Goal: Answer question/provide support: Share knowledge or assist other users

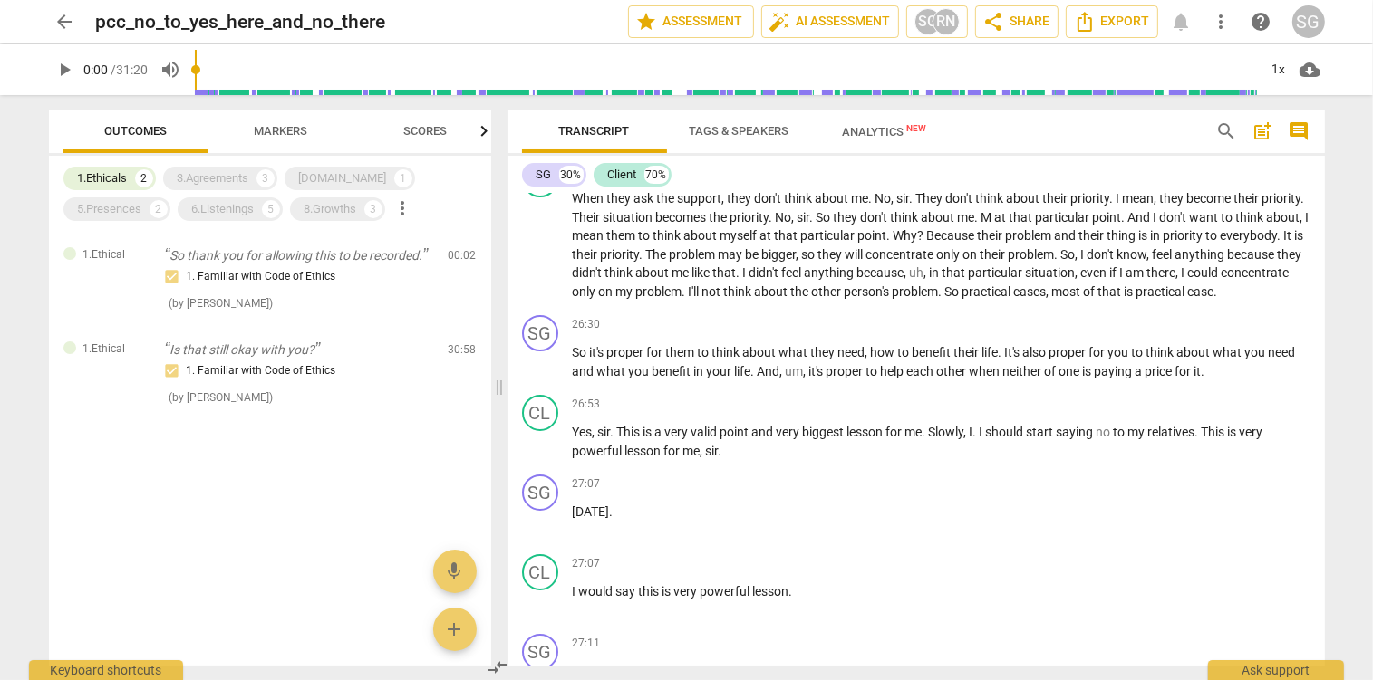
scroll to position [6892, 0]
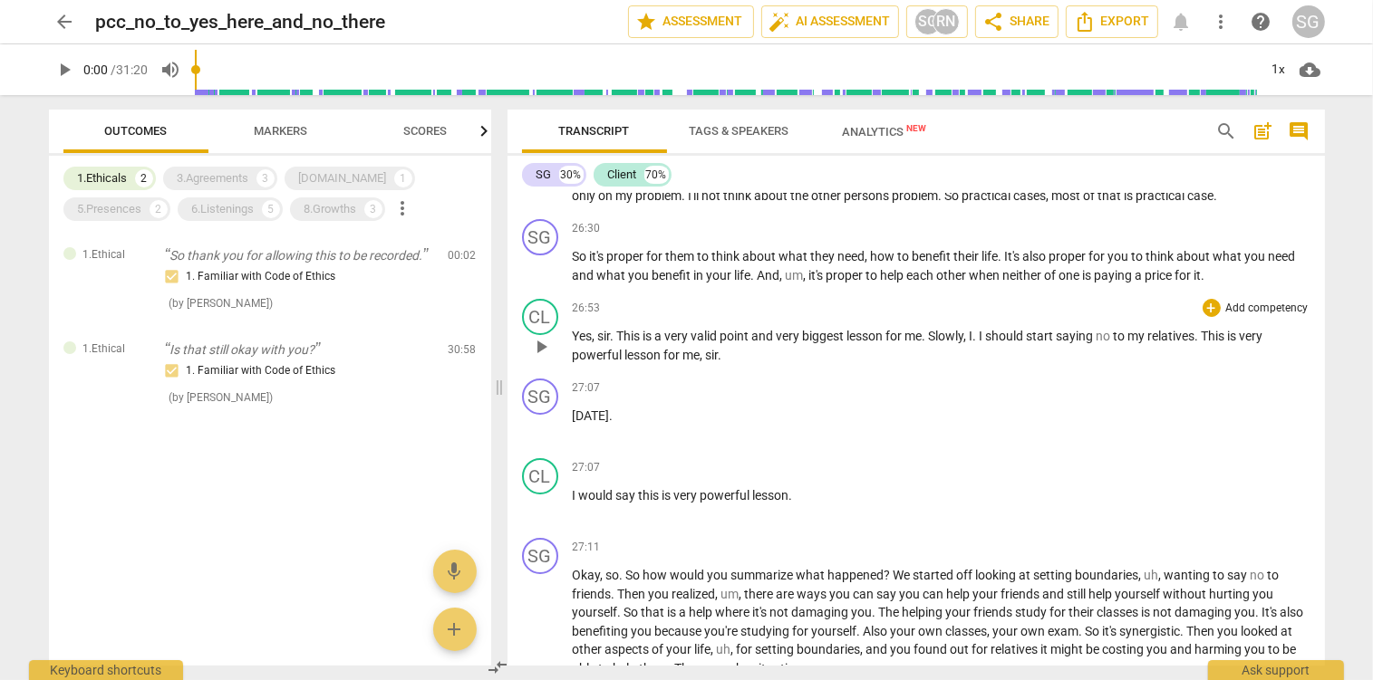
click at [539, 358] on span "play_arrow" at bounding box center [541, 347] width 22 height 22
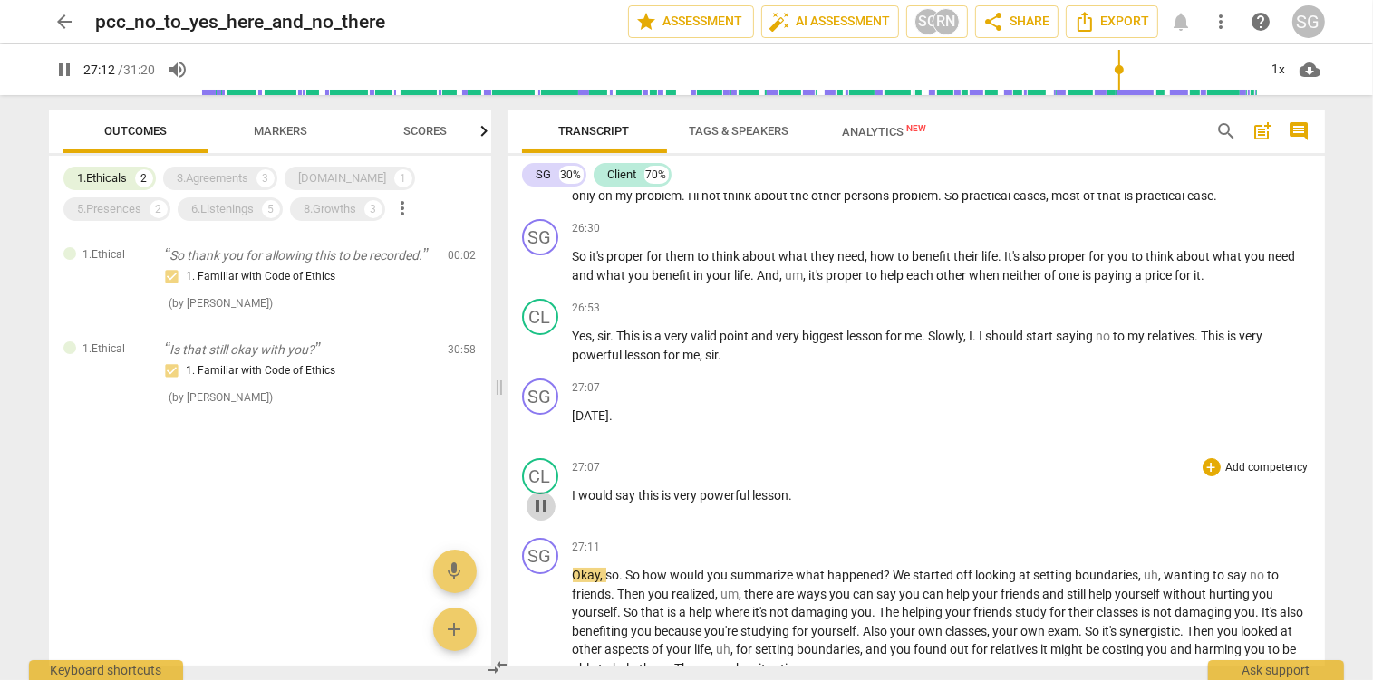
click at [548, 517] on span "pause" at bounding box center [541, 507] width 22 height 22
type input "1633"
click at [574, 423] on span "[DATE]" at bounding box center [591, 416] width 37 height 14
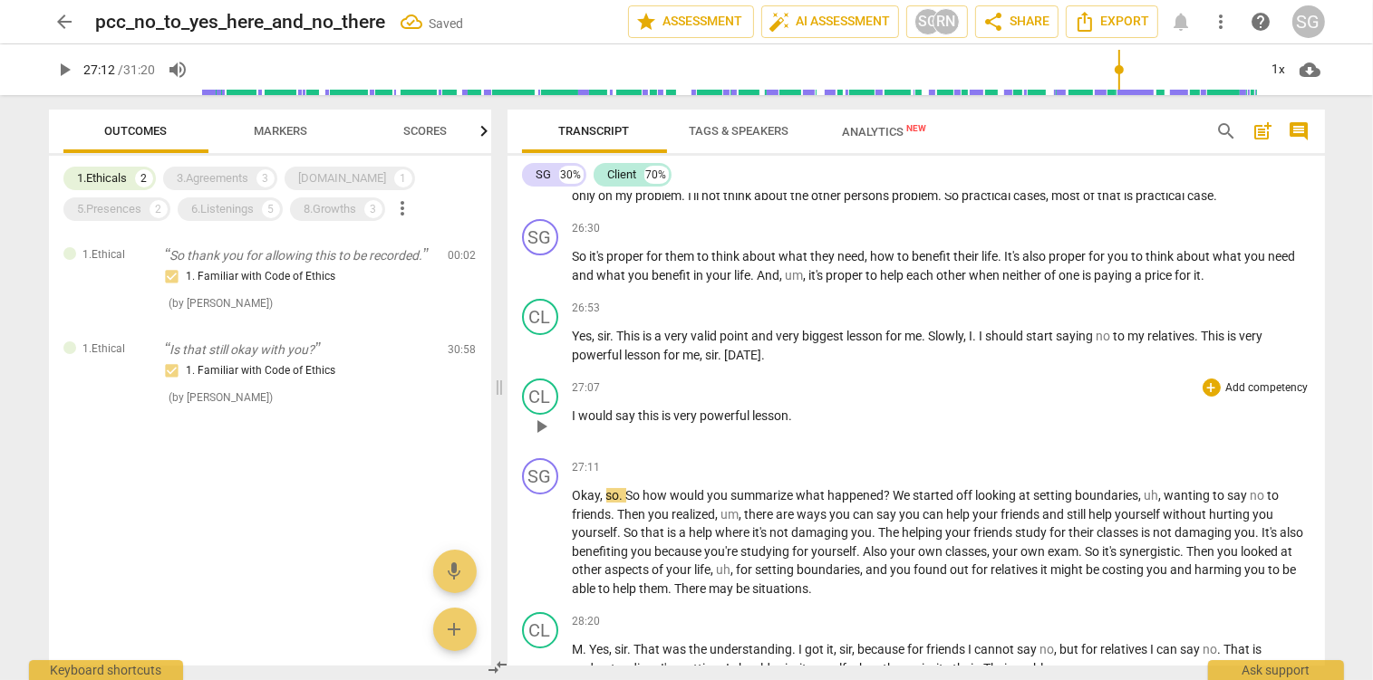
click at [573, 423] on span "I" at bounding box center [576, 416] width 6 height 14
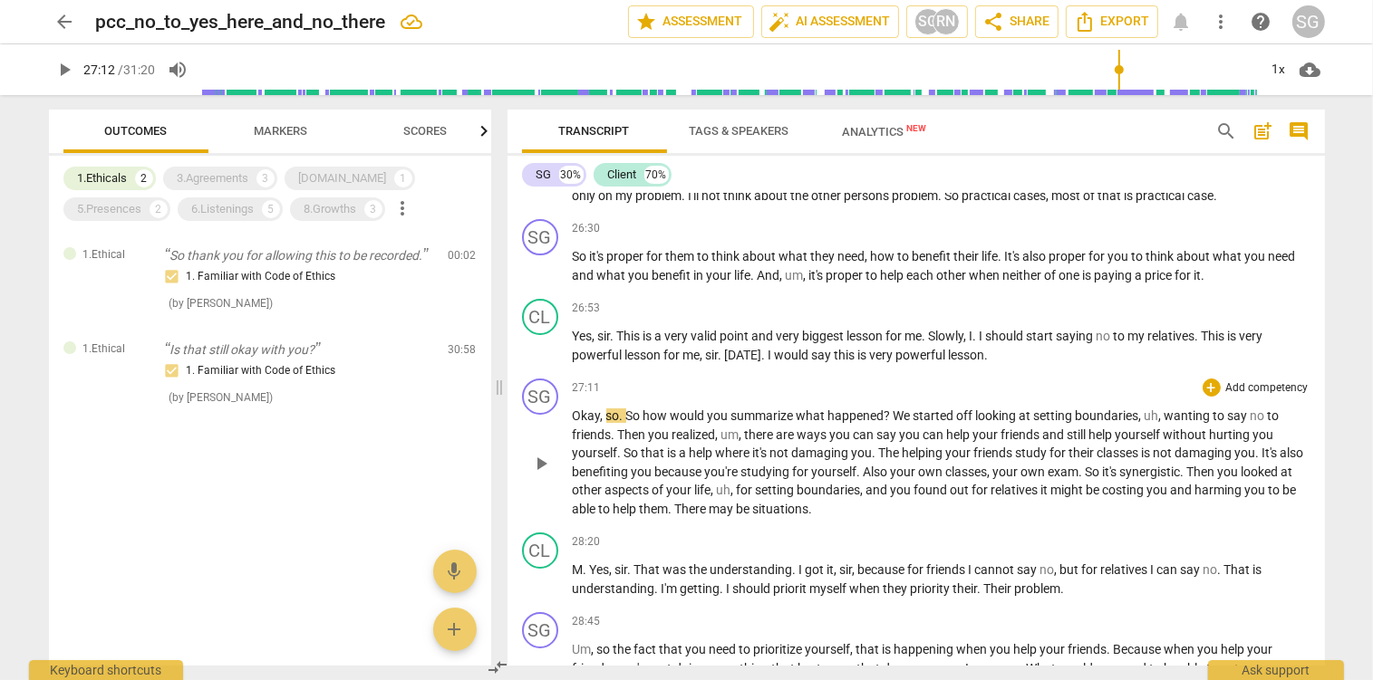
click at [732, 434] on div "27:11 + Add competency keyboard_arrow_right Okay , so . So how would you summar…" at bounding box center [942, 449] width 738 height 140
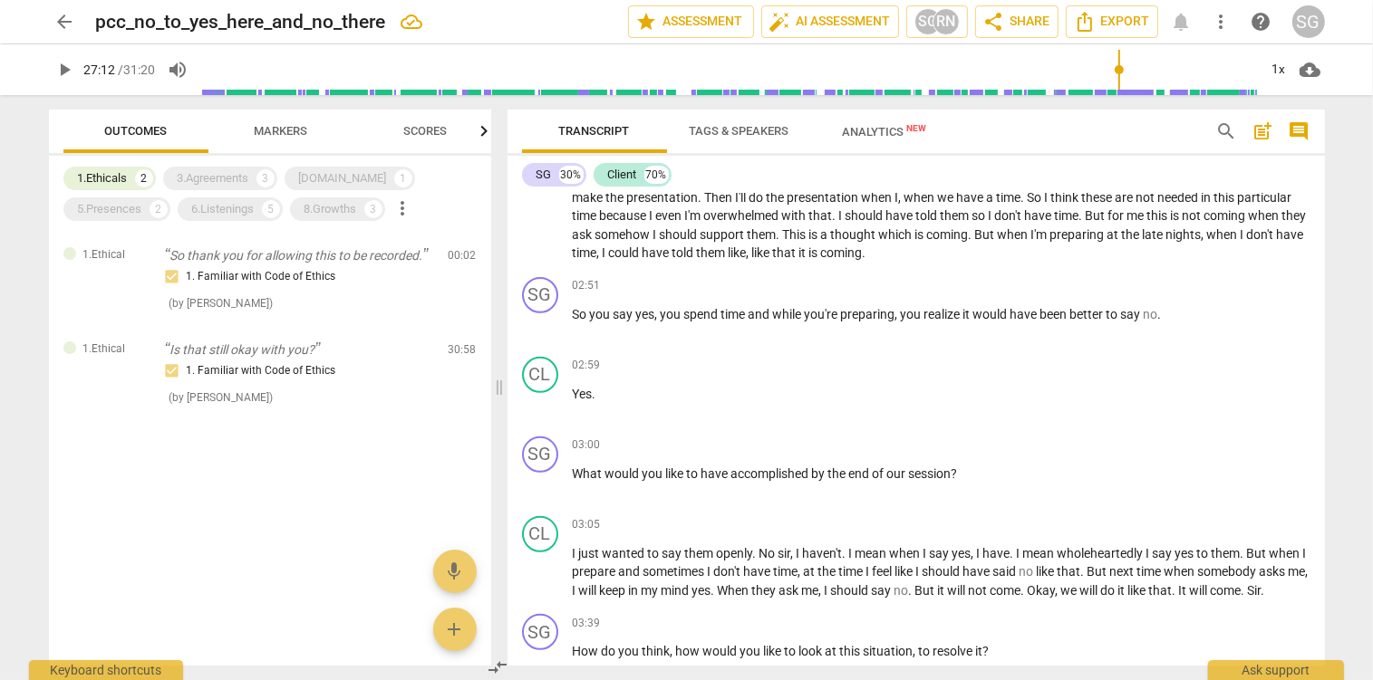
scroll to position [0, 0]
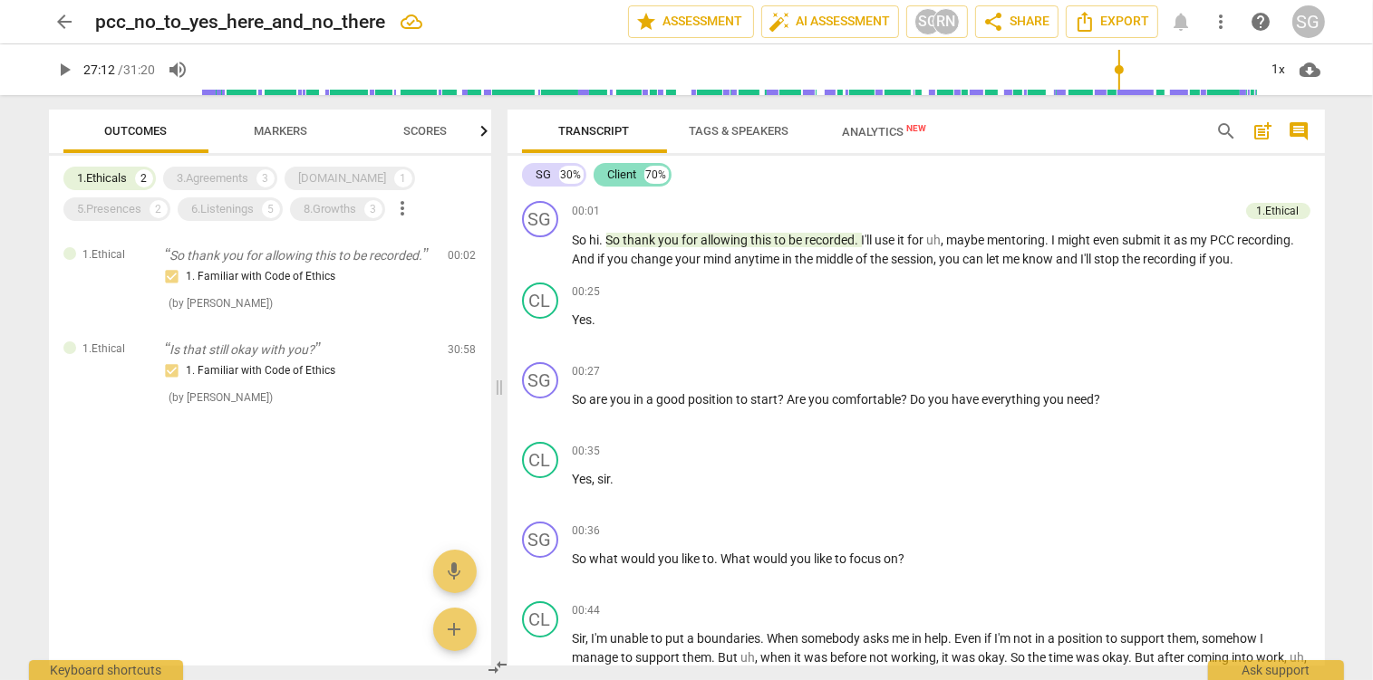
click at [636, 179] on div "Client" at bounding box center [622, 175] width 29 height 18
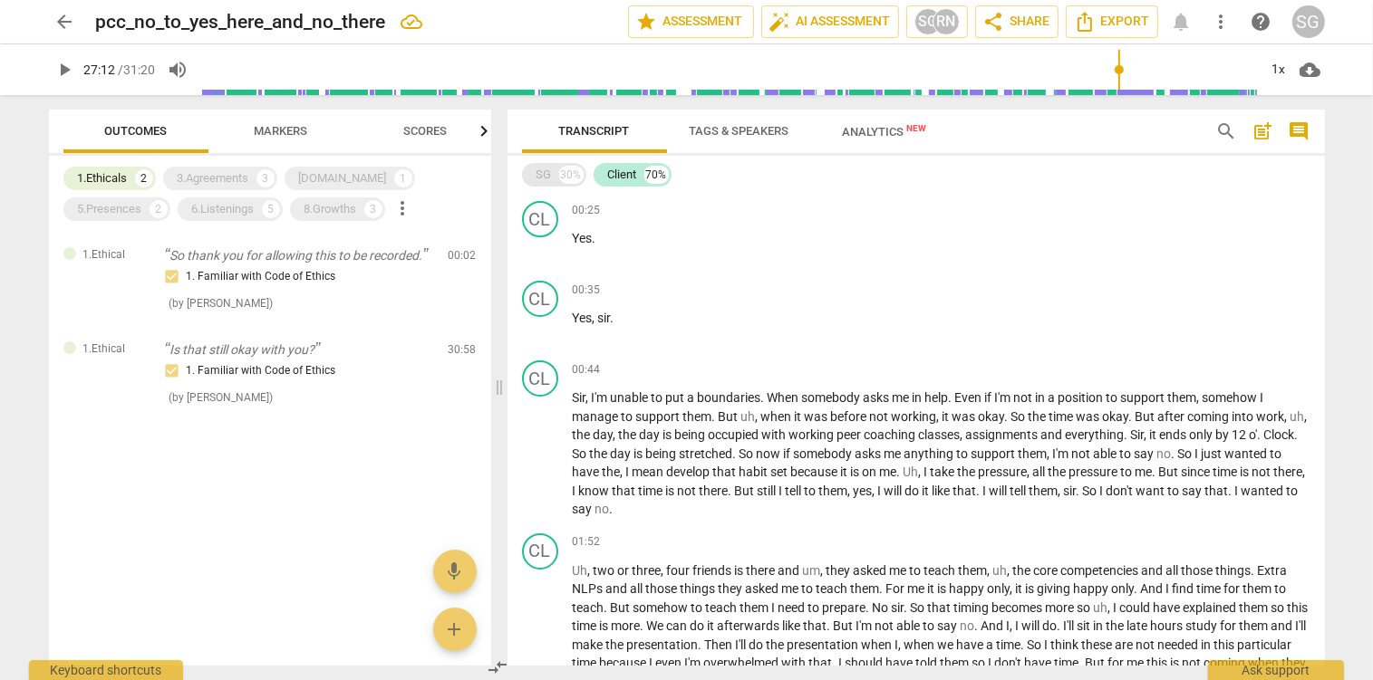
click at [547, 170] on div "SG" at bounding box center [543, 175] width 15 height 18
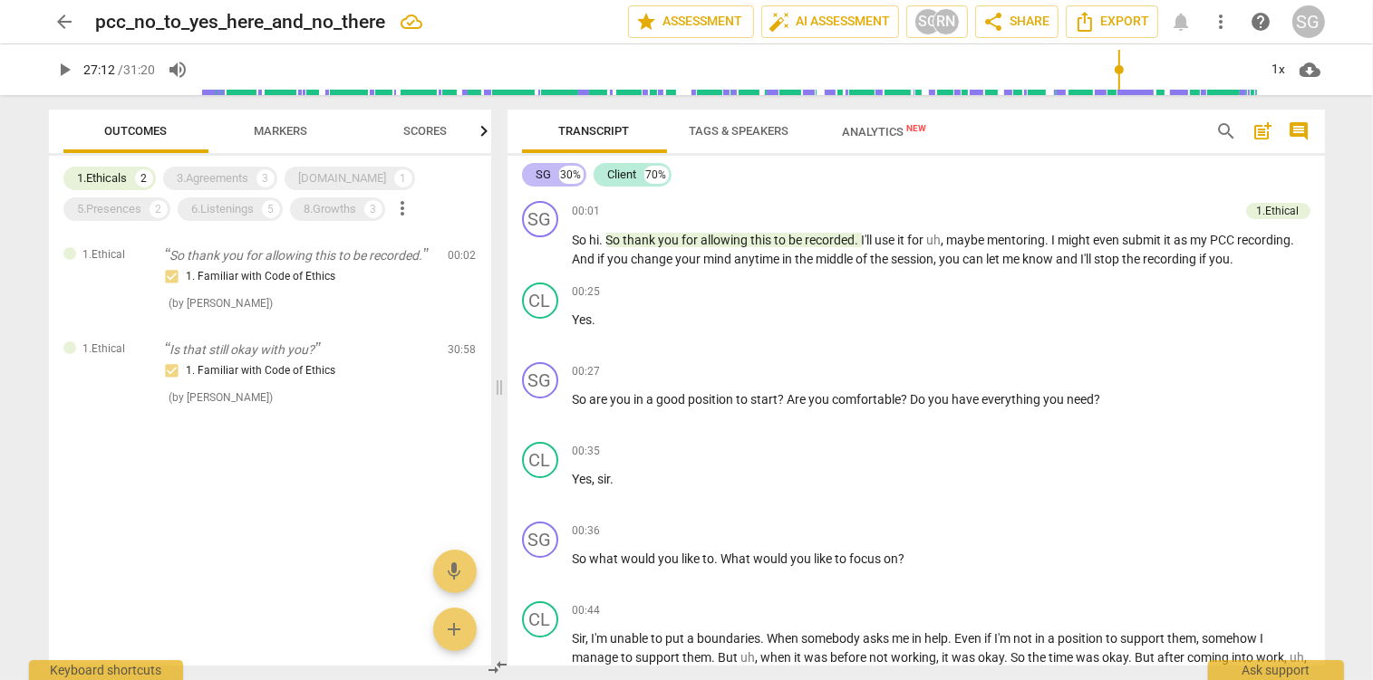
click at [547, 170] on div "SG" at bounding box center [543, 175] width 15 height 18
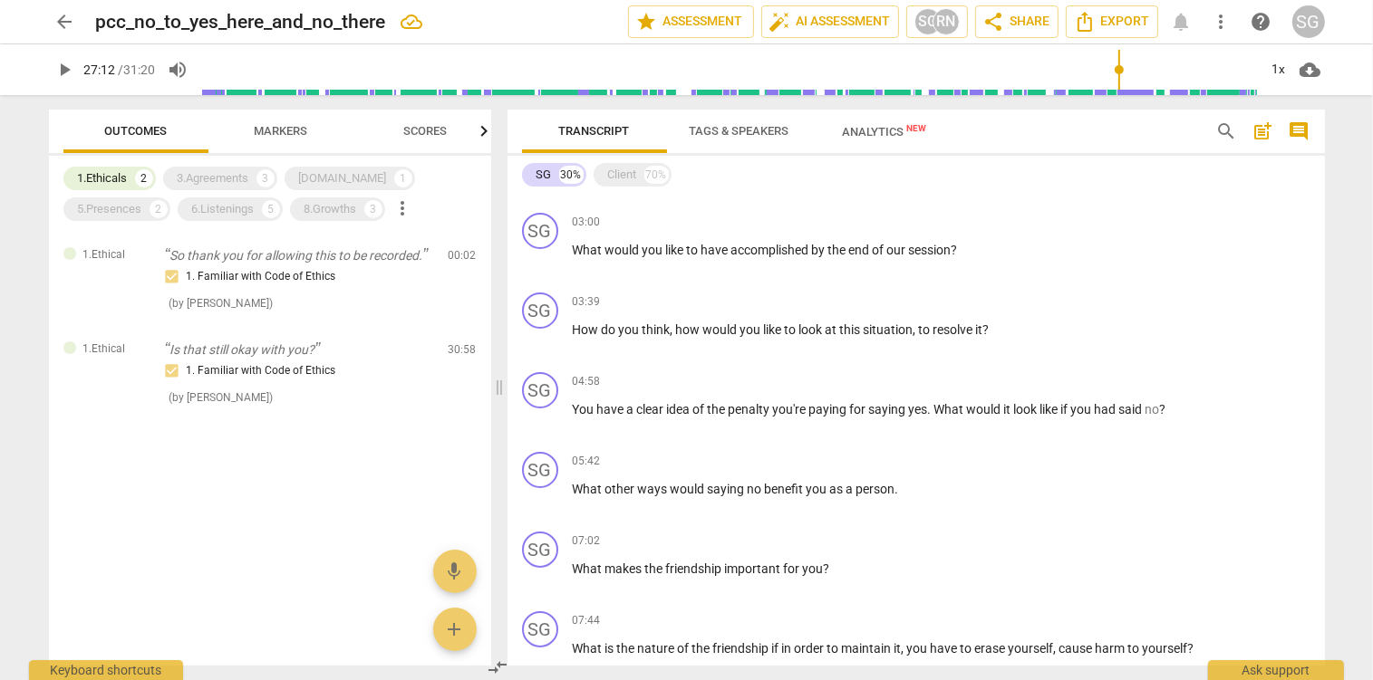
scroll to position [382, 0]
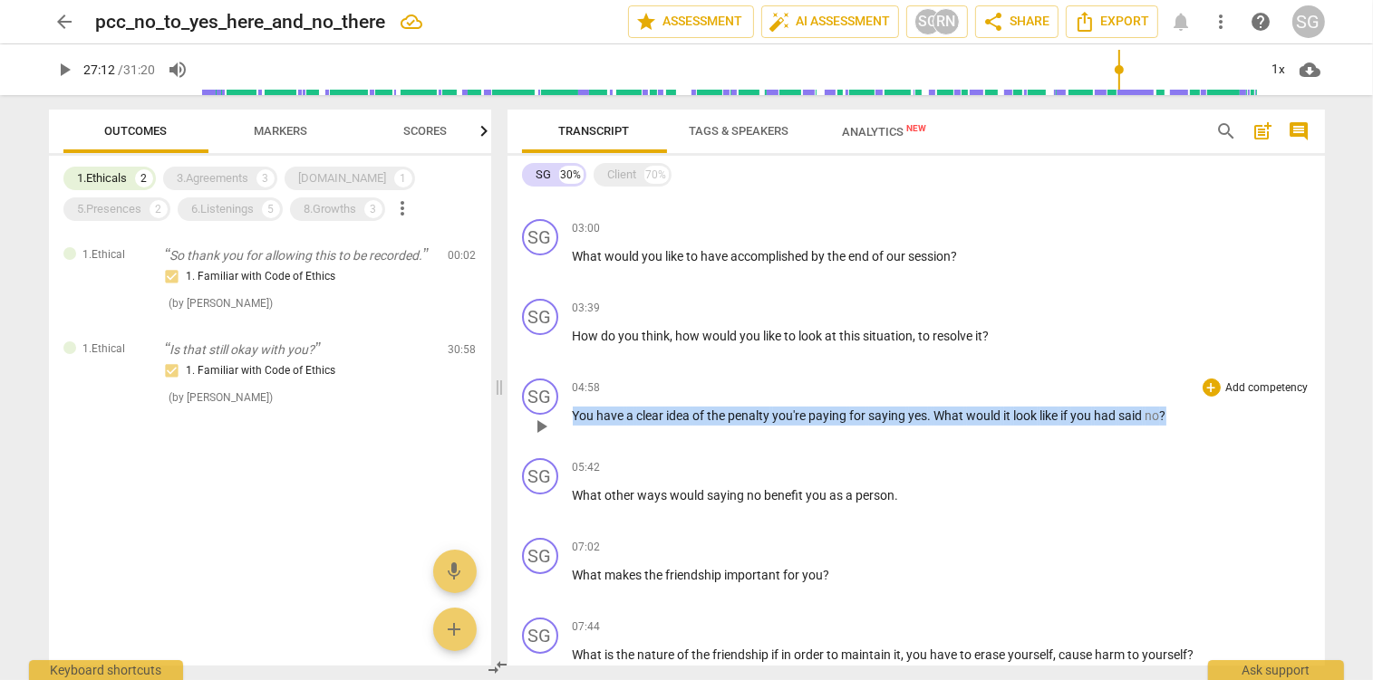
drag, startPoint x: 573, startPoint y: 416, endPoint x: 1191, endPoint y: 416, distance: 617.9
click at [1191, 416] on p "You have a clear idea of the penalty you're paying for saying yes . What would …" at bounding box center [942, 416] width 738 height 19
click at [1279, 392] on p "Add competency" at bounding box center [1267, 389] width 86 height 16
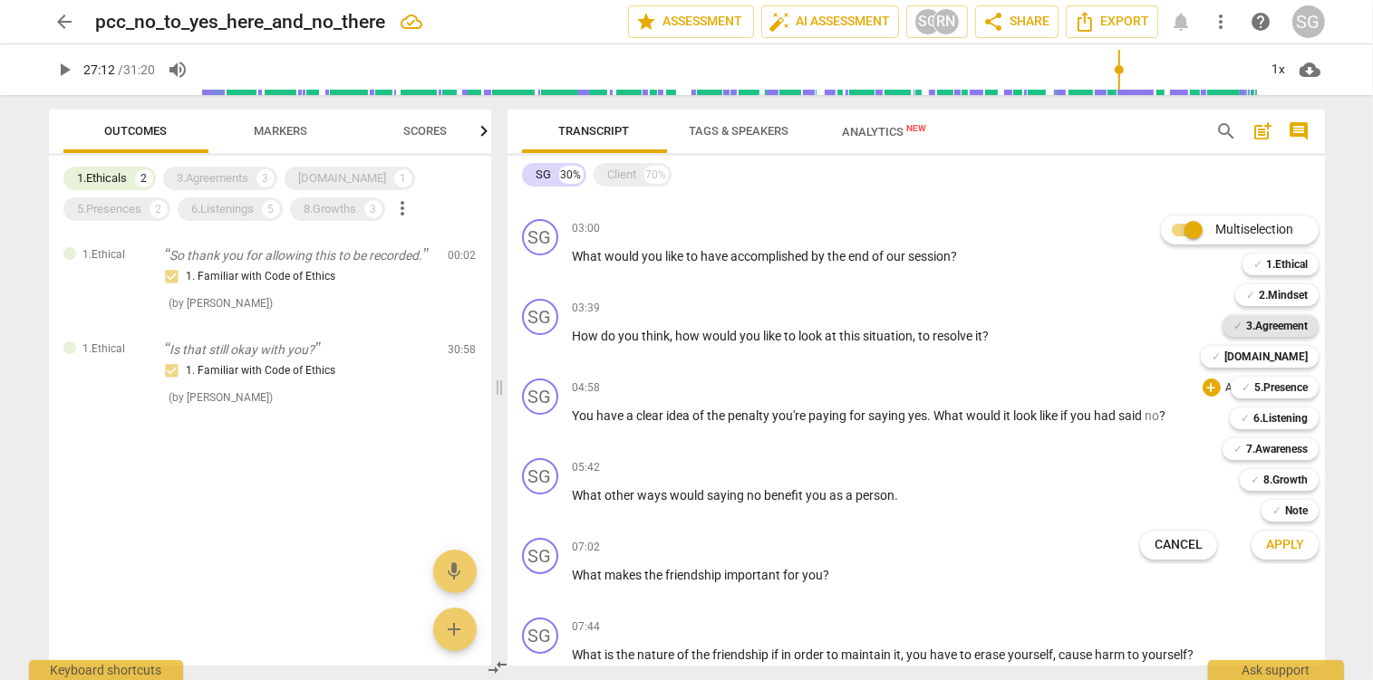
click at [1256, 327] on b "3.Agreement" at bounding box center [1277, 326] width 62 height 22
click at [1301, 542] on span "Apply" at bounding box center [1285, 545] width 38 height 18
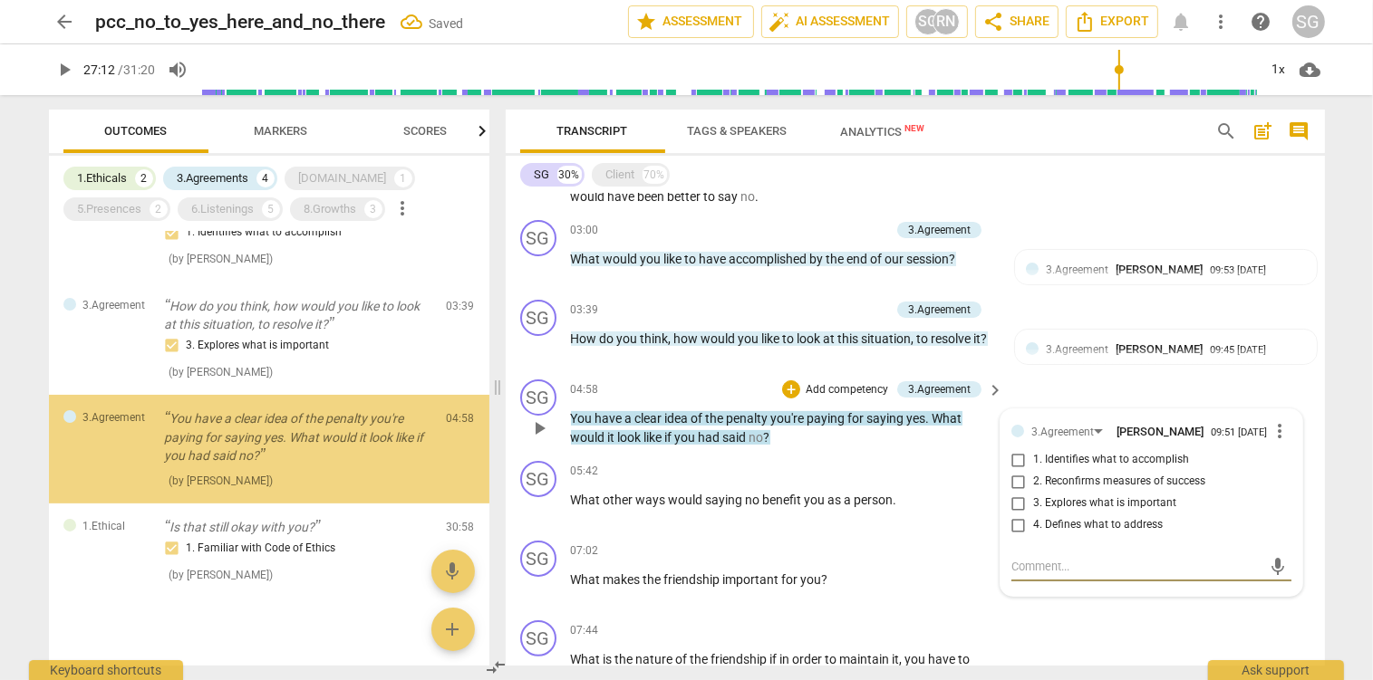
scroll to position [251, 0]
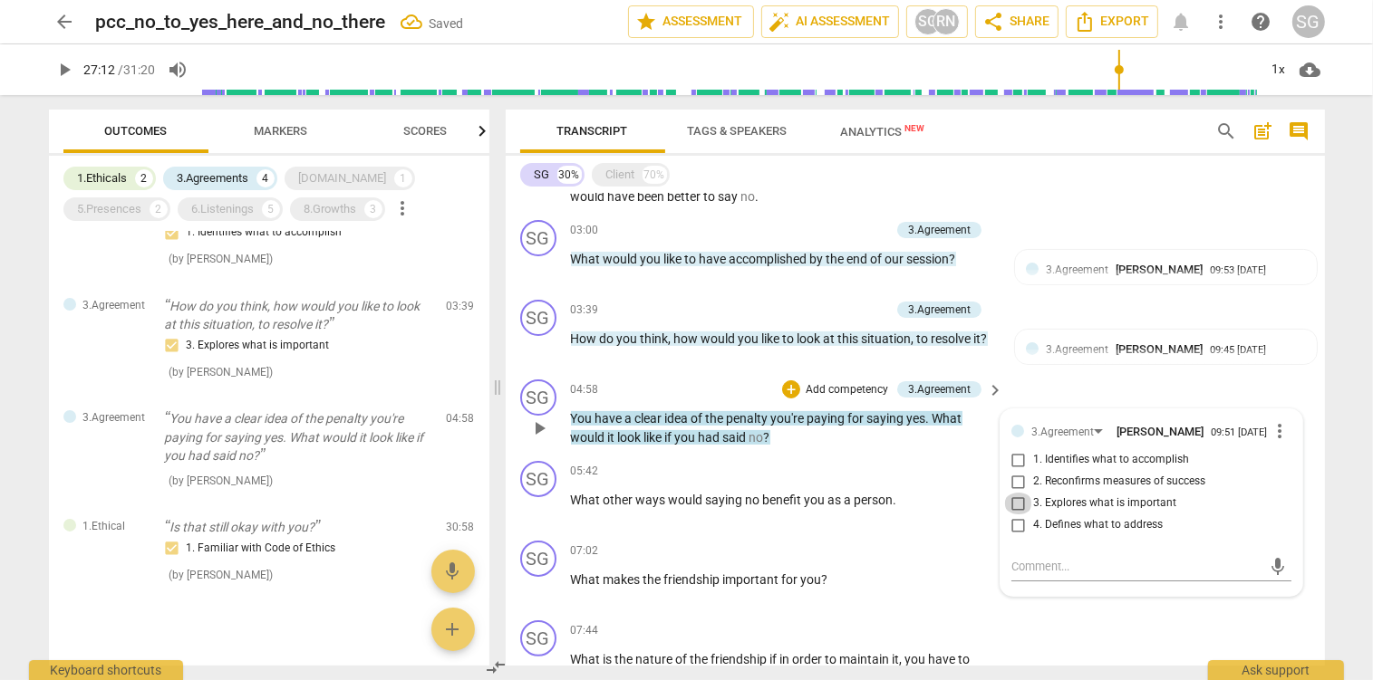
click at [1016, 509] on input "3. Explores what is important" at bounding box center [1018, 504] width 29 height 22
checkbox input "true"
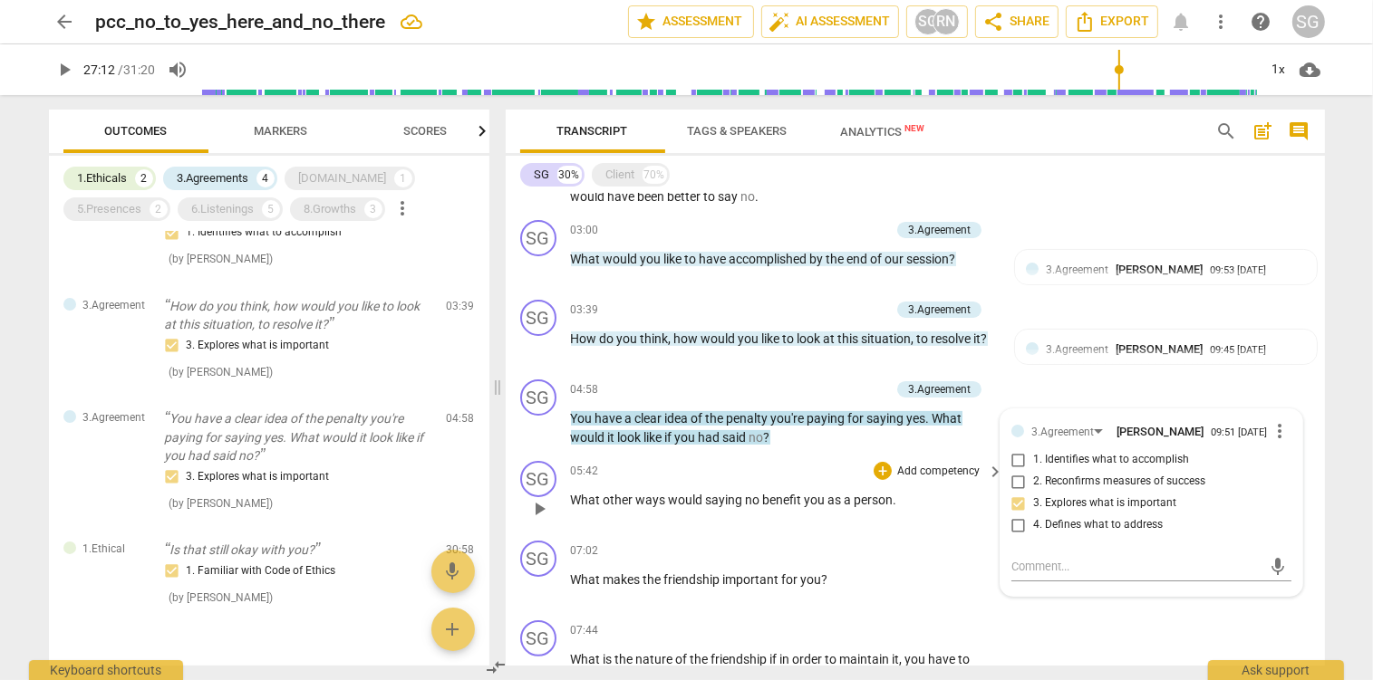
click at [944, 518] on div "05:42 + Add competency keyboard_arrow_right What other ways would saying no ben…" at bounding box center [788, 493] width 435 height 65
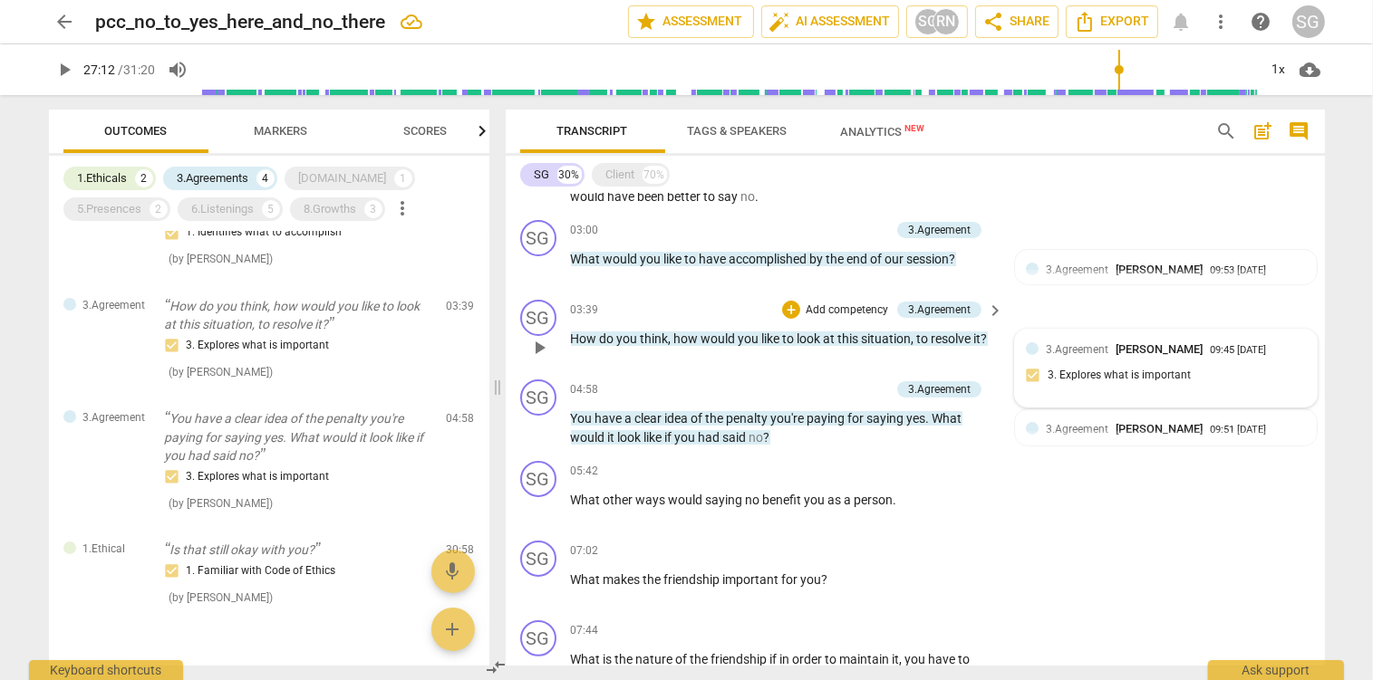
click at [1210, 357] on div "09:45 [DATE]" at bounding box center [1238, 351] width 56 height 12
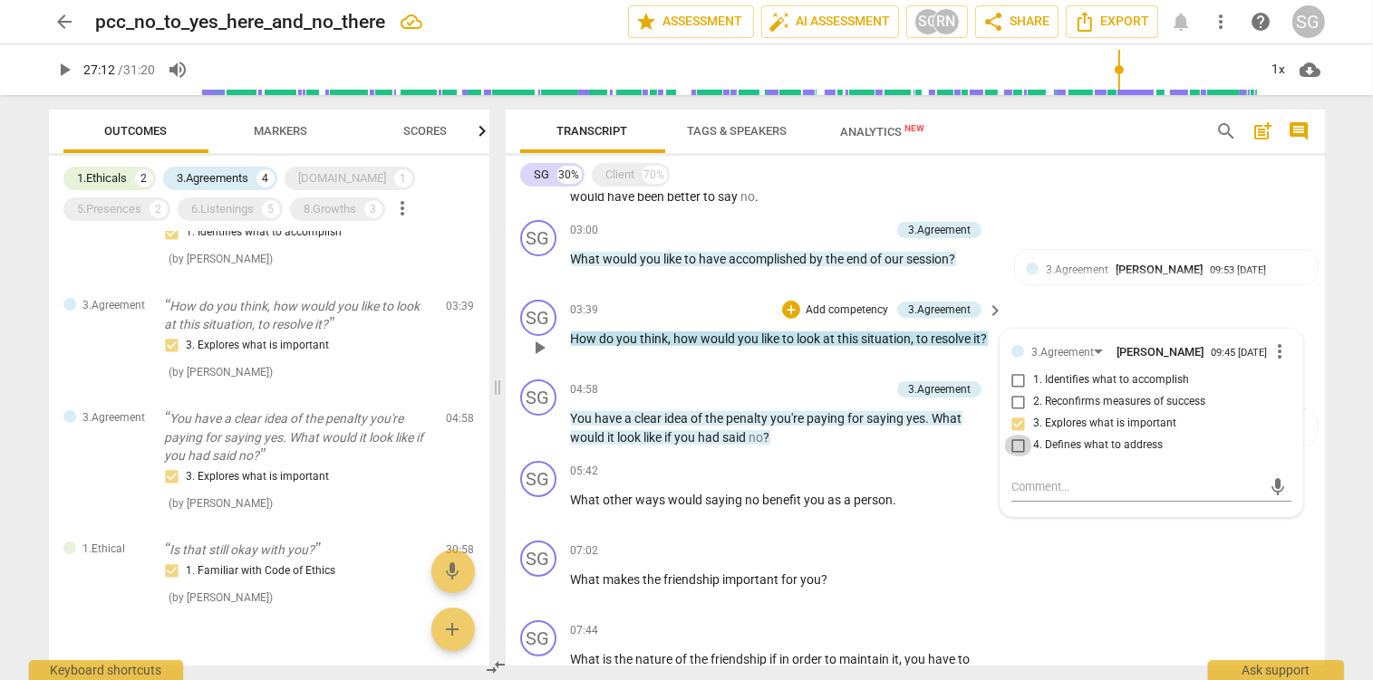
click at [1018, 449] on input "4. Defines what to address" at bounding box center [1018, 446] width 29 height 22
checkbox input "true"
click at [1021, 435] on input "3. Explores what is important" at bounding box center [1018, 424] width 29 height 22
click at [1017, 426] on input "3. Explores what is important" at bounding box center [1018, 424] width 29 height 22
checkbox input "false"
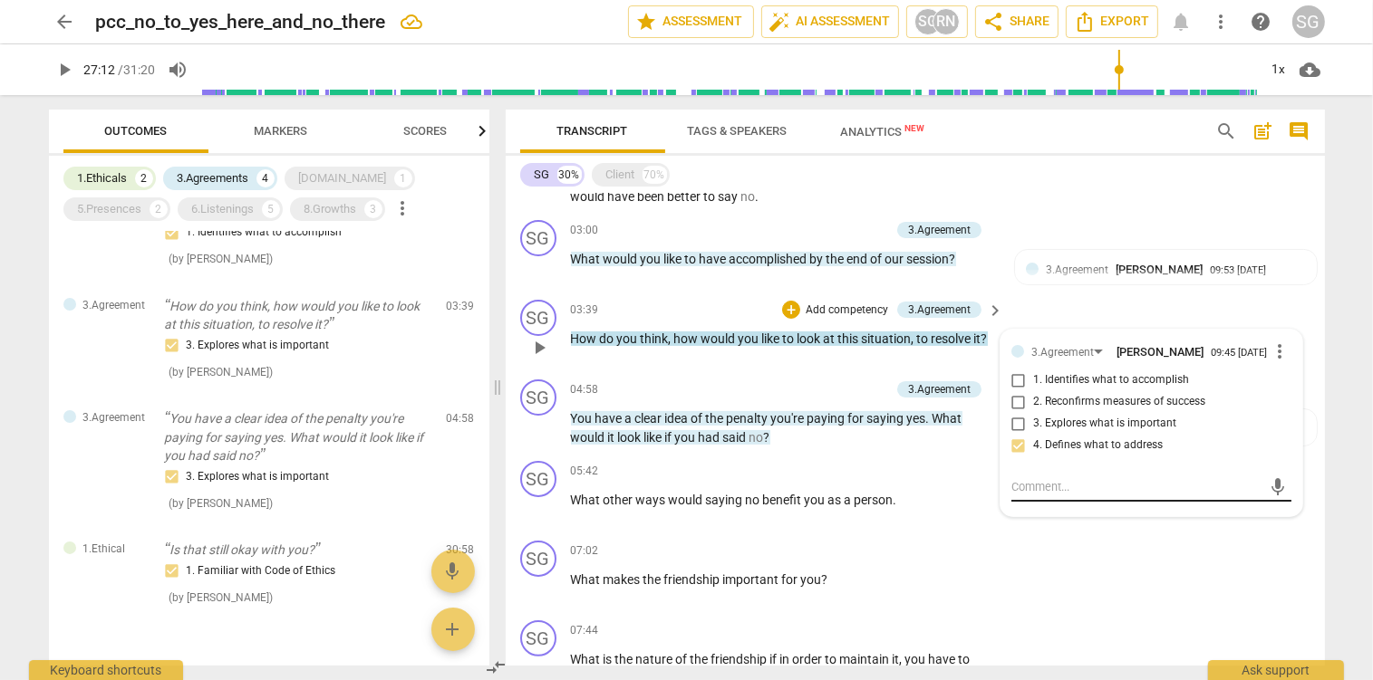
click at [1051, 496] on textarea at bounding box center [1136, 486] width 251 height 17
type textarea "3"
type textarea "3."
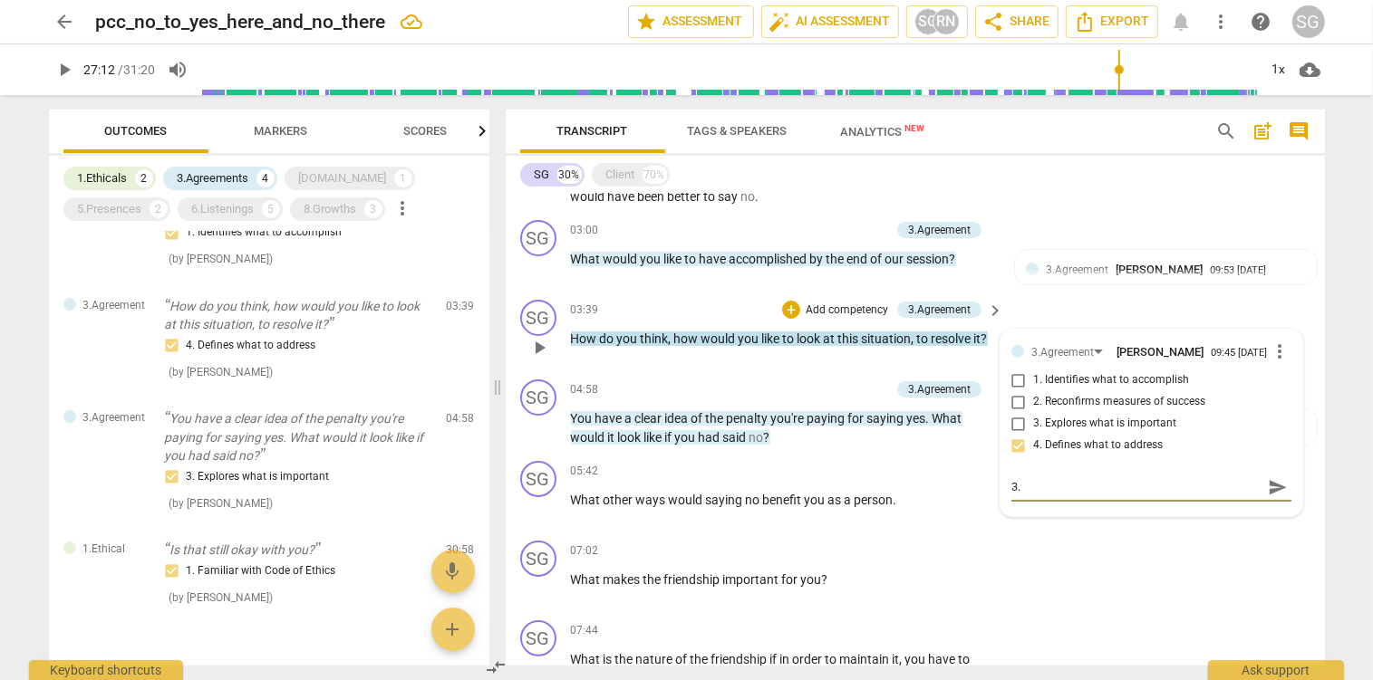
type textarea "3.4"
type textarea "3.4:"
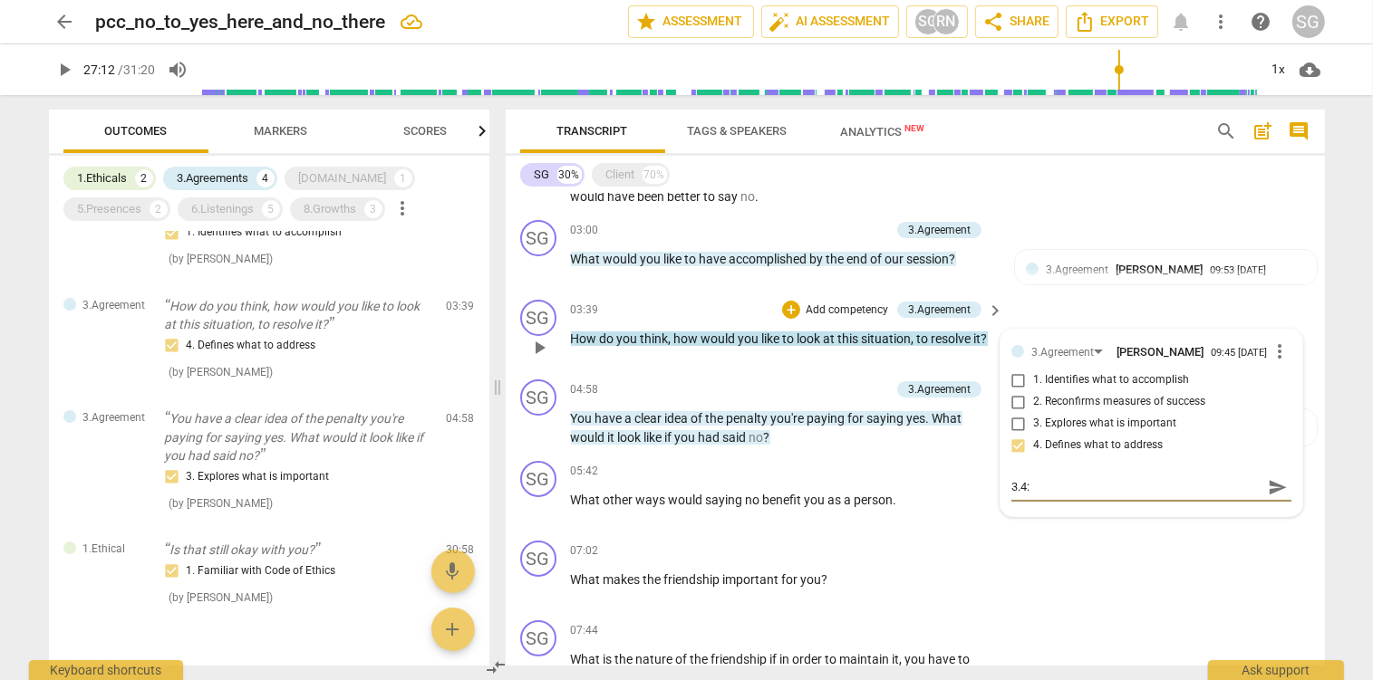
type textarea "3.4:"
type textarea "3.4: W"
type textarea "3.4: Wh"
type textarea "3.4: Wha"
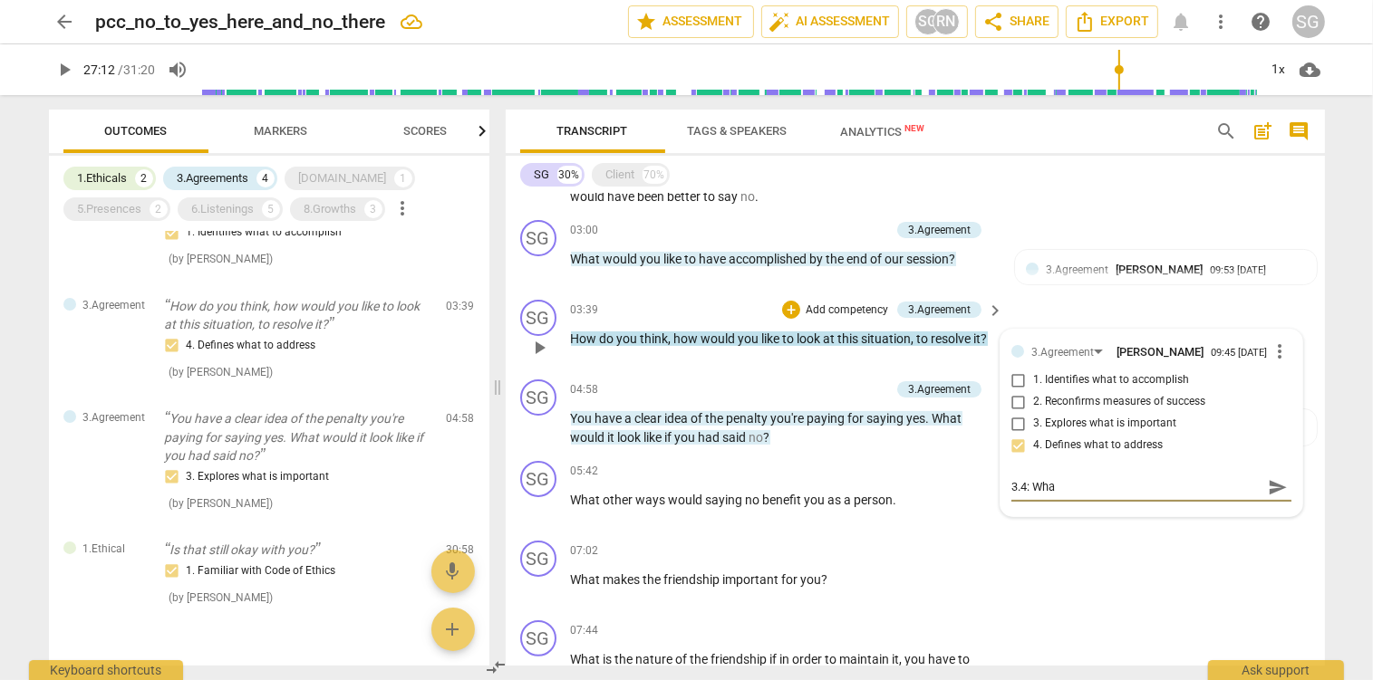
type textarea "3.4: What"
type textarea "3.4: What t"
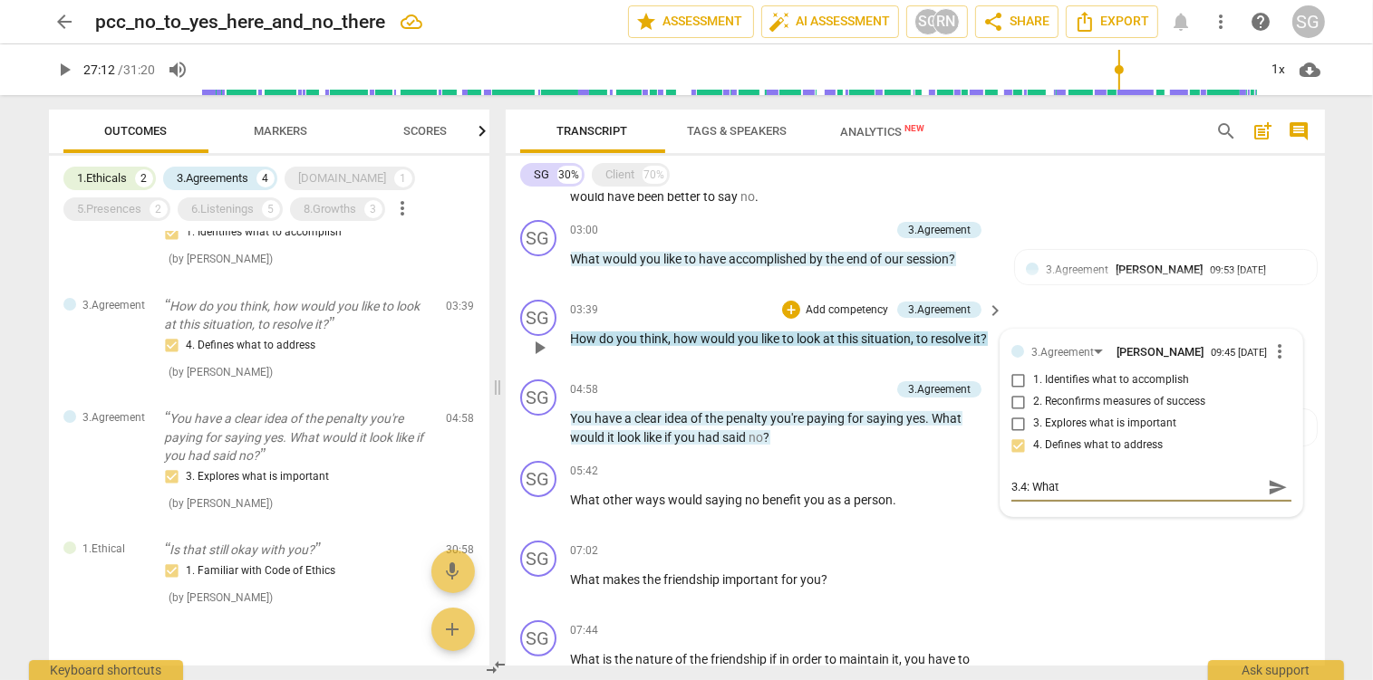
type textarea "3.4: What t"
type textarea "3.4: What th"
type textarea "3.4: What t"
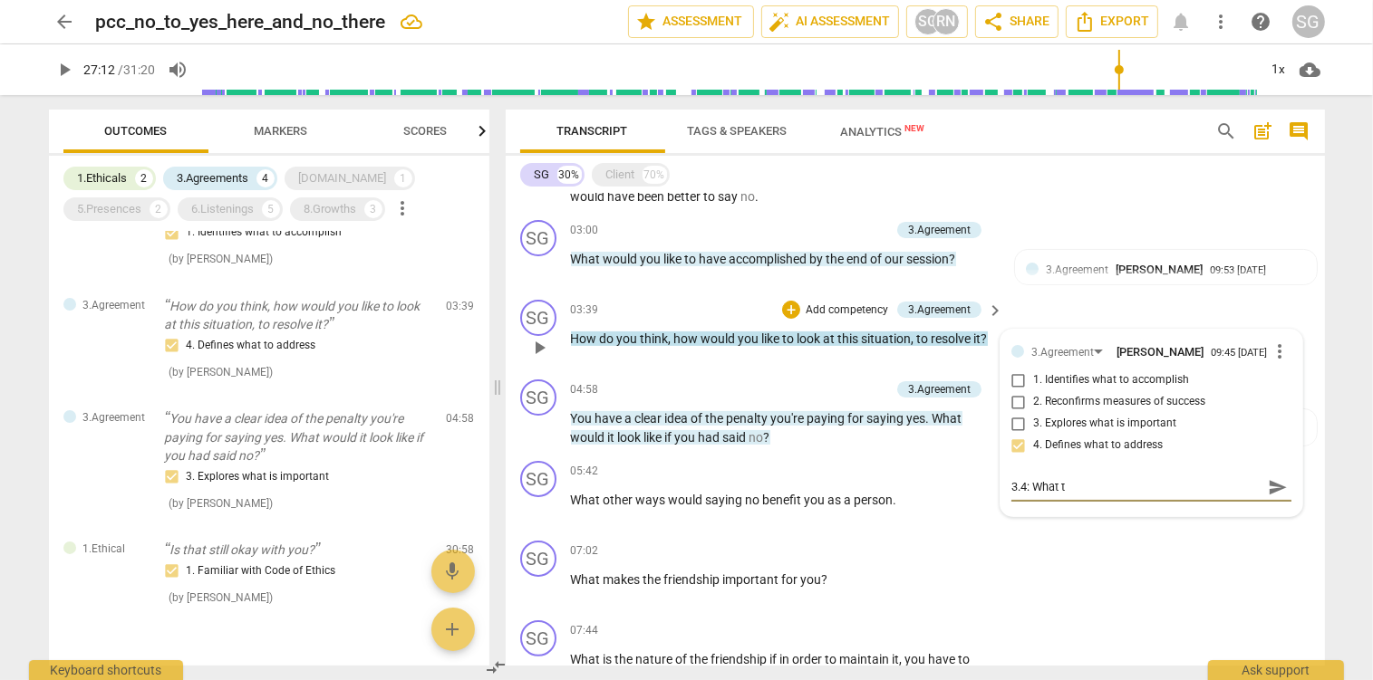
type textarea "3.4: What"
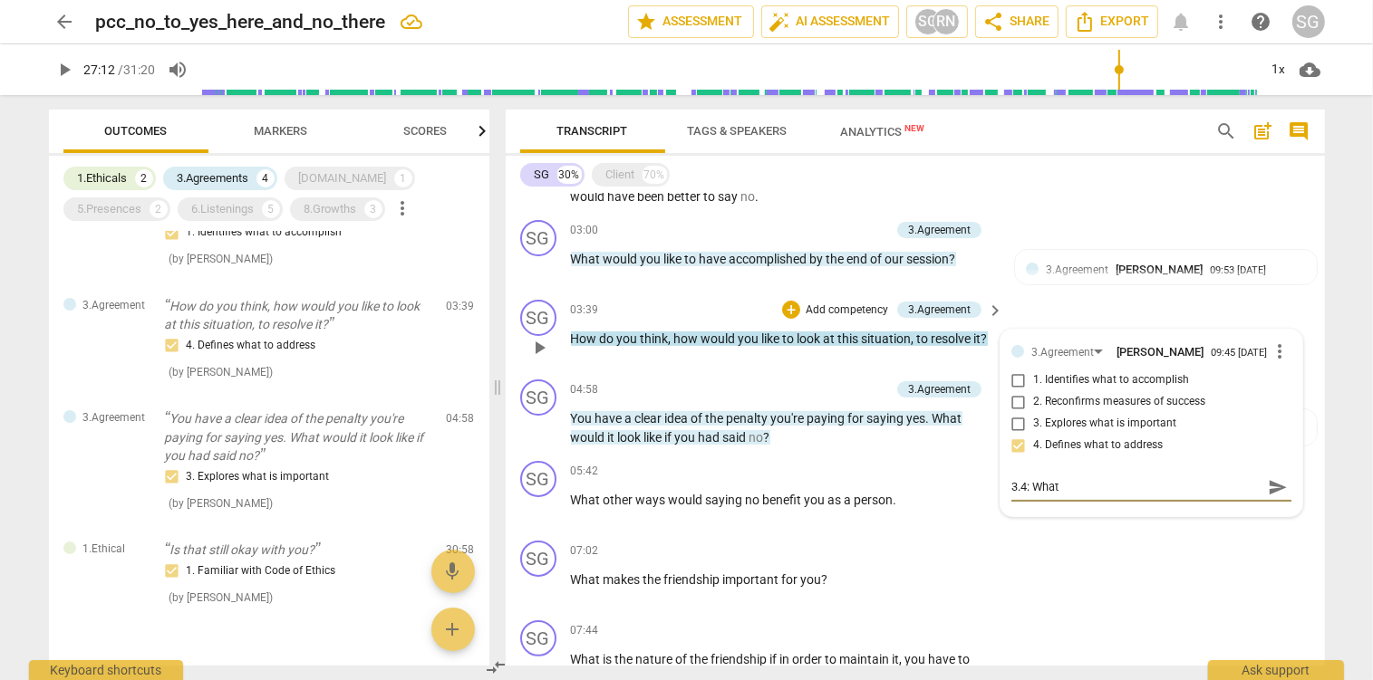
type textarea "3.4: What"
type textarea "3.4: What t"
type textarea "3.4: What th"
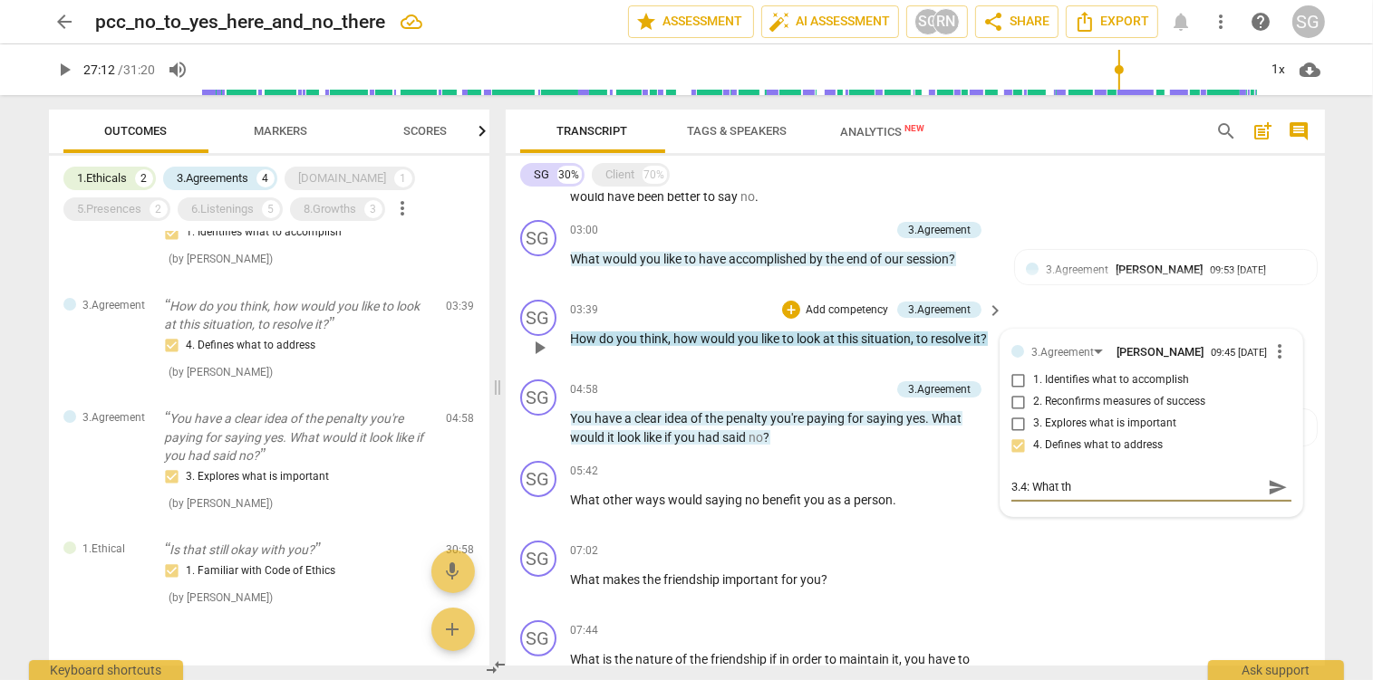
type textarea "3.4: What the"
type textarea "3.4: What the c"
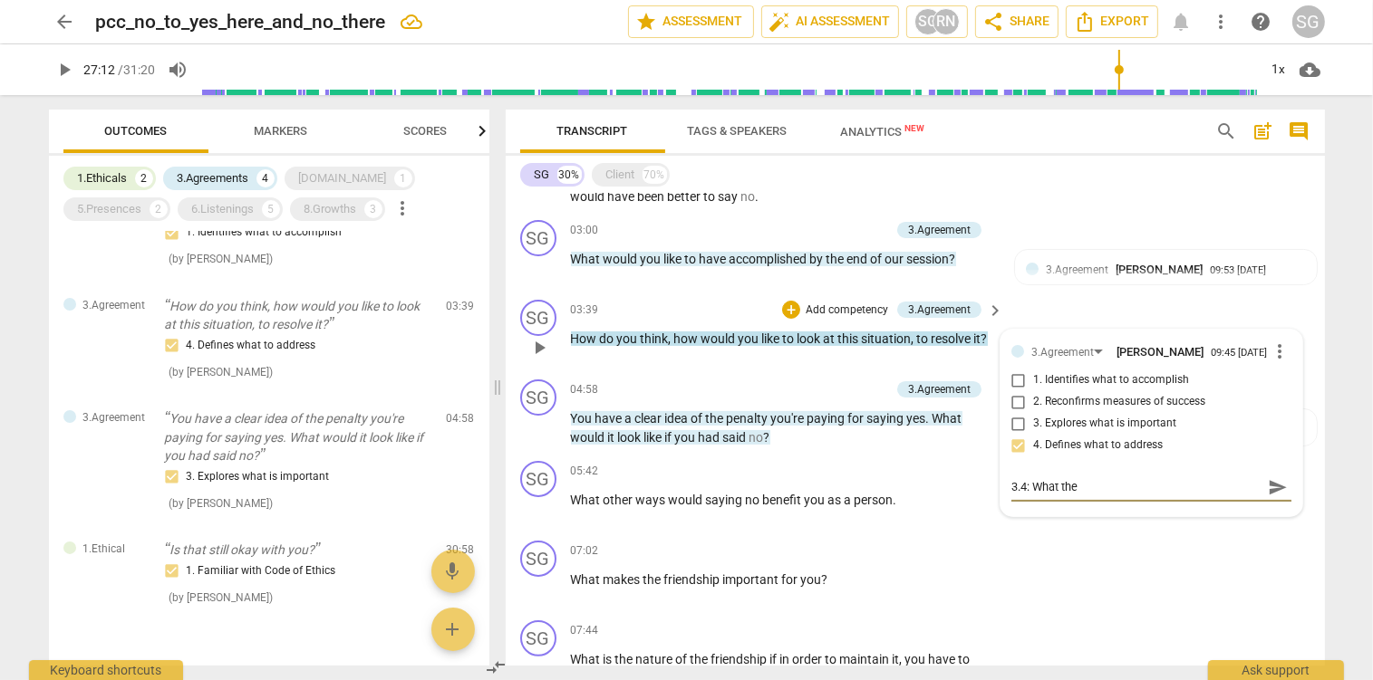
type textarea "3.4: What the c"
type textarea "3.4: What the cl"
type textarea "3.4: What the cli"
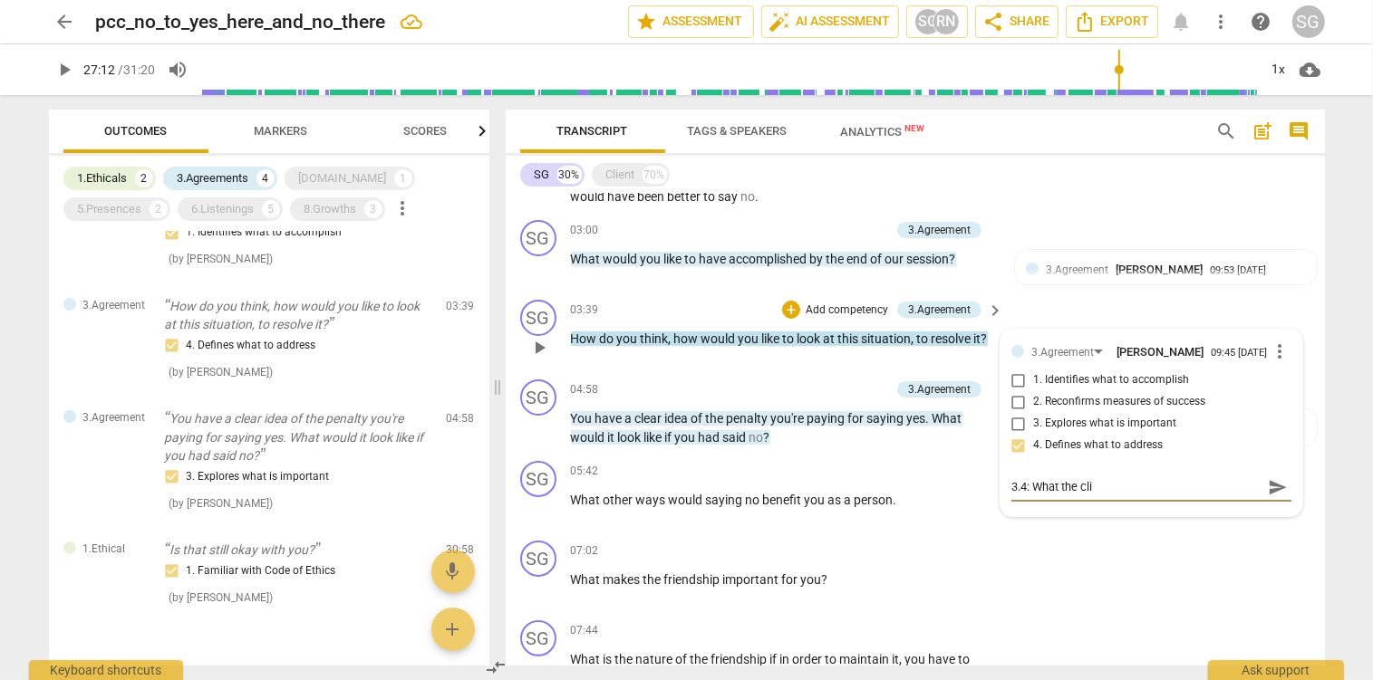
type textarea "3.4: What the clie"
type textarea "3.4: What the clien"
type textarea "3.4: What the client"
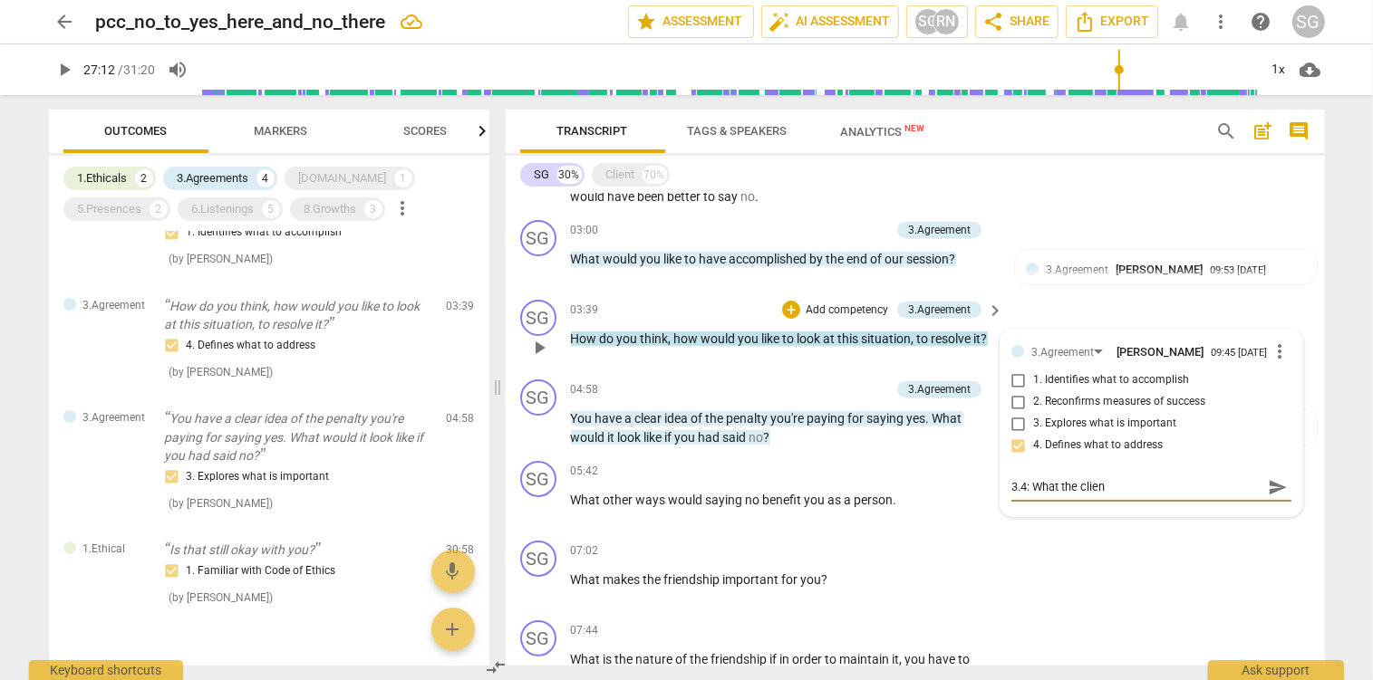
type textarea "3.4: What the client"
type textarea "3.4: What the [PERSON_NAME]"
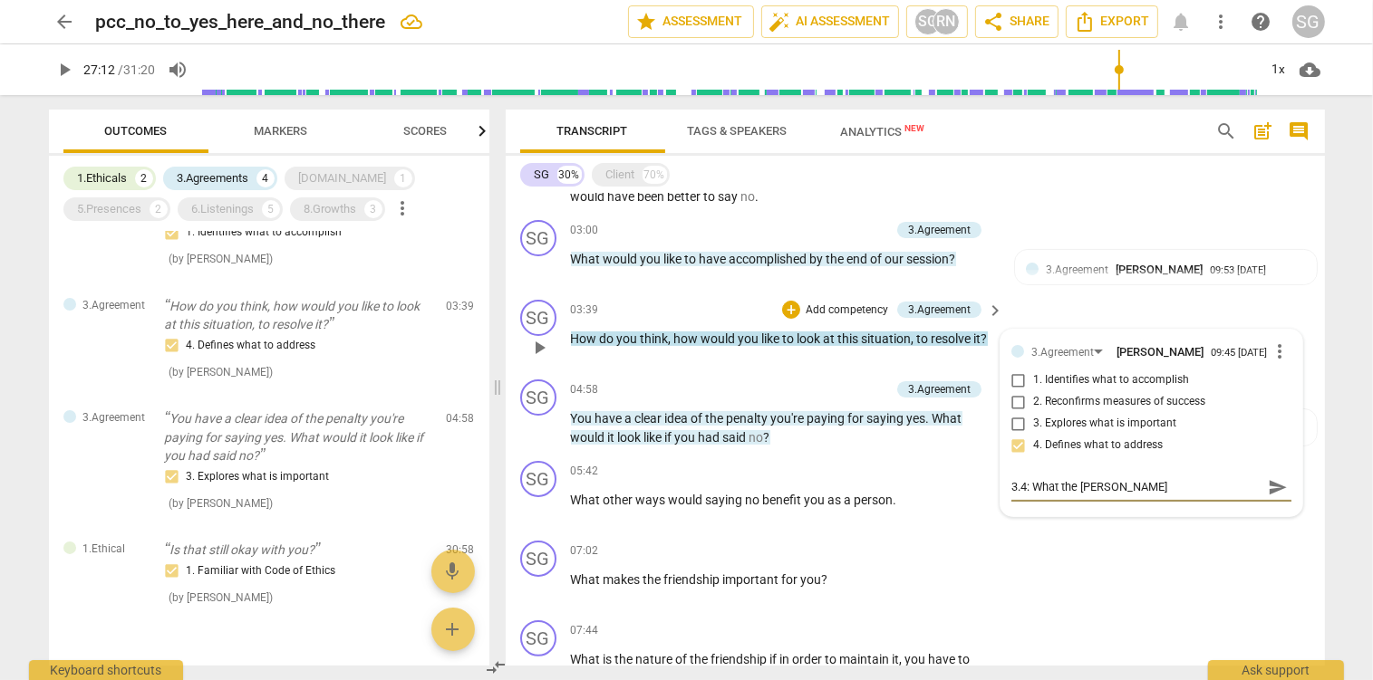
type textarea "3.4: What the client be"
type textarea "3.4: What the client bel"
type textarea "3.4: What the client [PERSON_NAME]"
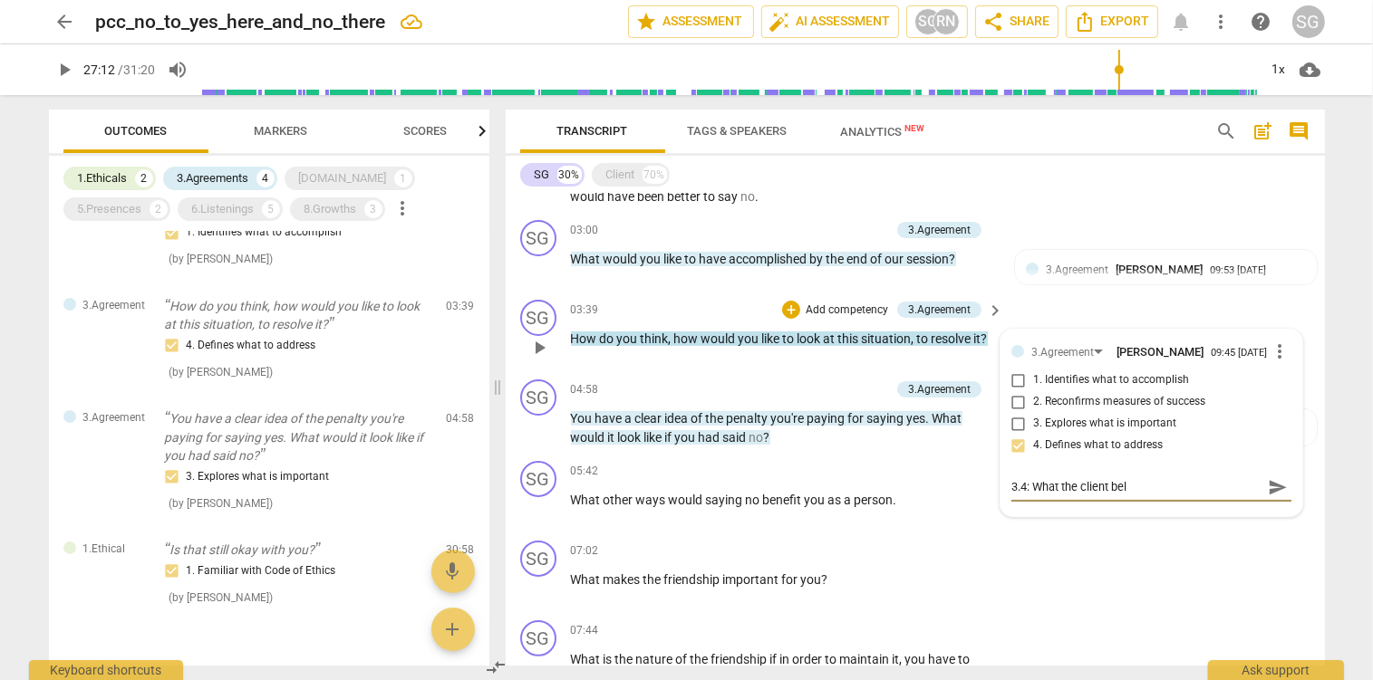
type textarea "3.4: What the client [PERSON_NAME]"
type textarea "3.4: What the client belie"
type textarea "3.4: What the client believ"
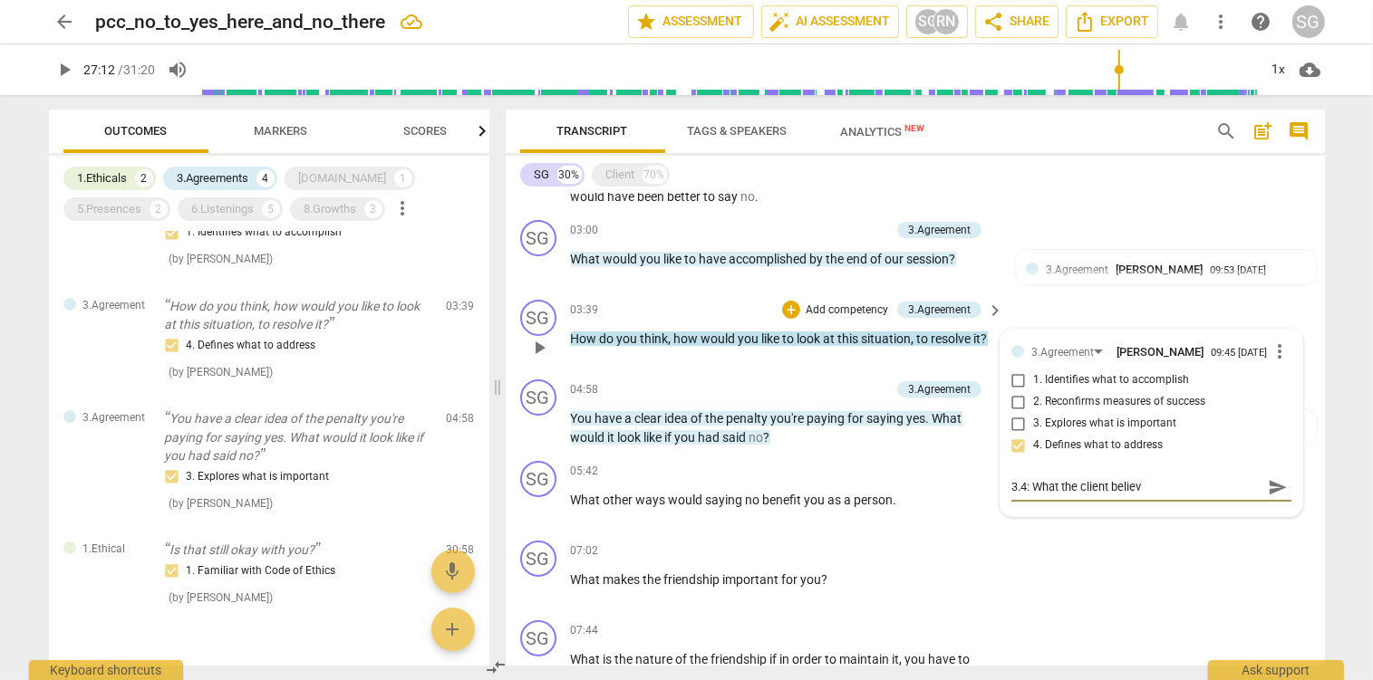
type textarea "3.4: What the client believe"
type textarea "3.4: What the client believes"
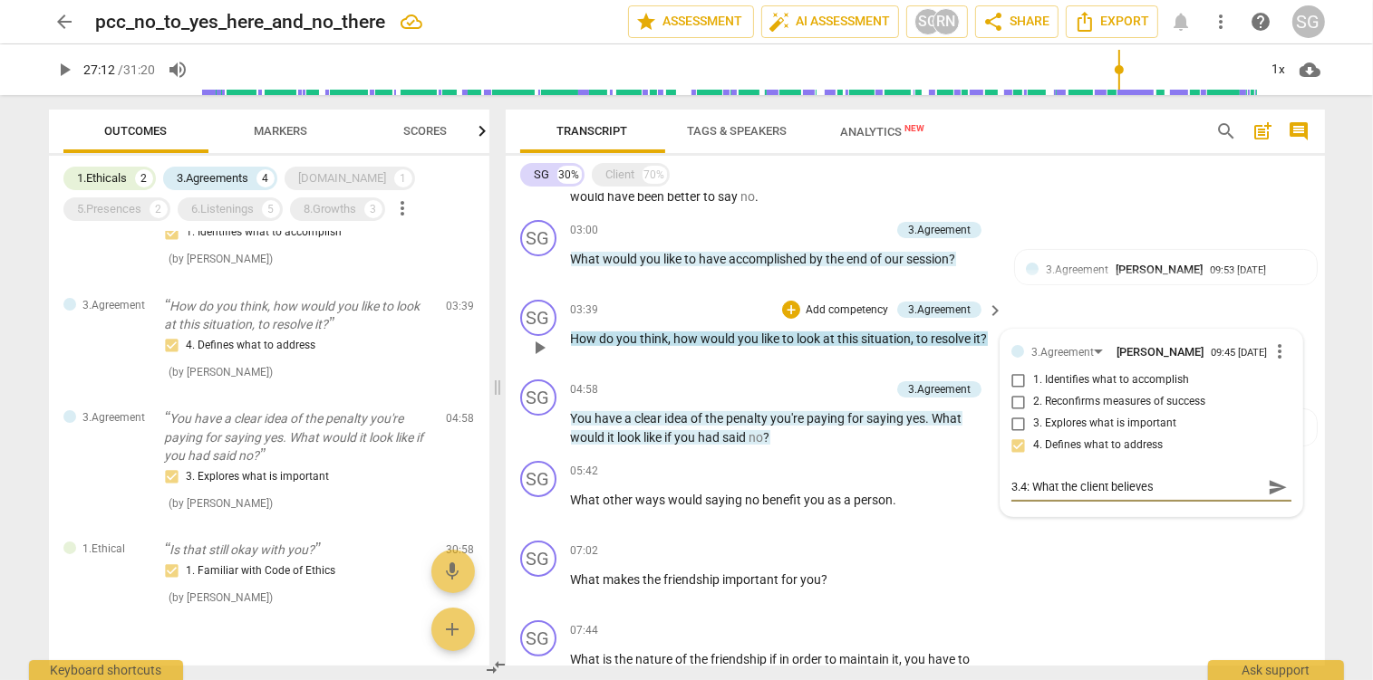
type textarea "3.4: What the client believes"
type textarea "3.4: What the client believes t"
type textarea "3.4: What the client believes th"
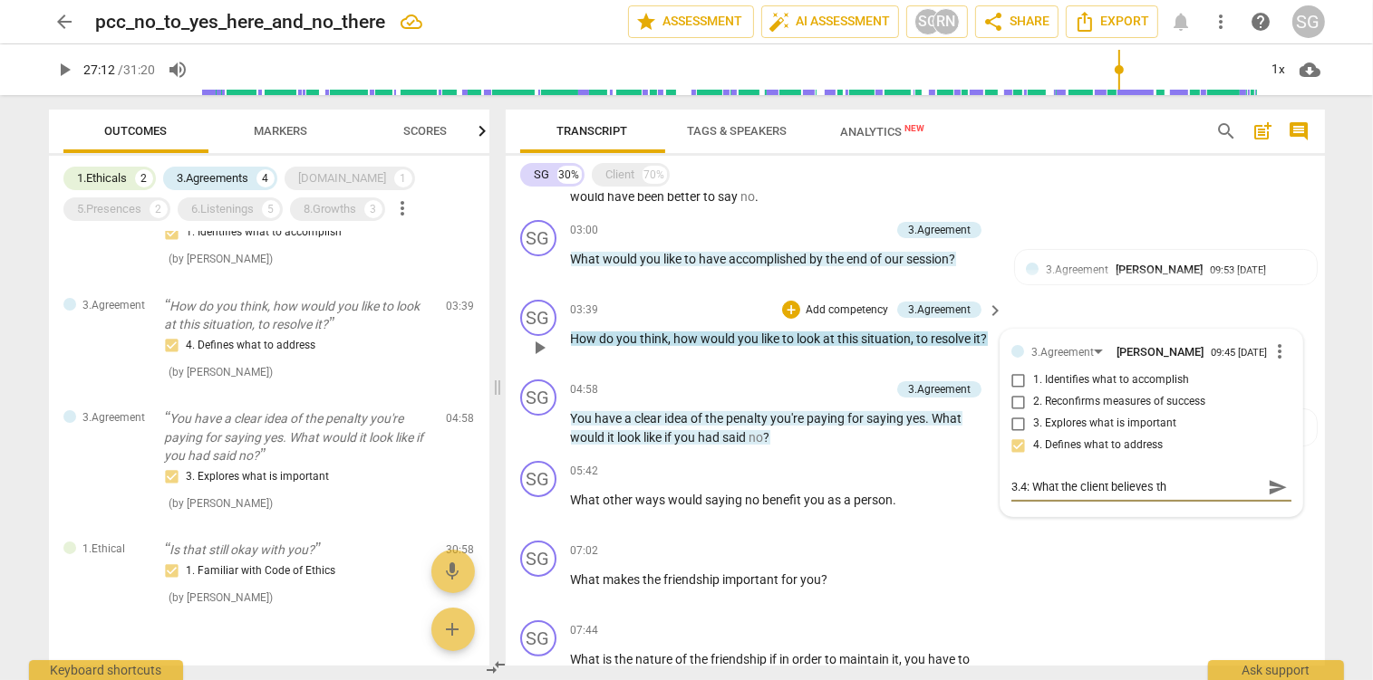
type textarea "3.4: What the client believes the"
type textarea "3.4: What the client believes they"
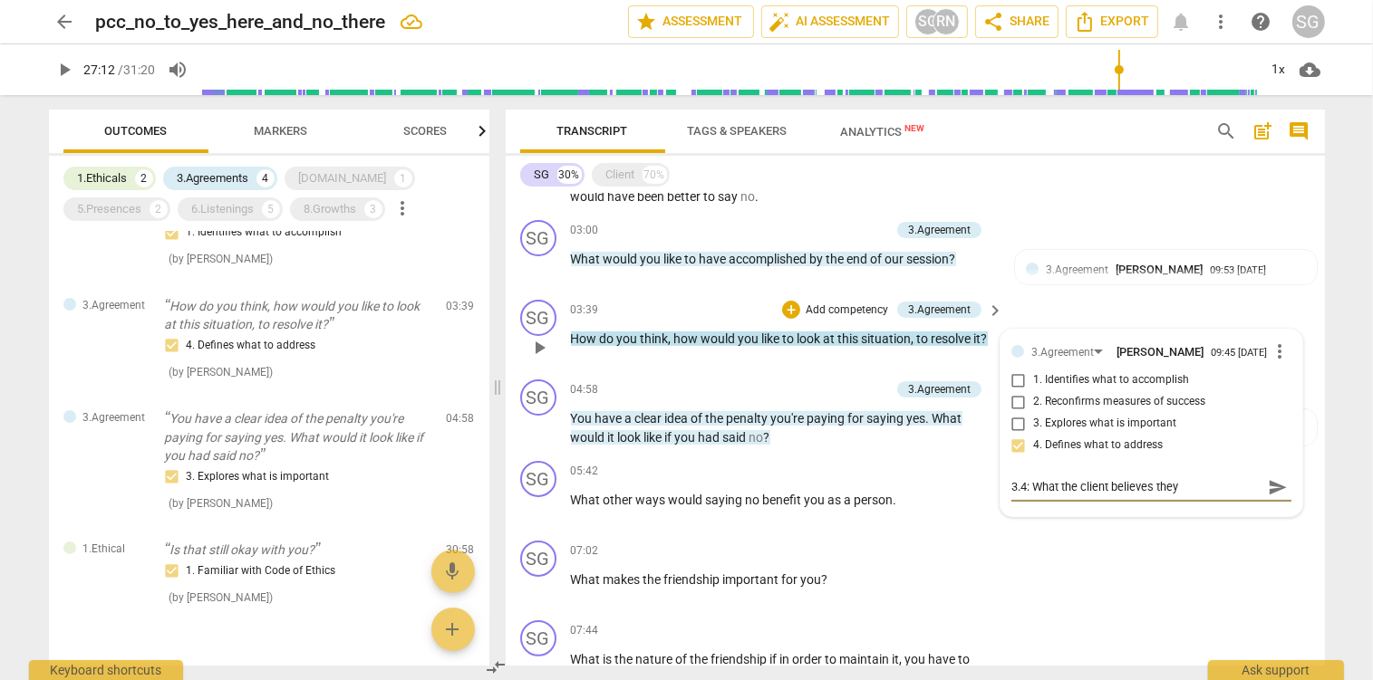
type textarea "3.4: What the client believes they"
type textarea "3.4: What the client believes they n"
type textarea "3.4: What the client believes they ne"
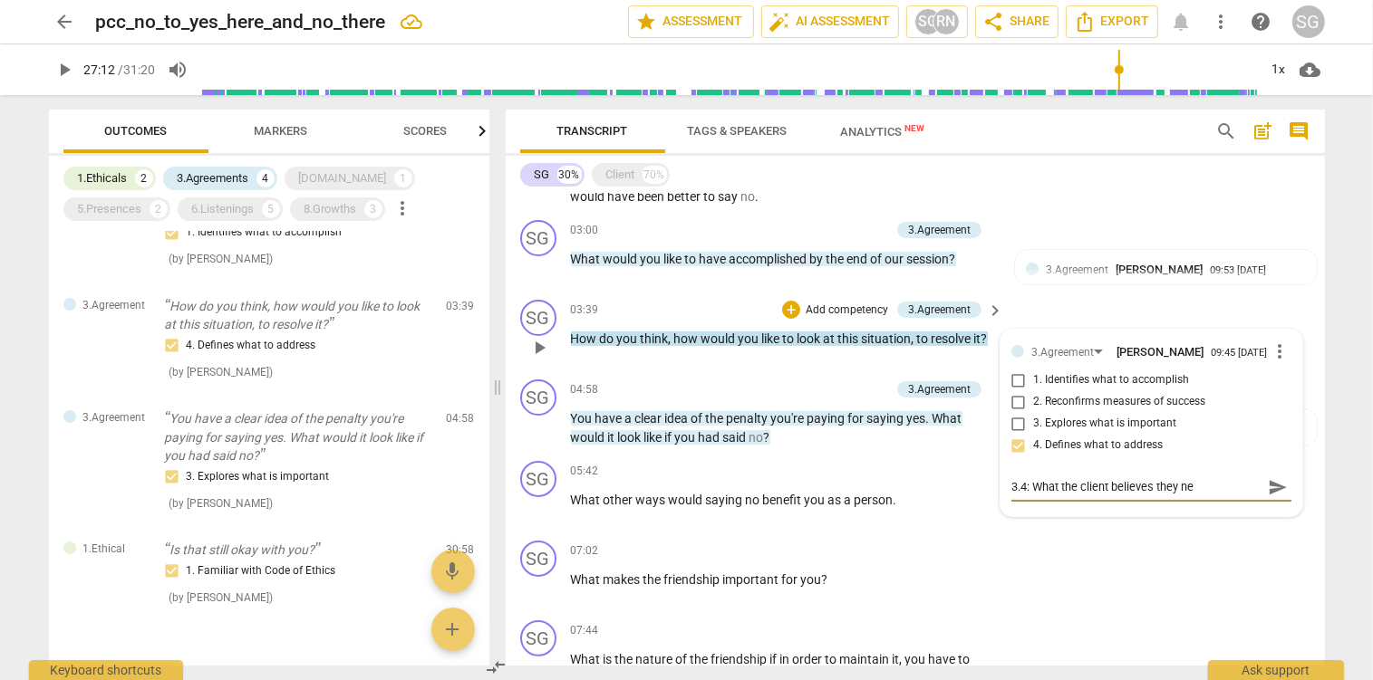
type textarea "3.4: What the client believes they nee"
type textarea "3.4: What the client believes they need"
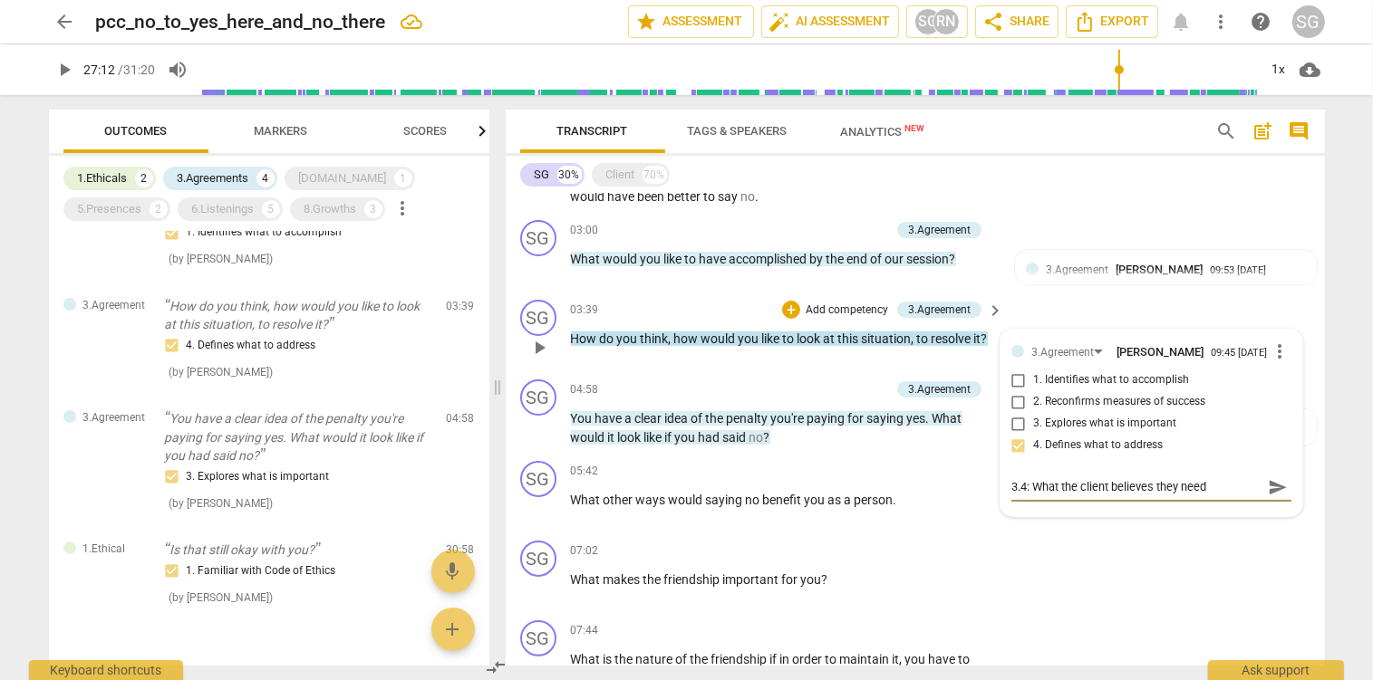
type textarea "3.4: What the client believes they need"
type textarea "3.4: What the client believes they need t"
type textarea "3.4: What the client believes they need to"
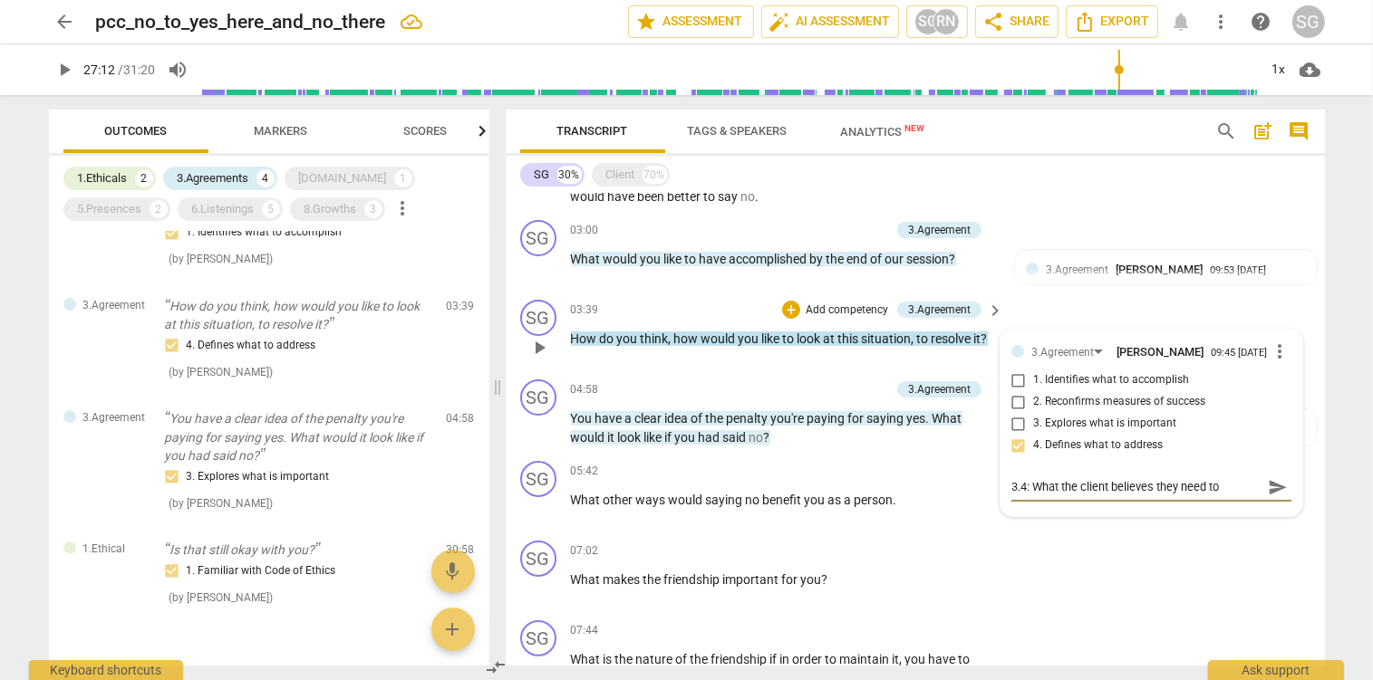
type textarea "3.4: What the client believes they need to"
type textarea "3.4: What the client believes they need to a"
type textarea "3.4: What the client believes they need to ad"
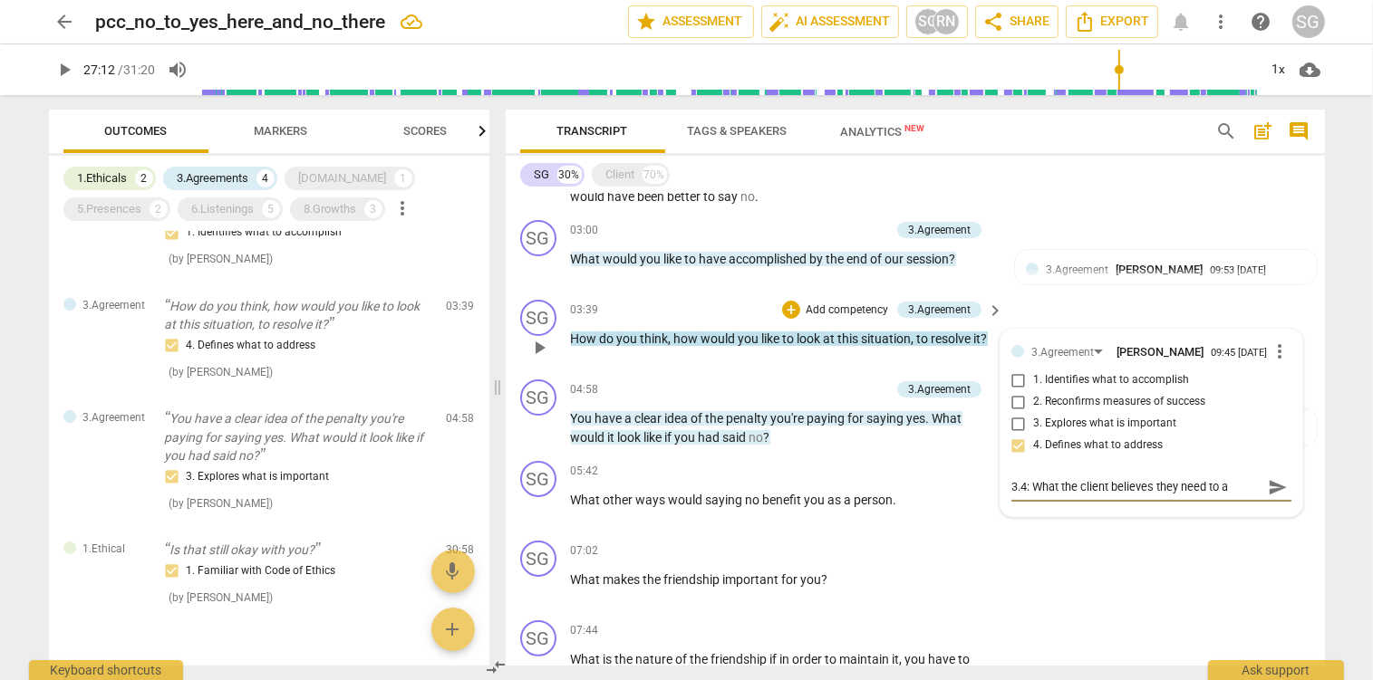
type textarea "3.4: What the client believes they need to ad"
type textarea "3.4: What the client believes they need to add"
type textarea "3.4: What the client believes they need to addr"
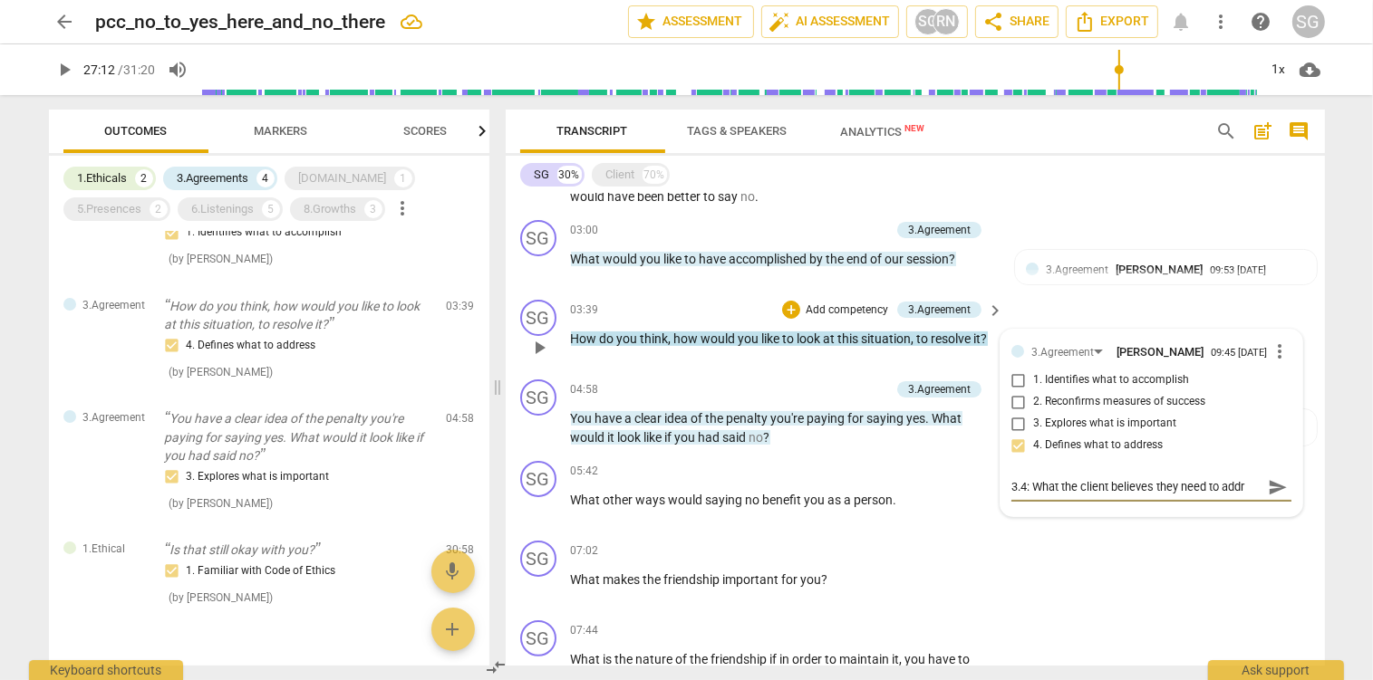
type textarea "3.4: What the client believes they need to addre"
type textarea "3.4: What the client believes they need to addres"
type textarea "3.4: What the client believes they need to address"
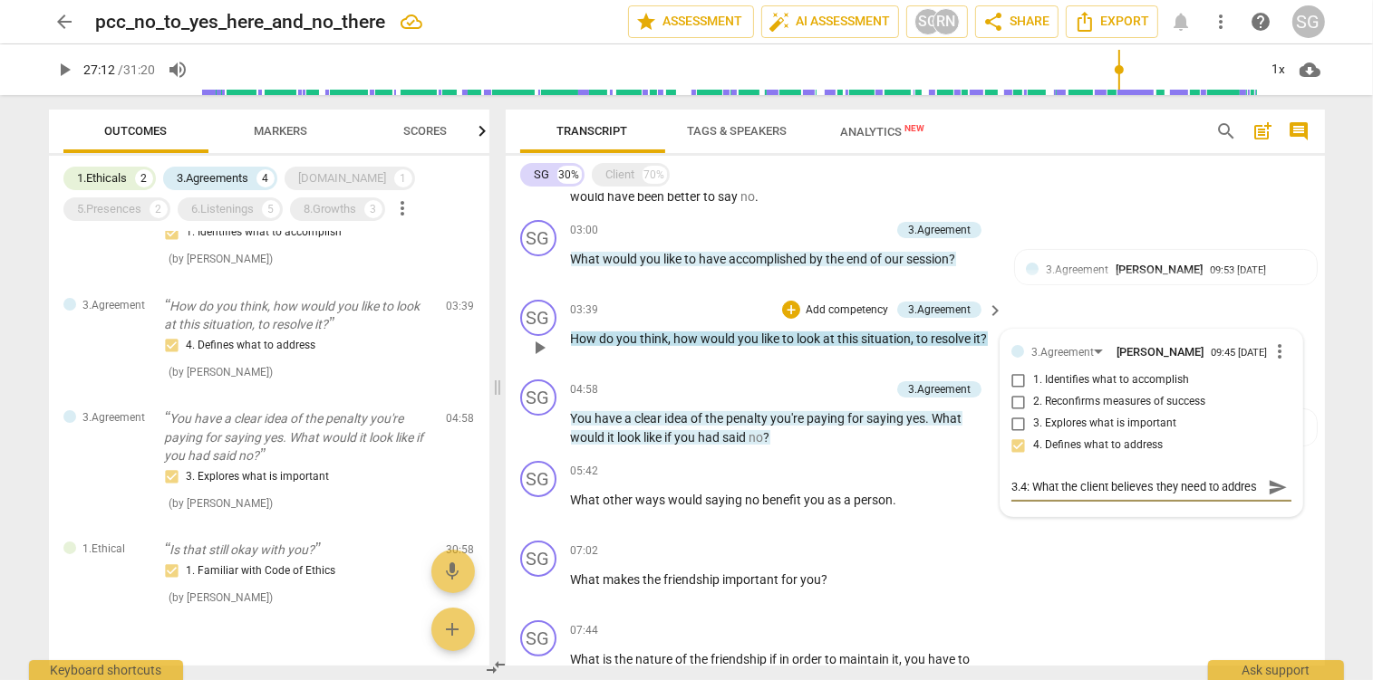
type textarea "3.4: What the client believes they need to address"
type textarea "3.4: What the client believes they need to address t"
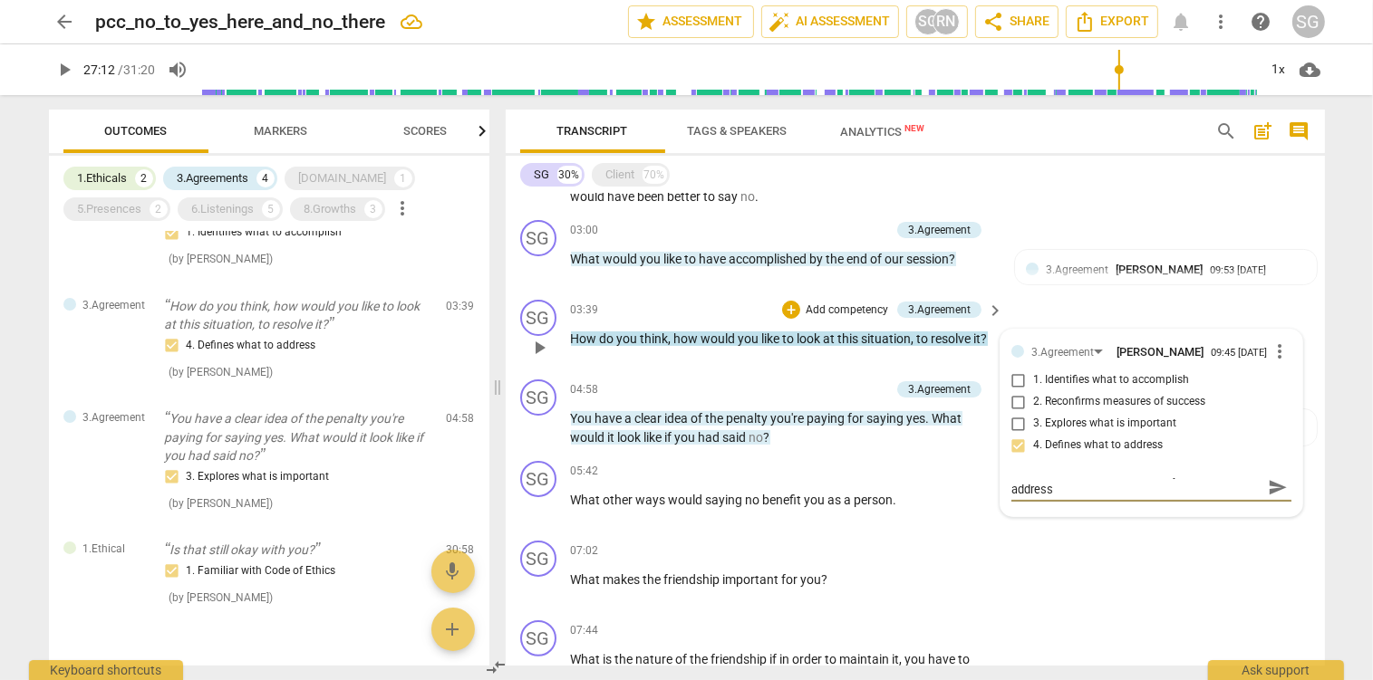
type textarea "3.4: What the client believes they need to address t"
type textarea "3.4: What the client believes they need to address to"
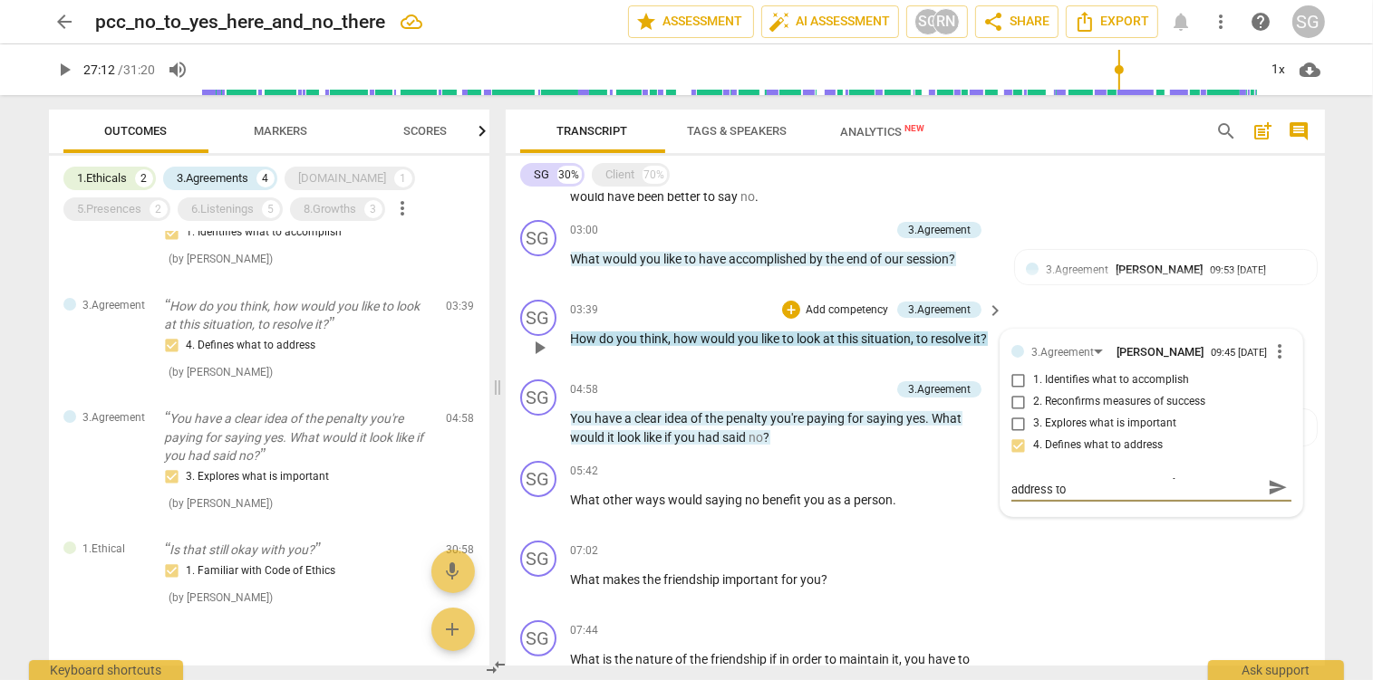
type textarea "3.4: What the client believes they need to address to a"
type textarea "3.4: What the client believes they need to address to ac"
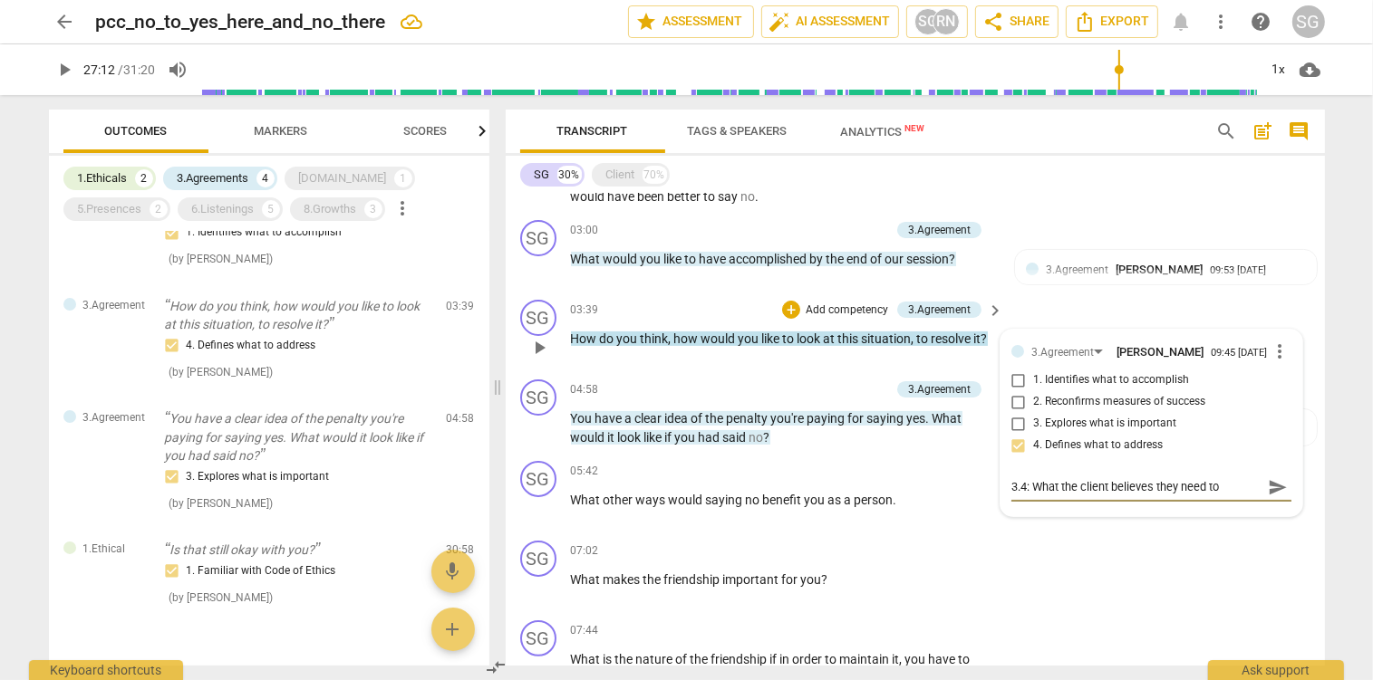
type textarea "3.4: What the client believes they need to address to ach"
type textarea "3.4: What the client believes they need to address to achi"
type textarea "3.4: What the client believes they need to address to [PERSON_NAME]"
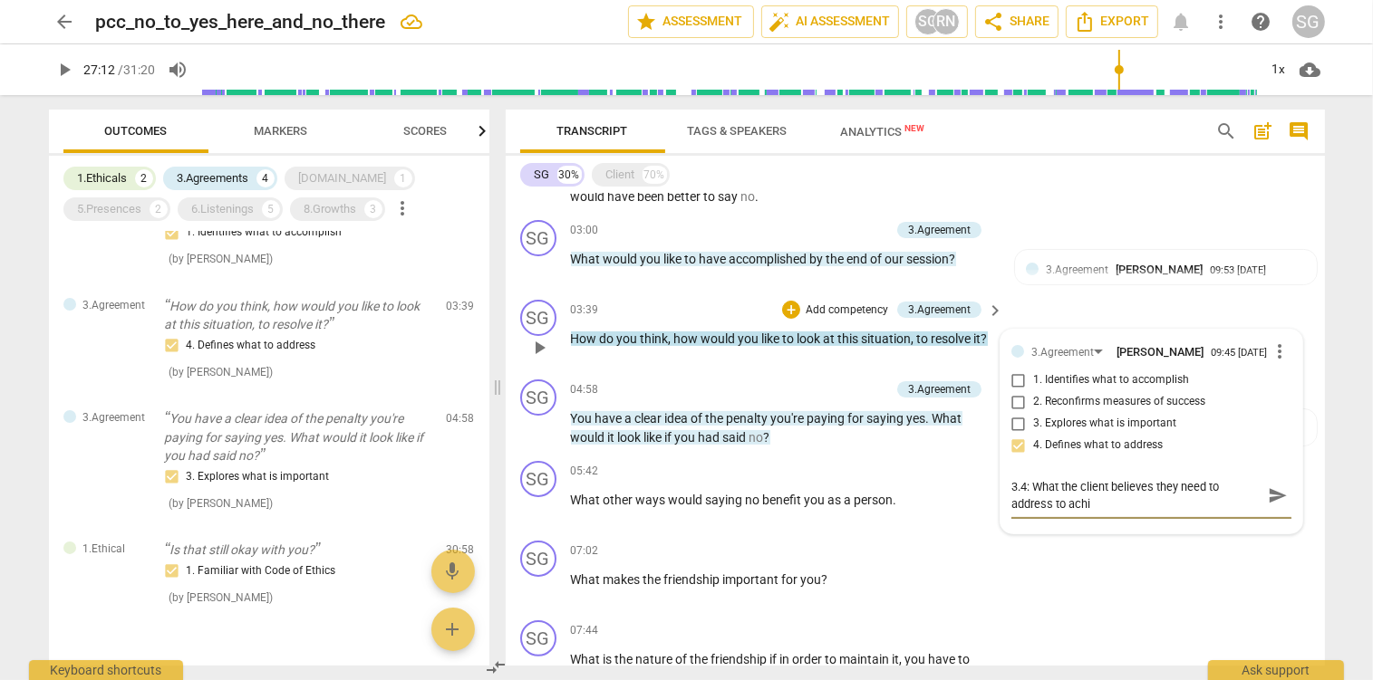
type textarea "3.4: What the client believes they need to address to [PERSON_NAME]"
type textarea "3.4: What the client believes they need to address to achieve"
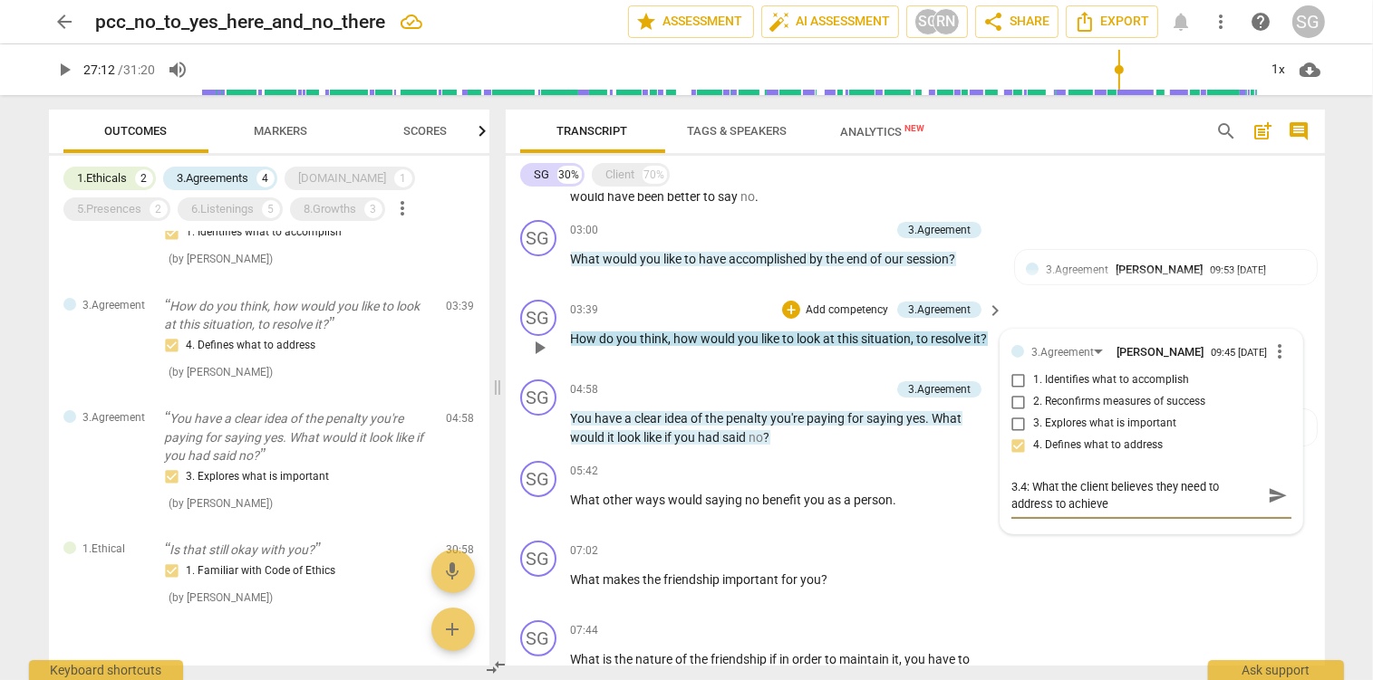
type textarea "3.4: What the client believes they need to address to achieve"
type textarea "3.4: What the client believes they need to address to achieve w"
type textarea "3.4: What the client believes they need to address to achieve wh"
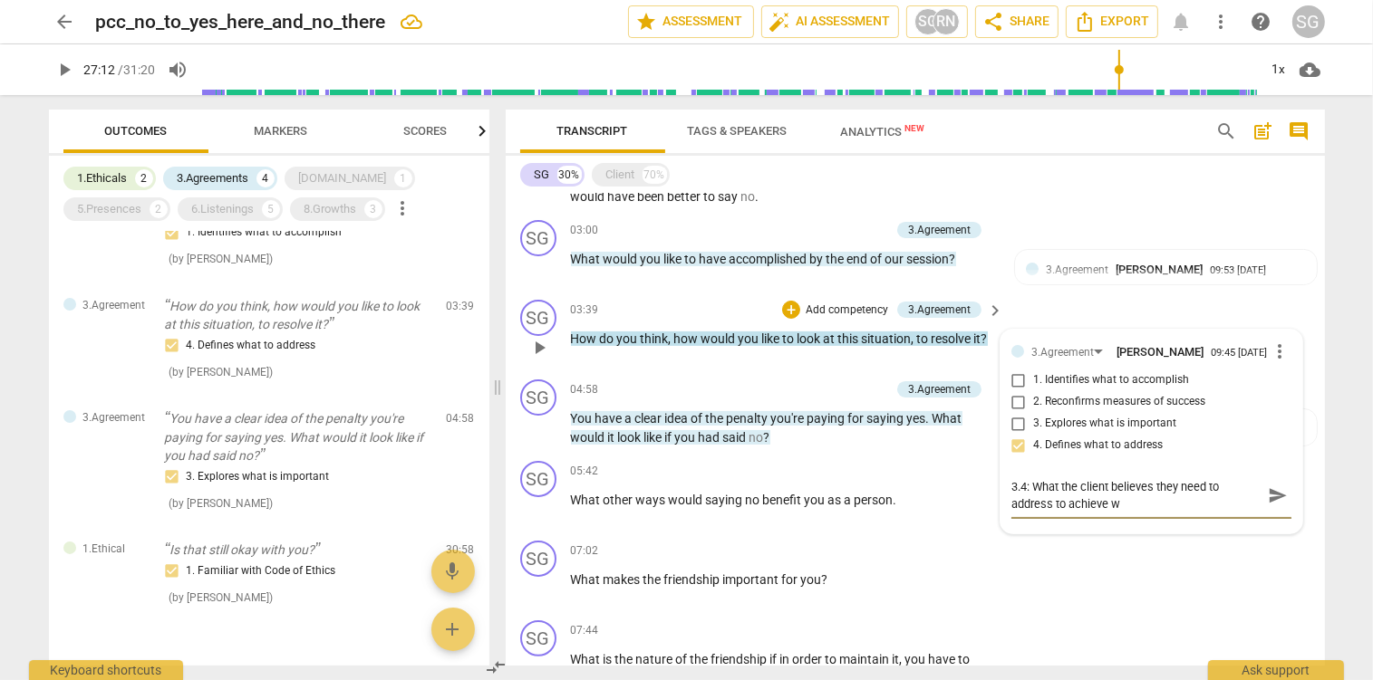
type textarea "3.4: What the client believes they need to address to achieve wh"
type textarea "3.4: What the client believes they need to address to achieve wha"
type textarea "3.4: What the client believes they need to address to achieve what"
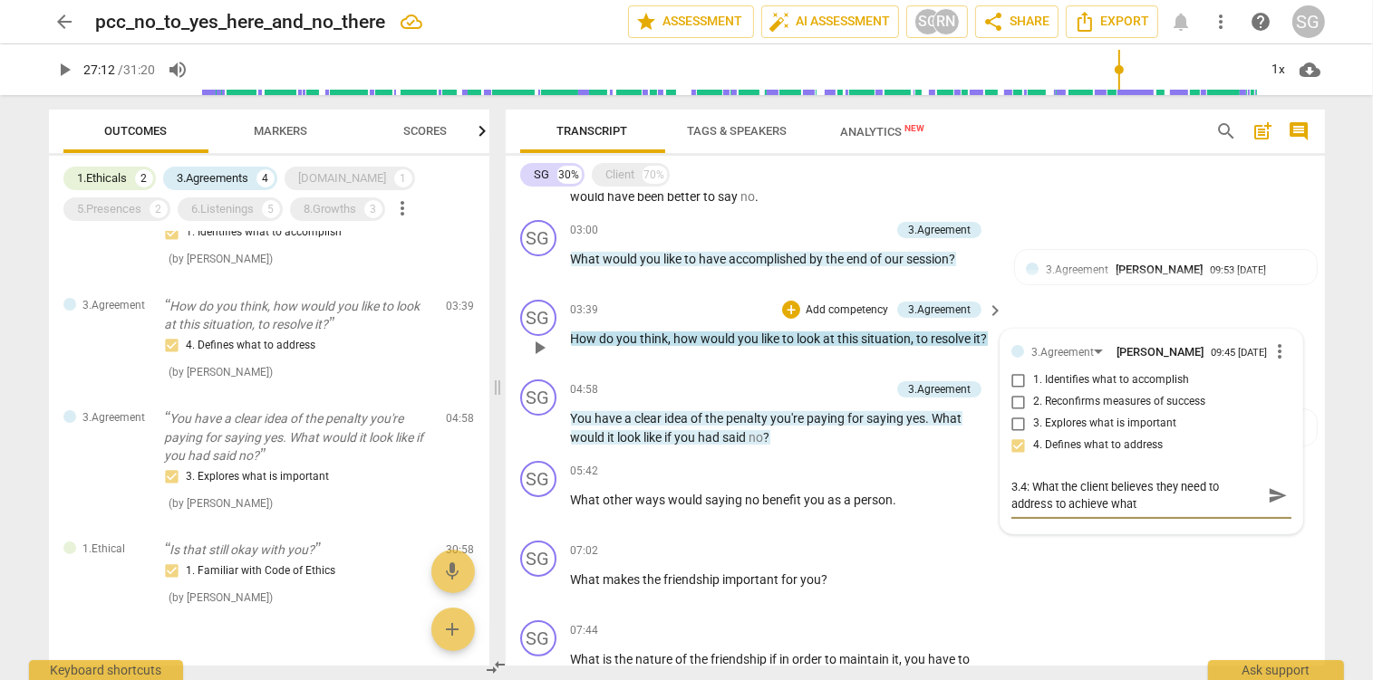
type textarea "3.4: What the client believes they need to address to achieve what"
type textarea "3.4: What the client believes they need to address to achieve what t"
type textarea "3.4: What the client believes they need to address to achieve what th"
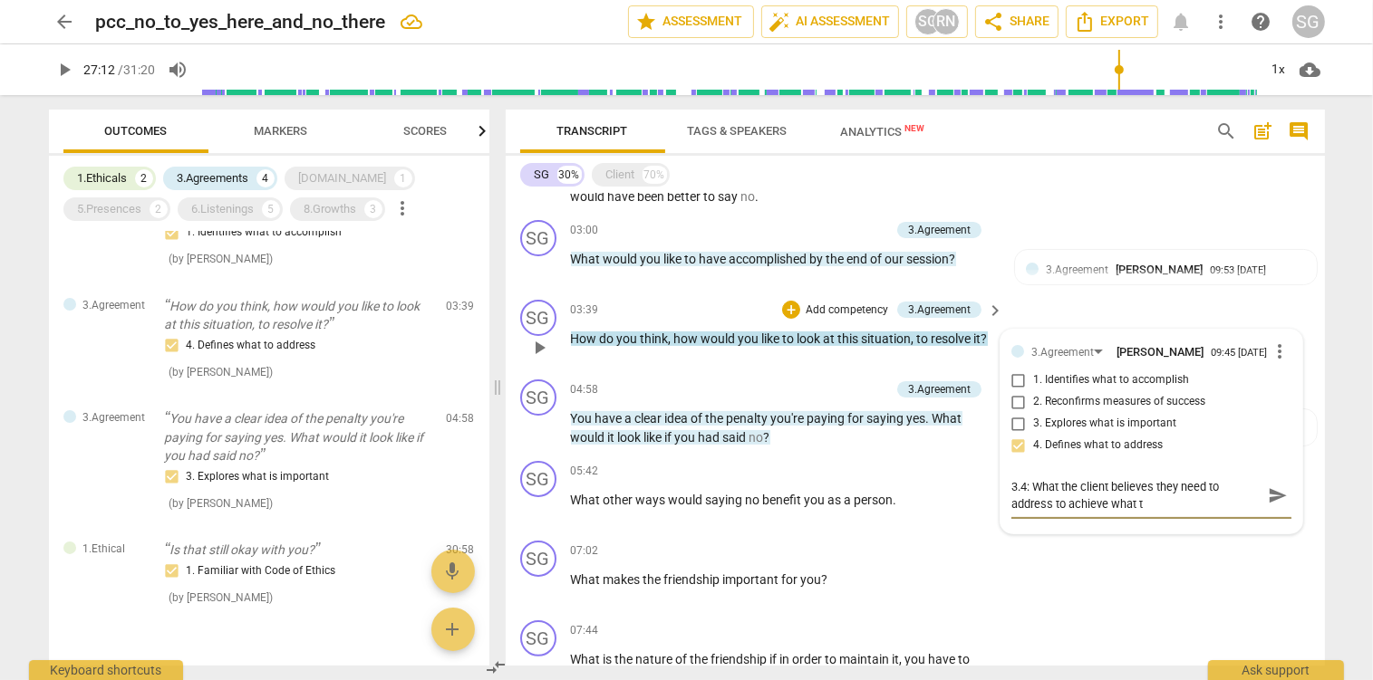
type textarea "3.4: What the client believes they need to address to achieve what th"
type textarea "3.4: What the client believes they need to address to achieve what the"
type textarea "3.4: What the client believes they need to address to achieve what they"
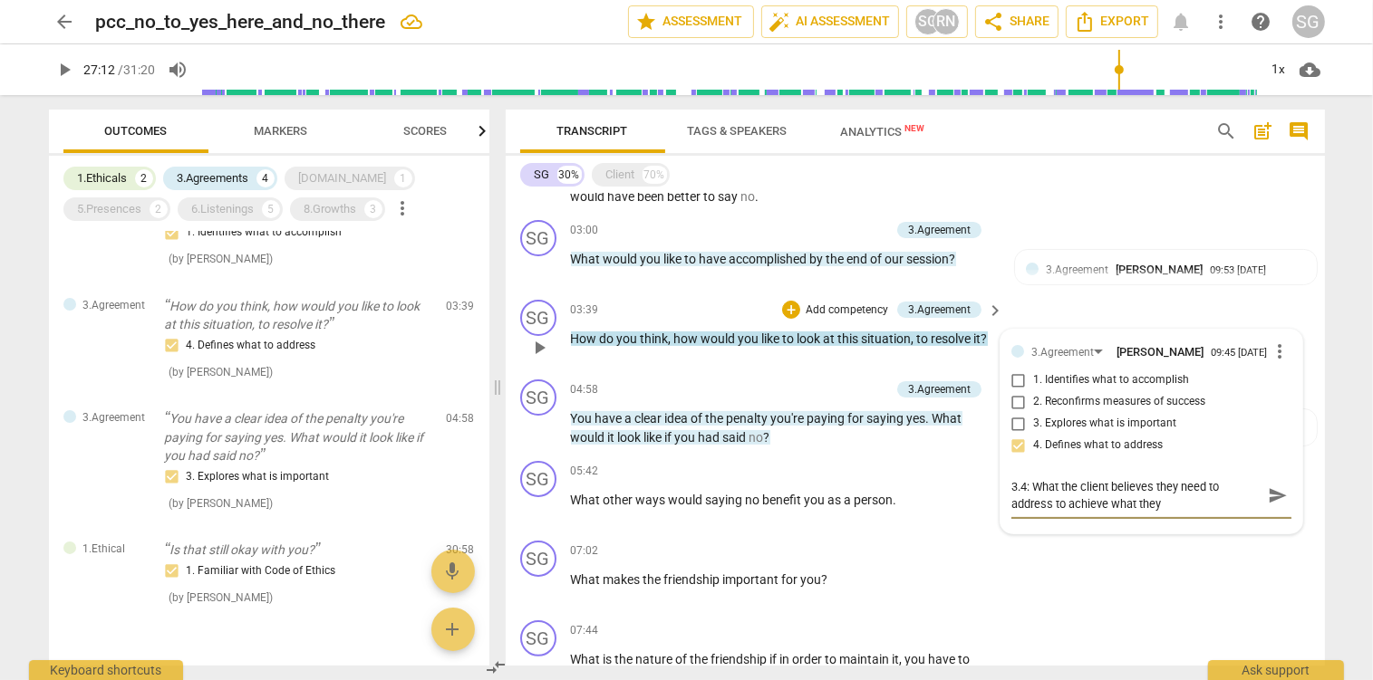
type textarea "3.4: What the client believes they need to address to achieve what they e"
type textarea "3.4: What the client believes they need to address to achieve what they"
type textarea "3.4: What the client believes they need to address to achieve what they w"
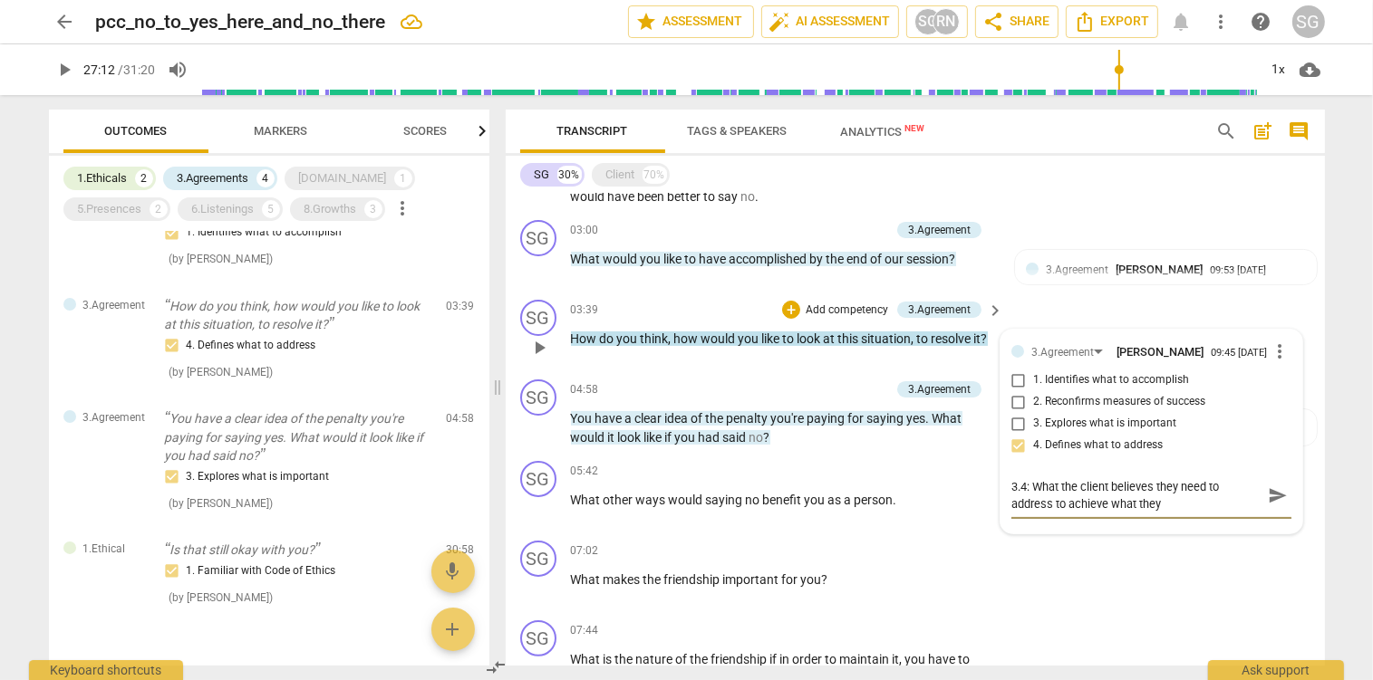
type textarea "3.4: What the client believes they need to address to achieve what they w"
type textarea "3.4: What the client believes they need to address to achieve what they wa"
type textarea "3.4: What the client believes they need to address to achieve what they wan"
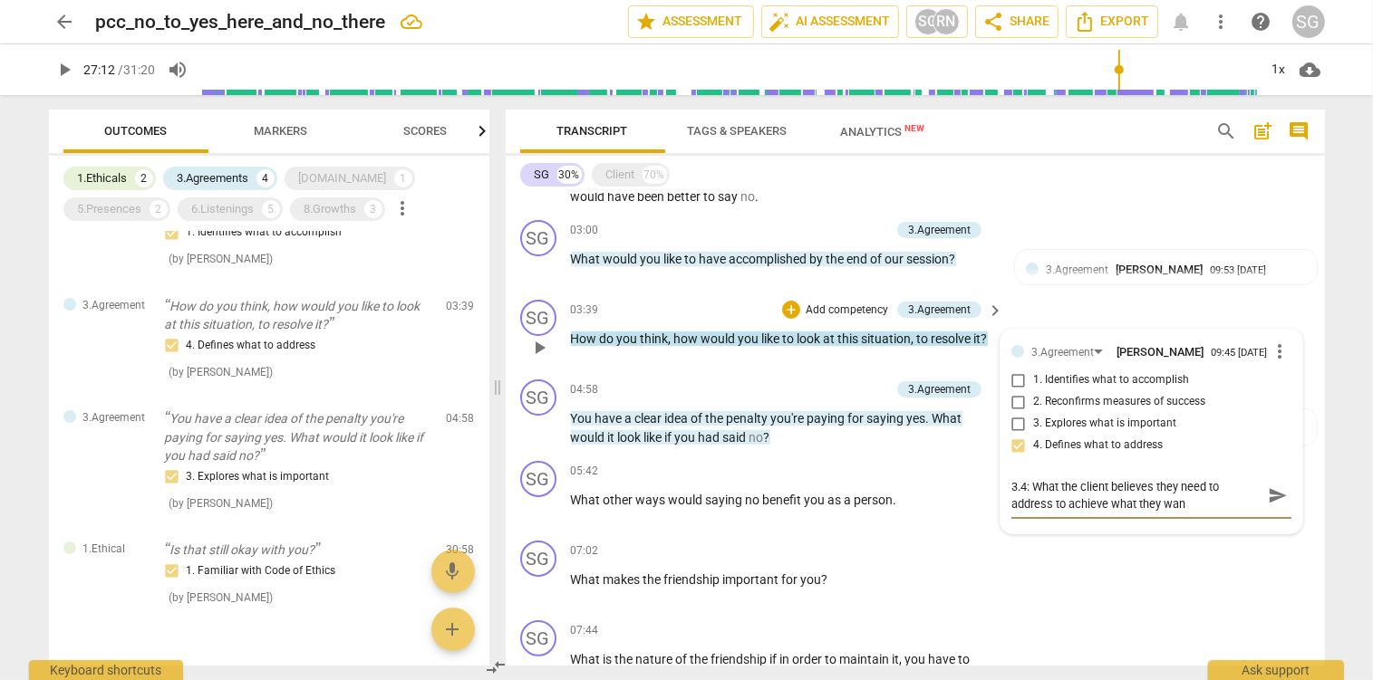
type textarea "3.4: What the client believes they need to address to achieve what they want"
type textarea "3.4: What the client believes they need to address to achieve what they want t"
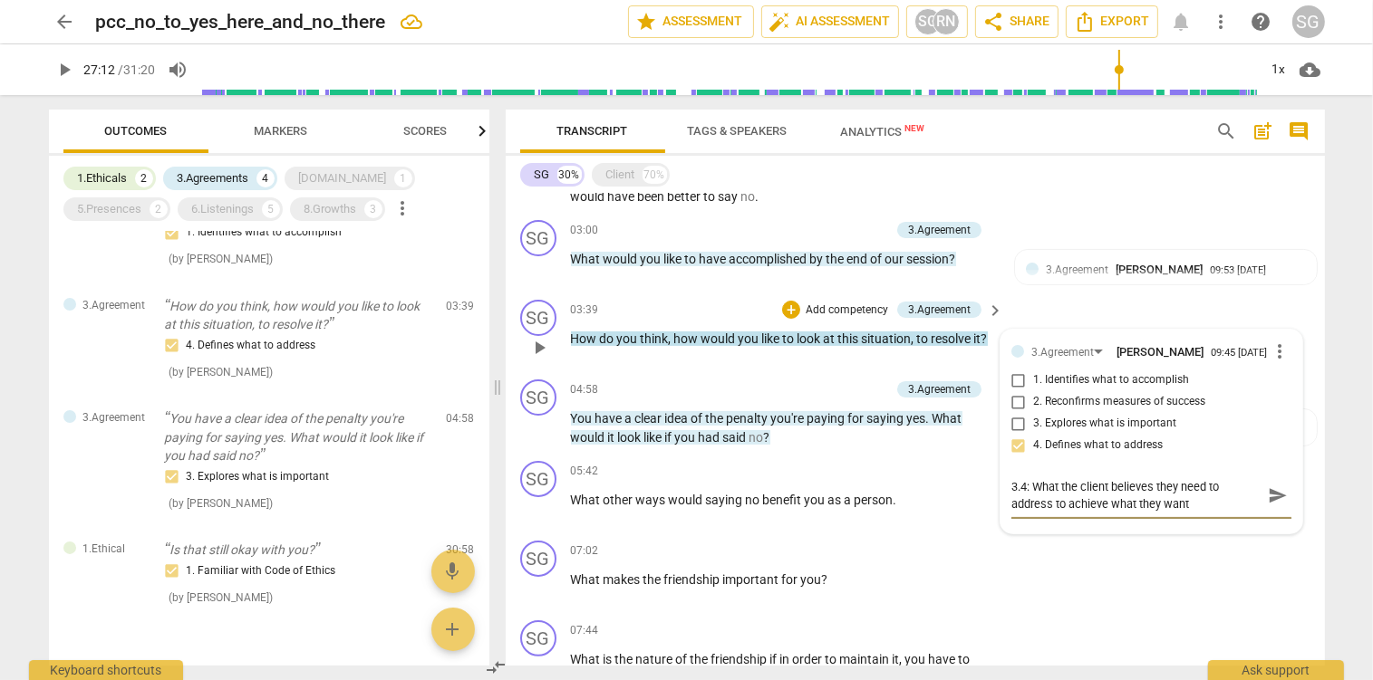
type textarea "3.4: What the client believes they need to address to achieve what they want t"
type textarea "3.4: What the client believes they need to address to achieve what they want to"
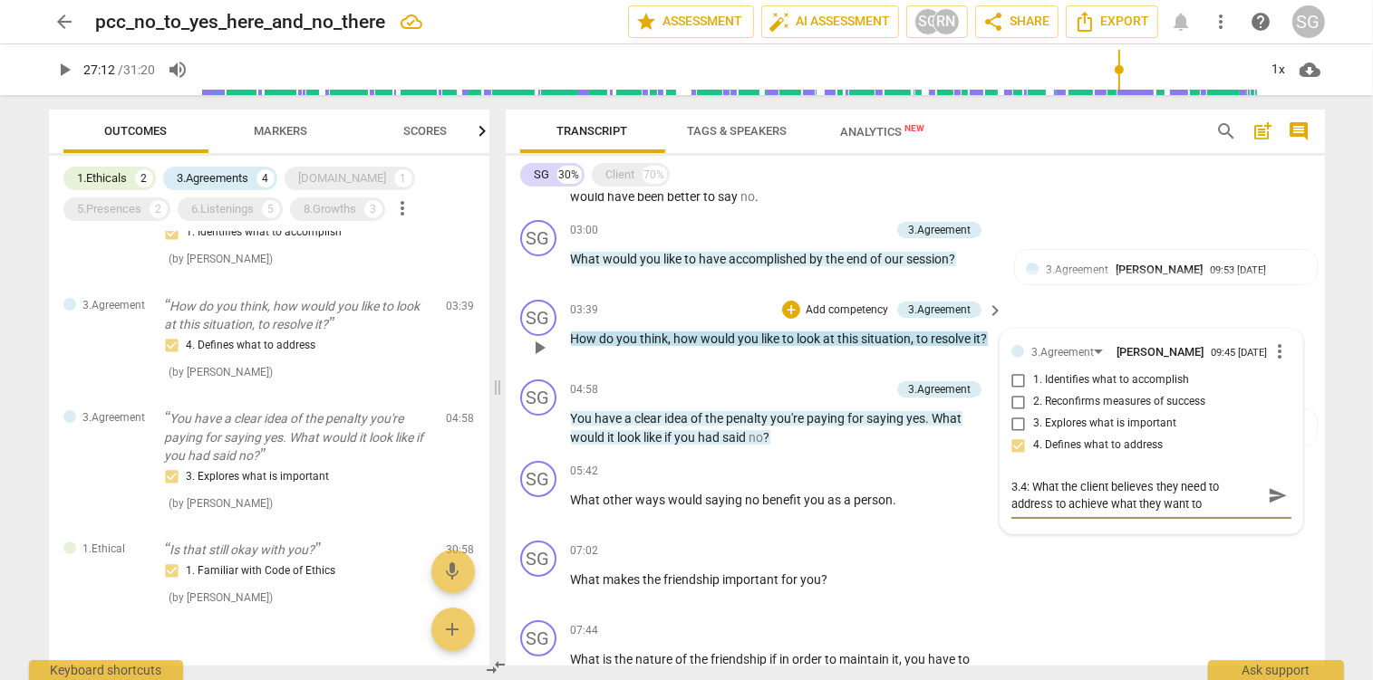
type textarea "3.4: What the client believes they need to address to achieve what they want to…"
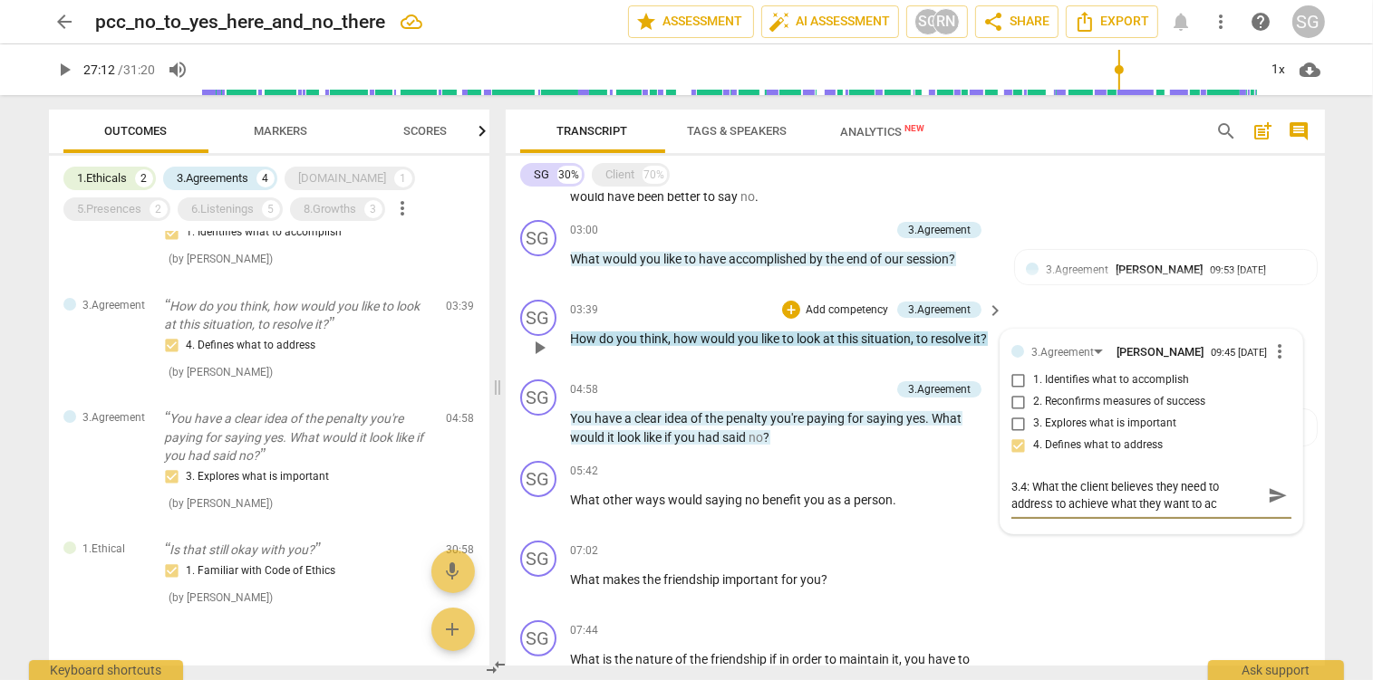
type textarea "3.4: What the client believes they need to address to achieve what they want to…"
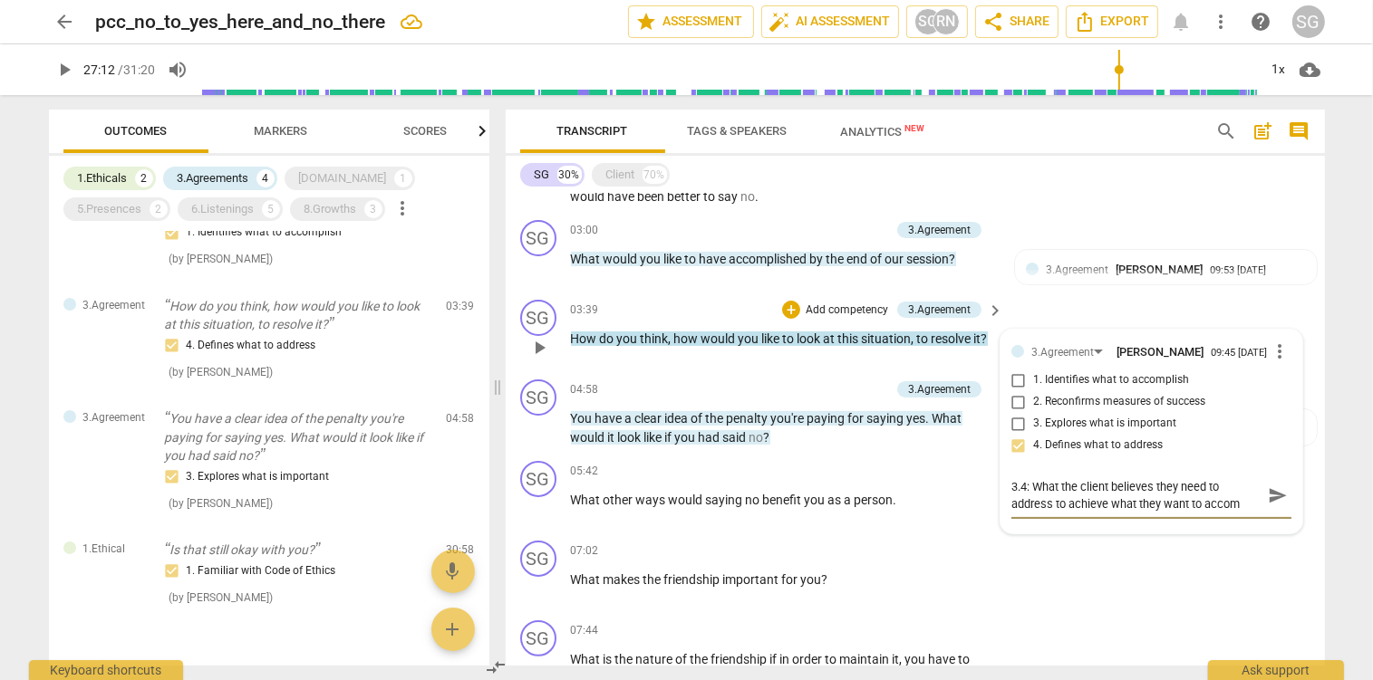
type textarea "3.4: What the client believes they need to address to achieve what they want to…"
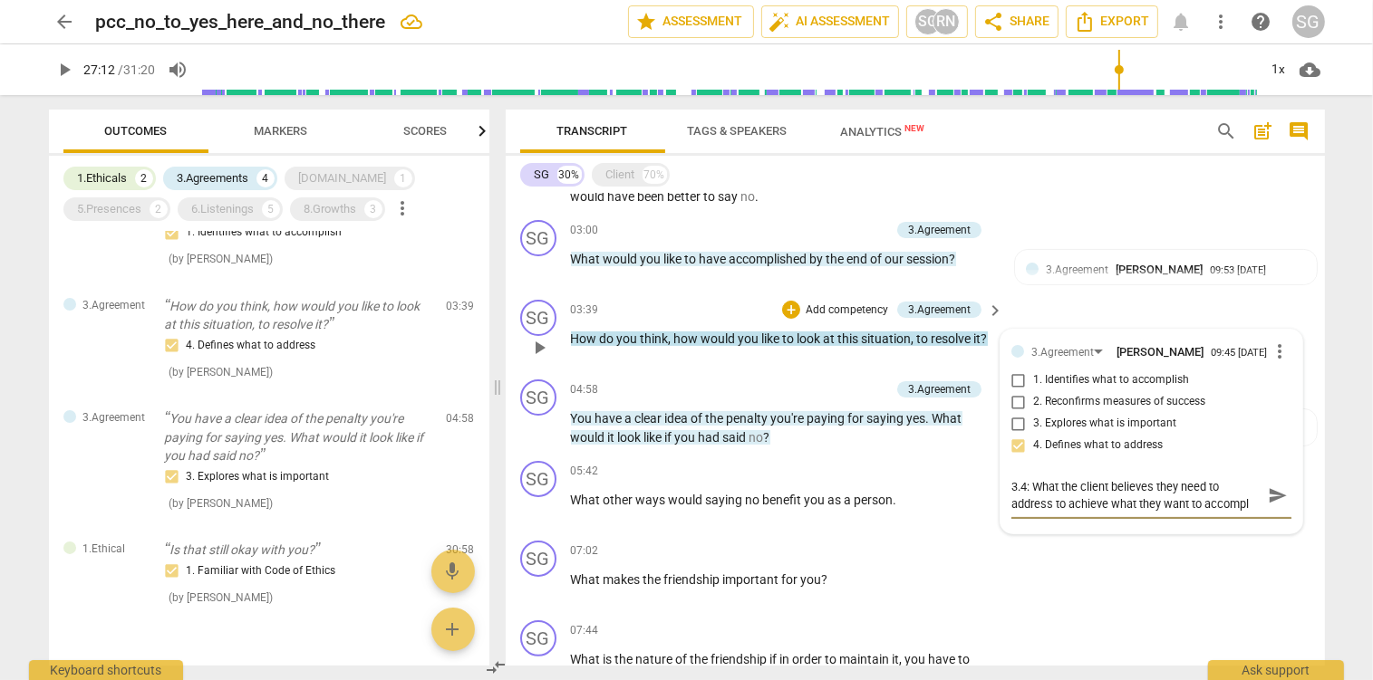
type textarea "3.4: What the client believes they need to address to achieve what they want to…"
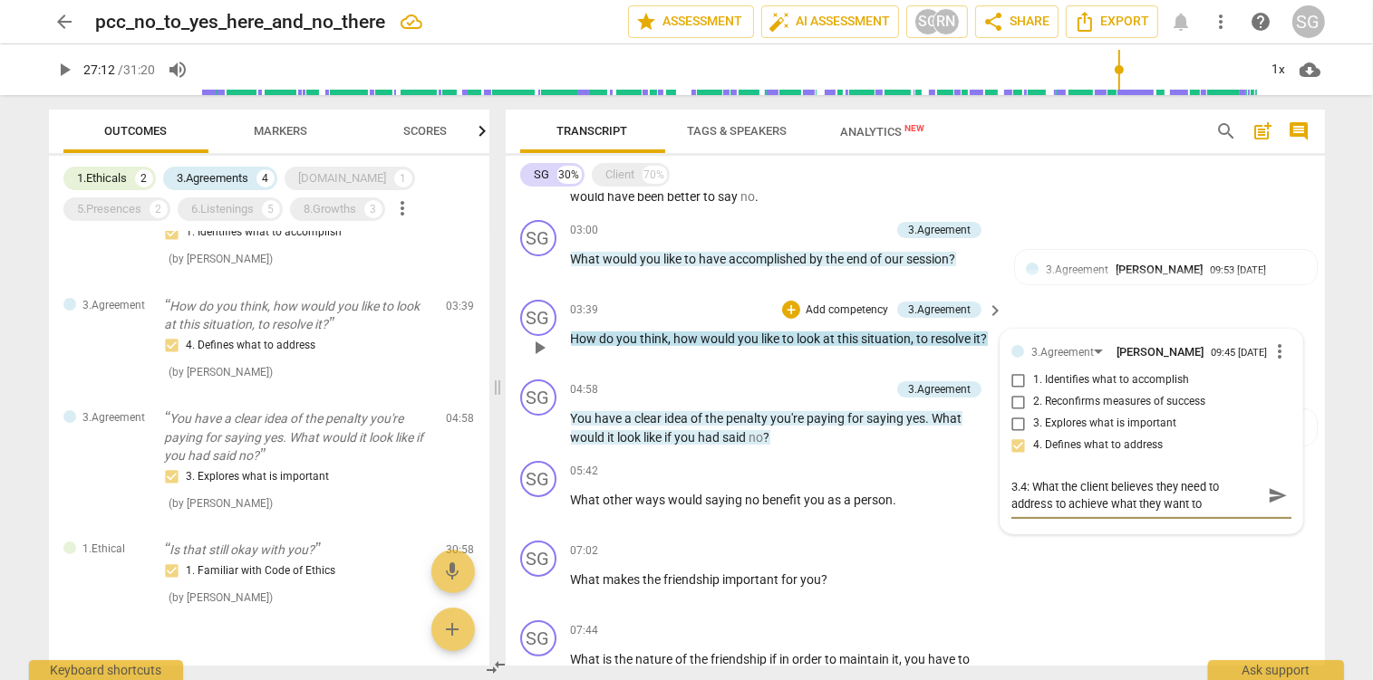
scroll to position [14, 0]
type textarea "3.4: What the client believes they need to address to achieve what they want to…"
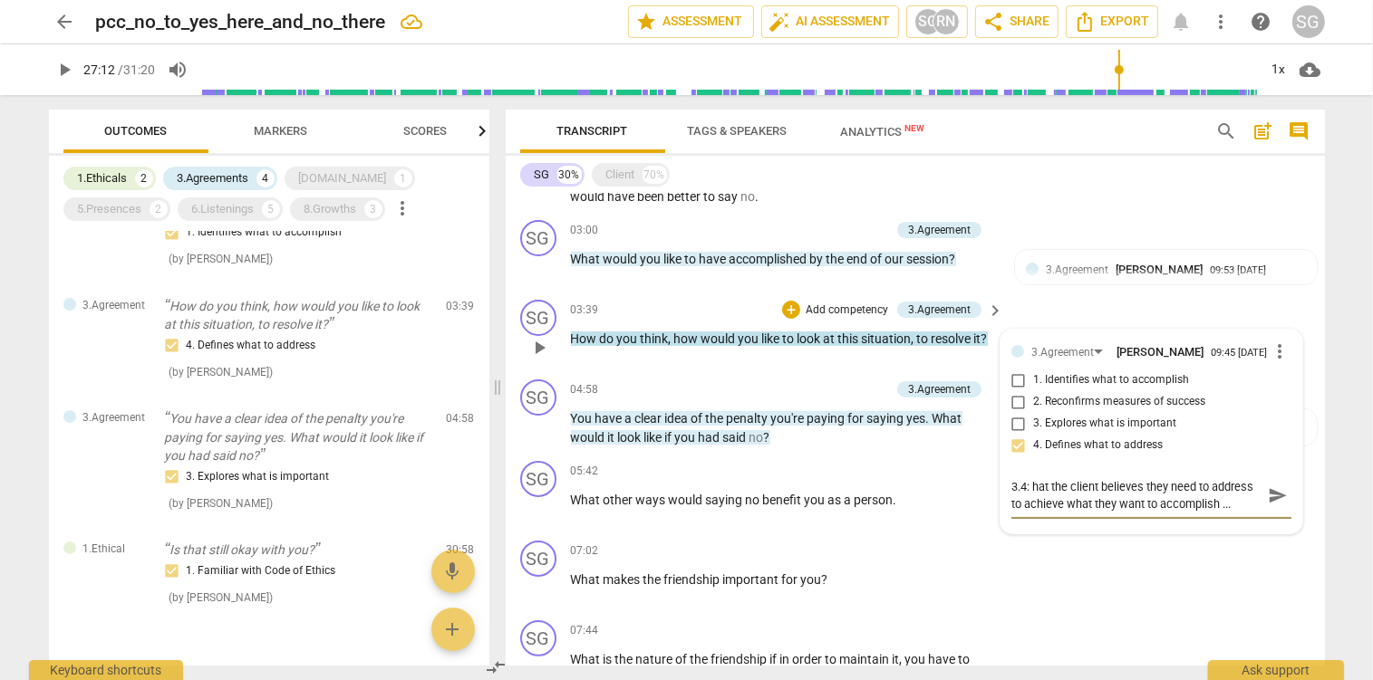
scroll to position [0, 0]
click at [1272, 503] on span "send" at bounding box center [1278, 496] width 20 height 20
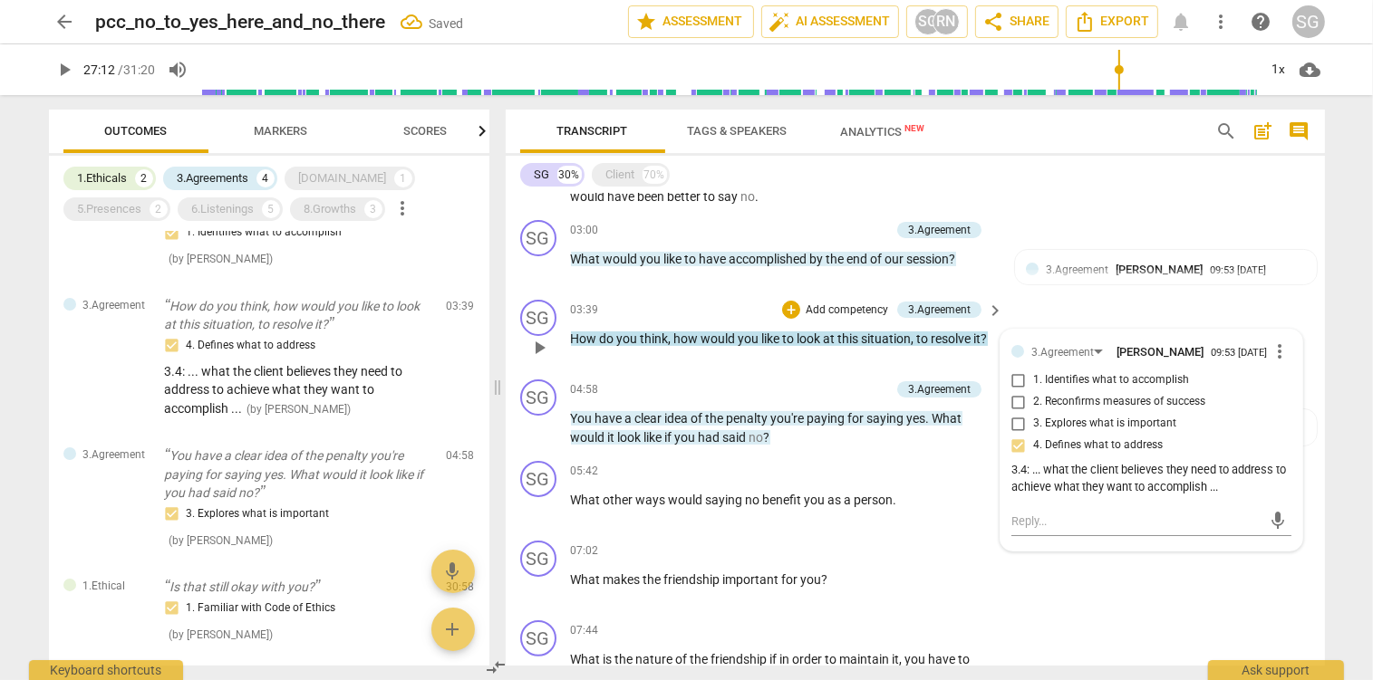
click at [719, 365] on div "SG play_arrow pause 03:39 + Add competency 3.Agreement keyboard_arrow_right How…" at bounding box center [915, 333] width 819 height 80
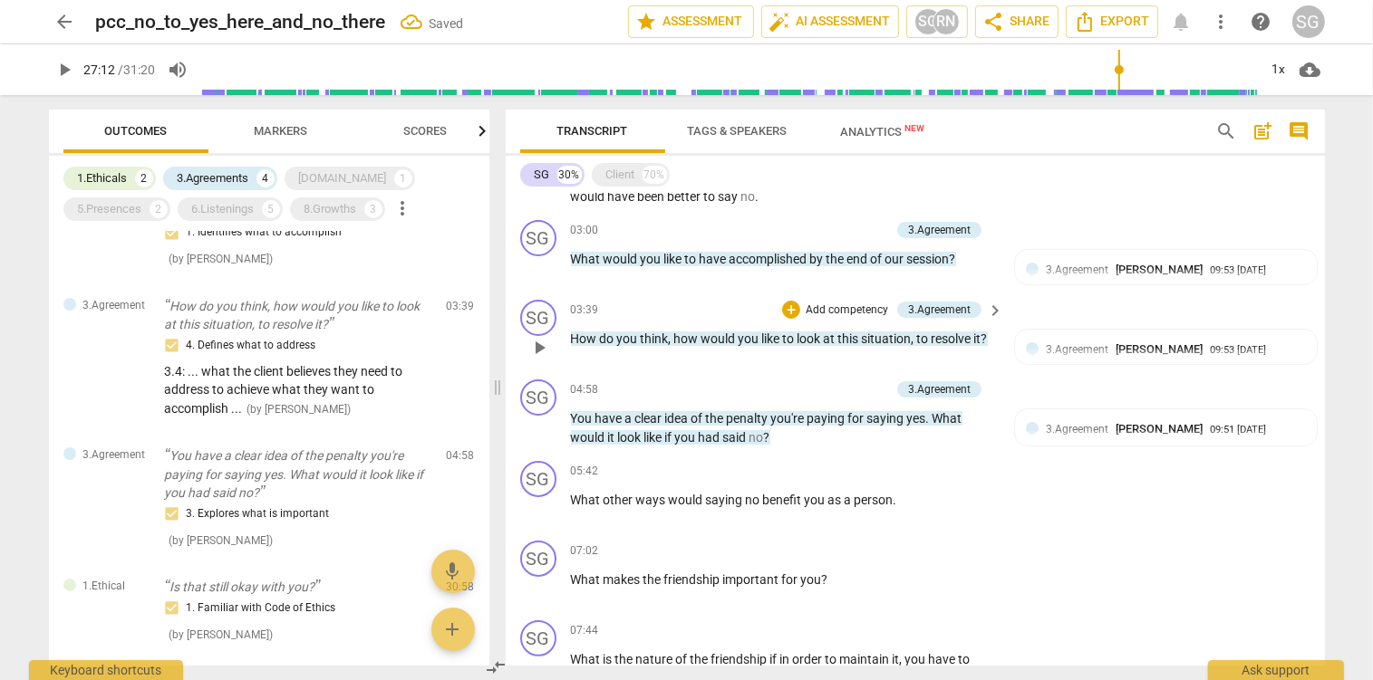
scroll to position [251, 0]
click at [101, 175] on div "1.Ethicals" at bounding box center [103, 178] width 50 height 18
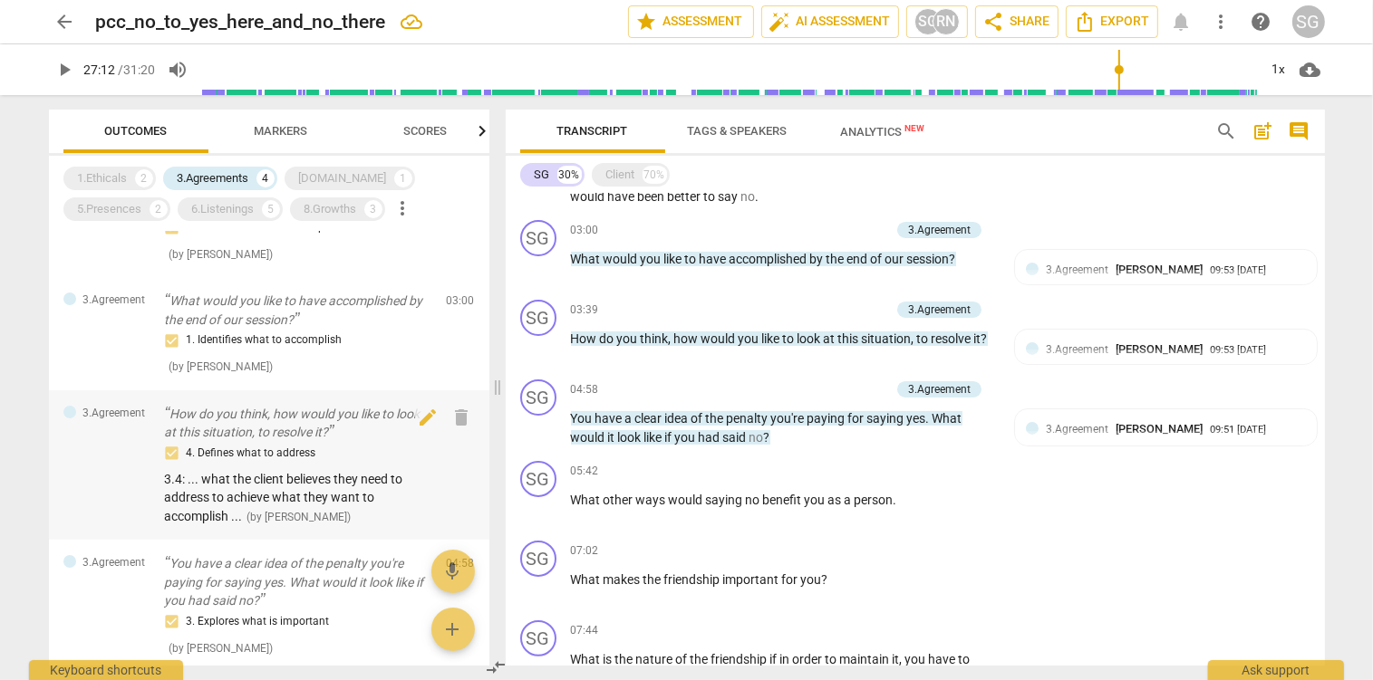
scroll to position [0, 0]
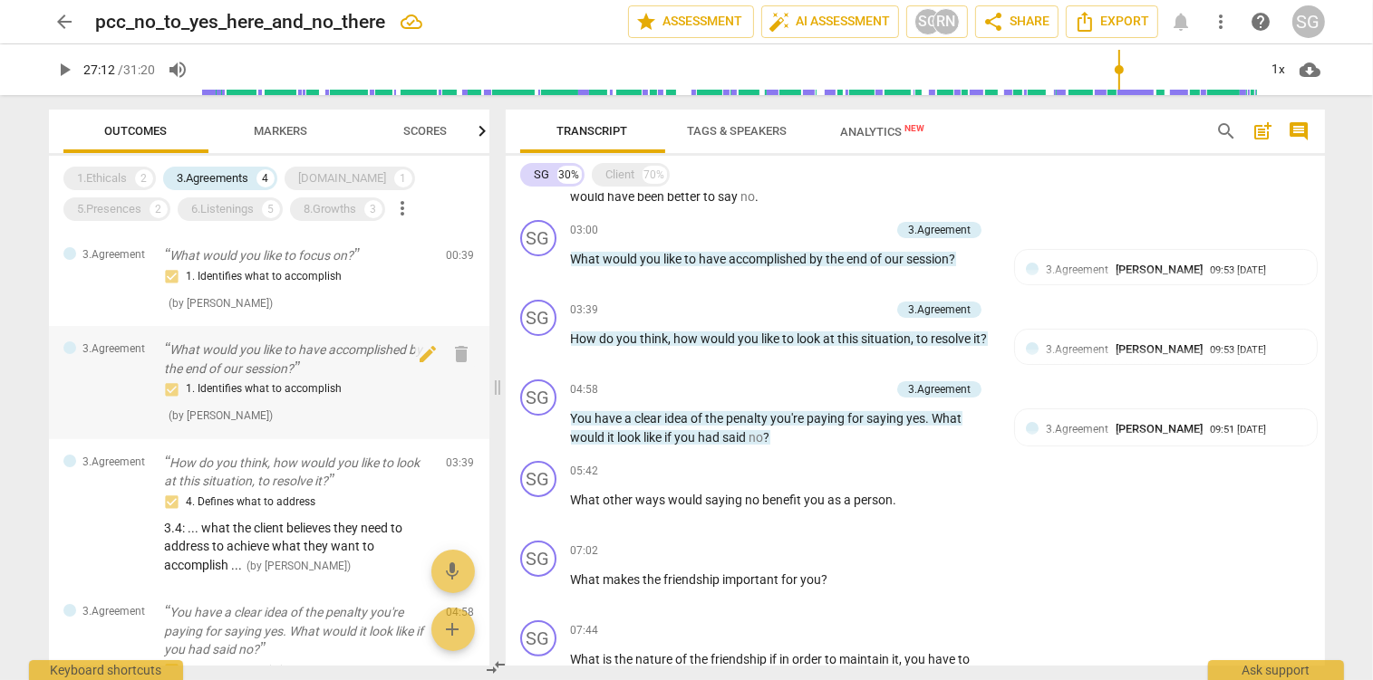
click at [269, 347] on p "What would you like to have accomplished by the end of our session?" at bounding box center [298, 359] width 267 height 37
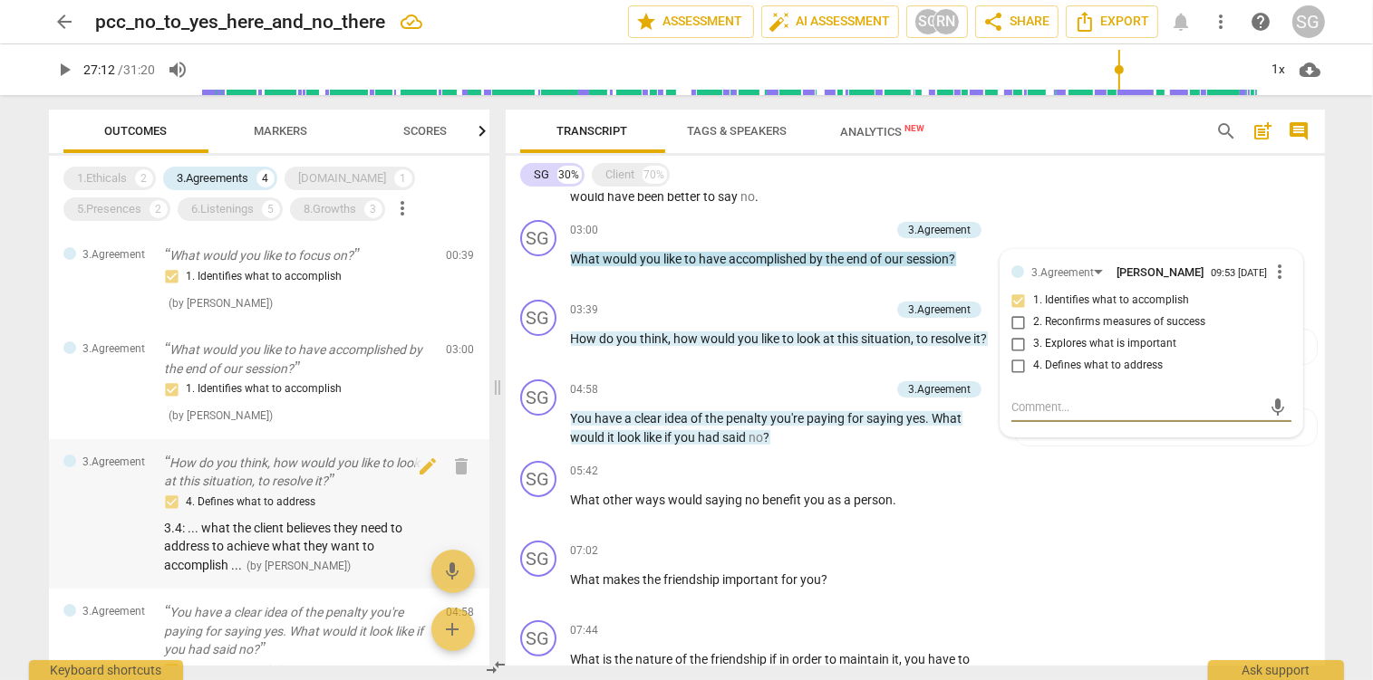
click at [280, 460] on p "How do you think, how would you like to look at this situation, to resolve it?" at bounding box center [298, 472] width 267 height 37
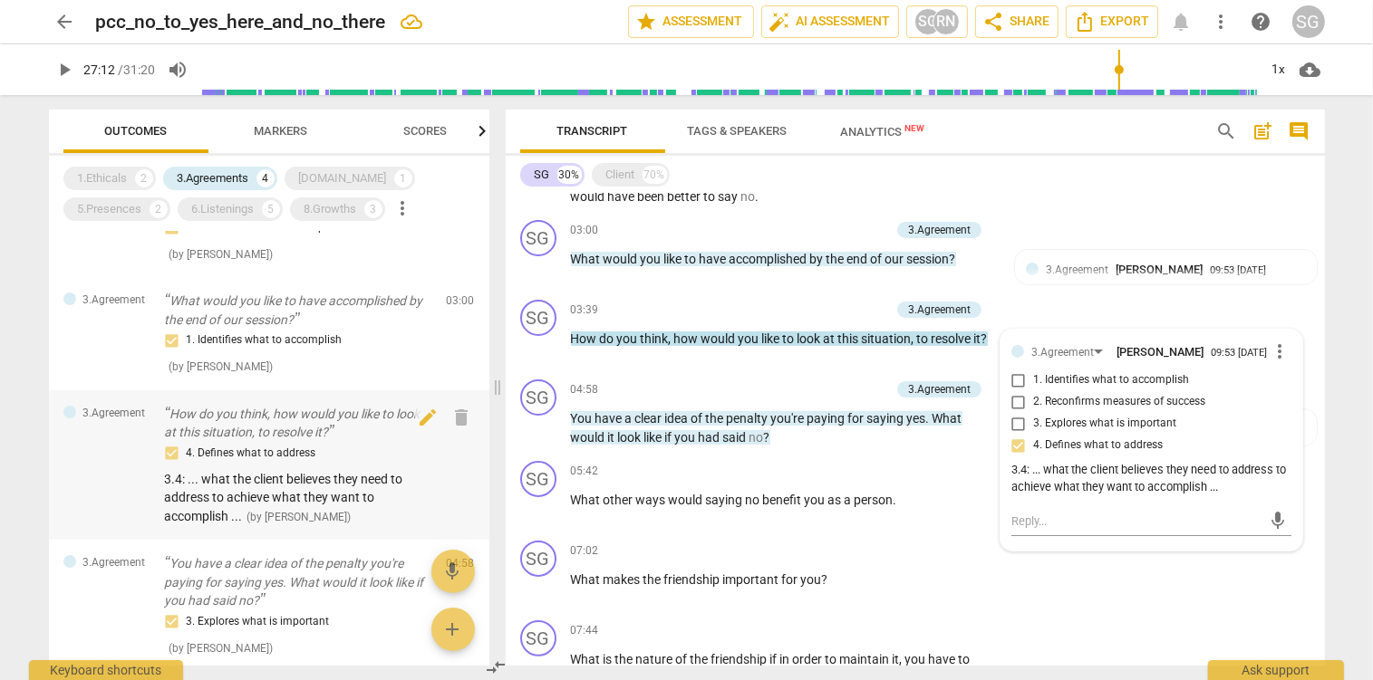
scroll to position [49, 0]
click at [261, 566] on p "You have a clear idea of the penalty you're paying for saying yes. What would i…" at bounding box center [298, 583] width 267 height 56
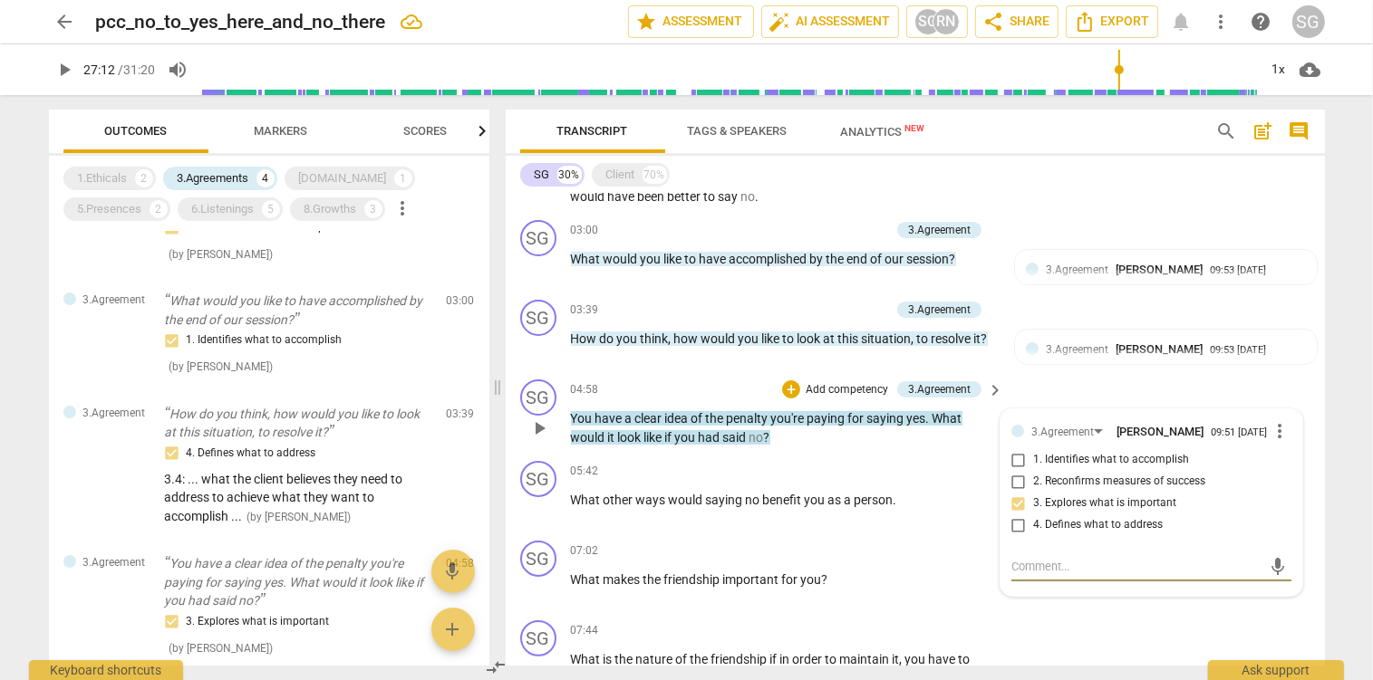
click at [1021, 569] on textarea at bounding box center [1136, 566] width 251 height 17
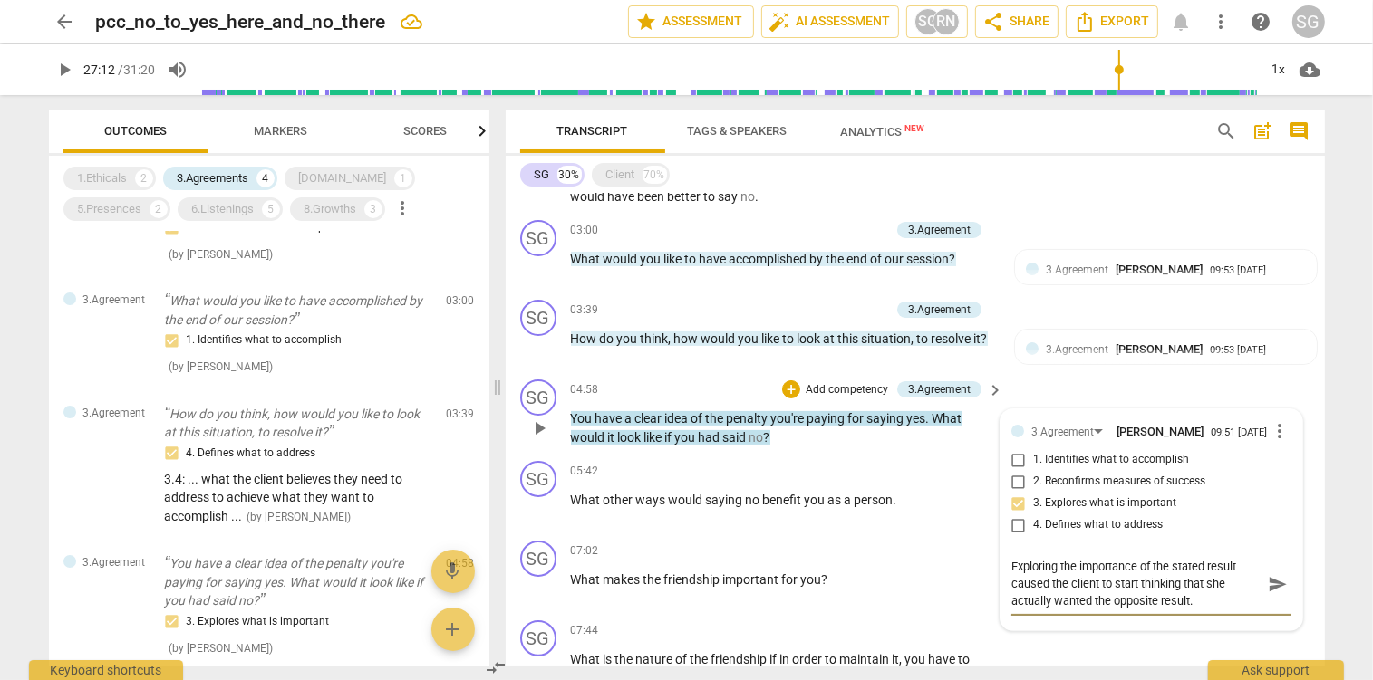
click at [1196, 568] on textarea "Exploring the importance of the stated result caused the client to start thinki…" at bounding box center [1136, 584] width 251 height 52
click at [1270, 588] on span "send" at bounding box center [1278, 584] width 20 height 20
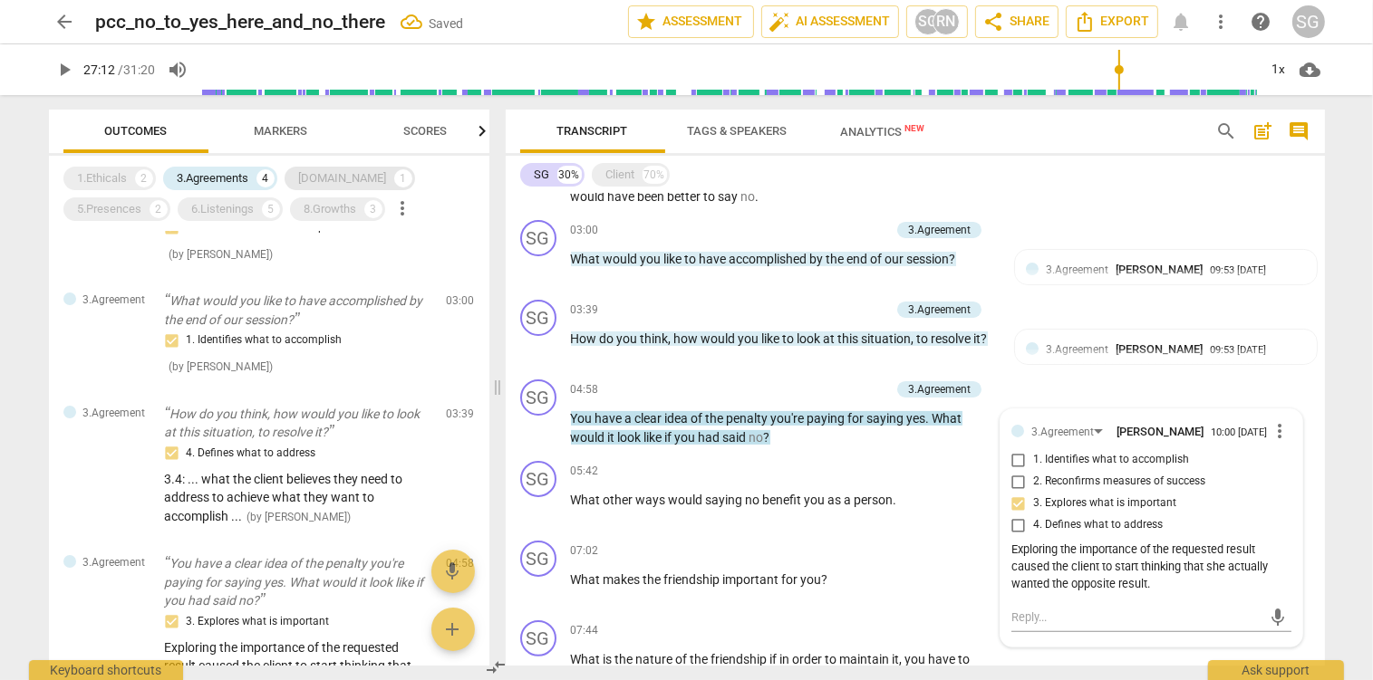
click at [320, 177] on div "[DOMAIN_NAME]" at bounding box center [343, 178] width 88 height 18
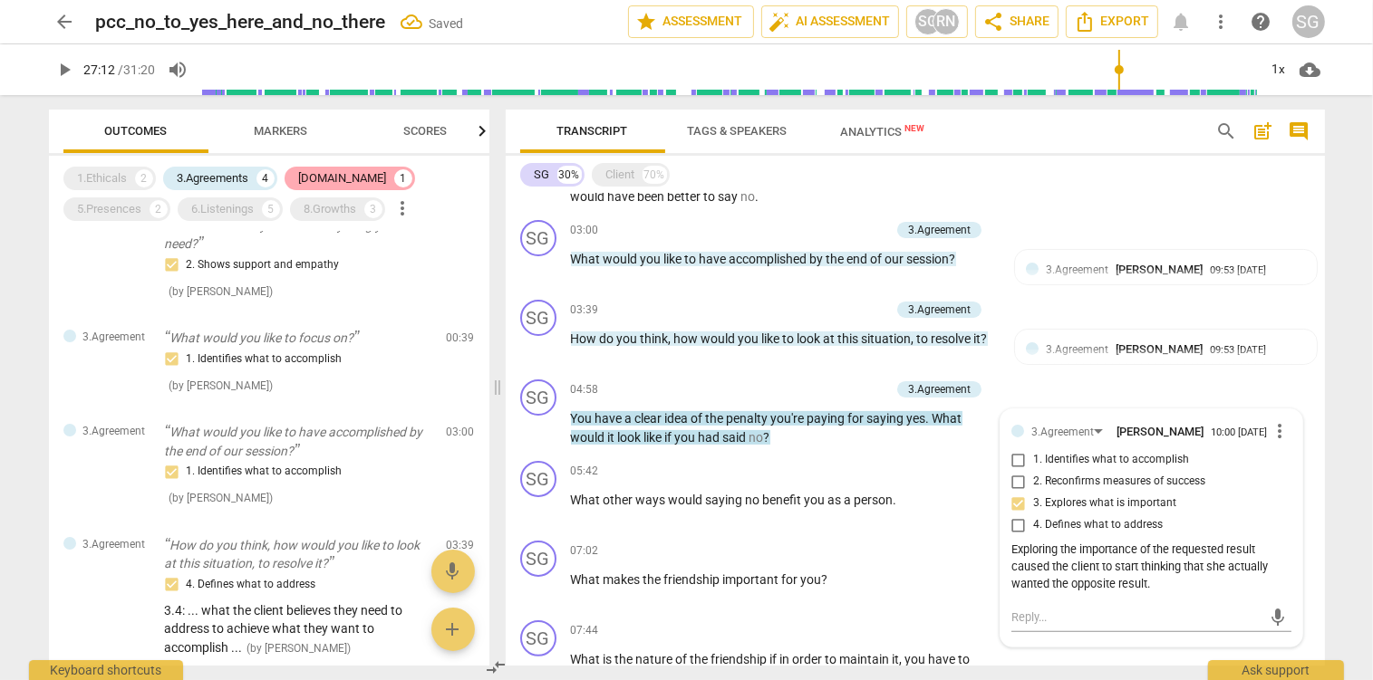
scroll to position [180, 0]
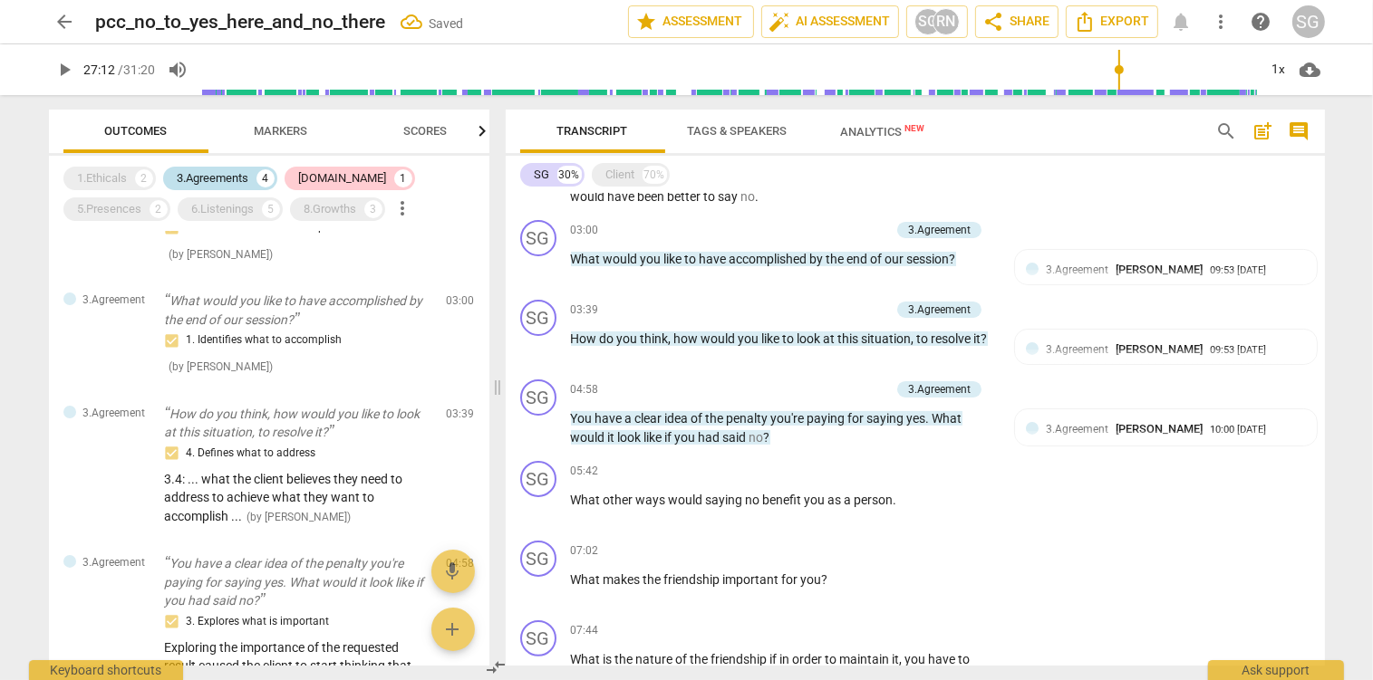
click at [223, 174] on div "3.Agreements" at bounding box center [214, 178] width 72 height 18
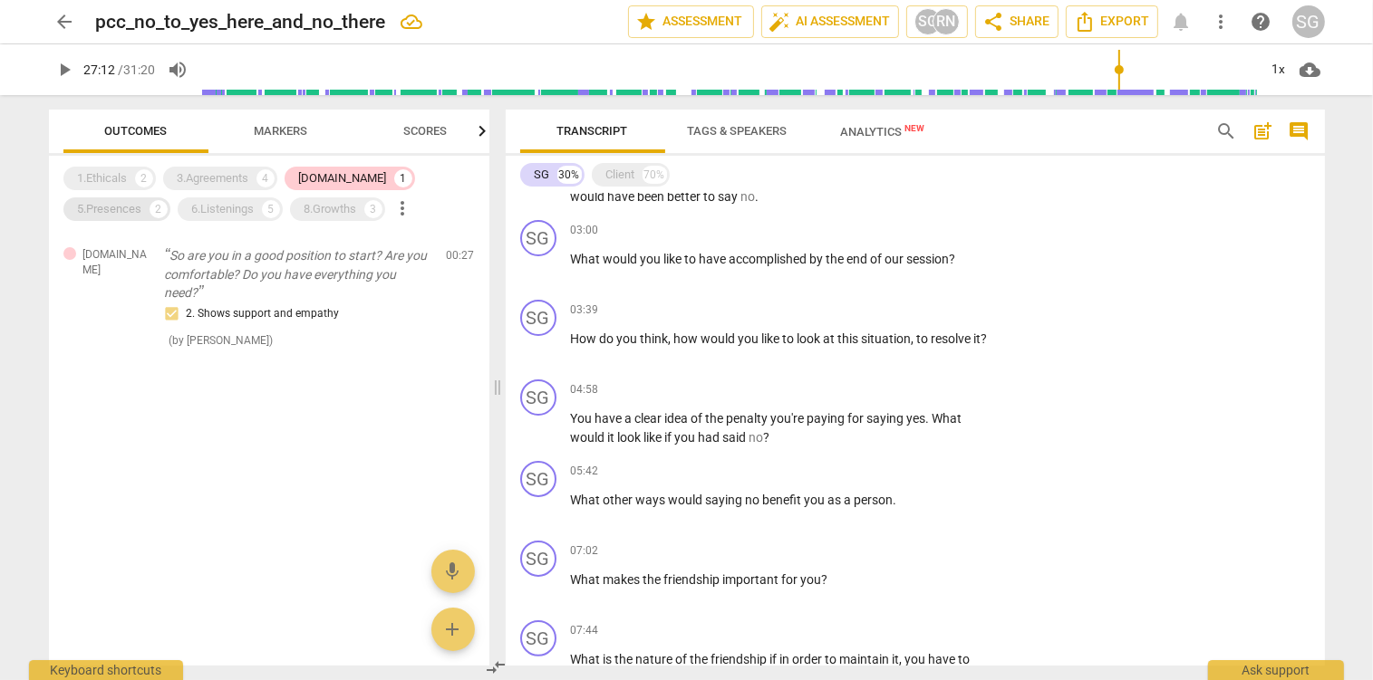
click at [142, 200] on div "5.Presences" at bounding box center [110, 209] width 64 height 18
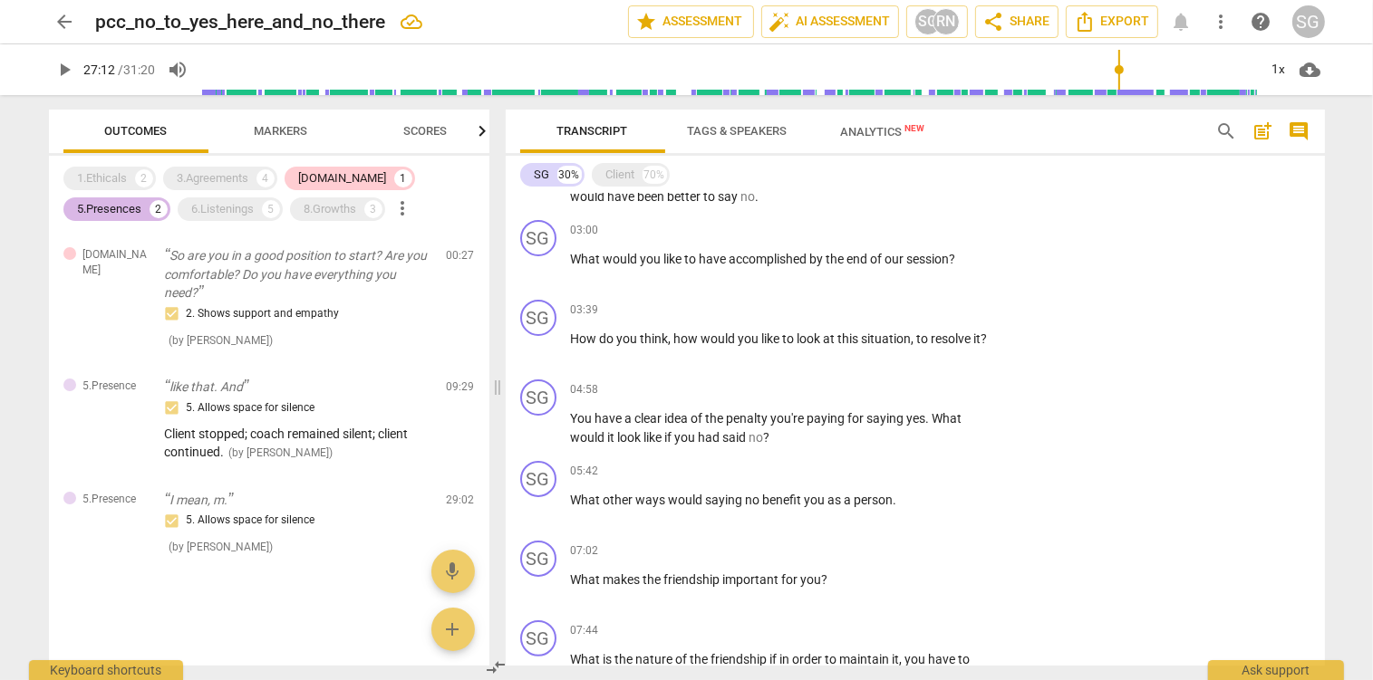
click at [142, 200] on div "5.Presences" at bounding box center [110, 209] width 64 height 18
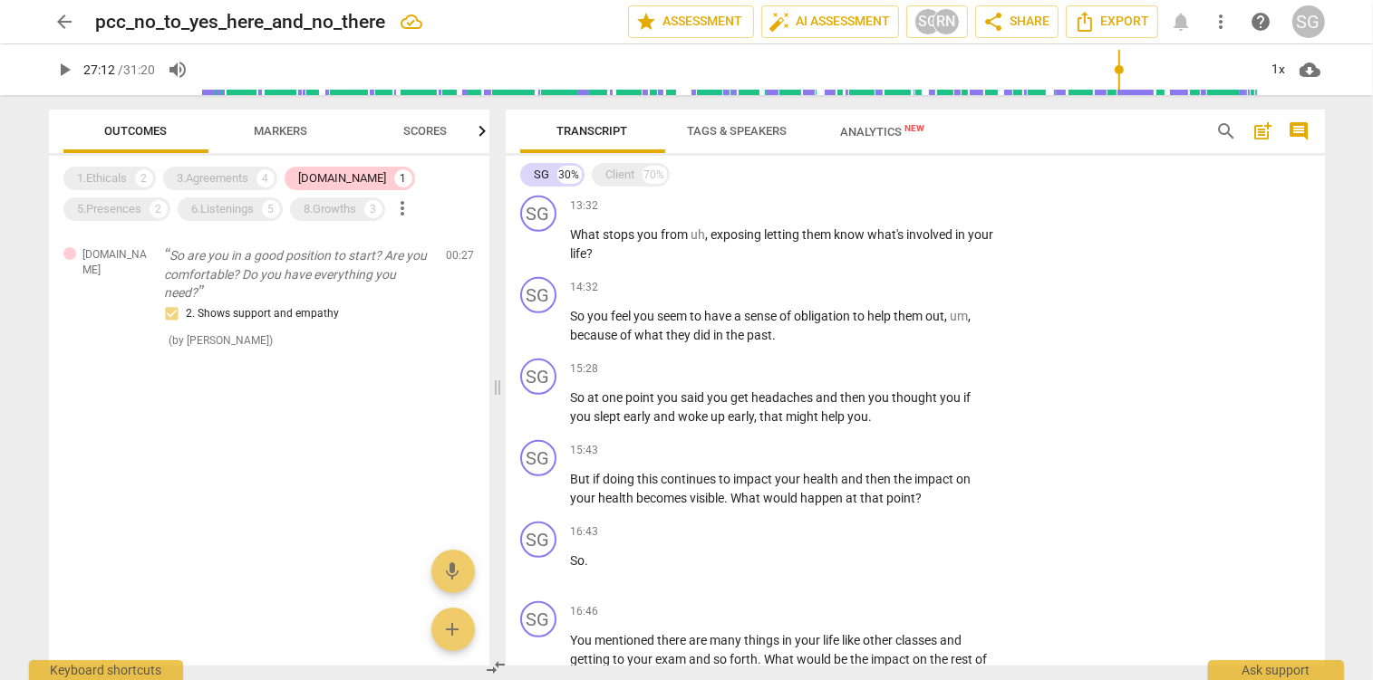
scroll to position [1379, 0]
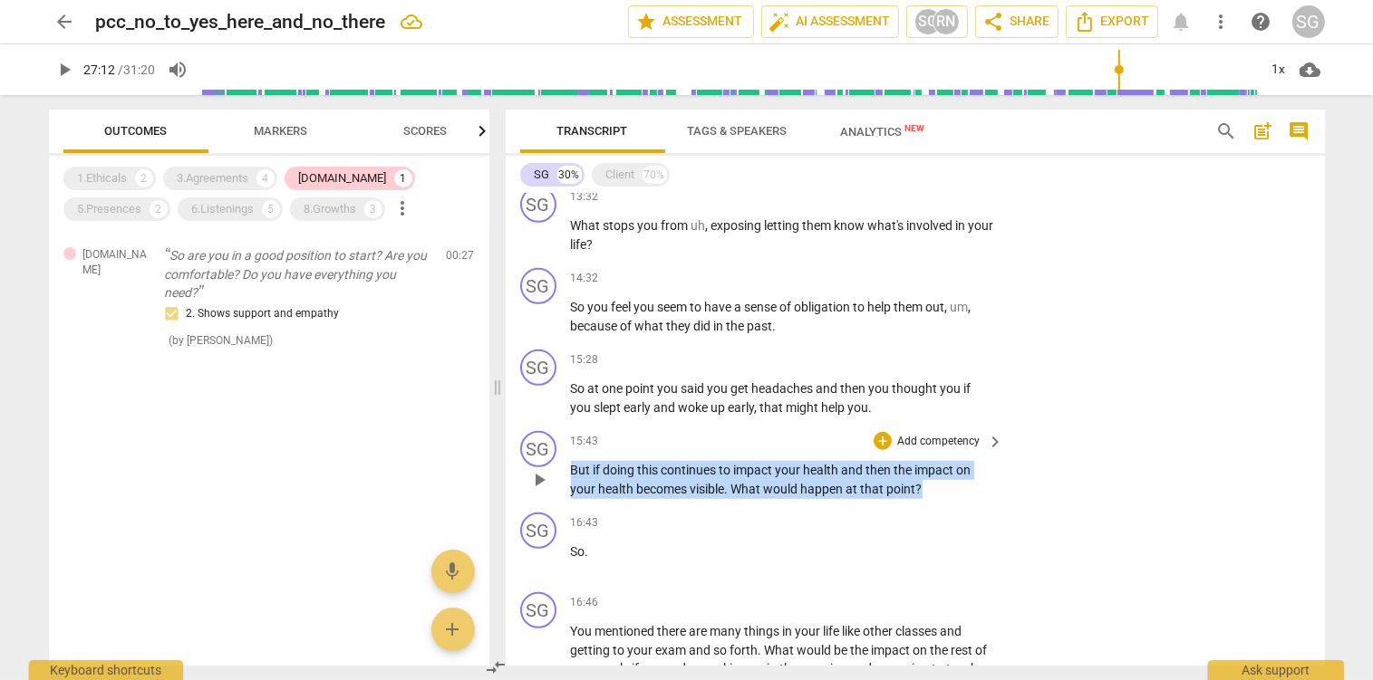
drag, startPoint x: 573, startPoint y: 475, endPoint x: 924, endPoint y: 492, distance: 352.0
click at [924, 492] on p "But if doing this continues to impact your health and then the impact on your h…" at bounding box center [783, 479] width 424 height 37
click at [940, 440] on p "Add competency" at bounding box center [938, 442] width 86 height 16
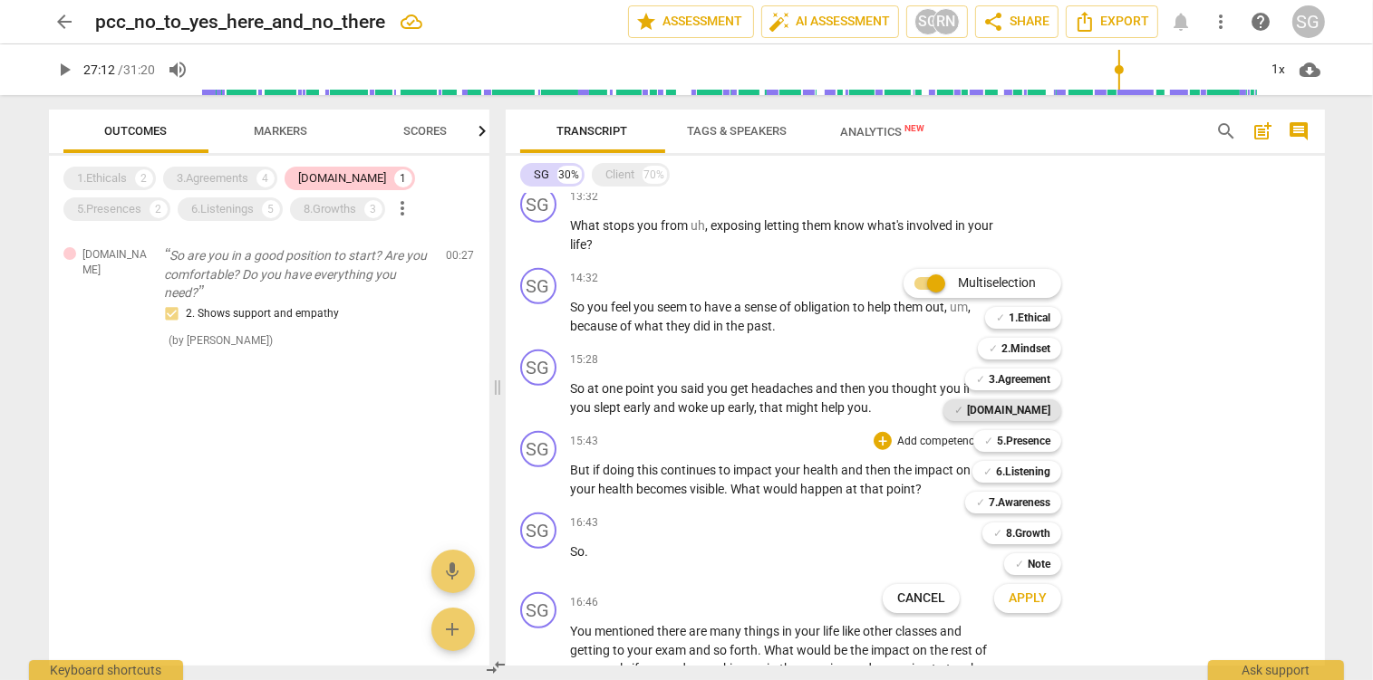
click at [1038, 405] on b "[DOMAIN_NAME]" at bounding box center [1008, 411] width 83 height 22
click at [1032, 595] on span "Apply" at bounding box center [1027, 599] width 38 height 18
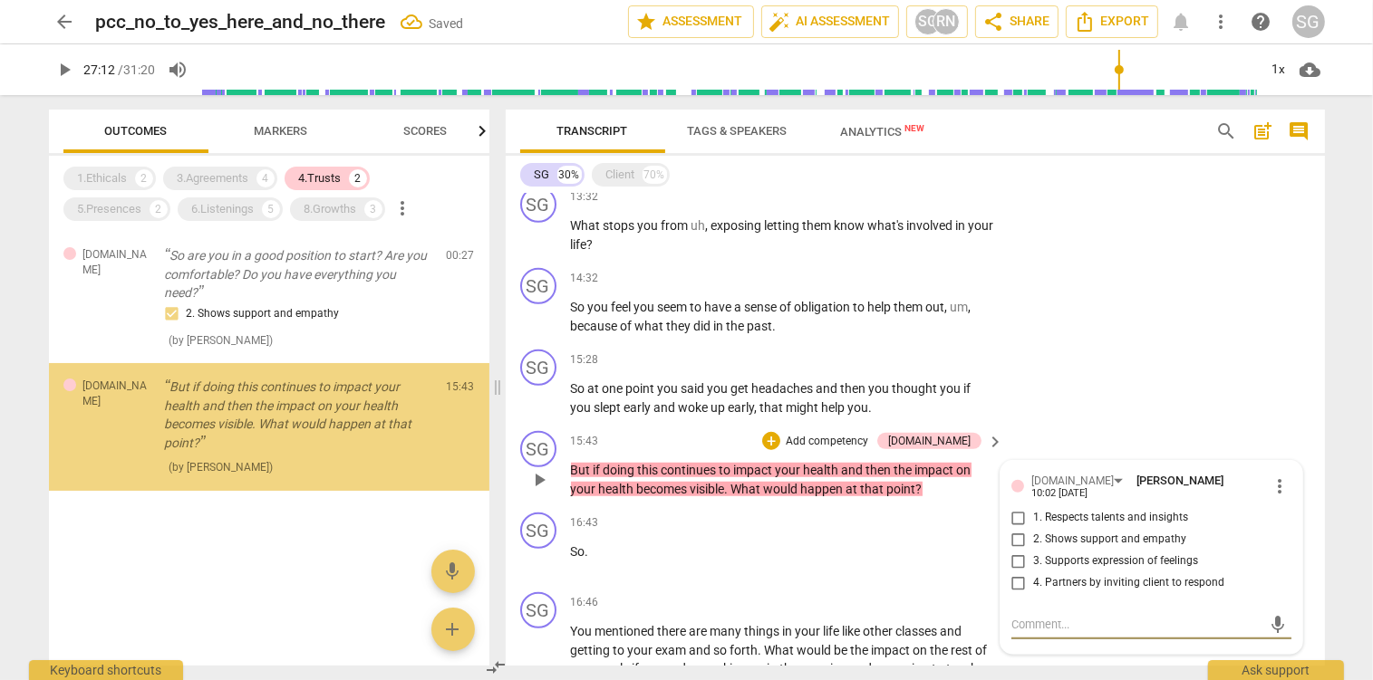
click at [1047, 544] on span "2. Shows support and empathy" at bounding box center [1109, 540] width 153 height 16
click at [1033, 544] on input "2. Shows support and empathy" at bounding box center [1018, 540] width 29 height 22
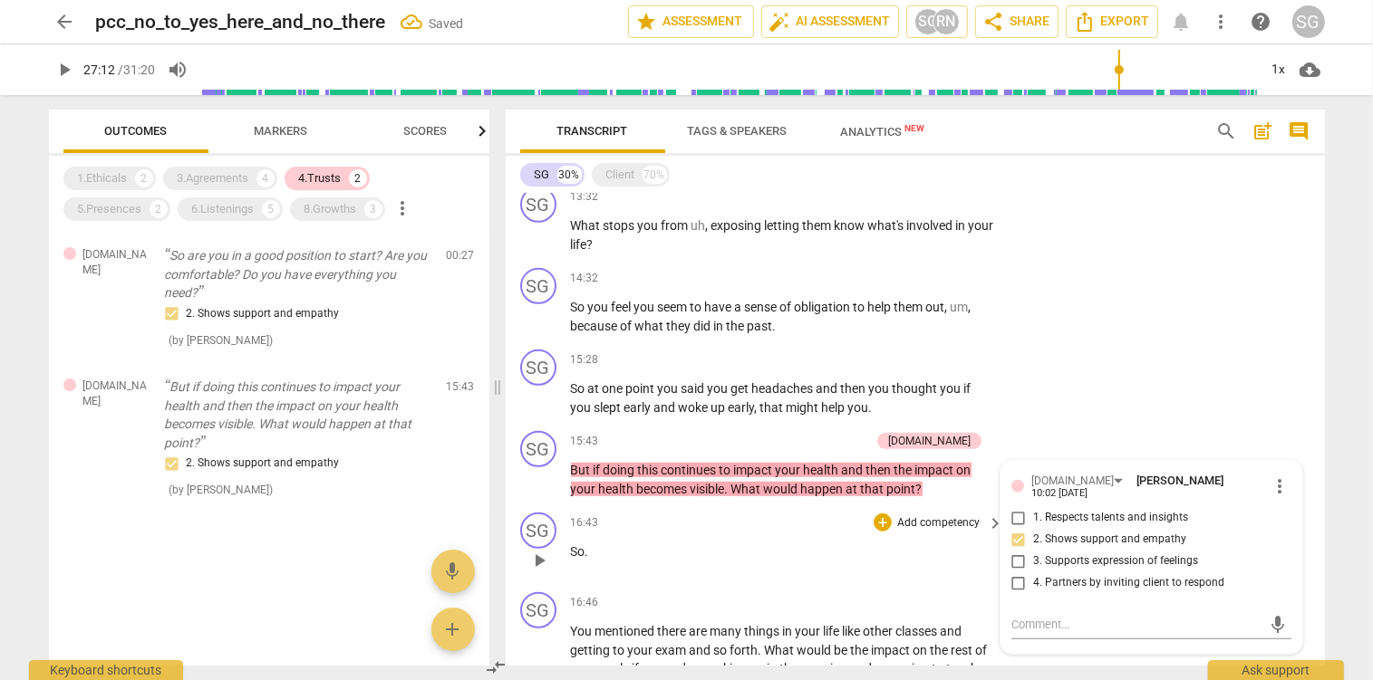
click at [794, 542] on div "16:43 + Add competency keyboard_arrow_right So ." at bounding box center [788, 545] width 435 height 65
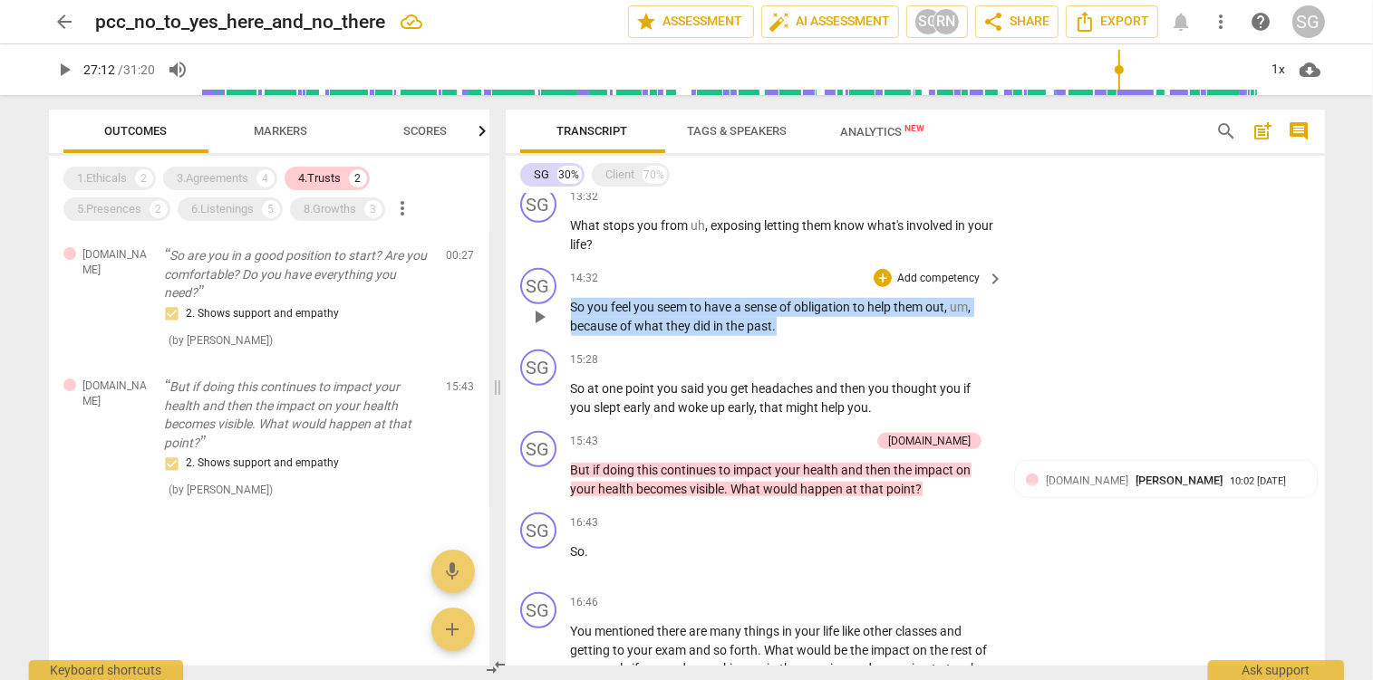
drag, startPoint x: 573, startPoint y: 313, endPoint x: 788, endPoint y: 333, distance: 216.6
click at [788, 333] on p "So you feel you seem to have a sense of obligation to help them out , um , beca…" at bounding box center [783, 316] width 424 height 37
click at [931, 281] on p "Add competency" at bounding box center [938, 279] width 86 height 16
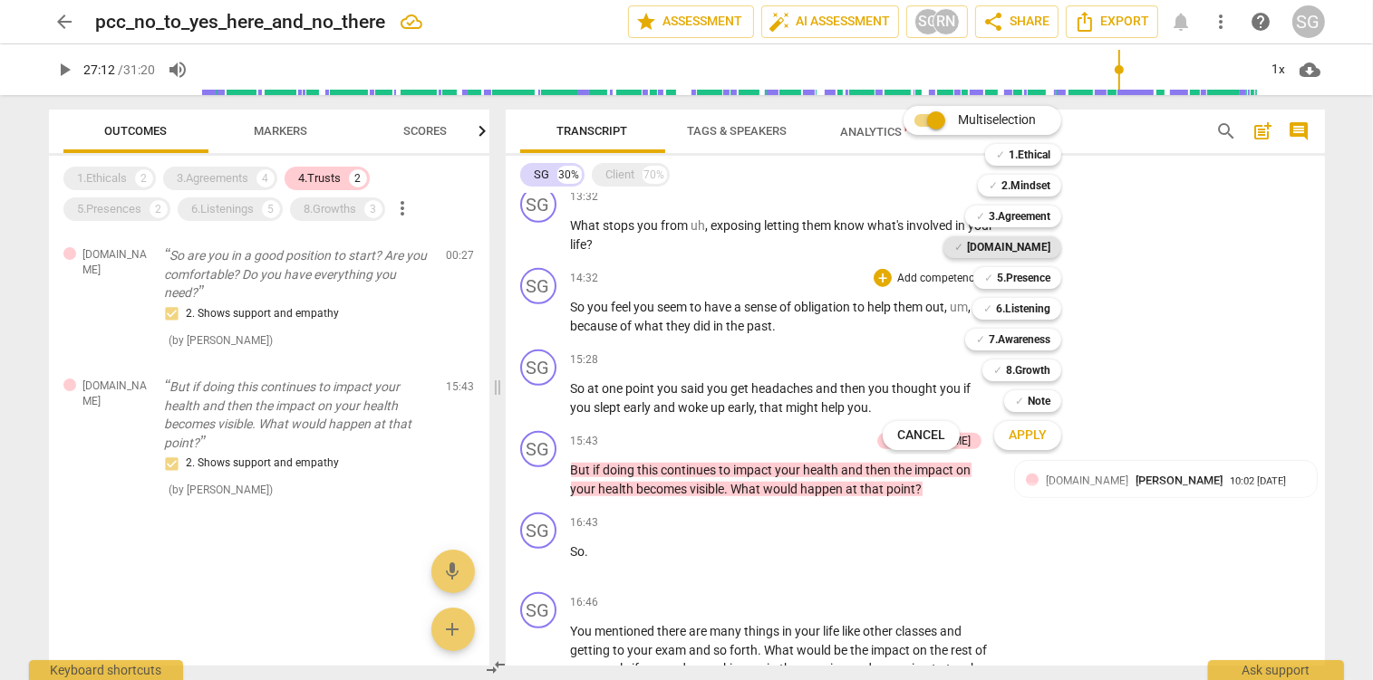
click at [963, 252] on span "✓" at bounding box center [958, 247] width 9 height 22
click at [1046, 433] on span "Apply" at bounding box center [1027, 436] width 38 height 18
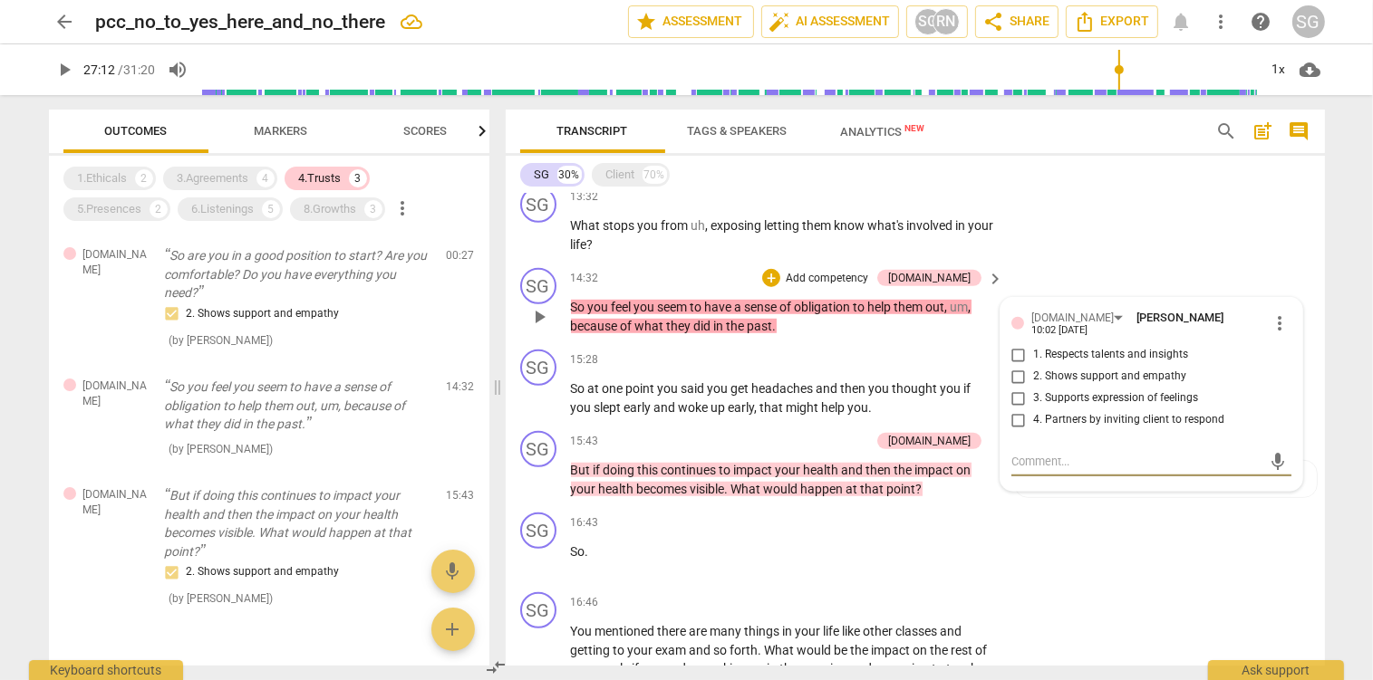
click at [1019, 402] on input "3. Supports expression of feelings" at bounding box center [1018, 399] width 29 height 22
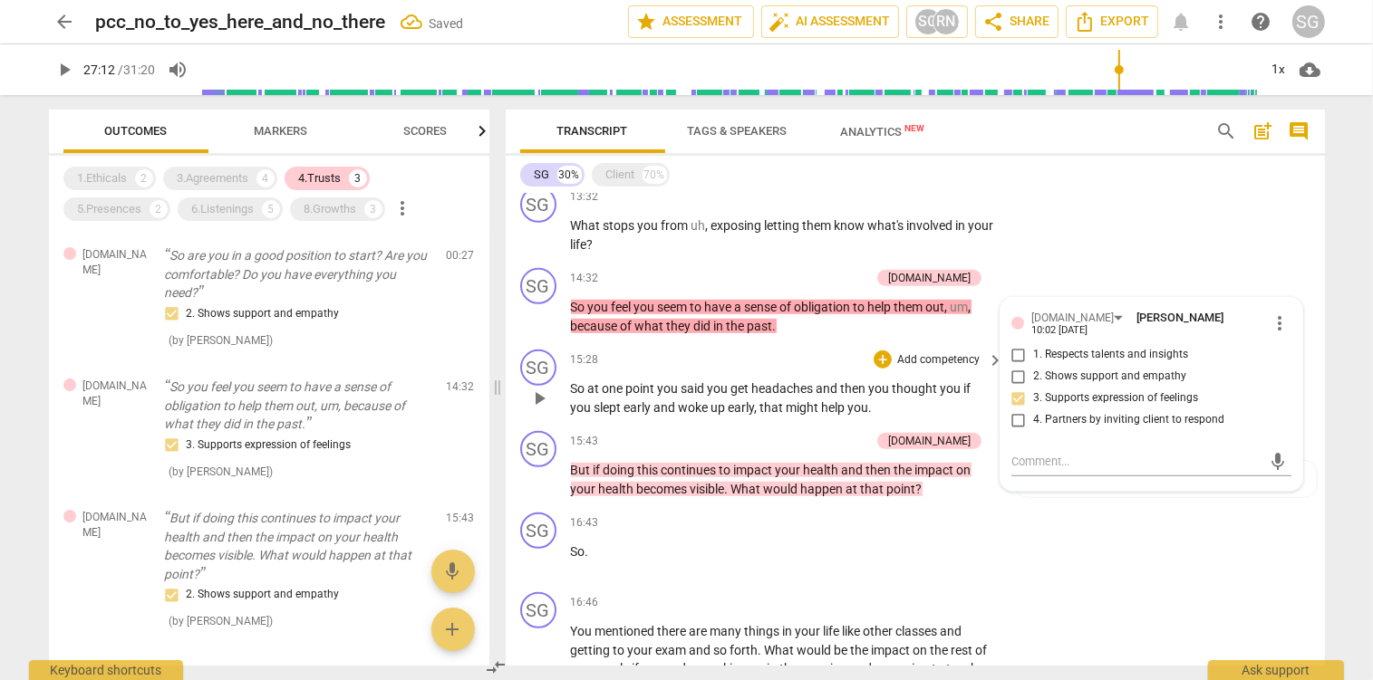
click at [745, 352] on div "15:28 + Add competency keyboard_arrow_right" at bounding box center [788, 360] width 435 height 20
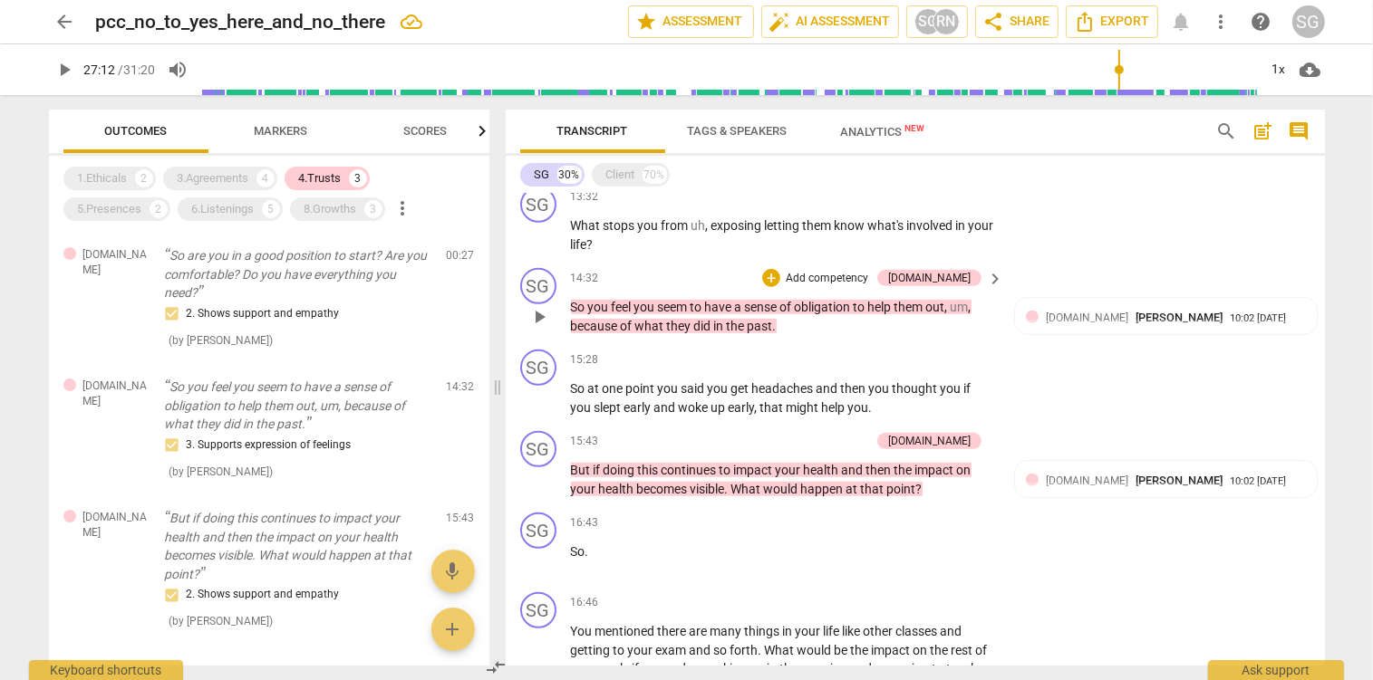
click at [870, 270] on div "+ Add competency" at bounding box center [816, 278] width 108 height 18
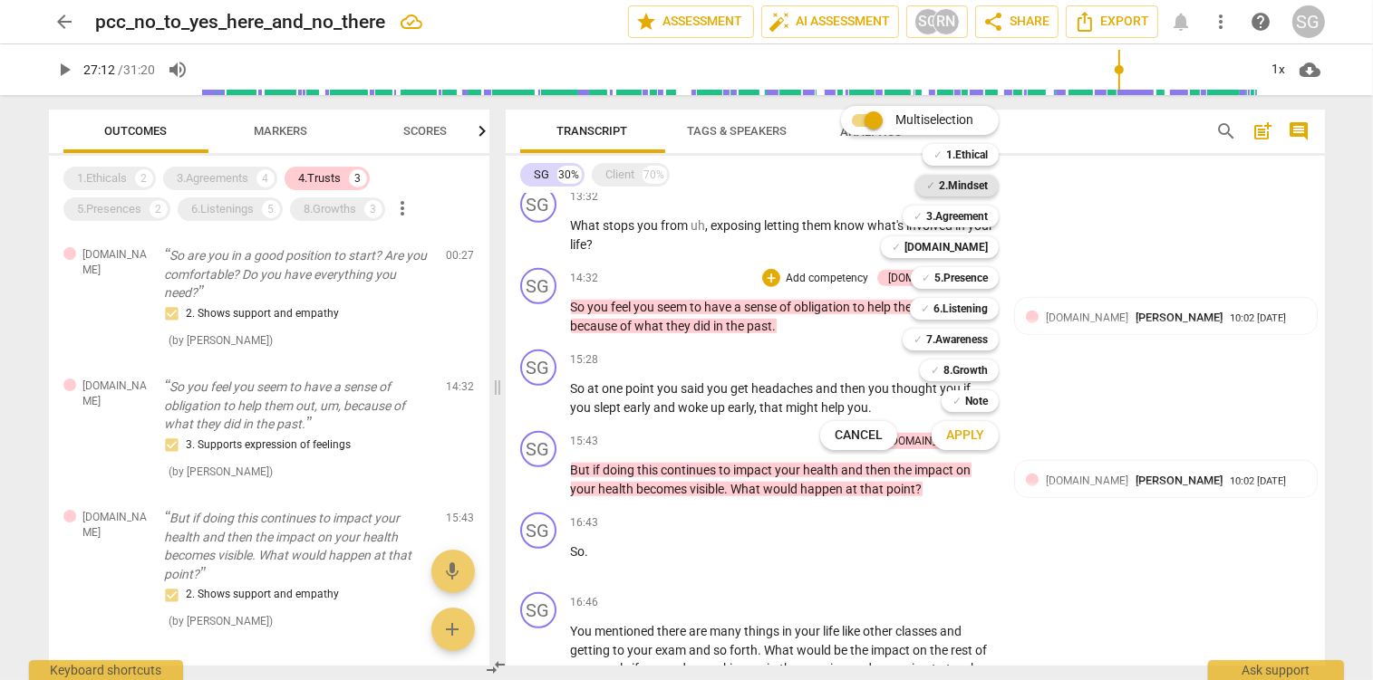
click at [980, 189] on b "2.Mindset" at bounding box center [963, 186] width 49 height 22
click at [984, 430] on span "Apply" at bounding box center [965, 436] width 38 height 18
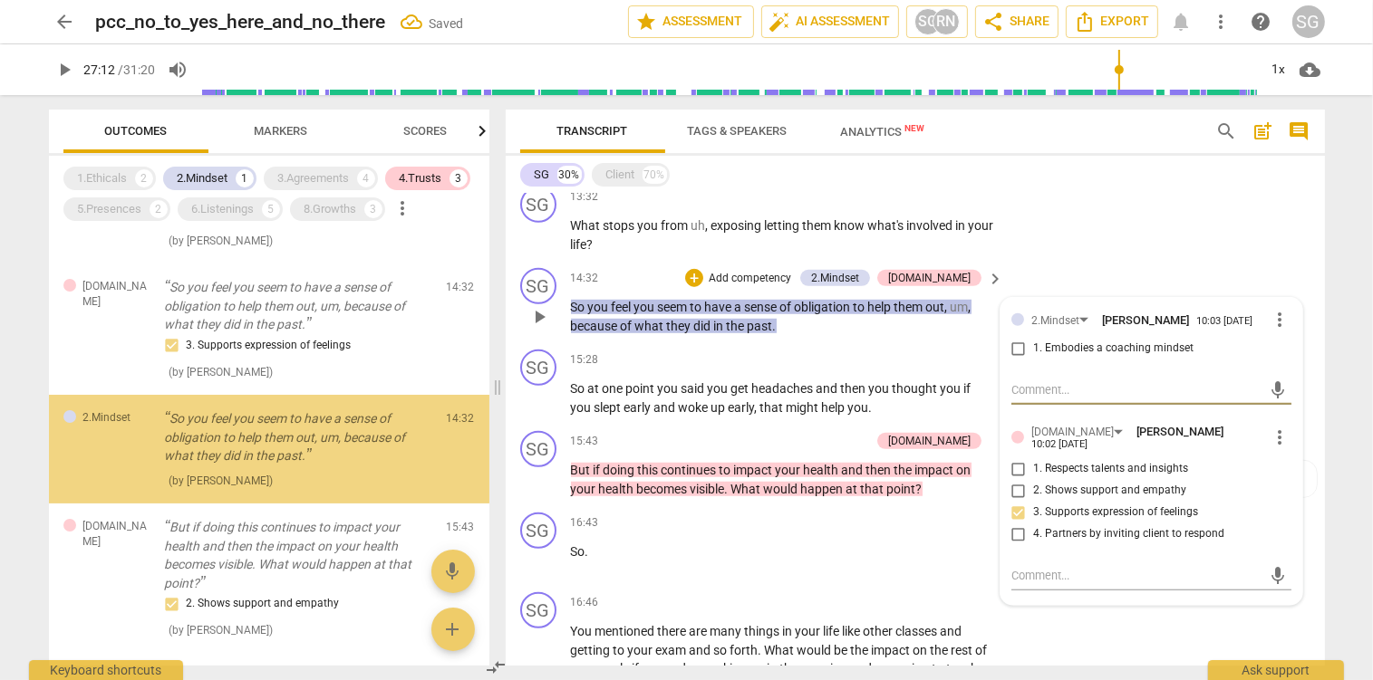
scroll to position [100, 0]
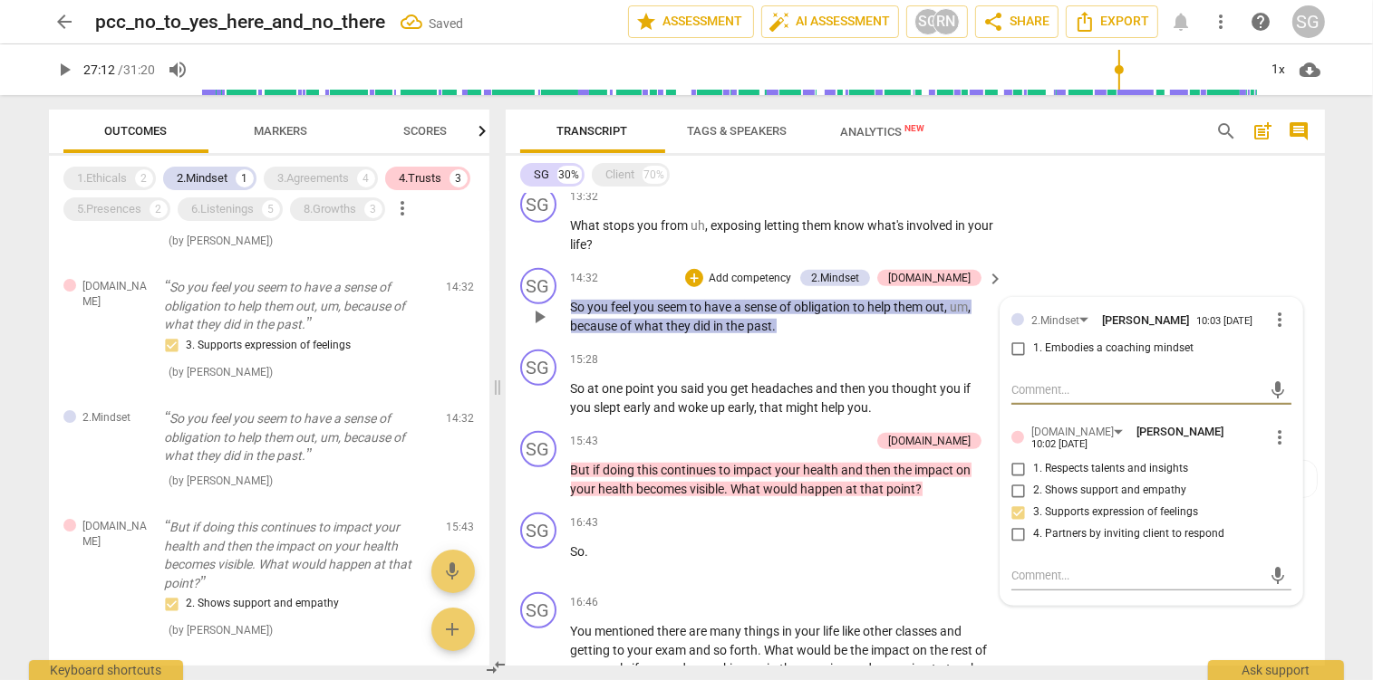
click at [1052, 398] on textarea at bounding box center [1136, 389] width 251 height 17
click at [1022, 351] on input "1. Embodies a coaching mindset" at bounding box center [1018, 349] width 29 height 22
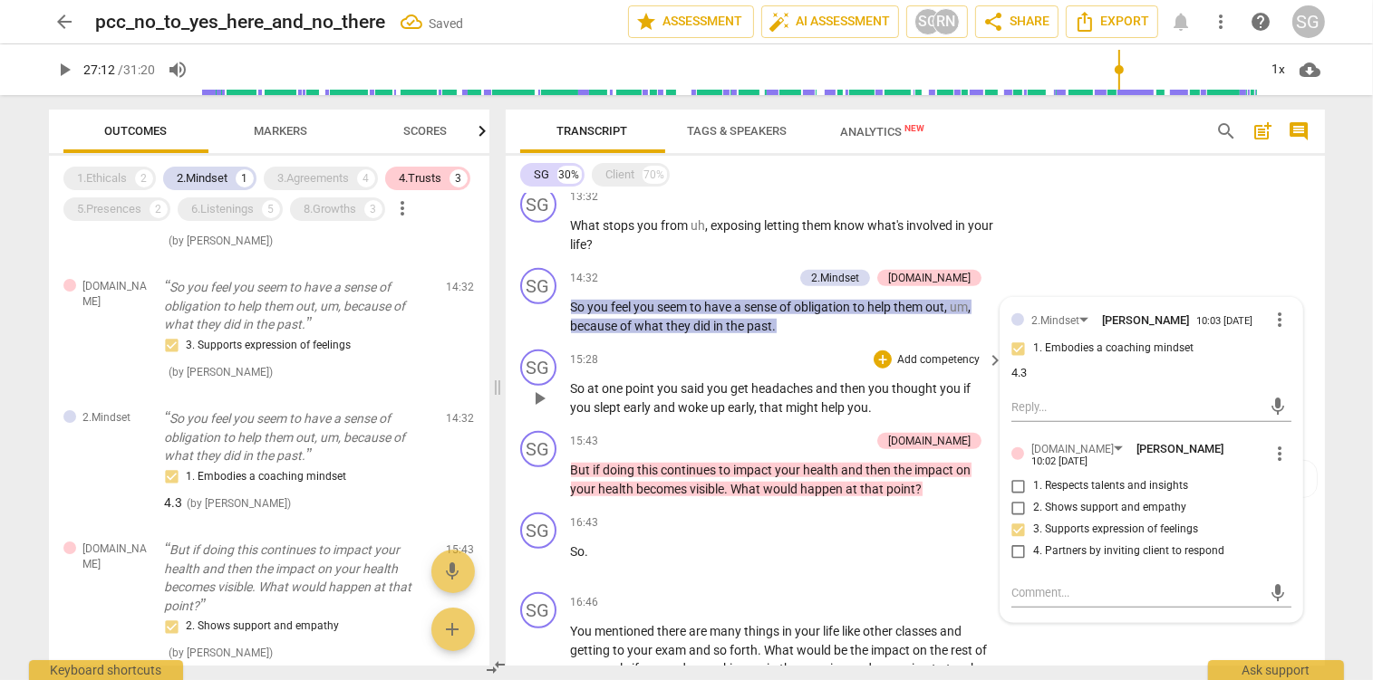
click at [786, 394] on span "headaches" at bounding box center [784, 388] width 64 height 14
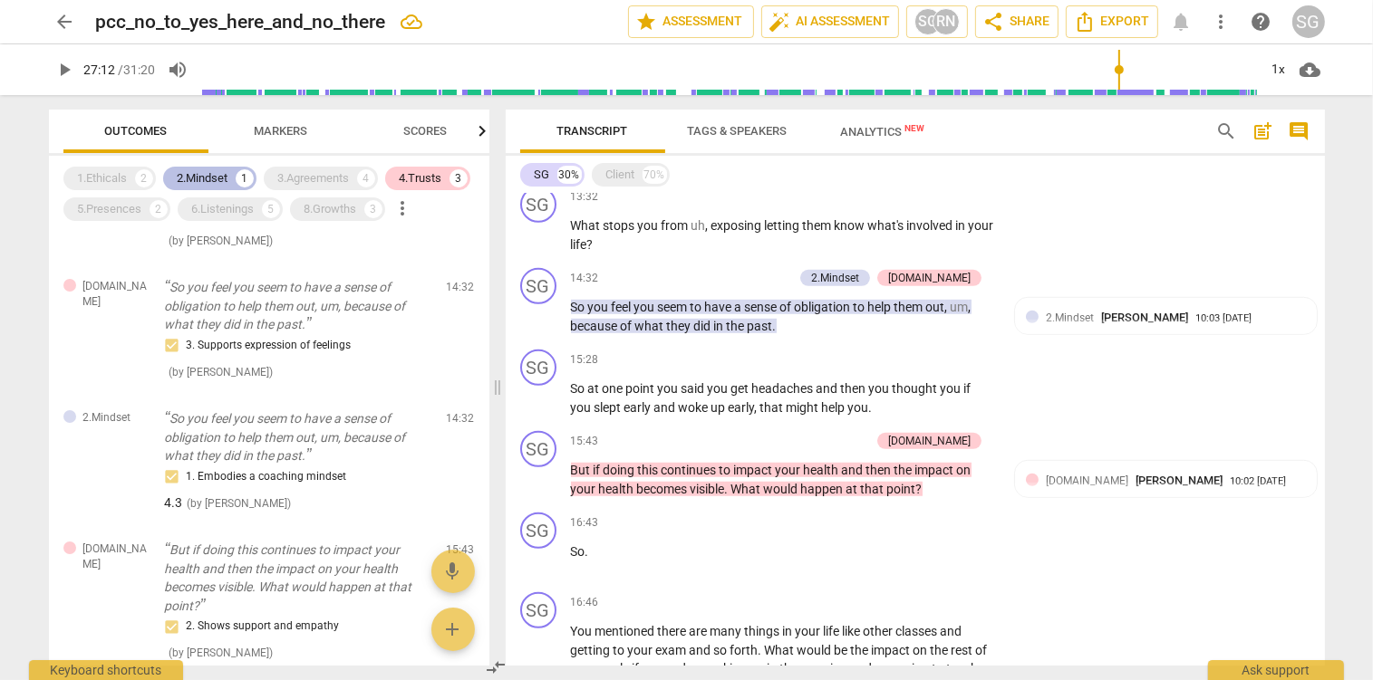
click at [188, 178] on div "2.Mindset" at bounding box center [203, 178] width 51 height 18
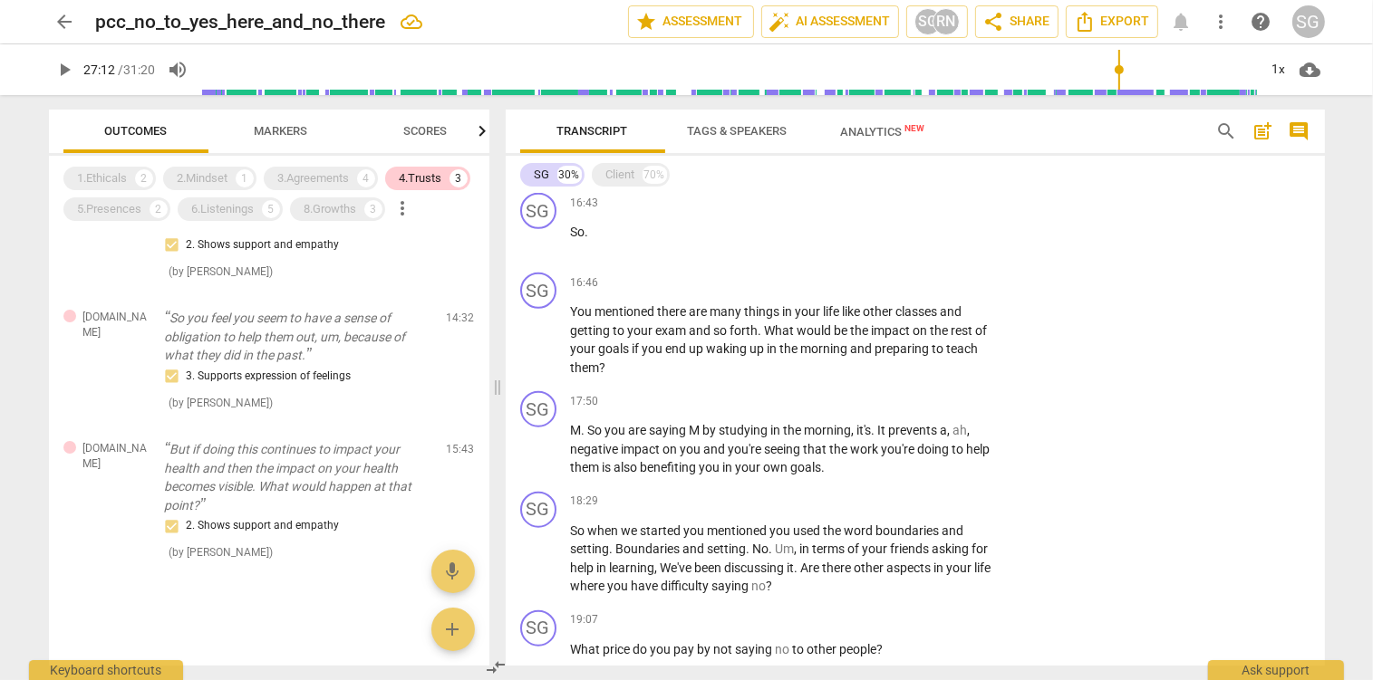
scroll to position [1475, 0]
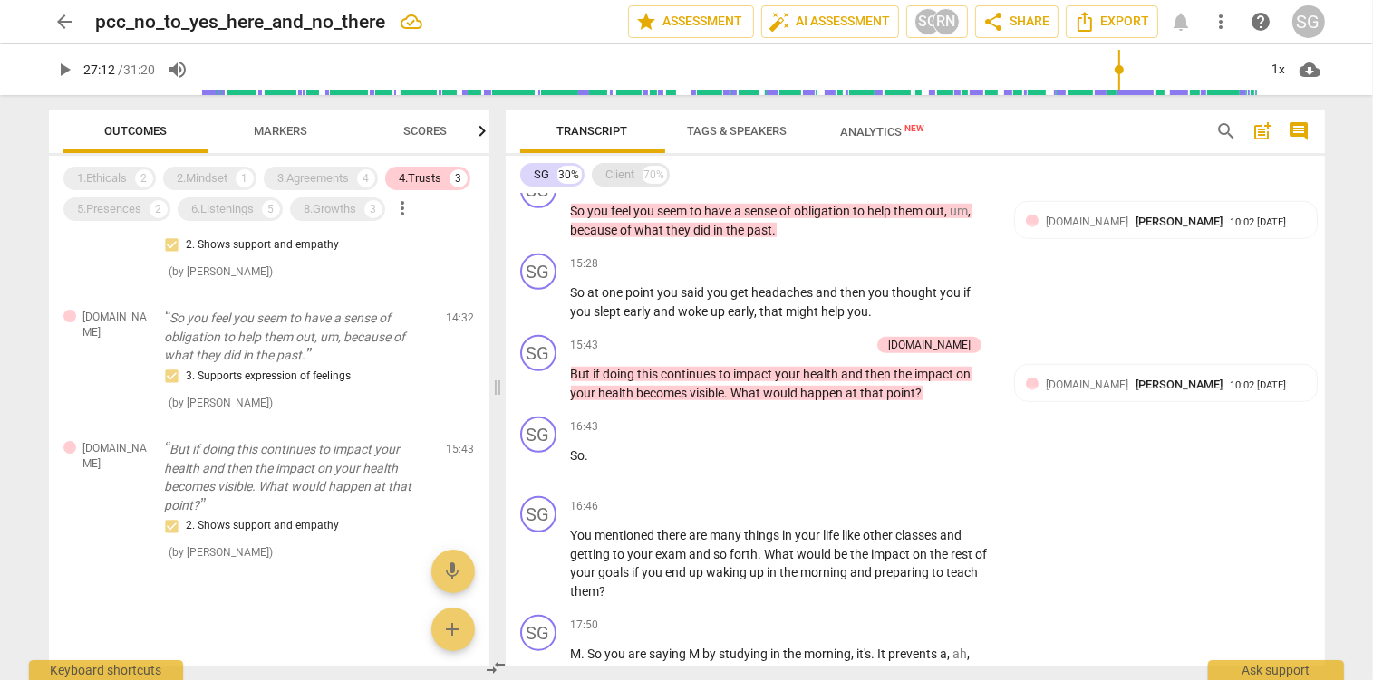
click at [620, 174] on div "Client" at bounding box center [620, 175] width 29 height 18
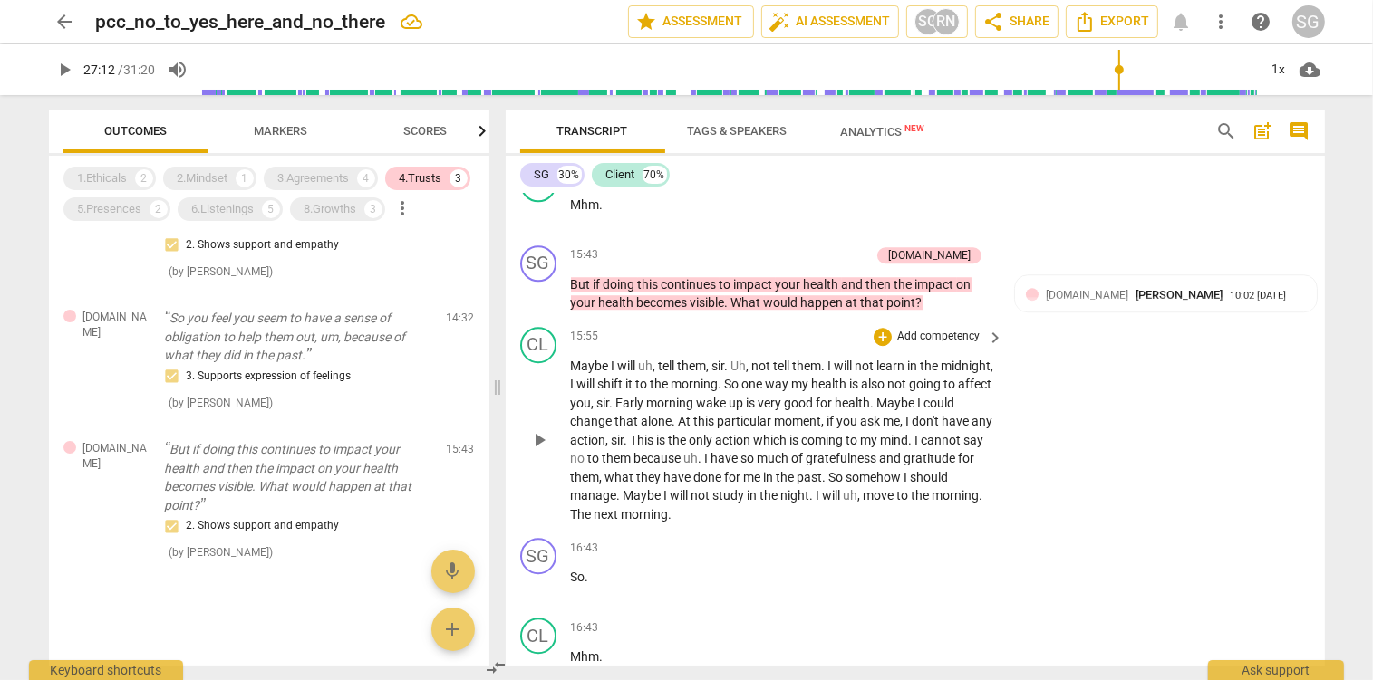
scroll to position [5130, 0]
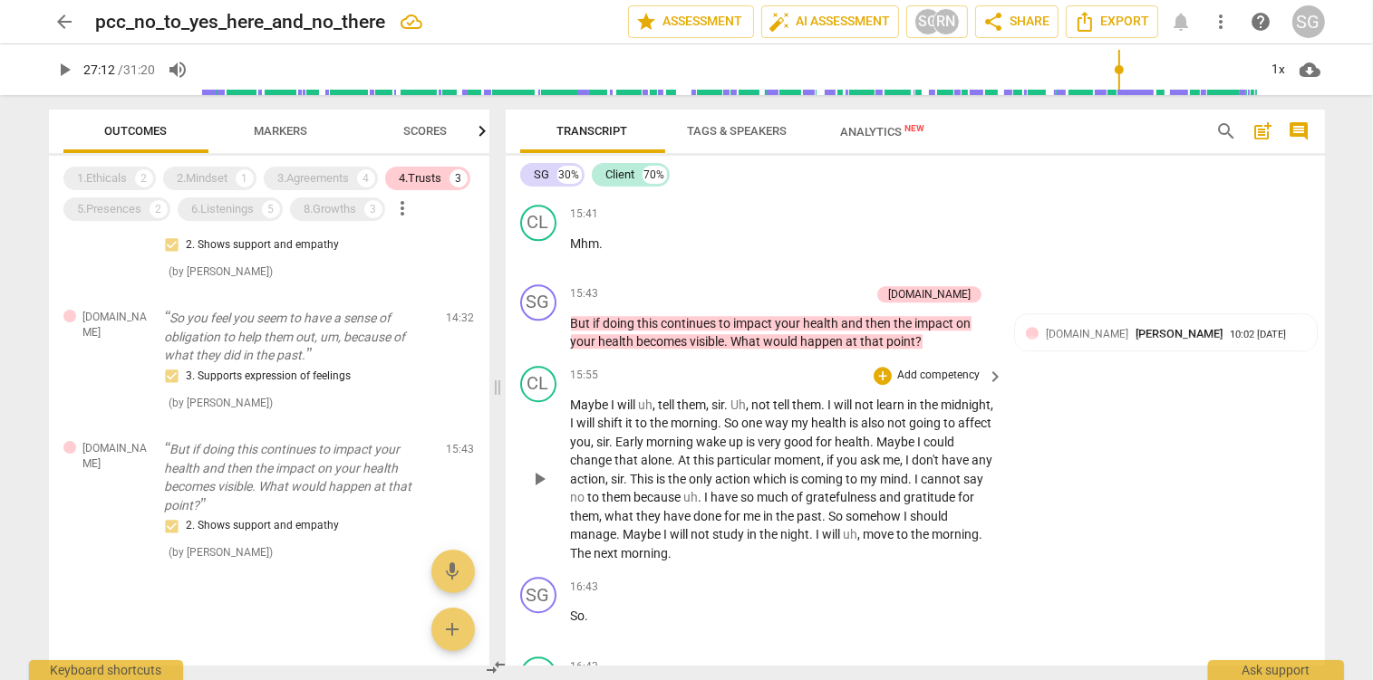
click at [536, 490] on span "play_arrow" at bounding box center [539, 479] width 22 height 22
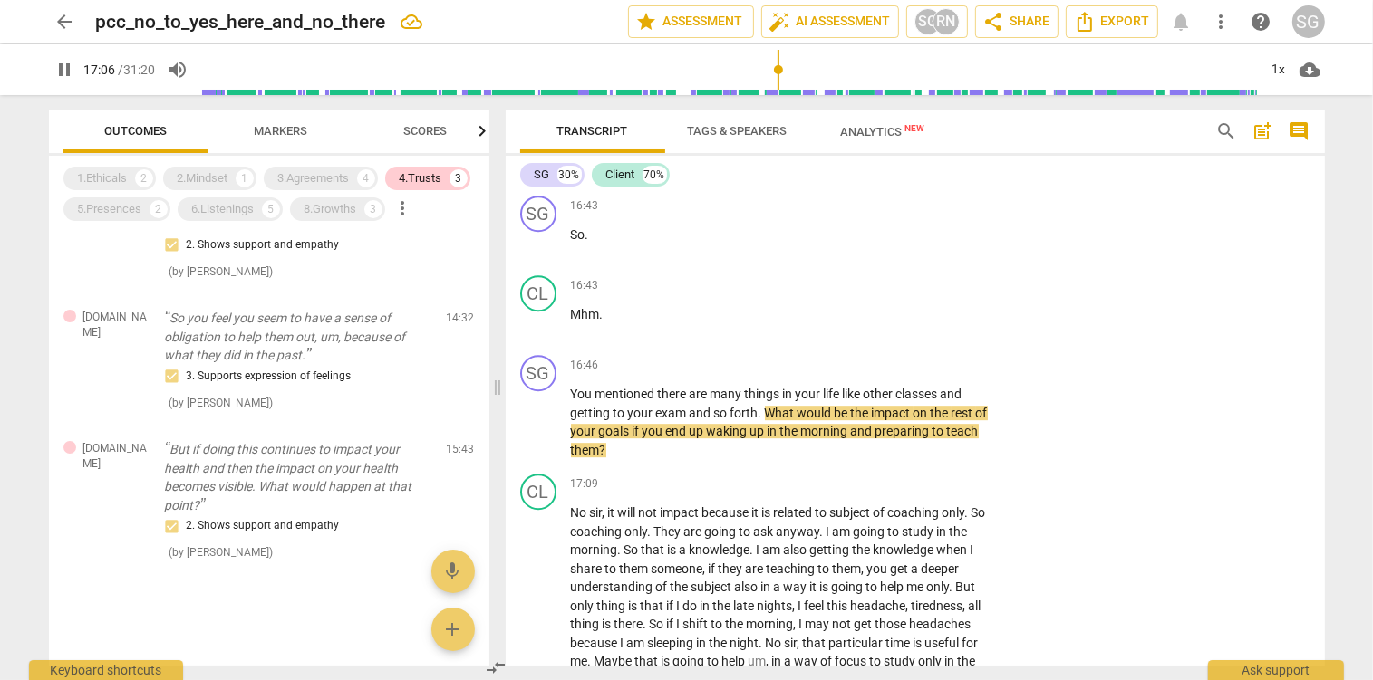
scroll to position [5513, 0]
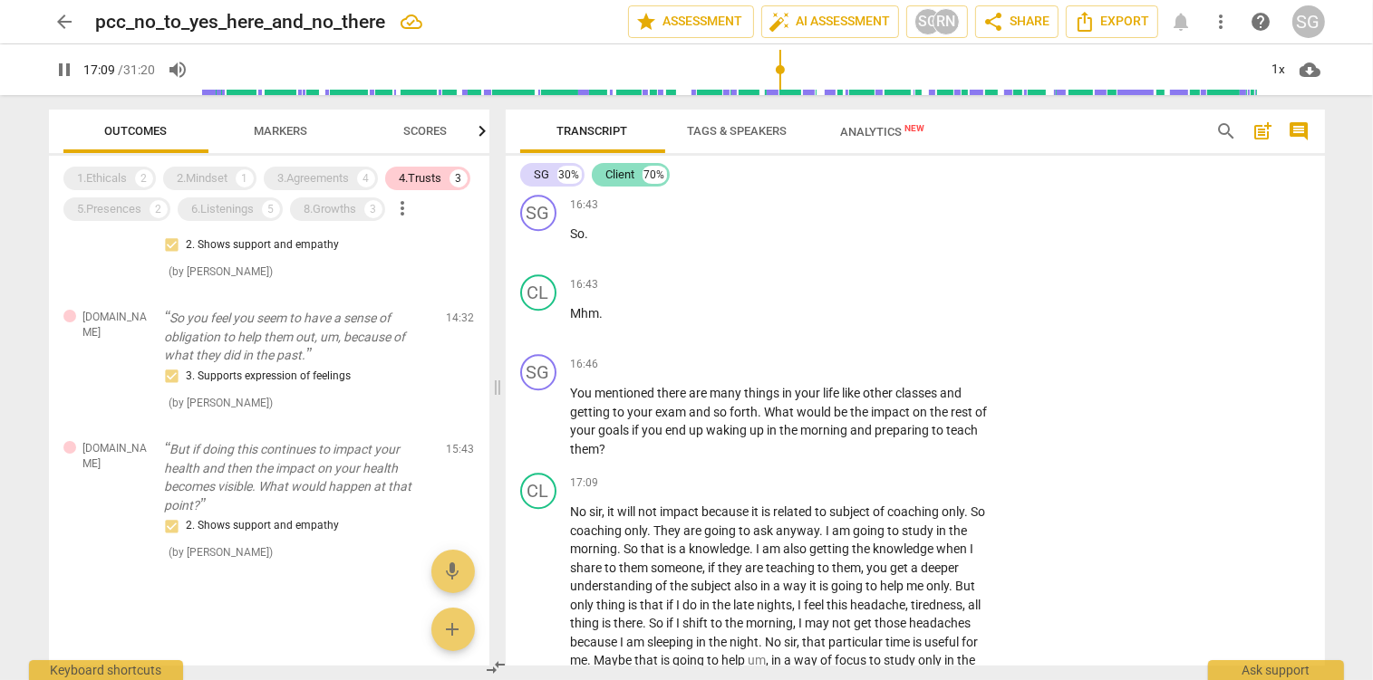
click at [611, 170] on div "Client" at bounding box center [620, 175] width 29 height 18
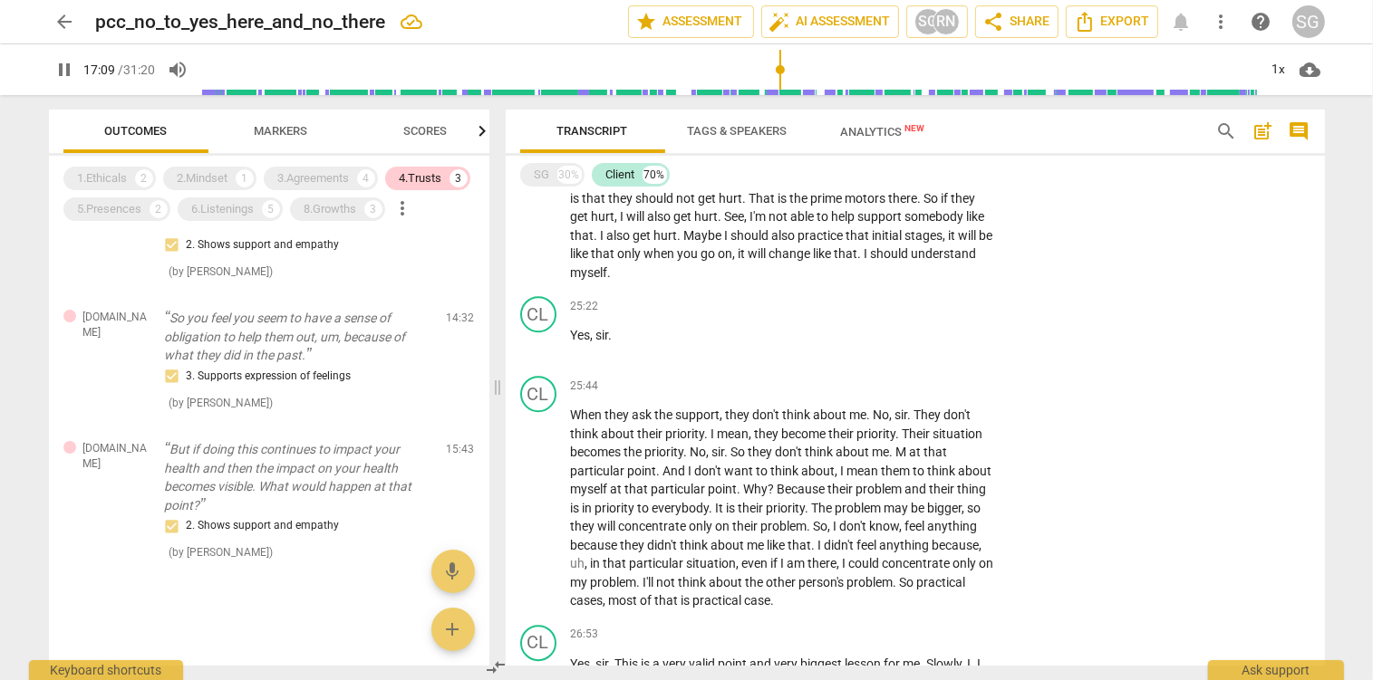
scroll to position [3822, 0]
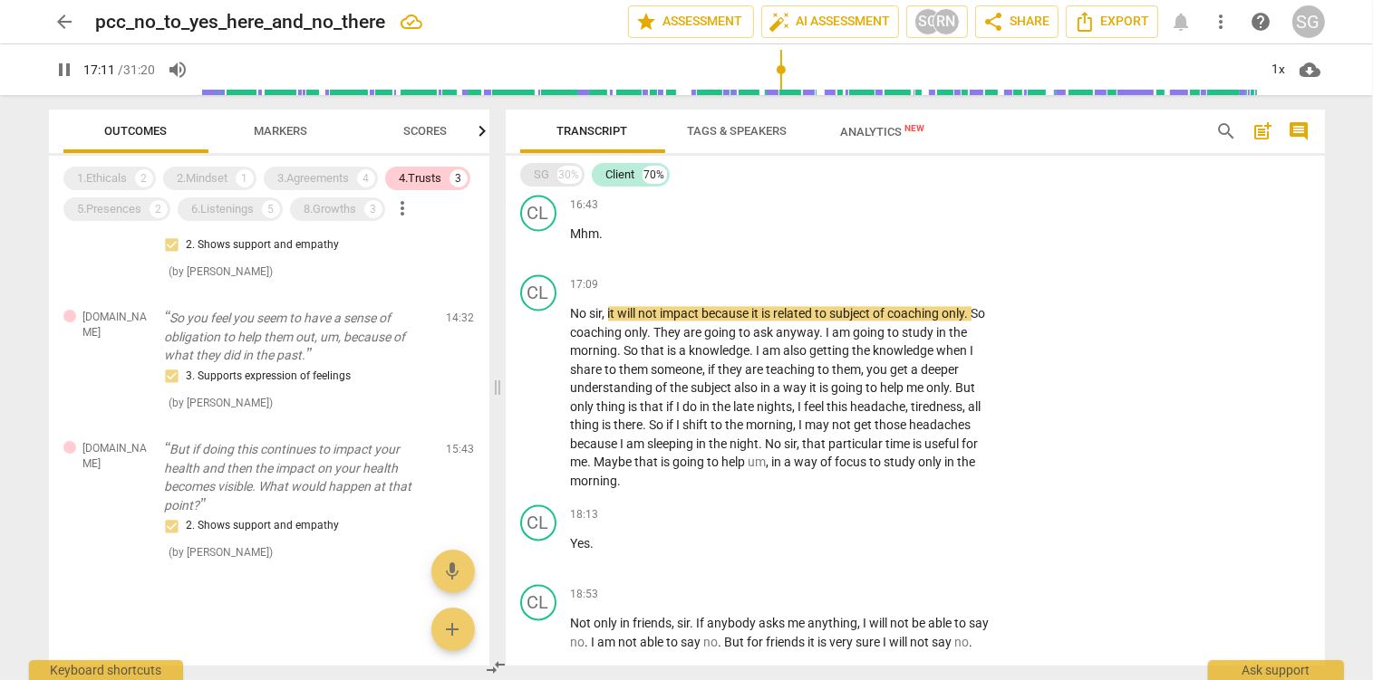
click at [527, 175] on div "SG 30%" at bounding box center [552, 175] width 64 height 24
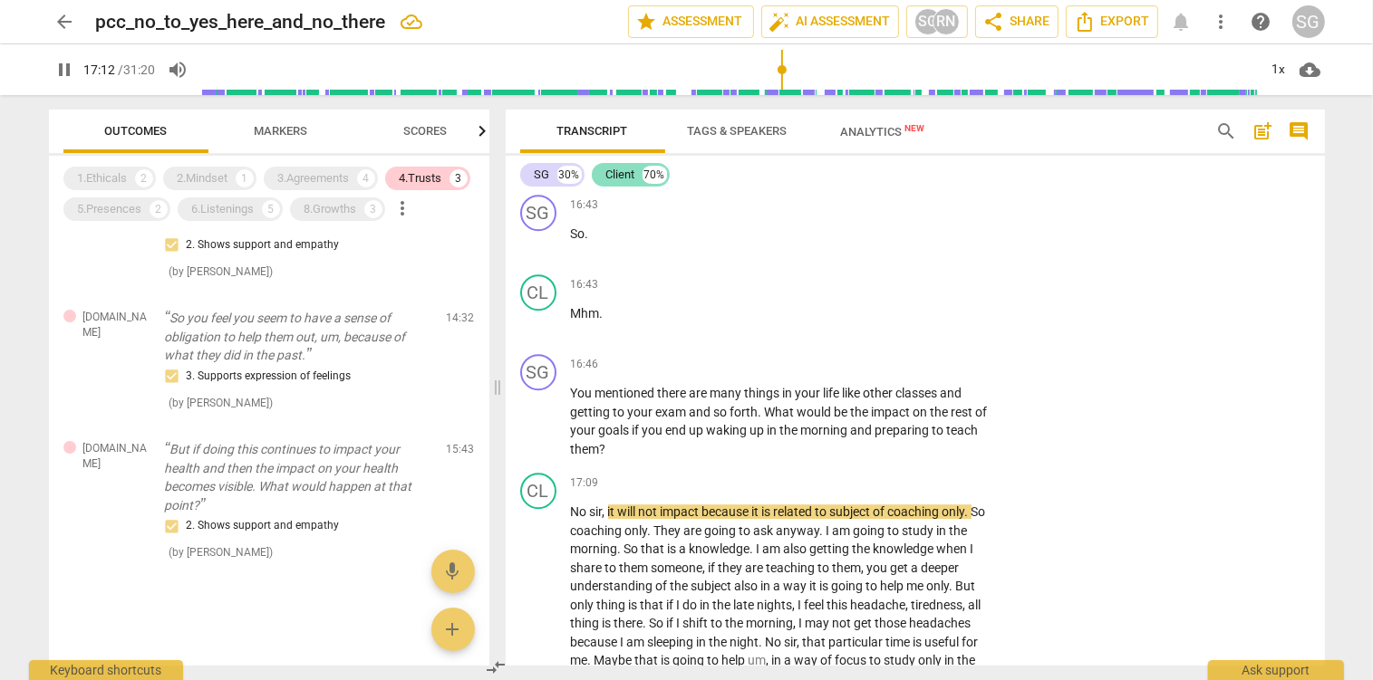
click at [613, 178] on div "Client" at bounding box center [620, 175] width 29 height 18
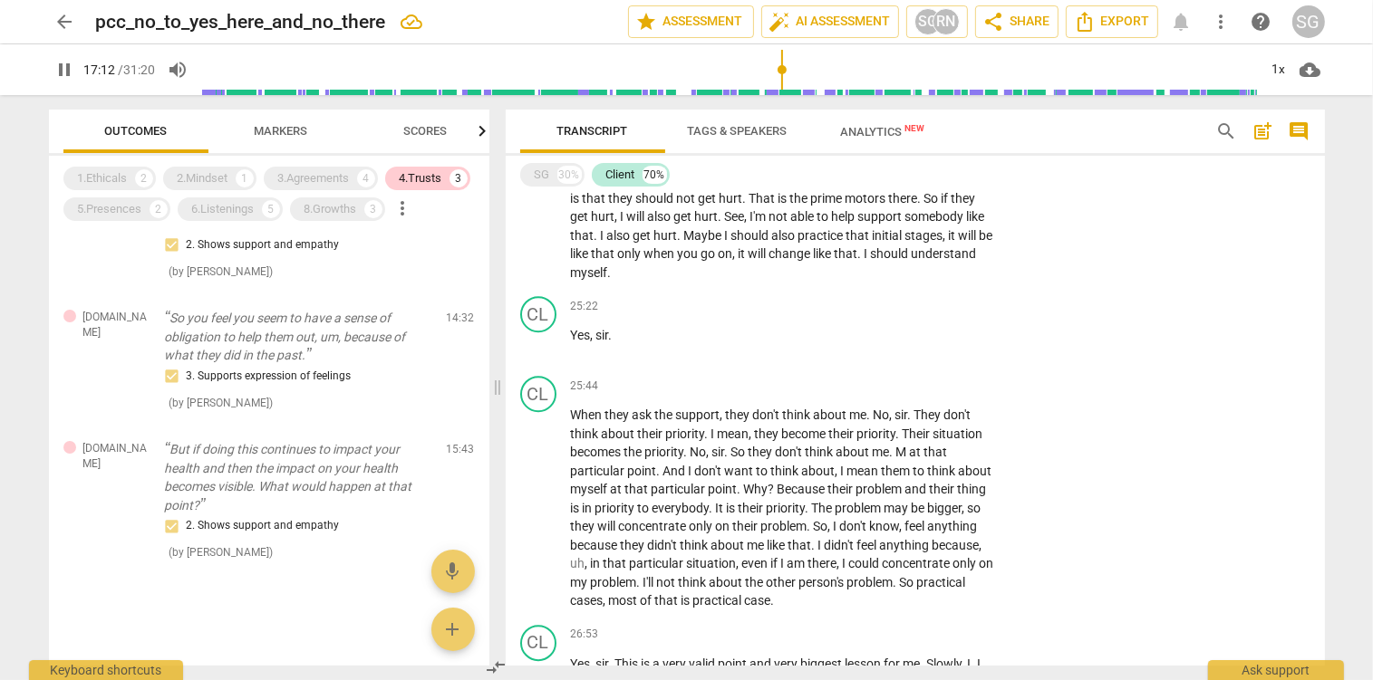
scroll to position [3822, 0]
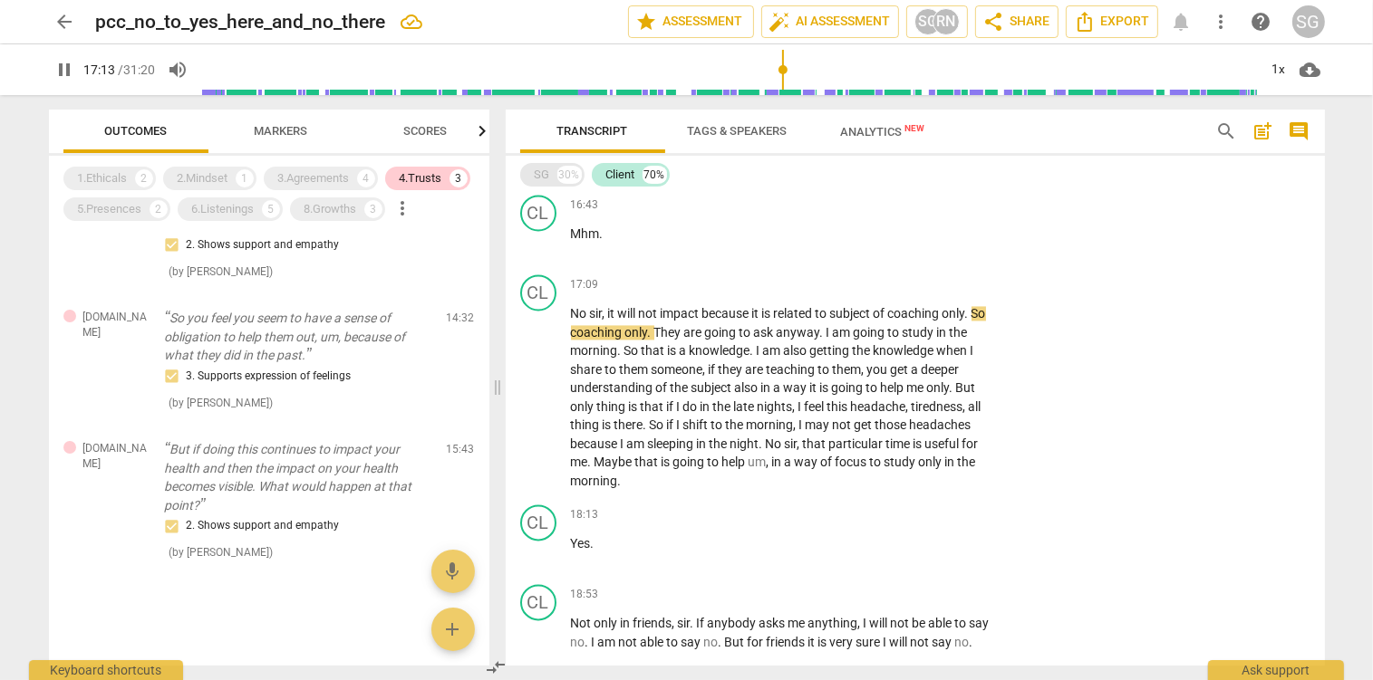
click at [530, 174] on div "SG 30%" at bounding box center [552, 175] width 64 height 24
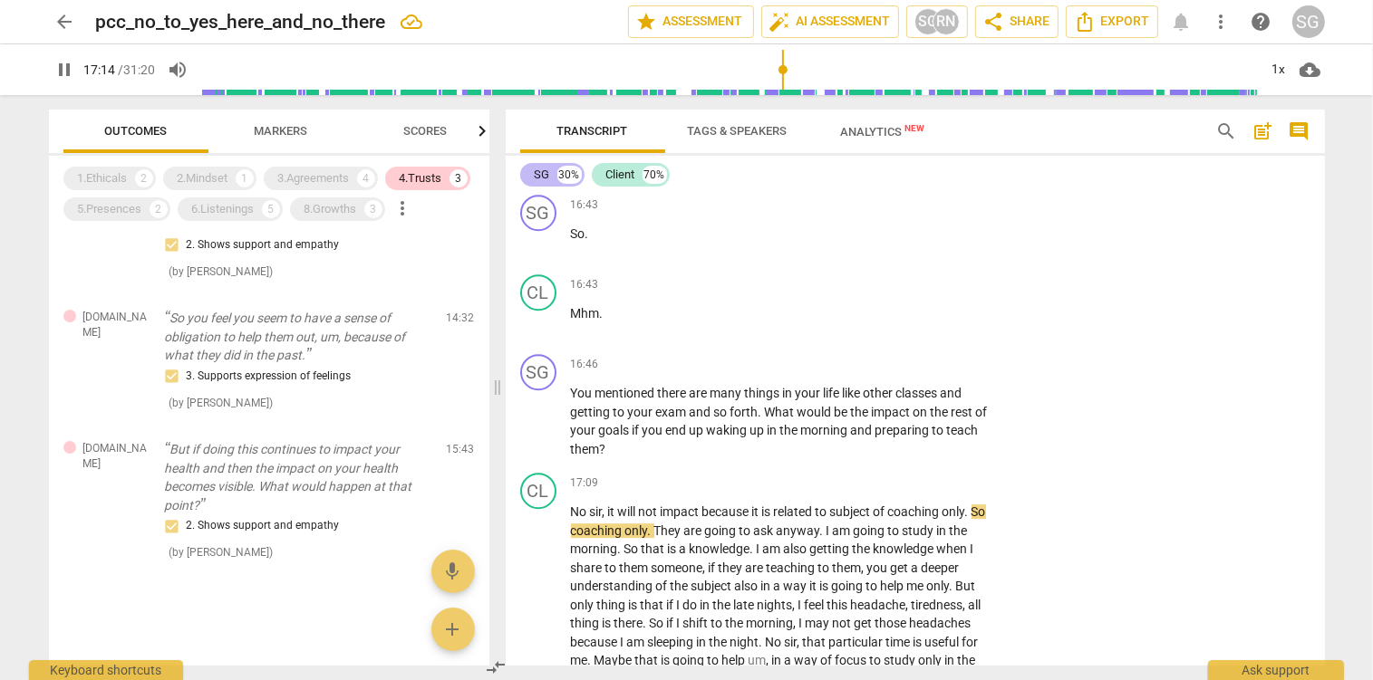
click at [530, 174] on div "SG 30%" at bounding box center [552, 175] width 64 height 24
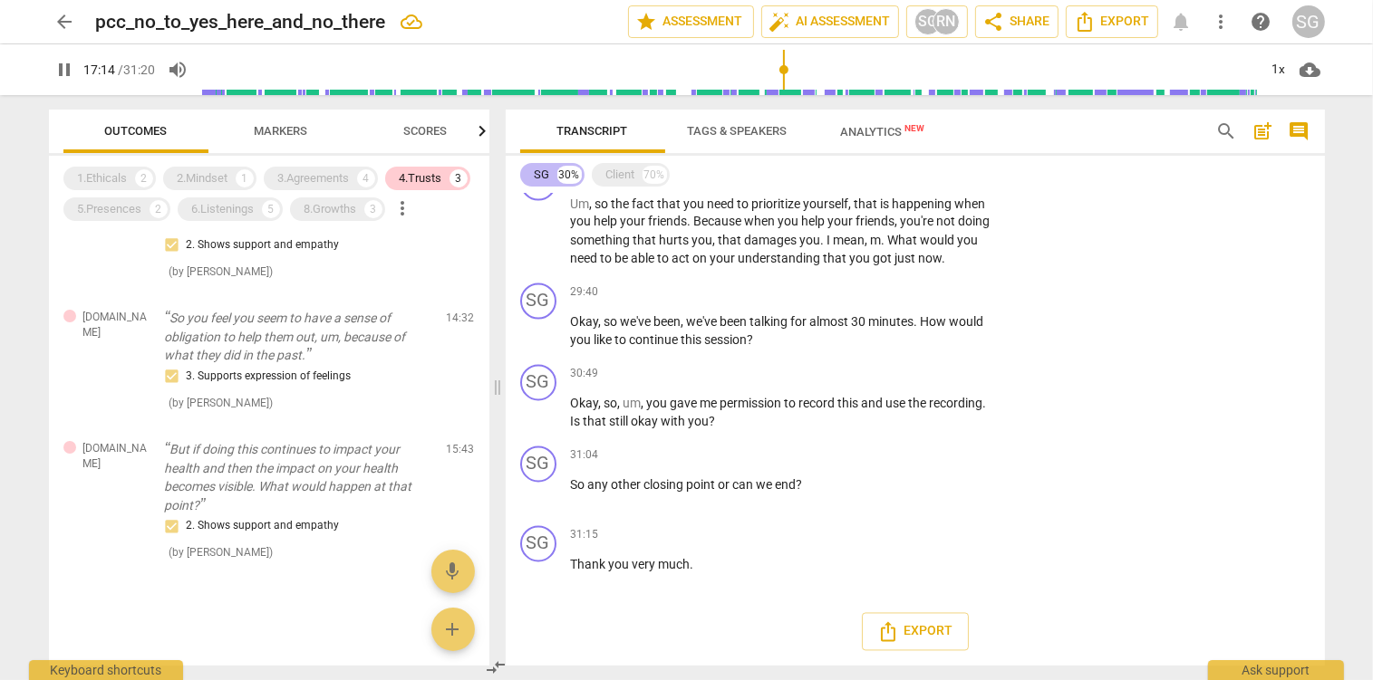
scroll to position [1679, 0]
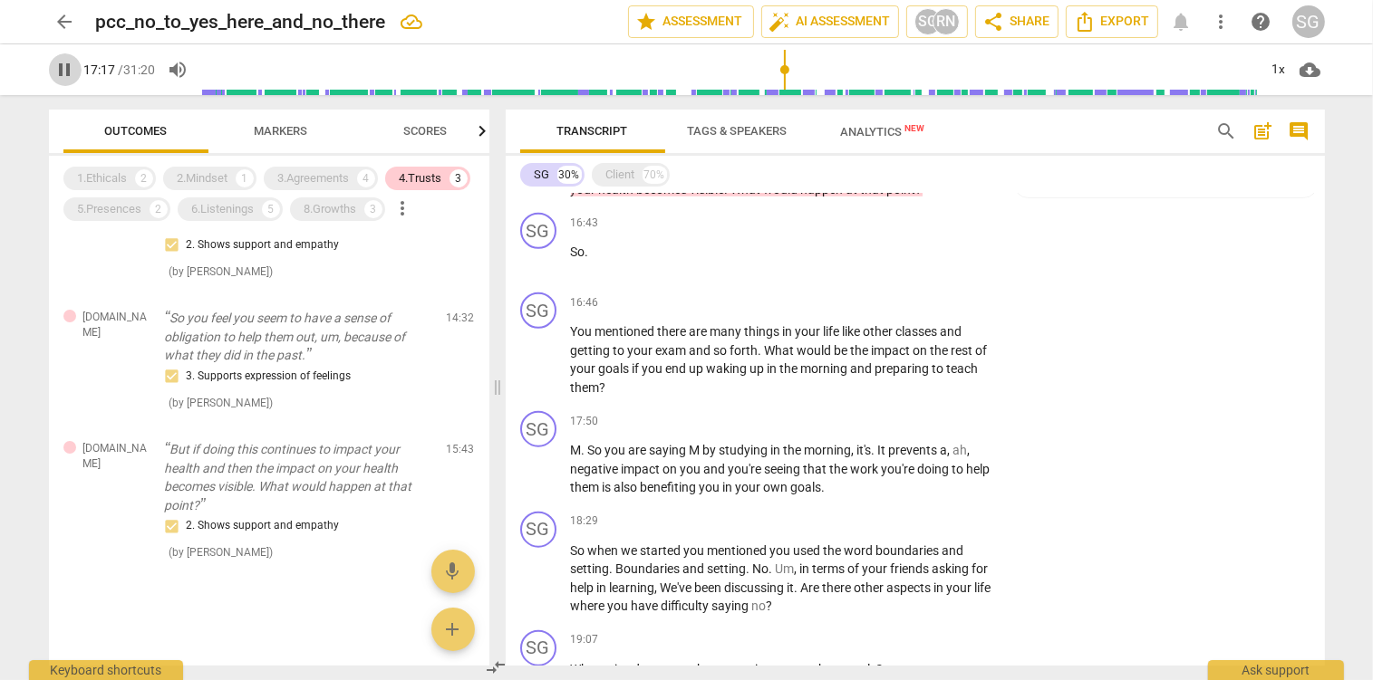
click at [63, 79] on span "pause" at bounding box center [65, 70] width 22 height 22
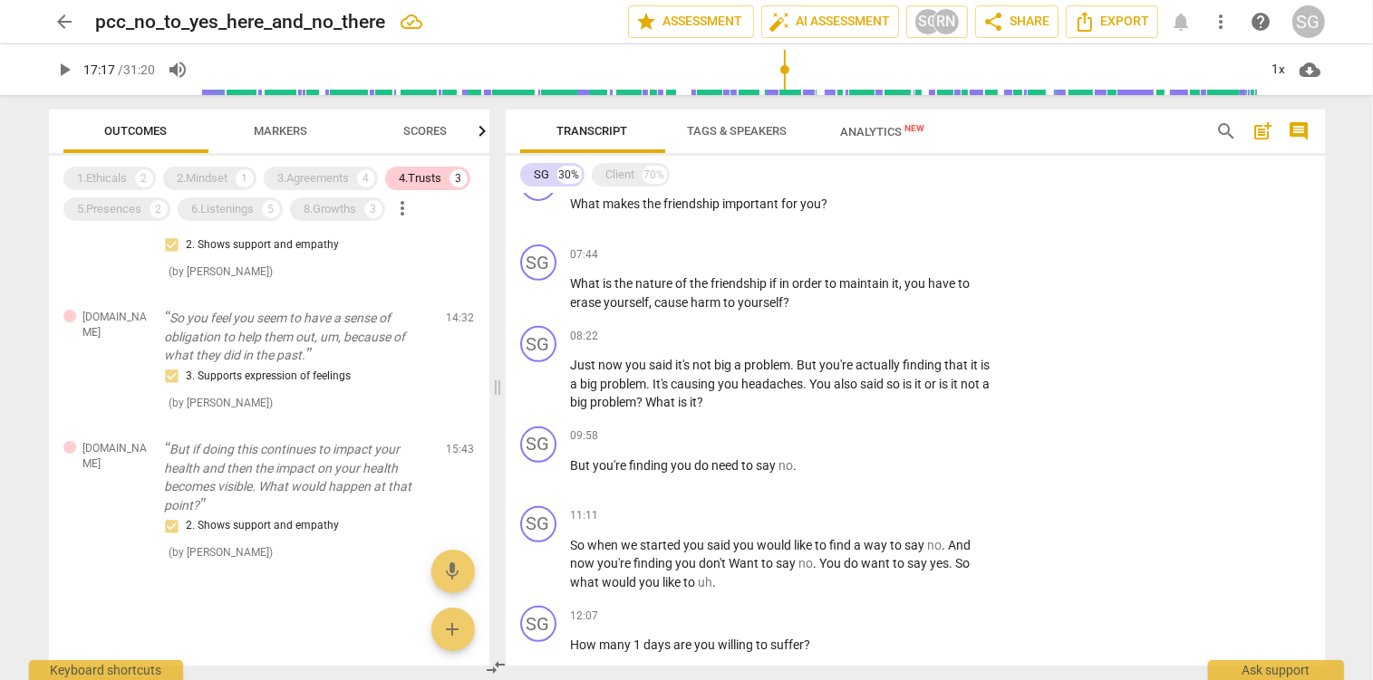
scroll to position [765, 0]
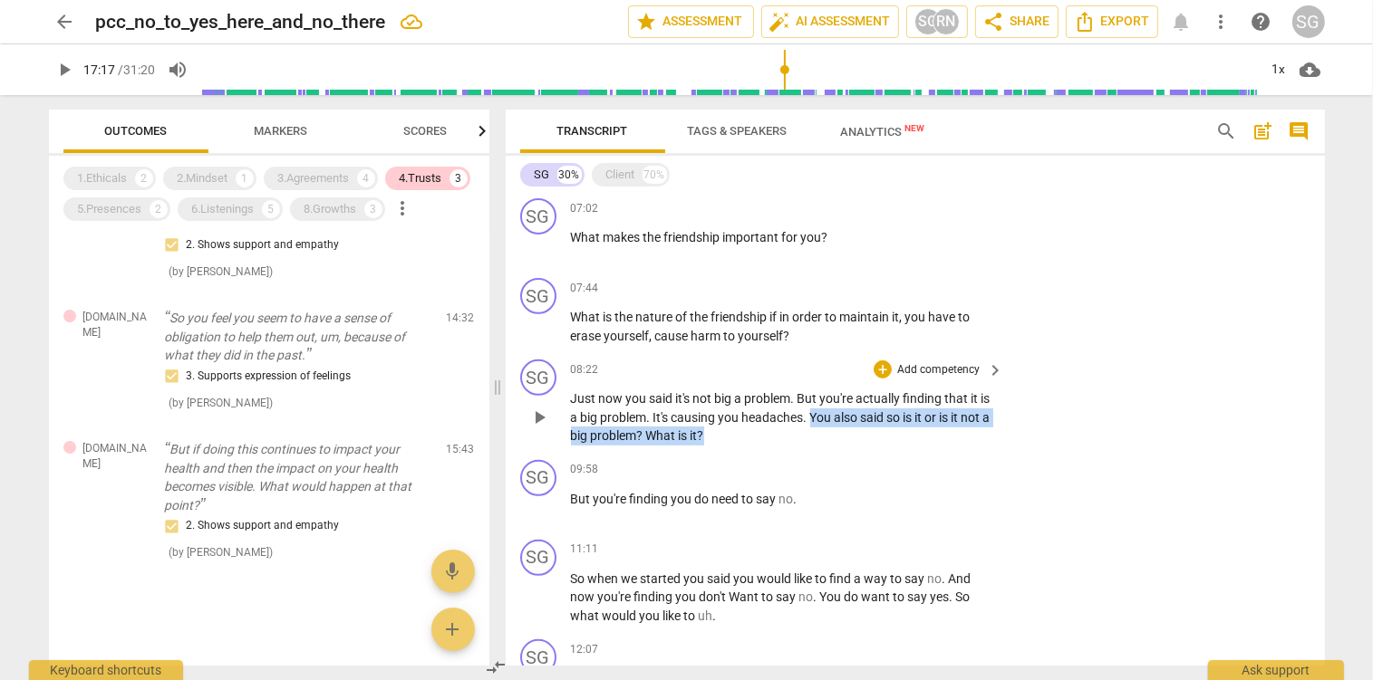
drag, startPoint x: 815, startPoint y: 414, endPoint x: 718, endPoint y: 437, distance: 100.4
click at [718, 437] on p "Just now you said it's not big a problem . But you're actually finding that it …" at bounding box center [783, 418] width 424 height 56
click at [939, 361] on div "+ Add competency" at bounding box center [927, 370] width 108 height 18
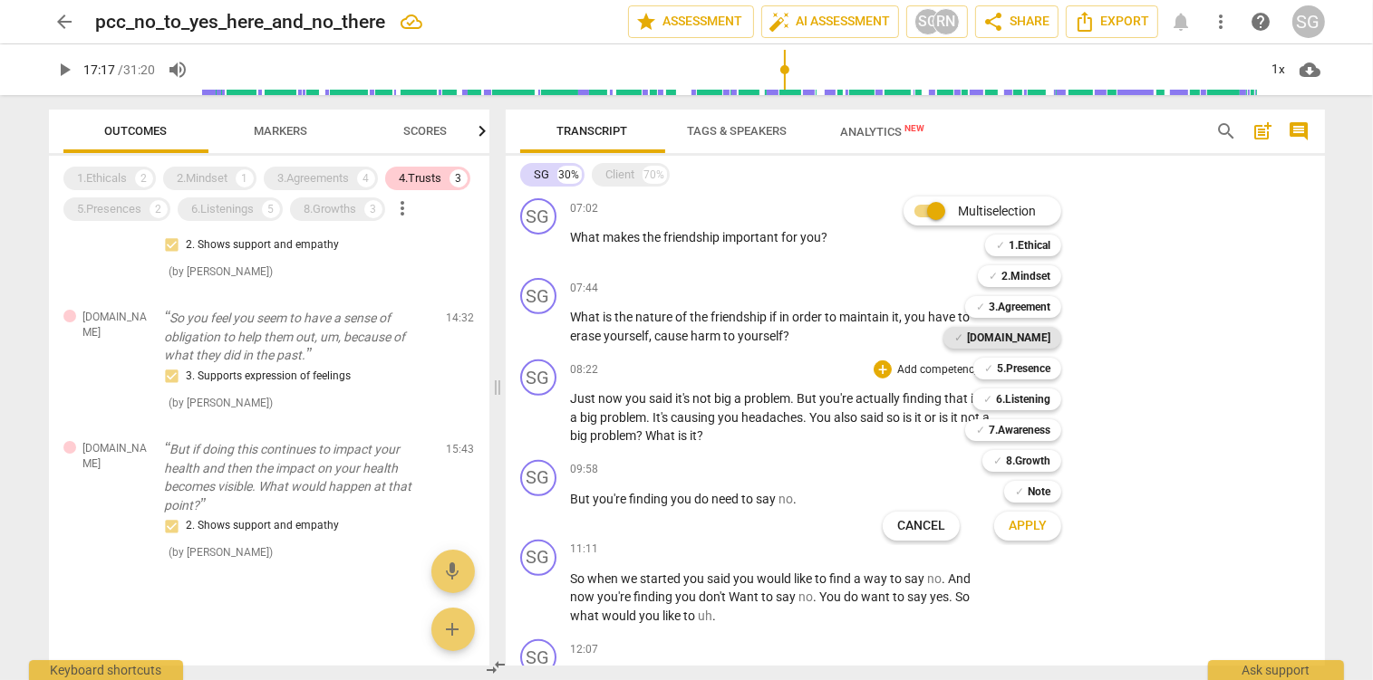
click at [1037, 339] on b "[DOMAIN_NAME]" at bounding box center [1008, 338] width 83 height 22
click at [1038, 522] on span "Apply" at bounding box center [1027, 526] width 38 height 18
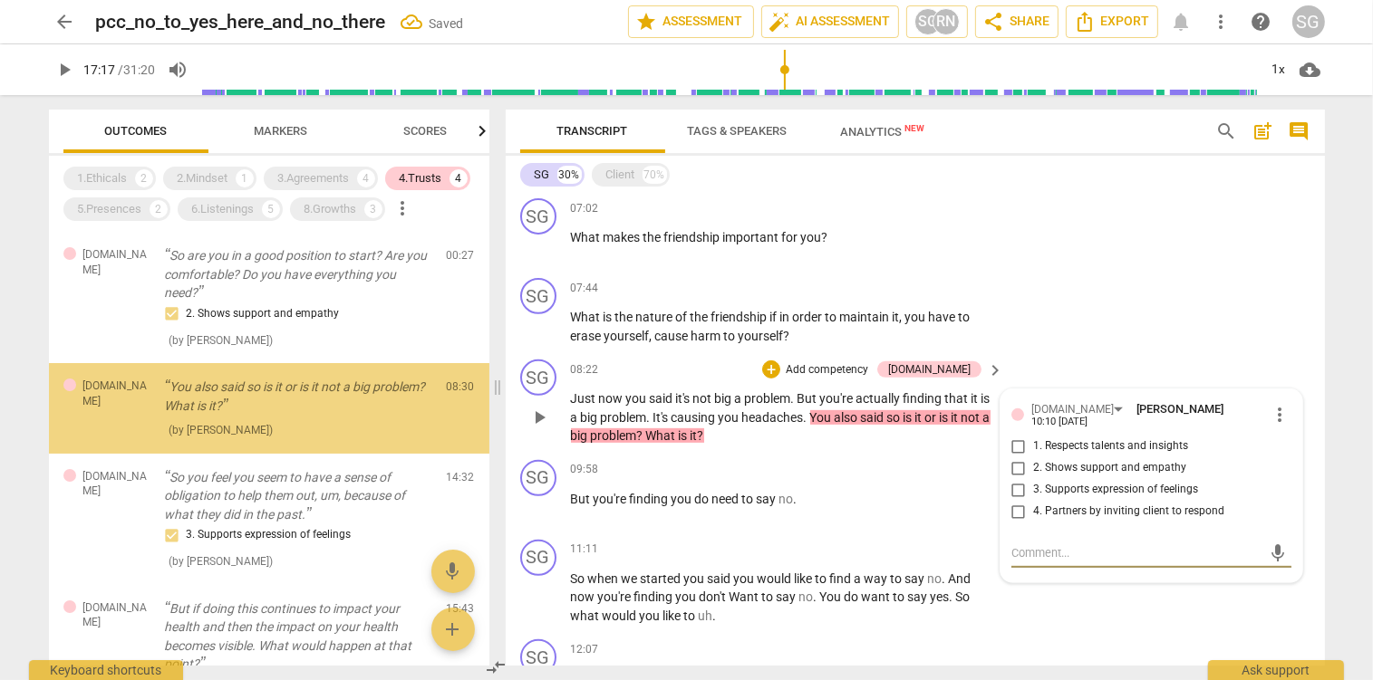
scroll to position [0, 0]
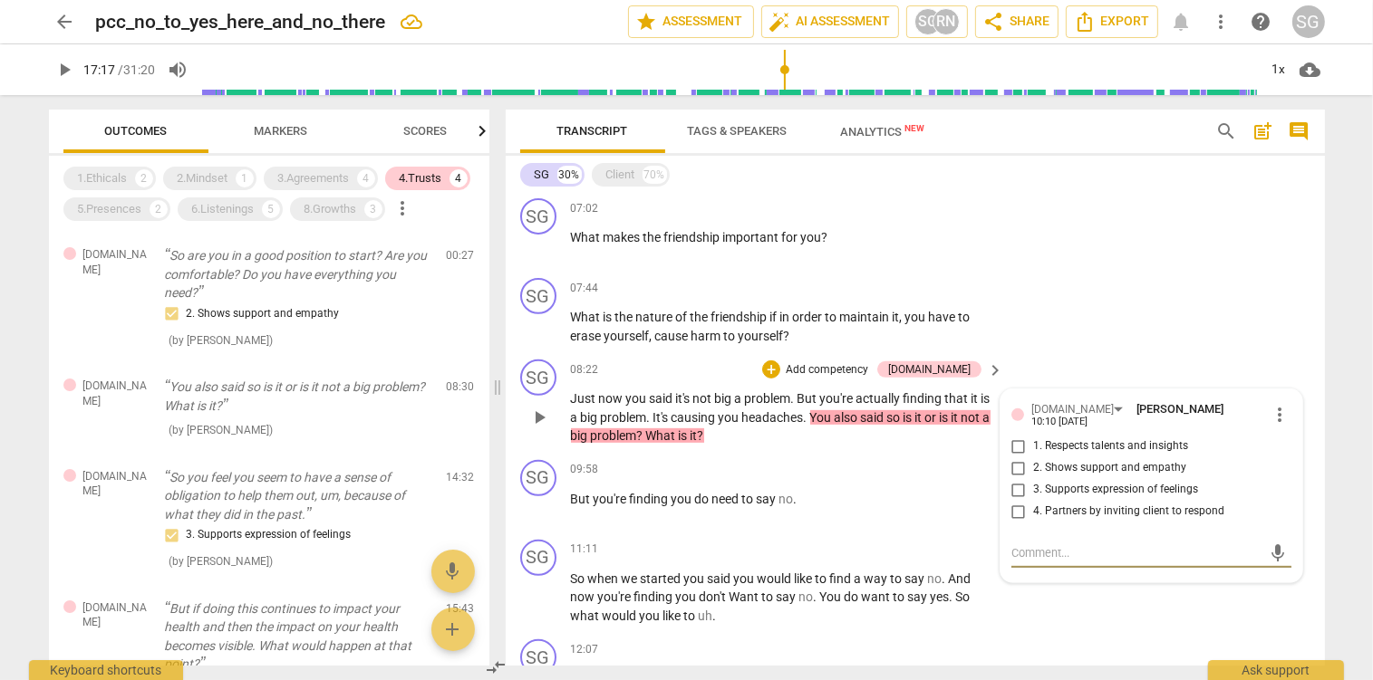
click at [1015, 514] on input "4. Partners by inviting client to respond" at bounding box center [1018, 512] width 29 height 22
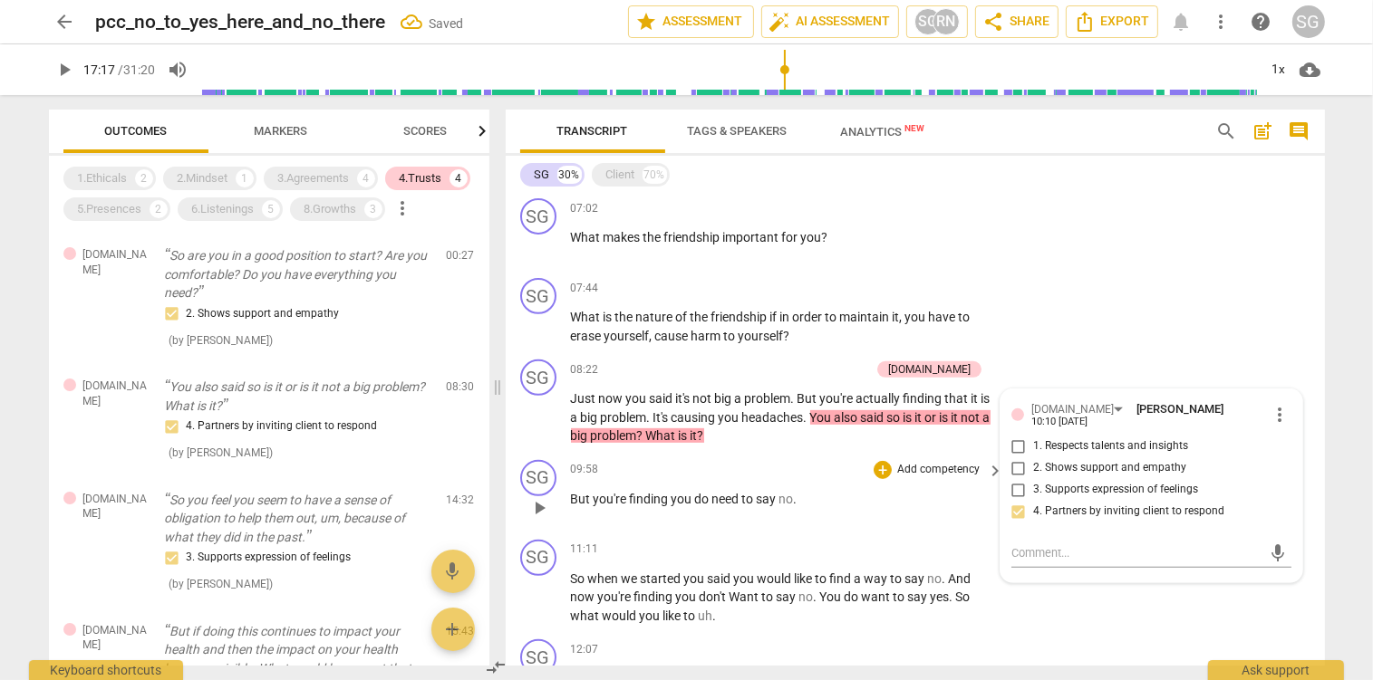
click at [942, 516] on div "09:58 + Add competency keyboard_arrow_right But you're finding you do need to s…" at bounding box center [788, 492] width 435 height 65
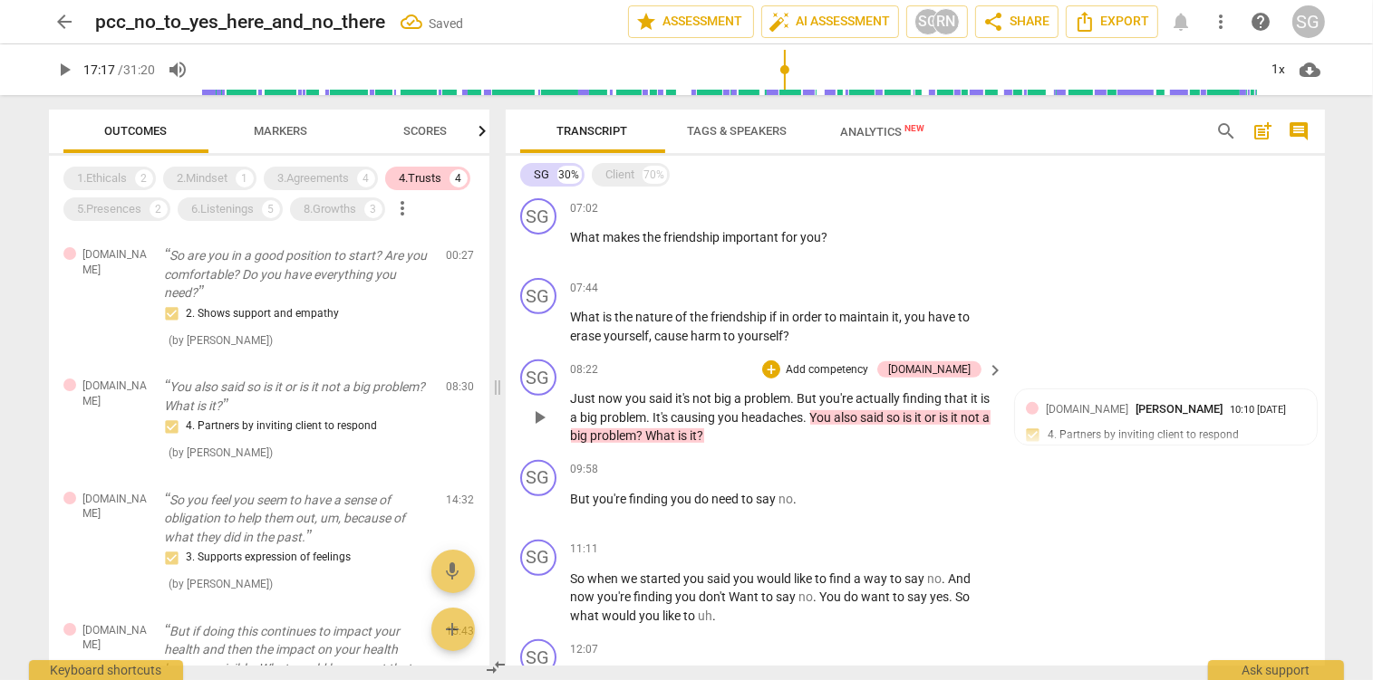
click at [870, 366] on p "Add competency" at bounding box center [827, 370] width 86 height 16
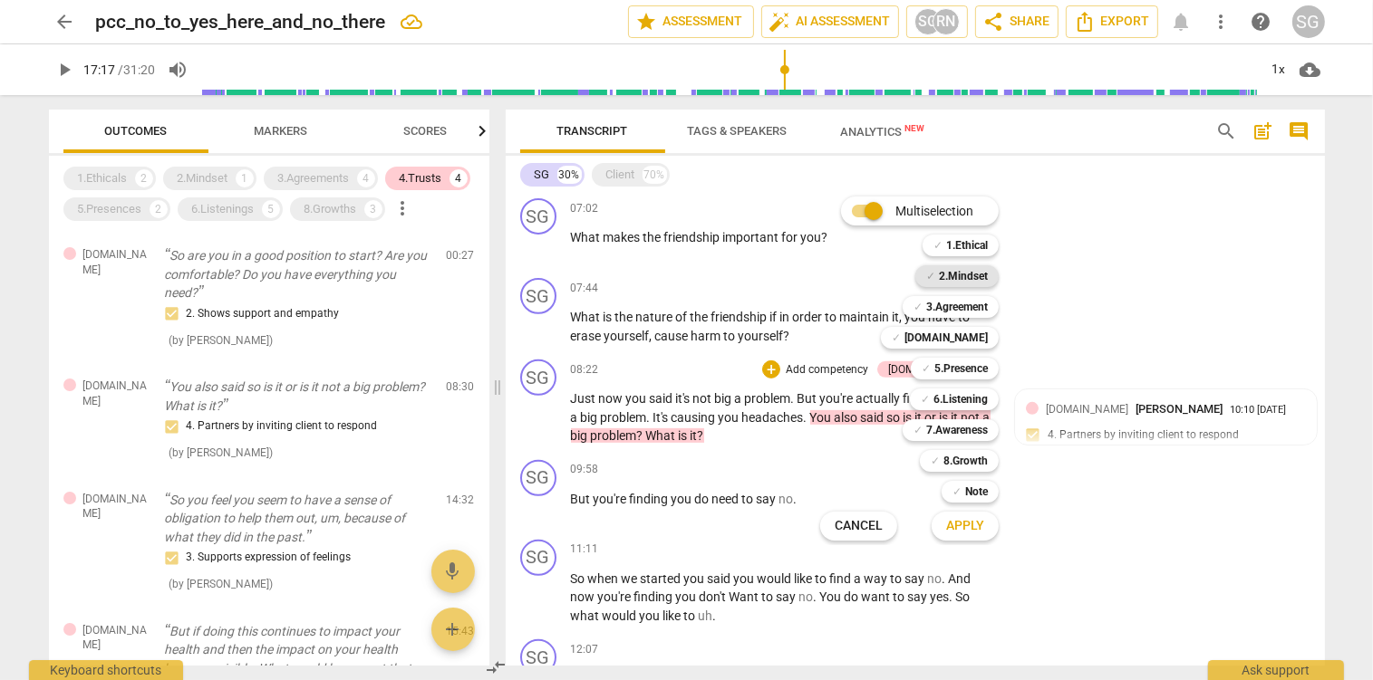
click at [977, 274] on b "2.Mindset" at bounding box center [963, 276] width 49 height 22
click at [971, 526] on span "Apply" at bounding box center [965, 526] width 38 height 18
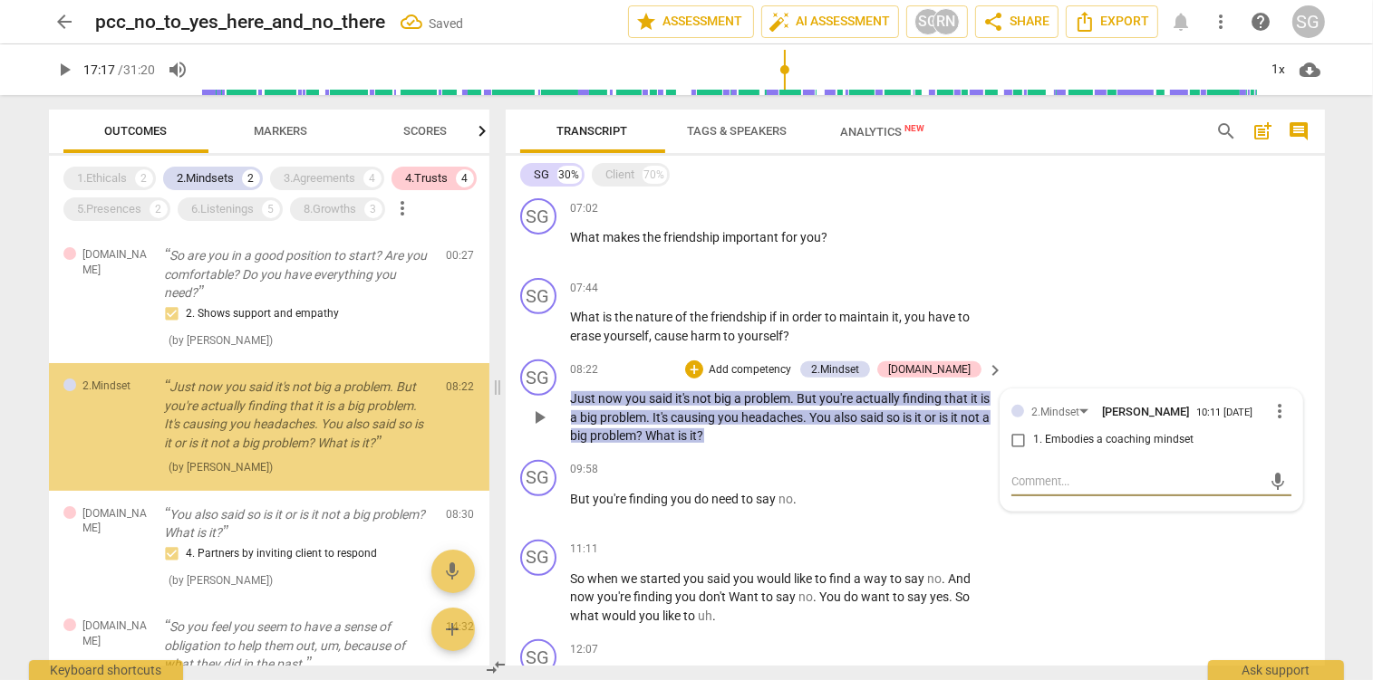
click at [1018, 445] on input "1. Embodies a coaching mindset" at bounding box center [1018, 440] width 29 height 22
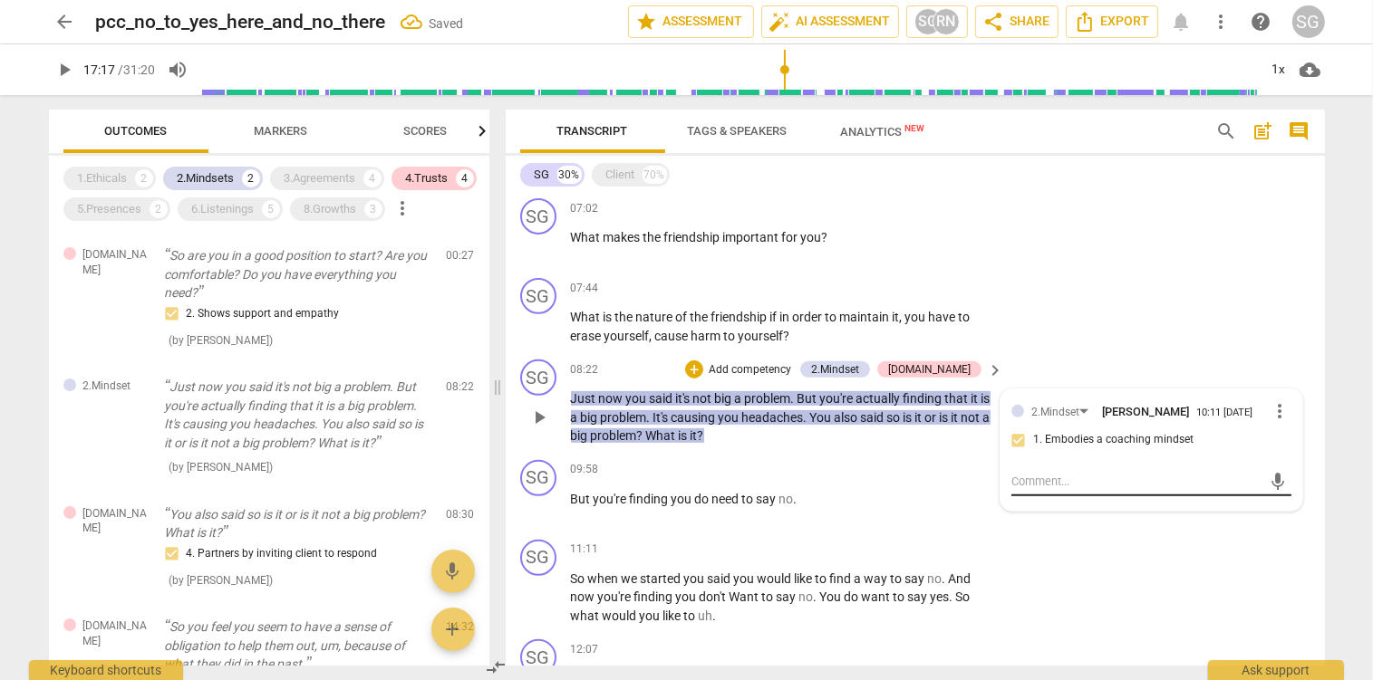
click at [1026, 490] on textarea at bounding box center [1136, 481] width 251 height 17
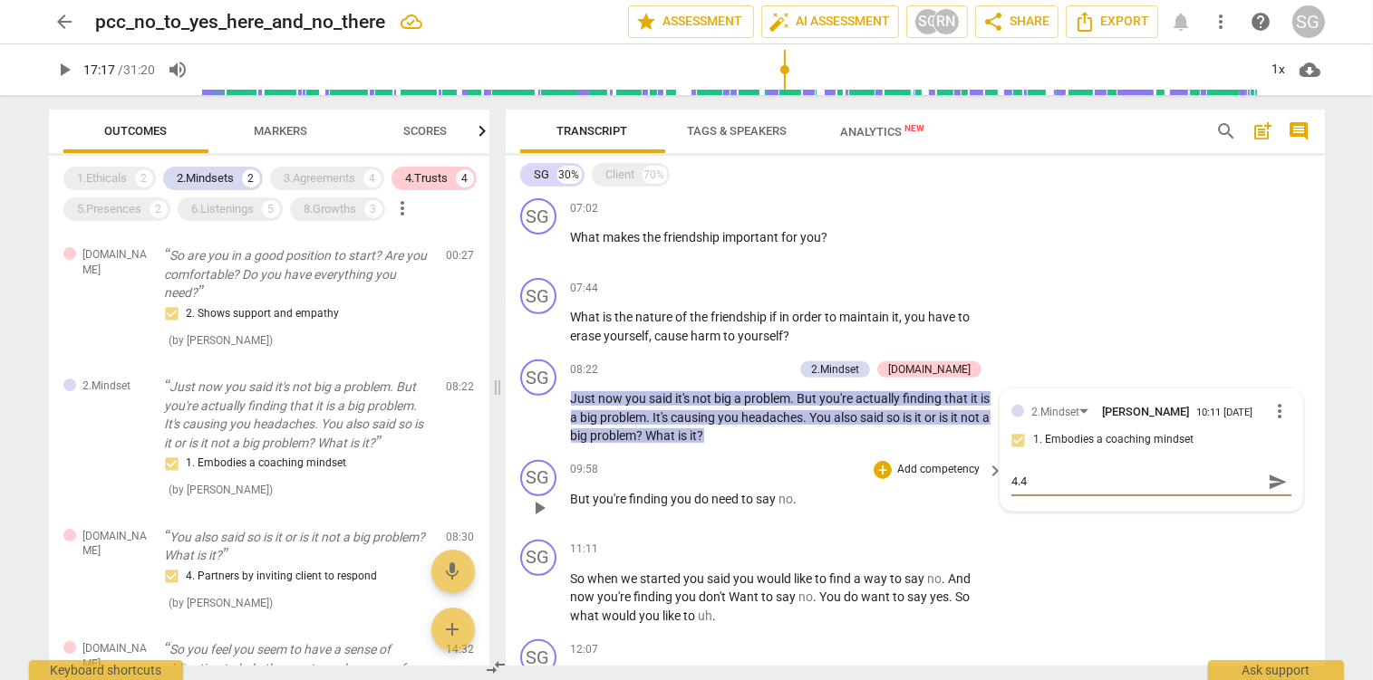
click at [948, 502] on p "But you're finding you do need to say no ." at bounding box center [783, 499] width 424 height 19
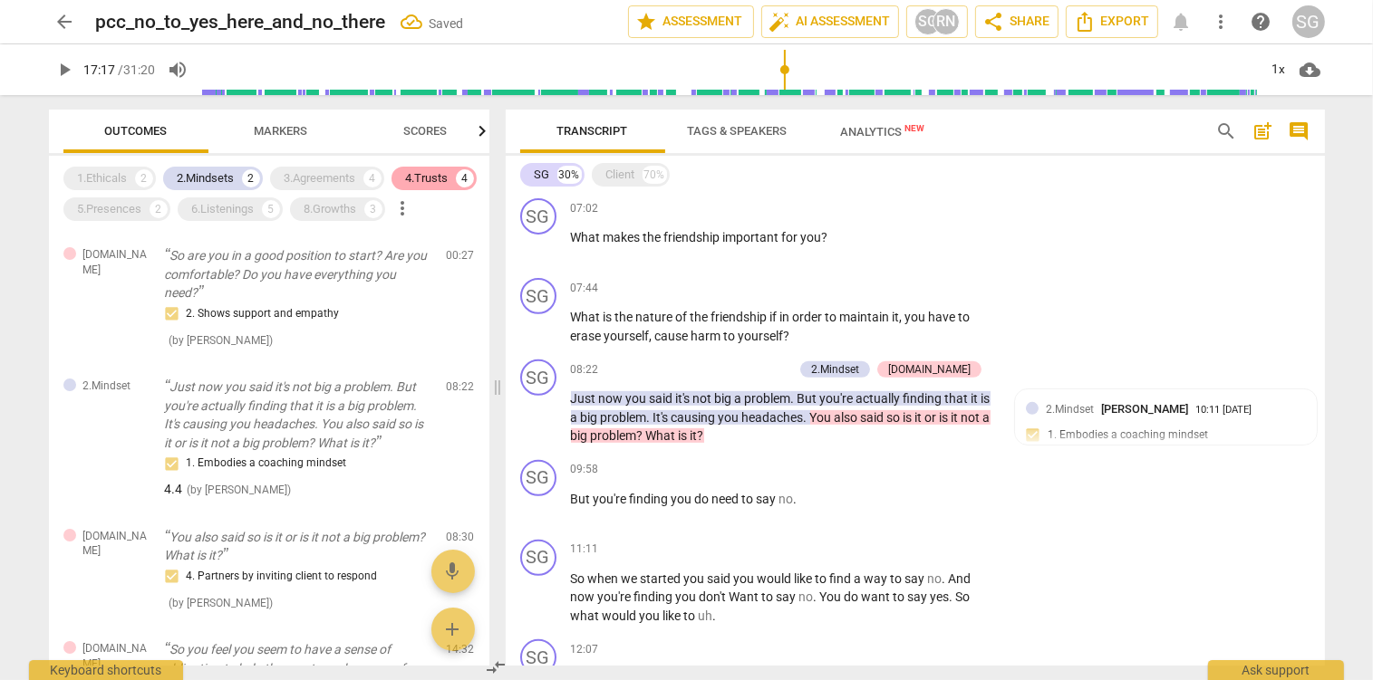
click at [431, 185] on div "4.Trusts" at bounding box center [427, 178] width 43 height 18
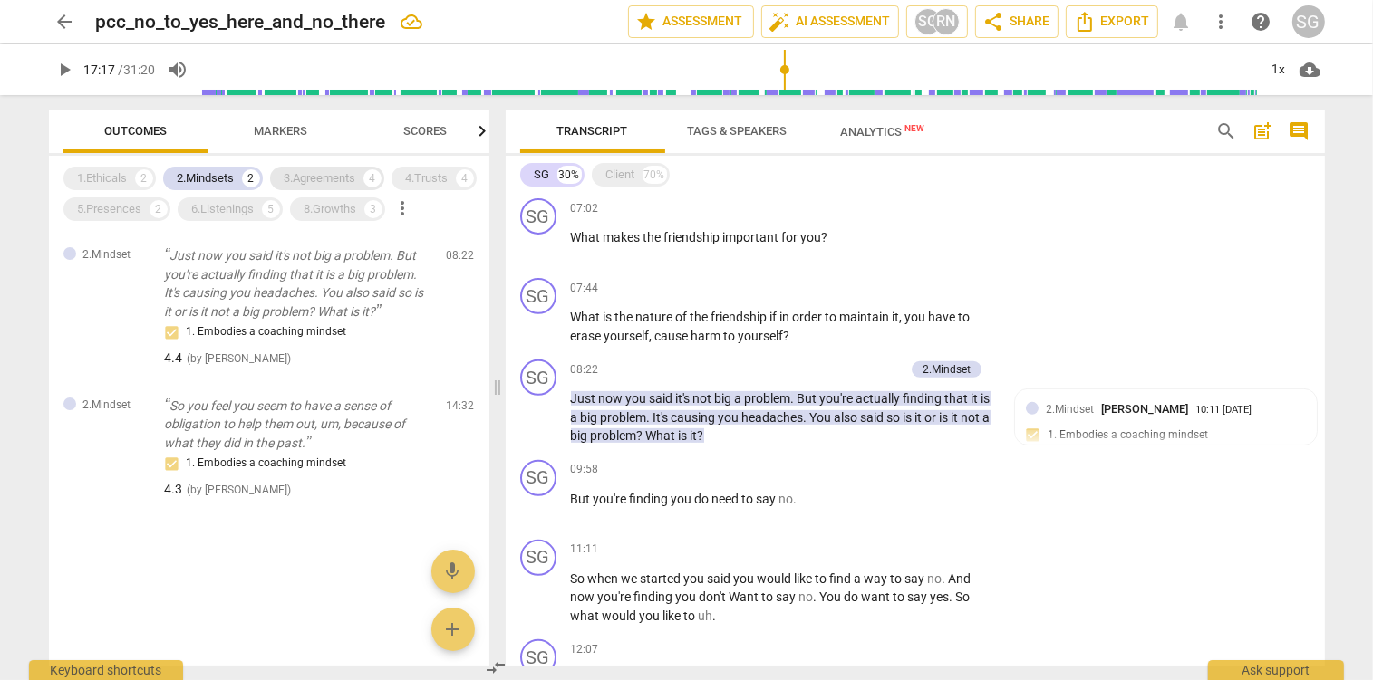
click at [330, 178] on div "3.Agreements" at bounding box center [321, 178] width 72 height 18
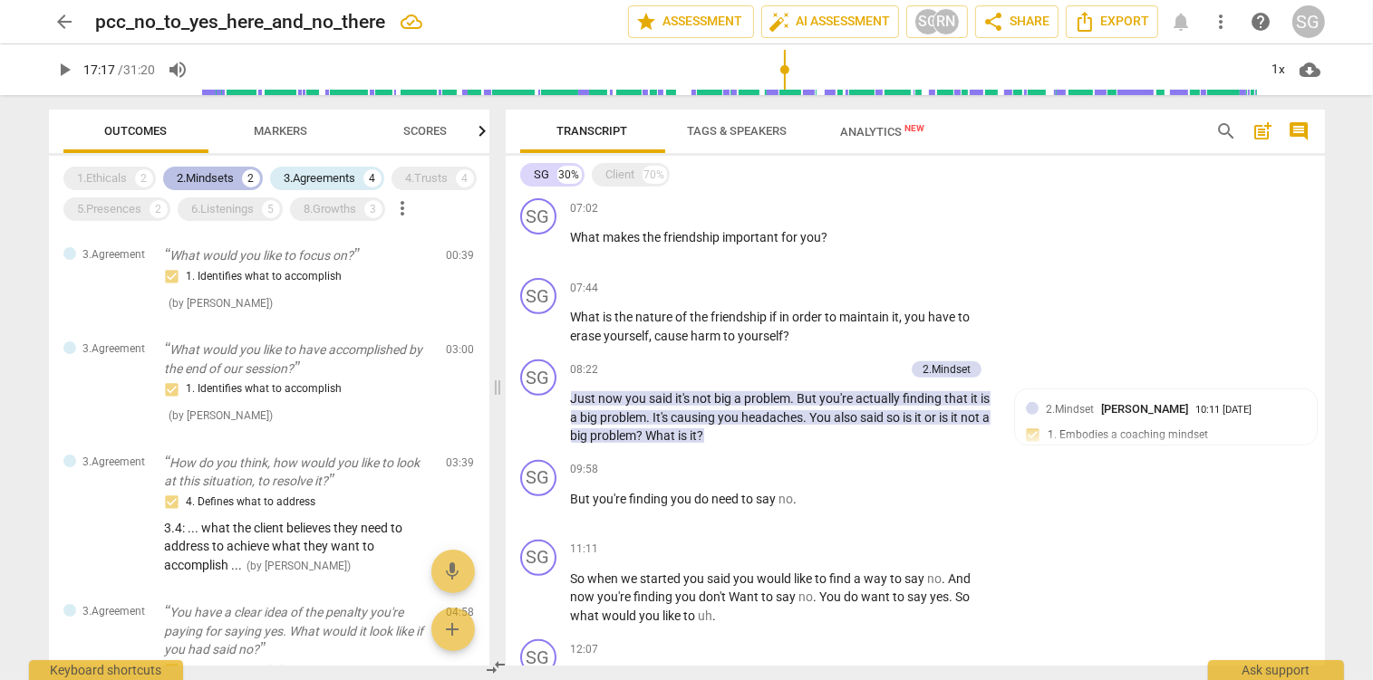
click at [192, 175] on div "2.Mindsets" at bounding box center [206, 178] width 57 height 18
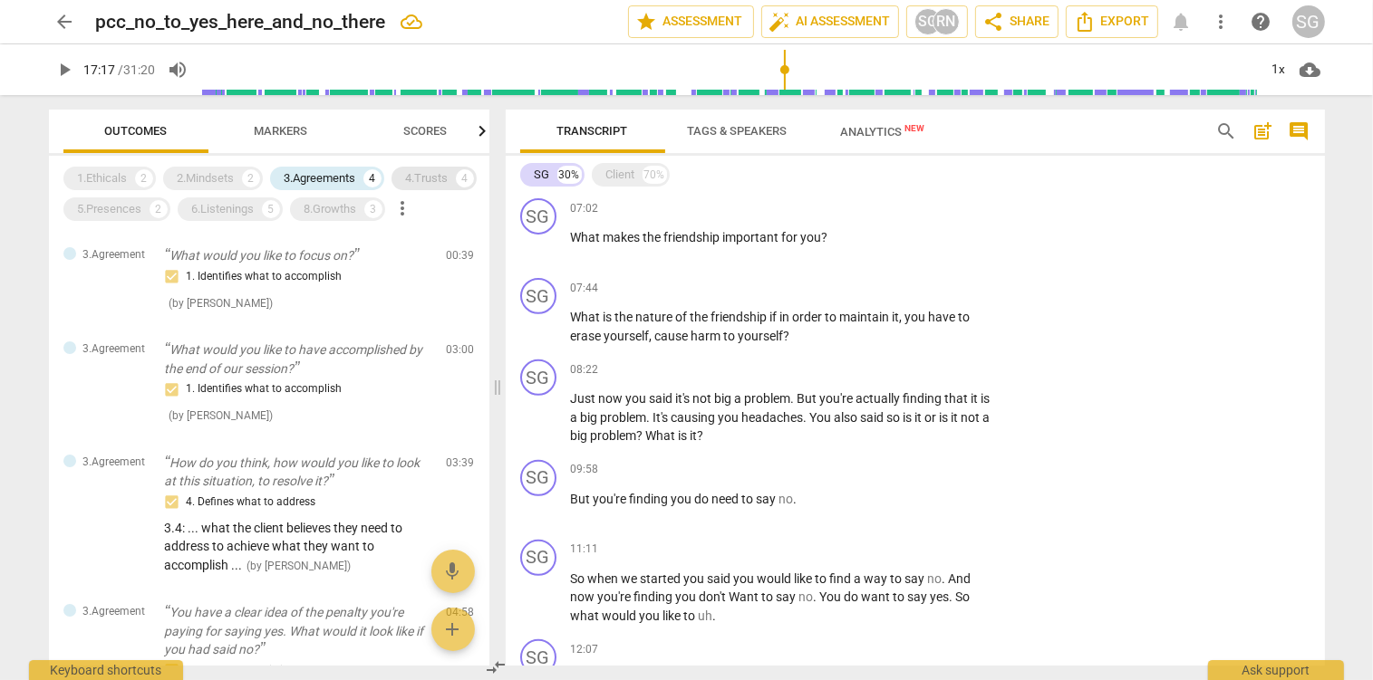
click at [423, 181] on div "4.Trusts" at bounding box center [427, 178] width 43 height 18
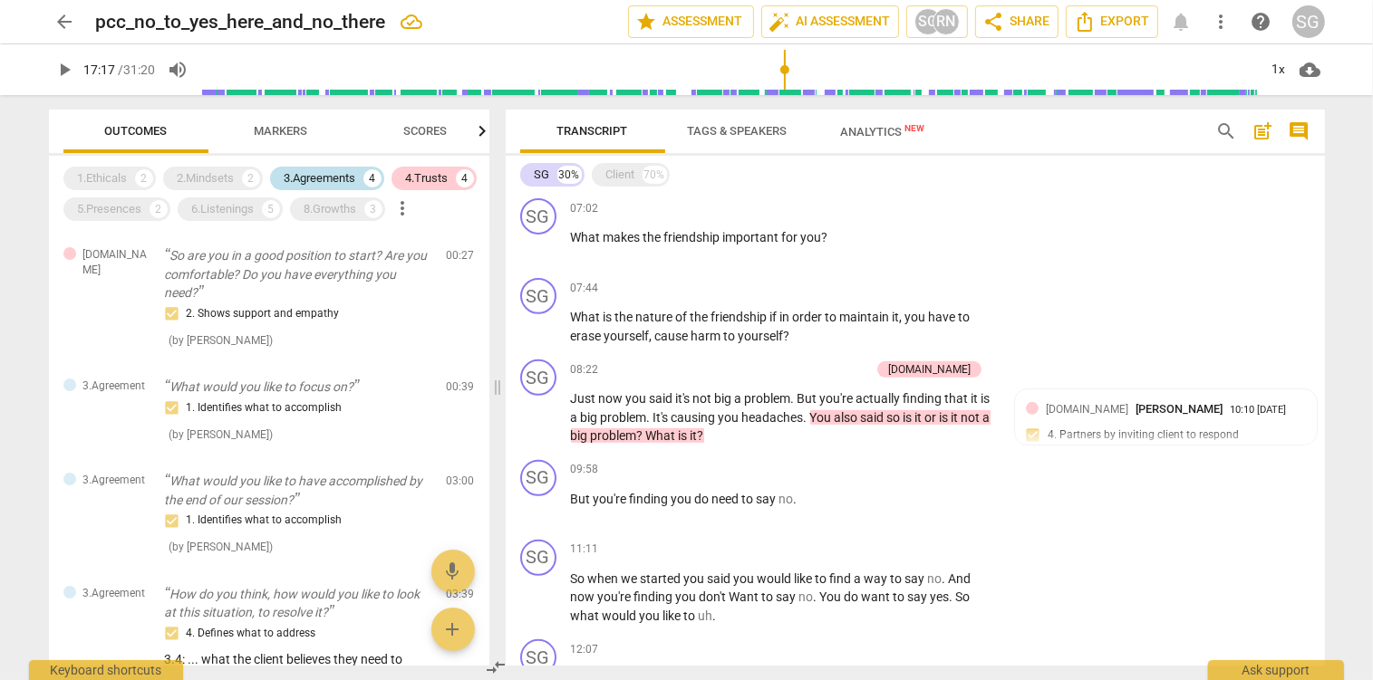
click at [308, 178] on div "3.Agreements" at bounding box center [321, 178] width 72 height 18
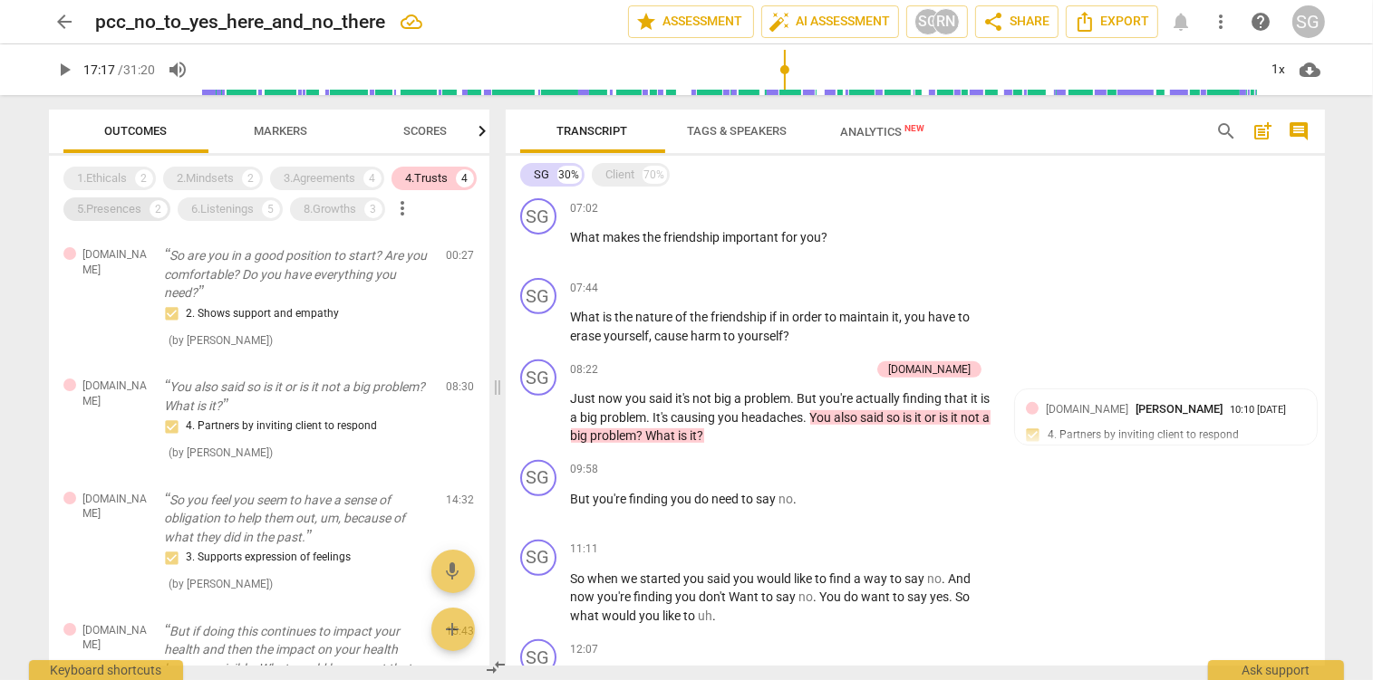
click at [106, 218] on div "5.Presences" at bounding box center [110, 209] width 64 height 18
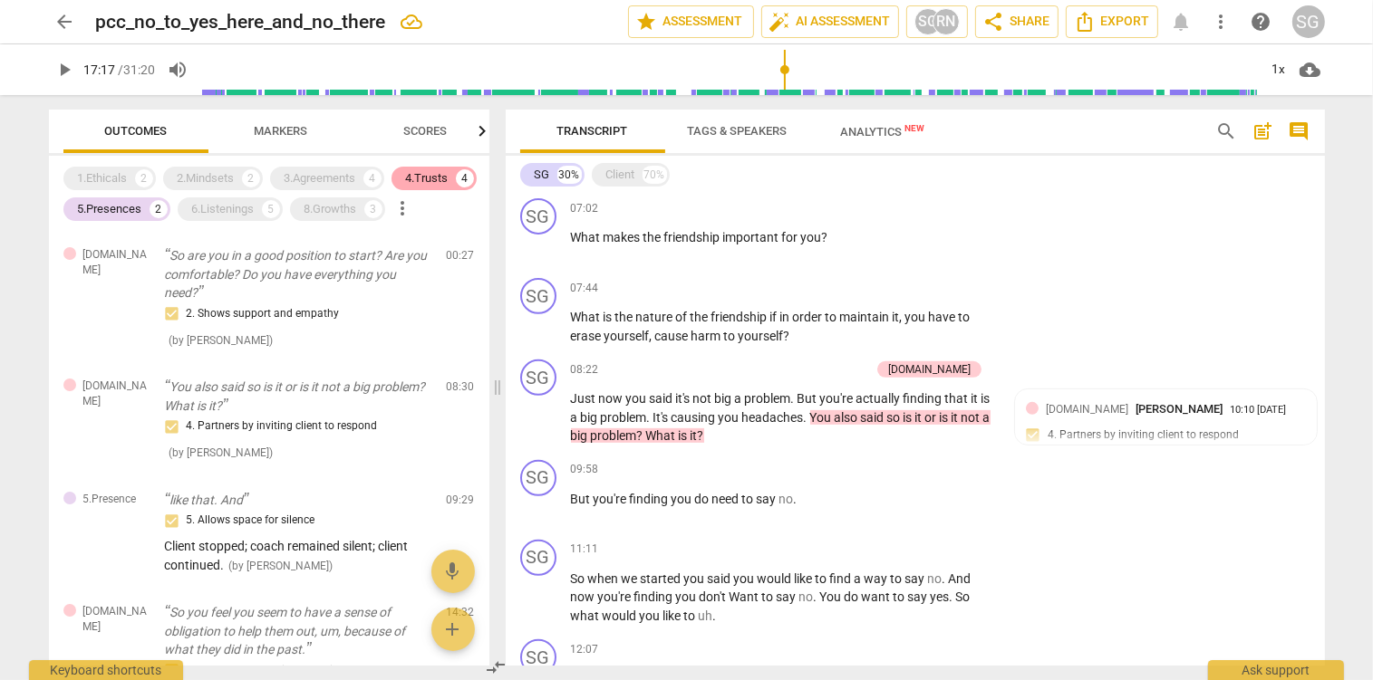
click at [432, 181] on div "4.Trusts" at bounding box center [427, 178] width 43 height 18
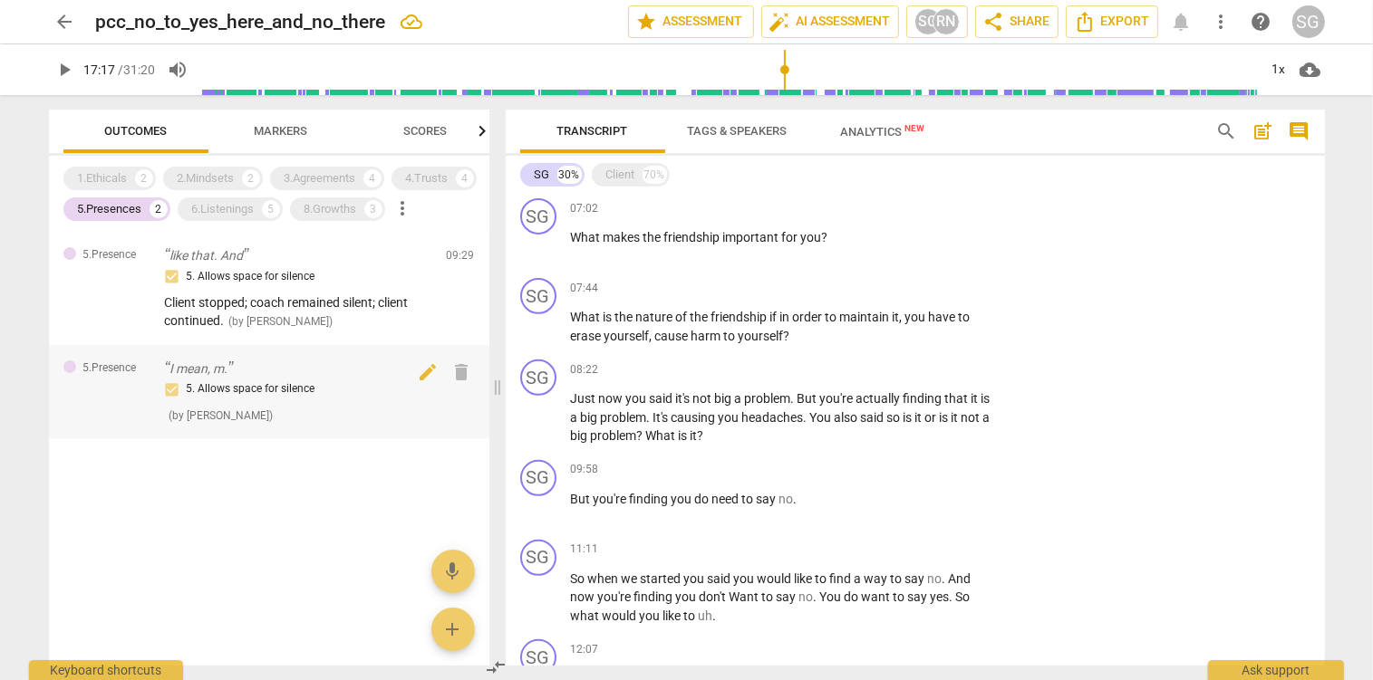
click at [263, 390] on div "5. Allows space for silence" at bounding box center [298, 390] width 267 height 22
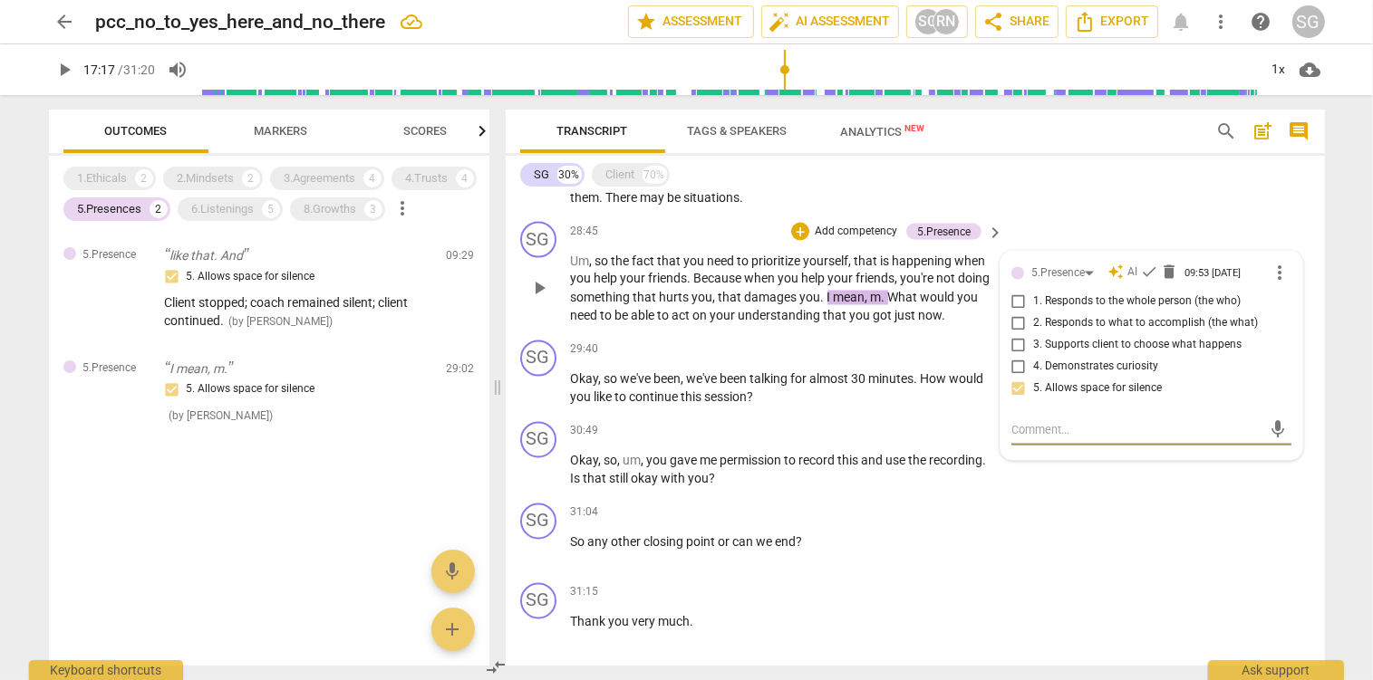
click at [546, 290] on span "play_arrow" at bounding box center [539, 289] width 22 height 22
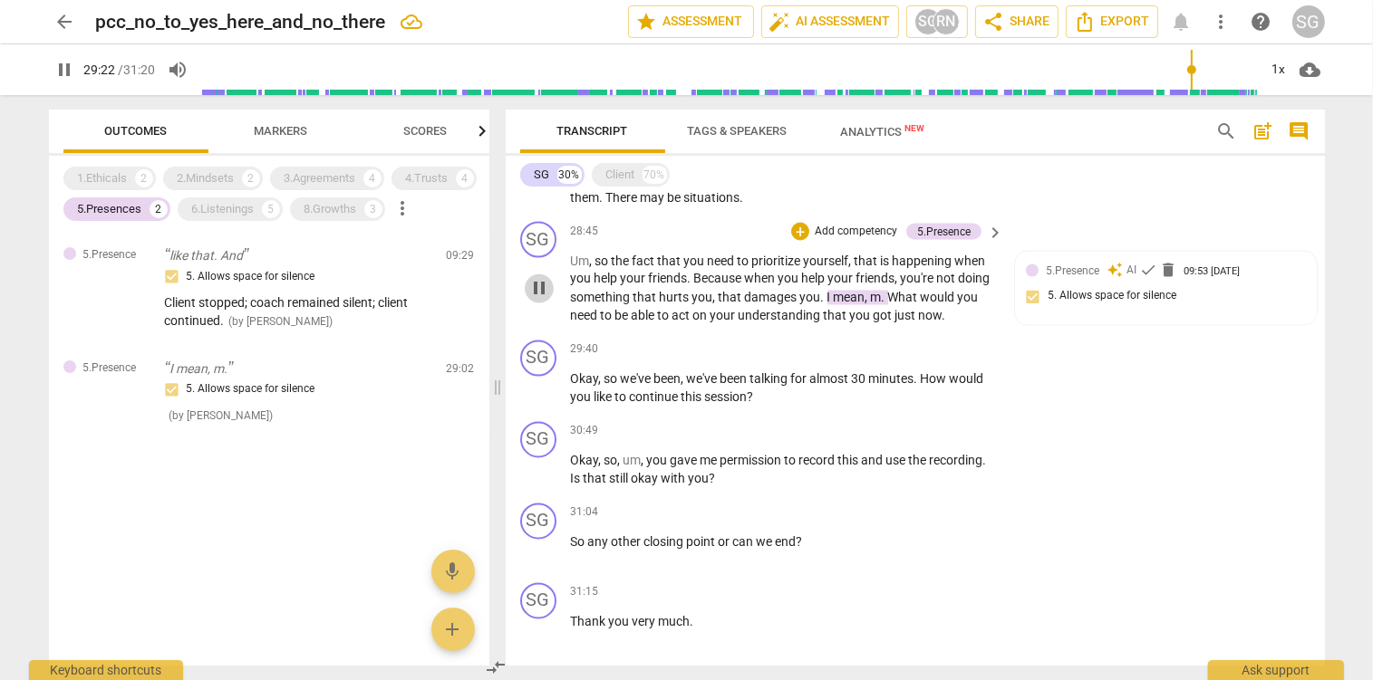
click at [546, 290] on span "pause" at bounding box center [539, 289] width 22 height 22
click at [96, 173] on div "1.Ethicals" at bounding box center [103, 178] width 50 height 18
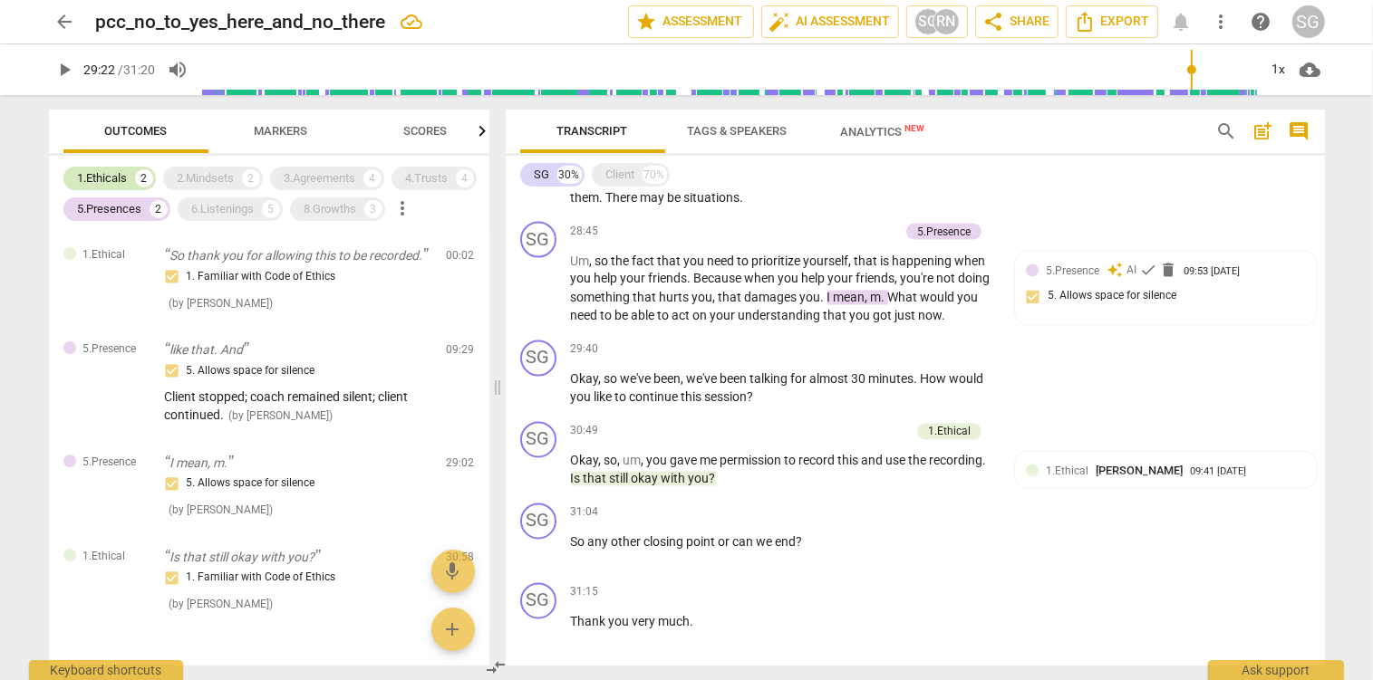
click at [112, 179] on div "1.Ethicals" at bounding box center [103, 178] width 50 height 18
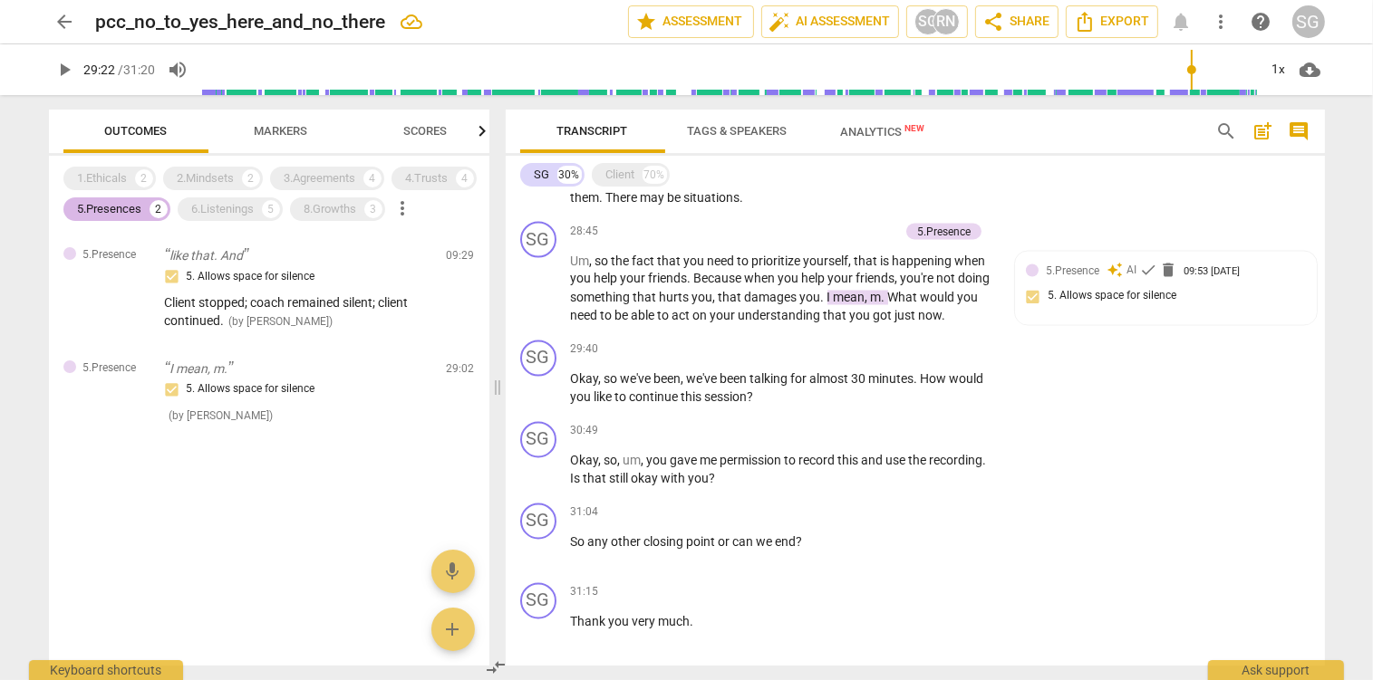
click at [123, 210] on div "5.Presences" at bounding box center [110, 209] width 64 height 18
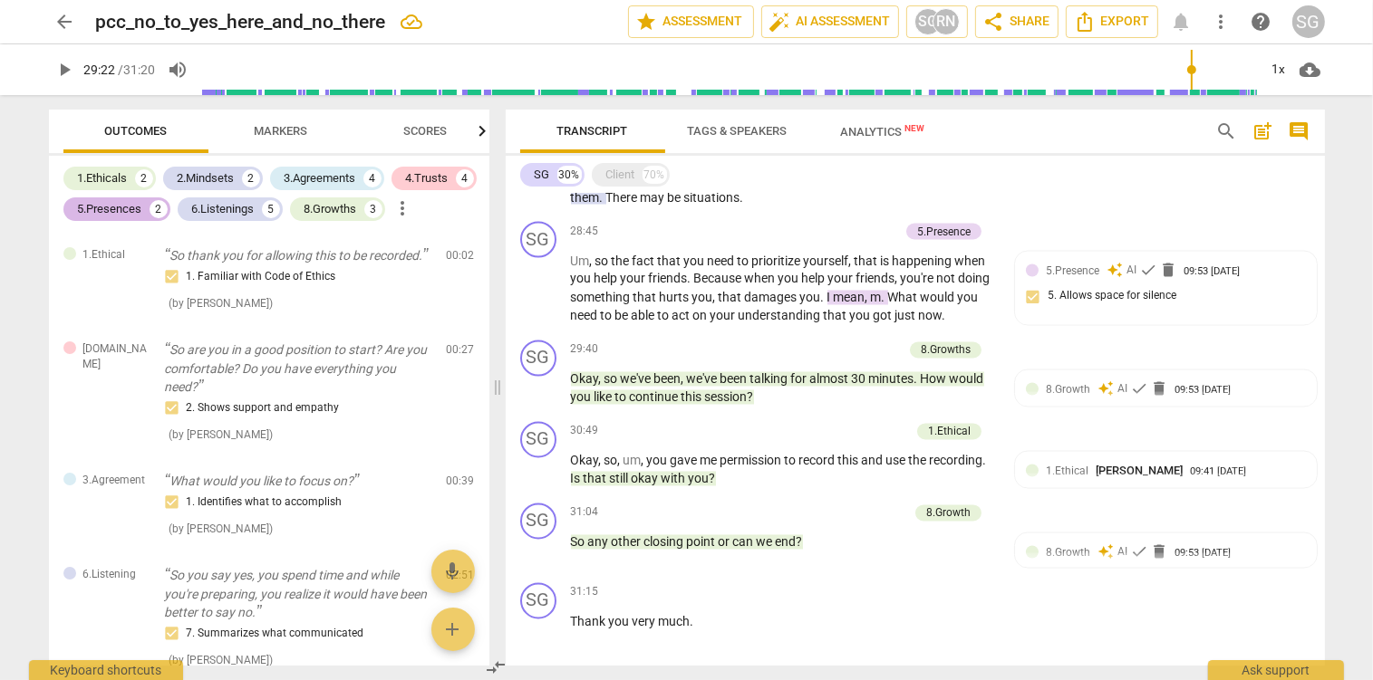
click at [123, 210] on div "5.Presences" at bounding box center [110, 209] width 64 height 18
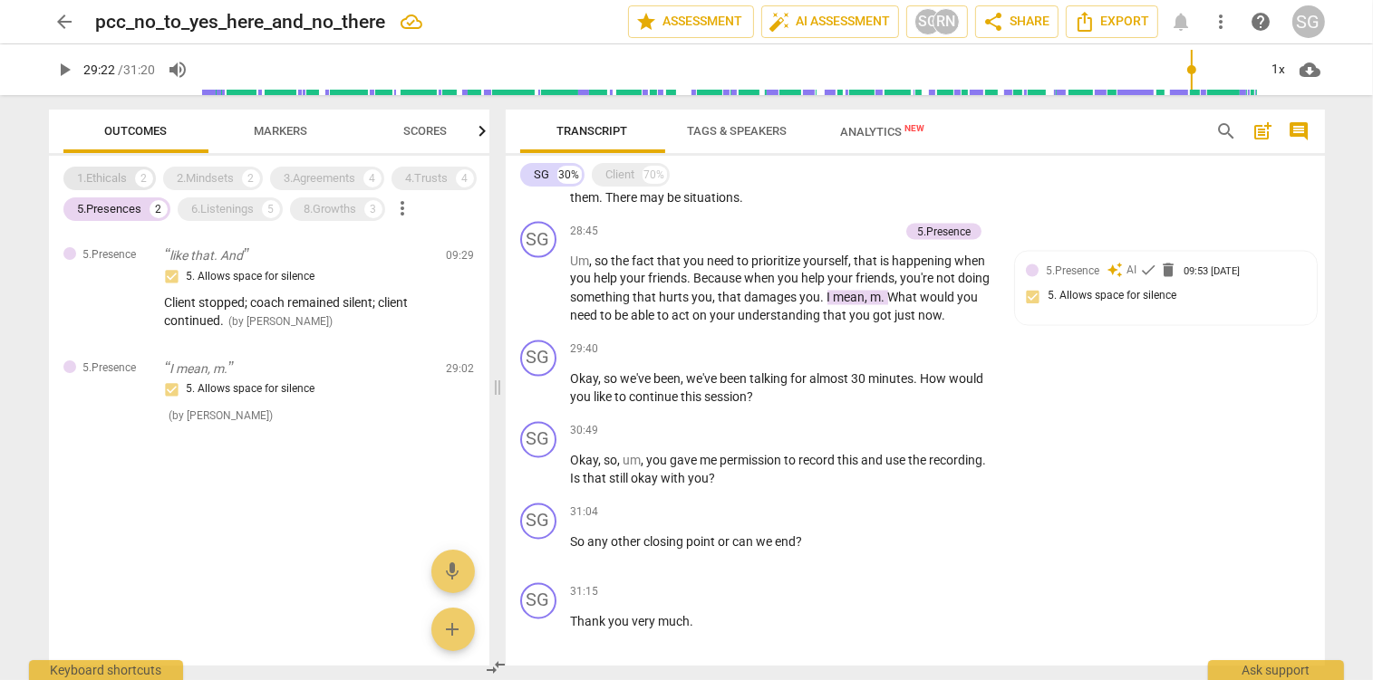
click at [108, 175] on div "1.Ethicals" at bounding box center [103, 178] width 50 height 18
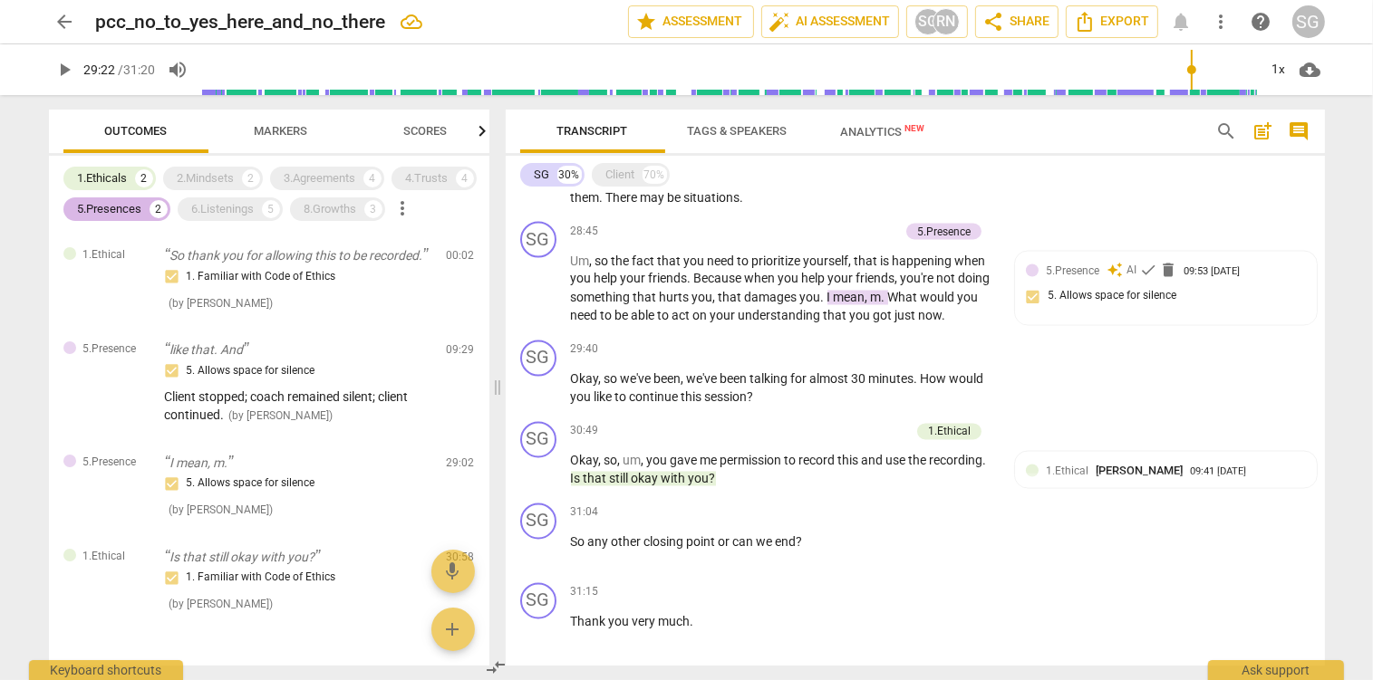
click at [104, 204] on div "5.Presences" at bounding box center [110, 209] width 64 height 18
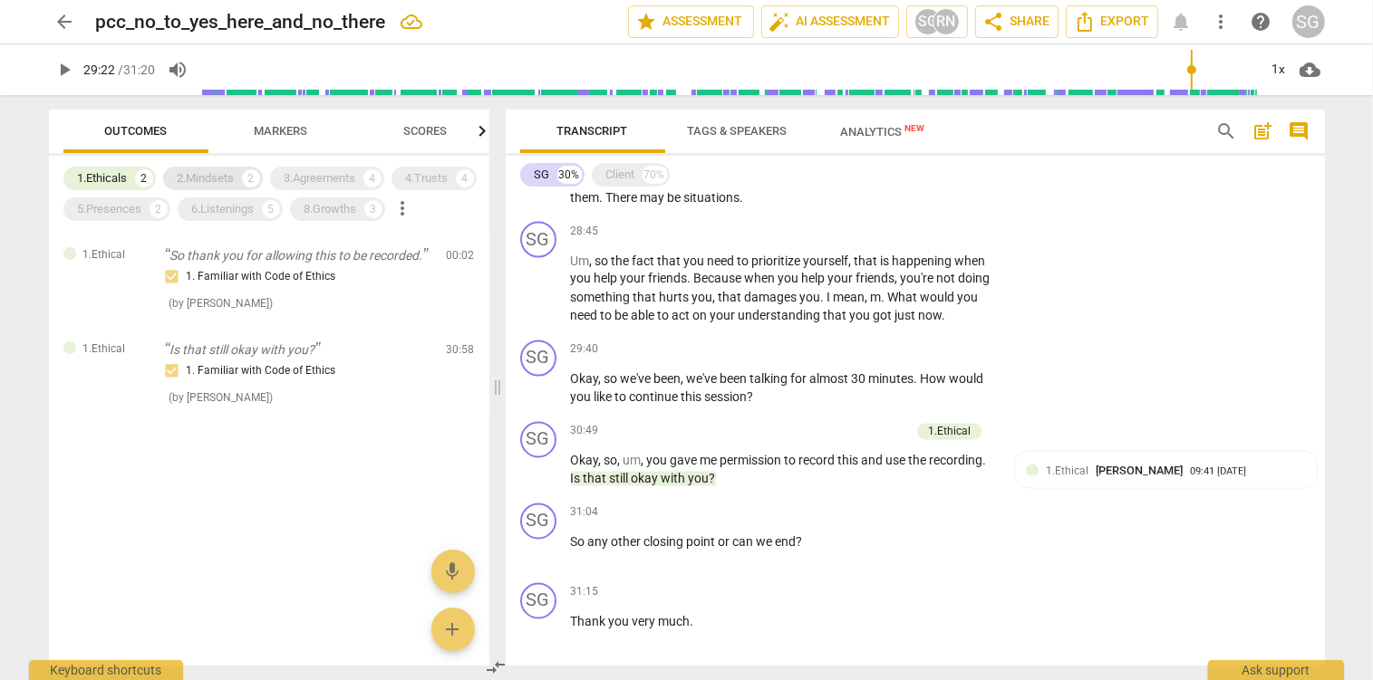
click at [222, 178] on div "2.Mindsets" at bounding box center [206, 178] width 57 height 18
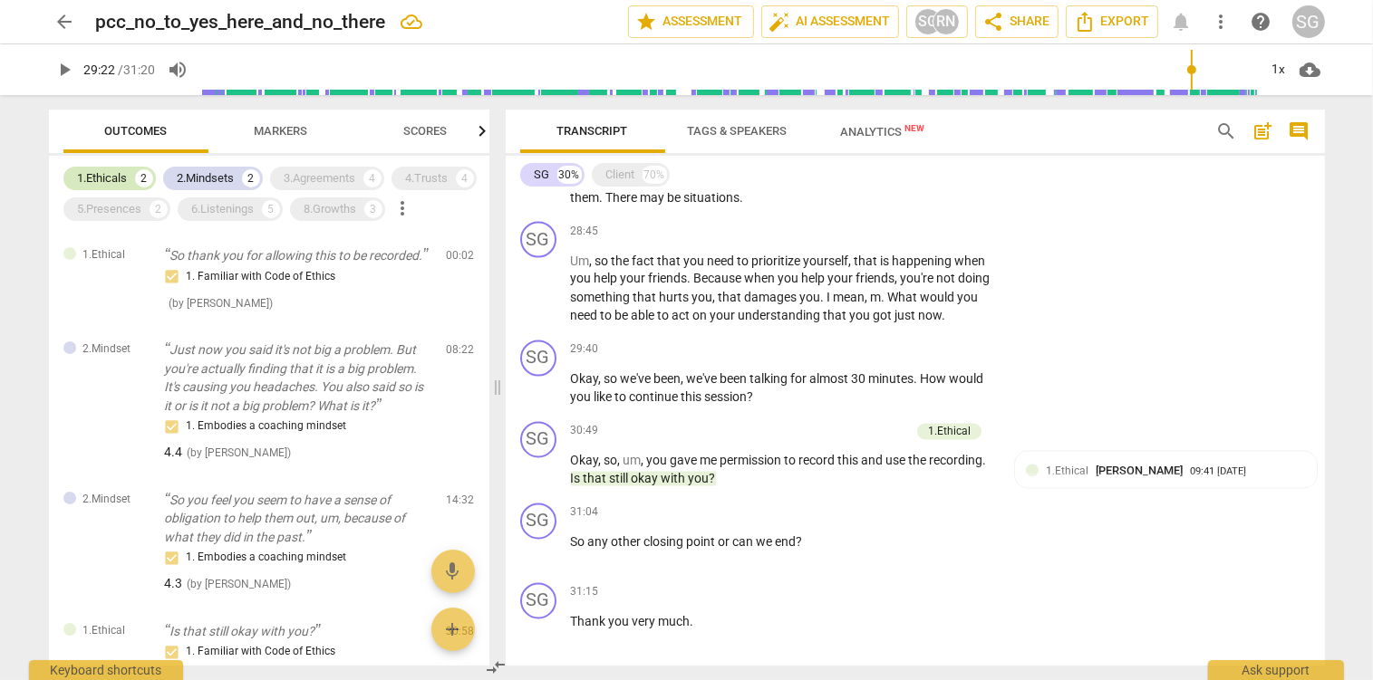
click at [78, 170] on div "1.Ethicals" at bounding box center [103, 178] width 50 height 18
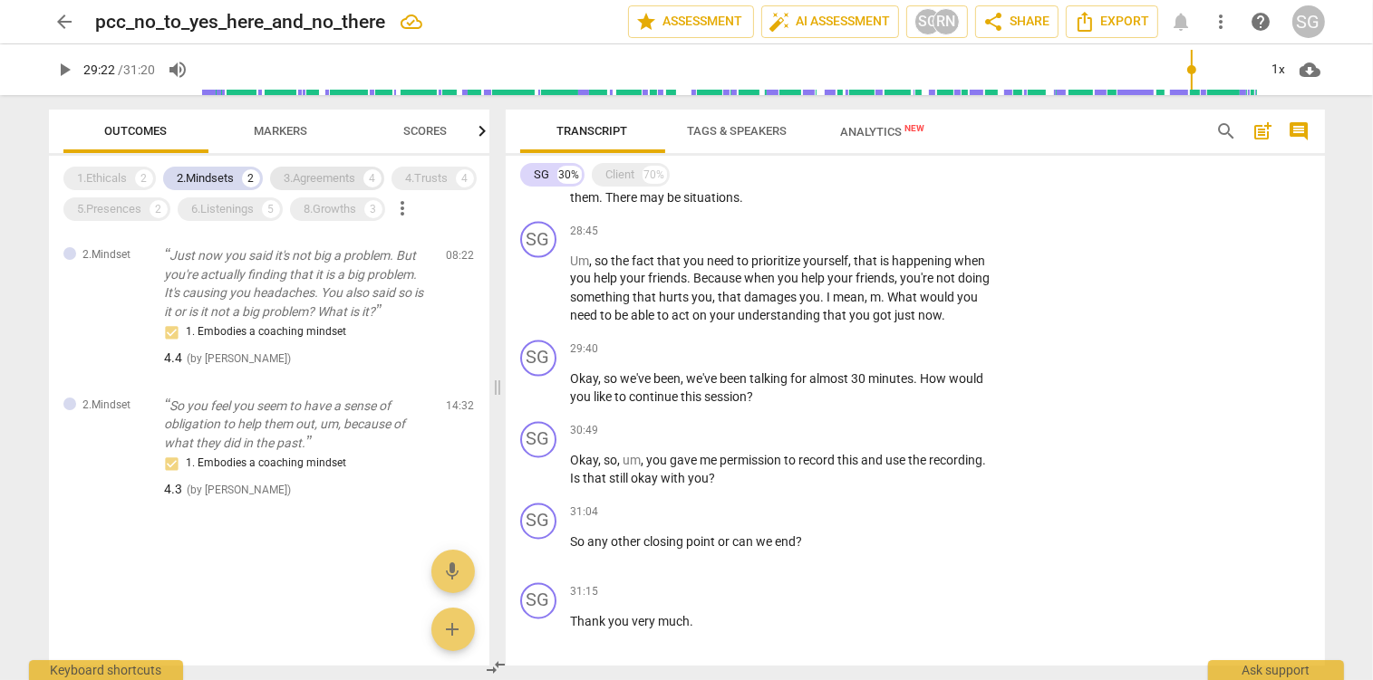
click at [322, 175] on div "3.Agreements" at bounding box center [321, 178] width 72 height 18
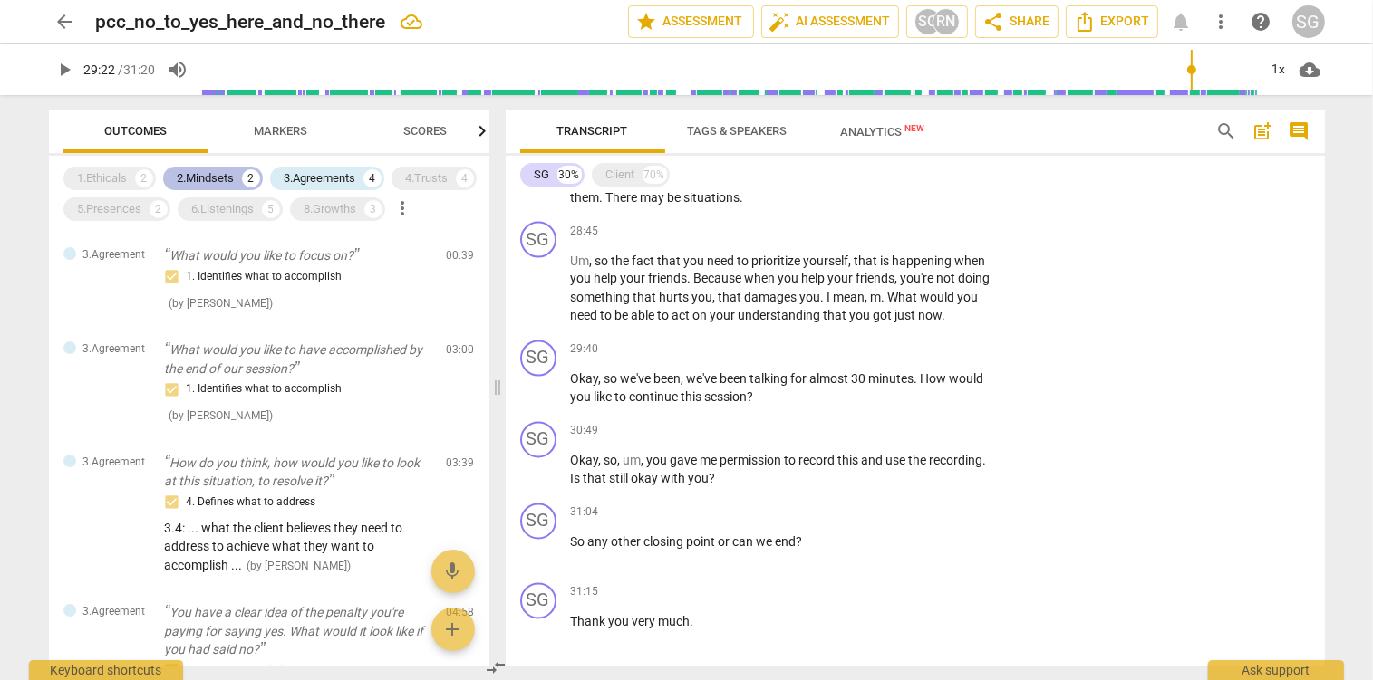
click at [220, 179] on div "2.Mindsets" at bounding box center [206, 178] width 57 height 18
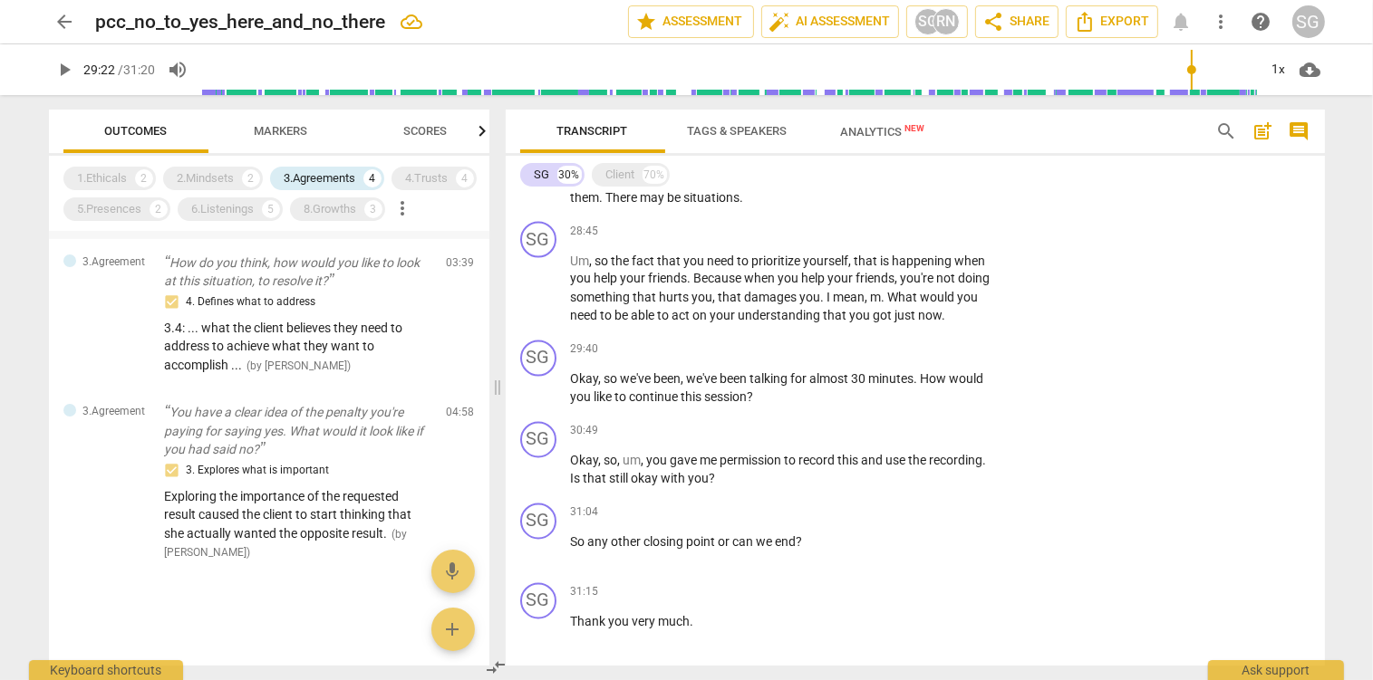
scroll to position [0, 0]
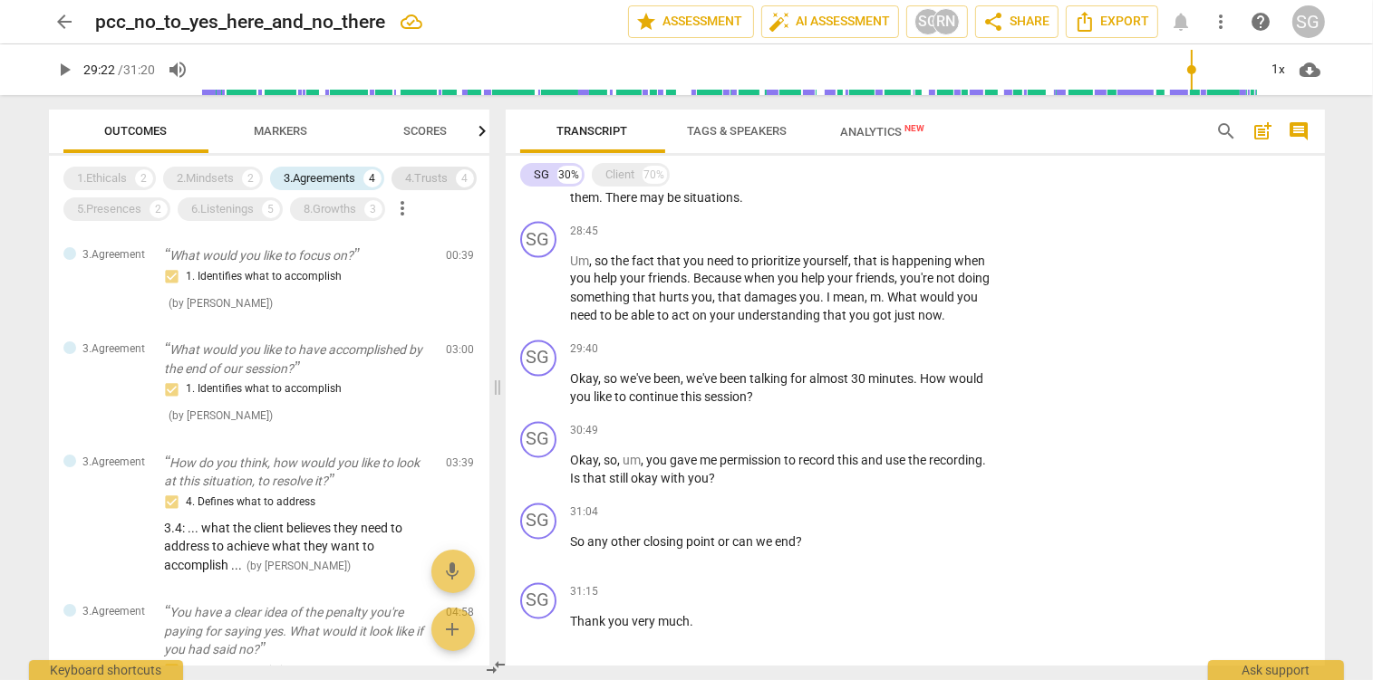
click at [429, 178] on div "4.Trusts" at bounding box center [427, 178] width 43 height 18
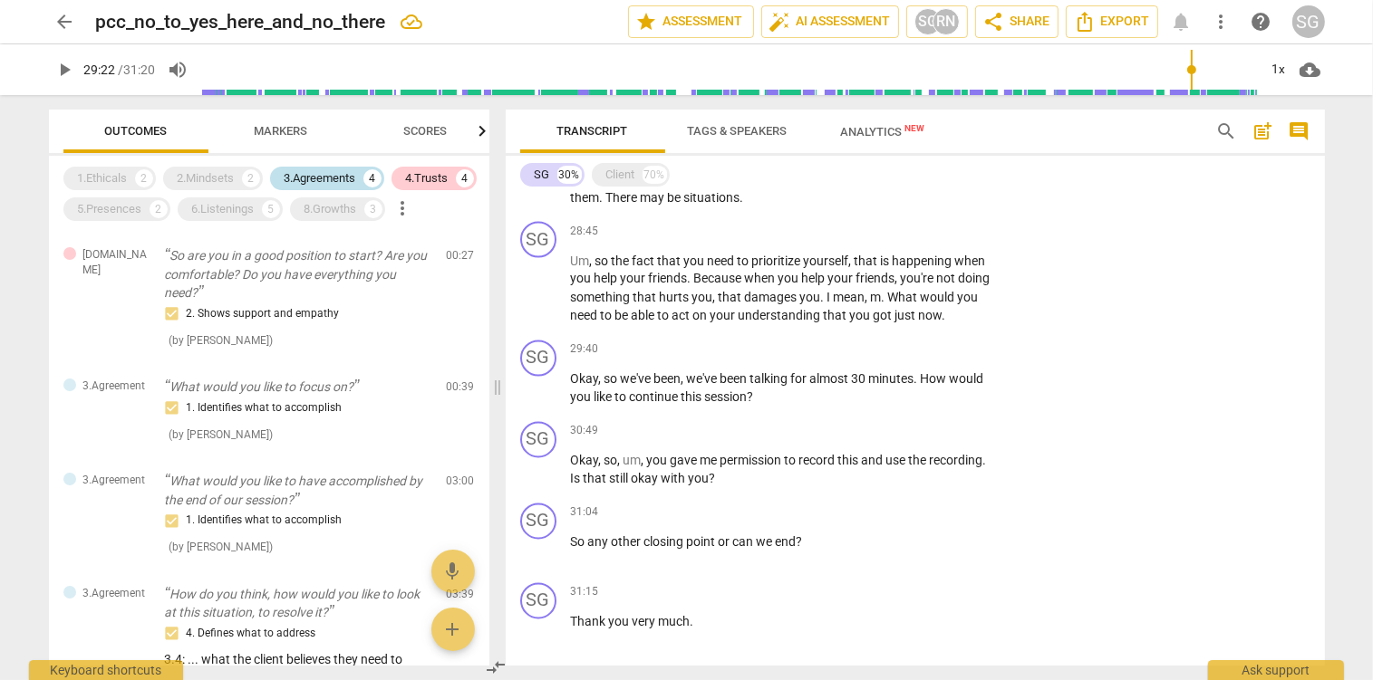
click at [323, 181] on div "3.Agreements" at bounding box center [321, 178] width 72 height 18
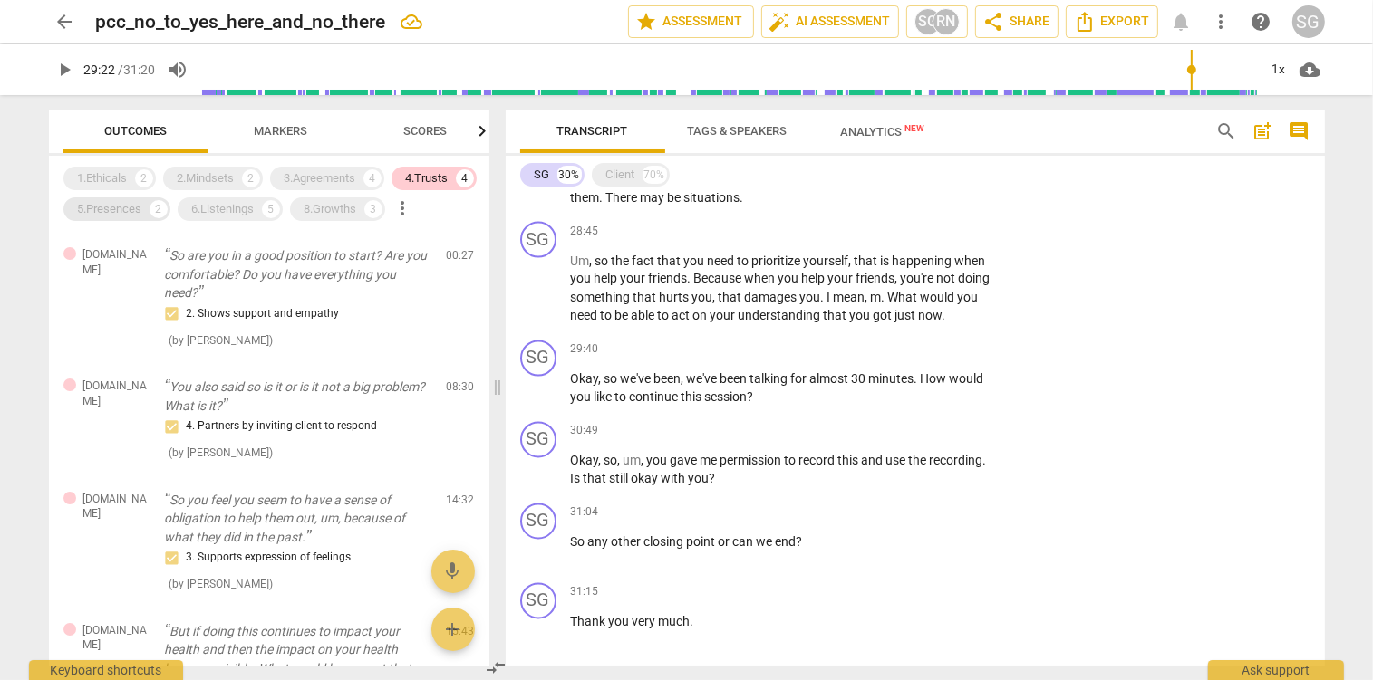
click at [109, 209] on div "5.Presences" at bounding box center [110, 209] width 64 height 18
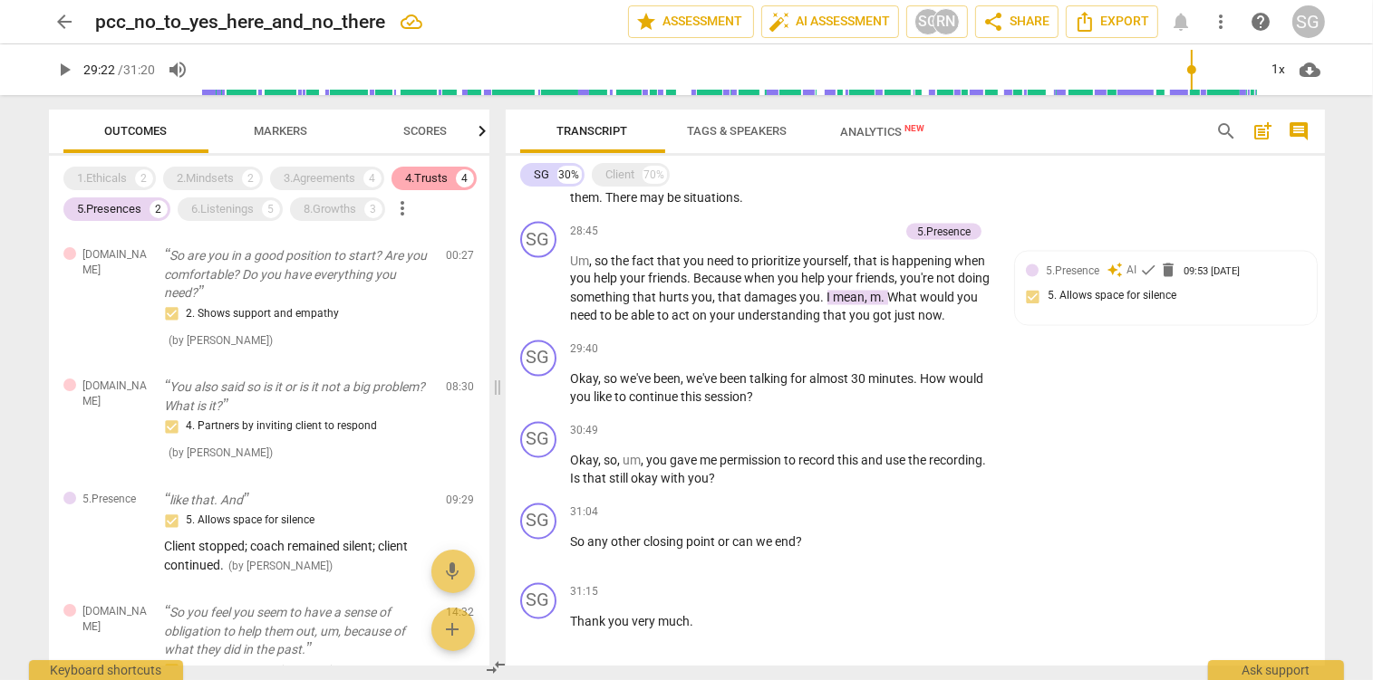
click at [418, 171] on div "4.Trusts" at bounding box center [427, 178] width 43 height 18
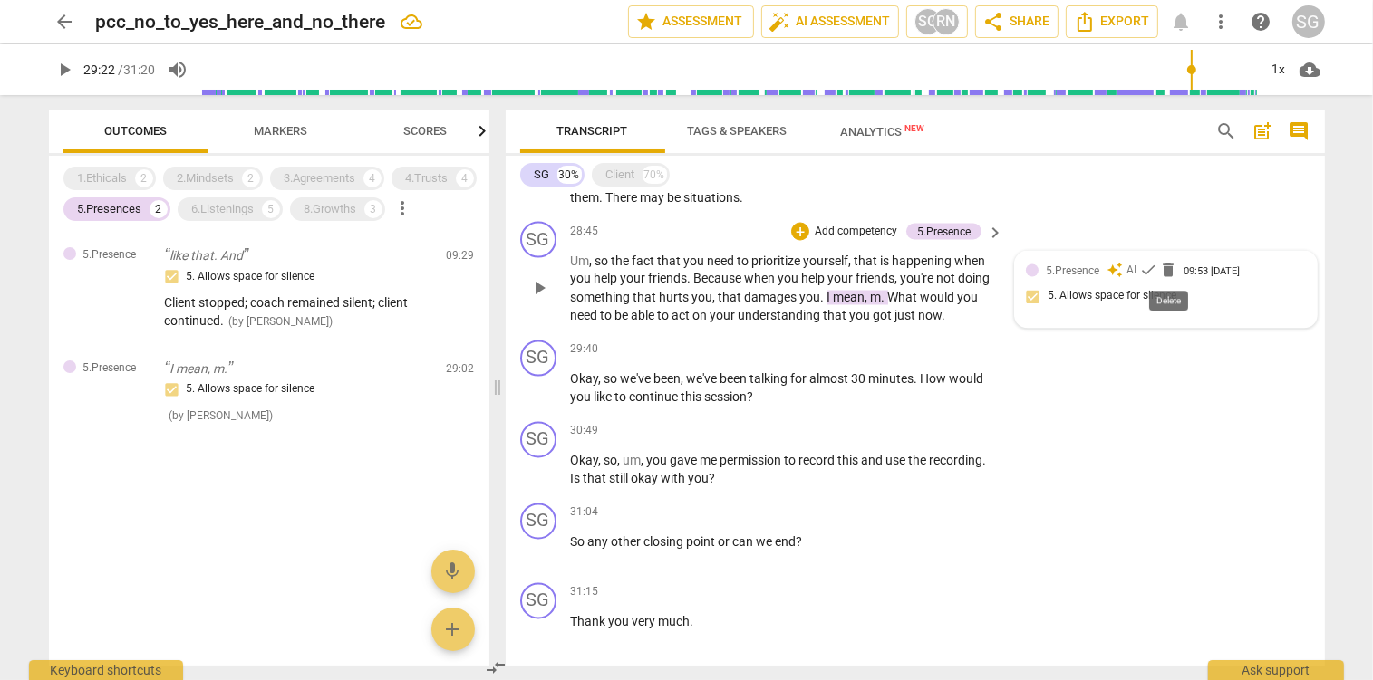
click at [1168, 271] on span "delete" at bounding box center [1168, 271] width 18 height 18
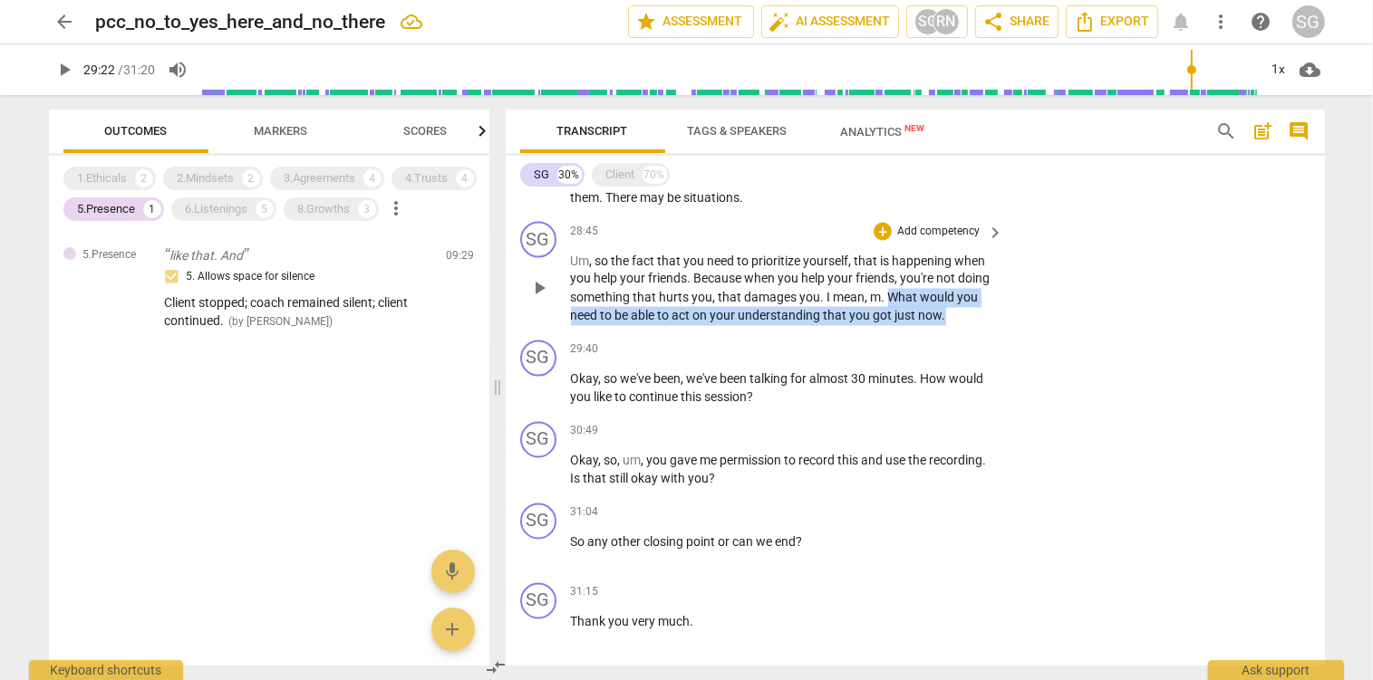
drag, startPoint x: 923, startPoint y: 299, endPoint x: 971, endPoint y: 315, distance: 50.7
click at [971, 315] on p "Um , so the fact that you need to prioritize yourself , that is happening when …" at bounding box center [783, 289] width 424 height 74
click at [931, 232] on p "Add competency" at bounding box center [938, 232] width 86 height 16
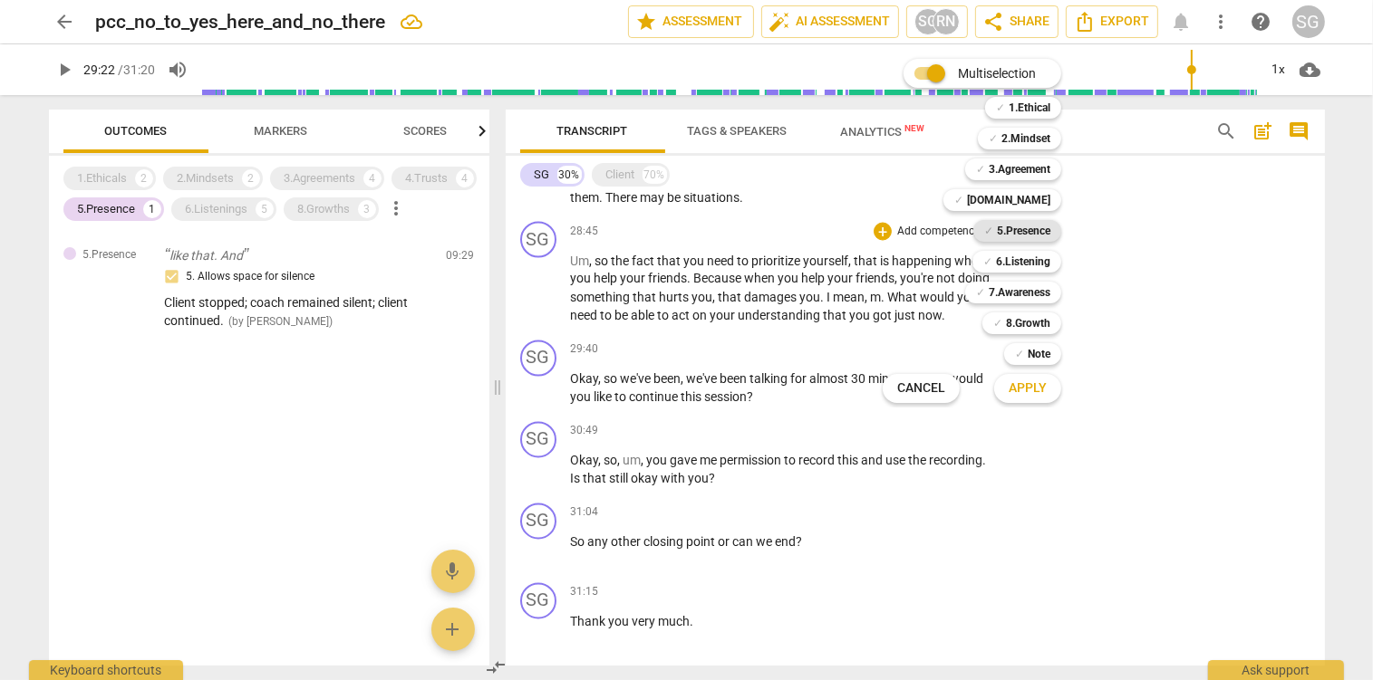
click at [1030, 234] on b "5.Presence" at bounding box center [1023, 231] width 53 height 22
click at [1037, 389] on span "Apply" at bounding box center [1027, 389] width 38 height 18
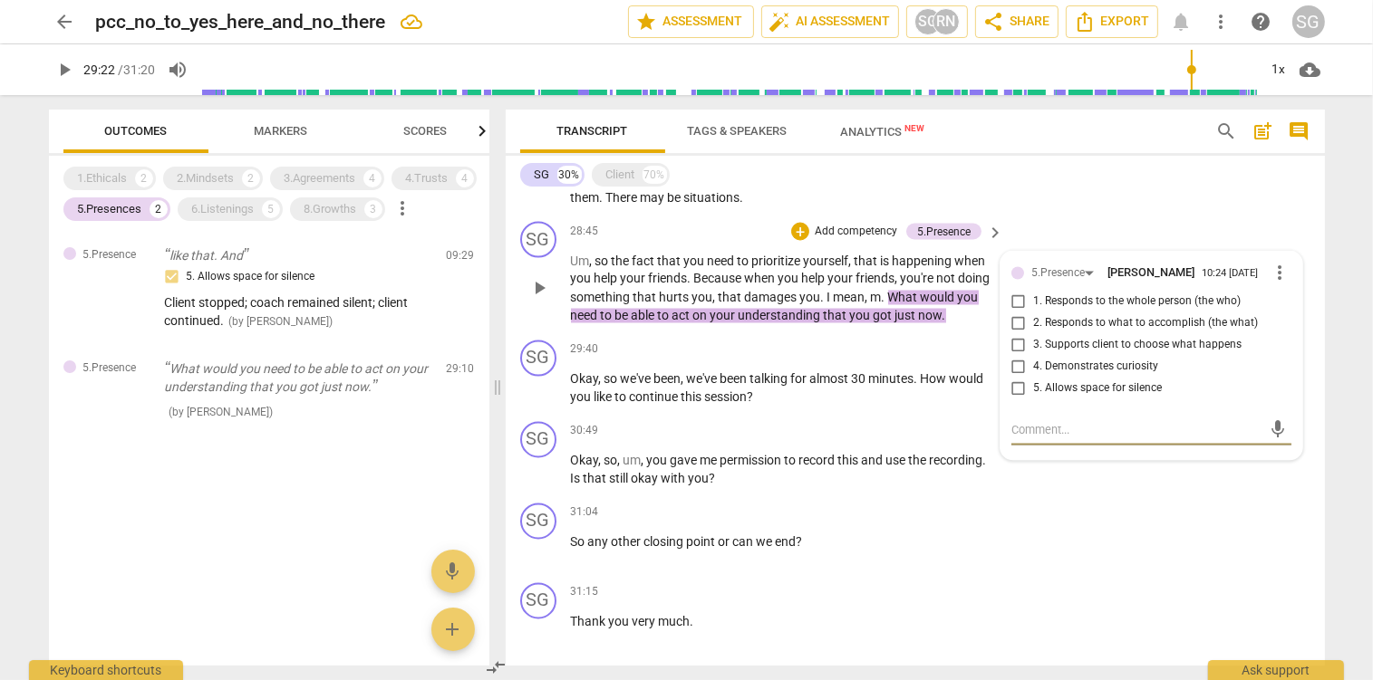
click at [1021, 352] on input "3. Supports client to choose what happens" at bounding box center [1018, 346] width 29 height 22
click at [1018, 346] on input "3. Supports client to choose what happens" at bounding box center [1018, 346] width 29 height 22
click at [1019, 333] on input "2. Responds to what to accomplish (the what)" at bounding box center [1018, 324] width 29 height 22
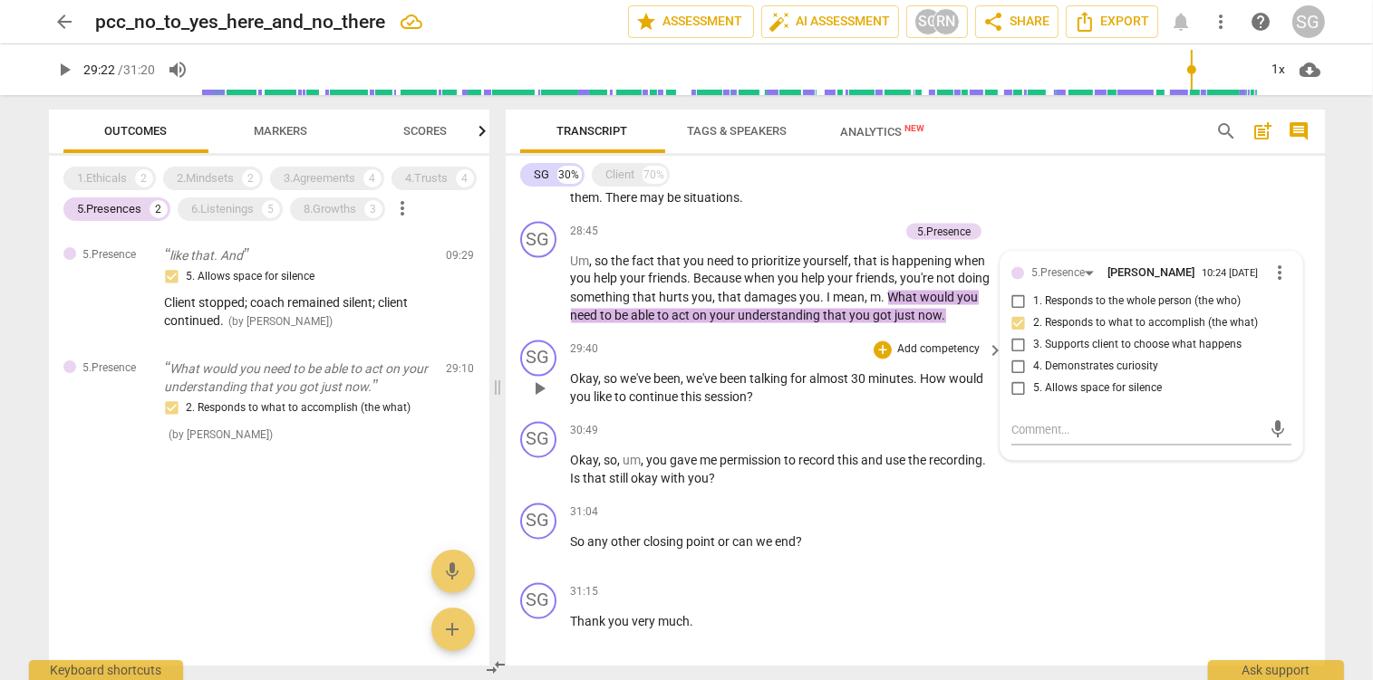
click at [825, 382] on span "almost" at bounding box center [831, 379] width 42 height 14
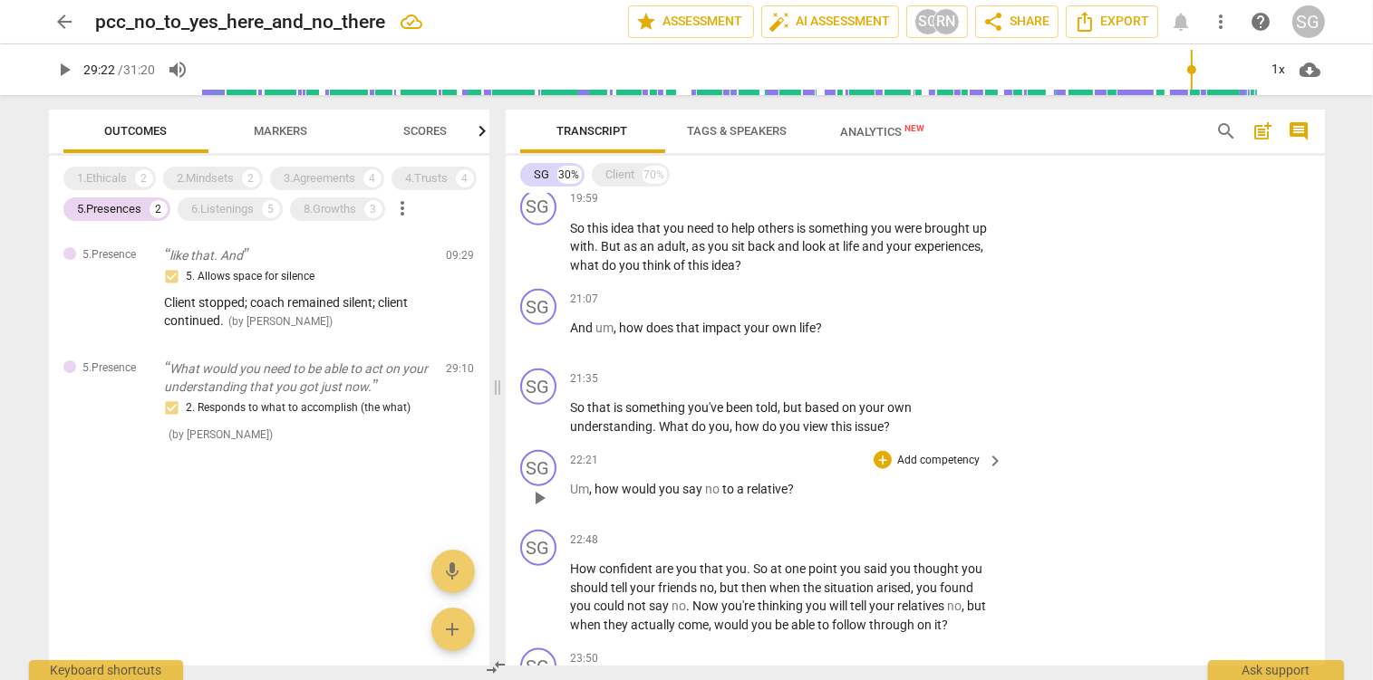
scroll to position [2009, 0]
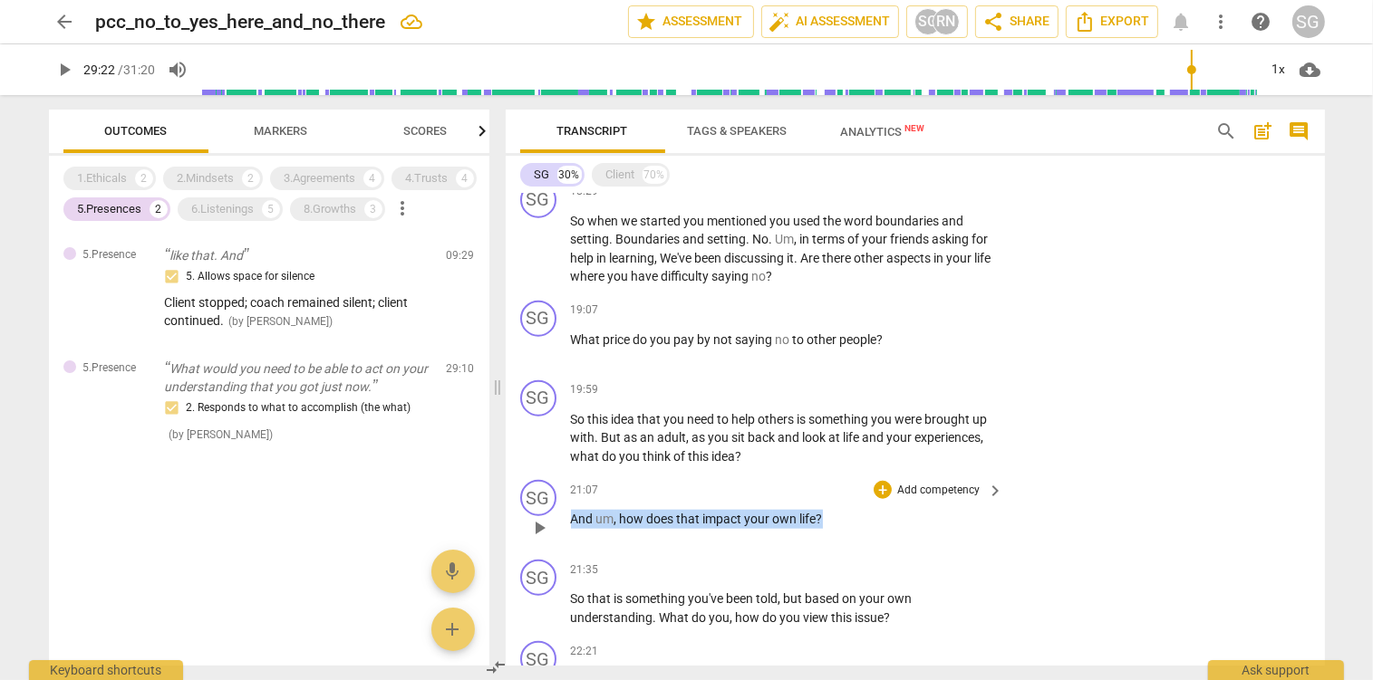
drag, startPoint x: 572, startPoint y: 519, endPoint x: 851, endPoint y: 514, distance: 279.1
click at [851, 514] on p "And um , how does that impact your own life ?" at bounding box center [783, 519] width 424 height 19
click at [948, 487] on p "Add competency" at bounding box center [938, 491] width 86 height 16
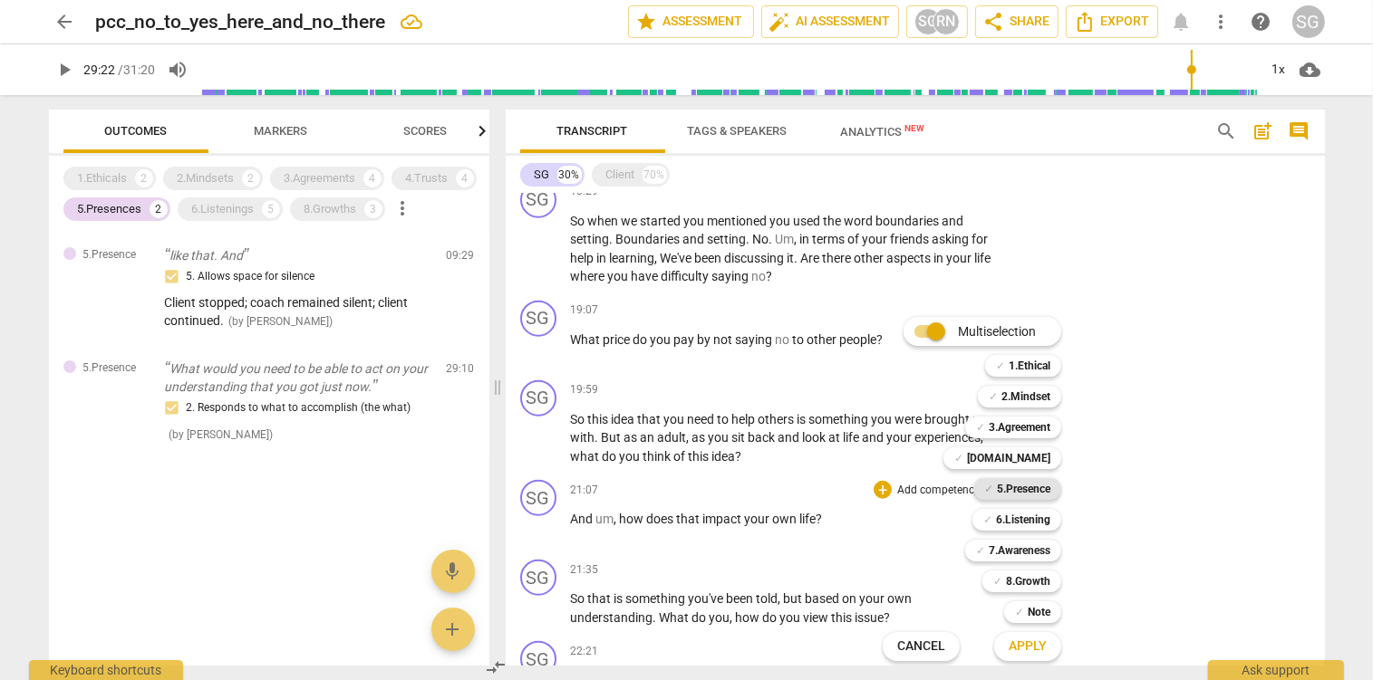
click at [1039, 487] on b "5.Presence" at bounding box center [1023, 489] width 53 height 22
click at [1054, 632] on button "Apply" at bounding box center [1027, 647] width 67 height 33
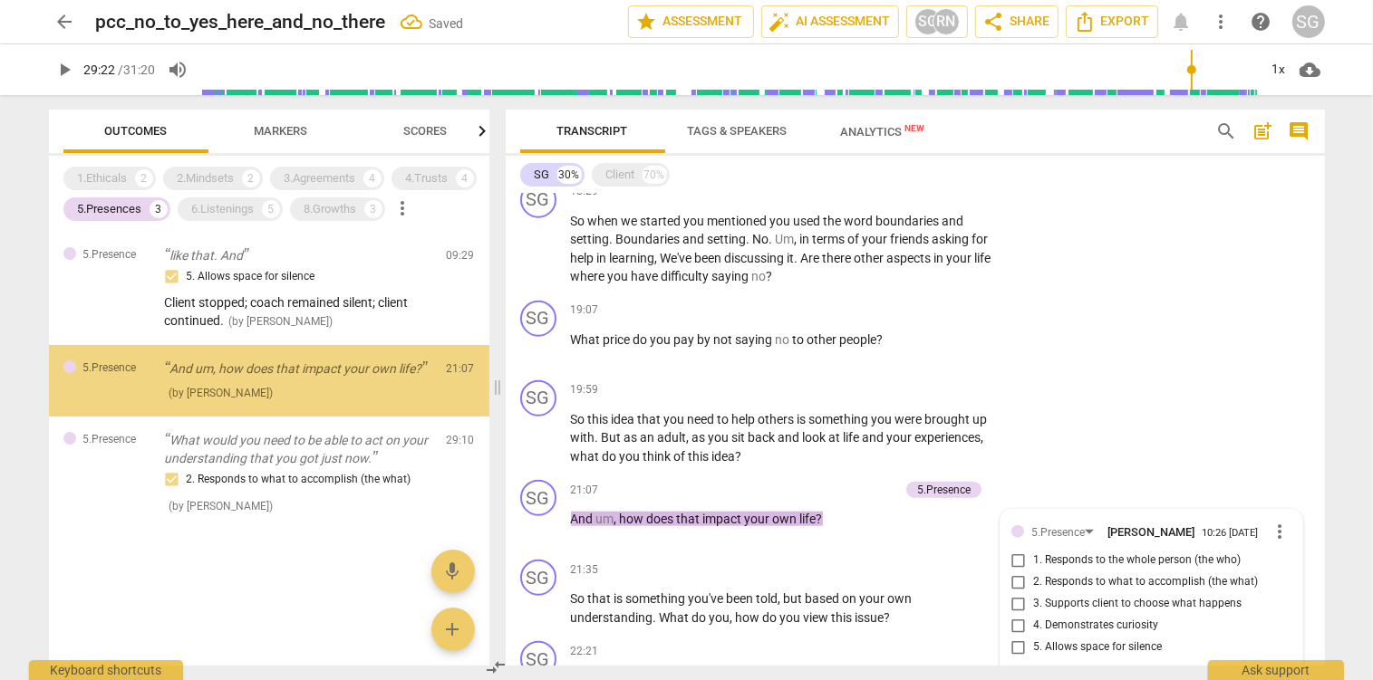
scroll to position [2274, 0]
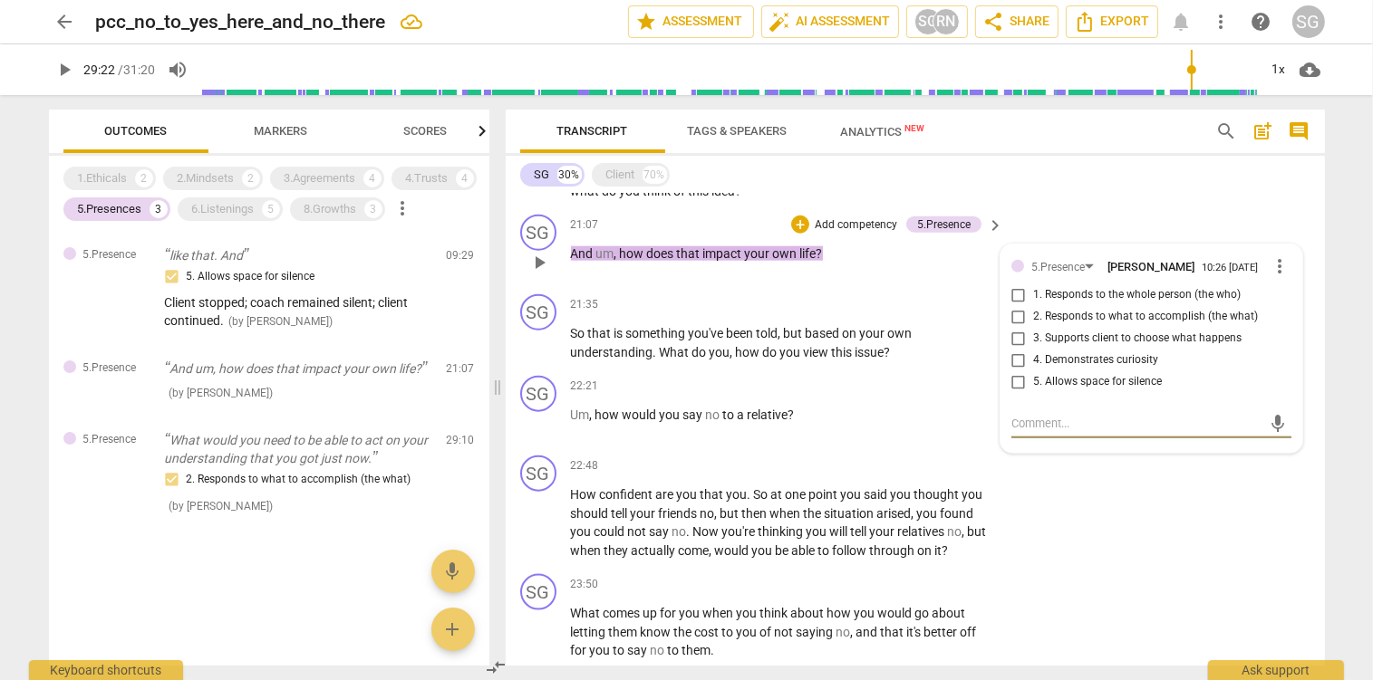
click at [1022, 304] on input "1. Responds to the whole person (the who)" at bounding box center [1018, 296] width 29 height 22
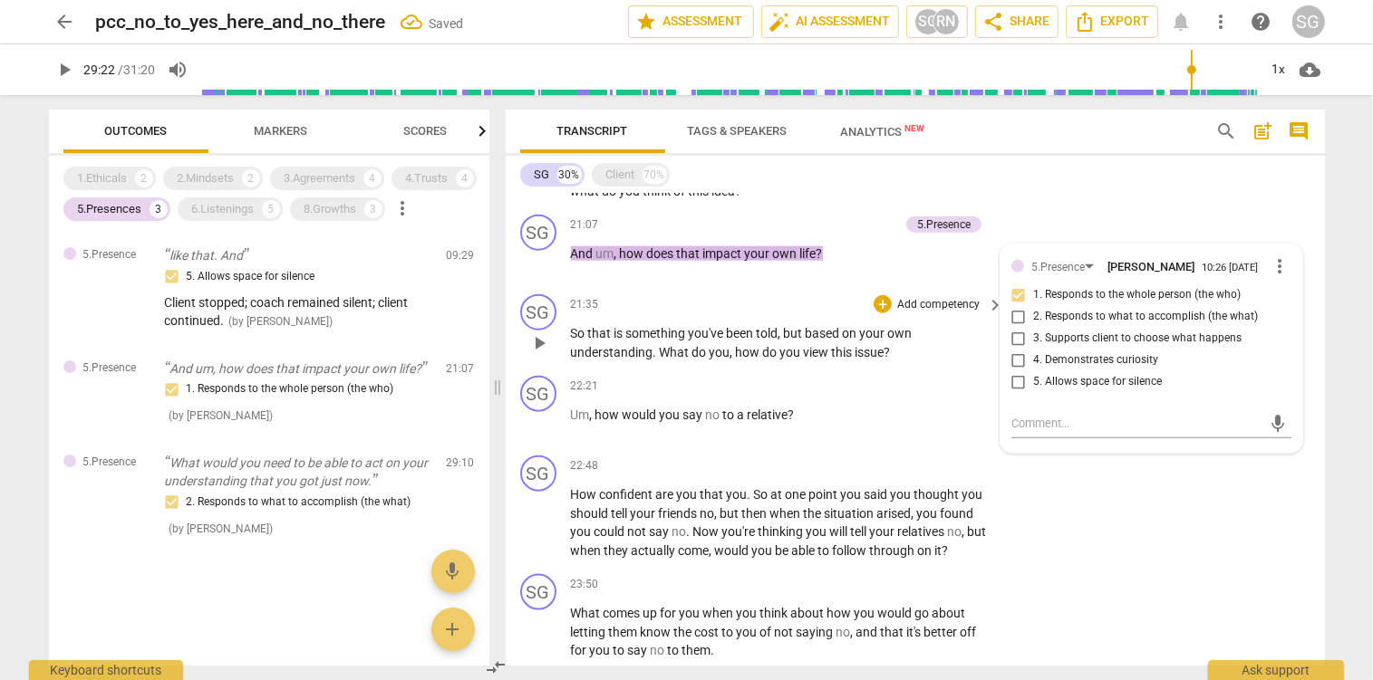
click at [735, 333] on span "been" at bounding box center [742, 333] width 30 height 14
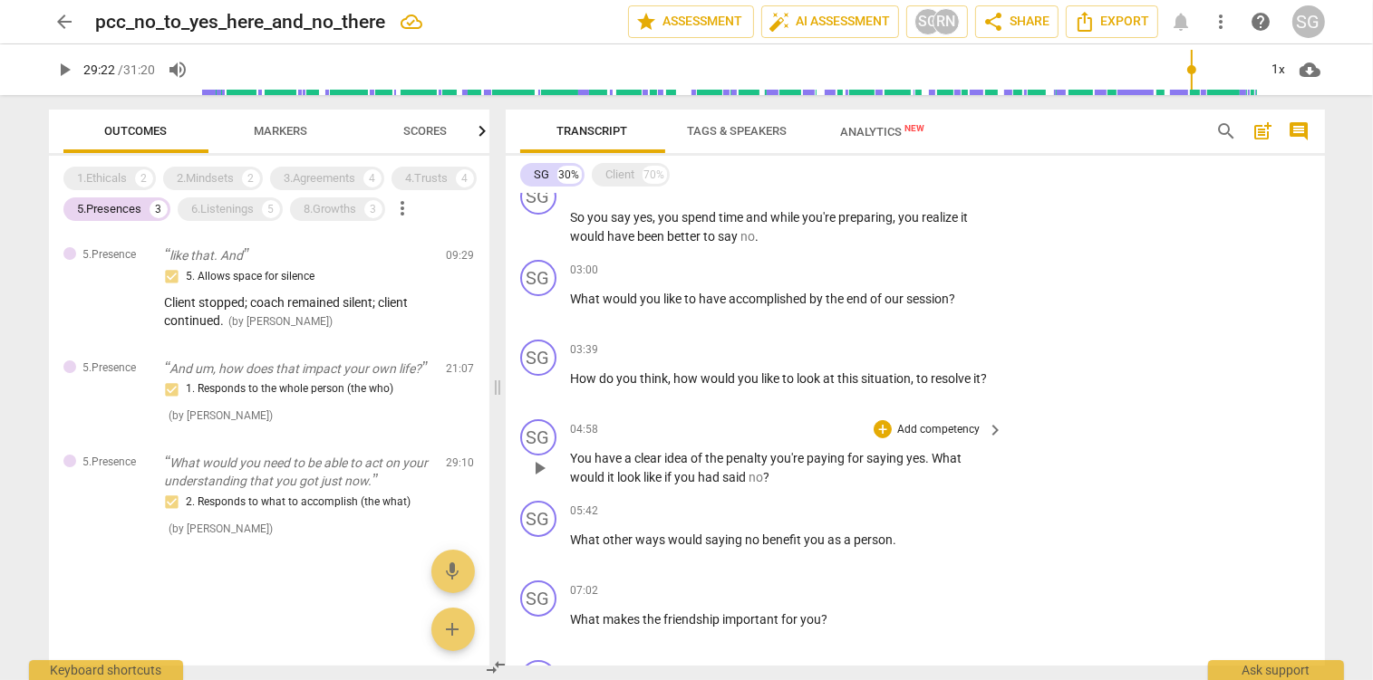
scroll to position [478, 0]
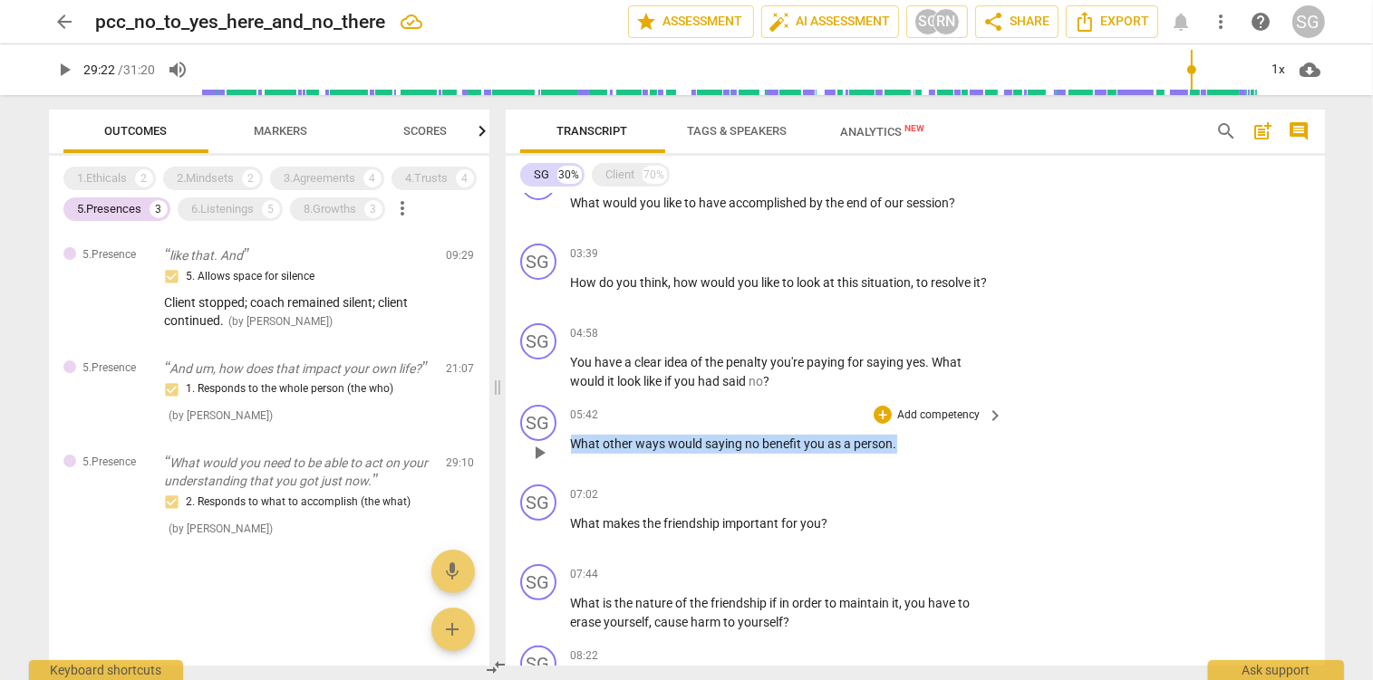
drag, startPoint x: 573, startPoint y: 443, endPoint x: 902, endPoint y: 455, distance: 330.0
click at [902, 455] on div "05:42 + Add competency keyboard_arrow_right What other ways would saying no ben…" at bounding box center [788, 437] width 435 height 65
click at [884, 418] on div "+" at bounding box center [882, 415] width 18 height 18
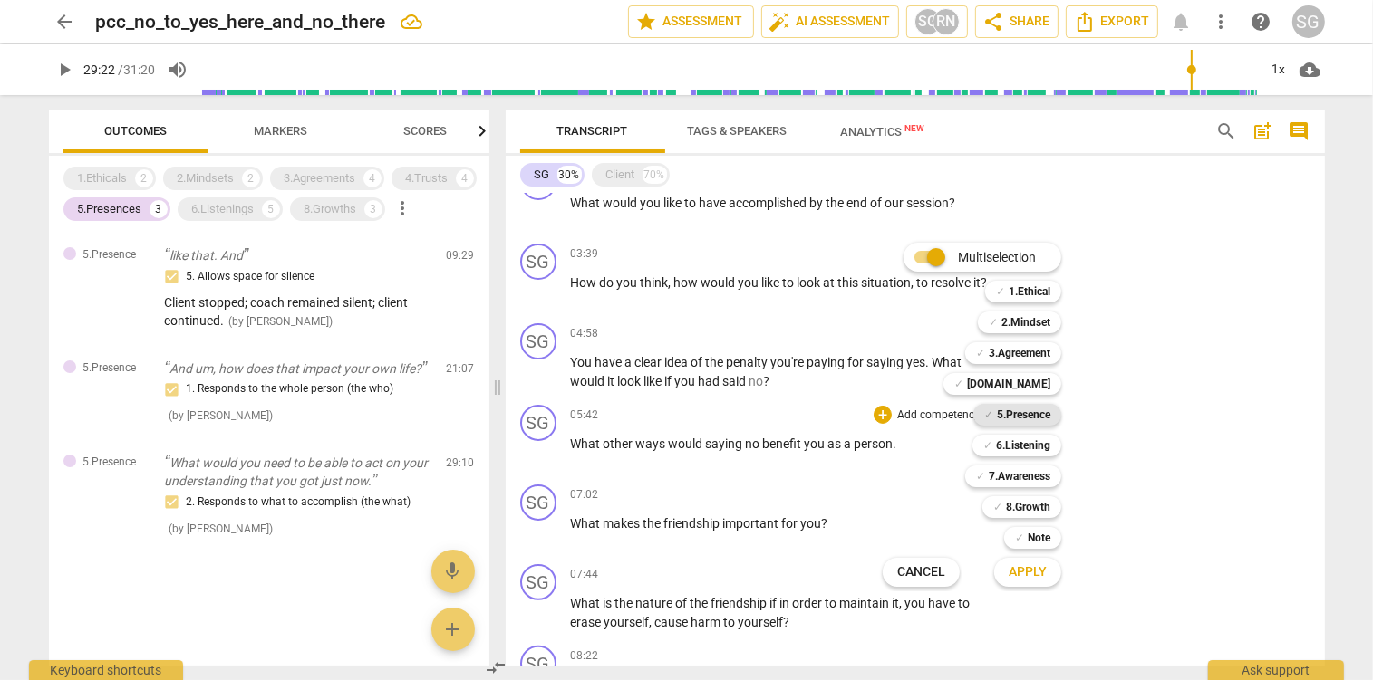
click at [1015, 414] on b "5.Presence" at bounding box center [1023, 415] width 53 height 22
click at [1024, 573] on span "Apply" at bounding box center [1027, 573] width 38 height 18
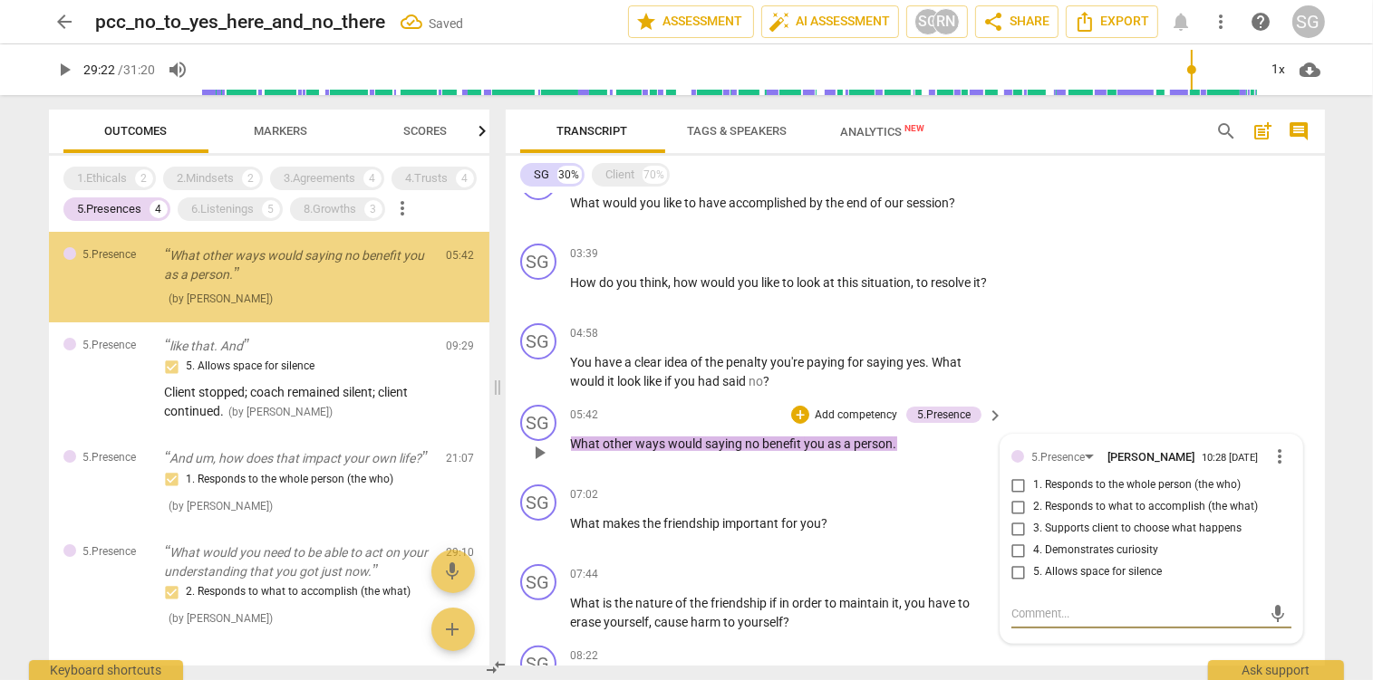
click at [1021, 491] on input "1. Responds to the whole person (the who)" at bounding box center [1018, 486] width 29 height 22
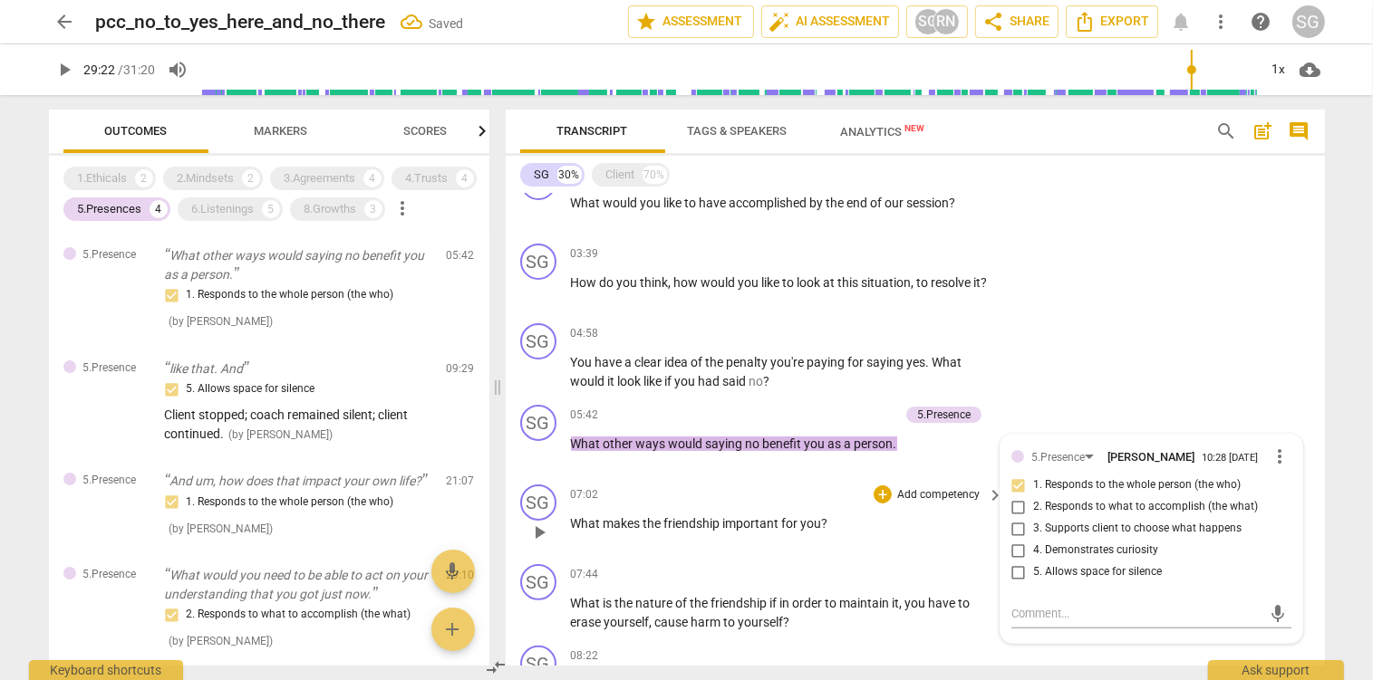
click at [702, 519] on span "friendship" at bounding box center [693, 523] width 59 height 14
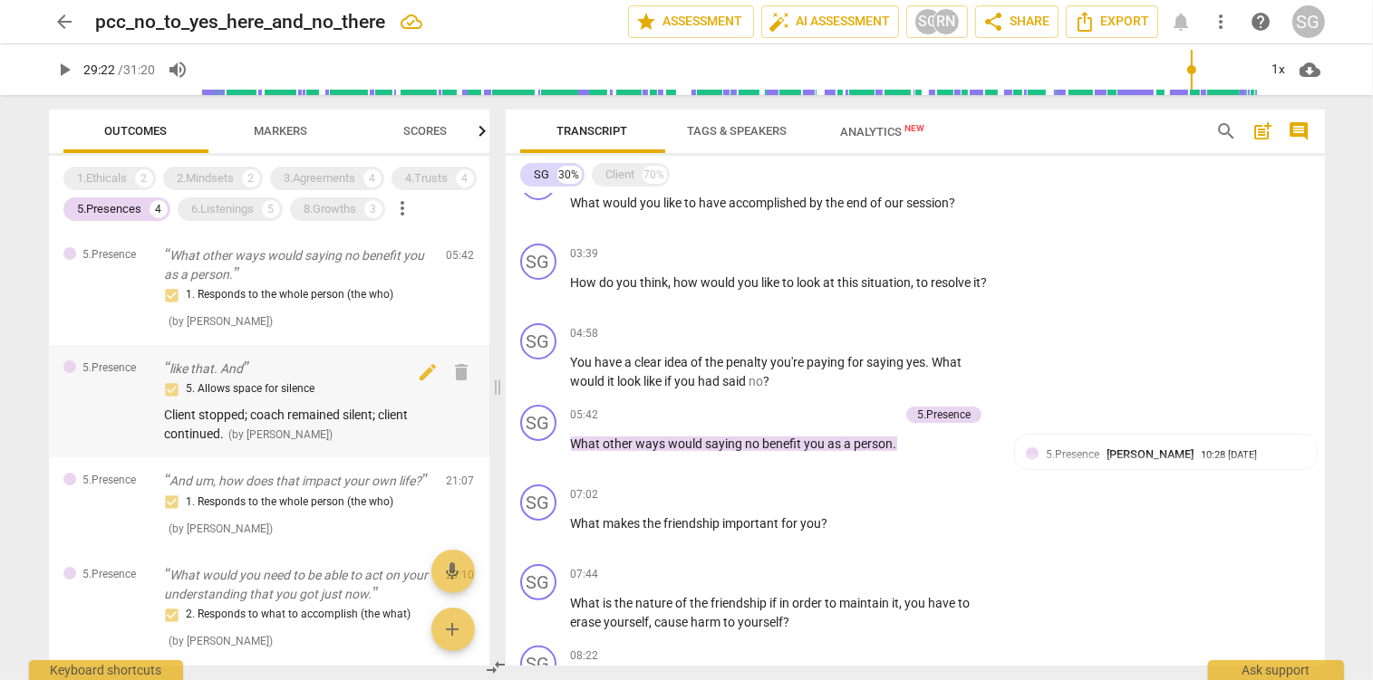
click at [256, 420] on span "Client stopped; coach remained silent; client continued." at bounding box center [287, 425] width 244 height 34
click at [259, 407] on div "5. Allows space for silence Client stopped; coach remained silent; client conti…" at bounding box center [298, 411] width 267 height 64
click at [206, 367] on p "like that. And" at bounding box center [298, 369] width 267 height 19
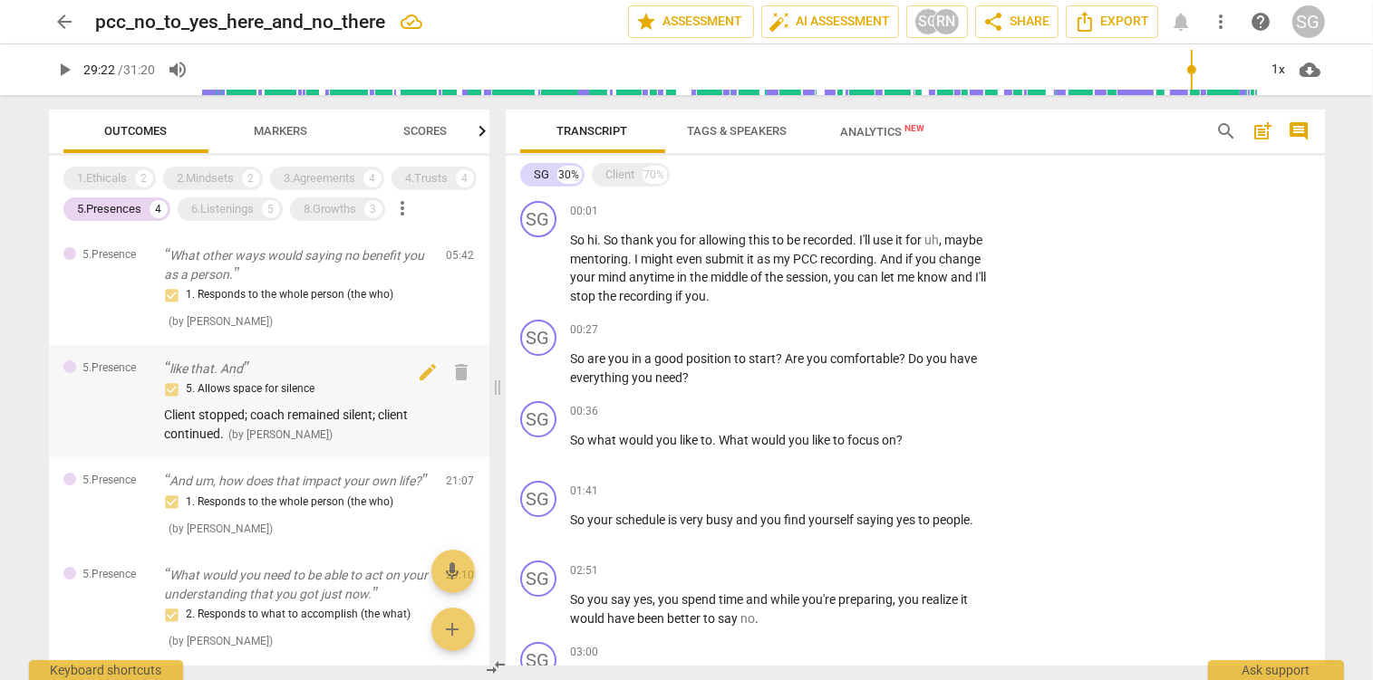
click at [219, 371] on p "like that. And" at bounding box center [298, 369] width 267 height 19
click at [622, 173] on div "Client" at bounding box center [620, 175] width 29 height 18
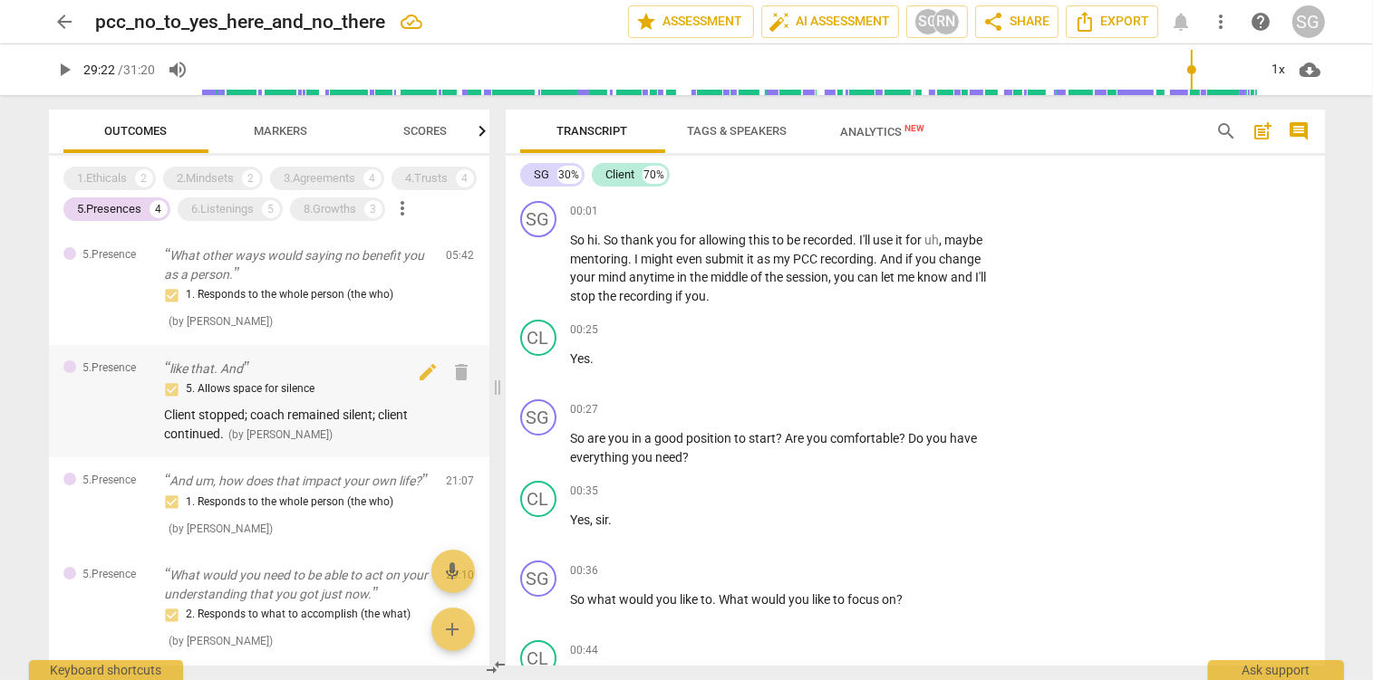
click at [214, 364] on p "like that. And" at bounding box center [298, 369] width 267 height 19
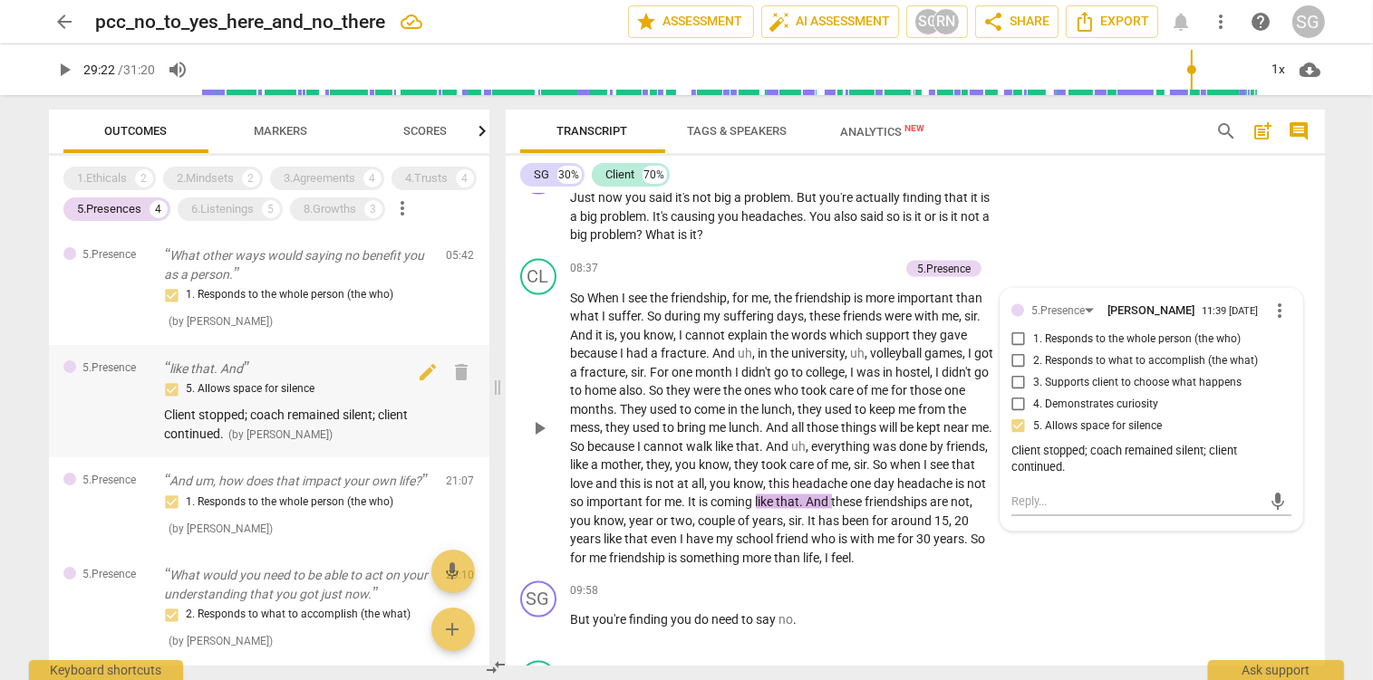
scroll to position [3047, 0]
click at [544, 439] on span "play_arrow" at bounding box center [539, 428] width 22 height 22
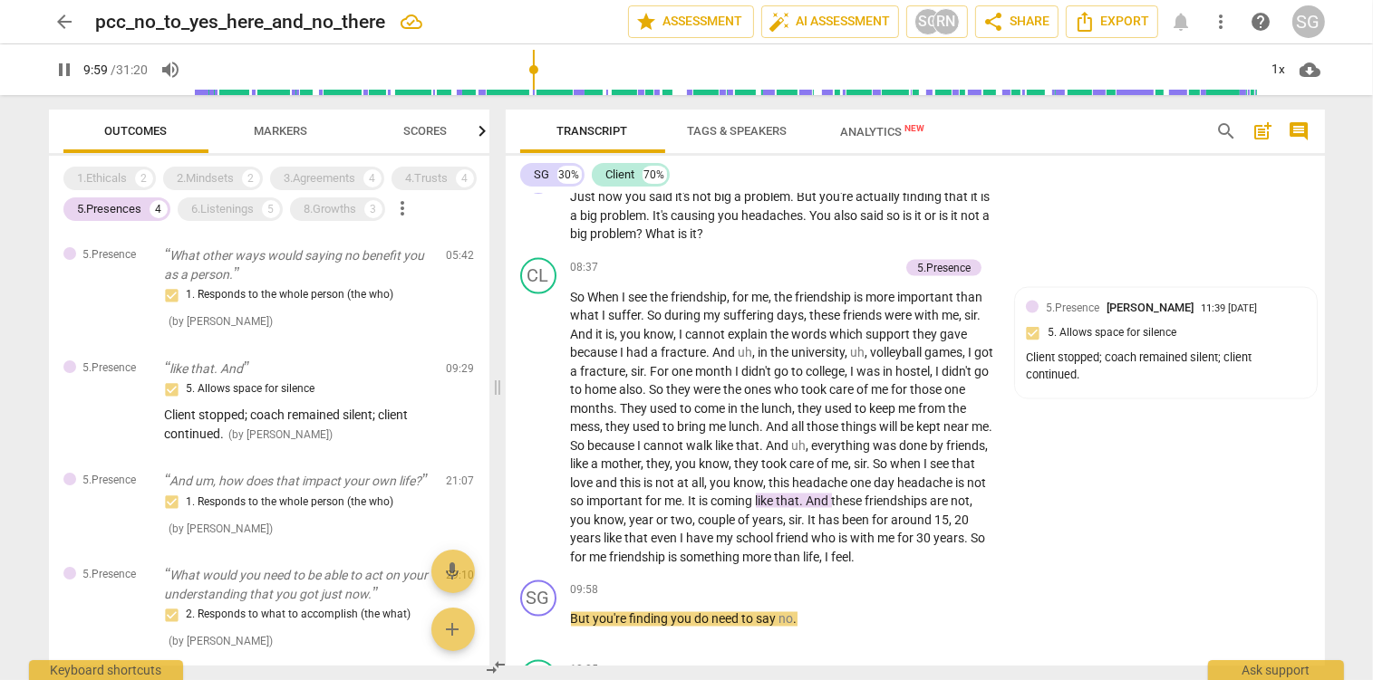
click at [64, 74] on span "pause" at bounding box center [65, 70] width 22 height 22
click at [1071, 382] on div "Client stopped; coach remained silent; client continued." at bounding box center [1166, 367] width 280 height 34
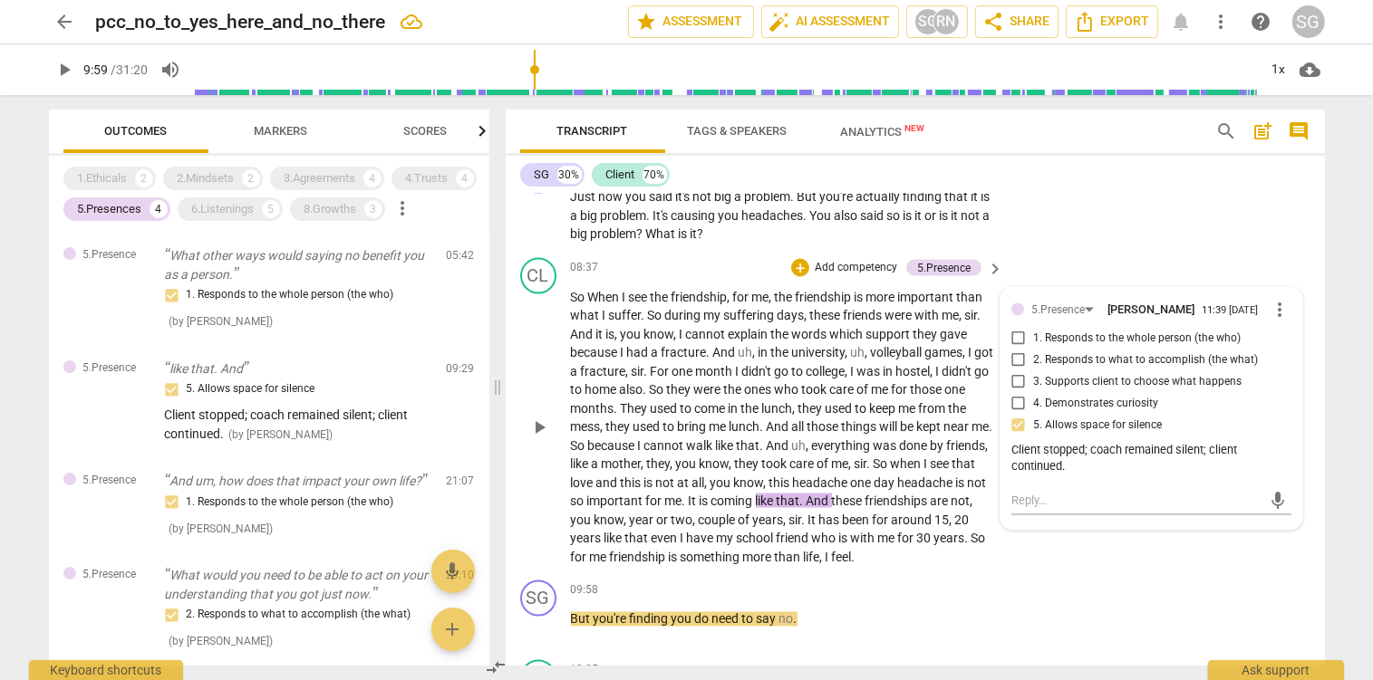
click at [1284, 321] on span "more_vert" at bounding box center [1280, 310] width 22 height 22
click at [1284, 329] on li "Edit" at bounding box center [1300, 330] width 63 height 34
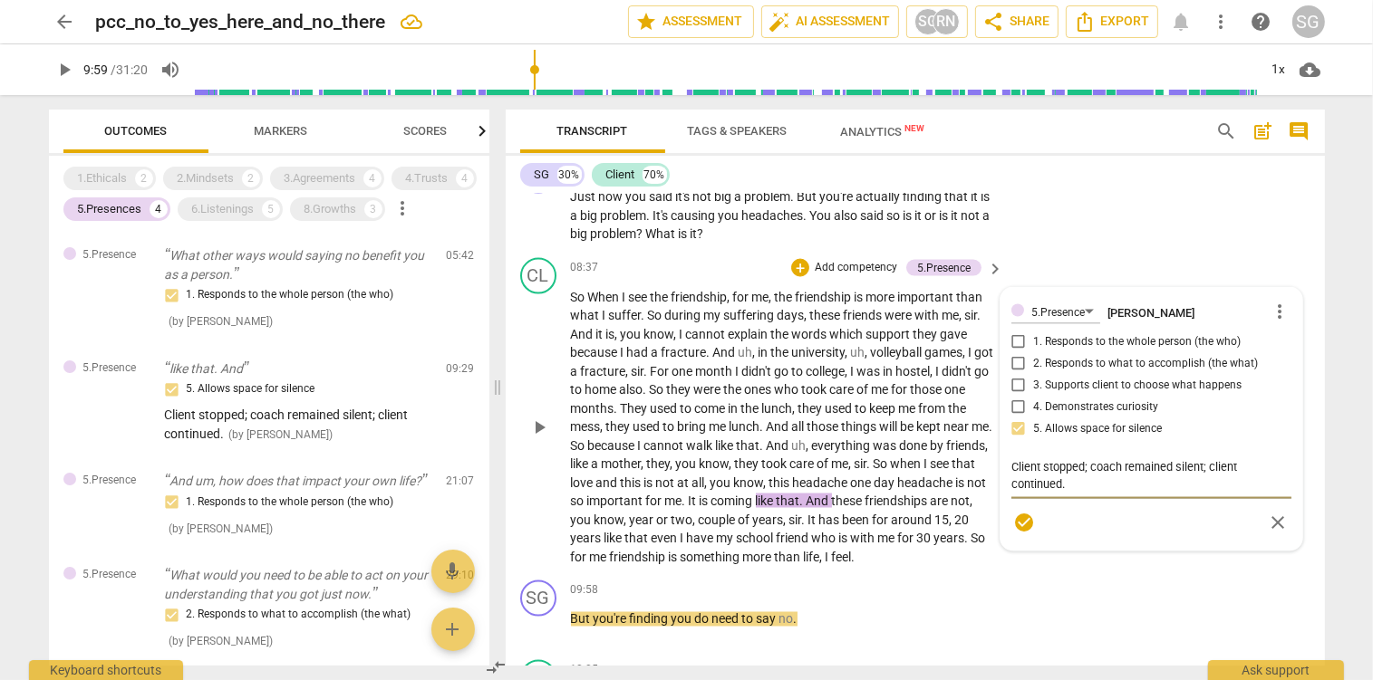
click at [1061, 493] on textarea "Client stopped; coach remained silent; client continued." at bounding box center [1151, 475] width 280 height 34
click at [1027, 534] on span "check_circle" at bounding box center [1024, 523] width 22 height 22
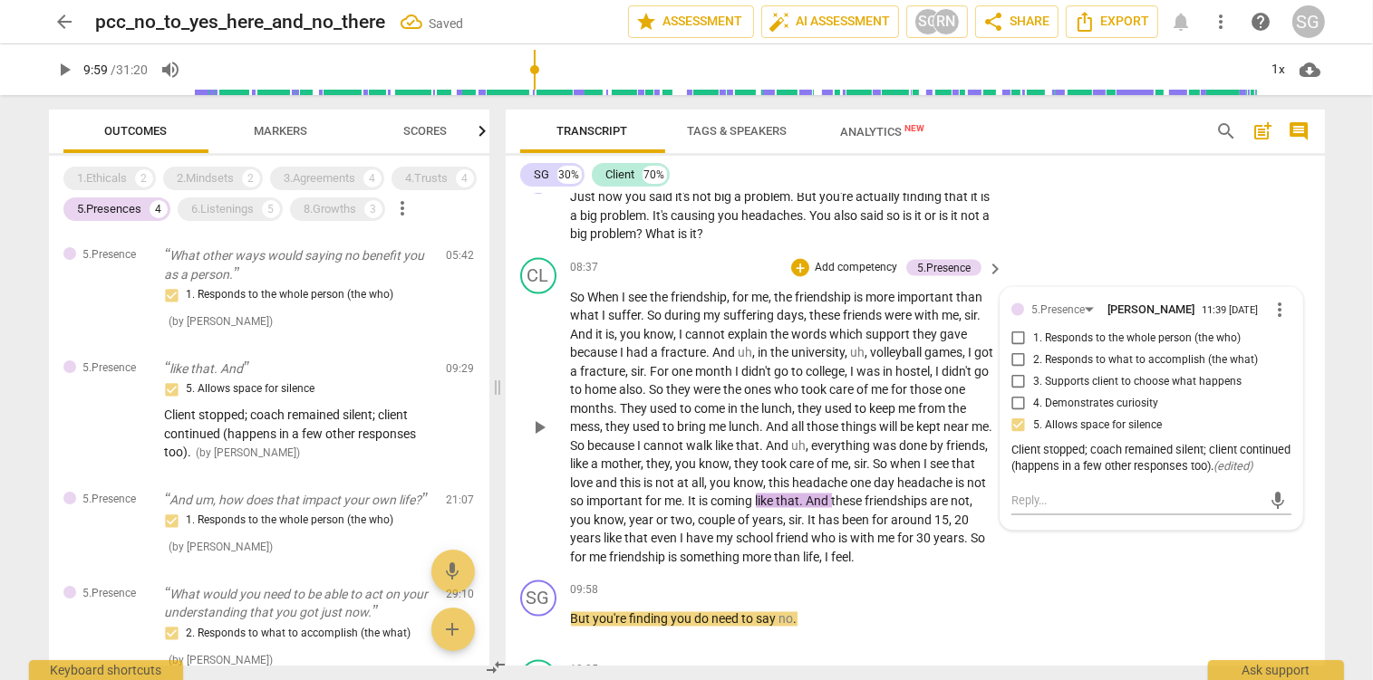
click at [845, 379] on span "college" at bounding box center [825, 371] width 39 height 14
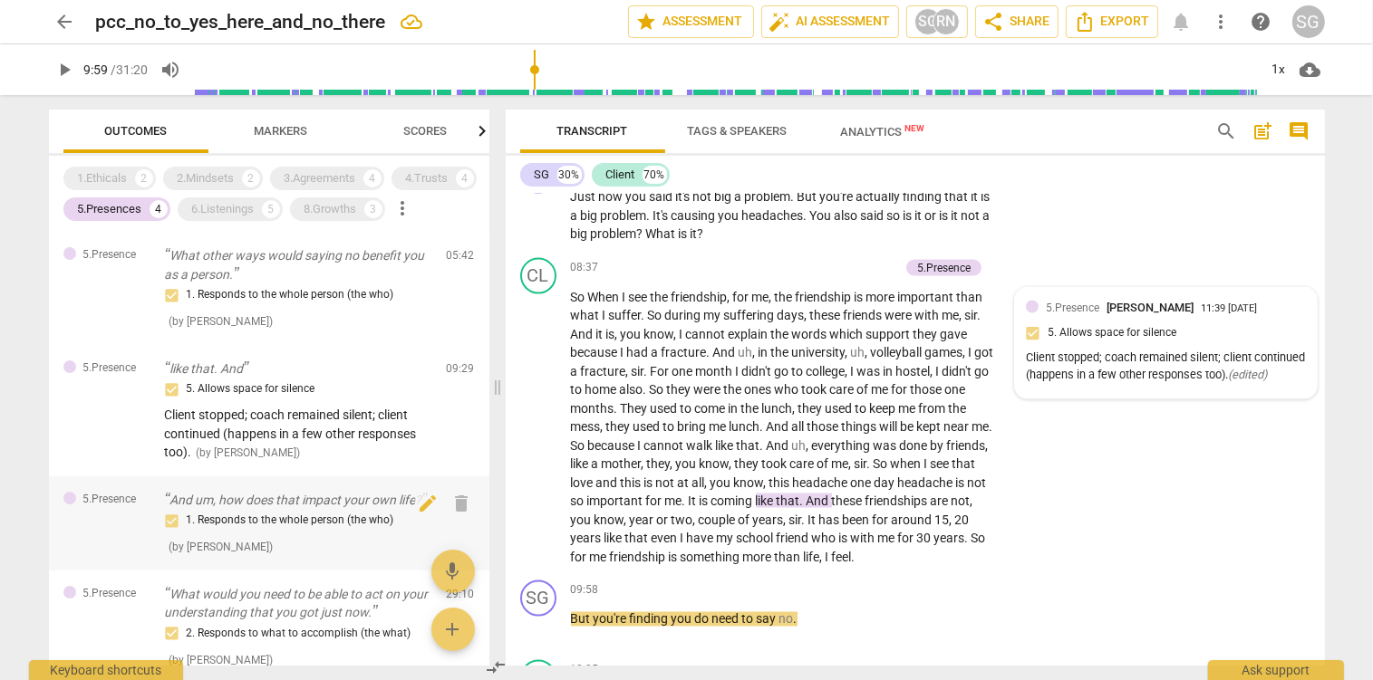
scroll to position [95, 0]
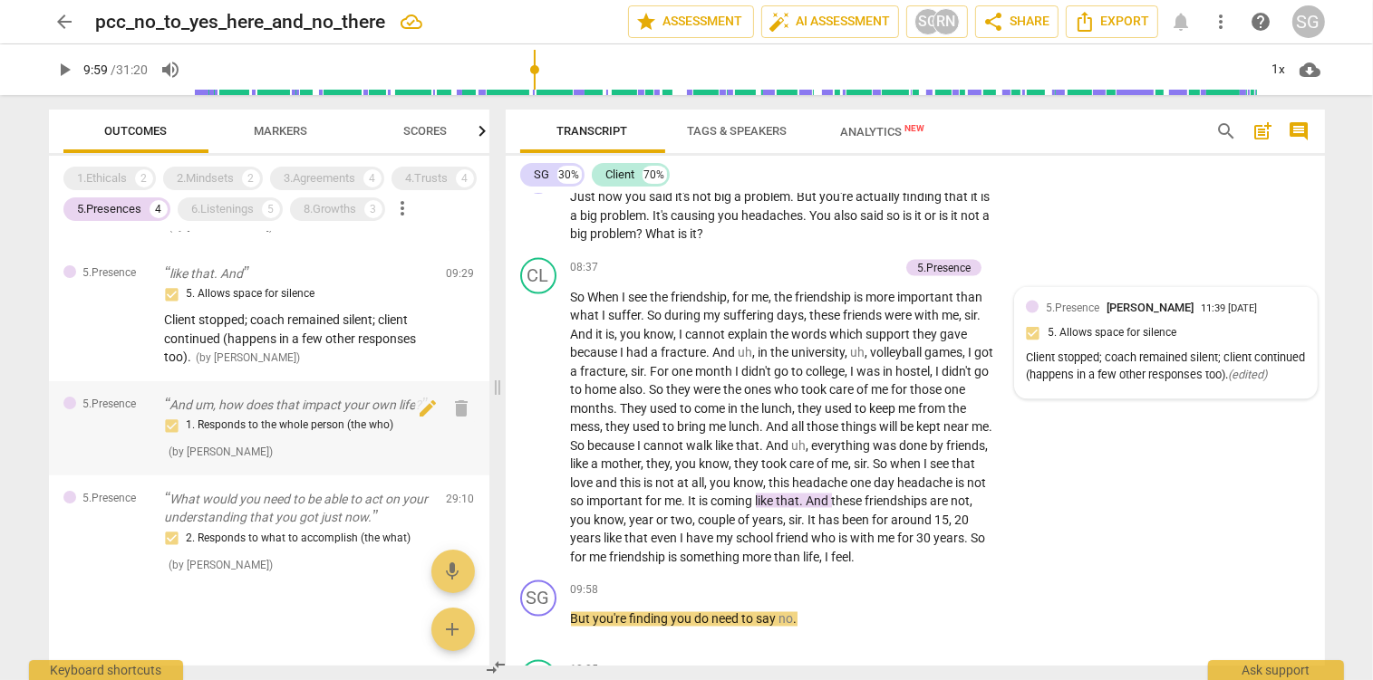
click at [292, 428] on div "1. Responds to the whole person (the who)" at bounding box center [298, 426] width 267 height 22
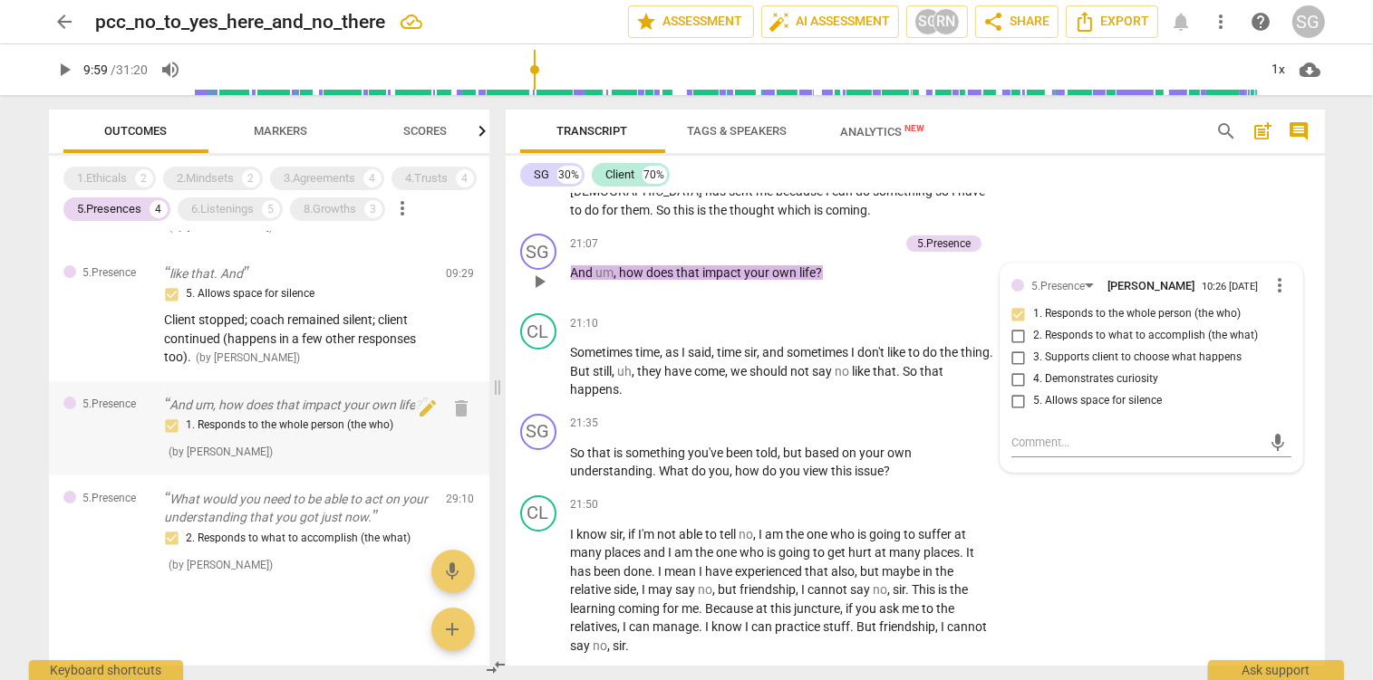
click at [291, 406] on p "And um, how does that impact your own life?" at bounding box center [298, 405] width 267 height 19
click at [1276, 275] on span "more_vert" at bounding box center [1280, 286] width 22 height 22
click at [1289, 267] on li "Edit" at bounding box center [1300, 269] width 63 height 34
click at [1015, 300] on div "5.Presence [PERSON_NAME] more_vert 1. Responds to the whole person (the who) 2.…" at bounding box center [1151, 387] width 280 height 224
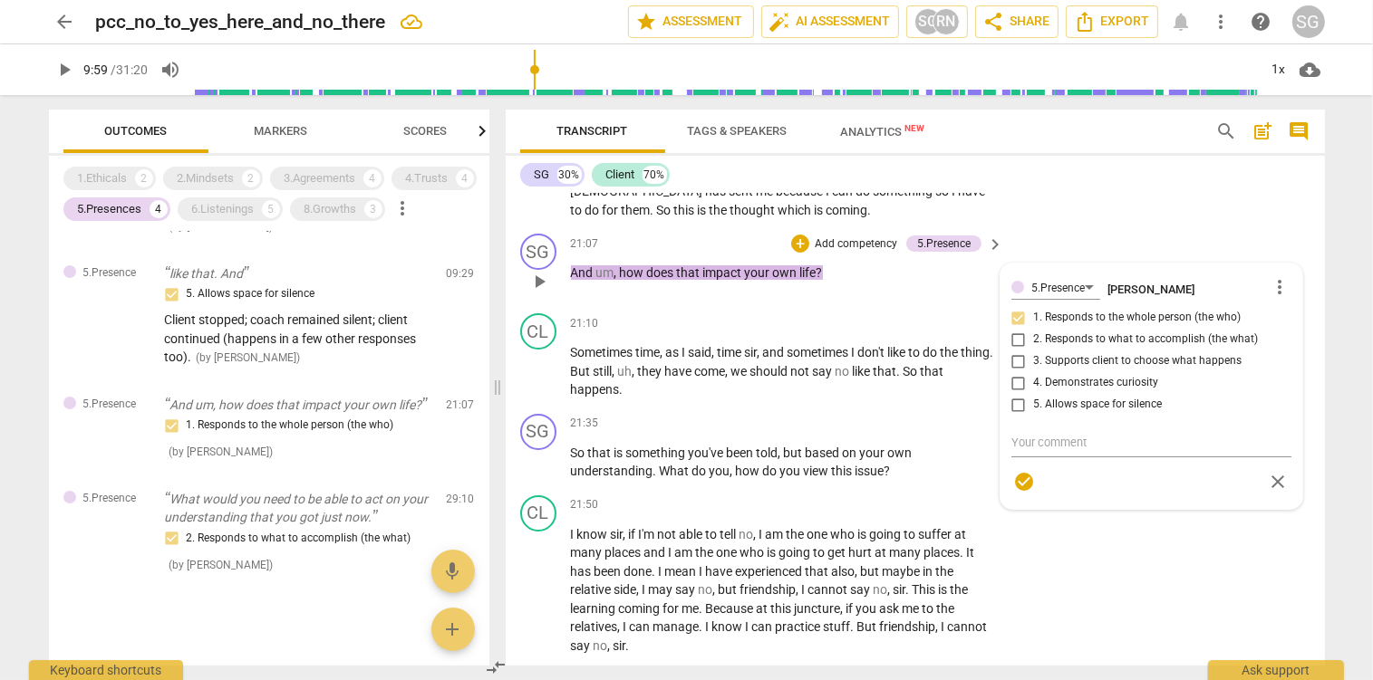
click at [1018, 300] on div "5.Presence [PERSON_NAME] more_vert 1. Responds to the whole person (the who) 2.…" at bounding box center [1151, 387] width 280 height 224
click at [1286, 276] on span "more_vert" at bounding box center [1280, 287] width 22 height 22
click at [1284, 269] on li "Edit" at bounding box center [1300, 268] width 63 height 34
click at [1018, 298] on div "5.Presence [PERSON_NAME] more_vert 1. Responds to the whole person (the who) 2.…" at bounding box center [1151, 387] width 280 height 224
click at [1017, 298] on div "5.Presence [PERSON_NAME] more_vert 1. Responds to the whole person (the who) 2.…" at bounding box center [1151, 387] width 280 height 224
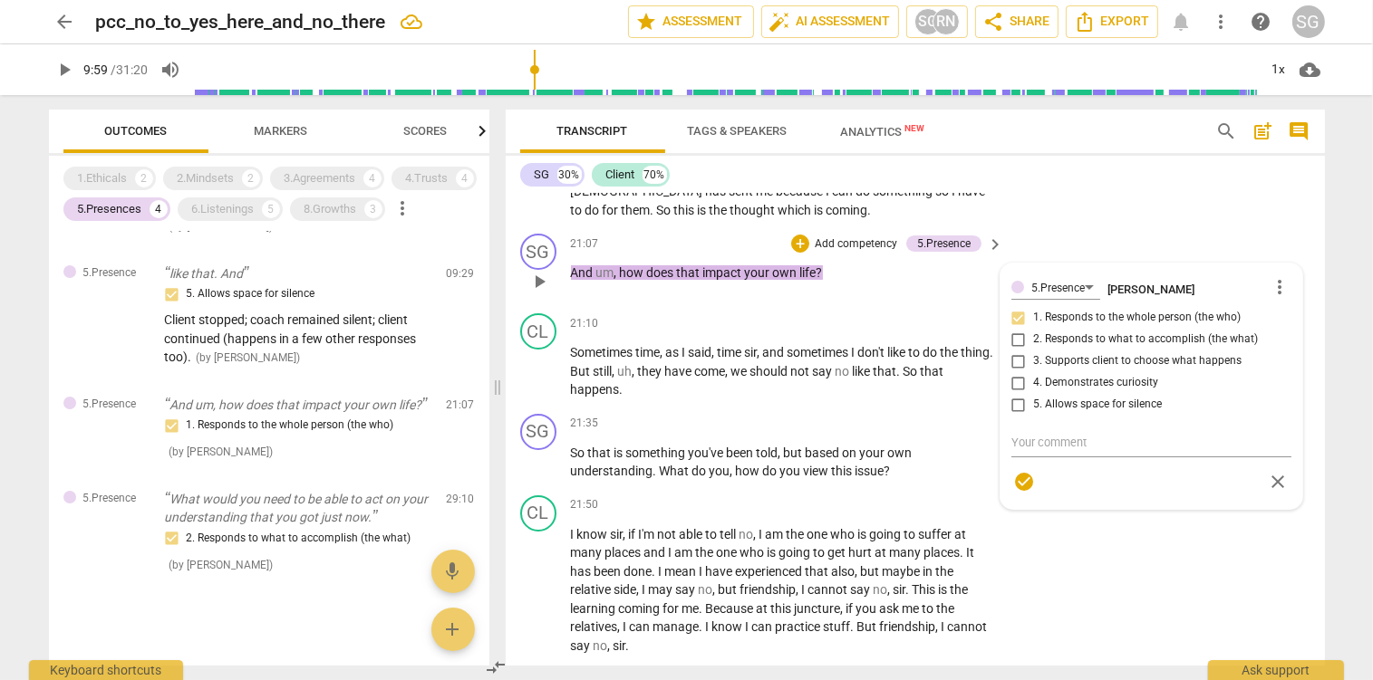
click at [1015, 303] on div "5.Presence [PERSON_NAME] more_vert 1. Responds to the whole person (the who) 2.…" at bounding box center [1151, 387] width 280 height 224
click at [1016, 305] on div "5.Presence [PERSON_NAME] more_vert 1. Responds to the whole person (the who) 2.…" at bounding box center [1151, 387] width 280 height 224
click at [1278, 276] on span "more_vert" at bounding box center [1280, 287] width 22 height 22
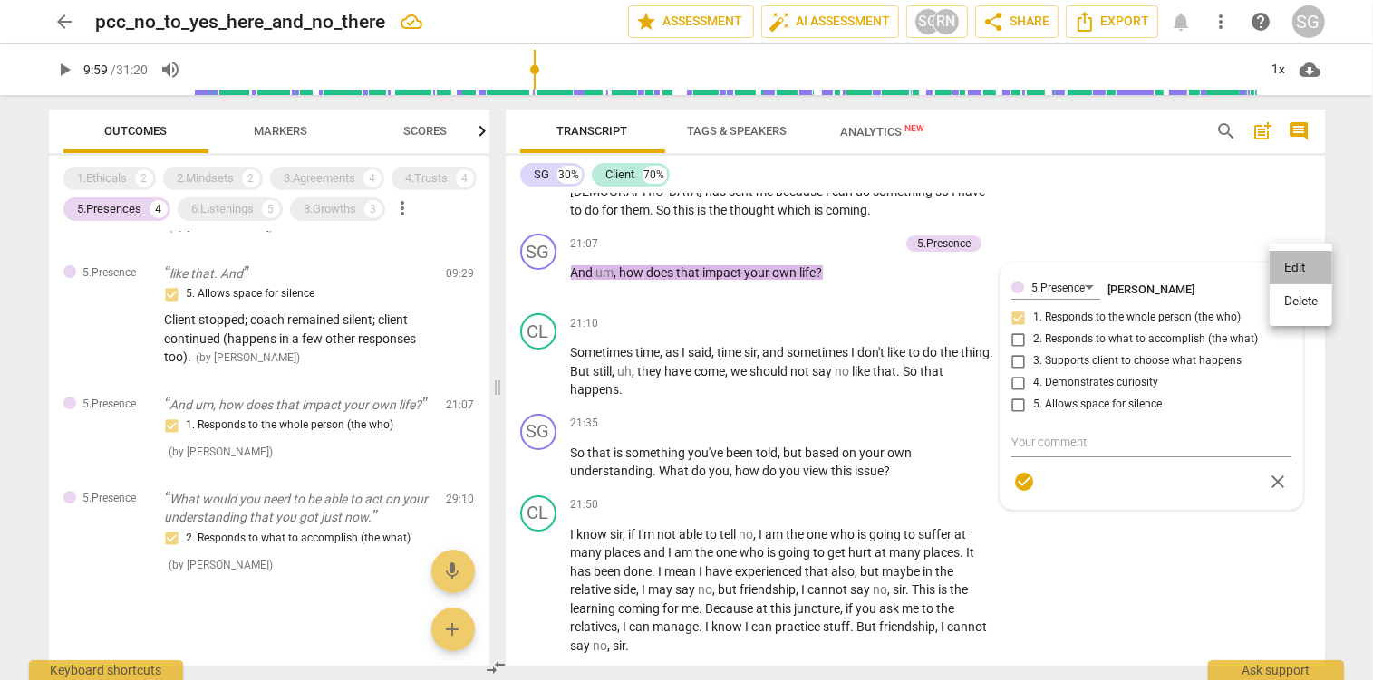
click at [1278, 266] on li "Edit" at bounding box center [1300, 268] width 63 height 34
click at [1016, 362] on div "5.Presence [PERSON_NAME] more_vert 1. Responds to the whole person (the who) 2.…" at bounding box center [1151, 387] width 280 height 224
click at [1017, 366] on div "5.Presence [PERSON_NAME] more_vert 1. Responds to the whole person (the who) 2.…" at bounding box center [1151, 387] width 280 height 224
click at [1273, 471] on span "close" at bounding box center [1278, 482] width 22 height 22
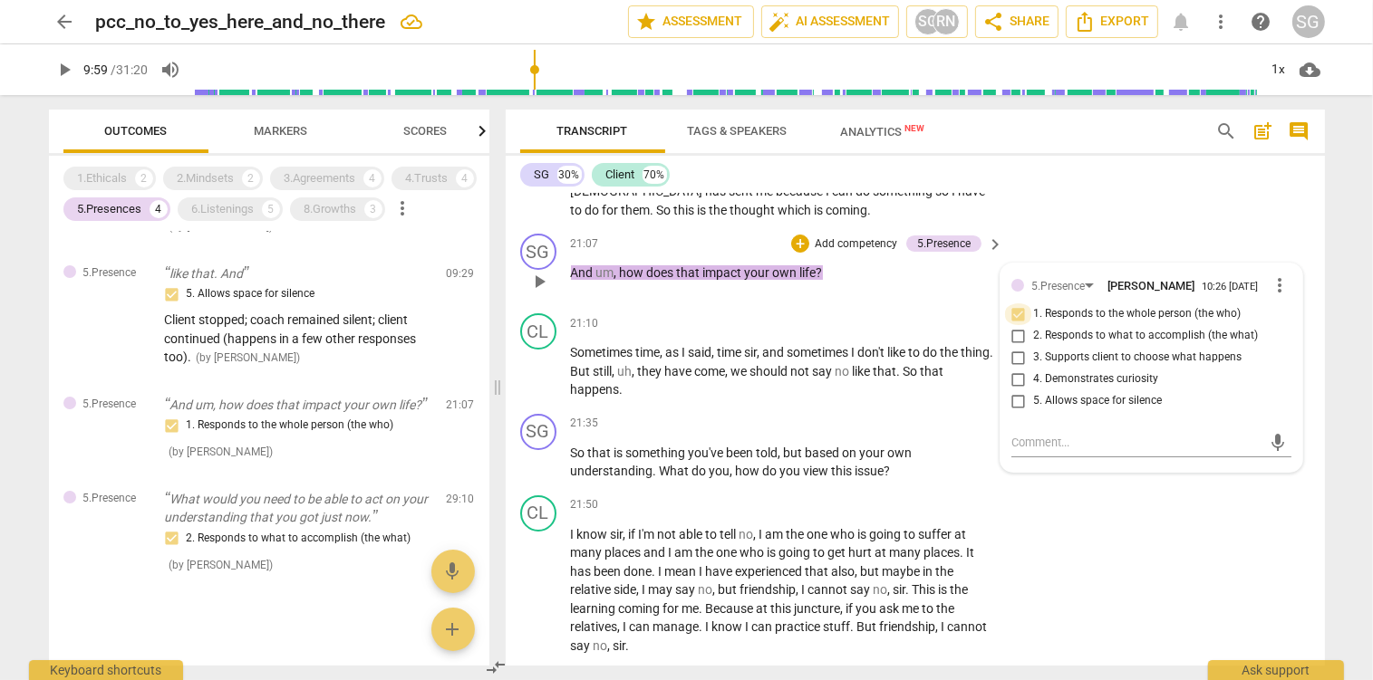
click at [1017, 305] on input "1. Responds to the whole person (the who)" at bounding box center [1018, 315] width 29 height 22
click at [1018, 305] on input "1. Responds to the whole person (the who)" at bounding box center [1018, 315] width 29 height 22
click at [1018, 369] on input "4. Demonstrates curiosity" at bounding box center [1018, 380] width 29 height 22
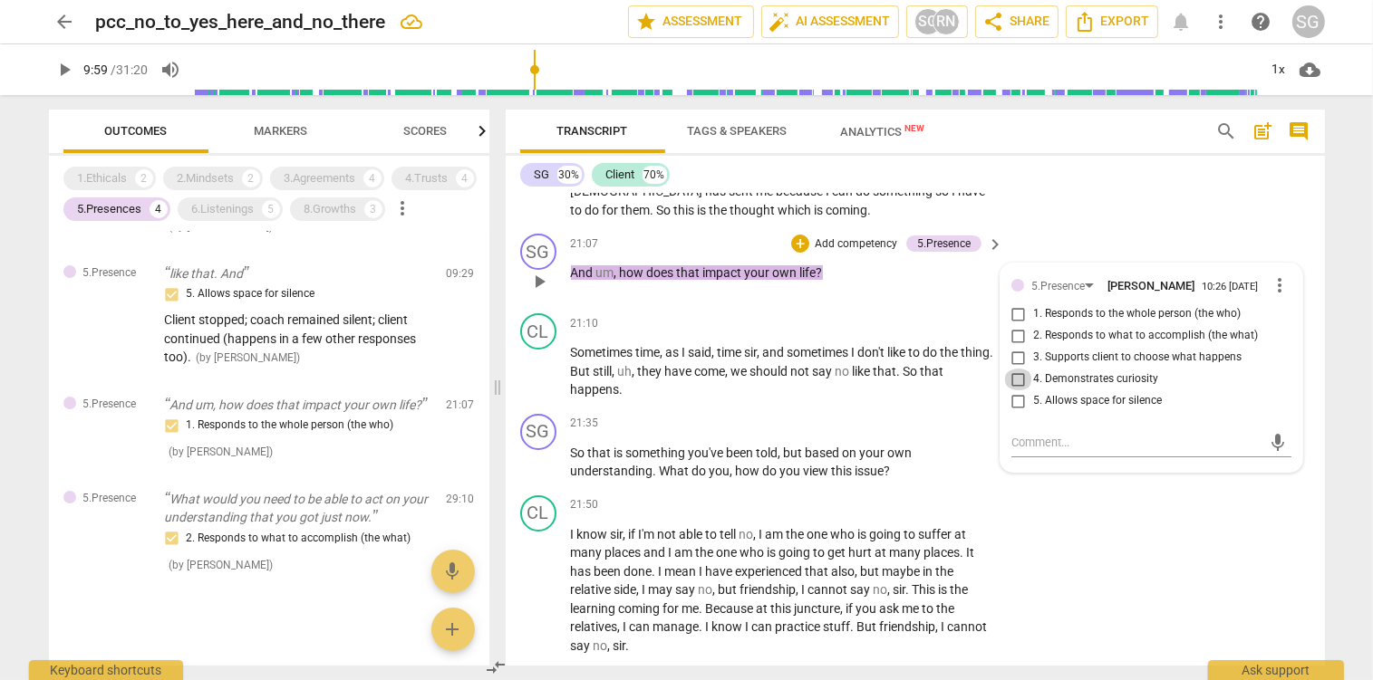
click at [1018, 369] on input "4. Demonstrates curiosity" at bounding box center [1018, 380] width 29 height 22
click at [781, 345] on span "and" at bounding box center [775, 352] width 24 height 14
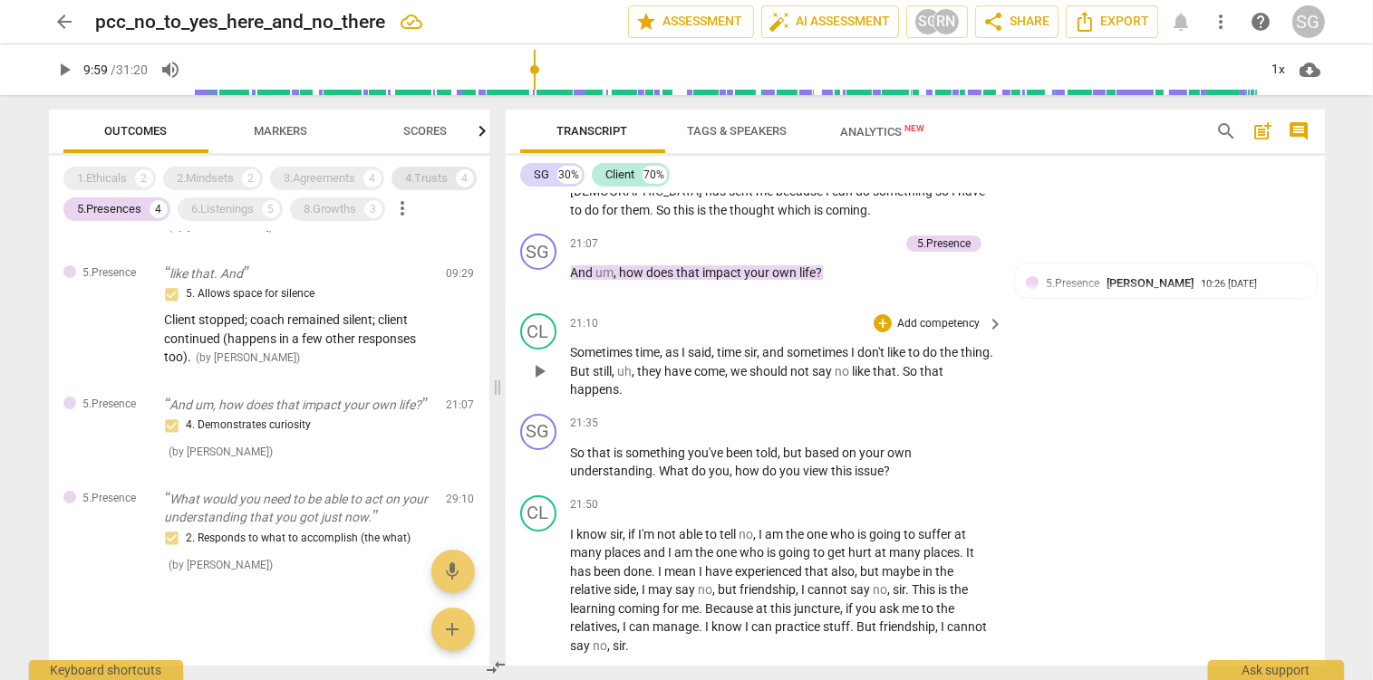
click at [428, 179] on div "4.Trusts" at bounding box center [427, 178] width 43 height 18
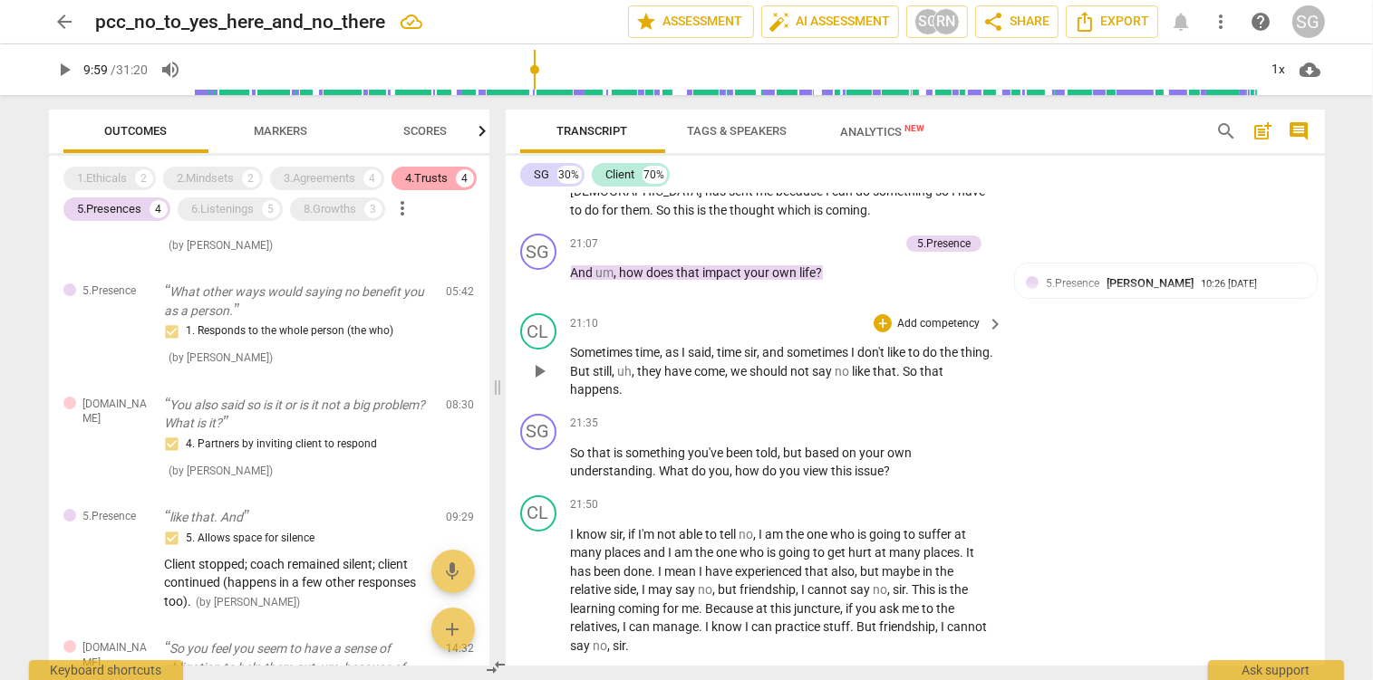
scroll to position [227, 0]
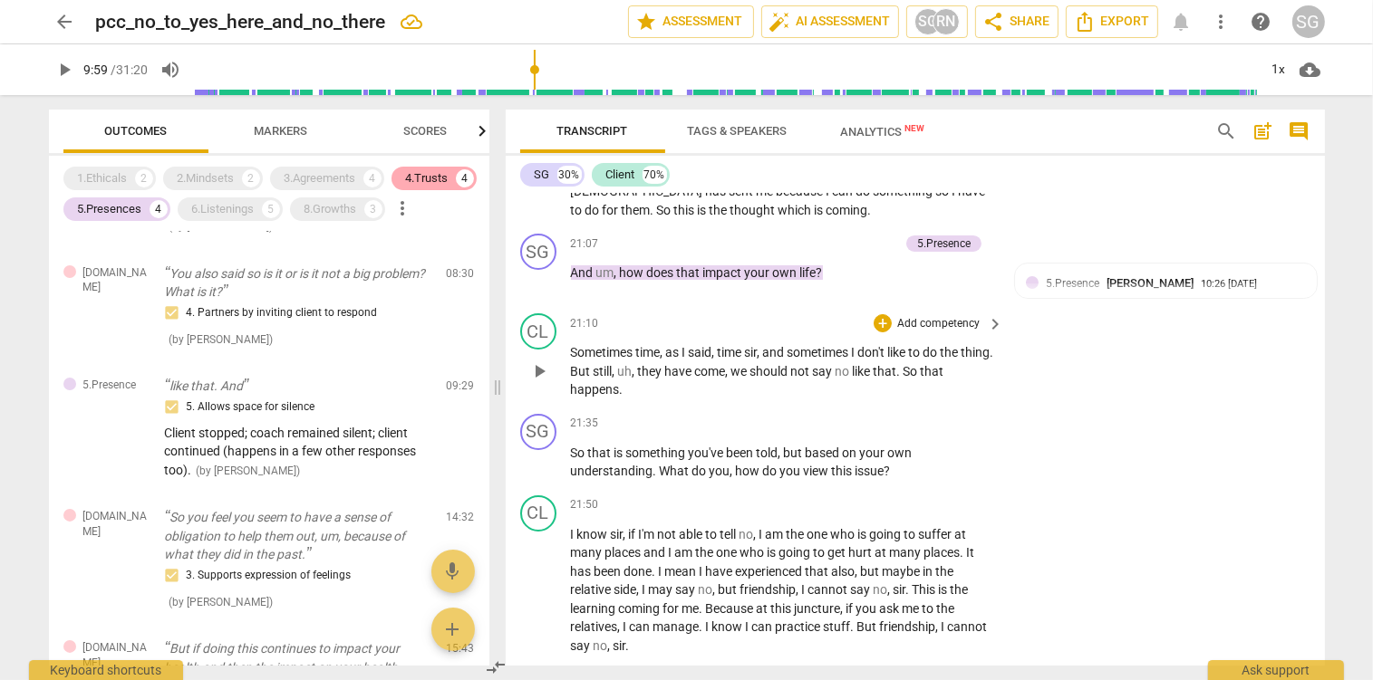
click at [434, 181] on div "4.Trusts" at bounding box center [427, 178] width 43 height 18
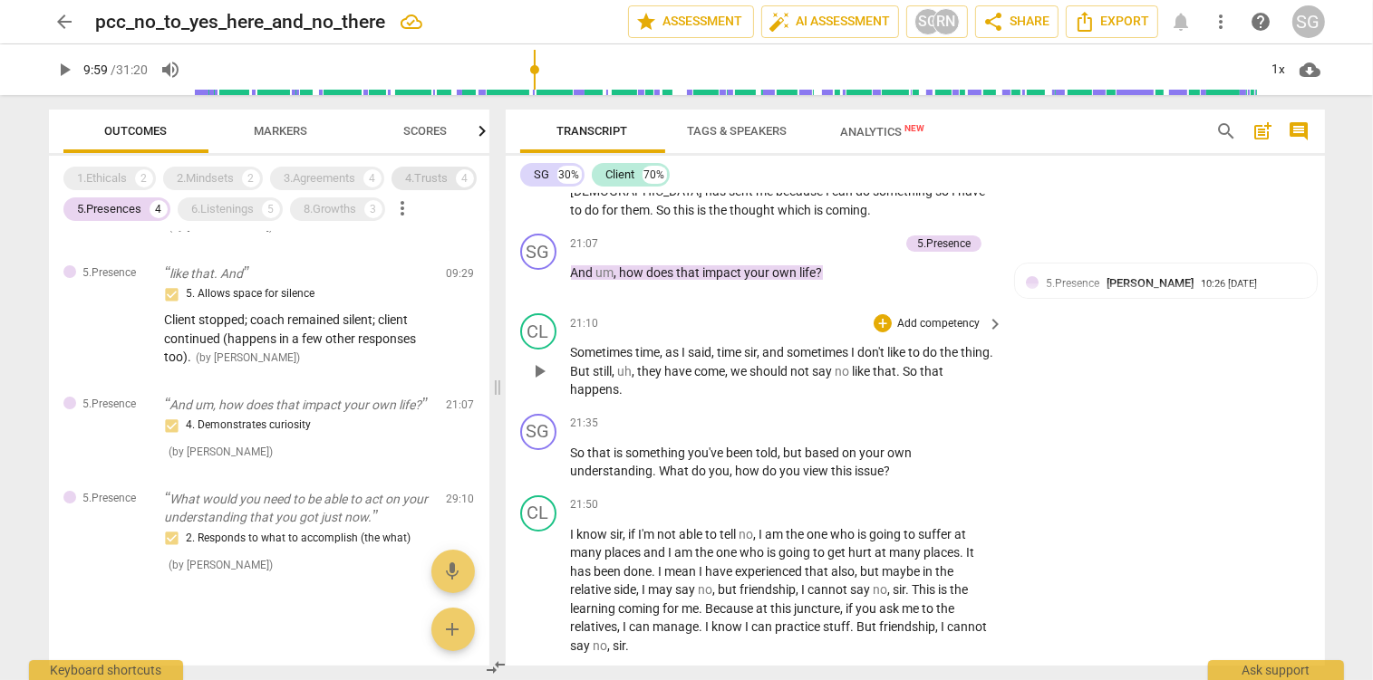
click at [434, 181] on div "4.Trusts" at bounding box center [427, 178] width 43 height 18
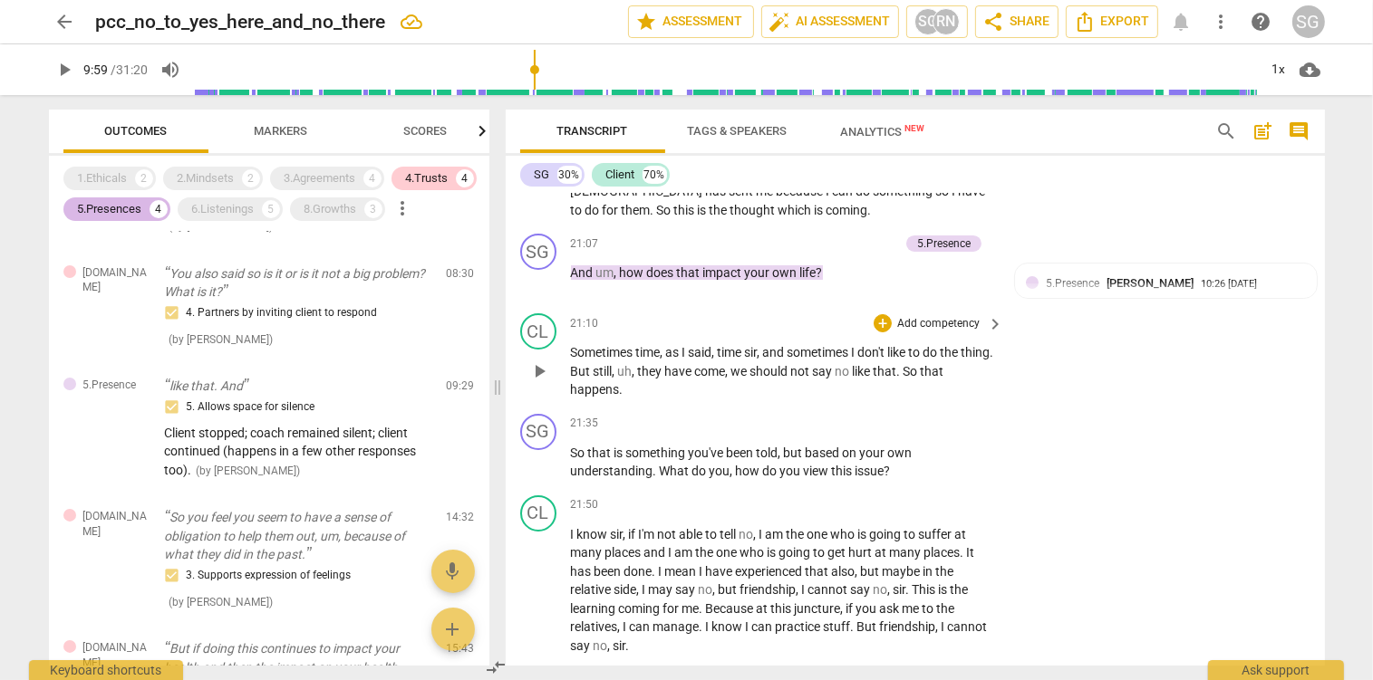
click at [98, 212] on div "5.Presences" at bounding box center [110, 209] width 64 height 18
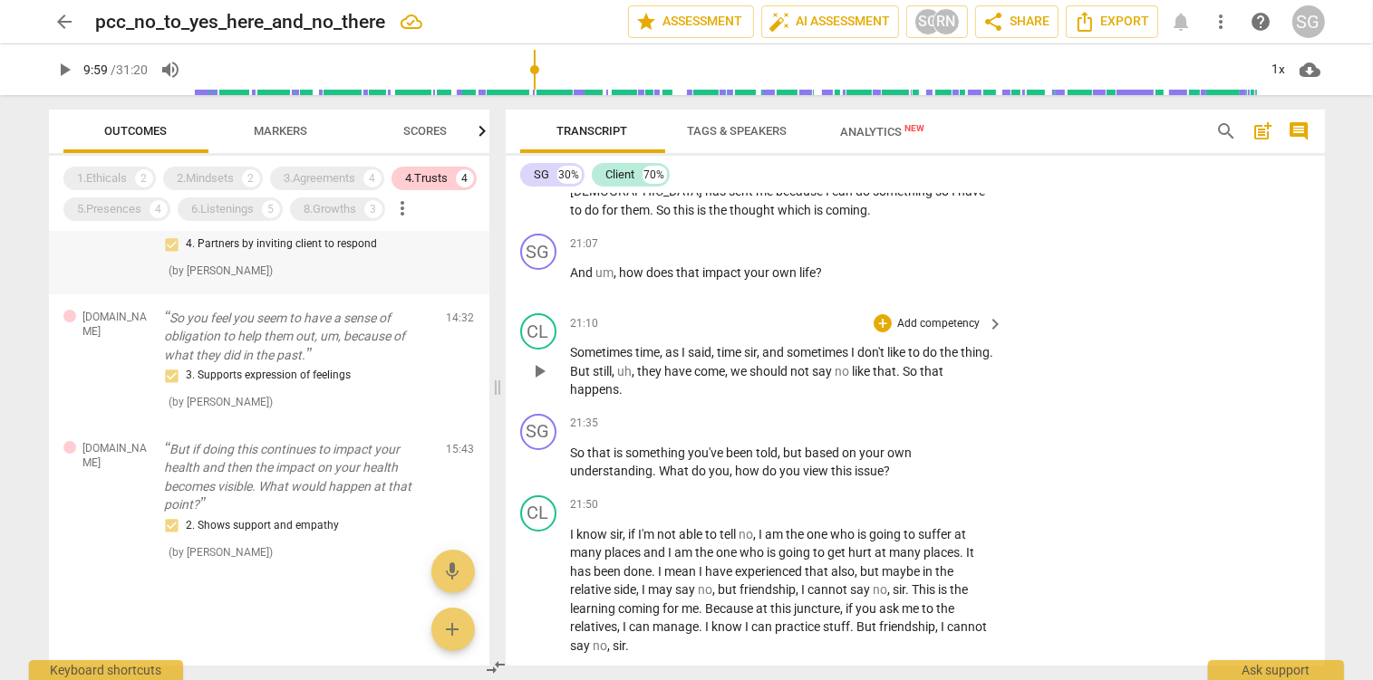
scroll to position [114, 0]
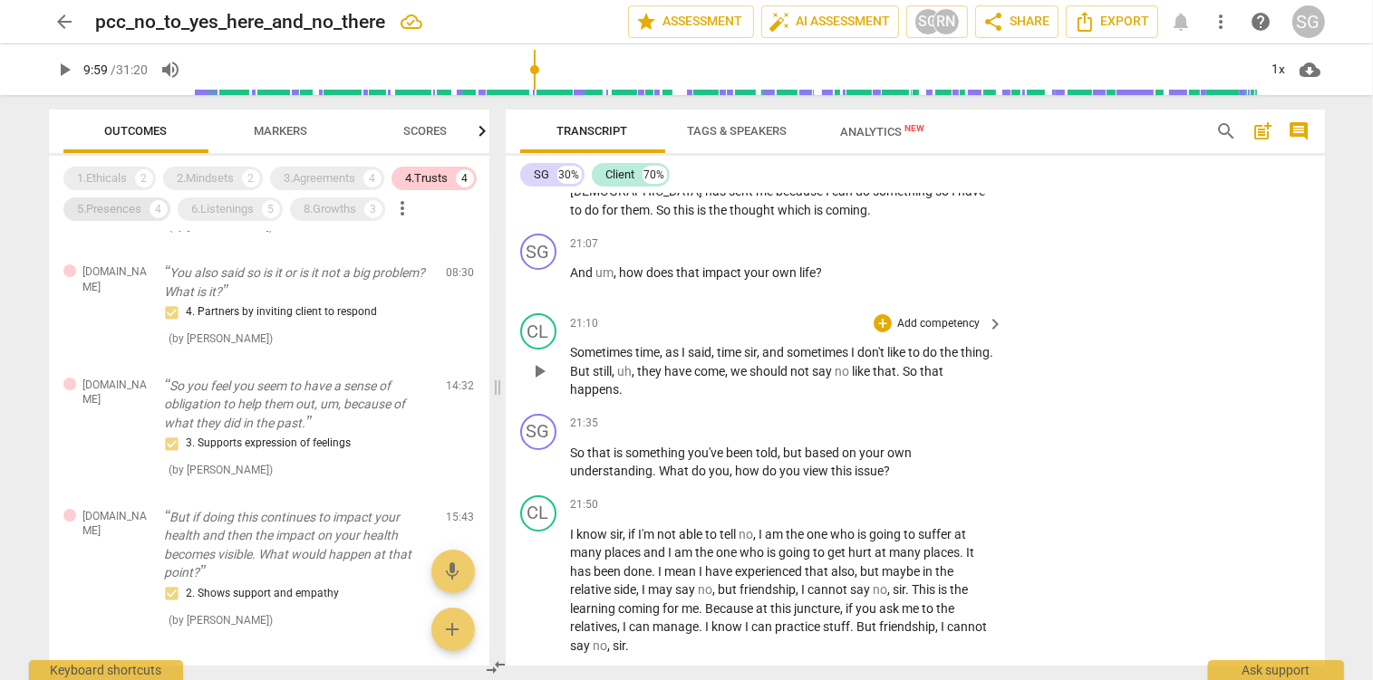
click at [131, 209] on div "5.Presences" at bounding box center [110, 209] width 64 height 18
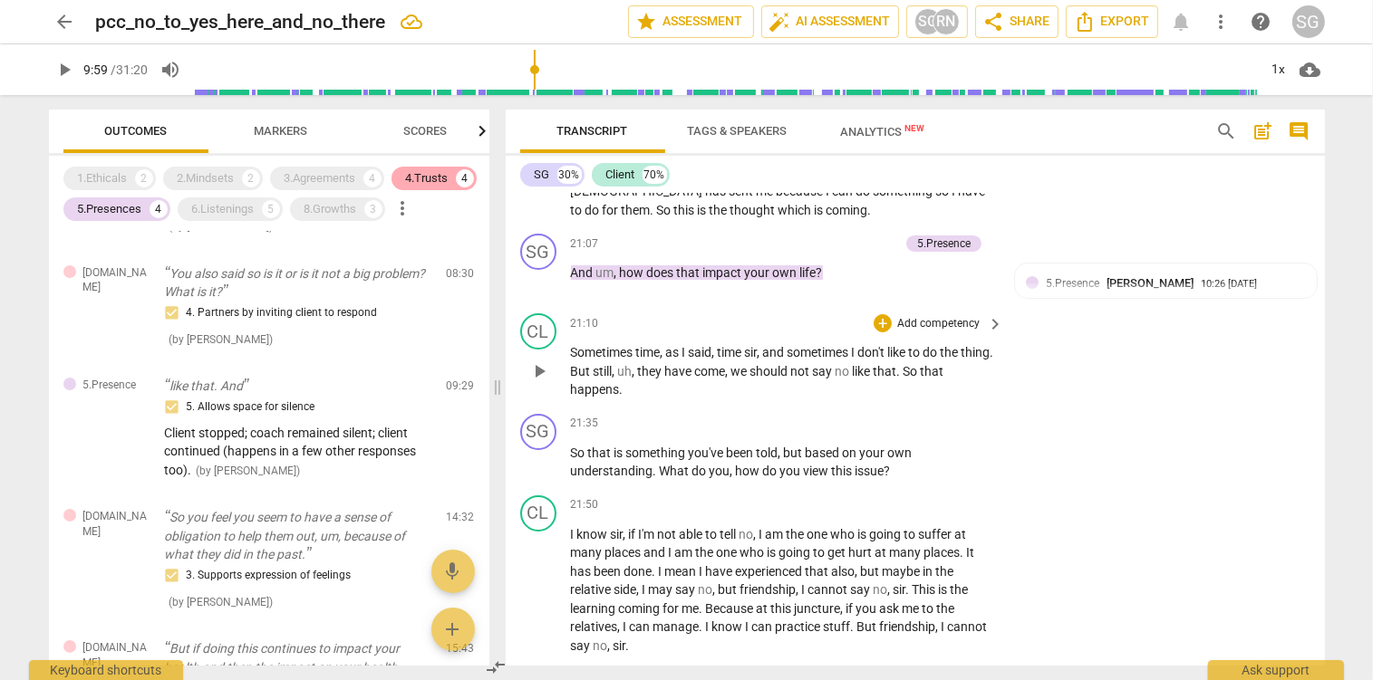
click at [444, 187] on div "4.Trusts" at bounding box center [427, 178] width 43 height 18
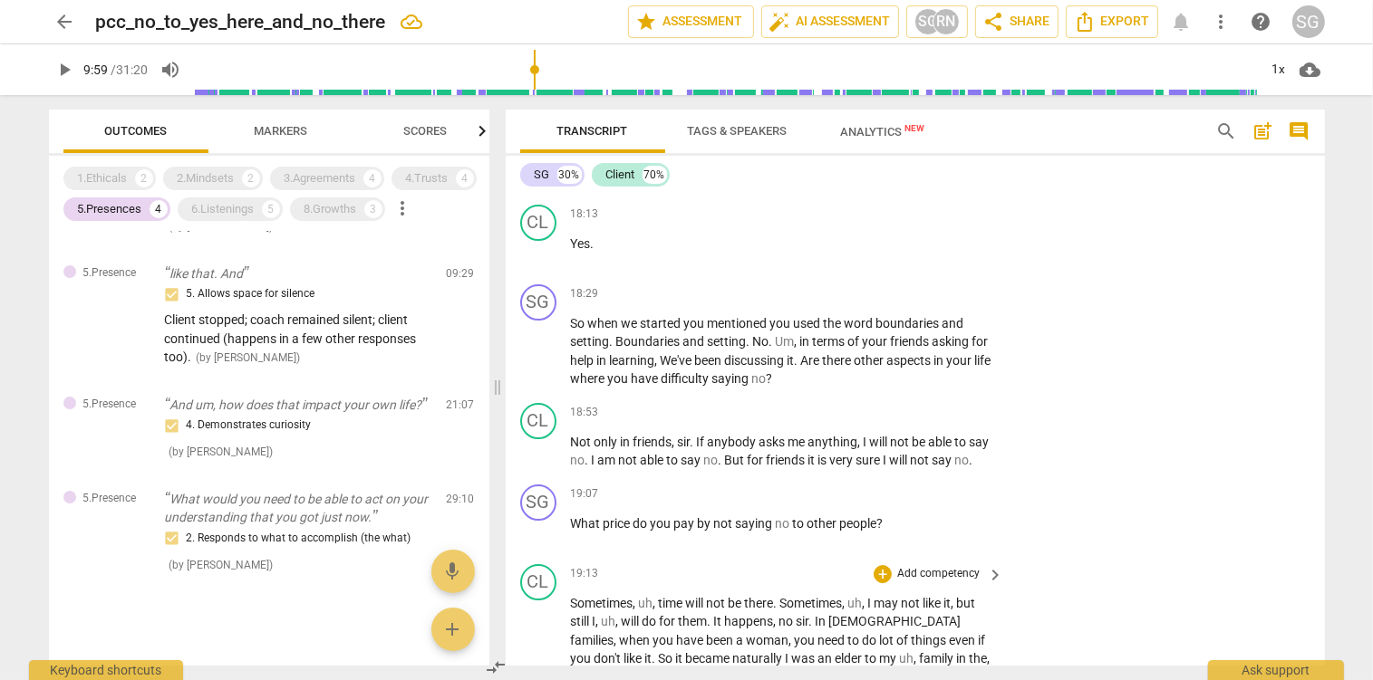
scroll to position [6082, 0]
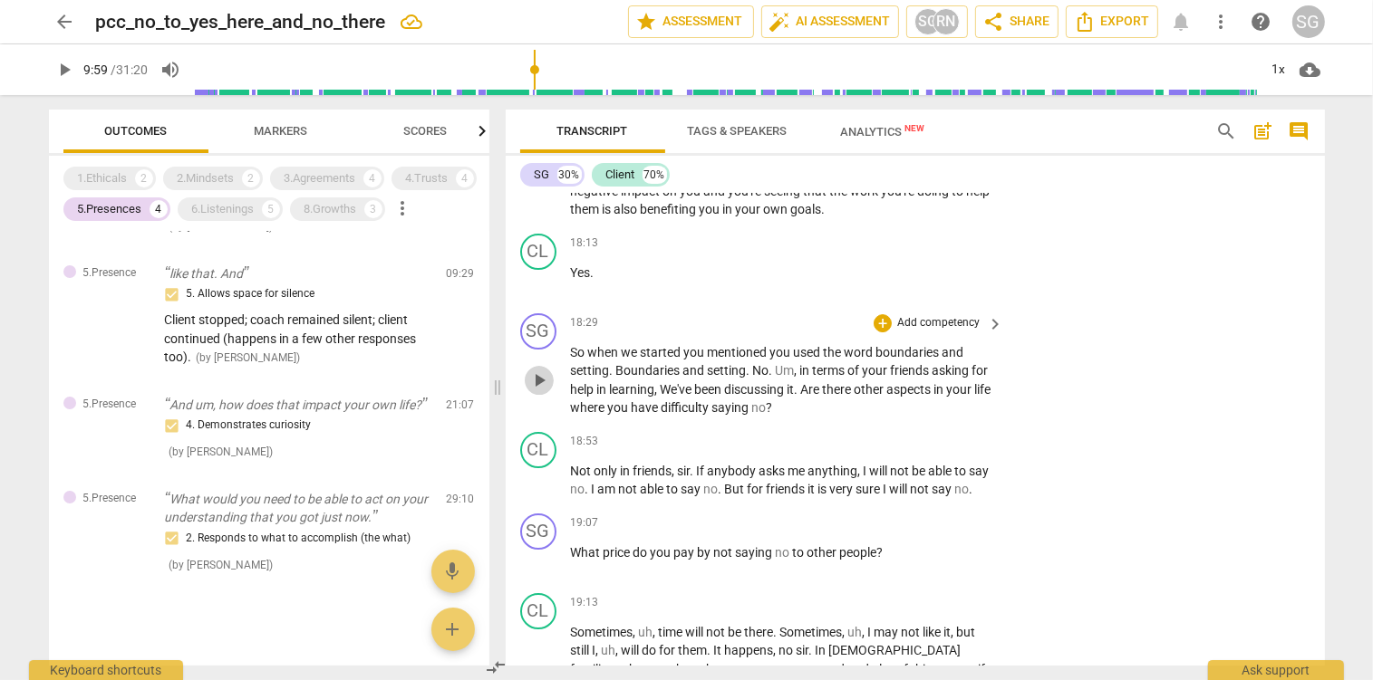
click at [540, 391] on span "play_arrow" at bounding box center [539, 381] width 22 height 22
click at [540, 391] on span "pause" at bounding box center [539, 381] width 22 height 22
click at [621, 378] on span "Boundaries" at bounding box center [649, 370] width 67 height 14
click at [721, 378] on span "setting" at bounding box center [719, 370] width 39 height 14
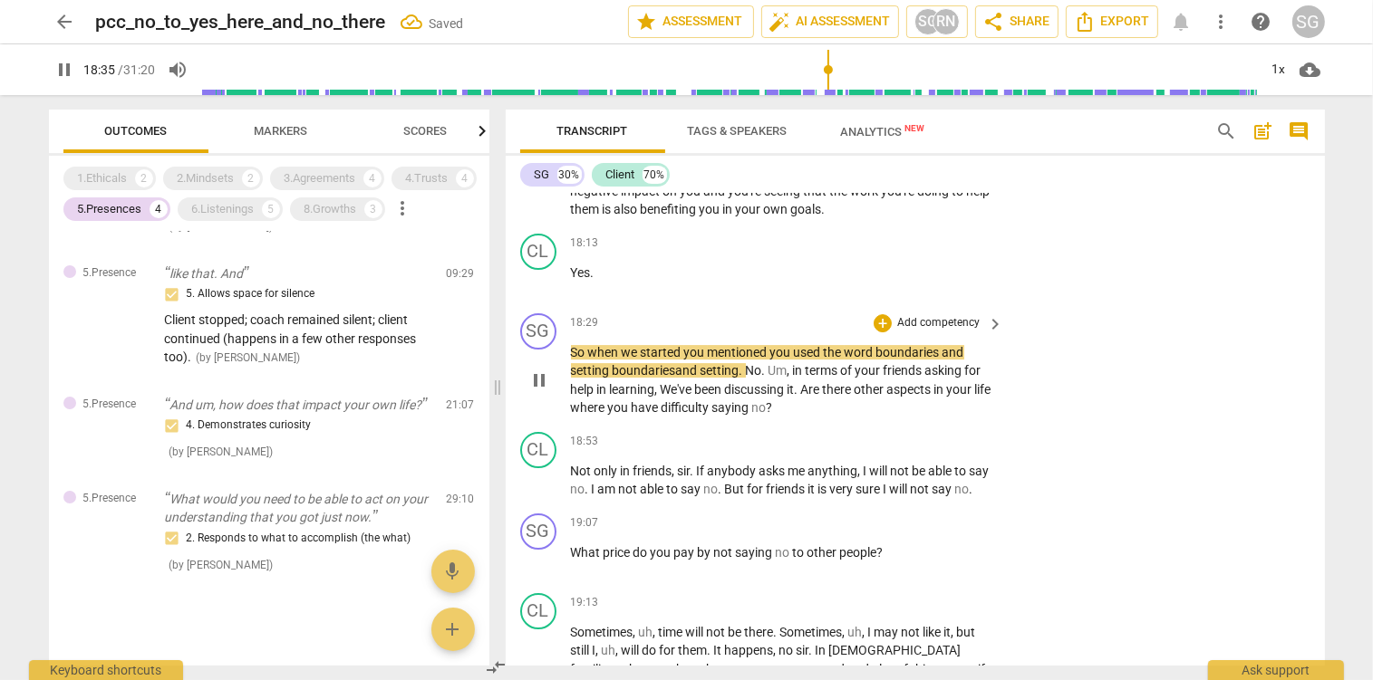
click at [721, 378] on span "setting" at bounding box center [719, 370] width 39 height 14
click at [752, 378] on span "No" at bounding box center [754, 370] width 16 height 14
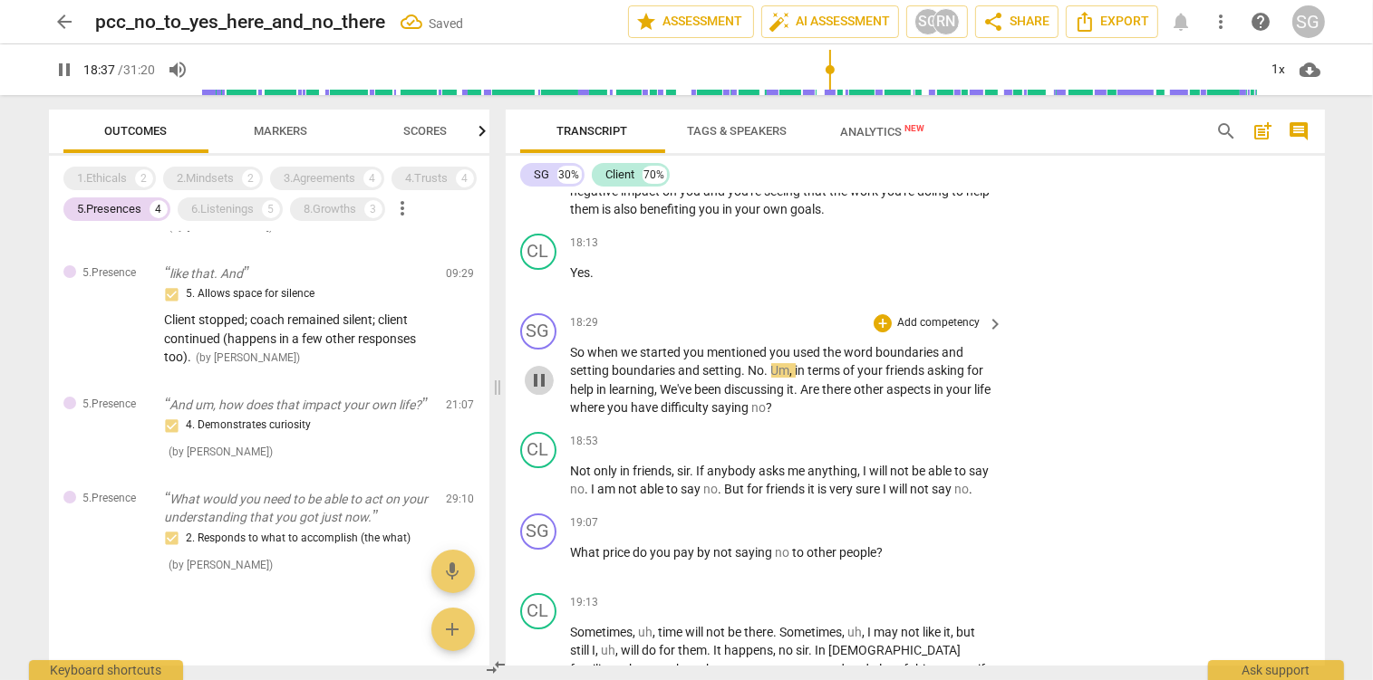
click at [533, 391] on span "pause" at bounding box center [539, 381] width 22 height 22
click at [742, 378] on span "." at bounding box center [745, 370] width 6 height 14
click at [536, 391] on span "play_arrow" at bounding box center [539, 381] width 22 height 22
click at [572, 360] on span "So" at bounding box center [579, 352] width 17 height 14
click at [537, 391] on span "pause" at bounding box center [539, 381] width 22 height 22
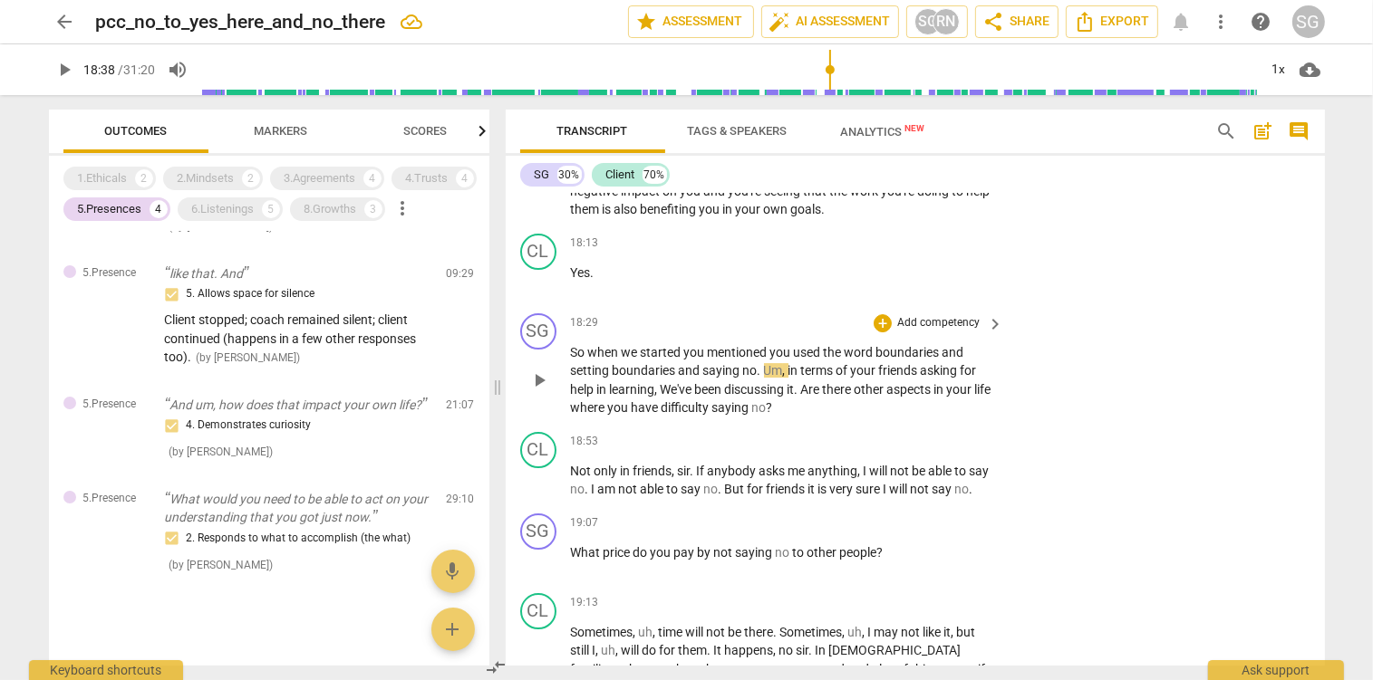
click at [574, 360] on span "So" at bounding box center [579, 352] width 17 height 14
click at [545, 391] on span "play_arrow" at bounding box center [539, 381] width 22 height 22
click at [545, 391] on span "pause" at bounding box center [539, 381] width 22 height 22
click at [677, 397] on span "We've" at bounding box center [678, 389] width 34 height 14
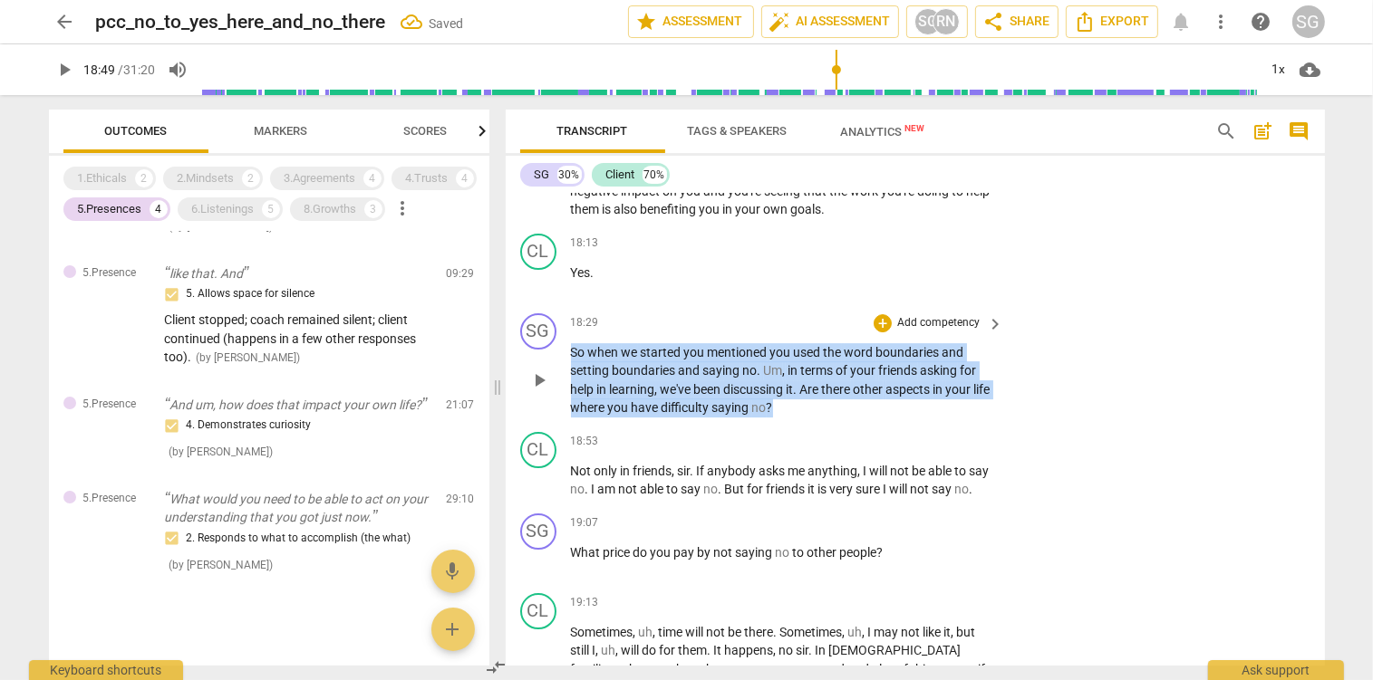
drag, startPoint x: 573, startPoint y: 371, endPoint x: 815, endPoint y: 432, distance: 250.3
click at [815, 418] on p "So when we started you mentioned you used the word boundaries and setting bound…" at bounding box center [783, 380] width 424 height 74
click at [891, 333] on div "+" at bounding box center [882, 323] width 18 height 18
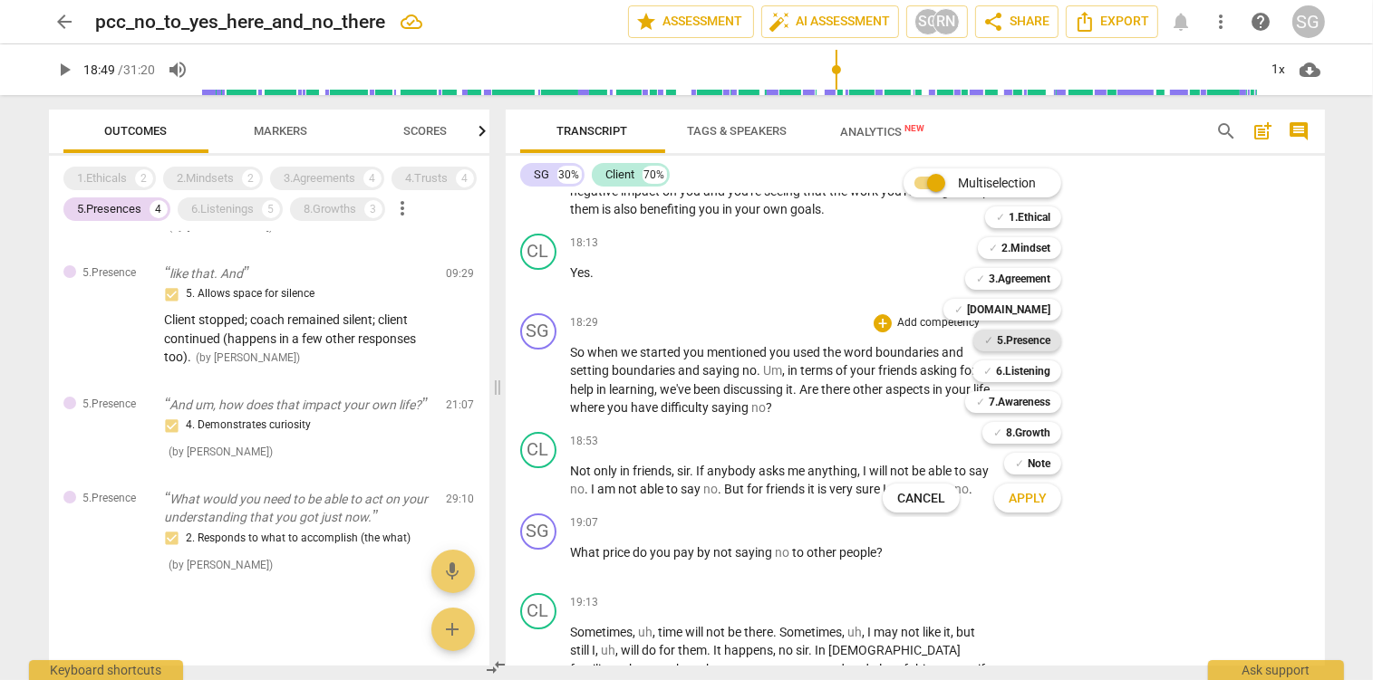
click at [1013, 345] on b "5.Presence" at bounding box center [1023, 341] width 53 height 22
click at [1036, 491] on span "Apply" at bounding box center [1027, 499] width 38 height 18
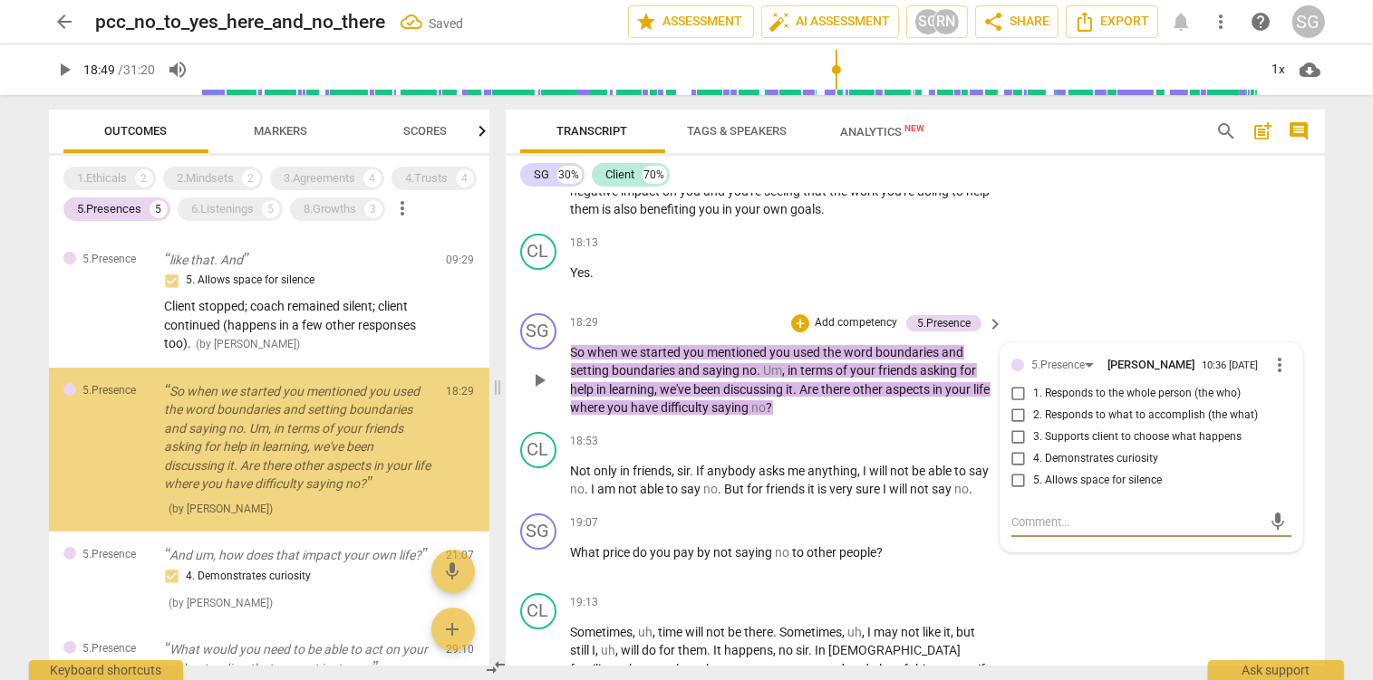
scroll to position [109, 0]
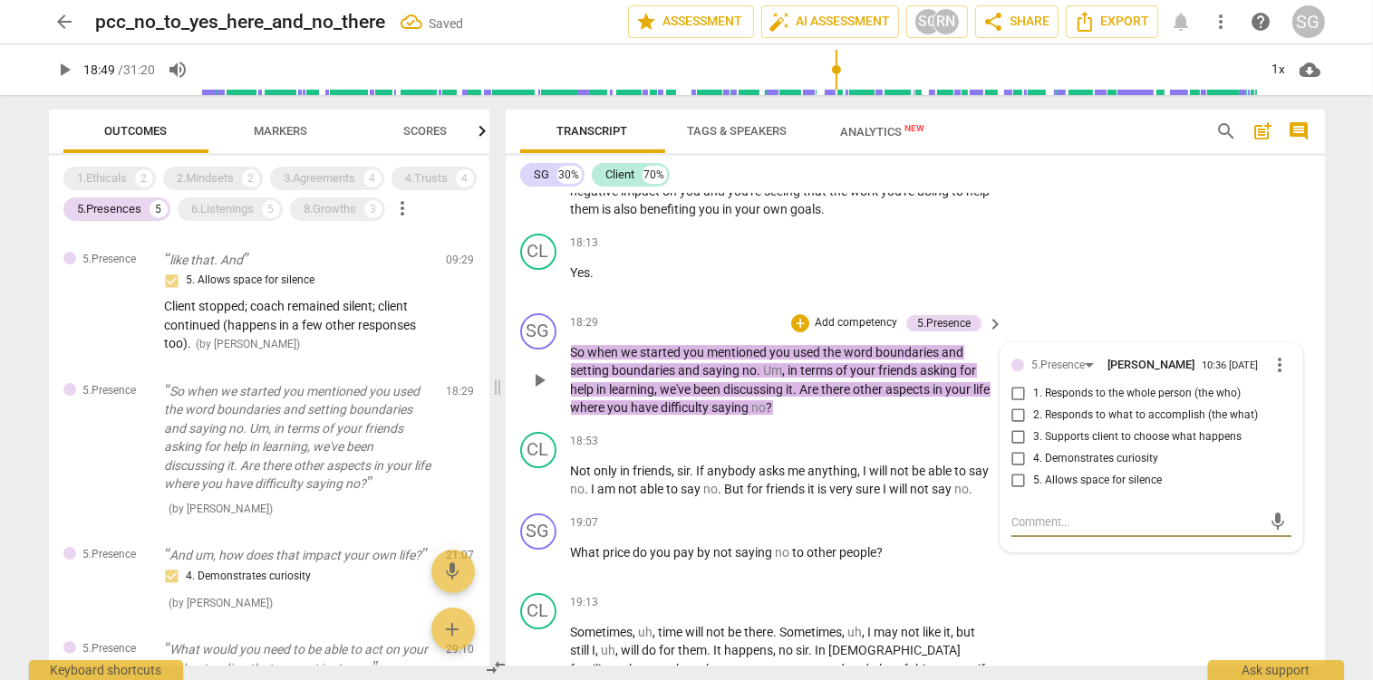
click at [1020, 449] on input "3. Supports client to choose what happens" at bounding box center [1018, 438] width 29 height 22
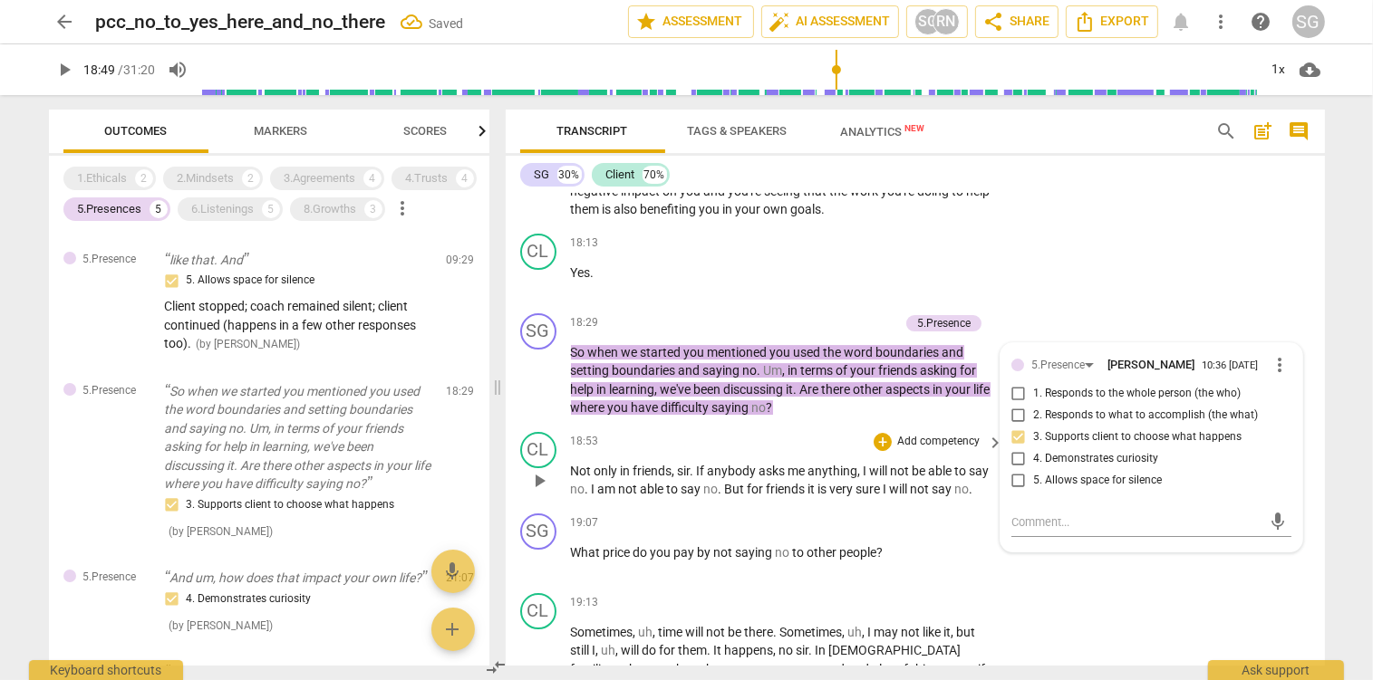
click at [910, 478] on span "not" at bounding box center [902, 471] width 22 height 14
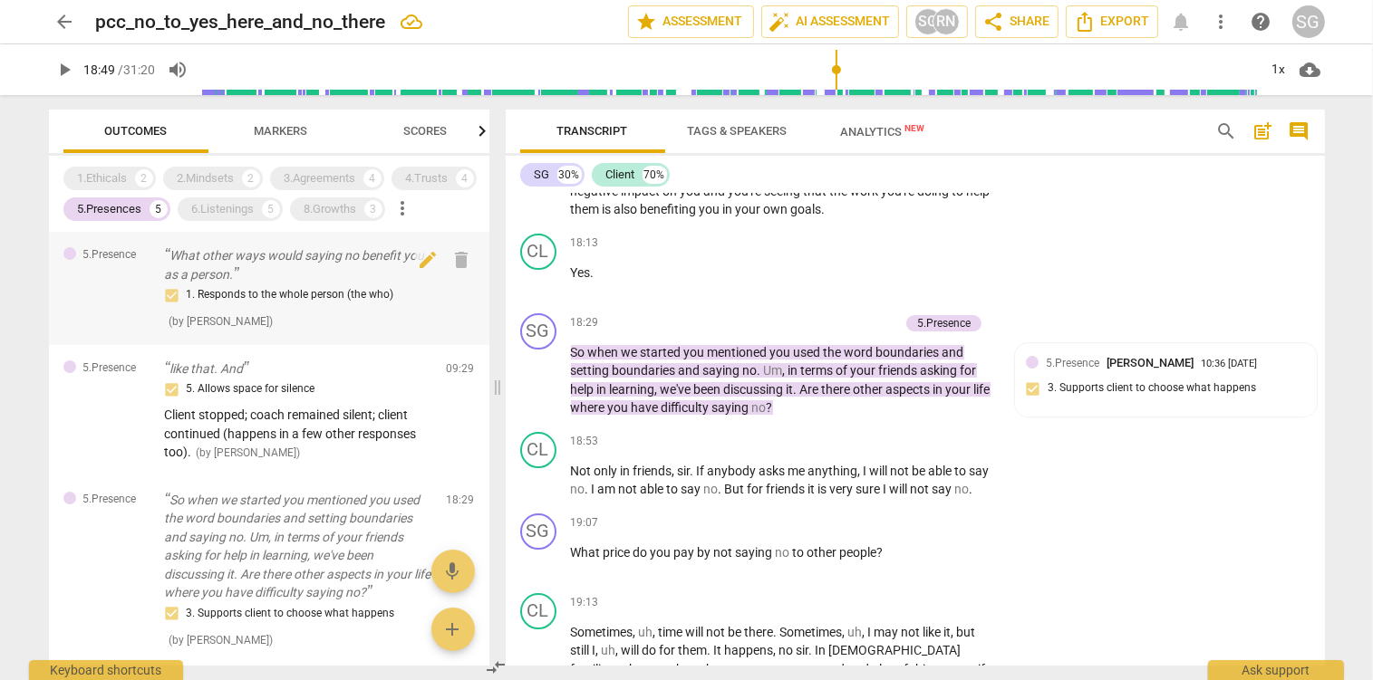
scroll to position [0, 0]
click at [257, 283] on p "What other ways would saying no benefit you as a person." at bounding box center [298, 264] width 267 height 37
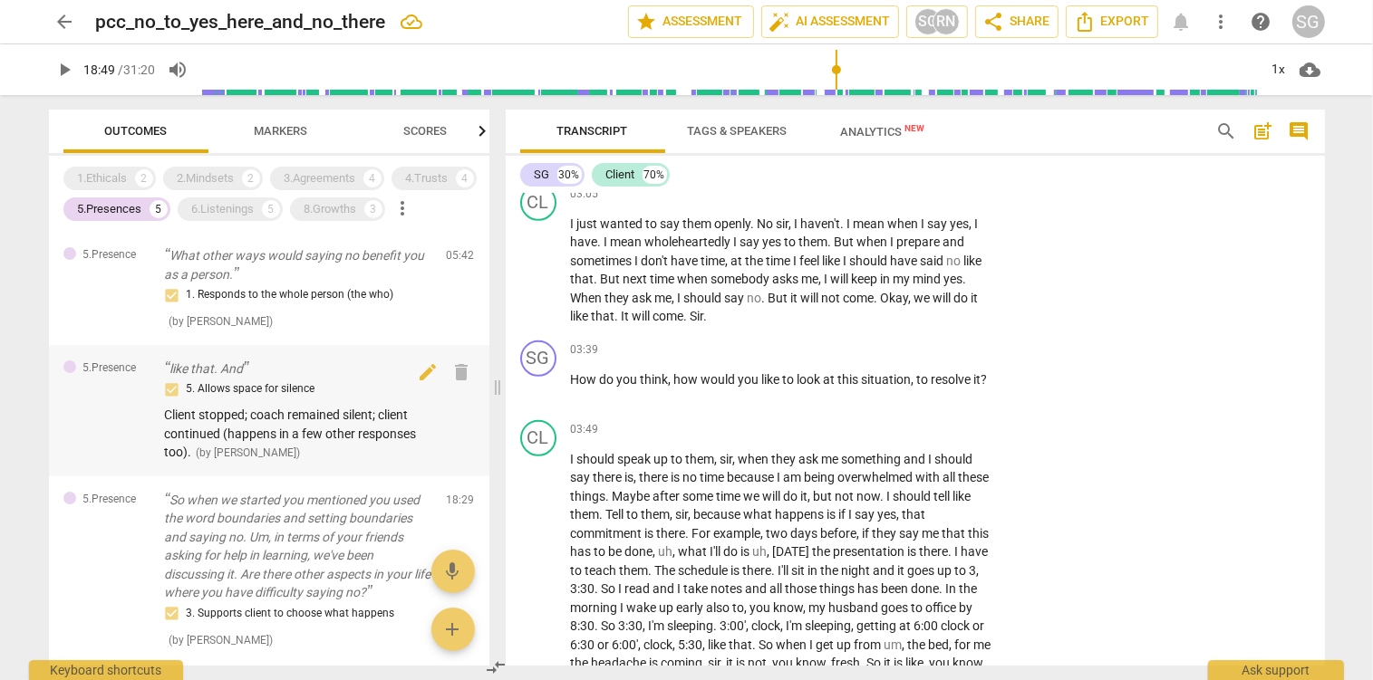
click at [229, 366] on p "like that. And" at bounding box center [298, 369] width 267 height 19
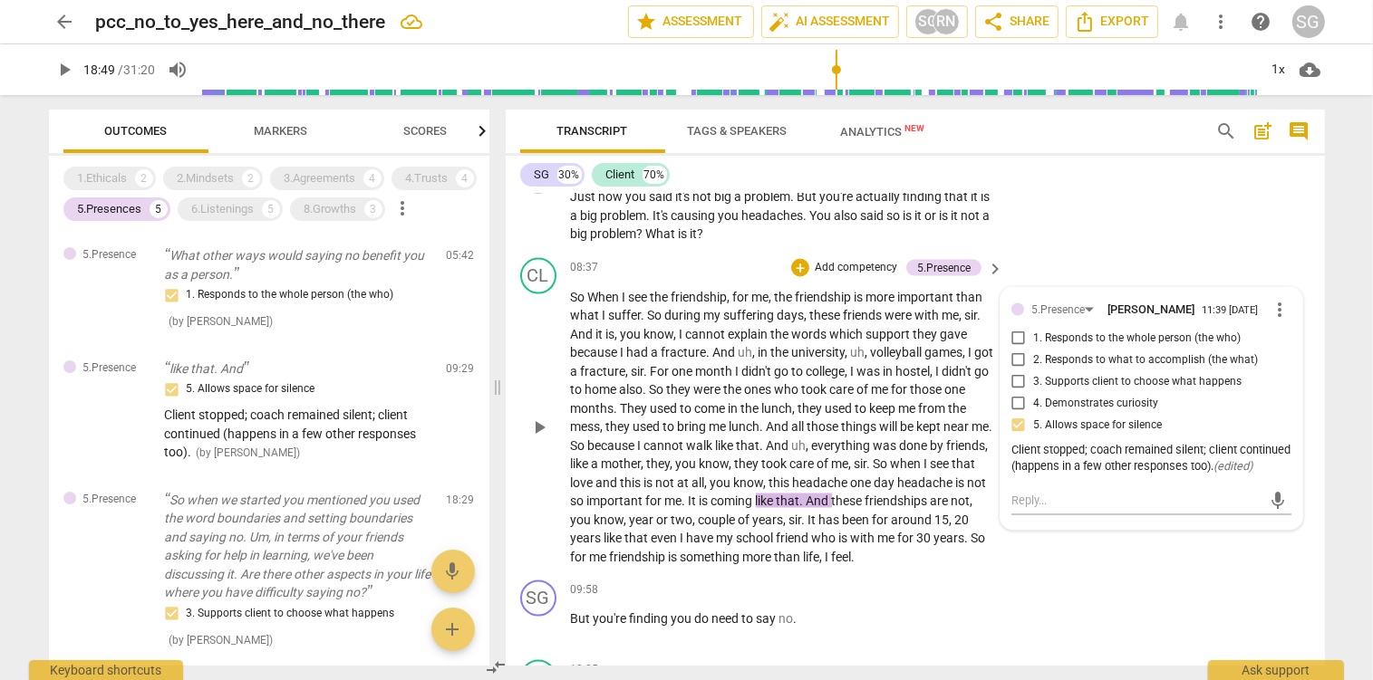
scroll to position [3047, 0]
click at [1275, 321] on span "more_vert" at bounding box center [1280, 310] width 22 height 22
click at [1281, 328] on li "Edit" at bounding box center [1300, 330] width 63 height 34
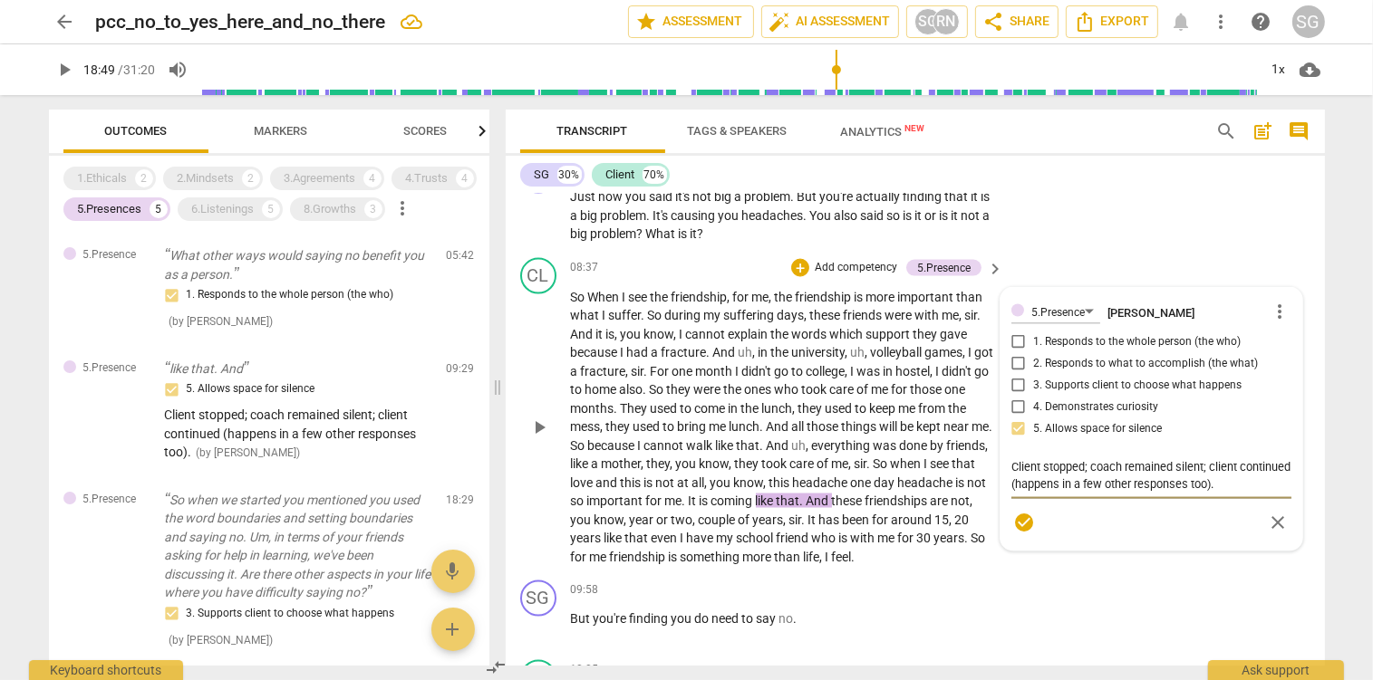
click at [1012, 480] on textarea "Client stopped; coach remained silent; client continued (happens in a few other…" at bounding box center [1151, 475] width 280 height 34
click at [1212, 487] on textarea "Long statement from client -- client stopped; coach remained silent; client con…" at bounding box center [1151, 484] width 280 height 52
click at [1218, 483] on textarea "Long statement from client -- client stops in the middle; coach remained silent…" at bounding box center [1151, 484] width 280 height 52
click at [1149, 482] on textarea "Long statement from client -- client stoped in the middle; coach remained silen…" at bounding box center [1151, 484] width 280 height 52
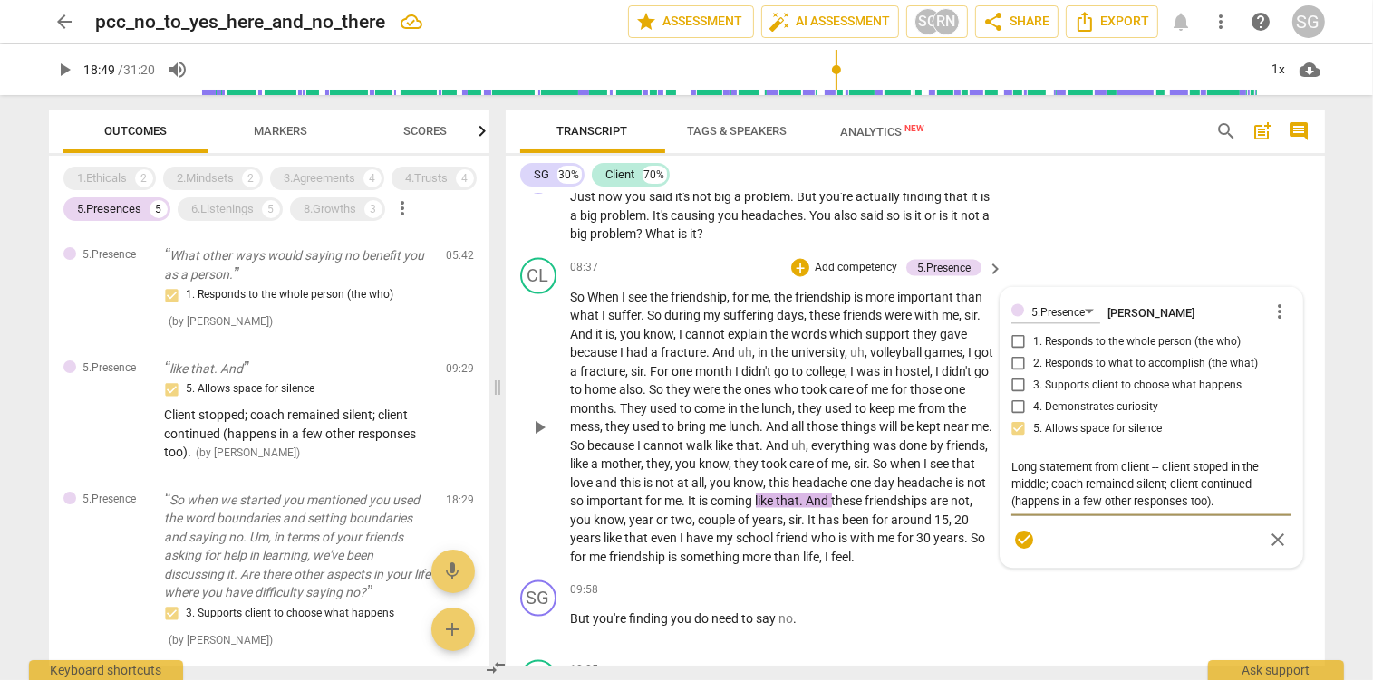
click at [1211, 486] on textarea "Long statement from client -- client stoped in the middle; coach remained silen…" at bounding box center [1151, 484] width 280 height 52
click at [1015, 510] on textarea "Long statement from client -- client stopped in the middle; coach remained sile…" at bounding box center [1151, 484] width 280 height 52
click at [986, 493] on p "So When I see the friendship , for me , the friendship is more important than w…" at bounding box center [783, 427] width 424 height 279
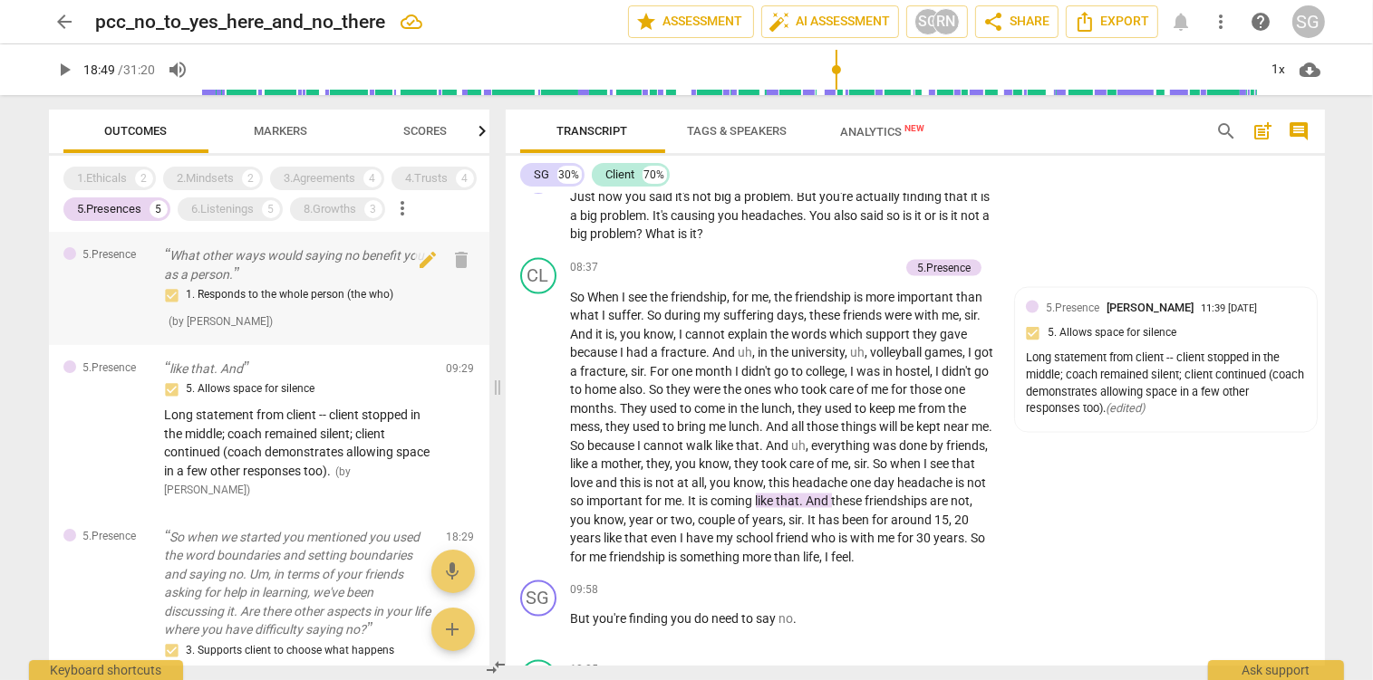
click at [265, 277] on p "What other ways would saying no benefit you as a person." at bounding box center [298, 264] width 267 height 37
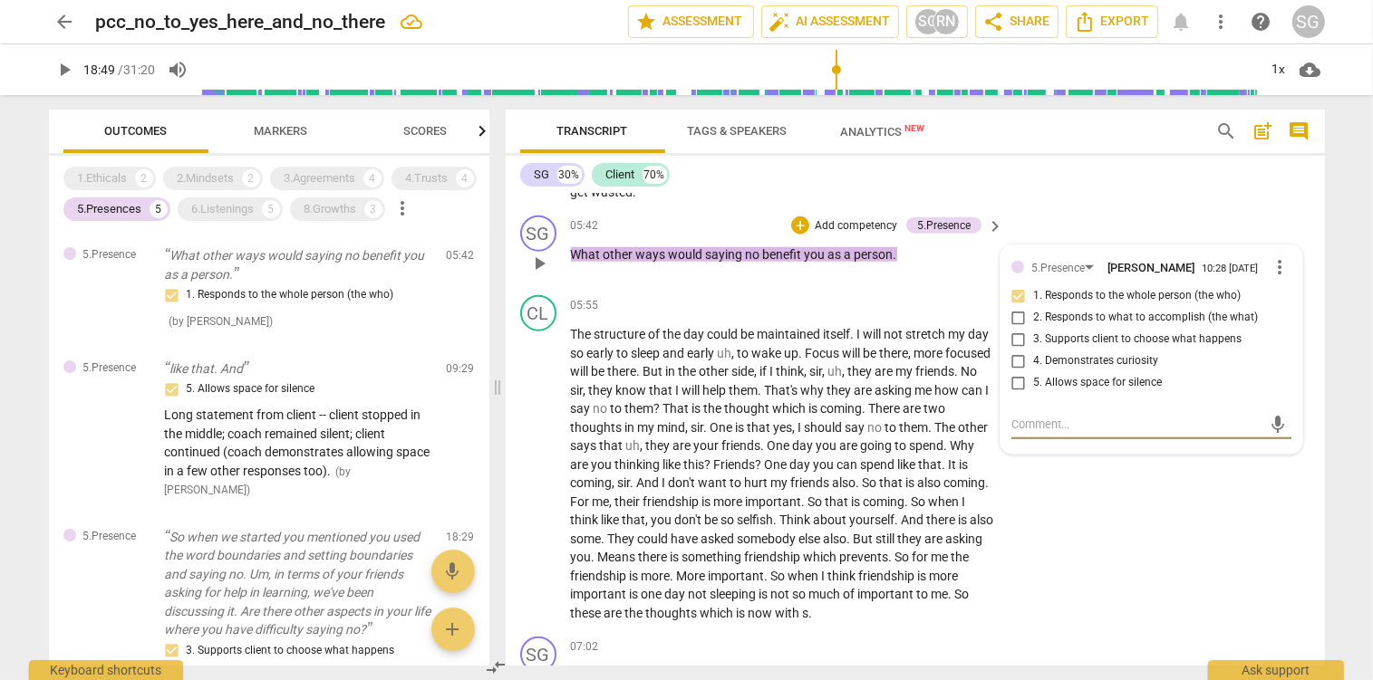
click at [848, 227] on p "Add competency" at bounding box center [856, 226] width 86 height 16
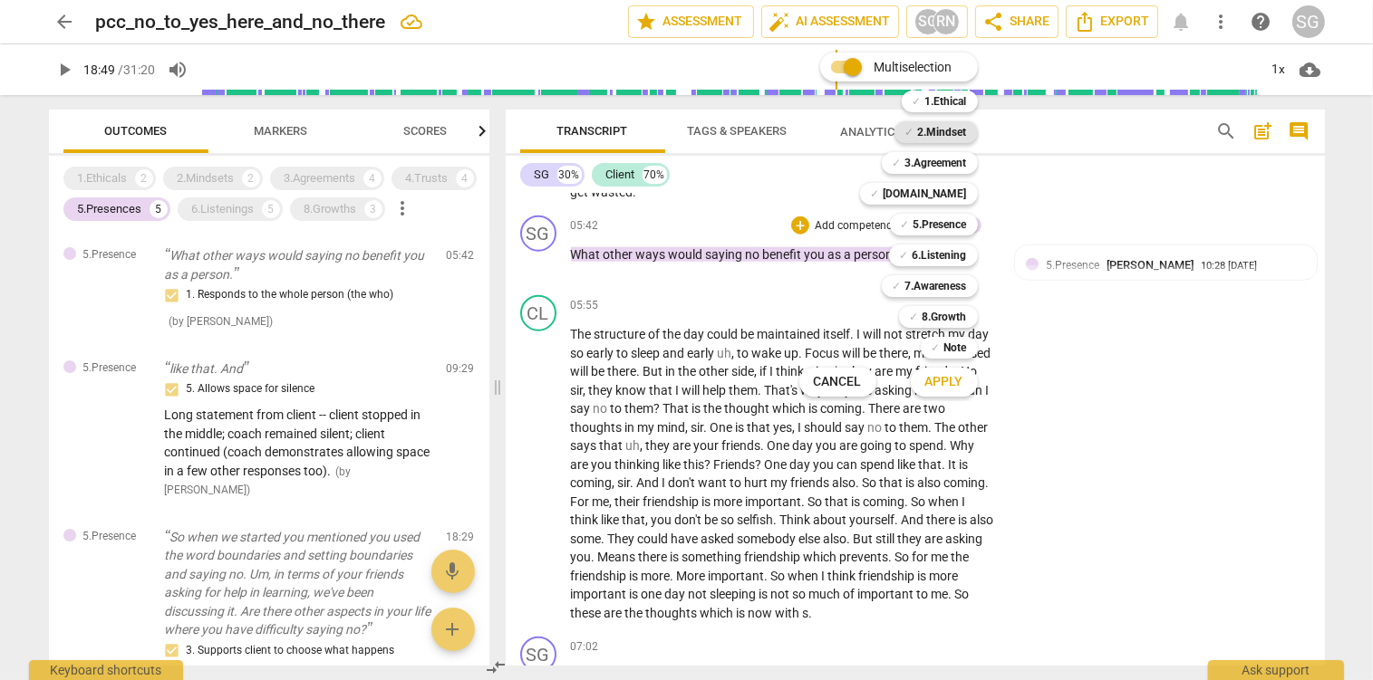
click at [927, 130] on b "2.Mindset" at bounding box center [942, 132] width 49 height 22
click at [957, 381] on span "Apply" at bounding box center [944, 382] width 38 height 18
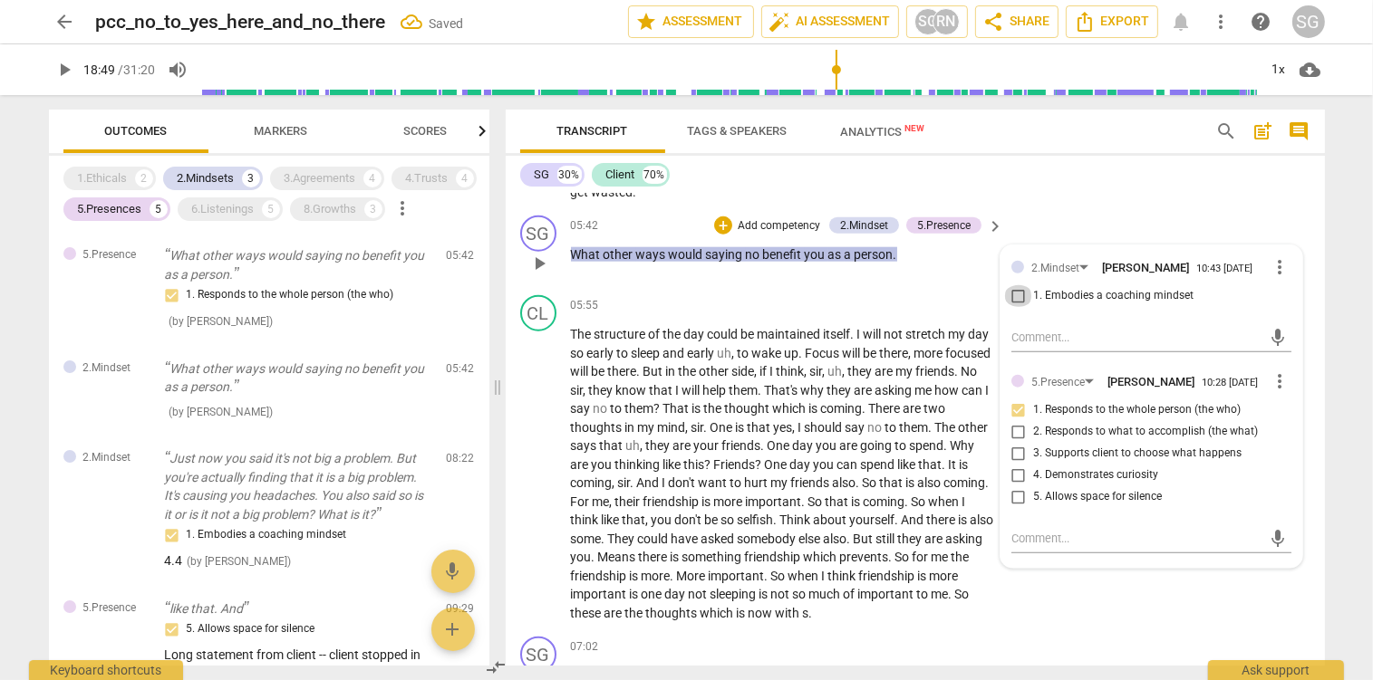
click at [1017, 306] on input "1. Embodies a coaching mindset" at bounding box center [1018, 296] width 29 height 22
click at [1023, 342] on textarea at bounding box center [1136, 337] width 251 height 17
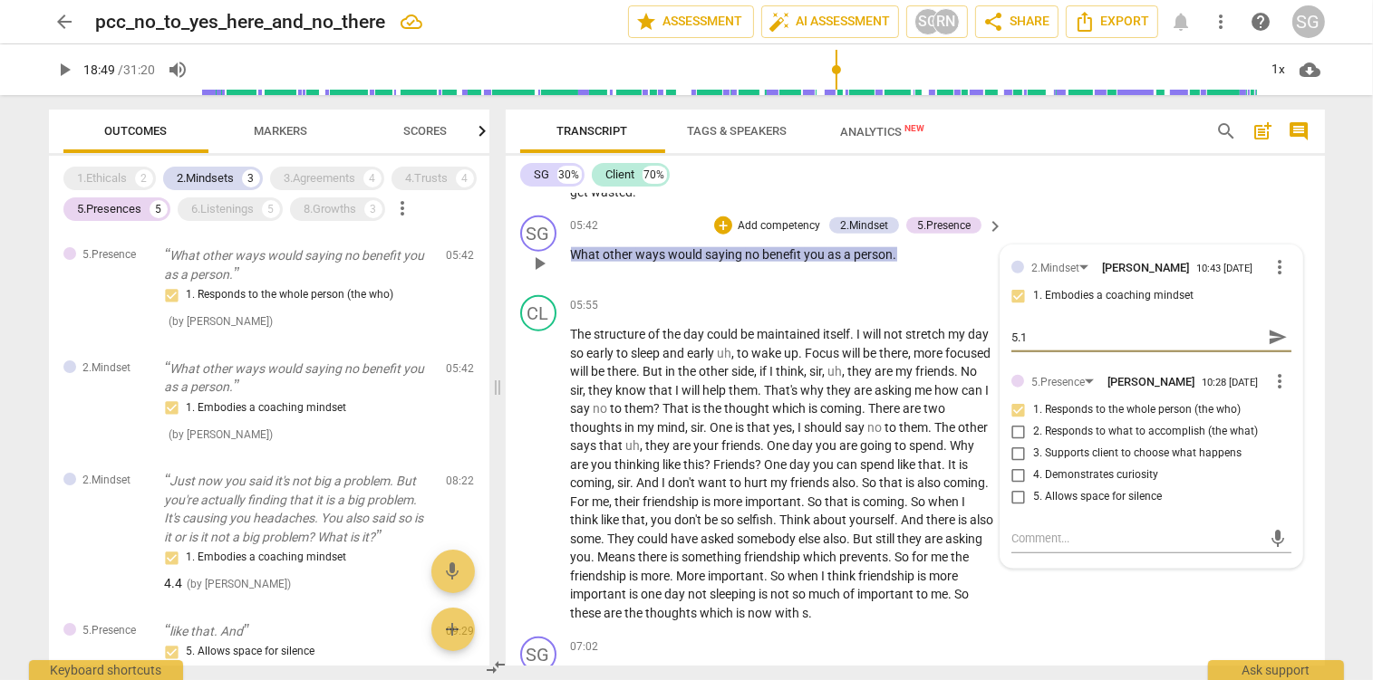
click at [1276, 344] on span "send" at bounding box center [1278, 338] width 20 height 20
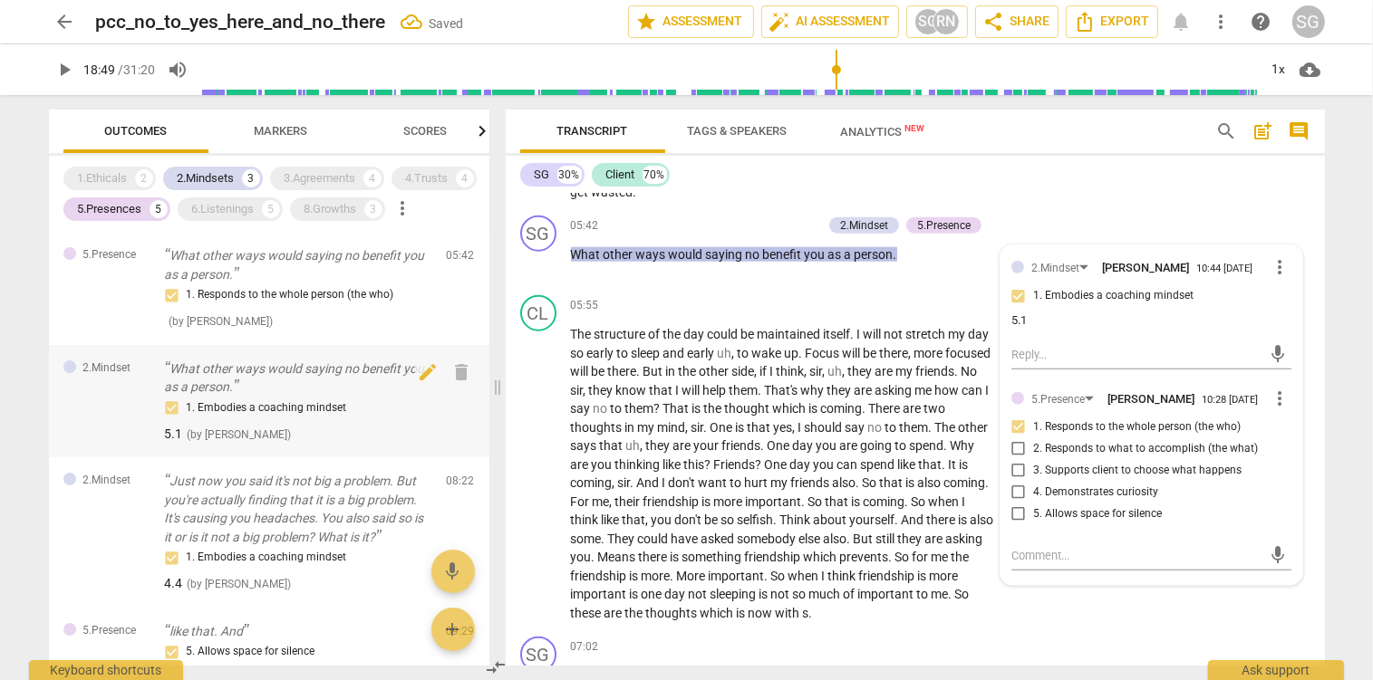
click at [258, 384] on p "What other ways would saying no benefit you as a person." at bounding box center [298, 378] width 267 height 37
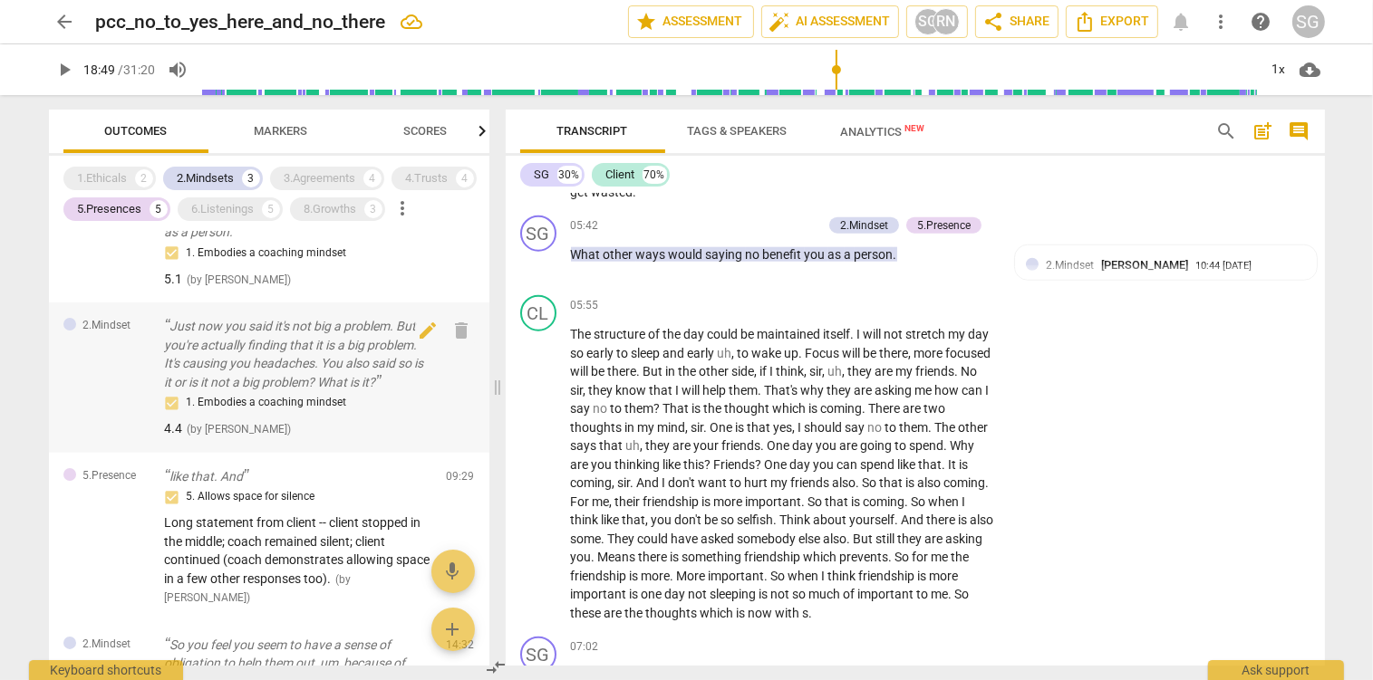
scroll to position [191, 0]
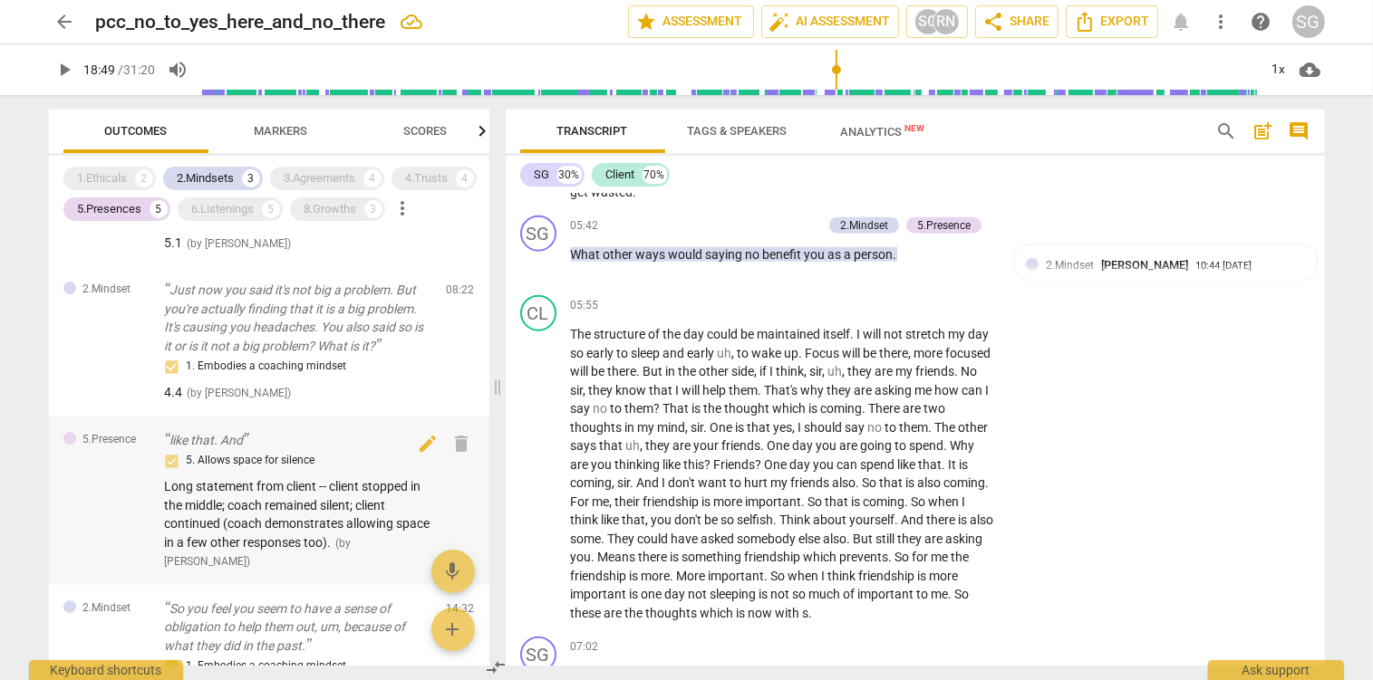
click at [265, 528] on span "Long statement from client -- client stopped in the middle; coach remained sile…" at bounding box center [297, 514] width 265 height 71
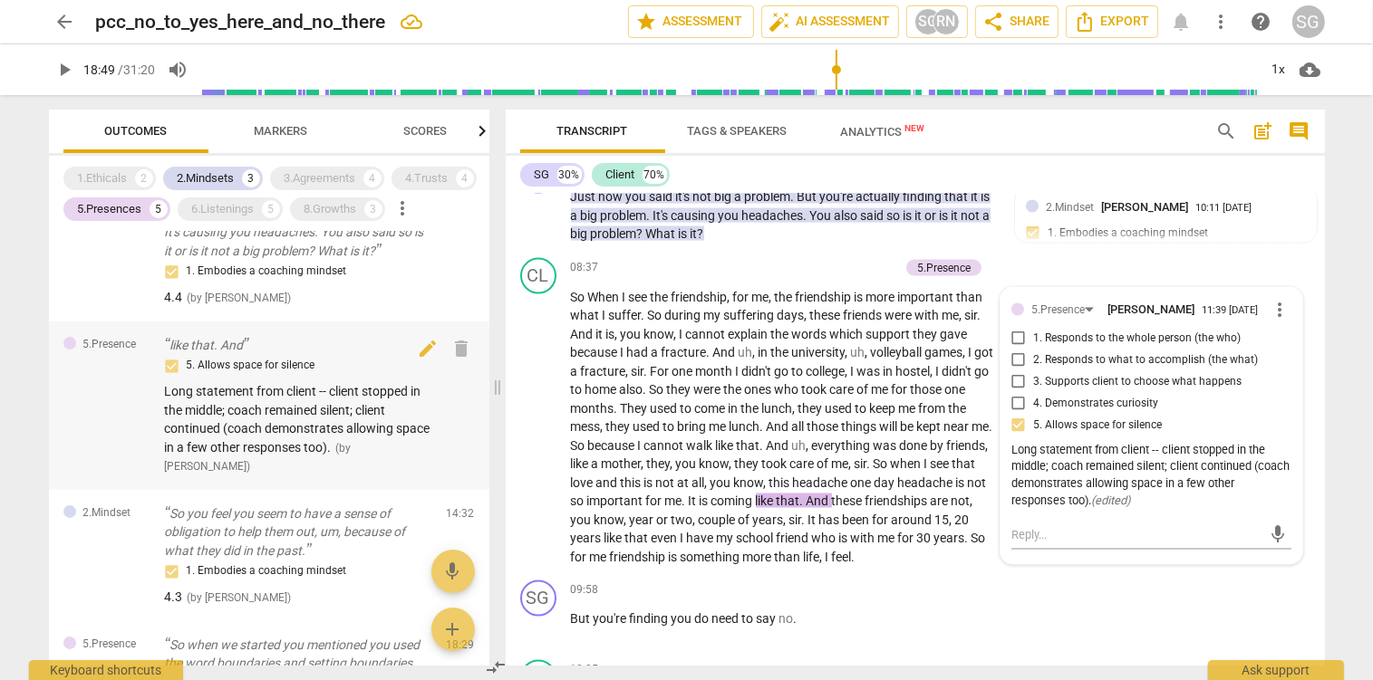
scroll to position [382, 0]
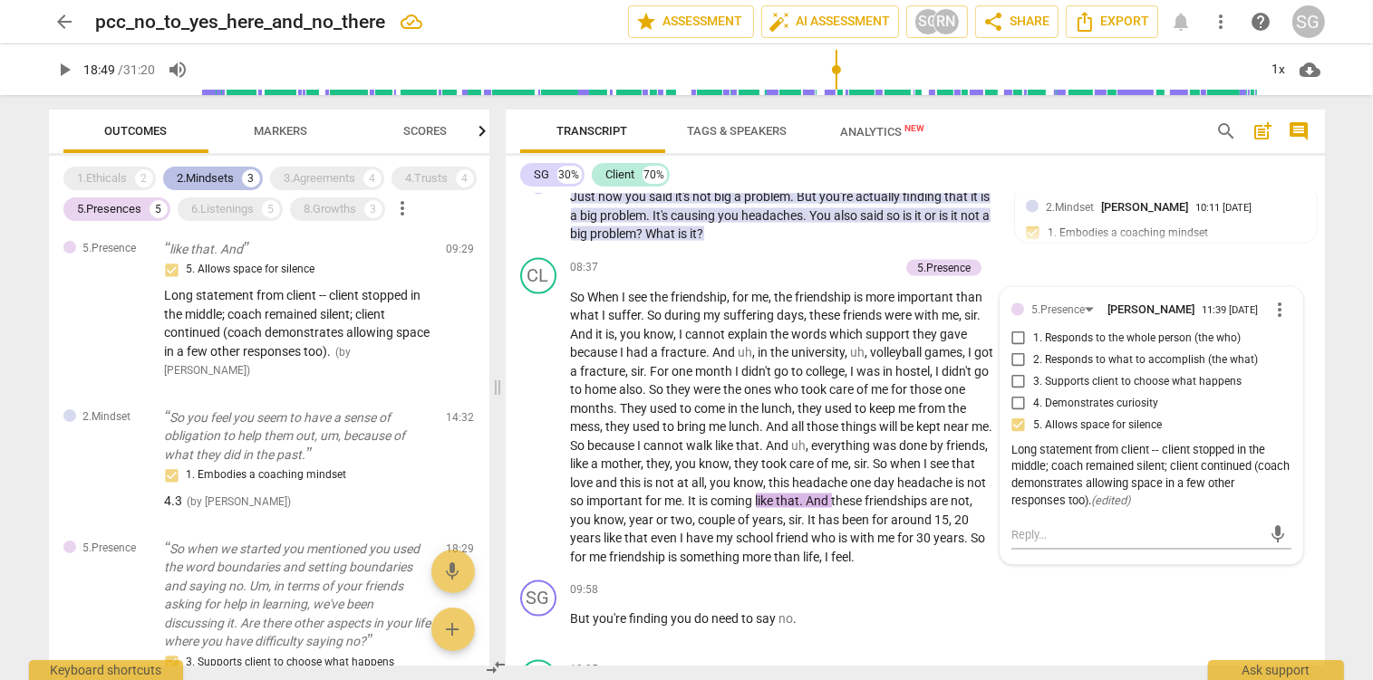
click at [201, 180] on div "2.Mindsets" at bounding box center [206, 178] width 57 height 18
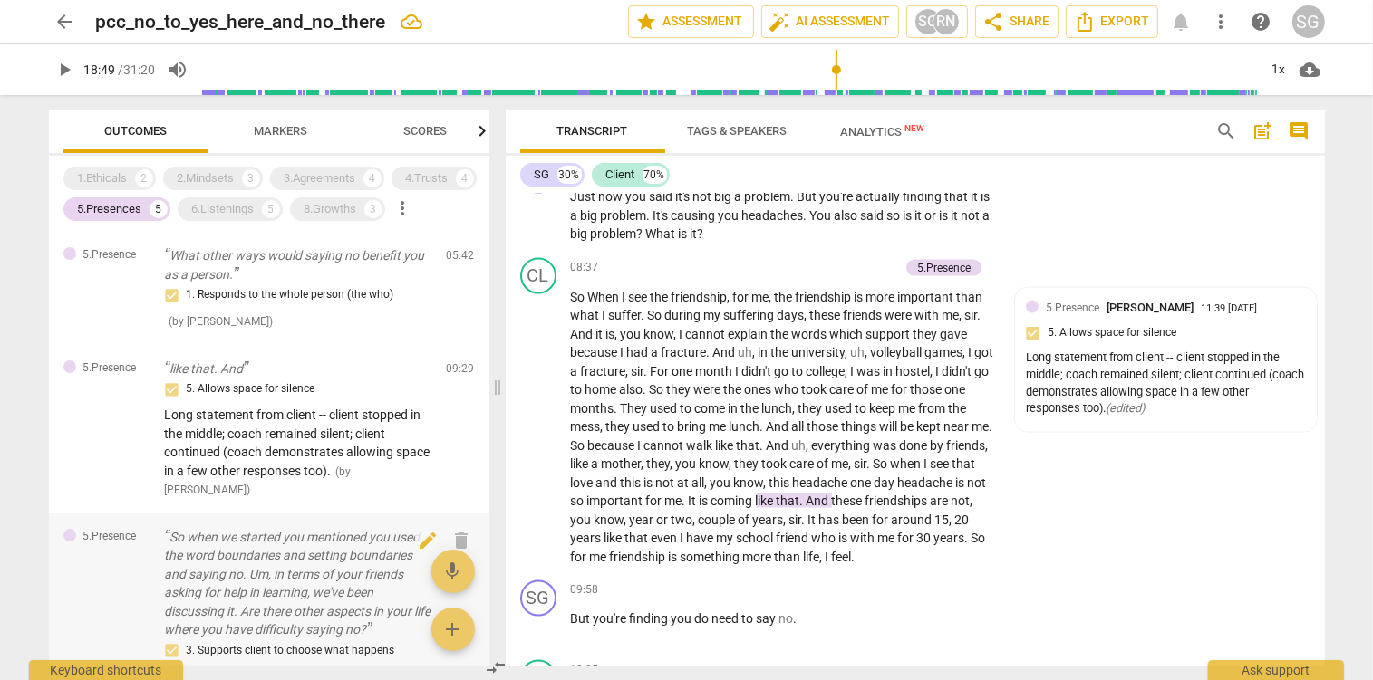
scroll to position [95, 0]
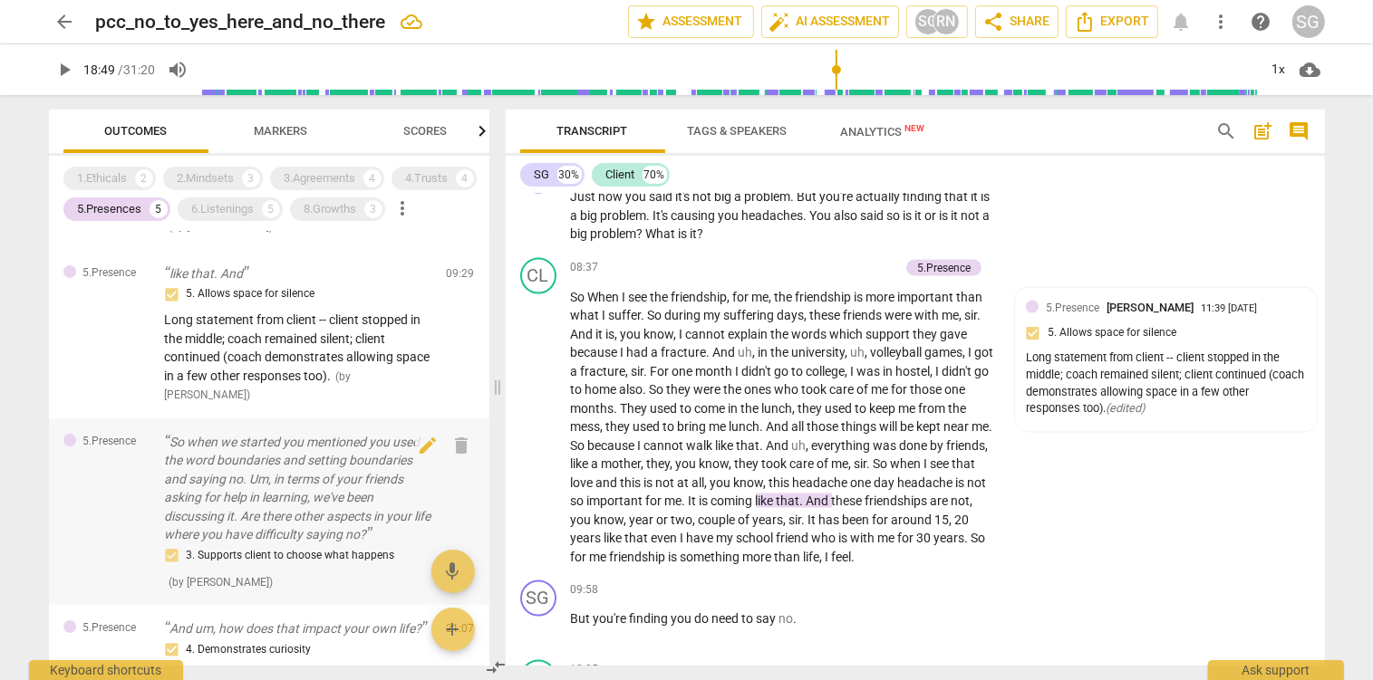
click at [243, 511] on p "So when we started you mentioned you used the word boundaries and setting bound…" at bounding box center [298, 488] width 267 height 111
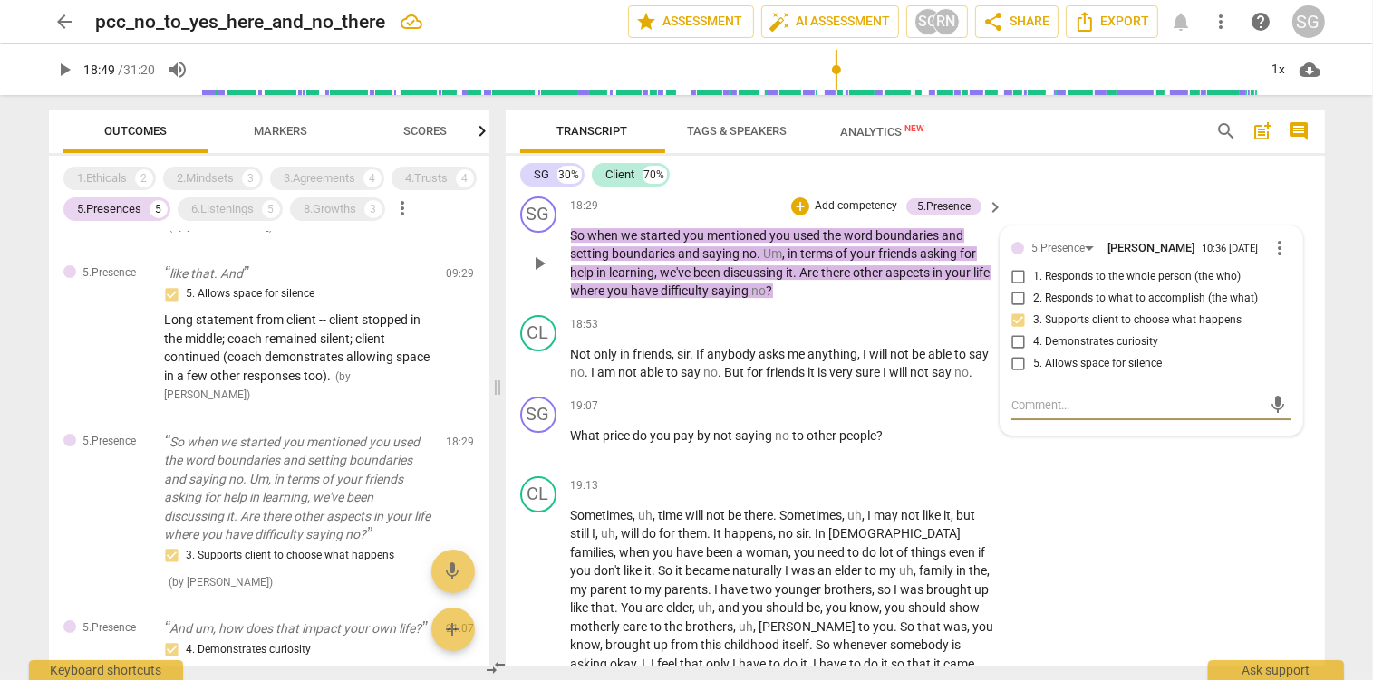
click at [840, 215] on p "Add competency" at bounding box center [856, 206] width 86 height 16
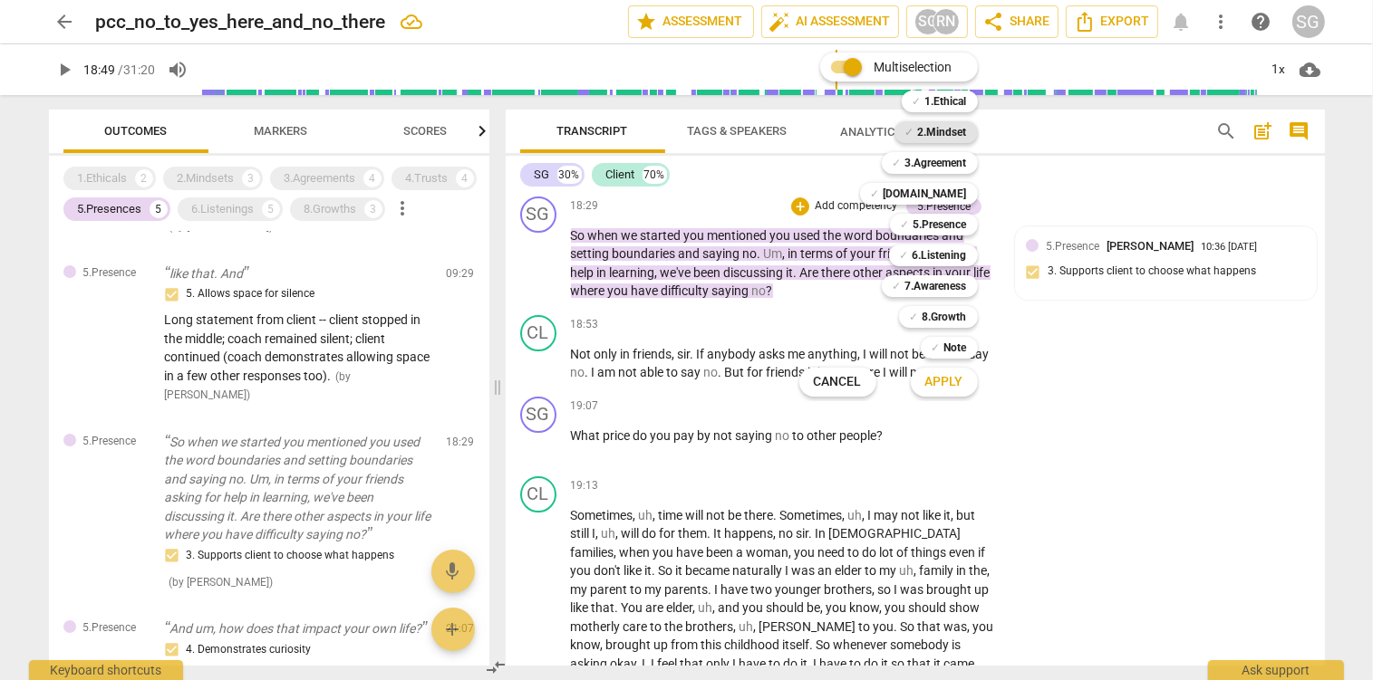
click at [951, 128] on b "2.Mindset" at bounding box center [942, 132] width 49 height 22
click at [939, 378] on span "Apply" at bounding box center [944, 382] width 38 height 18
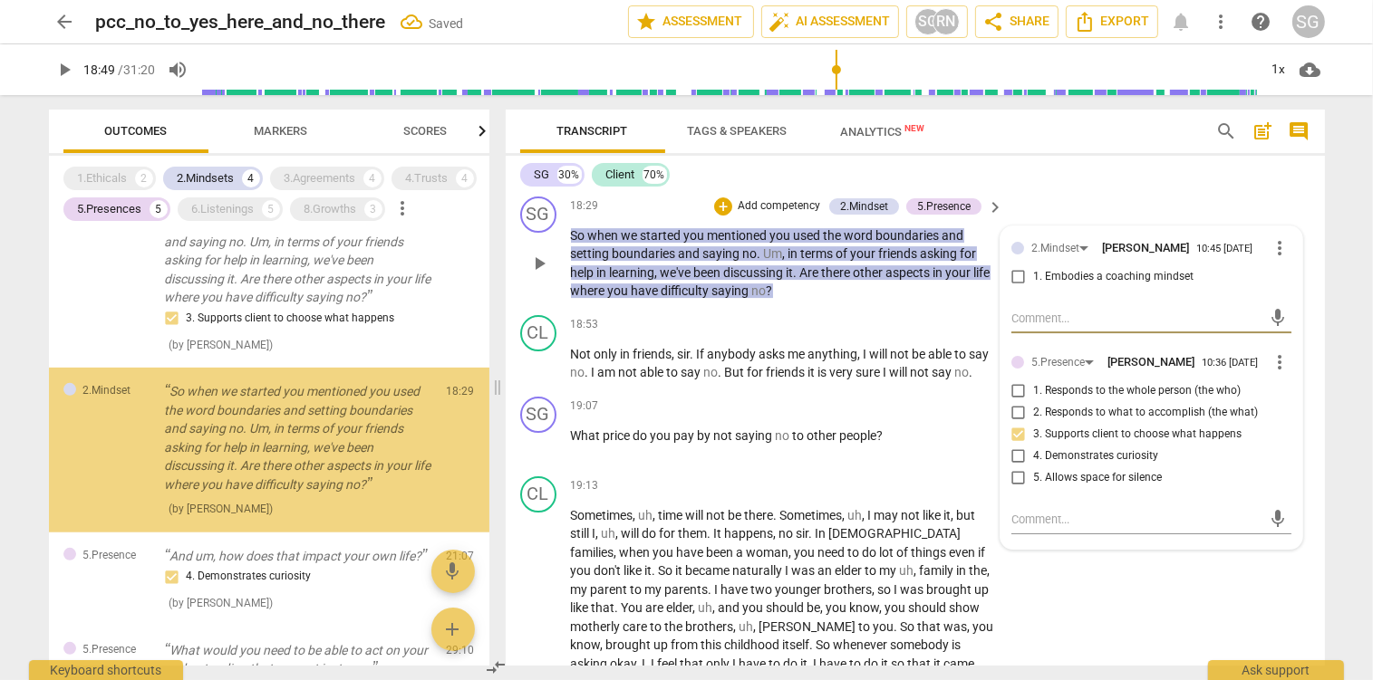
scroll to position [728, 0]
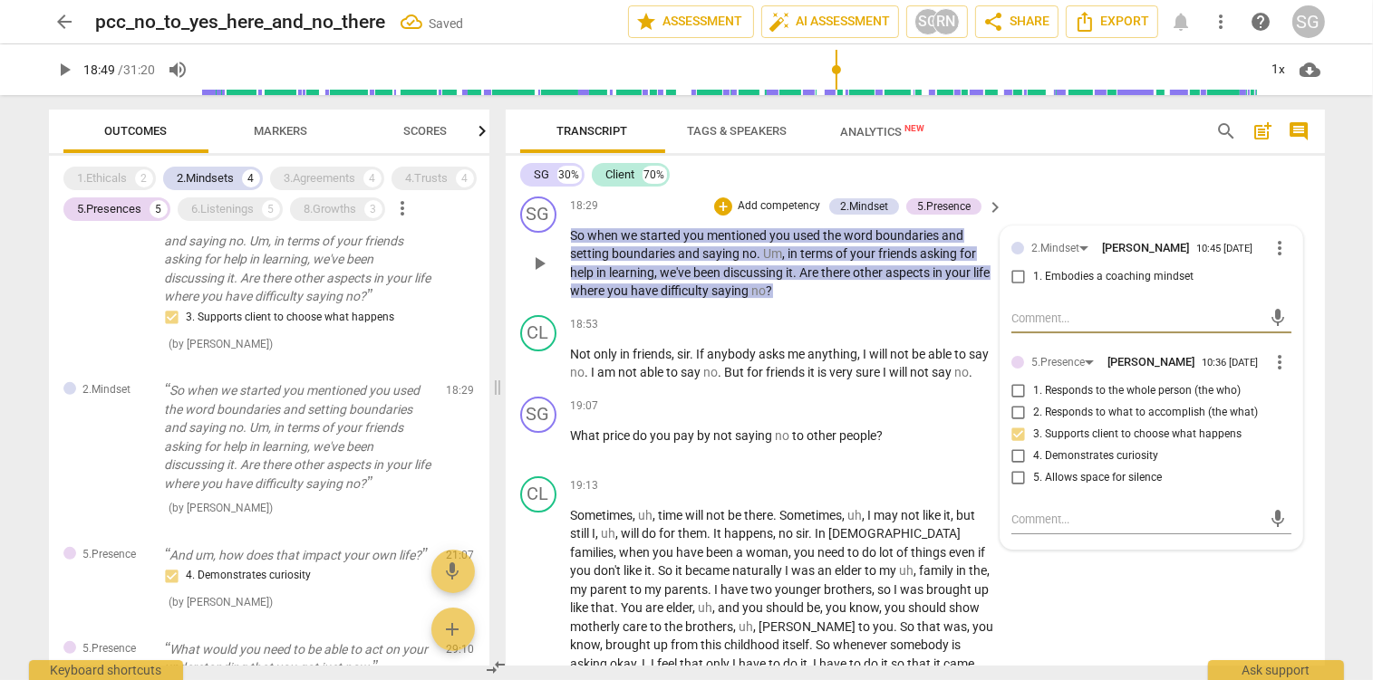
click at [1019, 288] on input "1. Embodies a coaching mindset" at bounding box center [1018, 277] width 29 height 22
click at [1024, 327] on textarea at bounding box center [1136, 318] width 251 height 17
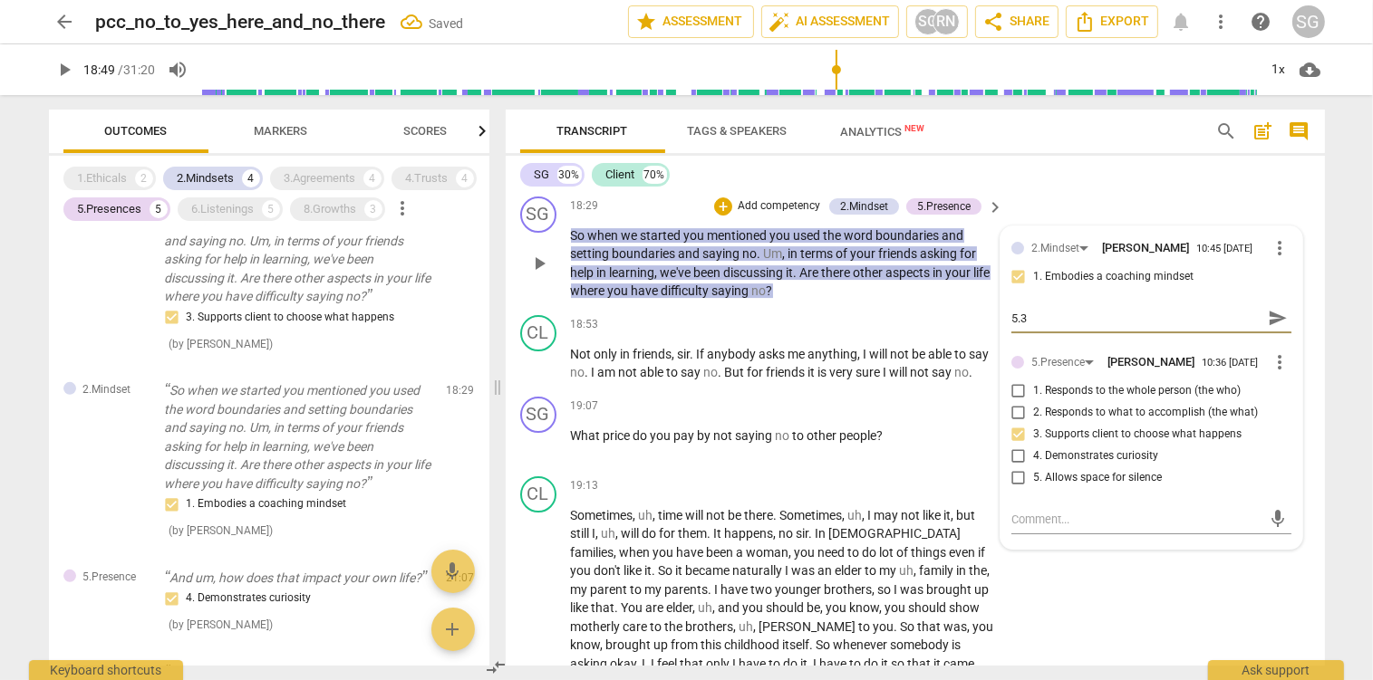
click at [1277, 328] on span "send" at bounding box center [1278, 318] width 20 height 20
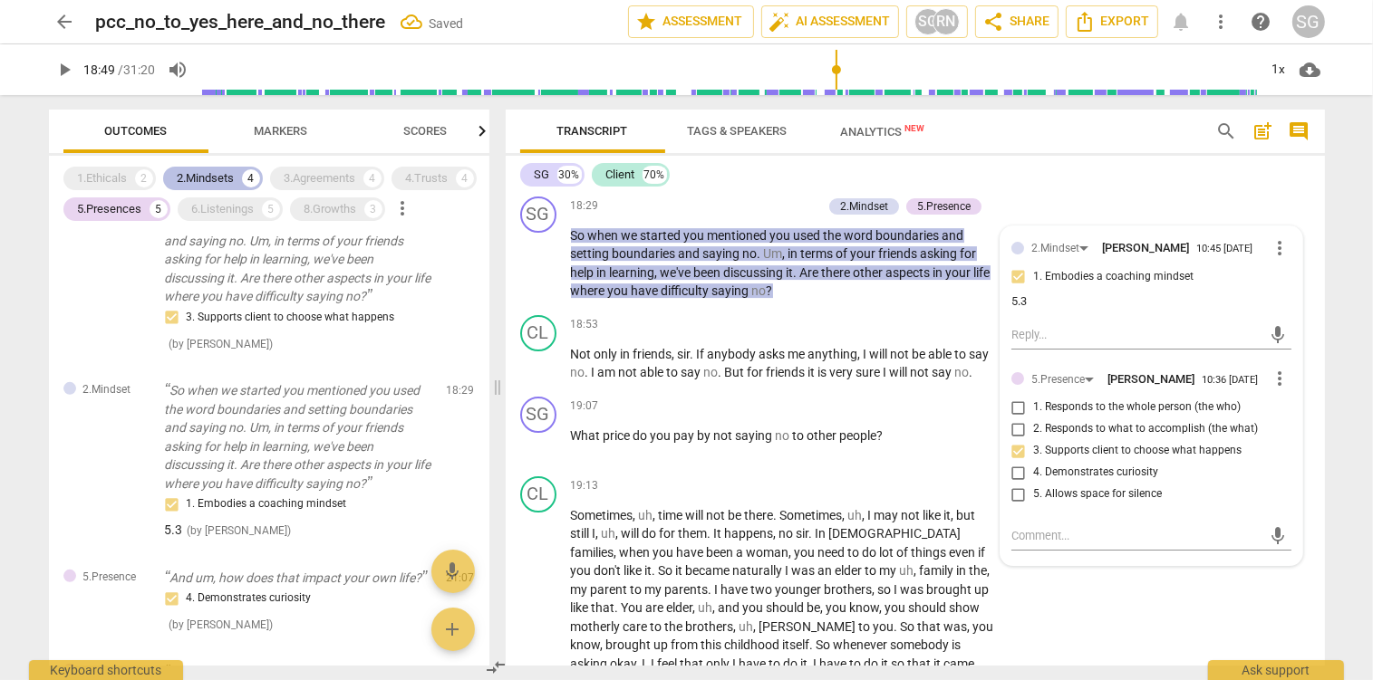
click at [206, 171] on div "2.Mindsets" at bounding box center [206, 178] width 57 height 18
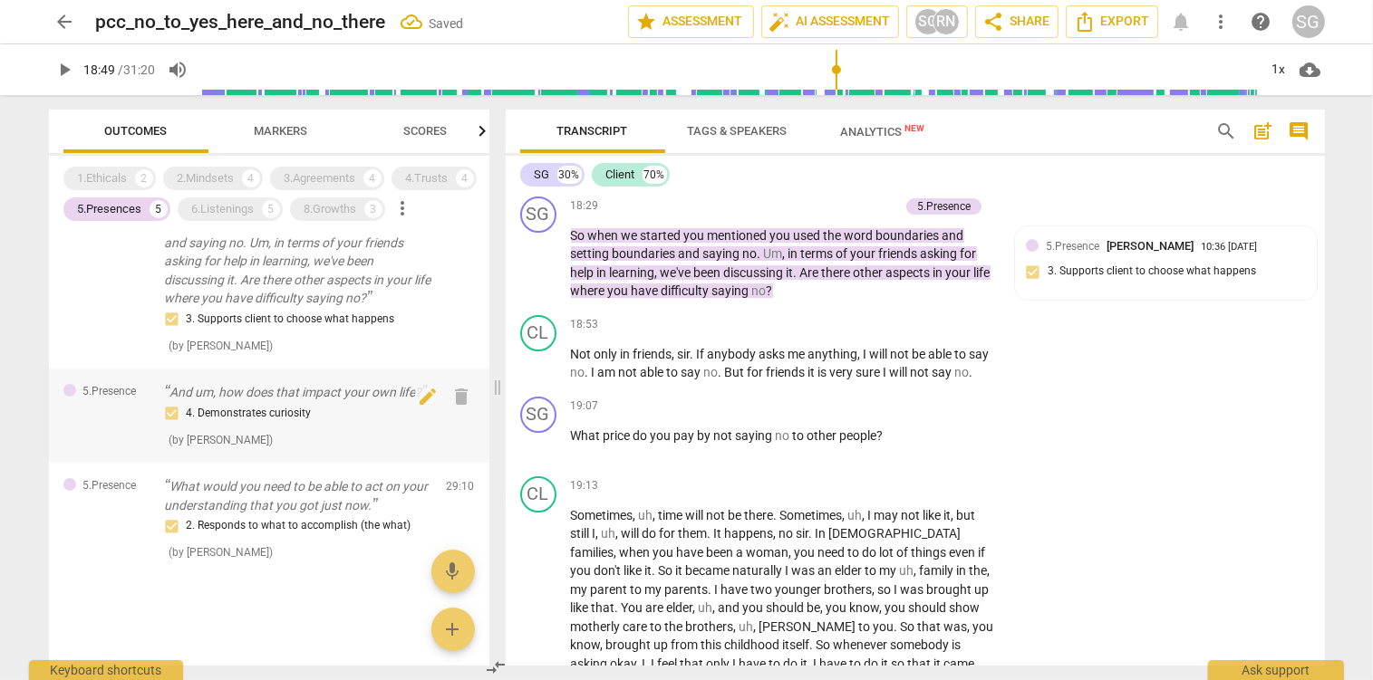
scroll to position [236, 0]
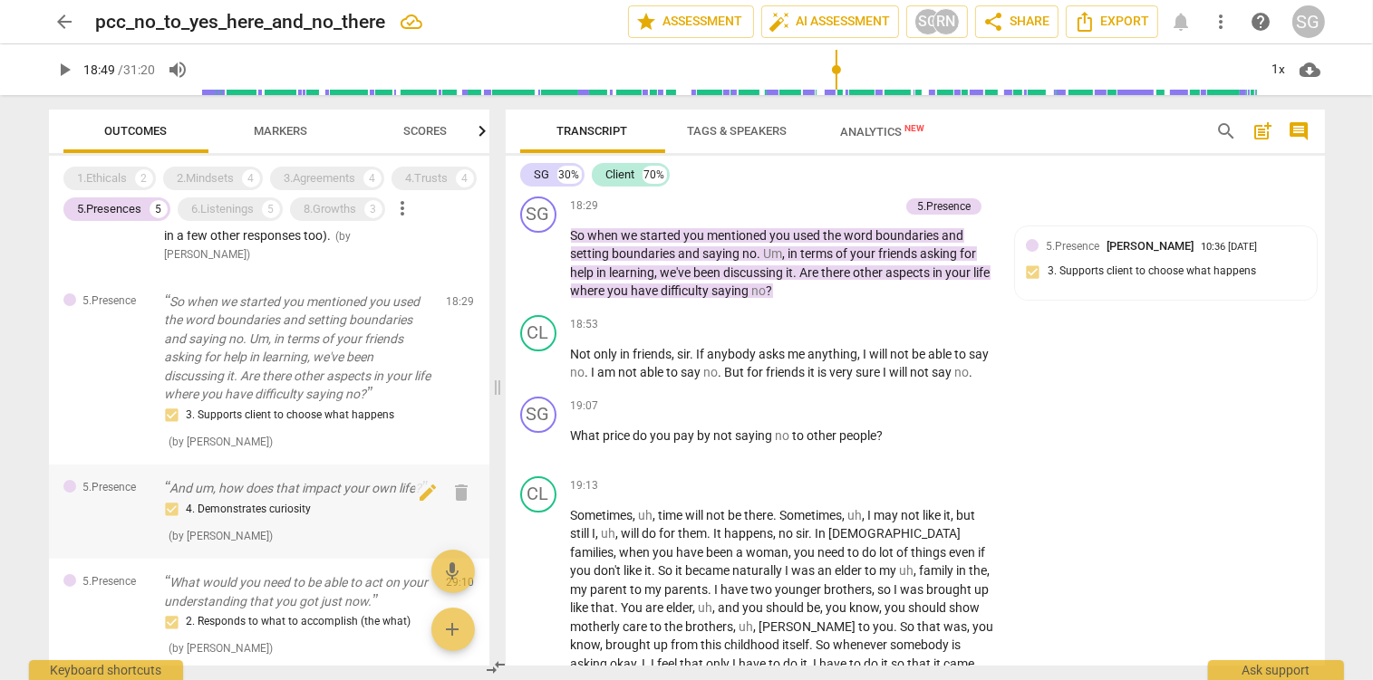
click at [243, 492] on p "And um, how does that impact your own life?" at bounding box center [298, 488] width 267 height 19
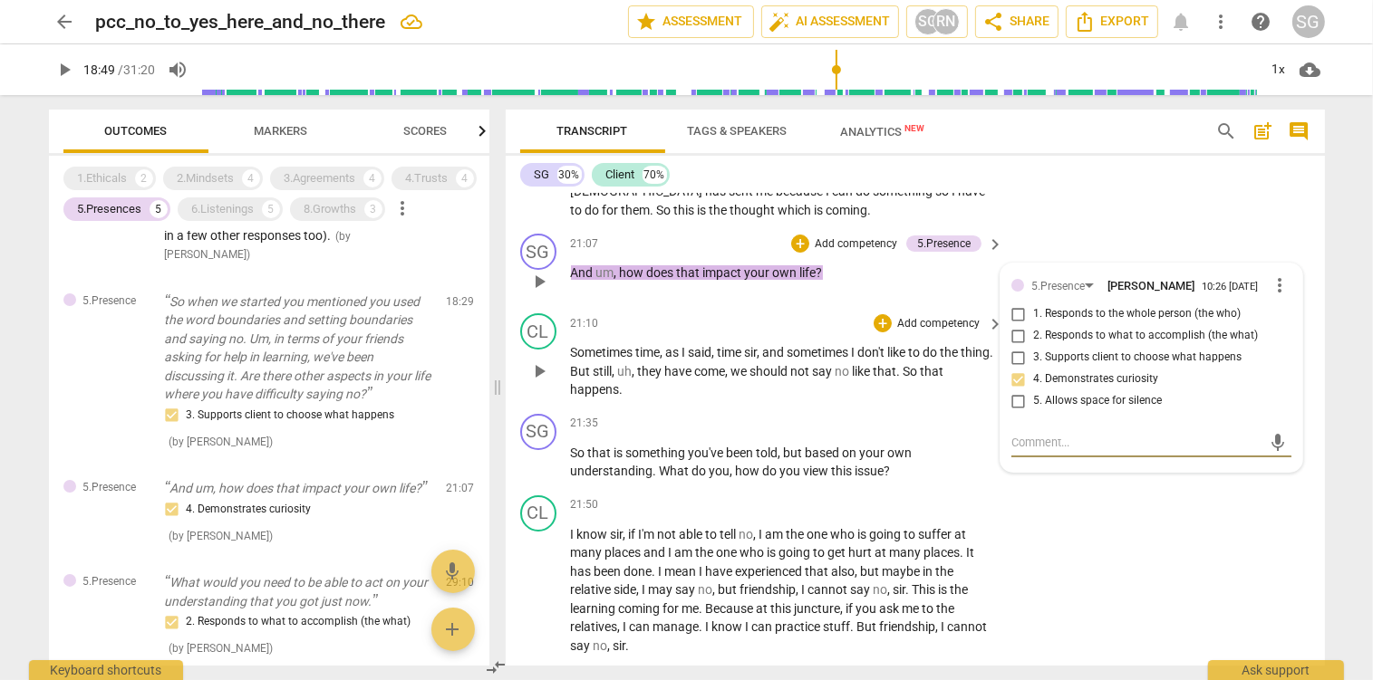
click at [855, 236] on p "Add competency" at bounding box center [856, 244] width 86 height 16
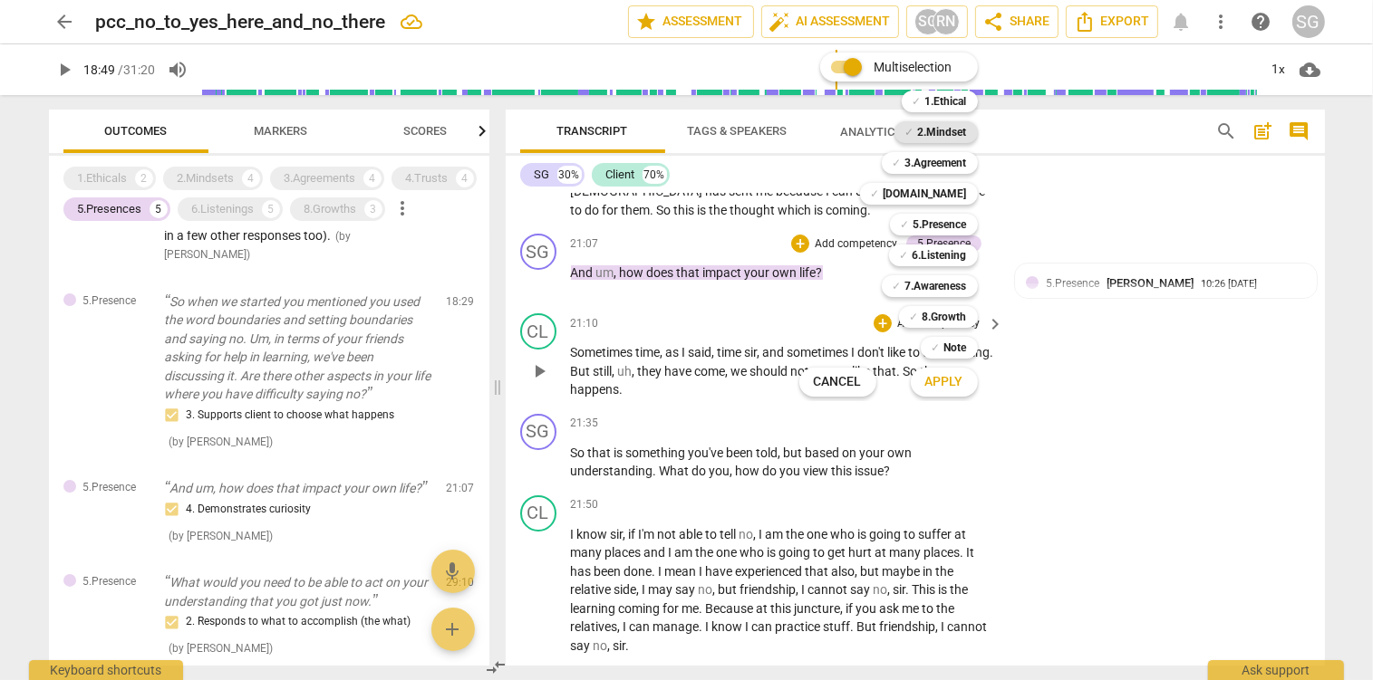
click at [961, 136] on b "2.Mindset" at bounding box center [942, 132] width 49 height 22
click at [940, 386] on span "Apply" at bounding box center [944, 382] width 38 height 18
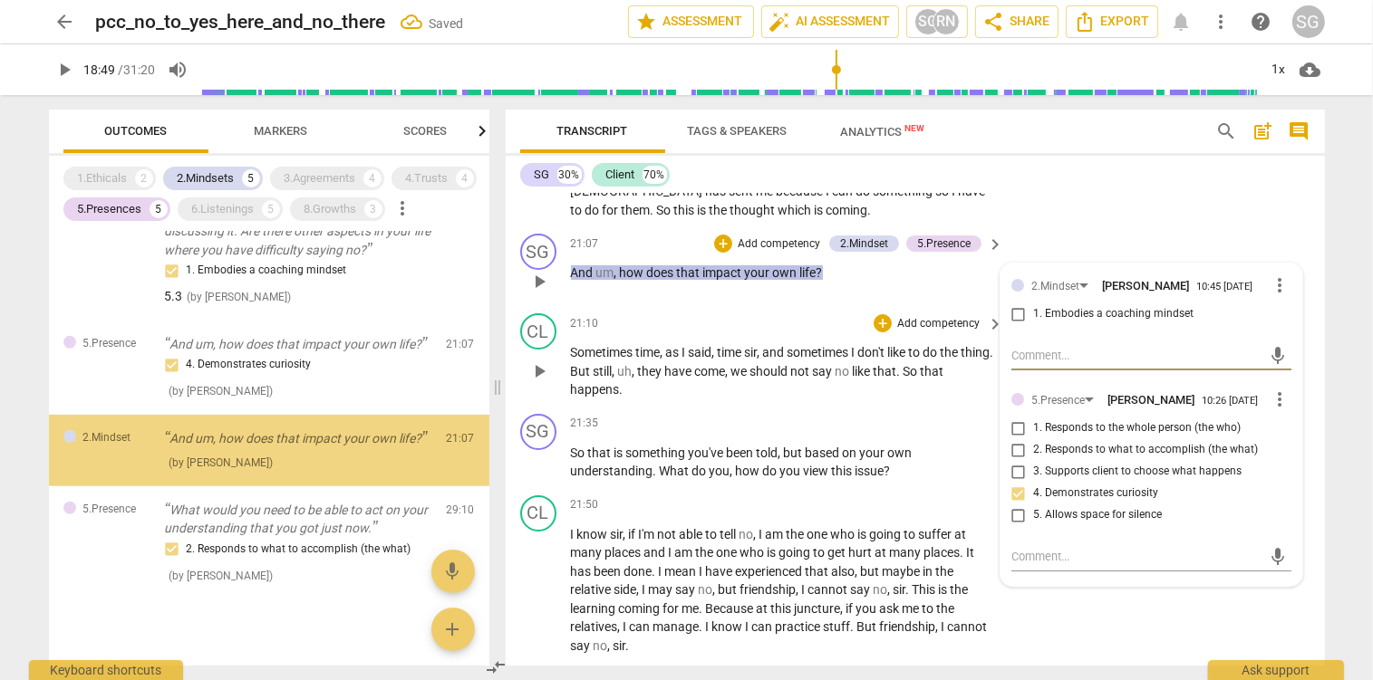
scroll to position [962, 0]
click at [1020, 304] on input "1. Embodies a coaching mindset" at bounding box center [1018, 315] width 29 height 22
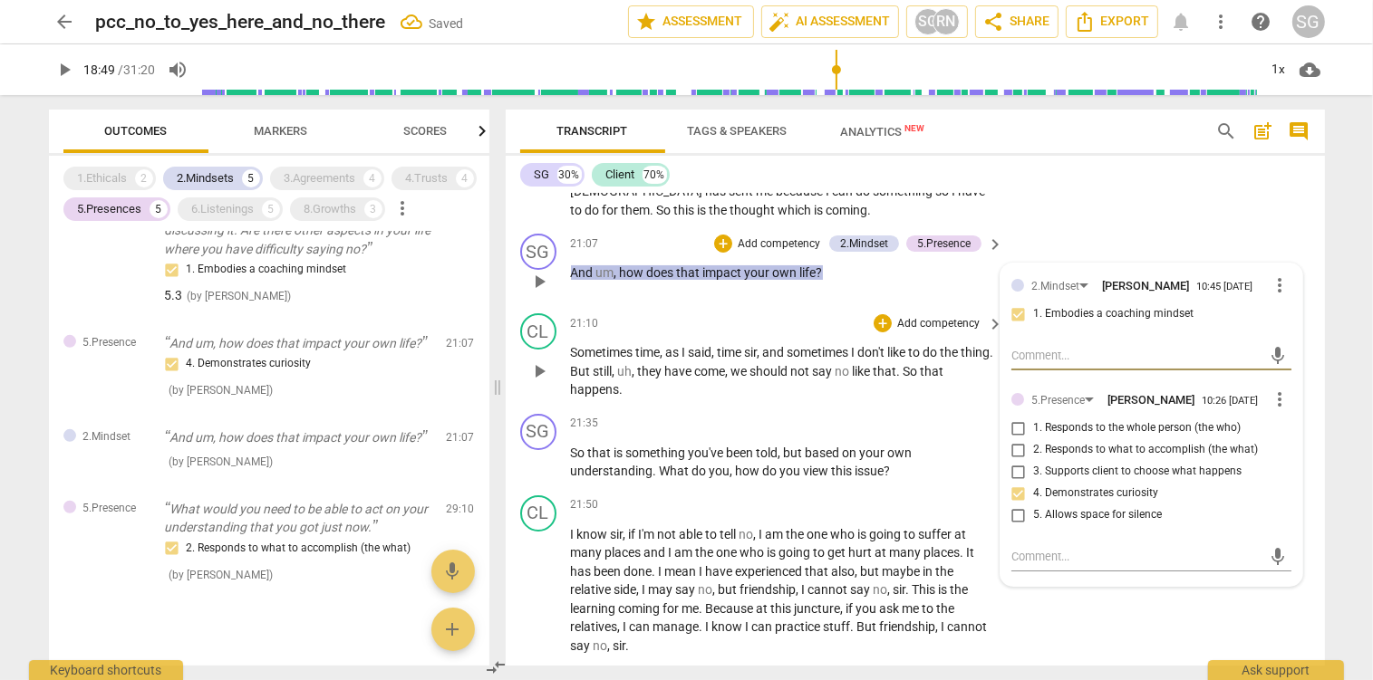
click at [1027, 347] on textarea at bounding box center [1136, 355] width 251 height 17
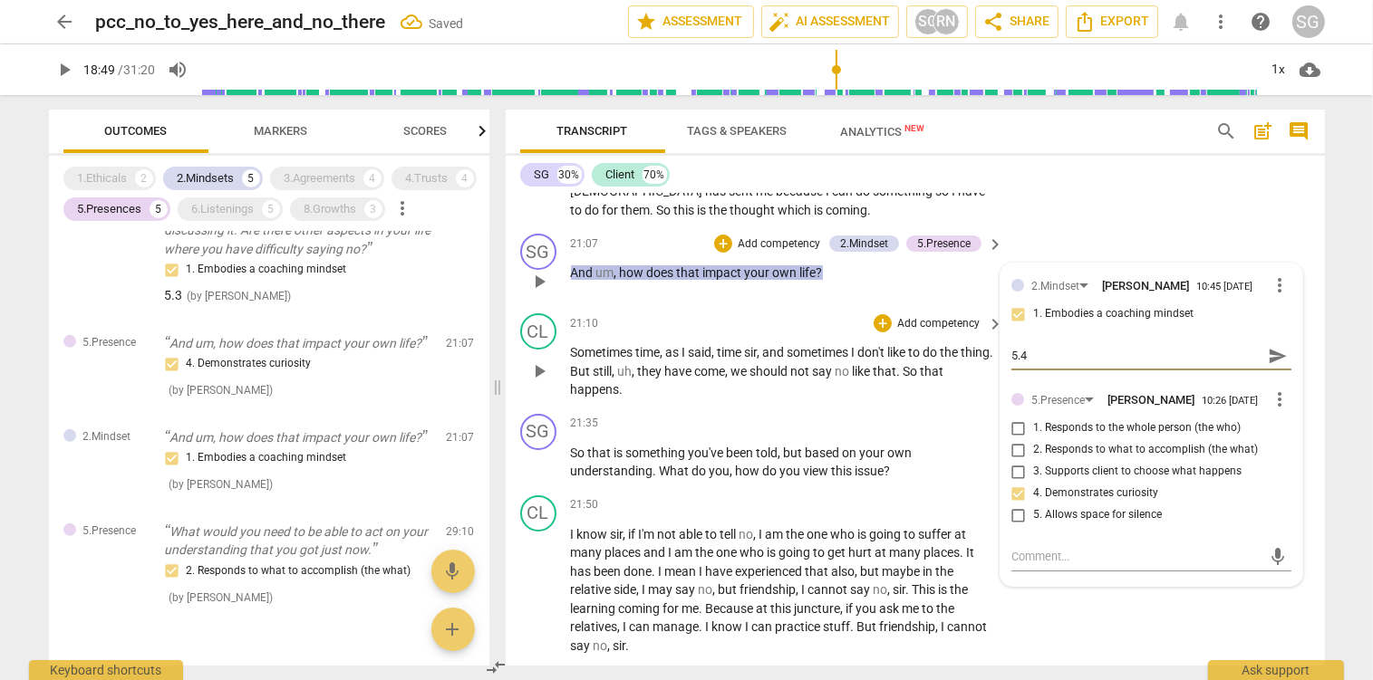
click at [1285, 346] on span "send" at bounding box center [1278, 356] width 20 height 20
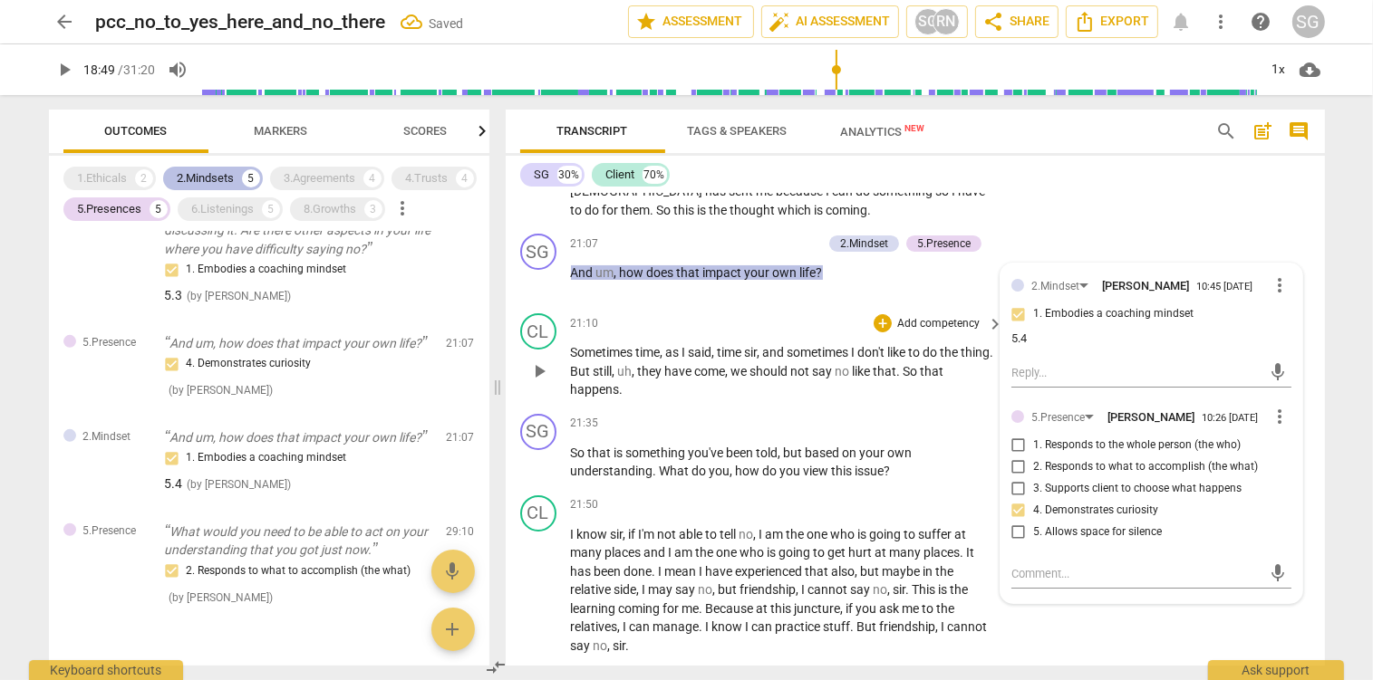
click at [208, 174] on div "2.Mindsets" at bounding box center [206, 178] width 57 height 18
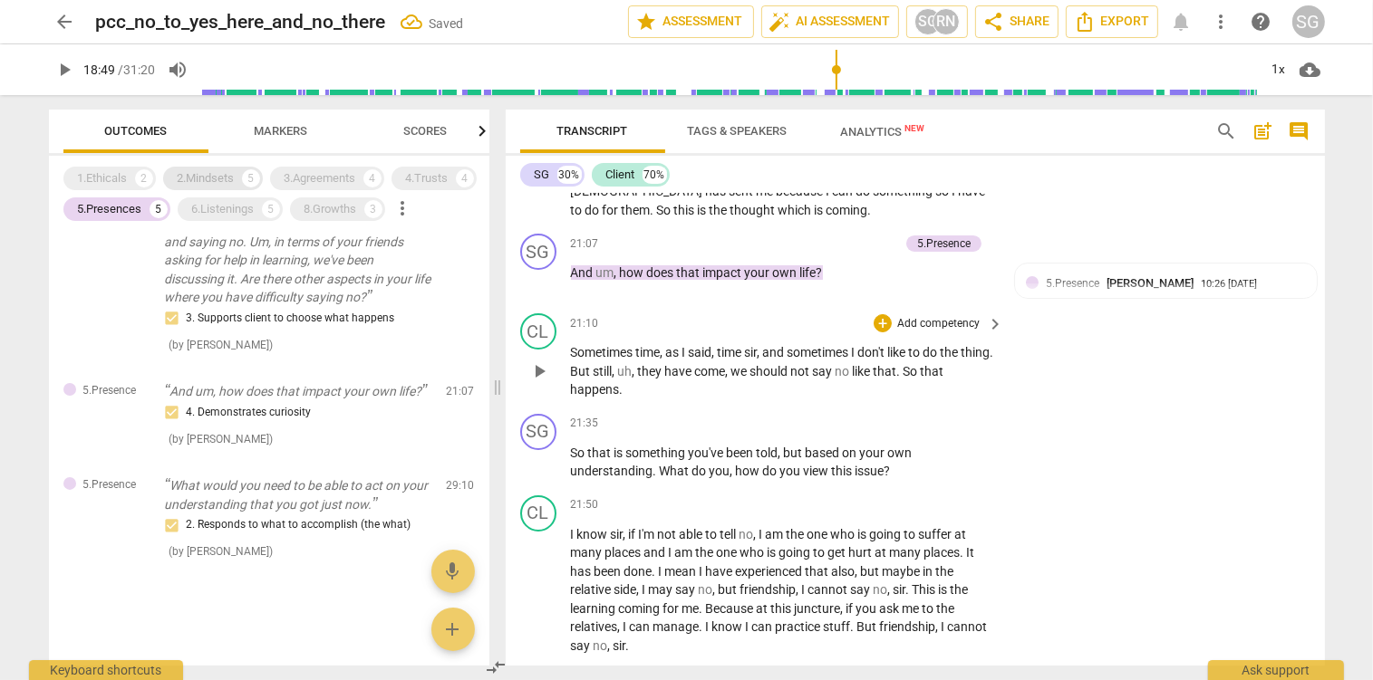
scroll to position [332, 0]
click at [285, 495] on p "What would you need to be able to act on your understanding that you got just n…" at bounding box center [298, 495] width 267 height 37
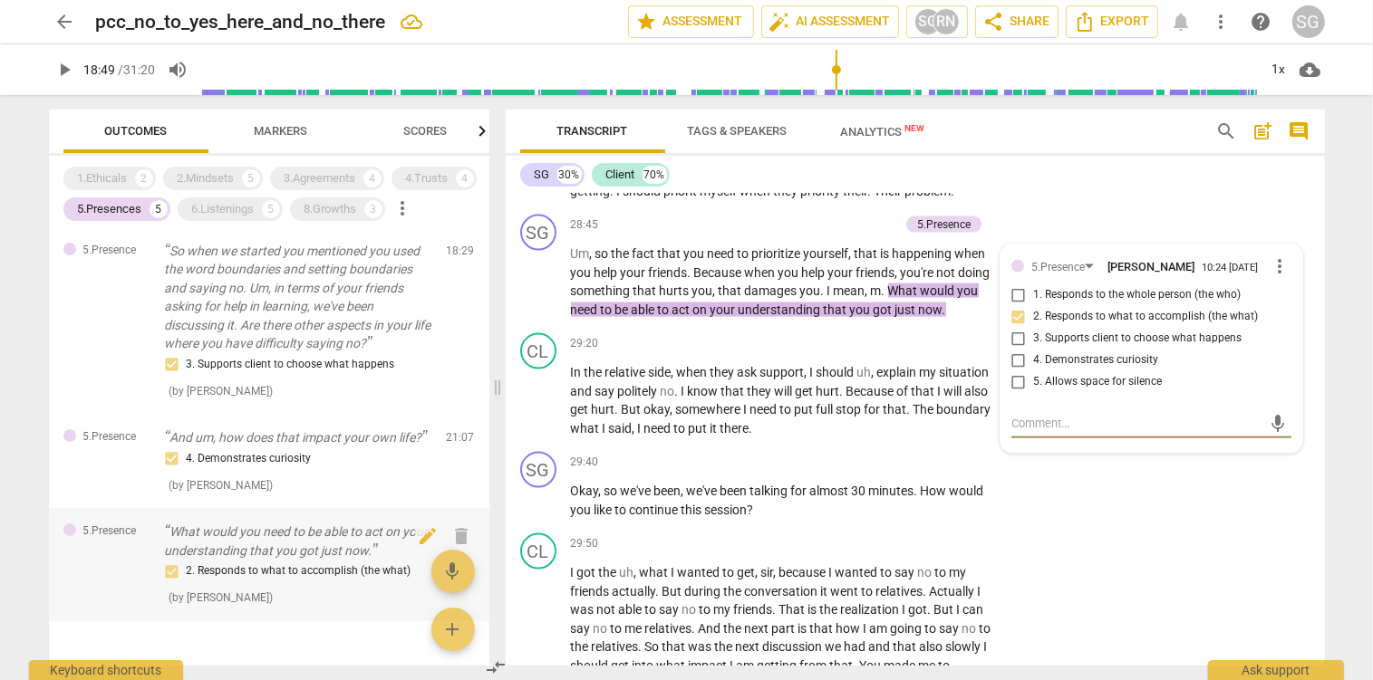
scroll to position [286, 0]
click at [279, 303] on p "So when we started you mentioned you used the word boundaries and setting bound…" at bounding box center [298, 297] width 267 height 111
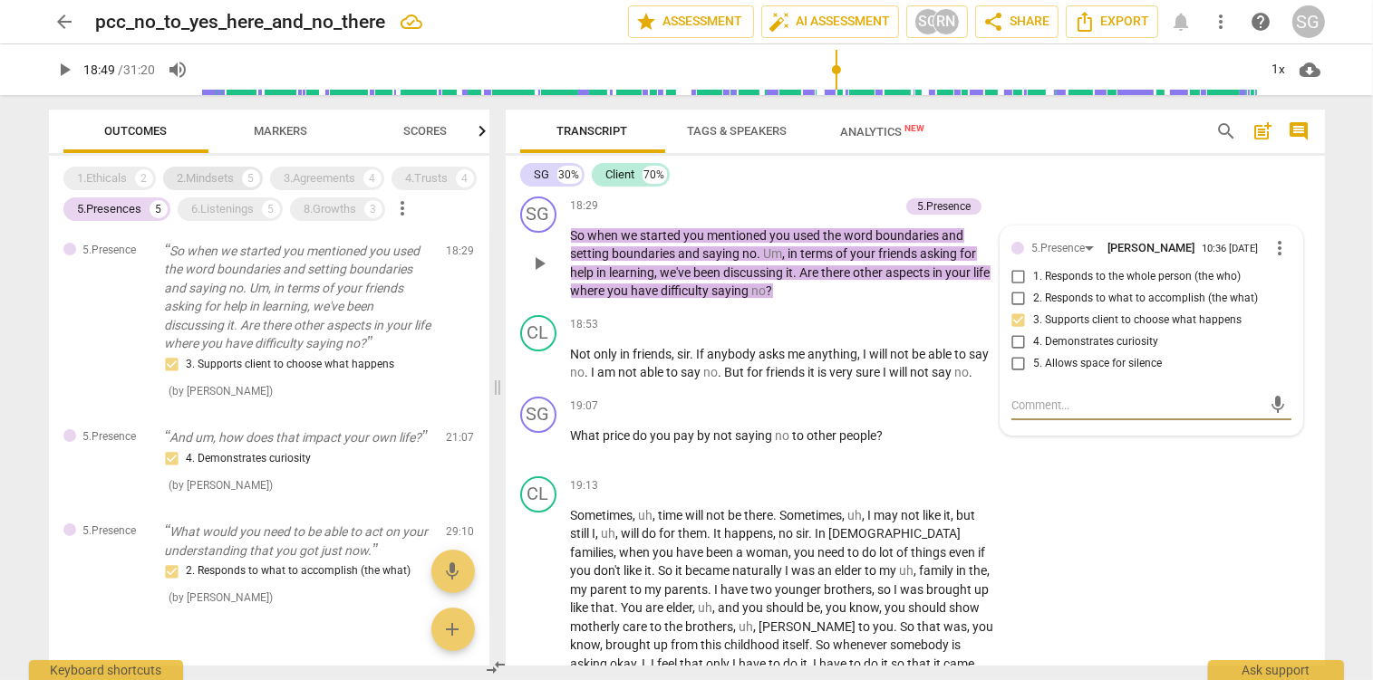
click at [190, 172] on div "2.Mindsets" at bounding box center [206, 178] width 57 height 18
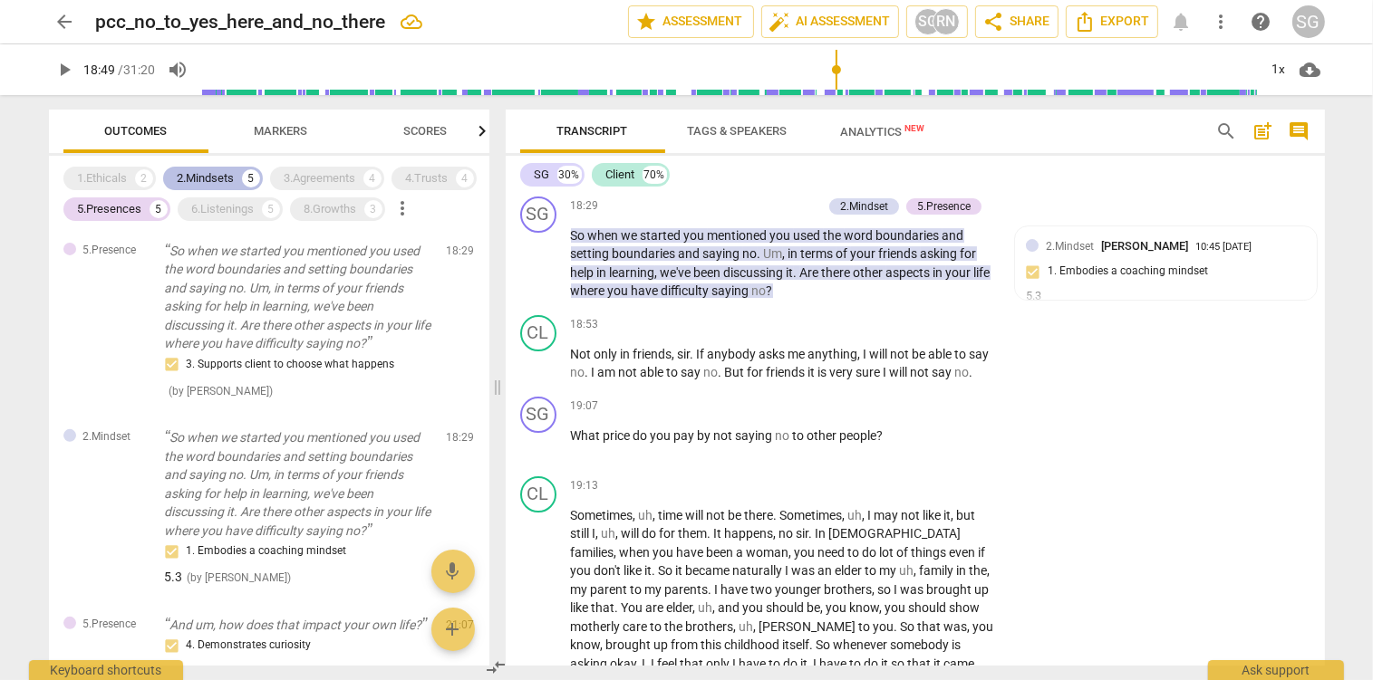
click at [218, 178] on div "2.Mindsets" at bounding box center [206, 178] width 57 height 18
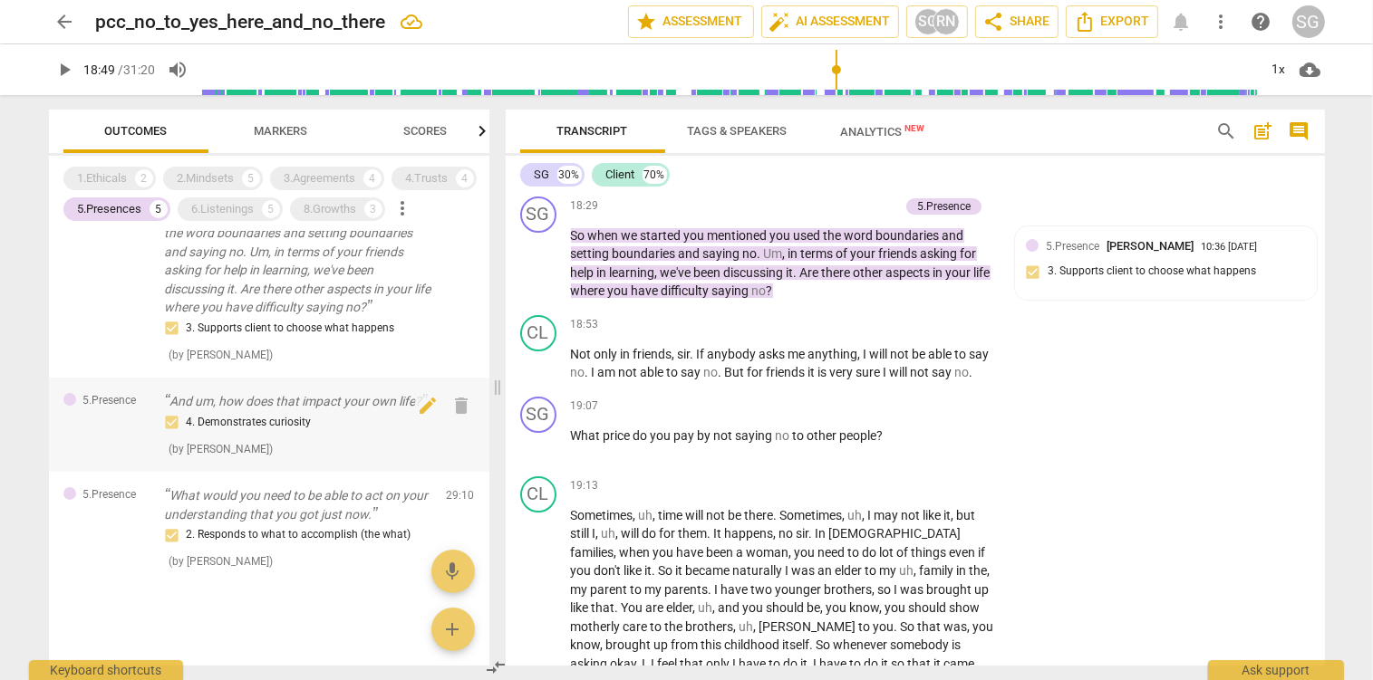
scroll to position [332, 0]
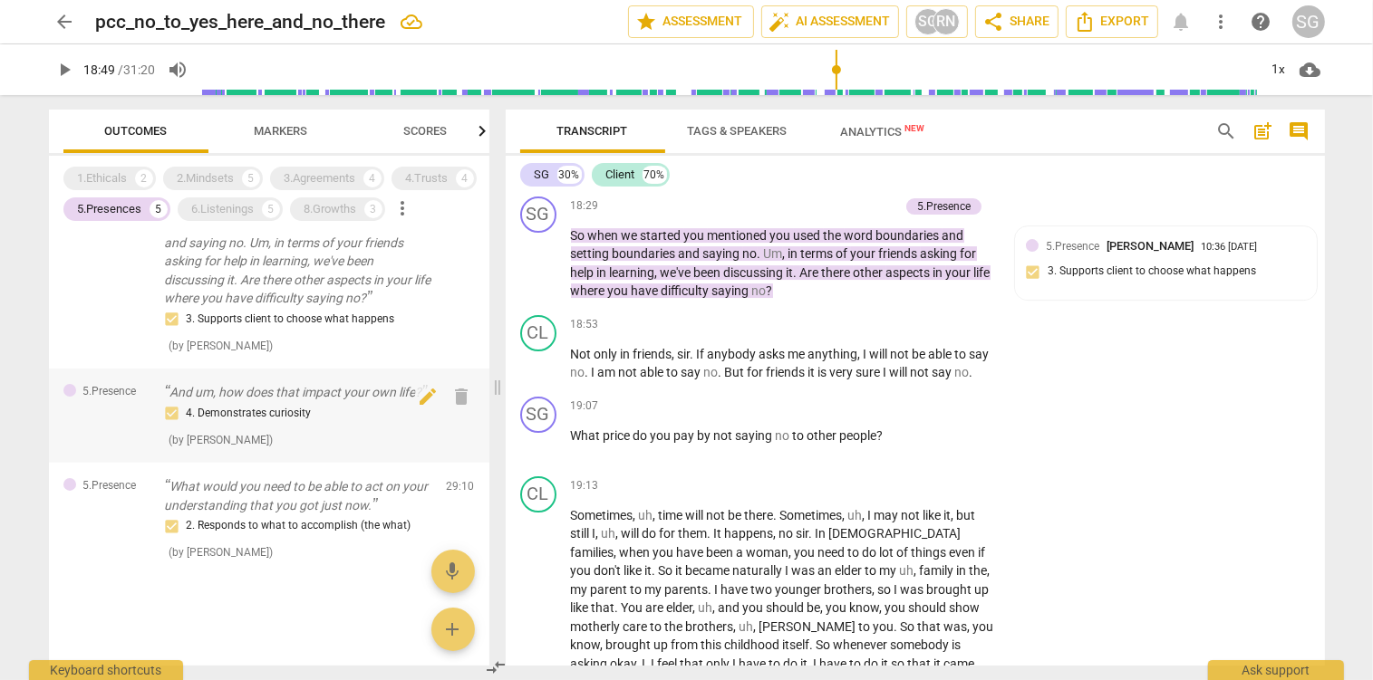
click at [256, 423] on div "4. Demonstrates curiosity" at bounding box center [298, 414] width 267 height 22
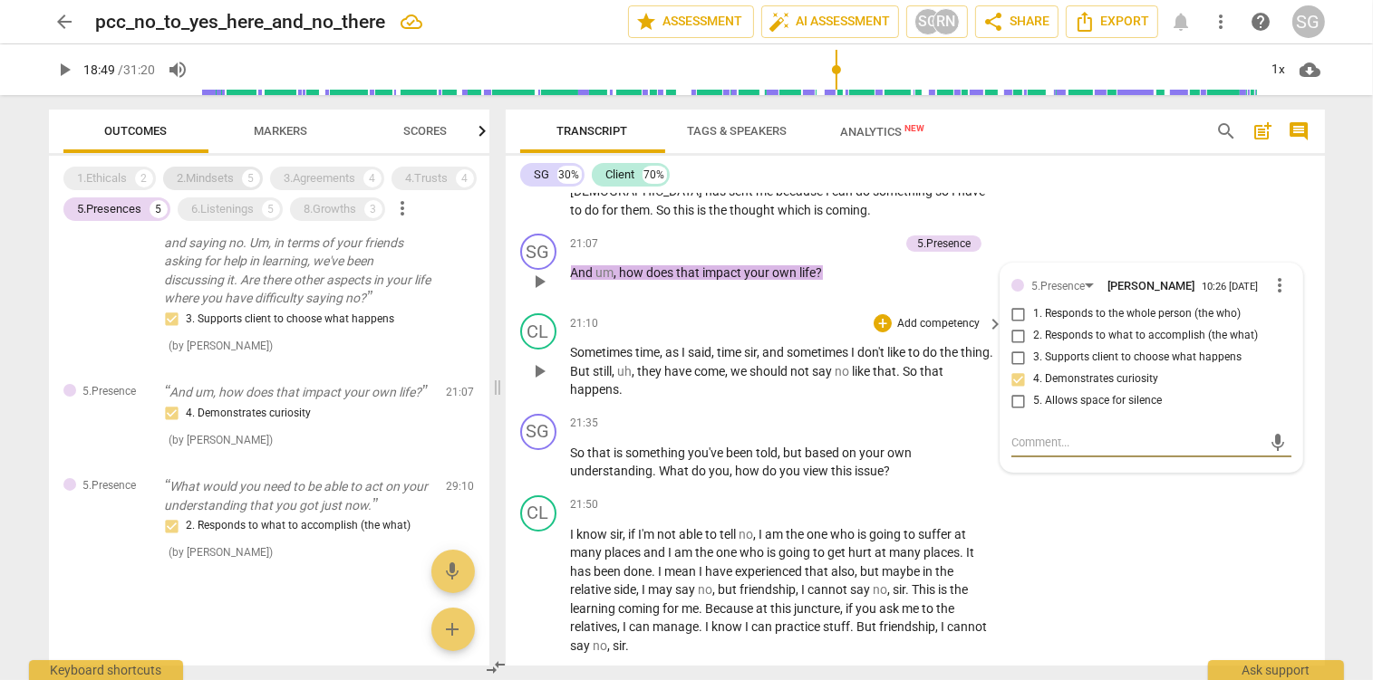
click at [204, 172] on div "2.Mindsets" at bounding box center [206, 178] width 57 height 18
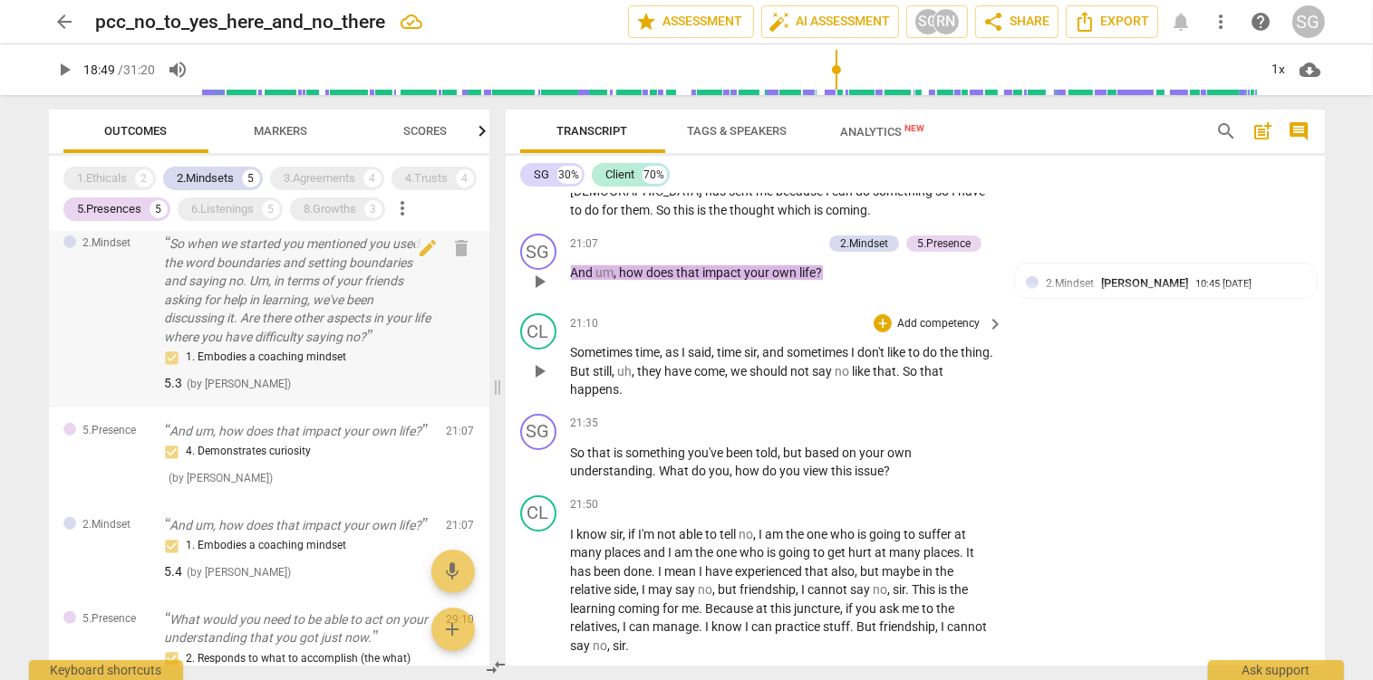
scroll to position [917, 0]
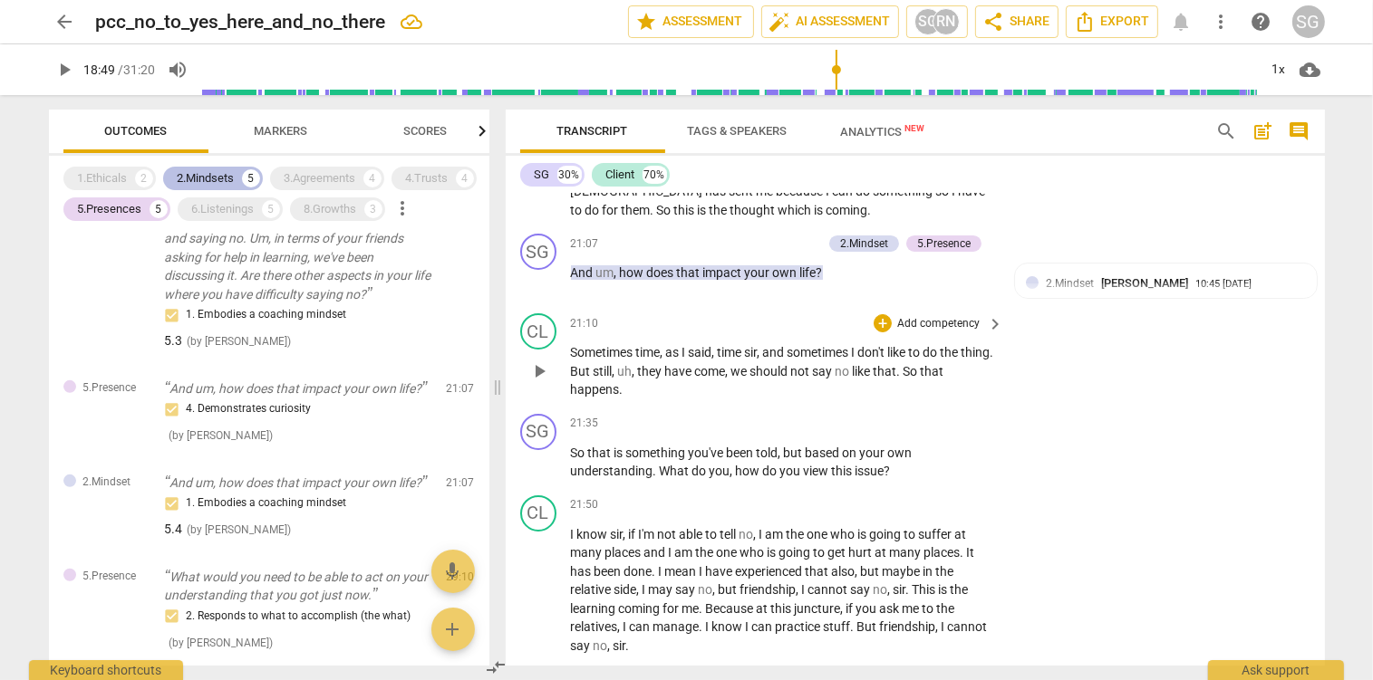
click at [212, 179] on div "2.Mindsets" at bounding box center [206, 178] width 57 height 18
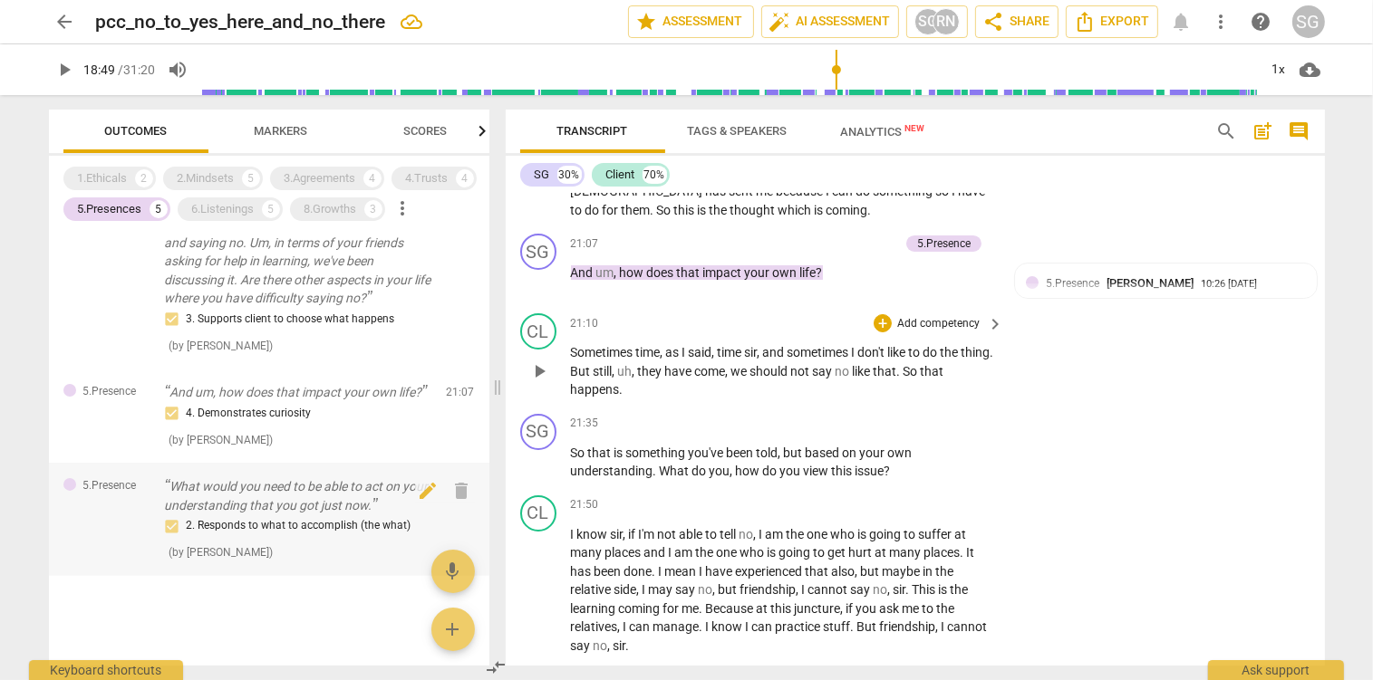
click at [256, 487] on p "What would you need to be able to act on your understanding that you got just n…" at bounding box center [298, 495] width 267 height 37
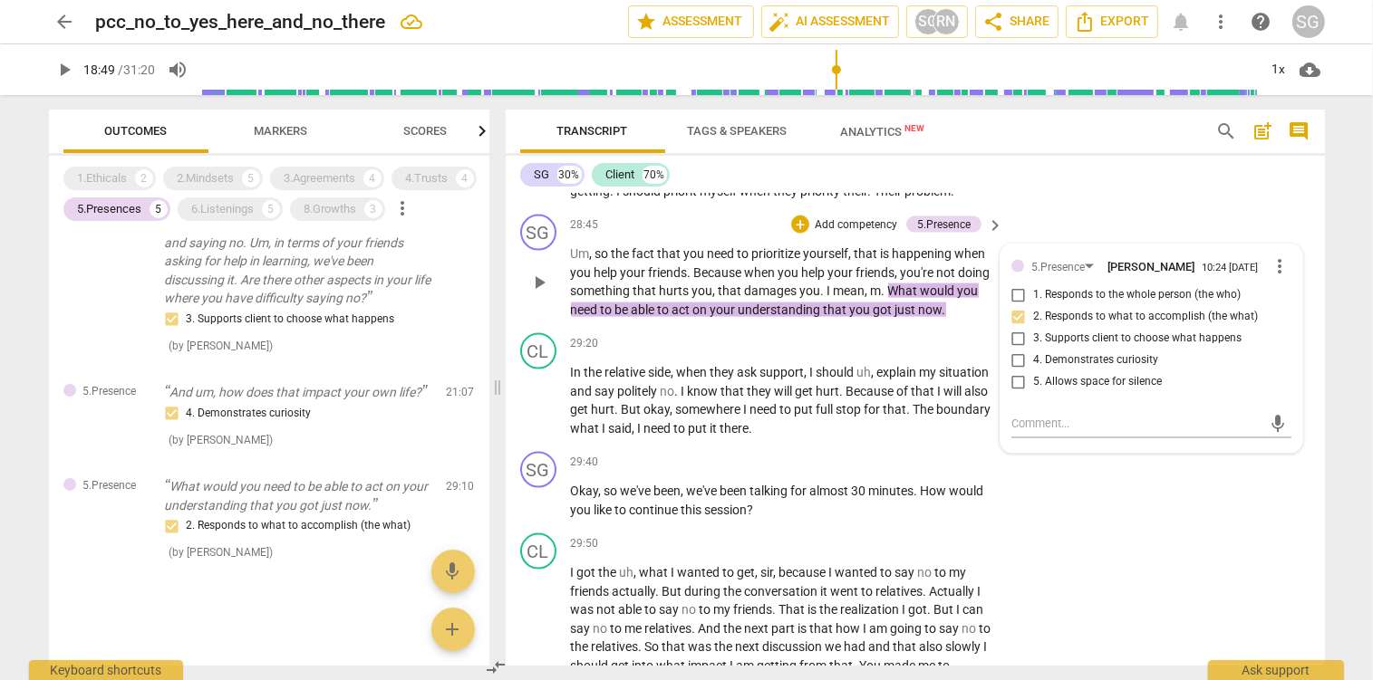
click at [844, 229] on p "Add competency" at bounding box center [856, 225] width 86 height 16
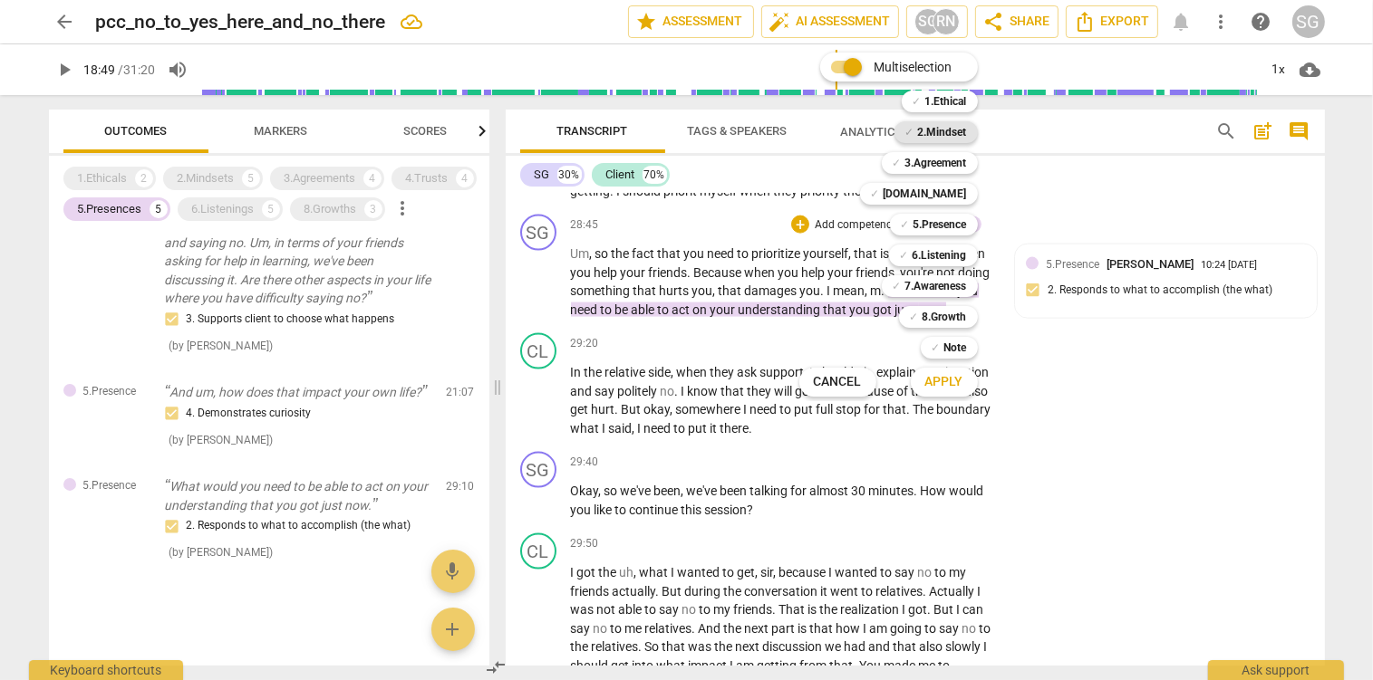
click at [950, 132] on b "2.Mindset" at bounding box center [942, 132] width 49 height 22
click at [950, 385] on span "Apply" at bounding box center [944, 382] width 38 height 18
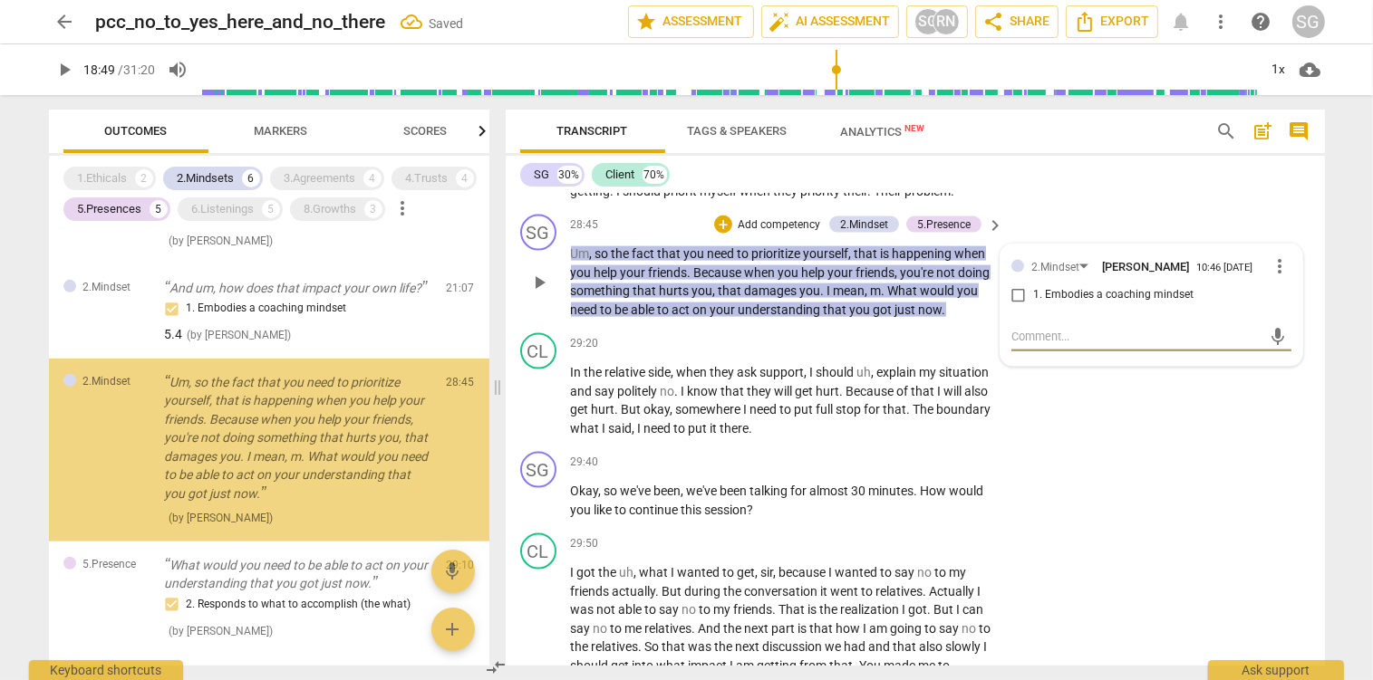
scroll to position [1112, 0]
click at [1018, 300] on input "1. Embodies a coaching mindset" at bounding box center [1018, 296] width 29 height 22
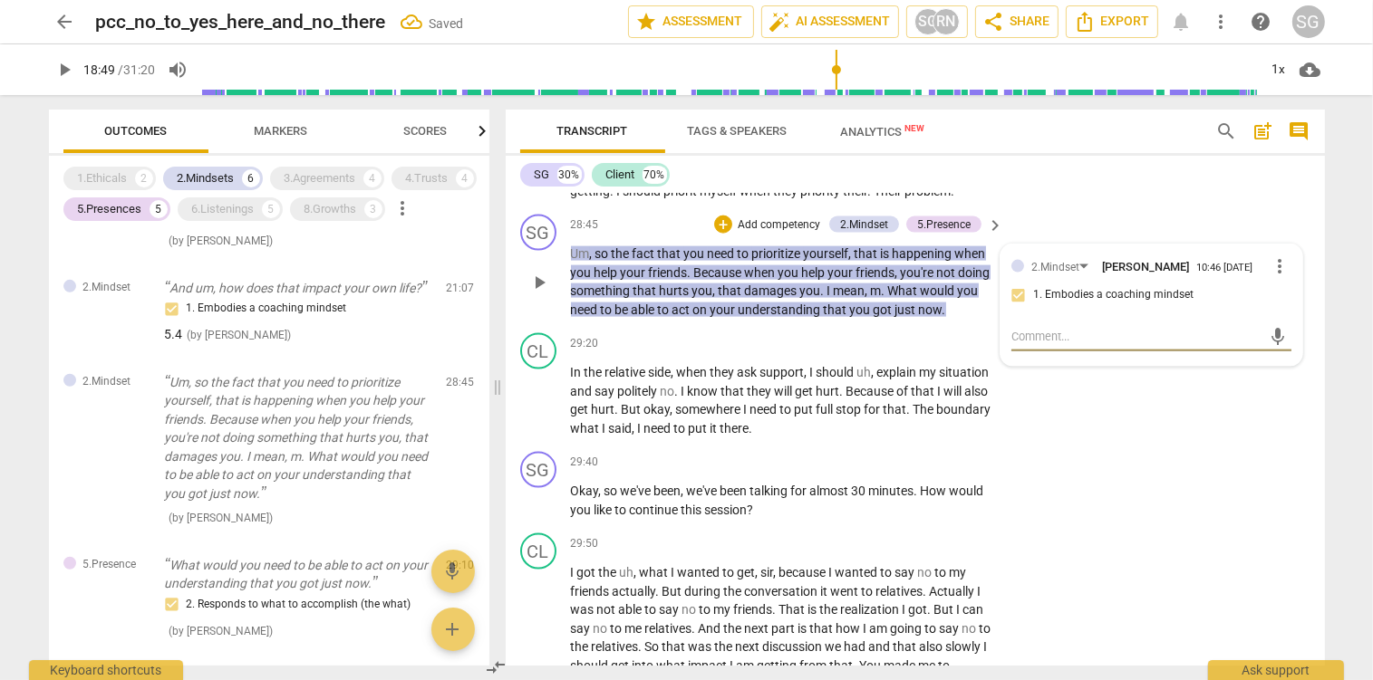
click at [1044, 342] on textarea at bounding box center [1136, 336] width 251 height 17
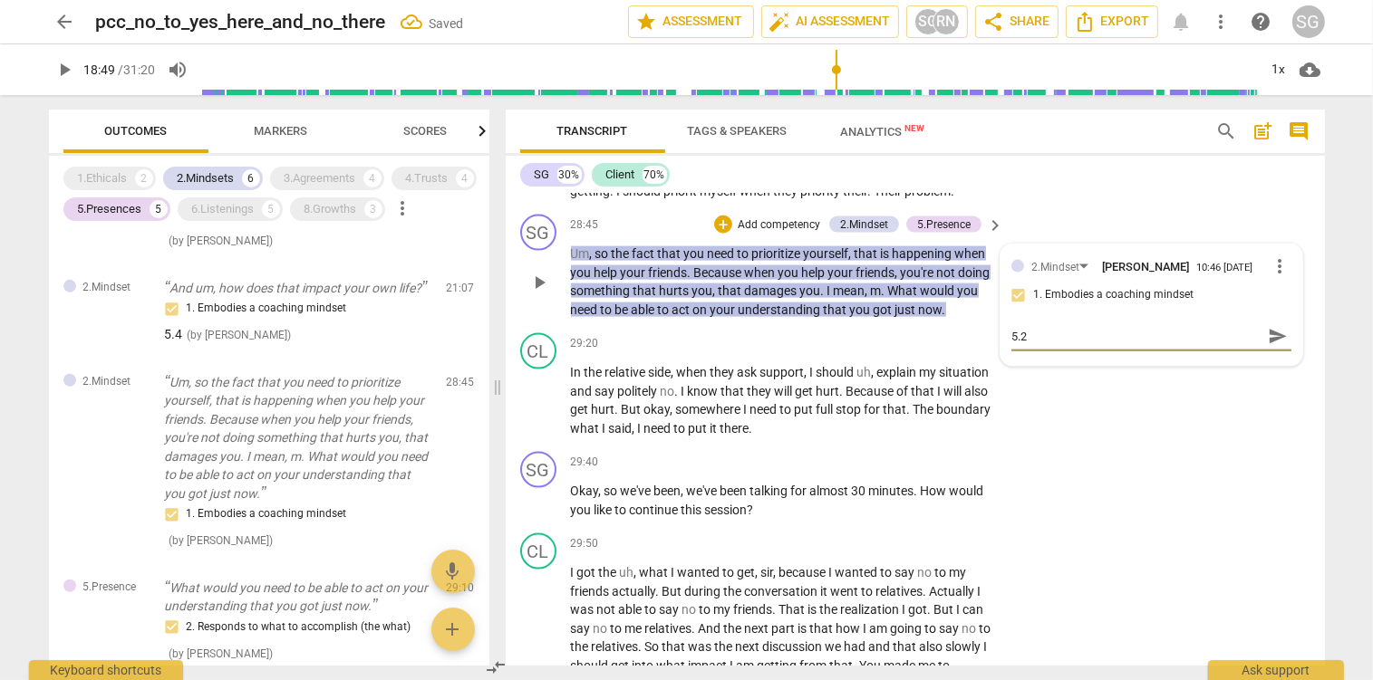
click at [1281, 342] on span "send" at bounding box center [1278, 337] width 20 height 20
click at [194, 176] on div "2.Mindsets" at bounding box center [206, 178] width 57 height 18
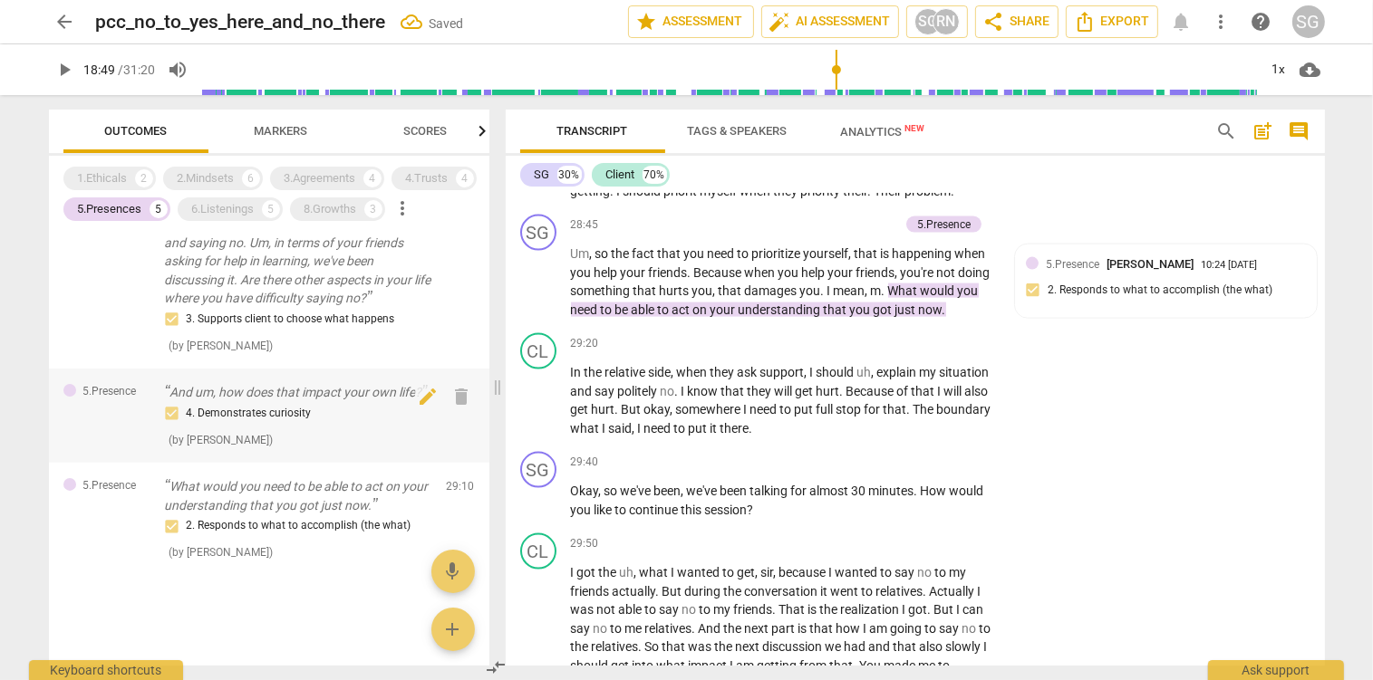
scroll to position [0, 0]
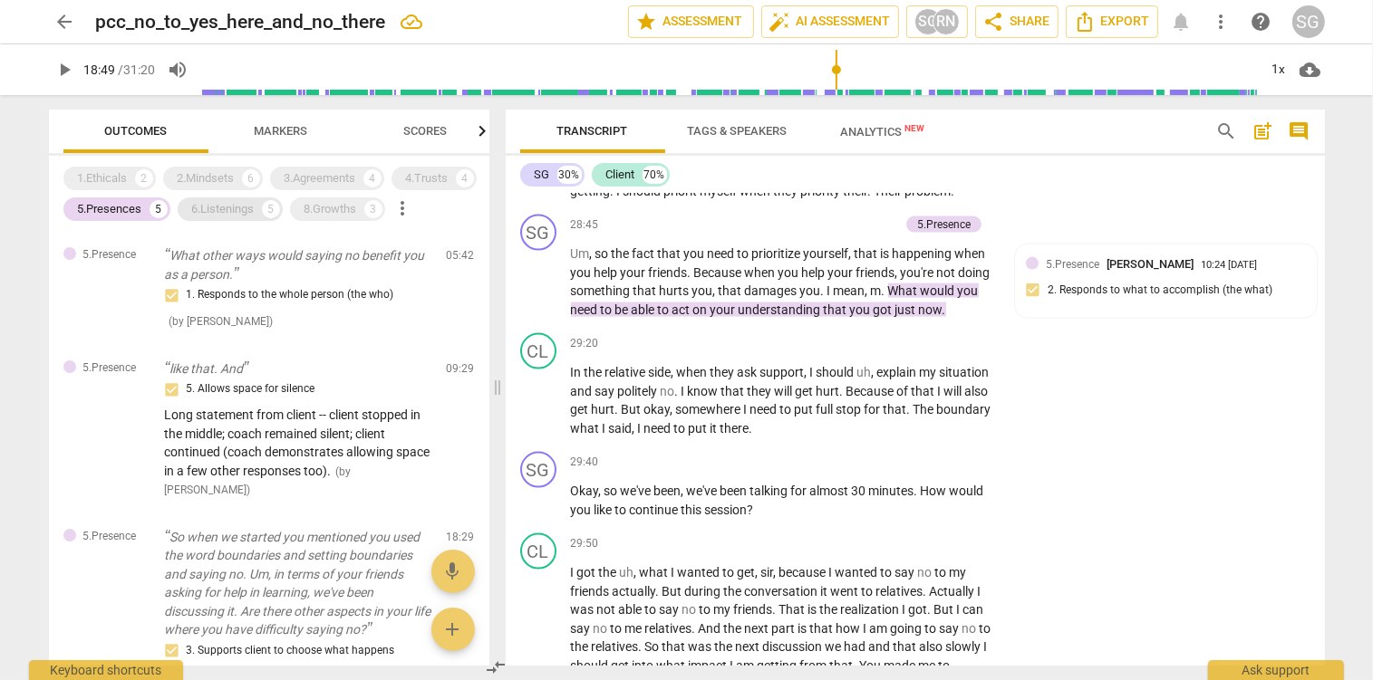
click at [223, 211] on div "6.Listenings" at bounding box center [223, 209] width 63 height 18
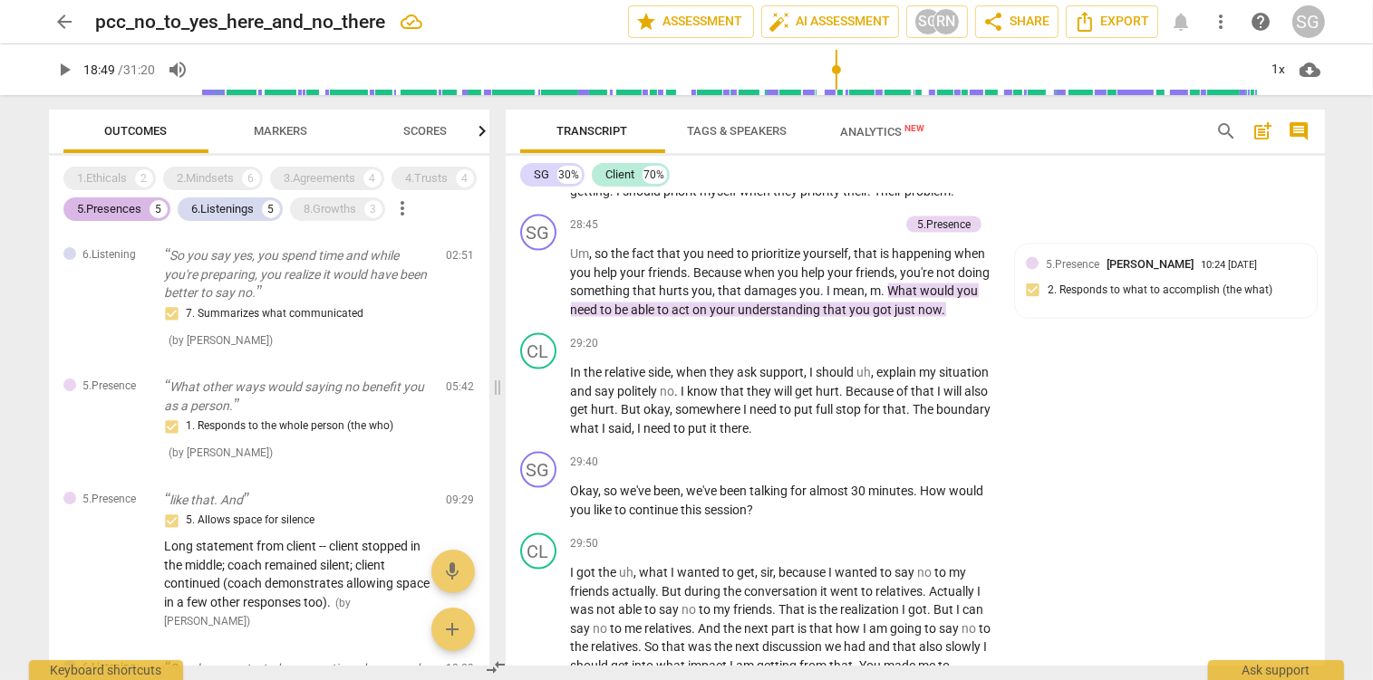
click at [92, 208] on div "5.Presences" at bounding box center [110, 209] width 64 height 18
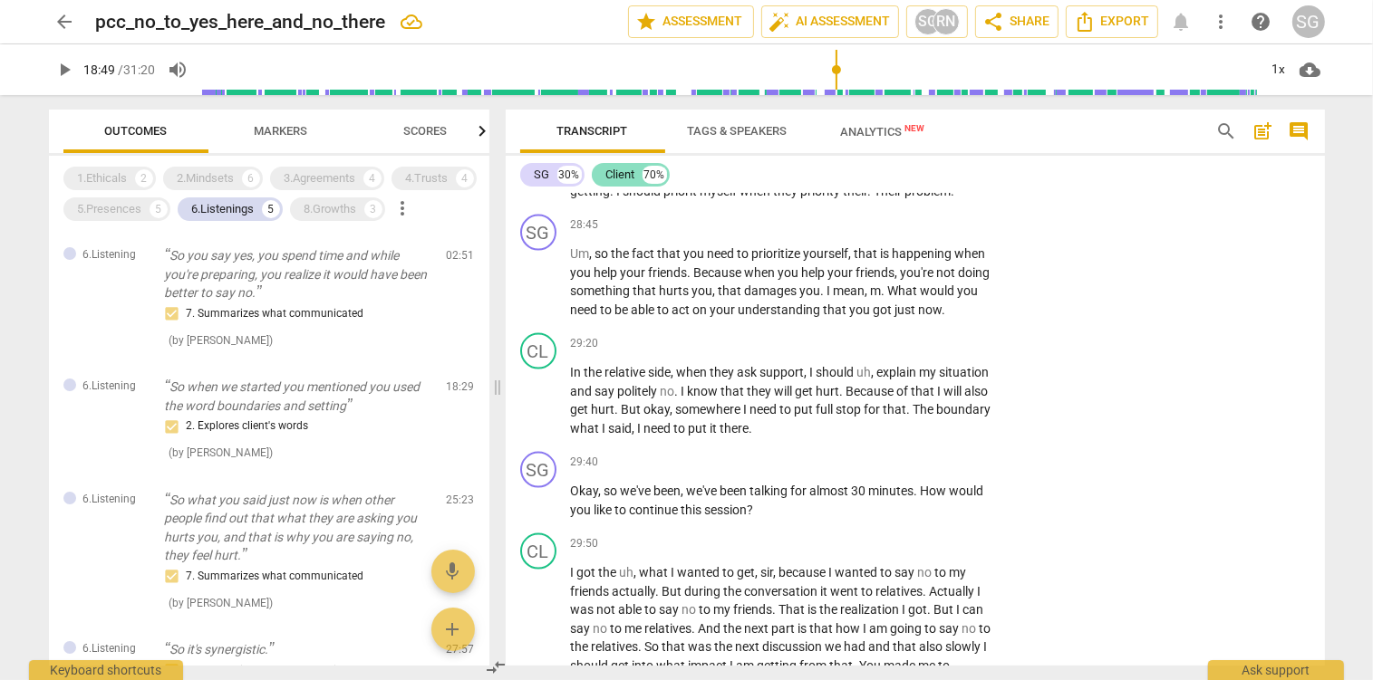
click at [620, 176] on div "Client" at bounding box center [620, 175] width 29 height 18
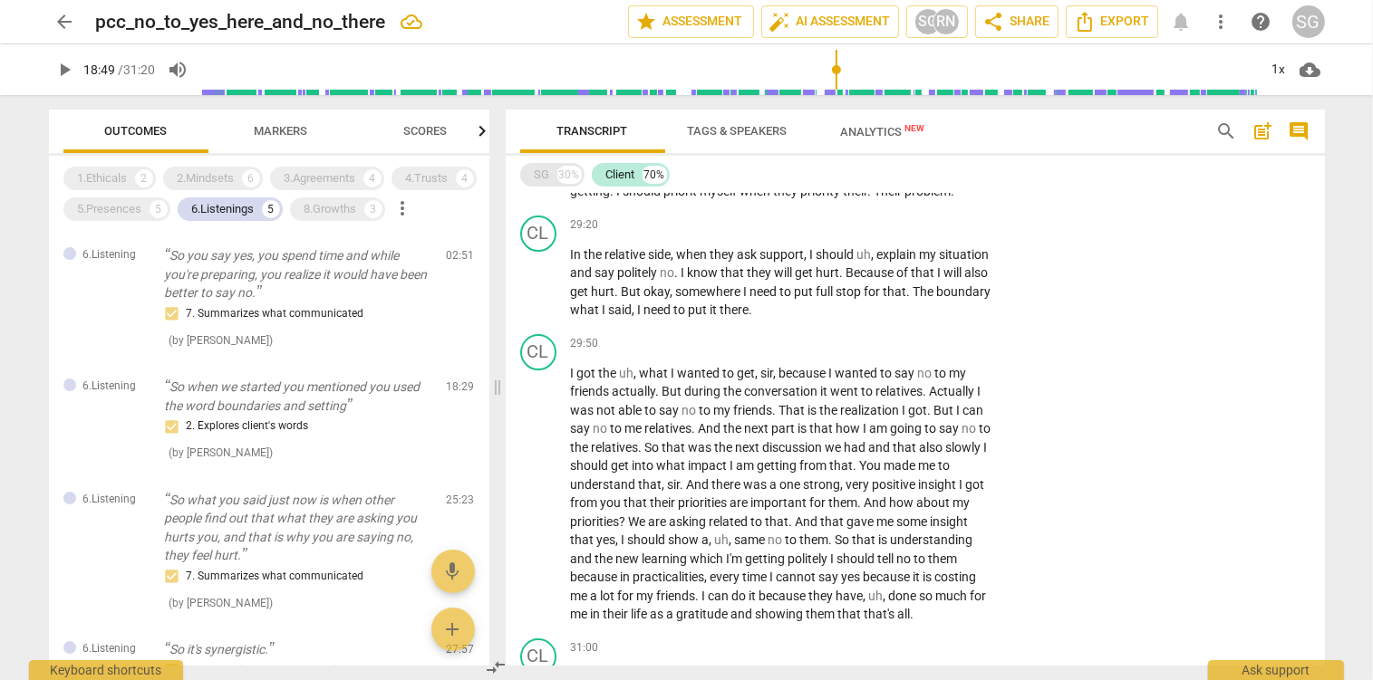
click at [540, 170] on div "SG" at bounding box center [542, 175] width 15 height 18
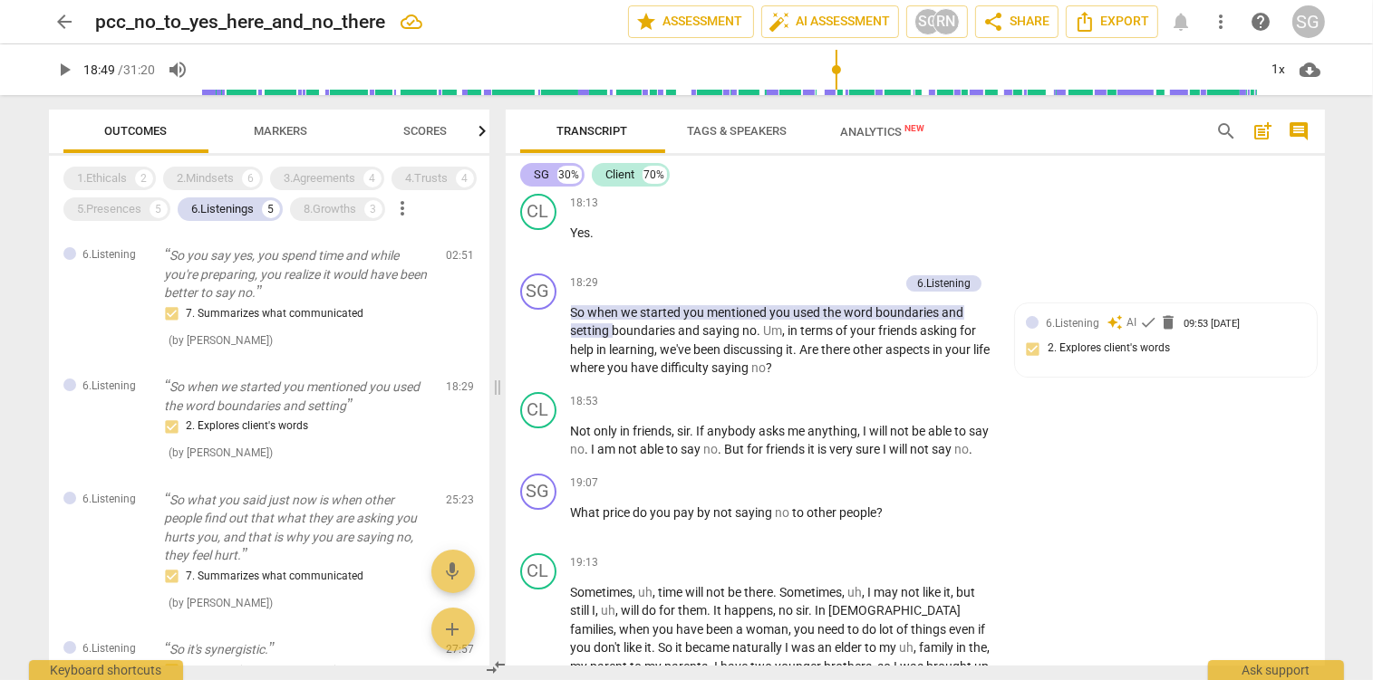
scroll to position [9497, 0]
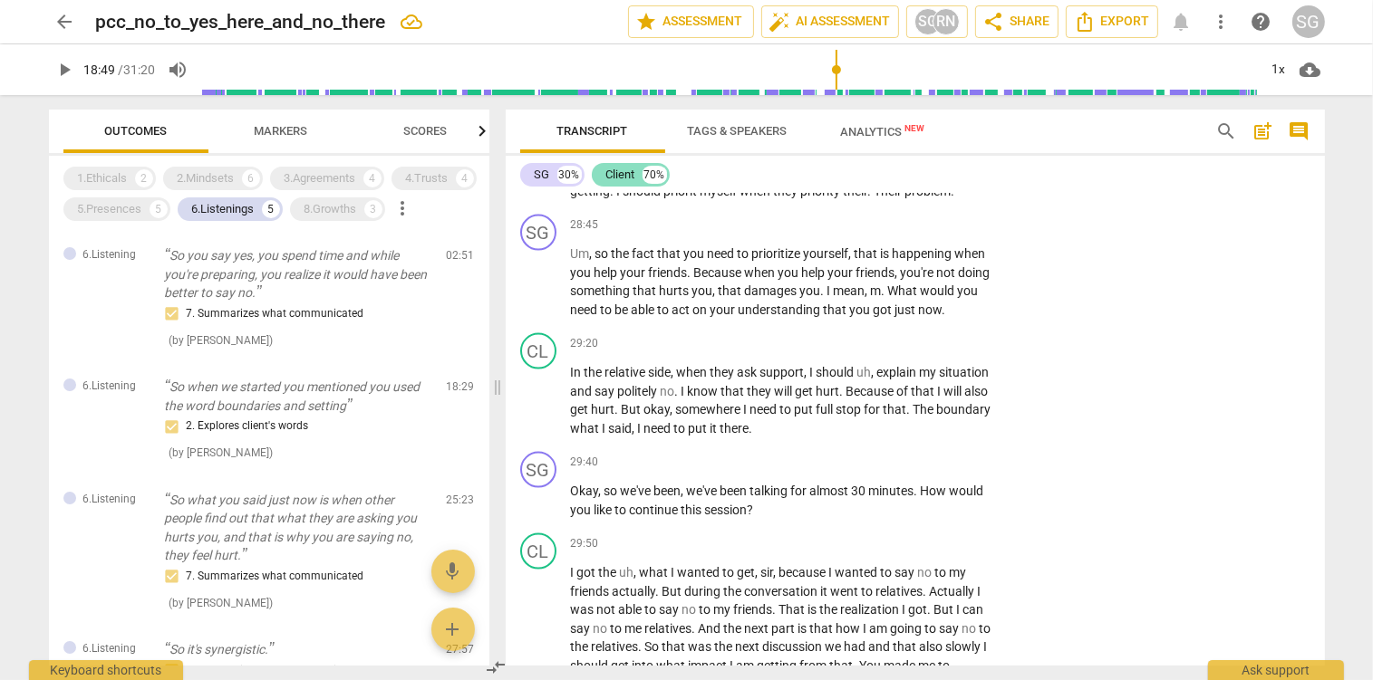
click at [626, 178] on div "Client" at bounding box center [620, 175] width 29 height 18
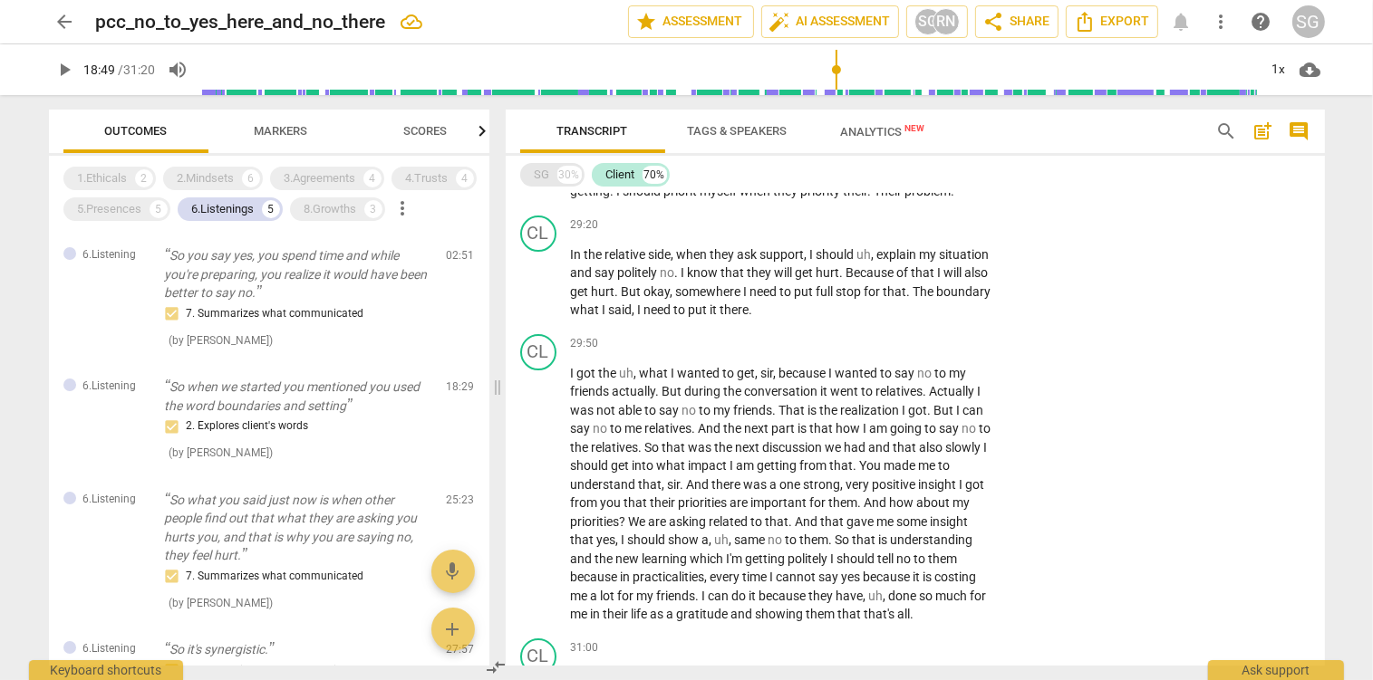
click at [535, 165] on div "SG 30%" at bounding box center [552, 175] width 64 height 24
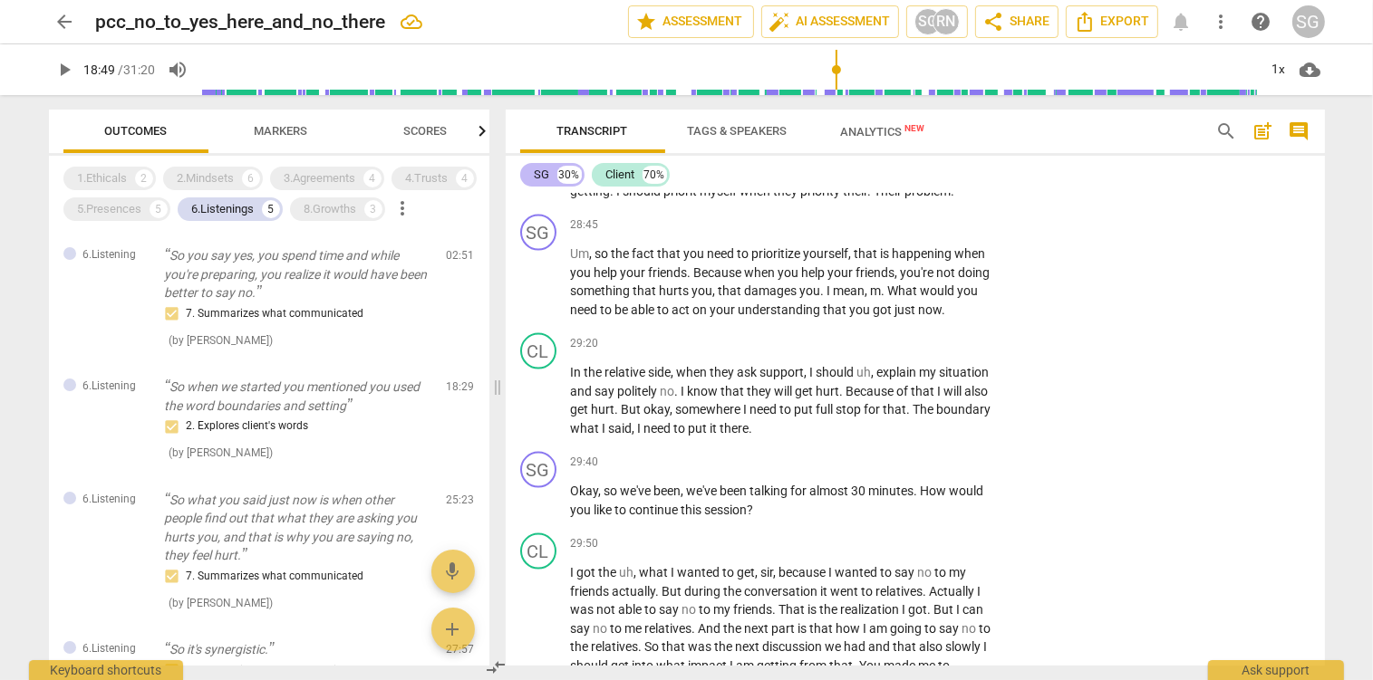
click at [535, 167] on div "SG" at bounding box center [542, 175] width 15 height 18
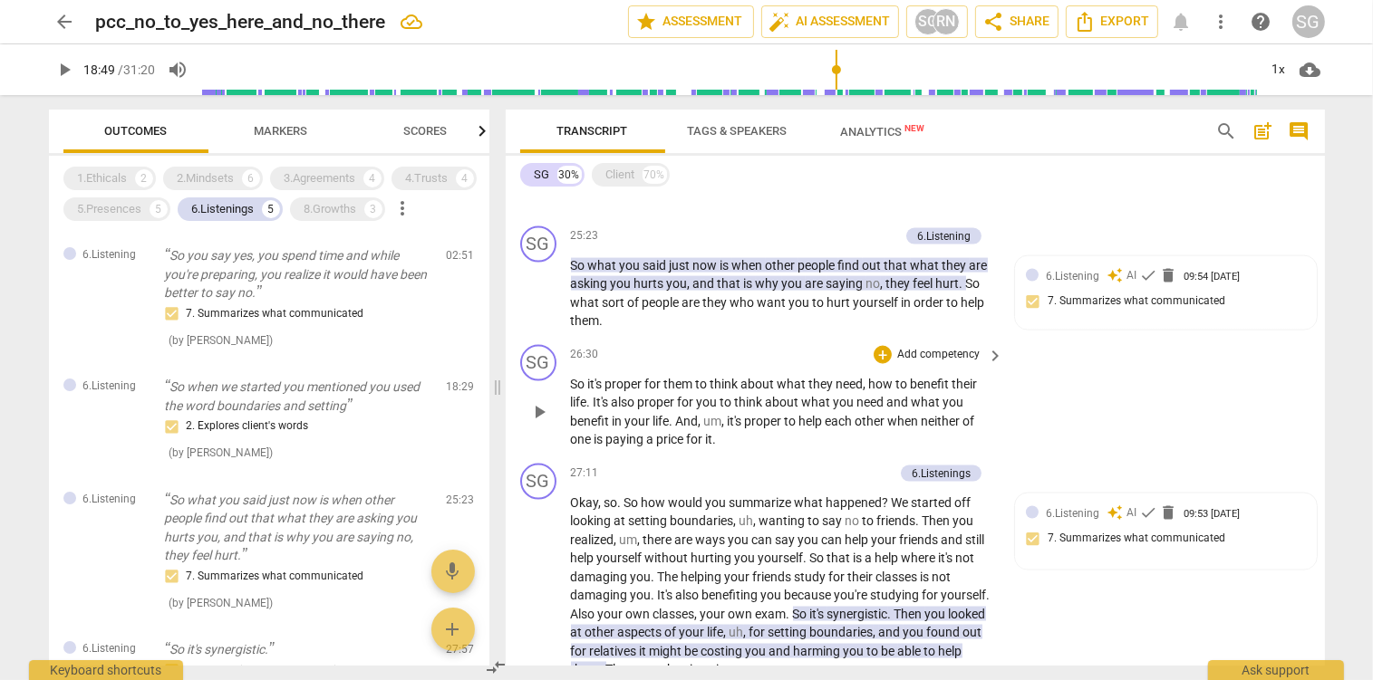
scroll to position [2786, 0]
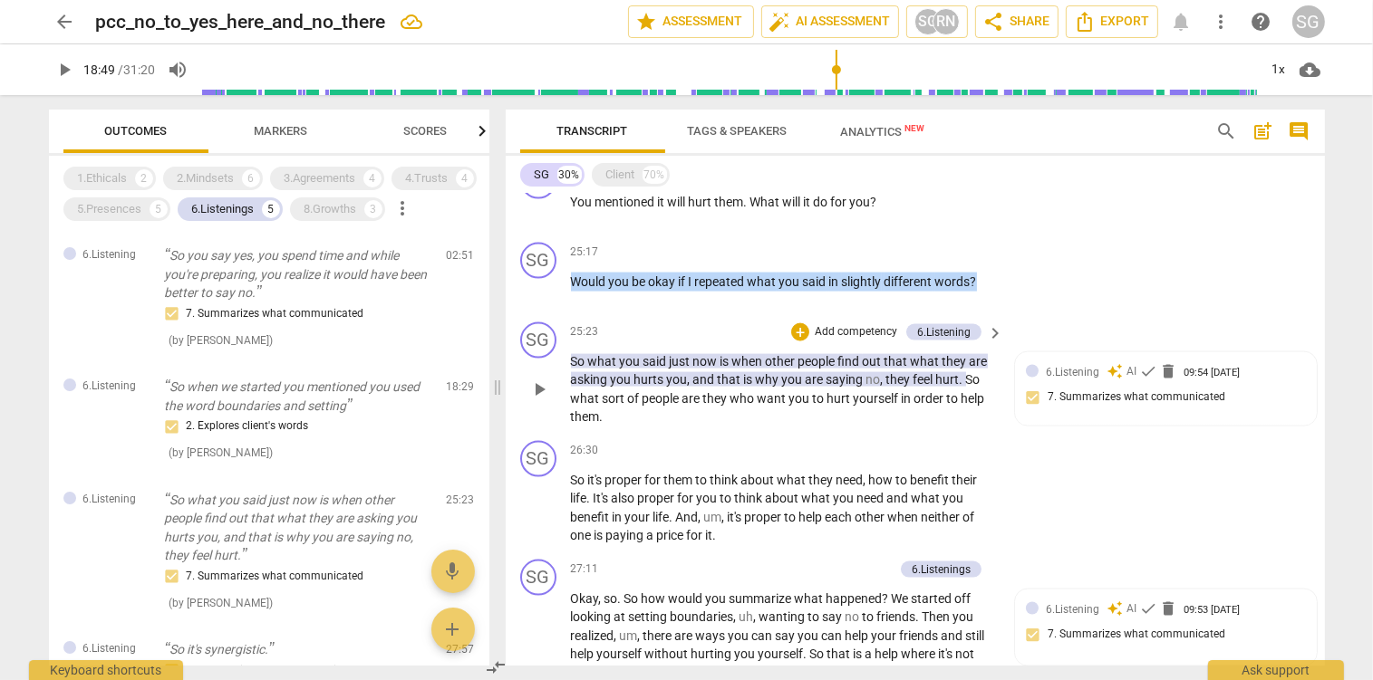
drag, startPoint x: 573, startPoint y: 277, endPoint x: 1043, endPoint y: 319, distance: 472.1
click at [1035, 320] on div "SG play_arrow pause 00:01 + Add competency keyboard_arrow_right So hi . So than…" at bounding box center [915, 430] width 819 height 472
click at [930, 244] on div "+ Add competency" at bounding box center [927, 253] width 108 height 18
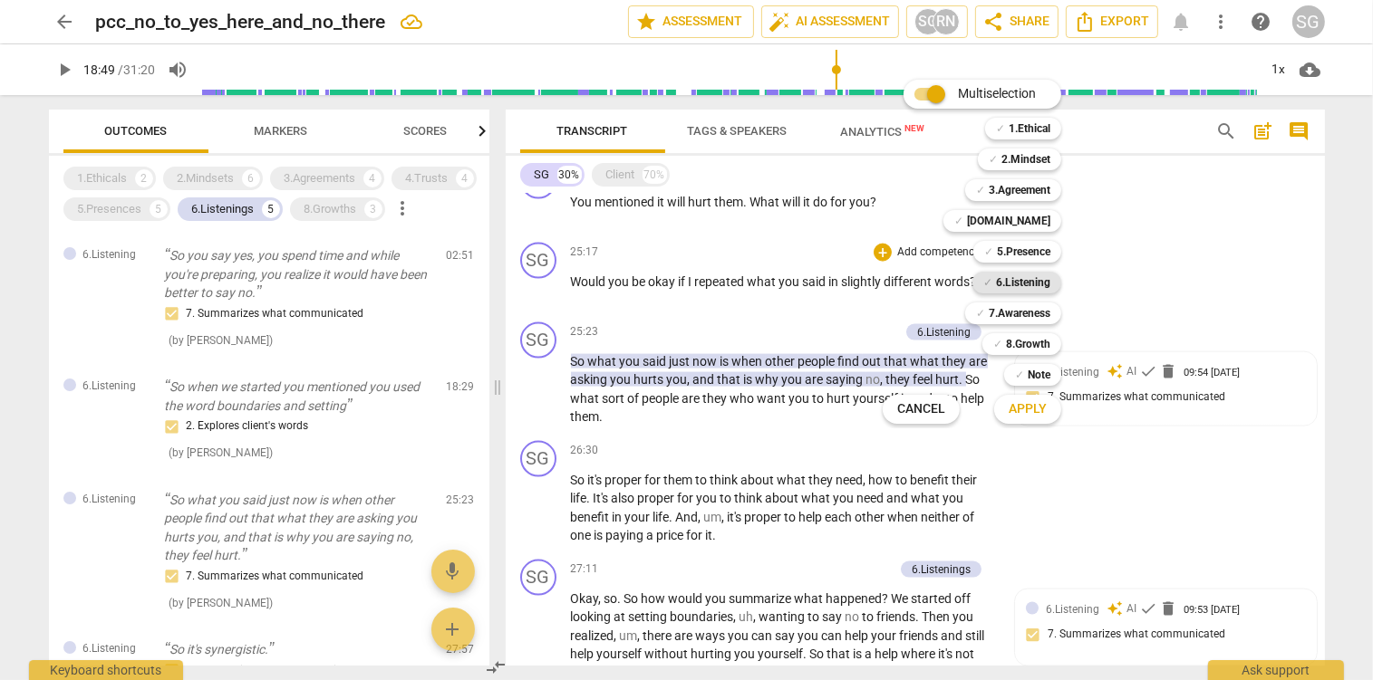
click at [1047, 283] on b "6.Listening" at bounding box center [1023, 283] width 54 height 22
click at [1016, 418] on span "Apply" at bounding box center [1027, 409] width 38 height 18
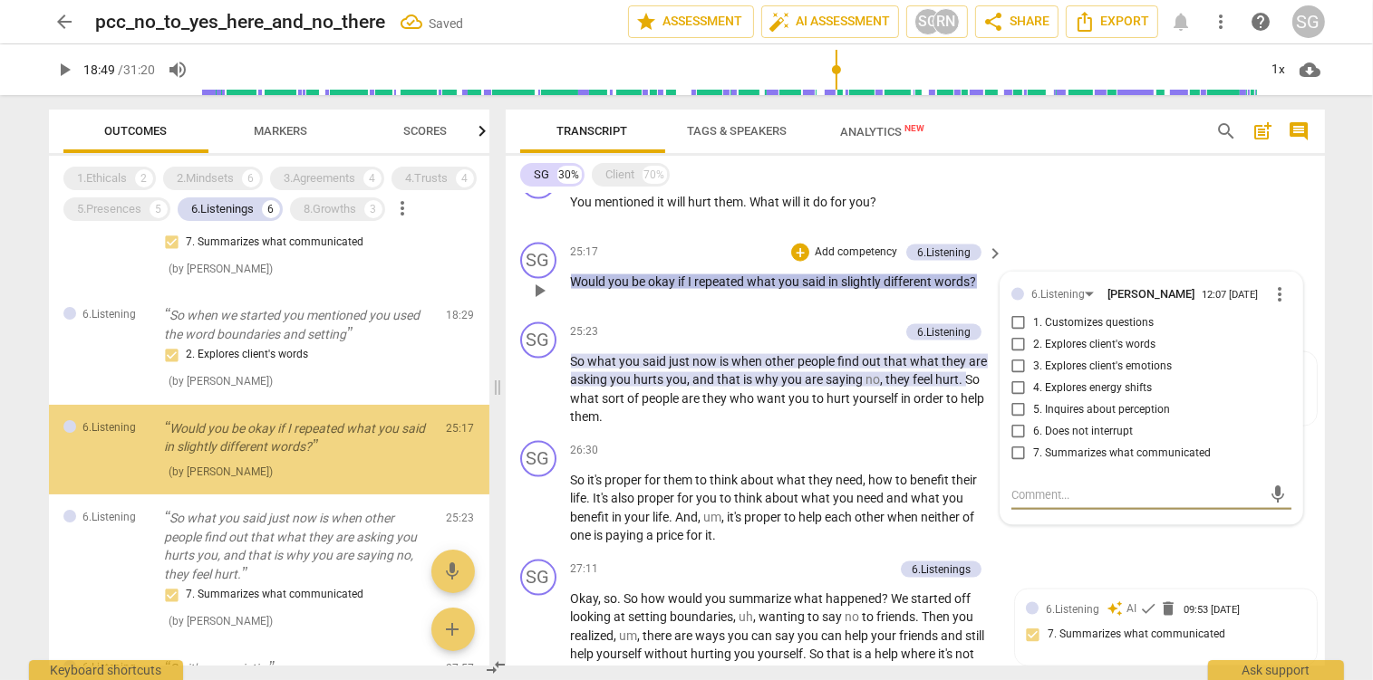
scroll to position [72, 0]
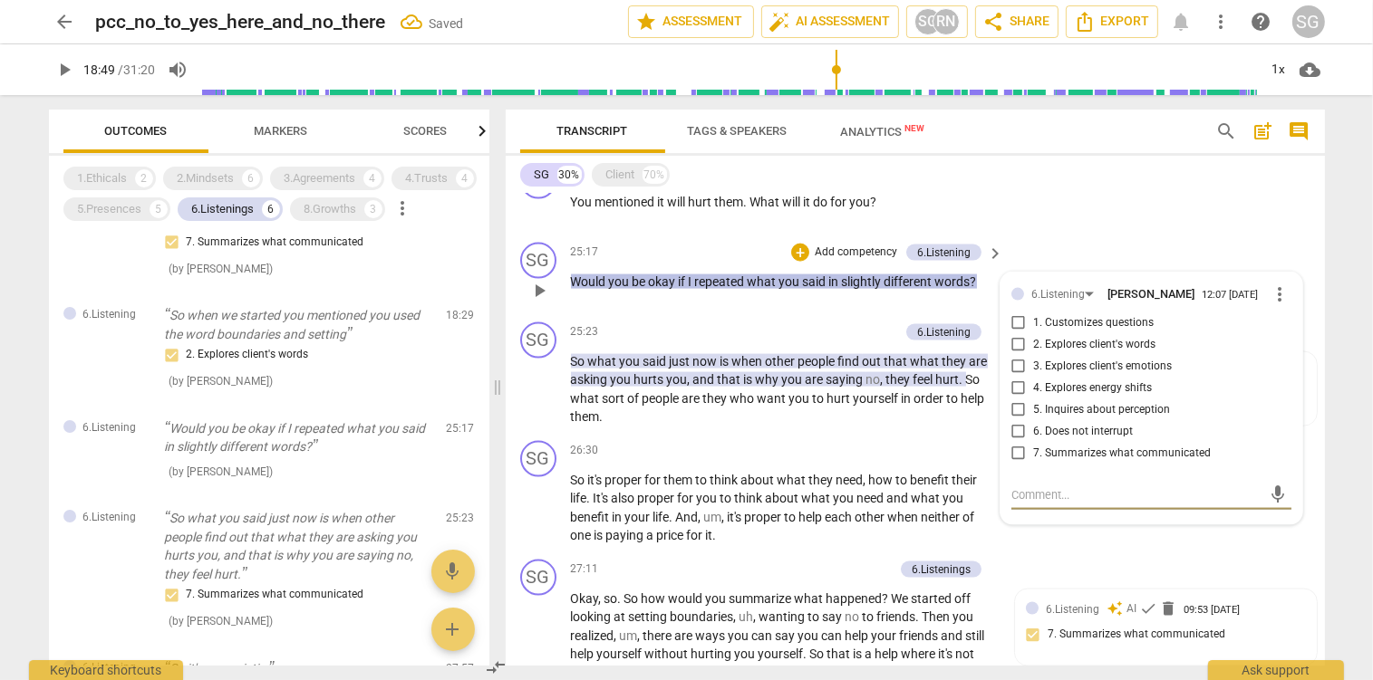
click at [1018, 458] on input "7. Summarizes what communicated" at bounding box center [1018, 454] width 29 height 22
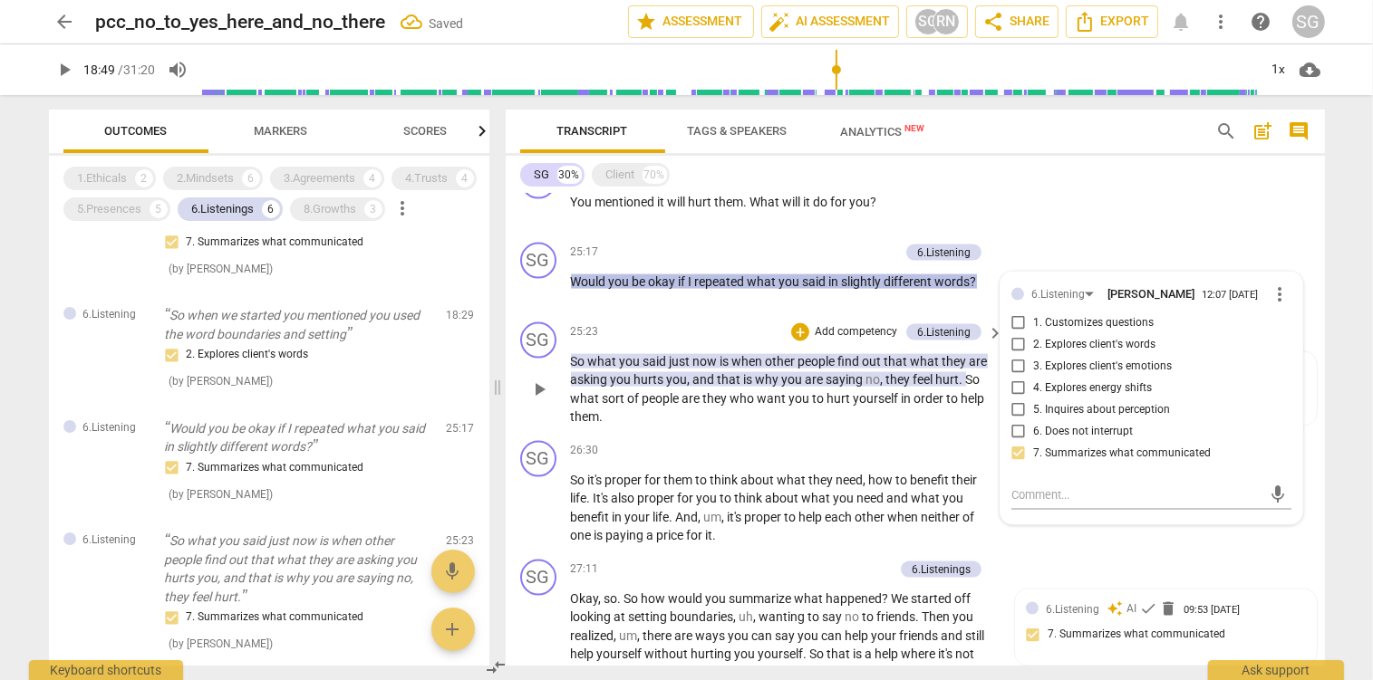
click at [685, 396] on span "are" at bounding box center [692, 398] width 21 height 14
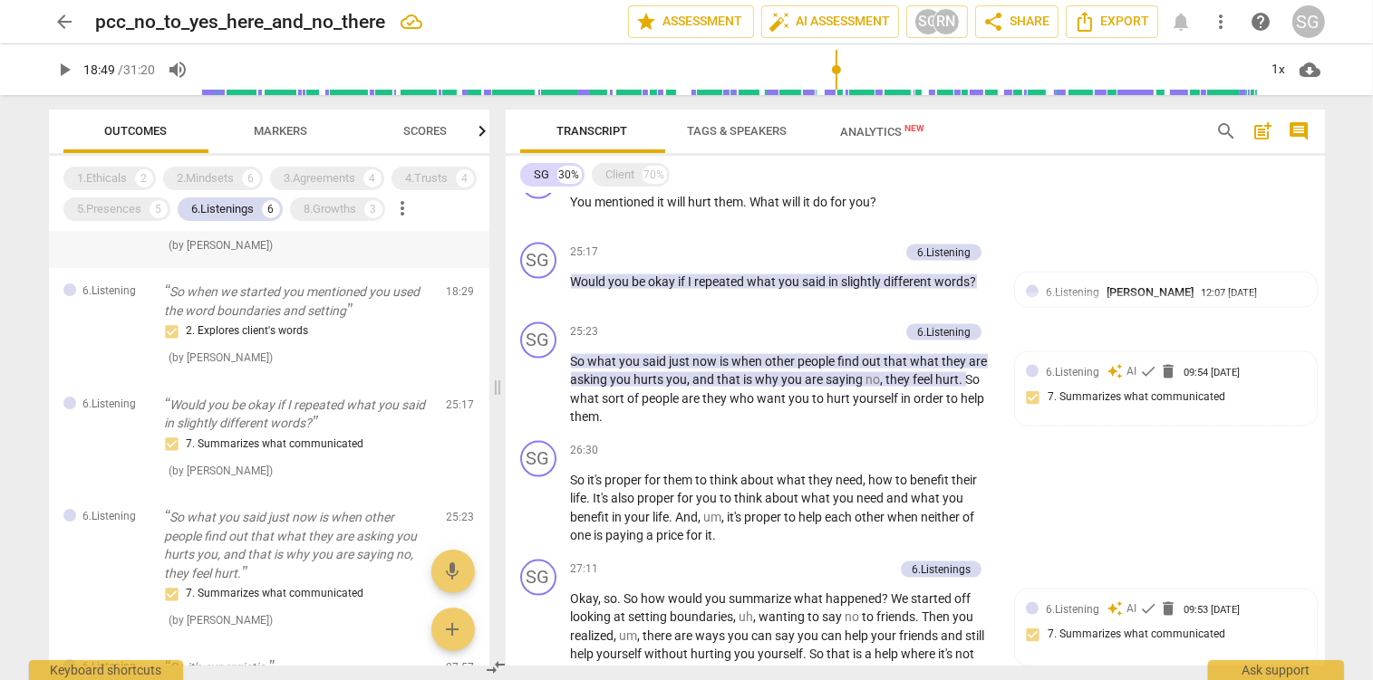
scroll to position [0, 0]
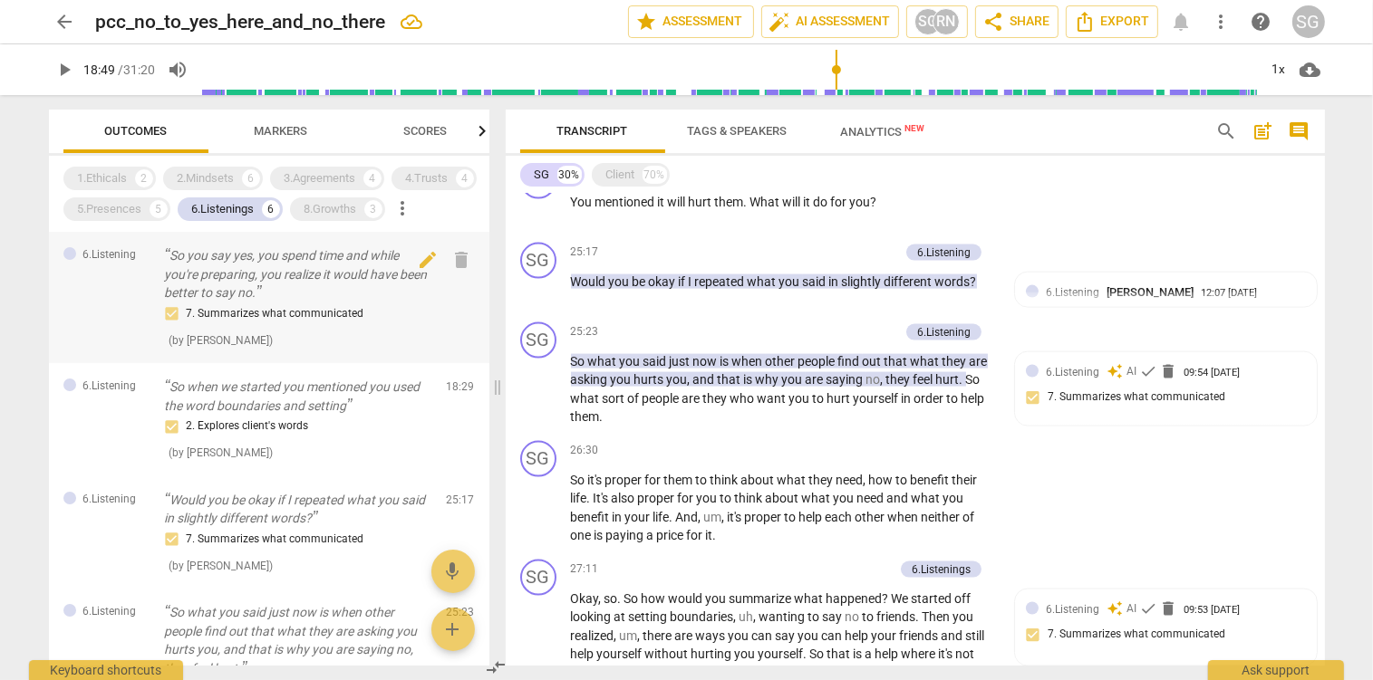
click at [235, 257] on p "So you say yes, you spend time and while you're preparing, you realize it would…" at bounding box center [298, 274] width 267 height 56
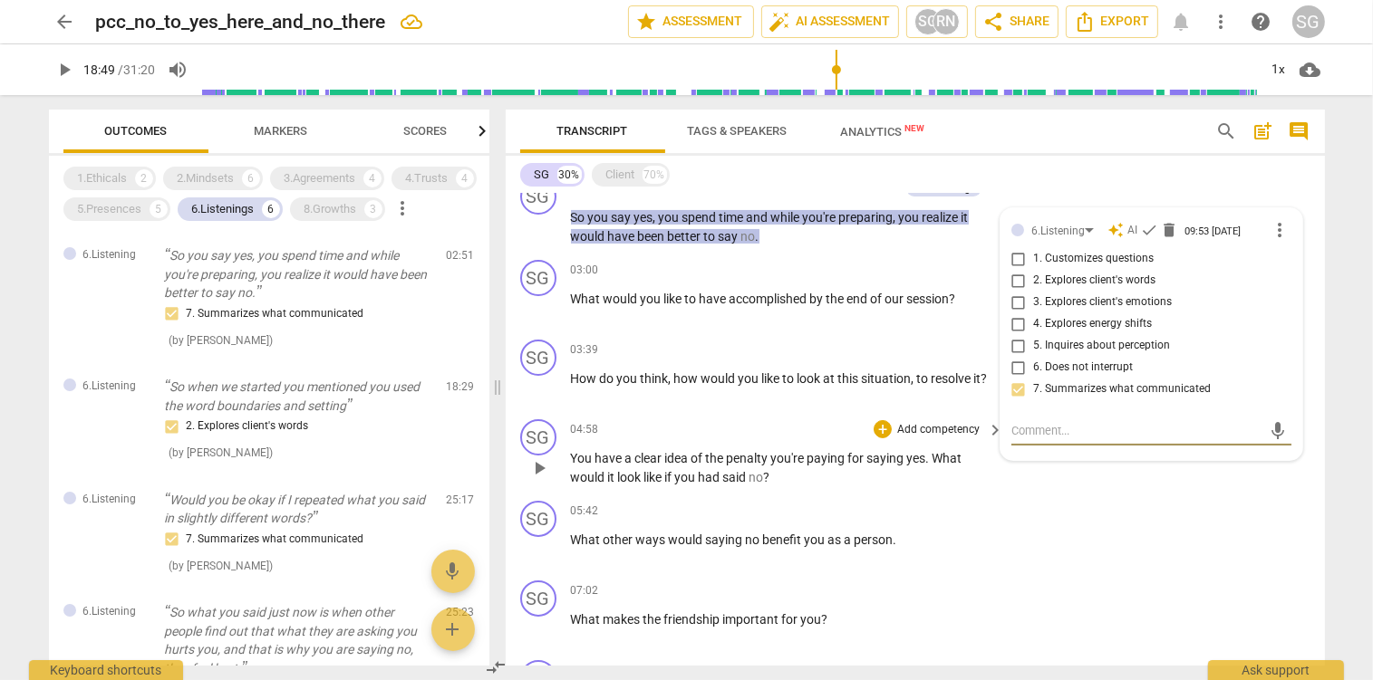
scroll to position [287, 0]
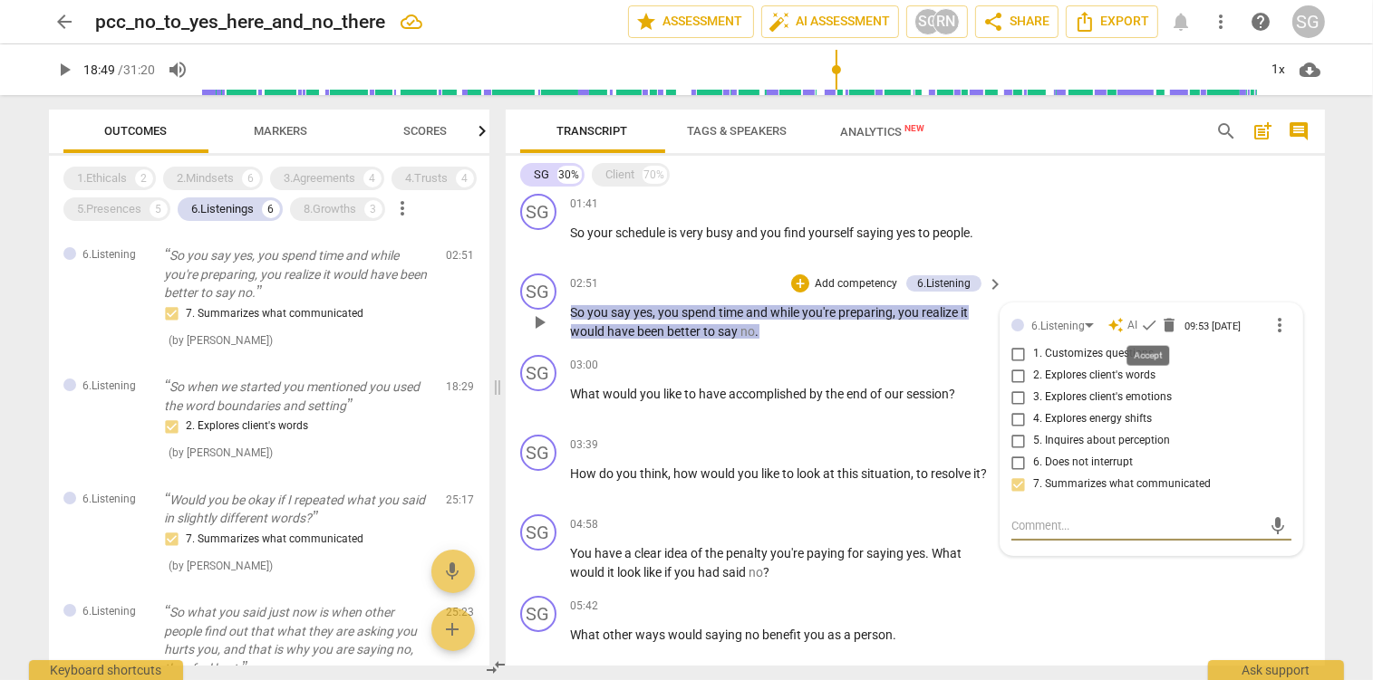
click at [1143, 324] on span "check" at bounding box center [1149, 325] width 18 height 18
click at [290, 394] on p "So when we started you mentioned you used the word boundaries and setting" at bounding box center [298, 396] width 267 height 37
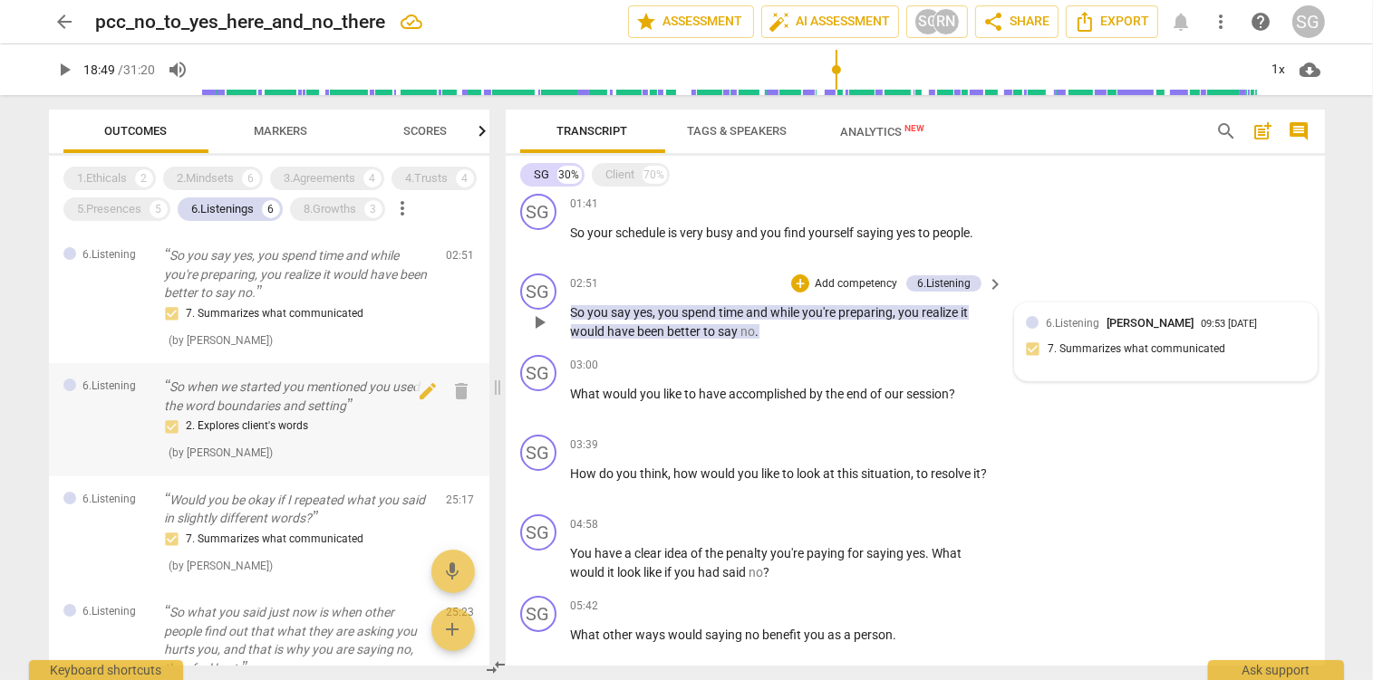
scroll to position [2012, 0]
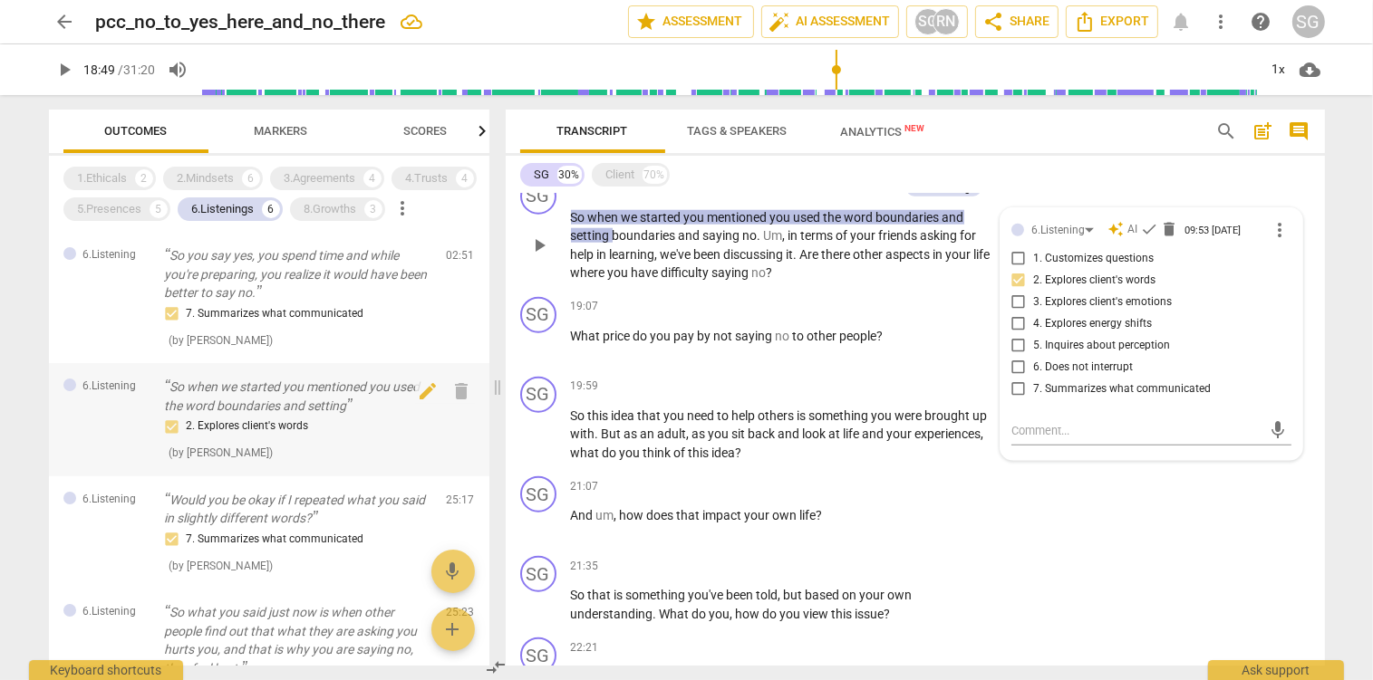
click at [290, 394] on p "So when we started you mentioned you used the word boundaries and setting" at bounding box center [298, 396] width 267 height 37
click at [1153, 230] on span "check" at bounding box center [1149, 229] width 18 height 18
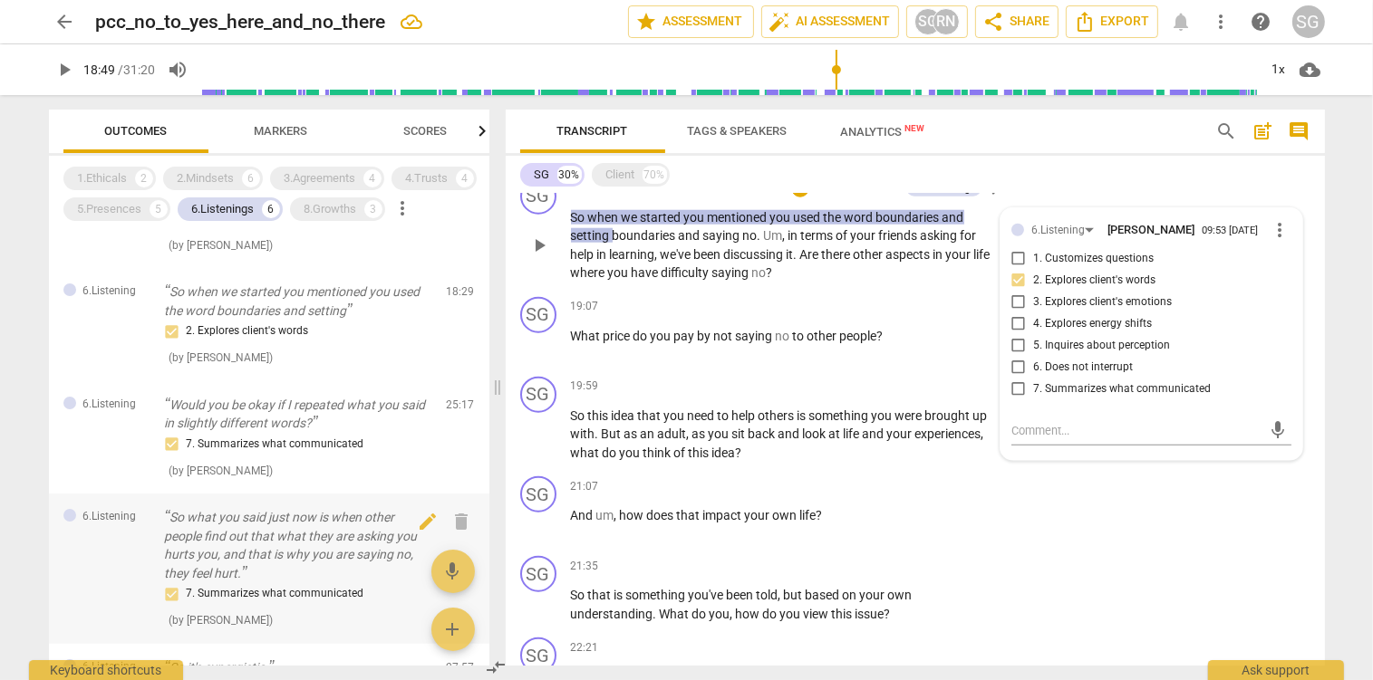
click at [291, 522] on p "So what you said just now is when other people find out that what they are aski…" at bounding box center [298, 545] width 267 height 74
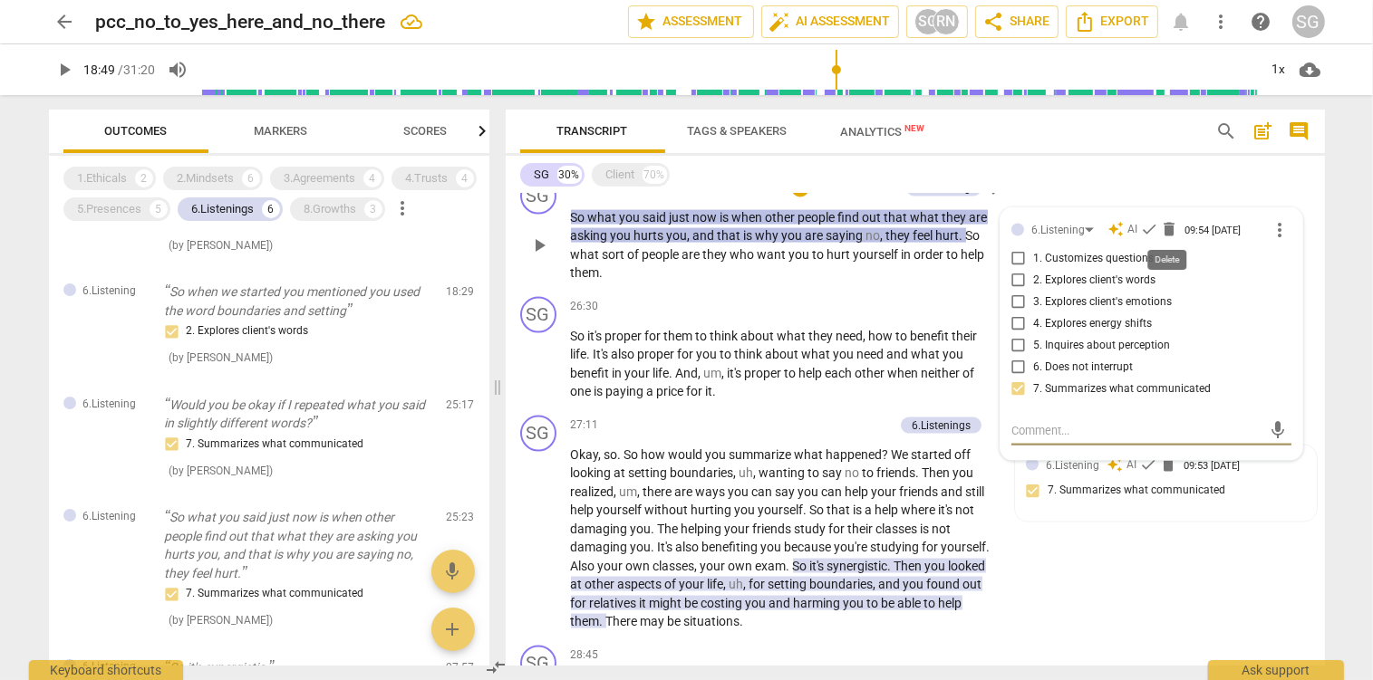
click at [1165, 229] on span "delete" at bounding box center [1169, 229] width 18 height 18
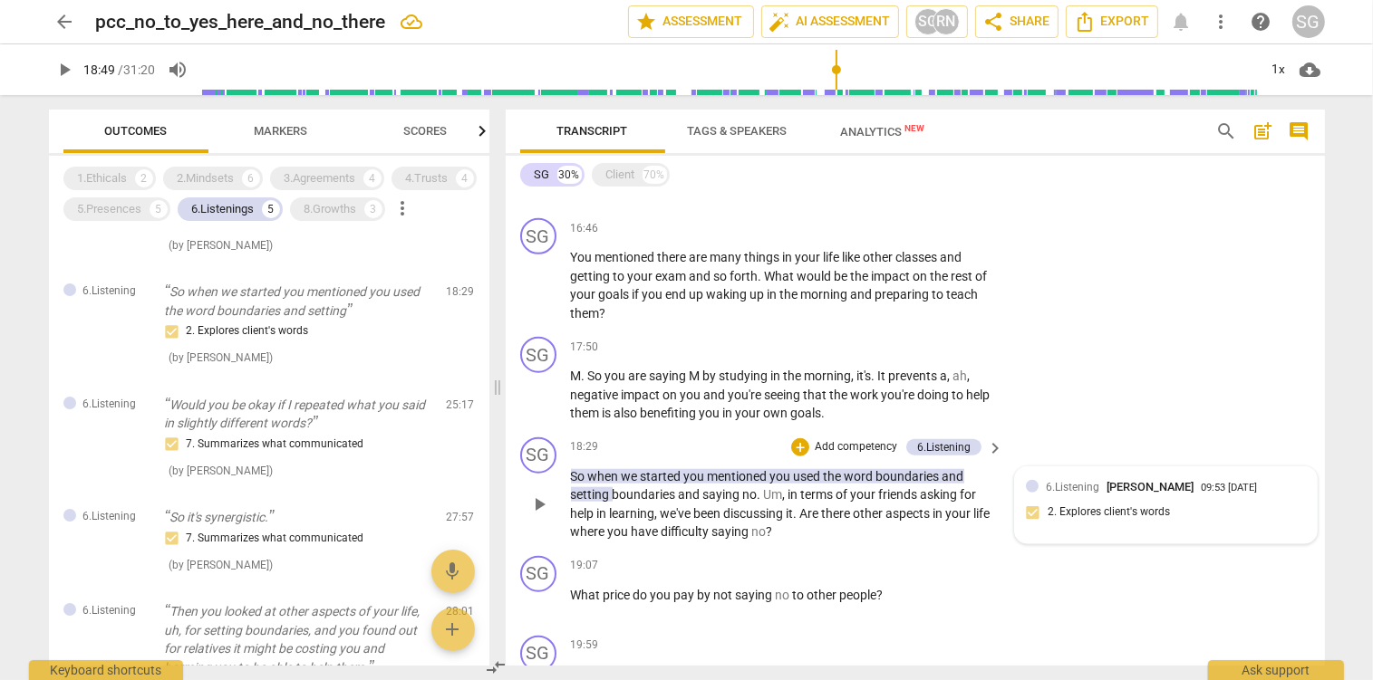
scroll to position [1686, 0]
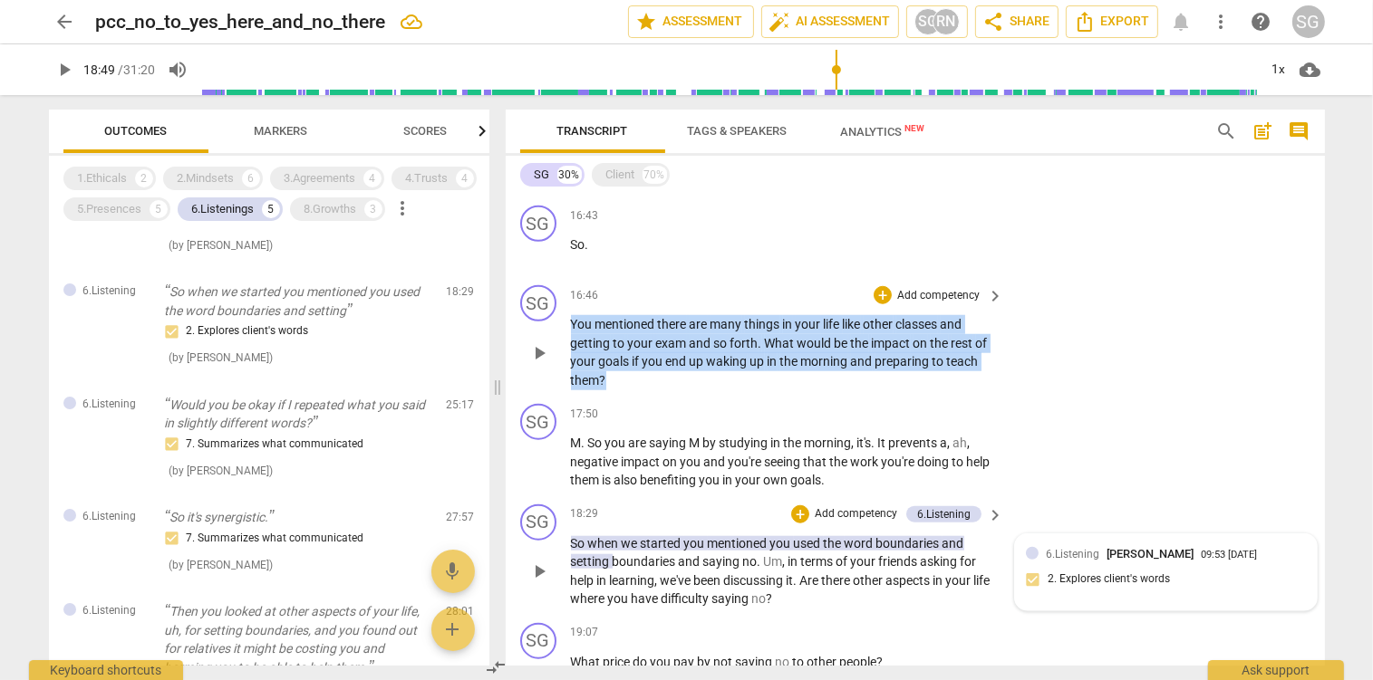
drag, startPoint x: 571, startPoint y: 328, endPoint x: 632, endPoint y: 371, distance: 74.9
click at [632, 371] on p "You mentioned there are many things in your life like other classes and getting…" at bounding box center [783, 352] width 424 height 74
click at [919, 293] on p "Add competency" at bounding box center [938, 296] width 86 height 16
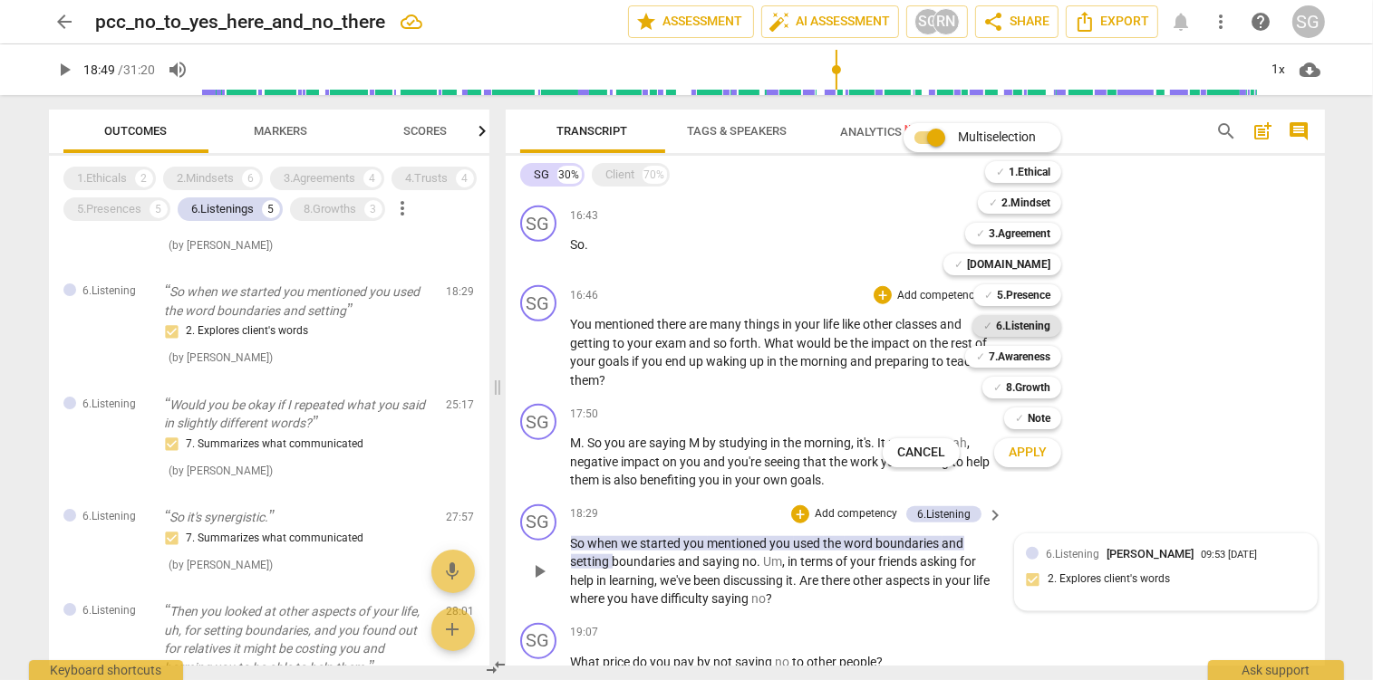
click at [1025, 323] on b "6.Listening" at bounding box center [1023, 326] width 54 height 22
click at [1034, 455] on span "Apply" at bounding box center [1027, 453] width 38 height 18
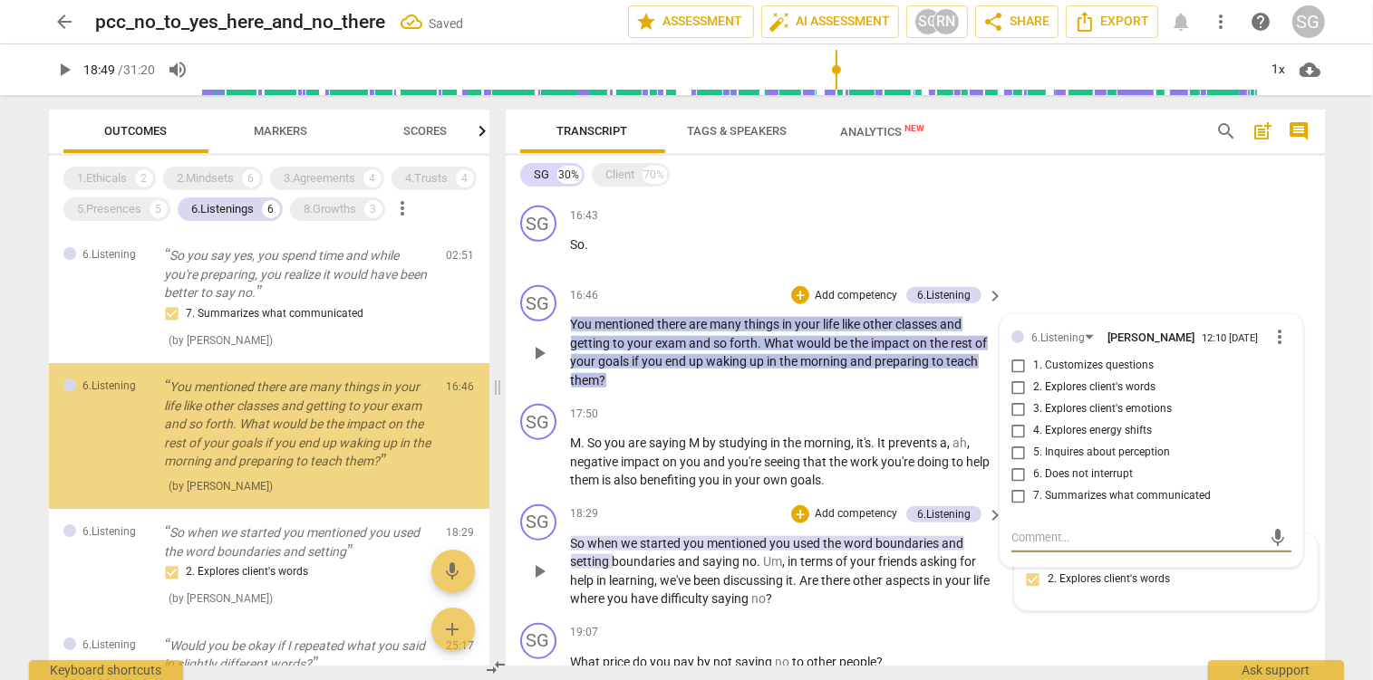
scroll to position [0, 0]
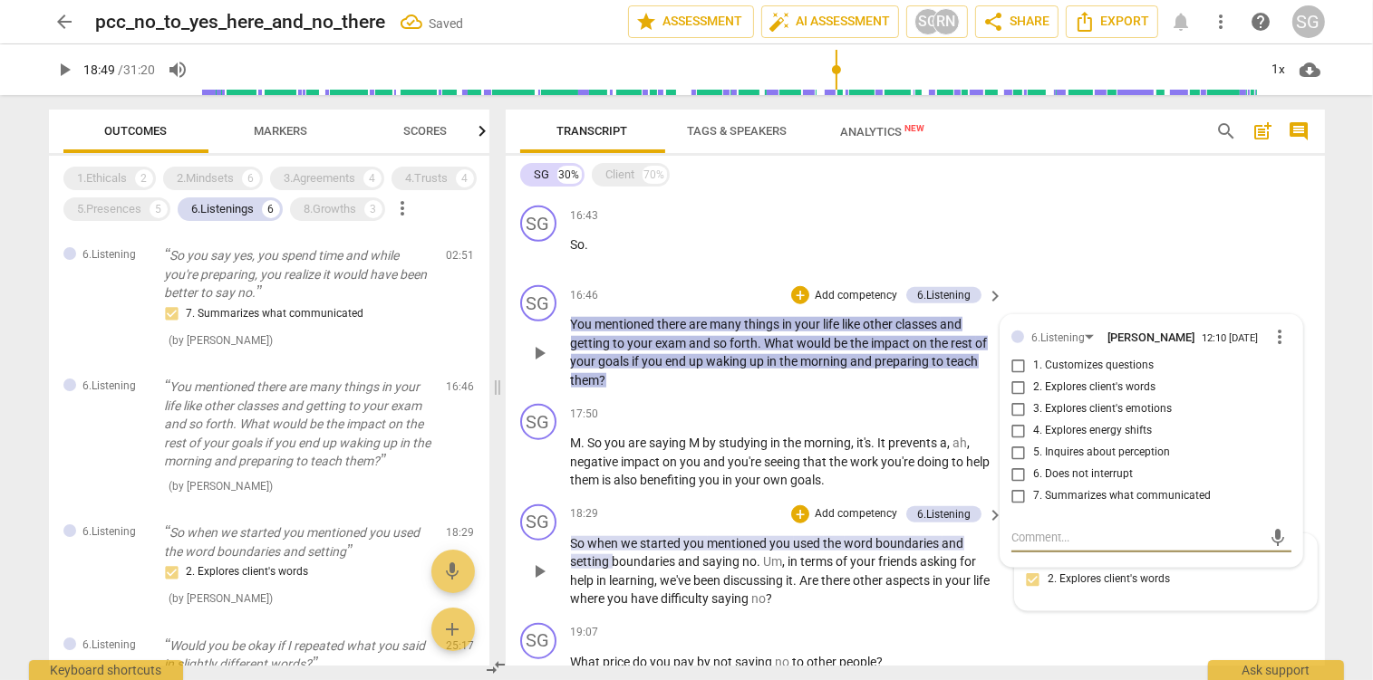
click at [1020, 373] on input "1. Customizes questions" at bounding box center [1018, 366] width 29 height 22
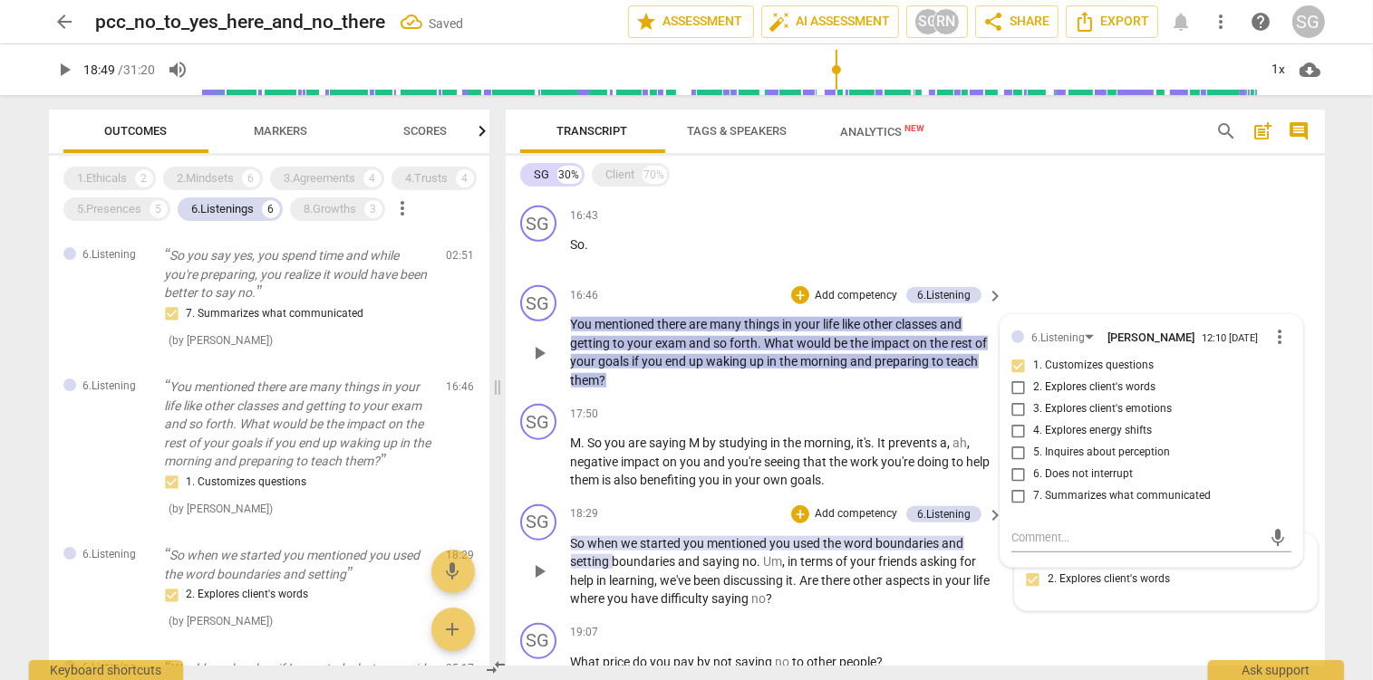
click at [792, 391] on div "SG play_arrow pause 16:46 + Add competency 6.Listening keyboard_arrow_right You…" at bounding box center [915, 337] width 819 height 119
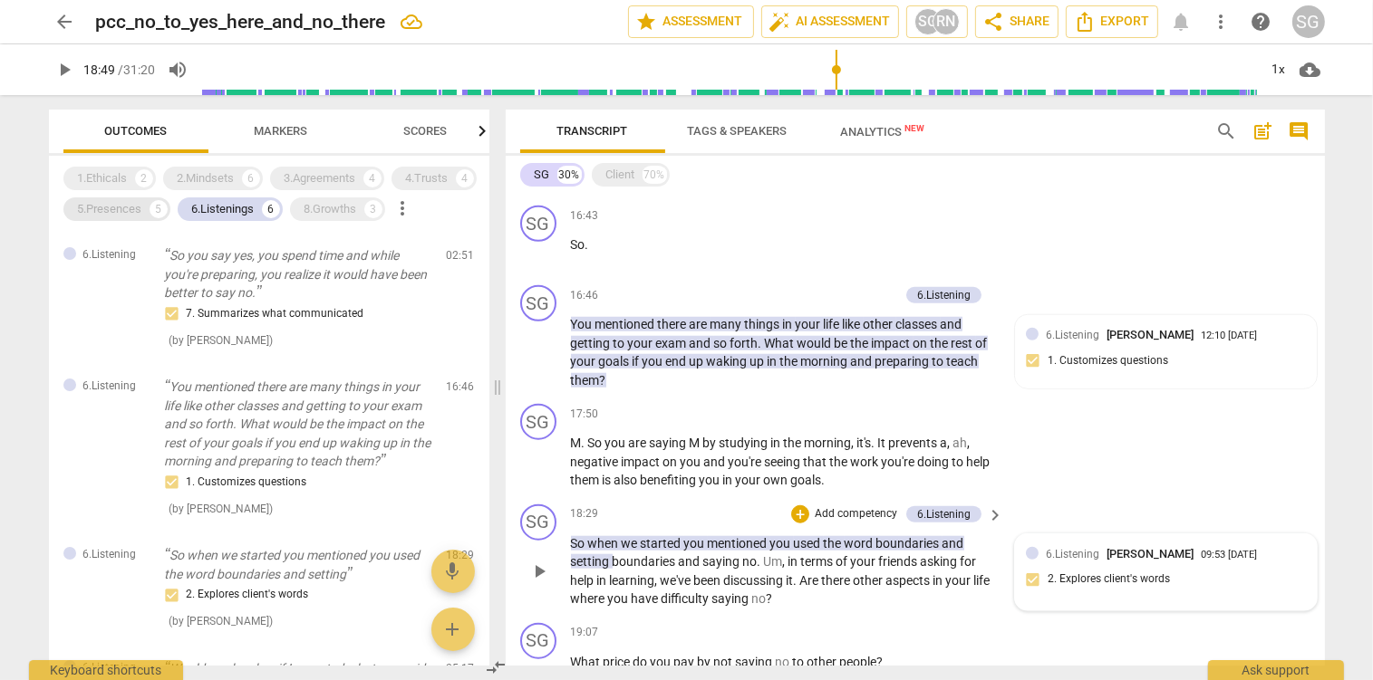
click at [129, 212] on div "5.Presences" at bounding box center [110, 209] width 64 height 18
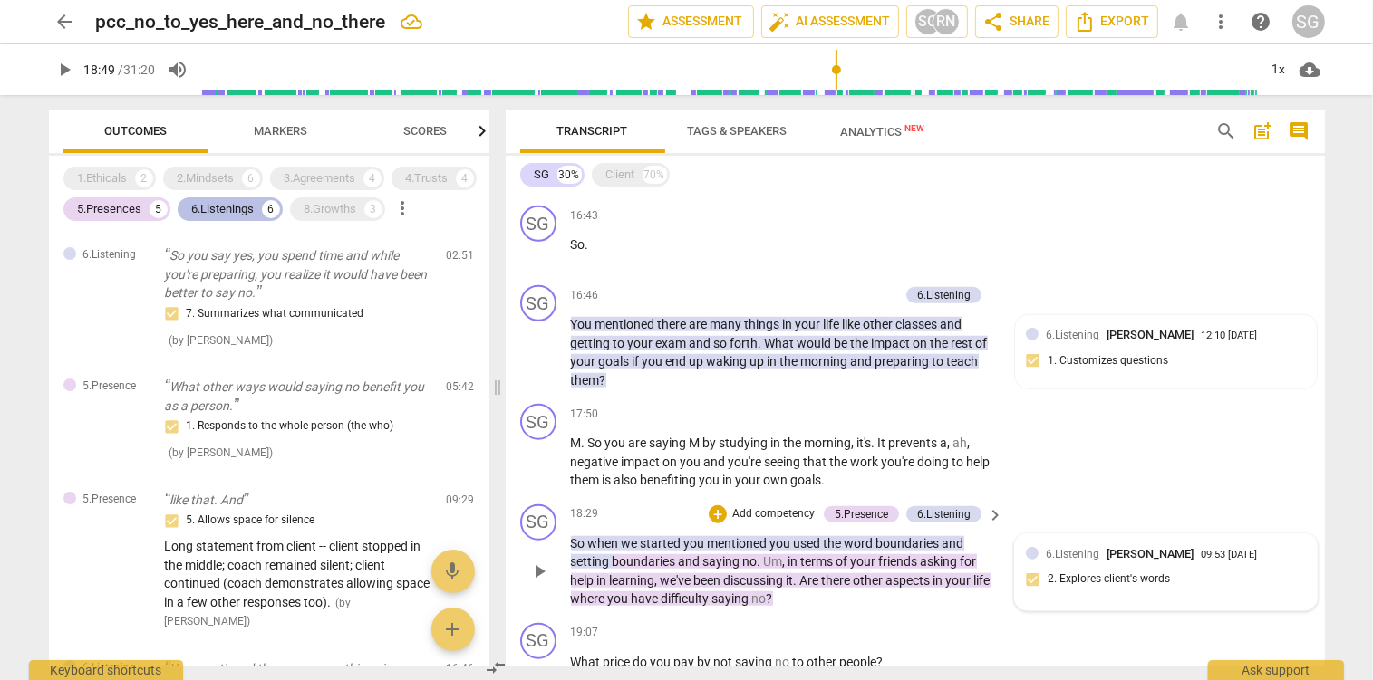
click at [209, 203] on div "6.Listenings" at bounding box center [223, 209] width 63 height 18
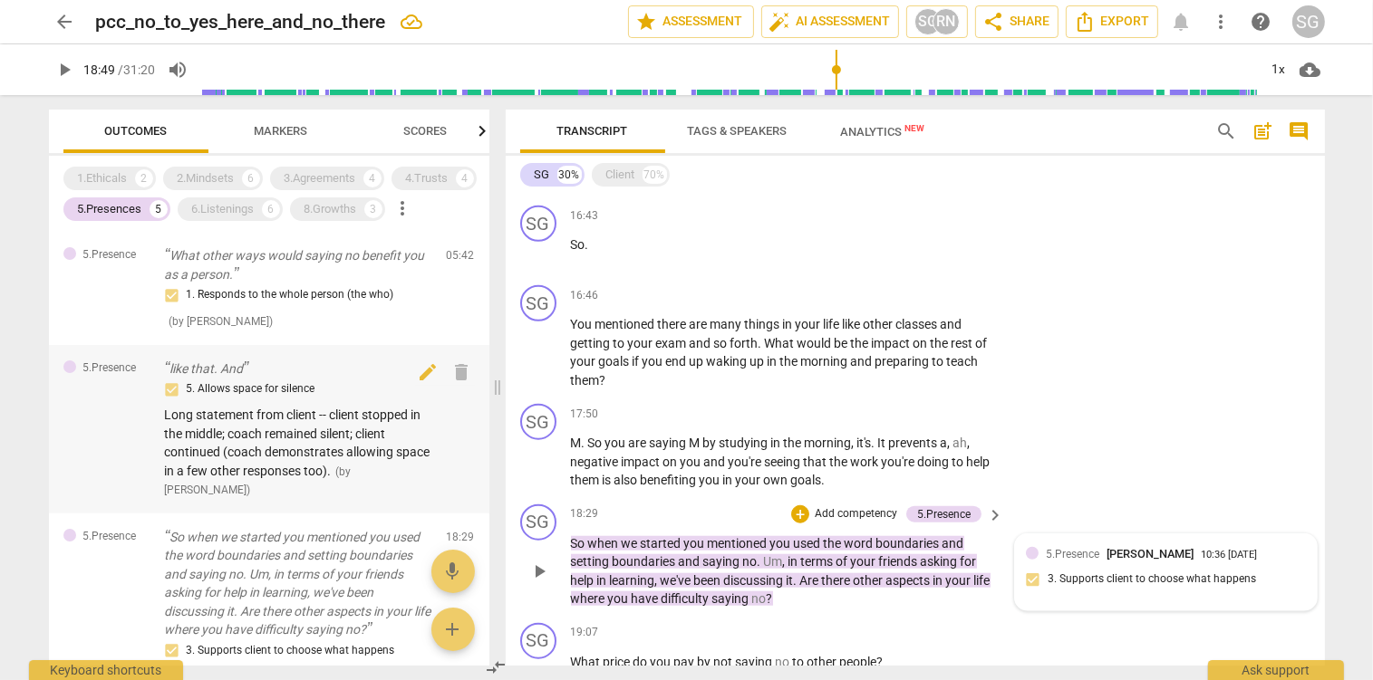
click at [256, 380] on div "5. Allows space for silence" at bounding box center [298, 390] width 267 height 22
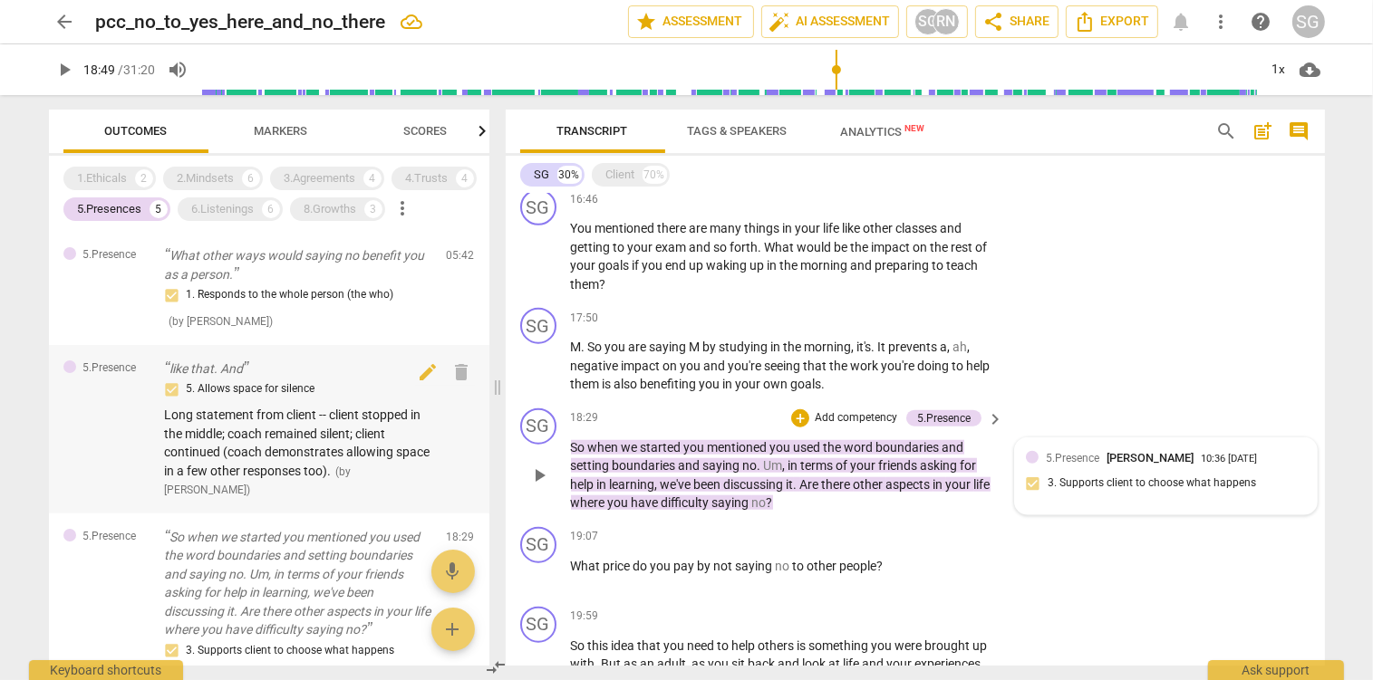
click at [246, 430] on span "Long statement from client -- client stopped in the middle; coach remained sile…" at bounding box center [297, 443] width 265 height 71
click at [622, 178] on div "Client" at bounding box center [620, 175] width 29 height 18
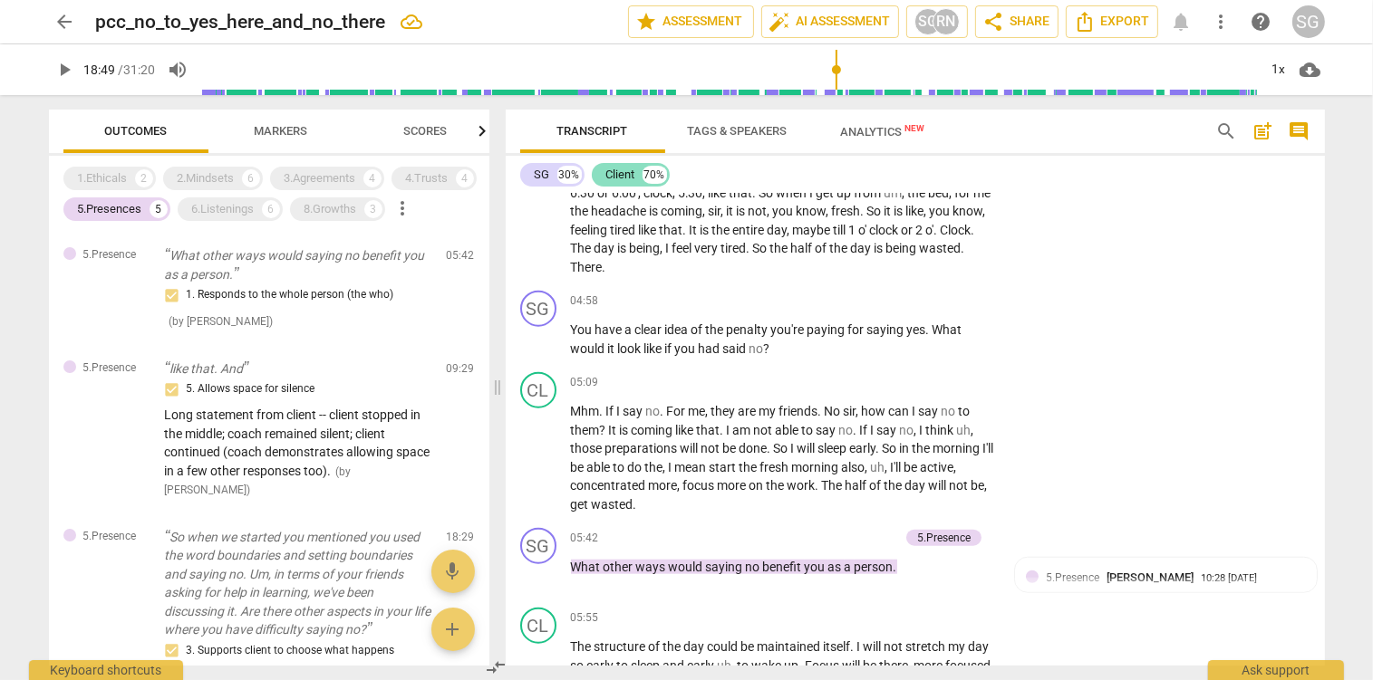
scroll to position [5696, 0]
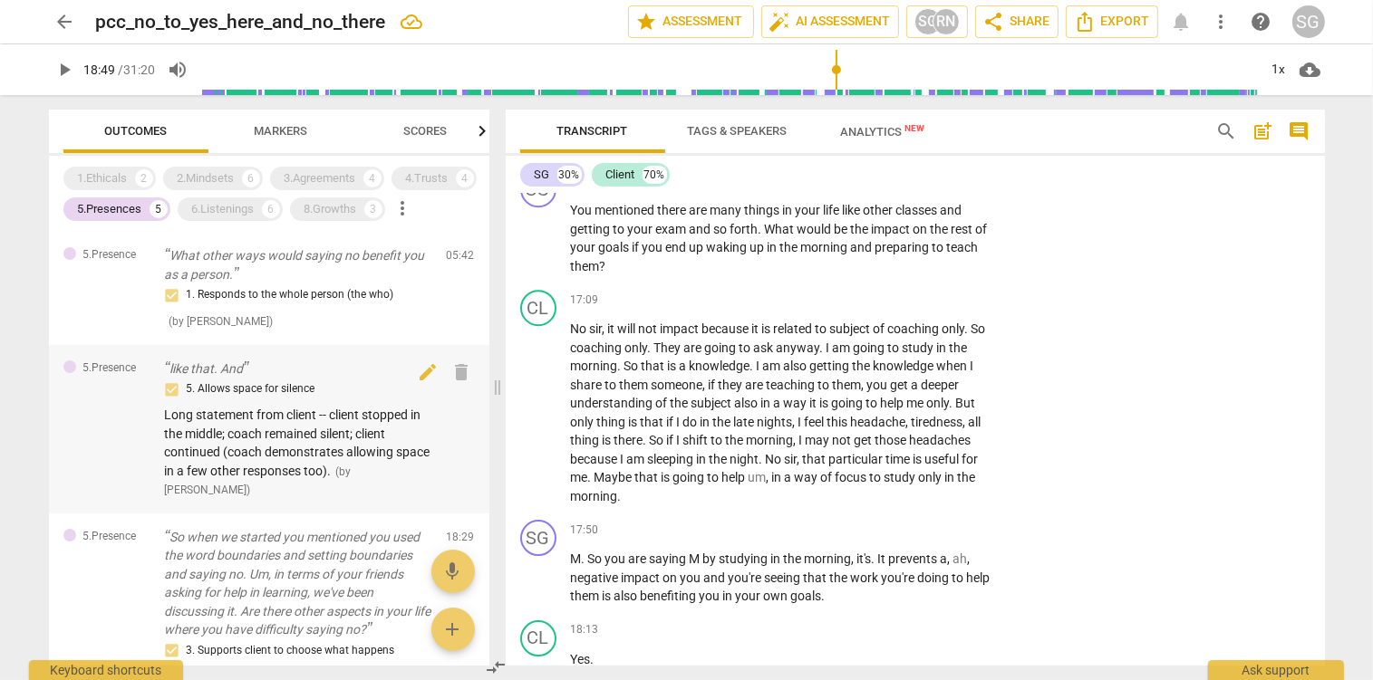
click at [227, 454] on span "Long statement from client -- client stopped in the middle; coach remained sile…" at bounding box center [297, 443] width 265 height 71
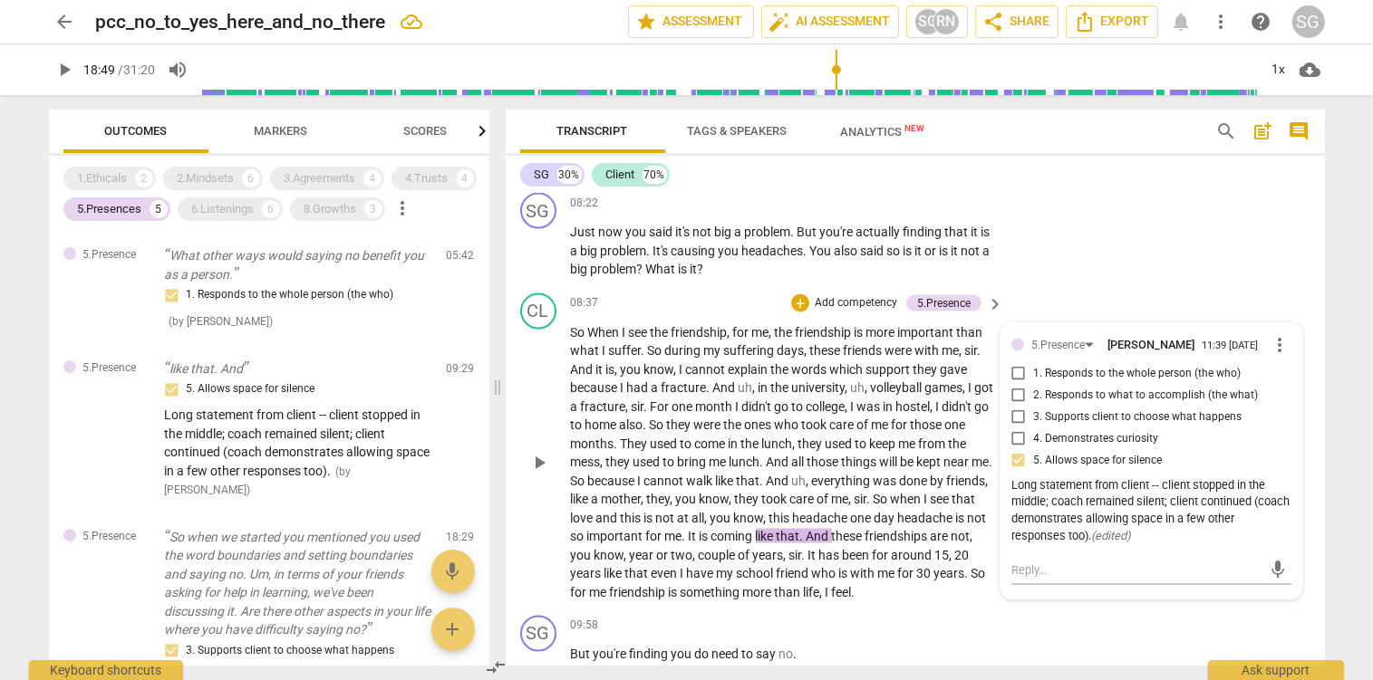
scroll to position [3047, 0]
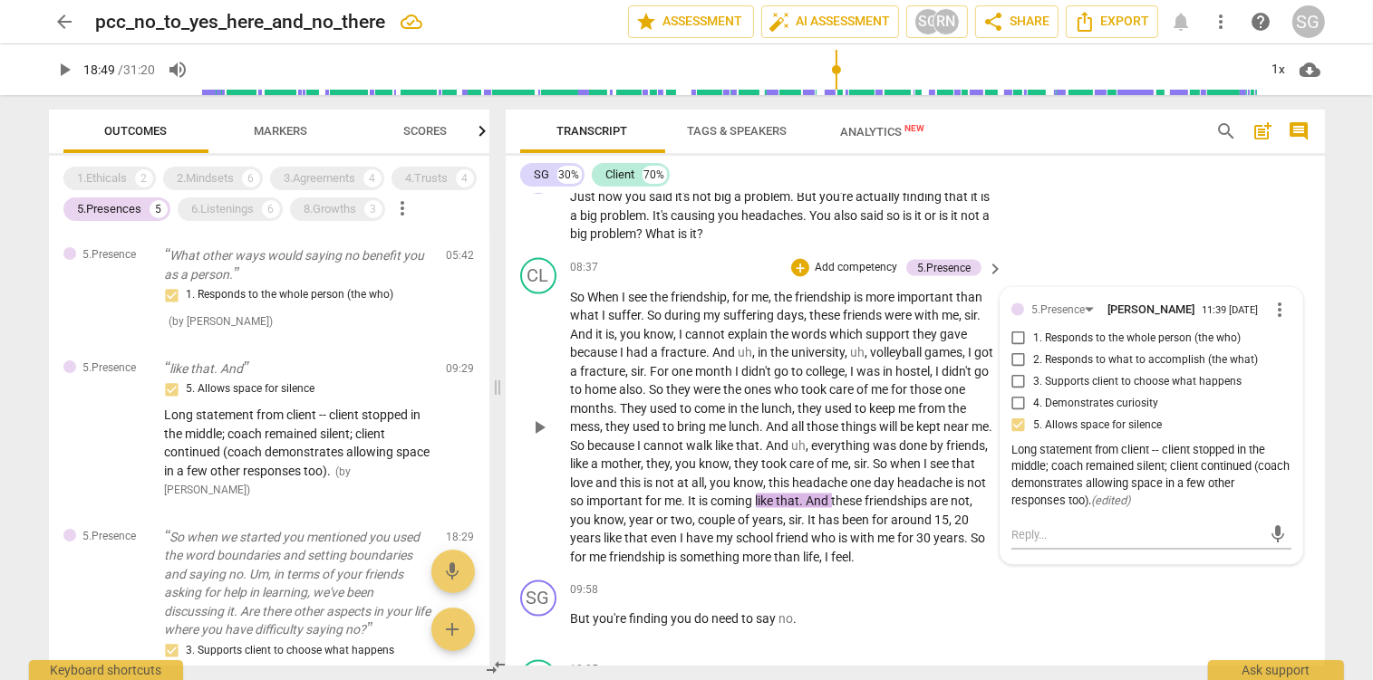
click at [870, 276] on p "Add competency" at bounding box center [856, 268] width 86 height 16
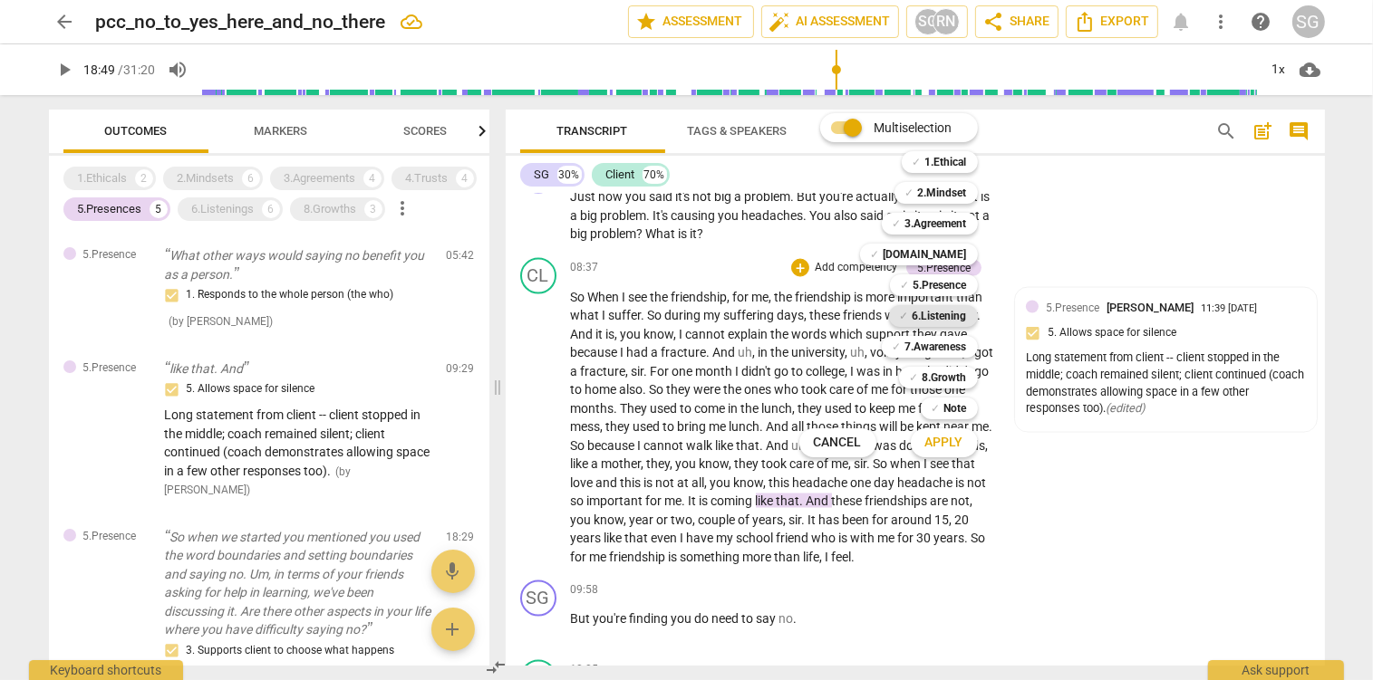
click at [936, 317] on b "6.Listening" at bounding box center [939, 316] width 54 height 22
click at [963, 446] on span "Apply" at bounding box center [944, 443] width 38 height 18
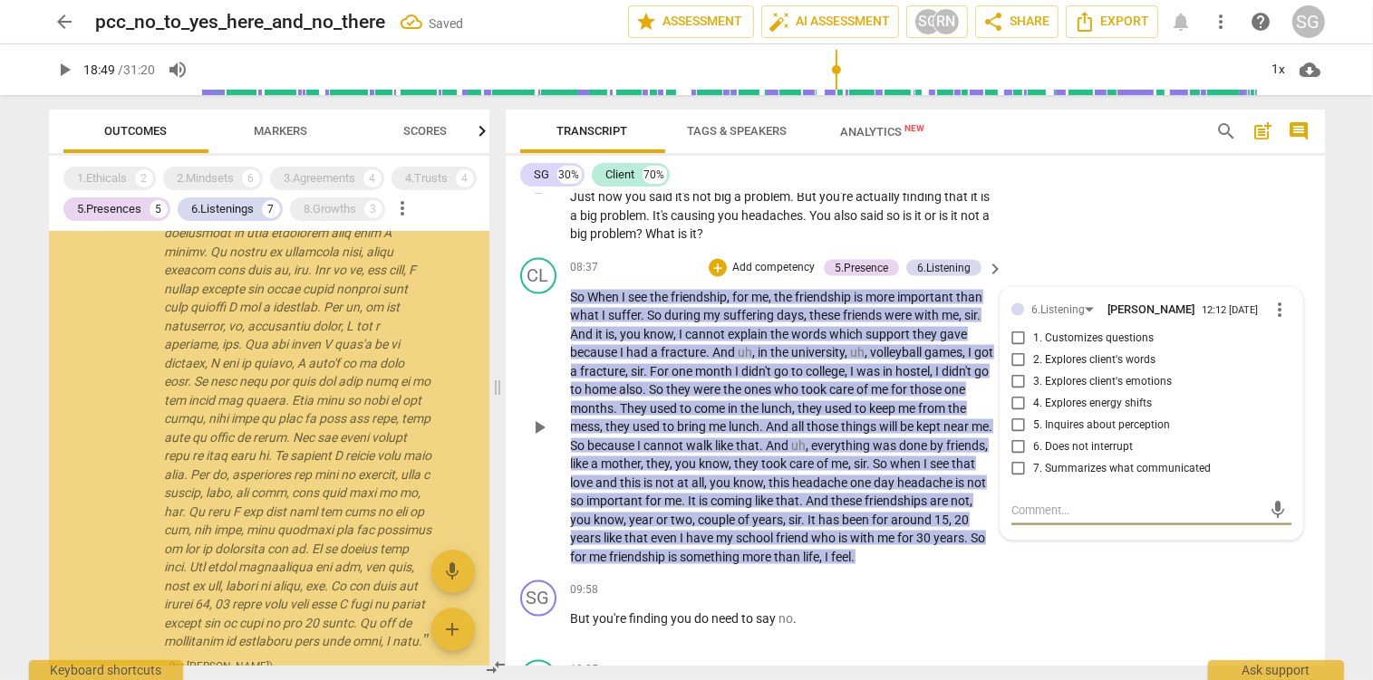
scroll to position [285, 0]
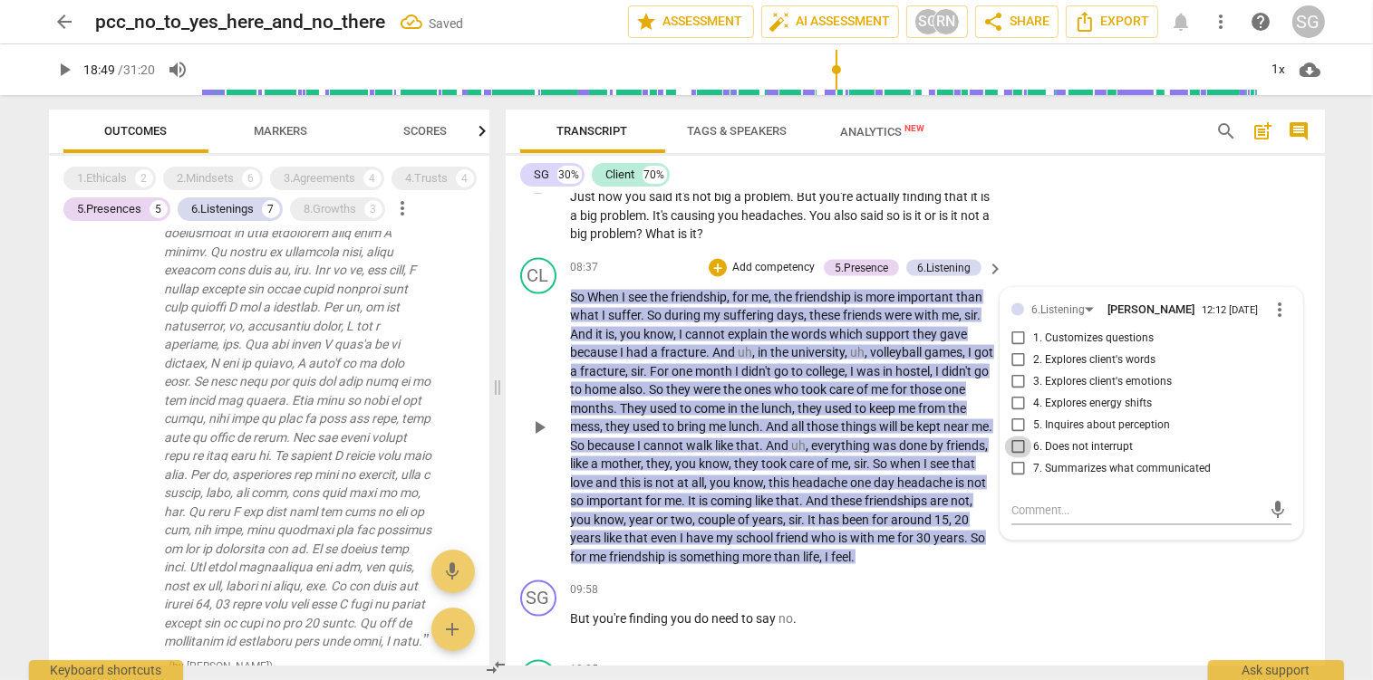
click at [1020, 458] on input "6. Does not interrupt" at bounding box center [1018, 448] width 29 height 22
click at [873, 276] on div "5.Presence" at bounding box center [860, 268] width 53 height 16
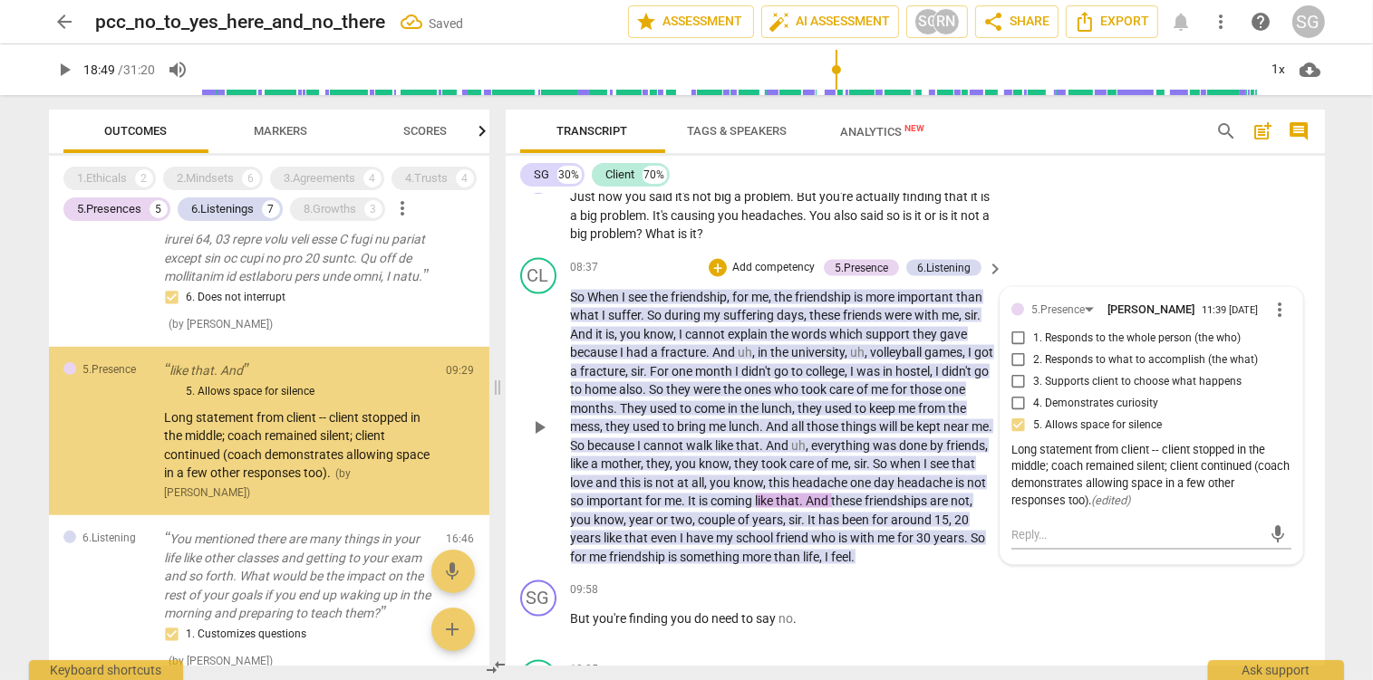
scroll to position [651, 0]
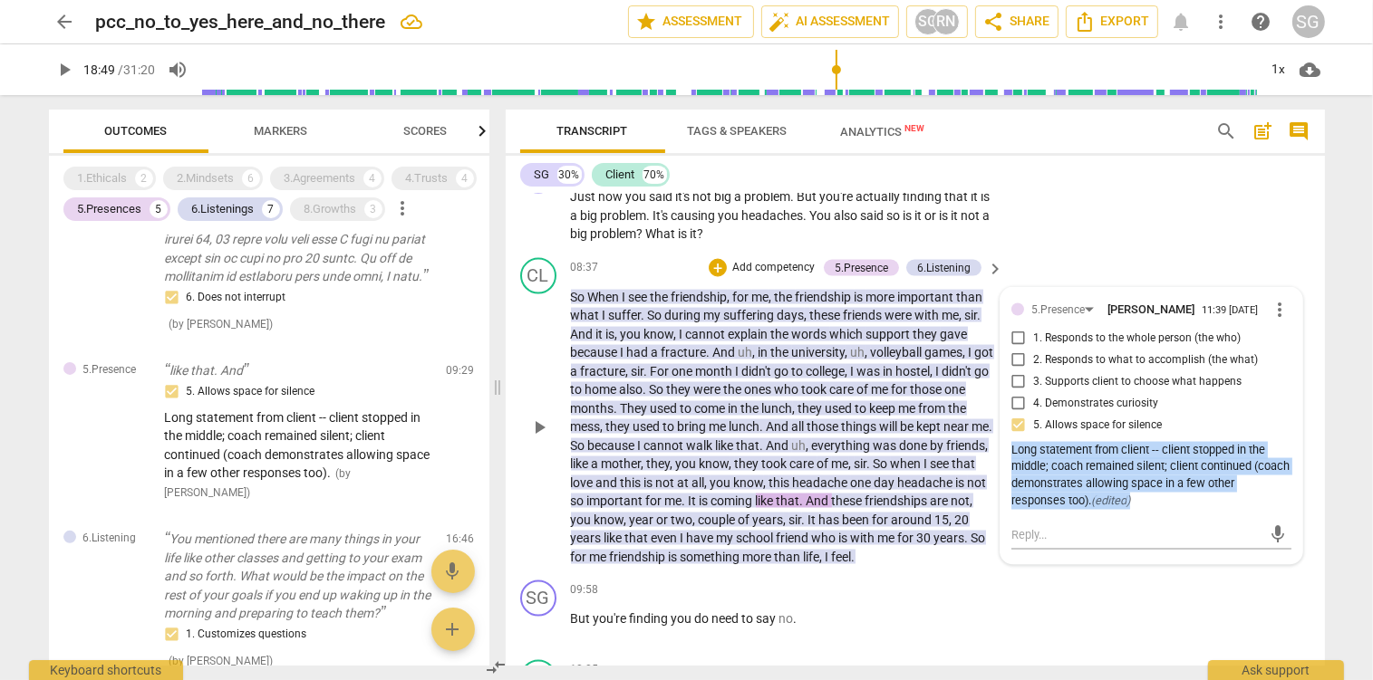
drag, startPoint x: 1013, startPoint y: 474, endPoint x: 1085, endPoint y: 532, distance: 92.8
click at [1085, 510] on div "Long statement from client -- client stopped in the middle; coach remained sile…" at bounding box center [1151, 476] width 280 height 68
copy div "Long statement from client -- client stopped in the middle; coach remained sile…"
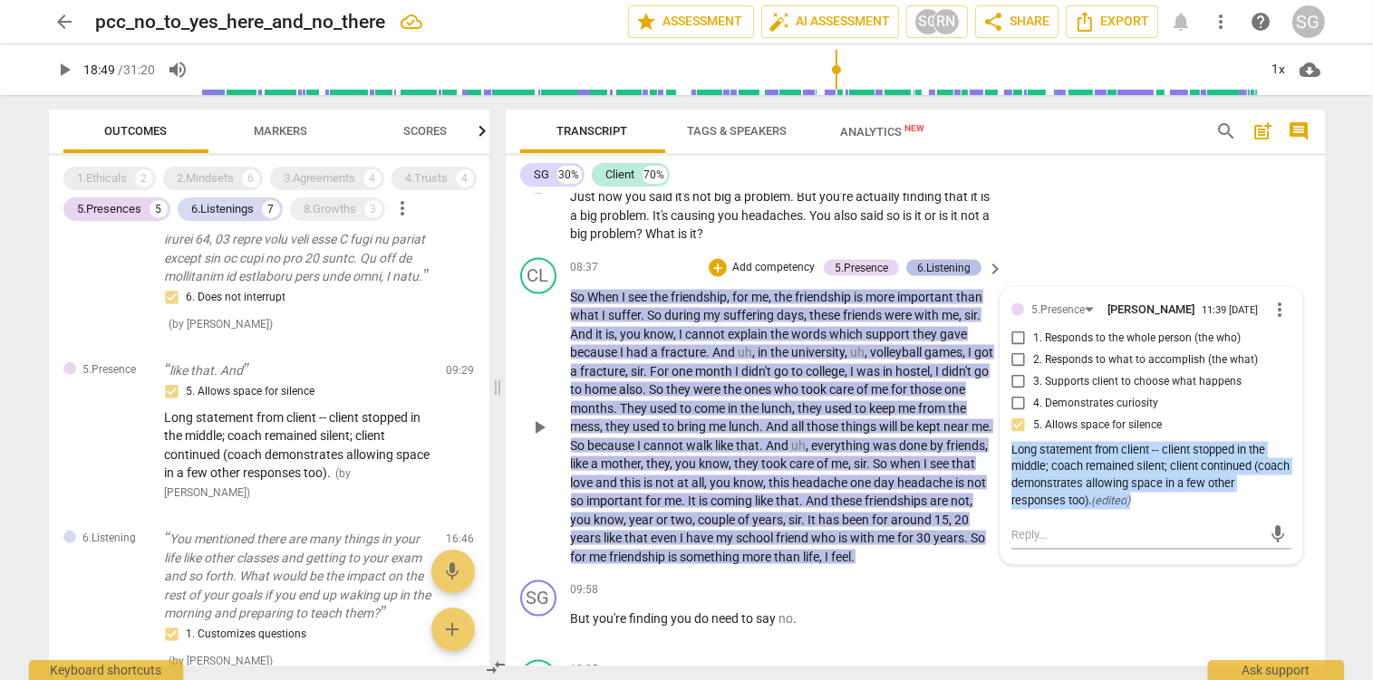
click at [945, 276] on div "6.Listening" at bounding box center [943, 268] width 53 height 16
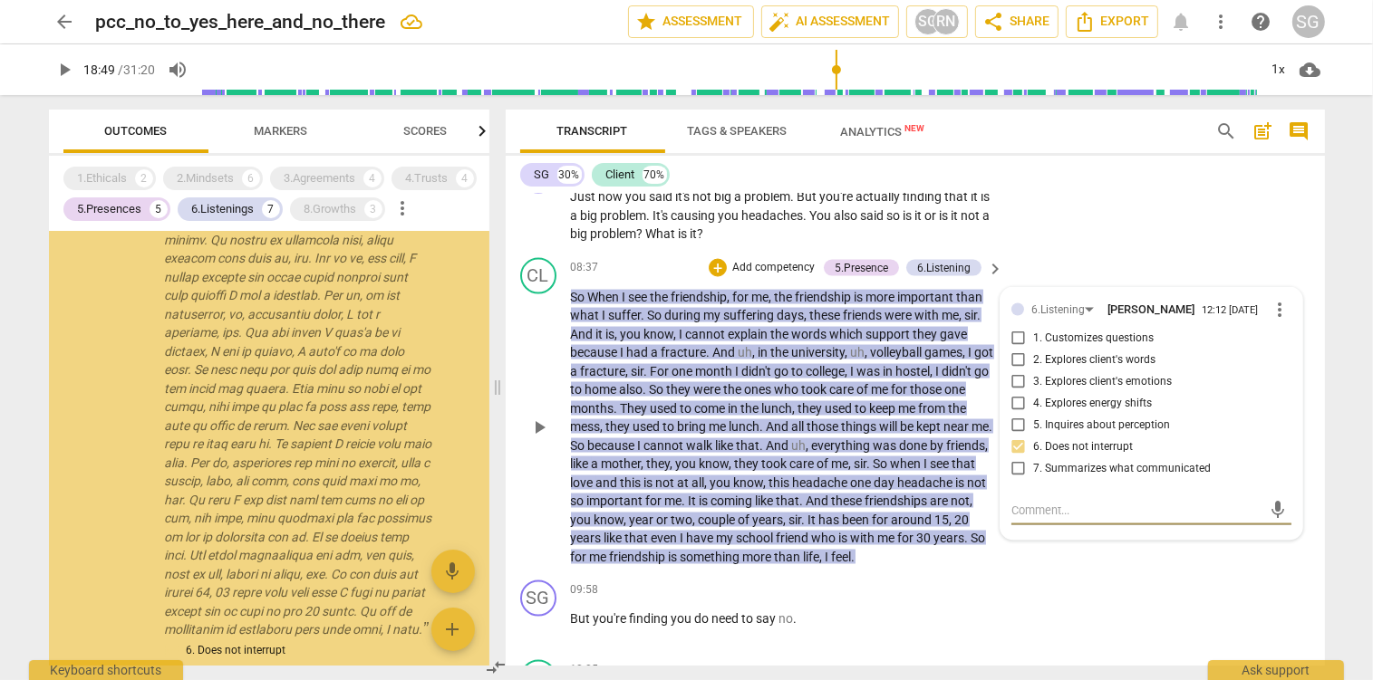
scroll to position [297, 0]
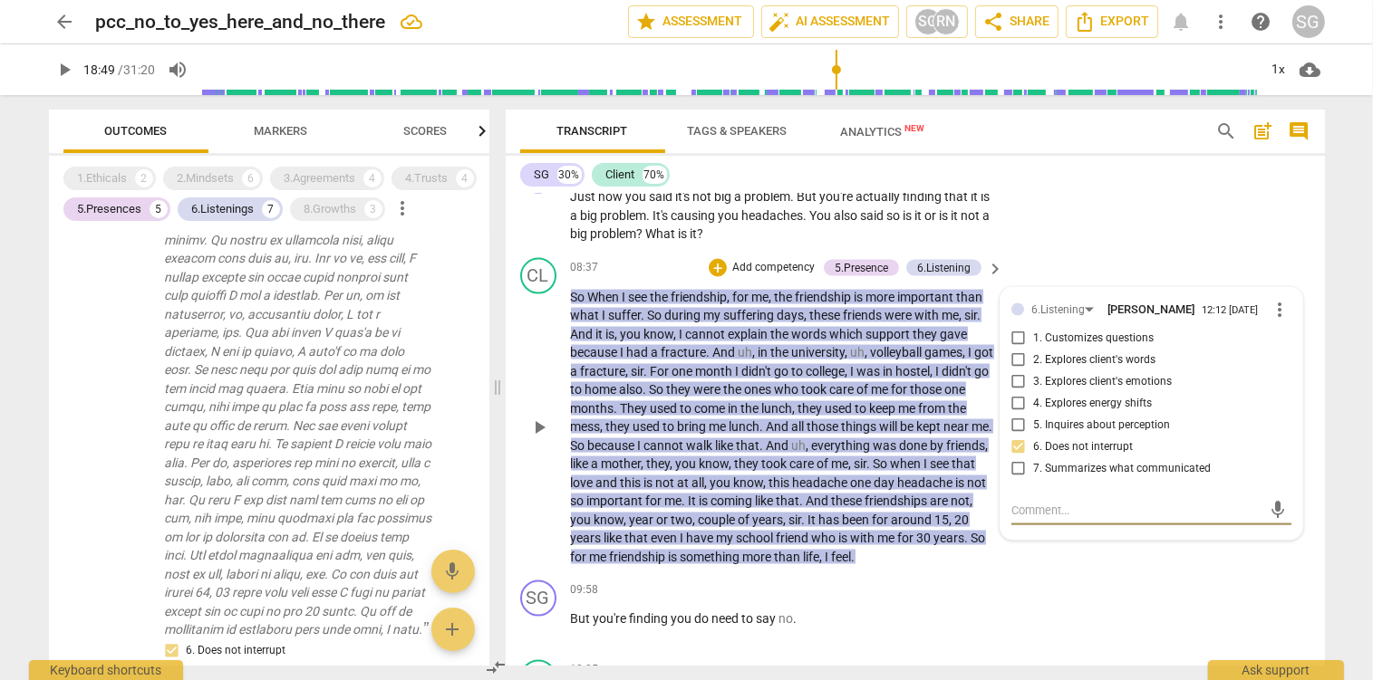
click at [1025, 519] on textarea at bounding box center [1136, 510] width 251 height 17
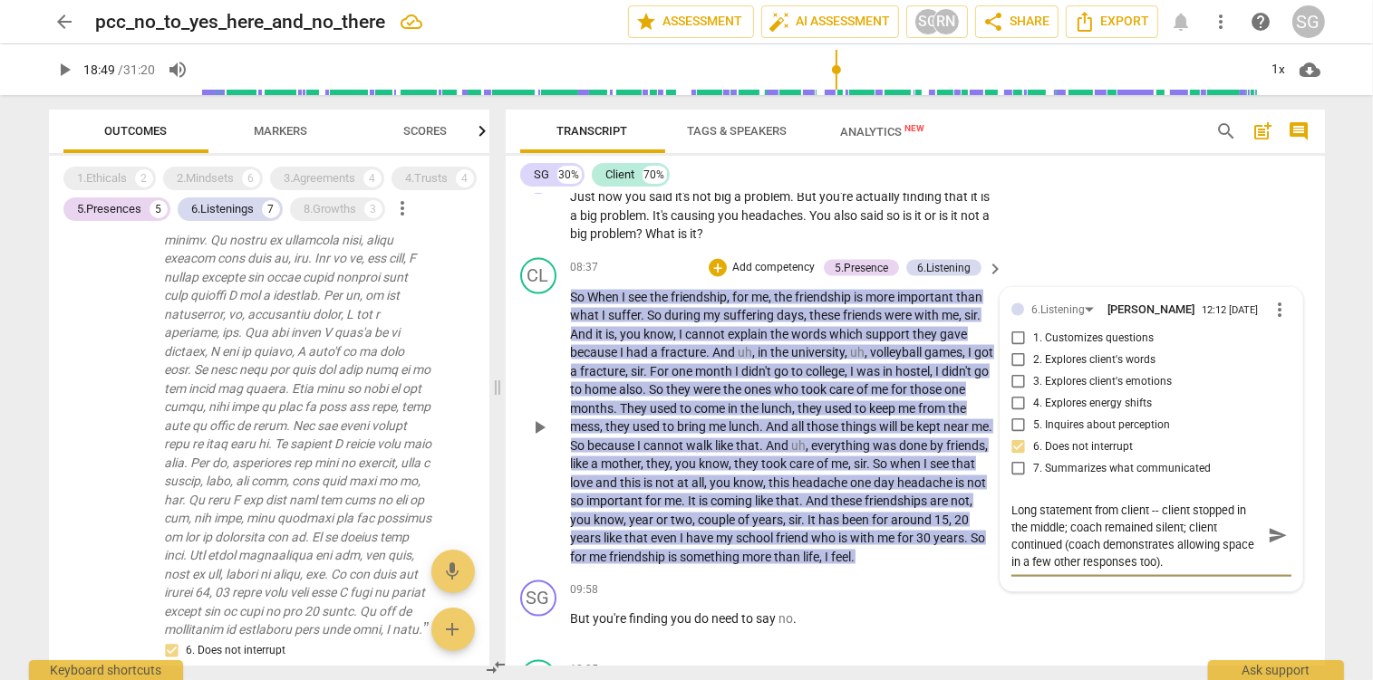
drag, startPoint x: 1222, startPoint y: 569, endPoint x: 1154, endPoint y: 584, distance: 69.5
click at [1154, 571] on textarea "Long statement from client -- client stopped in the middle; coach remained sile…" at bounding box center [1136, 536] width 251 height 69
click at [1279, 537] on span "send" at bounding box center [1278, 527] width 20 height 20
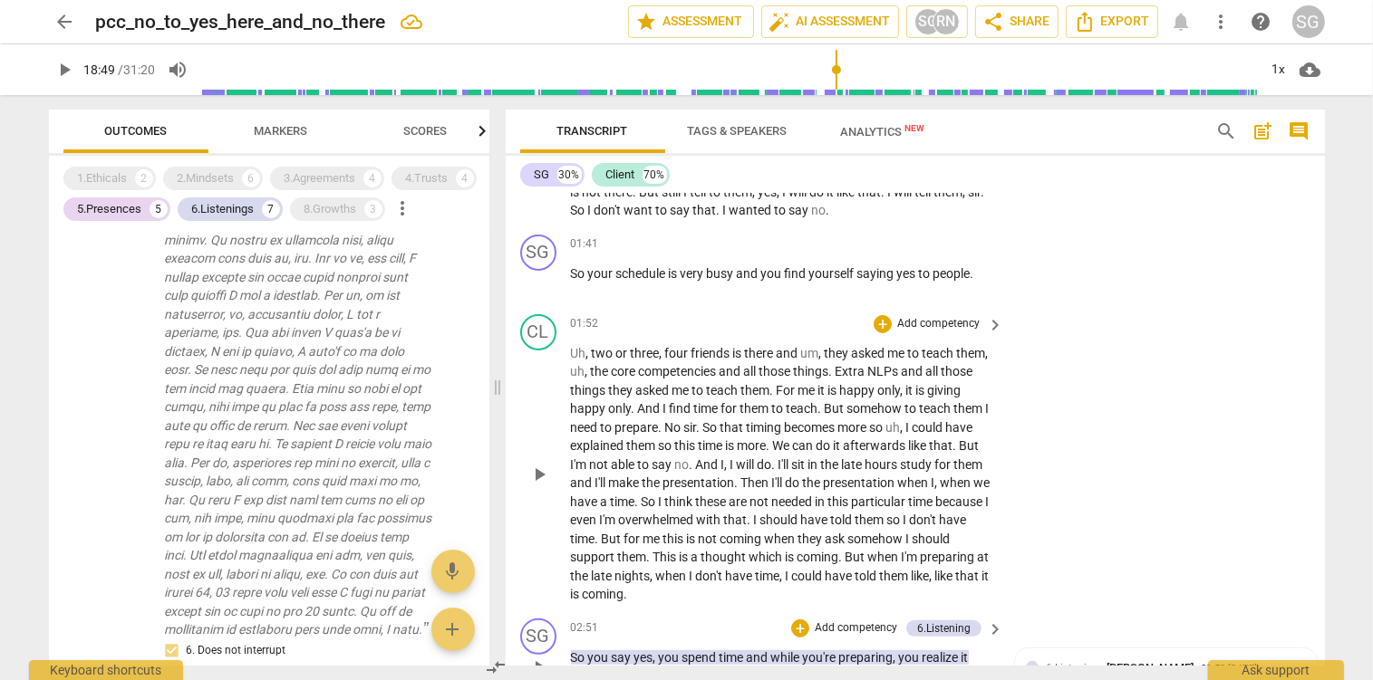
scroll to position [0, 0]
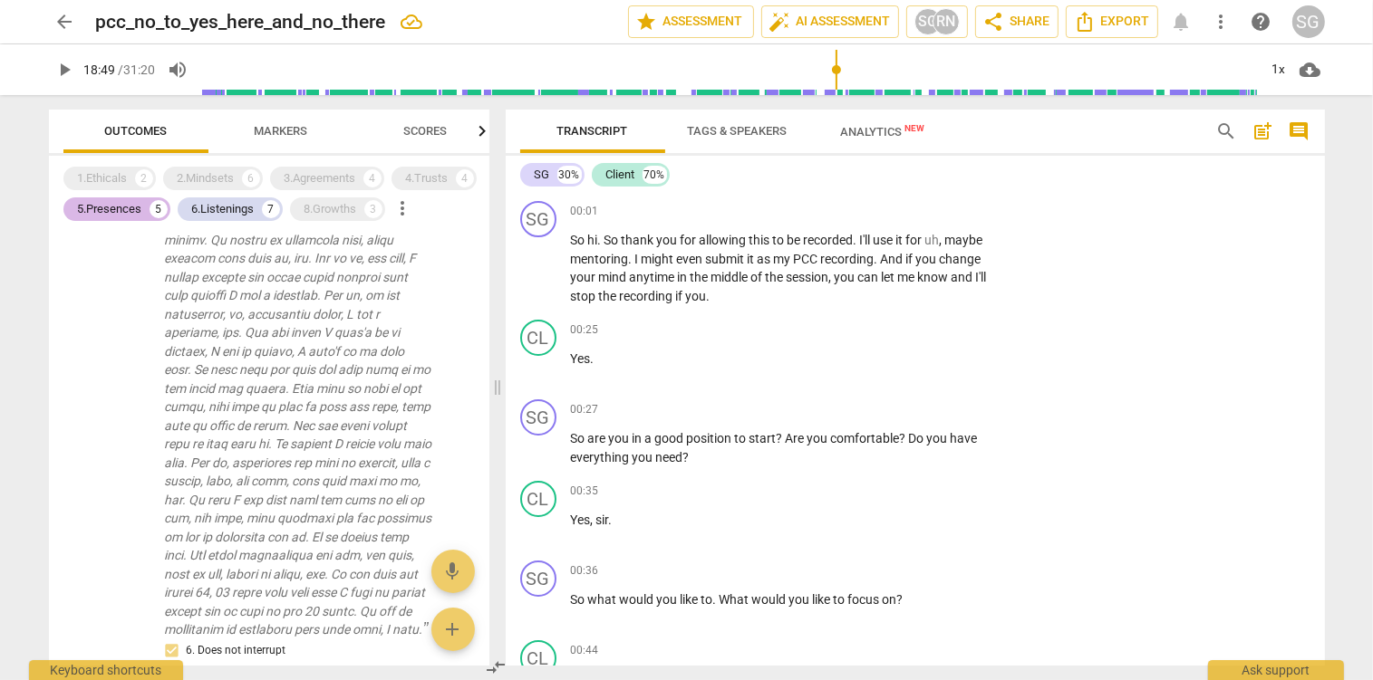
click at [108, 213] on div "5.Presences" at bounding box center [110, 209] width 64 height 18
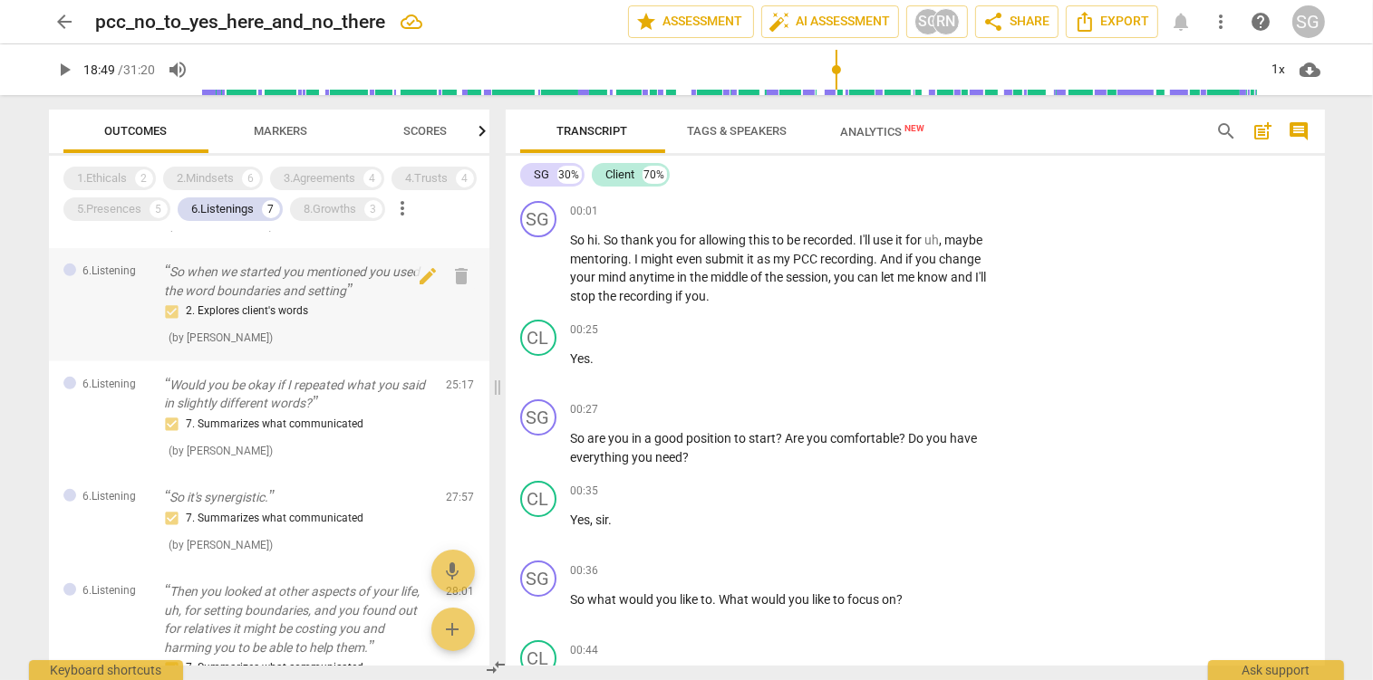
scroll to position [957, 0]
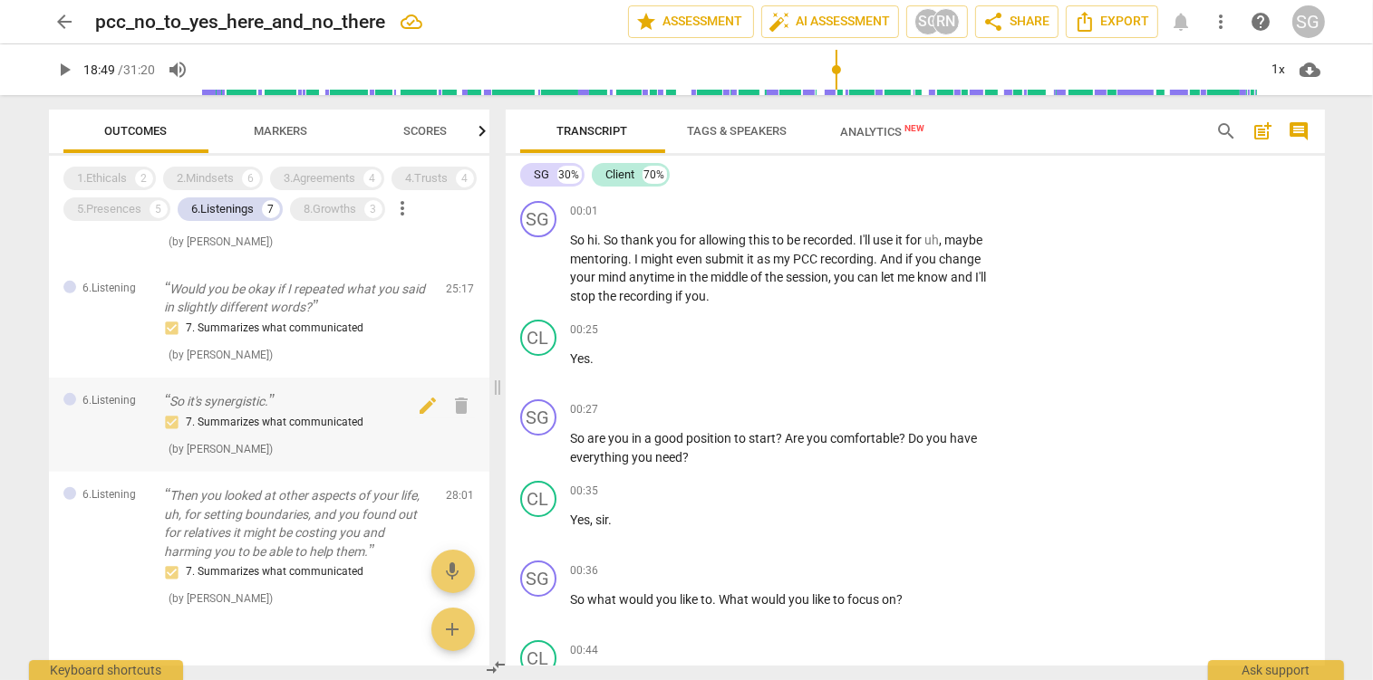
click at [245, 411] on p "So it's synergistic." at bounding box center [298, 401] width 267 height 19
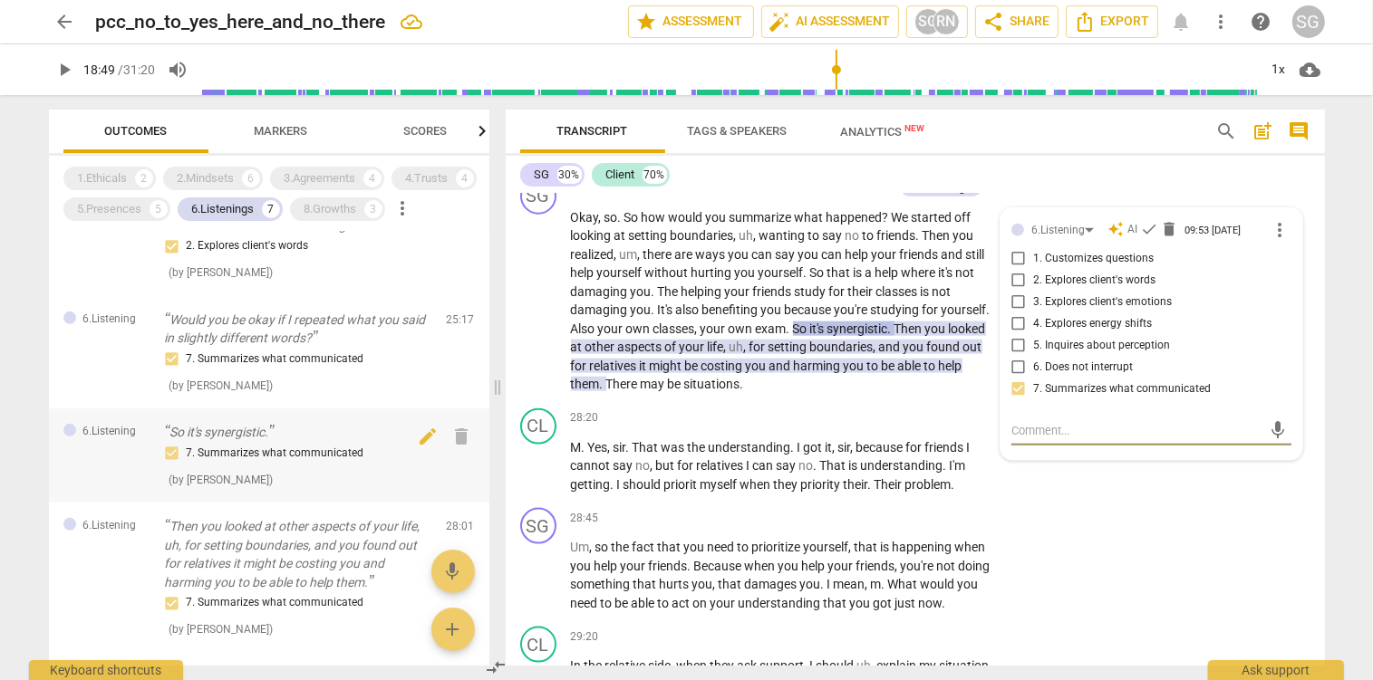
scroll to position [830, 0]
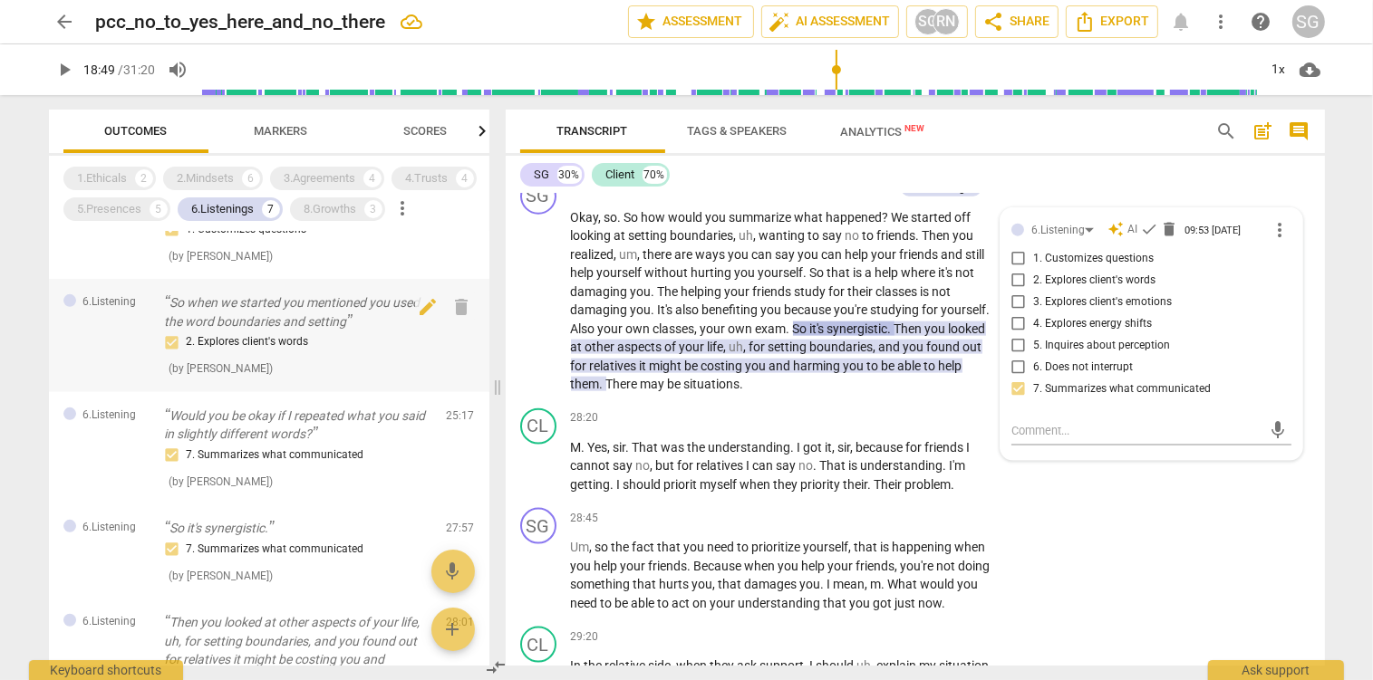
click at [270, 331] on p "So when we started you mentioned you used the word boundaries and setting" at bounding box center [298, 312] width 267 height 37
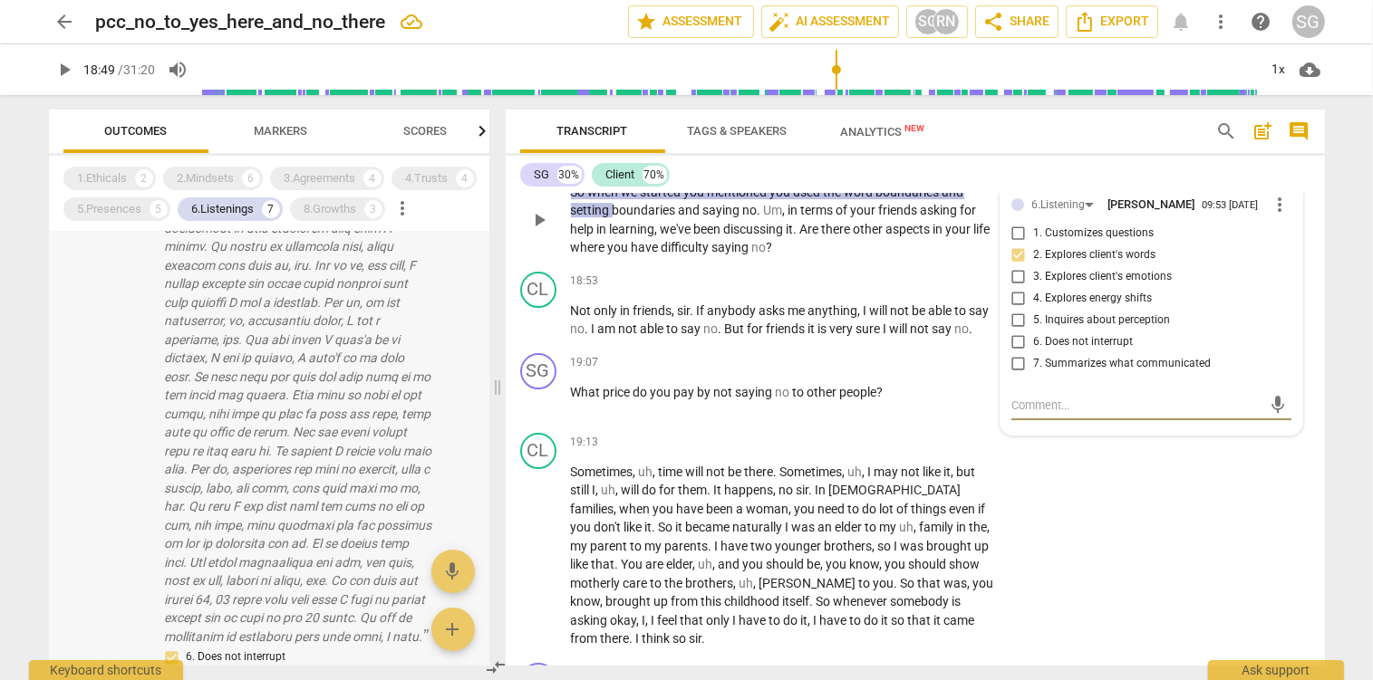
scroll to position [160, 0]
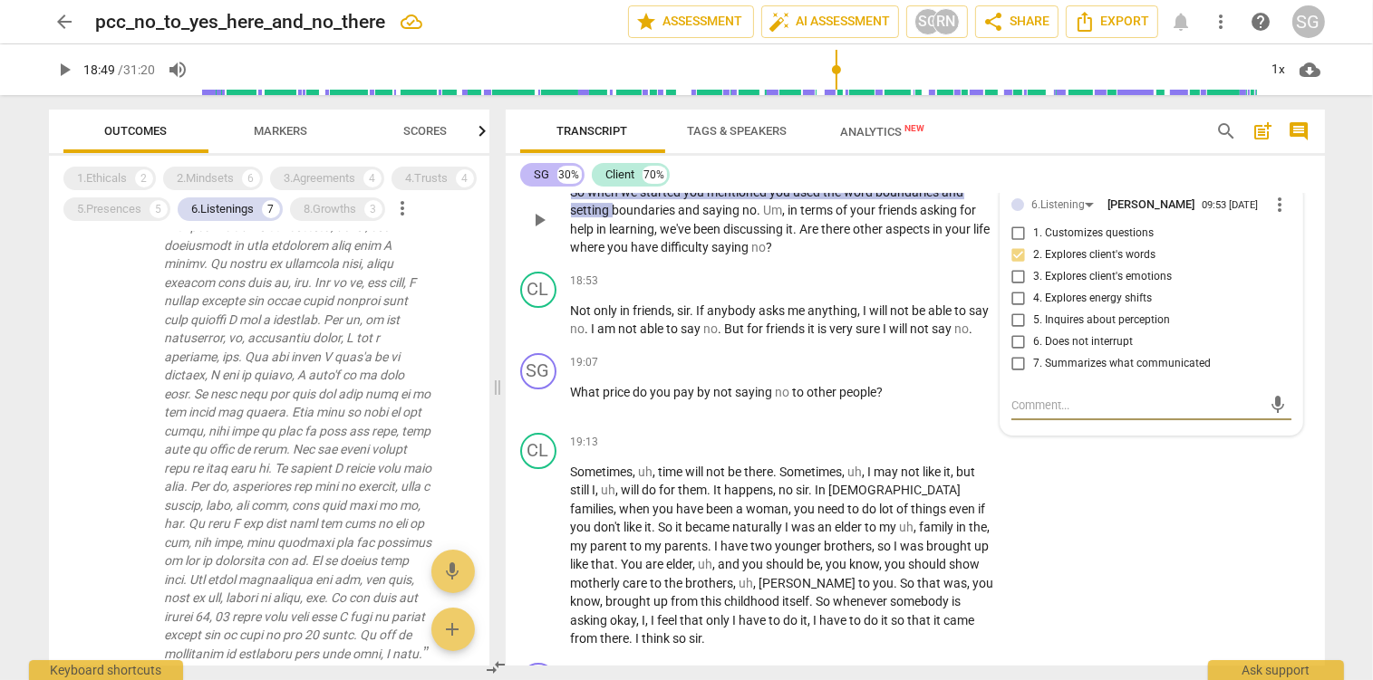
click at [545, 176] on div "SG" at bounding box center [542, 175] width 15 height 18
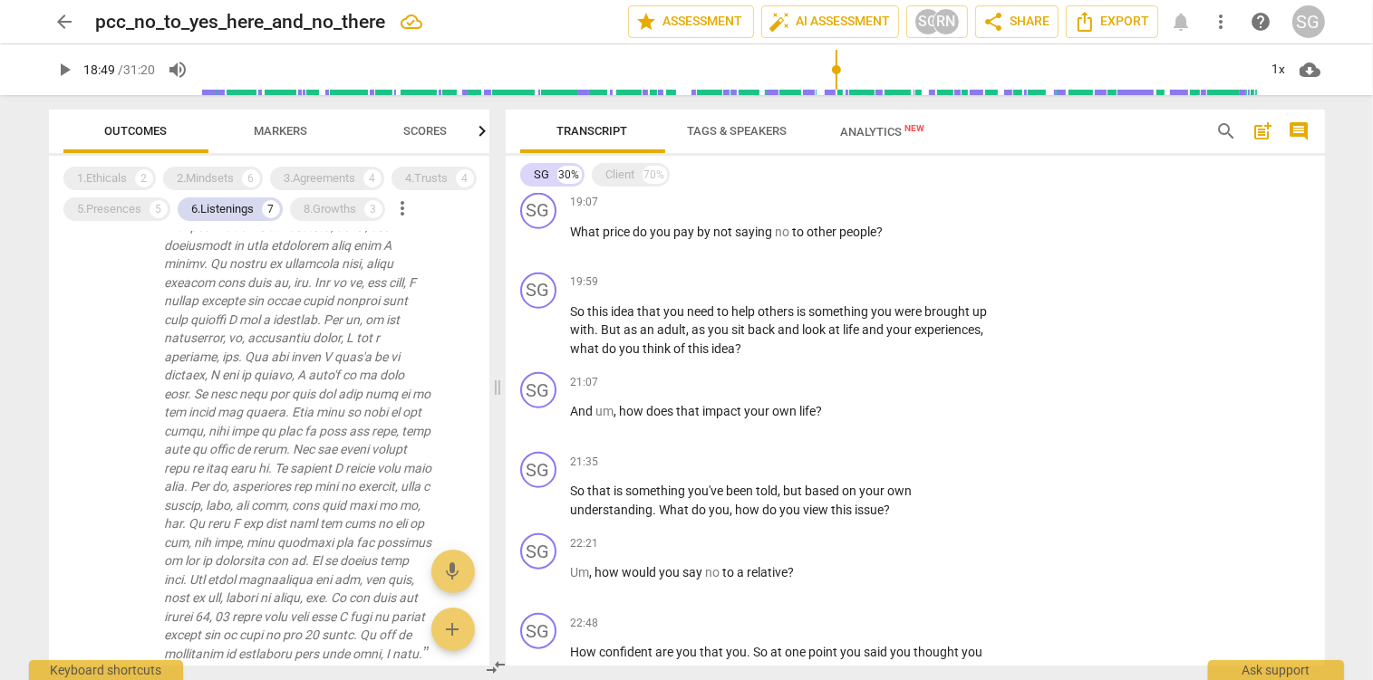
scroll to position [2070, 0]
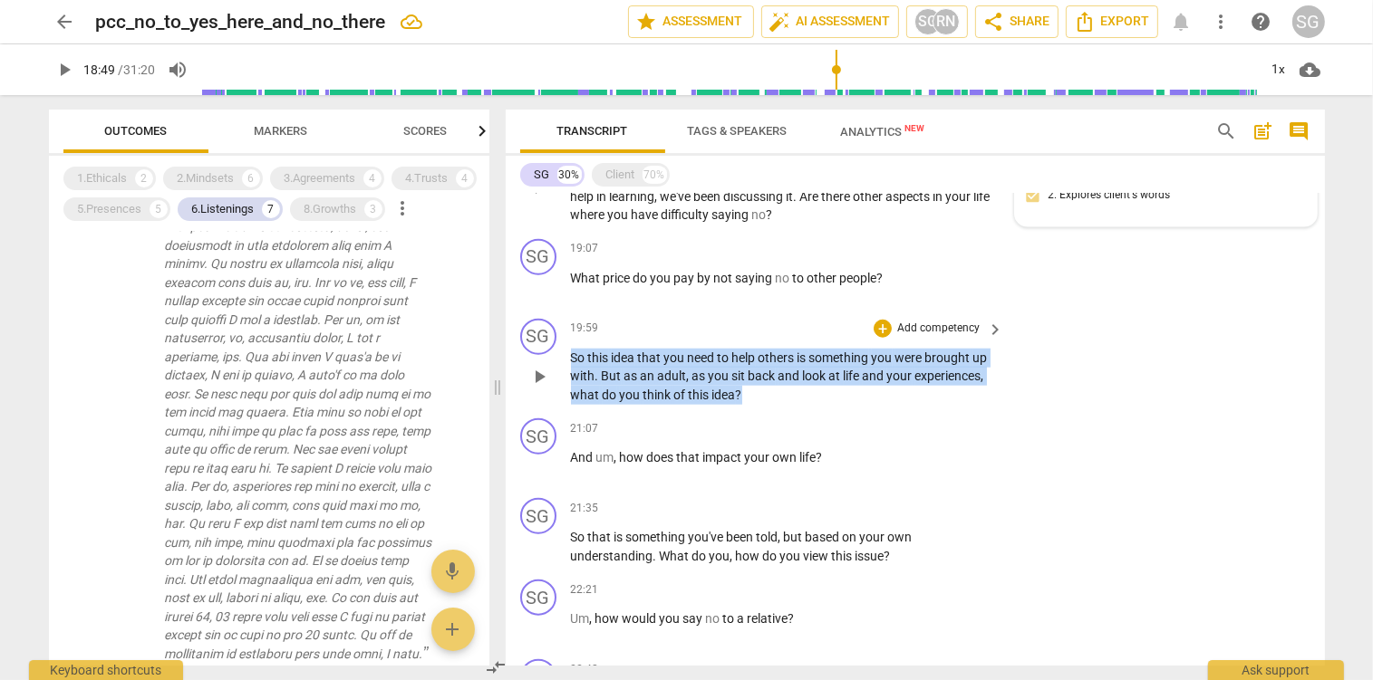
drag, startPoint x: 573, startPoint y: 355, endPoint x: 756, endPoint y: 405, distance: 189.7
click at [756, 405] on div "SG play_arrow pause 19:59 + Add competency keyboard_arrow_right So this idea th…" at bounding box center [915, 362] width 819 height 101
click at [950, 328] on p "Add competency" at bounding box center [938, 329] width 86 height 16
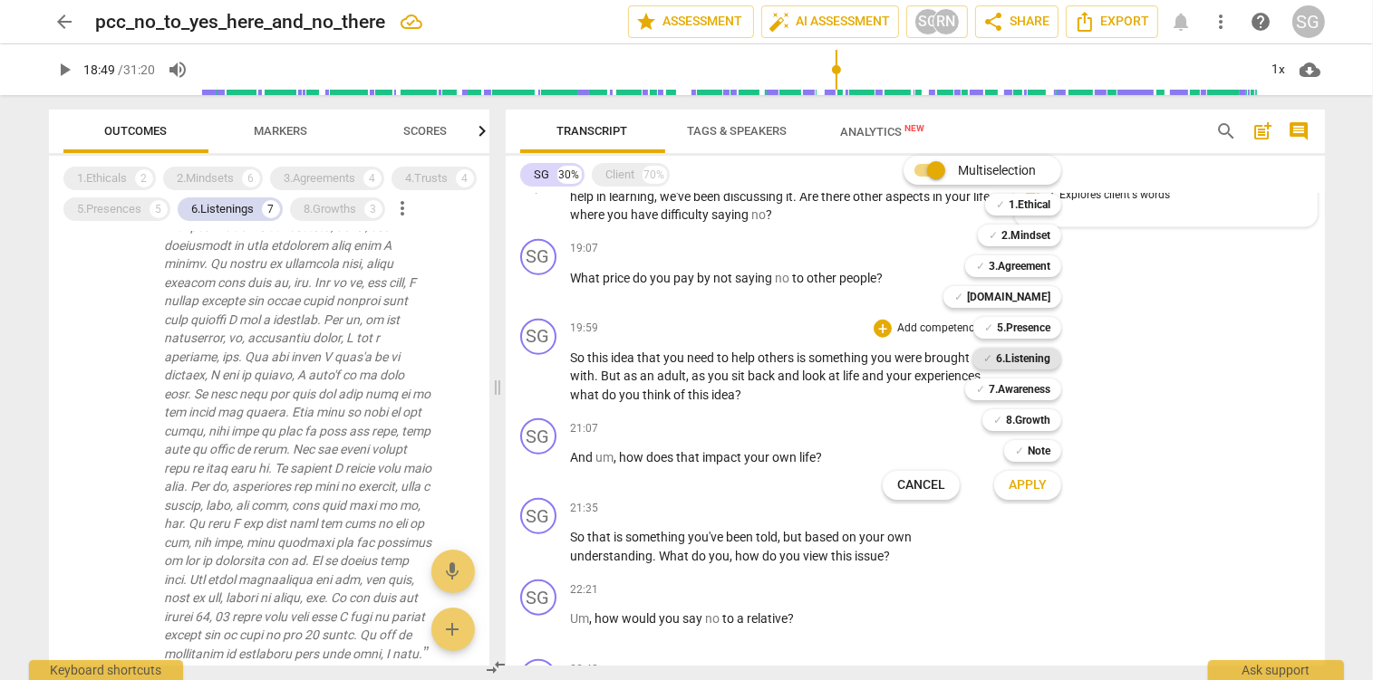
click at [1019, 356] on b "6.Listening" at bounding box center [1023, 359] width 54 height 22
click at [1047, 490] on span "Apply" at bounding box center [1027, 486] width 38 height 18
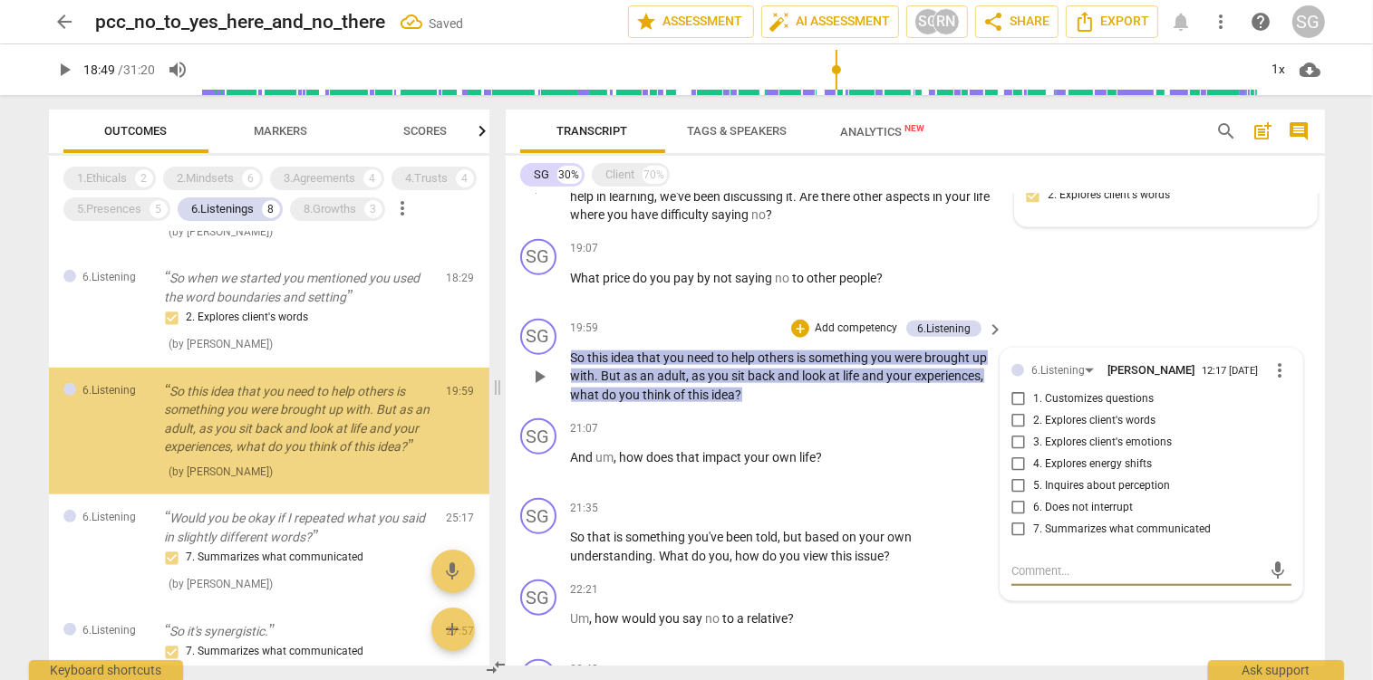
scroll to position [854, 0]
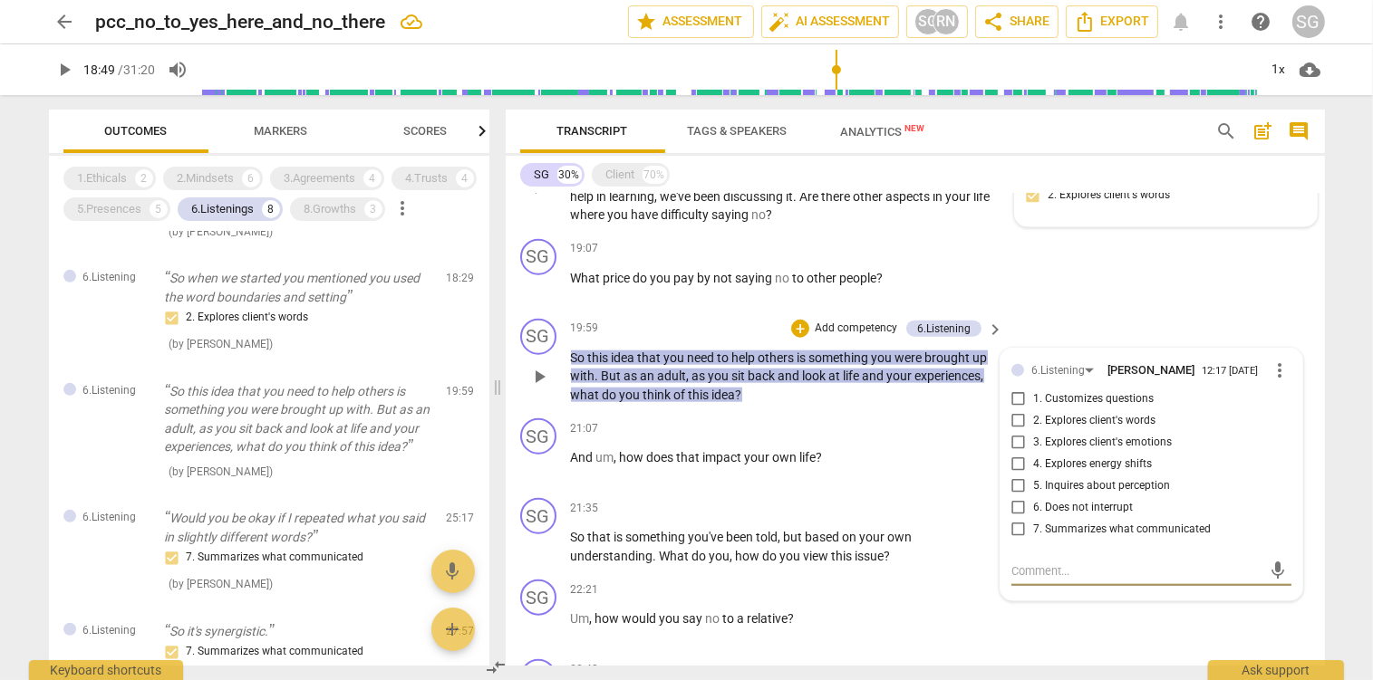
click at [1023, 488] on input "5. Inquires about perception" at bounding box center [1018, 487] width 29 height 22
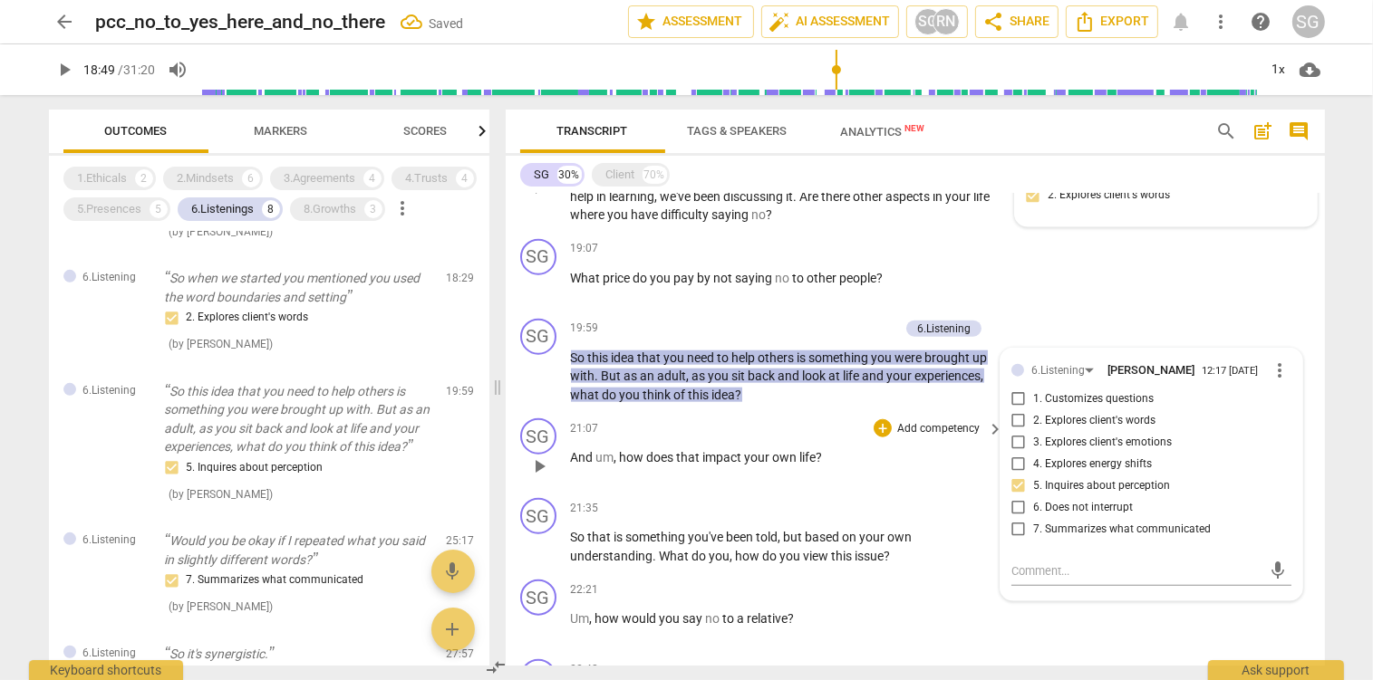
click at [783, 457] on span "own" at bounding box center [786, 457] width 27 height 14
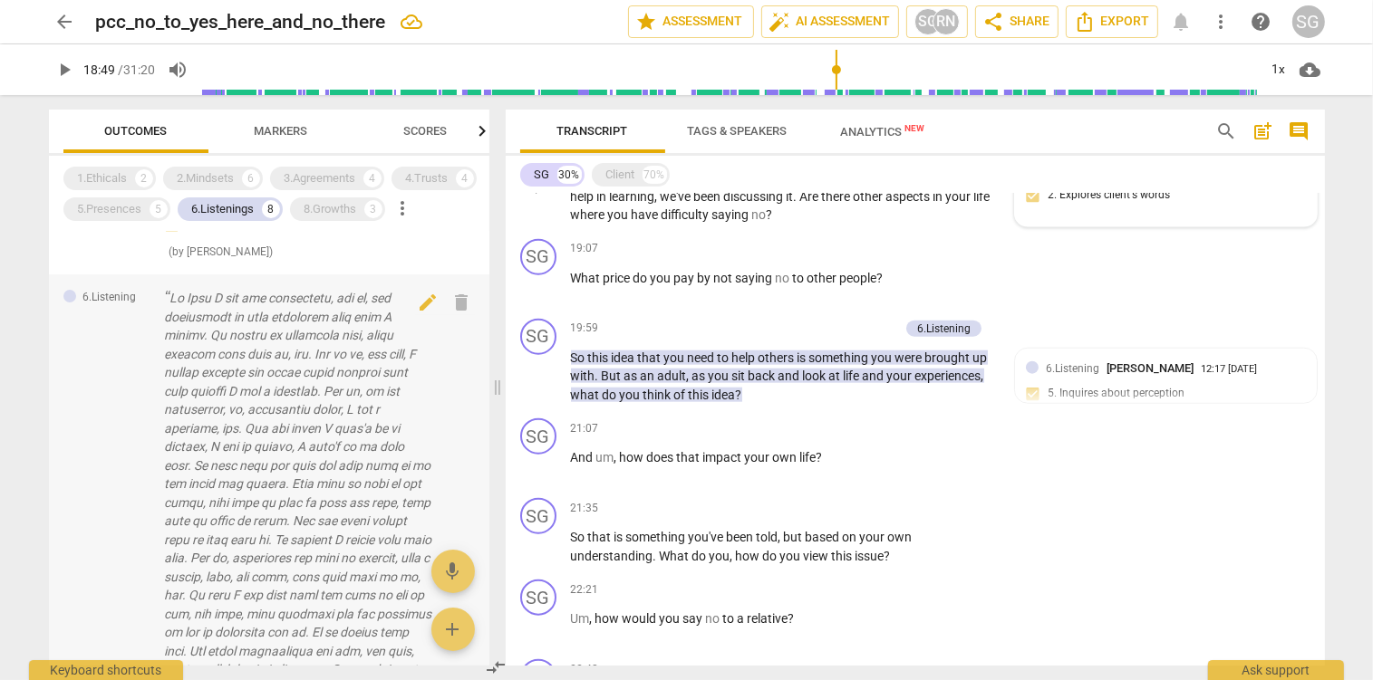
scroll to position [0, 0]
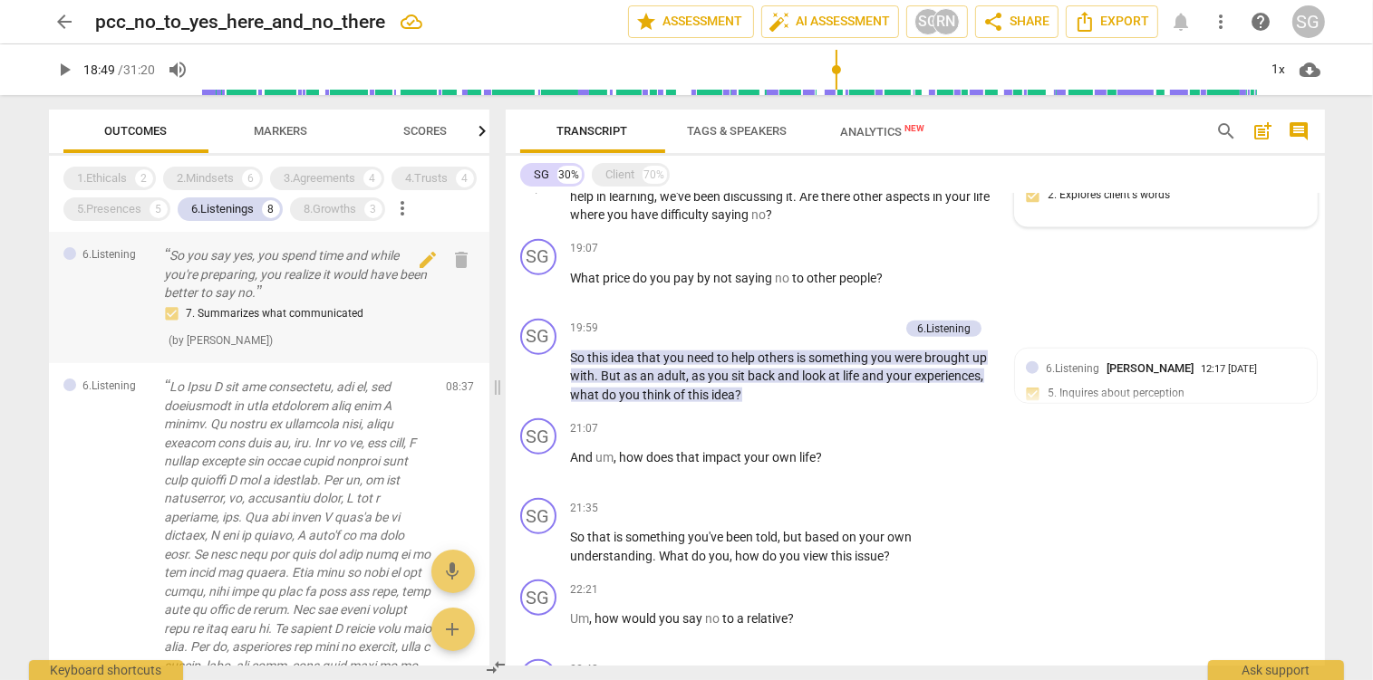
click at [297, 285] on p "So you say yes, you spend time and while you're preparing, you realize it would…" at bounding box center [298, 274] width 267 height 56
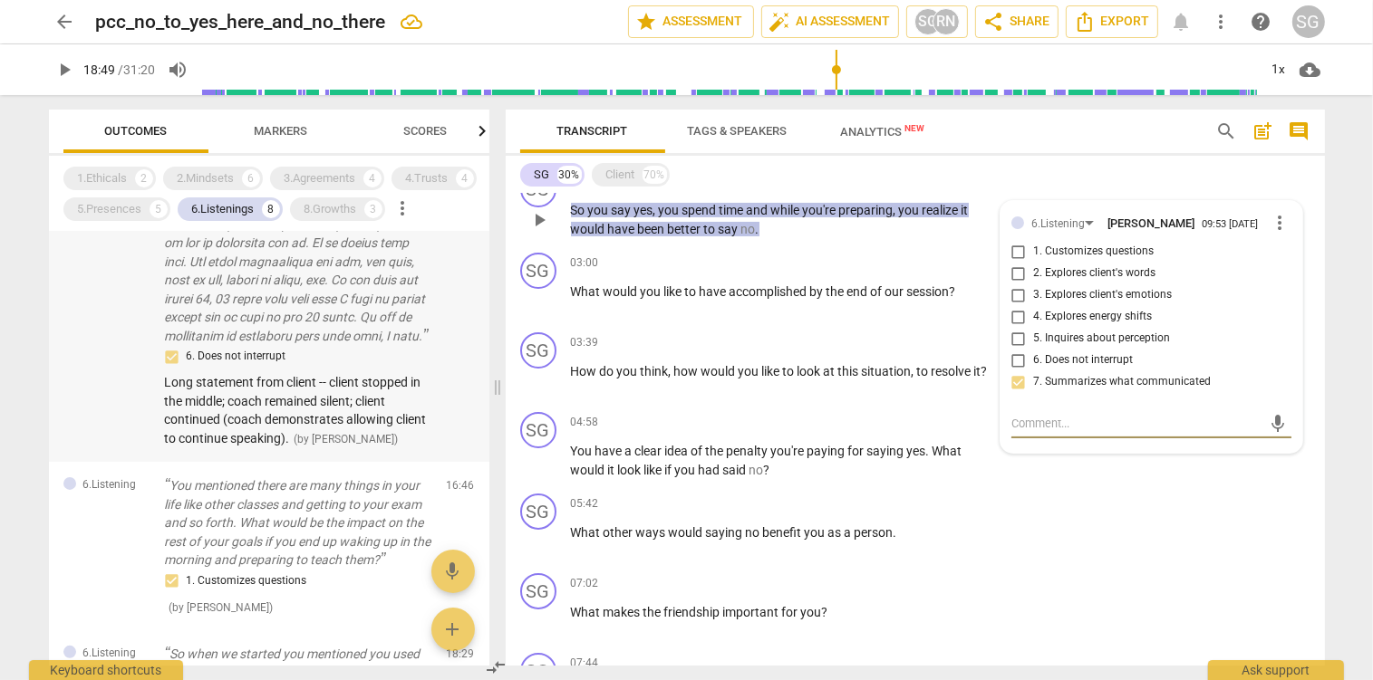
scroll to position [382, 0]
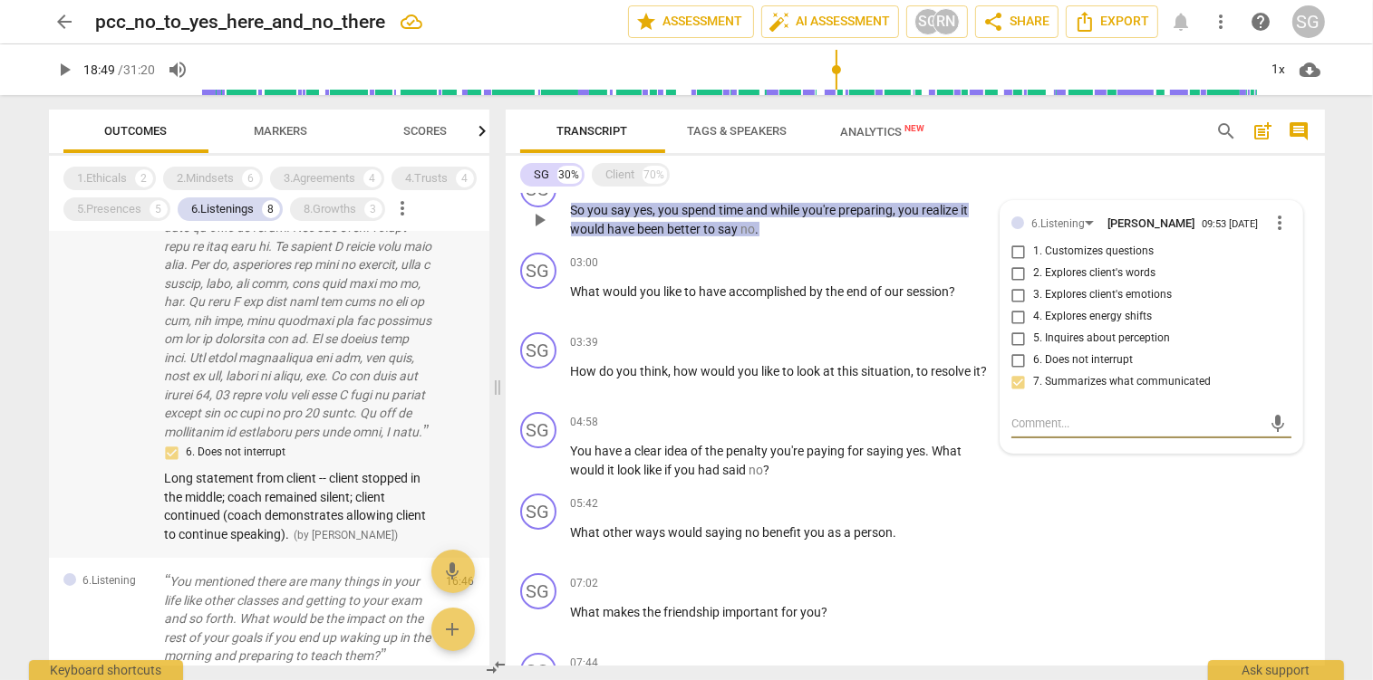
click at [294, 366] on p at bounding box center [298, 218] width 267 height 446
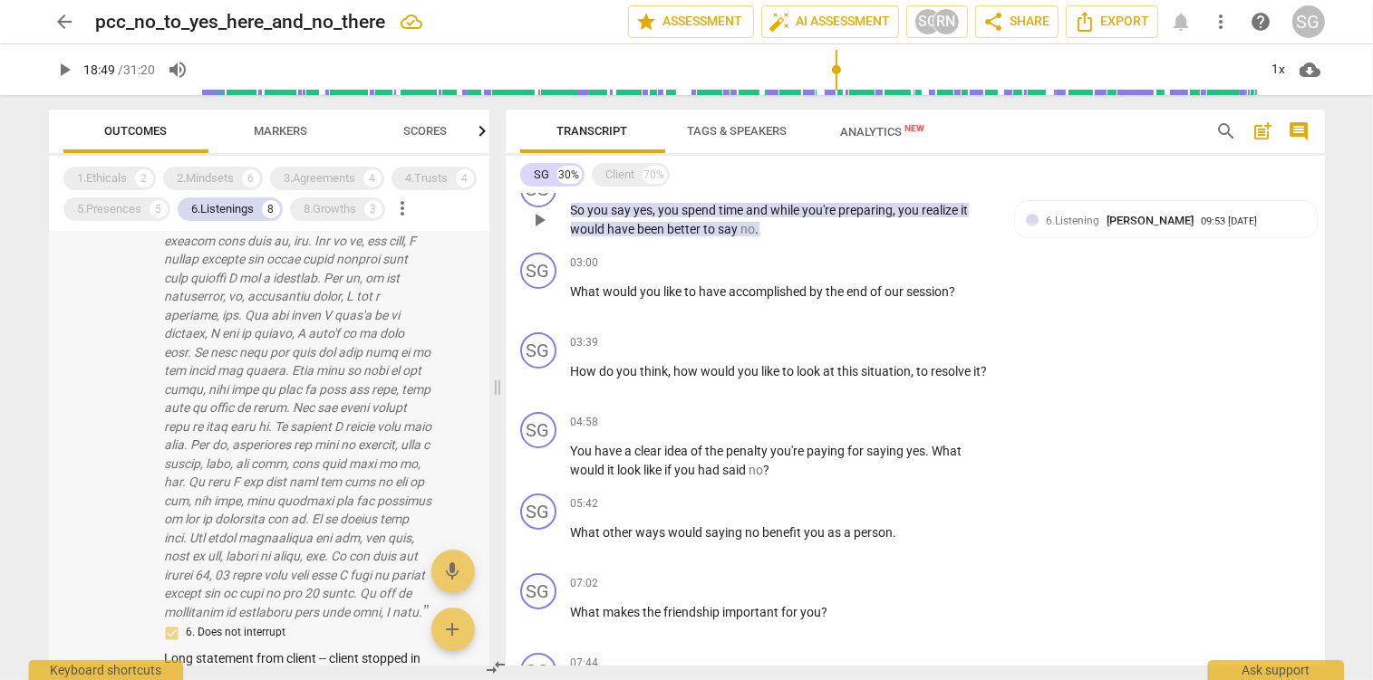
scroll to position [191, 0]
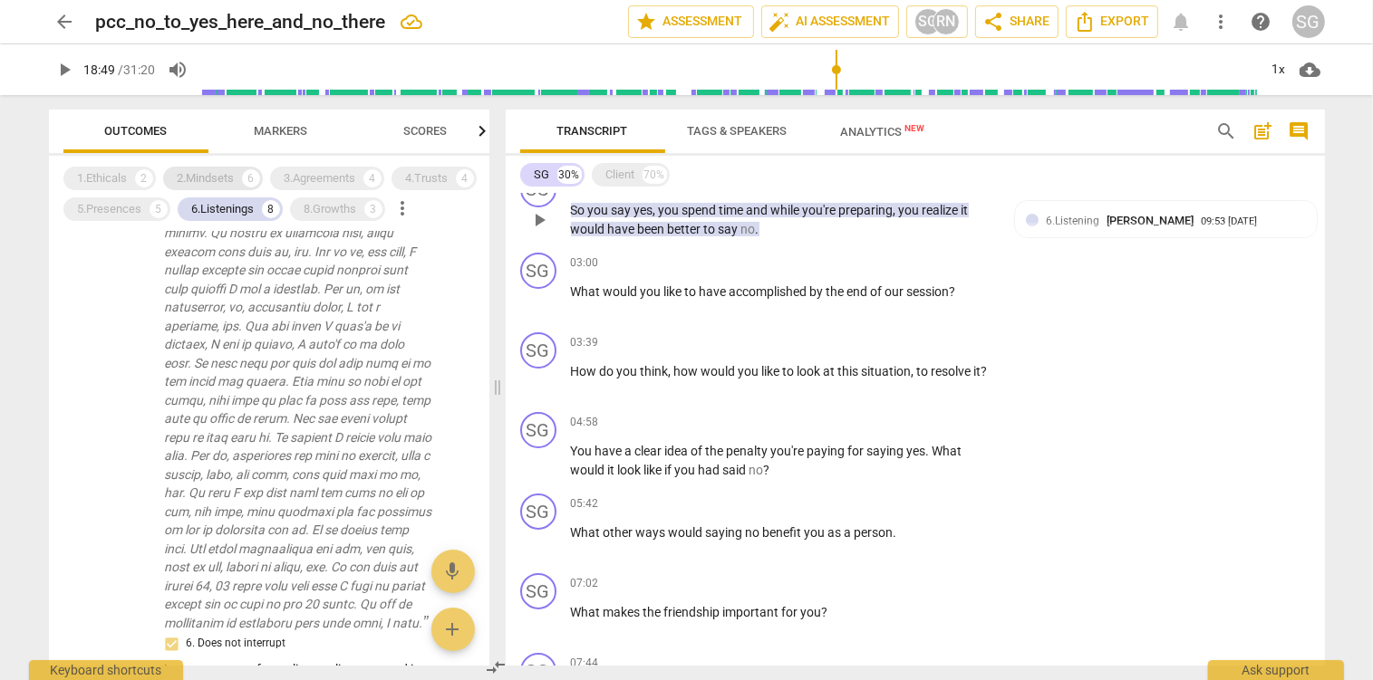
click at [179, 179] on div "2.Mindsets" at bounding box center [206, 178] width 57 height 18
click at [275, 480] on p at bounding box center [298, 410] width 267 height 446
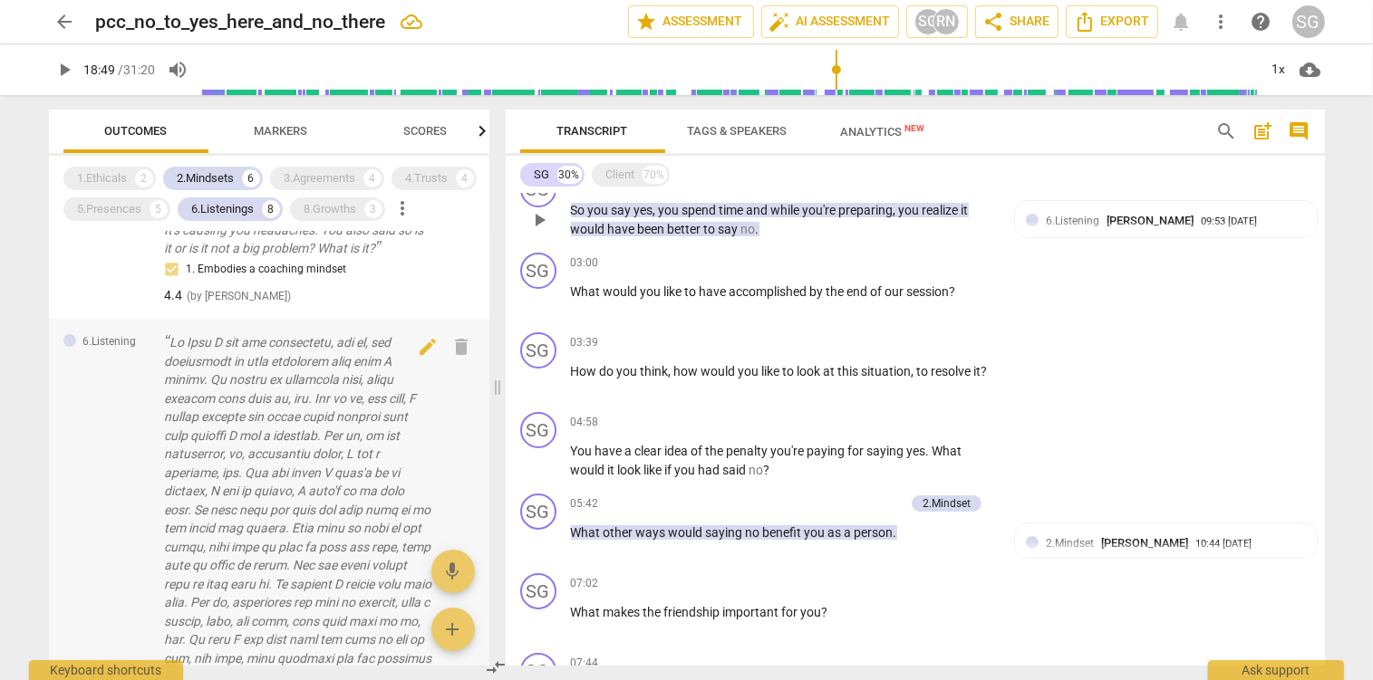
scroll to position [263, 0]
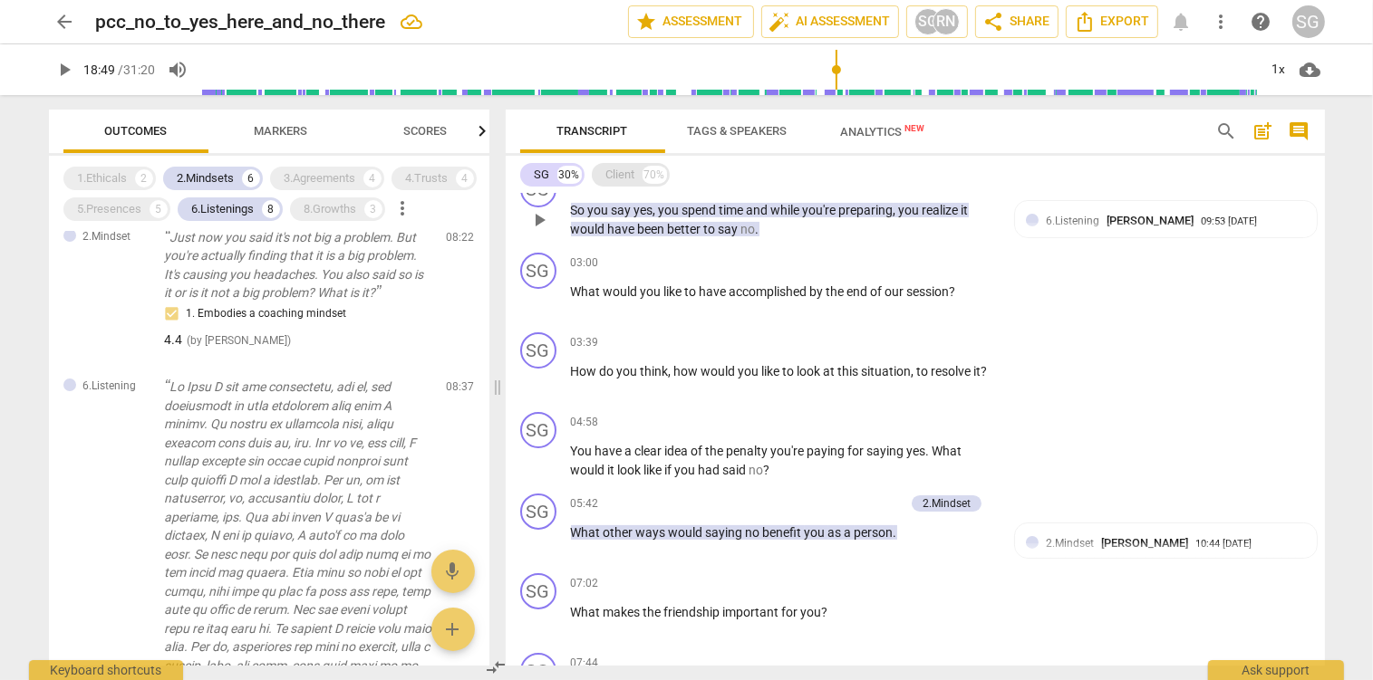
click at [620, 171] on div "Client" at bounding box center [620, 175] width 29 height 18
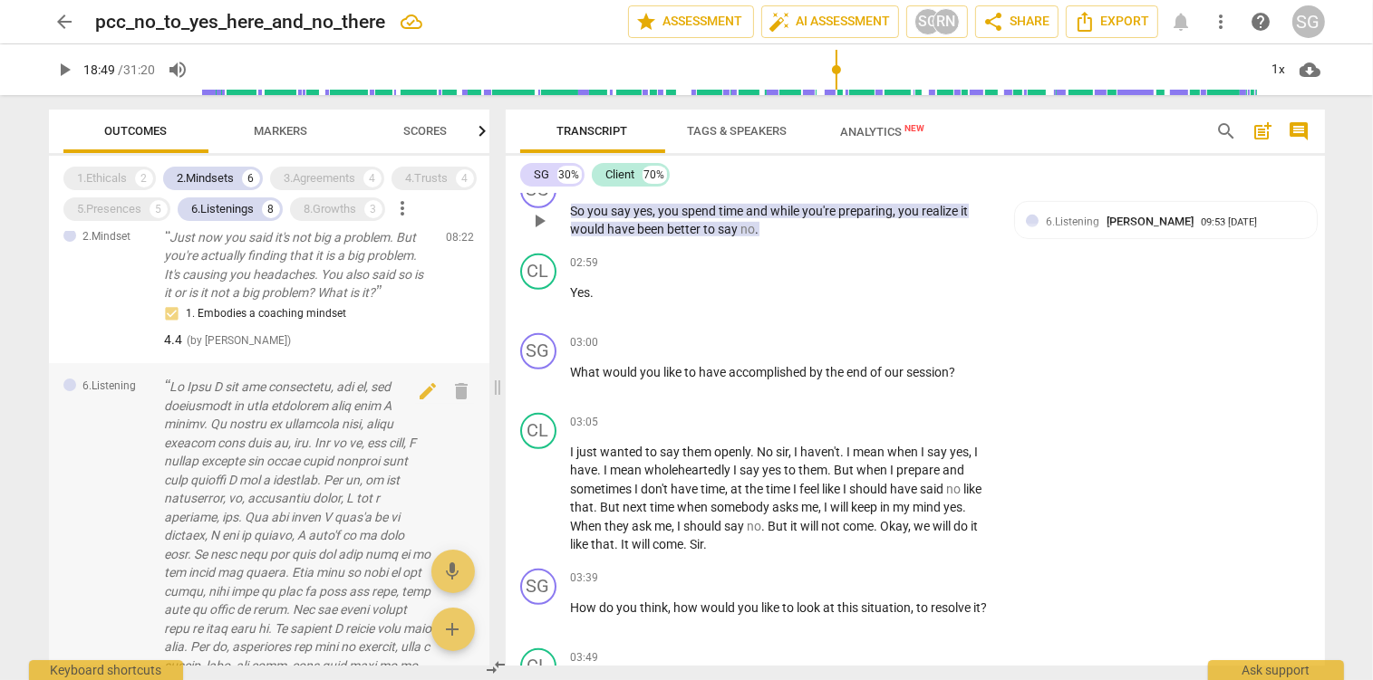
click at [333, 442] on p at bounding box center [298, 601] width 267 height 446
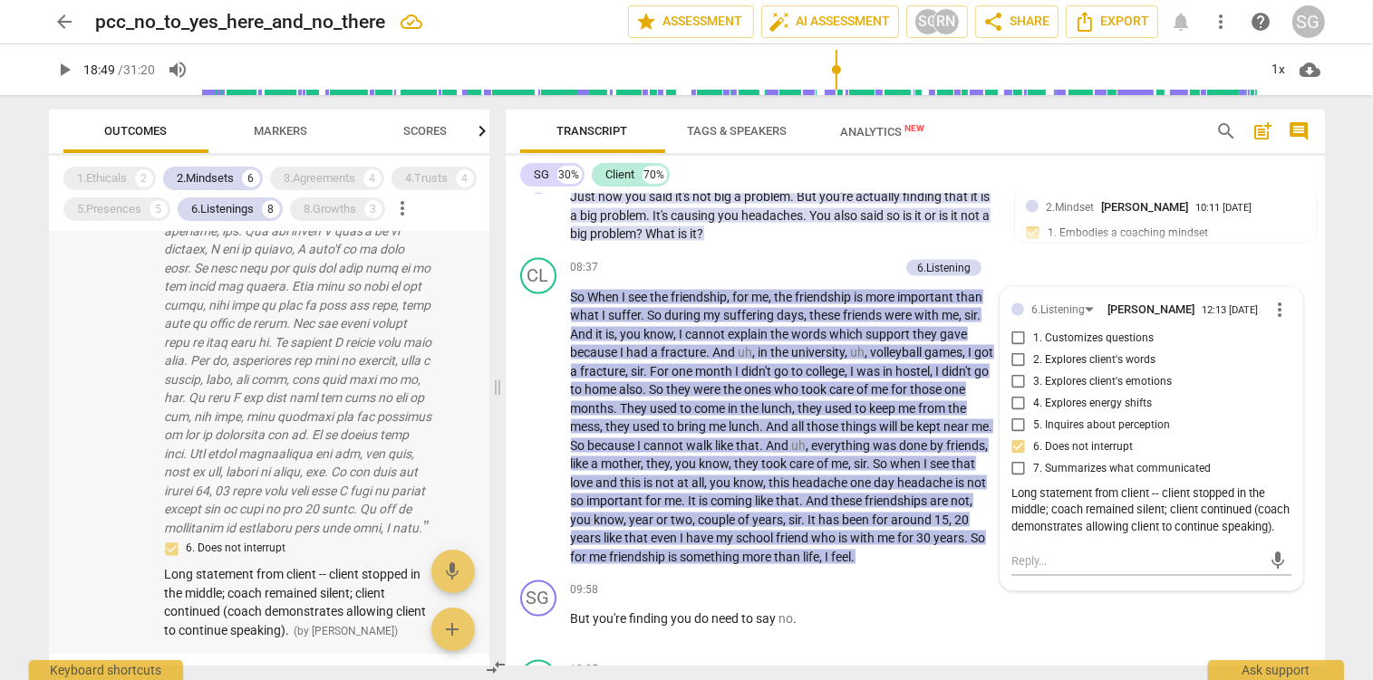
scroll to position [645, 0]
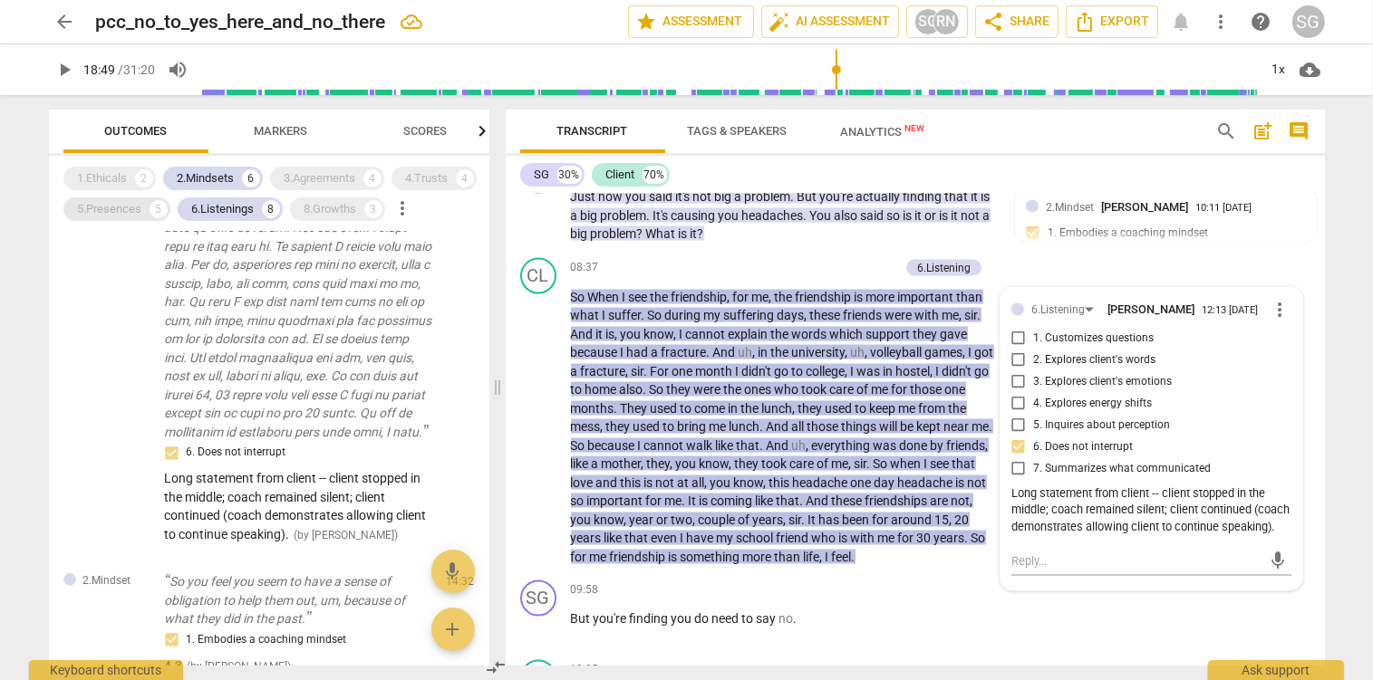
click at [106, 216] on div "5.Presences" at bounding box center [110, 209] width 64 height 18
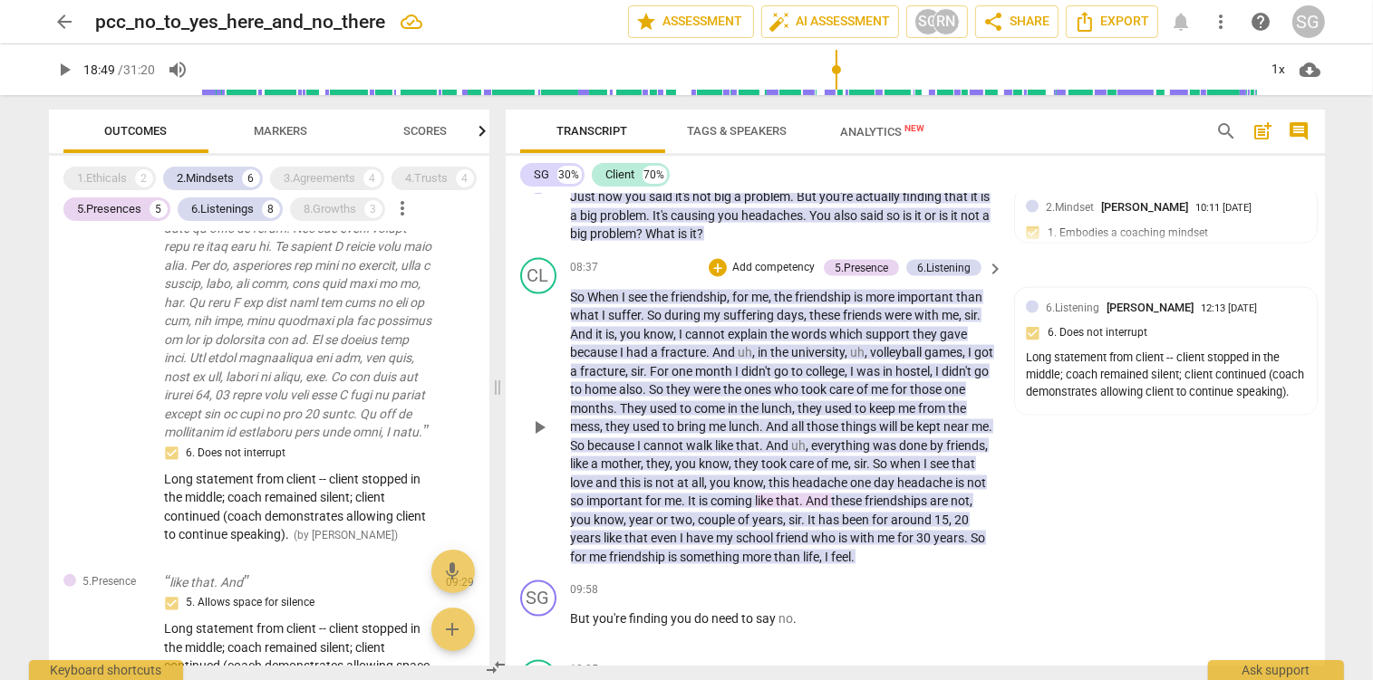
scroll to position [2952, 0]
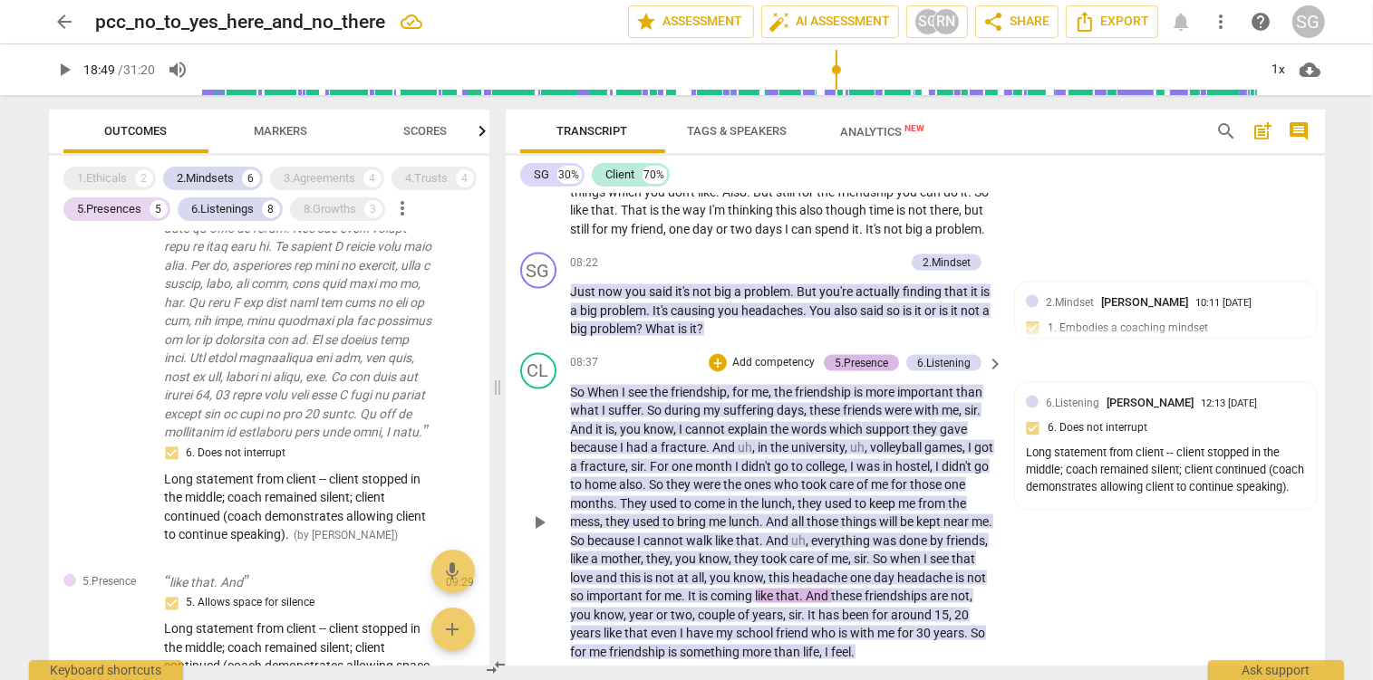
click at [871, 371] on div "5.Presence" at bounding box center [860, 363] width 53 height 16
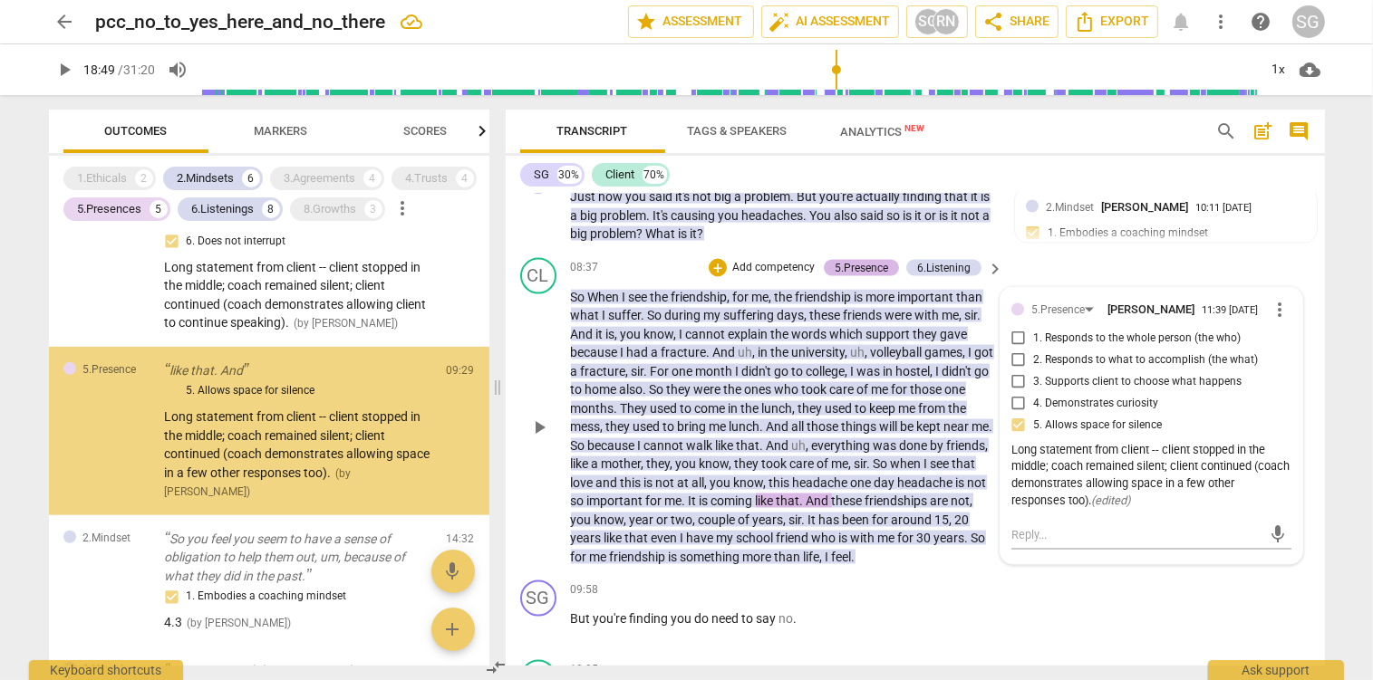
scroll to position [969, 0]
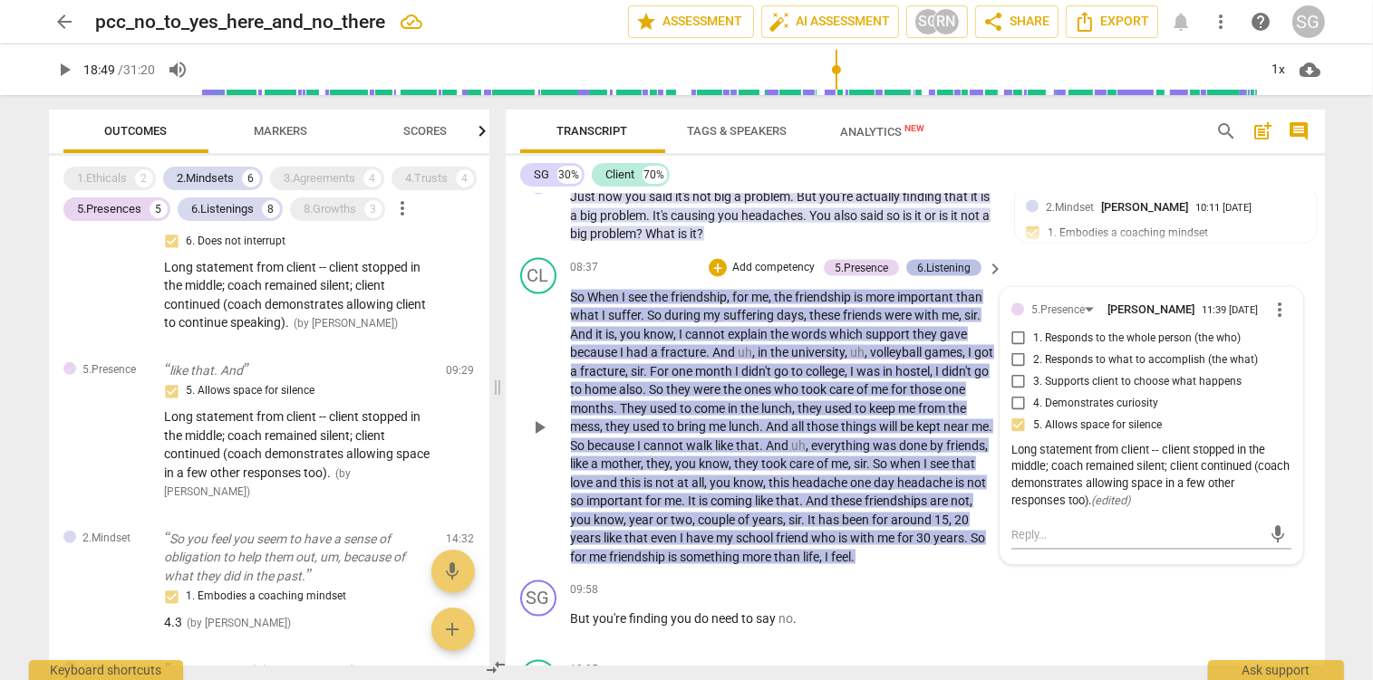
click at [944, 276] on div "6.Listening" at bounding box center [943, 268] width 53 height 16
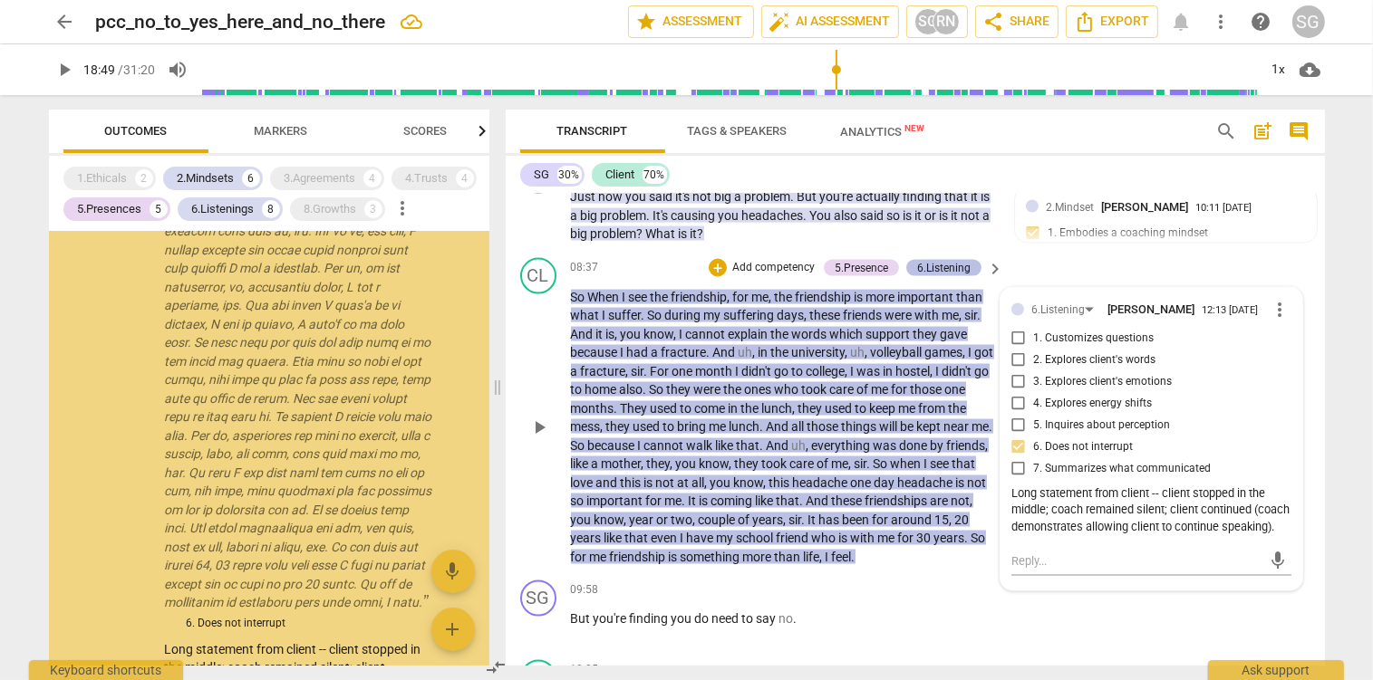
scroll to position [587, 0]
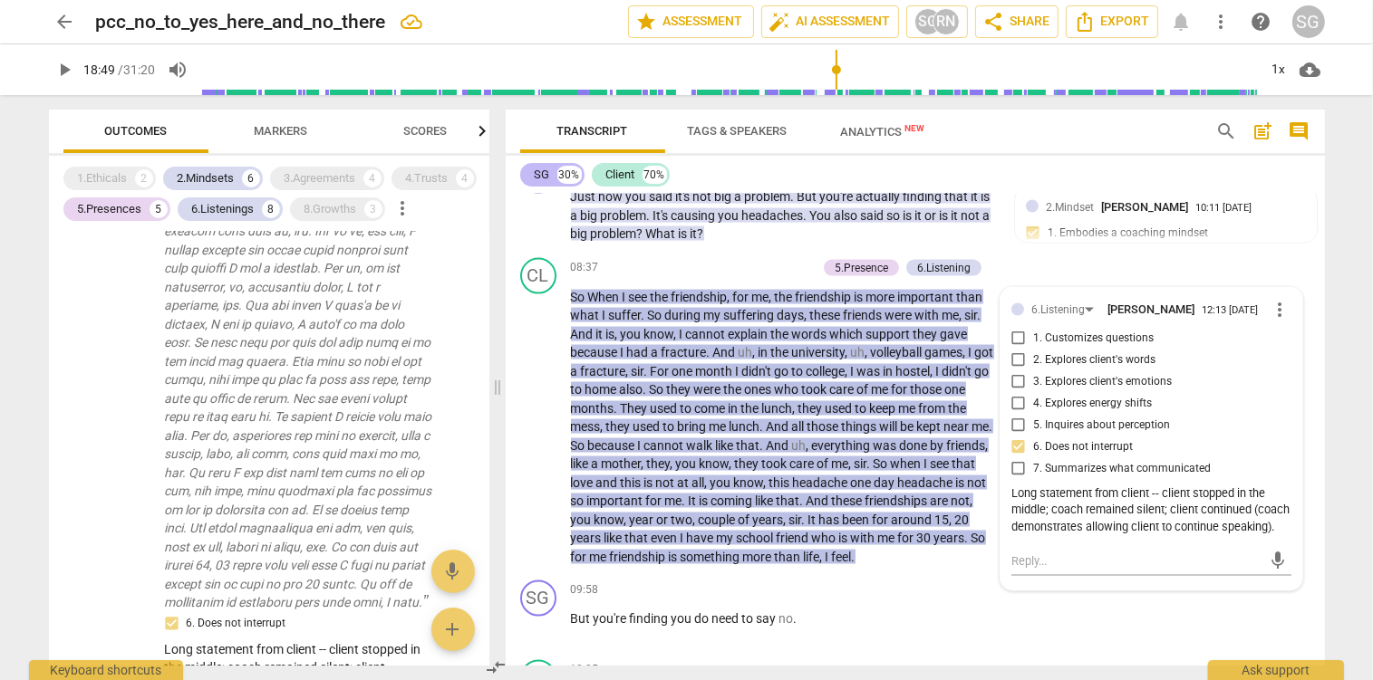
click at [533, 180] on div "SG 30%" at bounding box center [552, 175] width 64 height 24
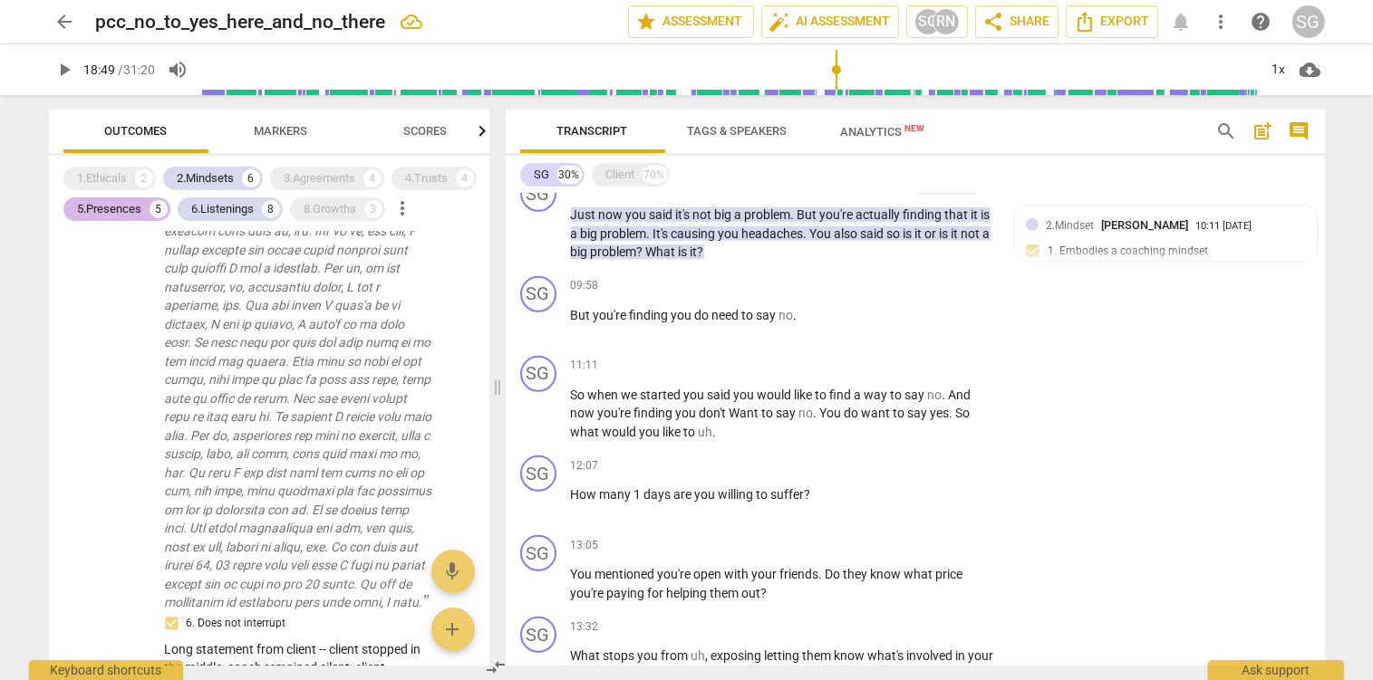
click at [119, 217] on div "5.Presences" at bounding box center [110, 209] width 64 height 18
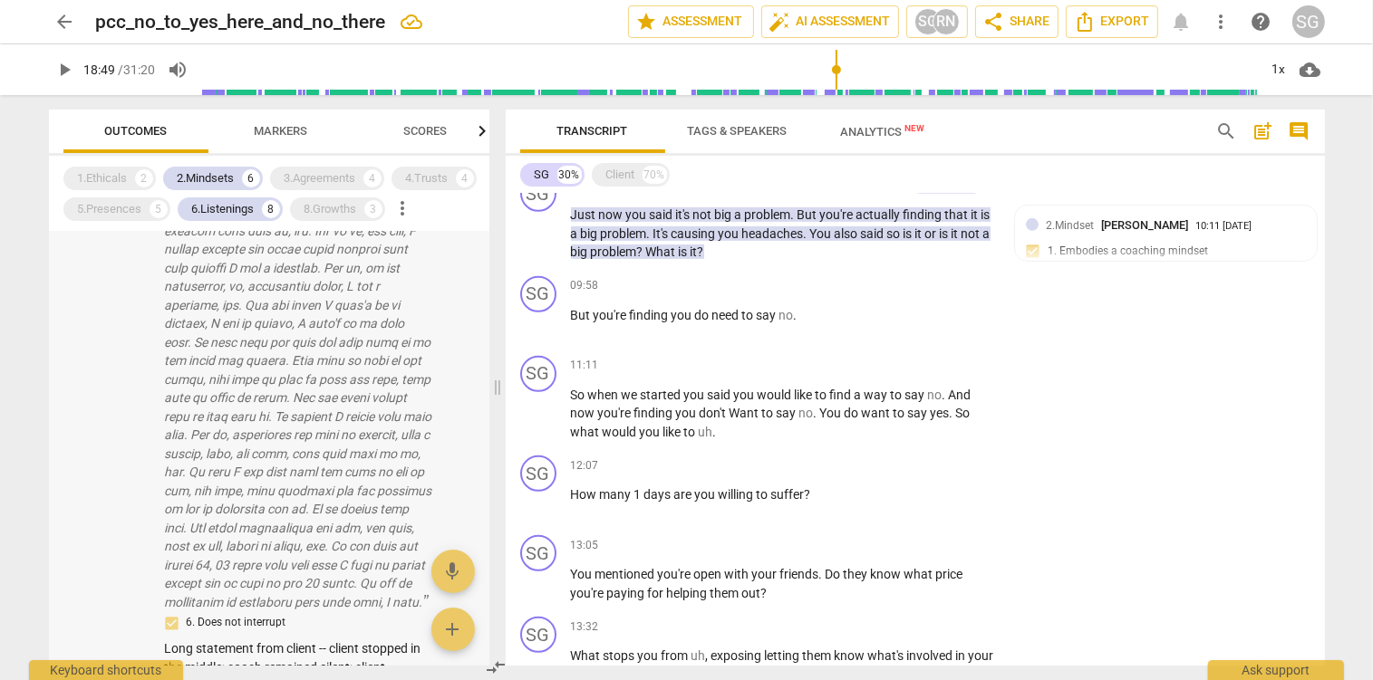
scroll to position [92, 0]
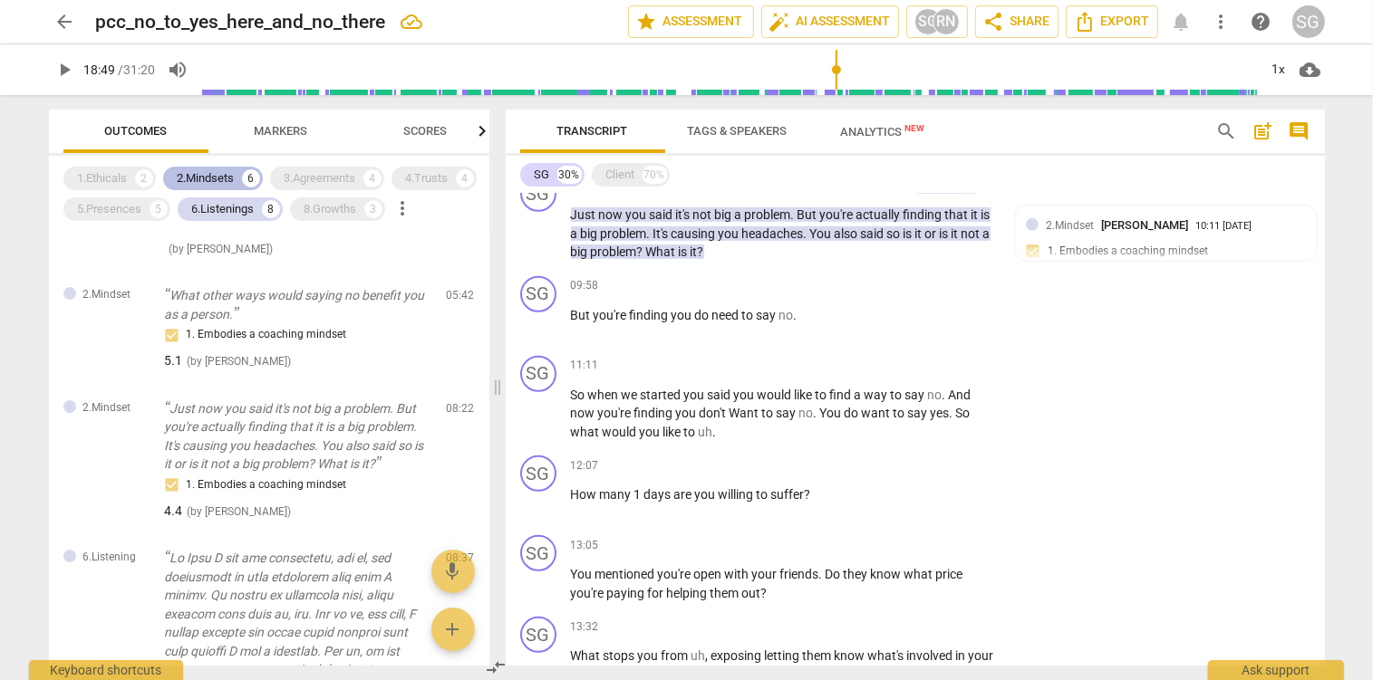
click at [213, 175] on div "2.Mindsets" at bounding box center [206, 178] width 57 height 18
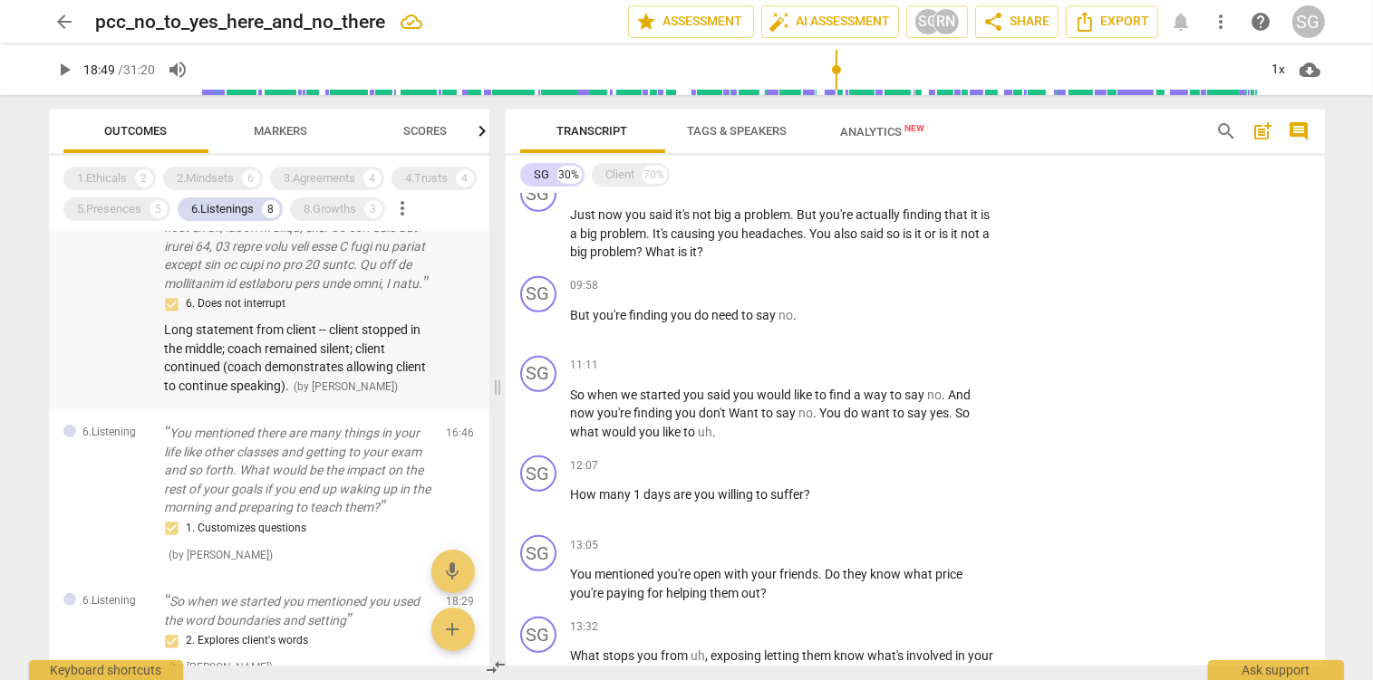
scroll to position [574, 0]
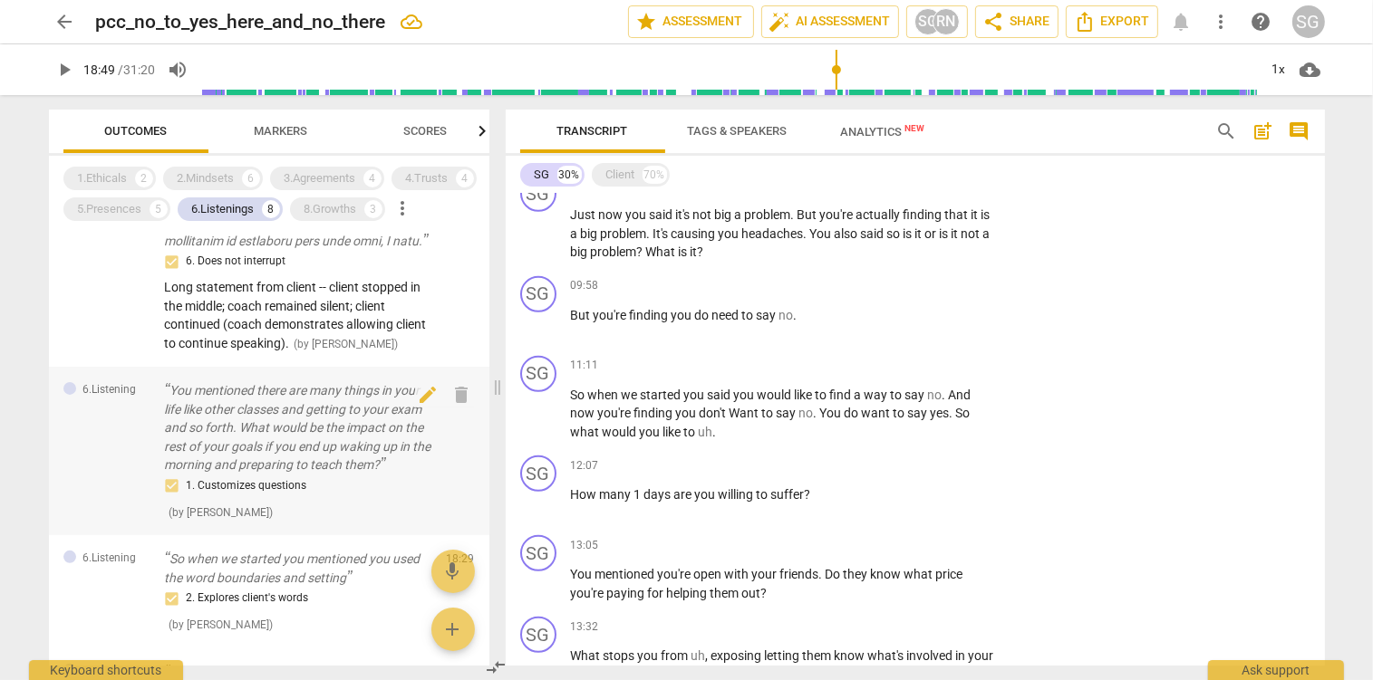
click at [267, 466] on p "You mentioned there are many things in your life like other classes and getting…" at bounding box center [298, 427] width 267 height 93
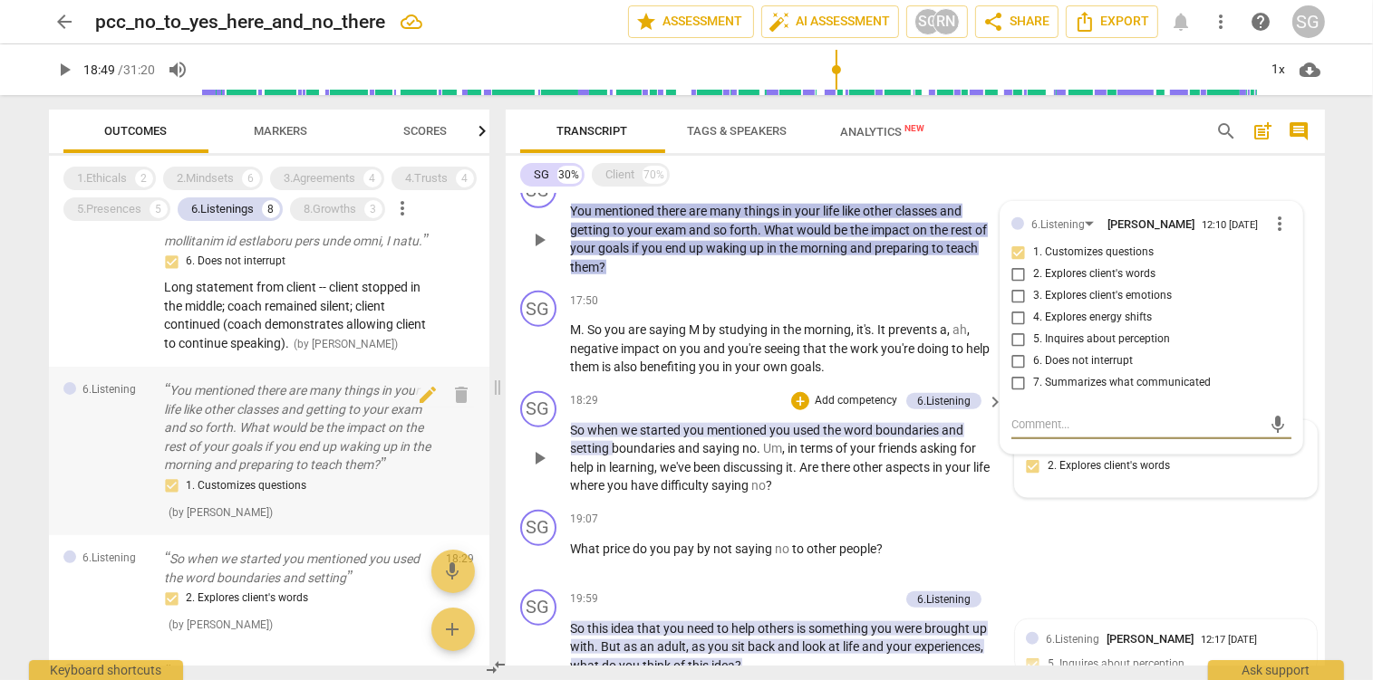
click at [267, 466] on p "You mentioned there are many things in your life like other classes and getting…" at bounding box center [298, 427] width 267 height 93
click at [337, 429] on p "You mentioned there are many things in your life like other classes and getting…" at bounding box center [298, 427] width 267 height 93
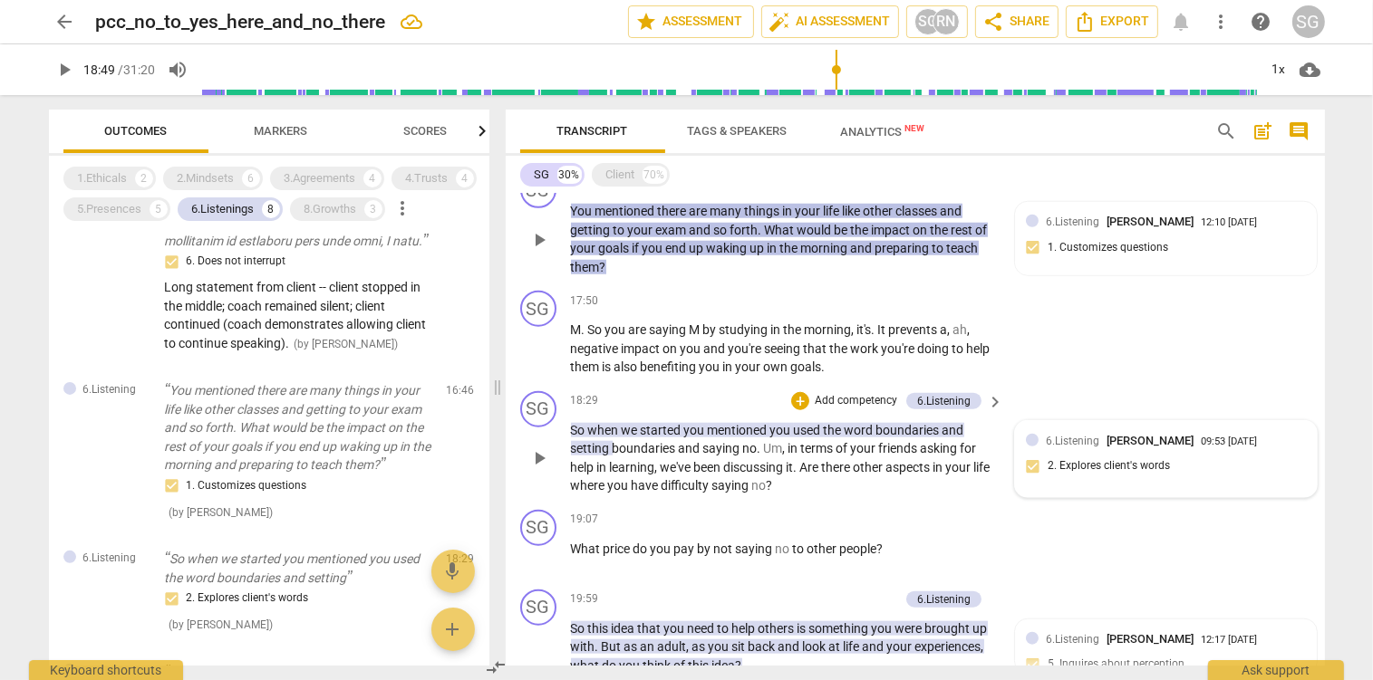
scroll to position [1704, 0]
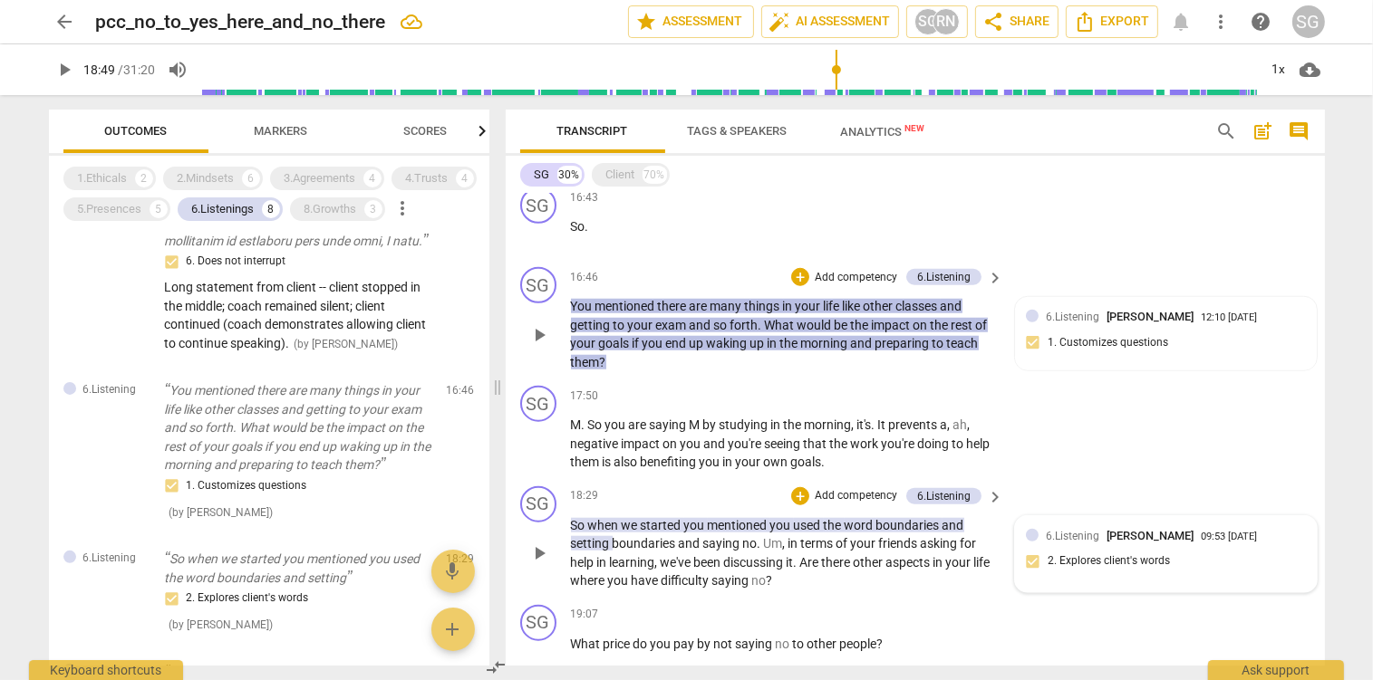
click at [844, 275] on p "Add competency" at bounding box center [856, 278] width 86 height 16
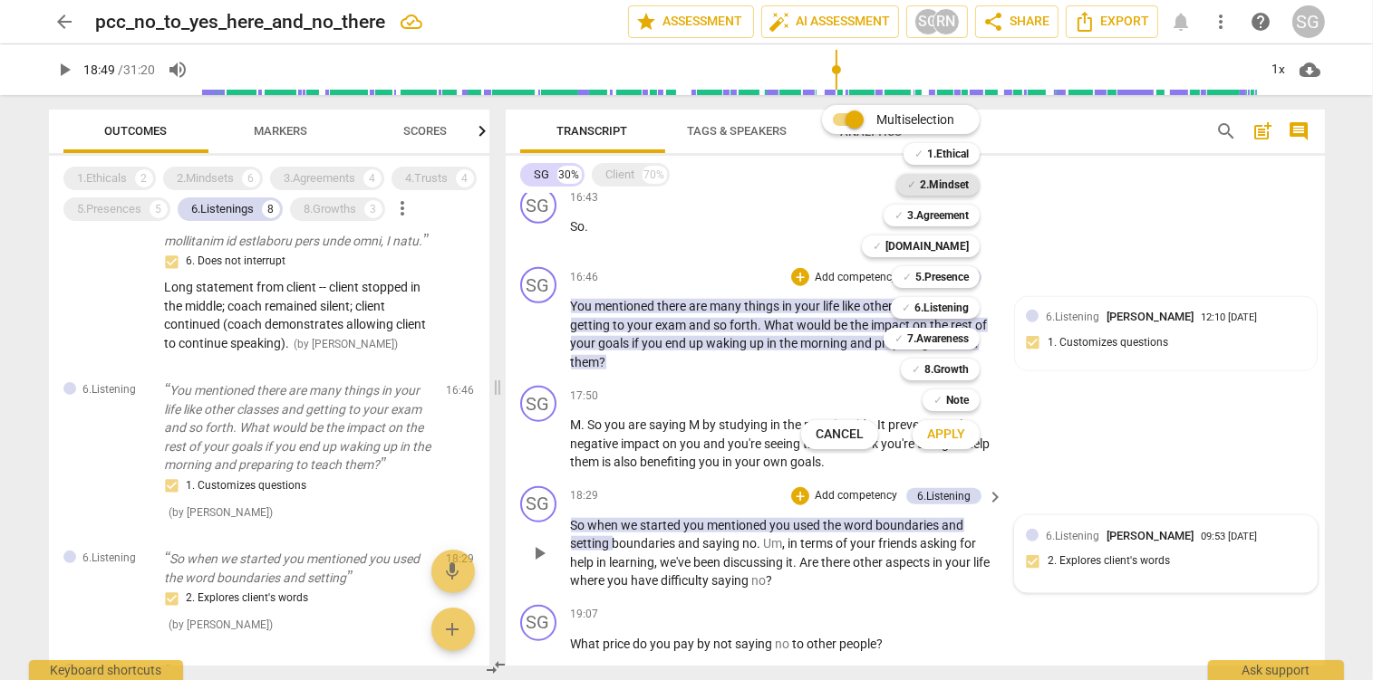
click at [943, 184] on b "2.Mindset" at bounding box center [944, 185] width 49 height 22
click at [955, 437] on span "Apply" at bounding box center [946, 435] width 38 height 18
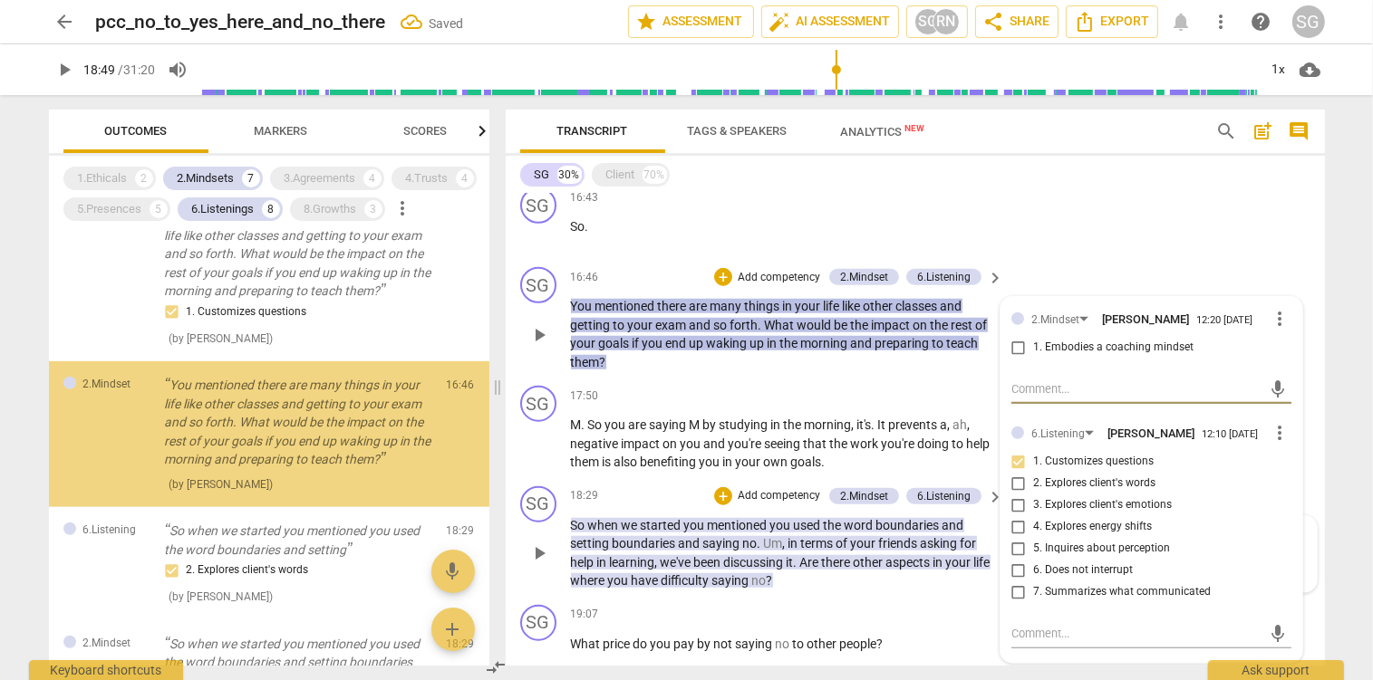
scroll to position [1145, 0]
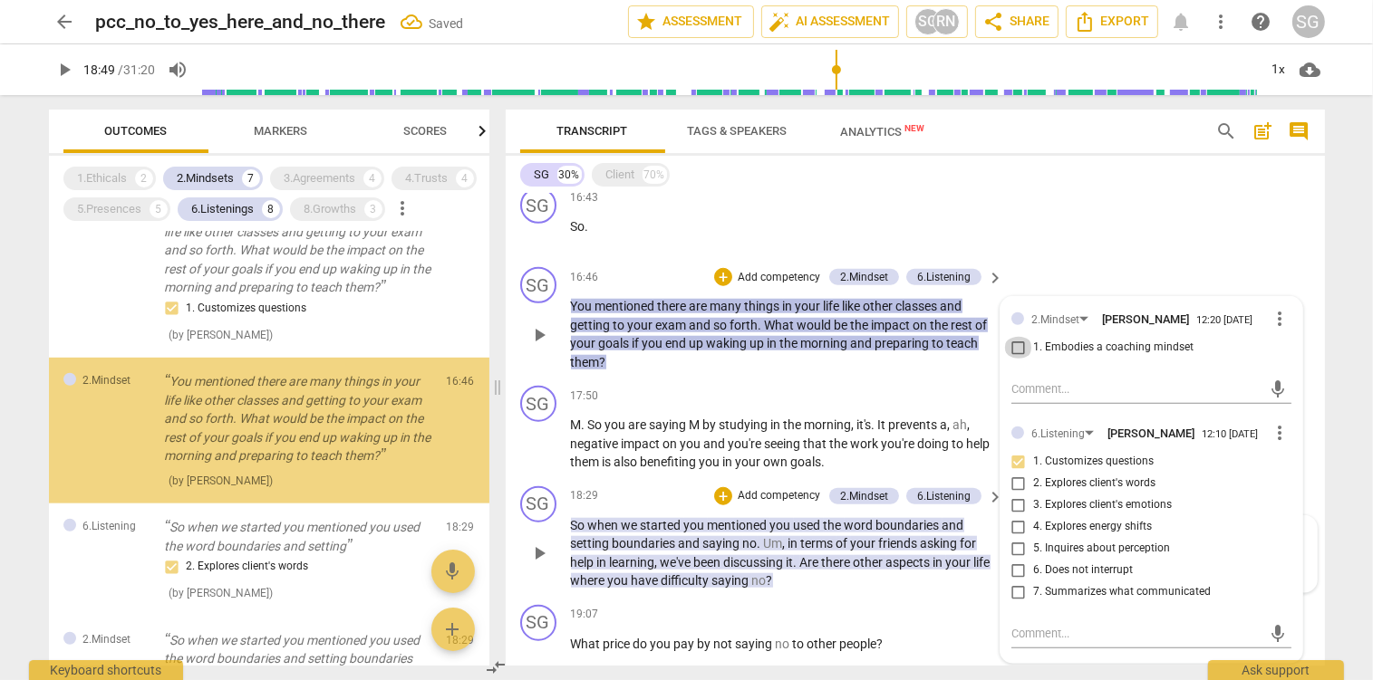
click at [1022, 354] on input "1. Embodies a coaching mindset" at bounding box center [1018, 348] width 29 height 22
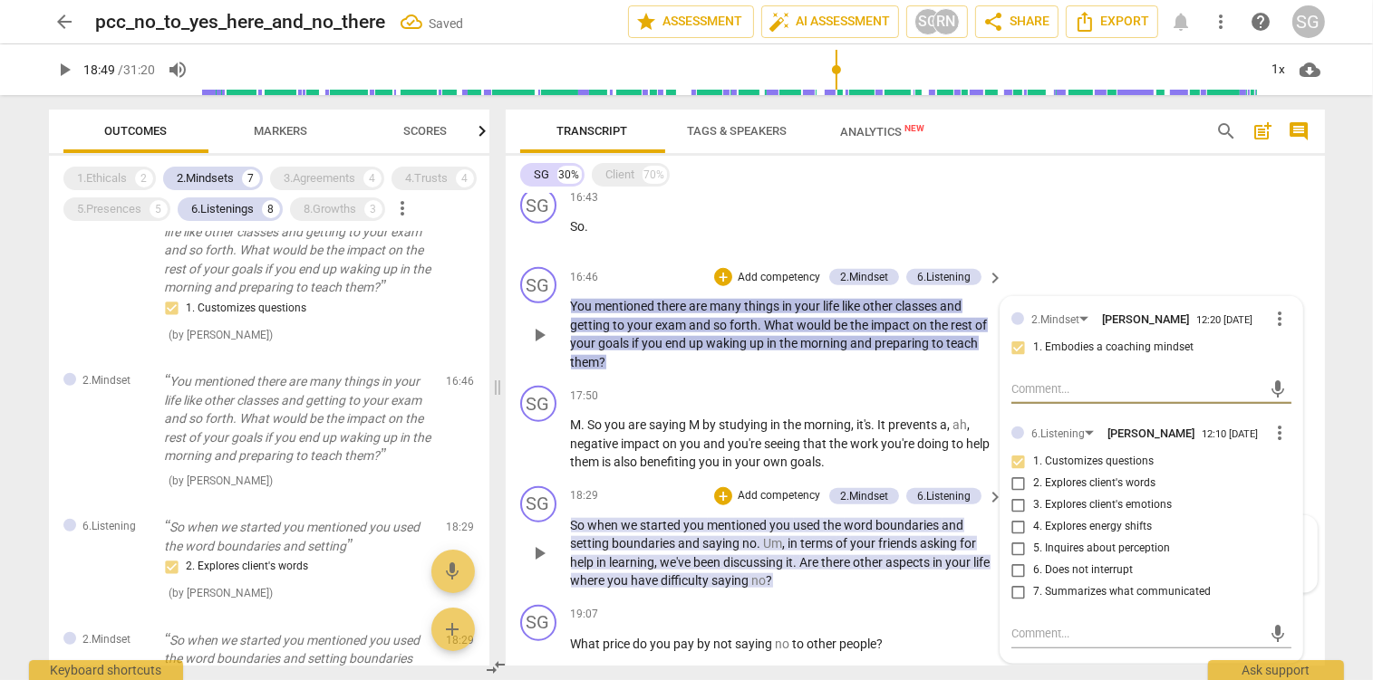
click at [1028, 397] on textarea at bounding box center [1136, 389] width 251 height 17
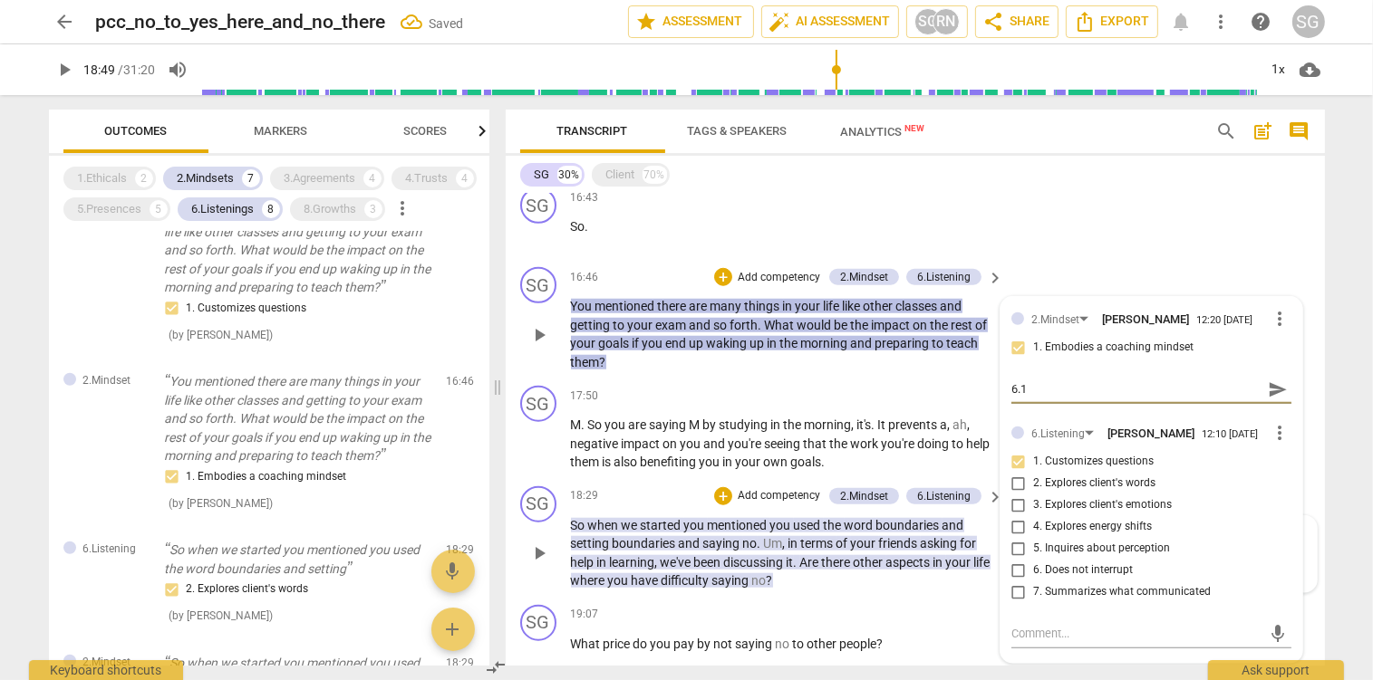
click at [1275, 398] on span "send" at bounding box center [1278, 390] width 20 height 20
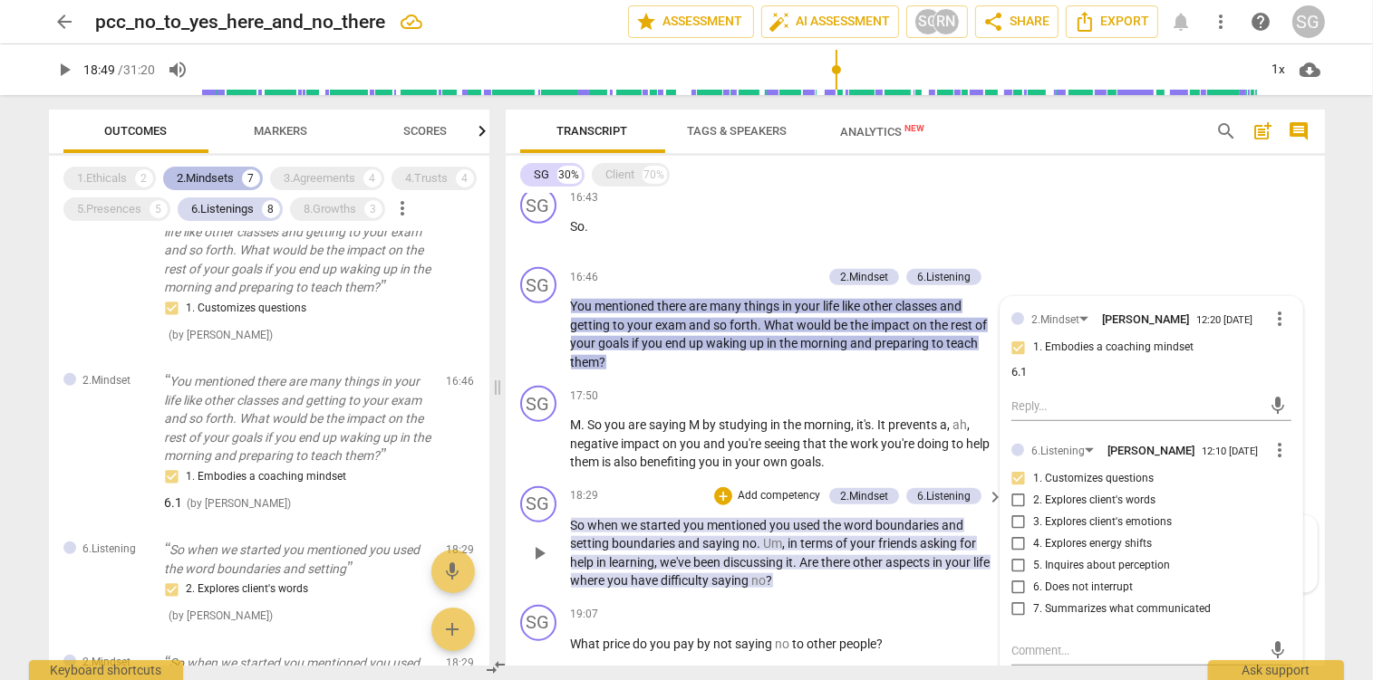
click at [208, 171] on div "2.Mindsets" at bounding box center [206, 178] width 57 height 18
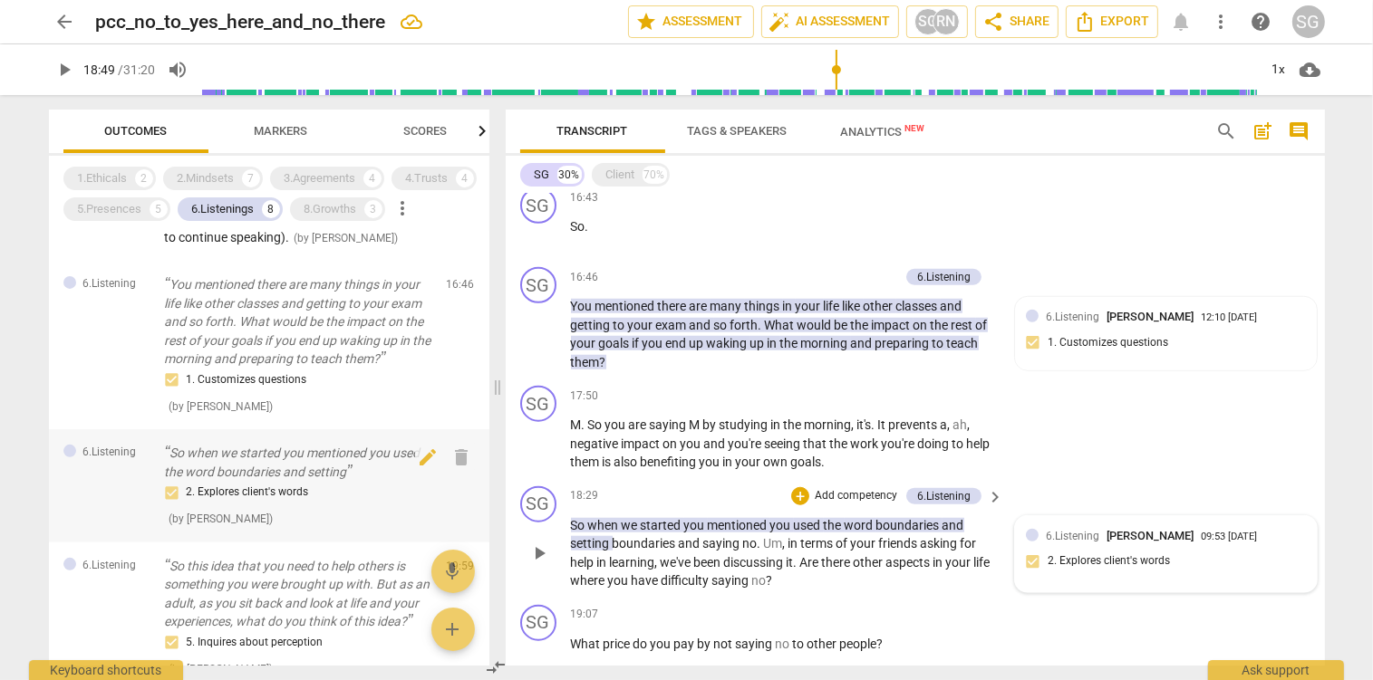
scroll to position [655, 0]
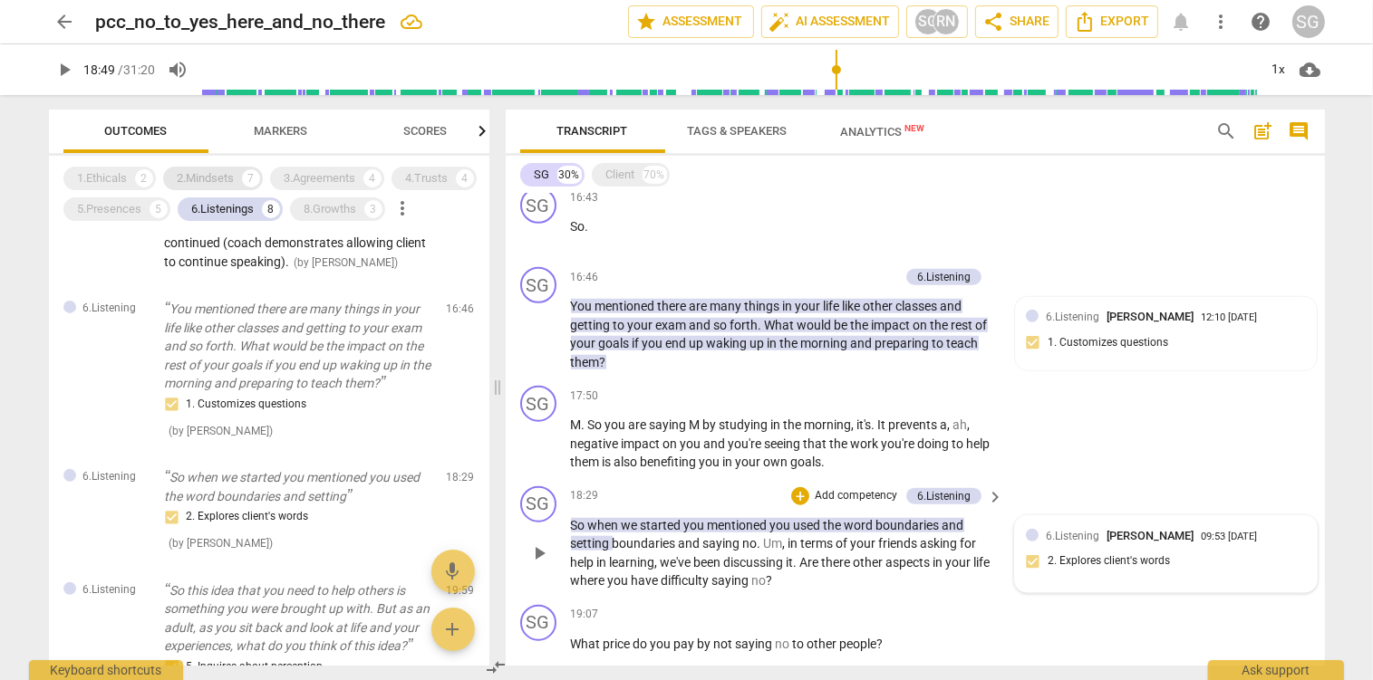
click at [207, 174] on div "2.Mindsets" at bounding box center [206, 178] width 57 height 18
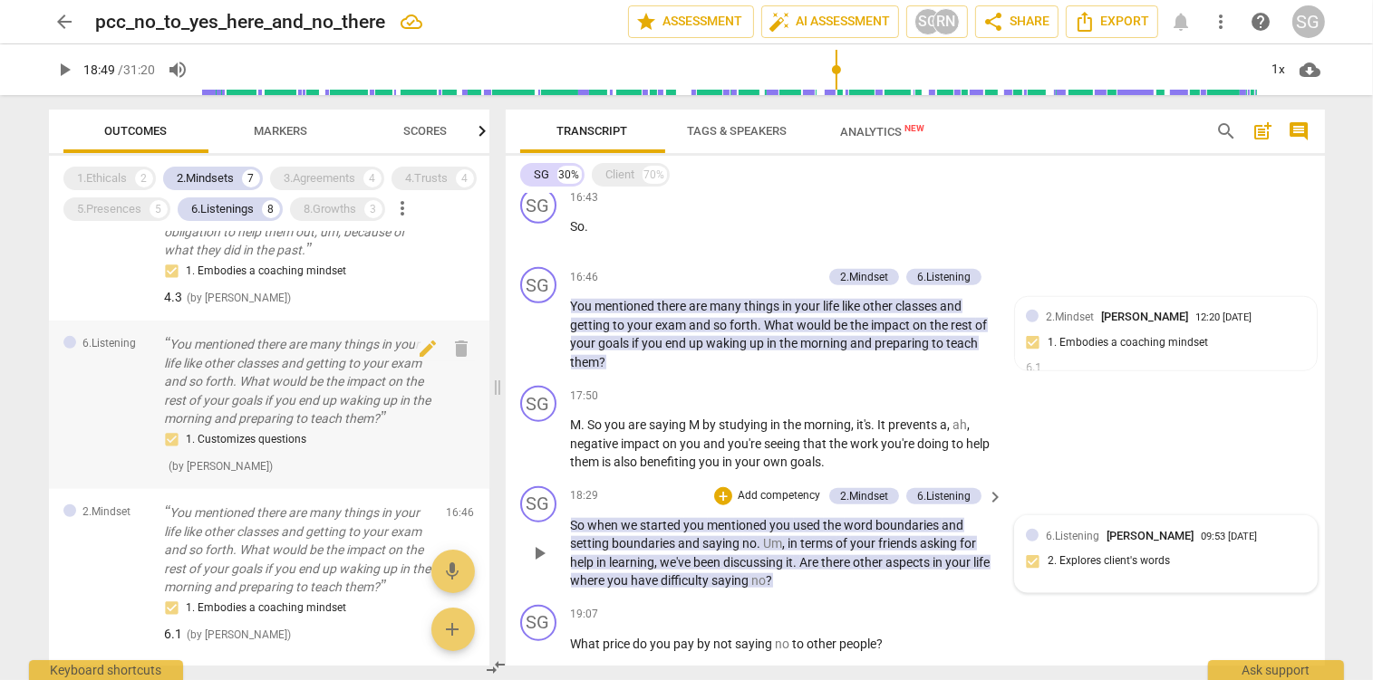
scroll to position [1110, 0]
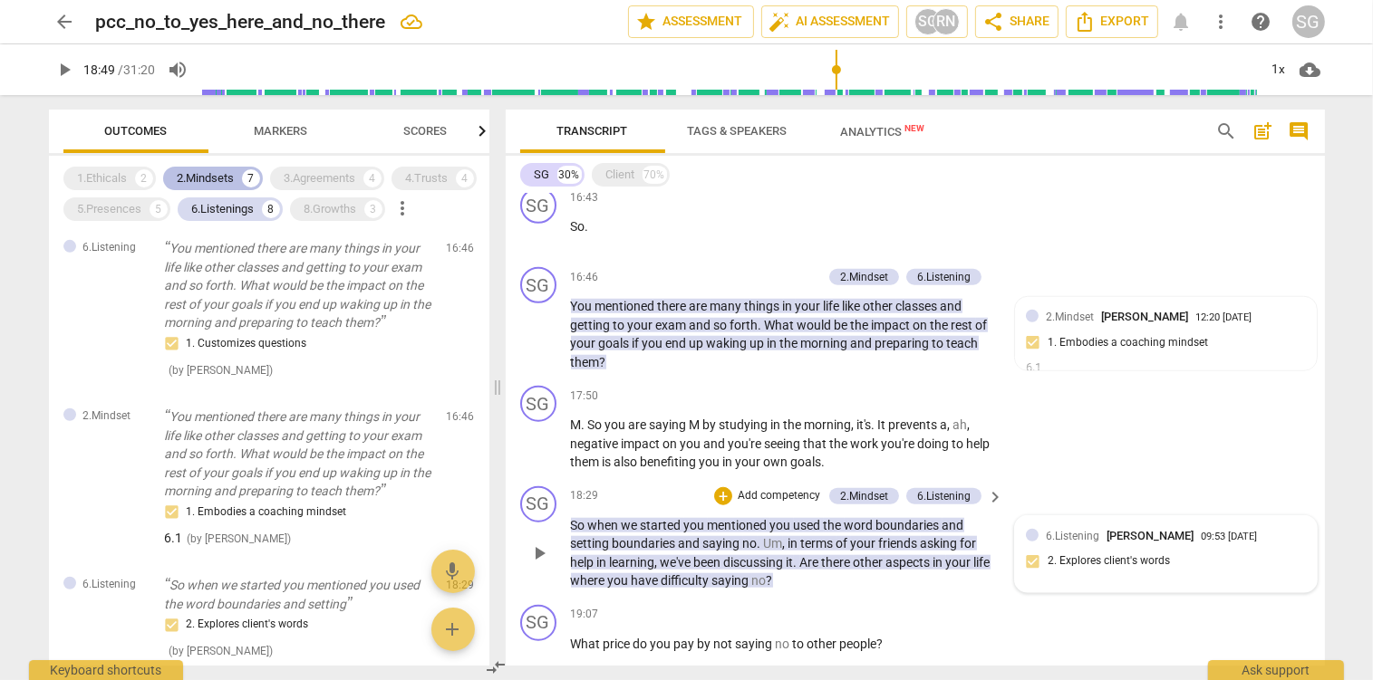
click at [207, 183] on div "2.Mindsets" at bounding box center [206, 178] width 57 height 18
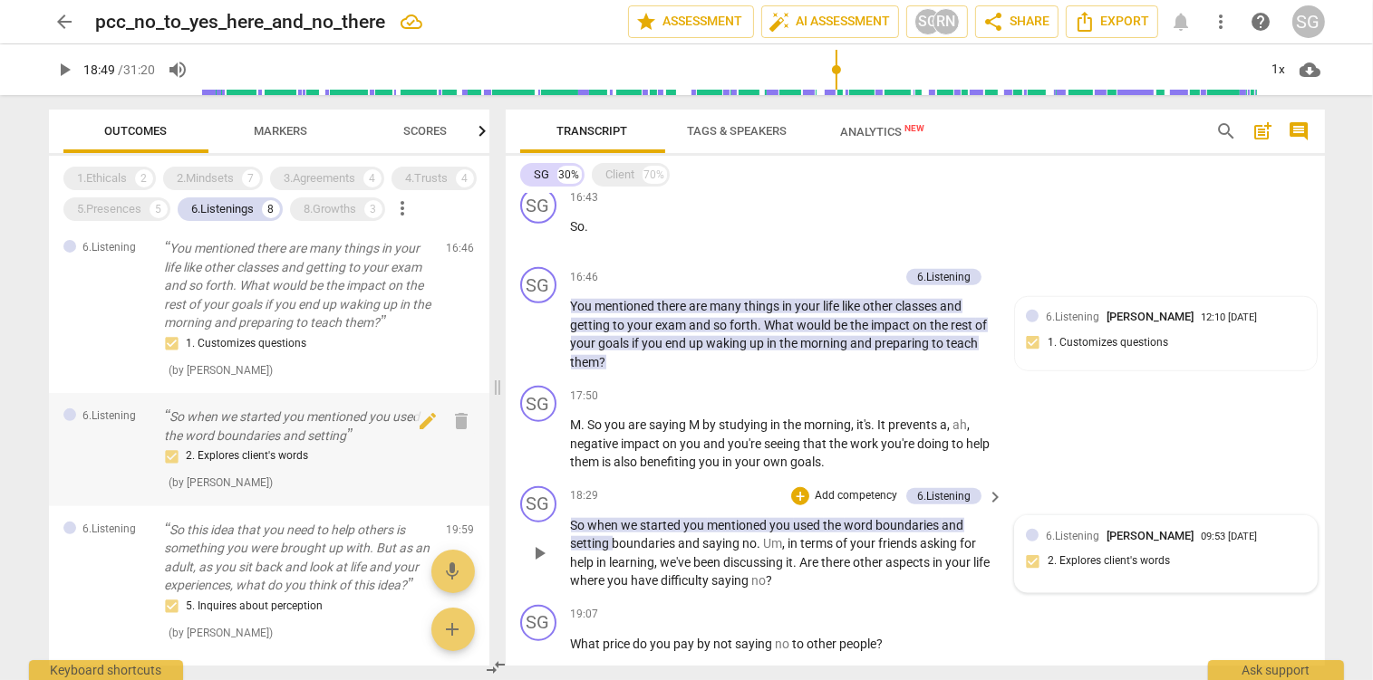
click at [304, 445] on p "So when we started you mentioned you used the word boundaries and setting" at bounding box center [298, 426] width 267 height 37
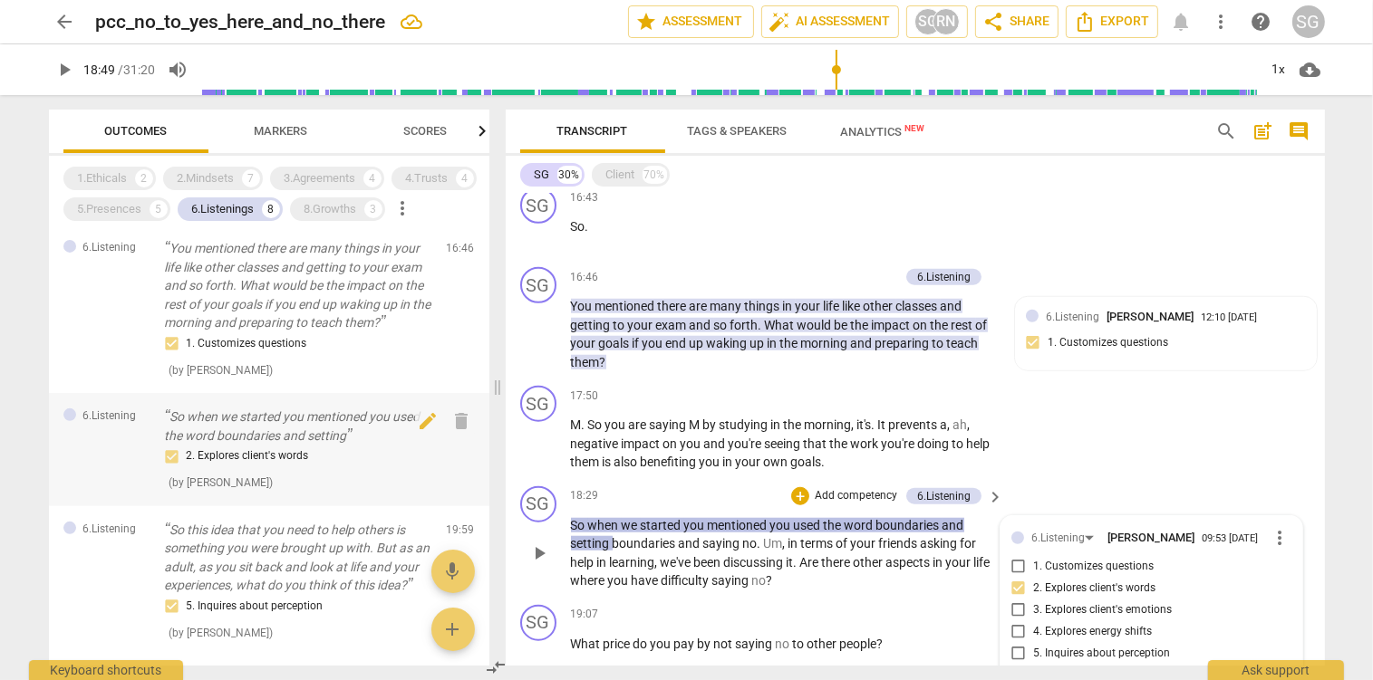
scroll to position [2019, 0]
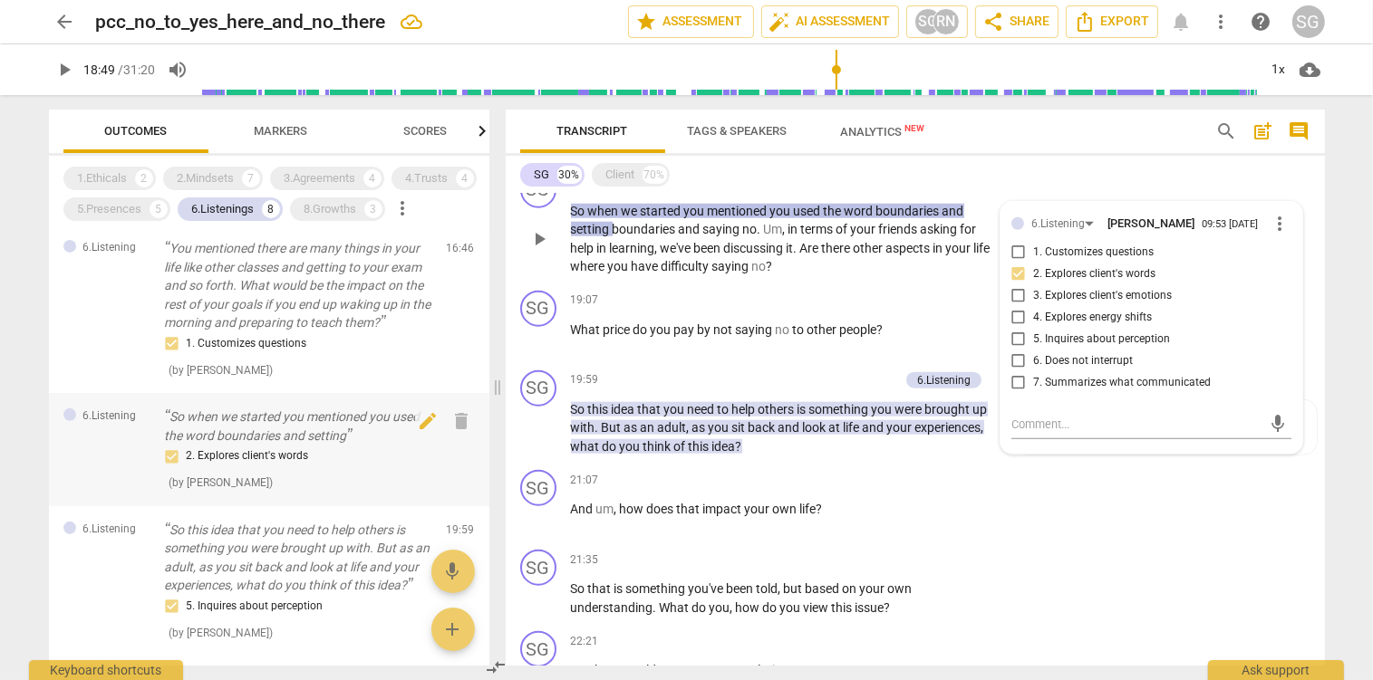
click at [306, 445] on p "So when we started you mentioned you used the word boundaries and setting" at bounding box center [298, 426] width 267 height 37
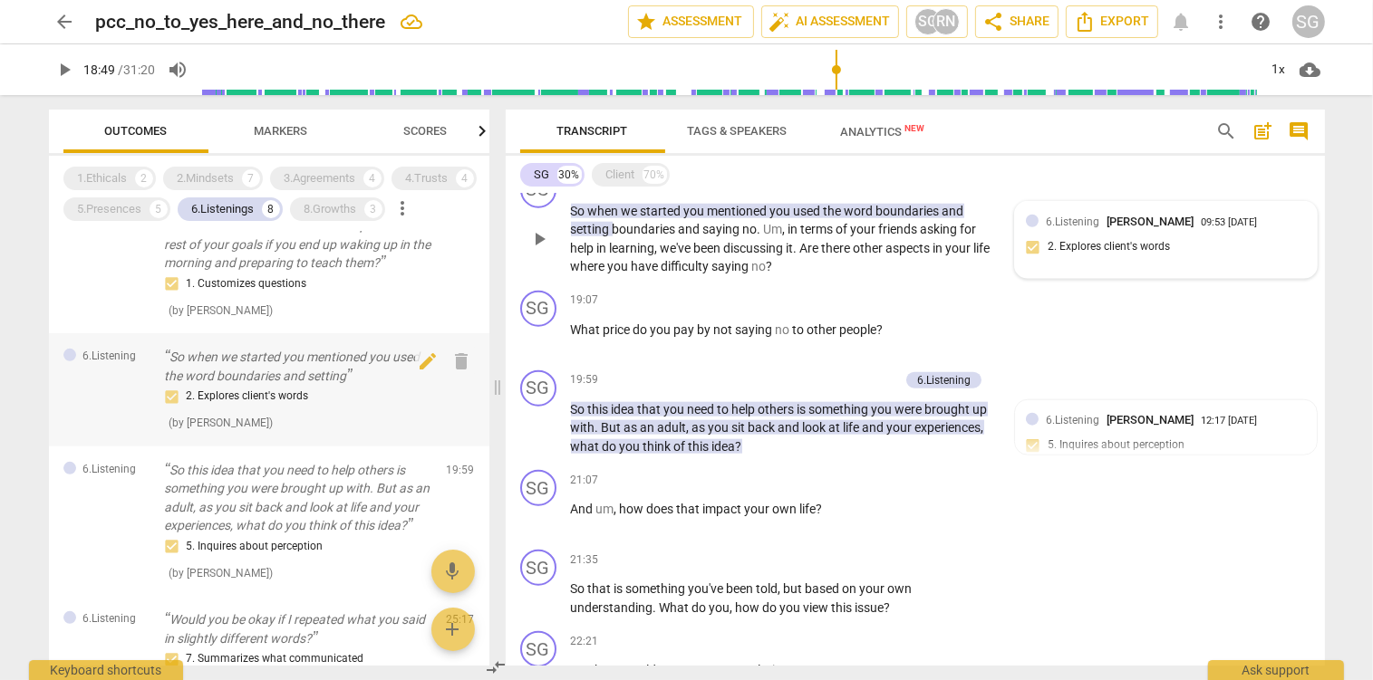
scroll to position [811, 0]
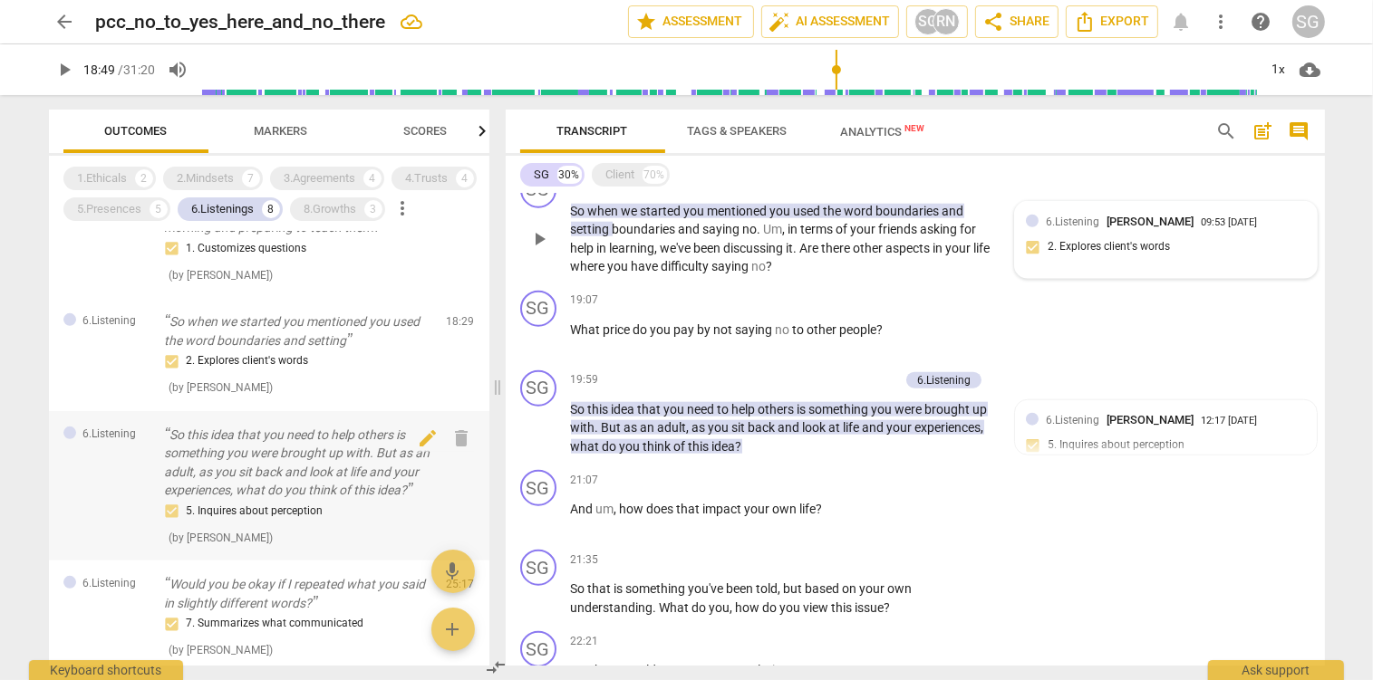
click at [301, 473] on p "So this idea that you need to help others is something you were brought up with…" at bounding box center [298, 463] width 267 height 74
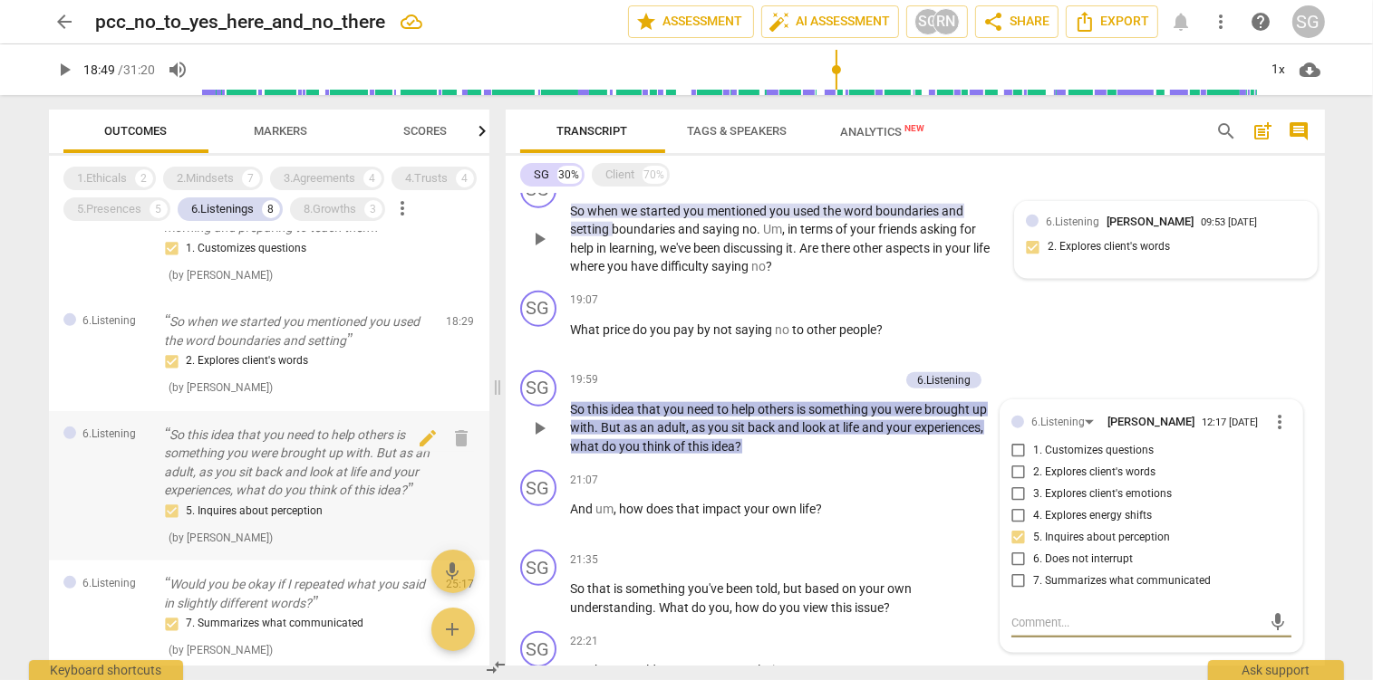
click at [301, 473] on p "So this idea that you need to help others is something you were brought up with…" at bounding box center [298, 463] width 267 height 74
click at [855, 383] on p "Add competency" at bounding box center [856, 380] width 86 height 16
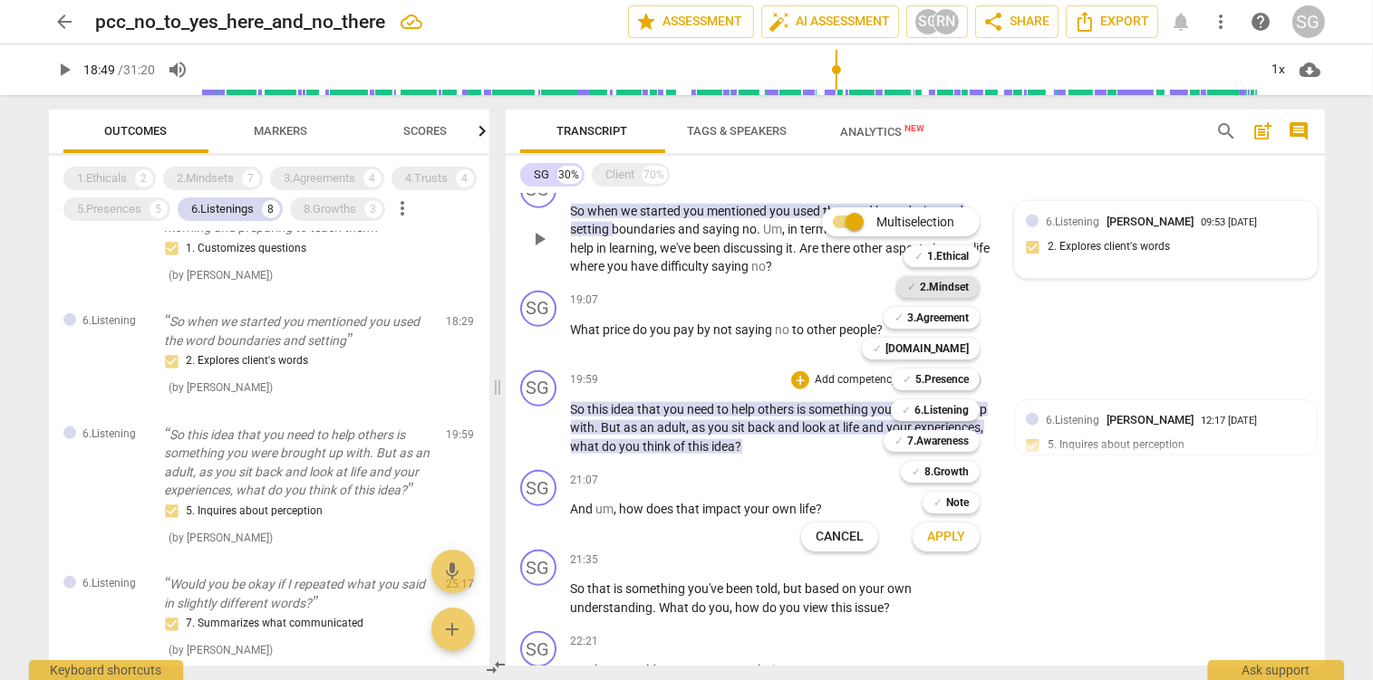
click at [964, 286] on b "2.Mindset" at bounding box center [944, 287] width 49 height 22
click at [948, 535] on span "Apply" at bounding box center [946, 537] width 38 height 18
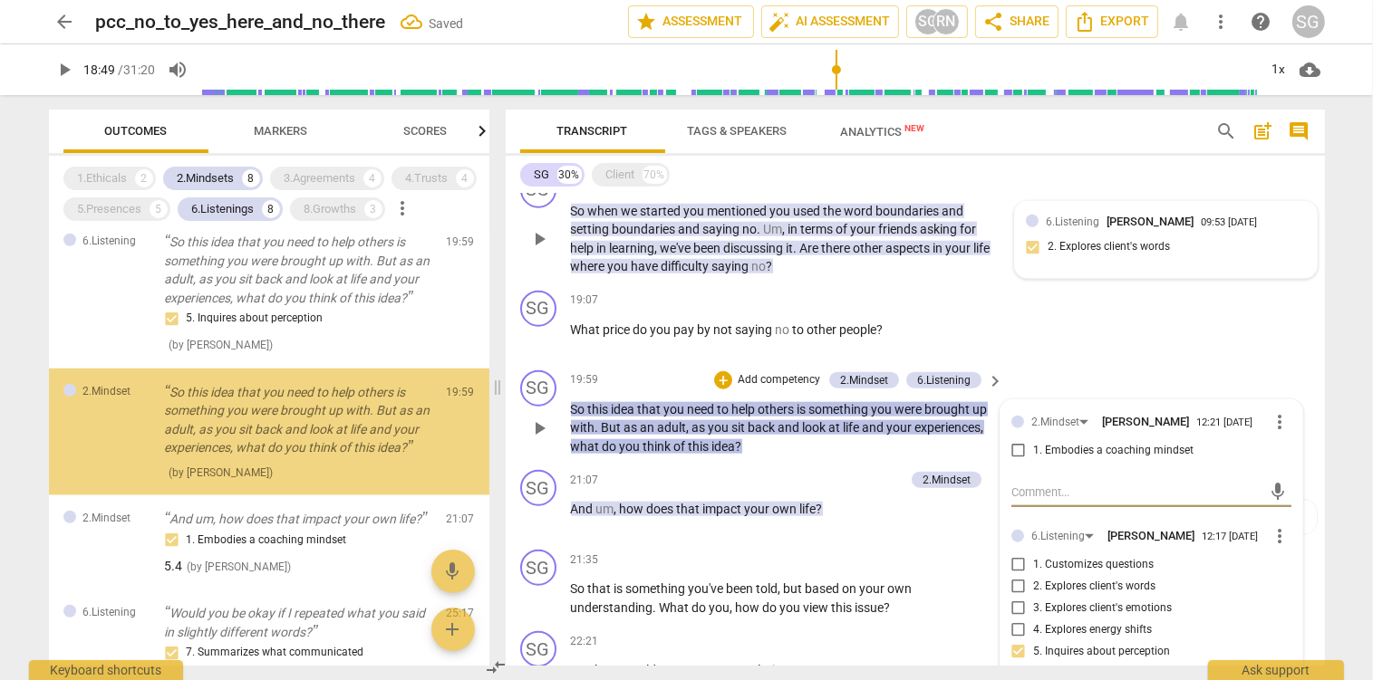
scroll to position [1754, 0]
drag, startPoint x: 1015, startPoint y: 453, endPoint x: 1028, endPoint y: 478, distance: 28.8
click at [1018, 453] on input "1. Embodies a coaching mindset" at bounding box center [1018, 451] width 29 height 22
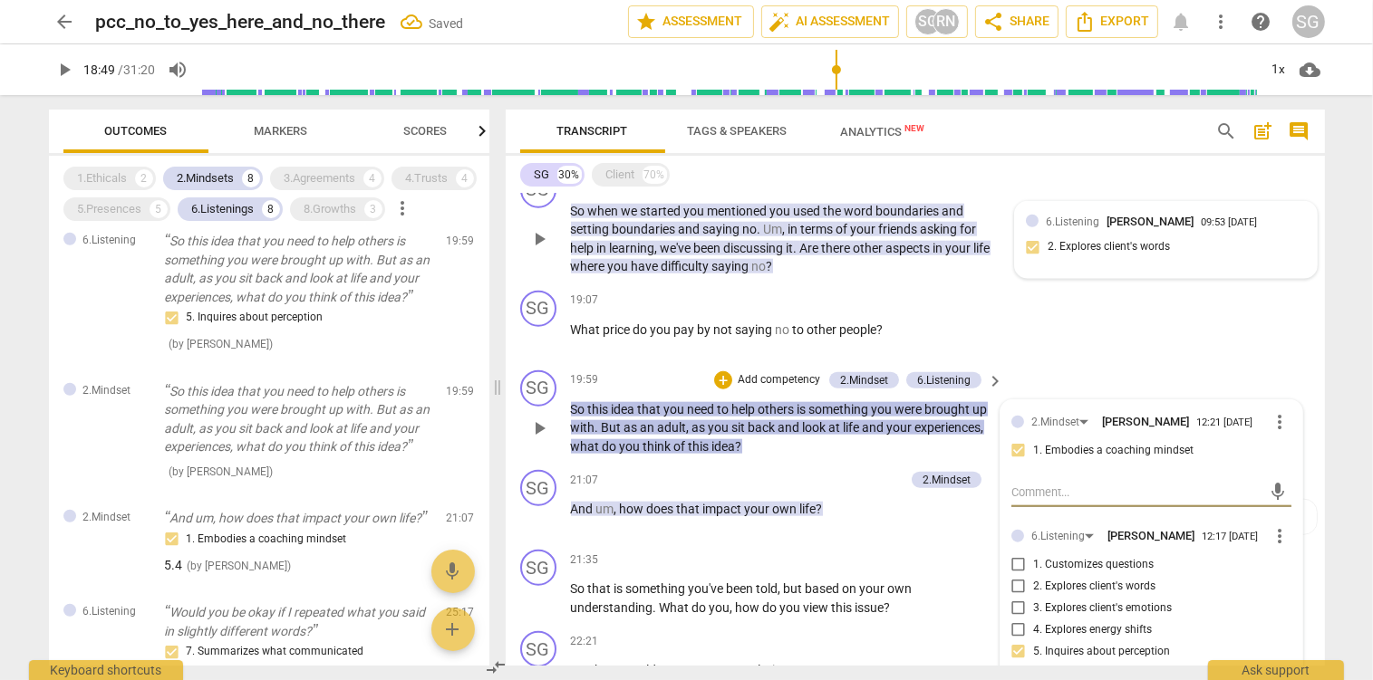
click at [1037, 497] on textarea at bounding box center [1136, 492] width 251 height 17
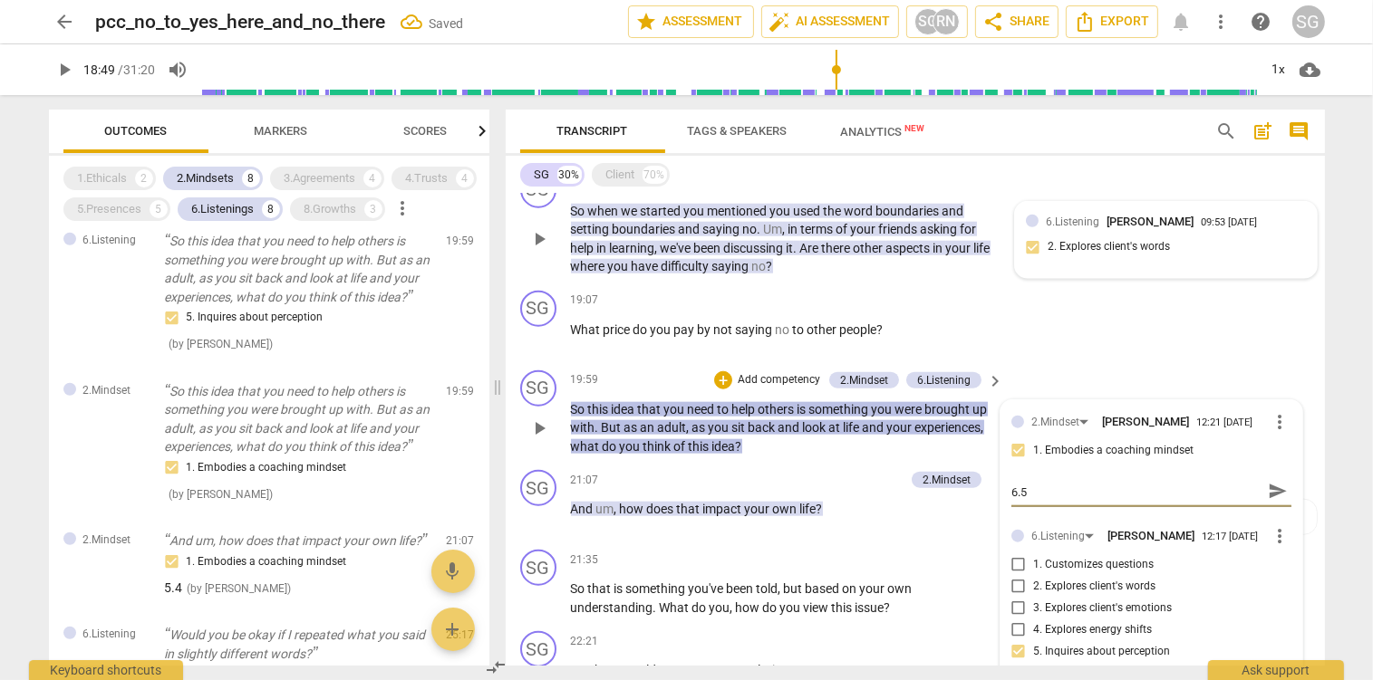
click at [1275, 501] on span "send" at bounding box center [1278, 492] width 20 height 20
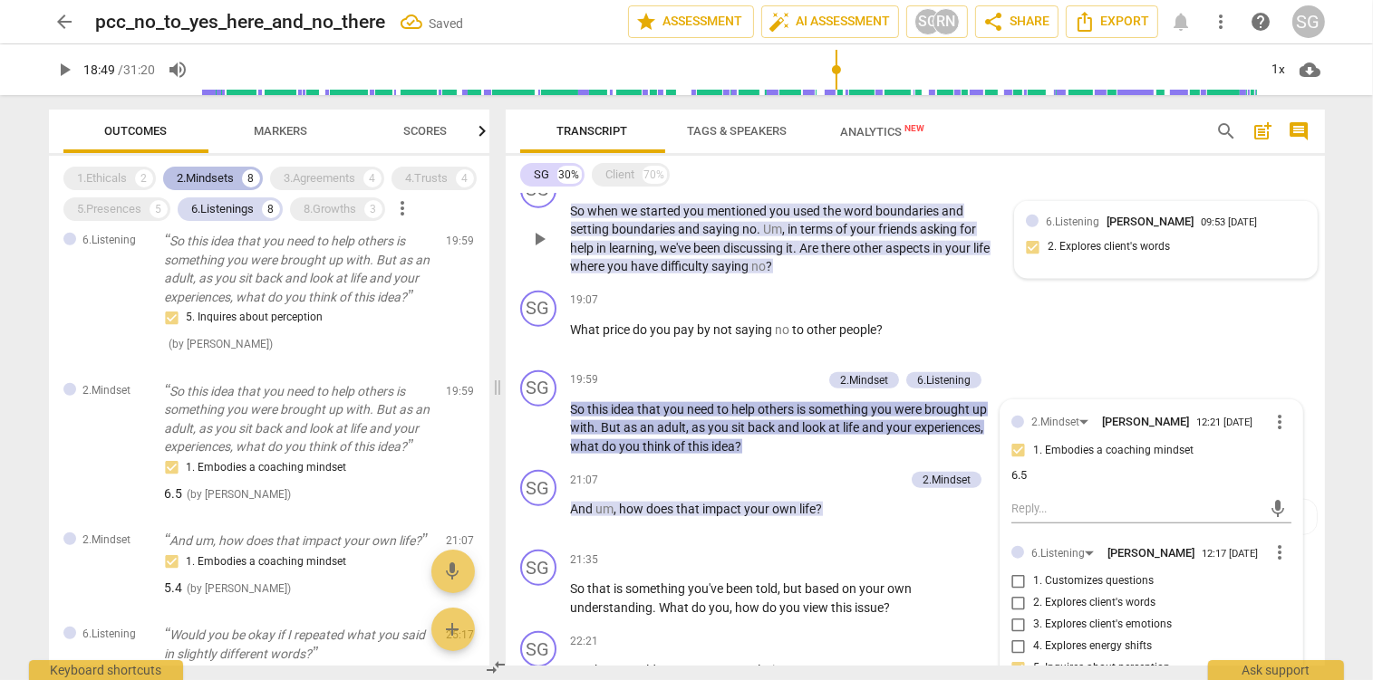
click at [211, 181] on div "2.Mindsets" at bounding box center [206, 178] width 57 height 18
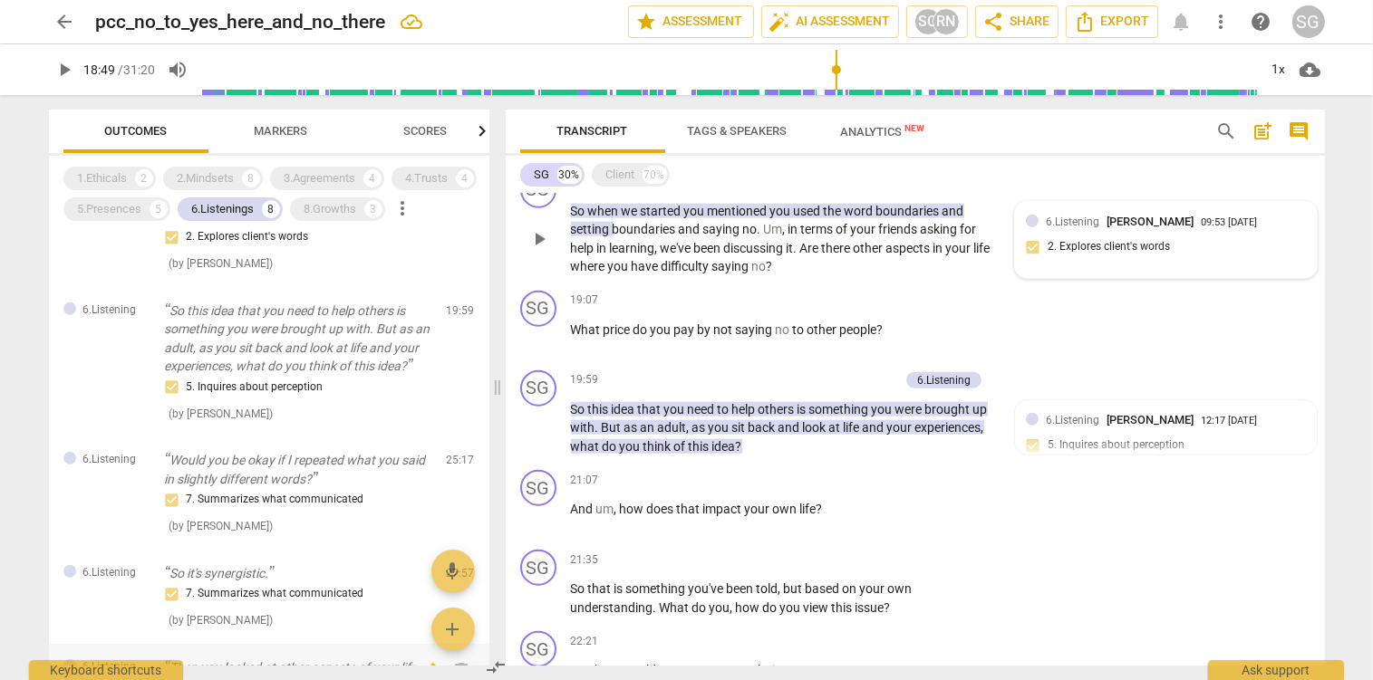
scroll to position [980, 0]
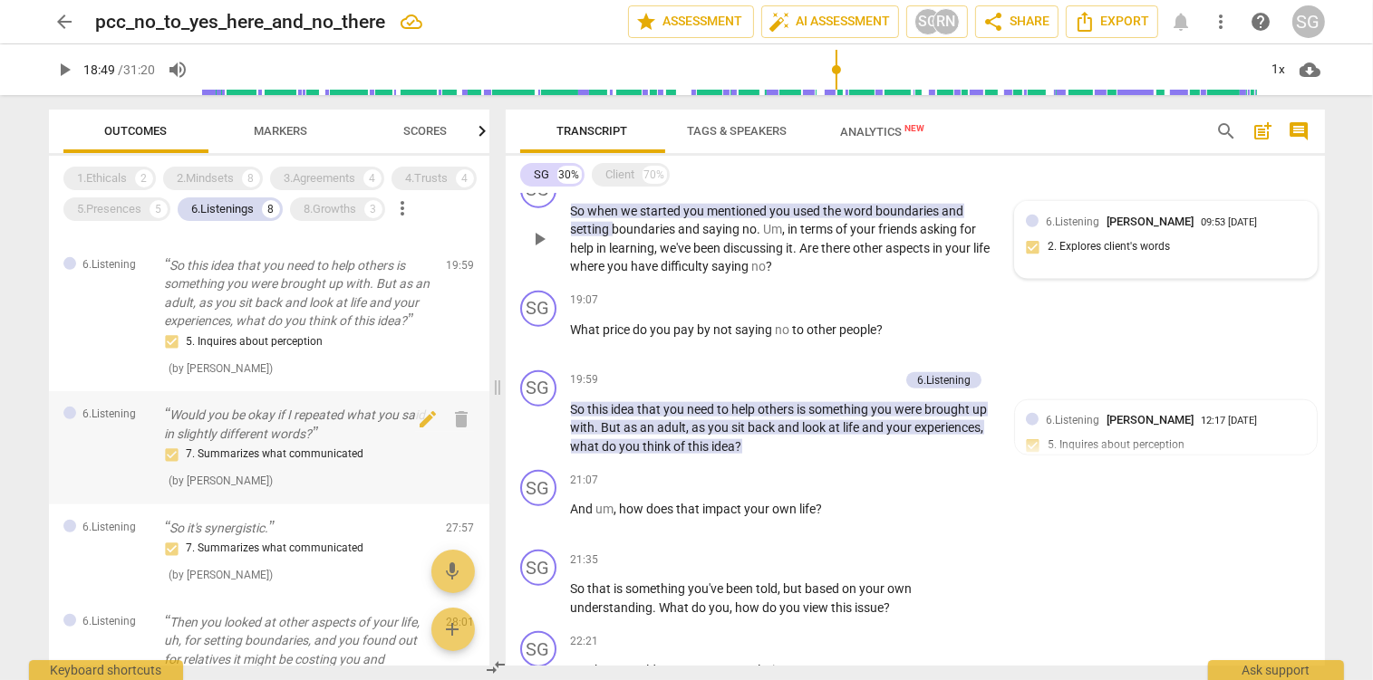
click at [312, 443] on p "Would you be okay if I repeated what you said in slightly different words?" at bounding box center [298, 424] width 267 height 37
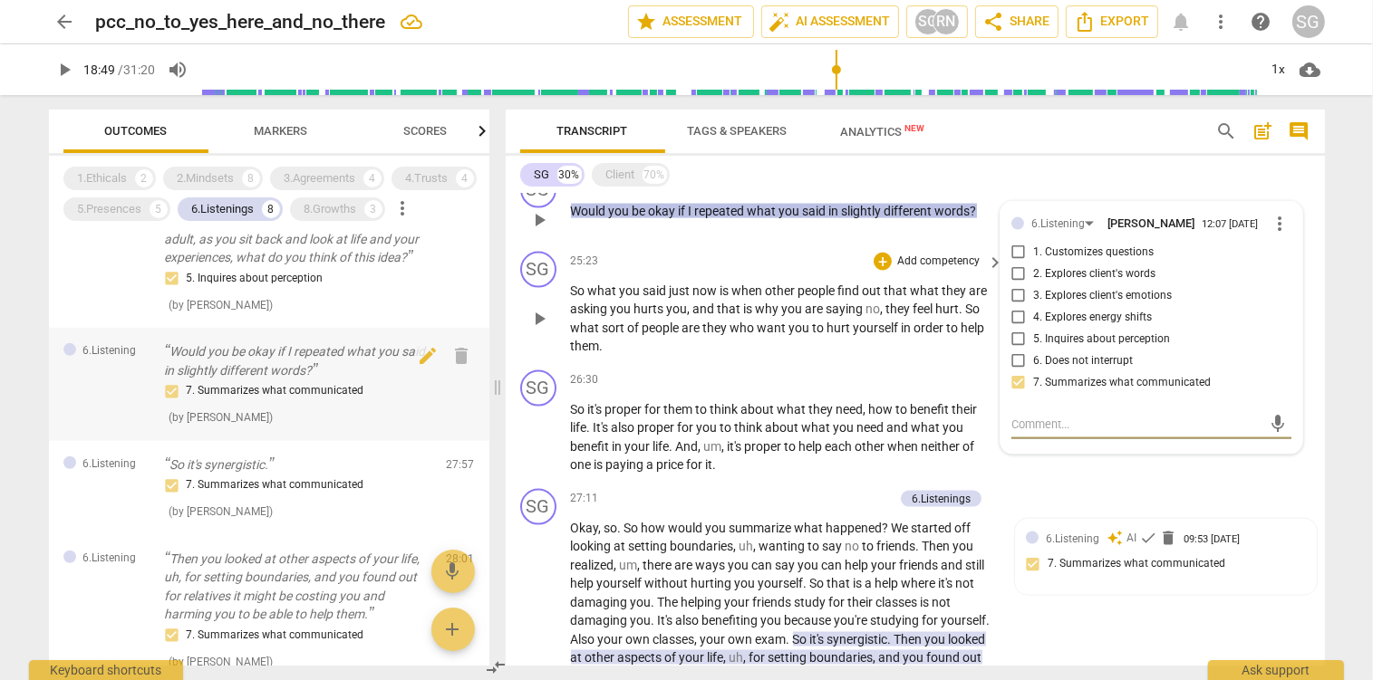
scroll to position [1076, 0]
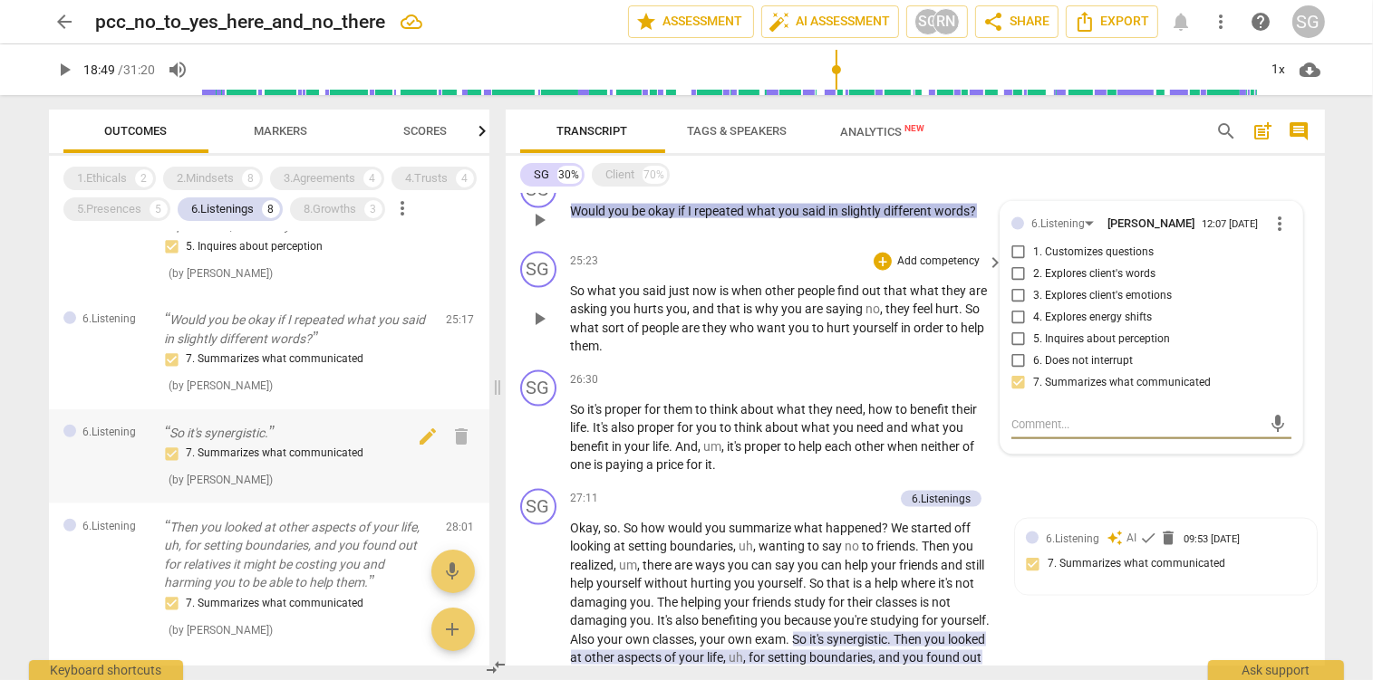
click at [226, 443] on p "So it's synergistic." at bounding box center [298, 433] width 267 height 19
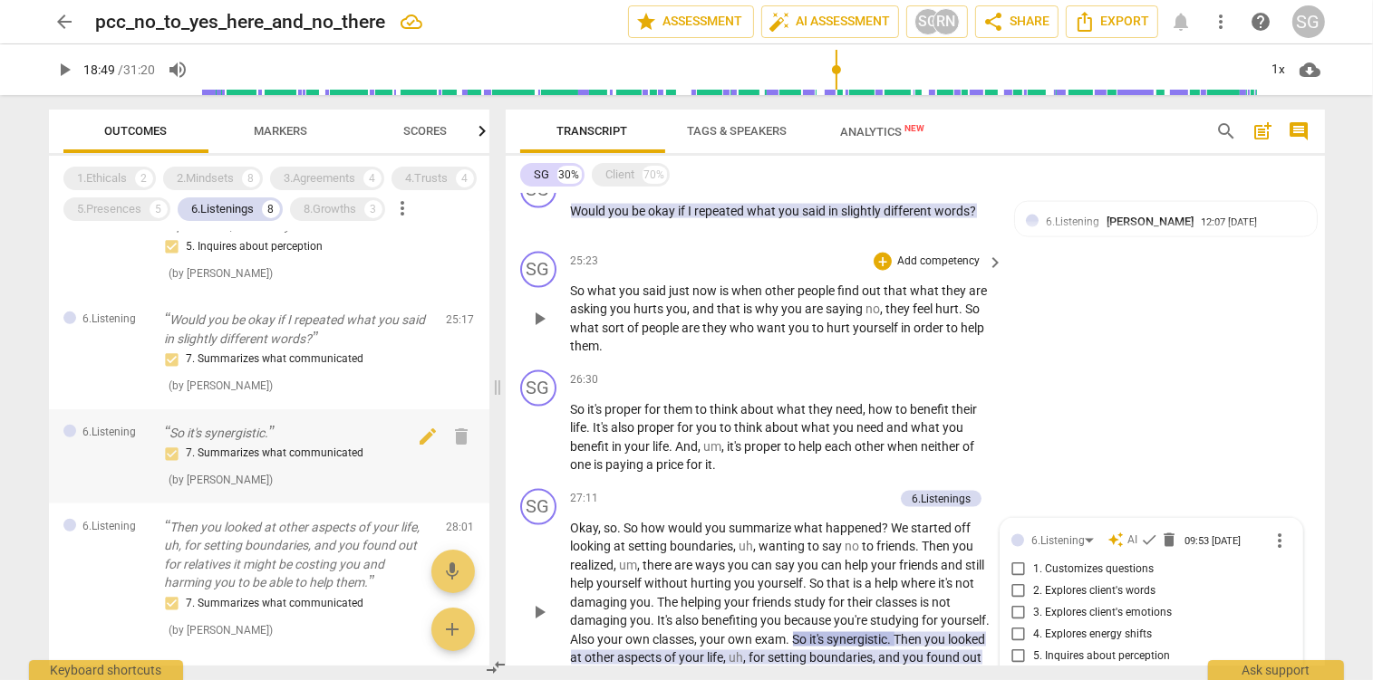
scroll to position [3168, 0]
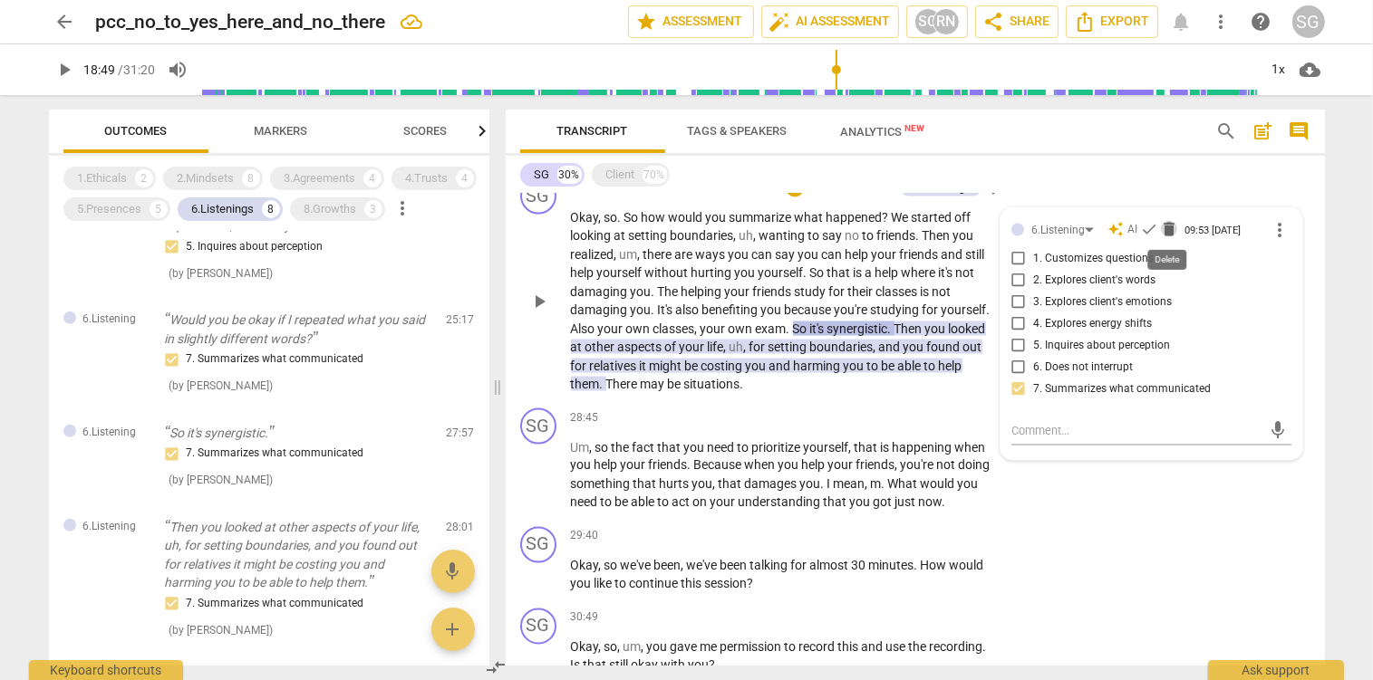
click at [1166, 234] on span "delete" at bounding box center [1169, 229] width 18 height 18
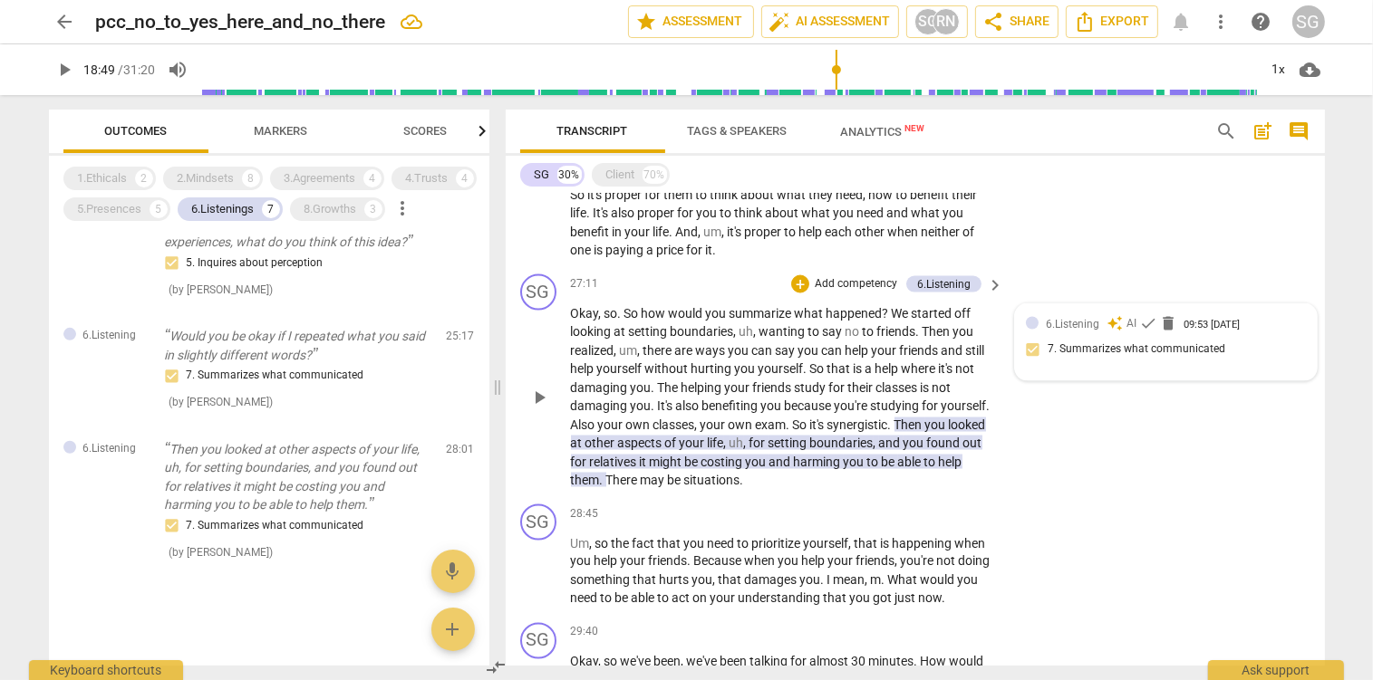
scroll to position [2976, 0]
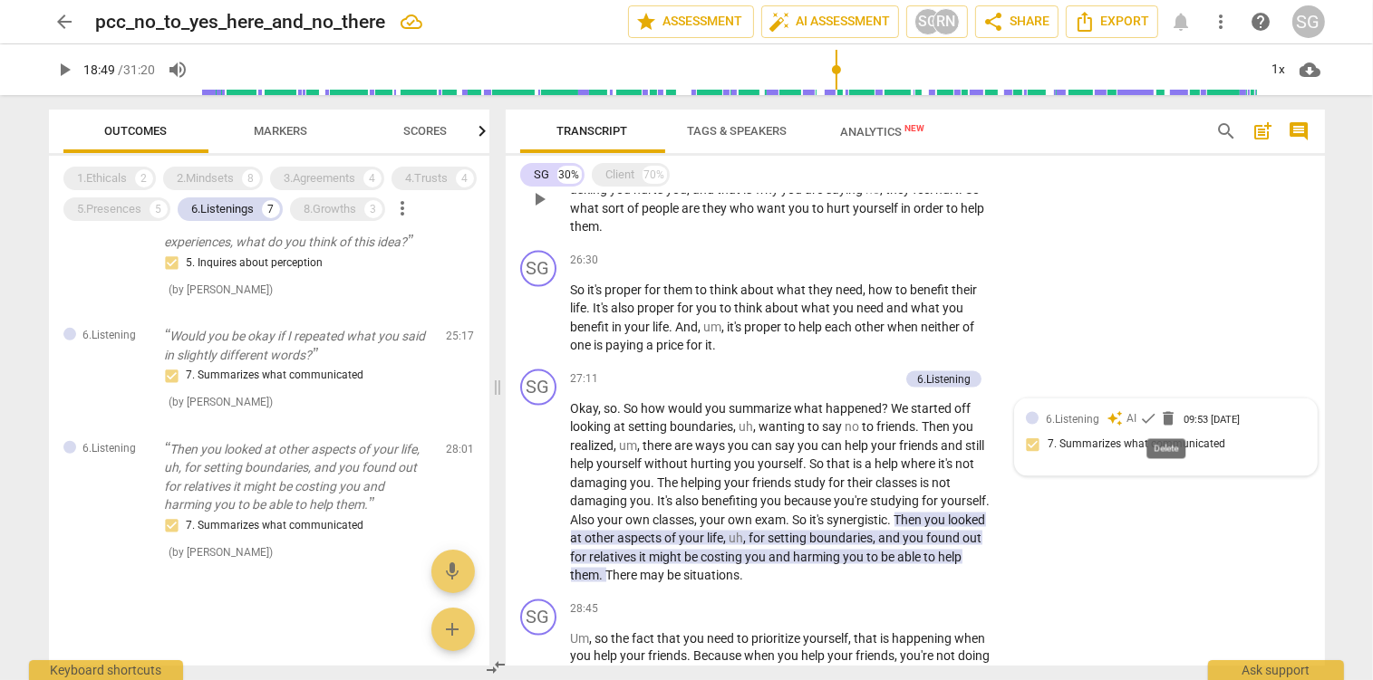
click at [1163, 415] on span "delete" at bounding box center [1168, 419] width 18 height 18
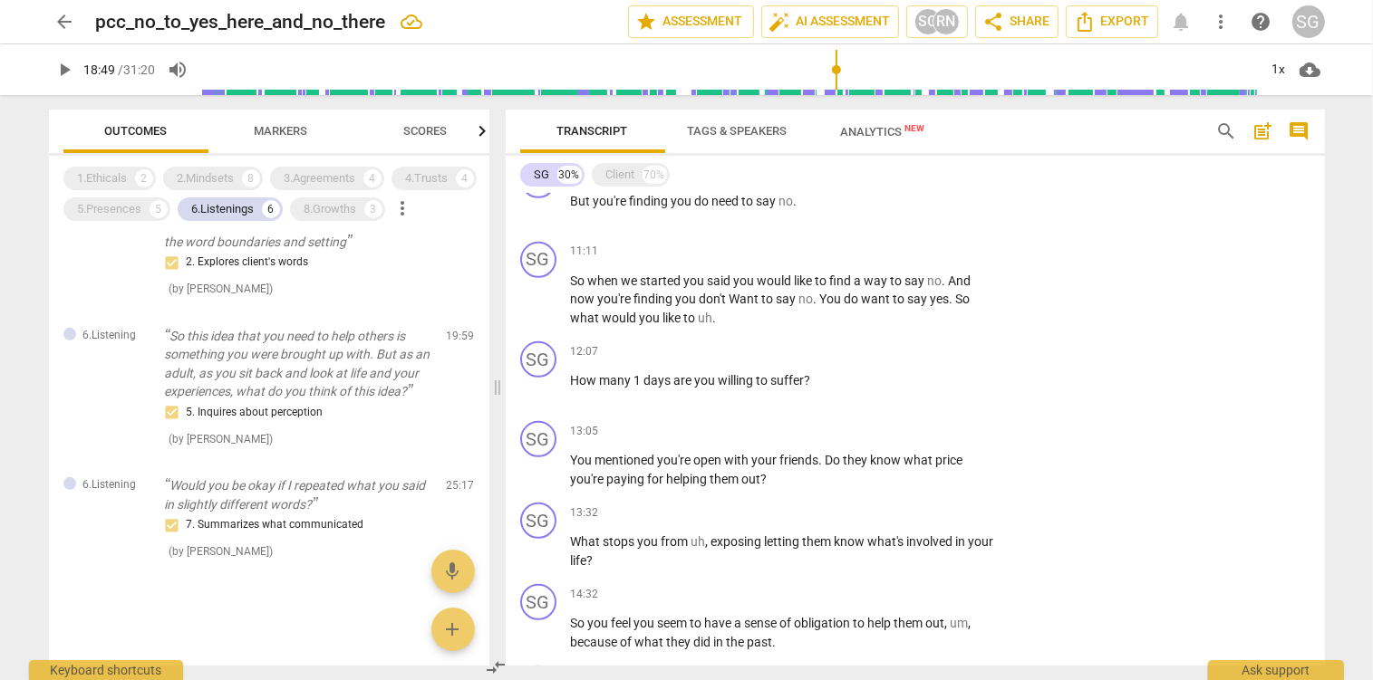
scroll to position [872, 0]
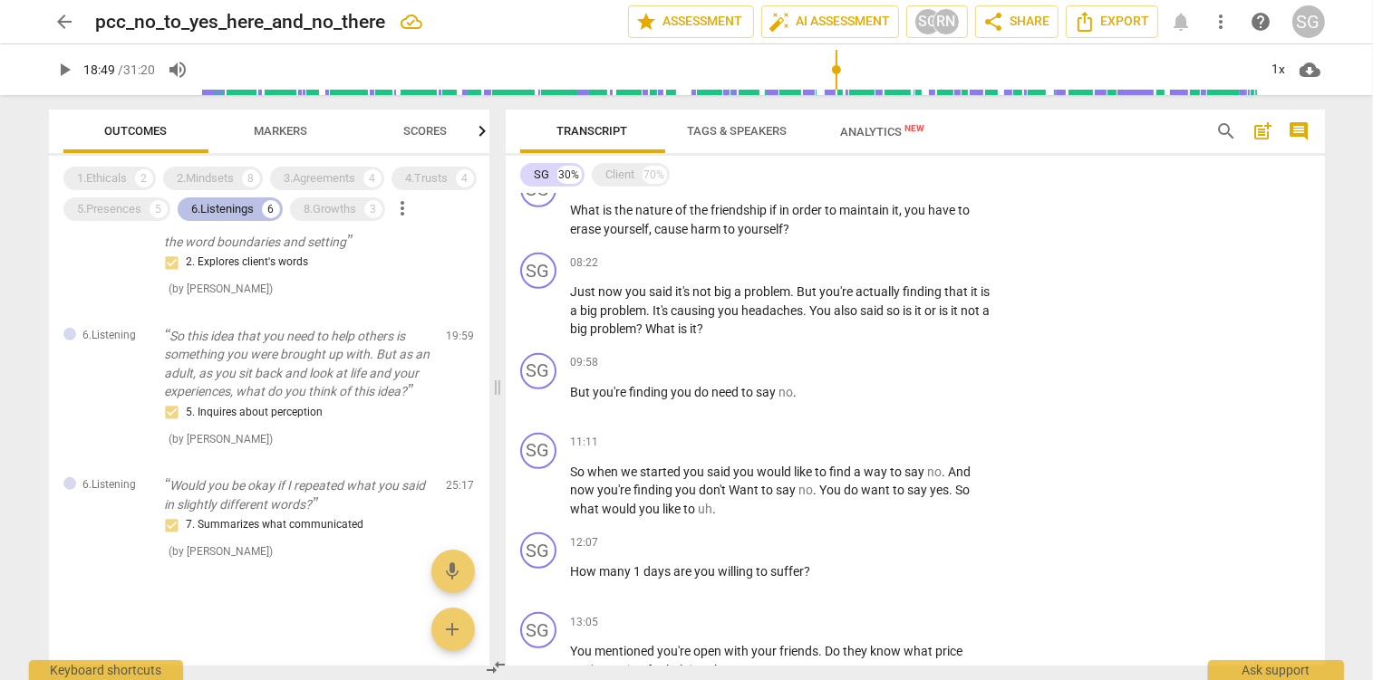
click at [241, 217] on div "6.Listenings" at bounding box center [223, 209] width 63 height 18
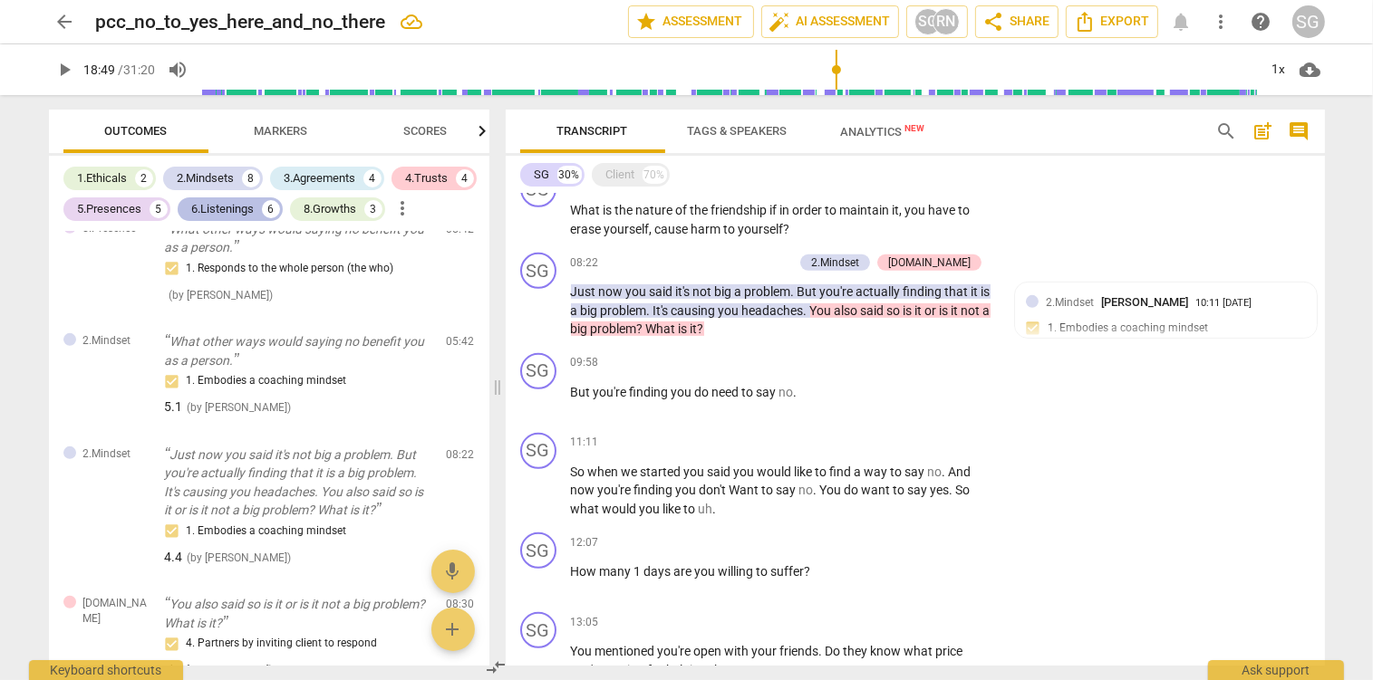
scroll to position [2936, 0]
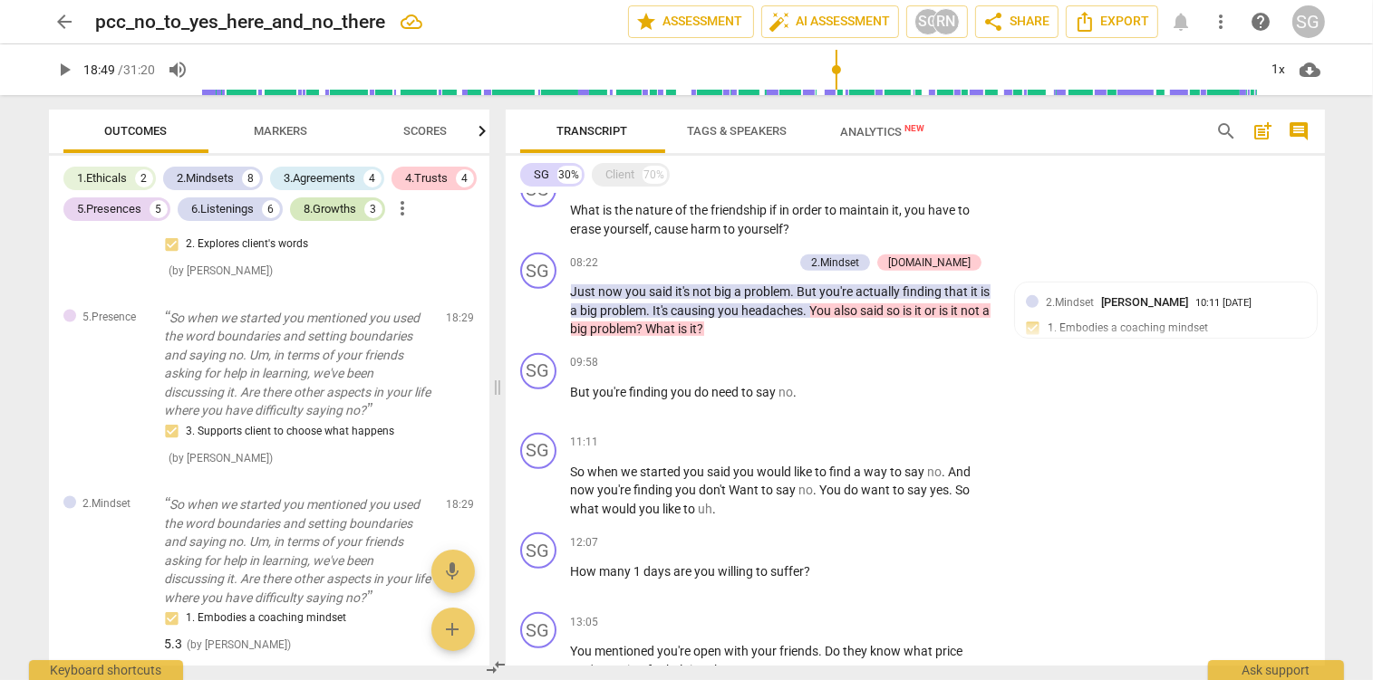
click at [319, 213] on div "8.Growths" at bounding box center [330, 209] width 53 height 18
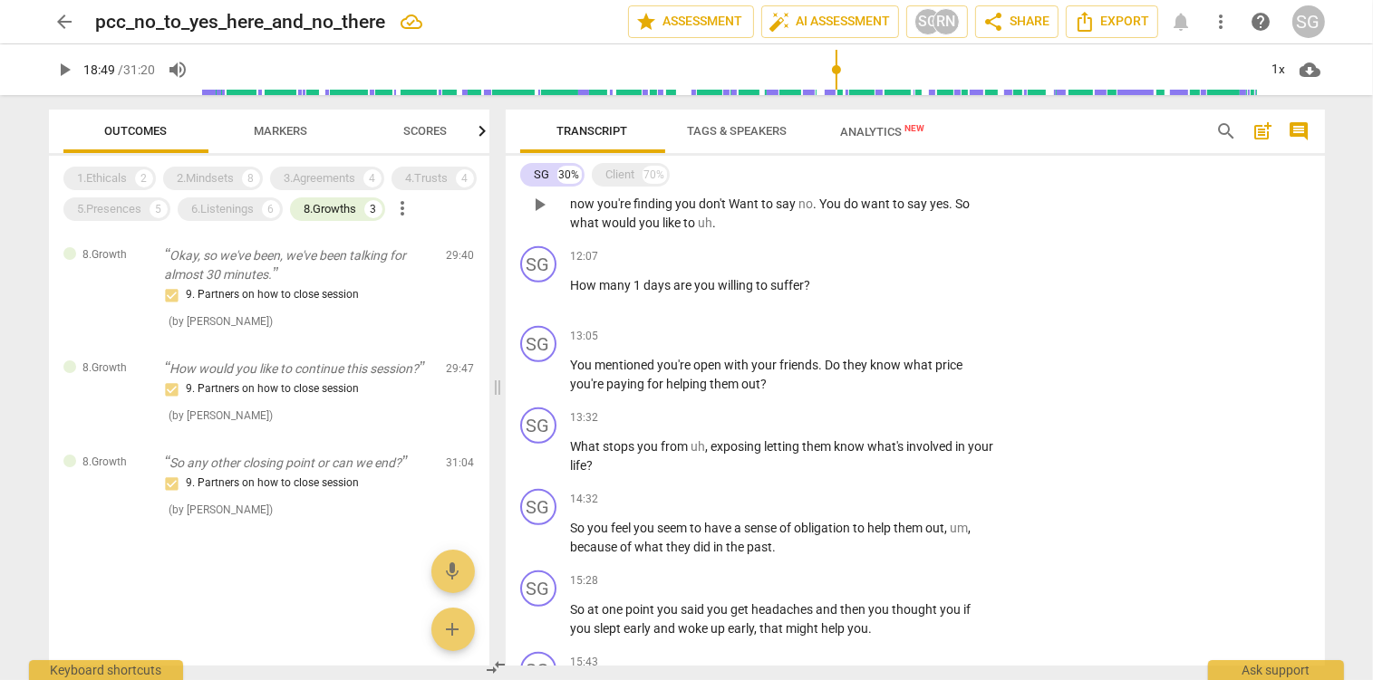
scroll to position [1254, 0]
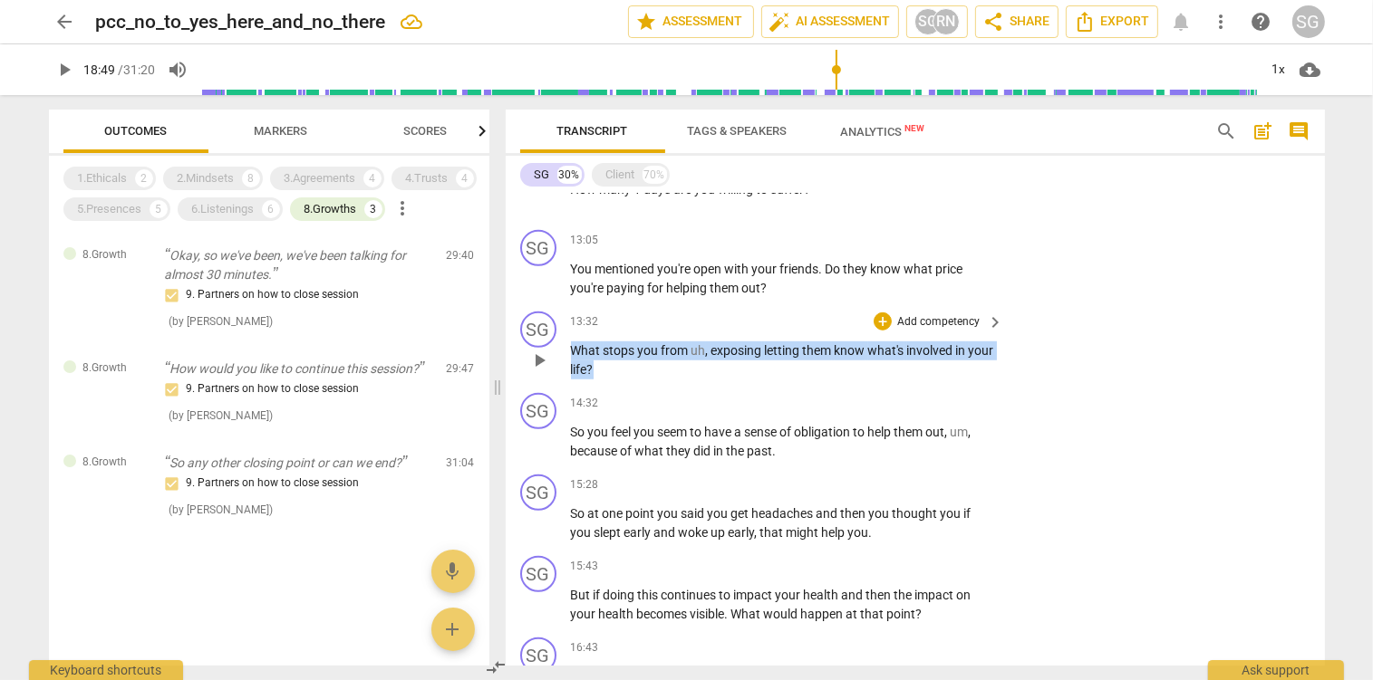
drag, startPoint x: 571, startPoint y: 354, endPoint x: 634, endPoint y: 368, distance: 64.9
click at [634, 368] on p "What stops you from uh , exposing letting them know what's involved in your lif…" at bounding box center [783, 360] width 424 height 37
click at [929, 321] on p "Add competency" at bounding box center [938, 322] width 86 height 16
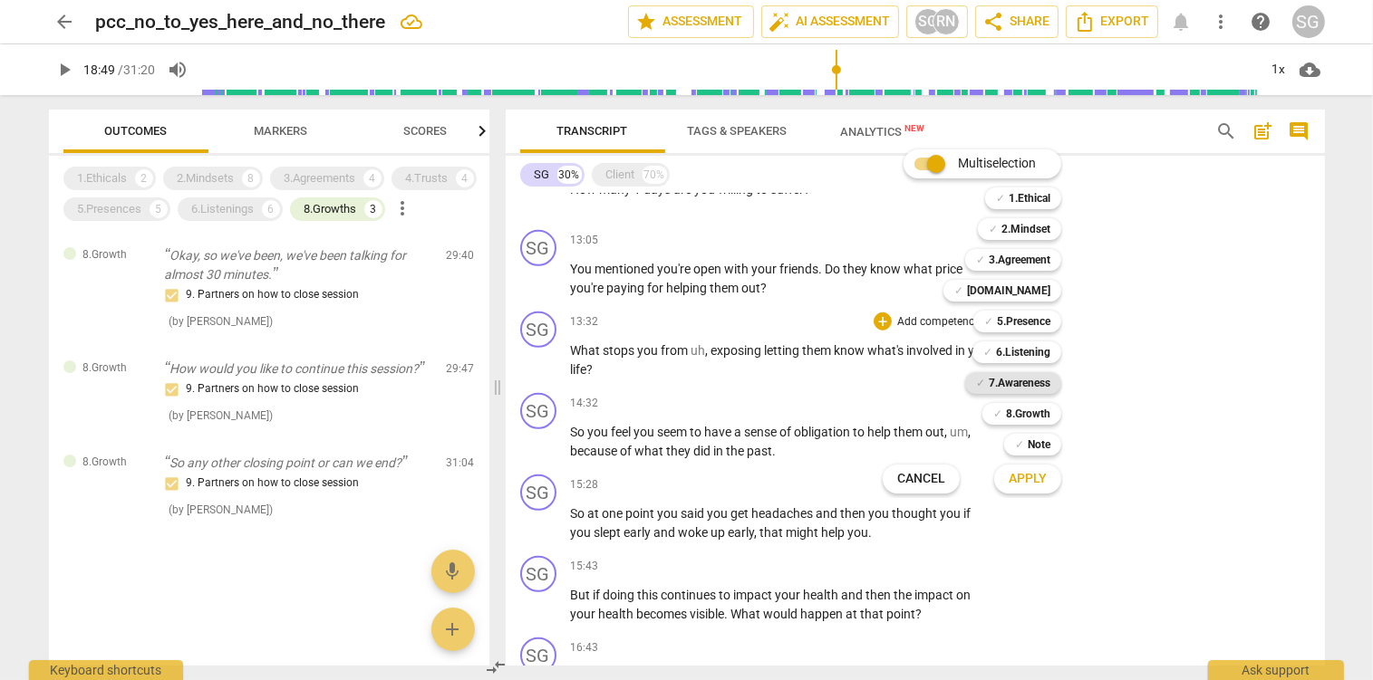
click at [1035, 381] on b "7.Awareness" at bounding box center [1020, 383] width 62 height 22
click at [1028, 476] on span "Apply" at bounding box center [1027, 479] width 38 height 18
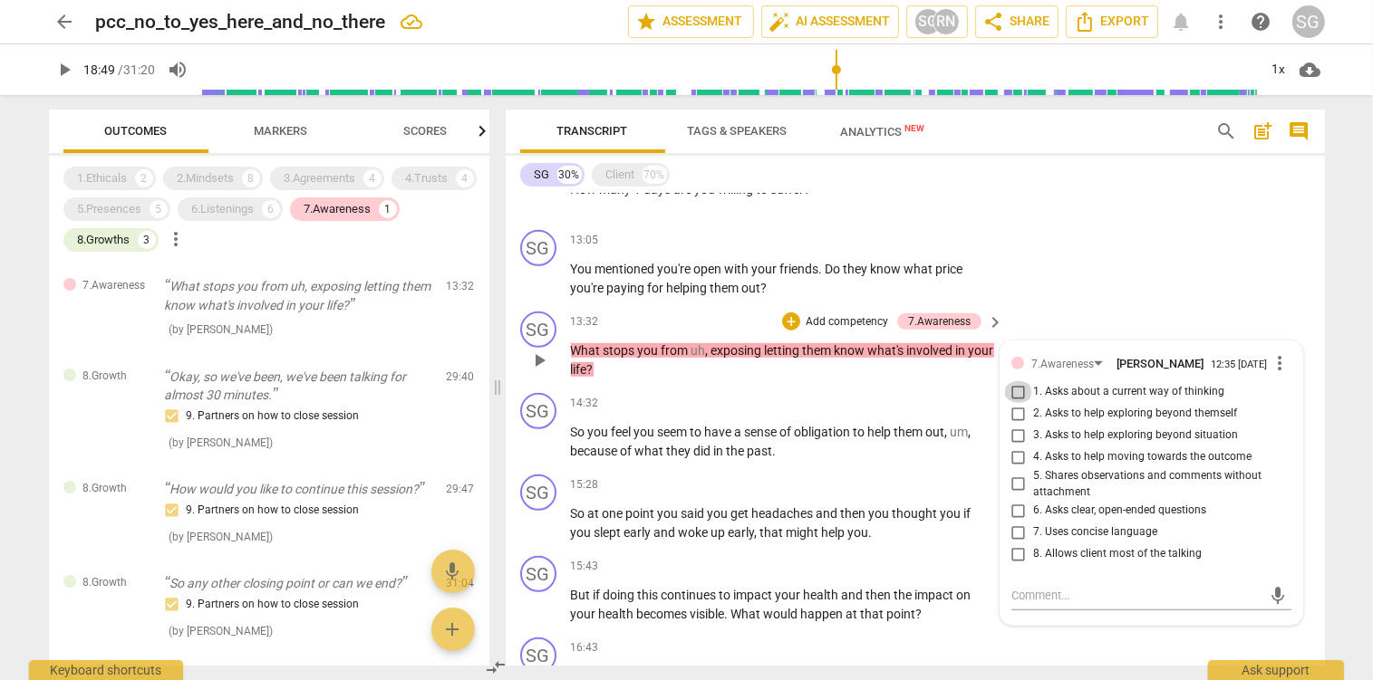
click at [1019, 400] on input "1. Asks about a current way of thinking" at bounding box center [1018, 392] width 29 height 22
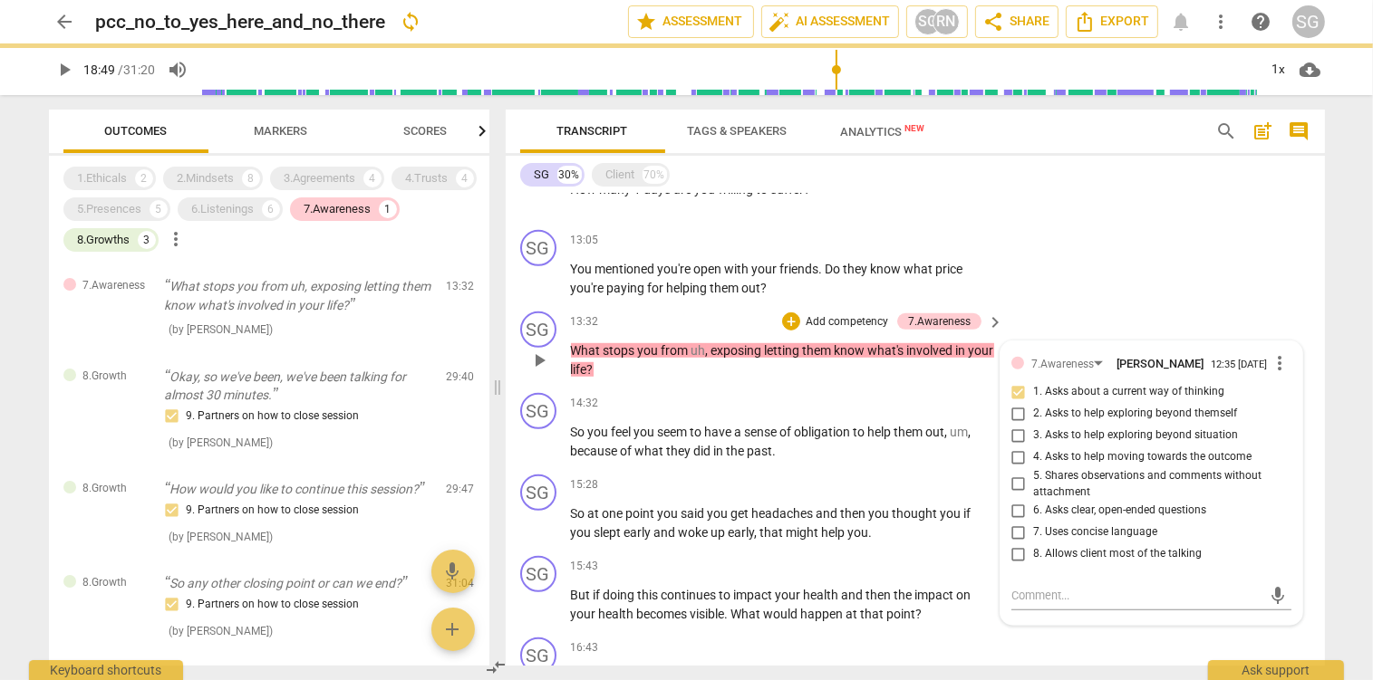
click at [773, 366] on p "What stops you from uh , exposing letting them know what's involved in your lif…" at bounding box center [783, 360] width 424 height 37
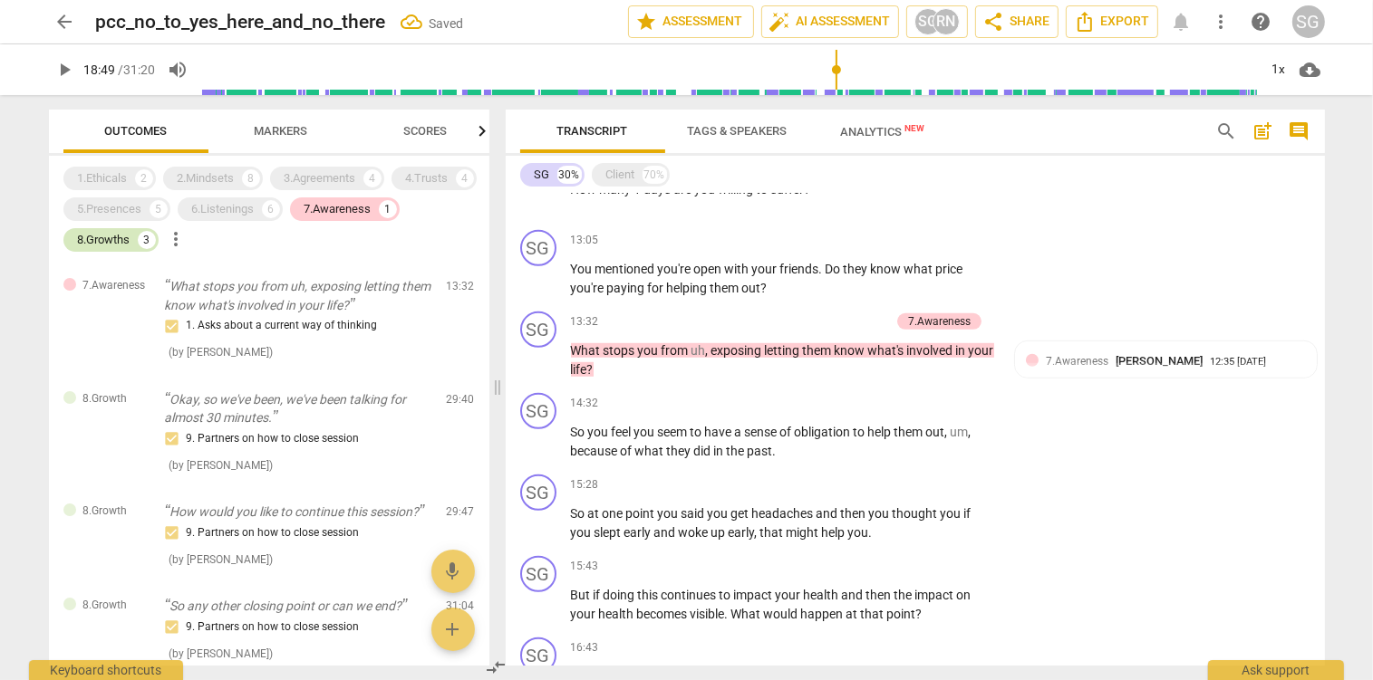
click at [103, 244] on div "8.Growths" at bounding box center [104, 240] width 53 height 18
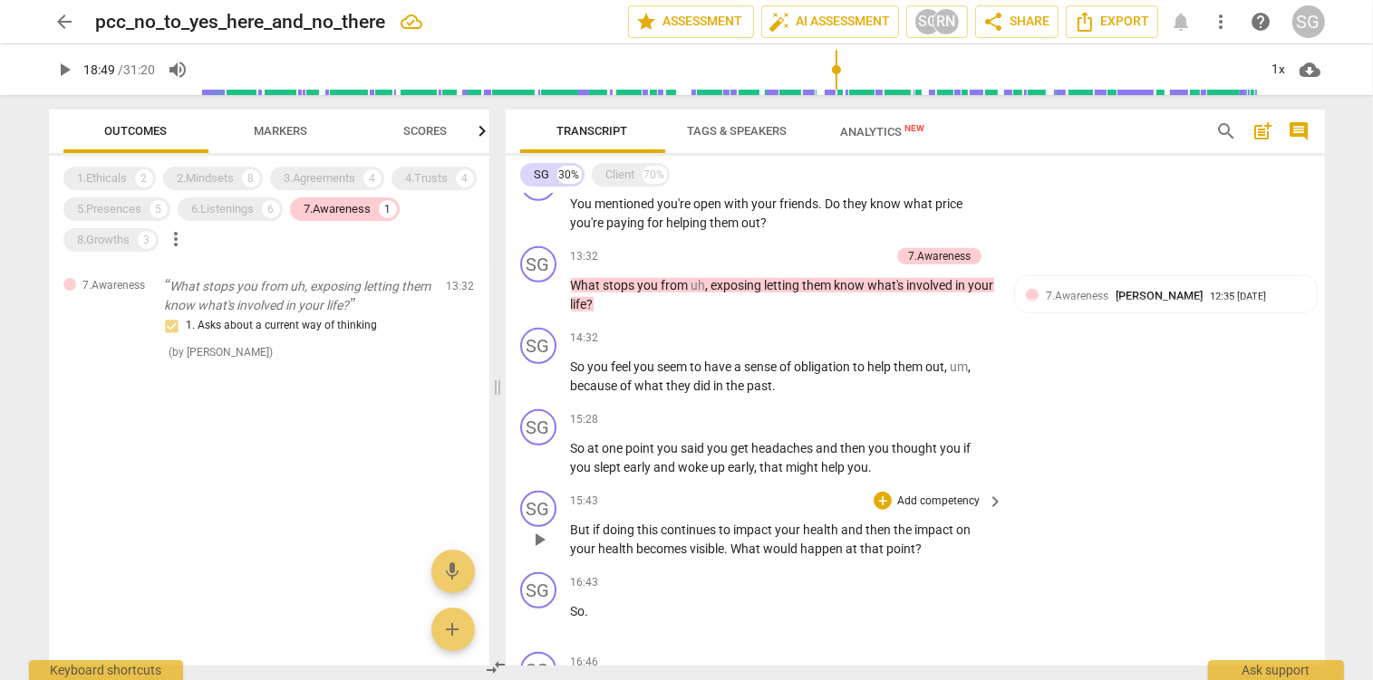
scroll to position [1350, 0]
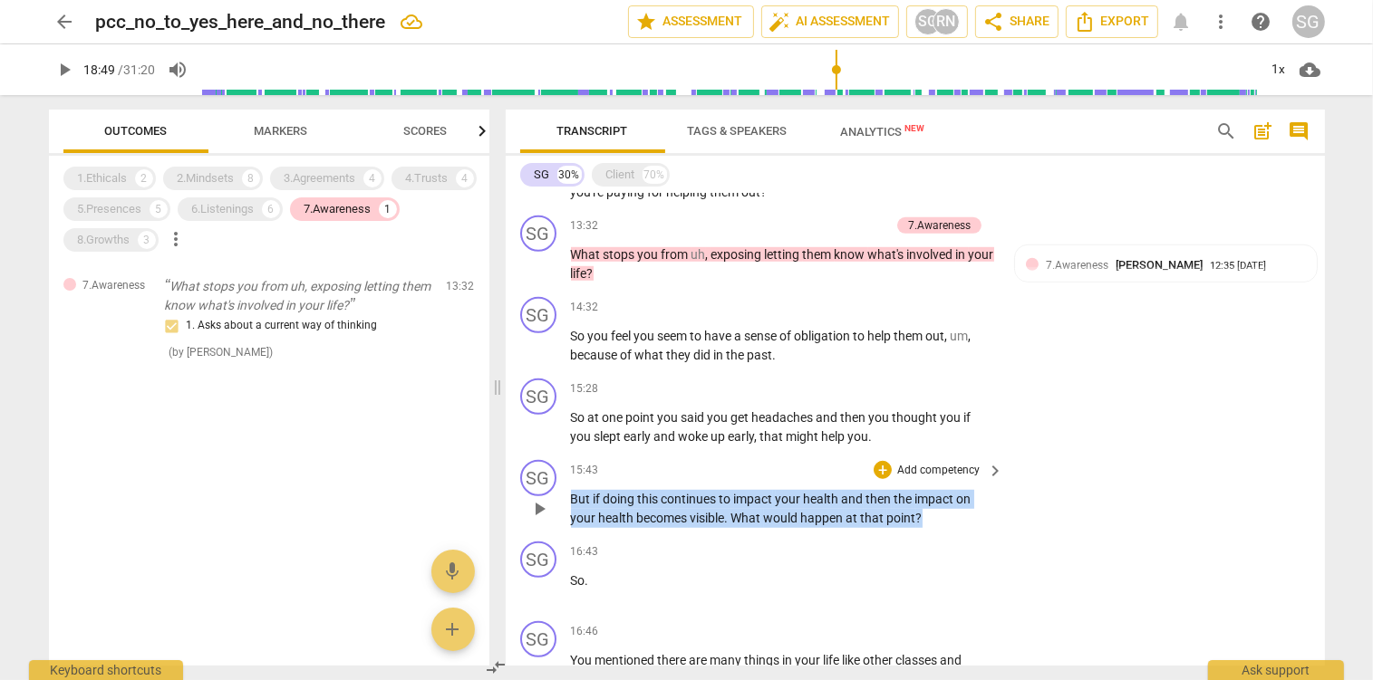
drag, startPoint x: 573, startPoint y: 501, endPoint x: 944, endPoint y: 527, distance: 372.4
click at [944, 527] on div "SG play_arrow pause 15:43 + Add competency keyboard_arrow_right But if doing th…" at bounding box center [915, 494] width 819 height 82
click at [931, 466] on p "Add competency" at bounding box center [938, 471] width 86 height 16
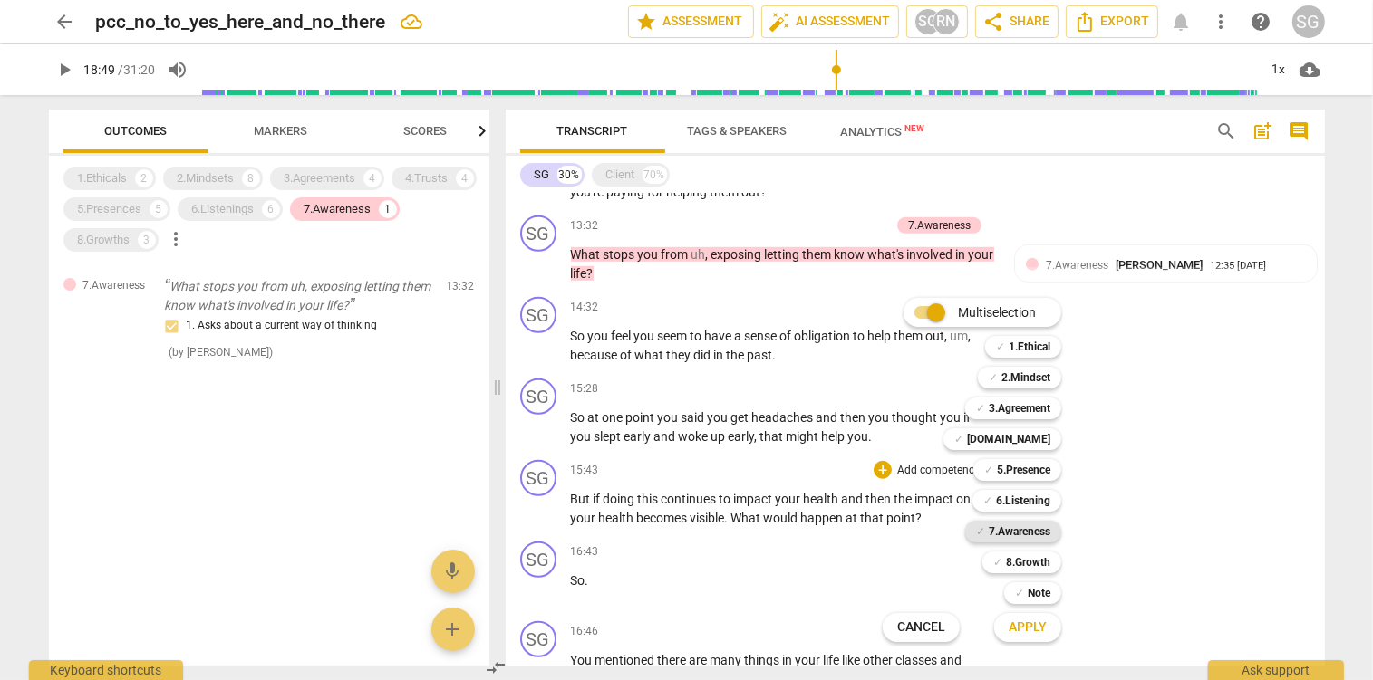
click at [1029, 528] on b "7.Awareness" at bounding box center [1020, 532] width 62 height 22
click at [1042, 624] on span "Apply" at bounding box center [1027, 628] width 38 height 18
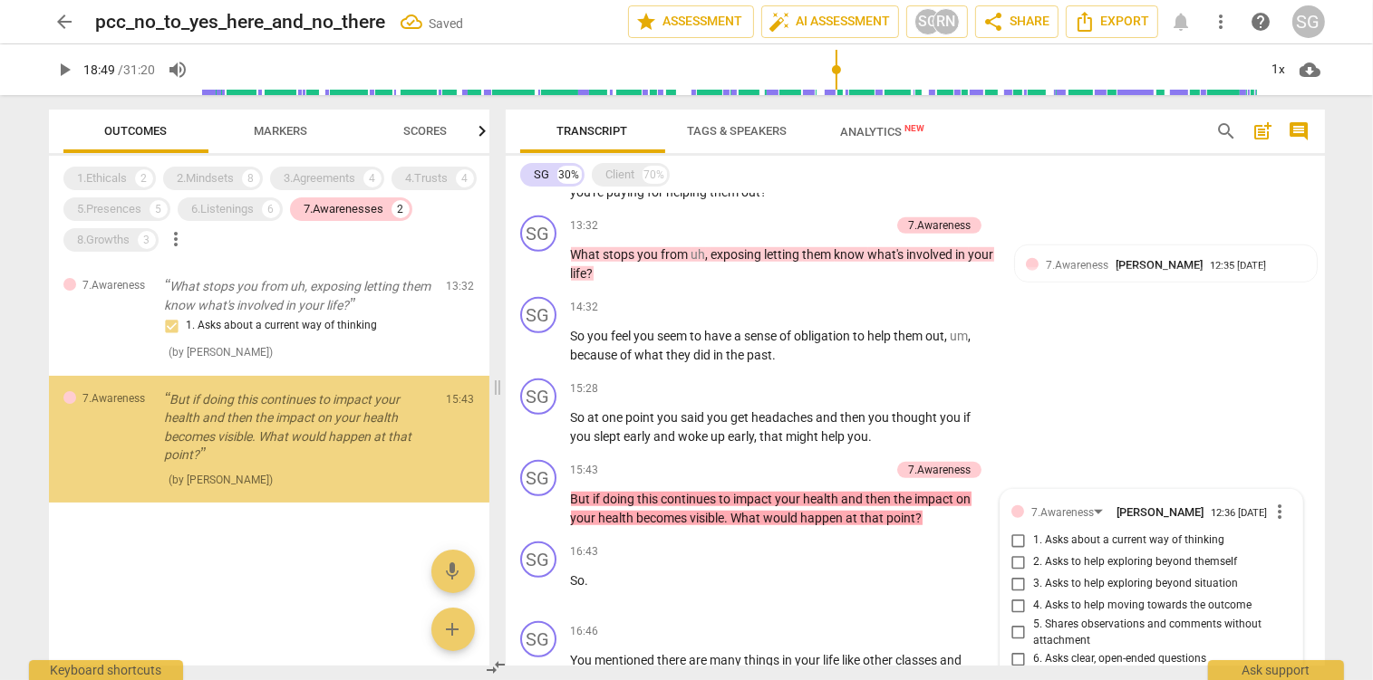
scroll to position [1671, 0]
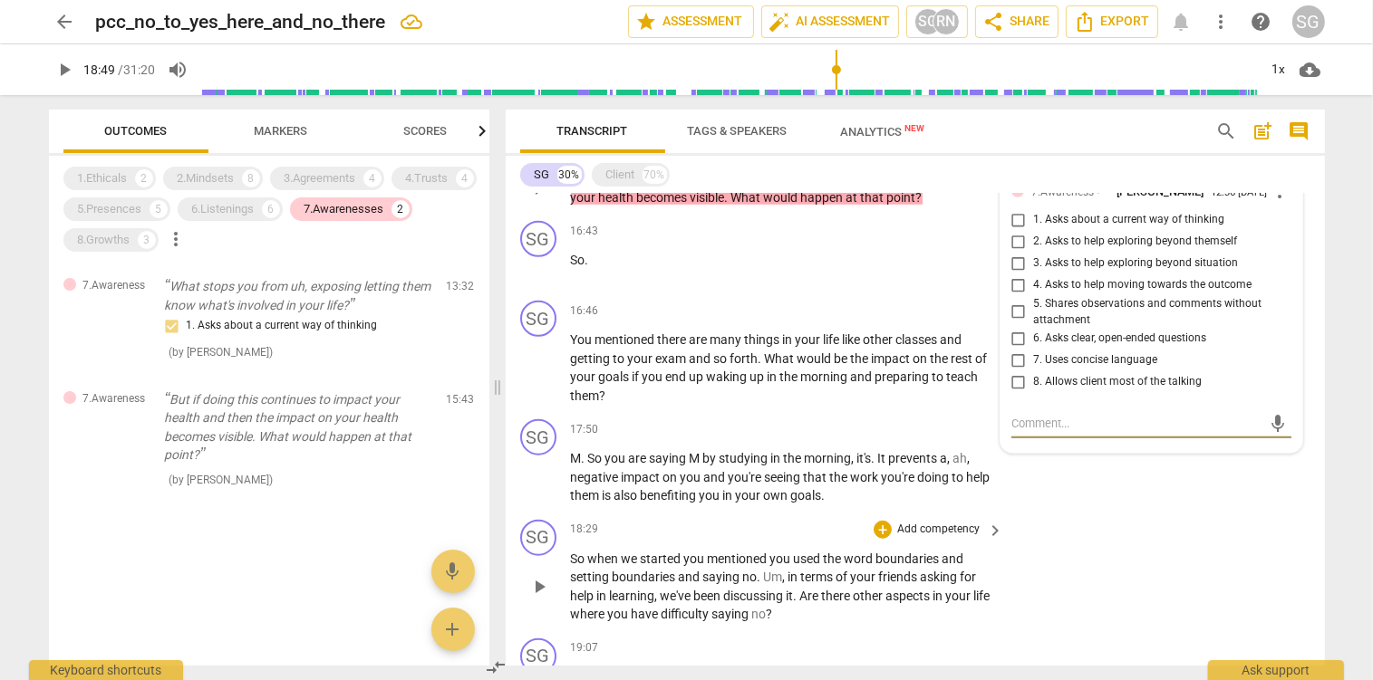
click at [1019, 266] on input "3. Asks to help exploring beyond situation" at bounding box center [1018, 264] width 29 height 22
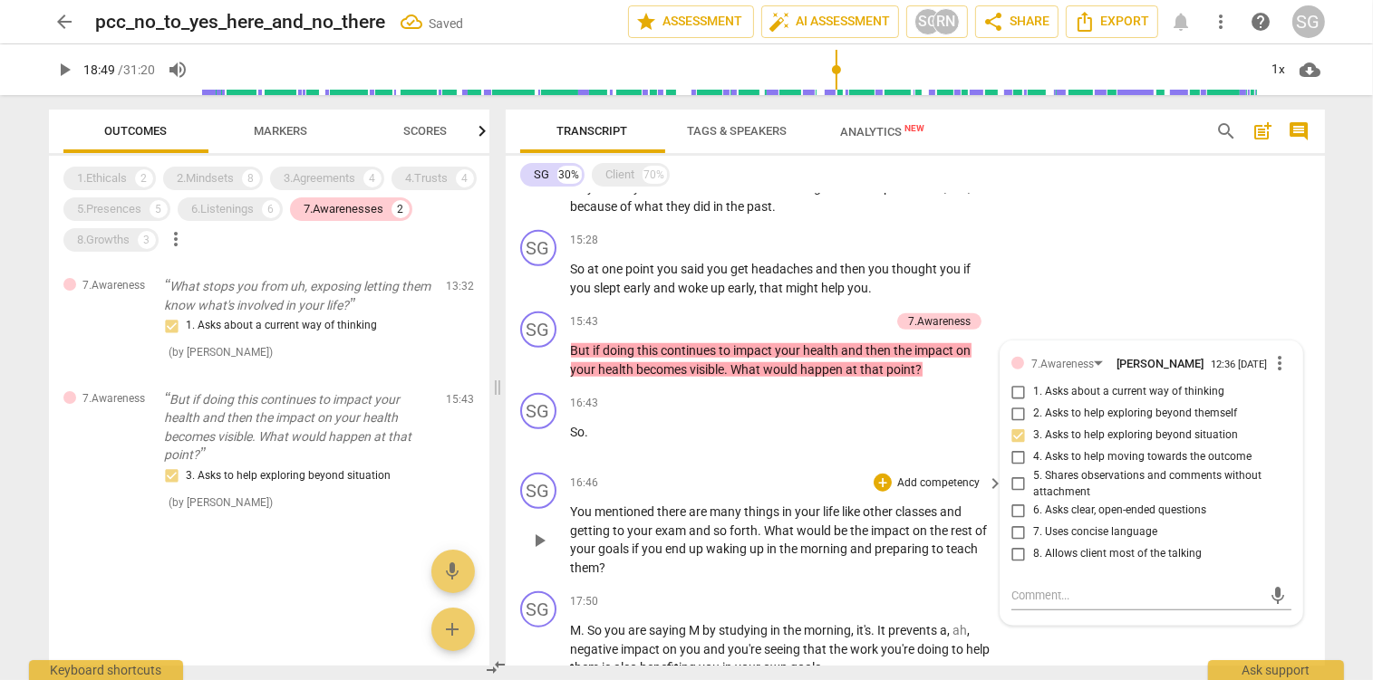
scroll to position [1575, 0]
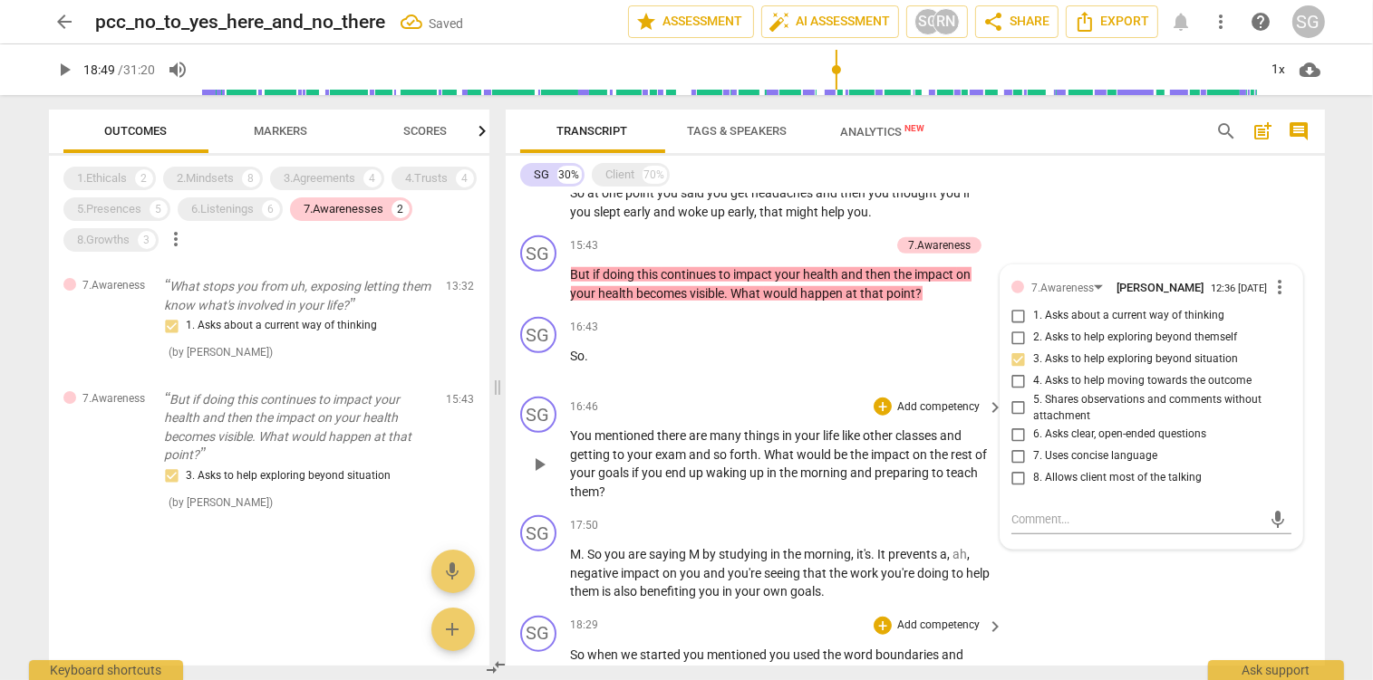
click at [741, 441] on span "many" at bounding box center [727, 436] width 34 height 14
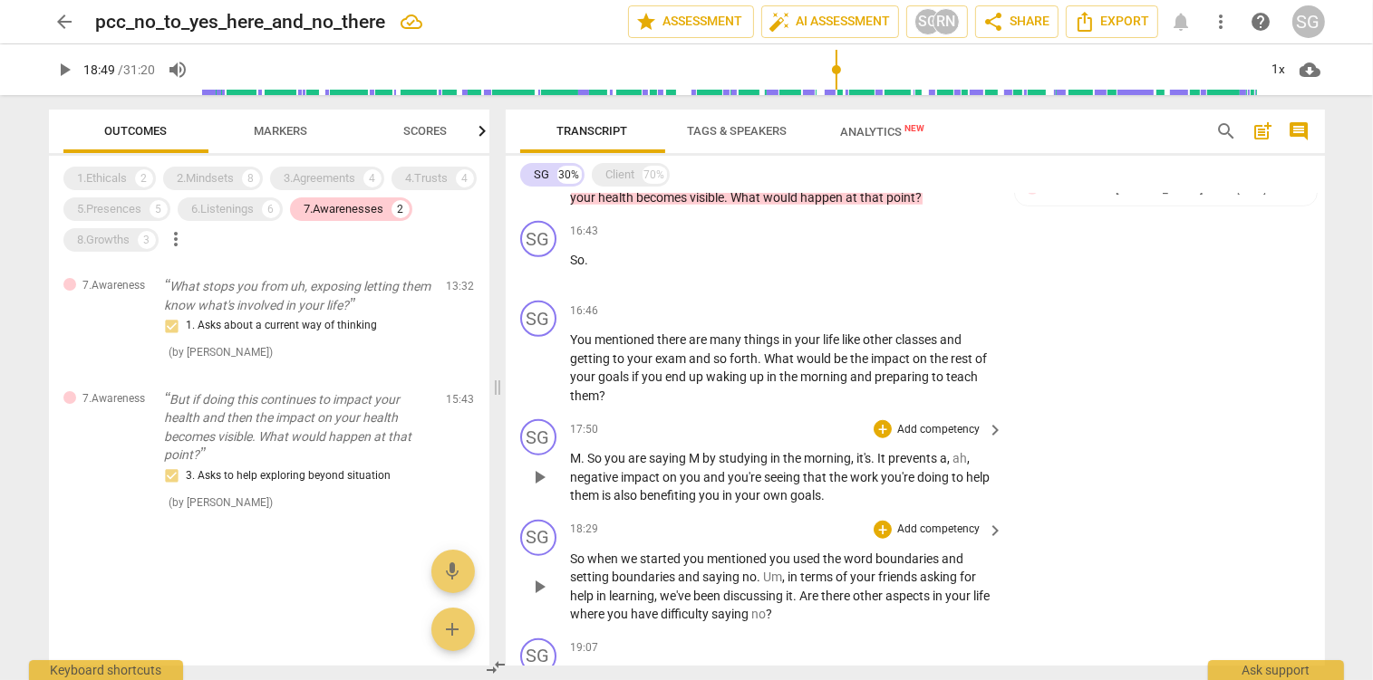
scroll to position [1766, 0]
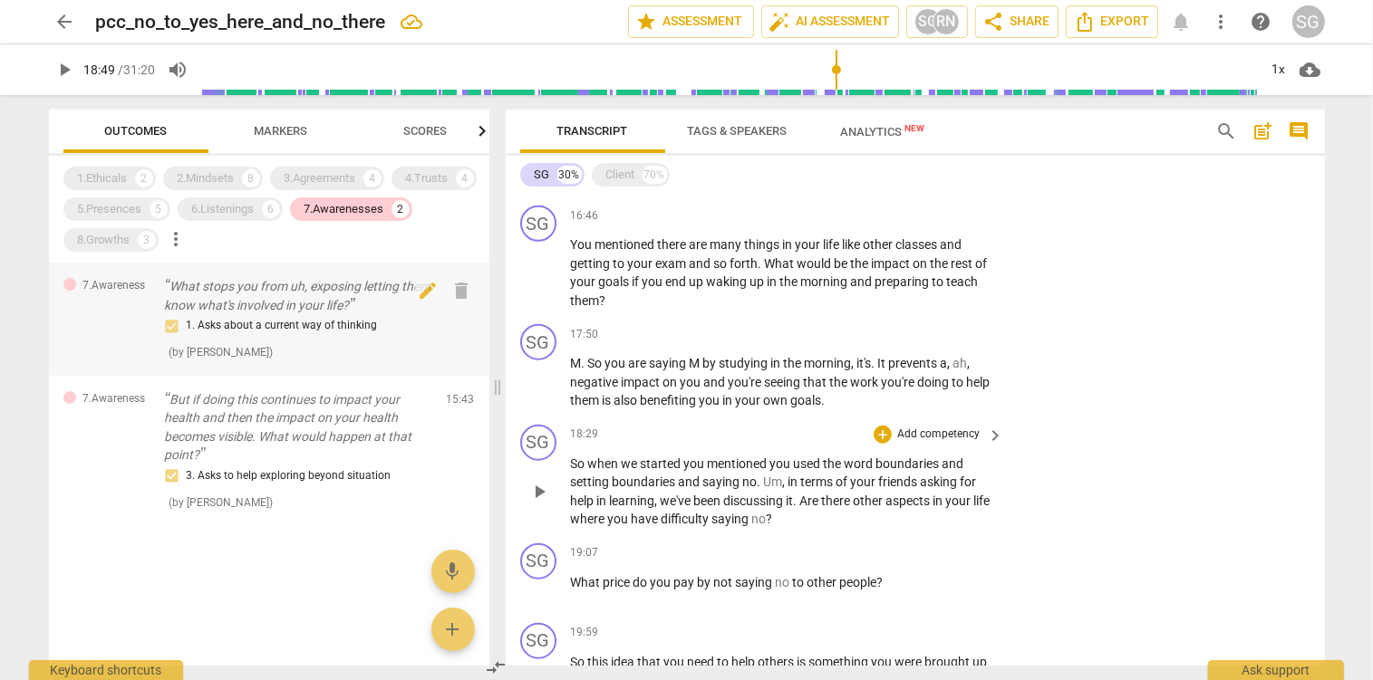
click at [304, 306] on p "What stops you from uh, exposing letting them know what's involved in your life?" at bounding box center [298, 295] width 267 height 37
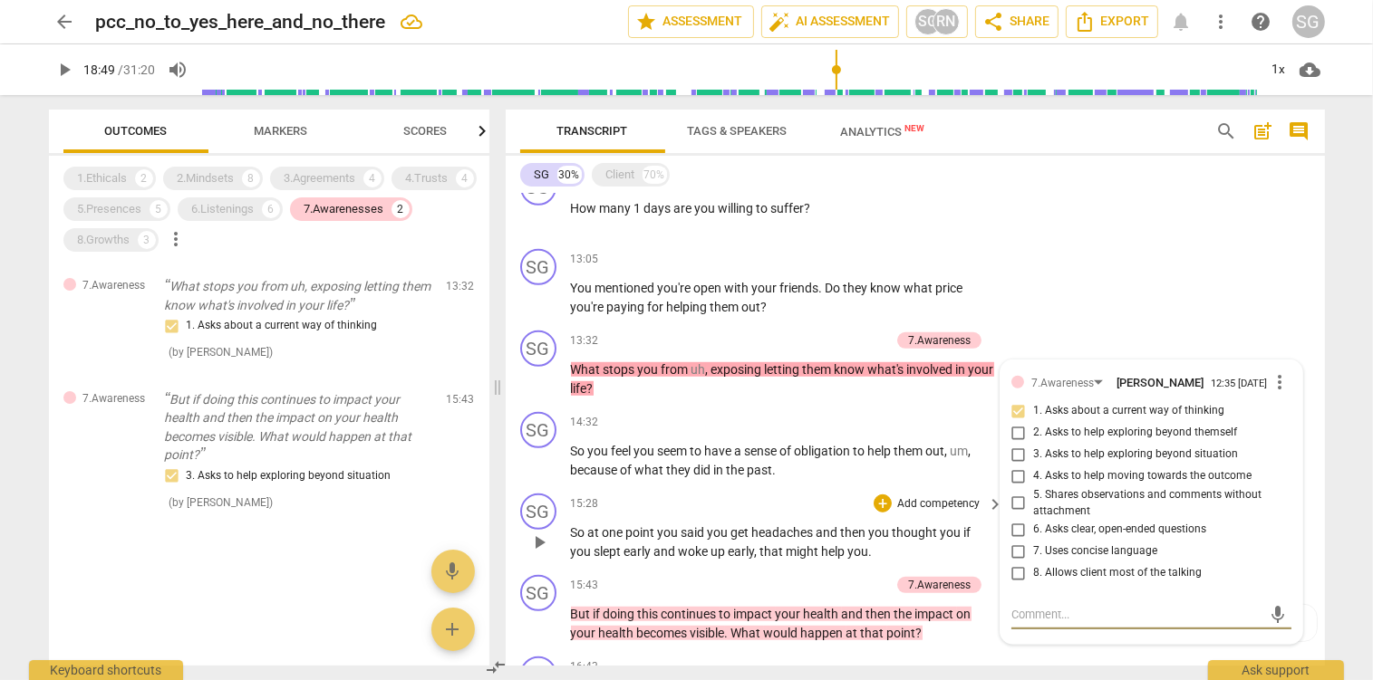
scroll to position [1234, 0]
click at [210, 430] on p "But if doing this continues to impact your health and then the impact on your h…" at bounding box center [298, 428] width 267 height 74
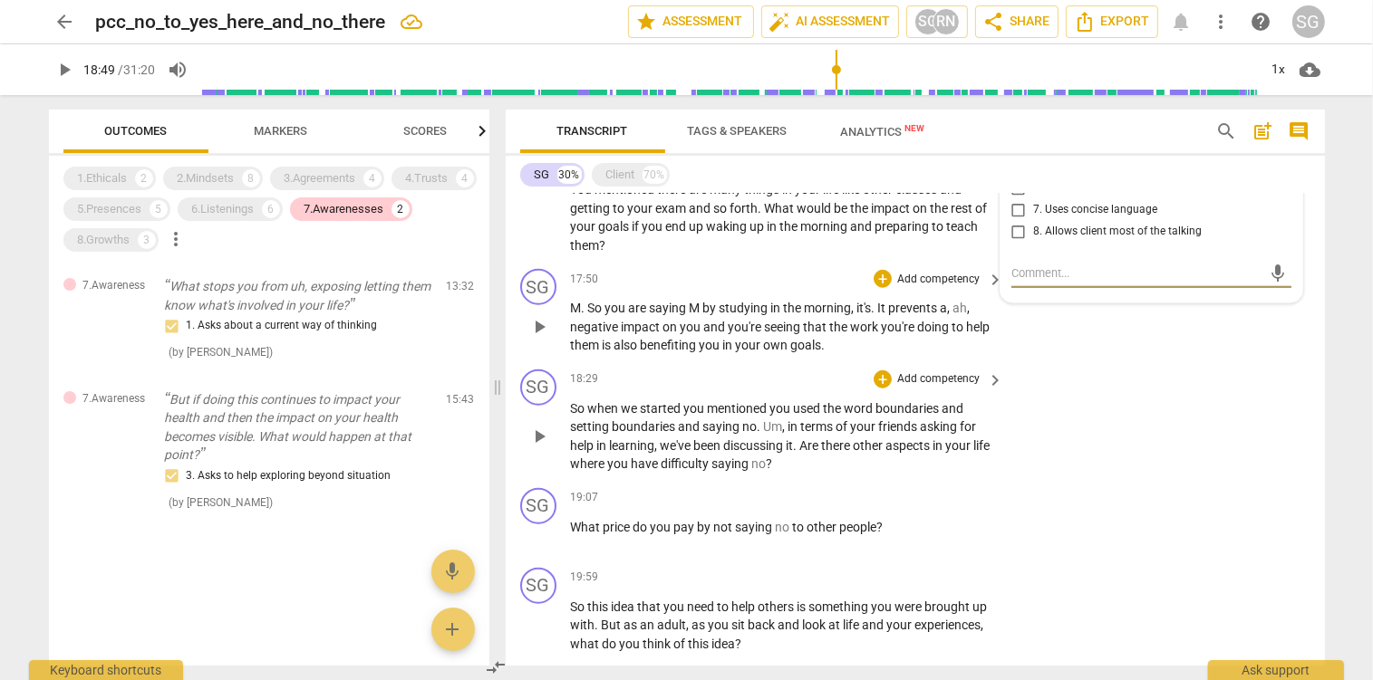
scroll to position [1862, 0]
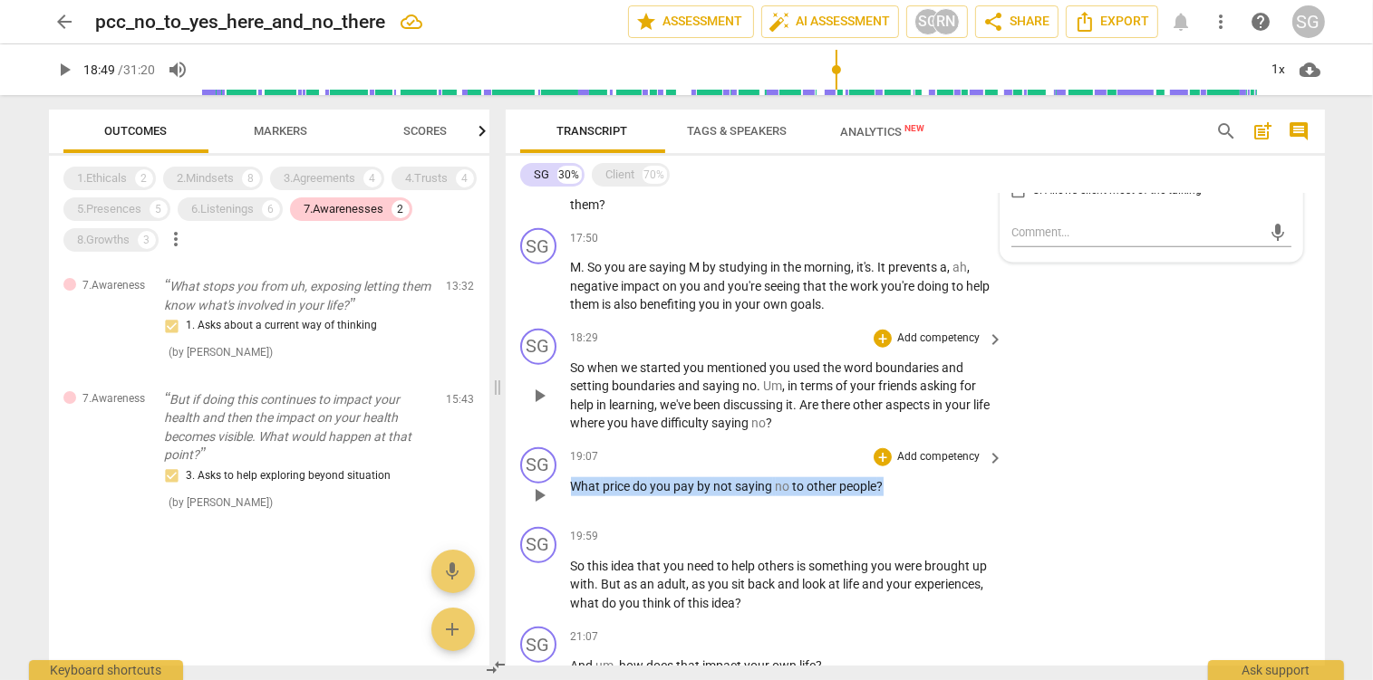
drag, startPoint x: 573, startPoint y: 485, endPoint x: 936, endPoint y: 493, distance: 363.4
click at [936, 493] on p "What price do you pay by not saying no to other people ?" at bounding box center [783, 486] width 424 height 19
click at [949, 463] on span "keyboard_arrow_down" at bounding box center [948, 462] width 22 height 22
click at [880, 458] on div "+" at bounding box center [882, 458] width 18 height 18
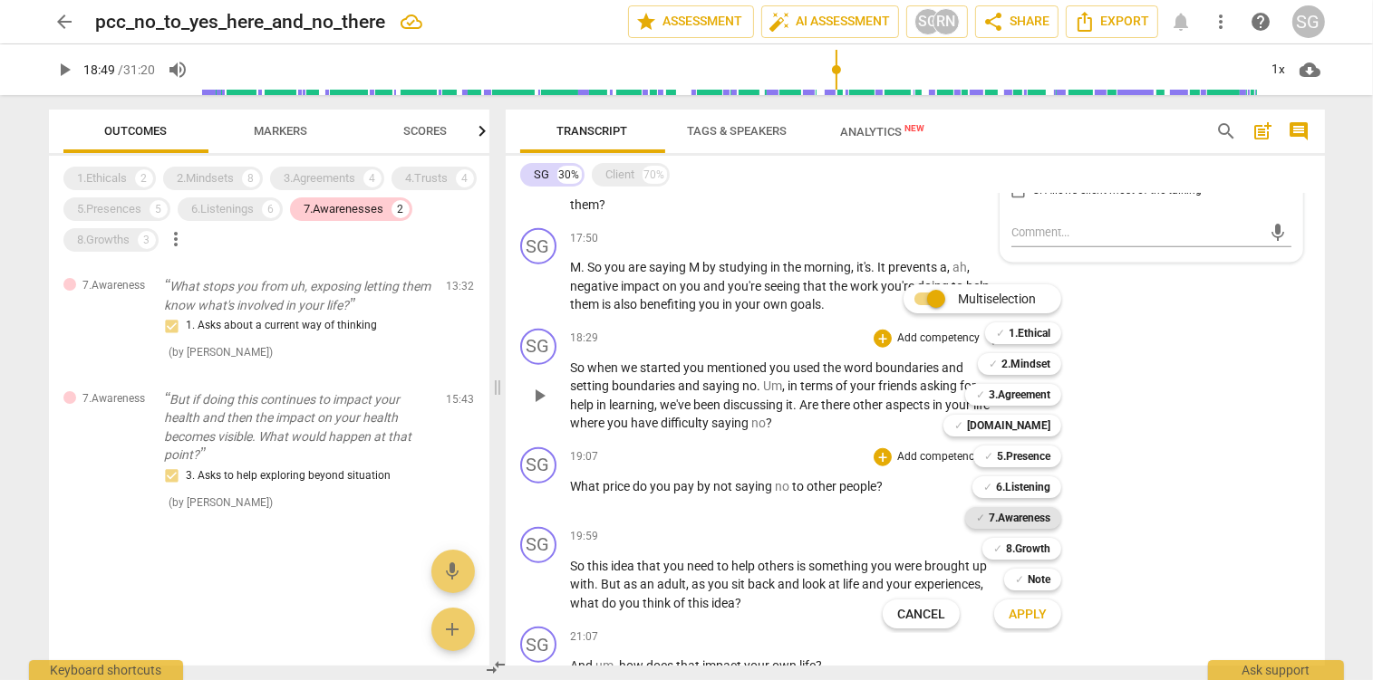
click at [1022, 521] on b "7.Awareness" at bounding box center [1020, 518] width 62 height 22
click at [1047, 613] on span "Apply" at bounding box center [1027, 615] width 38 height 18
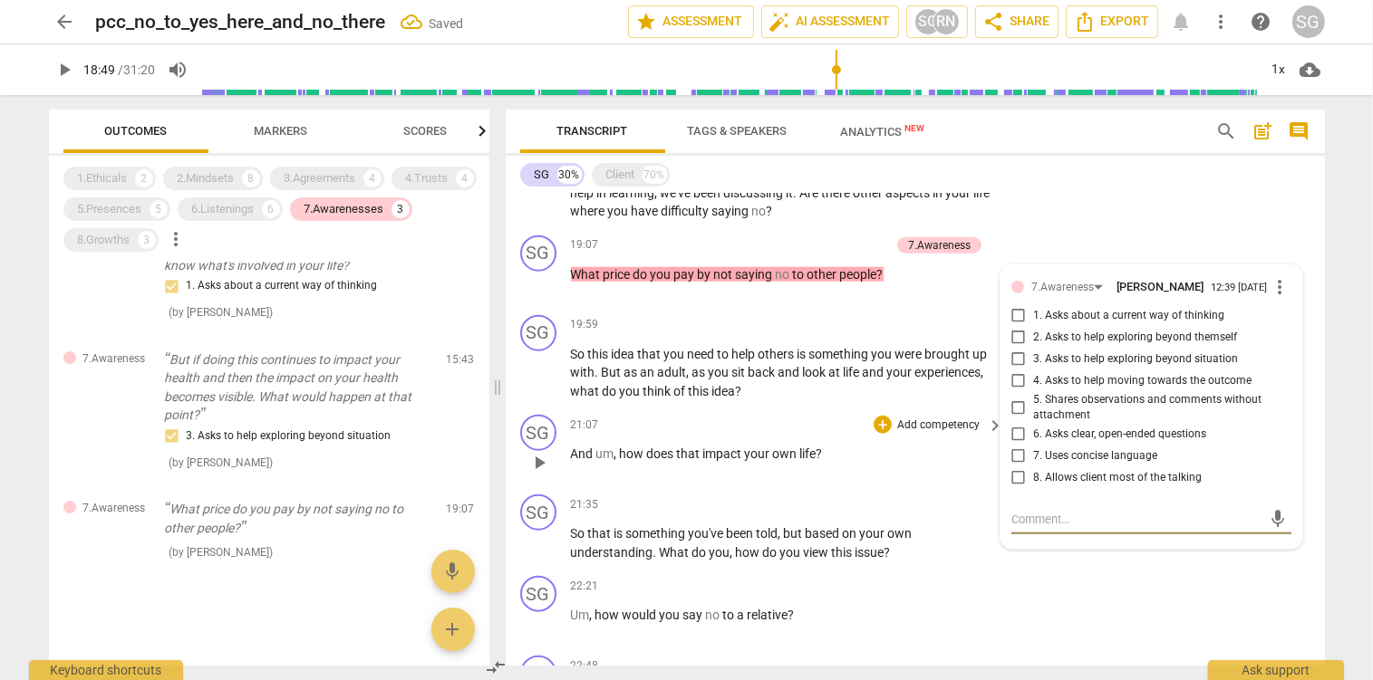
scroll to position [2074, 0]
click at [1015, 342] on input "2. Asks to help exploring beyond themself" at bounding box center [1018, 338] width 29 height 22
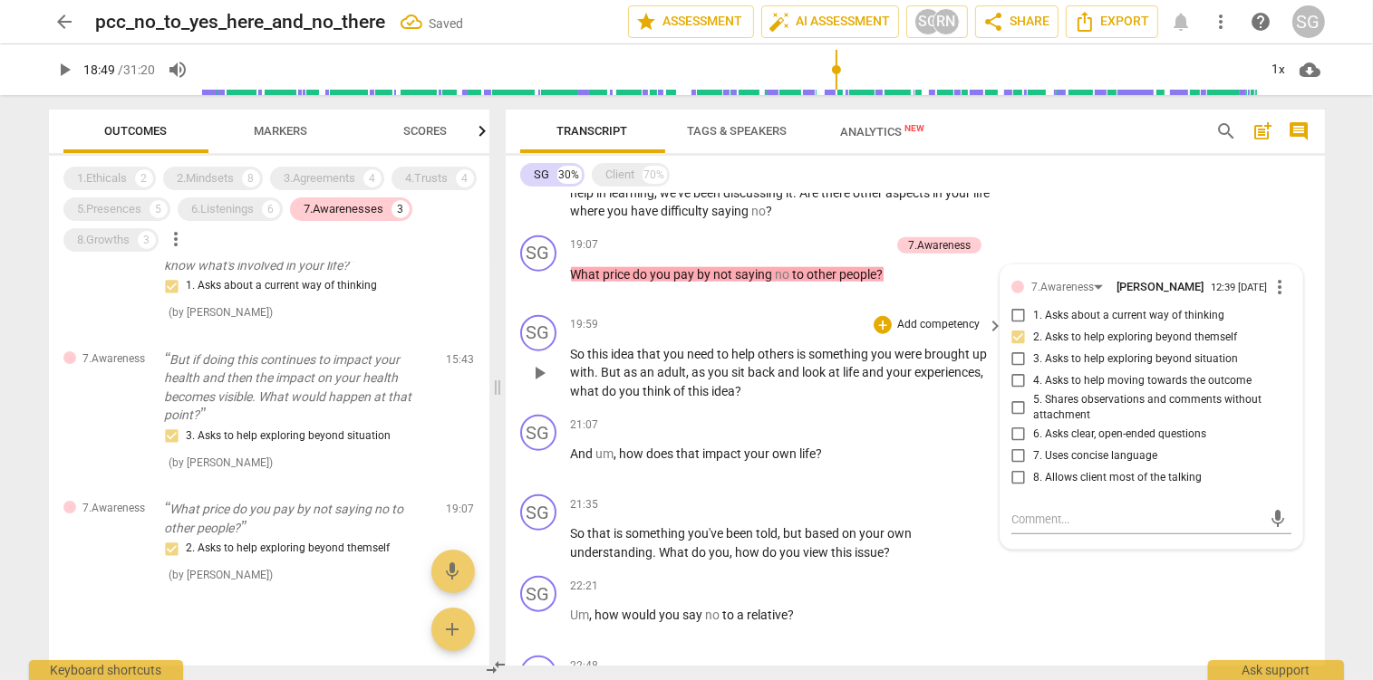
click at [776, 367] on span "back" at bounding box center [763, 372] width 30 height 14
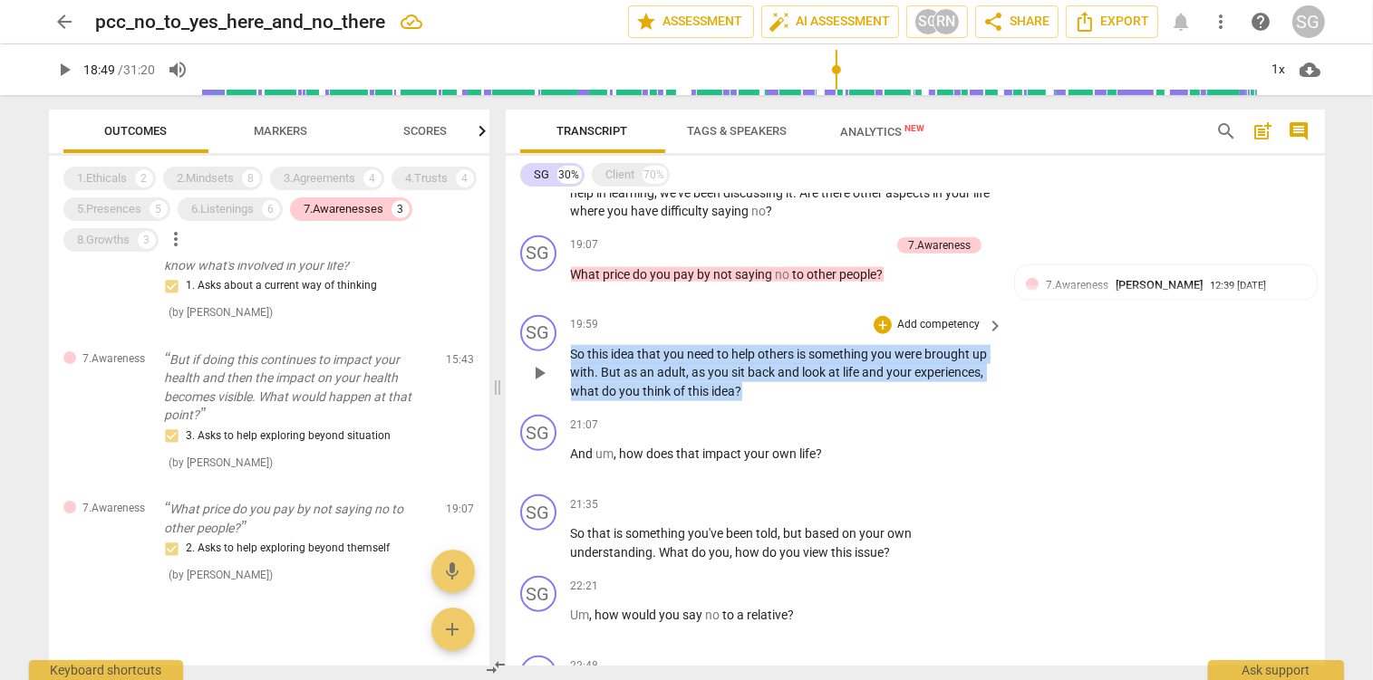
drag, startPoint x: 571, startPoint y: 356, endPoint x: 805, endPoint y: 398, distance: 238.3
click at [805, 398] on p "So this idea that you need to help others is something you were brought up with…" at bounding box center [783, 373] width 424 height 56
click at [914, 319] on p "Add competency" at bounding box center [938, 325] width 86 height 16
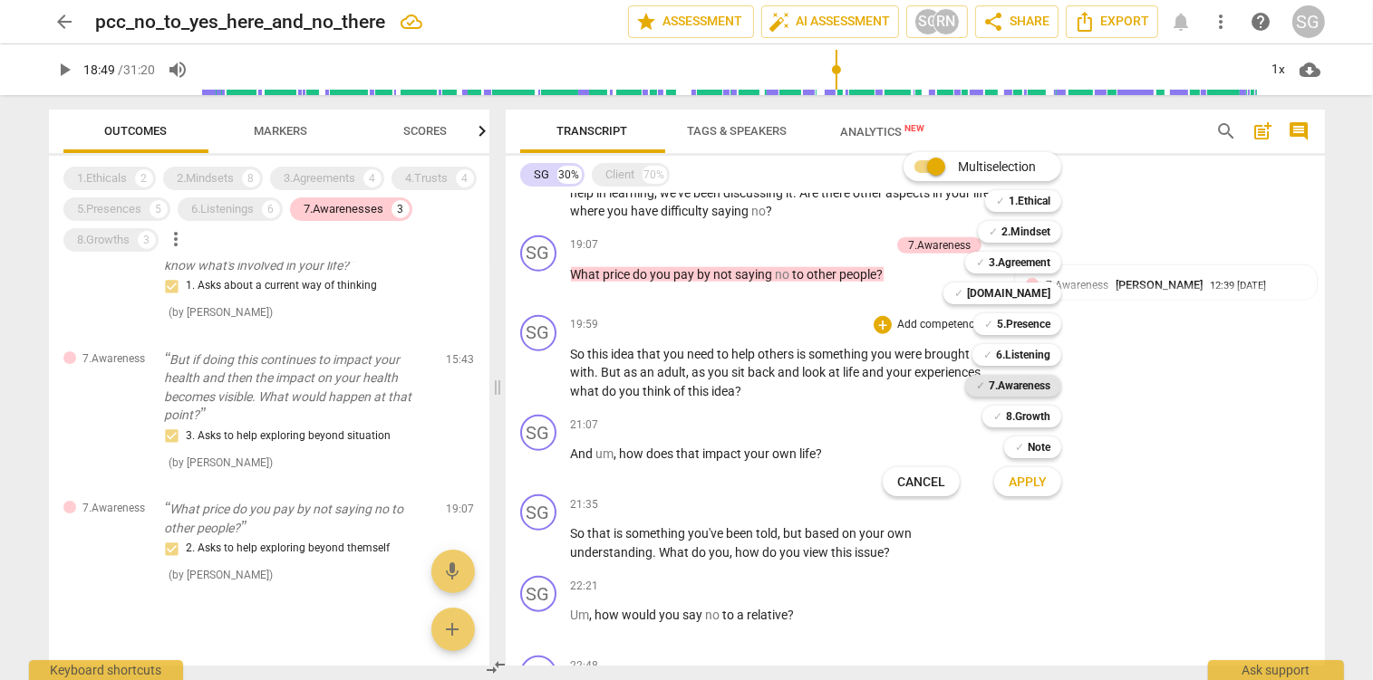
click at [1017, 382] on b "7.Awareness" at bounding box center [1020, 386] width 62 height 22
click at [1029, 487] on span "Apply" at bounding box center [1027, 483] width 38 height 18
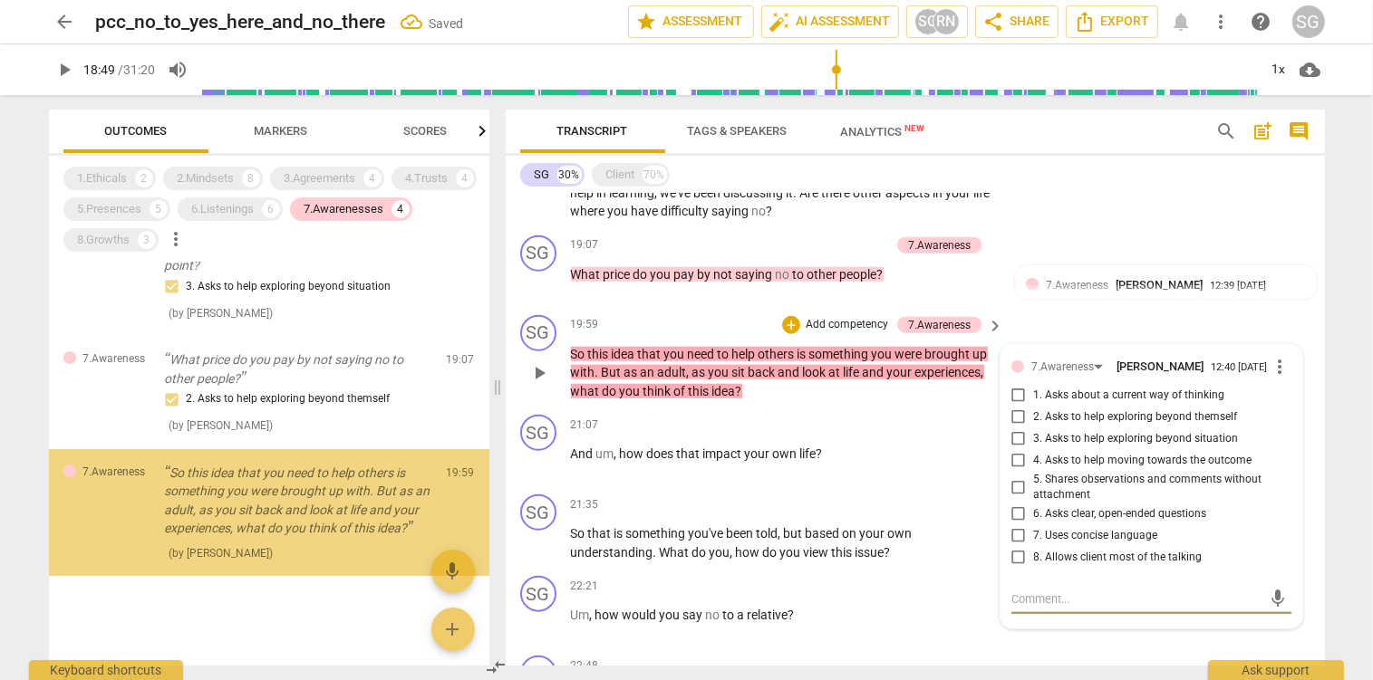
scroll to position [190, 0]
click at [1018, 400] on input "1. Asks about a current way of thinking" at bounding box center [1018, 396] width 29 height 22
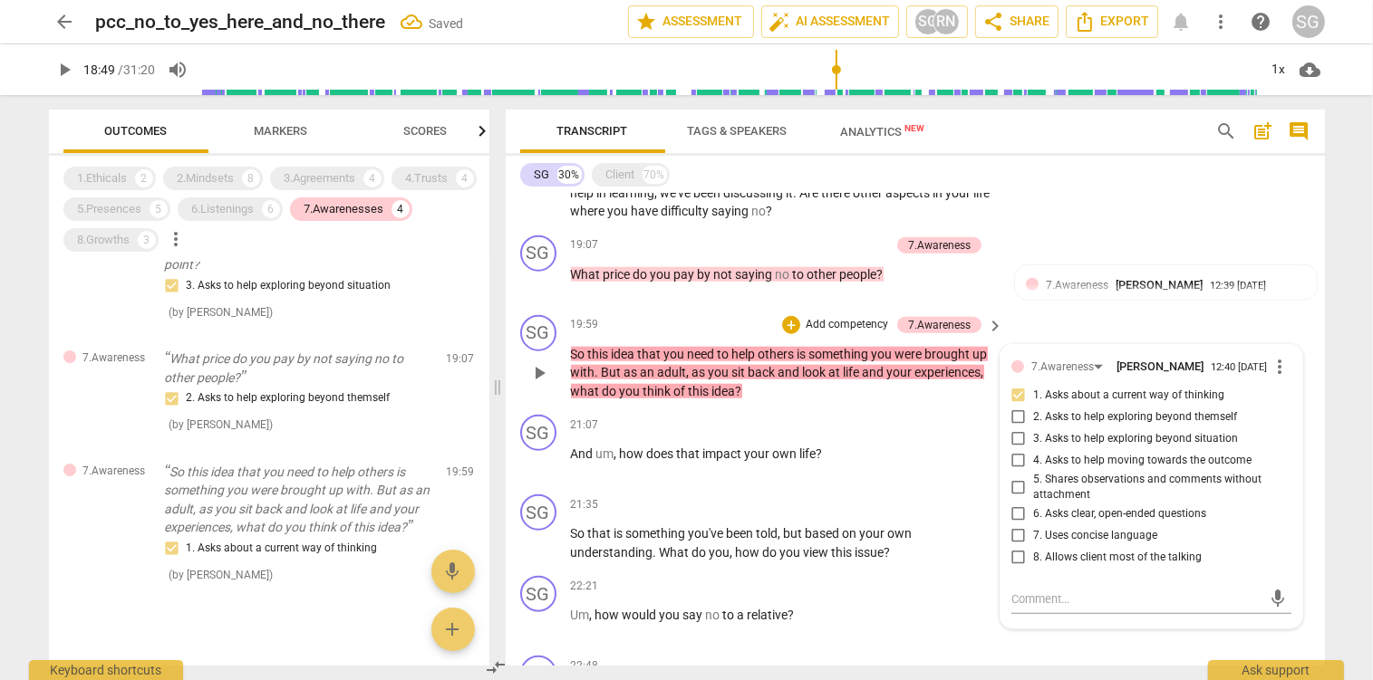
click at [806, 395] on p "So this idea that you need to help others is something you were brought up with…" at bounding box center [783, 373] width 424 height 56
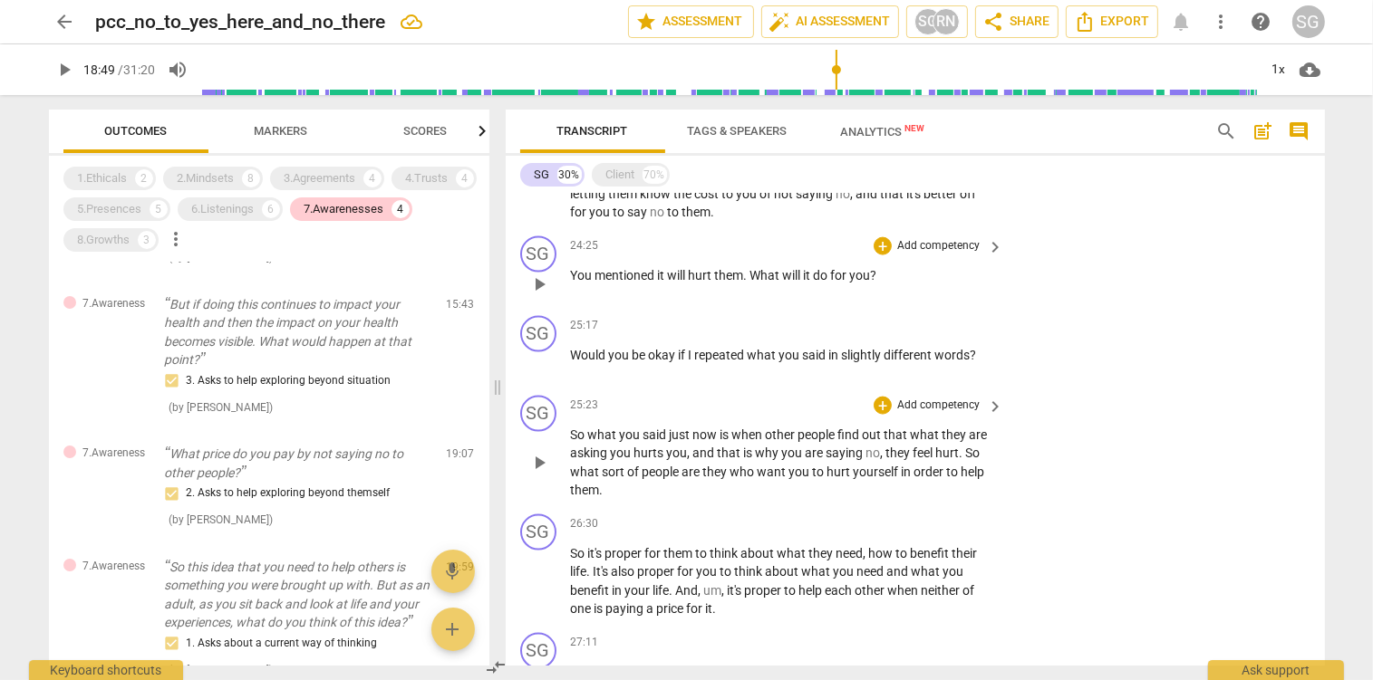
scroll to position [2744, 0]
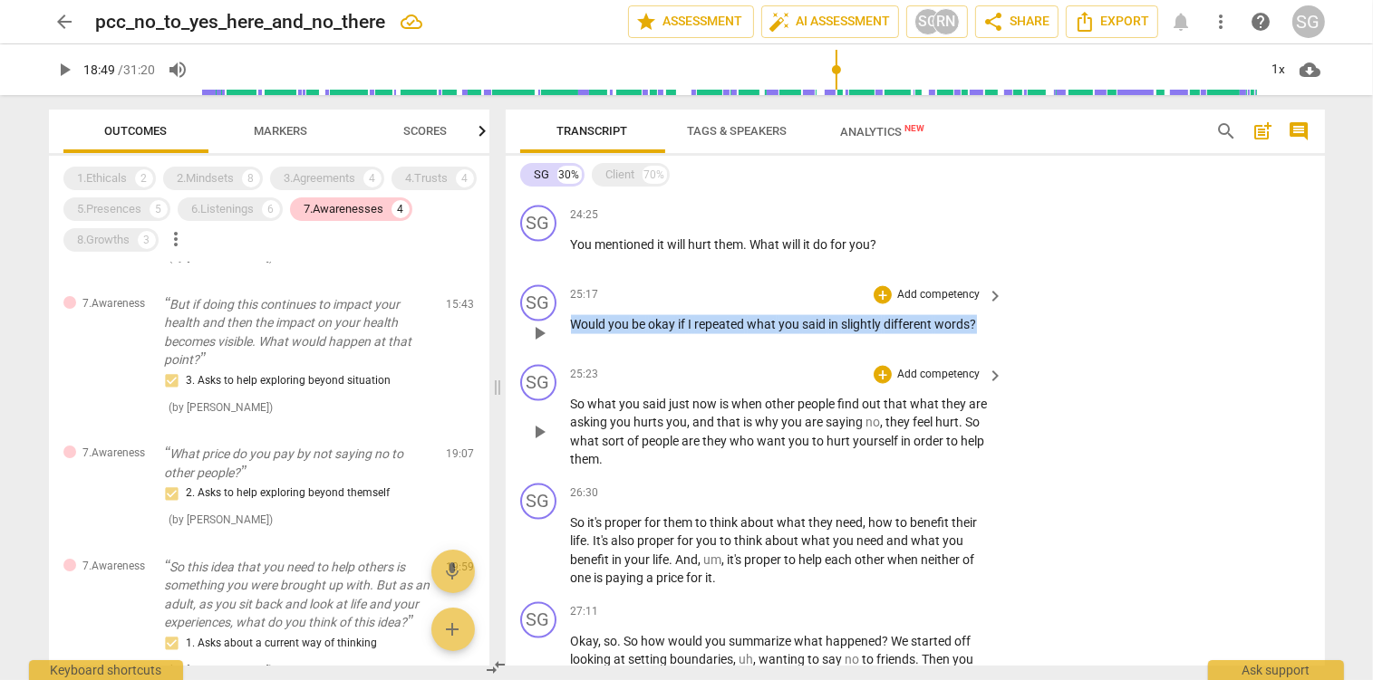
drag, startPoint x: 572, startPoint y: 327, endPoint x: 1027, endPoint y: 330, distance: 454.9
click at [1027, 330] on div "SG play_arrow pause 25:17 + Add competency keyboard_arrow_right Would you be ok…" at bounding box center [915, 318] width 819 height 80
click at [916, 290] on p "Add competency" at bounding box center [938, 295] width 86 height 16
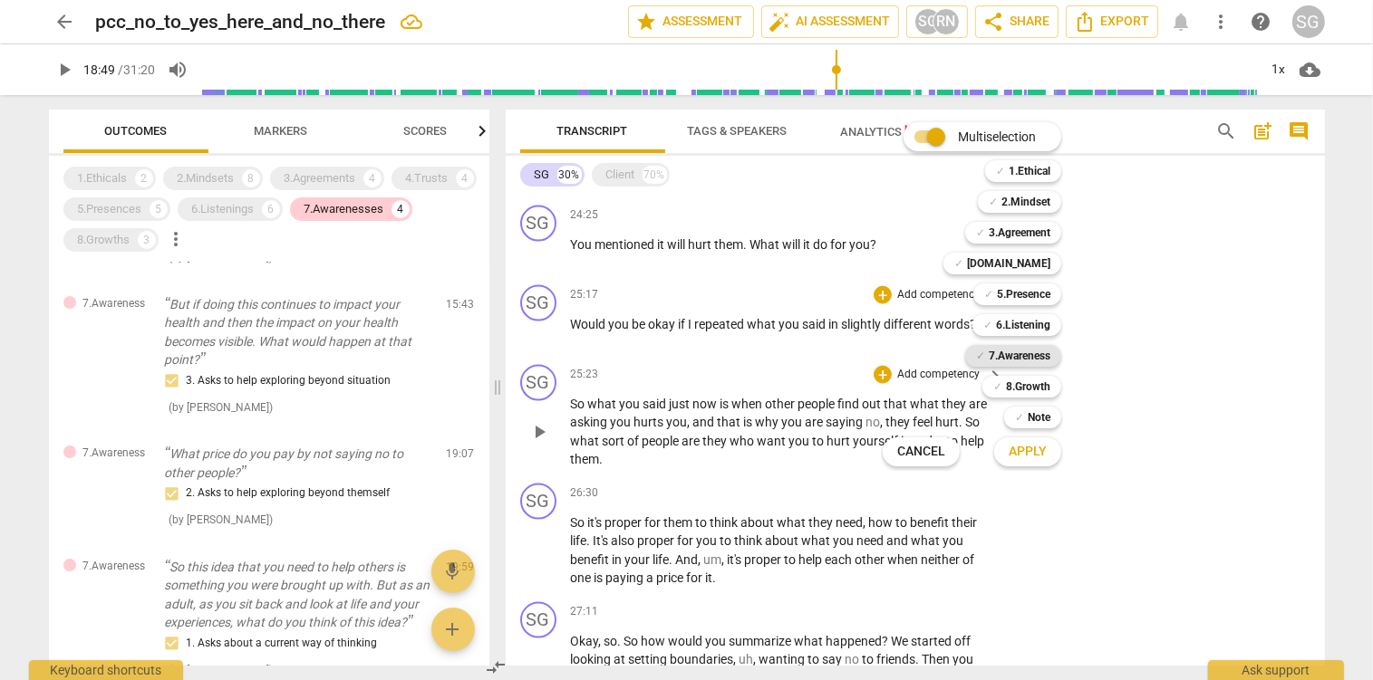
click at [1027, 355] on b "7.Awareness" at bounding box center [1020, 356] width 62 height 22
click at [1047, 452] on span "Apply" at bounding box center [1027, 452] width 38 height 18
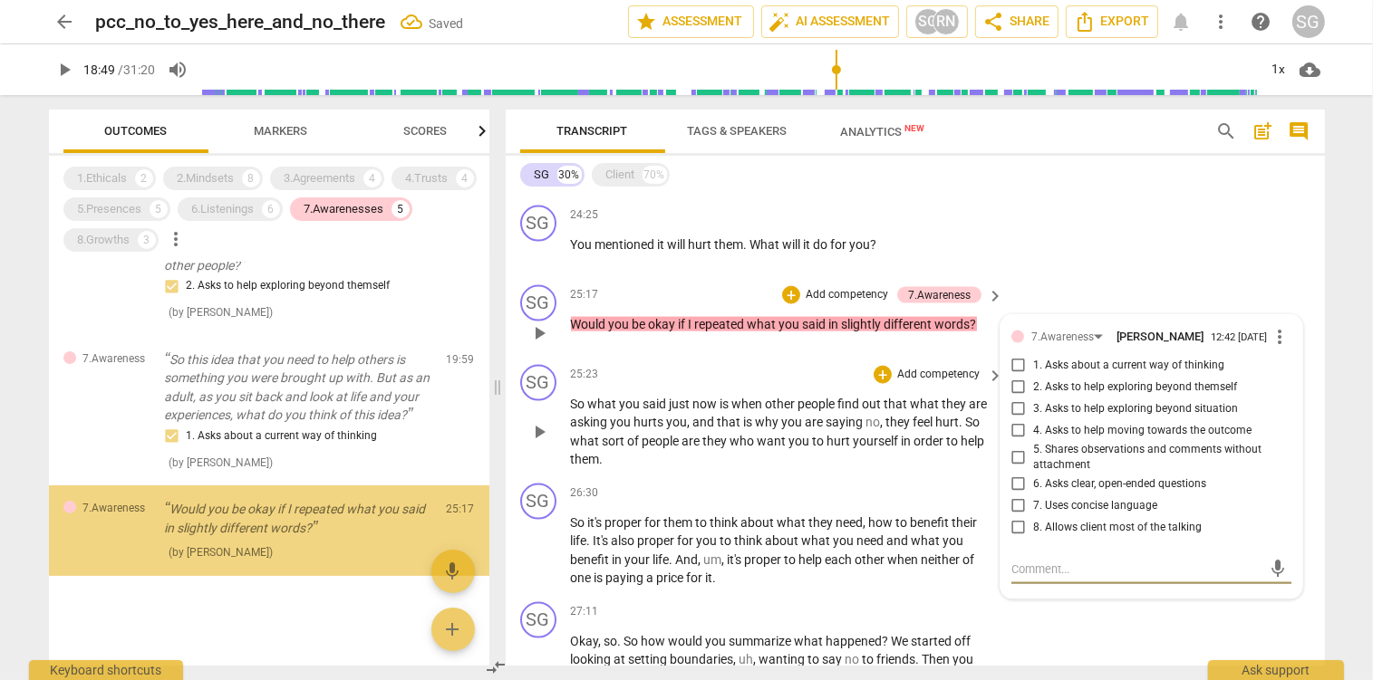
scroll to position [303, 0]
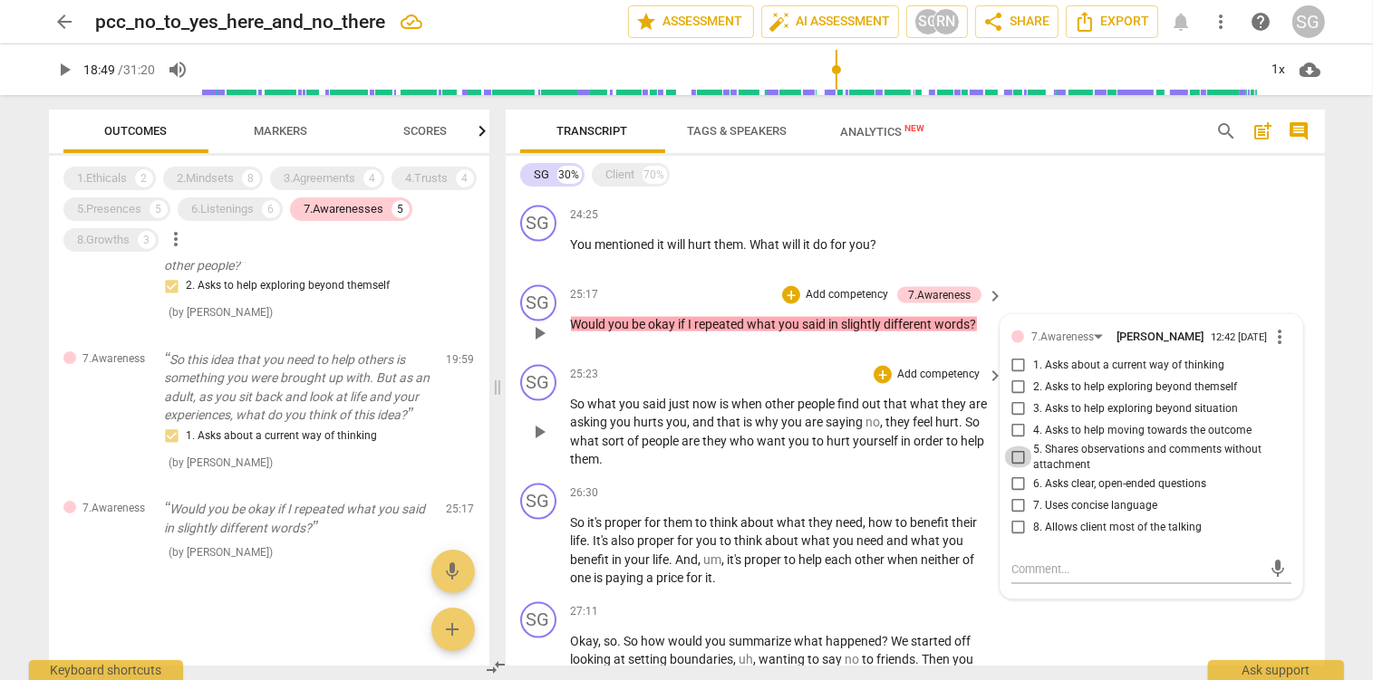
click at [1020, 464] on input "5. Shares observations and comments without attachment" at bounding box center [1018, 458] width 29 height 22
click at [879, 441] on span "yourself" at bounding box center [878, 441] width 48 height 14
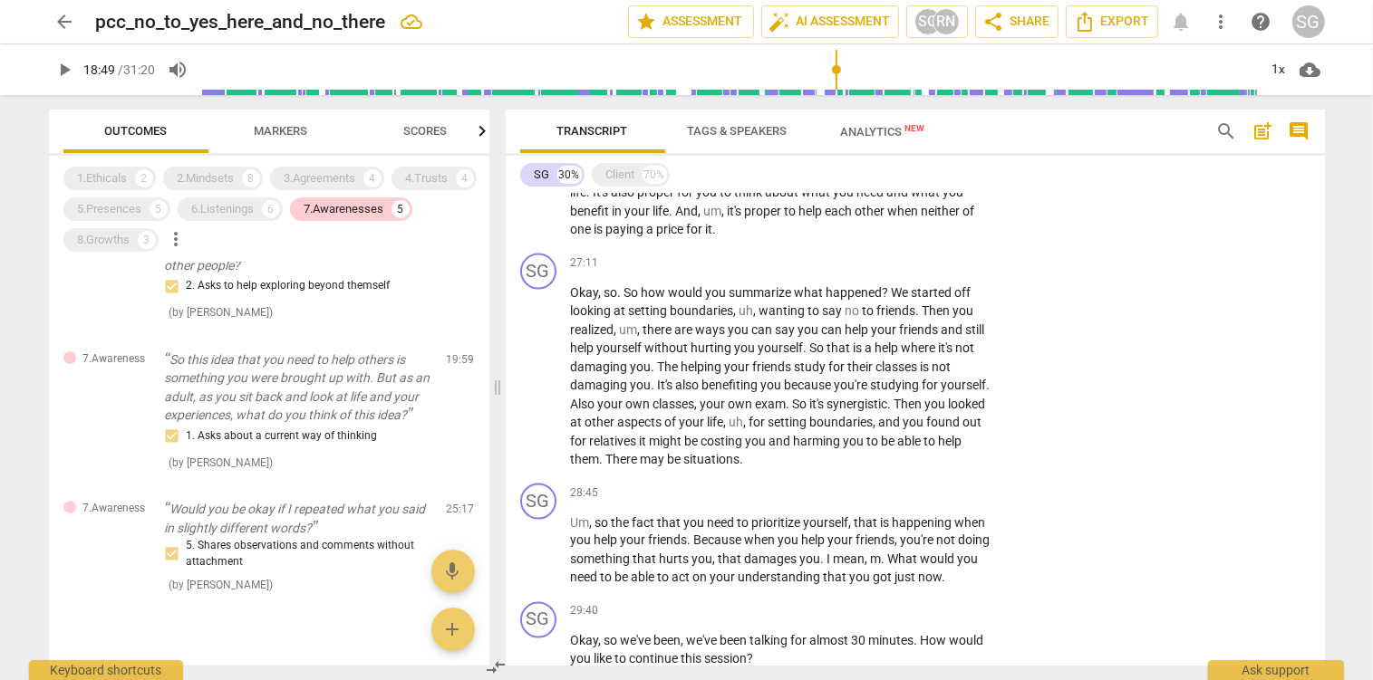
scroll to position [3126, 0]
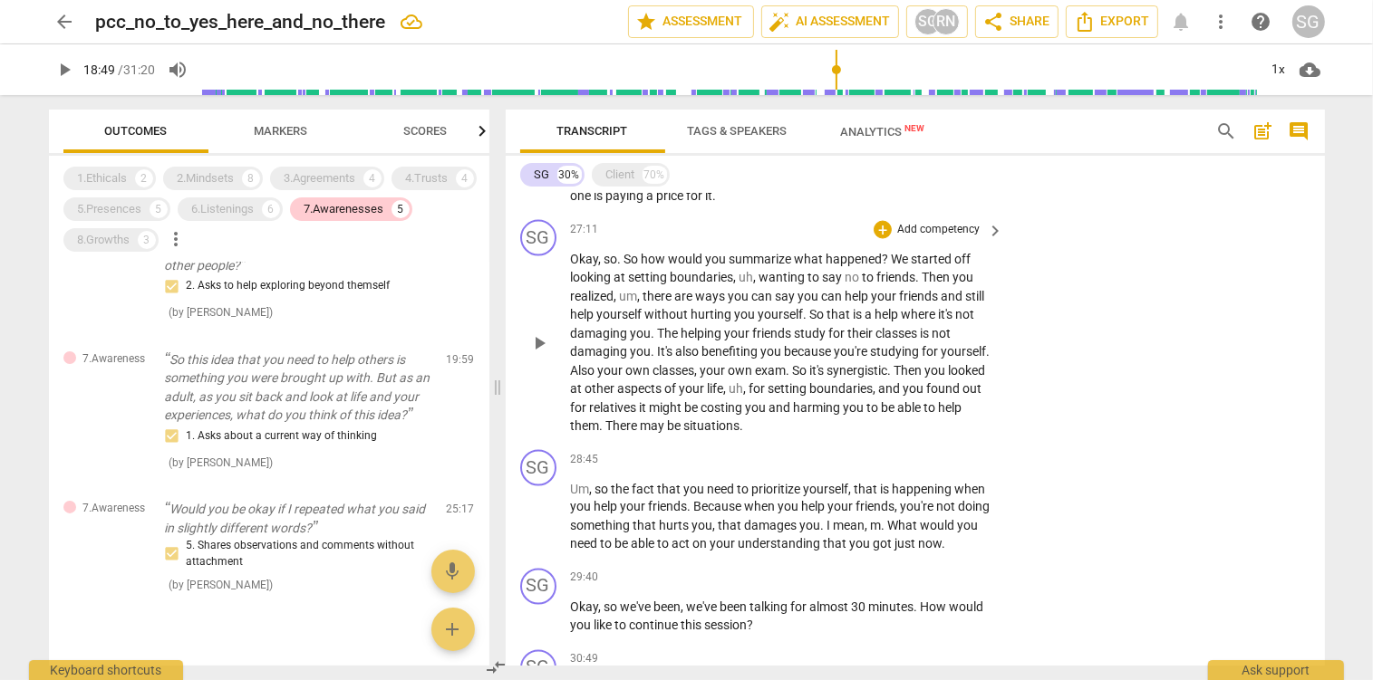
click at [533, 341] on span "play_arrow" at bounding box center [539, 344] width 22 height 22
click at [623, 169] on div "Client" at bounding box center [620, 175] width 29 height 18
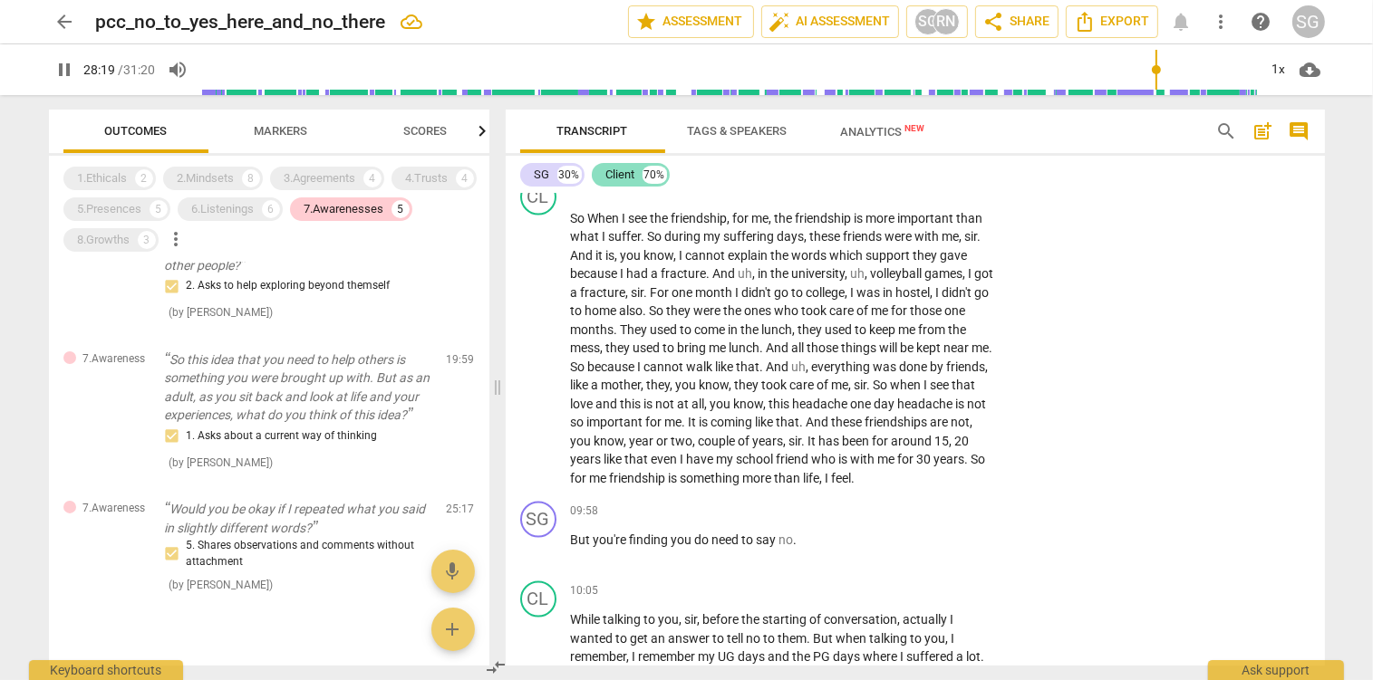
scroll to position [9062, 0]
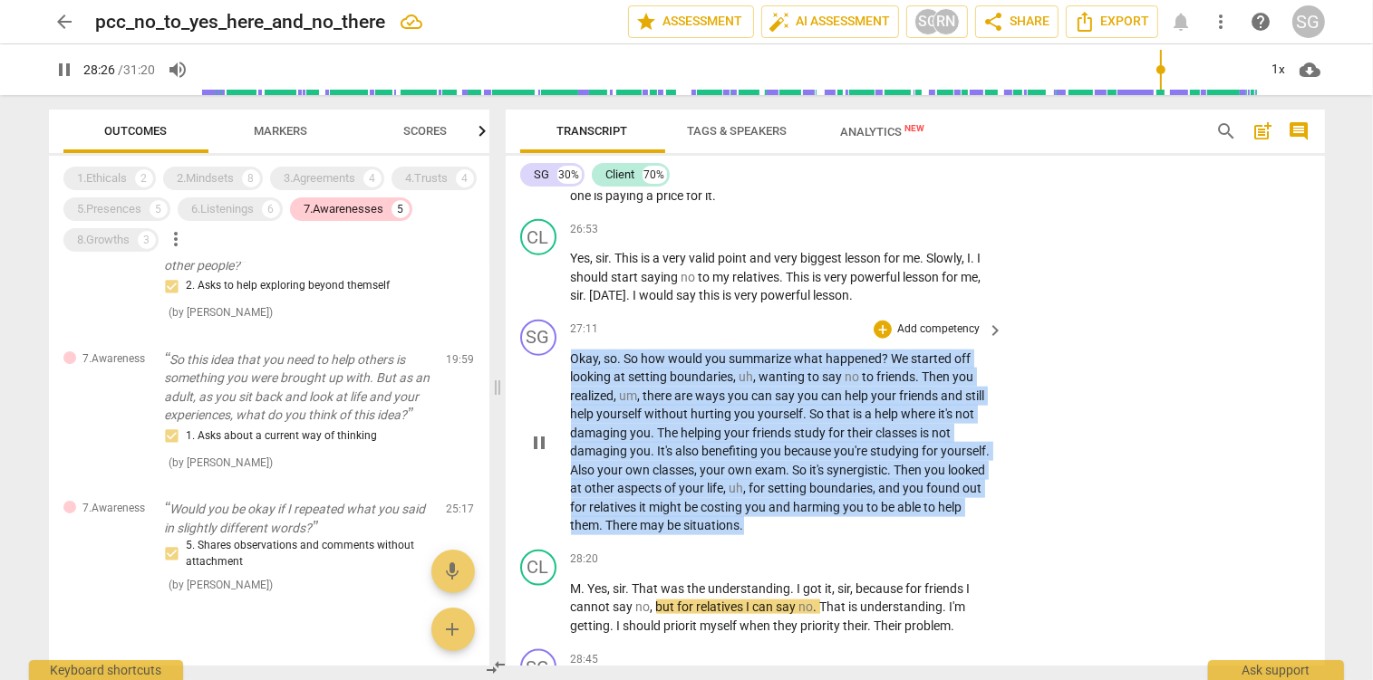
drag, startPoint x: 573, startPoint y: 361, endPoint x: 803, endPoint y: 537, distance: 290.1
click at [803, 537] on div "SG play_arrow pause 27:11 + Add competency keyboard_arrow_right Okay , so . So …" at bounding box center [915, 428] width 819 height 230
click at [920, 324] on p "Add competency" at bounding box center [938, 330] width 86 height 16
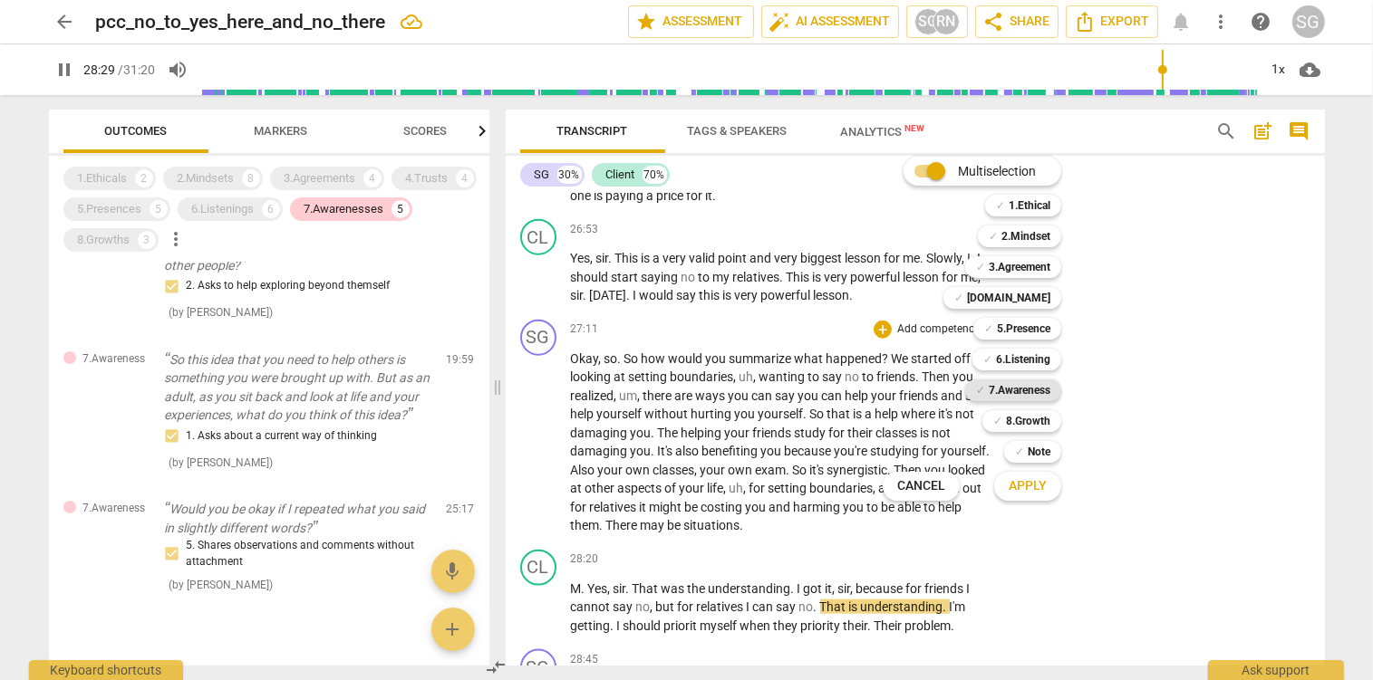
click at [1002, 390] on b "7.Awareness" at bounding box center [1020, 391] width 62 height 22
click at [1025, 482] on span "Apply" at bounding box center [1027, 486] width 38 height 18
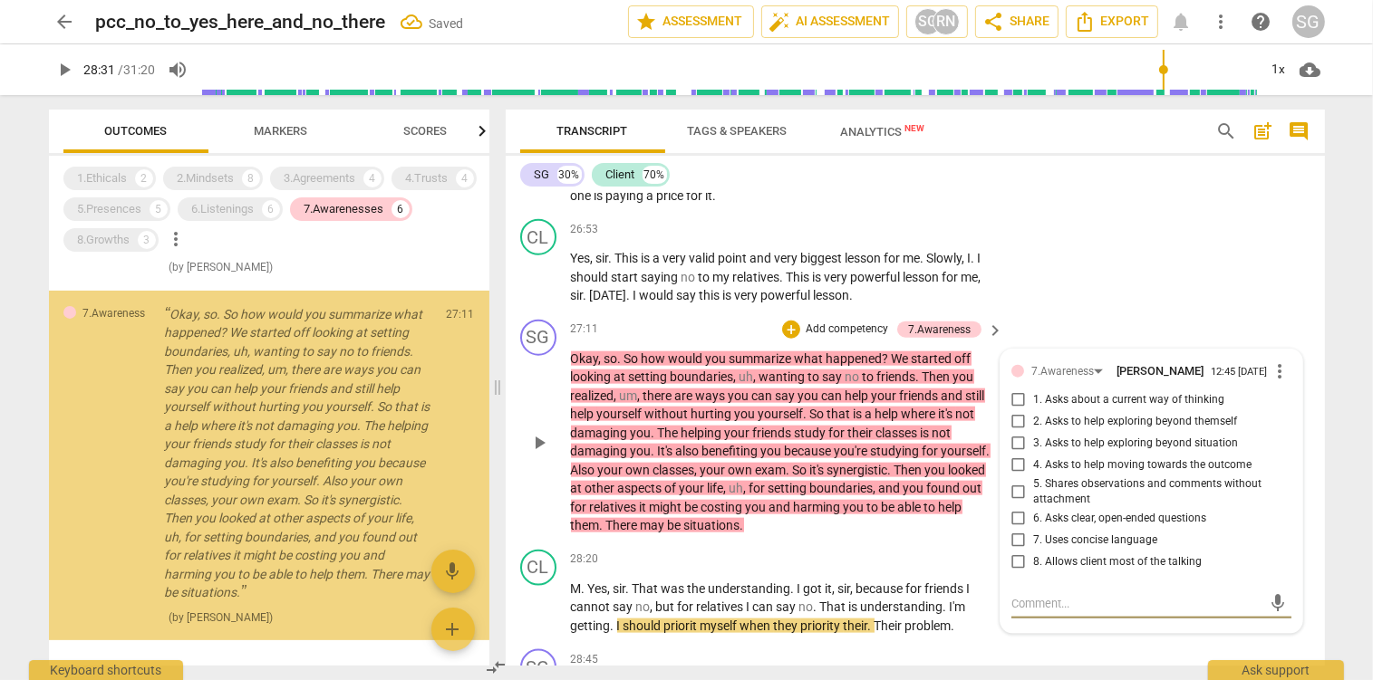
scroll to position [622, 0]
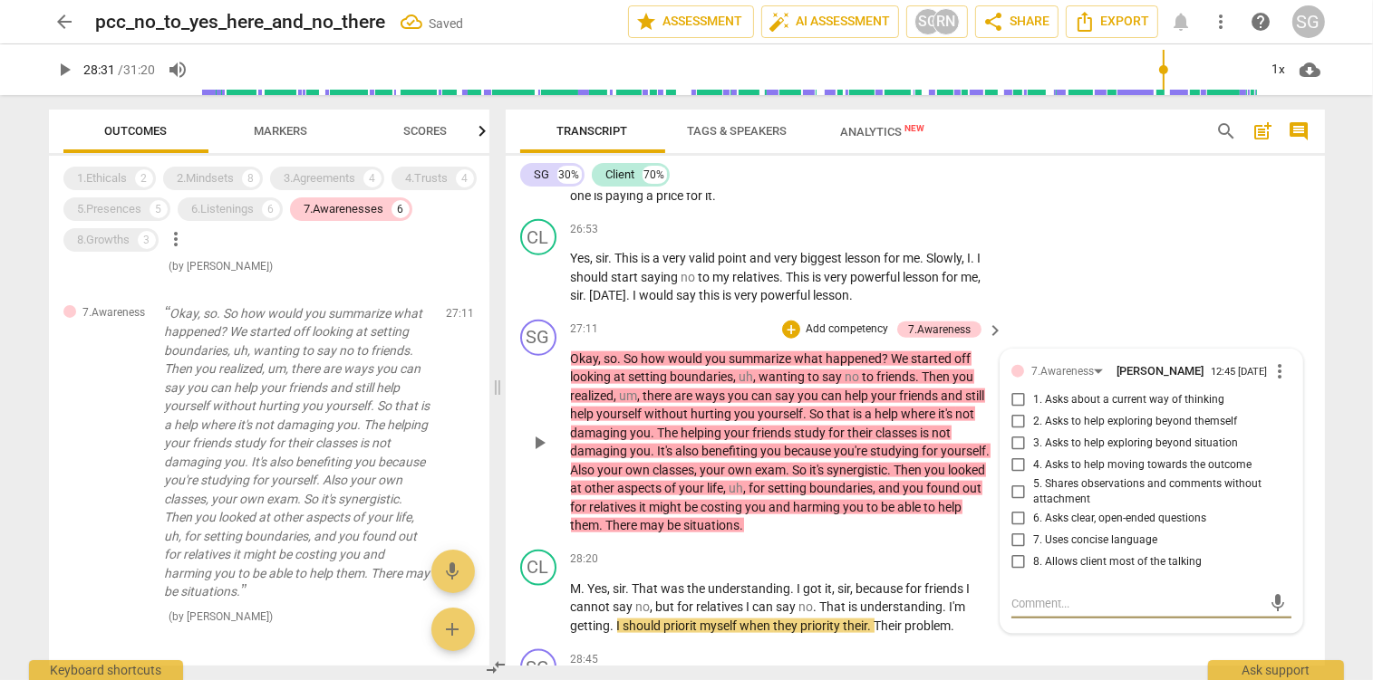
click at [1024, 496] on input "5. Shares observations and comments without attachment" at bounding box center [1018, 492] width 29 height 22
click at [844, 539] on div "SG play_arrow pause 27:11 + Add competency 7.Awareness keyboard_arrow_right Oka…" at bounding box center [915, 428] width 819 height 230
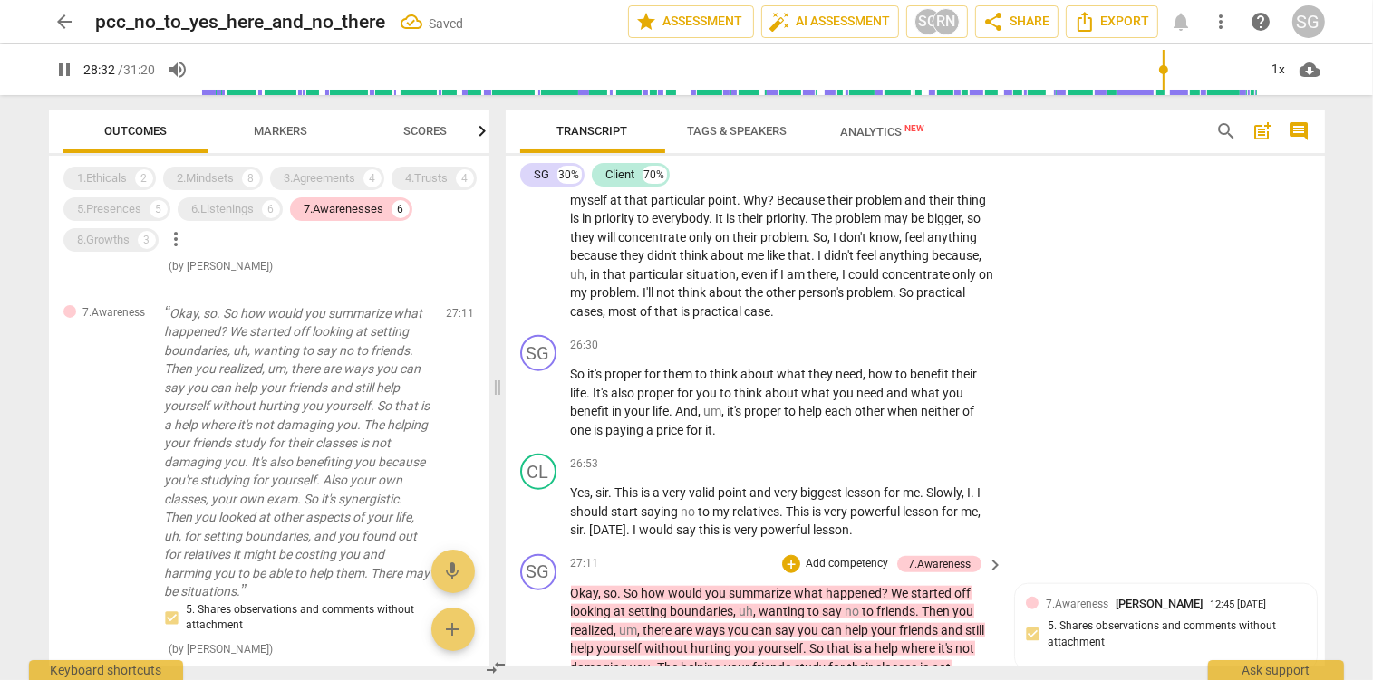
scroll to position [8871, 0]
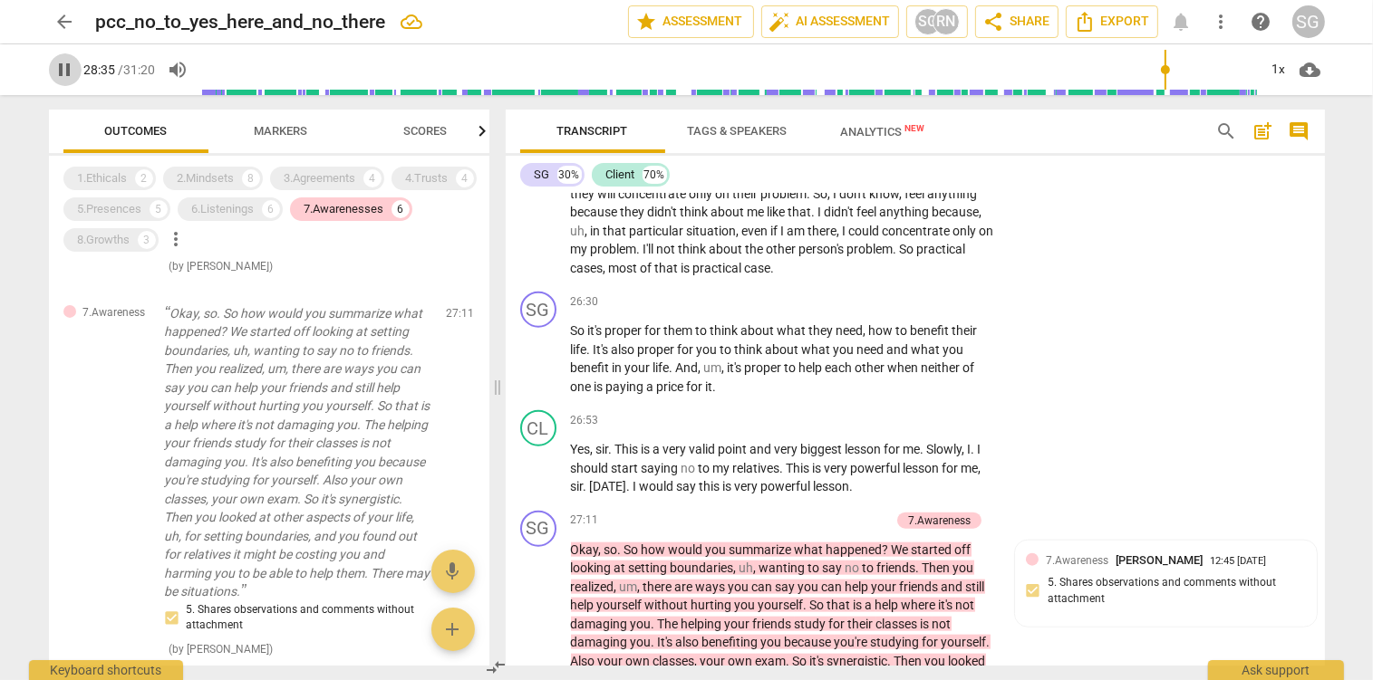
click at [62, 75] on span "pause" at bounding box center [65, 70] width 22 height 22
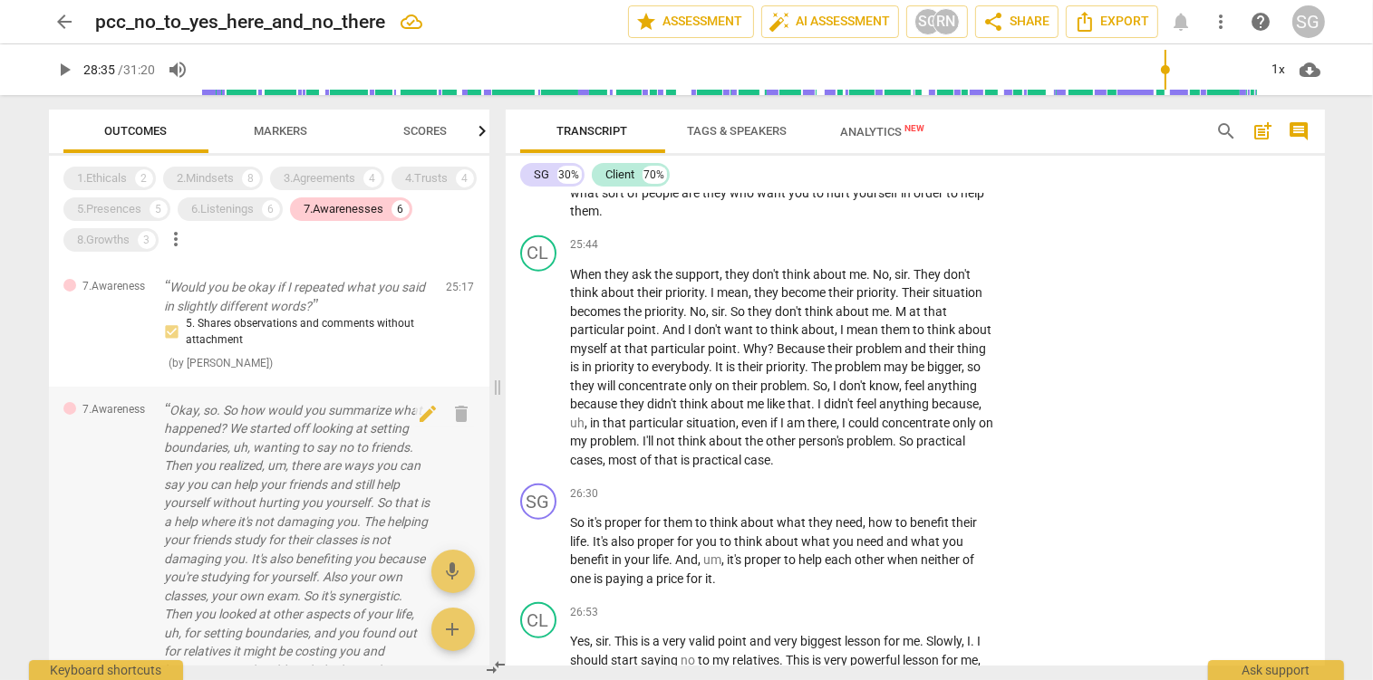
scroll to position [430, 0]
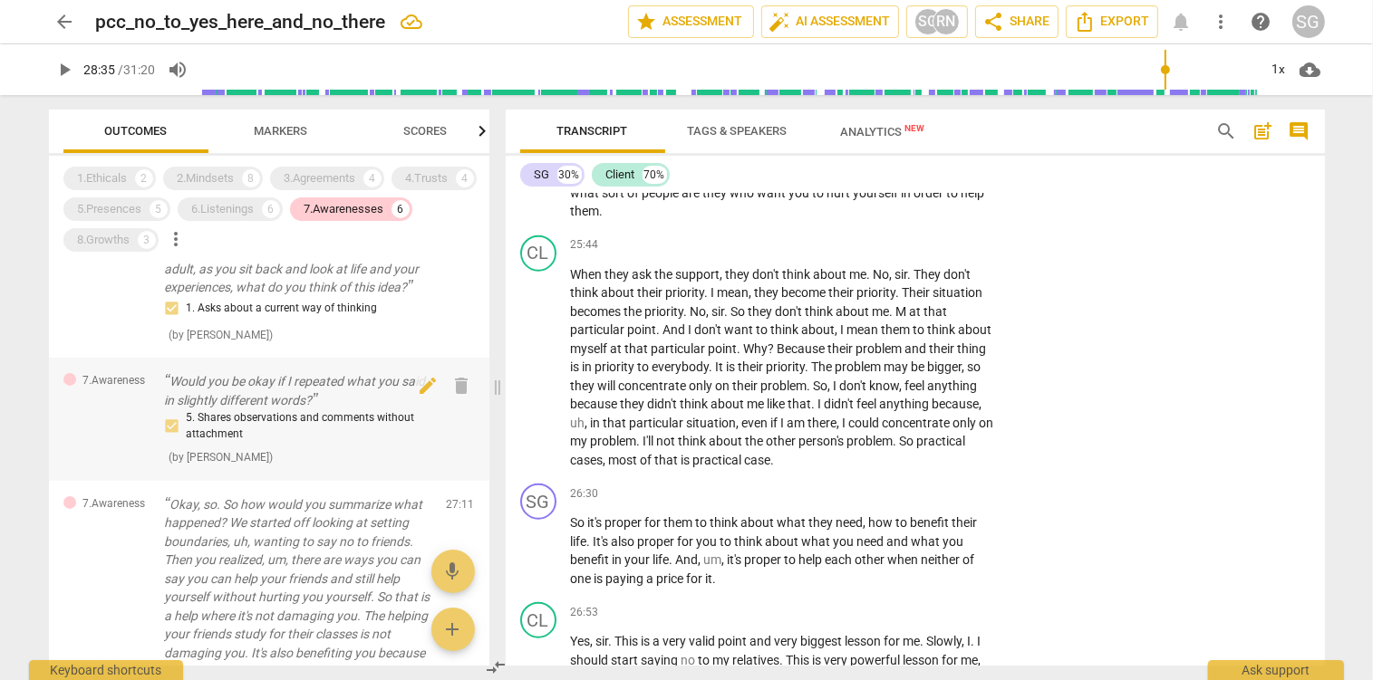
click at [275, 402] on p "Would you be okay if I repeated what you said in slightly different words?" at bounding box center [298, 390] width 267 height 37
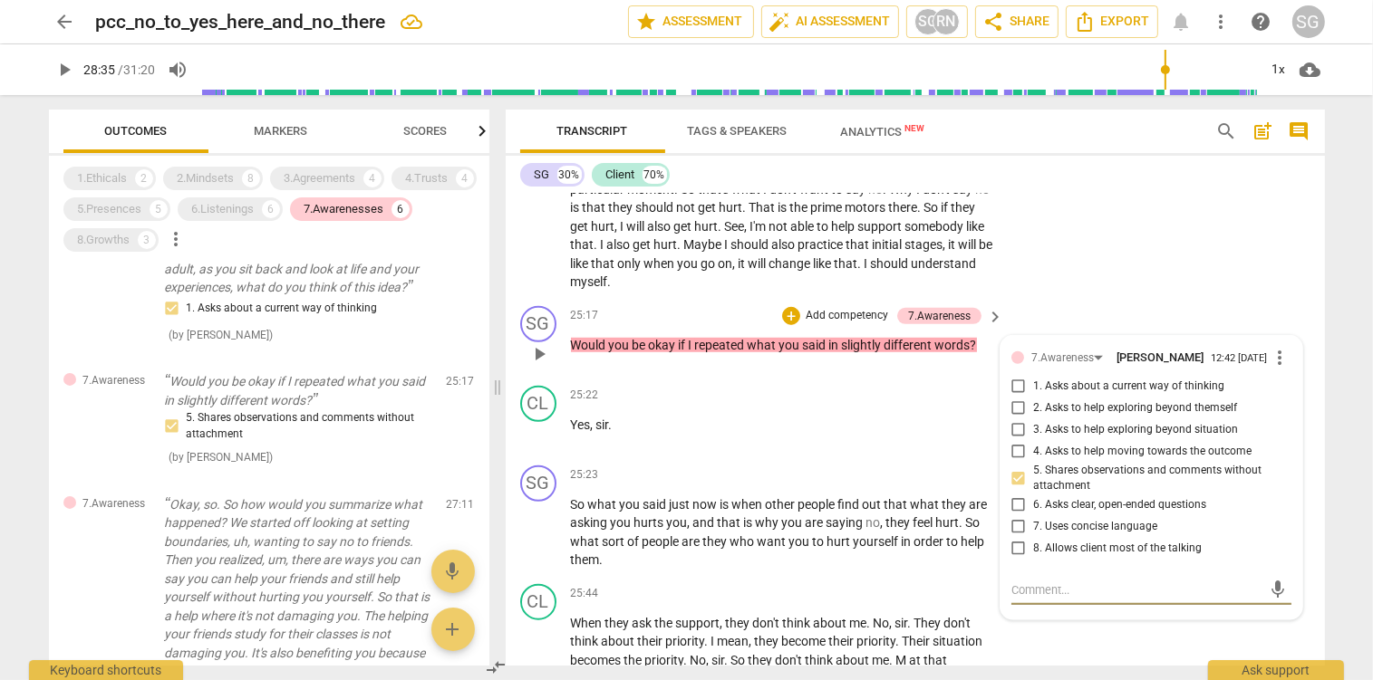
scroll to position [8334, 0]
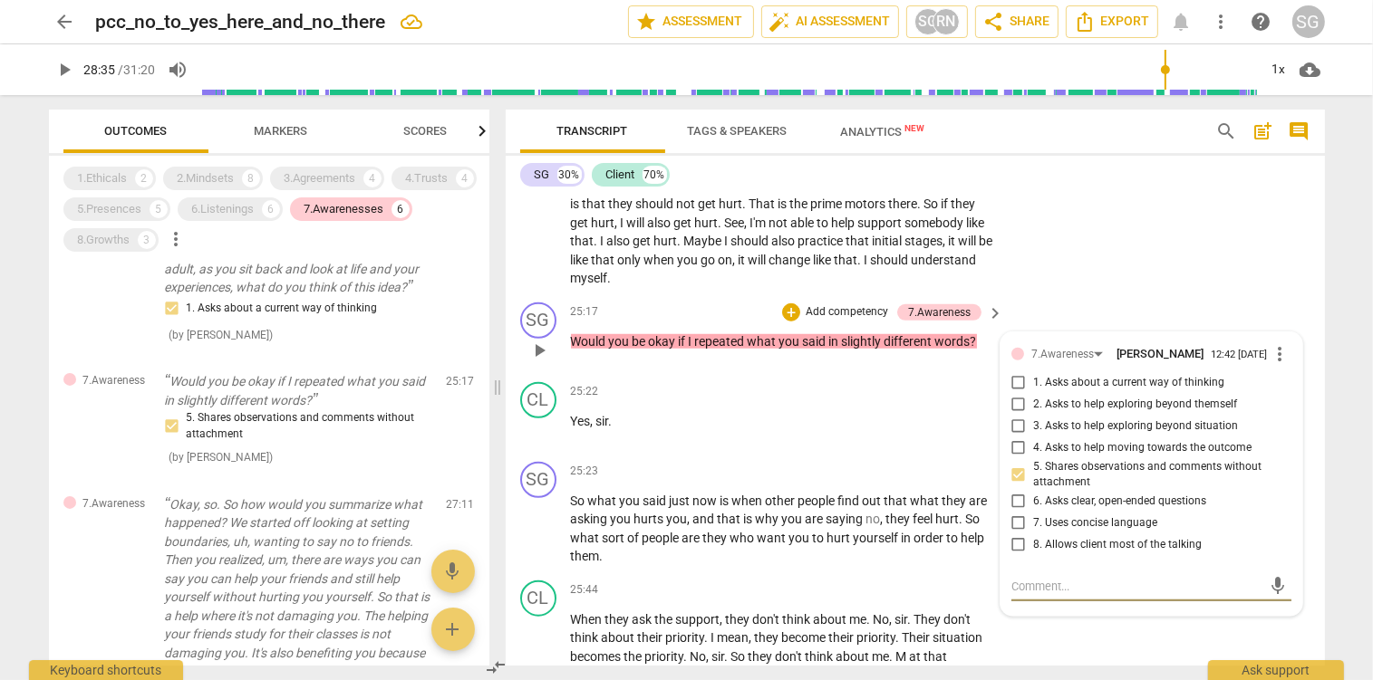
click at [1276, 356] on span "more_vert" at bounding box center [1280, 354] width 22 height 22
click at [1292, 393] on li "Delete" at bounding box center [1300, 390] width 63 height 34
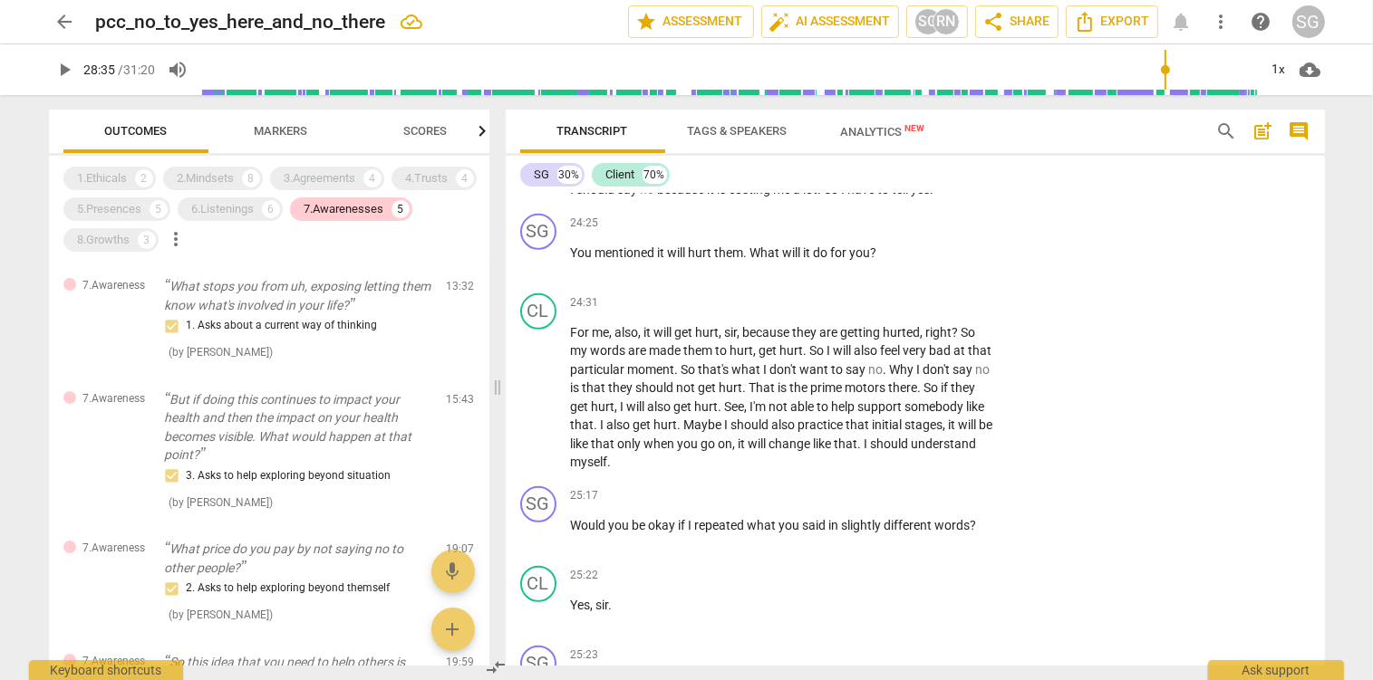
scroll to position [7951, 0]
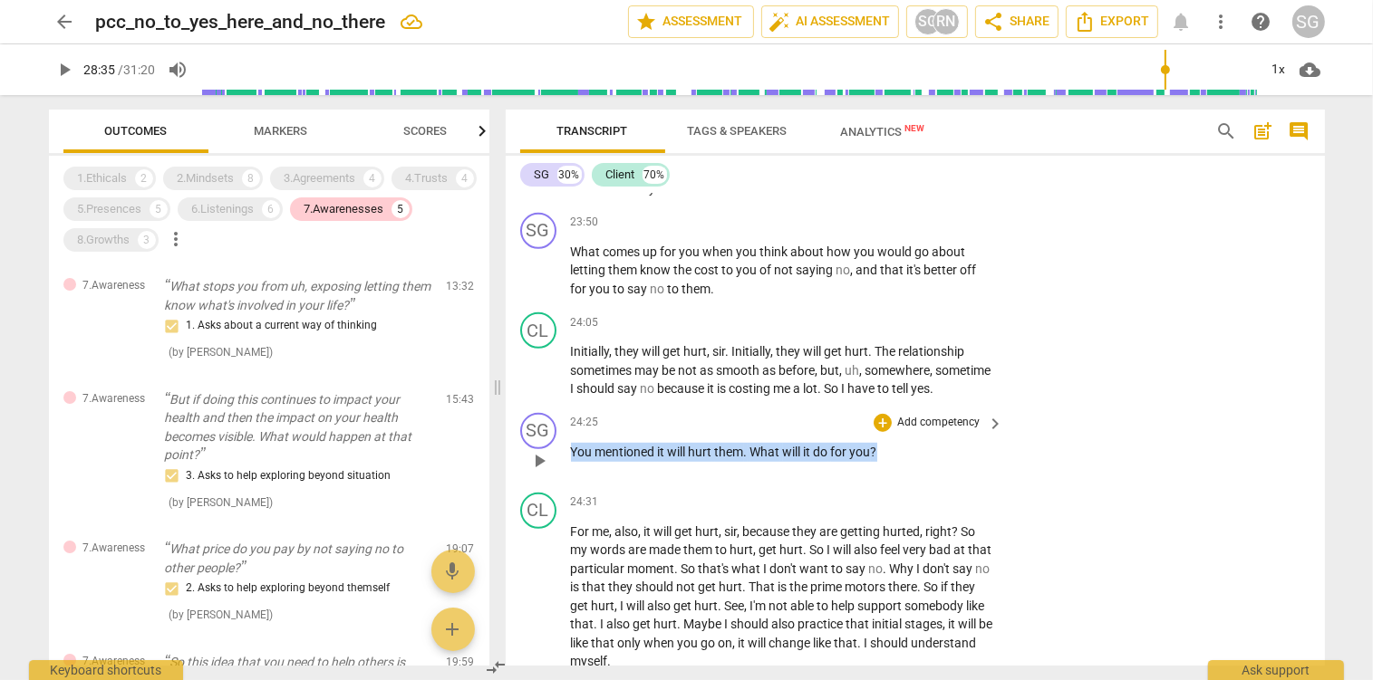
drag, startPoint x: 573, startPoint y: 450, endPoint x: 889, endPoint y: 460, distance: 316.4
click at [889, 460] on p "You mentioned it will hurt them . What will it do for you ?" at bounding box center [783, 452] width 424 height 19
click at [969, 421] on p "Add competency" at bounding box center [938, 423] width 86 height 16
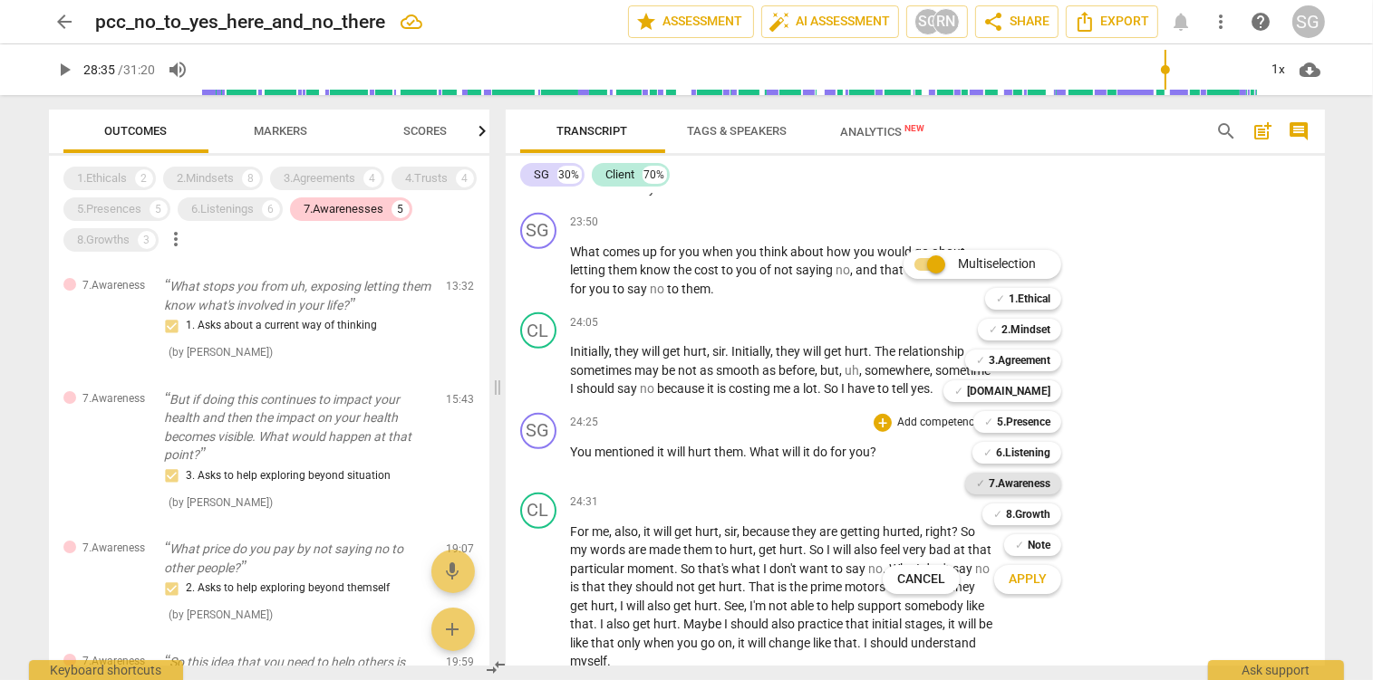
click at [1016, 482] on b "7.Awareness" at bounding box center [1020, 484] width 62 height 22
click at [1045, 577] on span "Apply" at bounding box center [1027, 580] width 38 height 18
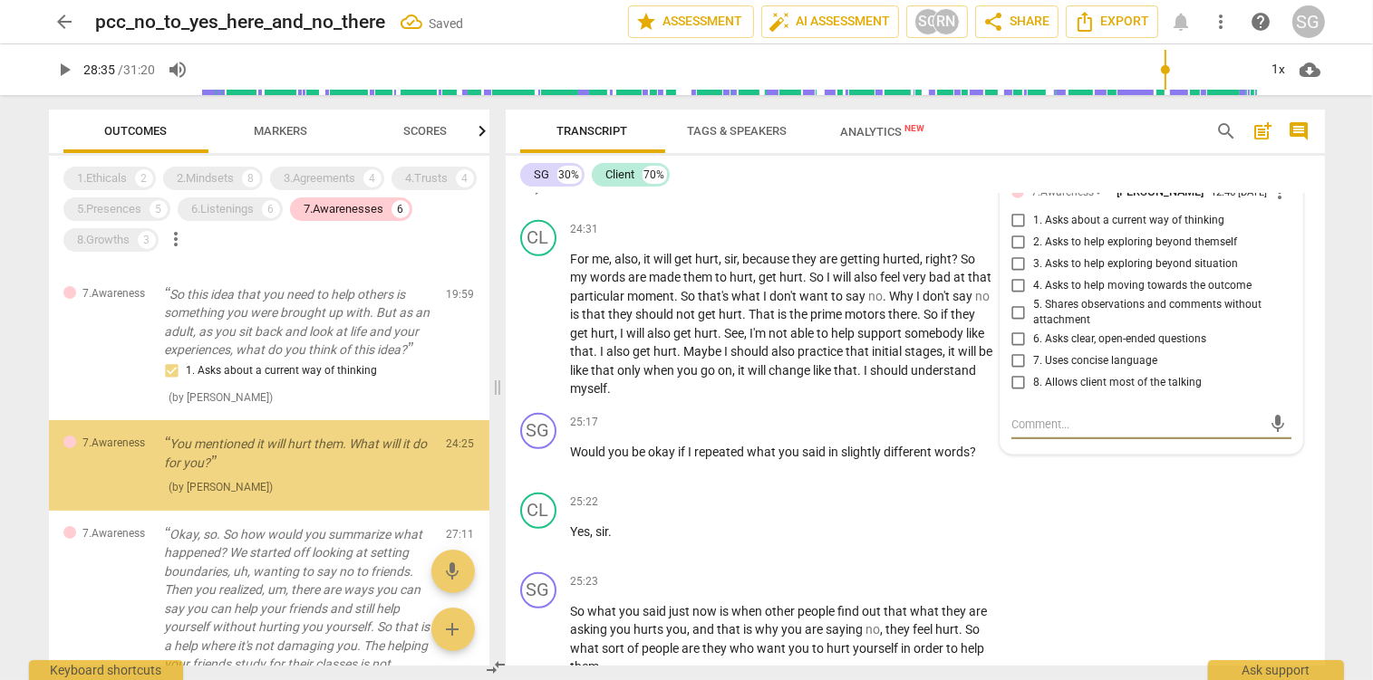
scroll to position [369, 0]
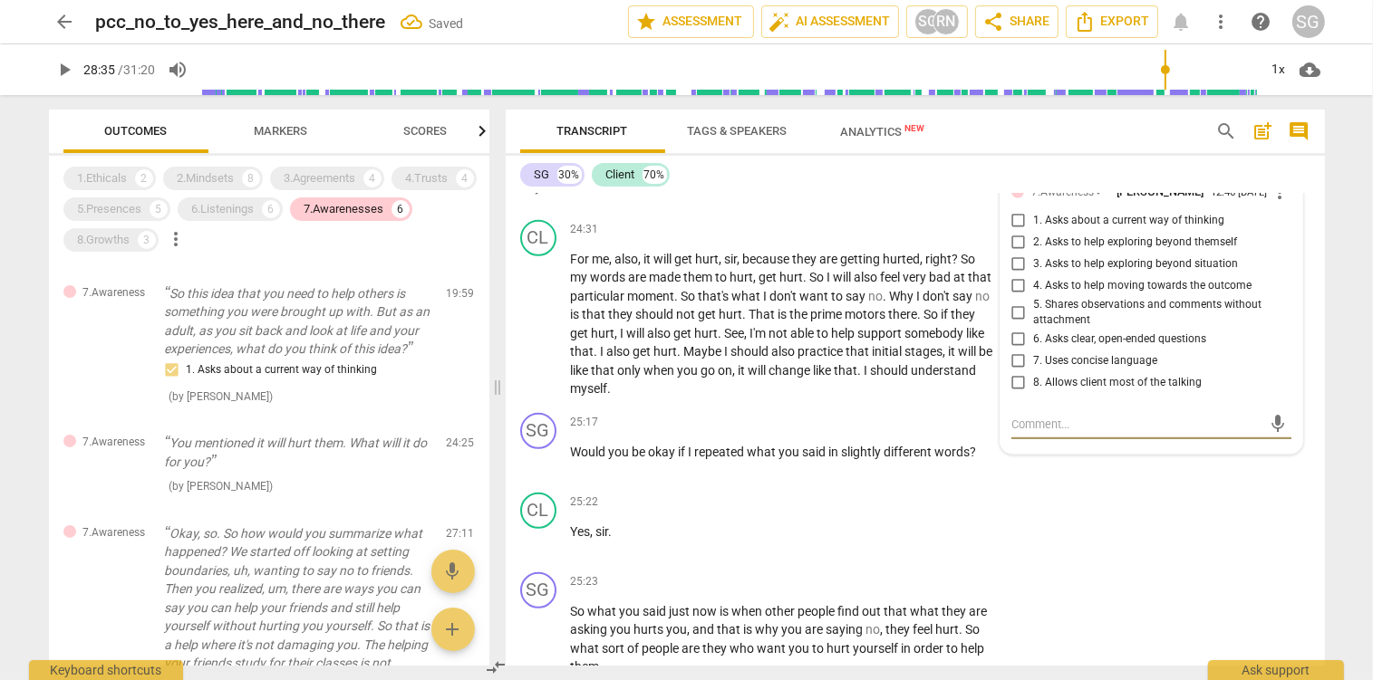
click at [1015, 343] on input "6. Asks clear, open-ended questions" at bounding box center [1018, 340] width 29 height 22
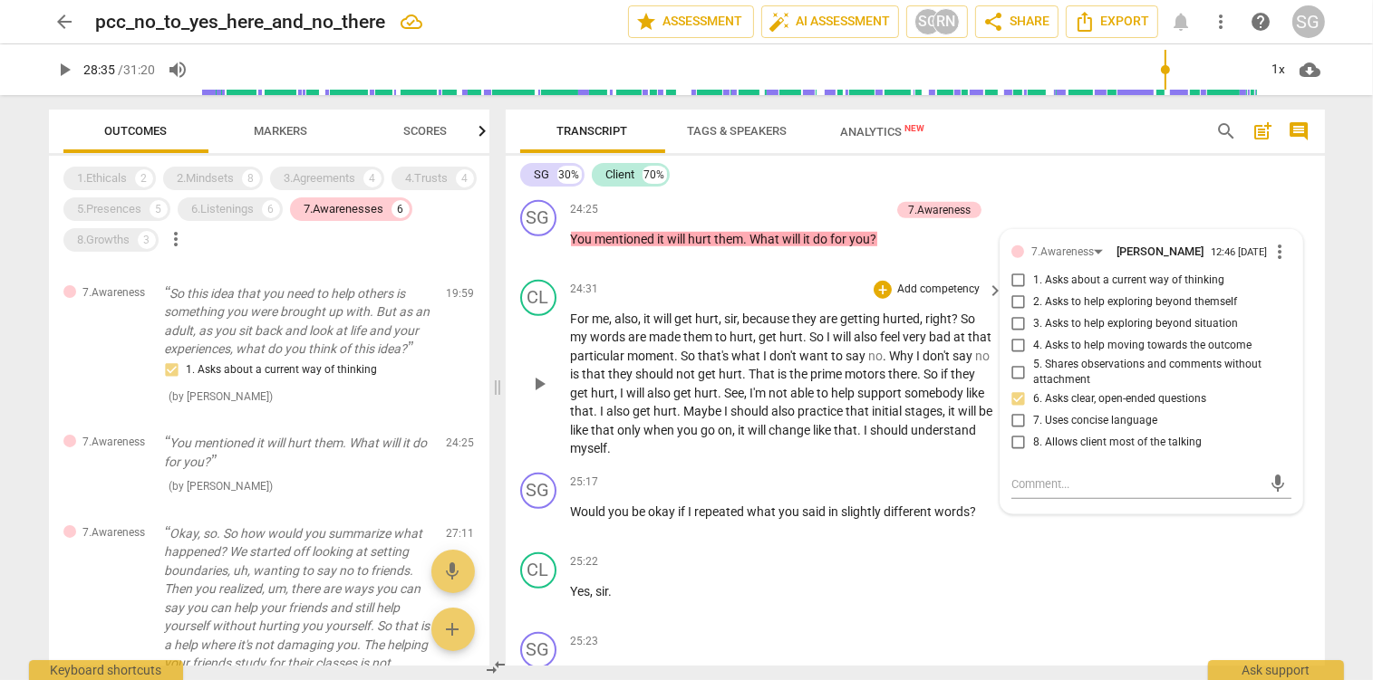
scroll to position [8128, 0]
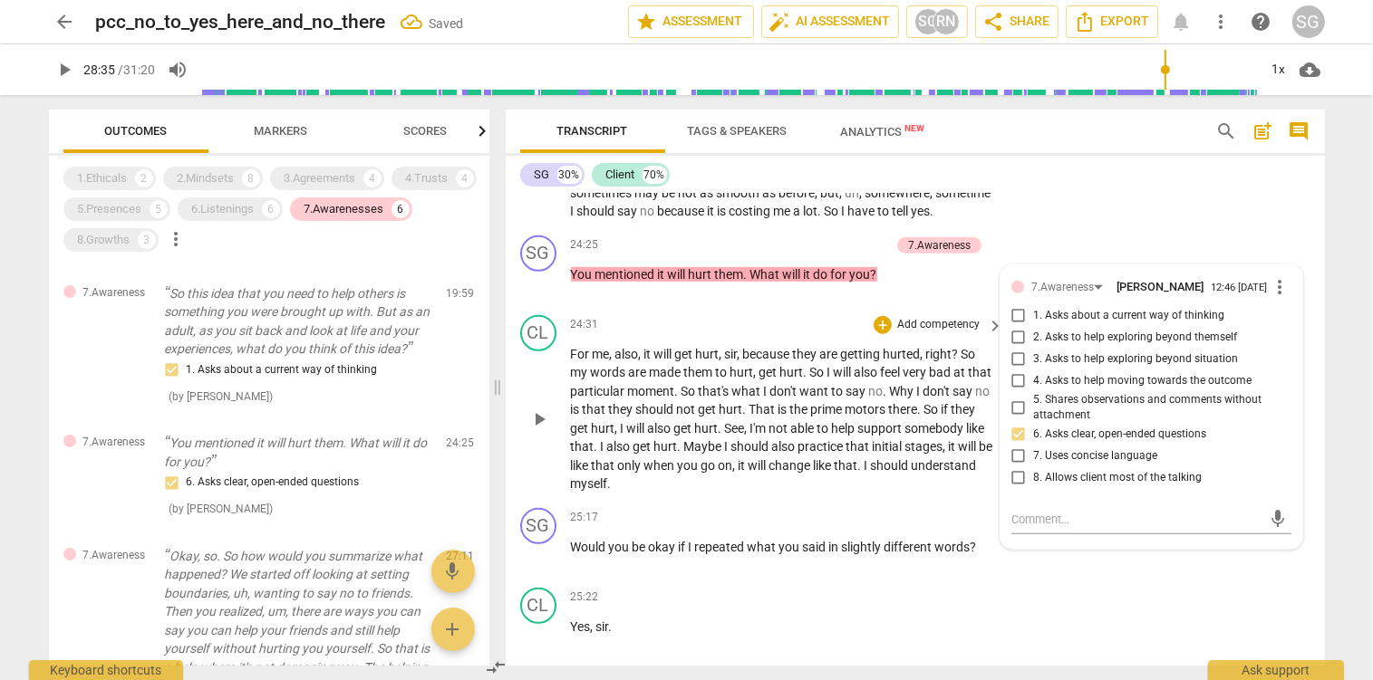
click at [778, 409] on span "That" at bounding box center [763, 409] width 29 height 14
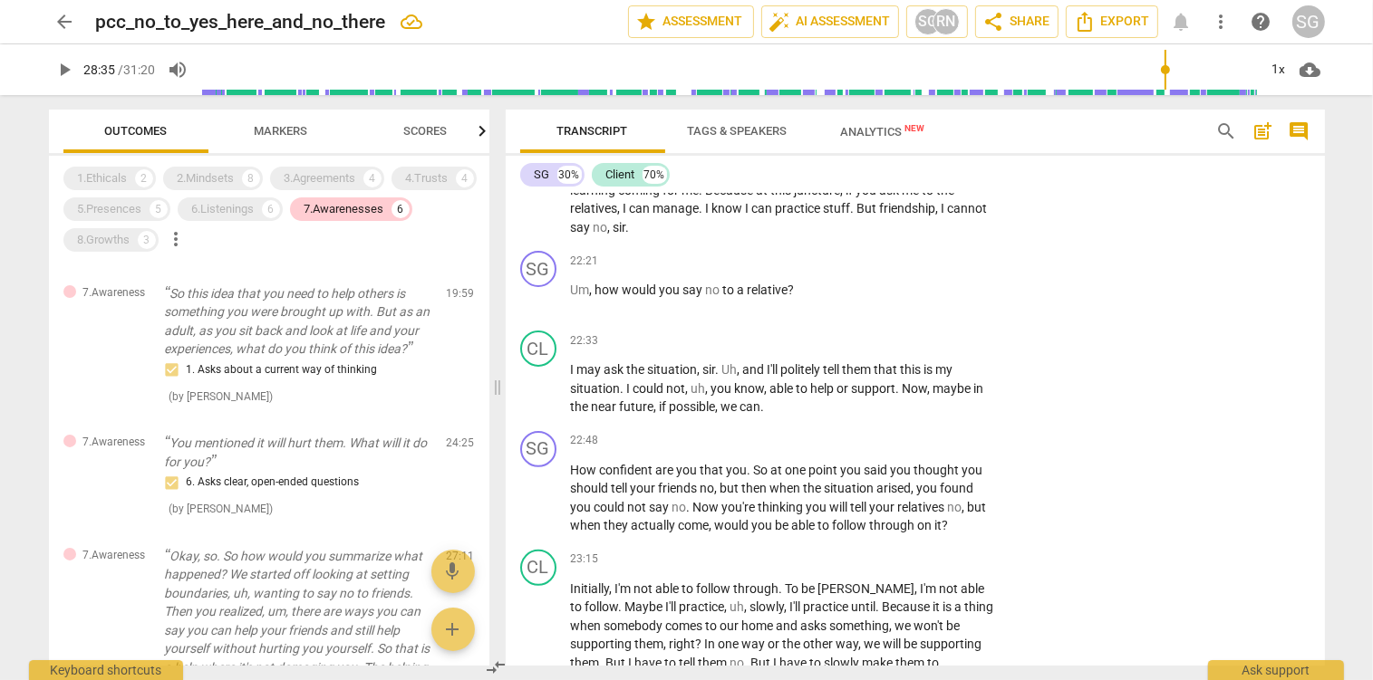
scroll to position [7363, 0]
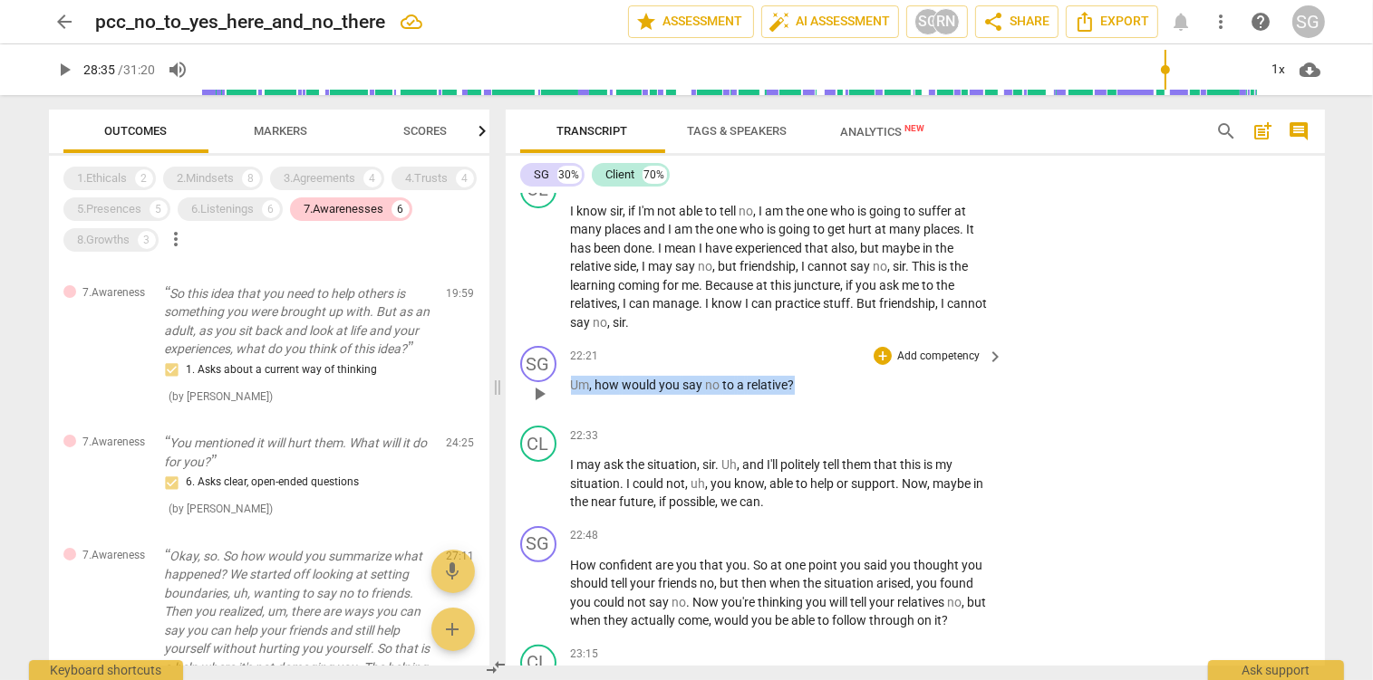
drag, startPoint x: 573, startPoint y: 360, endPoint x: 883, endPoint y: 371, distance: 310.1
click at [829, 381] on div "22:21 + Add competency keyboard_arrow_right Um , how would you say no to a rela…" at bounding box center [788, 378] width 435 height 65
click at [882, 347] on div "+" at bounding box center [882, 356] width 18 height 18
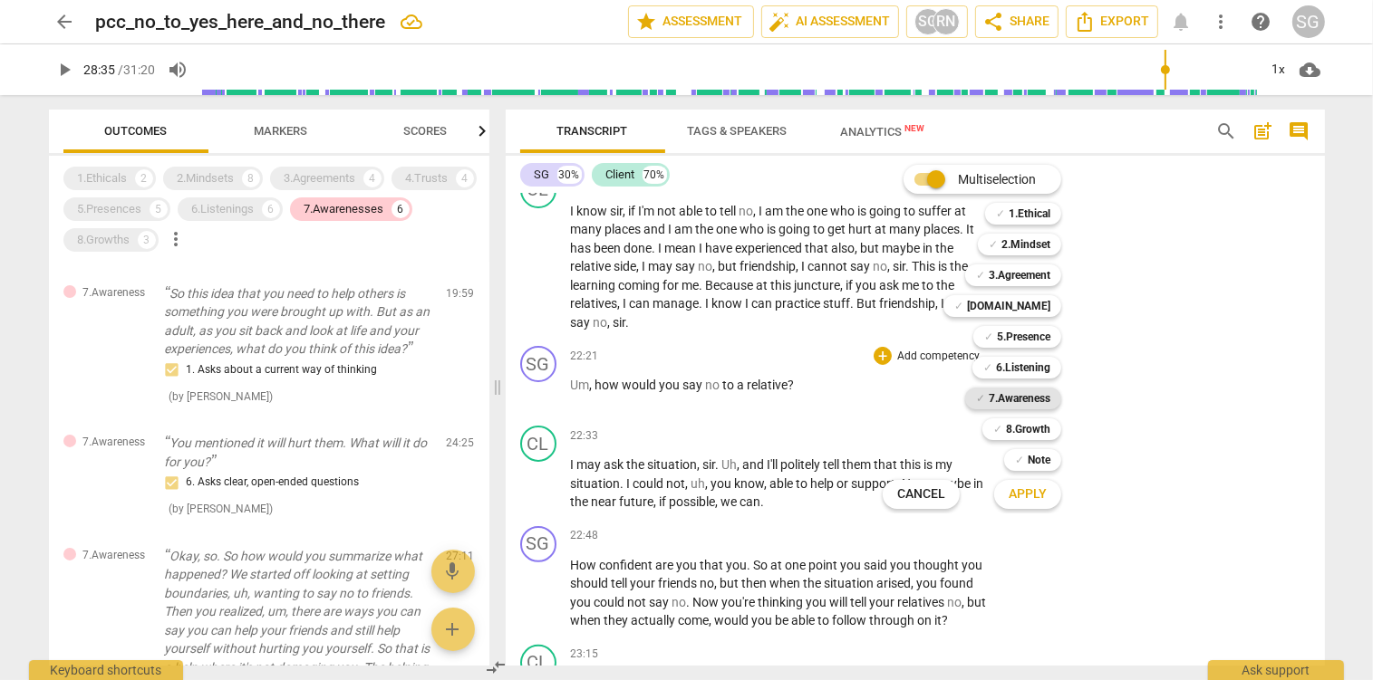
click at [993, 400] on b "7.Awareness" at bounding box center [1020, 399] width 62 height 22
click at [1035, 496] on span "Apply" at bounding box center [1027, 495] width 38 height 18
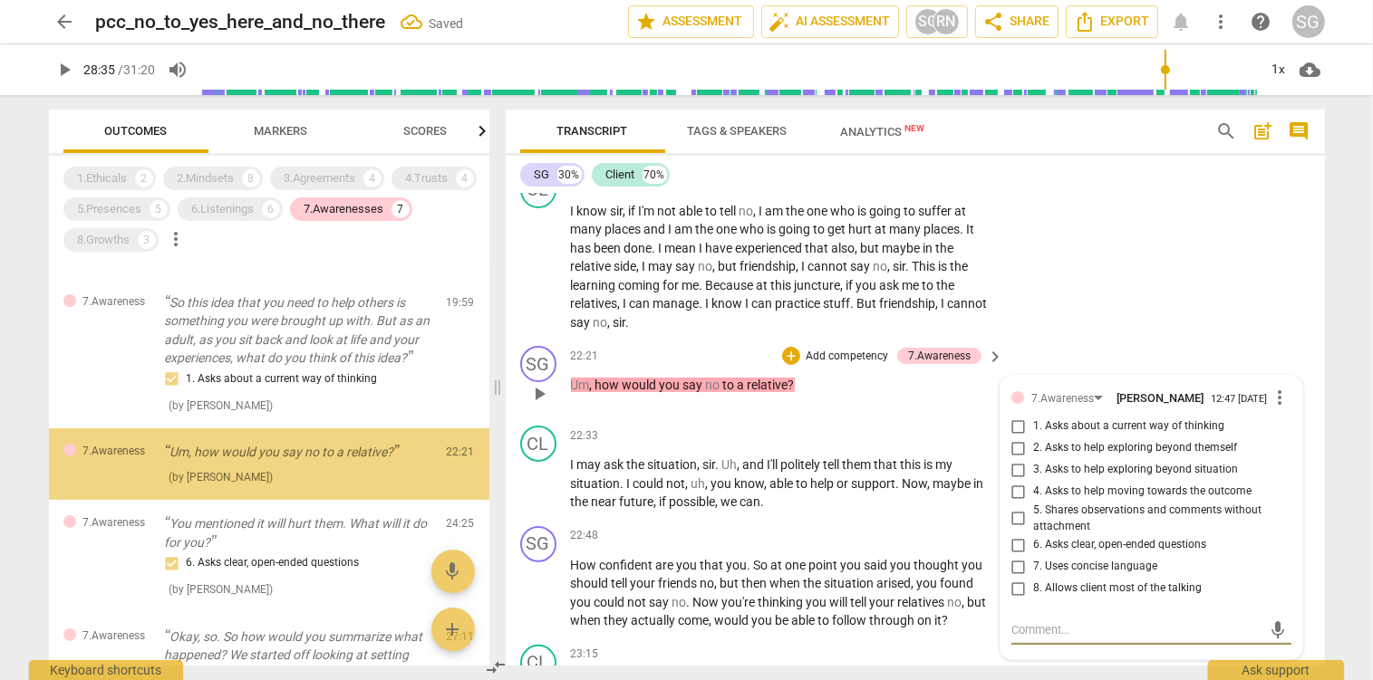
scroll to position [359, 0]
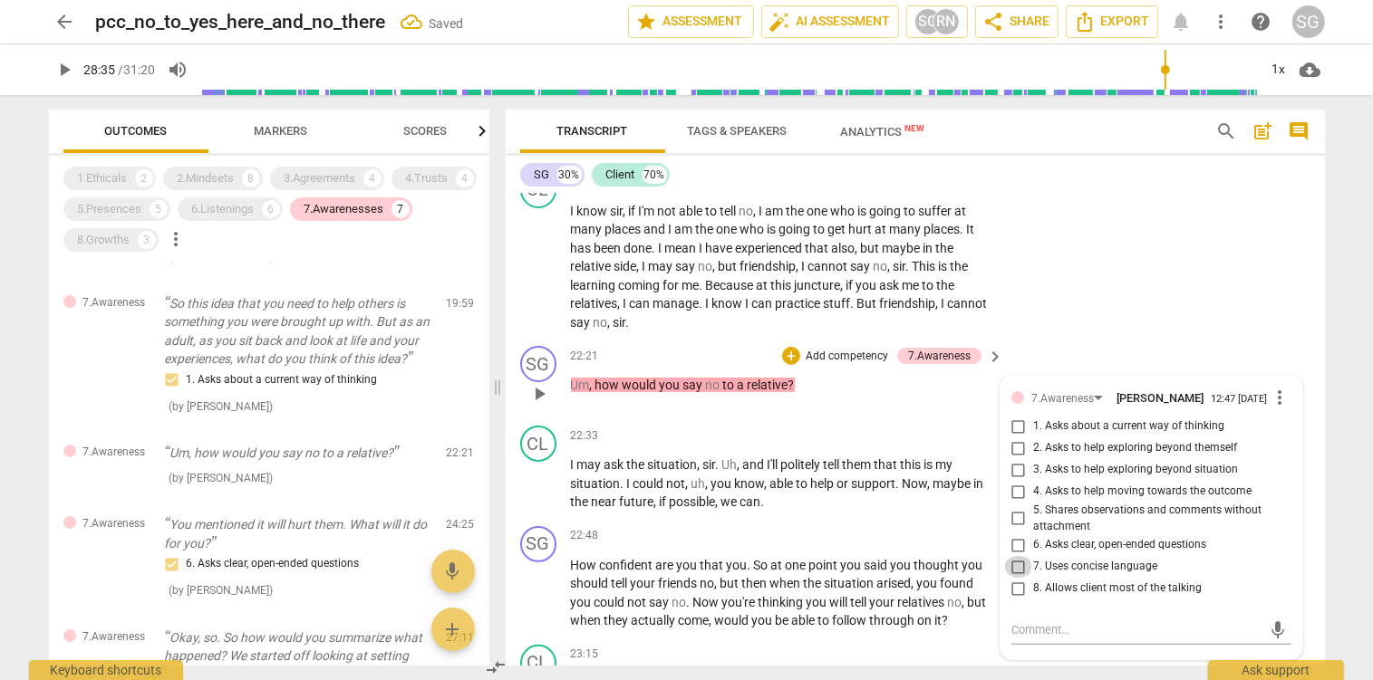
click at [1018, 556] on input "7. Uses concise language" at bounding box center [1018, 567] width 29 height 22
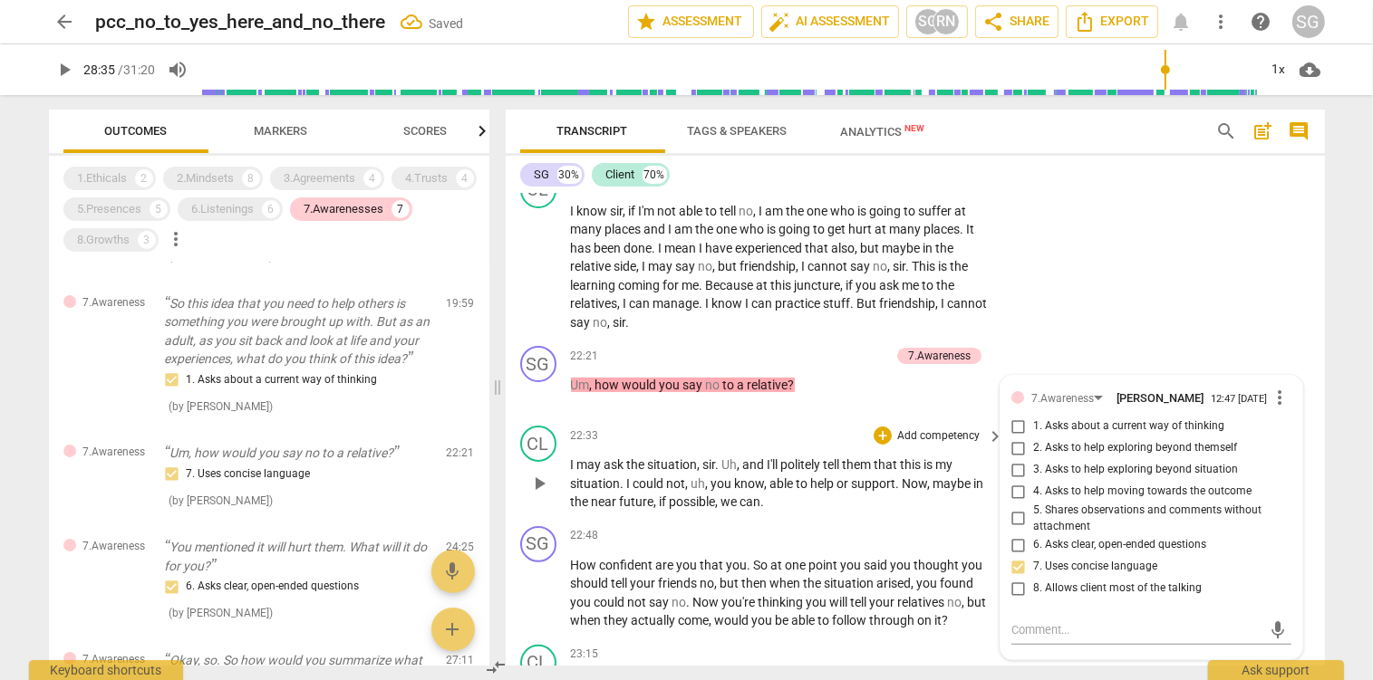
click at [830, 458] on span "tell" at bounding box center [833, 465] width 19 height 14
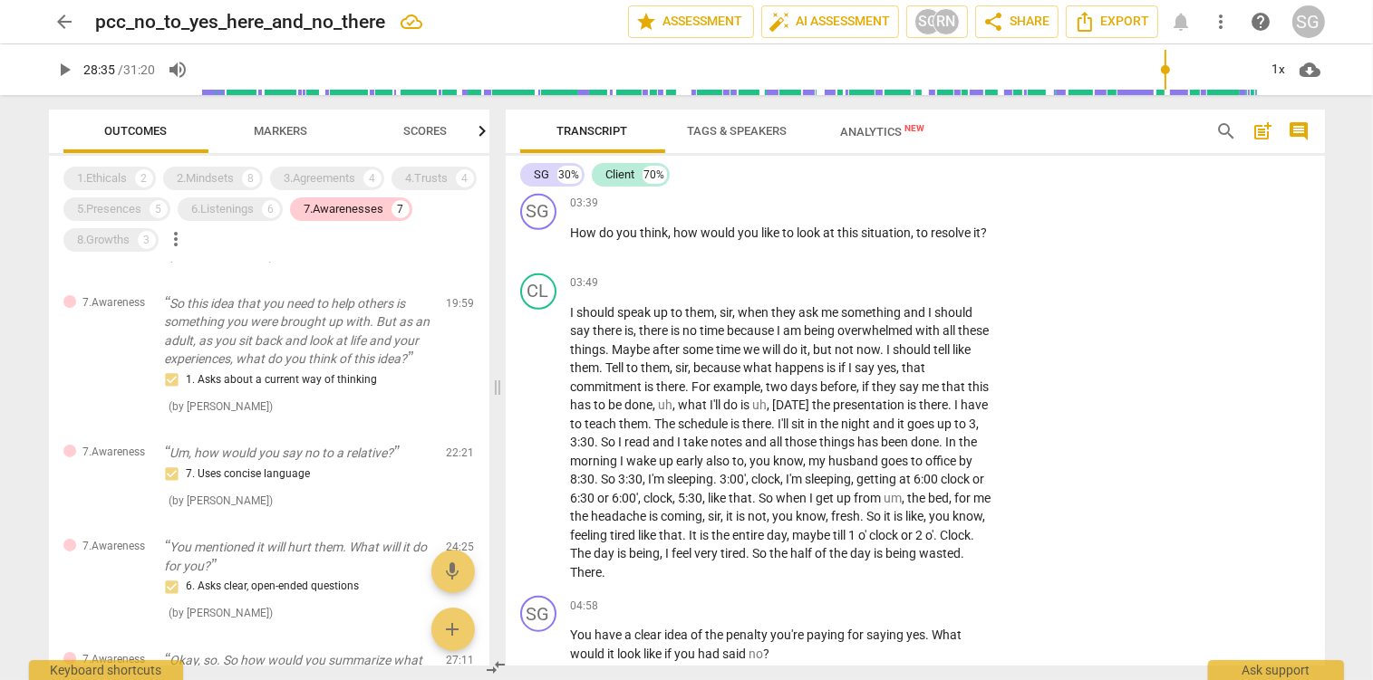
scroll to position [1530, 0]
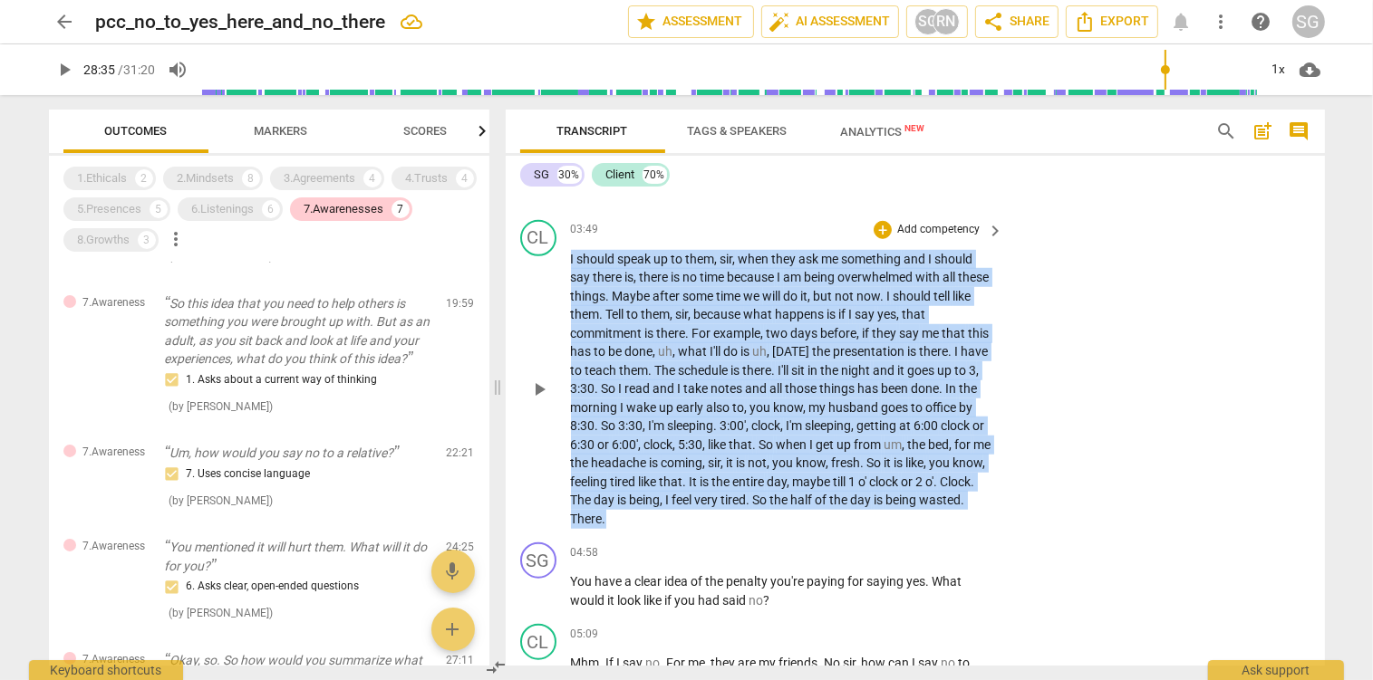
drag, startPoint x: 571, startPoint y: 262, endPoint x: 728, endPoint y: 527, distance: 308.8
click at [728, 527] on p "I should speak up to them , sir , when they ask me something and I should say t…" at bounding box center [783, 389] width 424 height 279
click at [915, 230] on p "Add competency" at bounding box center [938, 230] width 86 height 16
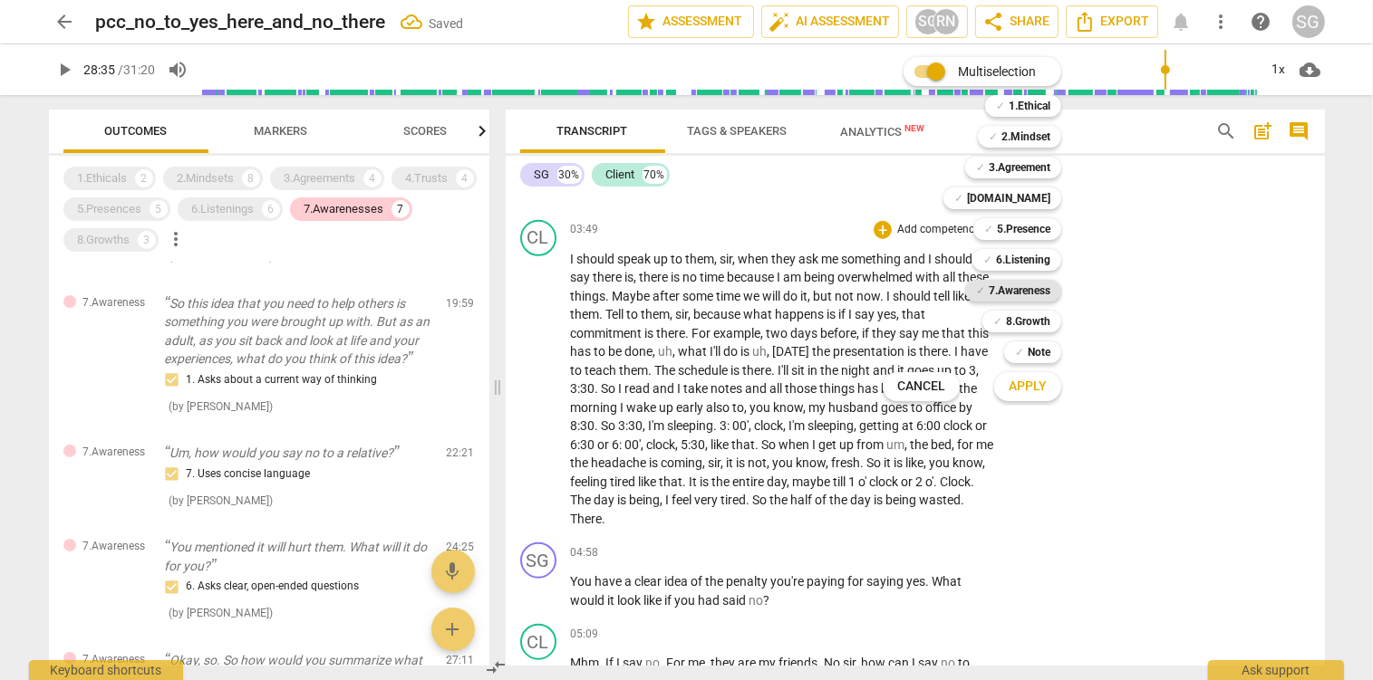
click at [1002, 290] on b "7.Awareness" at bounding box center [1020, 291] width 62 height 22
click at [1027, 390] on span "Apply" at bounding box center [1027, 387] width 38 height 18
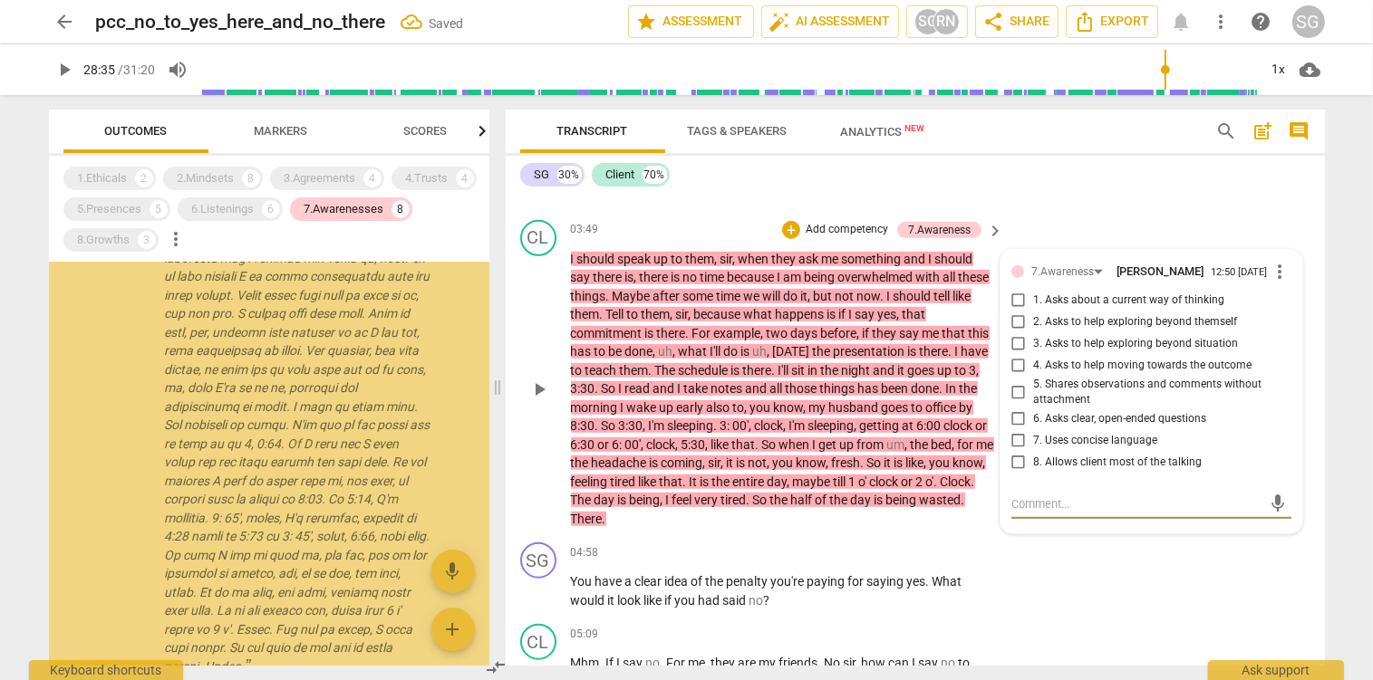
scroll to position [47, 0]
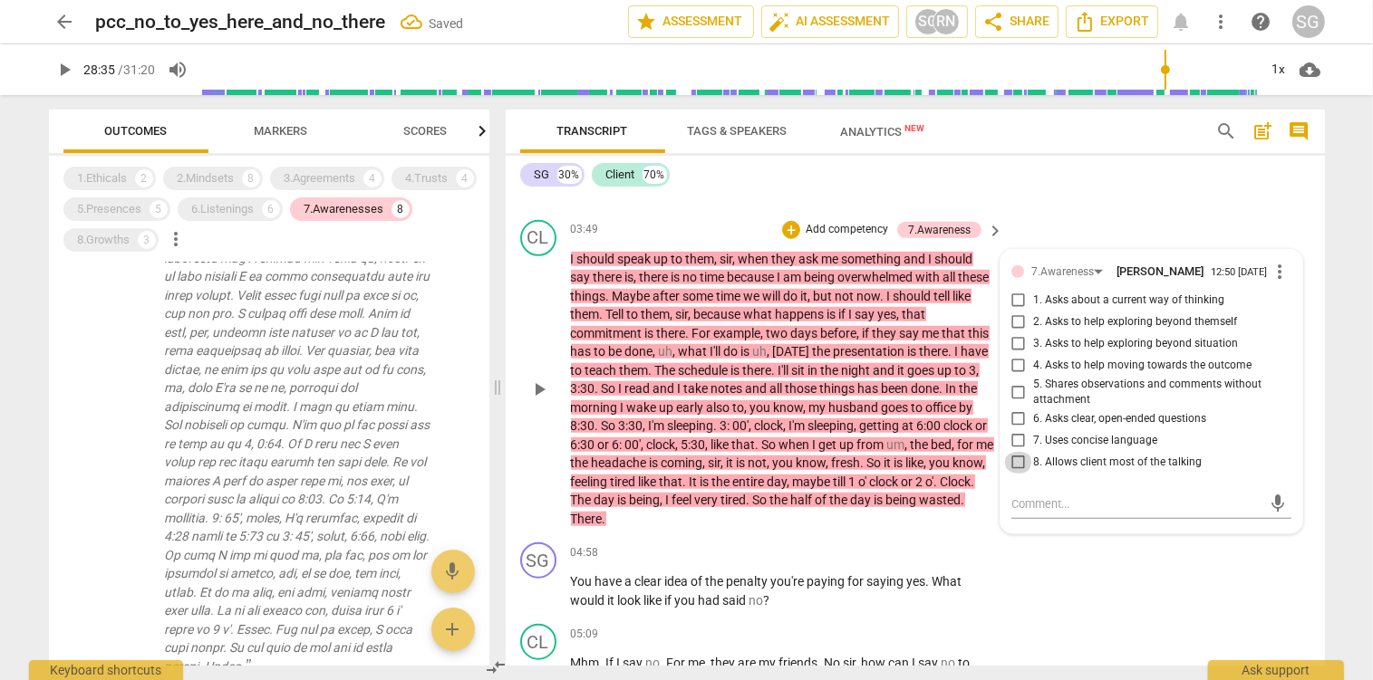
click at [1019, 469] on input "8. Allows client most of the talking" at bounding box center [1018, 463] width 29 height 22
click at [1033, 513] on textarea at bounding box center [1136, 504] width 251 height 17
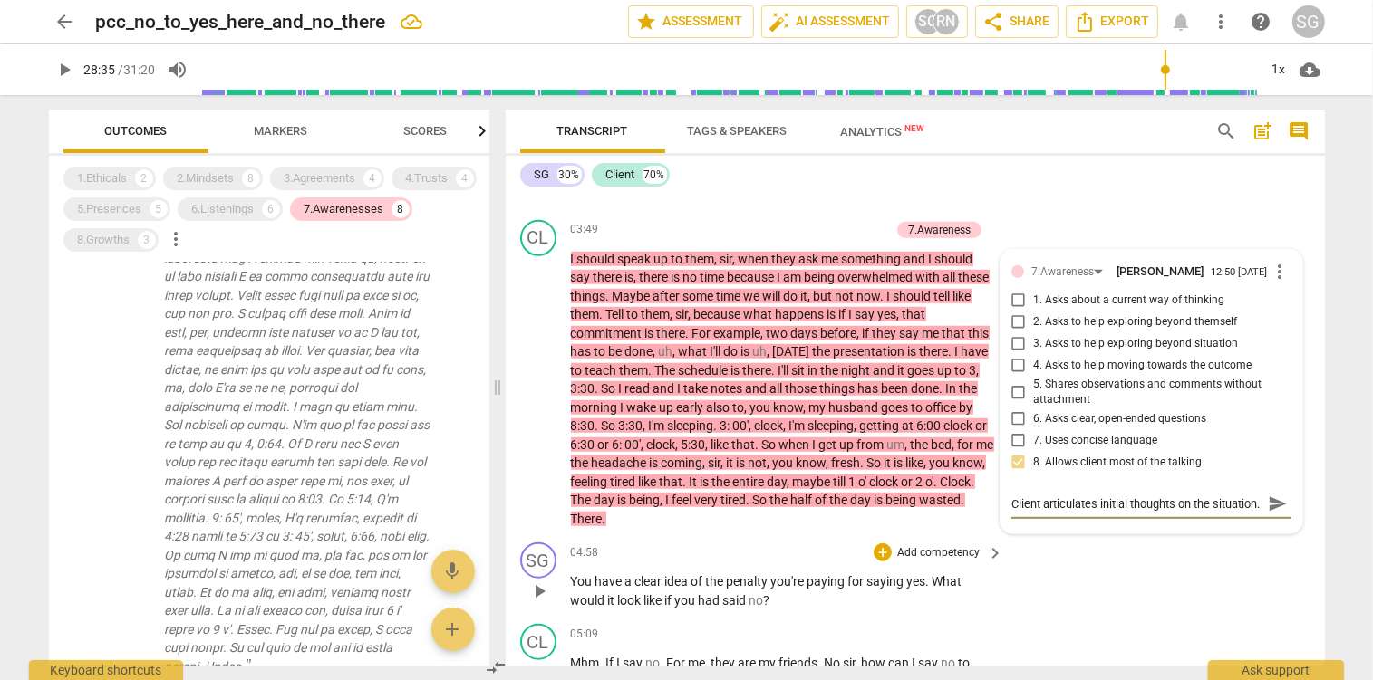
click at [818, 576] on span "paying" at bounding box center [827, 581] width 41 height 14
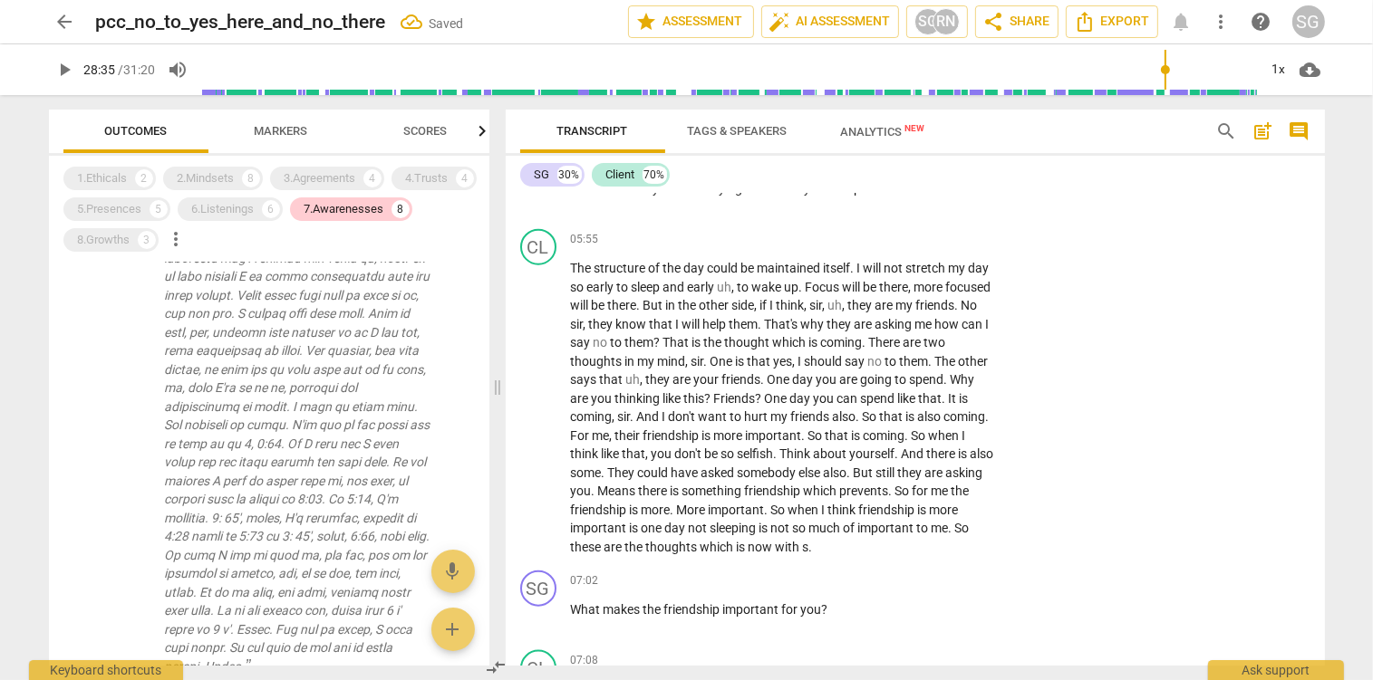
scroll to position [2200, 0]
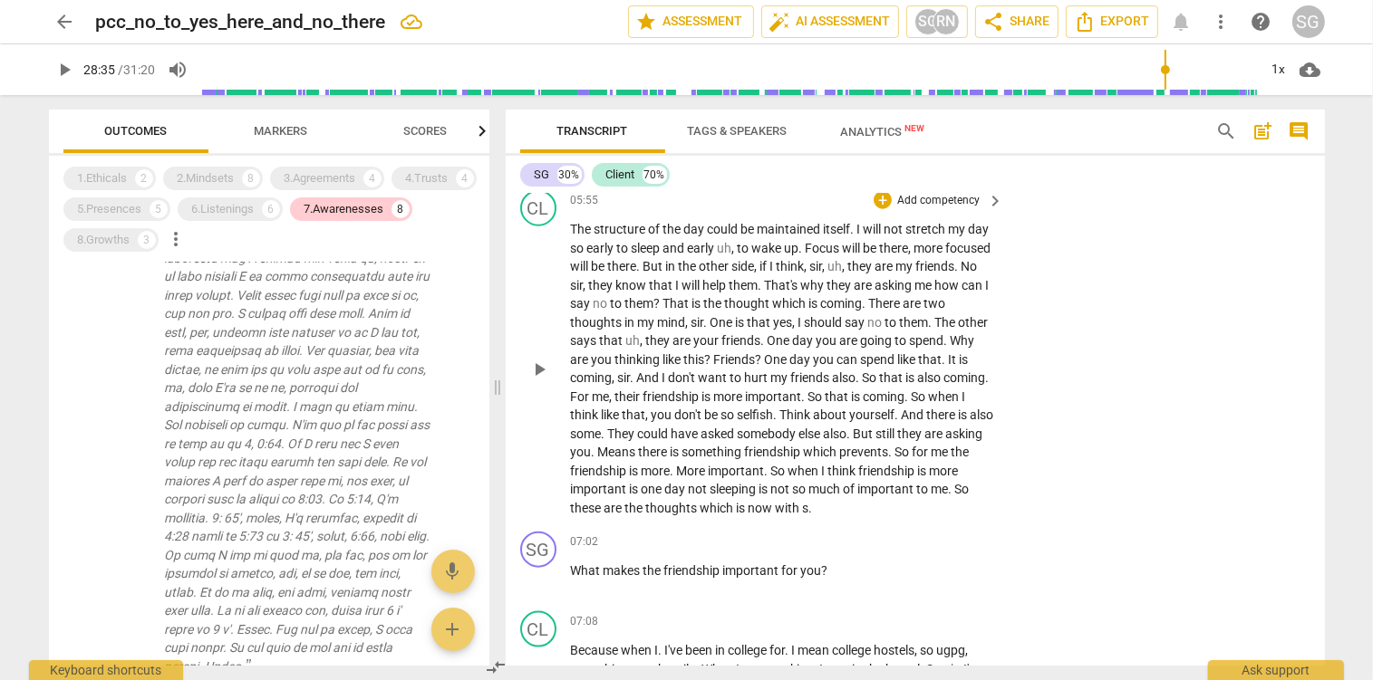
click at [569, 227] on div "play_arrow pause" at bounding box center [548, 369] width 46 height 285
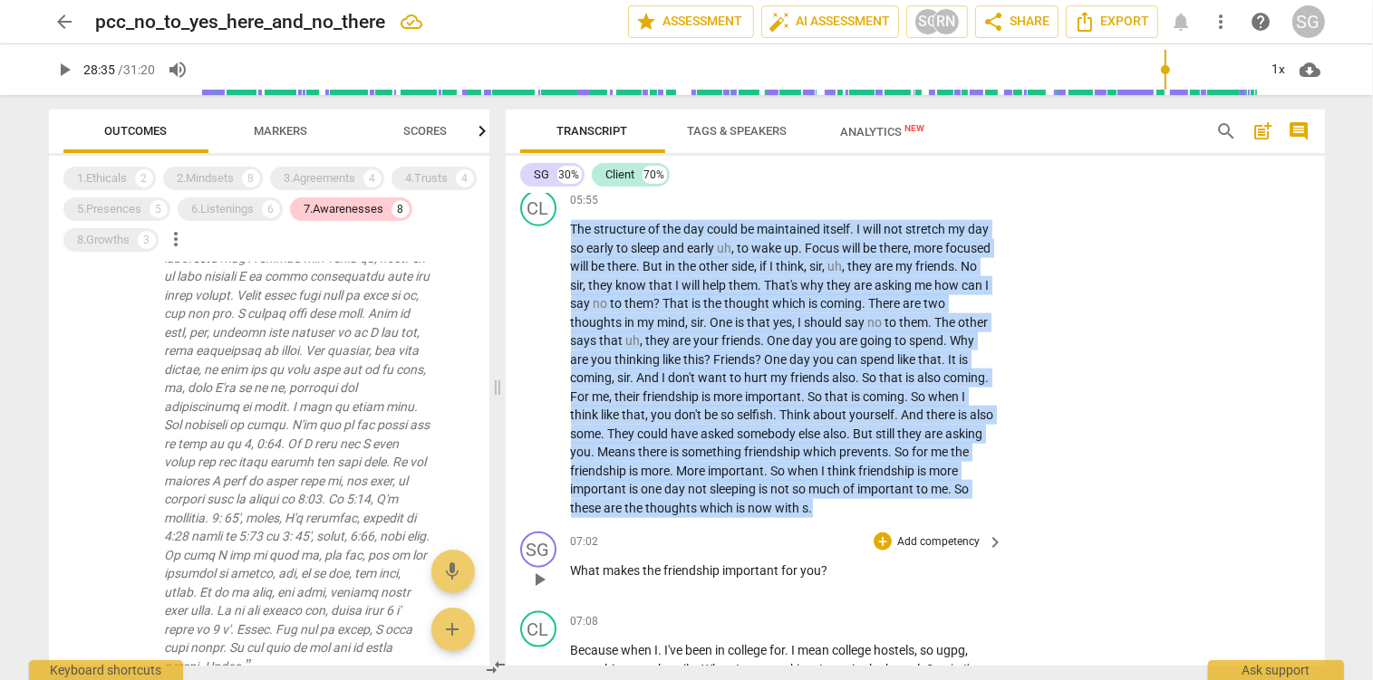
drag, startPoint x: 573, startPoint y: 227, endPoint x: 960, endPoint y: 535, distance: 494.6
click at [960, 535] on div "SG play_arrow pause 00:01 + Add competency keyboard_arrow_right So hi . So than…" at bounding box center [915, 430] width 819 height 472
click at [904, 201] on p "Add competency" at bounding box center [938, 201] width 86 height 16
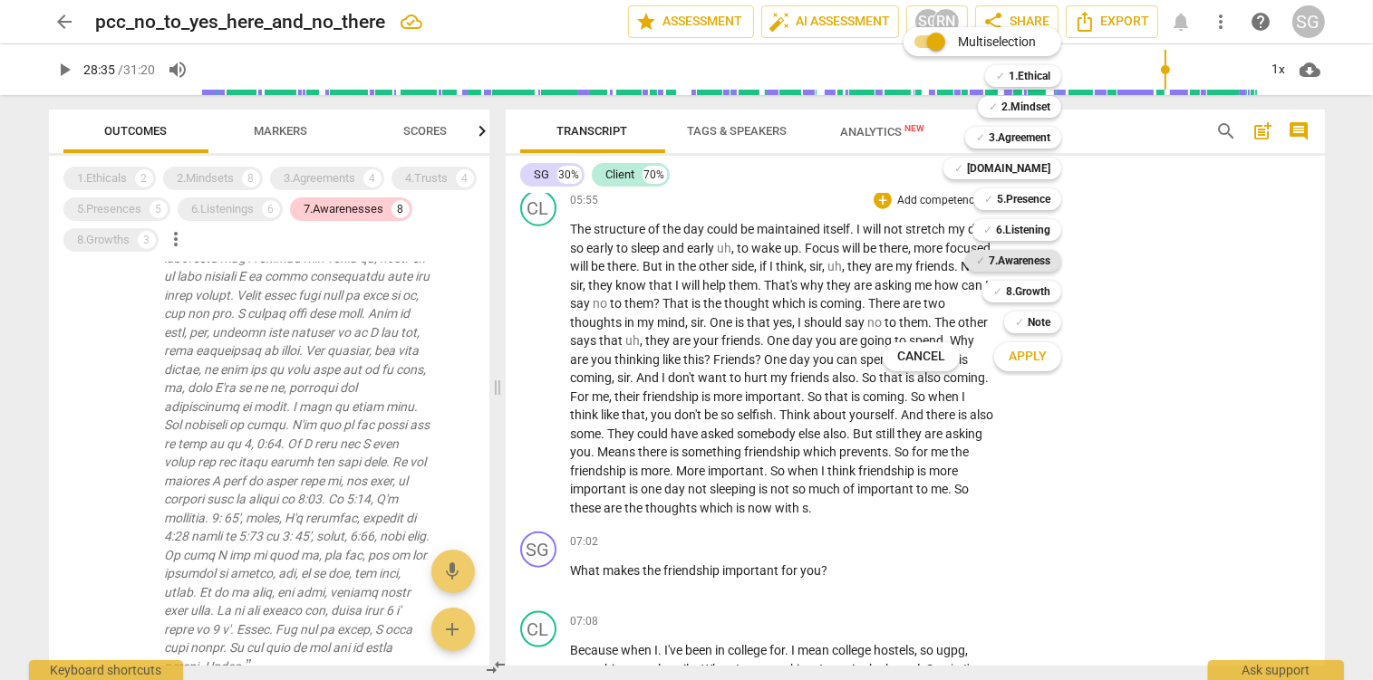
click at [1011, 259] on b "7.Awareness" at bounding box center [1020, 261] width 62 height 22
click at [1033, 361] on span "Apply" at bounding box center [1027, 357] width 38 height 18
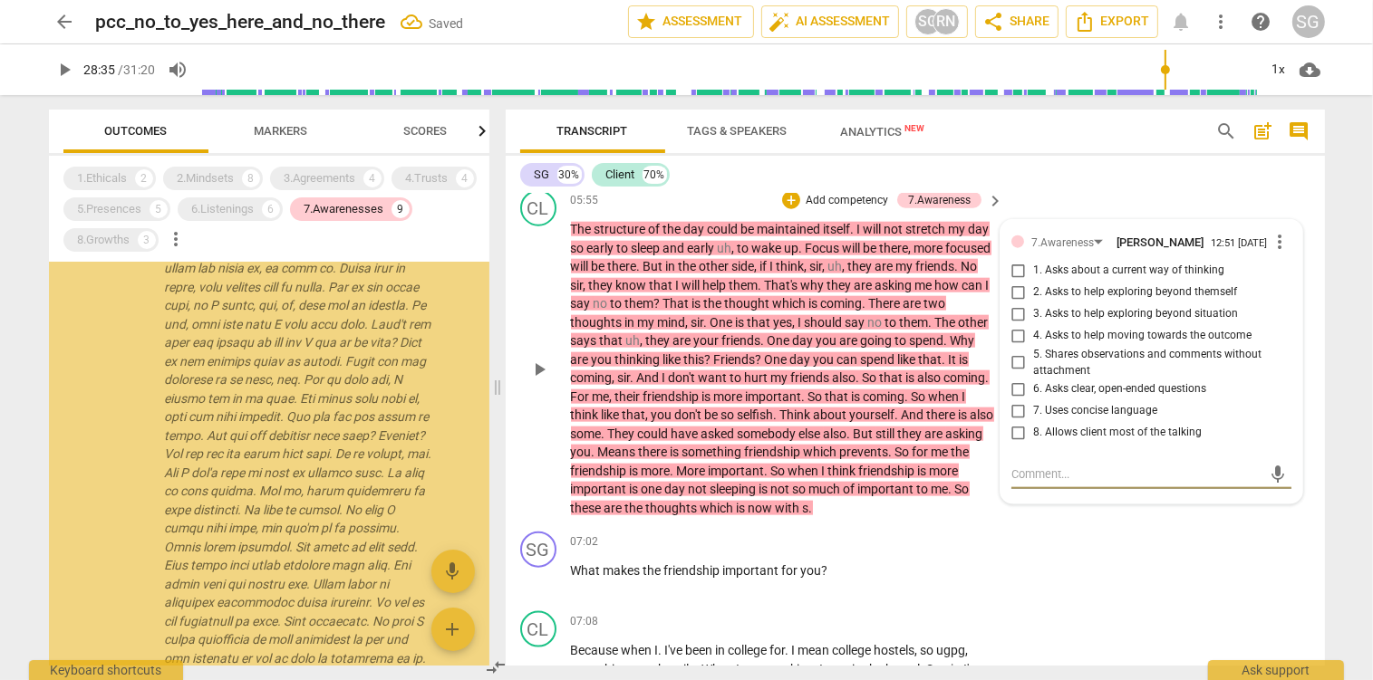
scroll to position [596, 0]
click at [1015, 440] on input "8. Allows client most of the talking" at bounding box center [1018, 433] width 29 height 22
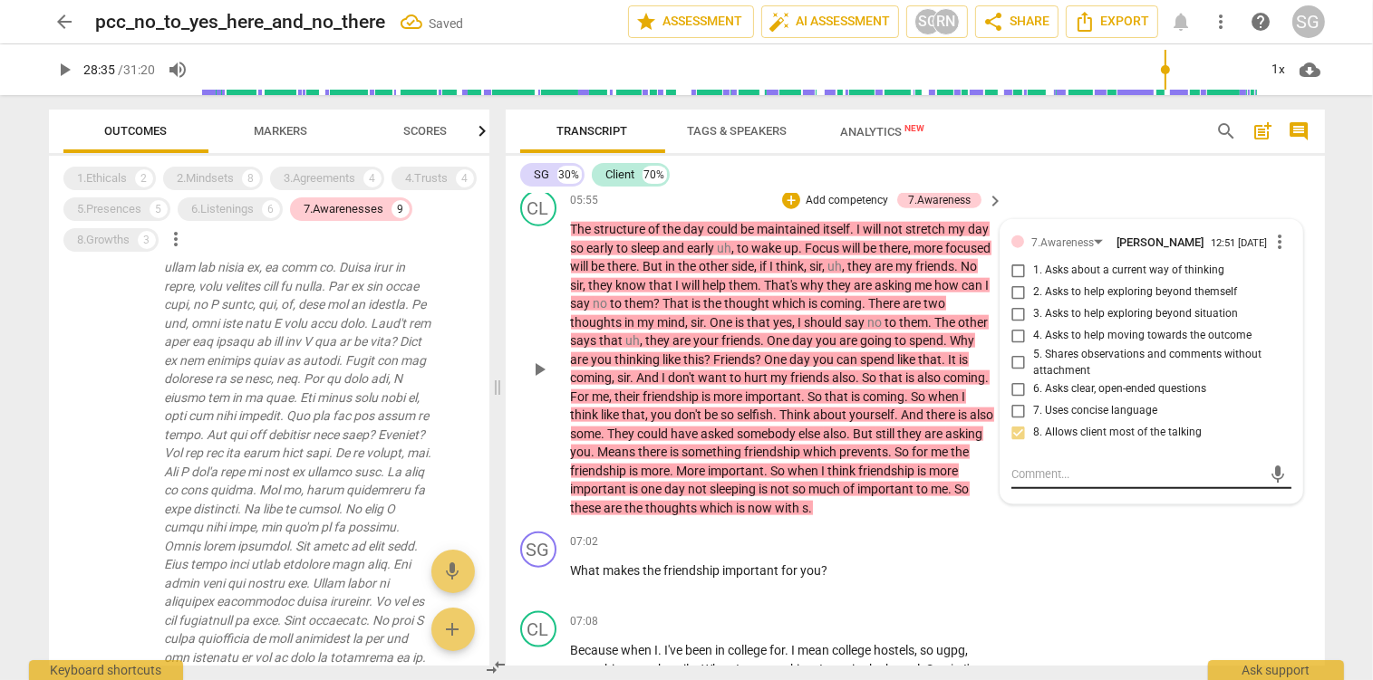
click at [1054, 483] on textarea at bounding box center [1136, 474] width 251 height 17
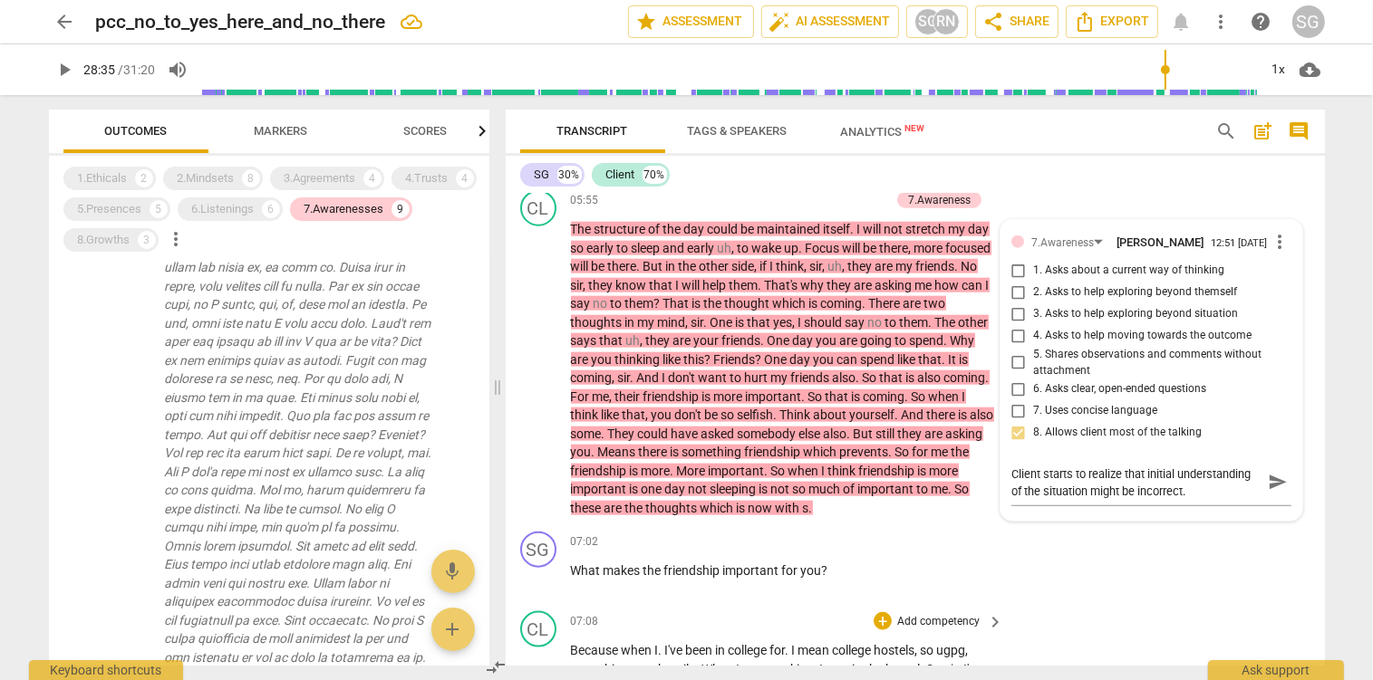
click at [1040, 609] on div "CL play_arrow pause 07:08 + Add competency keyboard_arrow_right Because when I …" at bounding box center [915, 682] width 819 height 156
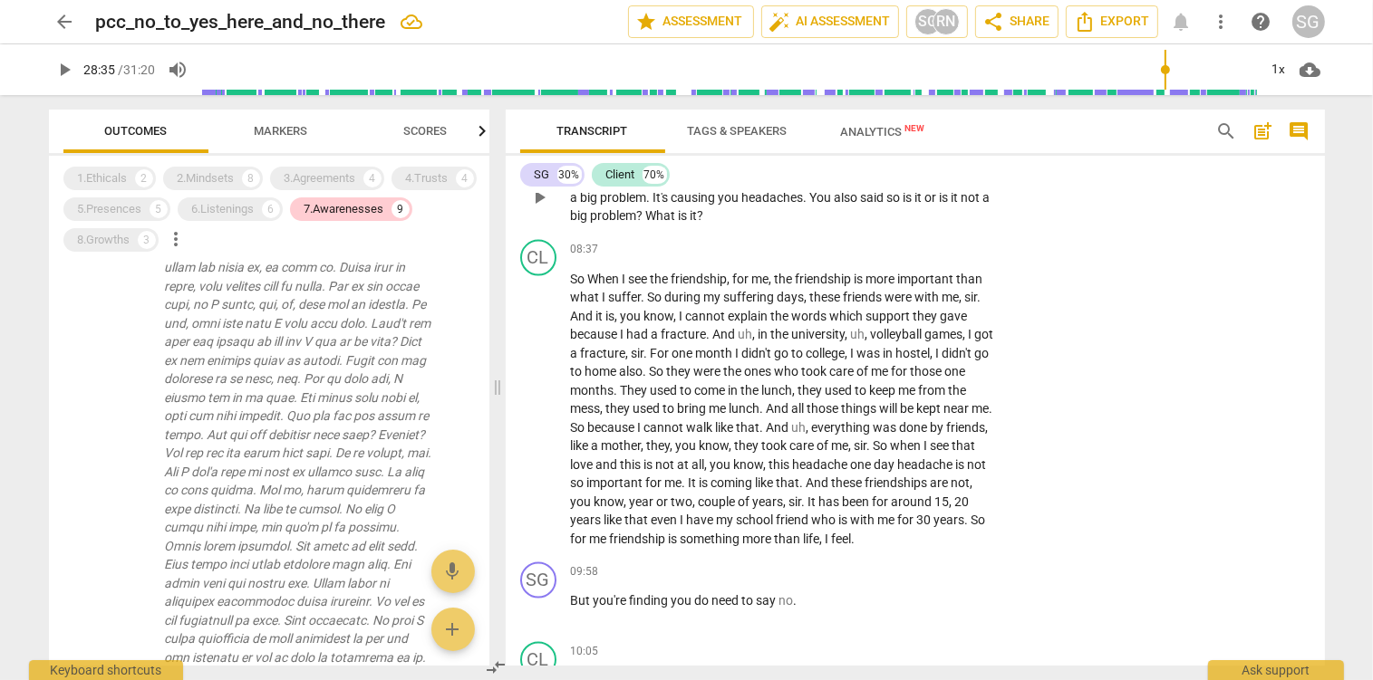
scroll to position [3062, 0]
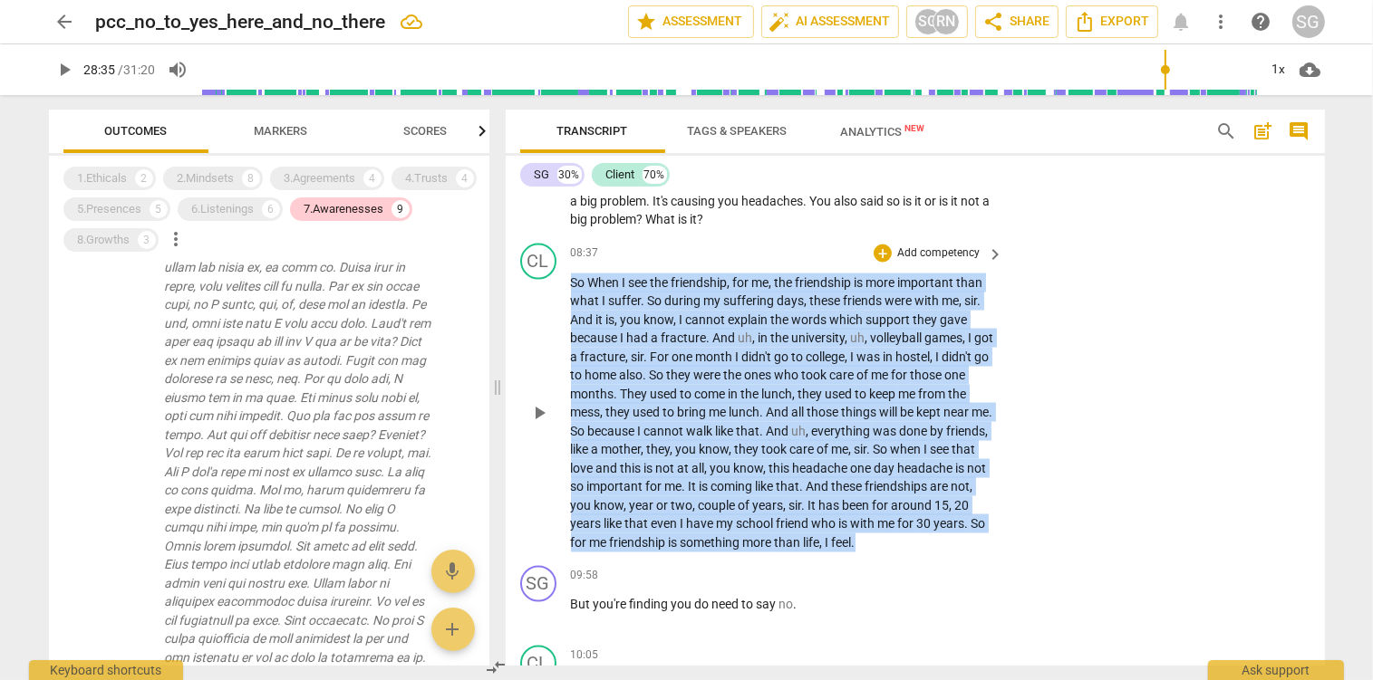
drag, startPoint x: 574, startPoint y: 301, endPoint x: 1056, endPoint y: 567, distance: 551.5
click at [1056, 560] on div "CL play_arrow pause 08:37 + Add competency keyboard_arrow_right So When I see t…" at bounding box center [915, 397] width 819 height 323
click at [940, 262] on p "Add competency" at bounding box center [938, 254] width 86 height 16
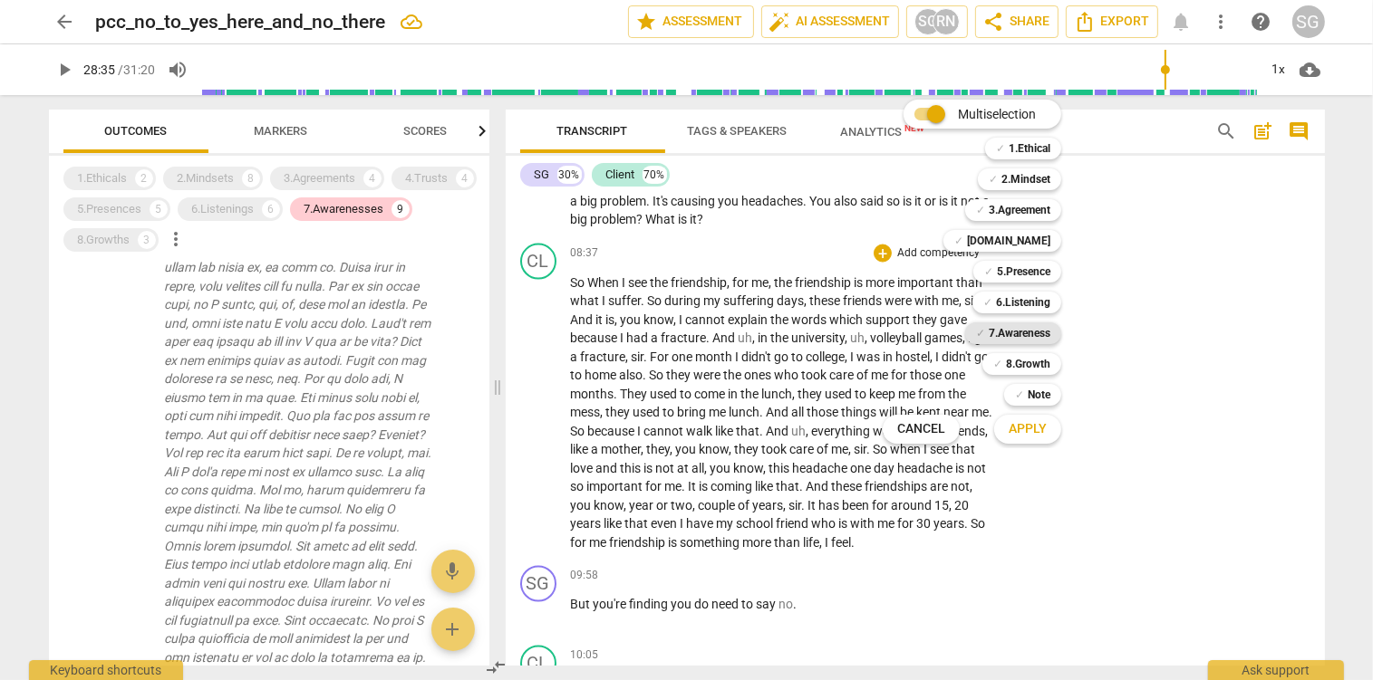
click at [1038, 328] on b "7.Awareness" at bounding box center [1020, 334] width 62 height 22
click at [1035, 433] on span "Apply" at bounding box center [1027, 429] width 38 height 18
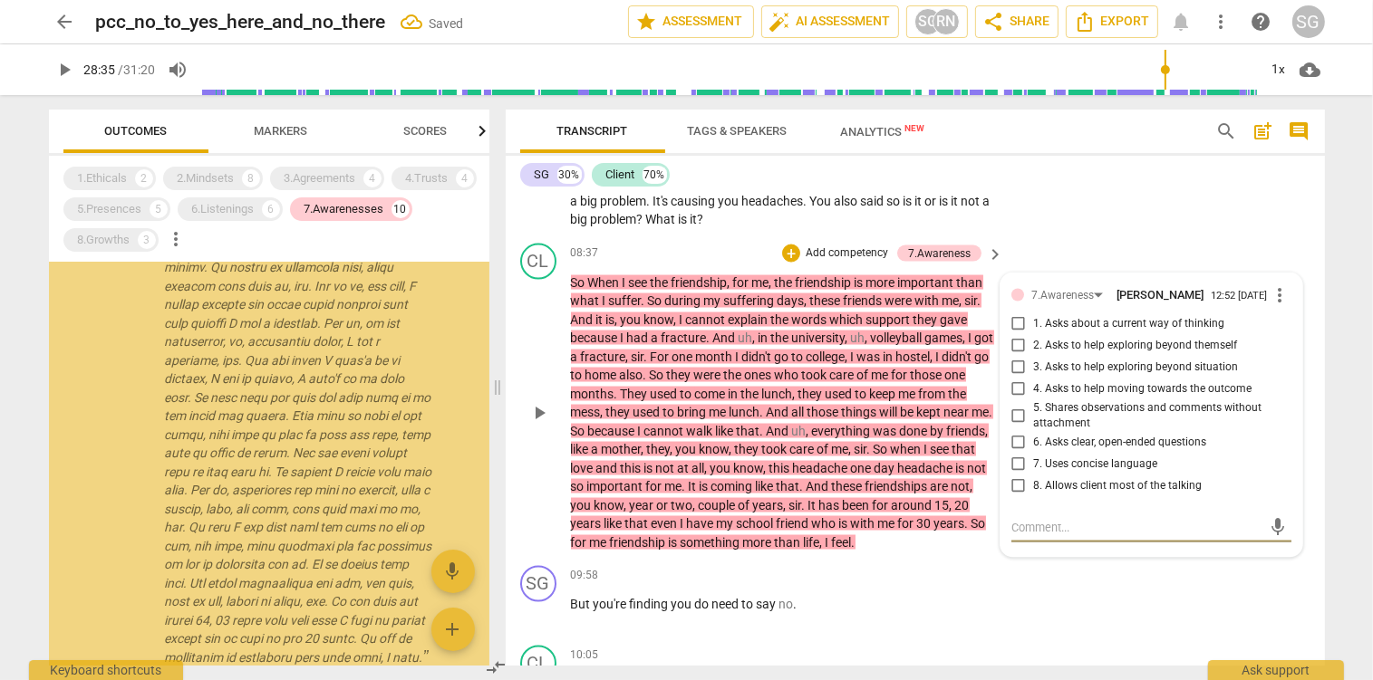
scroll to position [1174, 0]
click at [1019, 497] on input "8. Allows client most of the talking" at bounding box center [1018, 487] width 29 height 22
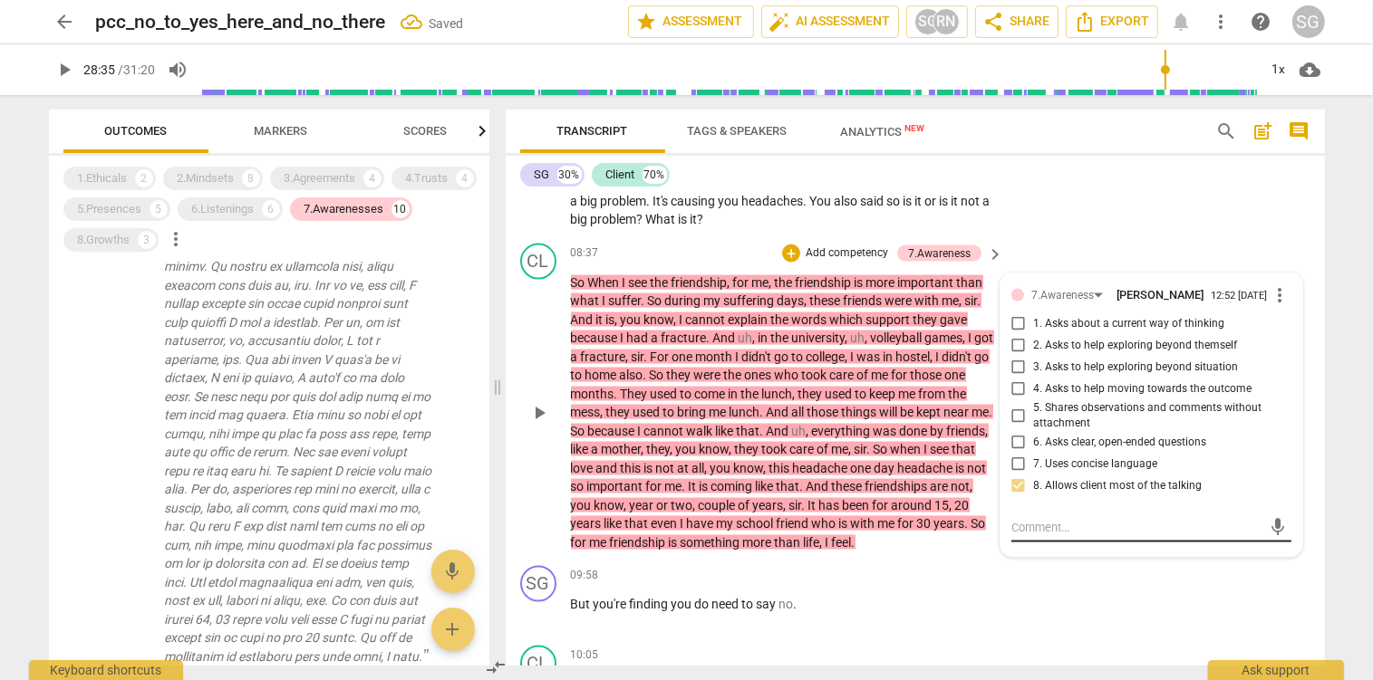
click at [1059, 536] on textarea at bounding box center [1136, 527] width 251 height 17
click at [1094, 536] on textarea "Client continues toward new awareness" at bounding box center [1136, 527] width 251 height 17
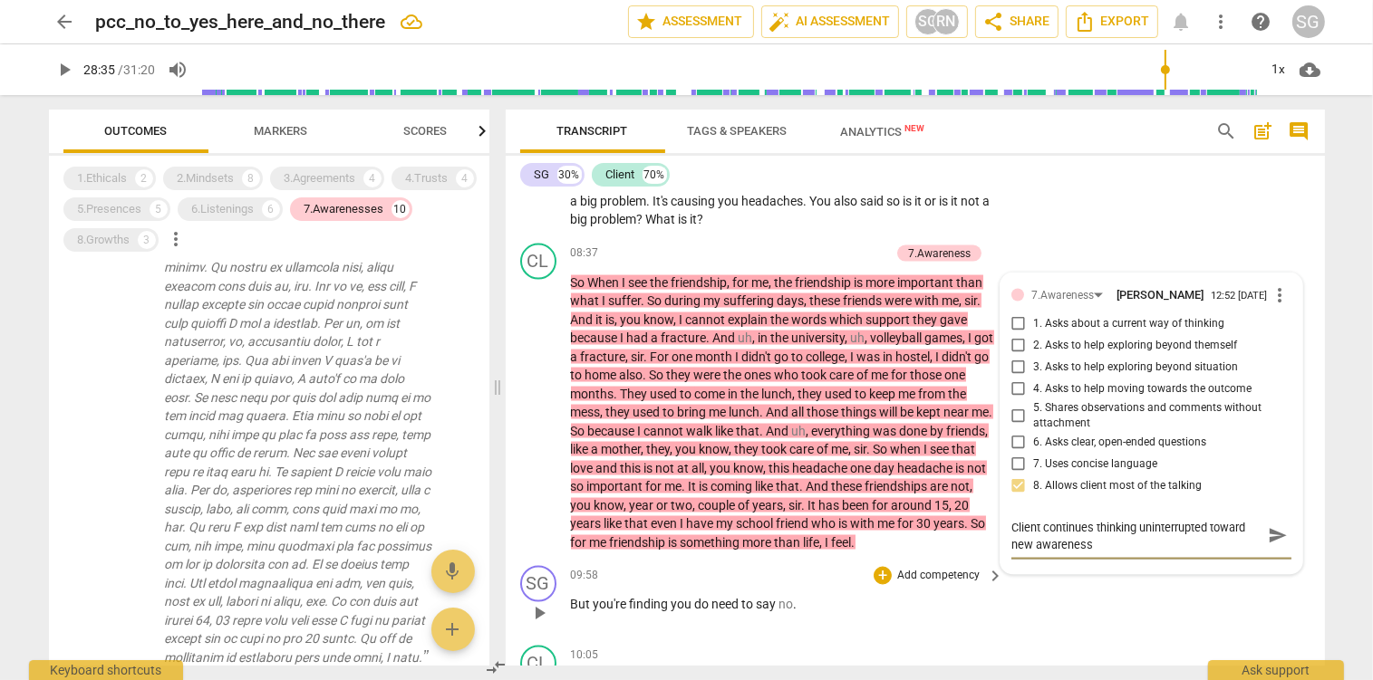
click at [771, 613] on span "say" at bounding box center [768, 605] width 23 height 14
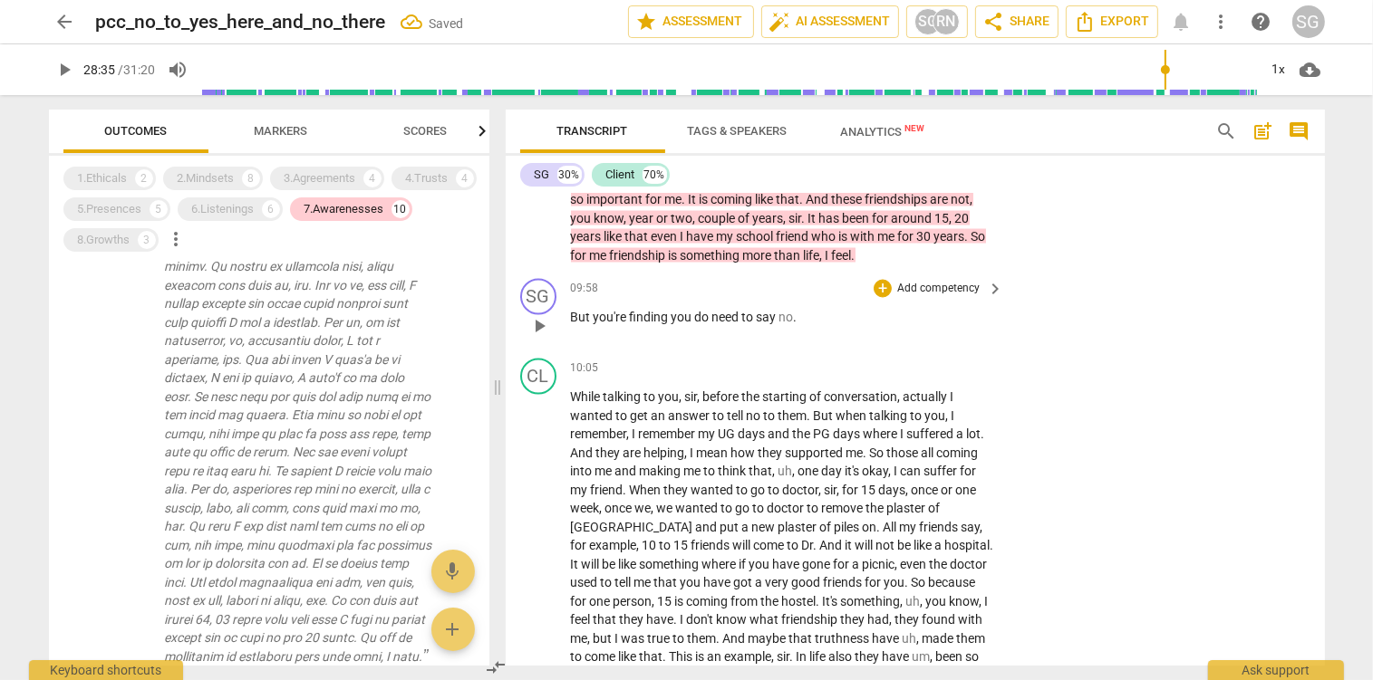
scroll to position [3444, 0]
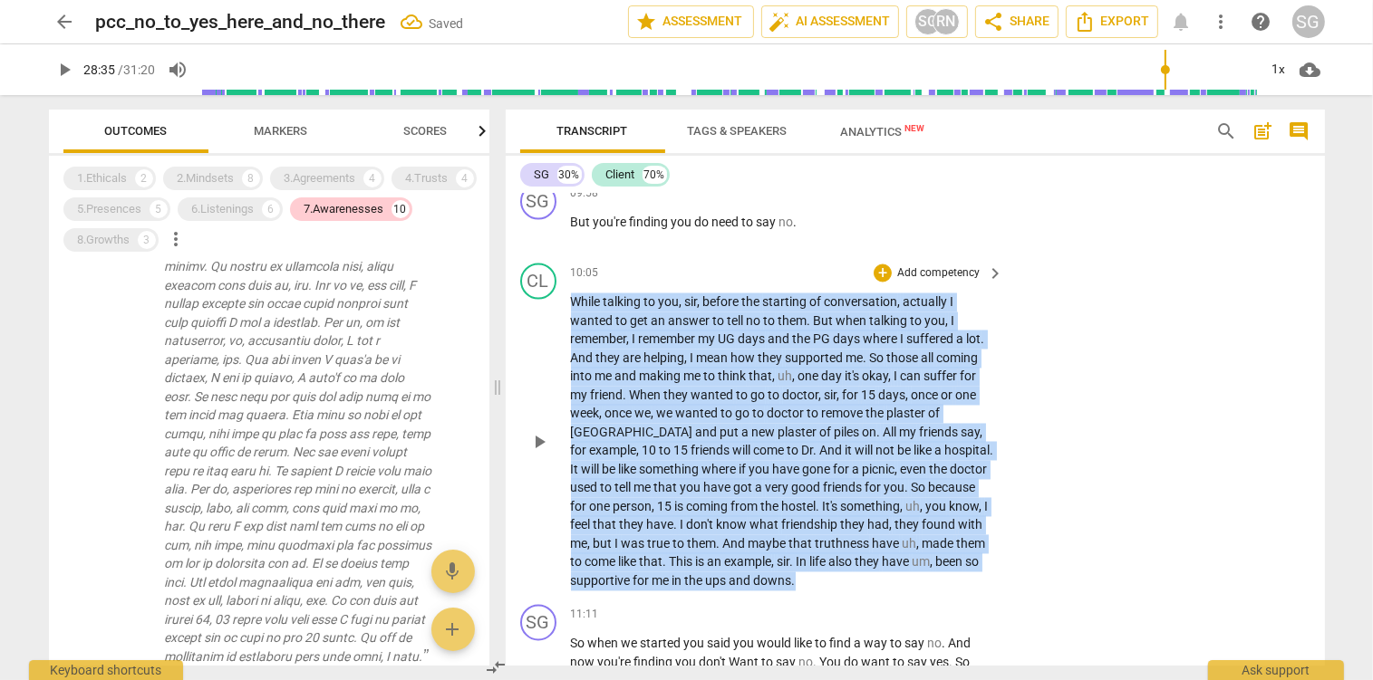
drag, startPoint x: 572, startPoint y: 323, endPoint x: 970, endPoint y: 598, distance: 484.6
click at [970, 591] on p "While talking to you , [PERSON_NAME] , before the starting of conversation , ac…" at bounding box center [783, 442] width 424 height 297
click at [945, 283] on p "Add competency" at bounding box center [938, 274] width 86 height 16
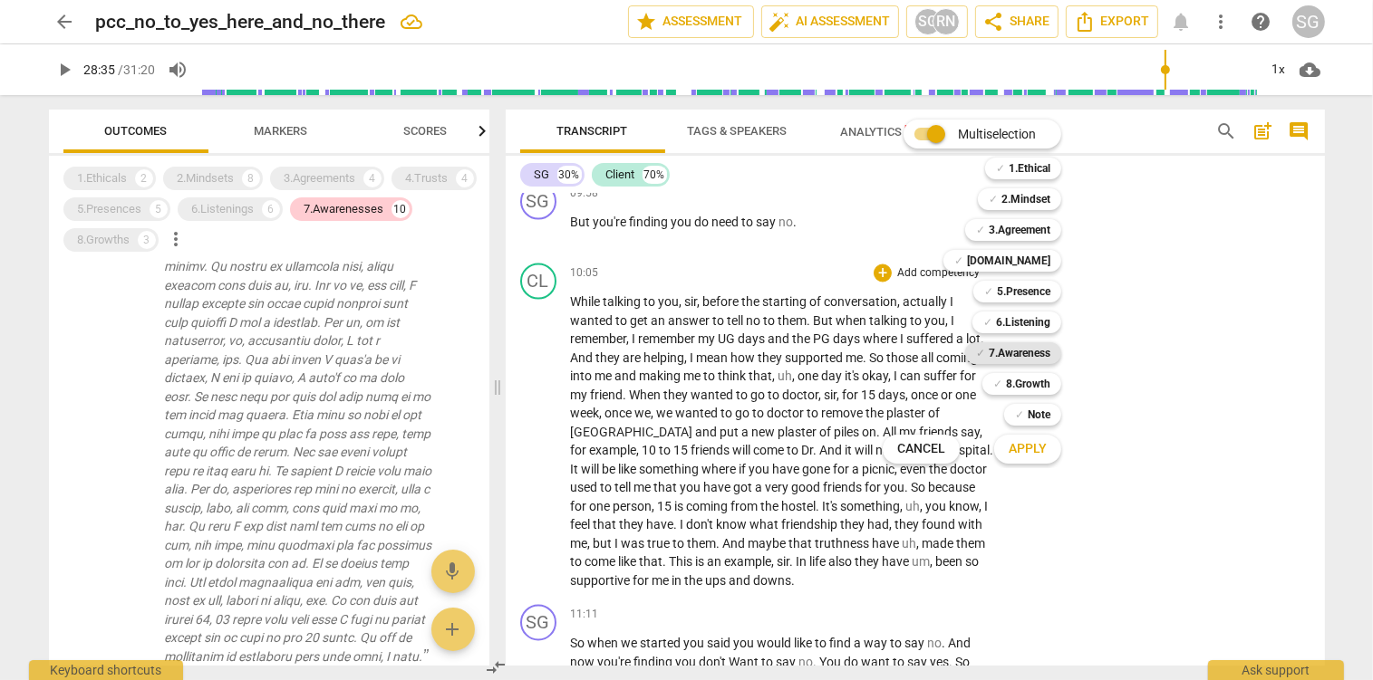
click at [1029, 355] on b "7.Awareness" at bounding box center [1020, 353] width 62 height 22
click at [1039, 452] on span "Apply" at bounding box center [1027, 449] width 38 height 18
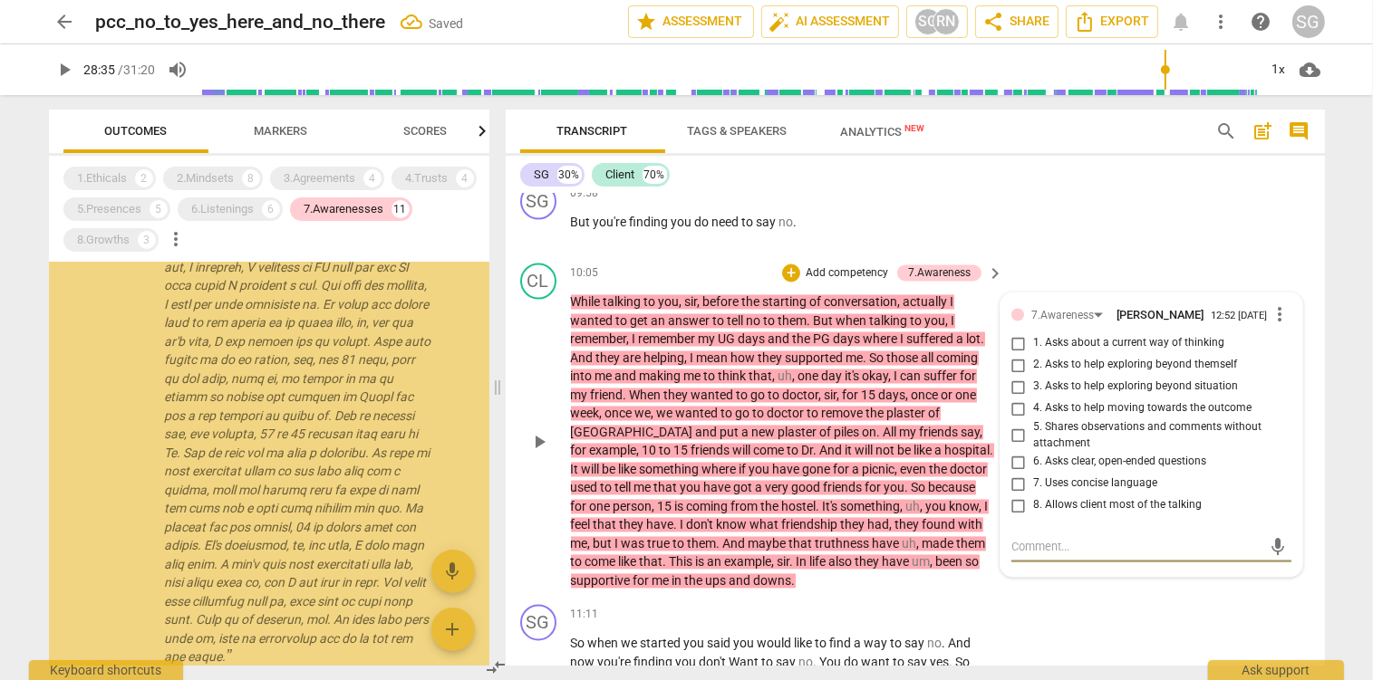
scroll to position [1732, 0]
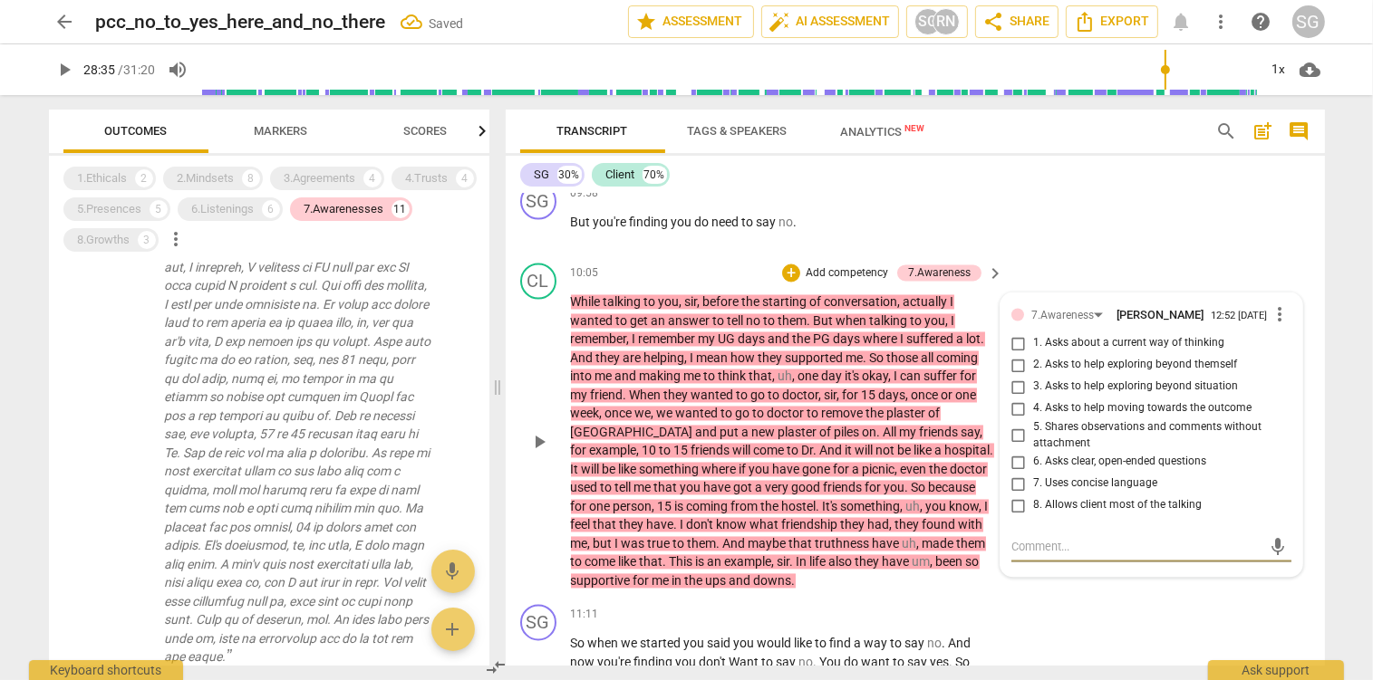
click at [1018, 517] on input "8. Allows client most of the talking" at bounding box center [1018, 507] width 29 height 22
click at [1278, 326] on span "more_vert" at bounding box center [1280, 315] width 22 height 22
click at [1300, 368] on li "Delete" at bounding box center [1300, 370] width 63 height 34
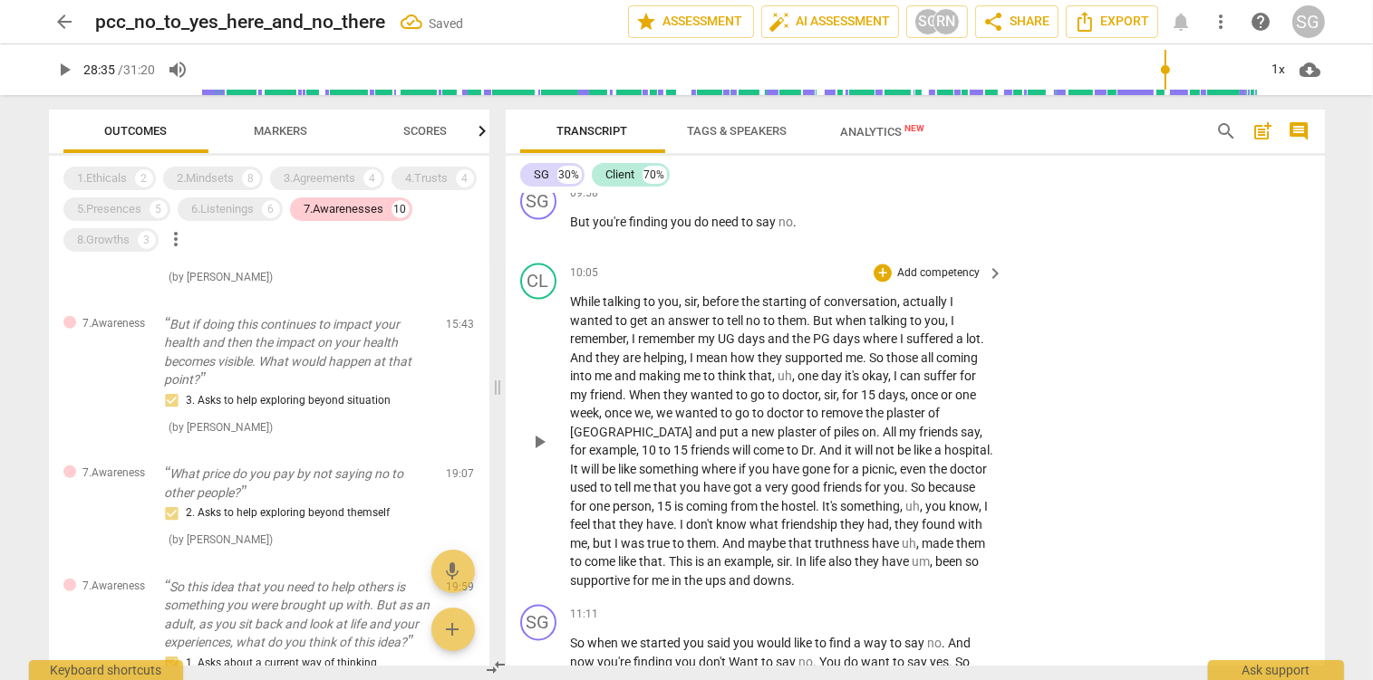
click at [676, 421] on span "we" at bounding box center [666, 414] width 19 height 14
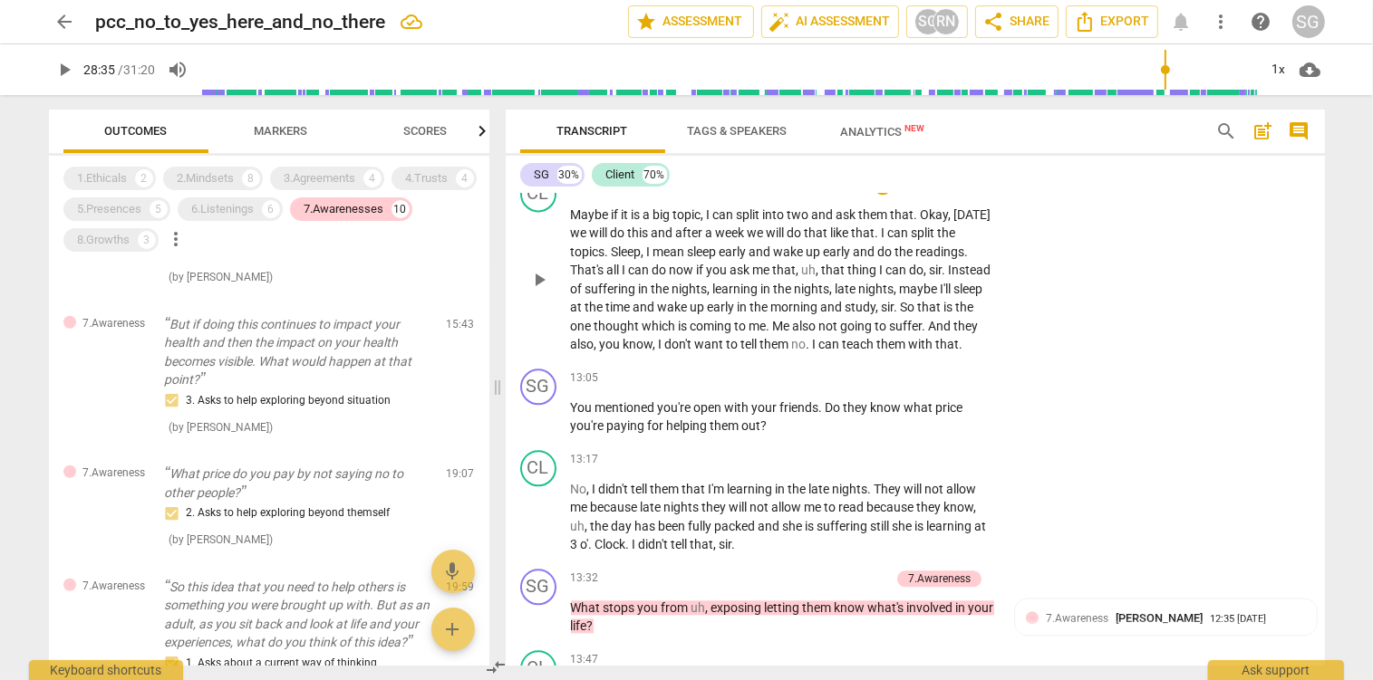
scroll to position [4114, 0]
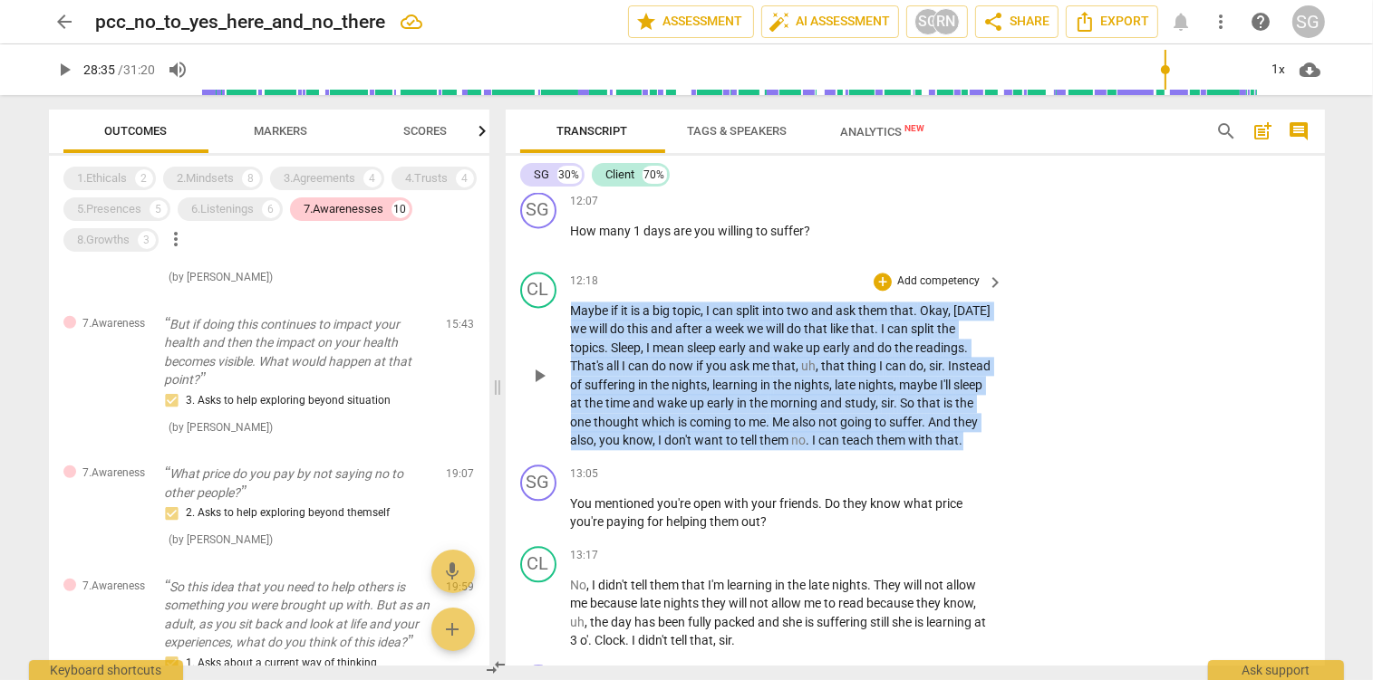
drag, startPoint x: 572, startPoint y: 330, endPoint x: 1047, endPoint y: 473, distance: 495.9
click at [1047, 458] on div "CL play_arrow pause 12:18 + Add competency keyboard_arrow_right Maybe if it is …" at bounding box center [915, 361] width 819 height 193
click at [940, 290] on p "Add competency" at bounding box center [938, 282] width 86 height 16
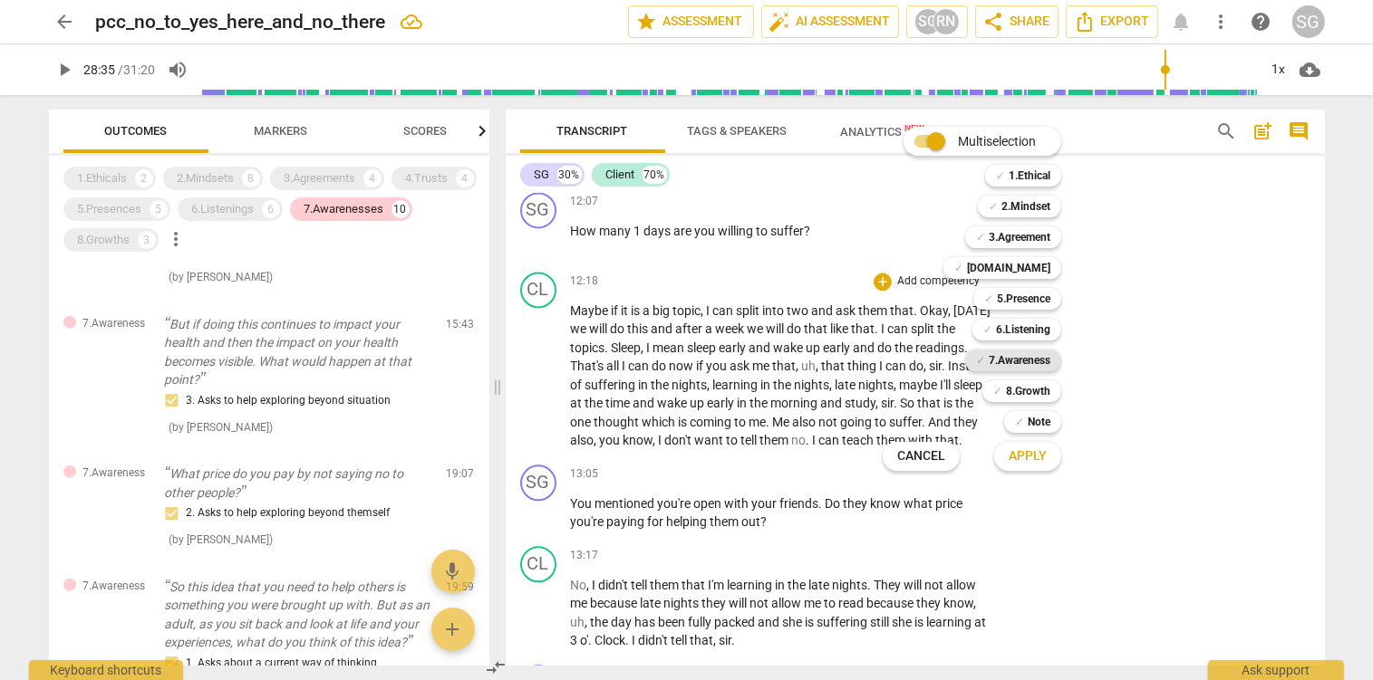
click at [1030, 360] on b "7.Awareness" at bounding box center [1020, 361] width 62 height 22
click at [1047, 453] on span "Apply" at bounding box center [1027, 457] width 38 height 18
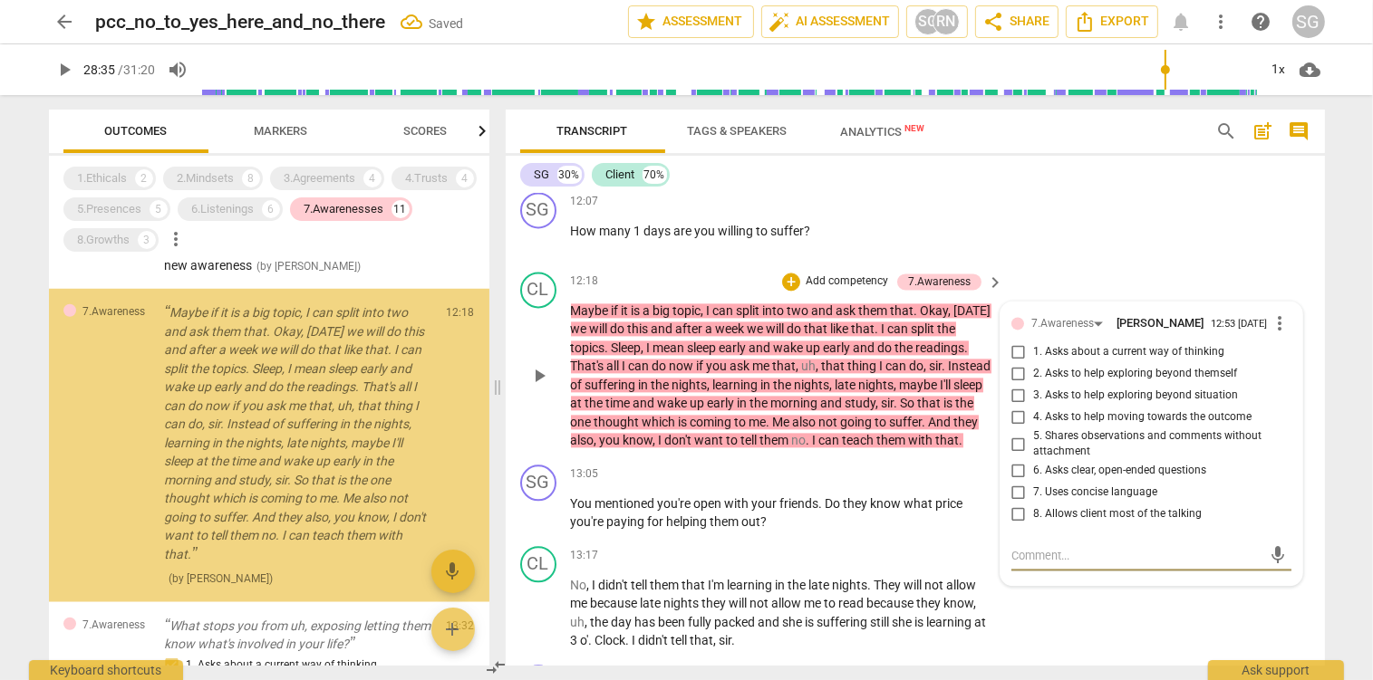
scroll to position [1630, 0]
click at [1022, 526] on input "8. Allows client most of the talking" at bounding box center [1018, 515] width 29 height 22
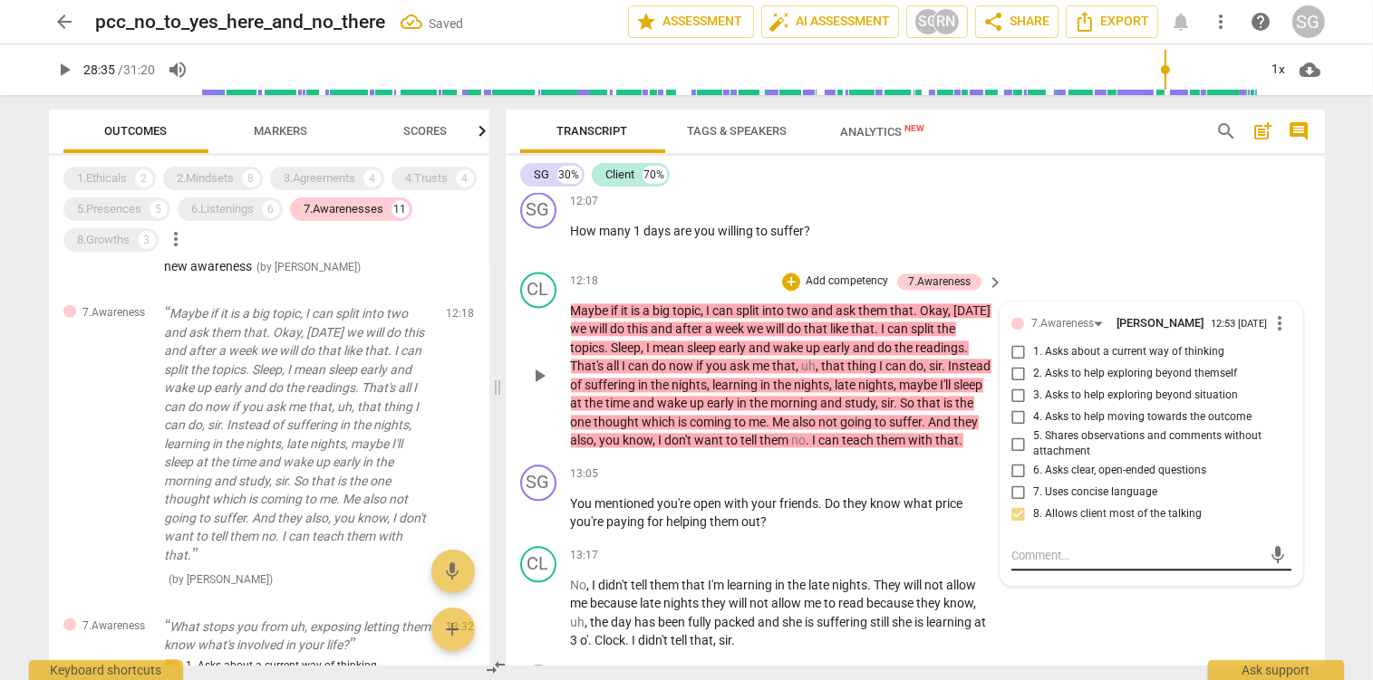
click at [1034, 564] on textarea at bounding box center [1136, 555] width 251 height 17
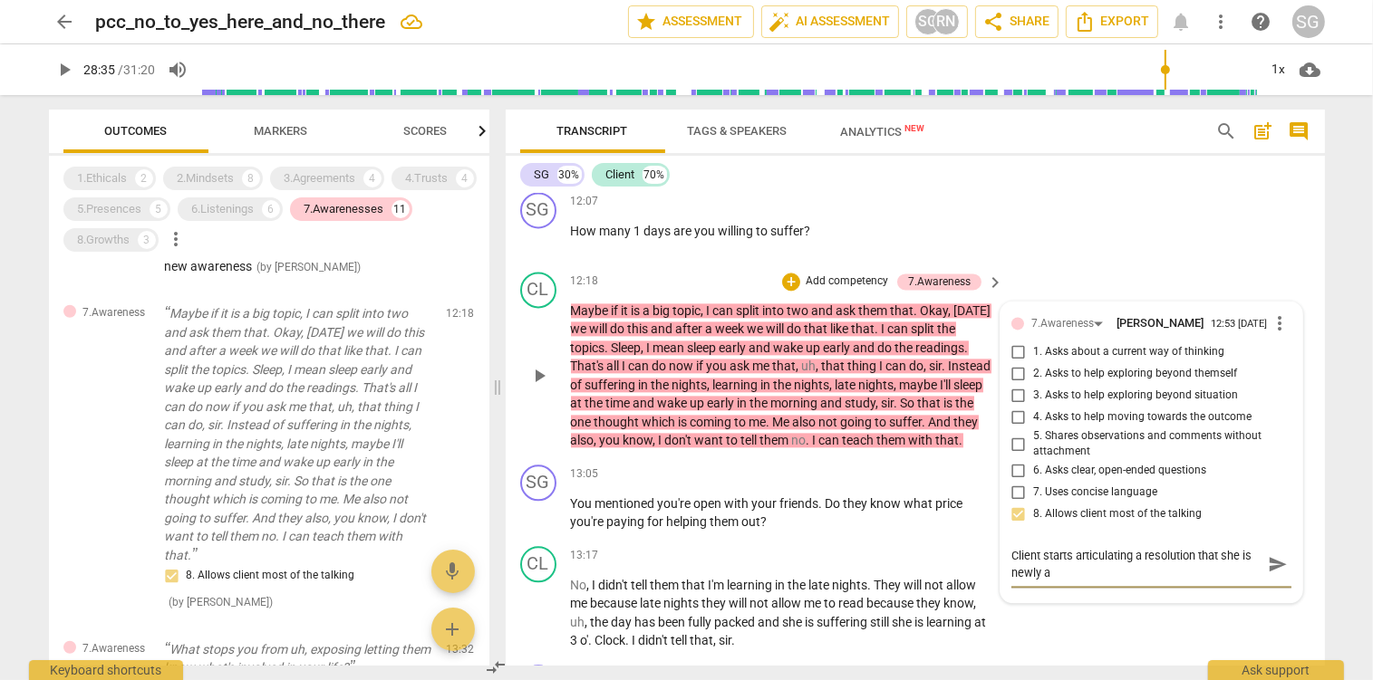
scroll to position [0, 0]
click at [1279, 574] on span "send" at bounding box center [1278, 565] width 20 height 20
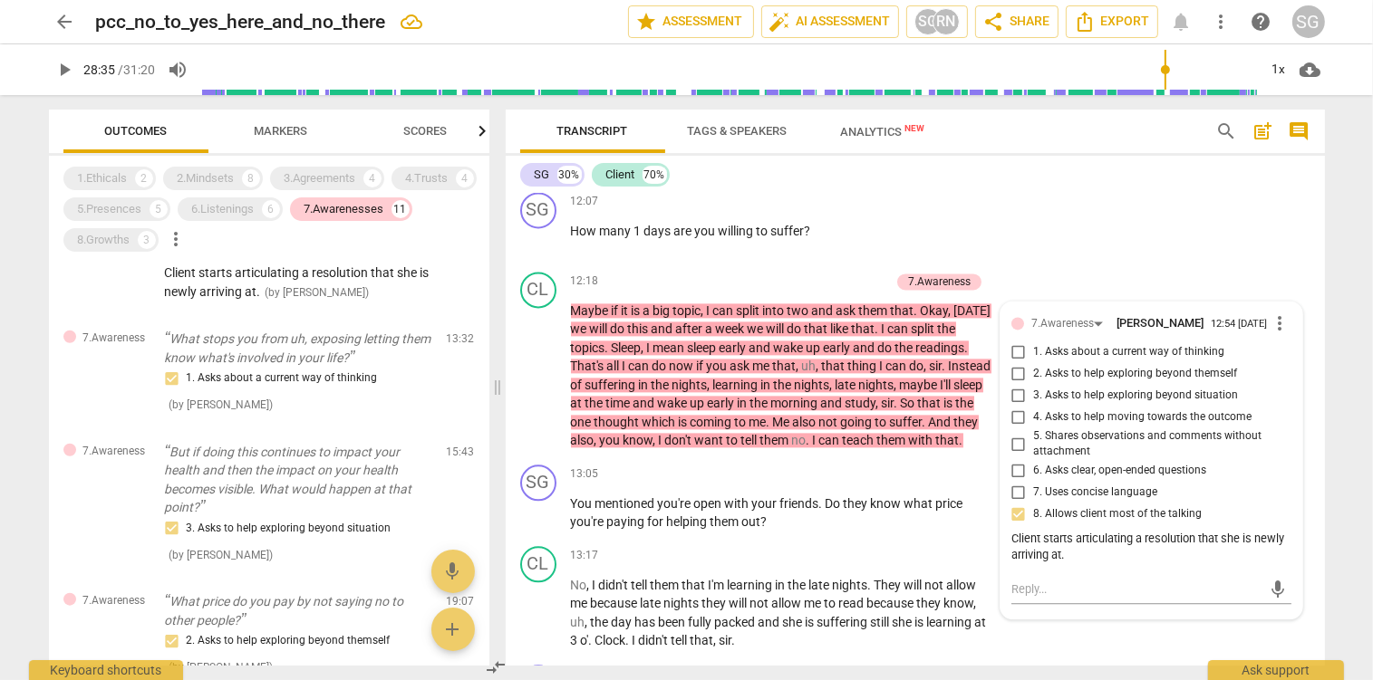
scroll to position [2009, 0]
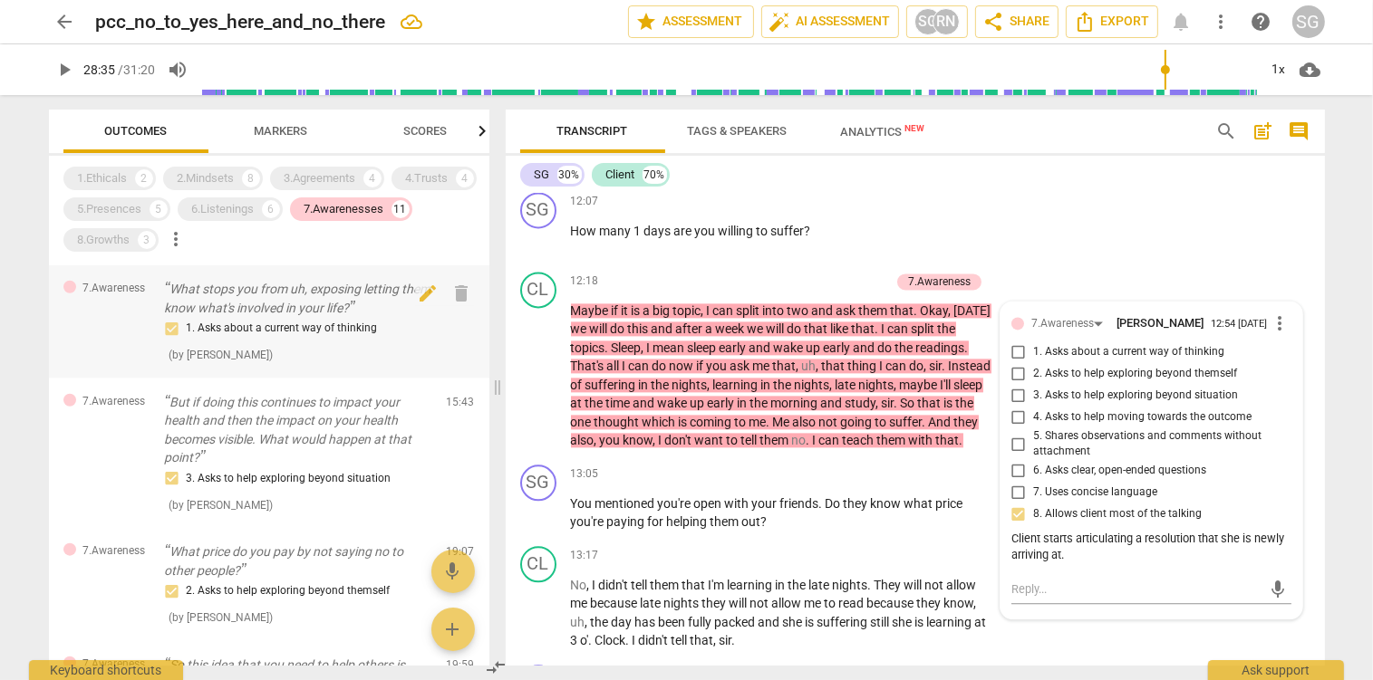
click at [268, 317] on p "What stops you from uh, exposing letting them know what's involved in your life?" at bounding box center [298, 298] width 267 height 37
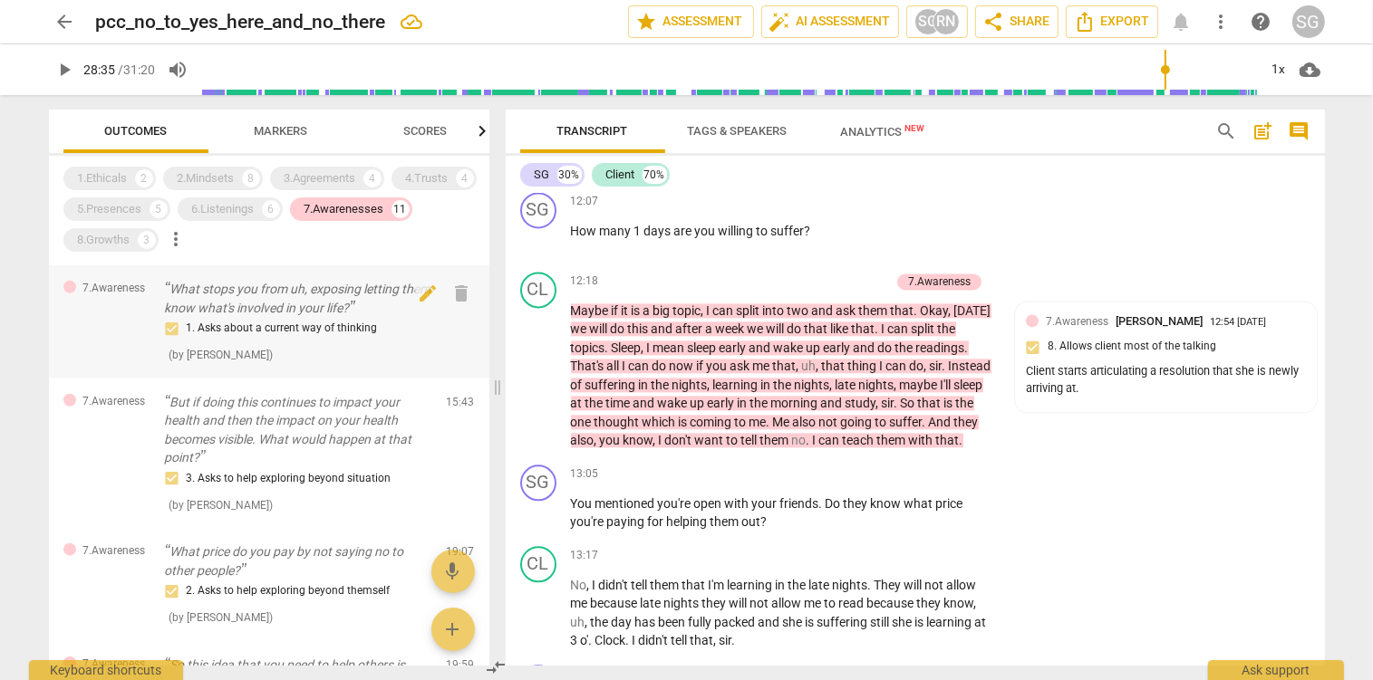
scroll to position [4657, 0]
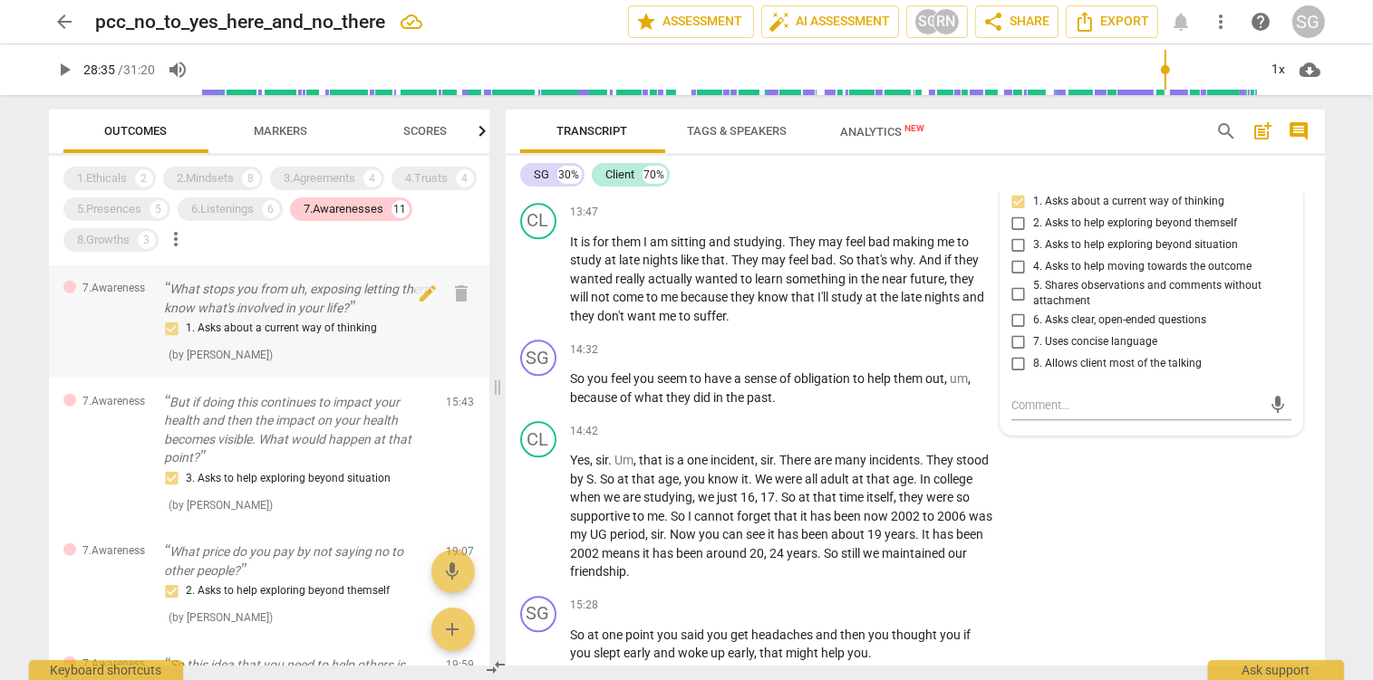
click at [228, 304] on p "What stops you from uh, exposing letting them know what's involved in your life?" at bounding box center [298, 298] width 267 height 37
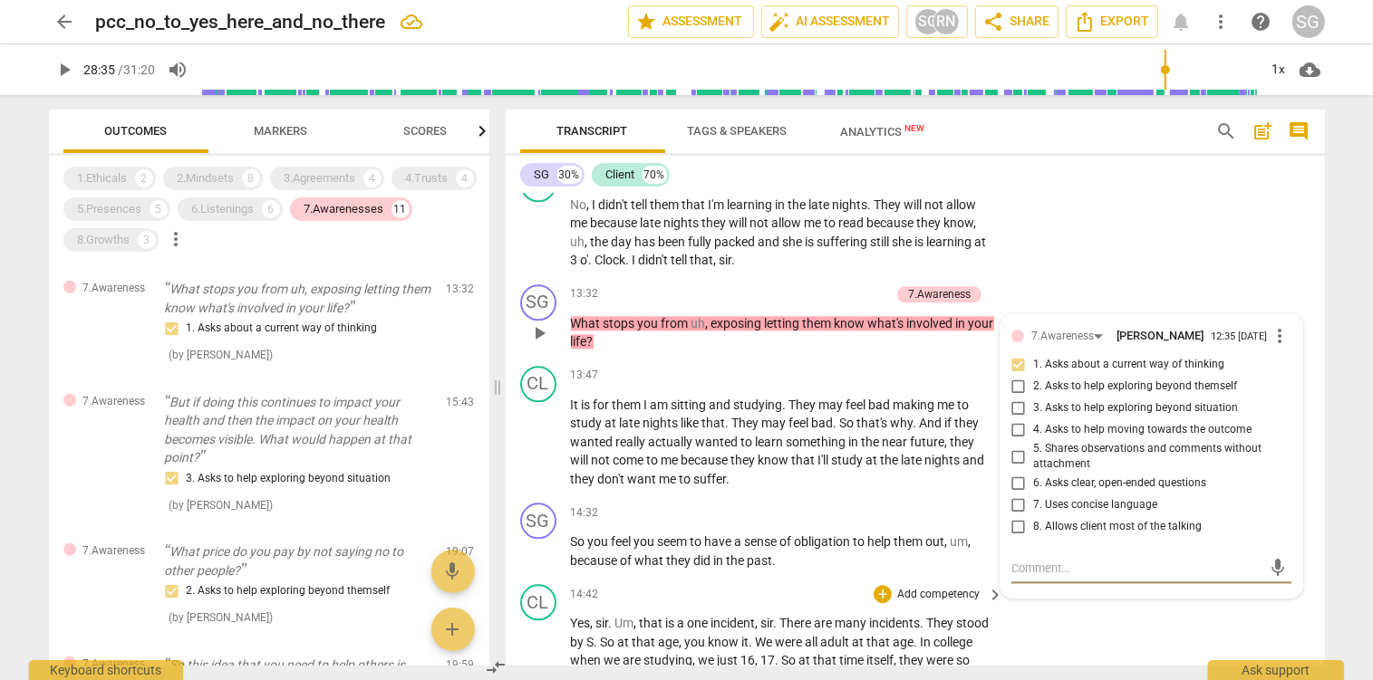
scroll to position [4465, 0]
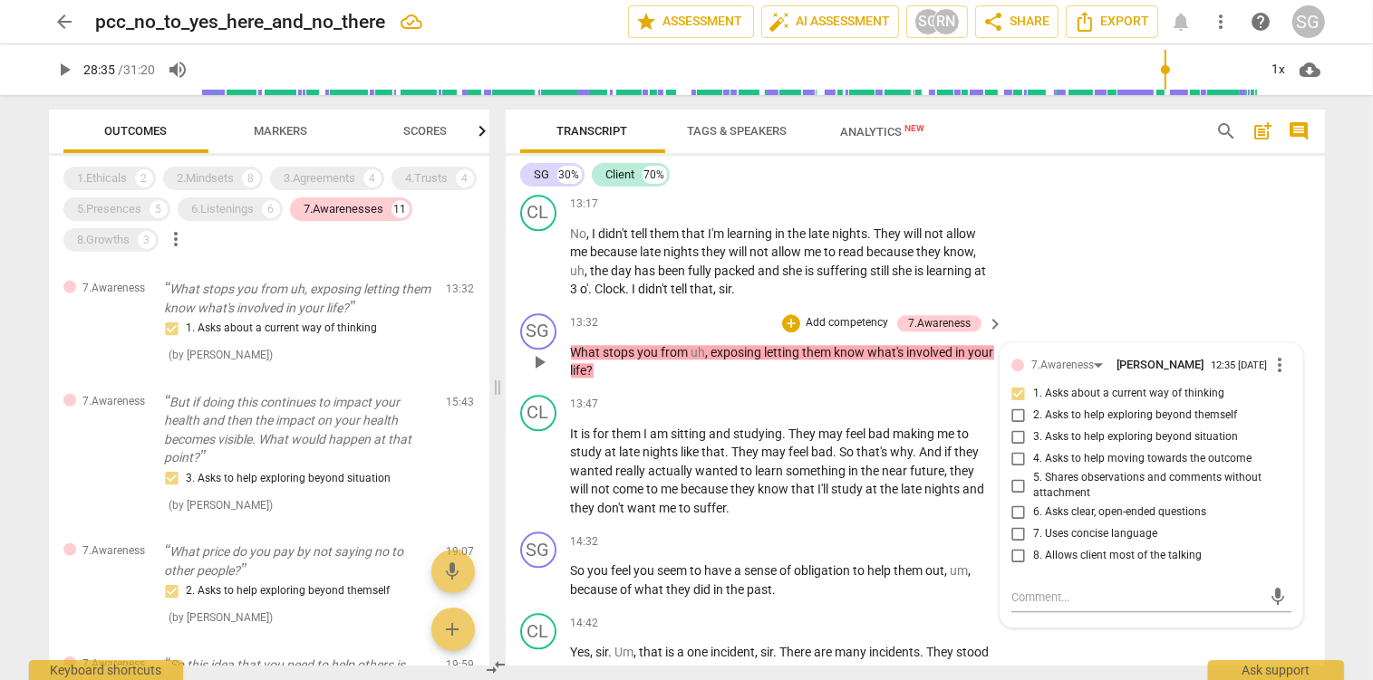
click at [825, 332] on p "Add competency" at bounding box center [847, 323] width 86 height 16
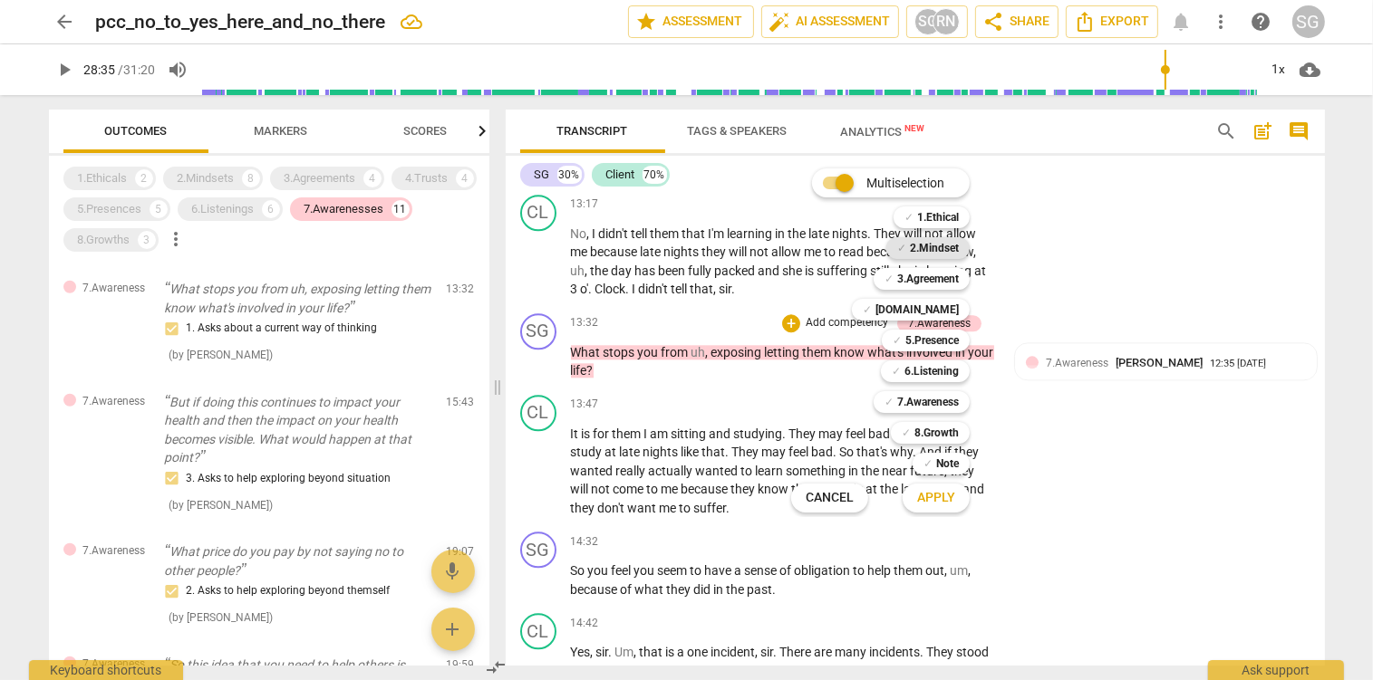
click at [931, 244] on b "2.Mindset" at bounding box center [934, 248] width 49 height 22
click at [933, 502] on span "Apply" at bounding box center [936, 498] width 38 height 18
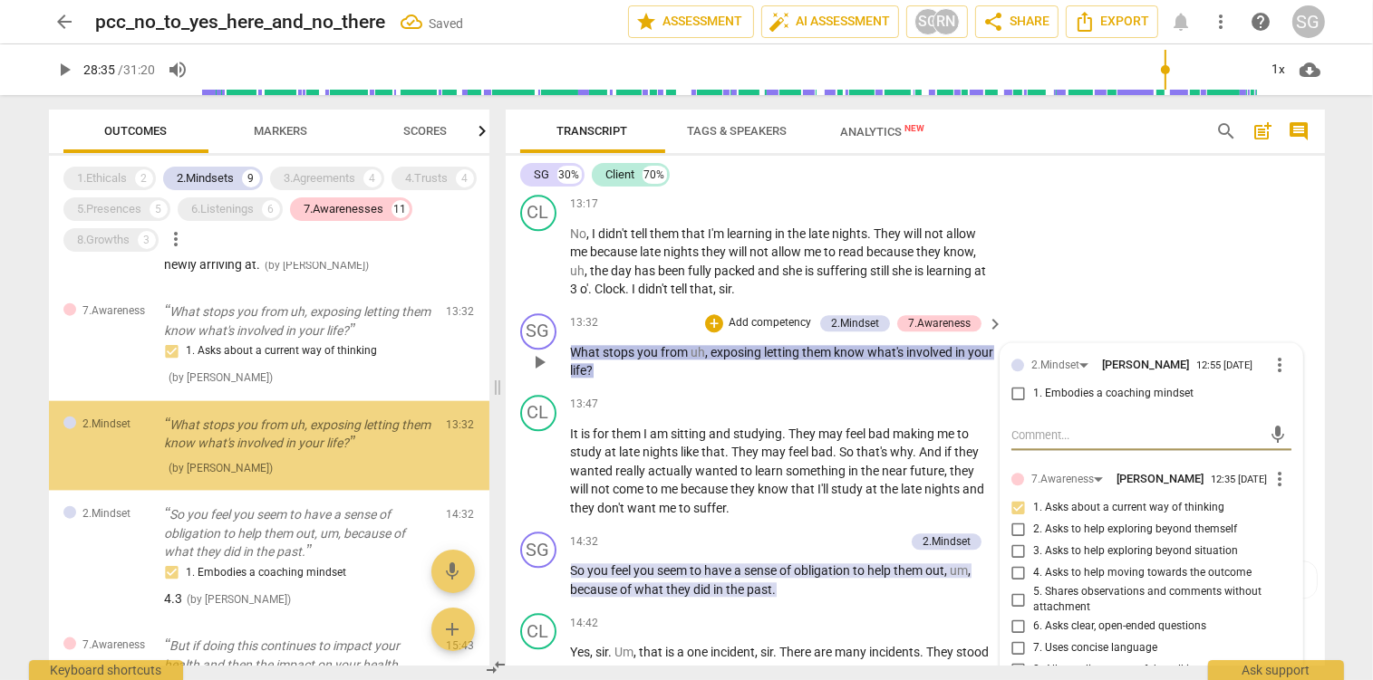
scroll to position [2249, 0]
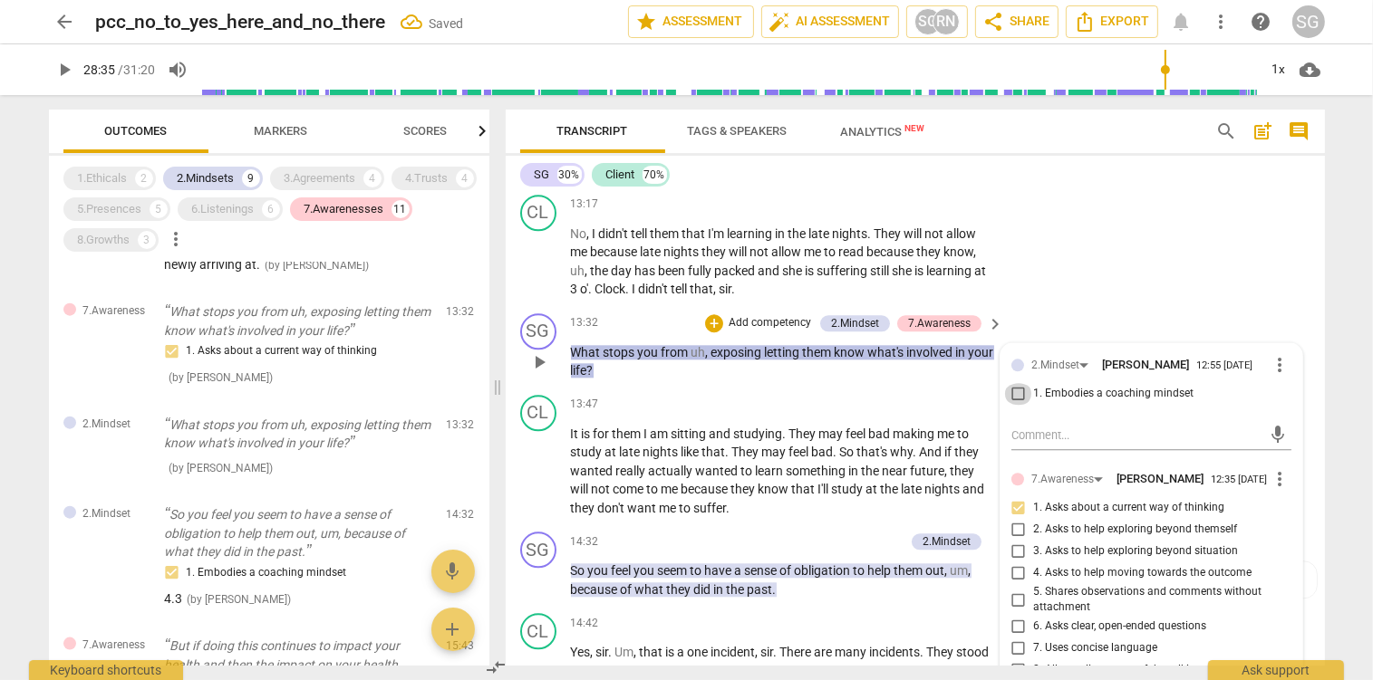
click at [1019, 405] on input "1. Embodies a coaching mindset" at bounding box center [1018, 394] width 29 height 22
click at [1030, 444] on textarea at bounding box center [1136, 435] width 251 height 17
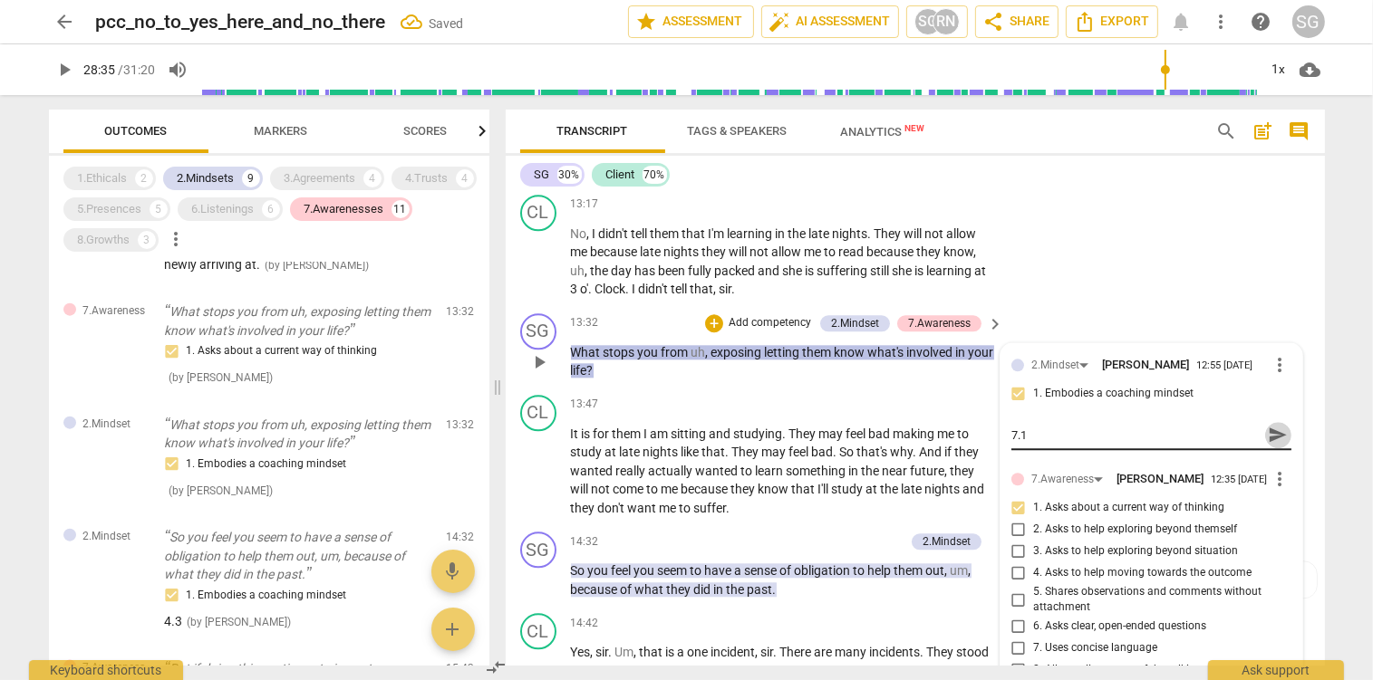
click at [1280, 445] on span "send" at bounding box center [1278, 435] width 20 height 20
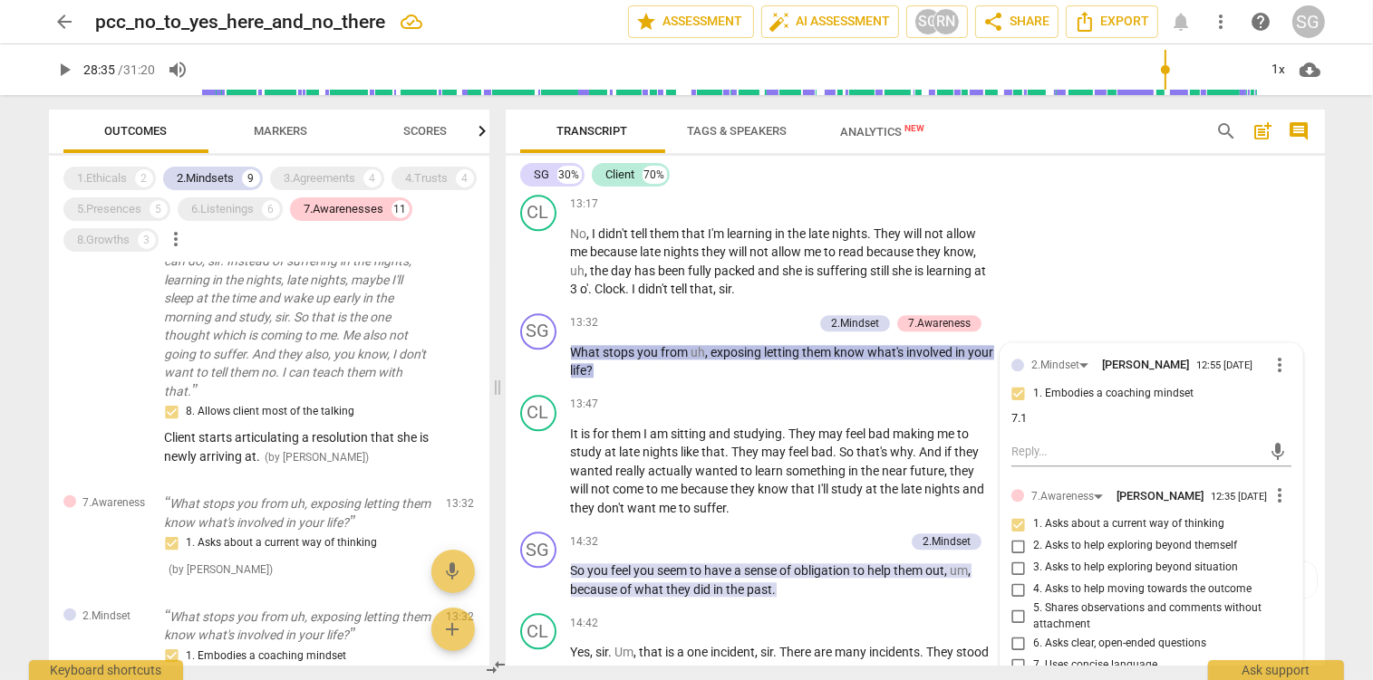
scroll to position [2057, 0]
click at [216, 178] on div "2.Mindsets" at bounding box center [206, 178] width 57 height 18
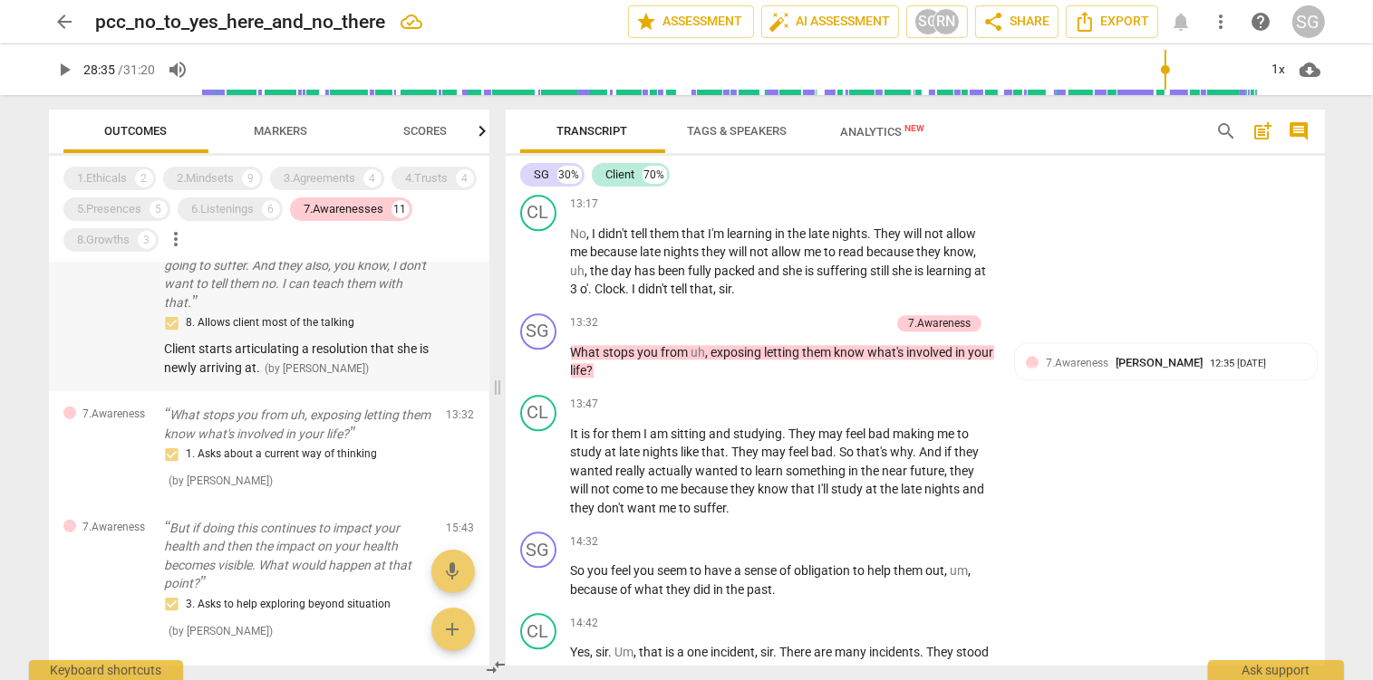
scroll to position [1890, 0]
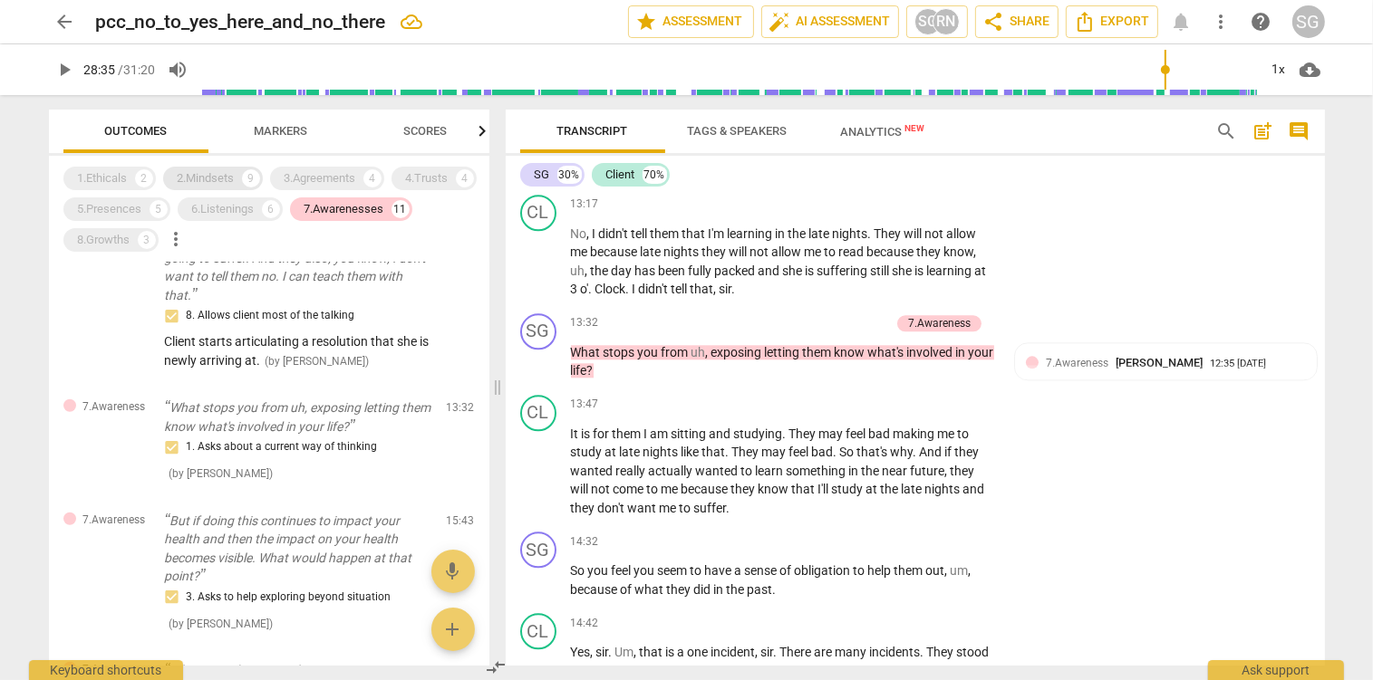
click at [203, 172] on div "2.Mindsets" at bounding box center [206, 178] width 57 height 18
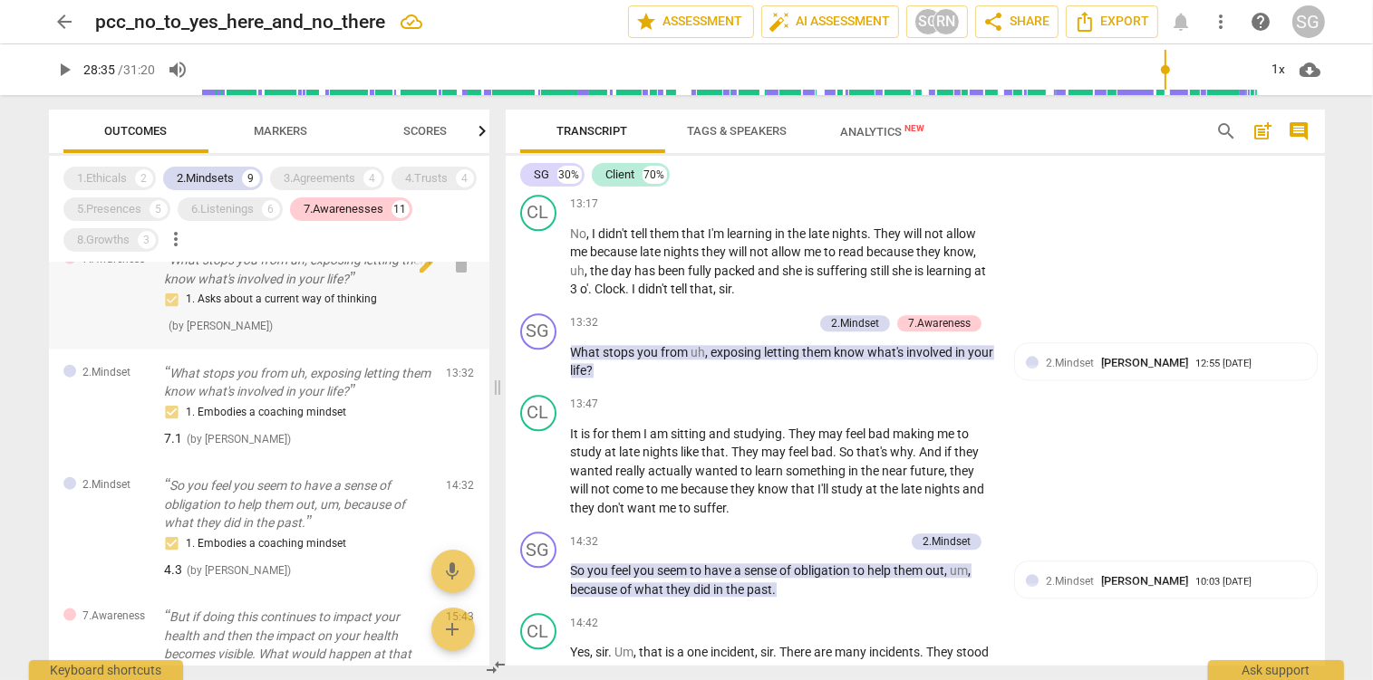
scroll to position [2344, 0]
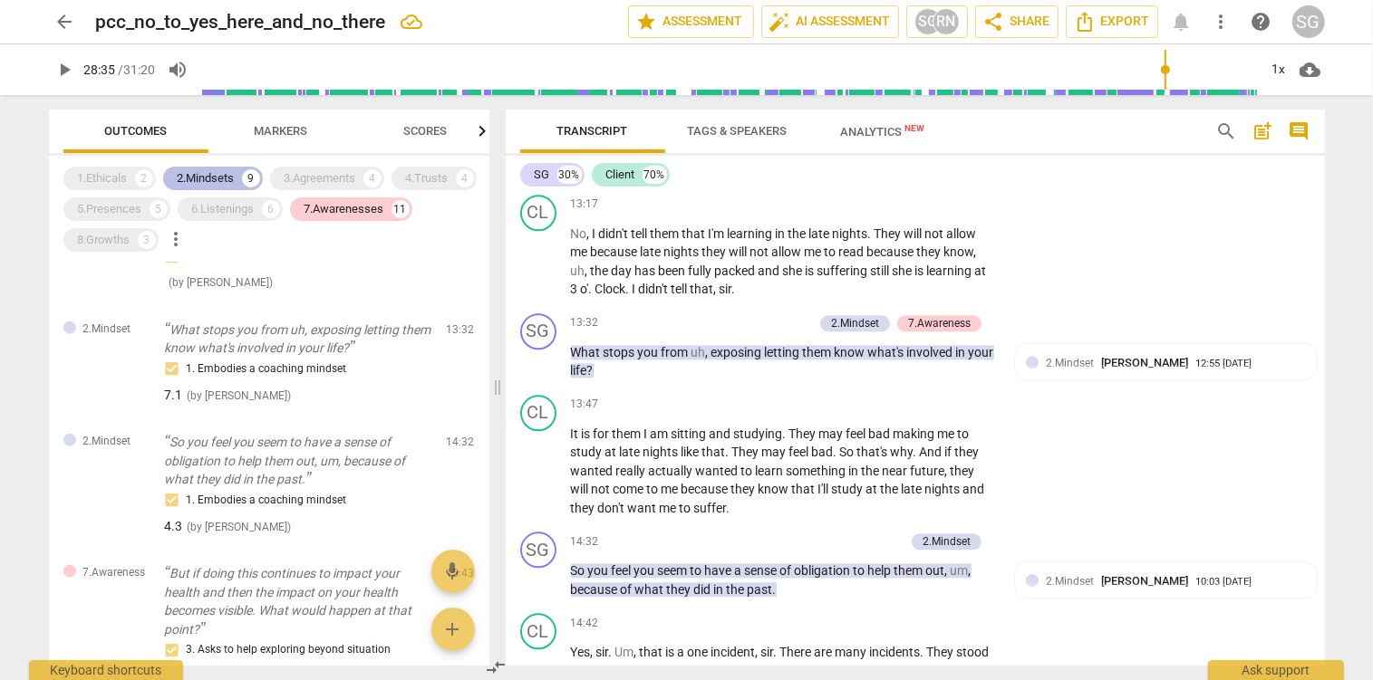
click at [204, 179] on div "2.Mindsets" at bounding box center [206, 178] width 57 height 18
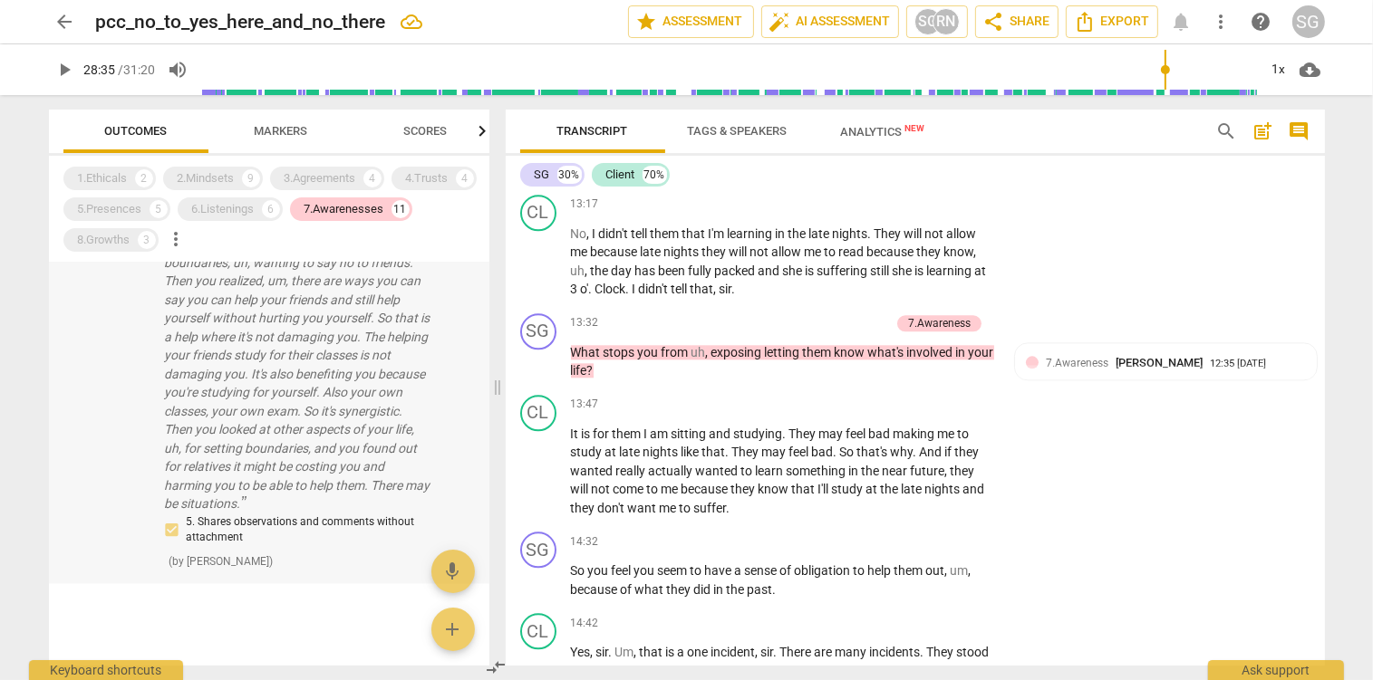
scroll to position [2832, 0]
click at [304, 408] on p "Okay, so. So how would you summarize what happened? We started off looking at s…" at bounding box center [298, 355] width 267 height 297
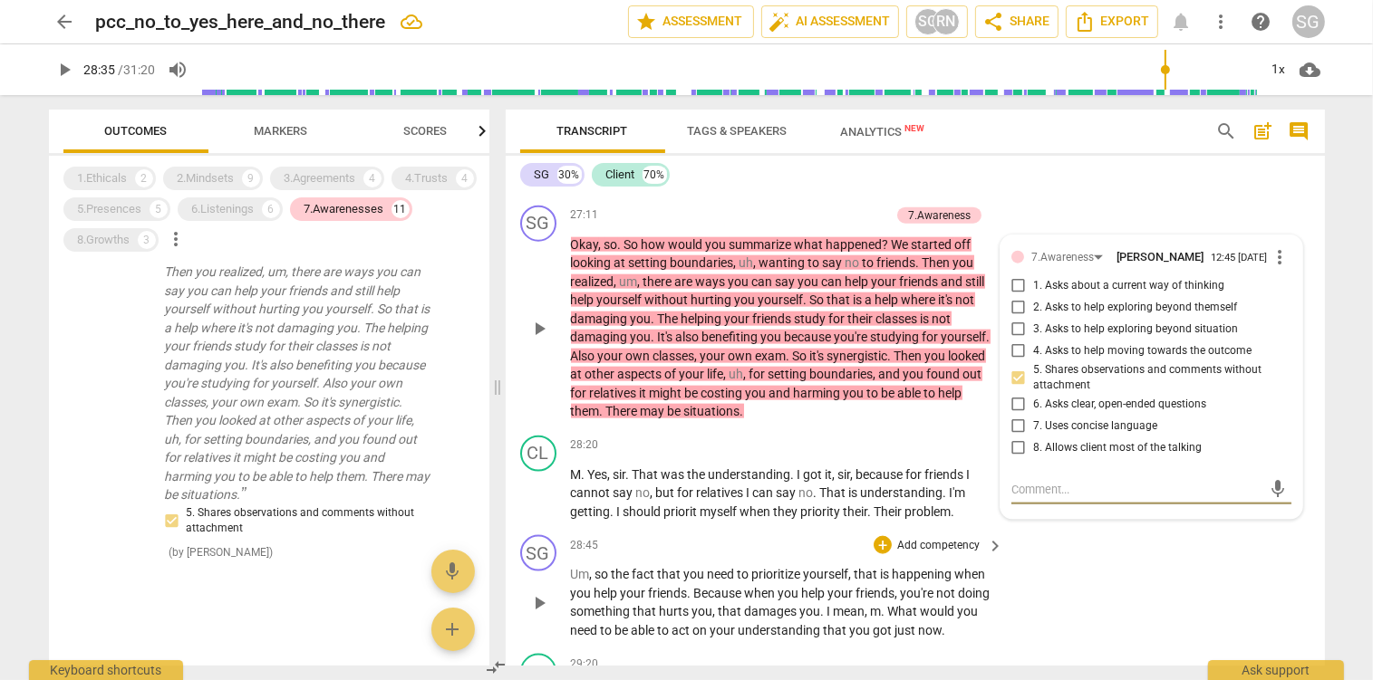
scroll to position [9147, 0]
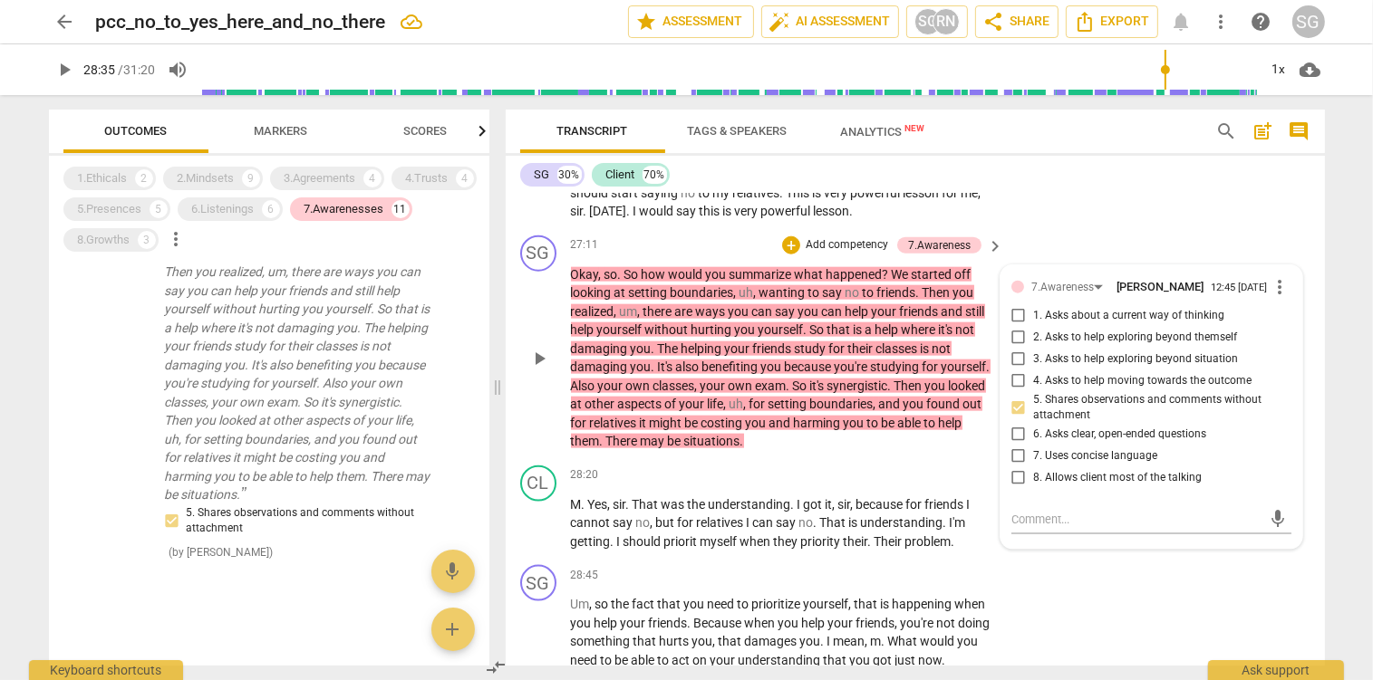
click at [825, 244] on p "Add competency" at bounding box center [847, 245] width 86 height 16
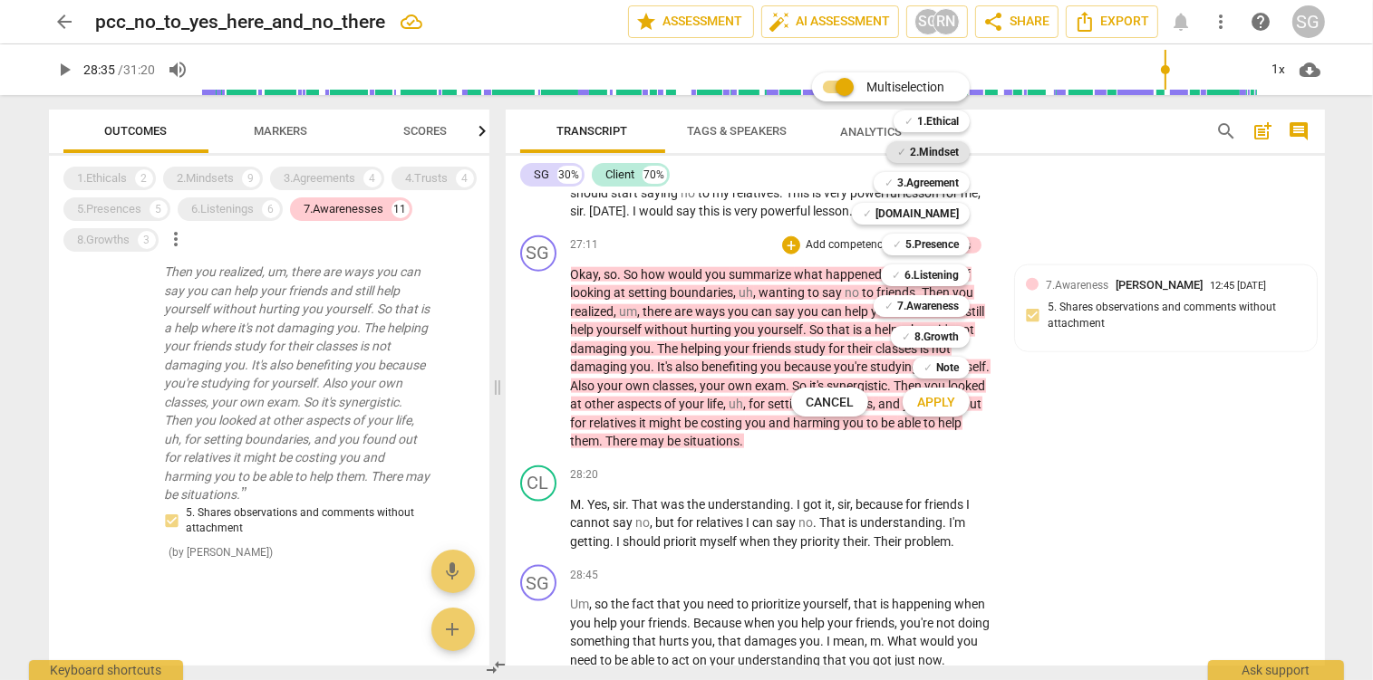
click at [945, 152] on b "2.Mindset" at bounding box center [934, 152] width 49 height 22
click at [934, 401] on span "Apply" at bounding box center [936, 403] width 38 height 18
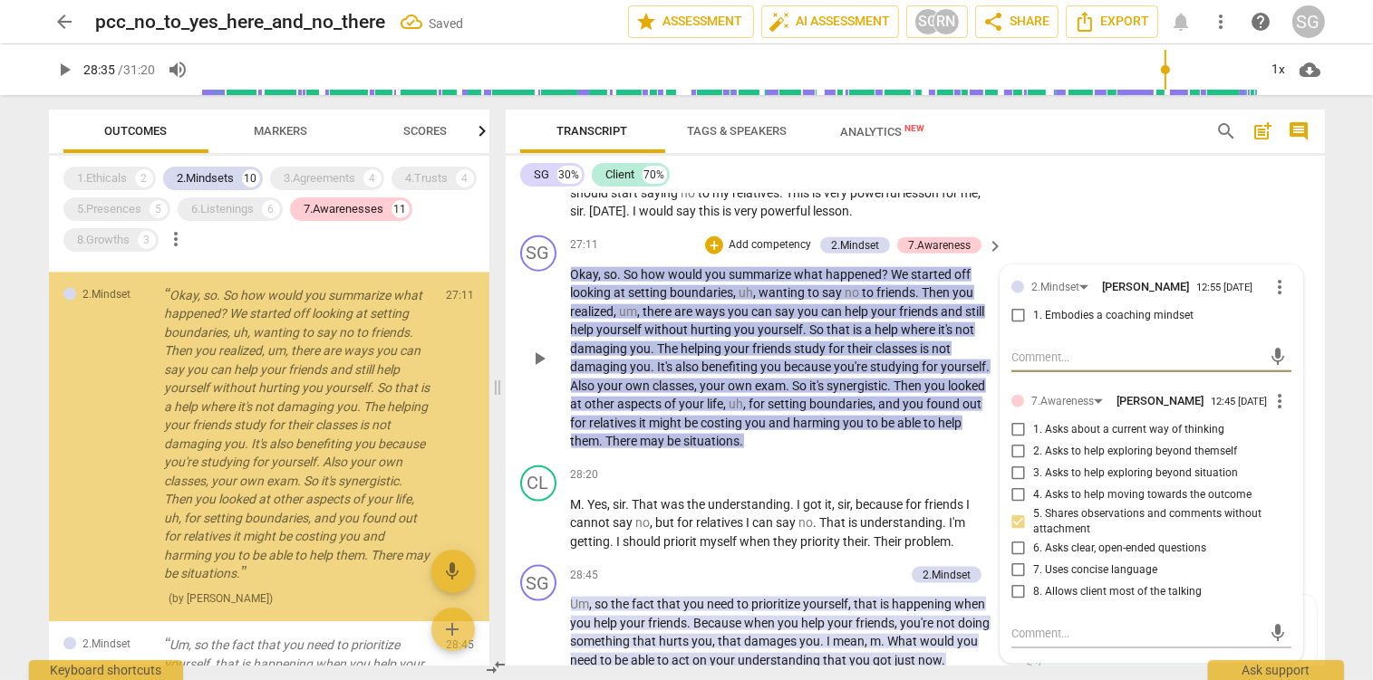
scroll to position [4225, 0]
click at [1020, 318] on input "1. Embodies a coaching mindset" at bounding box center [1018, 316] width 29 height 22
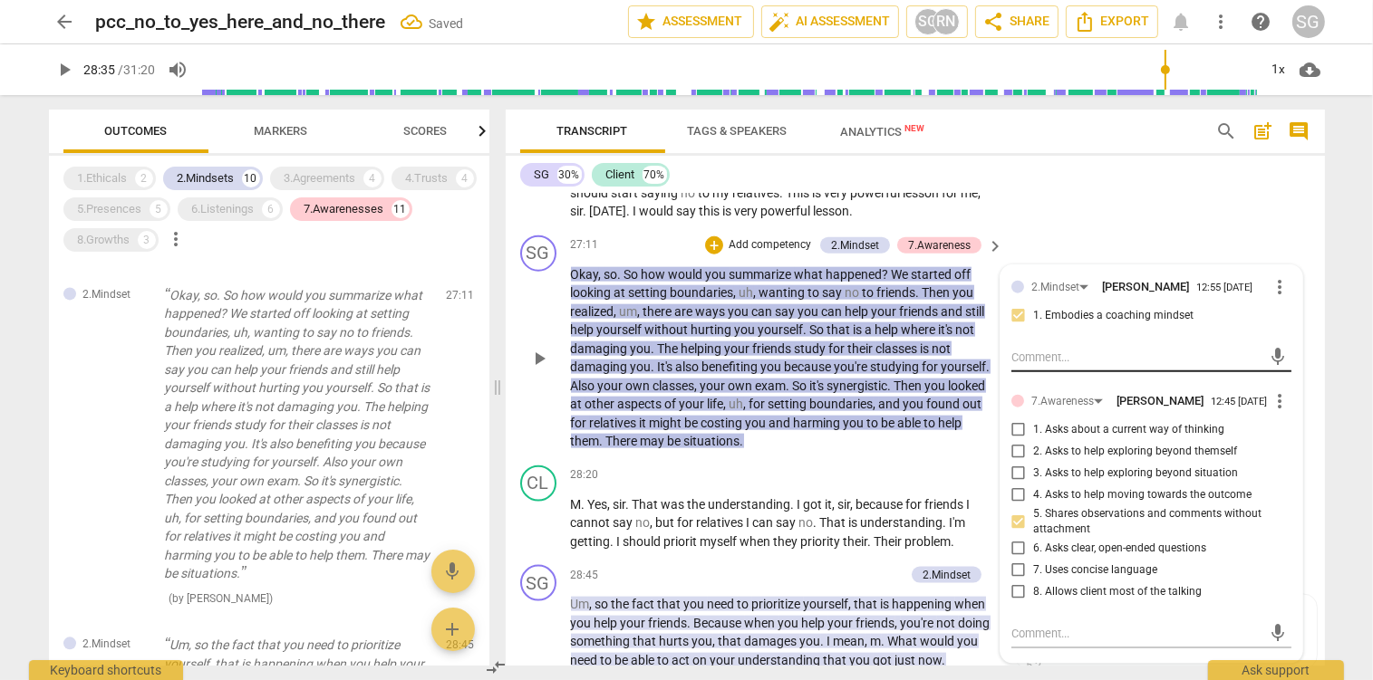
click at [1042, 362] on textarea at bounding box center [1136, 357] width 251 height 17
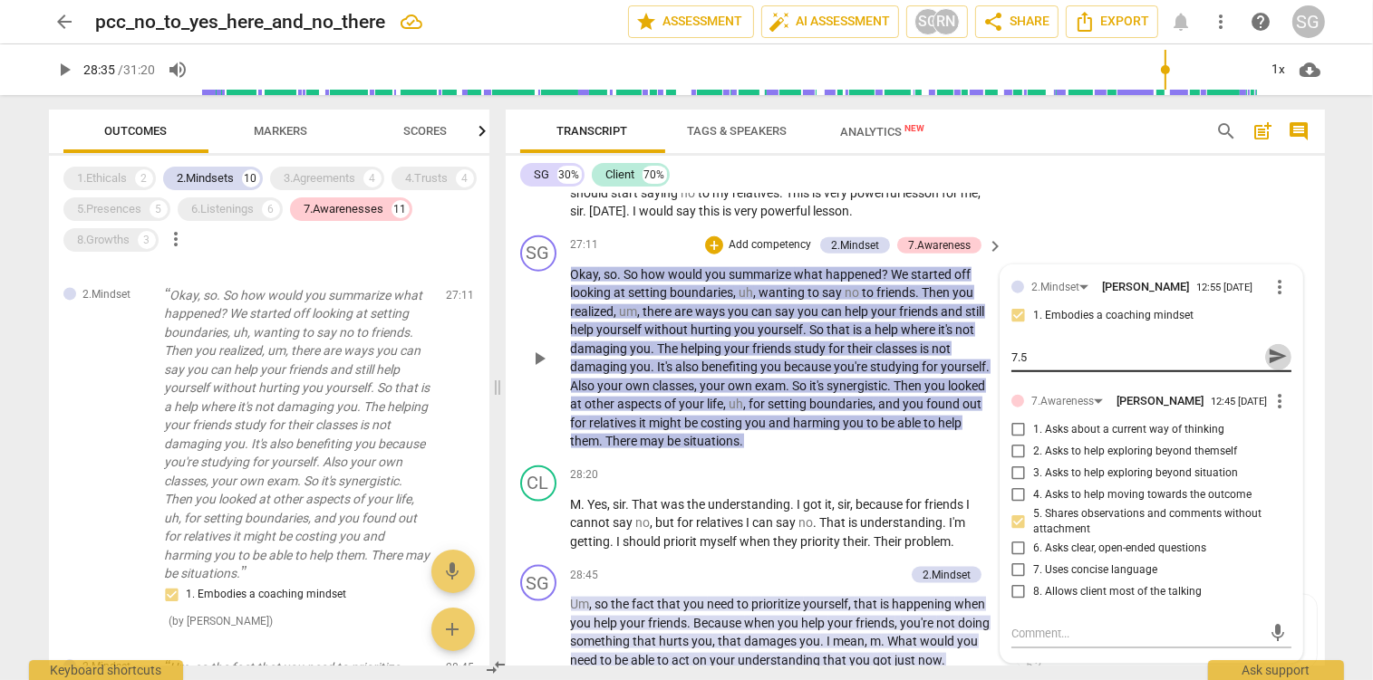
click at [1278, 356] on span "send" at bounding box center [1278, 357] width 20 height 20
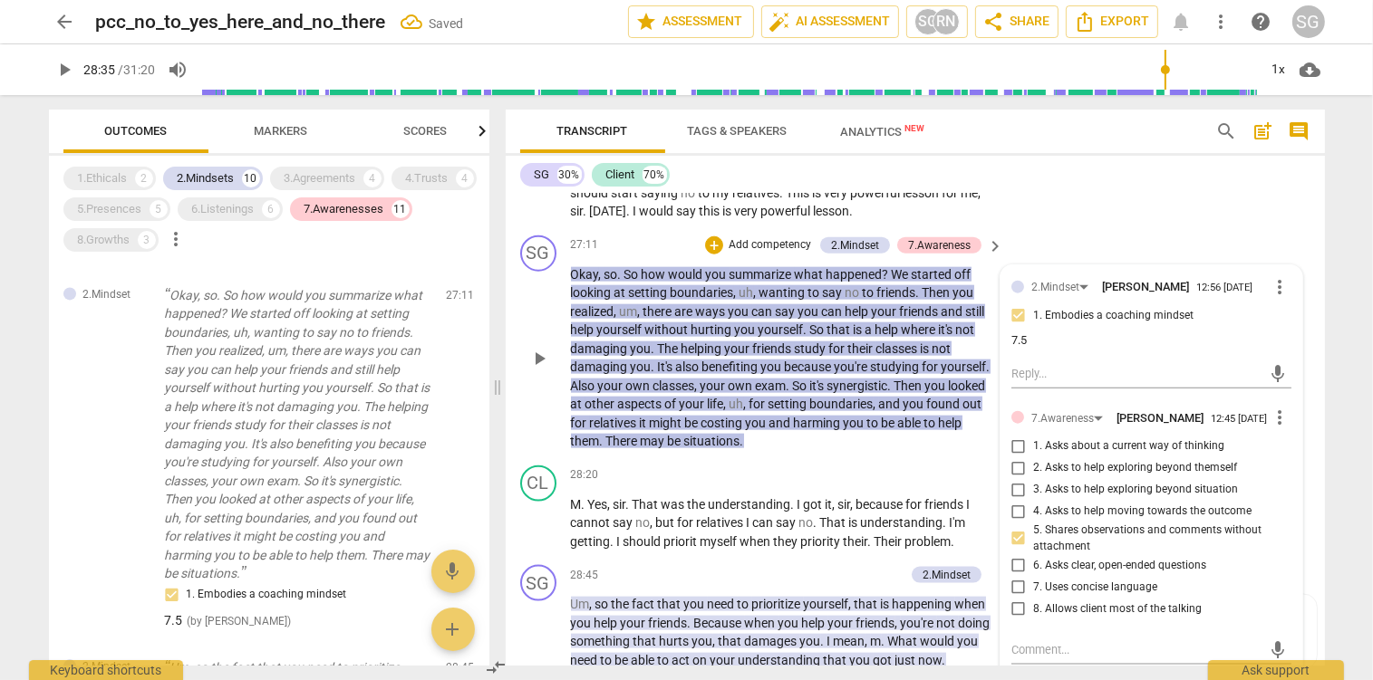
click at [884, 446] on p "Okay , so . So how would you summarize what happened ? We started off looking a…" at bounding box center [783, 358] width 424 height 186
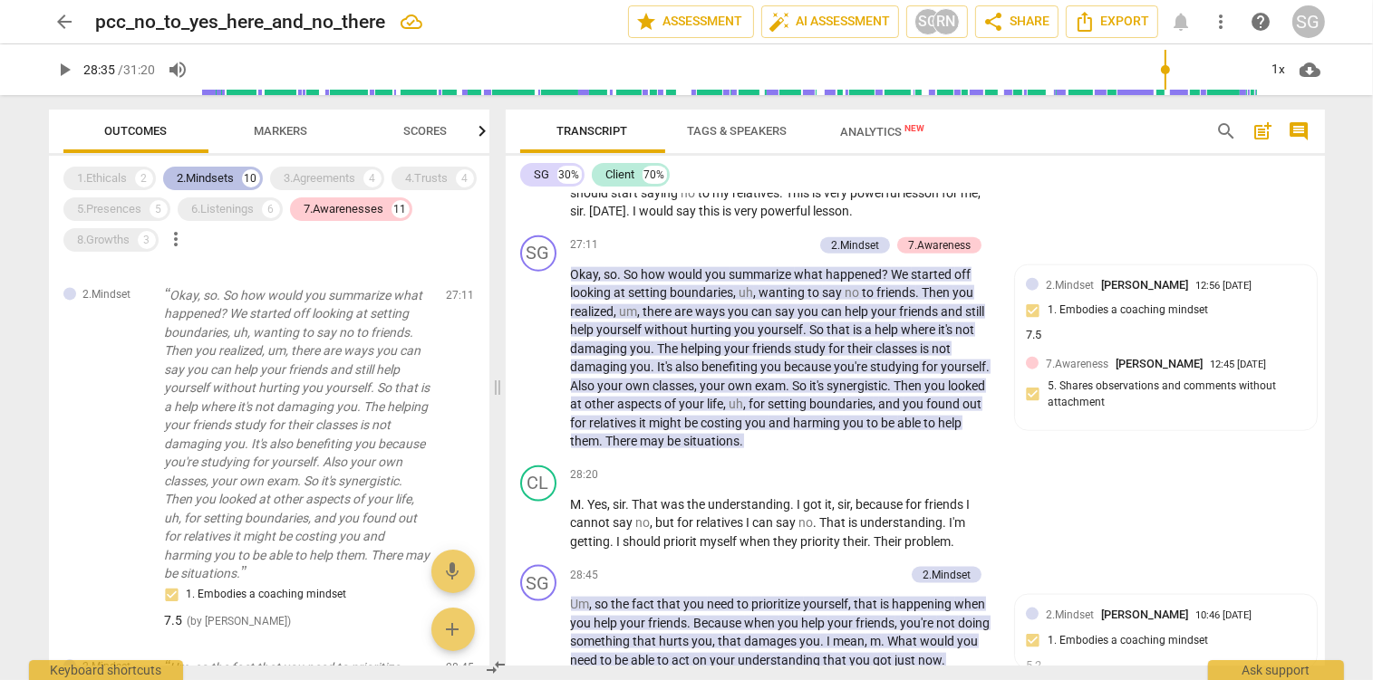
click at [192, 171] on div "2.Mindsets" at bounding box center [206, 178] width 57 height 18
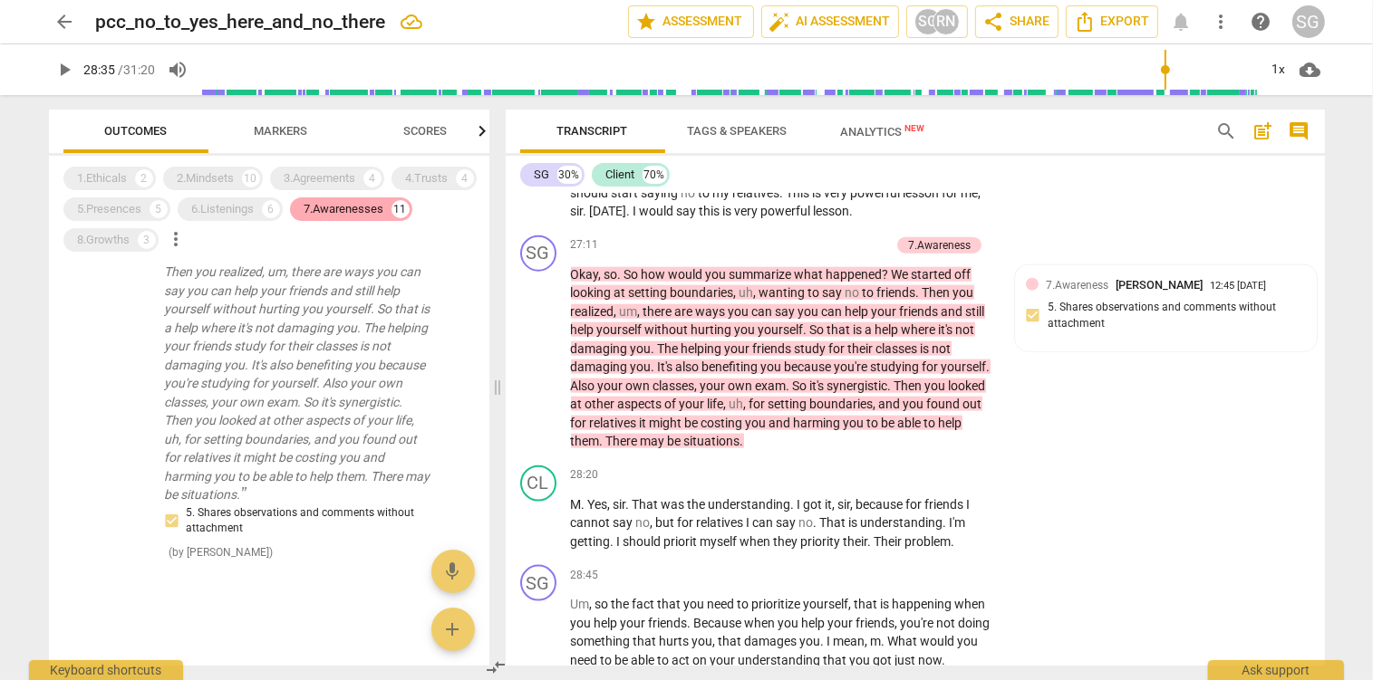
click at [326, 214] on div "7.Awarenesses" at bounding box center [344, 209] width 80 height 18
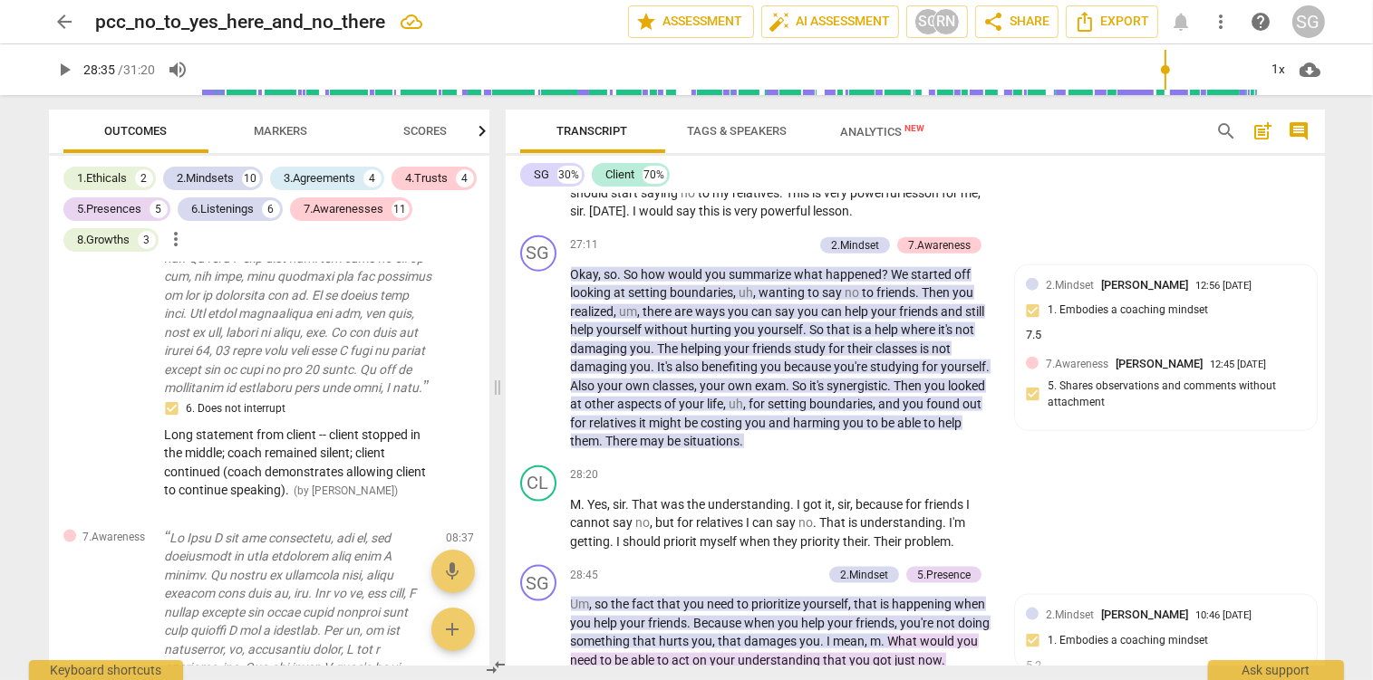
scroll to position [6937, 0]
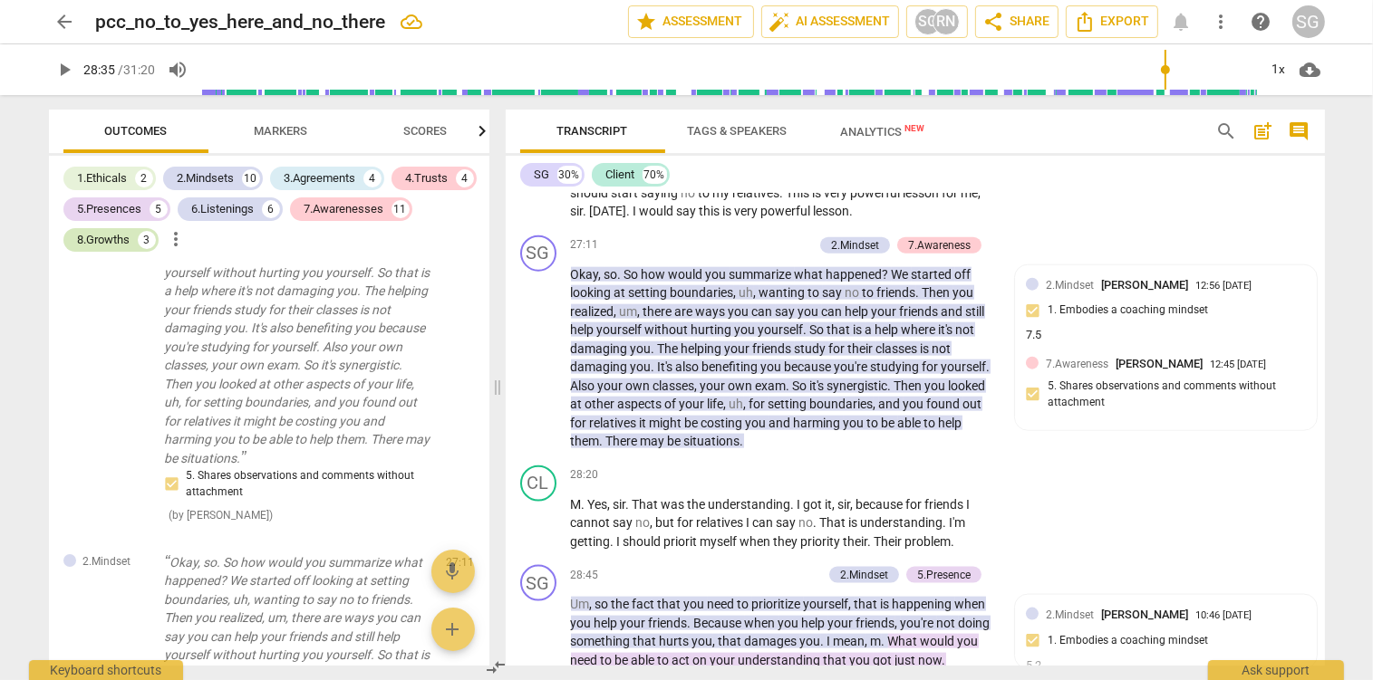
click at [99, 245] on div "8.Growths" at bounding box center [104, 240] width 53 height 18
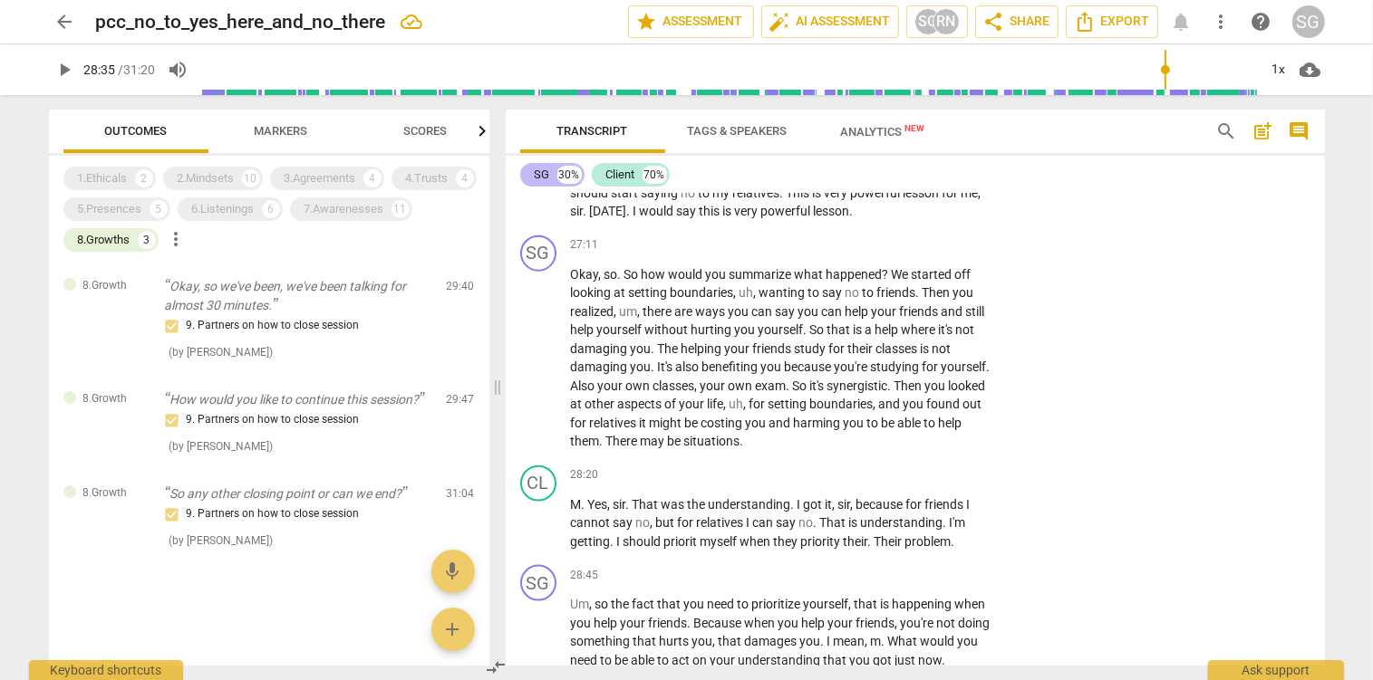
click at [534, 169] on div "SG 30%" at bounding box center [552, 175] width 64 height 24
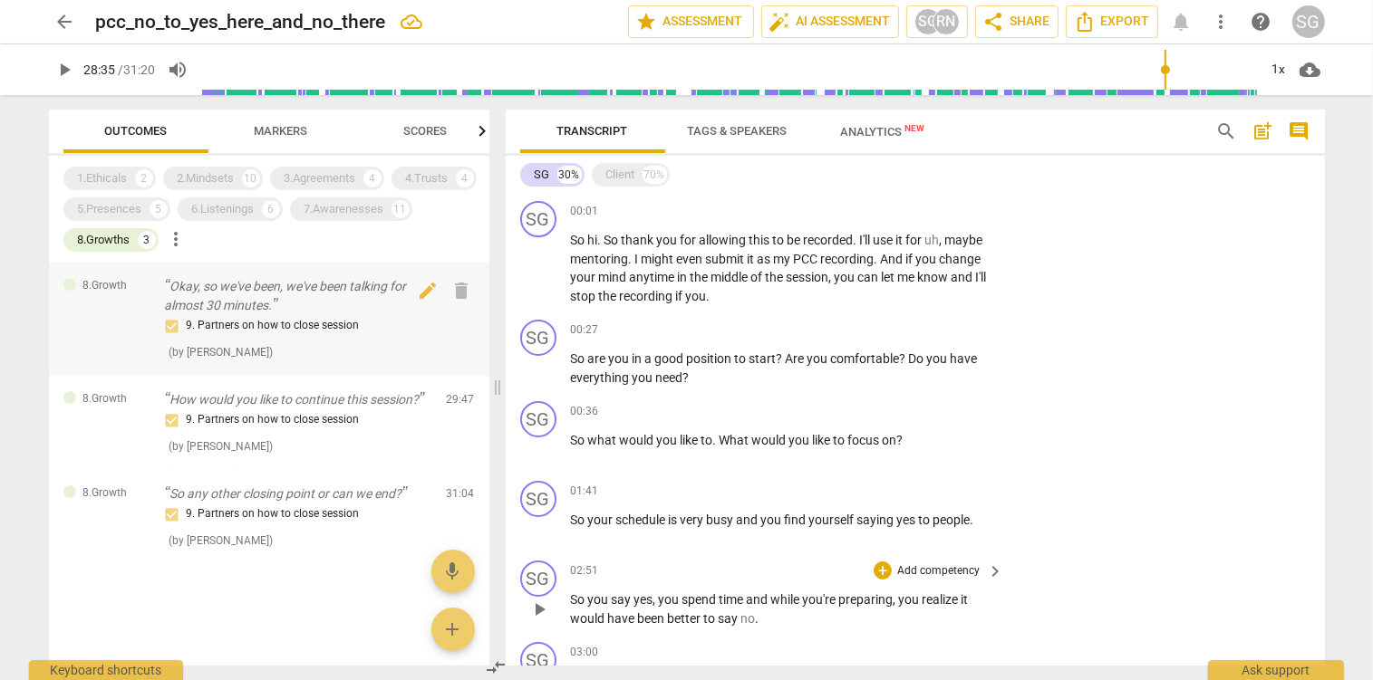
click at [245, 304] on p "Okay, so we've been, we've been talking for almost 30 minutes." at bounding box center [298, 295] width 267 height 37
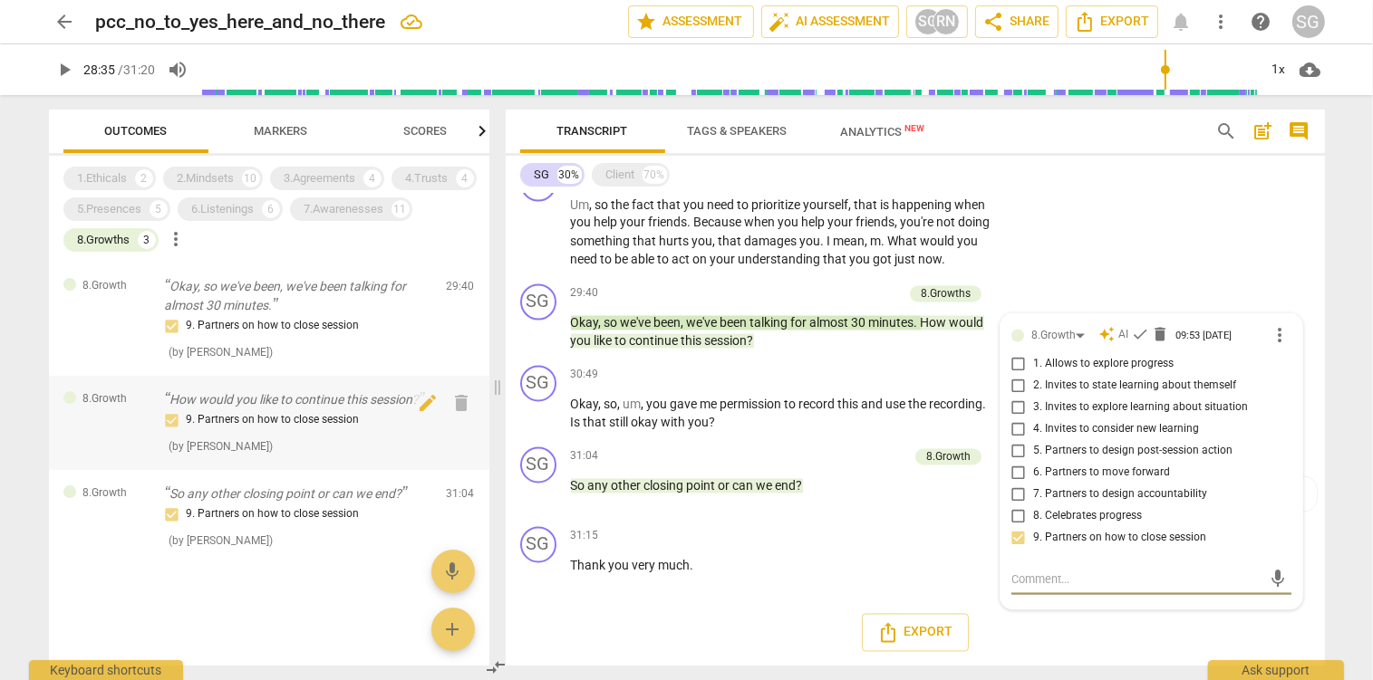
click at [277, 400] on p "How would you like to continue this session?" at bounding box center [298, 400] width 267 height 19
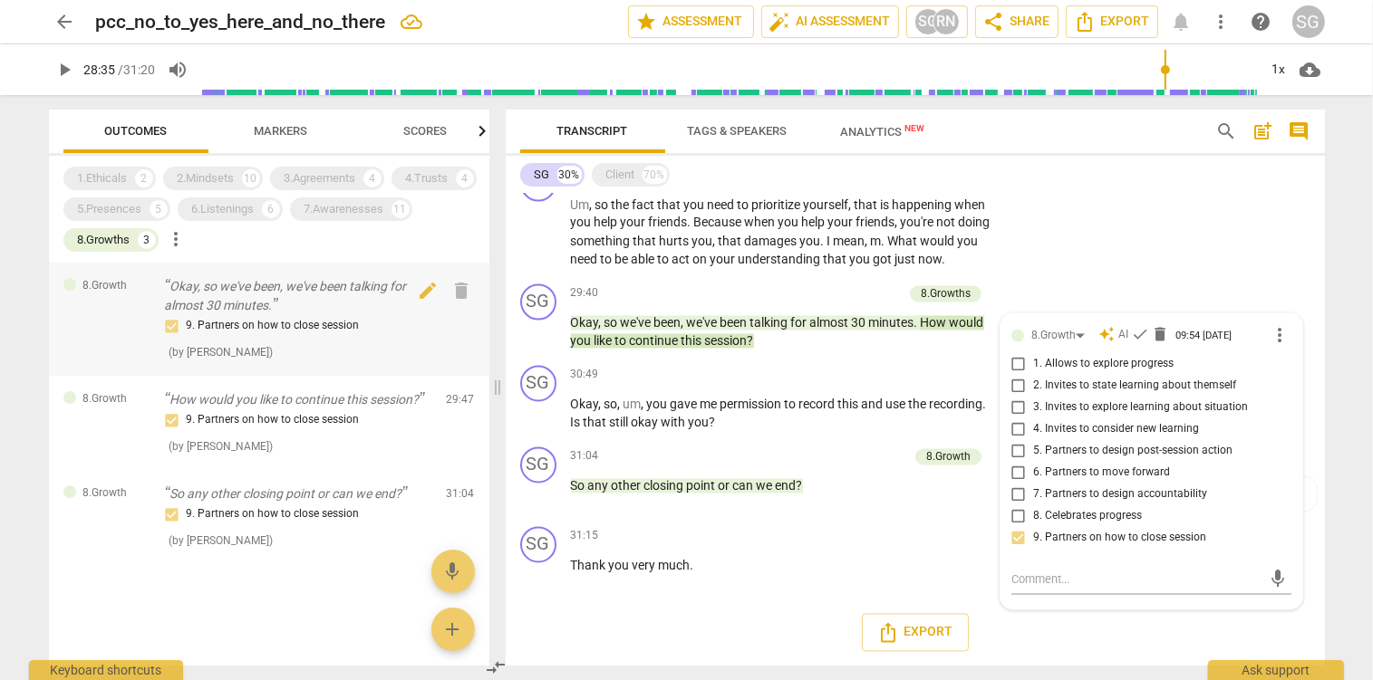
click at [265, 296] on p "Okay, so we've been, we've been talking for almost 30 minutes." at bounding box center [298, 295] width 267 height 37
click at [256, 504] on div "So any other closing point or can we end? 9. Partners on how to close session (…" at bounding box center [298, 517] width 267 height 65
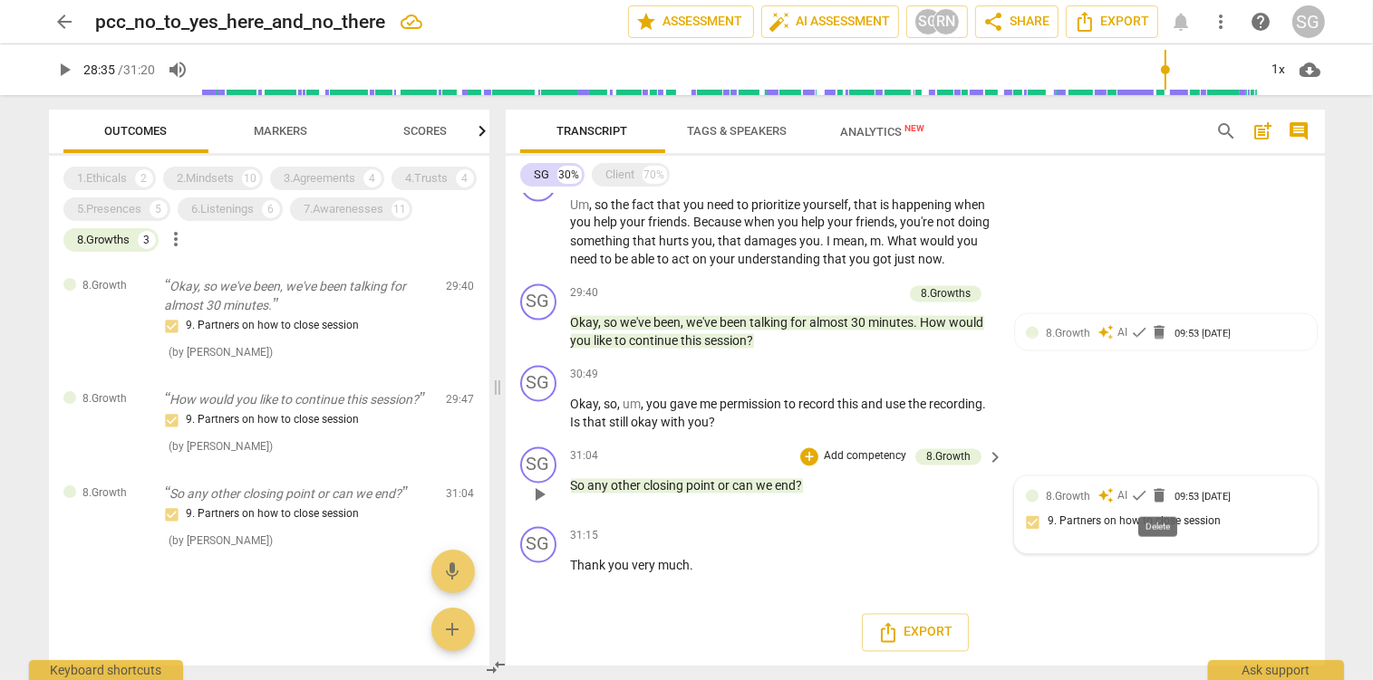
click at [1162, 495] on span "delete" at bounding box center [1159, 496] width 18 height 18
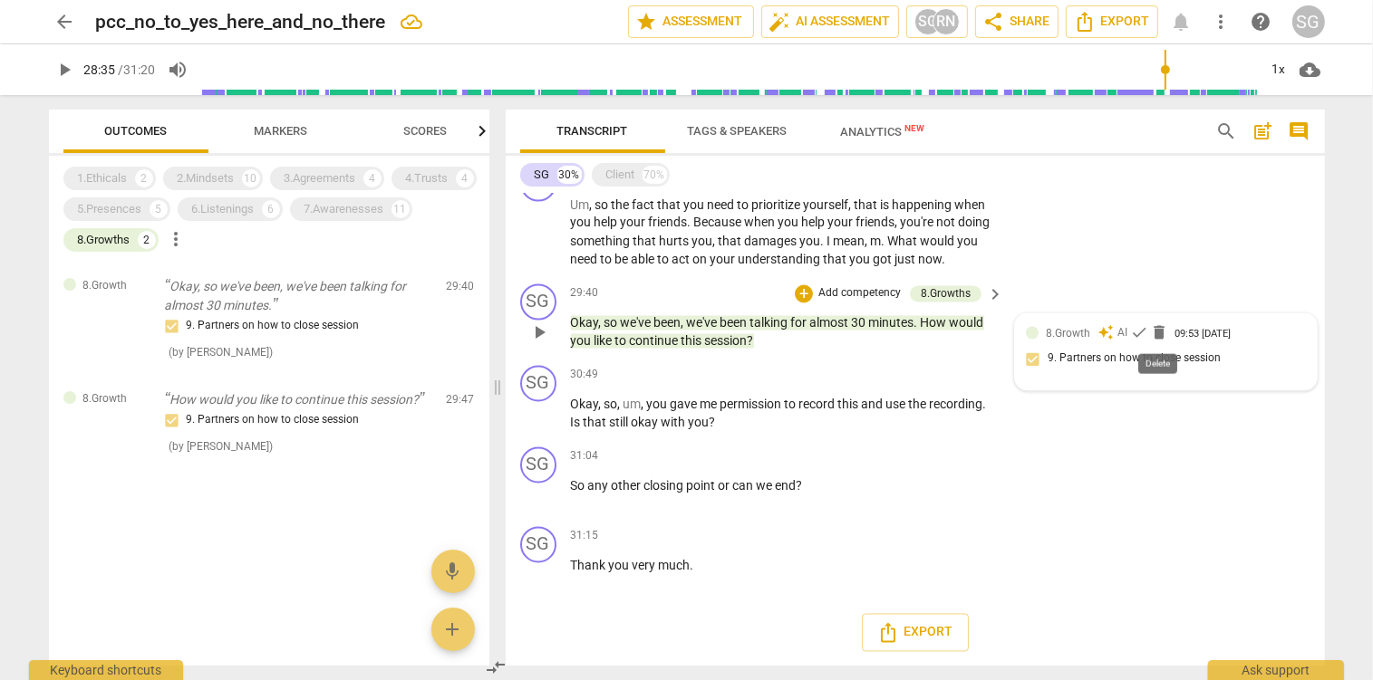
click at [1163, 332] on span "delete" at bounding box center [1159, 333] width 18 height 18
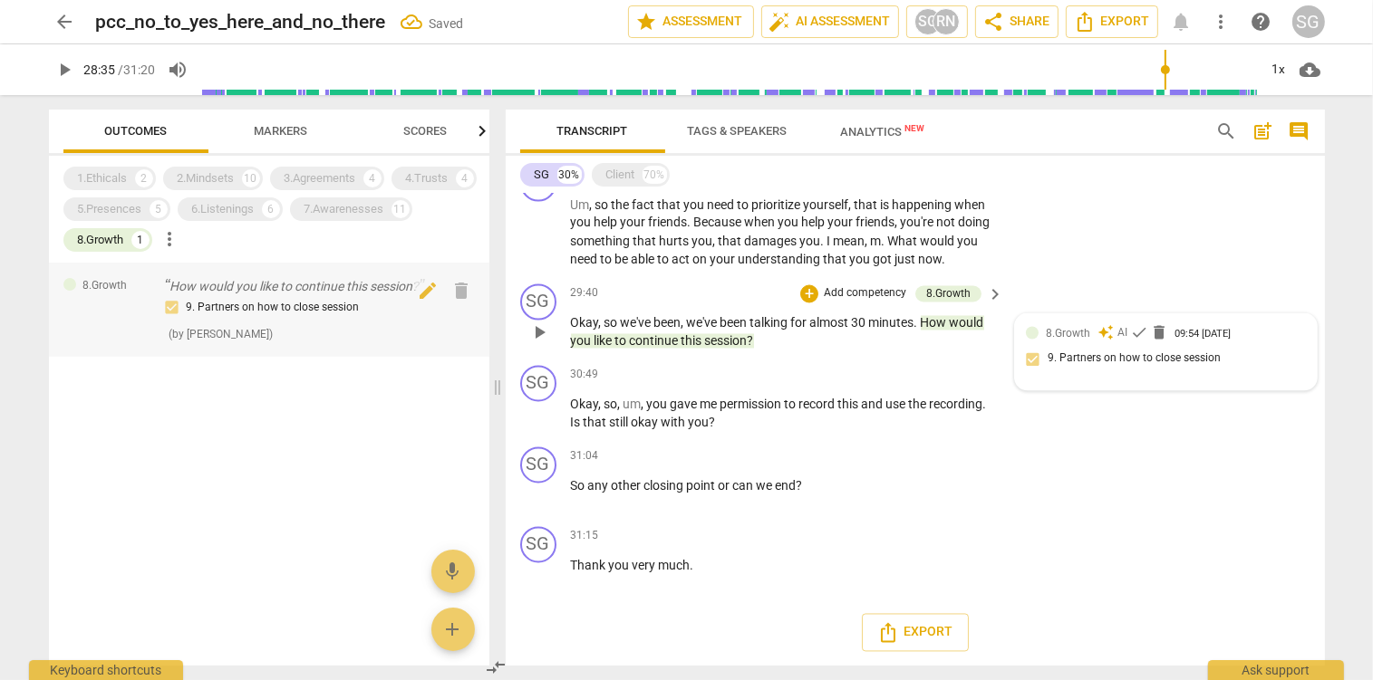
click at [246, 295] on p "How would you like to continue this session?" at bounding box center [298, 286] width 267 height 19
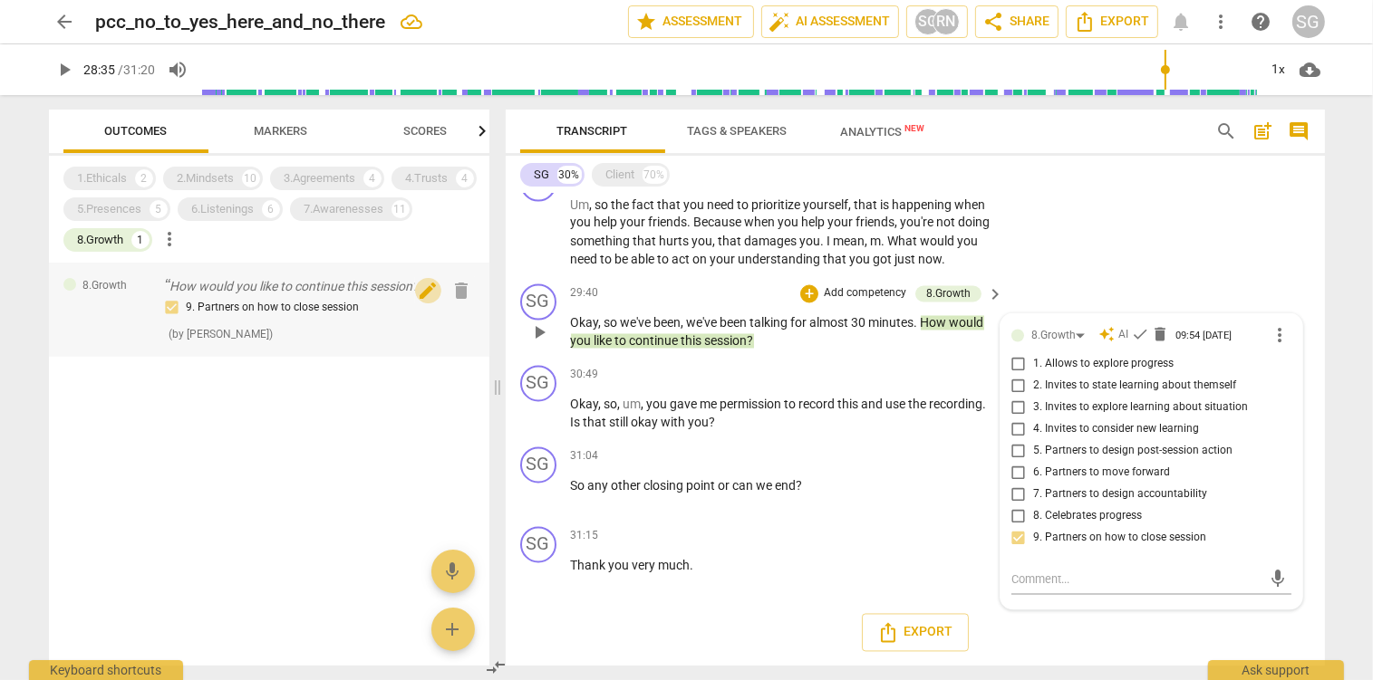
click at [429, 292] on span "edit" at bounding box center [428, 291] width 22 height 22
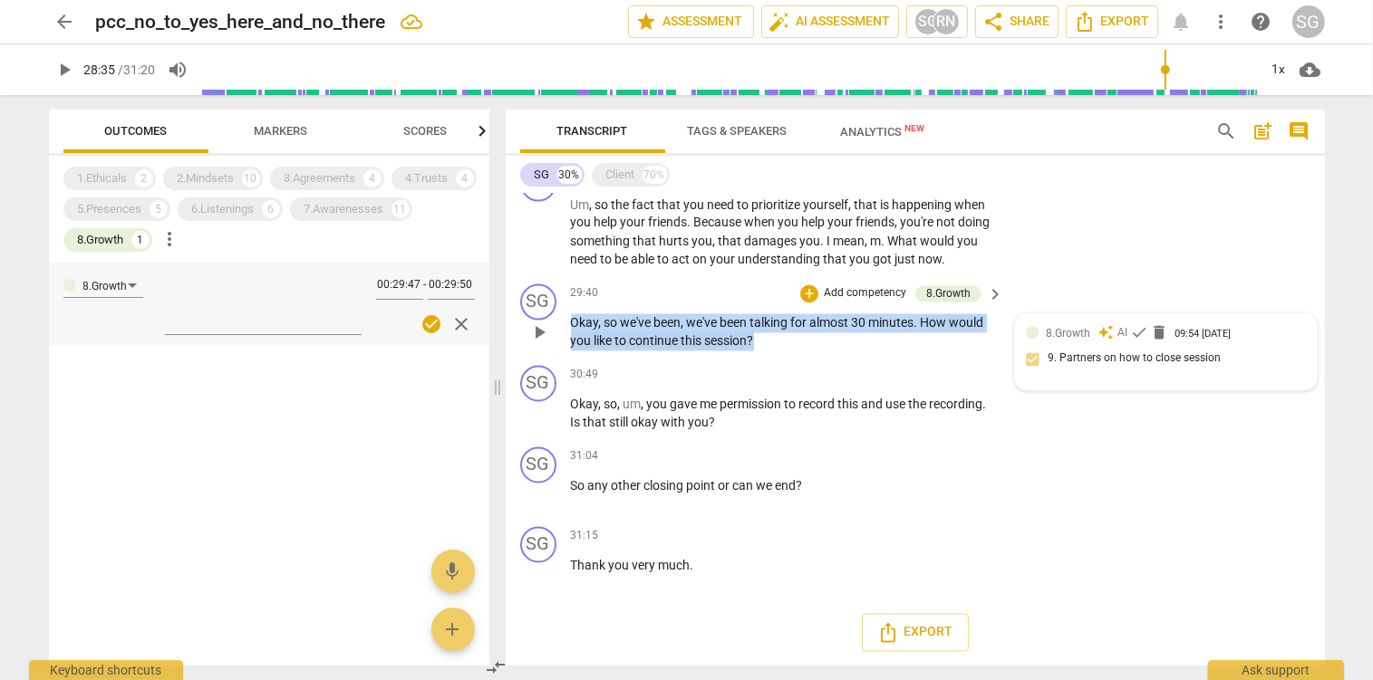
drag, startPoint x: 574, startPoint y: 325, endPoint x: 765, endPoint y: 357, distance: 192.9
click at [765, 357] on div "SG play_arrow pause 29:40 + Add competency 8.Growth keyboard_arrow_right Okay ,…" at bounding box center [915, 318] width 819 height 82
click at [466, 323] on span "close" at bounding box center [461, 324] width 22 height 22
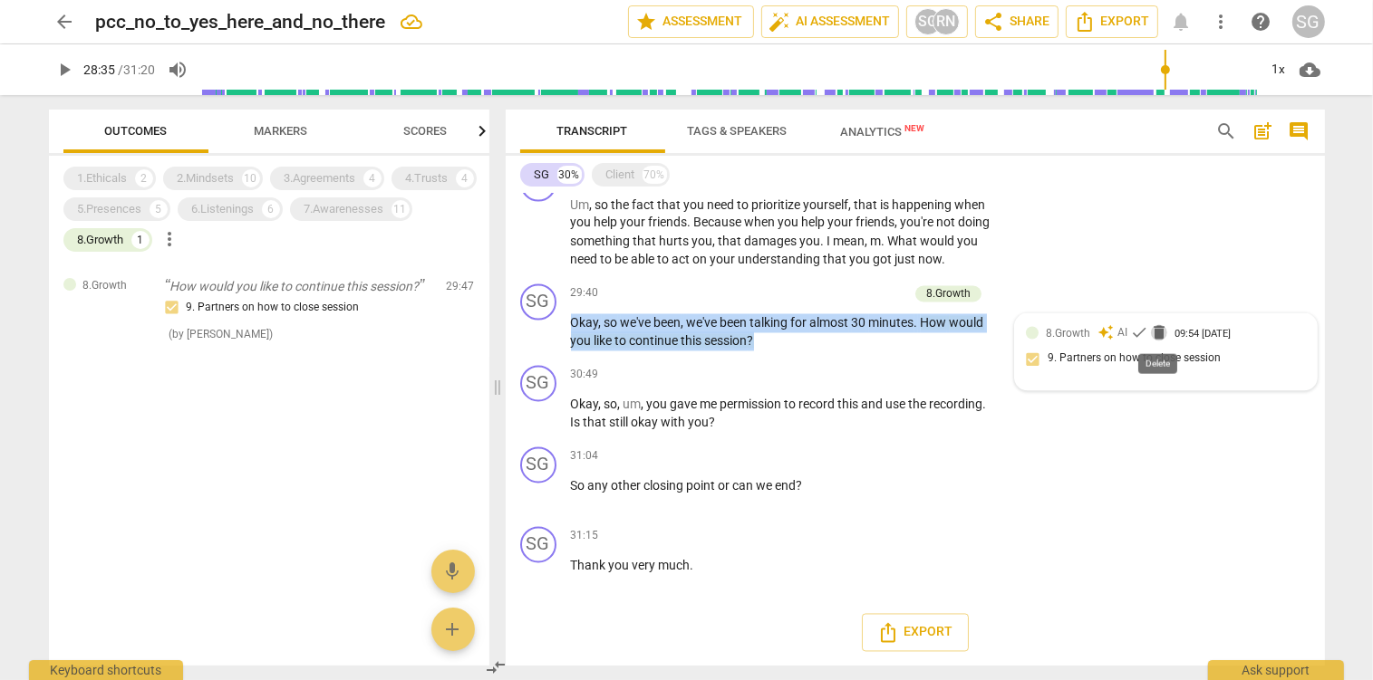
click at [1159, 332] on span "delete" at bounding box center [1159, 333] width 18 height 18
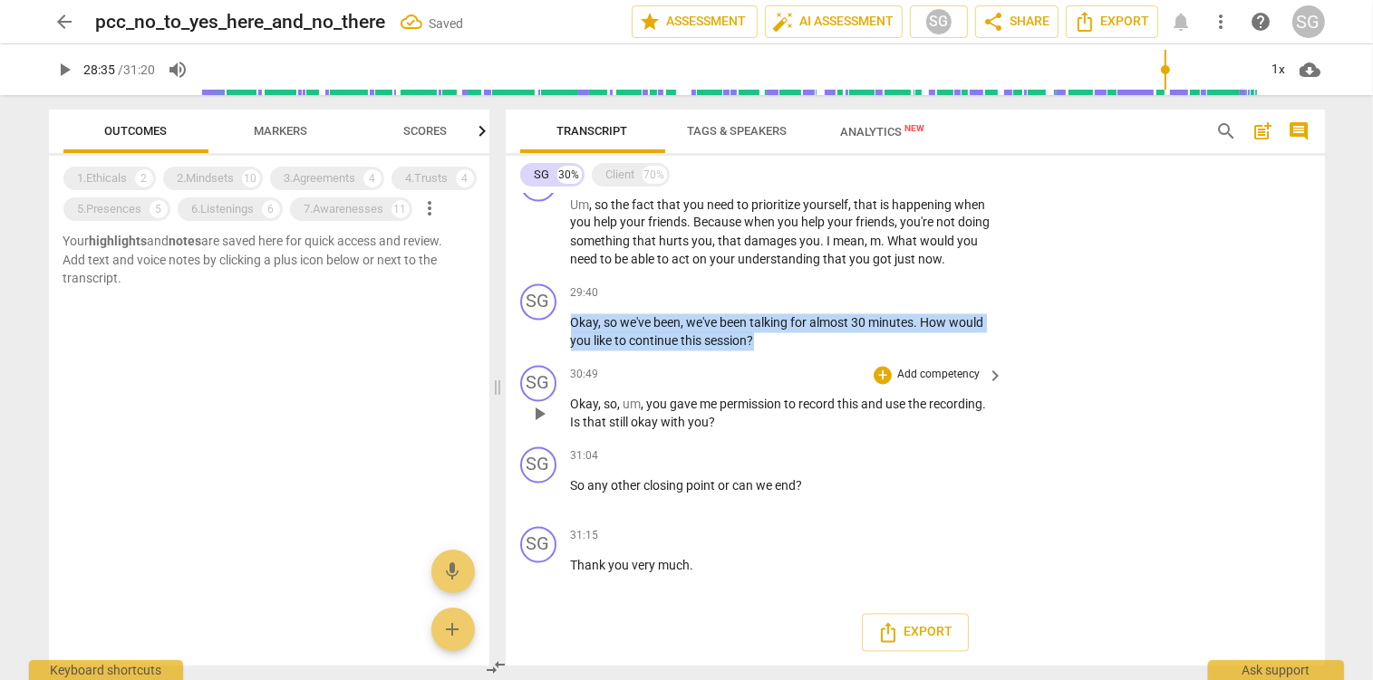
drag, startPoint x: 574, startPoint y: 321, endPoint x: 795, endPoint y: 364, distance: 225.3
click at [795, 364] on div "SG play_arrow pause 00:01 + Add competency keyboard_arrow_right So hi . So than…" at bounding box center [915, 430] width 819 height 472
click at [934, 291] on p "Add competency" at bounding box center [938, 294] width 86 height 16
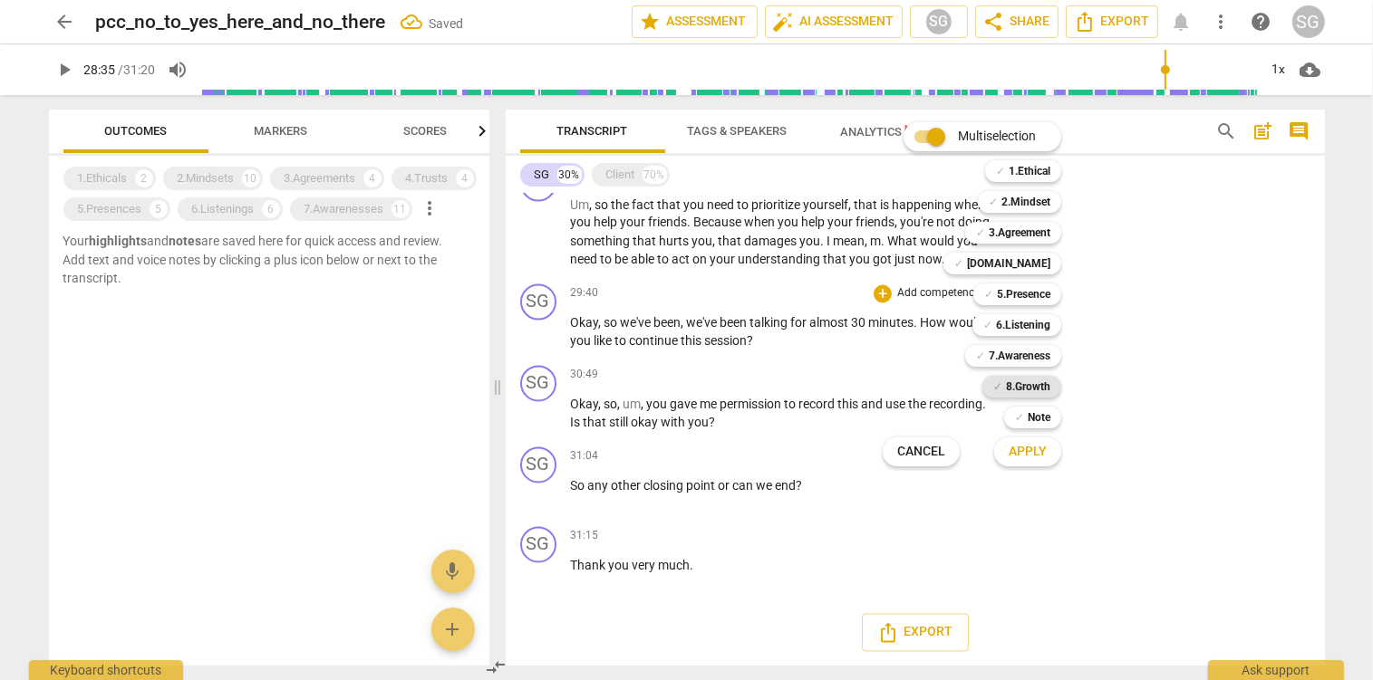
click at [1028, 391] on b "8.Growth" at bounding box center [1028, 387] width 44 height 22
click at [1047, 449] on span "Apply" at bounding box center [1027, 452] width 38 height 18
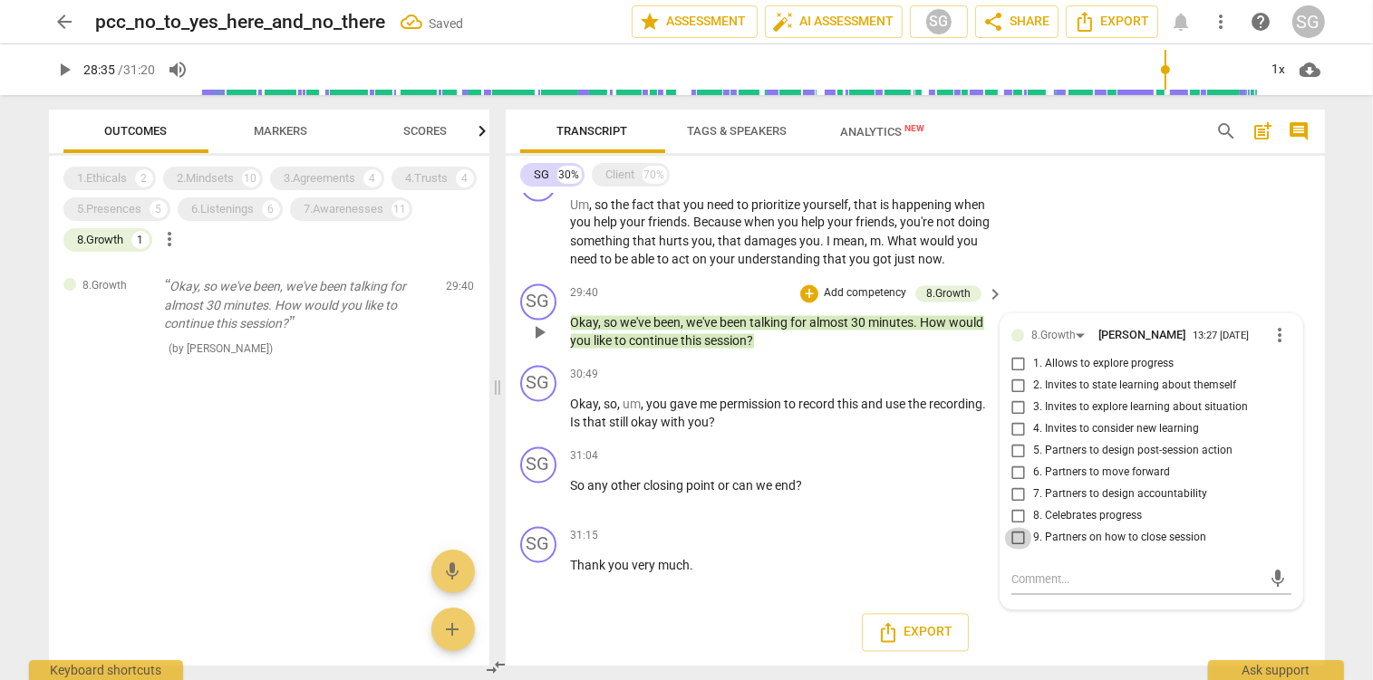
click at [1015, 545] on input "9. Partners on how to close session" at bounding box center [1018, 539] width 29 height 22
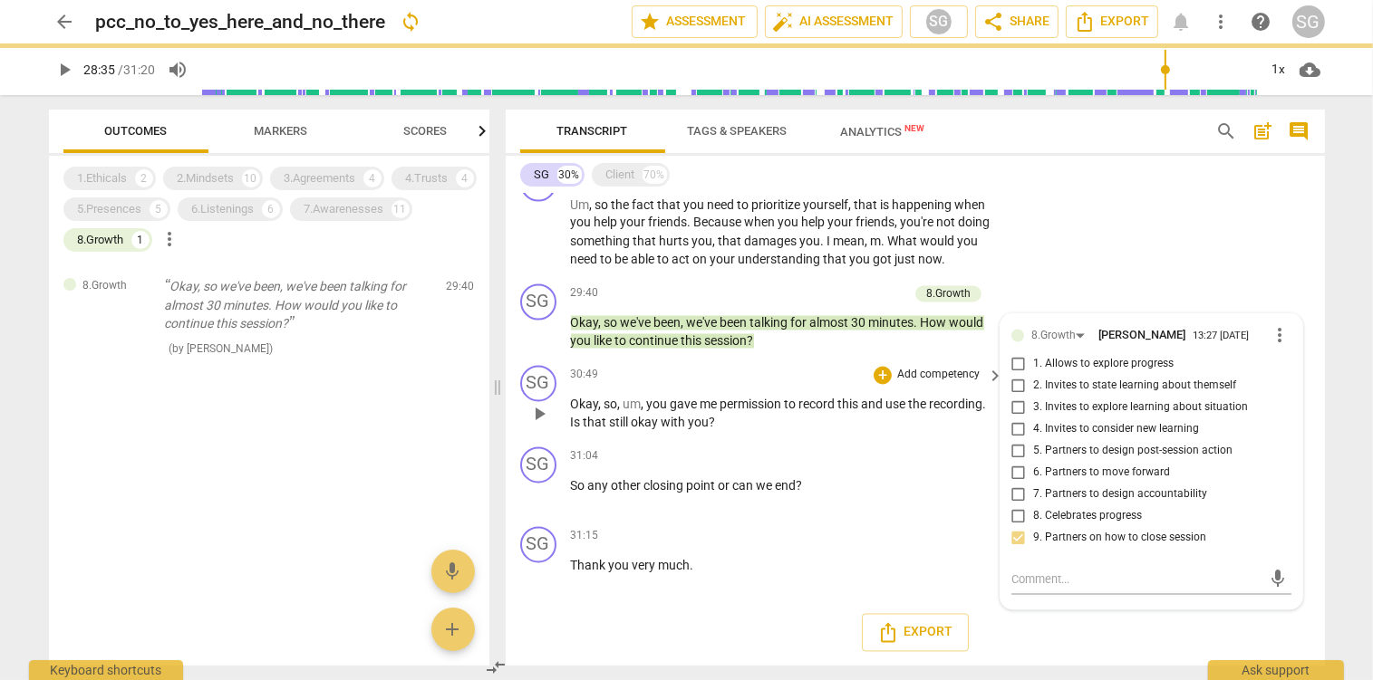
click at [822, 410] on span "record" at bounding box center [818, 405] width 39 height 14
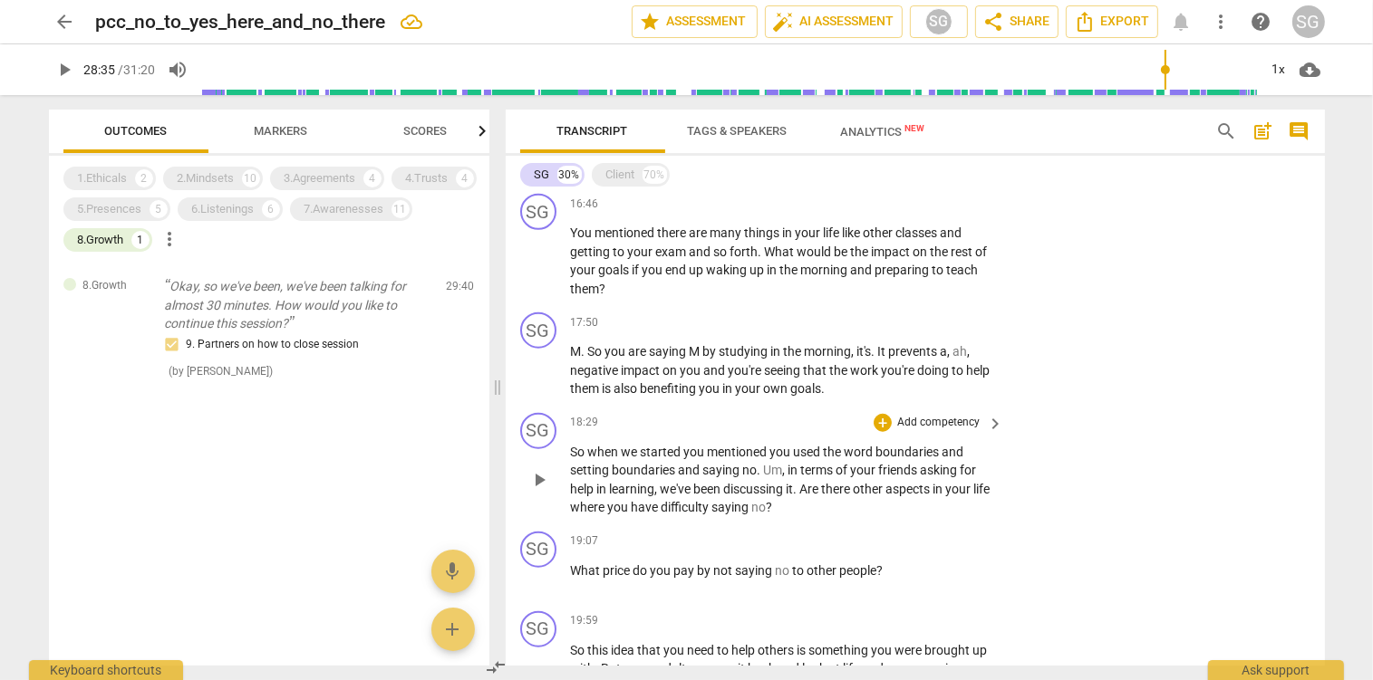
scroll to position [1818, 0]
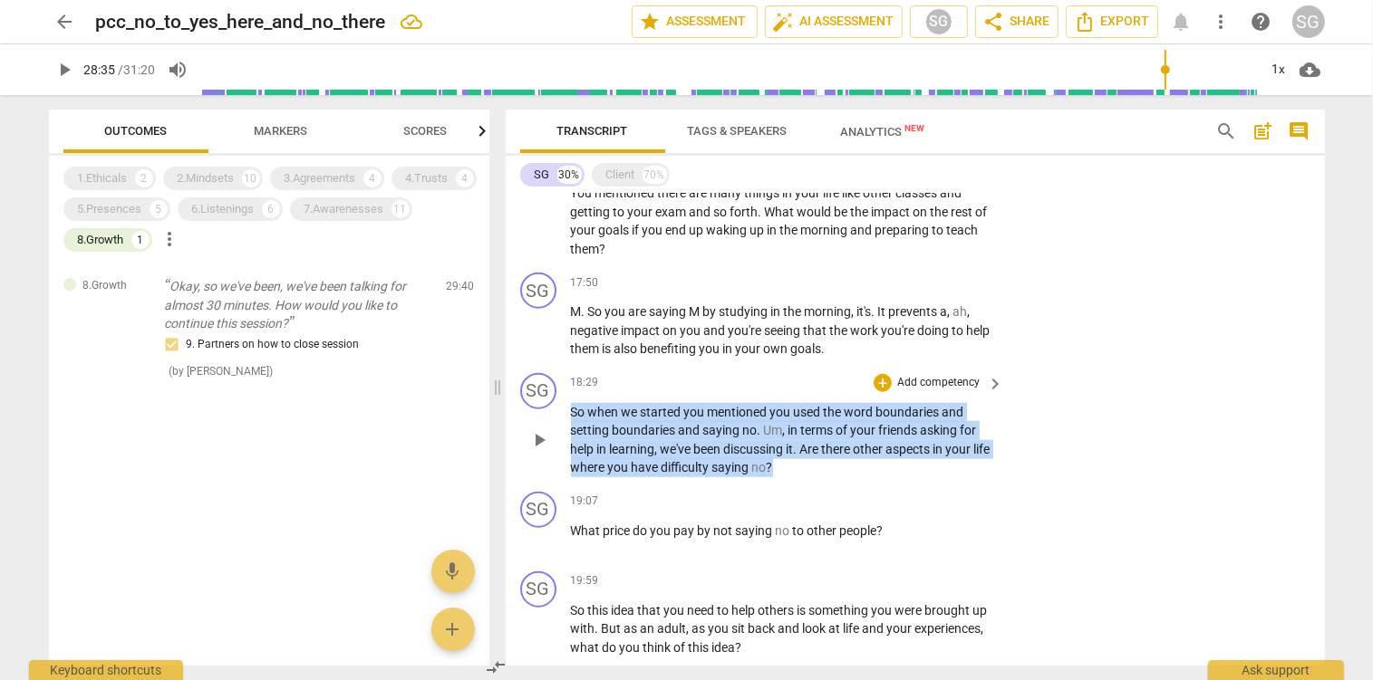
drag, startPoint x: 574, startPoint y: 410, endPoint x: 838, endPoint y: 479, distance: 272.5
click at [838, 479] on div "SG play_arrow pause 18:29 + Add competency keyboard_arrow_right So when we star…" at bounding box center [915, 425] width 819 height 119
click at [951, 376] on p "Add competency" at bounding box center [938, 383] width 86 height 16
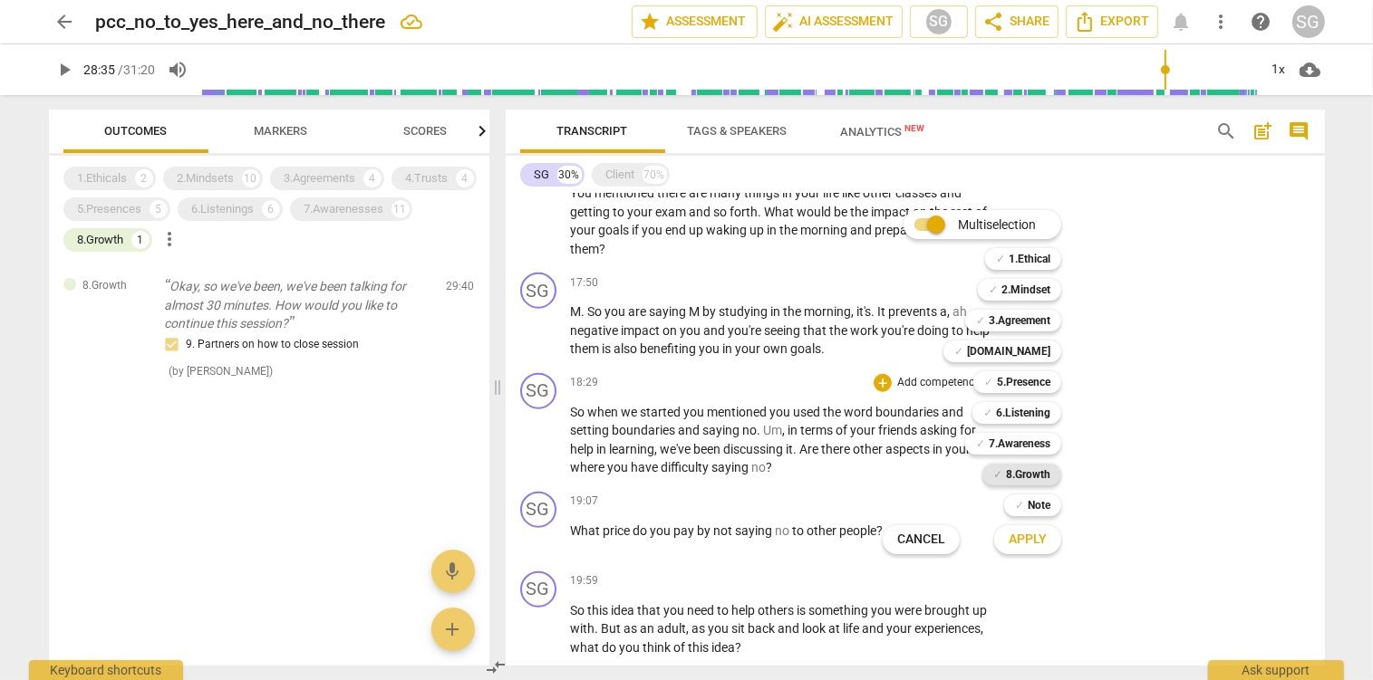
click at [1043, 469] on b "8.Growth" at bounding box center [1028, 475] width 44 height 22
click at [1047, 542] on span "Apply" at bounding box center [1027, 540] width 38 height 18
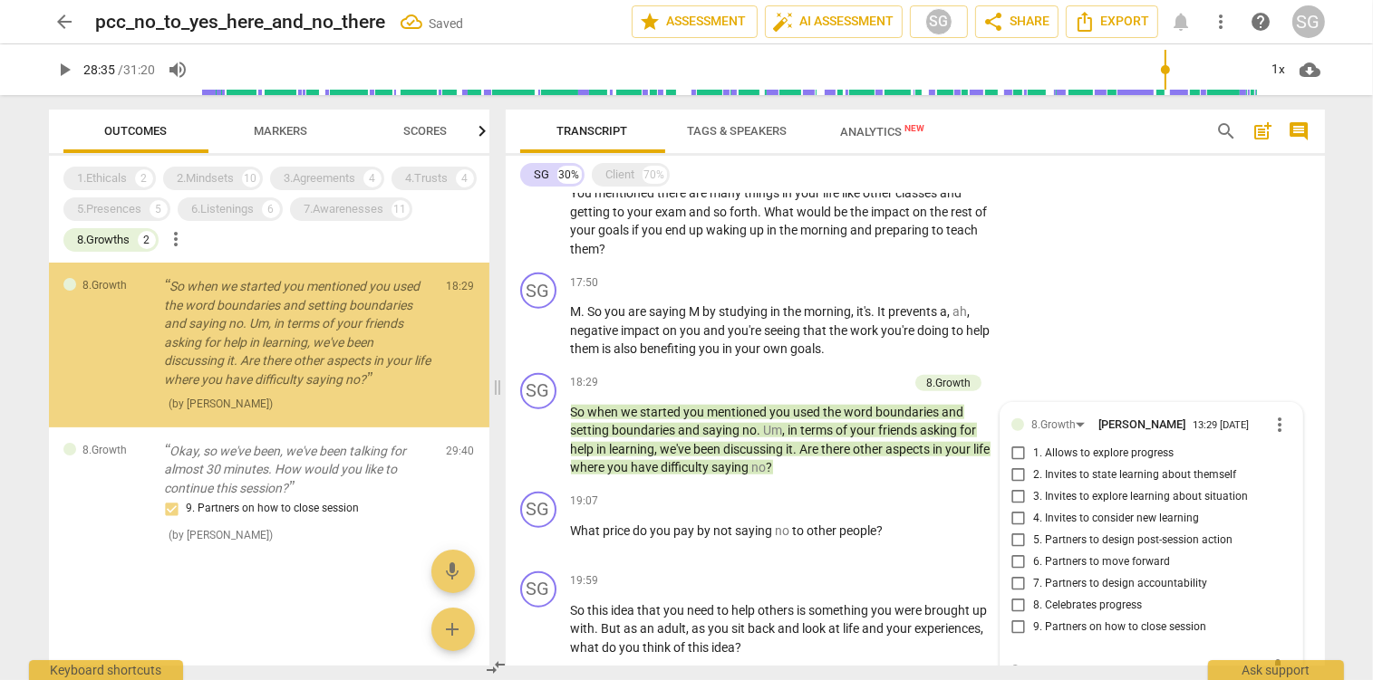
scroll to position [2062, 0]
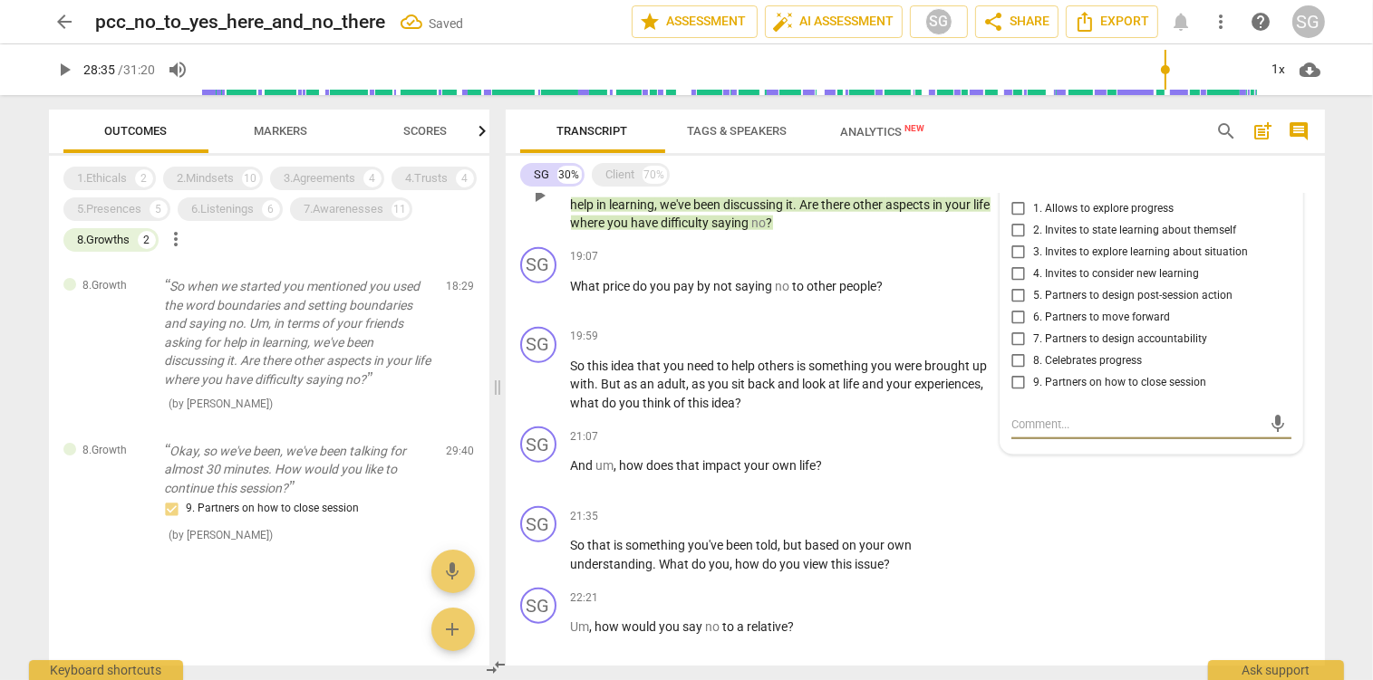
click at [1021, 212] on input "1. Allows to explore progress" at bounding box center [1018, 209] width 29 height 22
click at [841, 382] on span "at" at bounding box center [836, 384] width 14 height 14
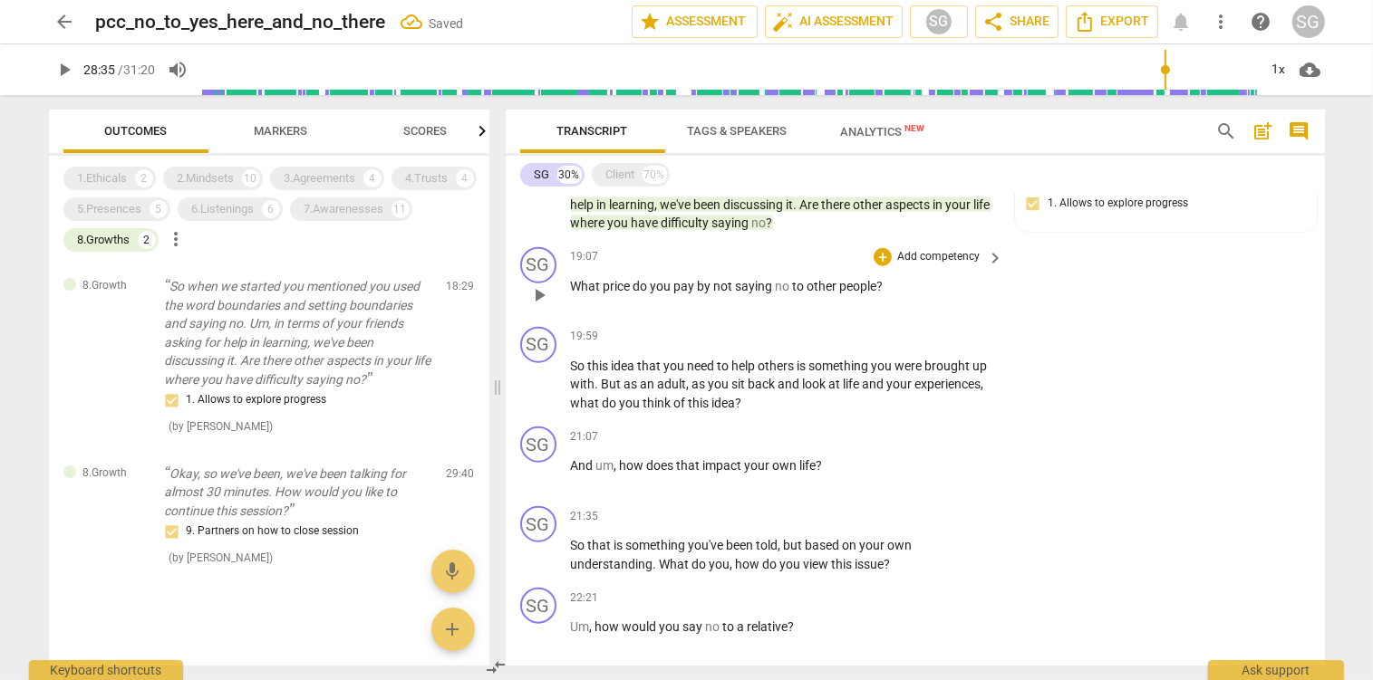
scroll to position [1966, 0]
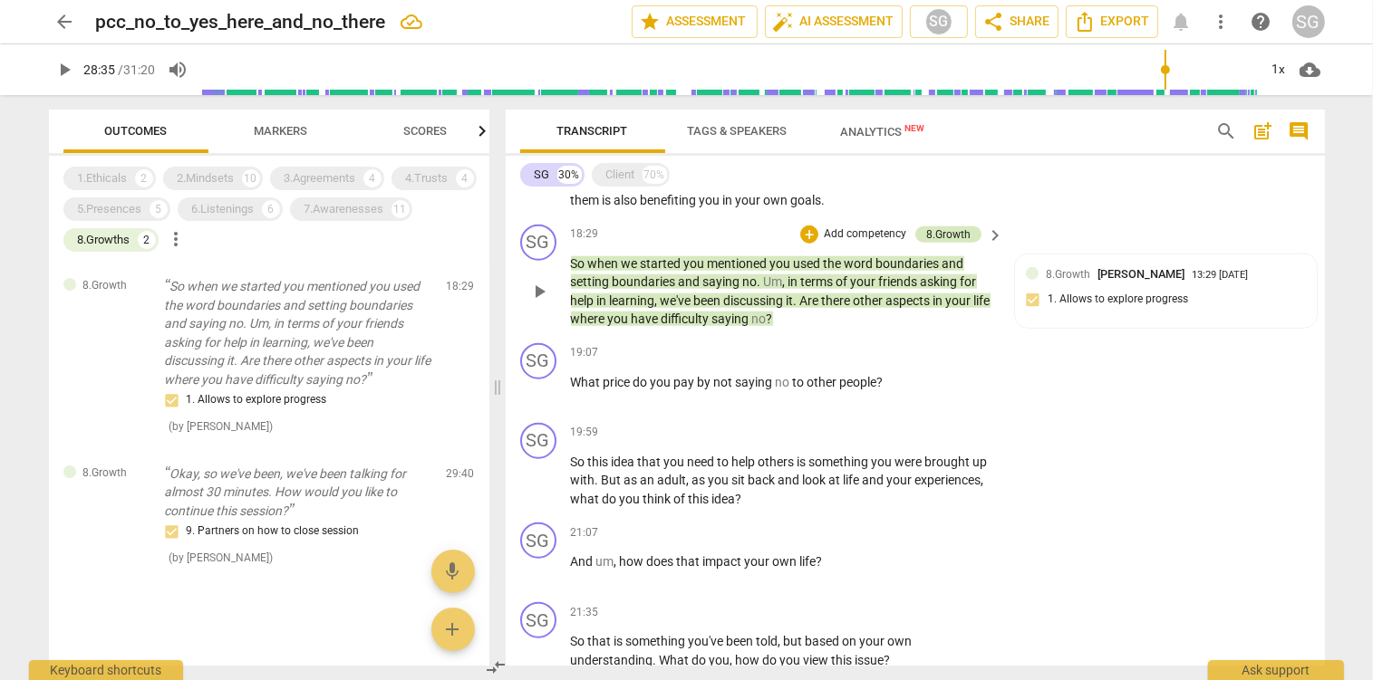
click at [953, 233] on div "8.Growth" at bounding box center [948, 235] width 44 height 16
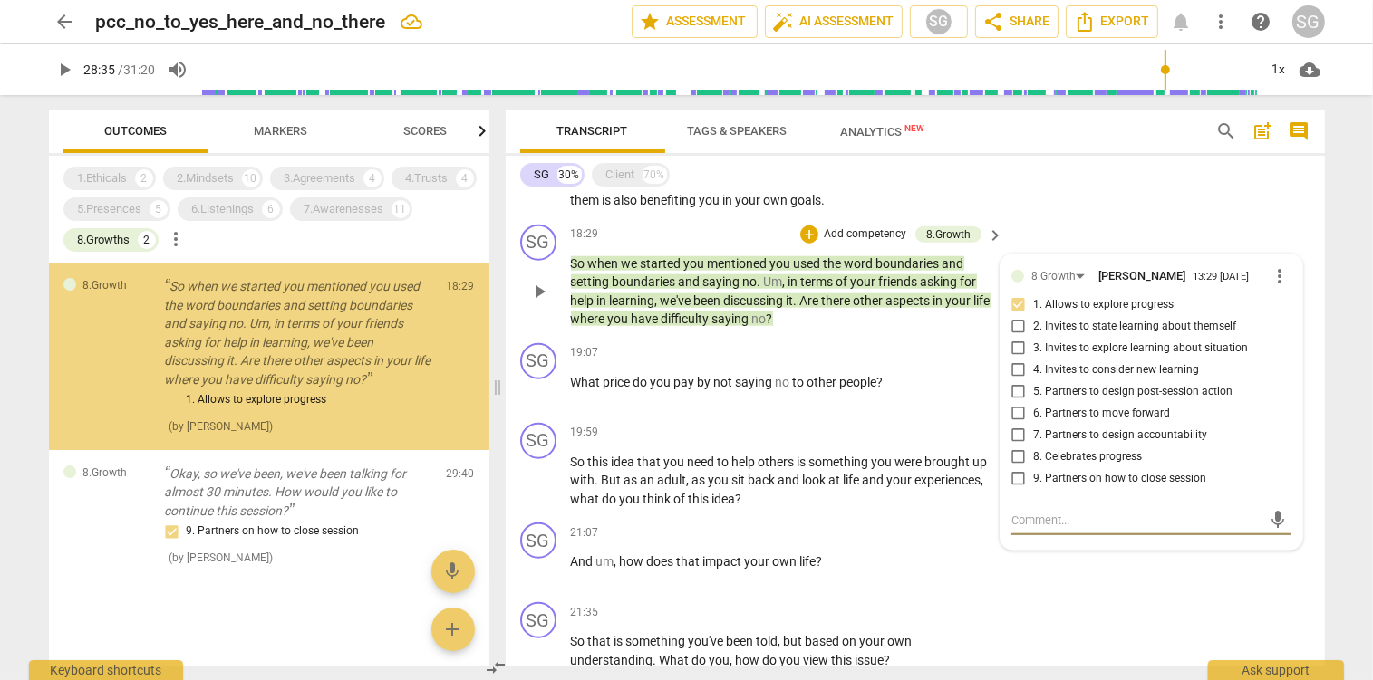
click at [1283, 277] on span "more_vert" at bounding box center [1280, 276] width 22 height 22
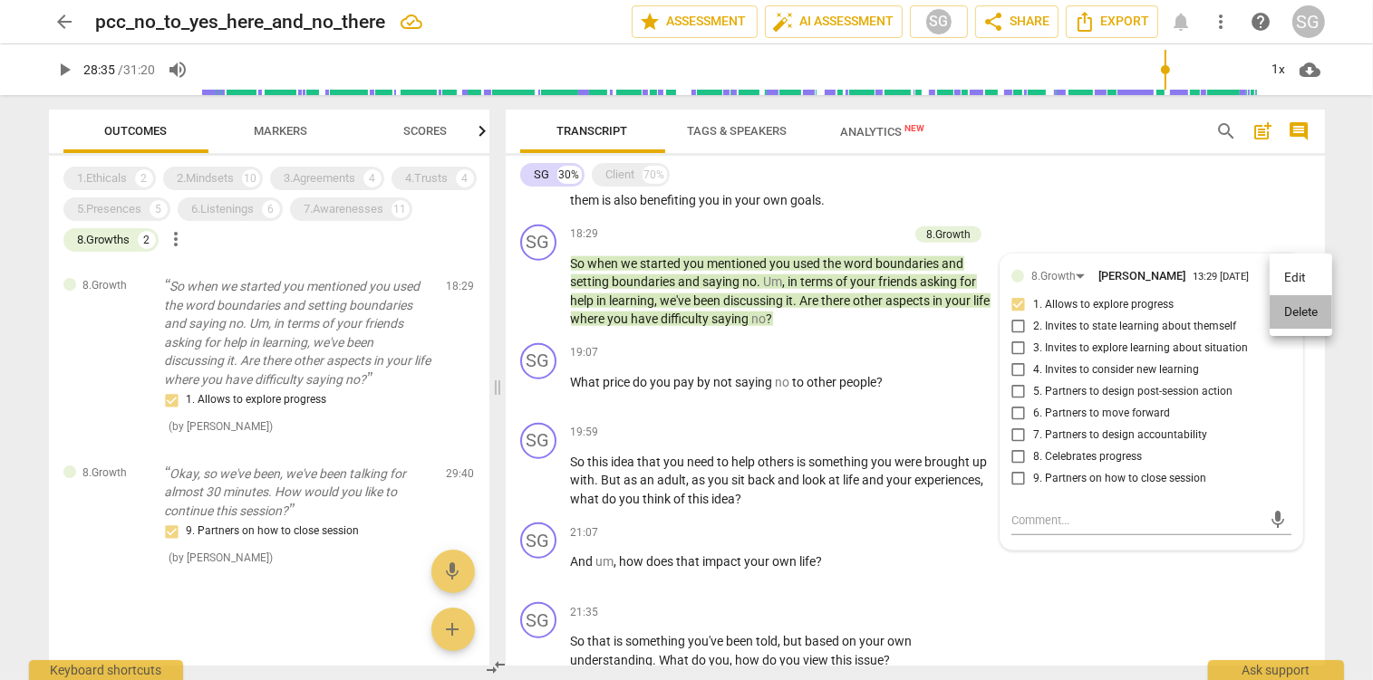
click at [1294, 312] on li "Delete" at bounding box center [1300, 312] width 63 height 34
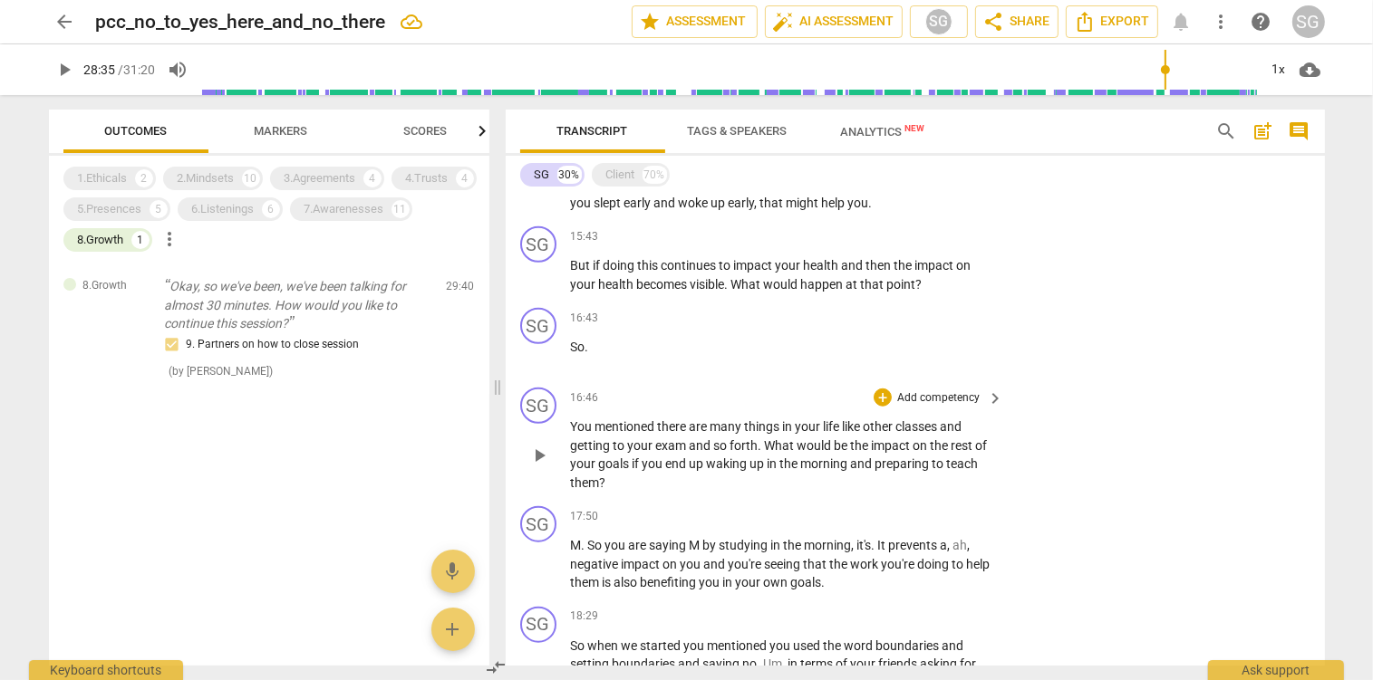
scroll to position [1680, 0]
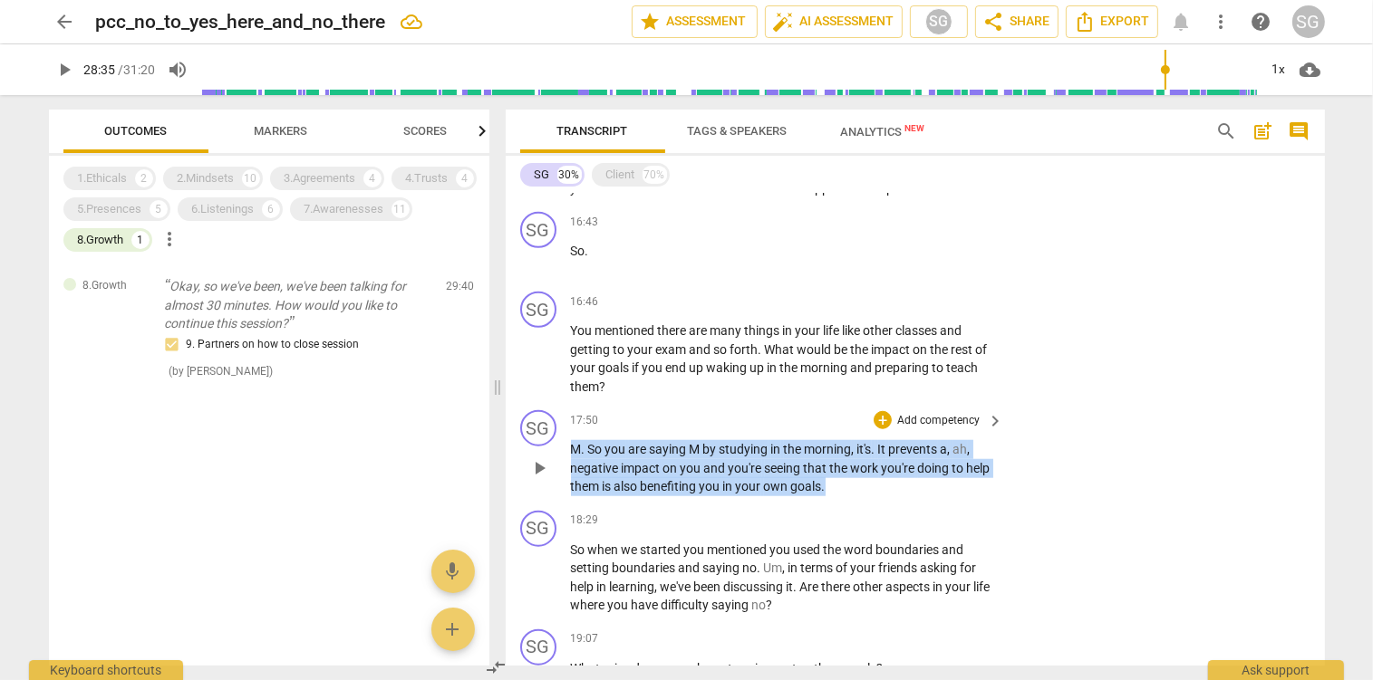
drag, startPoint x: 574, startPoint y: 449, endPoint x: 834, endPoint y: 497, distance: 264.3
click at [834, 497] on div "SG play_arrow pause 17:50 + Add competency keyboard_arrow_right M . So you are …" at bounding box center [915, 453] width 819 height 101
click at [926, 419] on p "Add competency" at bounding box center [938, 421] width 86 height 16
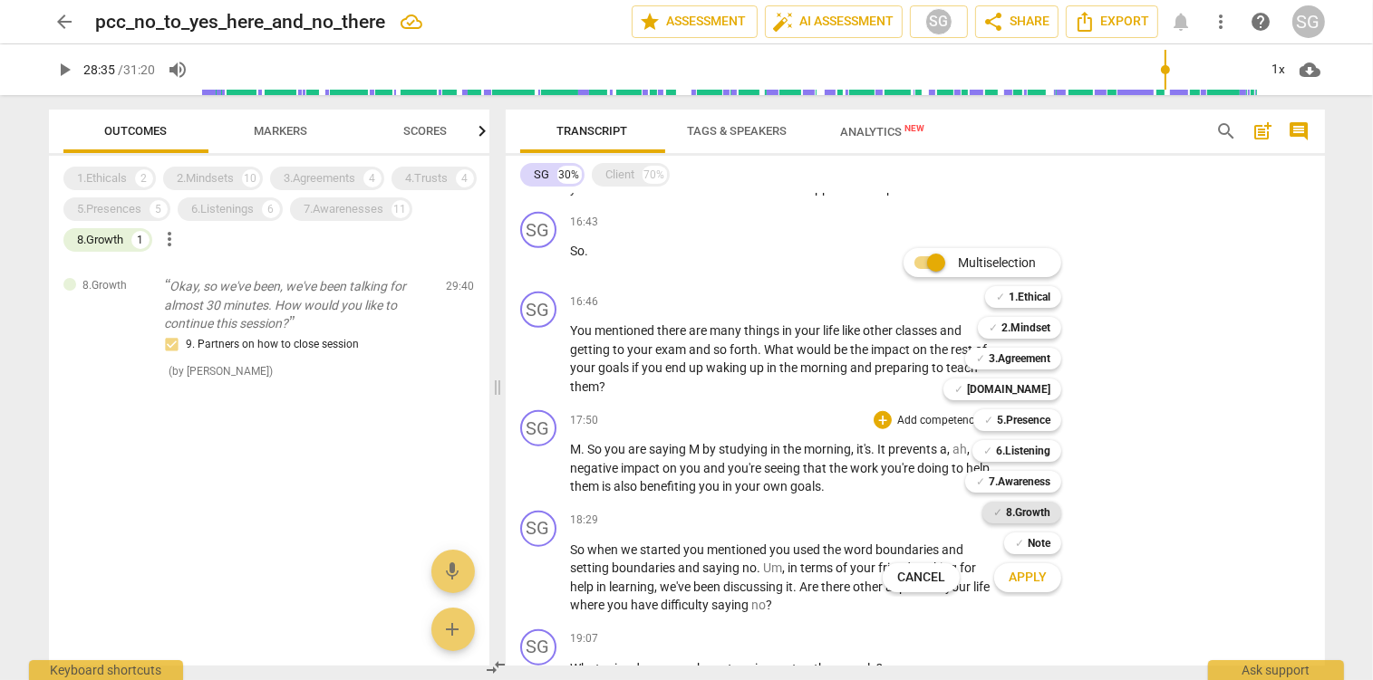
click at [1034, 506] on b "8.Growth" at bounding box center [1028, 513] width 44 height 22
click at [1047, 576] on span "Apply" at bounding box center [1027, 578] width 38 height 18
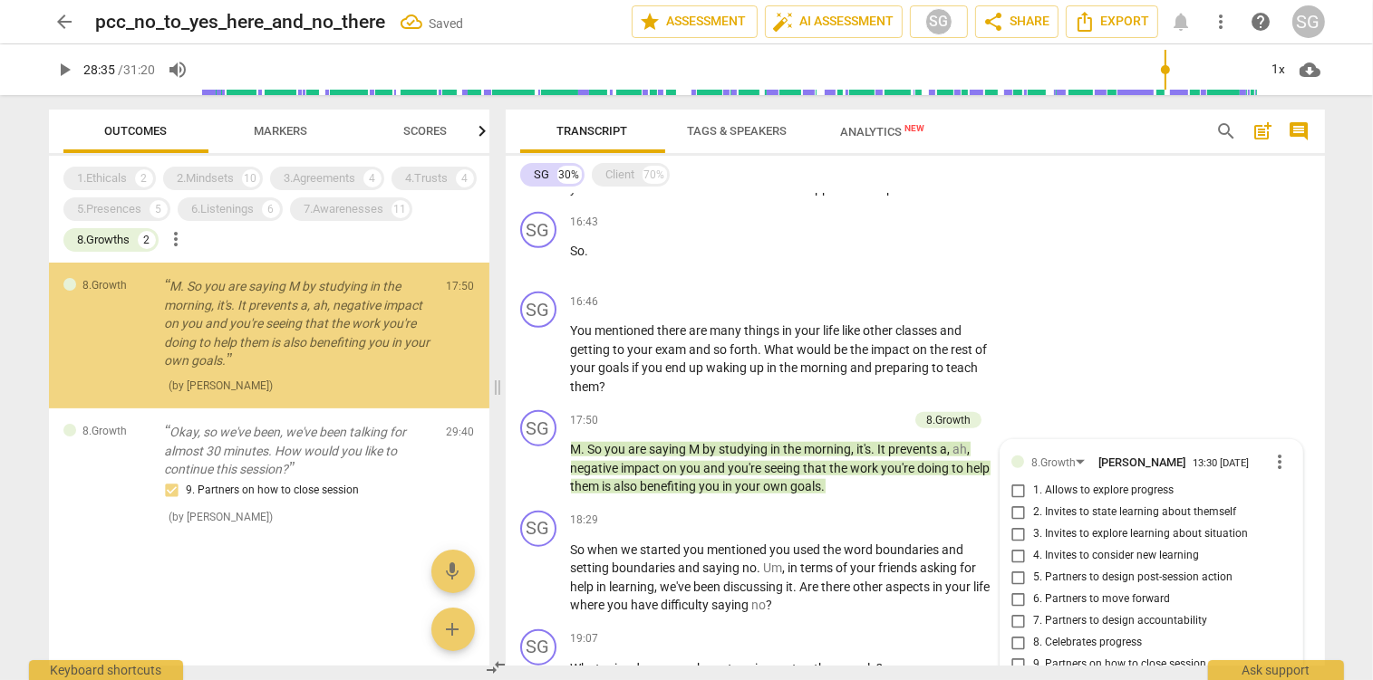
scroll to position [1963, 0]
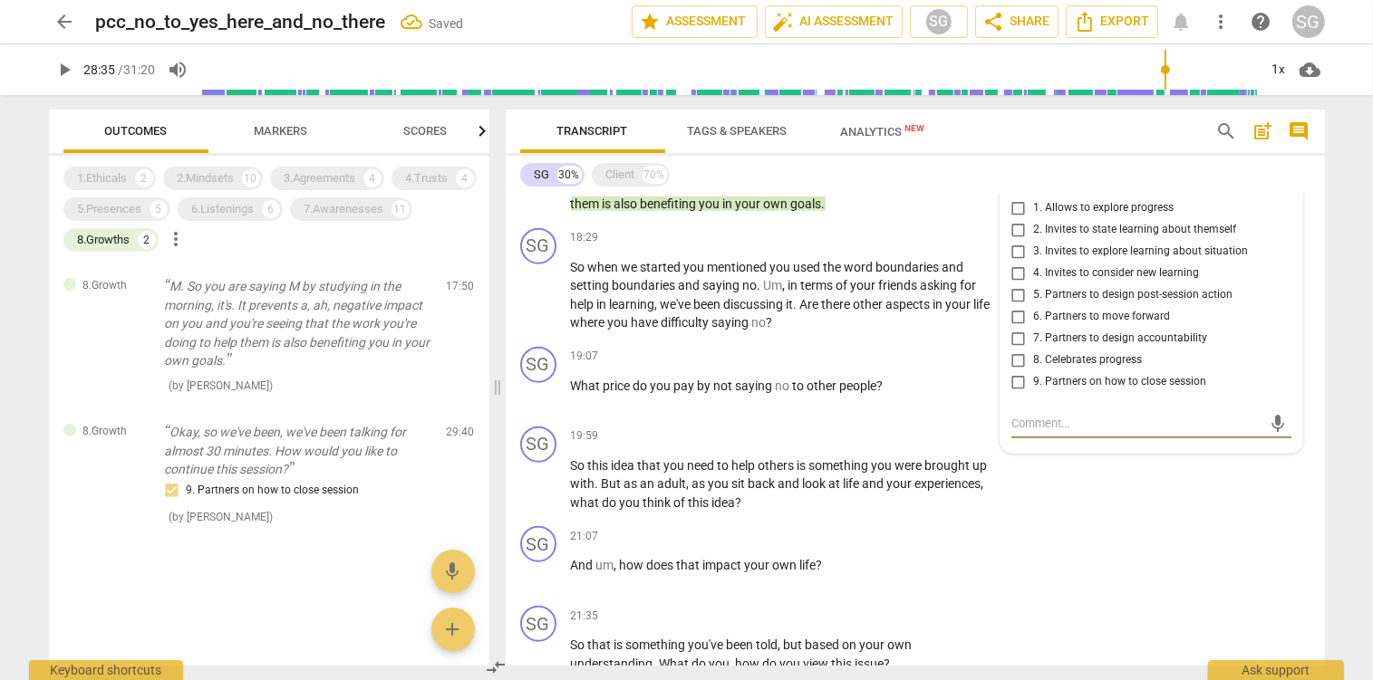
click at [1023, 217] on input "1. Allows to explore progress" at bounding box center [1018, 209] width 29 height 22
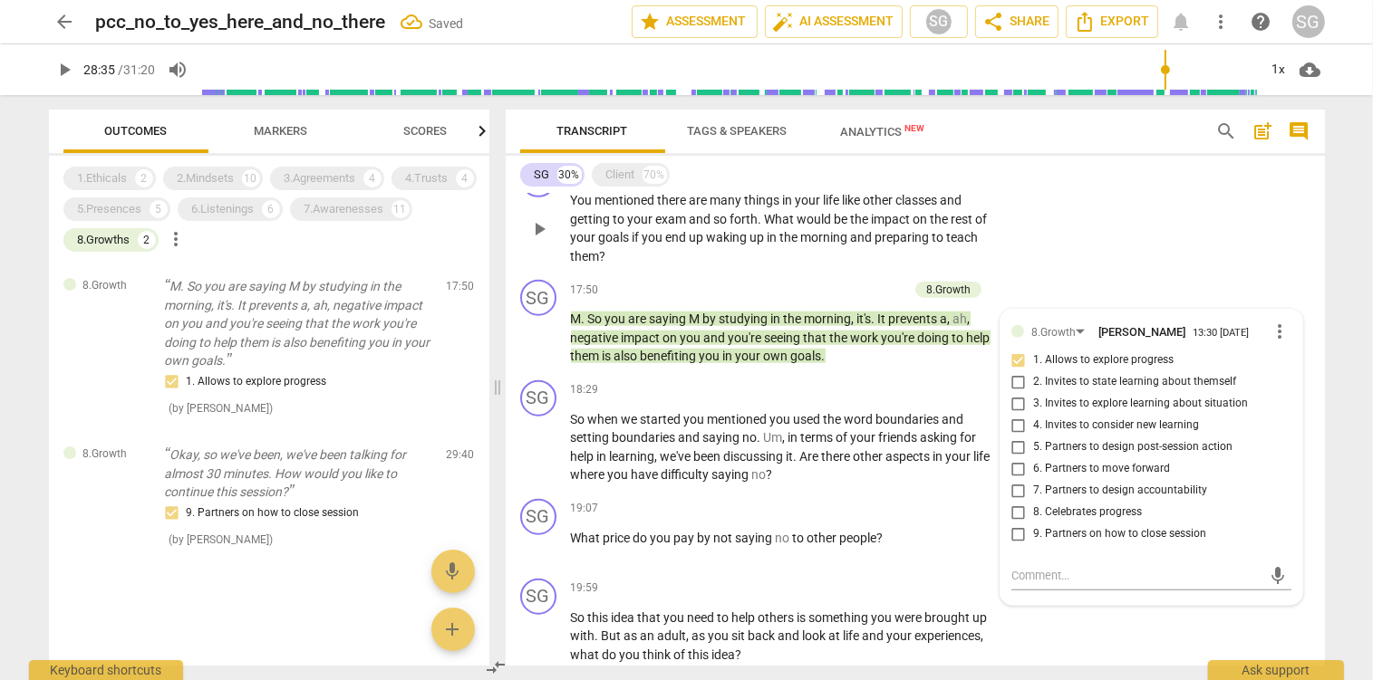
scroll to position [1770, 0]
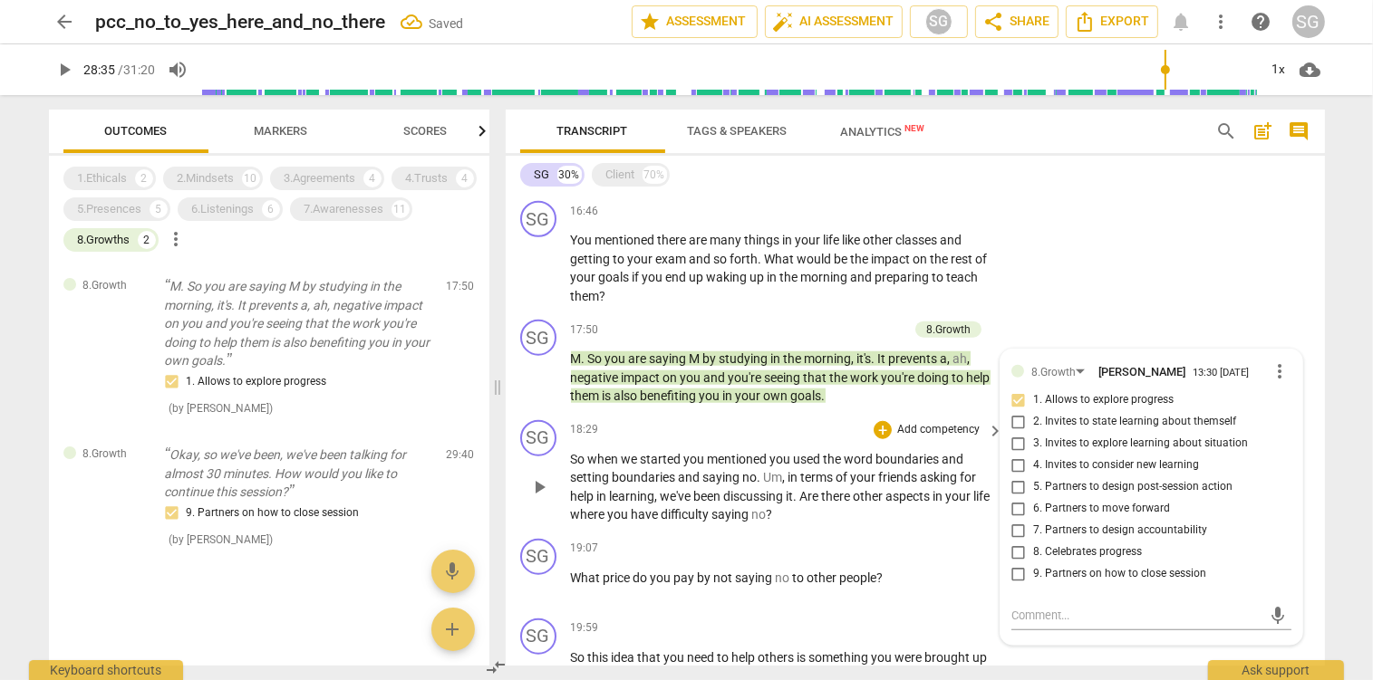
click at [821, 458] on span "used" at bounding box center [809, 459] width 30 height 14
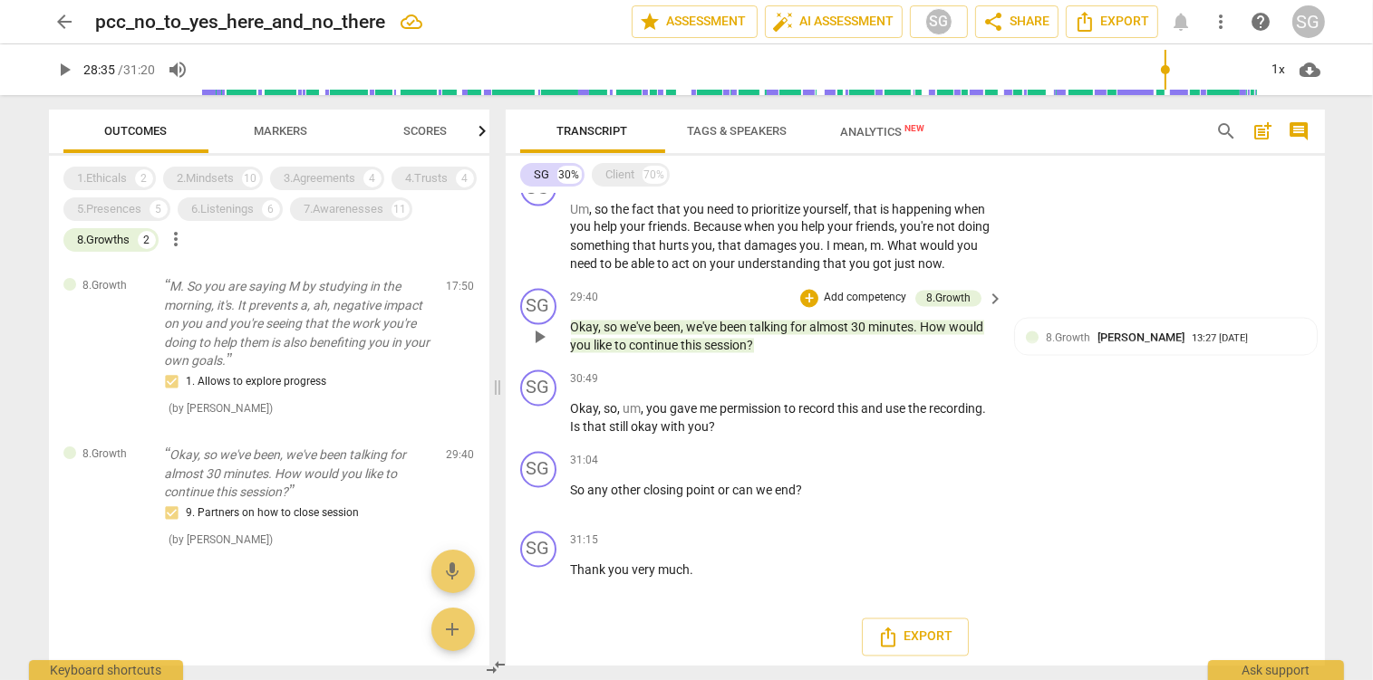
scroll to position [3410, 0]
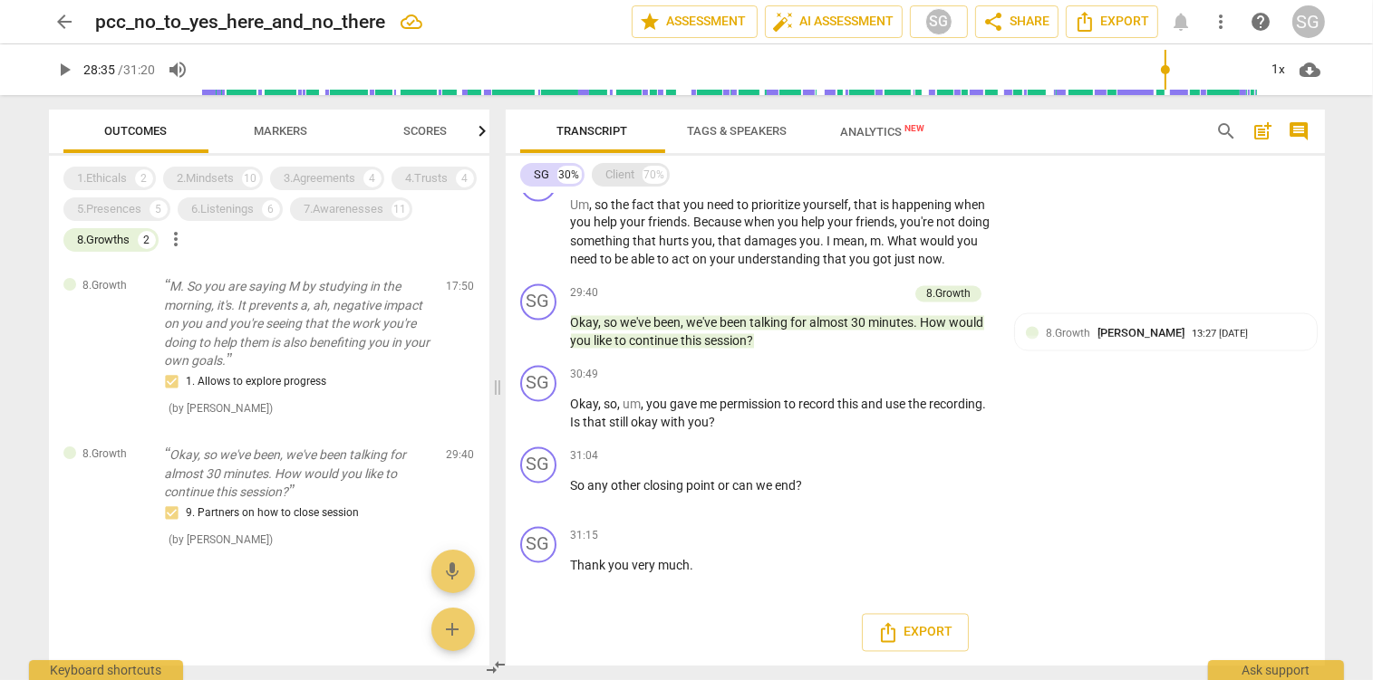
click at [620, 175] on div "Client" at bounding box center [620, 175] width 29 height 18
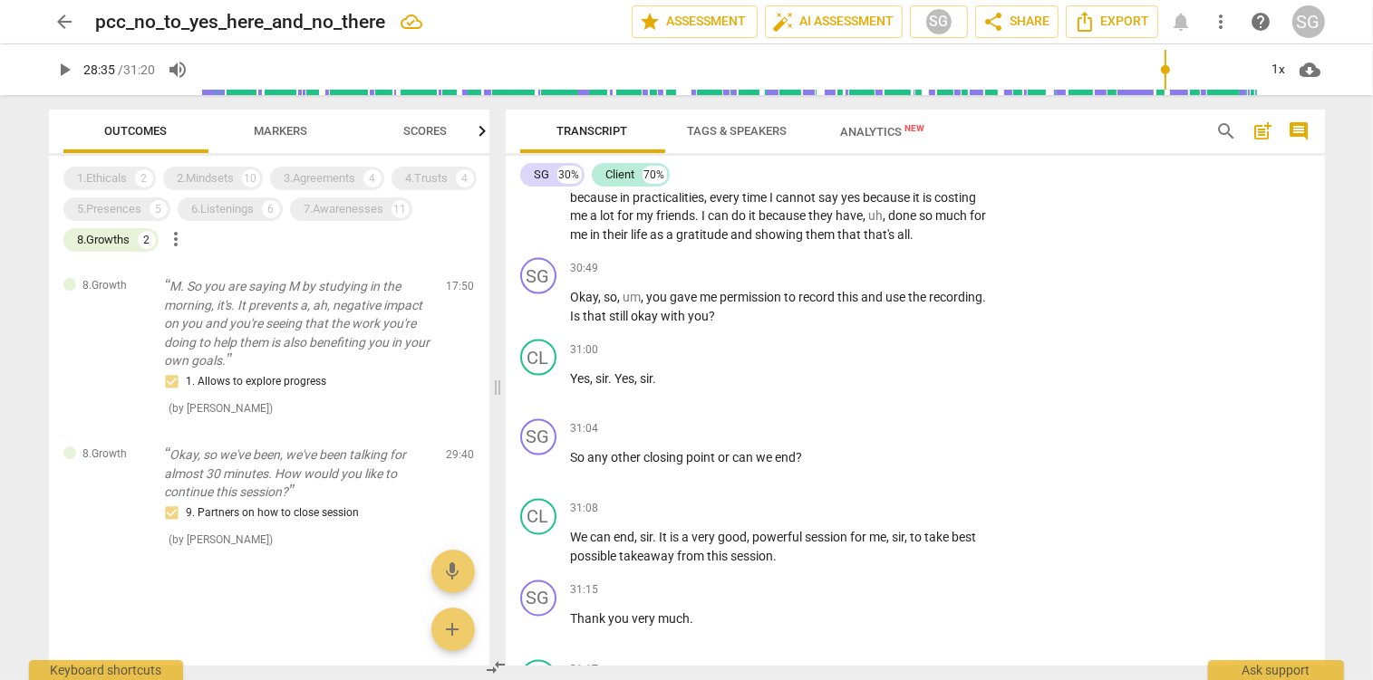
scroll to position [10115, 0]
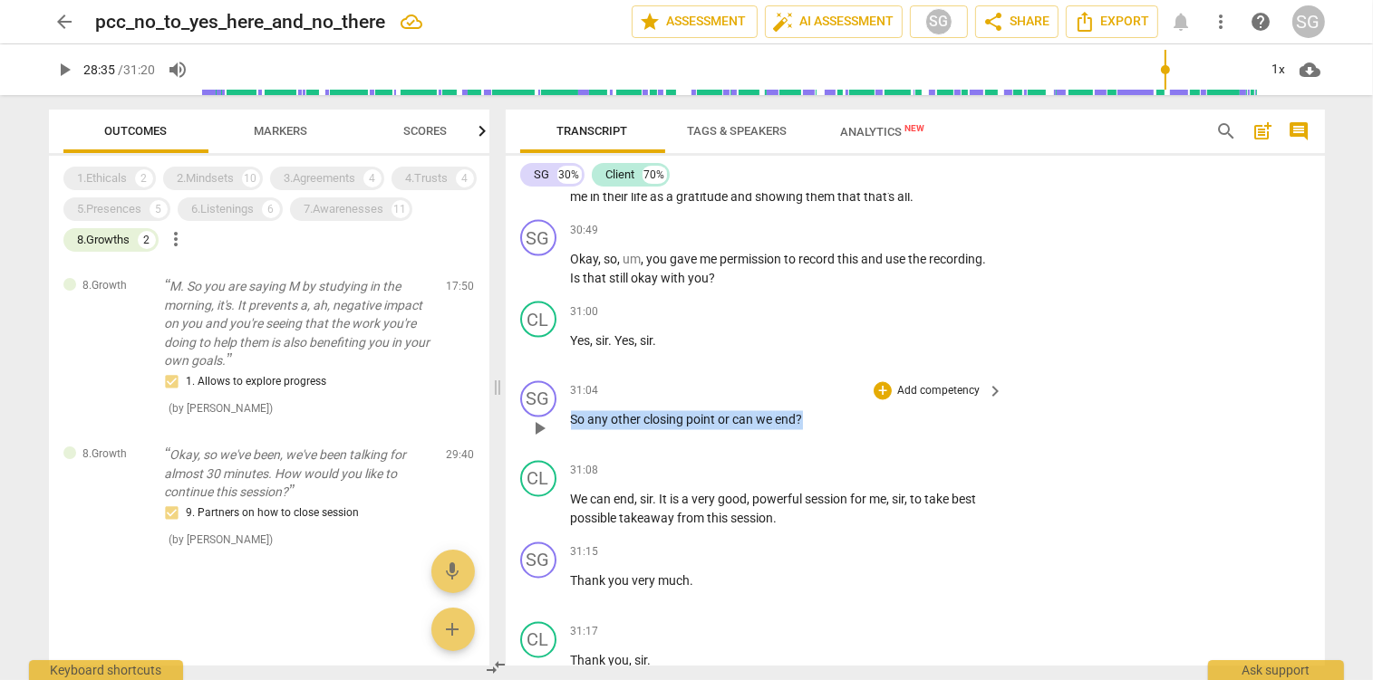
drag, startPoint x: 571, startPoint y: 424, endPoint x: 817, endPoint y: 439, distance: 246.9
click at [817, 439] on div "31:04 + Add competency keyboard_arrow_right So any other closing point or can w…" at bounding box center [788, 413] width 435 height 65
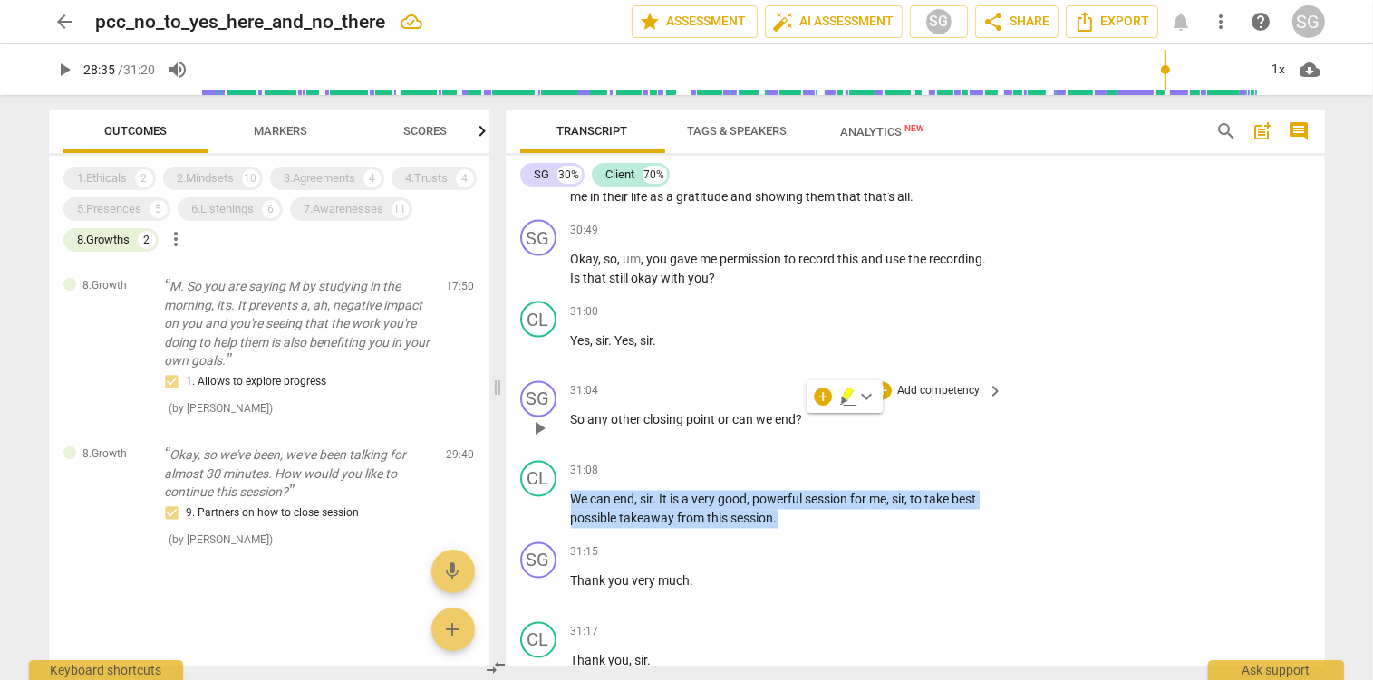
drag, startPoint x: 779, startPoint y: 522, endPoint x: 570, endPoint y: 419, distance: 233.4
click at [570, 419] on div "SG play_arrow pause 00:01 + Add competency keyboard_arrow_right So hi . So than…" at bounding box center [915, 430] width 819 height 472
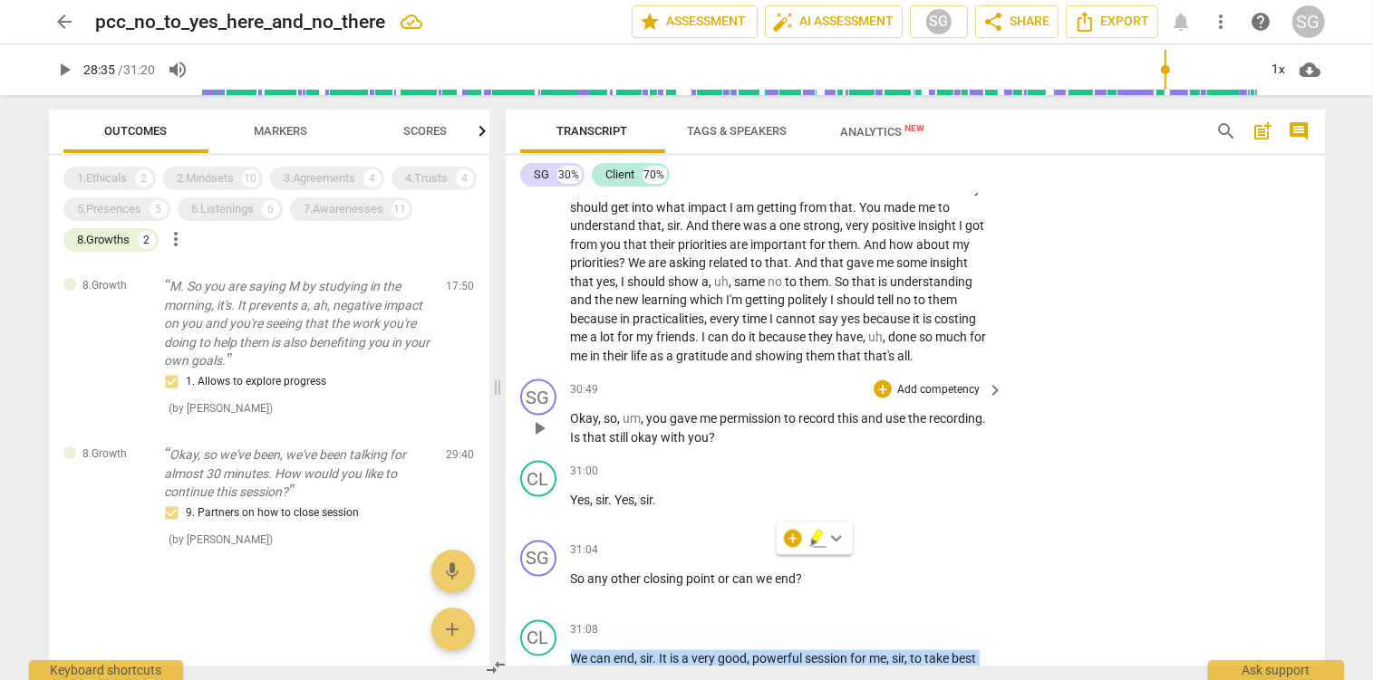
scroll to position [9923, 0]
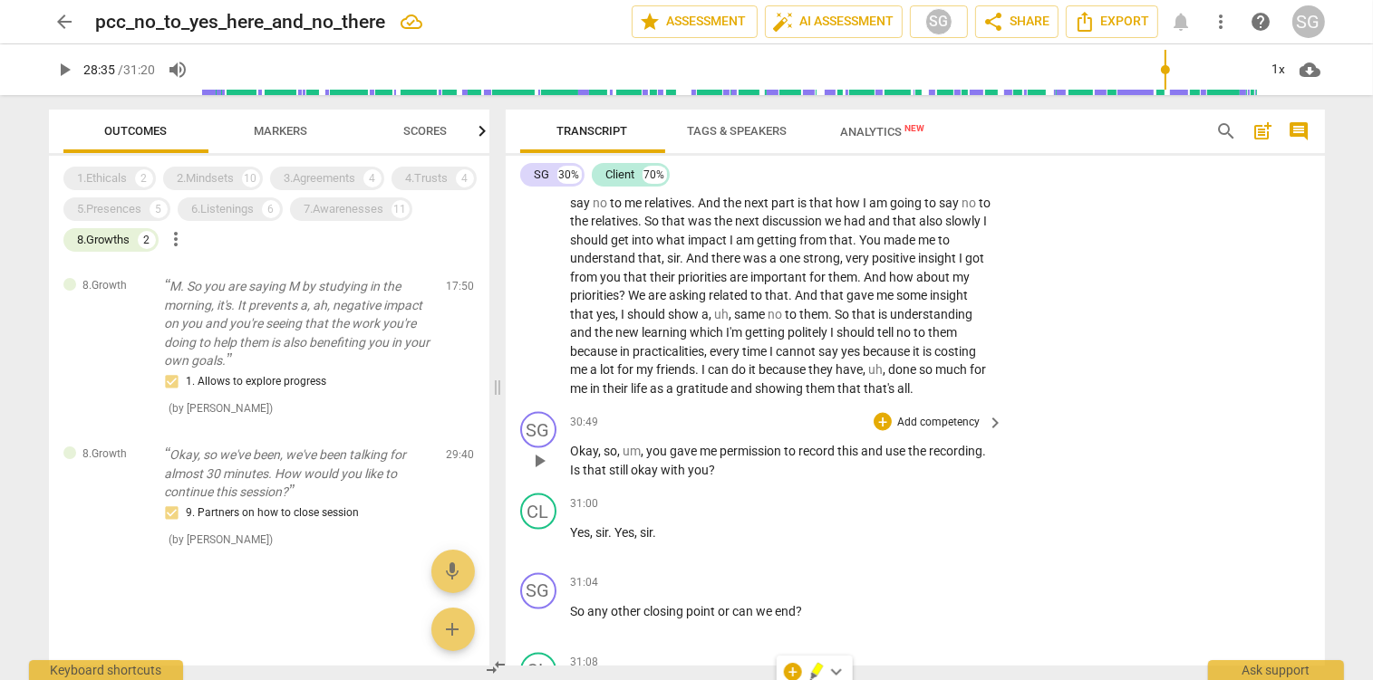
click at [632, 464] on span "still" at bounding box center [621, 470] width 22 height 14
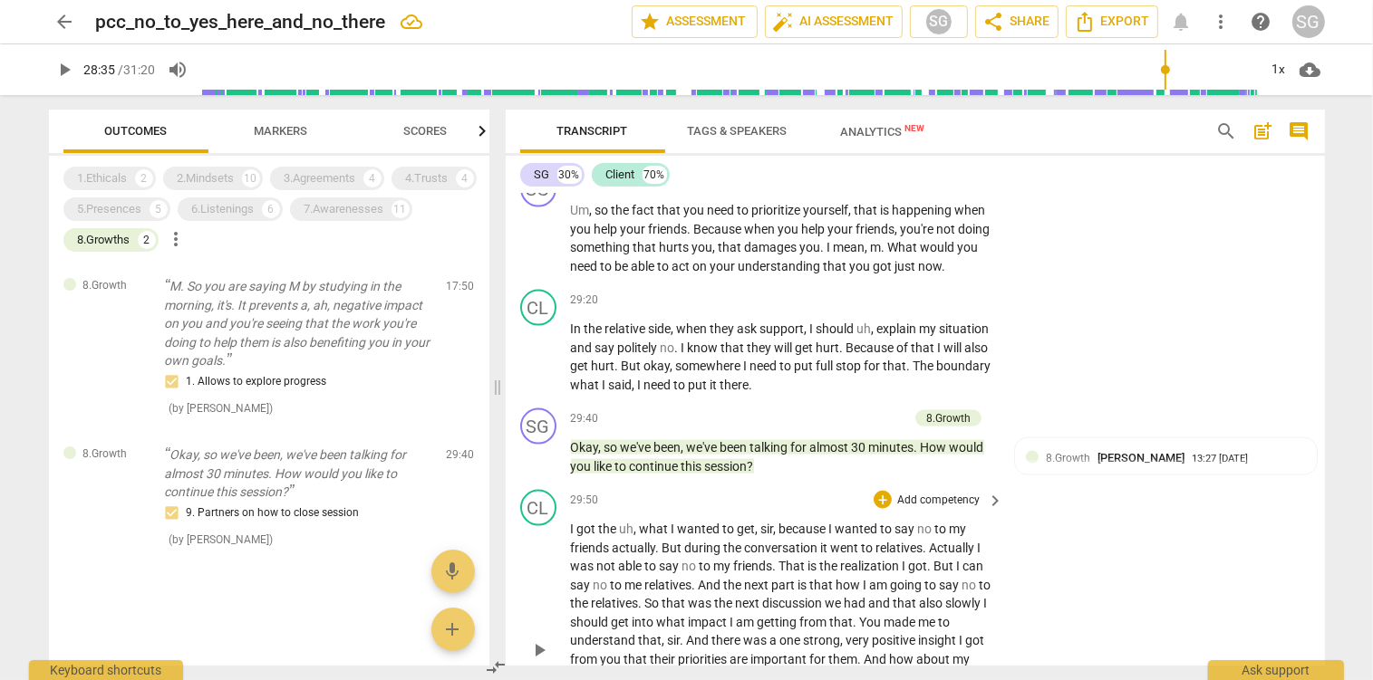
scroll to position [9637, 0]
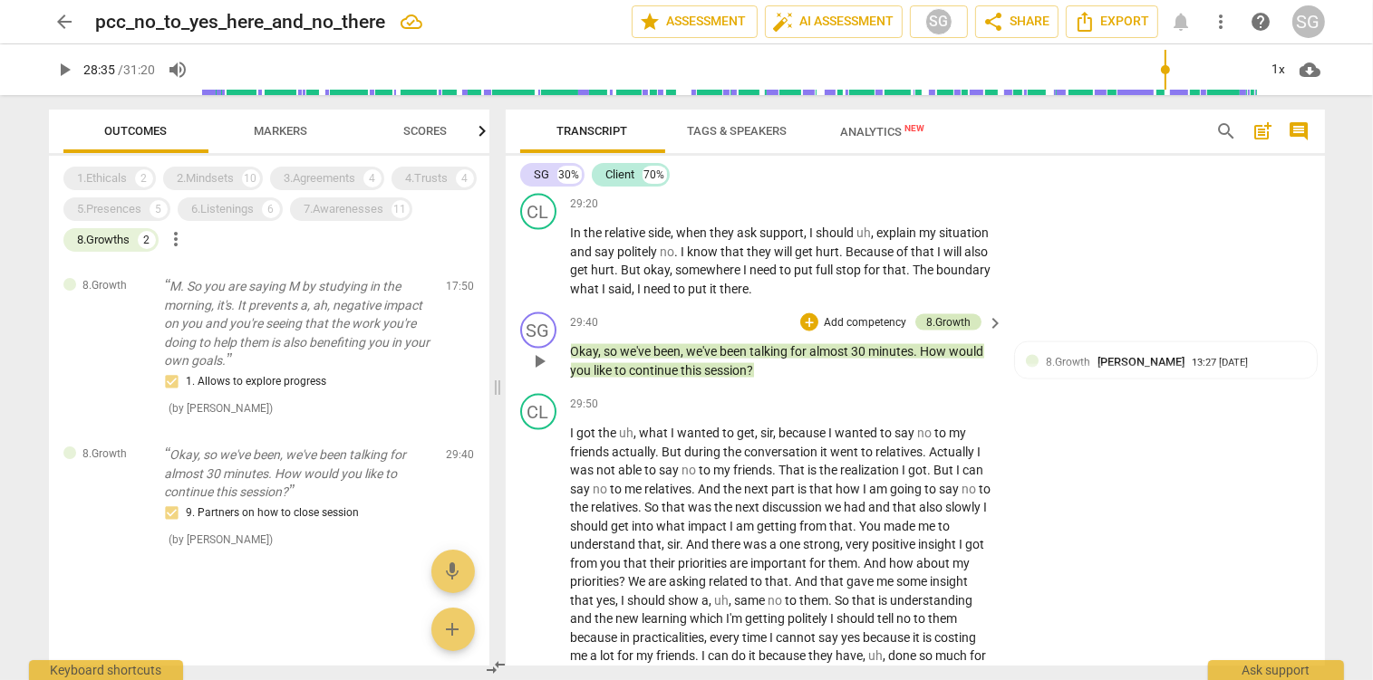
click at [979, 325] on div "8.Growth" at bounding box center [948, 322] width 66 height 16
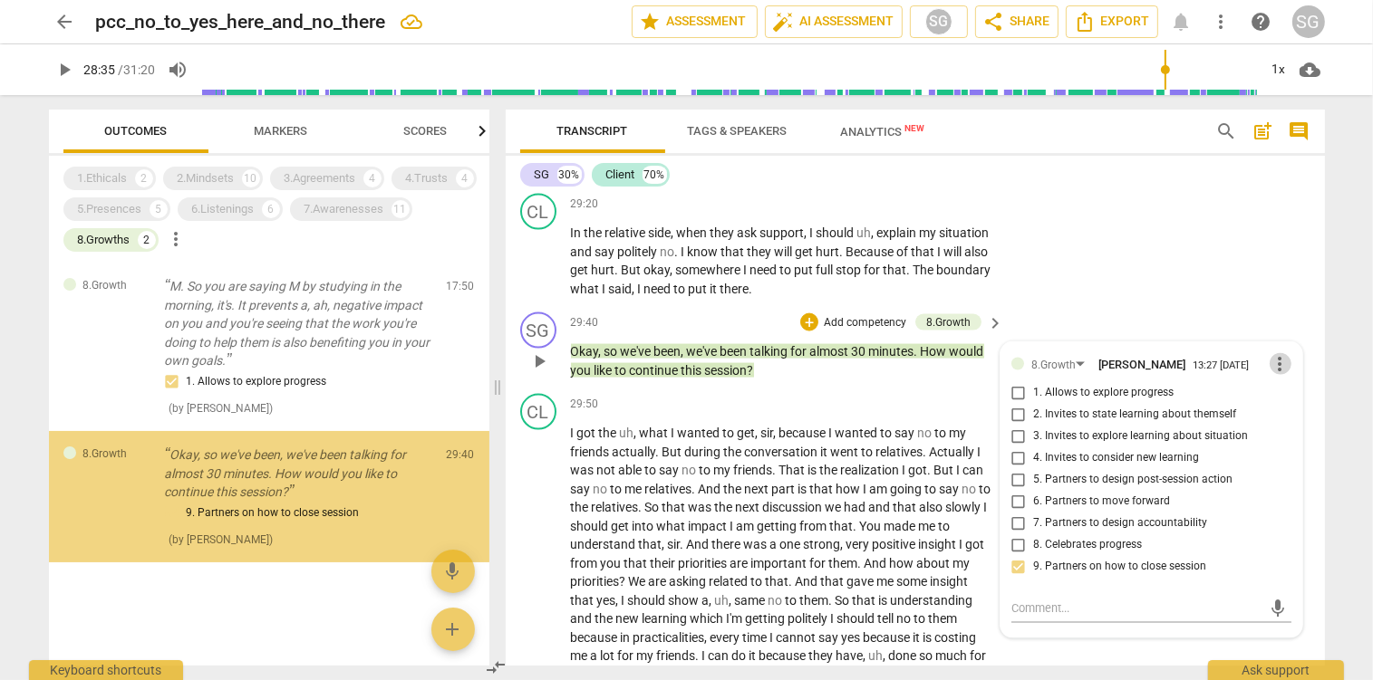
click at [1274, 361] on span "more_vert" at bounding box center [1280, 364] width 22 height 22
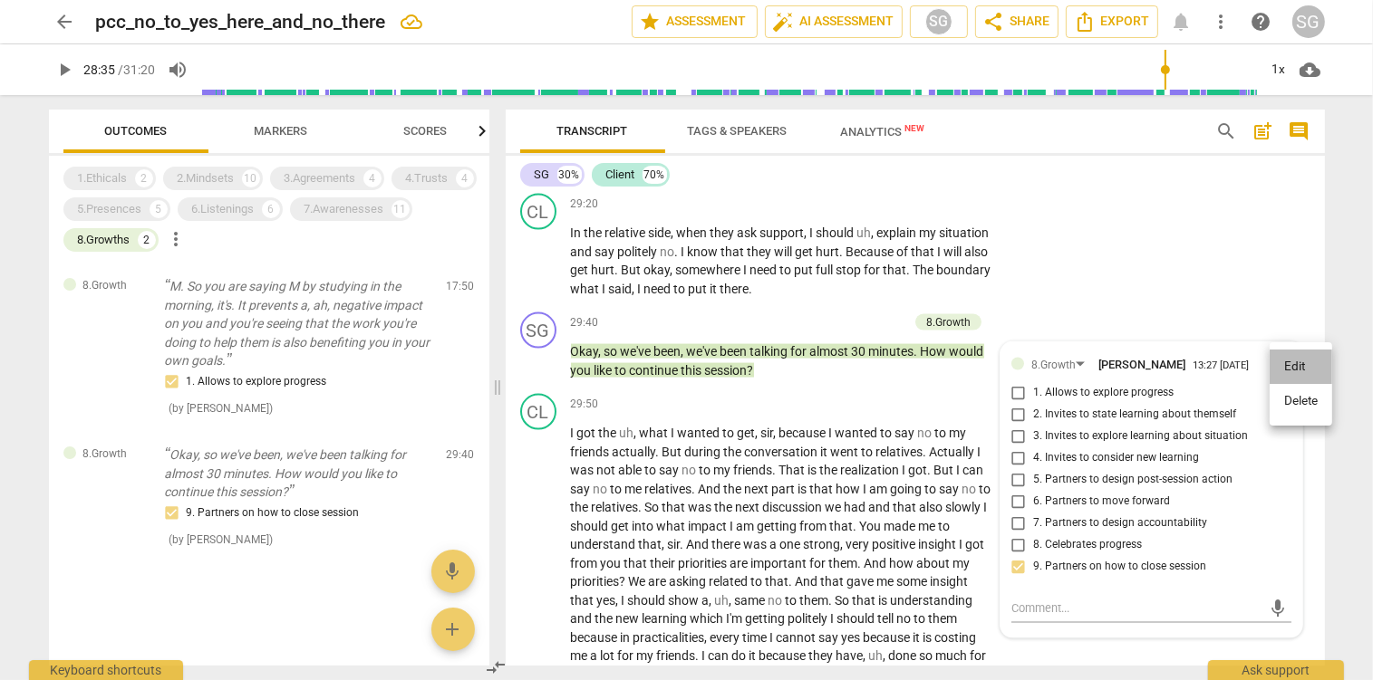
click at [1298, 371] on li "Edit" at bounding box center [1300, 367] width 63 height 34
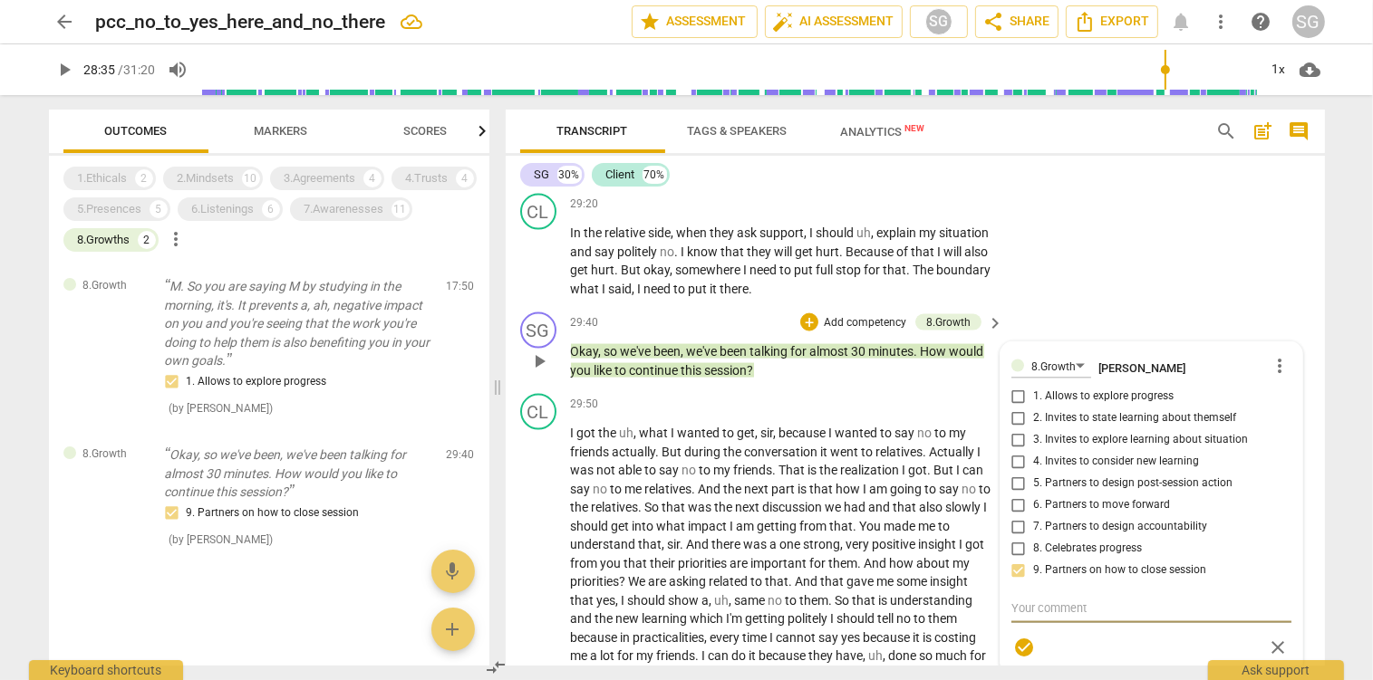
click at [1022, 574] on div "8.Growth [PERSON_NAME] more_vert 1. Allows to explore progress 2. Invites to st…" at bounding box center [1151, 508] width 280 height 311
click at [1017, 569] on div "8.Growth [PERSON_NAME] more_vert 1. Allows to explore progress 2. Invites to st…" at bounding box center [1151, 508] width 280 height 311
click at [1018, 569] on div "8.Growth [PERSON_NAME] more_vert 1. Allows to explore progress 2. Invites to st…" at bounding box center [1151, 508] width 280 height 311
click at [1283, 366] on span "more_vert" at bounding box center [1280, 366] width 22 height 22
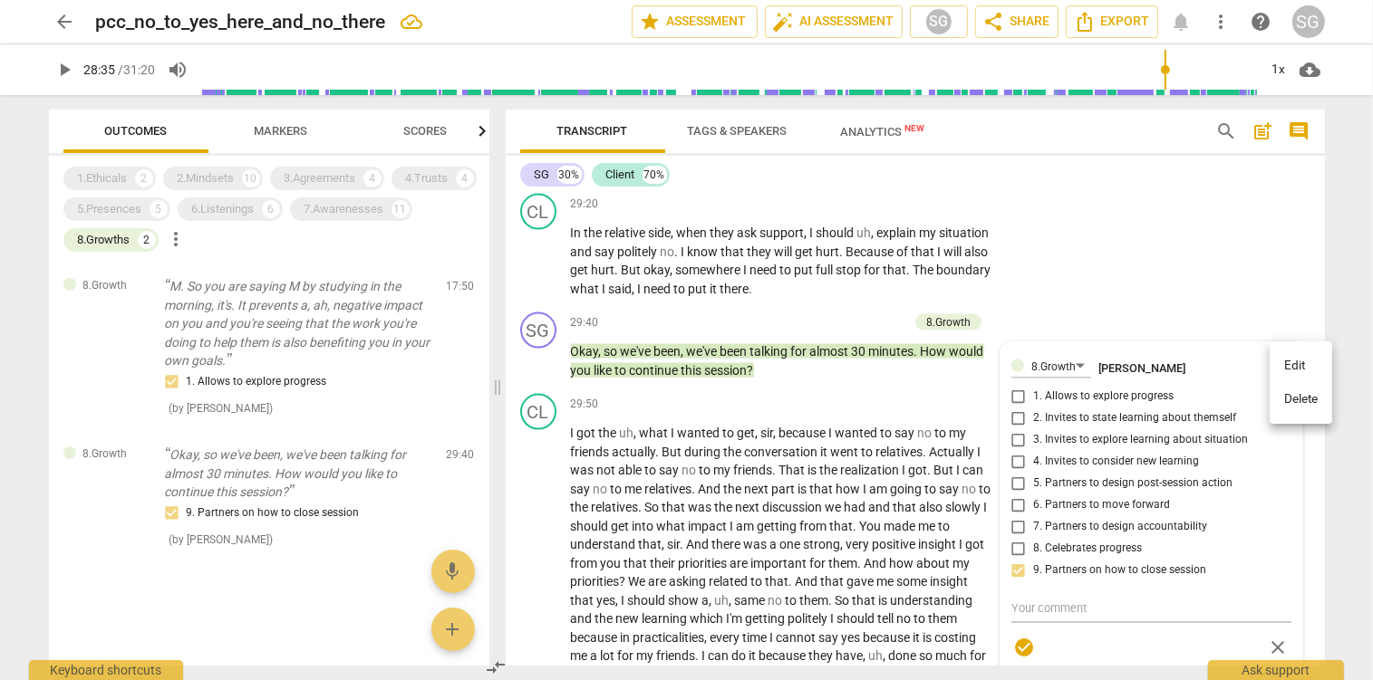
click at [1298, 362] on li "Edit" at bounding box center [1300, 366] width 63 height 34
click at [1018, 566] on div "8.Growth [PERSON_NAME] more_vert 1. Allows to explore progress 2. Invites to st…" at bounding box center [1151, 508] width 280 height 311
click at [1274, 363] on span "more_vert" at bounding box center [1280, 366] width 22 height 22
click at [1289, 387] on li "Delete" at bounding box center [1300, 399] width 63 height 34
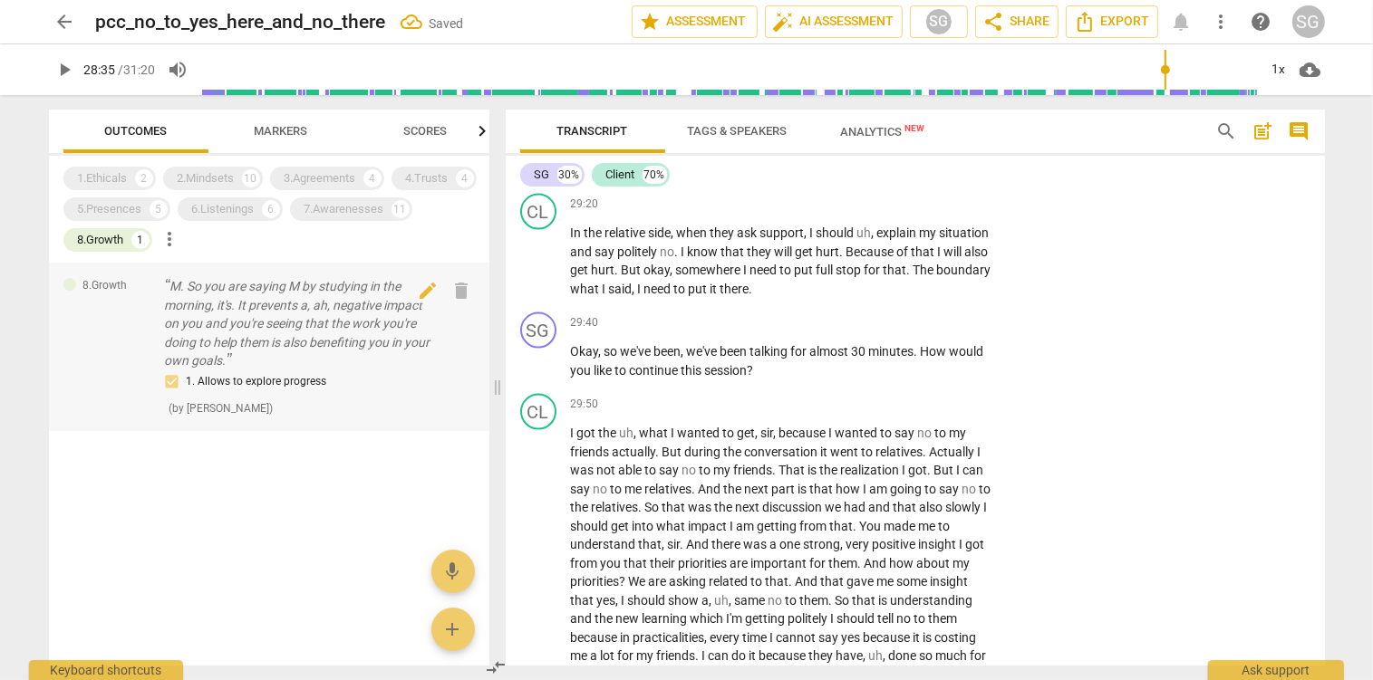
click at [279, 302] on p "M. So you are saying M by studying in the morning, it's. It prevents a, ah, neg…" at bounding box center [298, 323] width 267 height 93
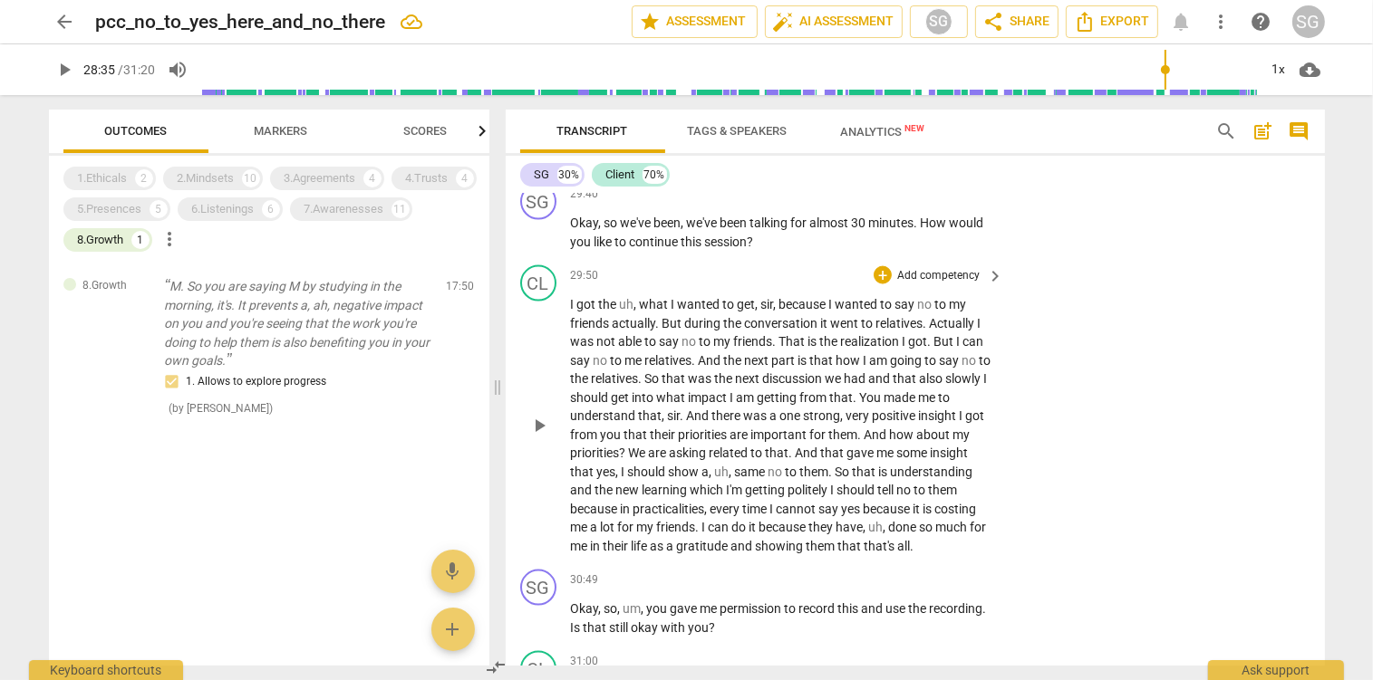
scroll to position [9732, 0]
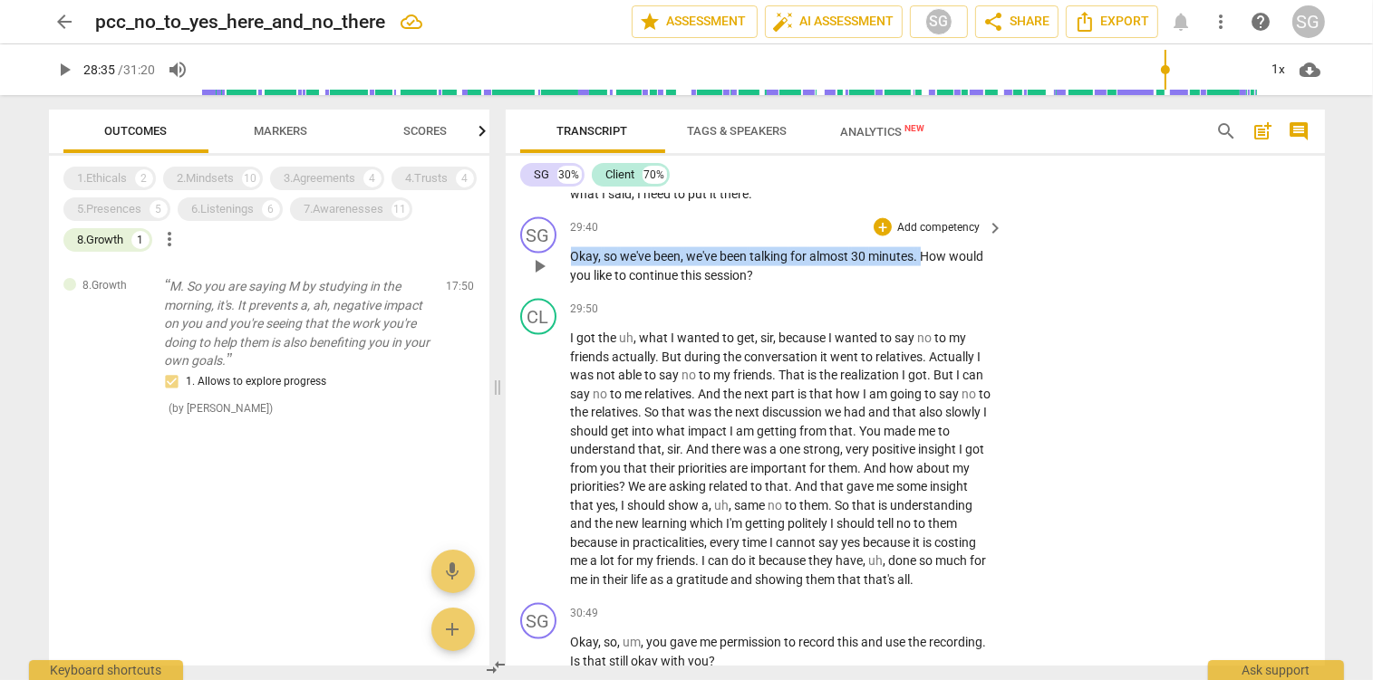
drag, startPoint x: 571, startPoint y: 256, endPoint x: 931, endPoint y: 263, distance: 359.8
click at [931, 263] on p "Okay , so we've been , we've been talking for almost 30 minutes . How would you…" at bounding box center [783, 265] width 424 height 37
click at [926, 227] on p "Add competency" at bounding box center [938, 228] width 86 height 16
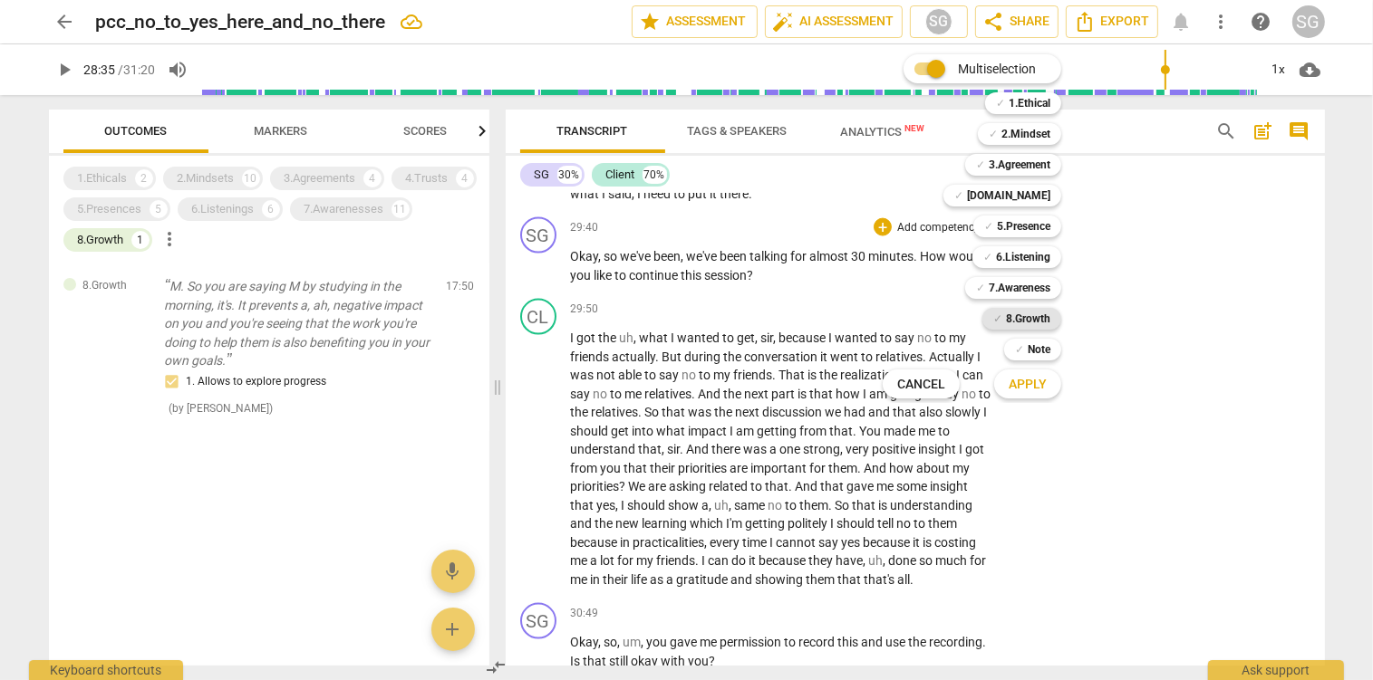
click at [1037, 316] on b "8.Growth" at bounding box center [1028, 319] width 44 height 22
click at [1045, 376] on span "Apply" at bounding box center [1027, 385] width 38 height 18
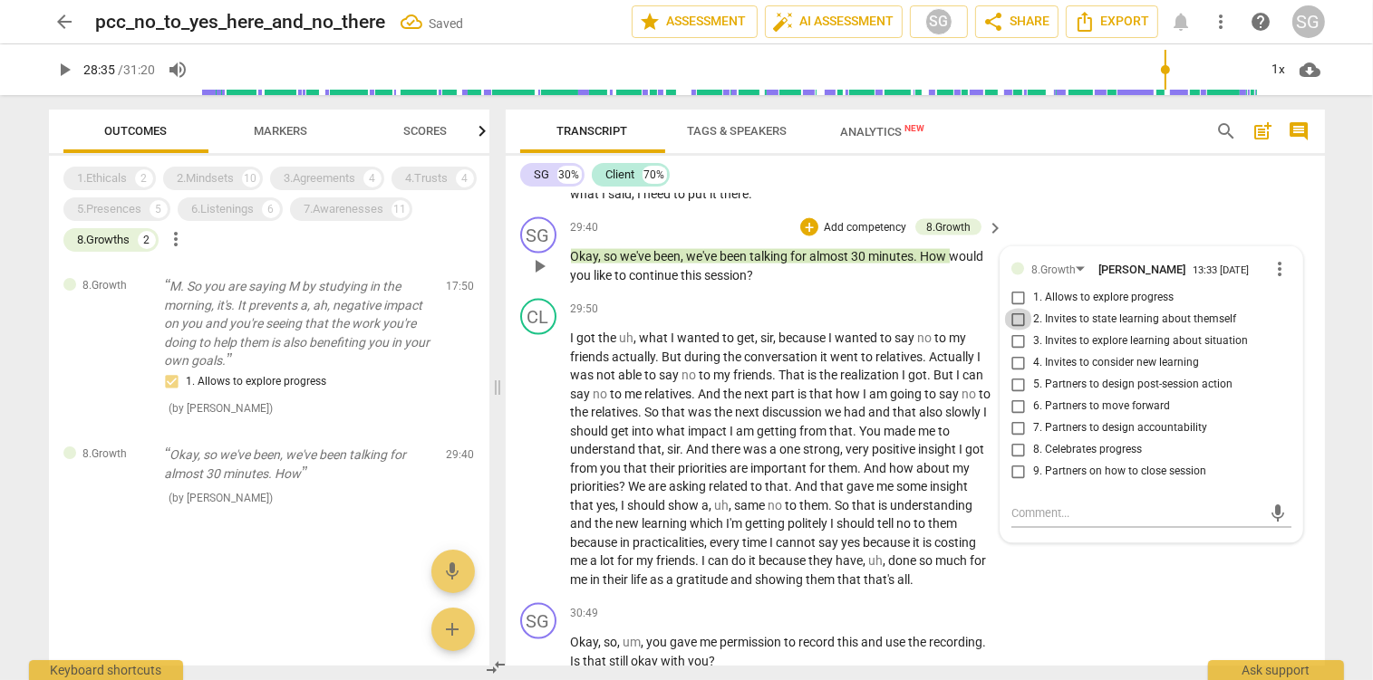
click at [1020, 328] on input "2. Invites to state learning about themself" at bounding box center [1018, 320] width 29 height 22
click at [1017, 348] on input "3. Invites to explore learning about situation" at bounding box center [1018, 342] width 29 height 22
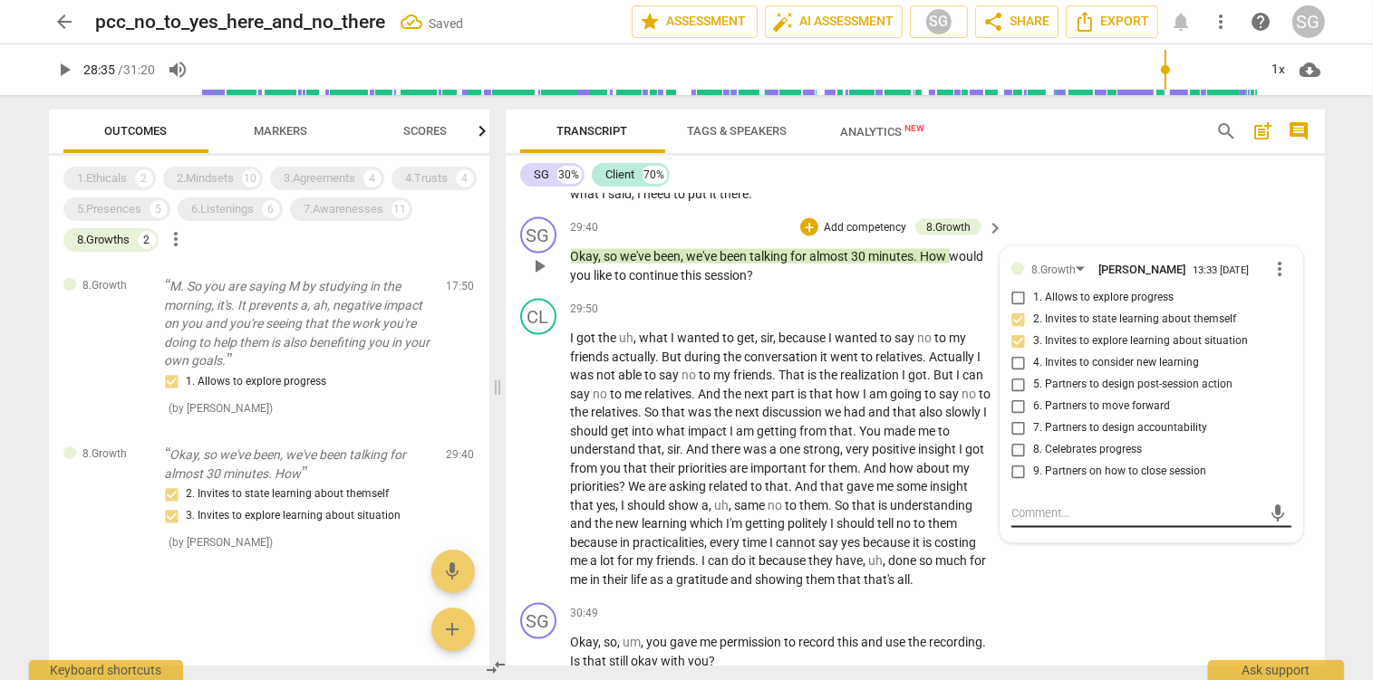
click at [1032, 522] on textarea at bounding box center [1136, 513] width 251 height 17
click at [1018, 370] on input "4. Invites to consider new learning" at bounding box center [1018, 363] width 29 height 22
click at [1030, 520] on textarea at bounding box center [1136, 513] width 251 height 17
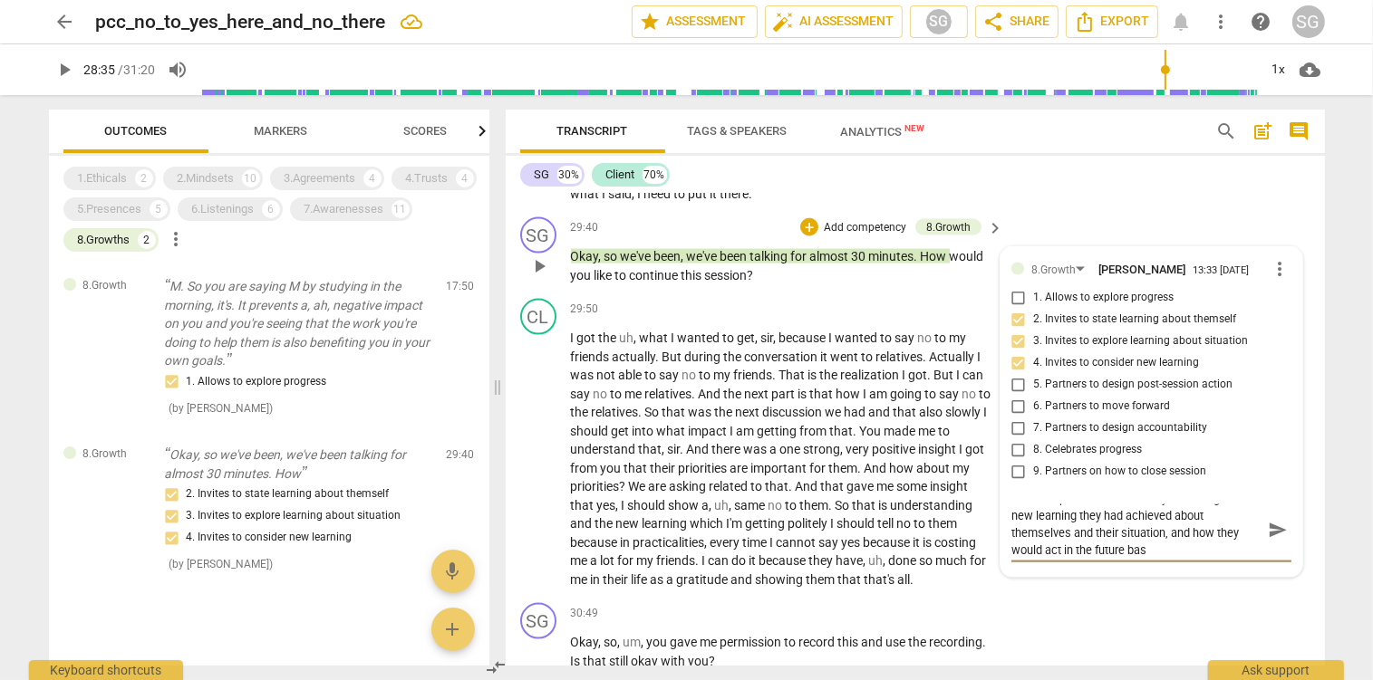
scroll to position [0, 0]
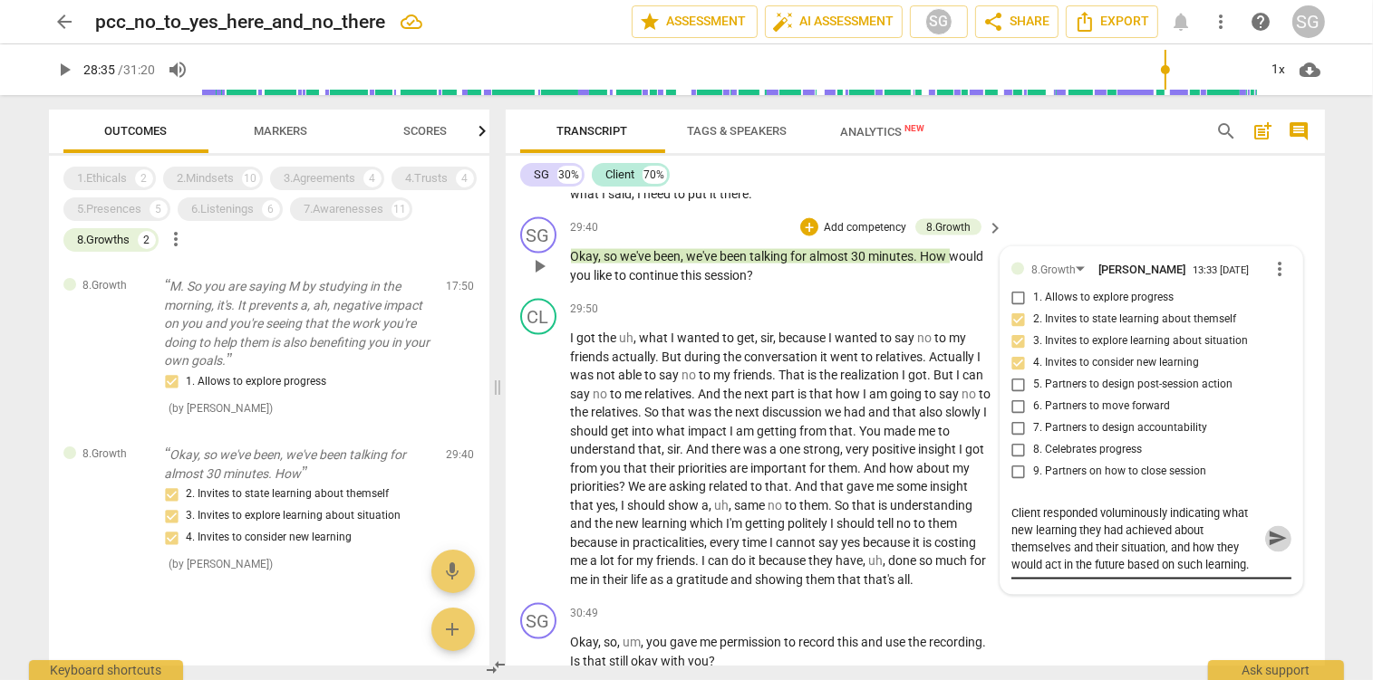
click at [1272, 538] on span "send" at bounding box center [1278, 539] width 20 height 20
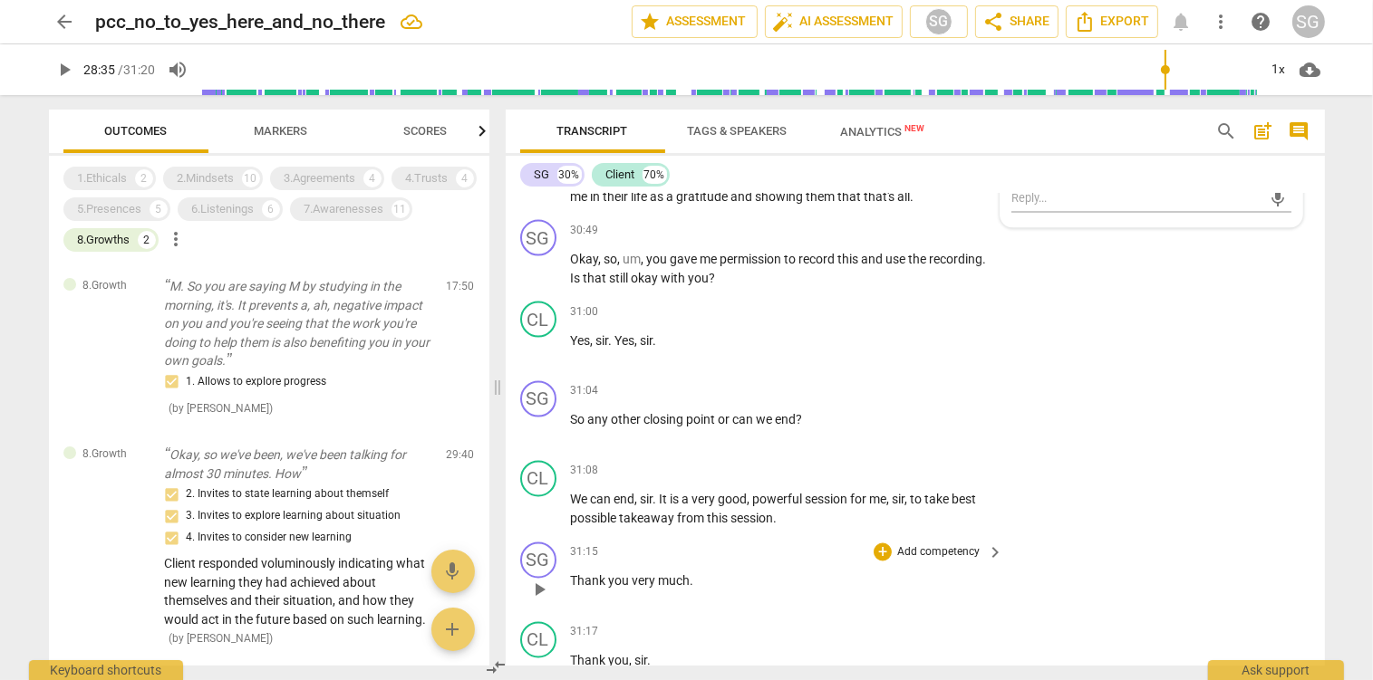
scroll to position [10115, 0]
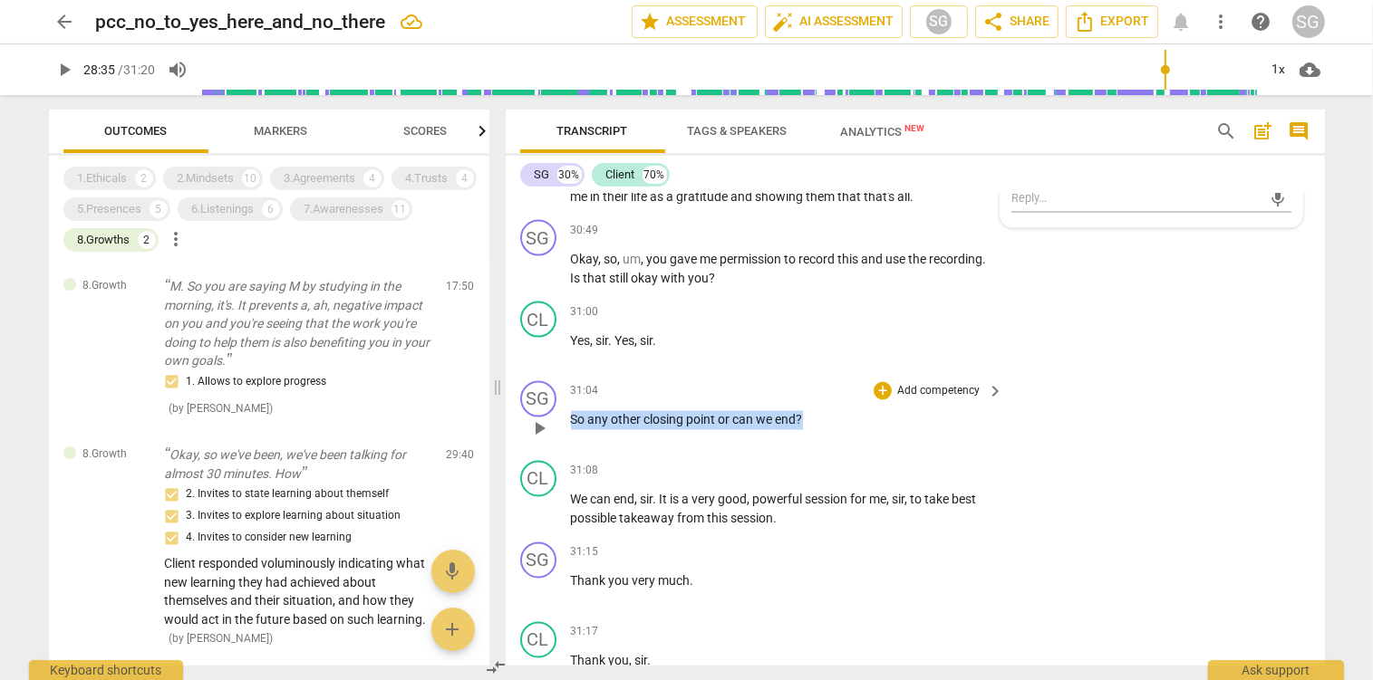
drag, startPoint x: 573, startPoint y: 418, endPoint x: 812, endPoint y: 428, distance: 239.4
click at [812, 428] on p "So any other closing point or can we end ?" at bounding box center [783, 420] width 424 height 19
click at [929, 388] on p "Add competency" at bounding box center [938, 392] width 86 height 16
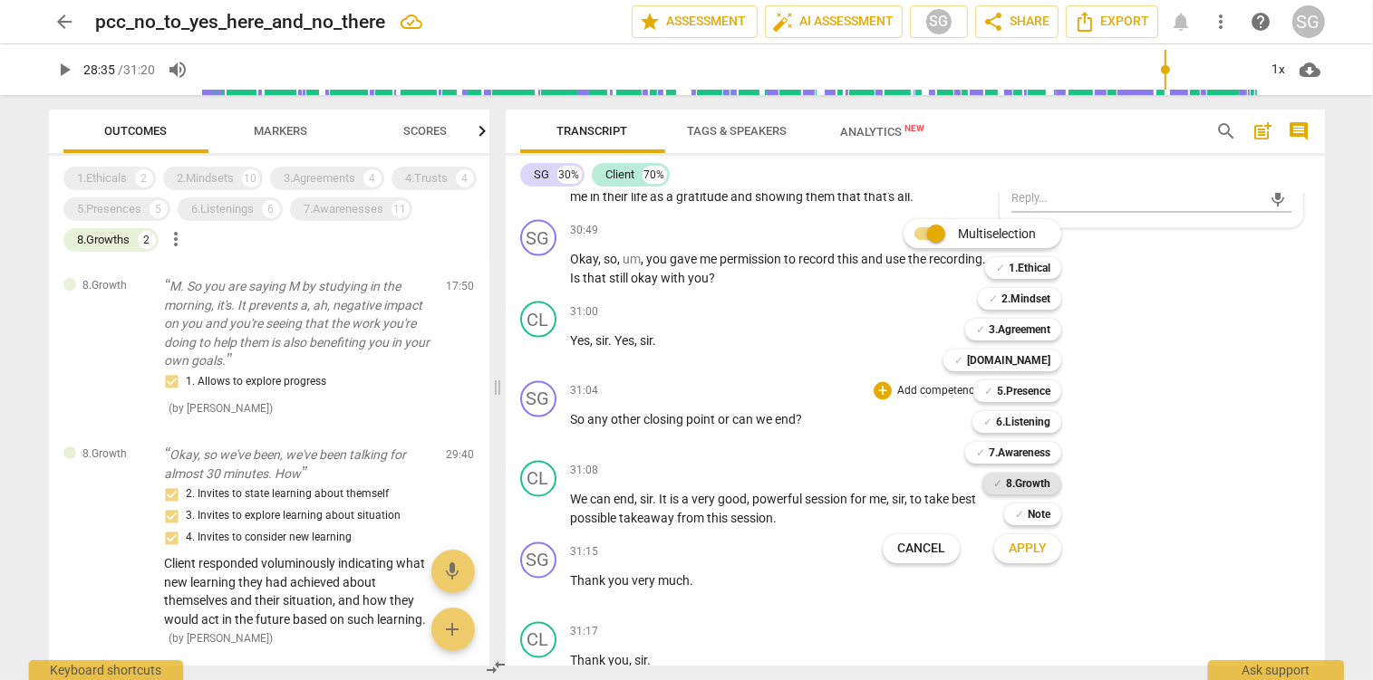
click at [1035, 484] on b "8.Growth" at bounding box center [1028, 484] width 44 height 22
click at [1040, 542] on span "Apply" at bounding box center [1027, 549] width 38 height 18
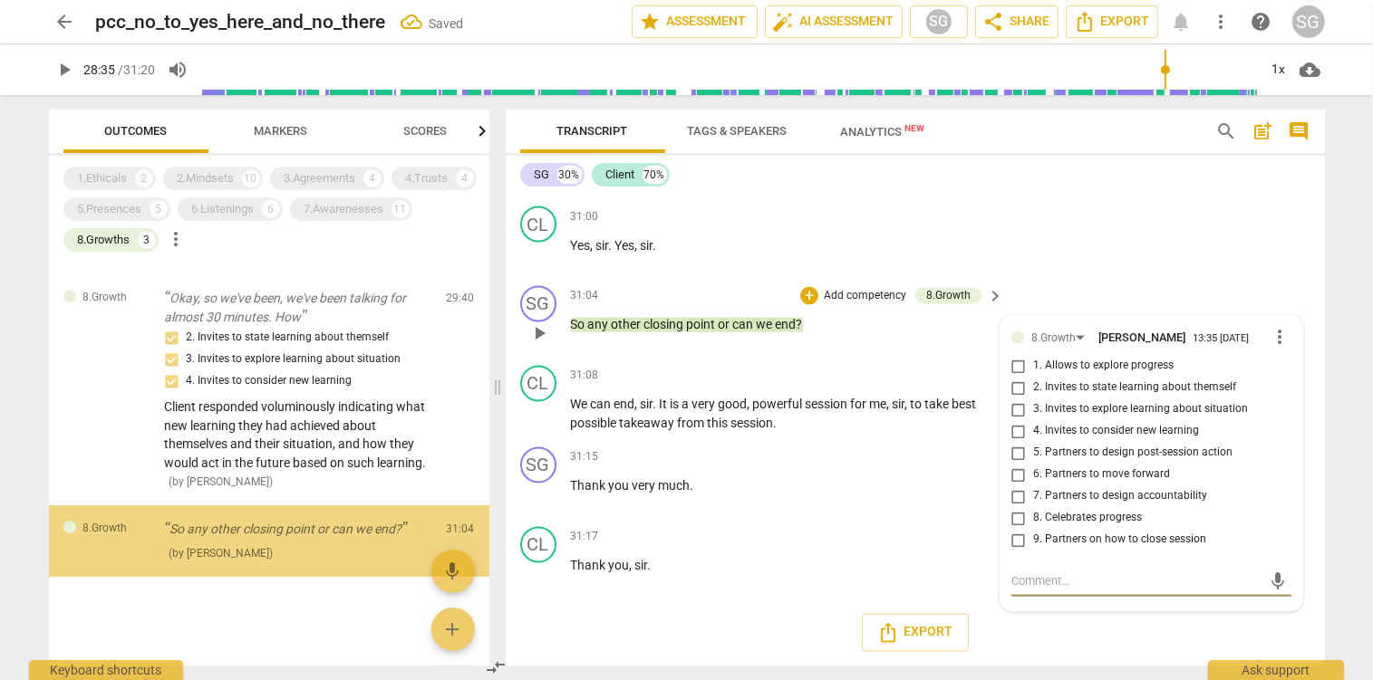
scroll to position [158, 0]
click at [1047, 545] on span "9. Partners on how to close session" at bounding box center [1119, 541] width 173 height 16
click at [1033, 545] on input "9. Partners on how to close session" at bounding box center [1018, 541] width 29 height 22
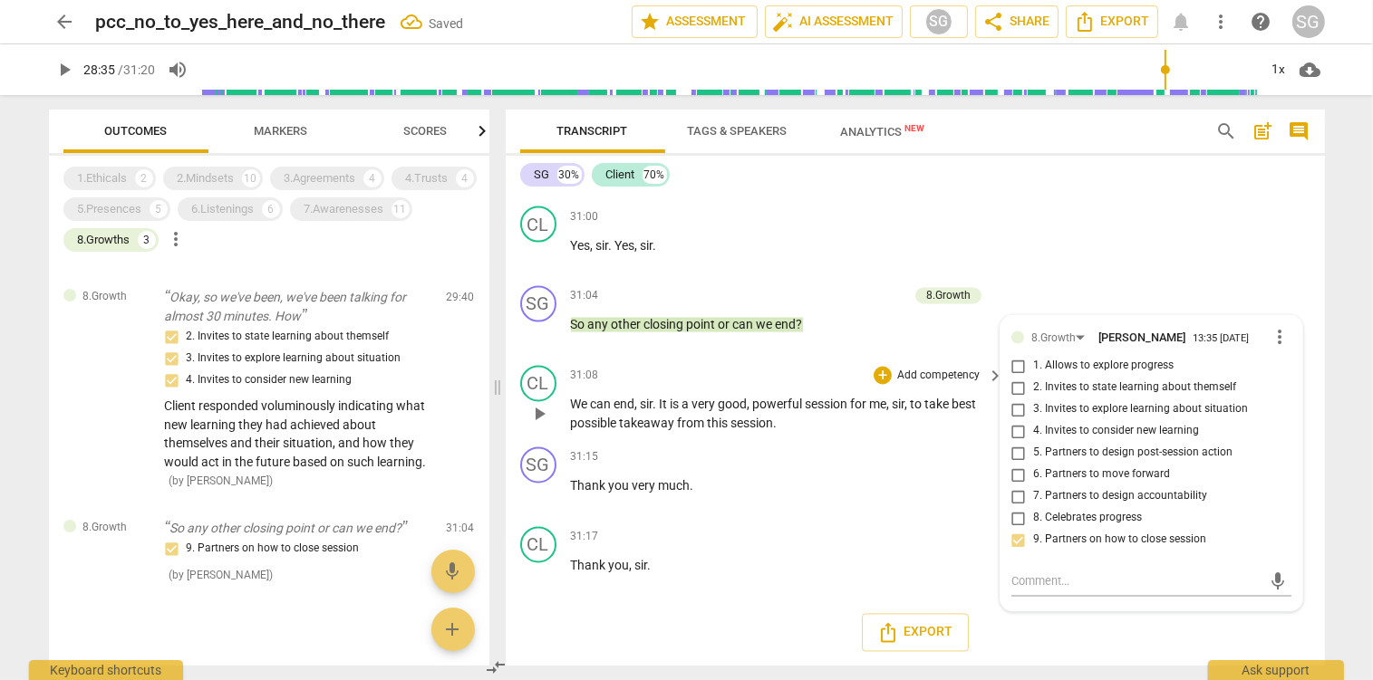
click at [762, 411] on span "powerful" at bounding box center [779, 405] width 53 height 14
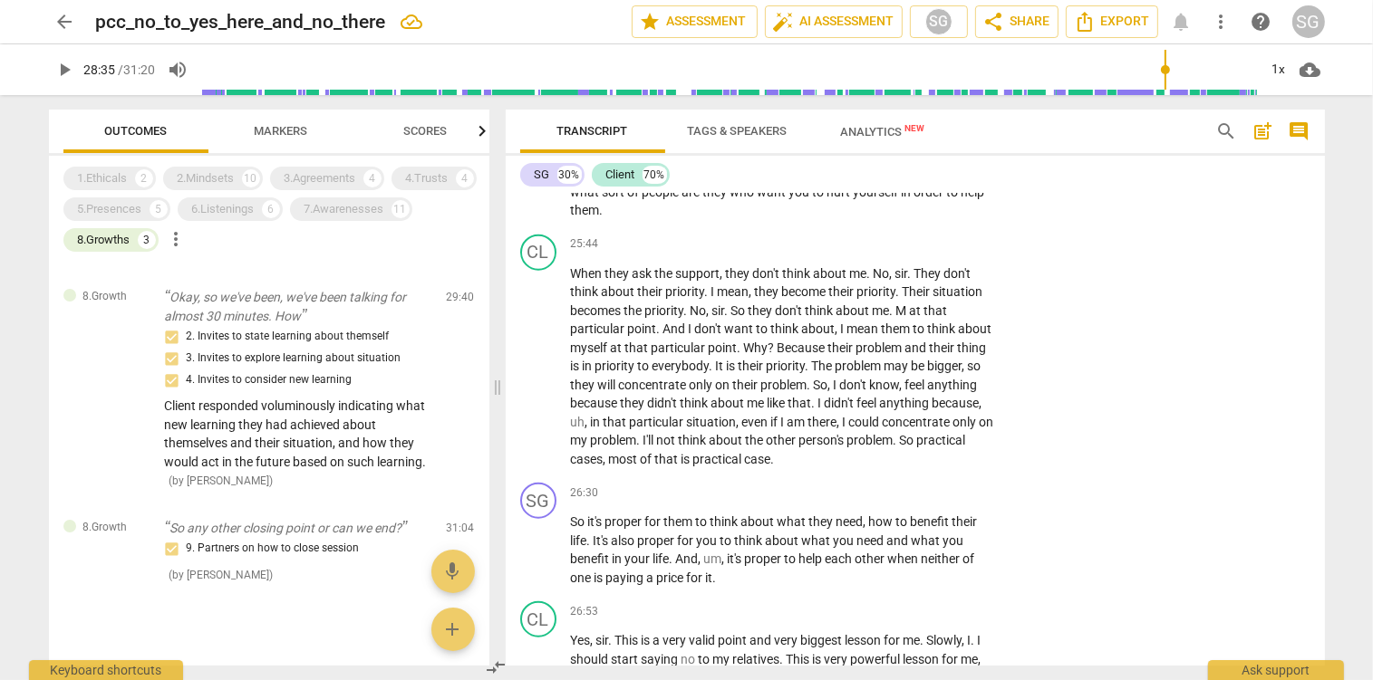
scroll to position [8488, 0]
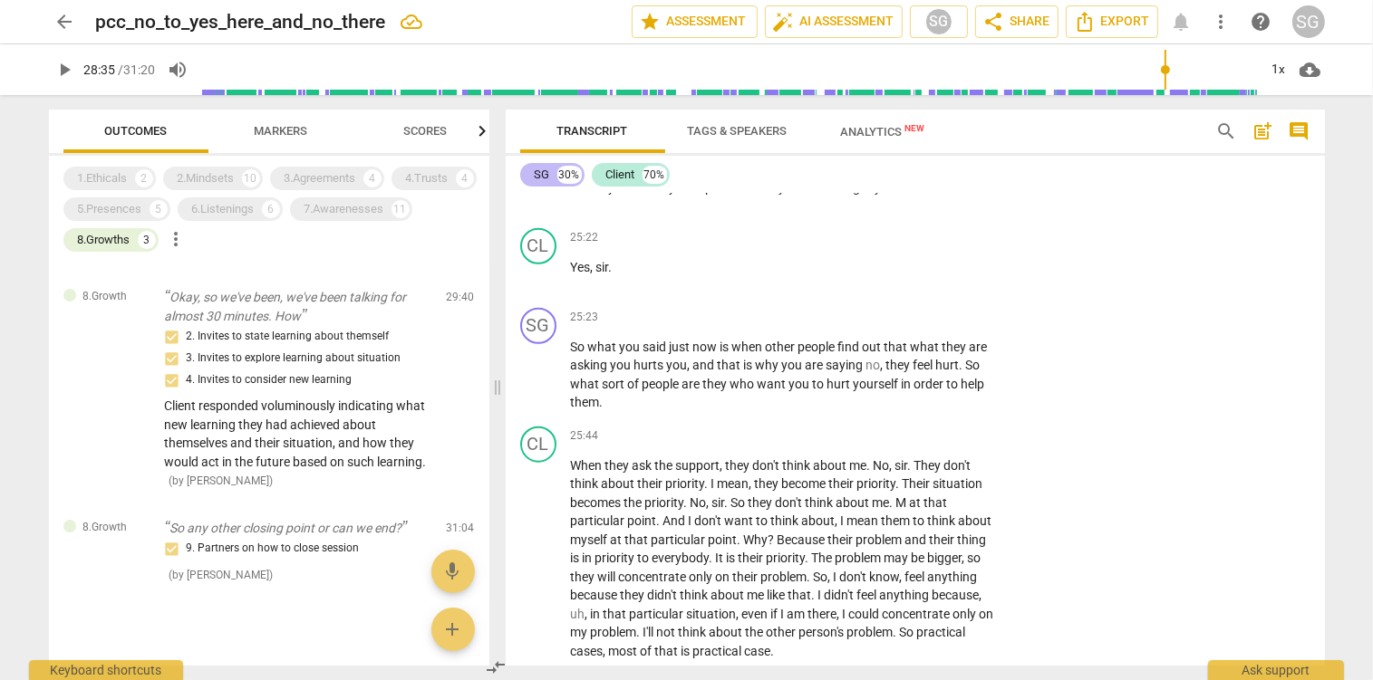
click at [536, 181] on div "SG" at bounding box center [542, 175] width 15 height 18
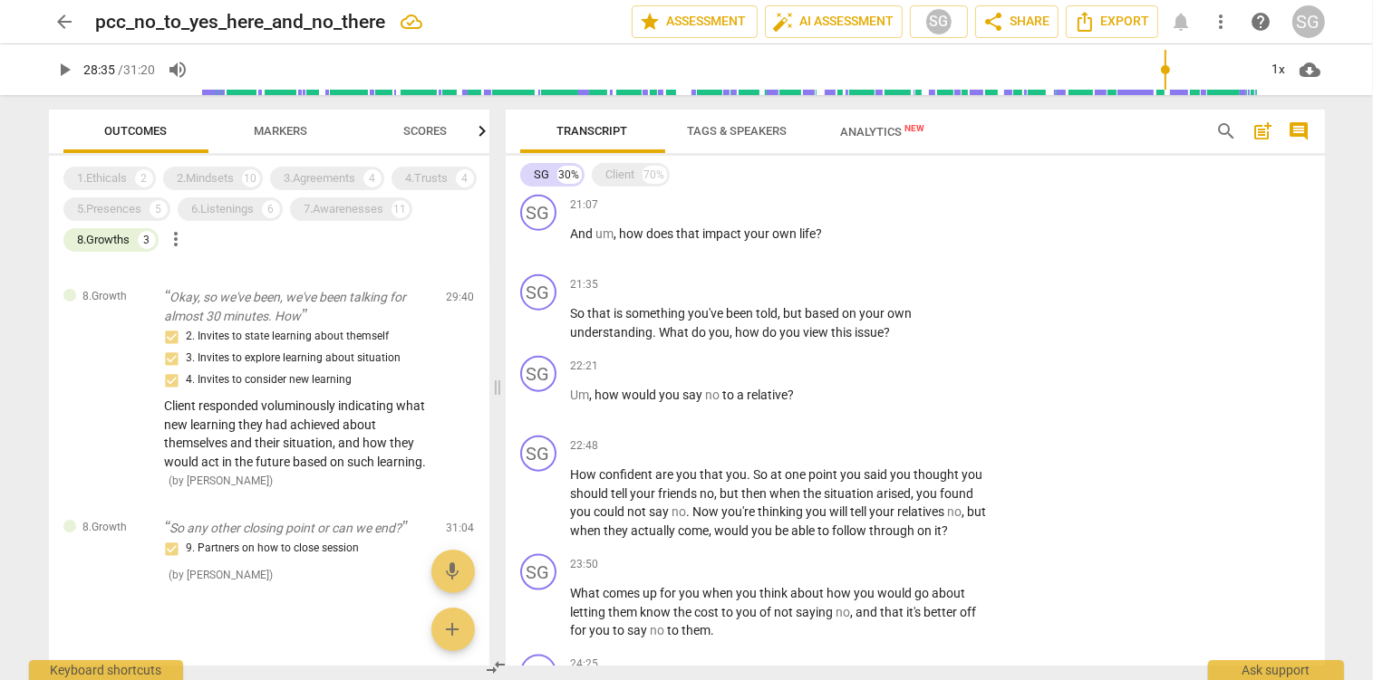
scroll to position [2262, 0]
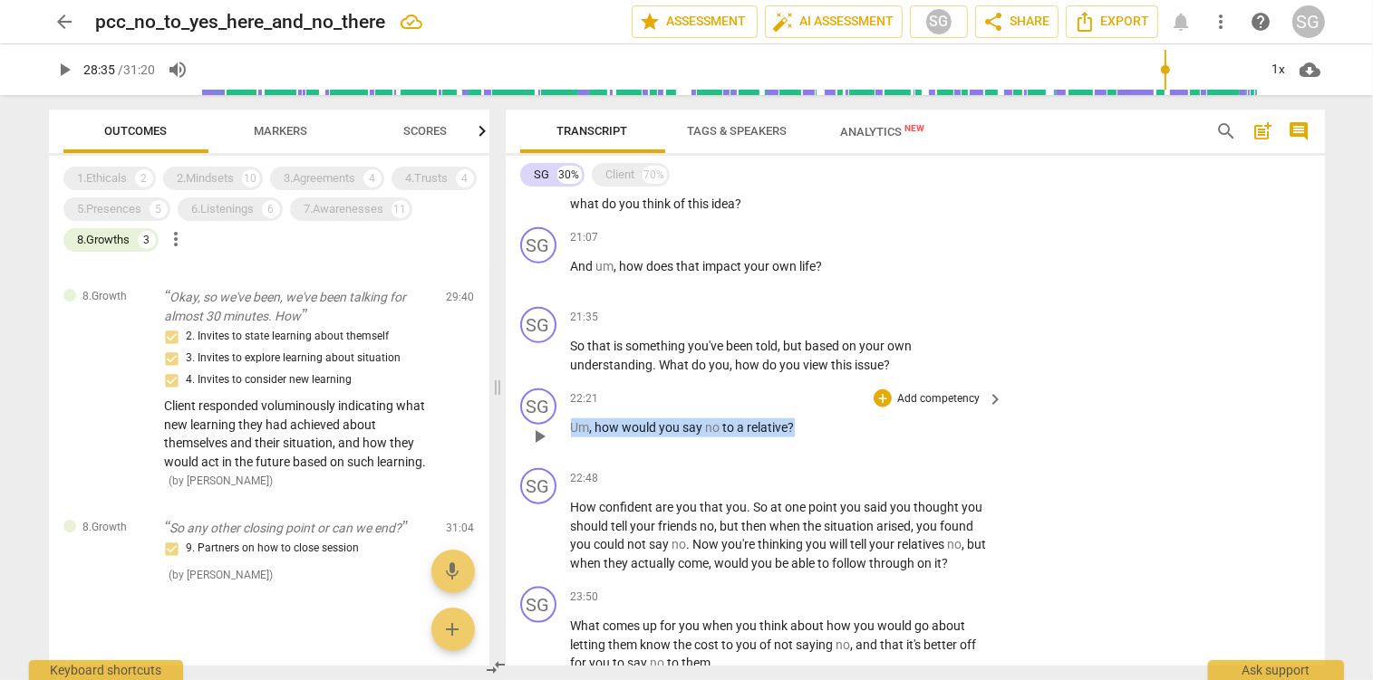
drag, startPoint x: 571, startPoint y: 427, endPoint x: 819, endPoint y: 442, distance: 248.7
click at [819, 442] on div "22:21 + Add competency keyboard_arrow_right Um , how would you say no to a rela…" at bounding box center [788, 421] width 435 height 65
click at [946, 397] on p "Add competency" at bounding box center [938, 399] width 86 height 16
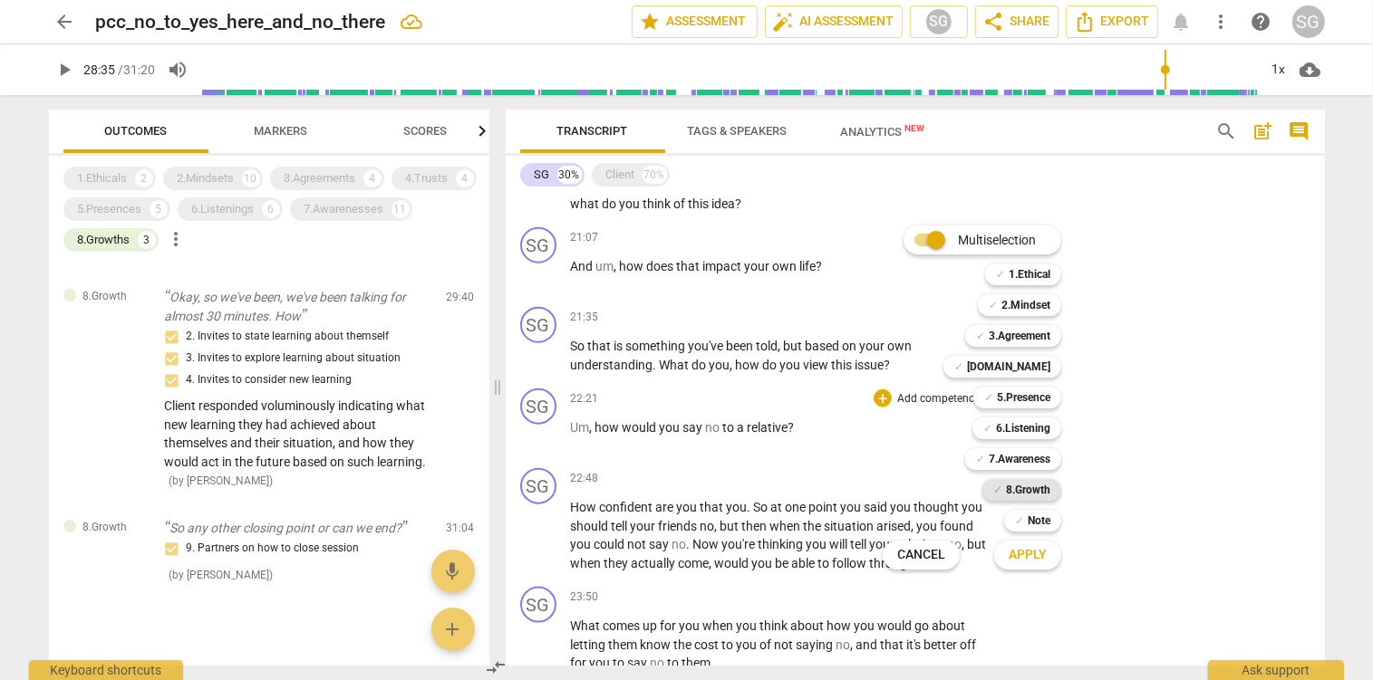
click at [1030, 492] on b "8.Growth" at bounding box center [1028, 490] width 44 height 22
click at [1020, 553] on span "Apply" at bounding box center [1027, 555] width 38 height 18
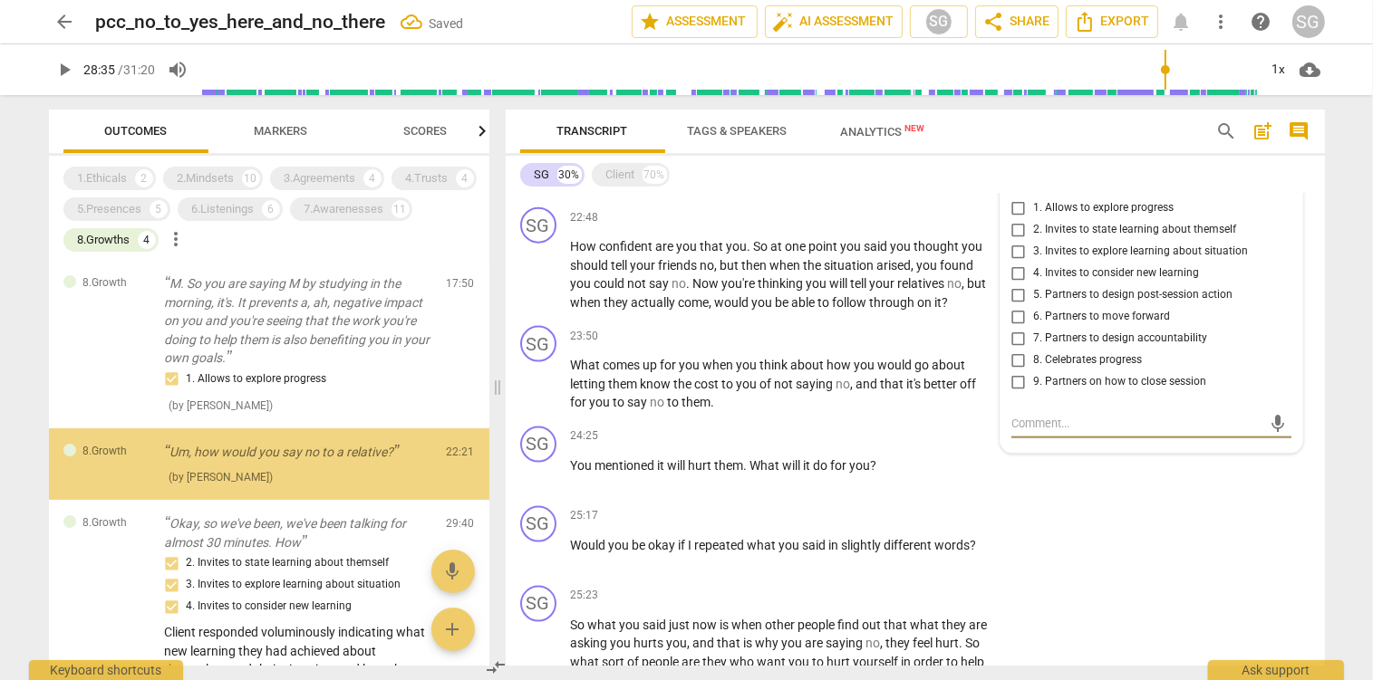
scroll to position [2, 0]
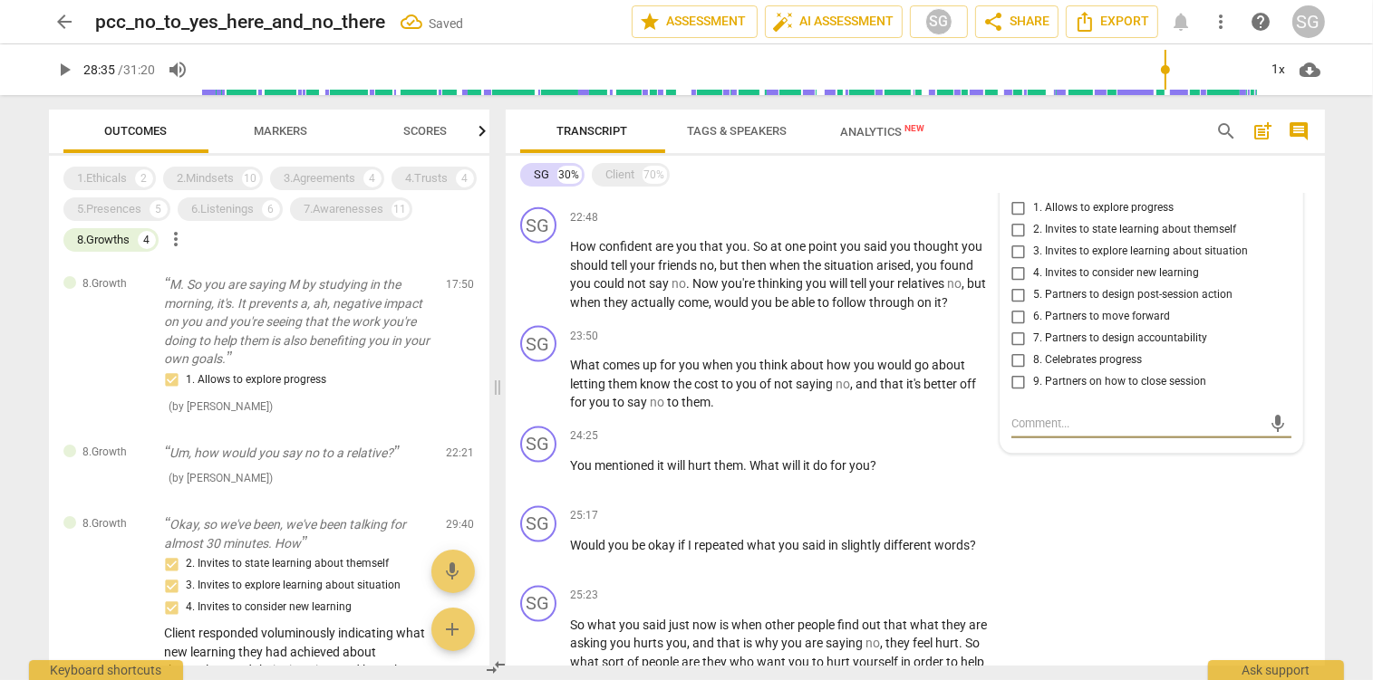
click at [1021, 300] on input "5. Partners to design post-session action" at bounding box center [1018, 296] width 29 height 22
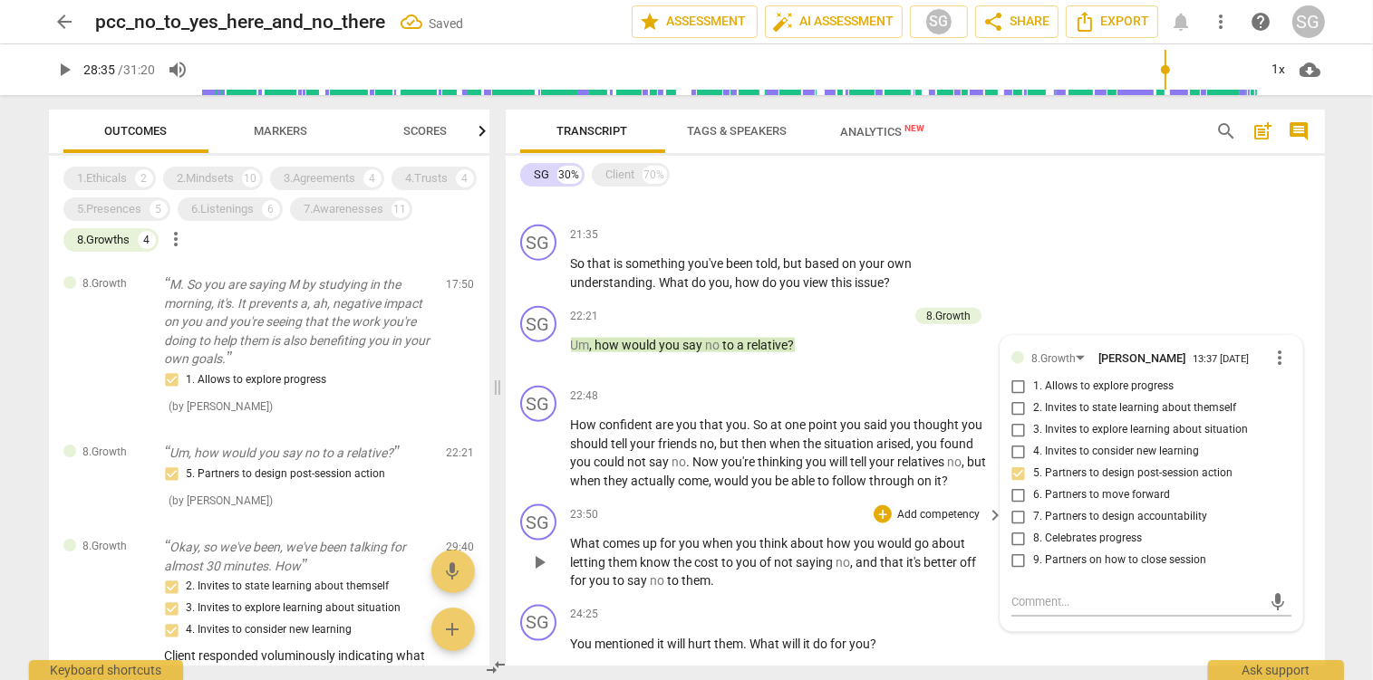
scroll to position [2330, 0]
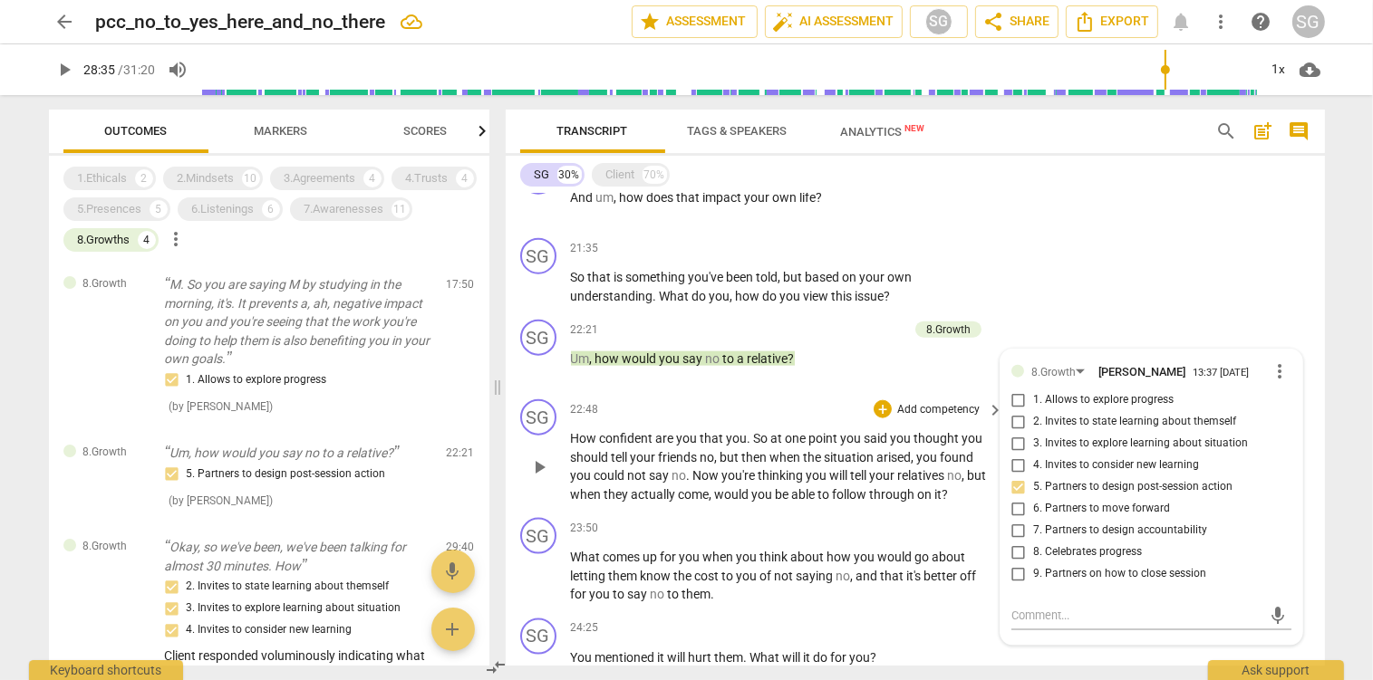
click at [785, 458] on span "when" at bounding box center [787, 457] width 34 height 14
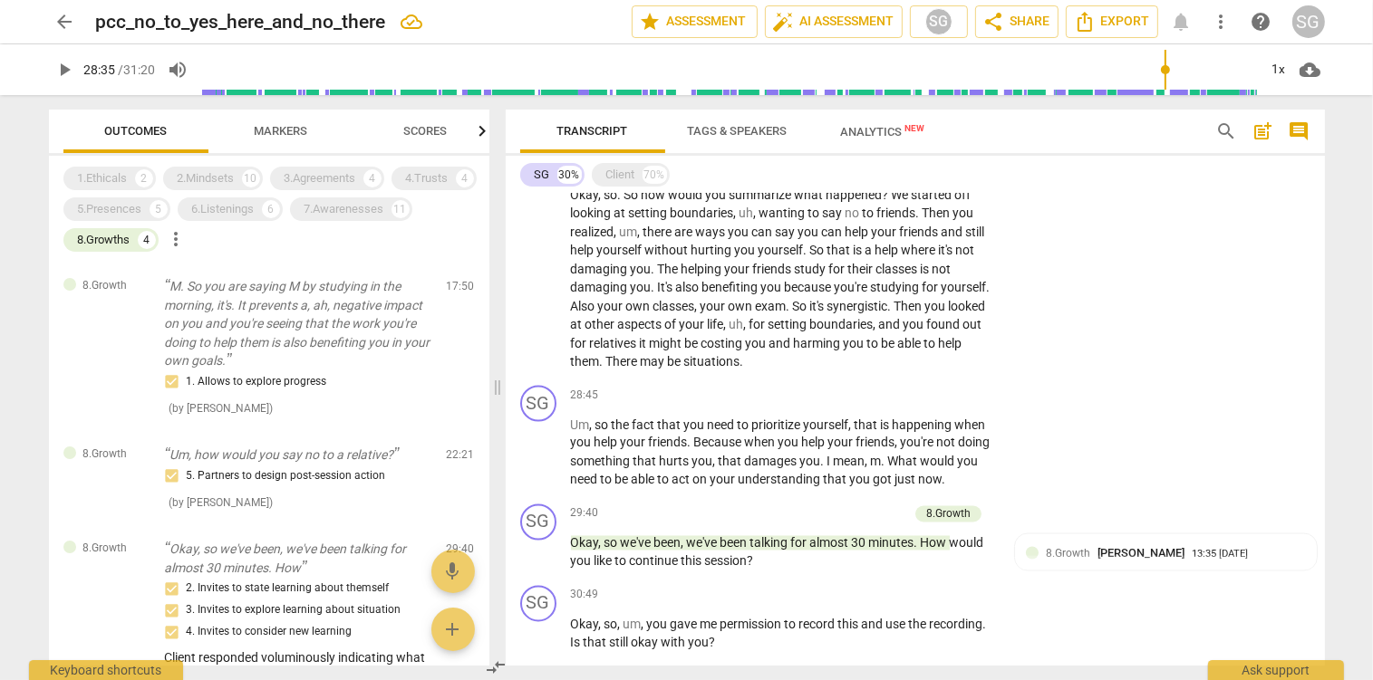
scroll to position [3192, 0]
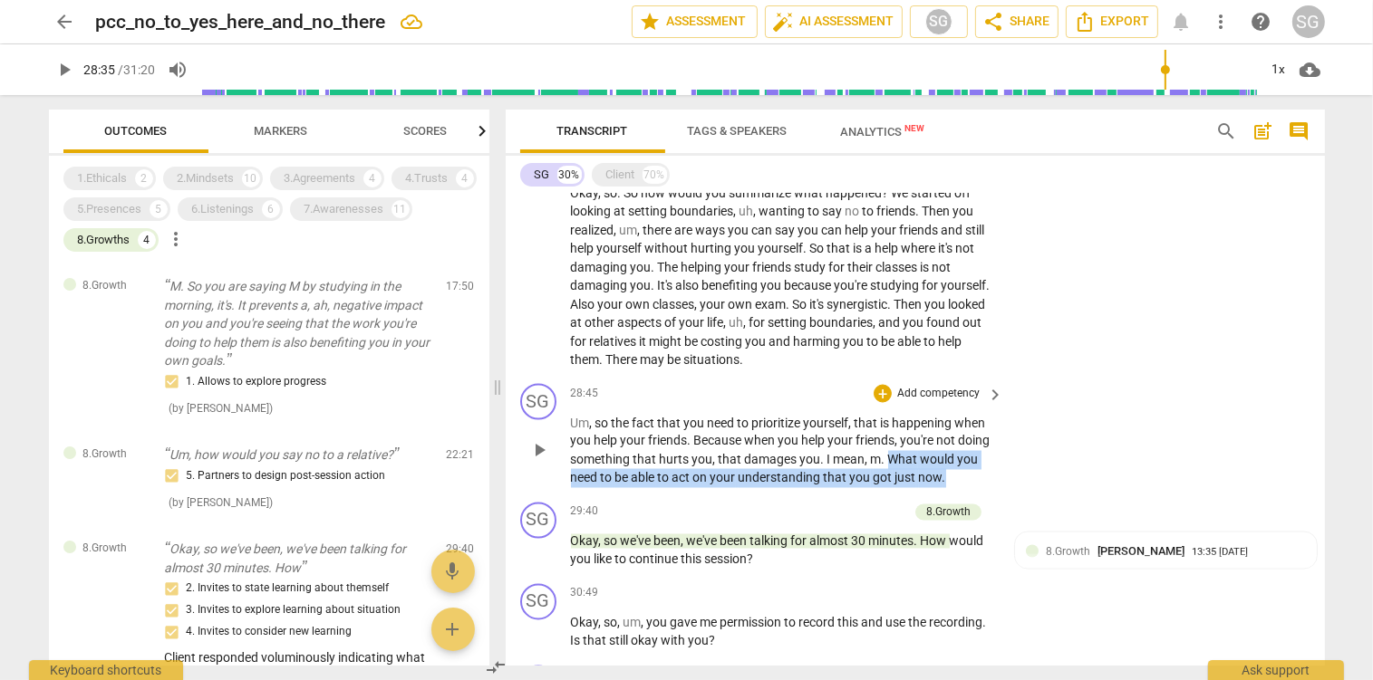
drag, startPoint x: 926, startPoint y: 464, endPoint x: 998, endPoint y: 478, distance: 73.0
click at [998, 478] on div "Um , so the fact that you need to prioritize yourself , that is happening when …" at bounding box center [788, 451] width 435 height 74
click at [934, 395] on p "Add competency" at bounding box center [938, 394] width 86 height 16
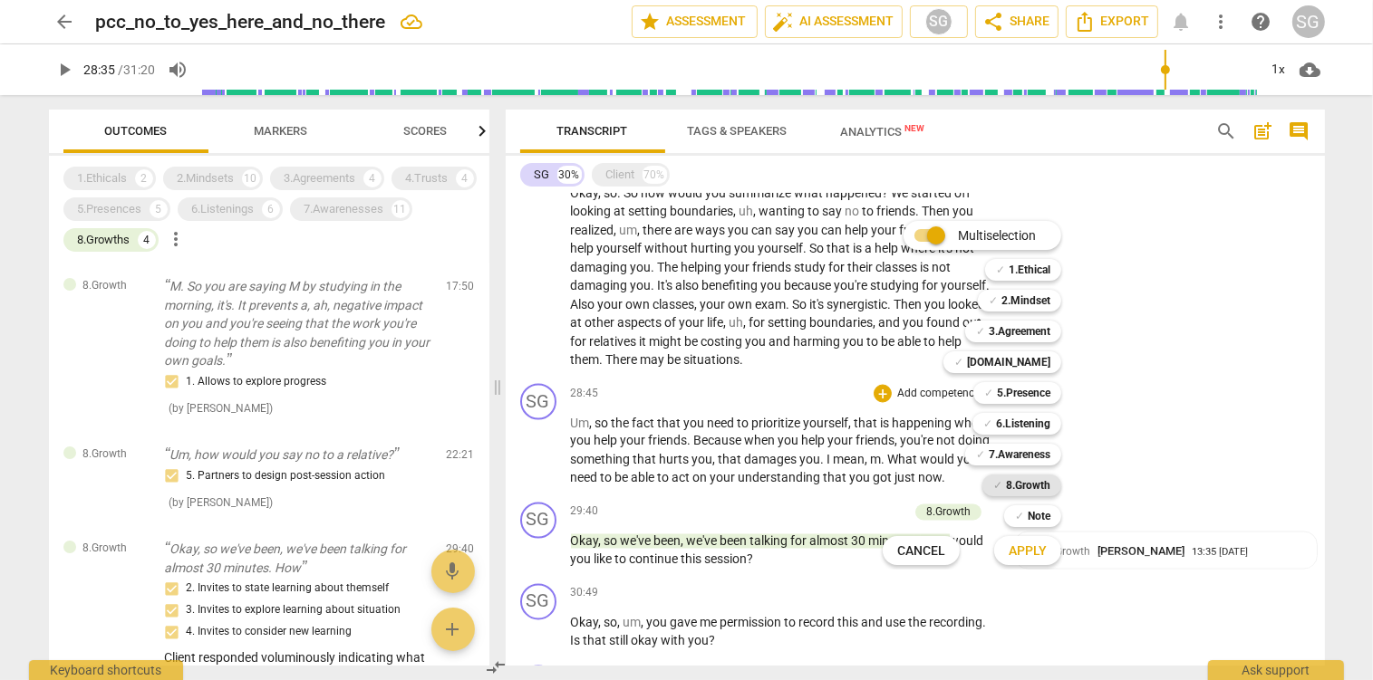
click at [1022, 483] on b "8.Growth" at bounding box center [1028, 486] width 44 height 22
click at [1041, 554] on span "Apply" at bounding box center [1027, 552] width 38 height 18
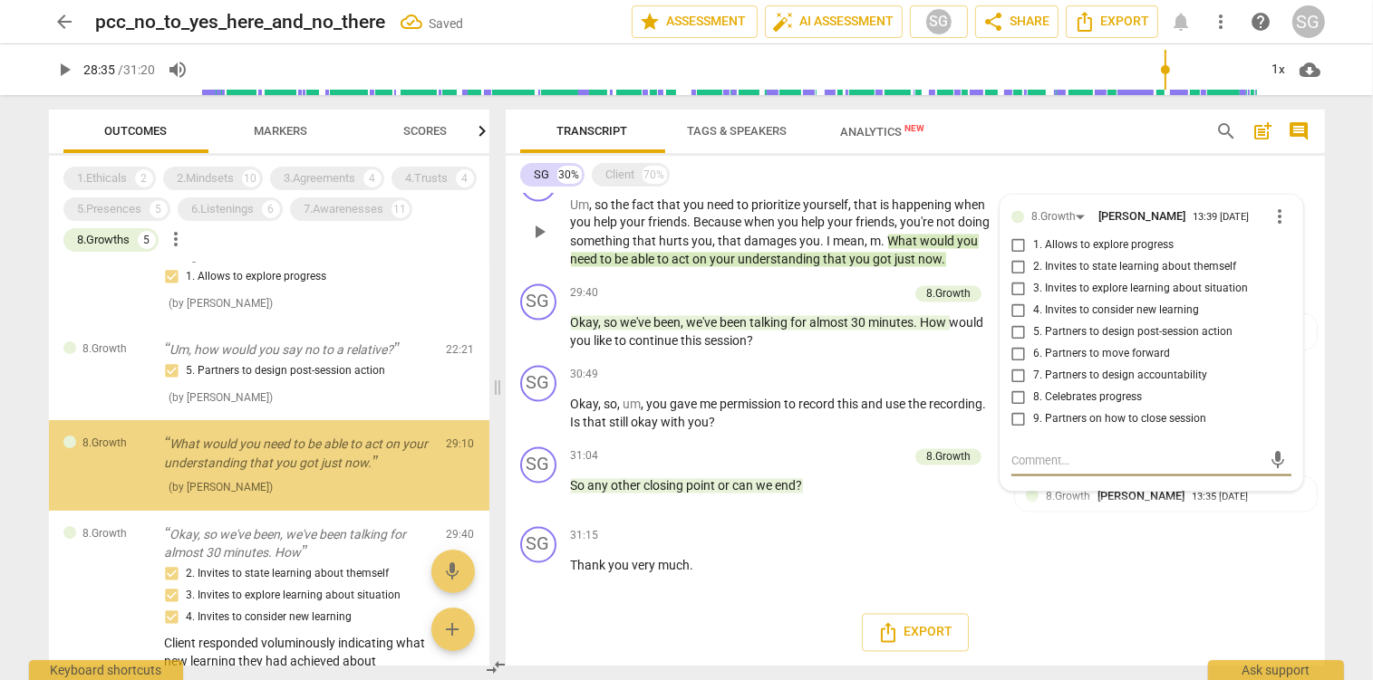
scroll to position [106, 0]
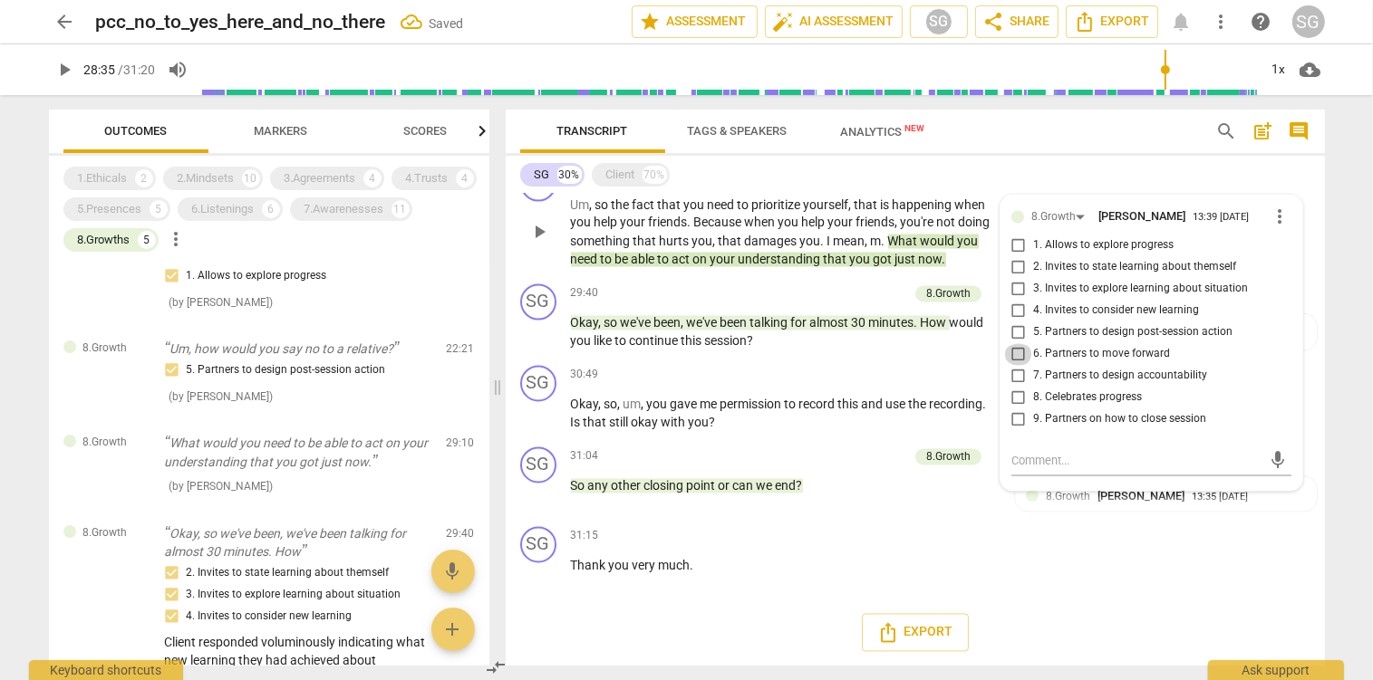
click at [1017, 361] on input "6. Partners to move forward" at bounding box center [1018, 355] width 29 height 22
click at [1015, 382] on input "7. Partners to design accountability" at bounding box center [1018, 377] width 29 height 22
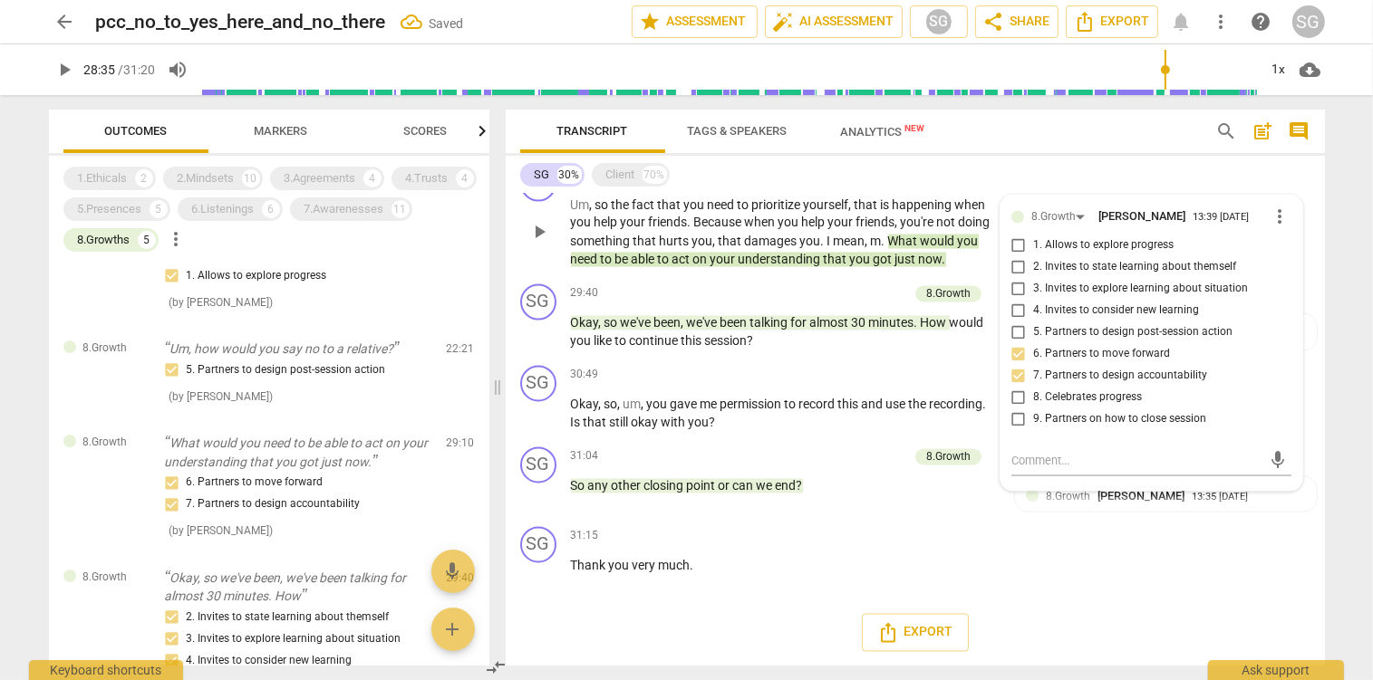
click at [800, 240] on span "damages" at bounding box center [772, 242] width 55 height 14
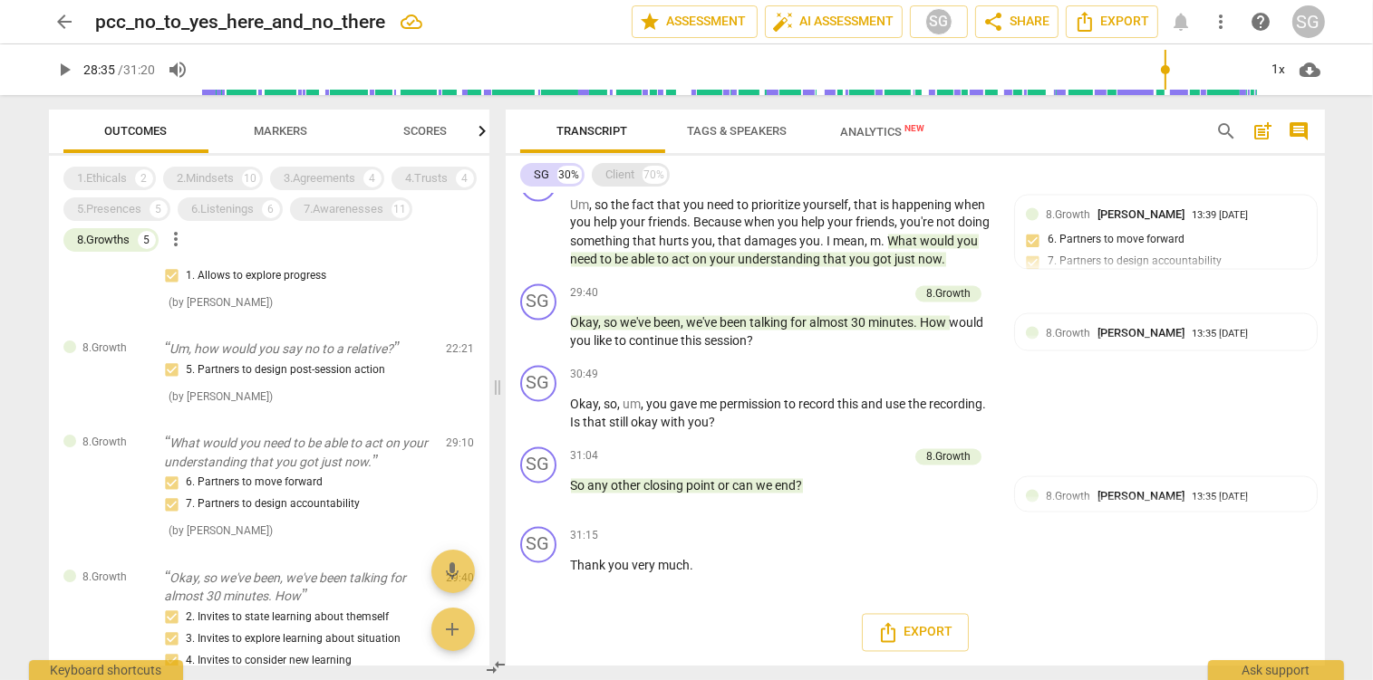
click at [618, 169] on div "Client" at bounding box center [620, 175] width 29 height 18
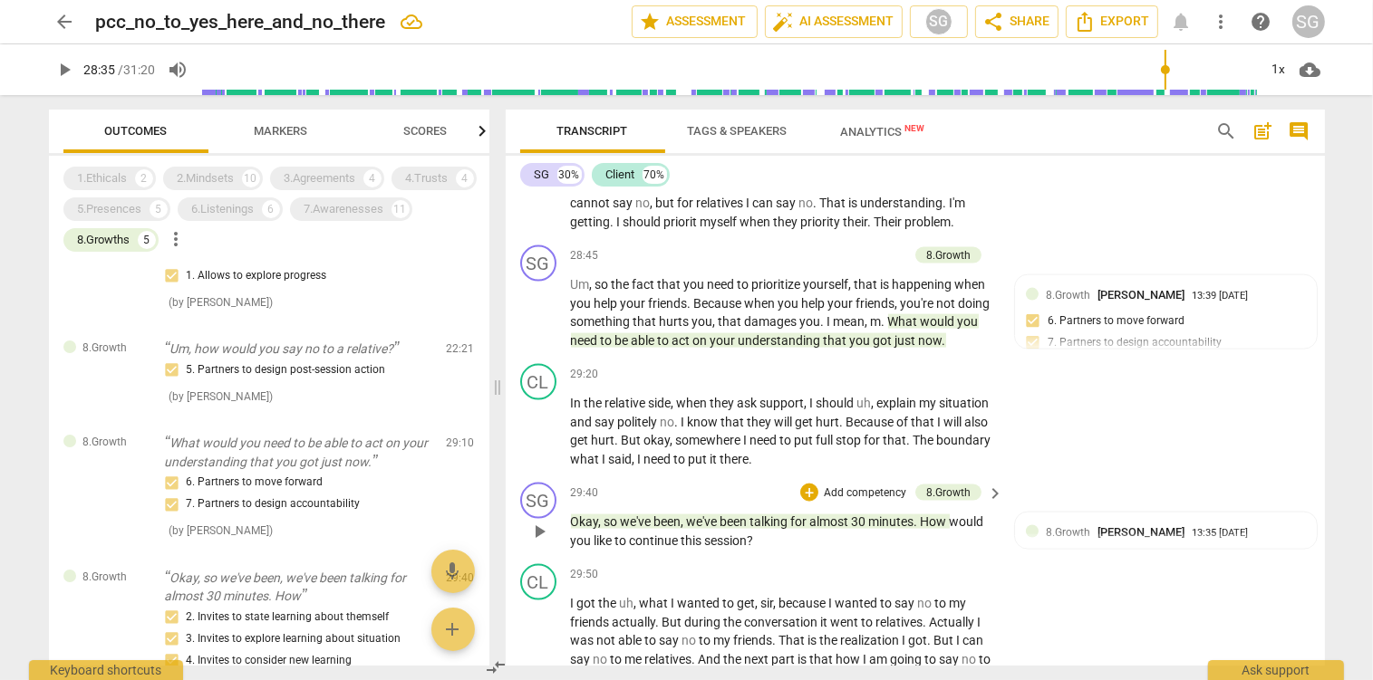
scroll to position [9450, 0]
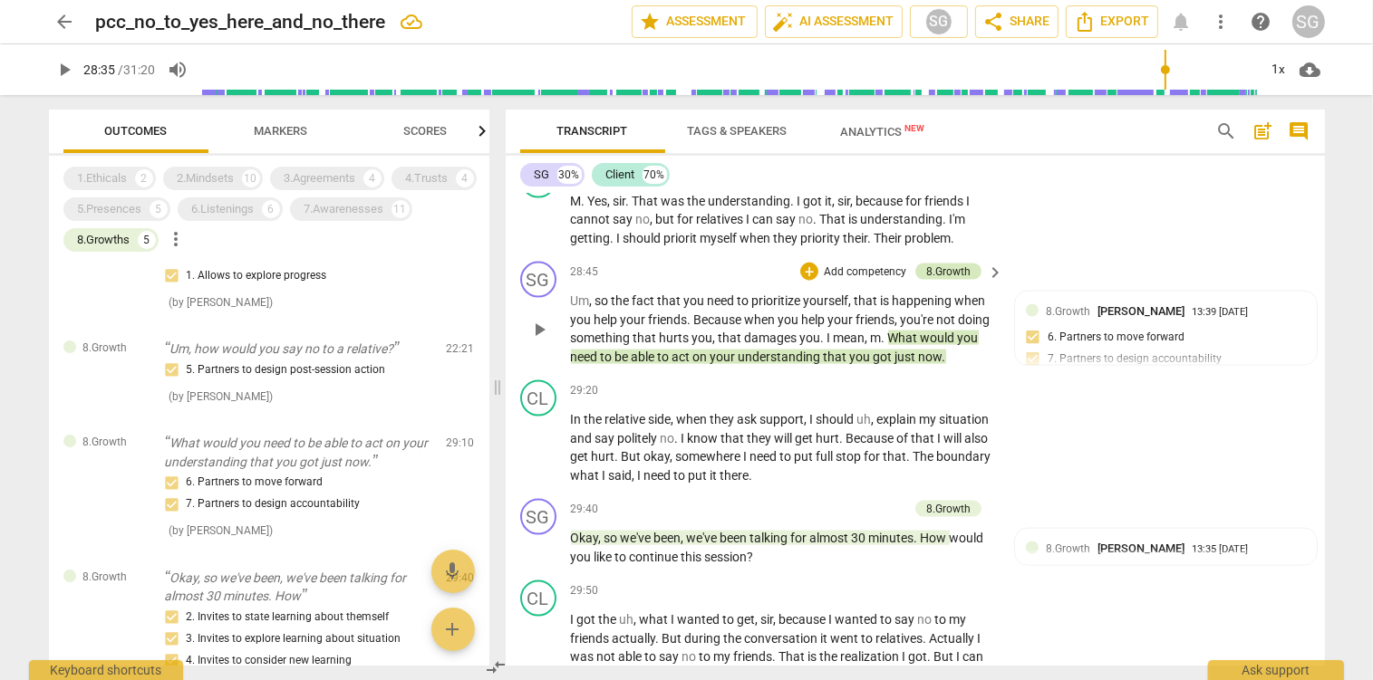
click at [966, 268] on div "8.Growth" at bounding box center [948, 272] width 44 height 16
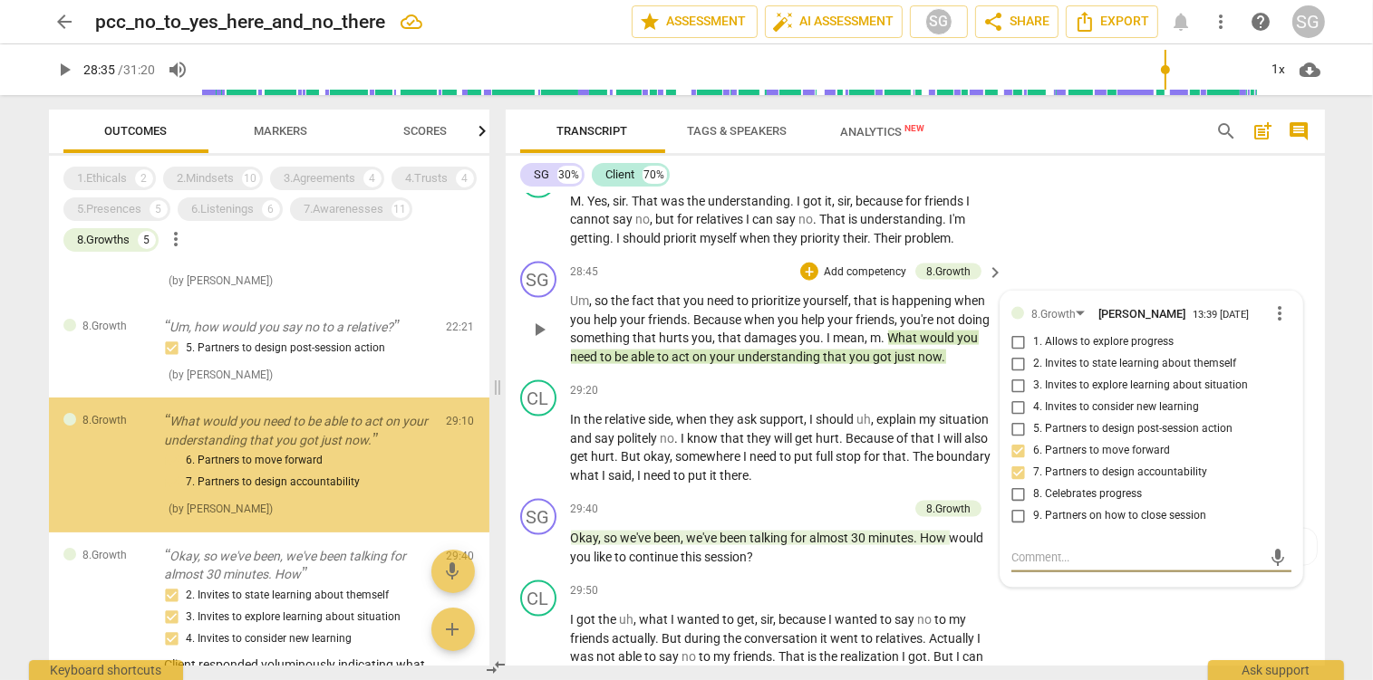
scroll to position [128, 0]
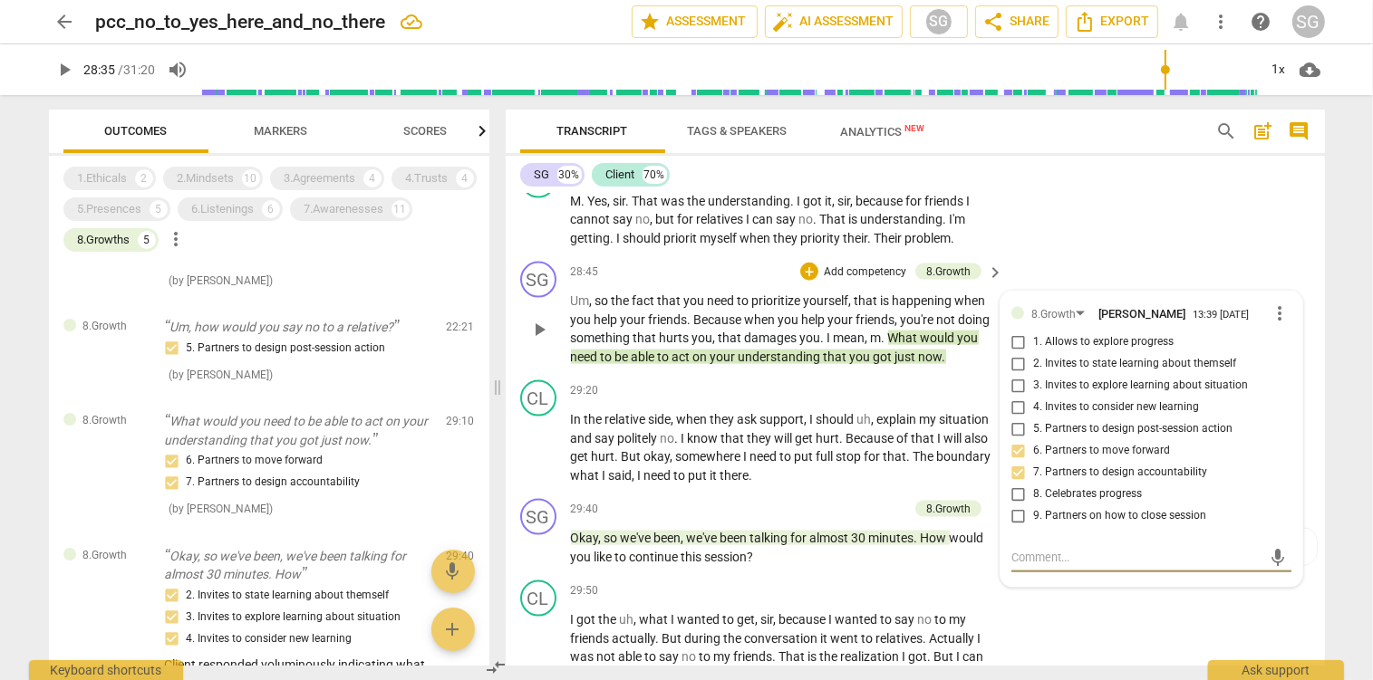
click at [1018, 433] on input "5. Partners to design post-session action" at bounding box center [1018, 430] width 29 height 22
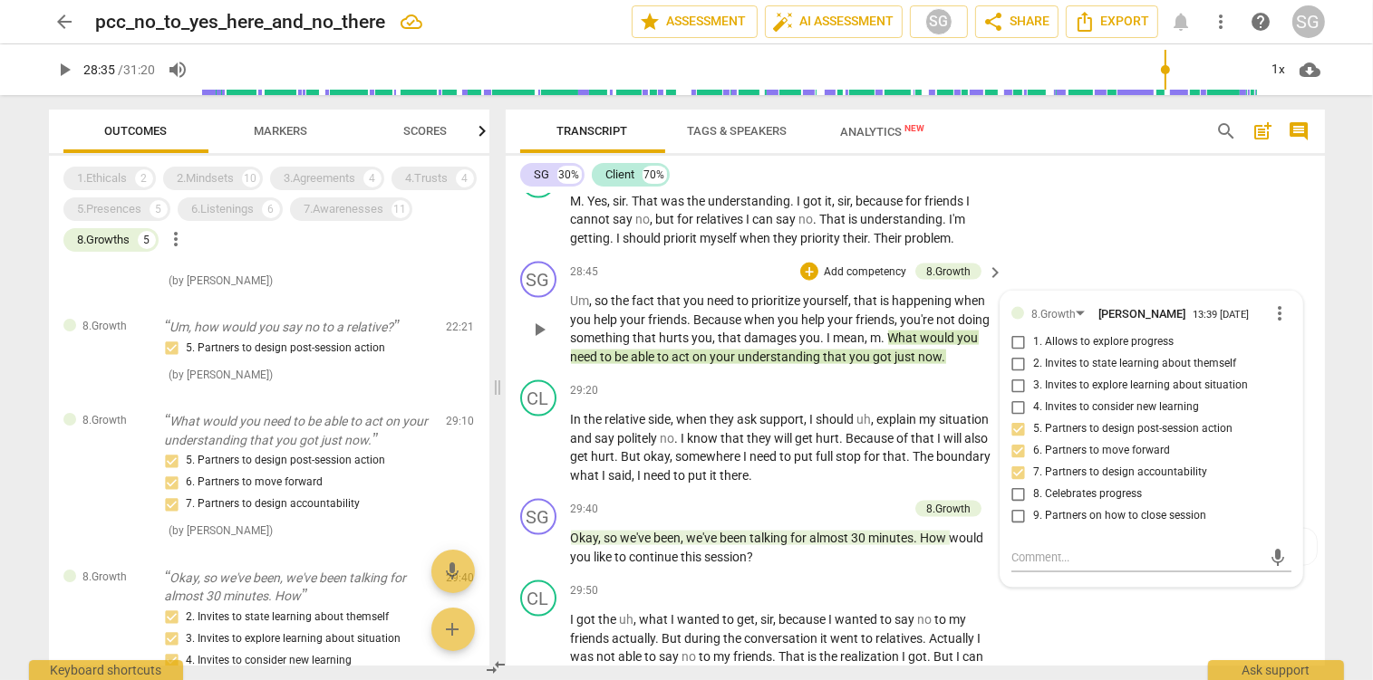
click at [800, 331] on span "damages" at bounding box center [772, 338] width 55 height 14
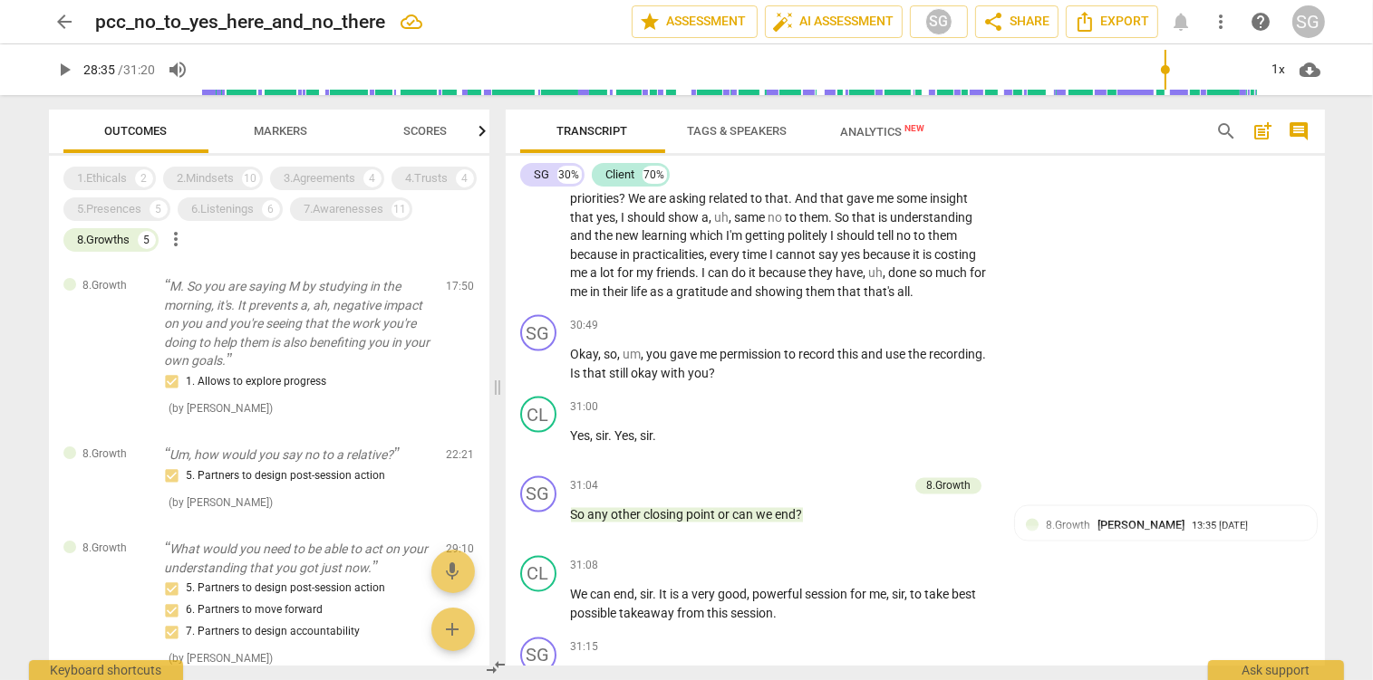
scroll to position [10210, 0]
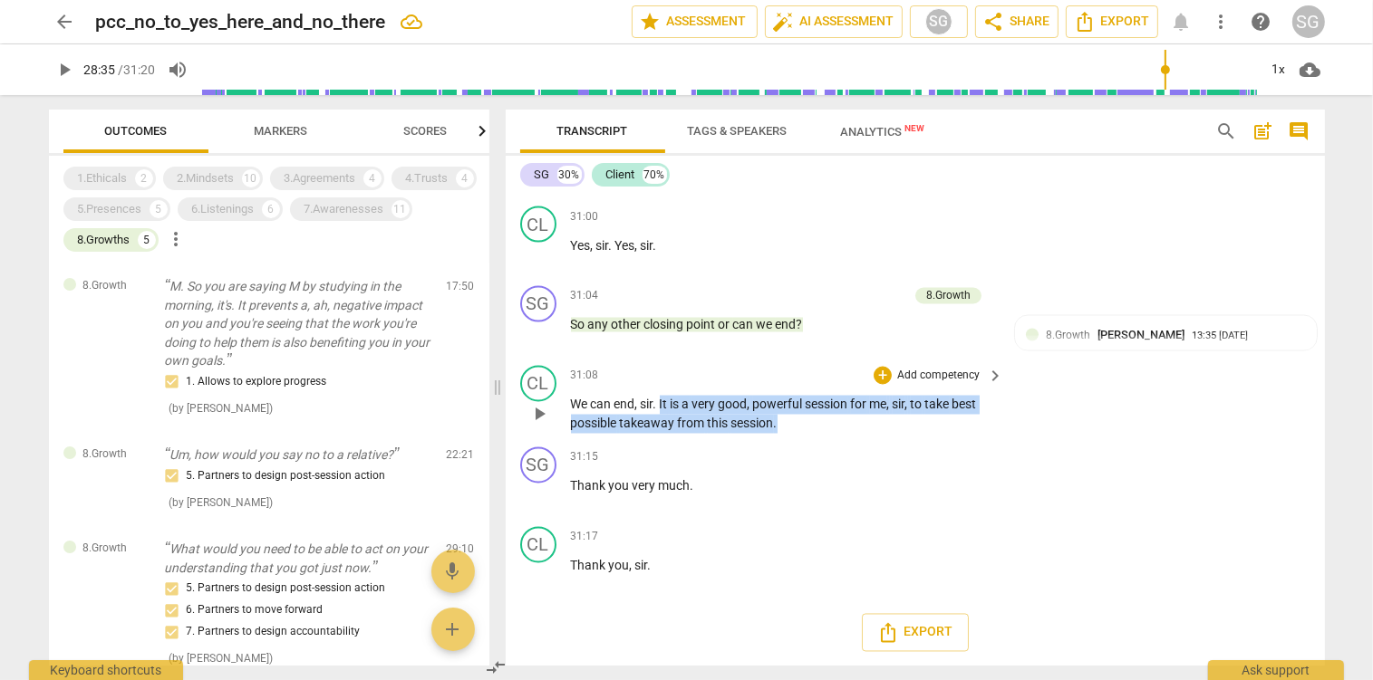
drag, startPoint x: 665, startPoint y: 408, endPoint x: 785, endPoint y: 429, distance: 121.4
click at [785, 429] on p "We can end , sir . It is a very good , powerful session for me , sir , to take …" at bounding box center [783, 414] width 424 height 37
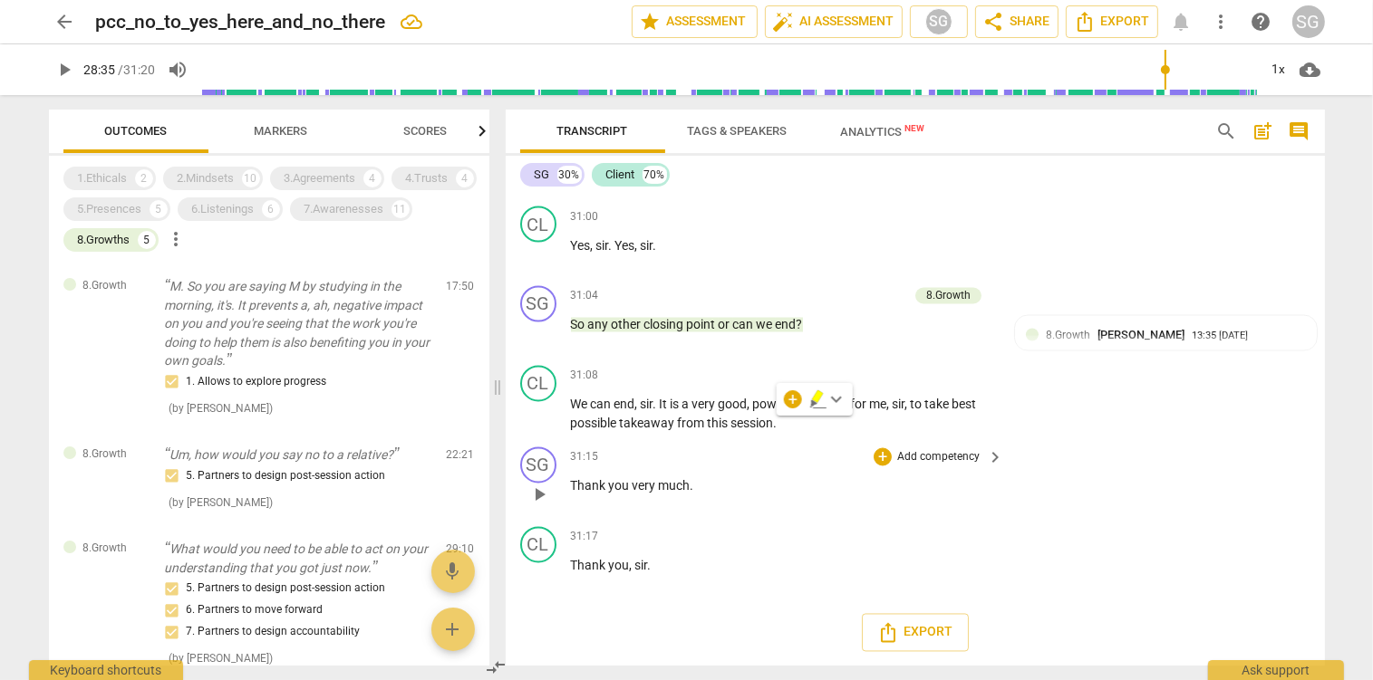
click at [661, 475] on div "31:15 + Add competency keyboard_arrow_right Thank you very much ." at bounding box center [788, 480] width 435 height 65
drag, startPoint x: 571, startPoint y: 484, endPoint x: 699, endPoint y: 492, distance: 128.9
click at [699, 492] on p "Thank you very much ." at bounding box center [783, 486] width 424 height 19
click at [916, 458] on p "Add competency" at bounding box center [938, 458] width 86 height 16
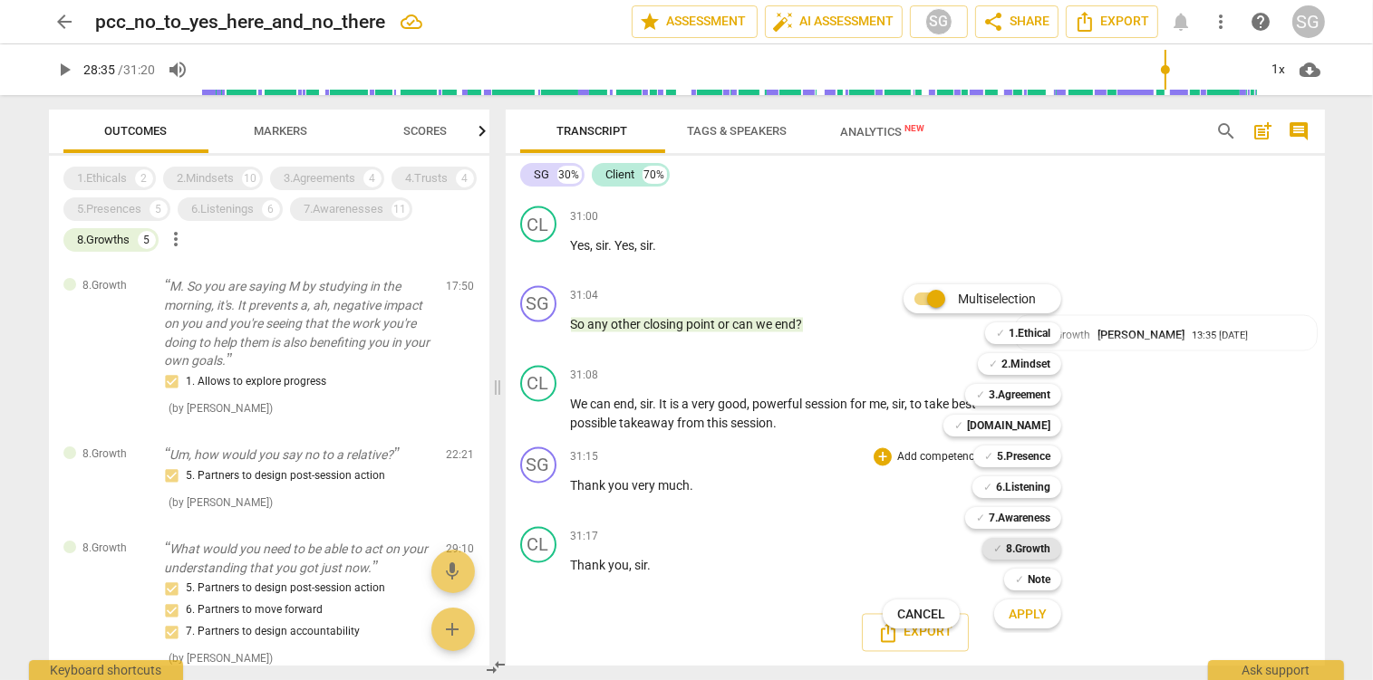
click at [1028, 551] on b "8.Growth" at bounding box center [1028, 549] width 44 height 22
click at [1053, 613] on button "Apply" at bounding box center [1027, 614] width 67 height 33
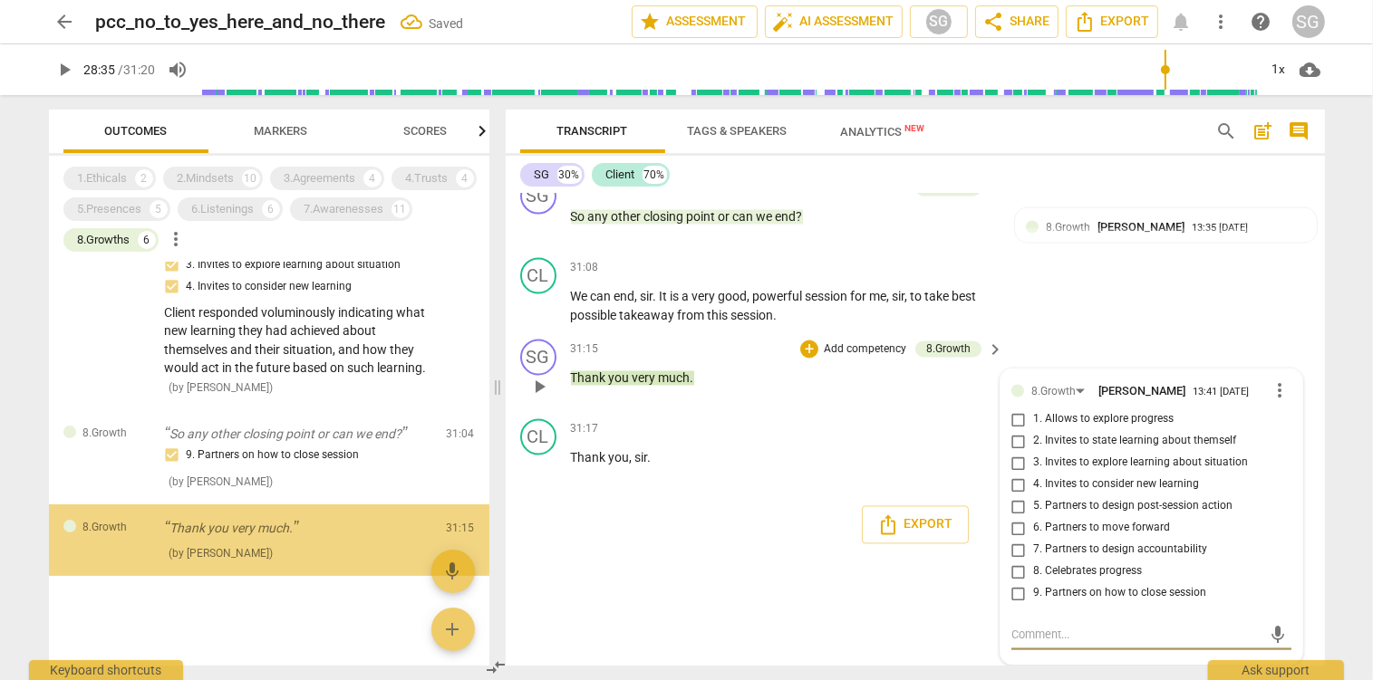
scroll to position [502, 0]
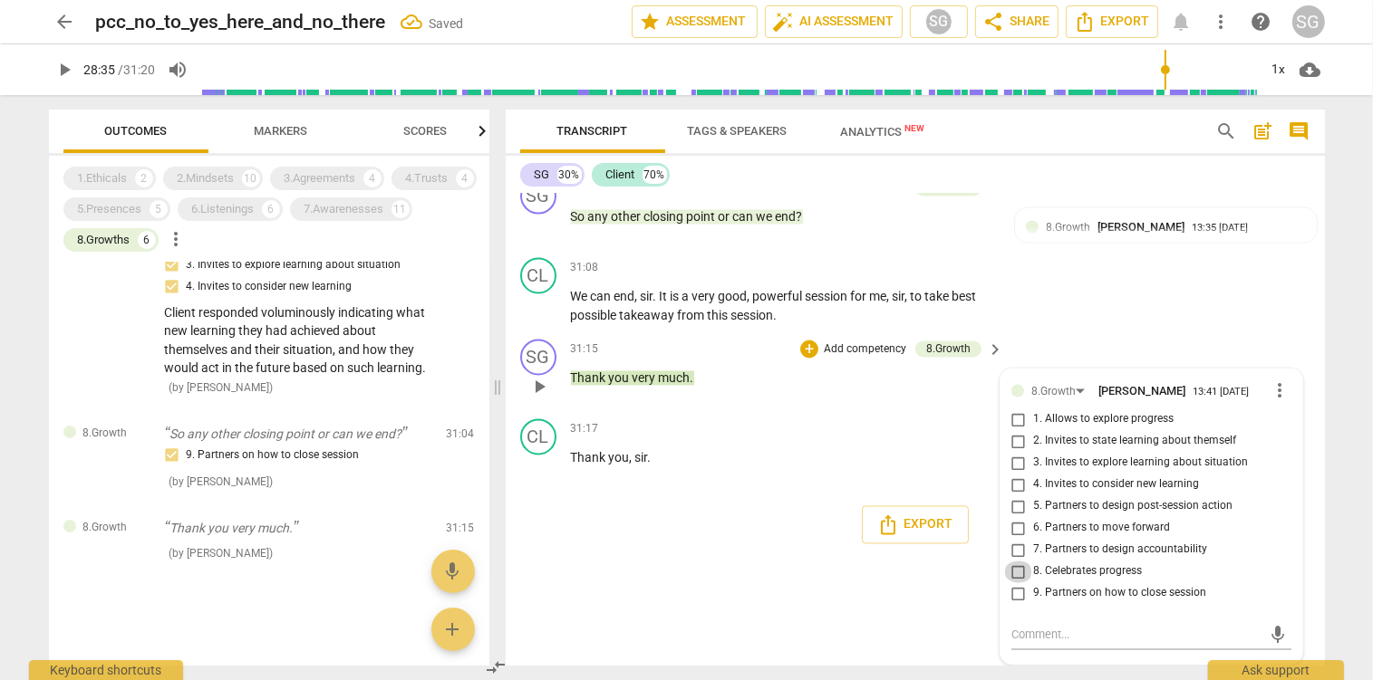
click at [1019, 573] on input "8. Celebrates progress" at bounding box center [1018, 573] width 29 height 22
click at [1037, 640] on textarea at bounding box center [1136, 635] width 251 height 17
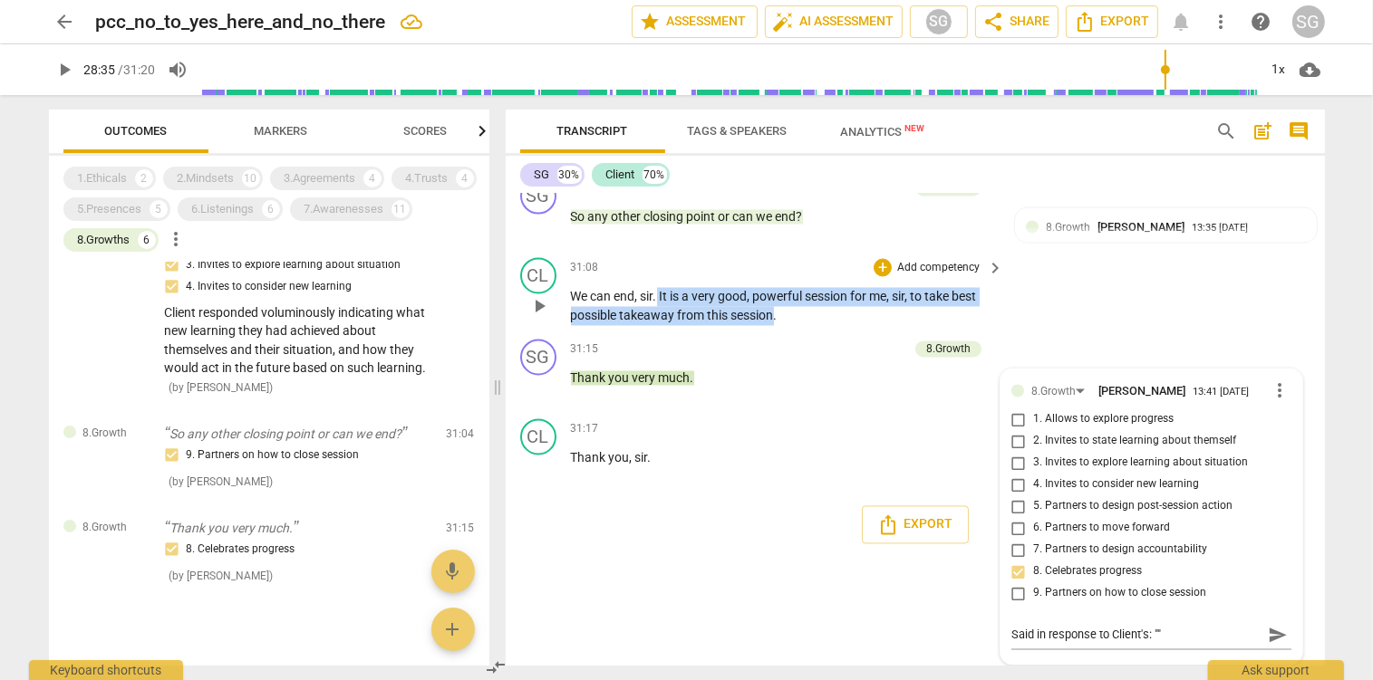
drag, startPoint x: 663, startPoint y: 288, endPoint x: 770, endPoint y: 306, distance: 108.4
click at [770, 306] on p "We can end , sir . It is a very good , powerful session for me , sir , to take …" at bounding box center [783, 306] width 424 height 37
click at [729, 310] on span "this" at bounding box center [720, 316] width 24 height 14
drag, startPoint x: 666, startPoint y: 294, endPoint x: 779, endPoint y: 310, distance: 114.4
click at [779, 310] on p "We can end , sir . It is a very good , powerful session for me , sir , to take …" at bounding box center [783, 306] width 424 height 37
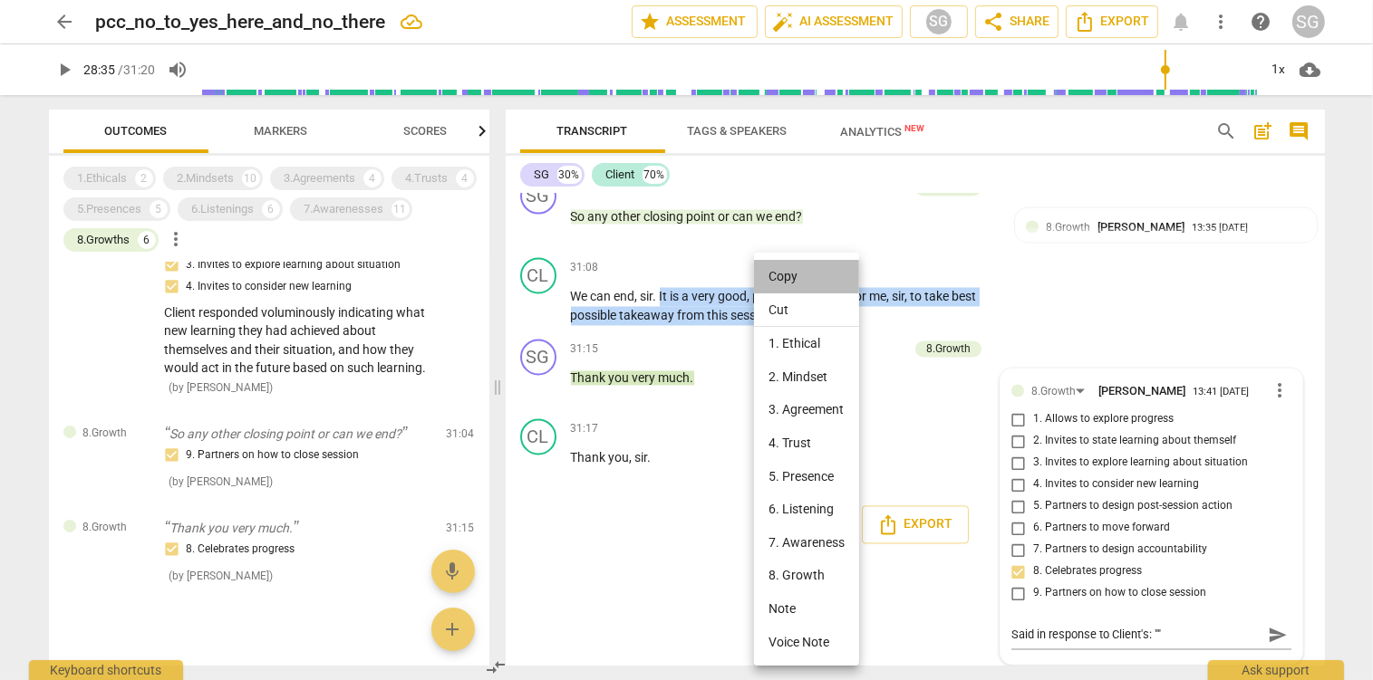
click at [794, 277] on li "Copy" at bounding box center [806, 277] width 105 height 34
copy p "It is a very good , powerful session for me , sir , to take best possible takea…"
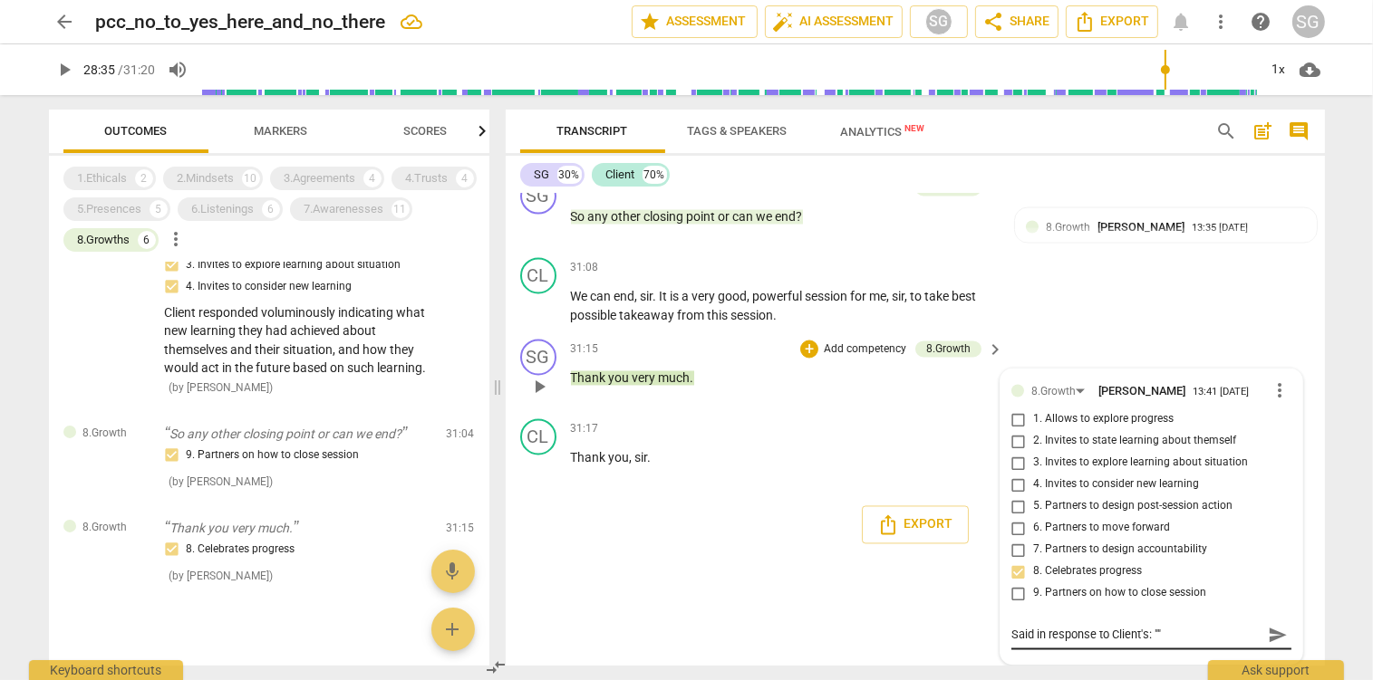
click at [1161, 634] on textarea "Said in response to Client's: """ at bounding box center [1136, 635] width 251 height 17
paste textarea "It is a very good, powerful session for me, sir, to take best possible takeaway…"
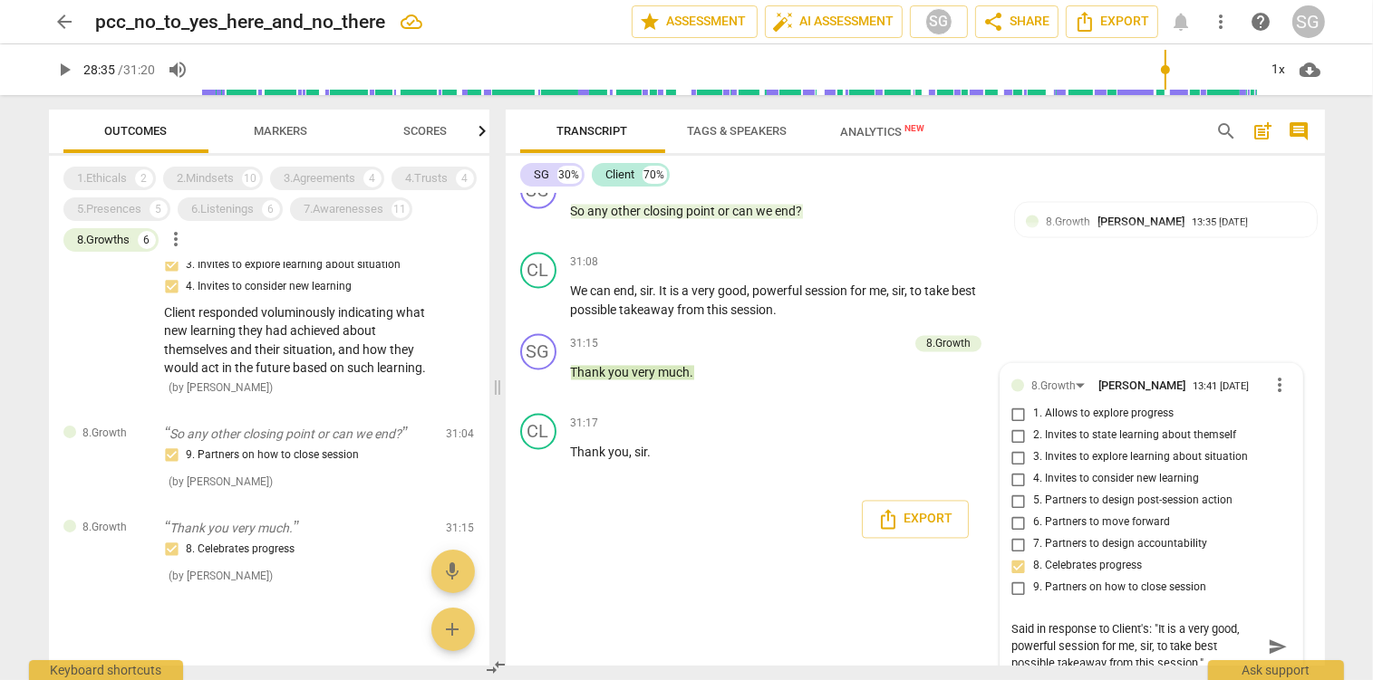
scroll to position [10335, 0]
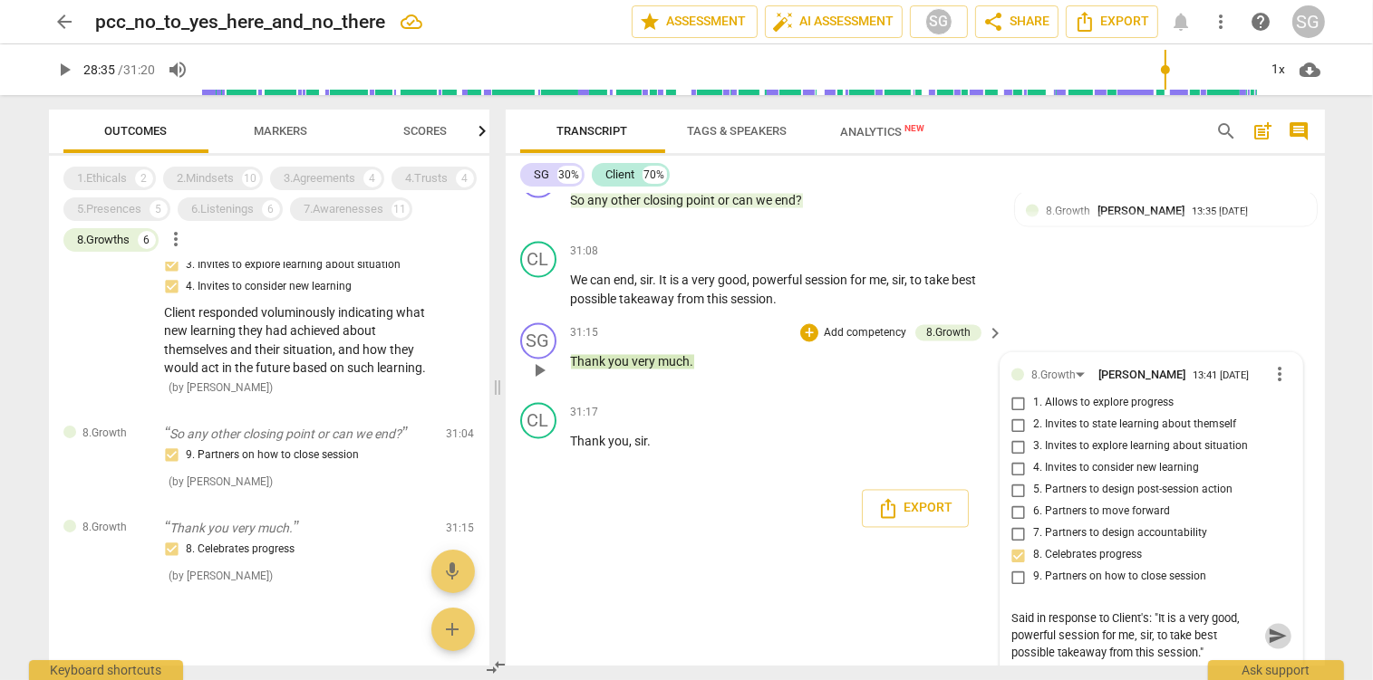
click at [1280, 642] on span "send" at bounding box center [1278, 637] width 20 height 20
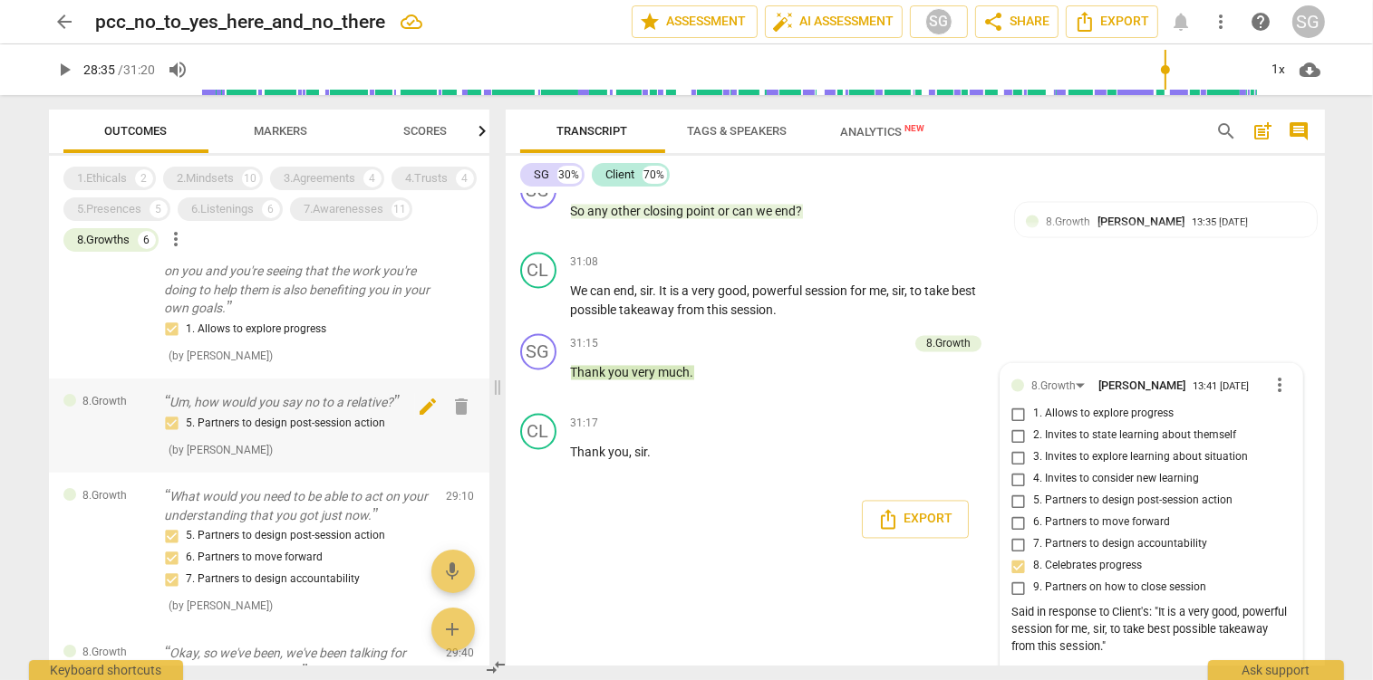
scroll to position [0, 0]
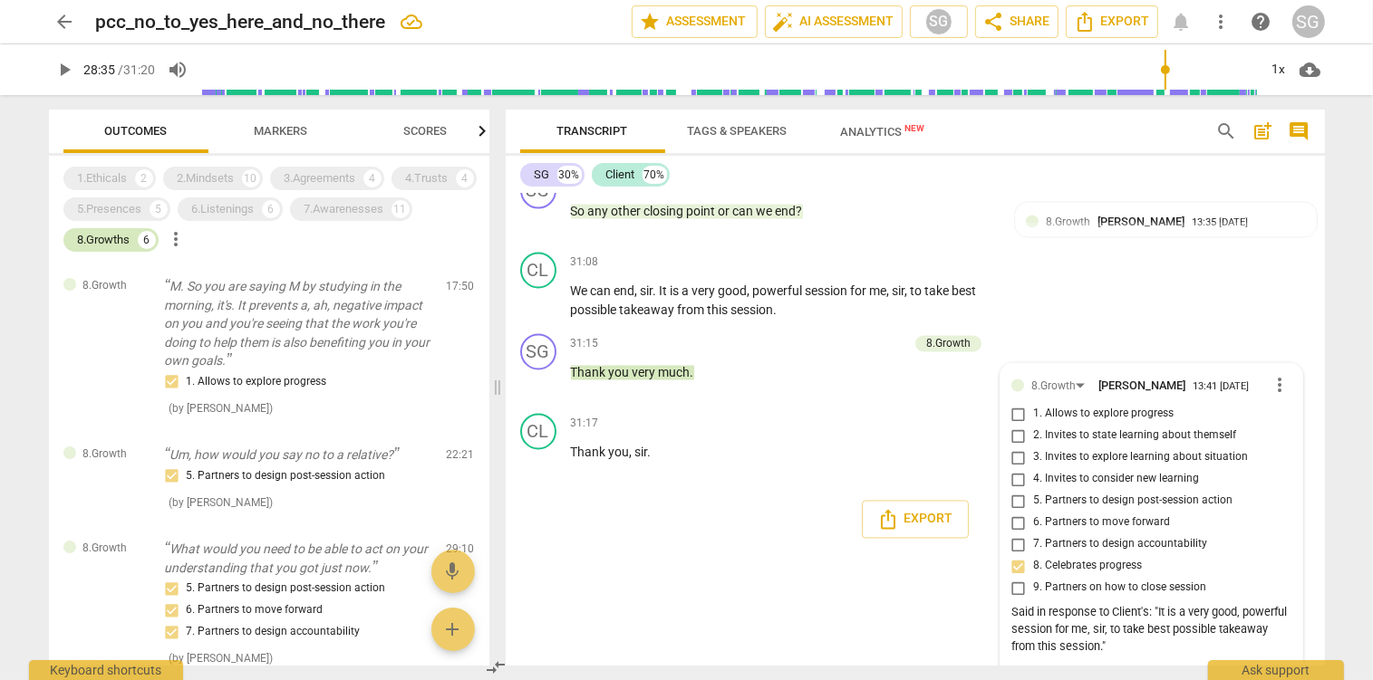
click at [101, 239] on div "8.Growths" at bounding box center [104, 240] width 53 height 18
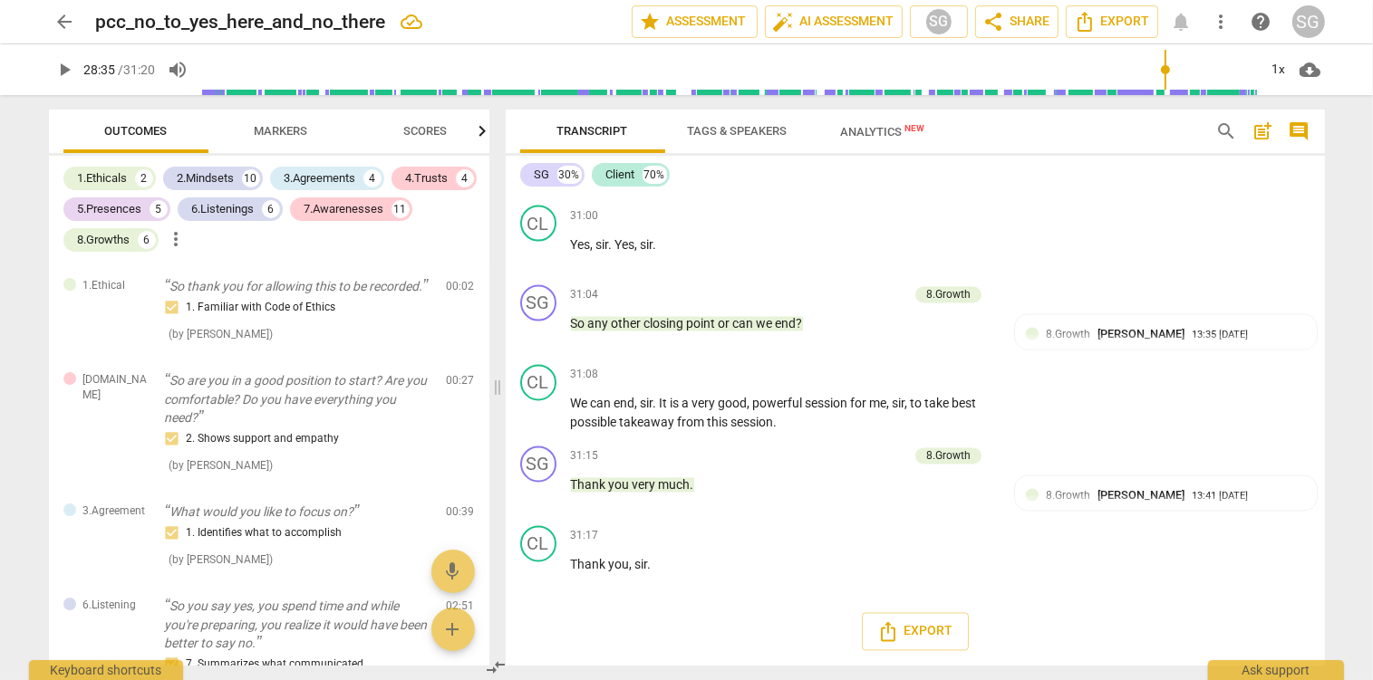
scroll to position [10210, 0]
click at [427, 132] on span "Scores" at bounding box center [425, 131] width 43 height 14
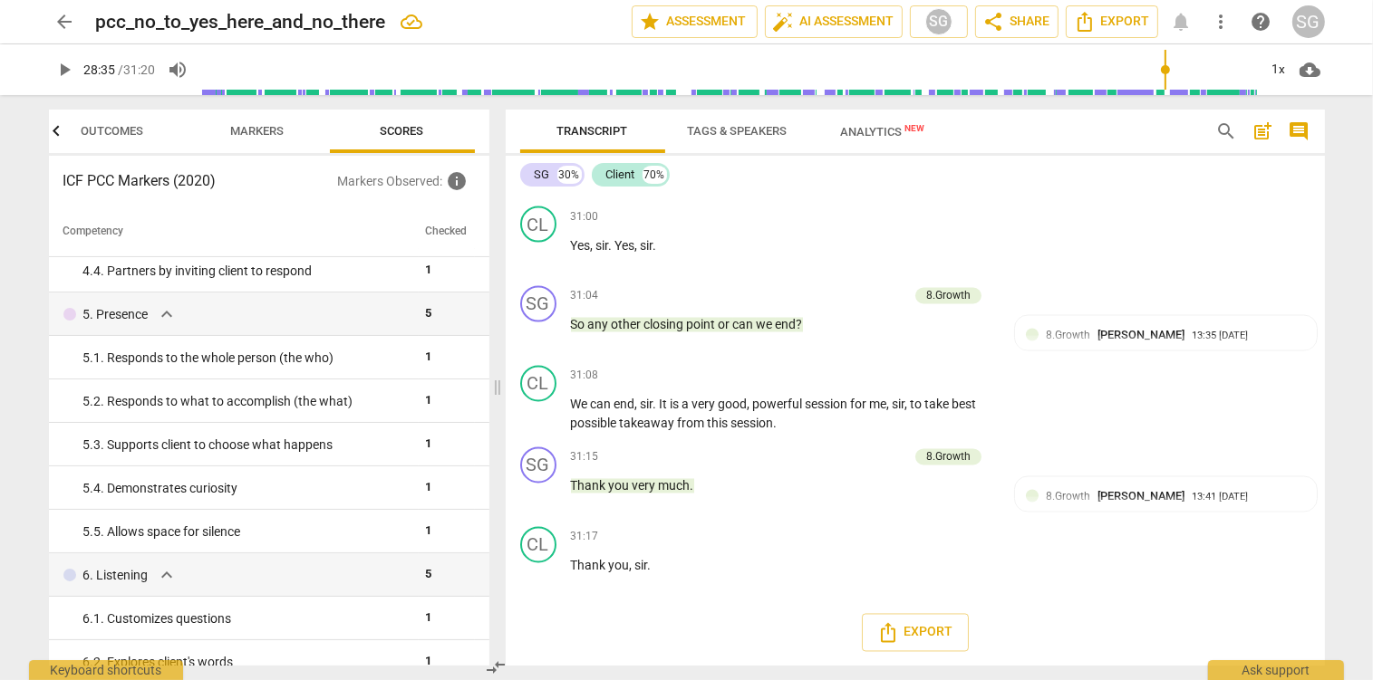
scroll to position [0, 0]
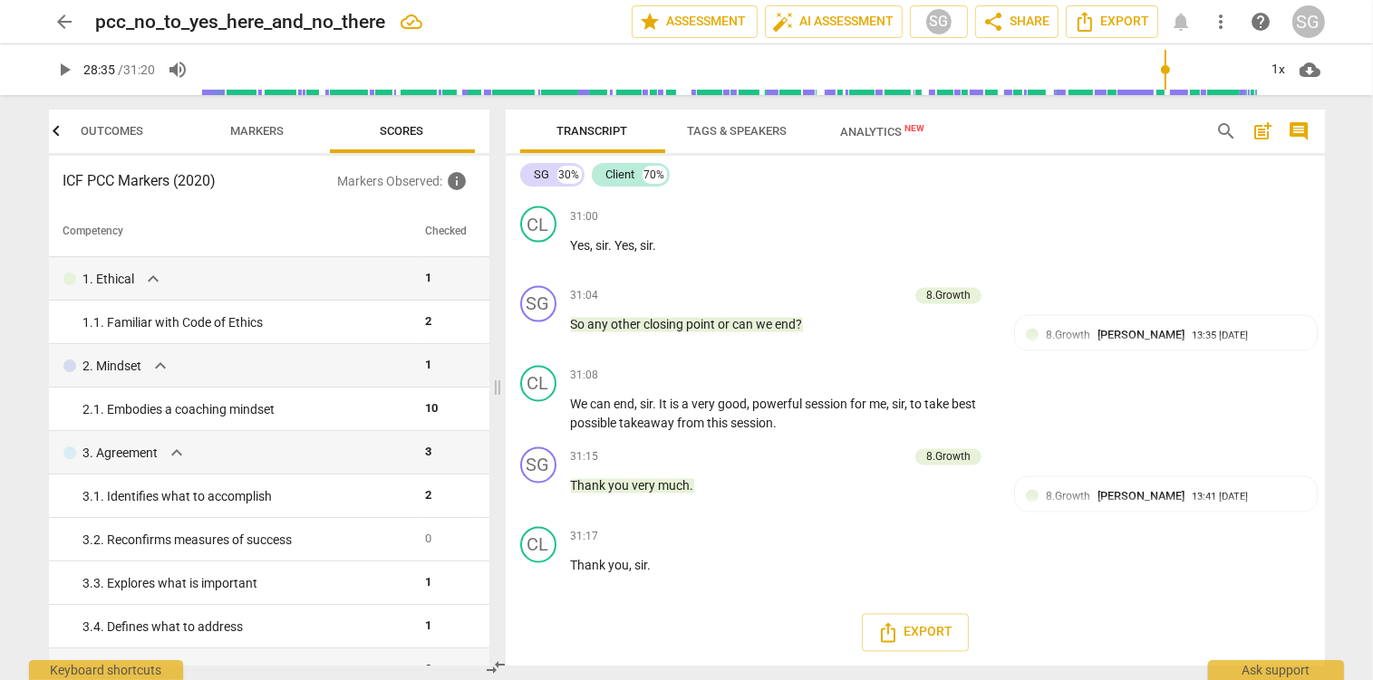
click at [113, 129] on span "Outcomes" at bounding box center [112, 131] width 63 height 14
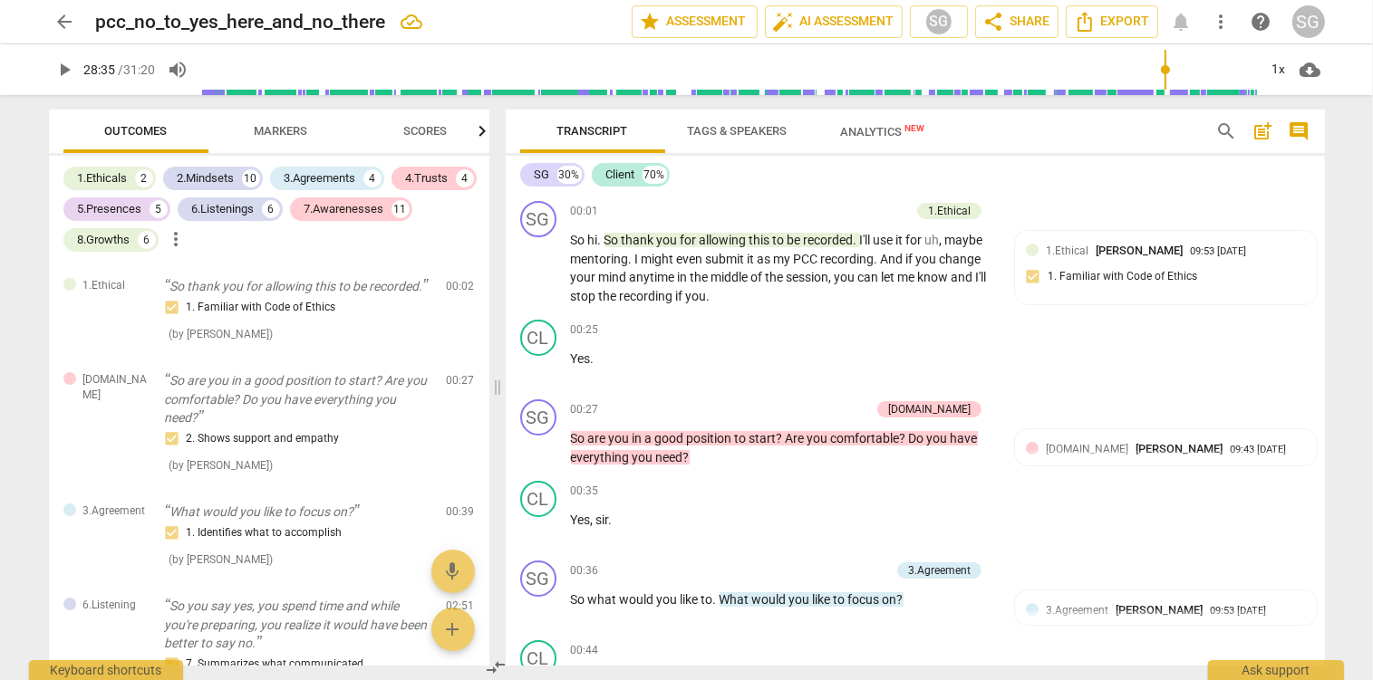
click at [1264, 132] on span "post_add" at bounding box center [1263, 132] width 22 height 22
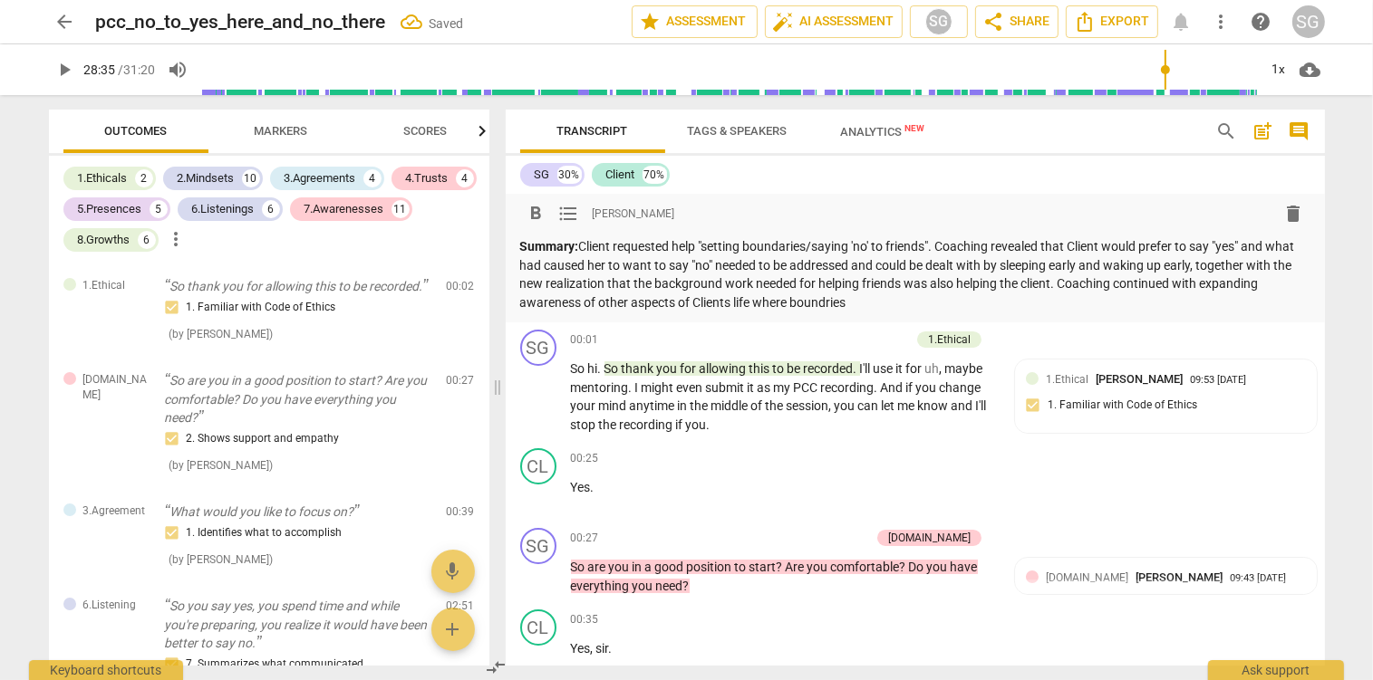
click at [891, 300] on p "Summary: Client requested help "setting boundaries/saying 'no' to friends". Coa…" at bounding box center [915, 274] width 790 height 74
click at [931, 308] on p "Summary: Client requested help "setting boundaries/saying 'no' to friends". Coa…" at bounding box center [915, 274] width 790 height 74
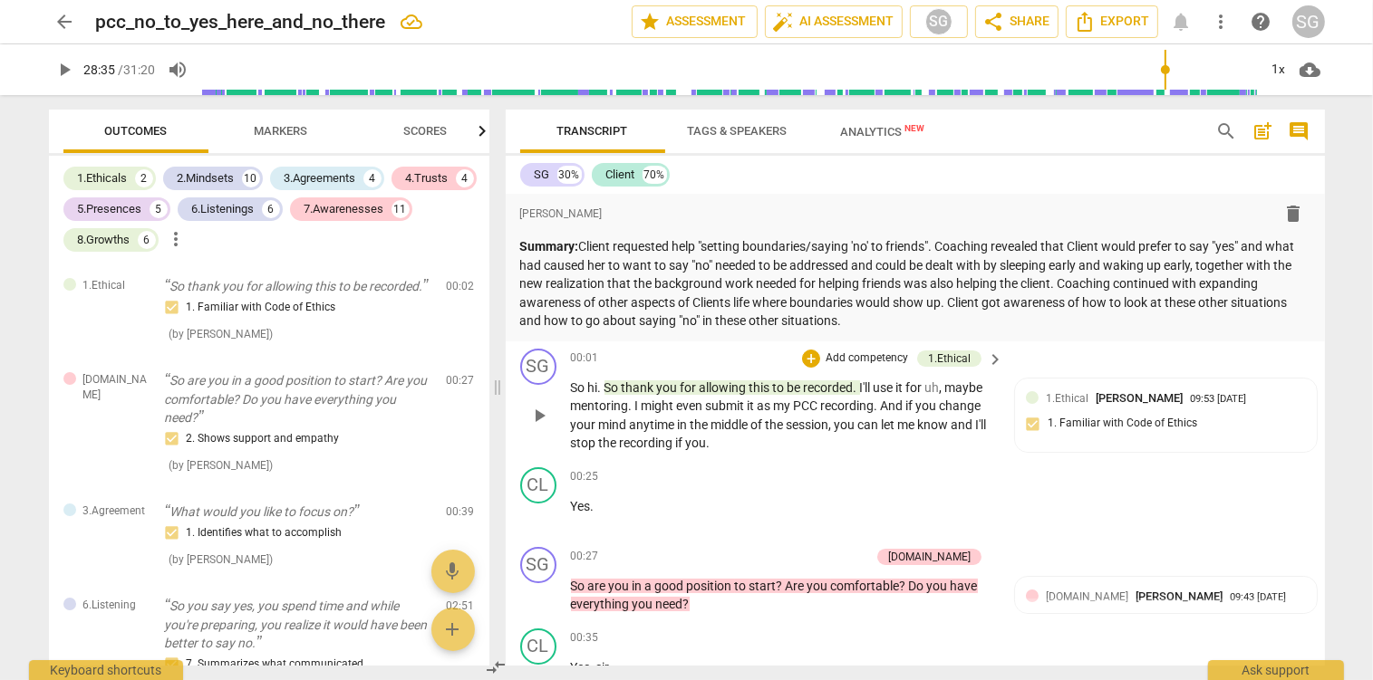
click at [637, 416] on p "So hi . So thank you for allowing this to be recorded . I'll use it for uh , ma…" at bounding box center [783, 416] width 424 height 74
click at [67, 18] on span "arrow_back" at bounding box center [65, 22] width 22 height 22
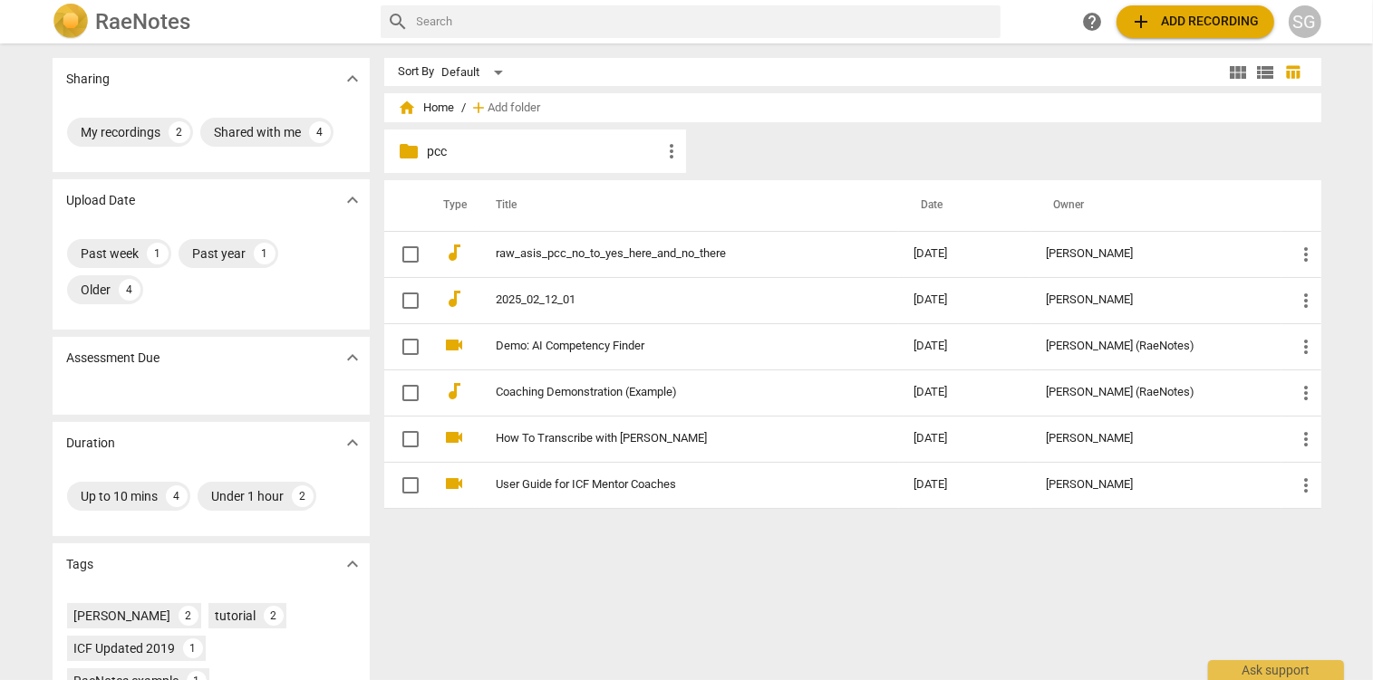
click at [444, 143] on p "pcc" at bounding box center [545, 151] width 234 height 19
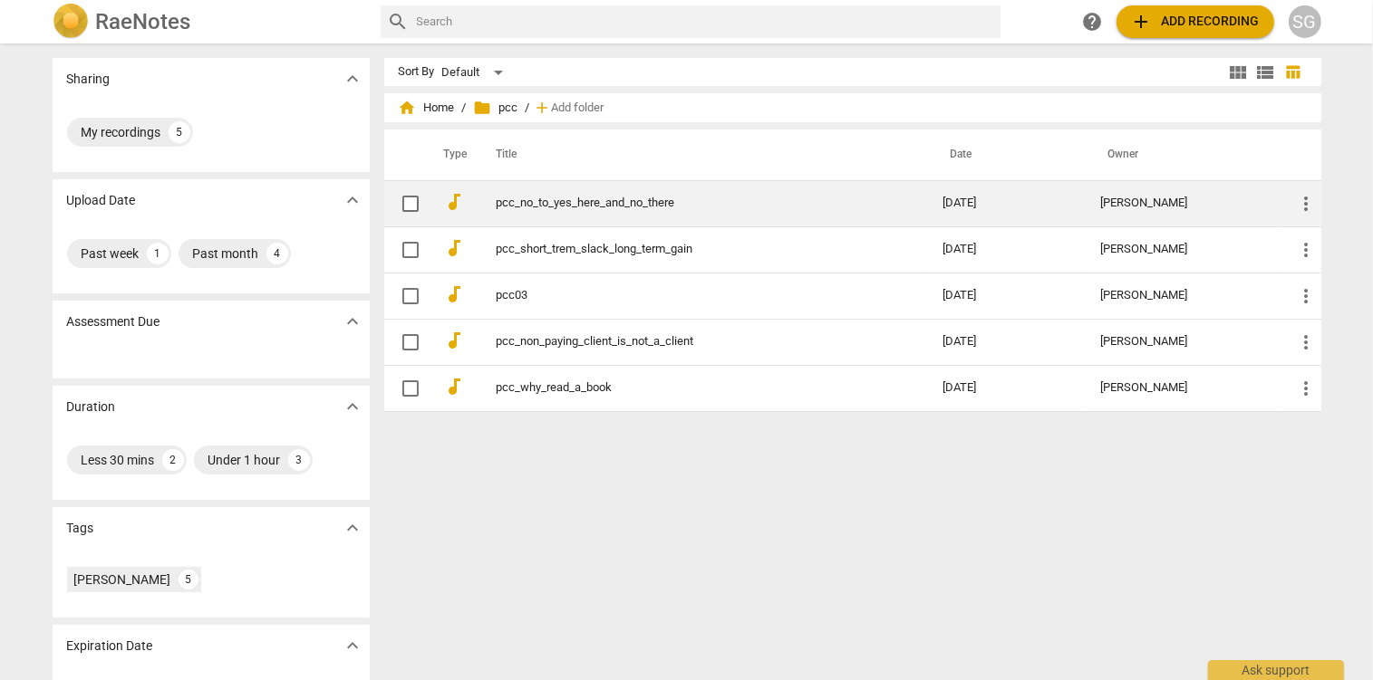
click at [558, 200] on link "pcc_no_to_yes_here_and_no_there" at bounding box center [687, 204] width 381 height 14
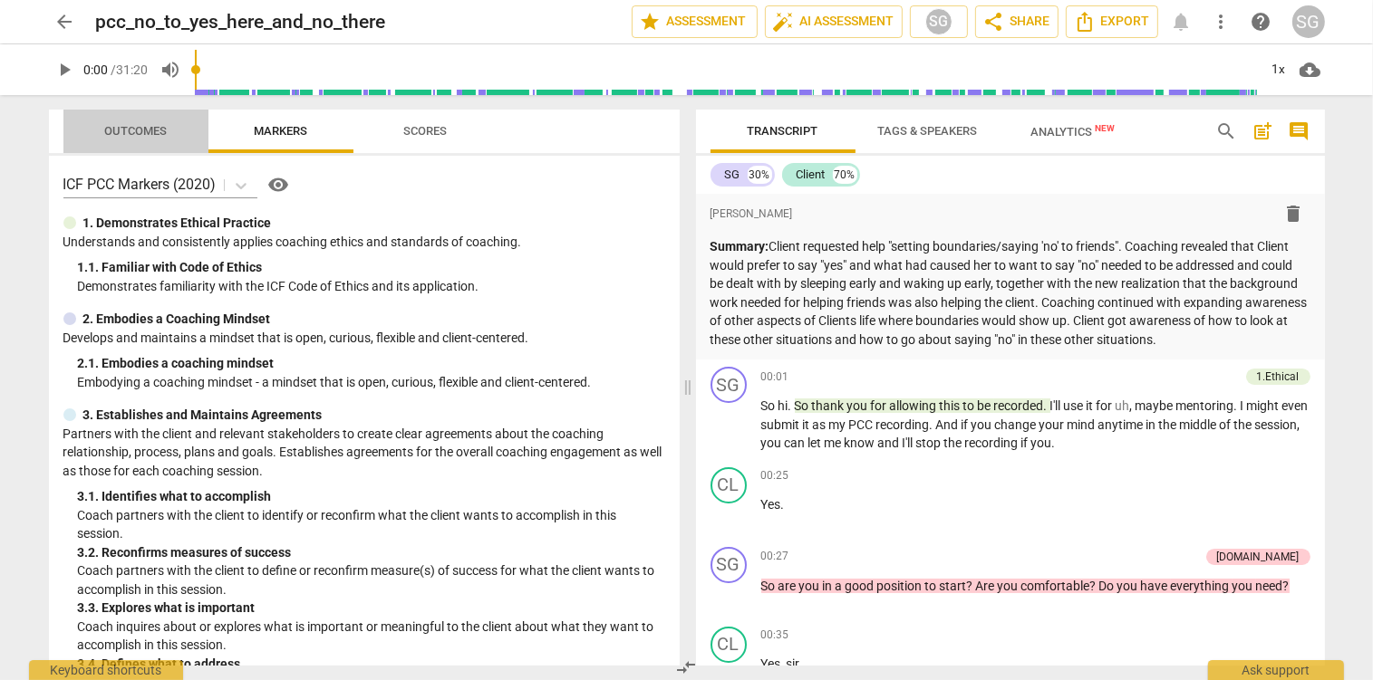
click at [150, 136] on span "Outcomes" at bounding box center [135, 131] width 63 height 14
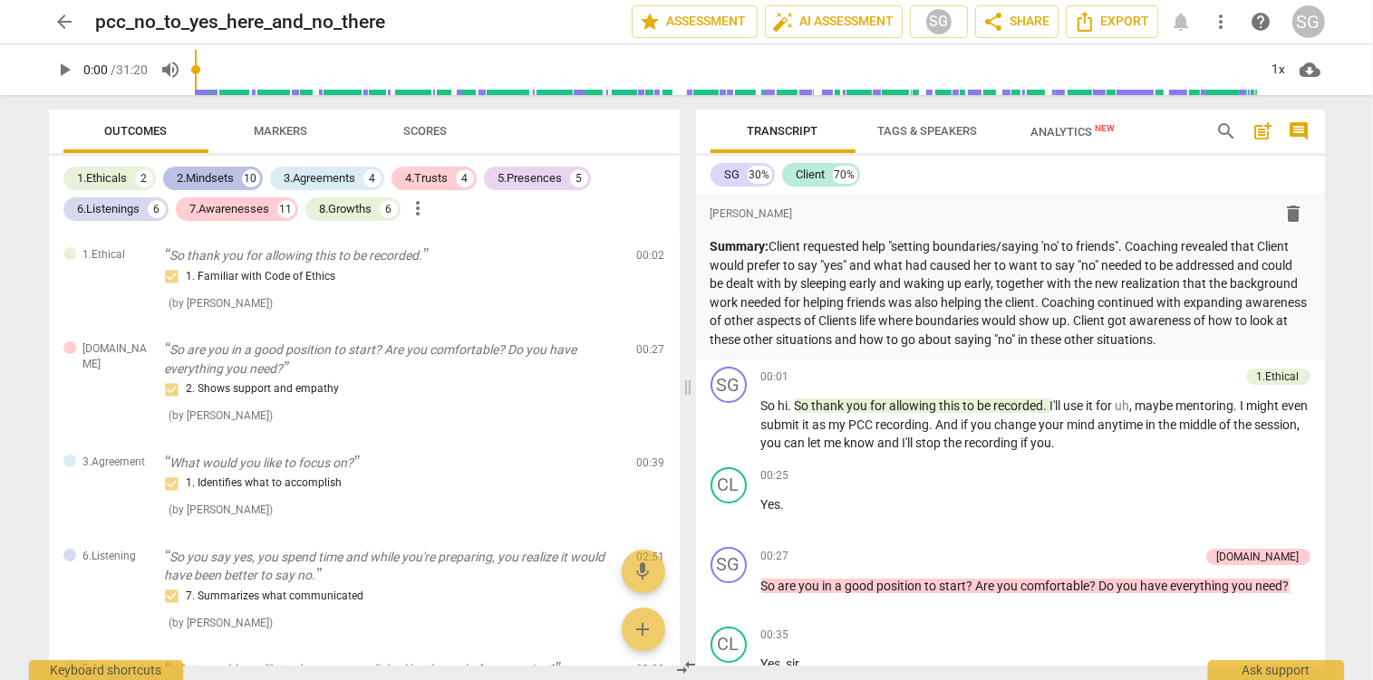
click at [194, 181] on div "2.Mindsets" at bounding box center [206, 178] width 57 height 18
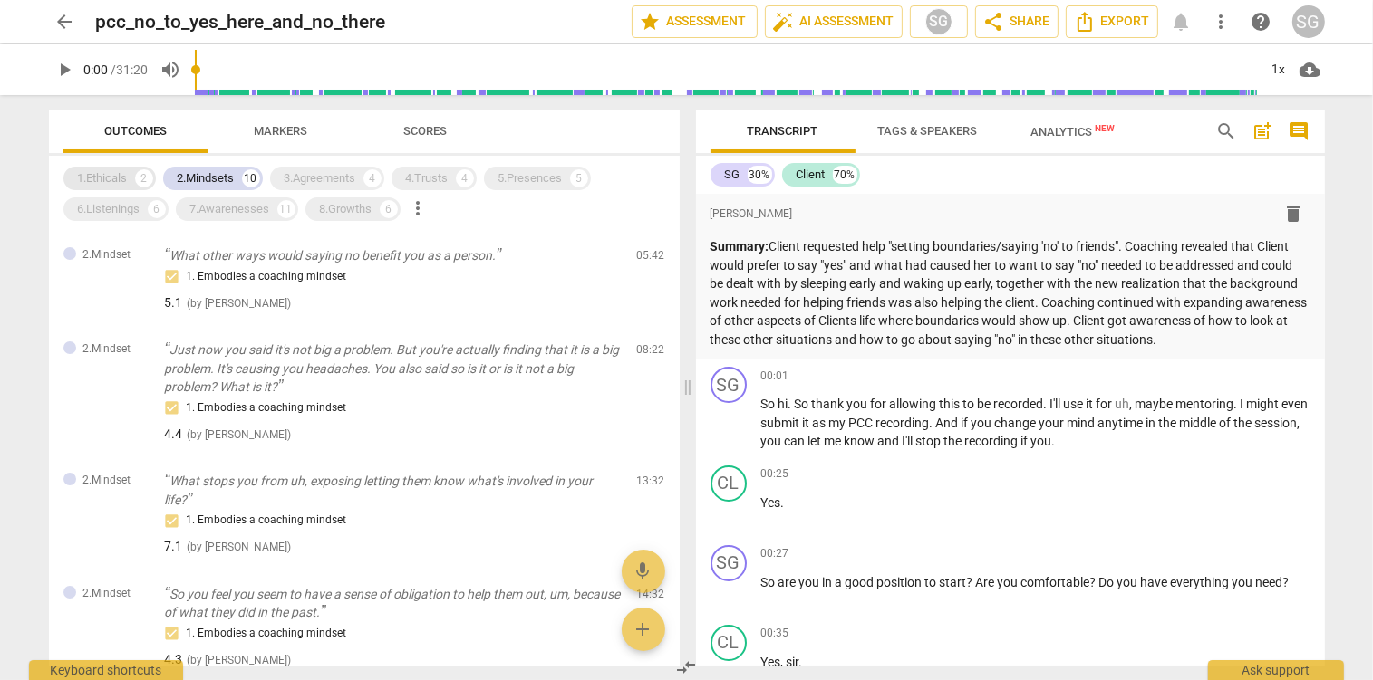
click at [88, 178] on div "1.Ethicals" at bounding box center [103, 178] width 50 height 18
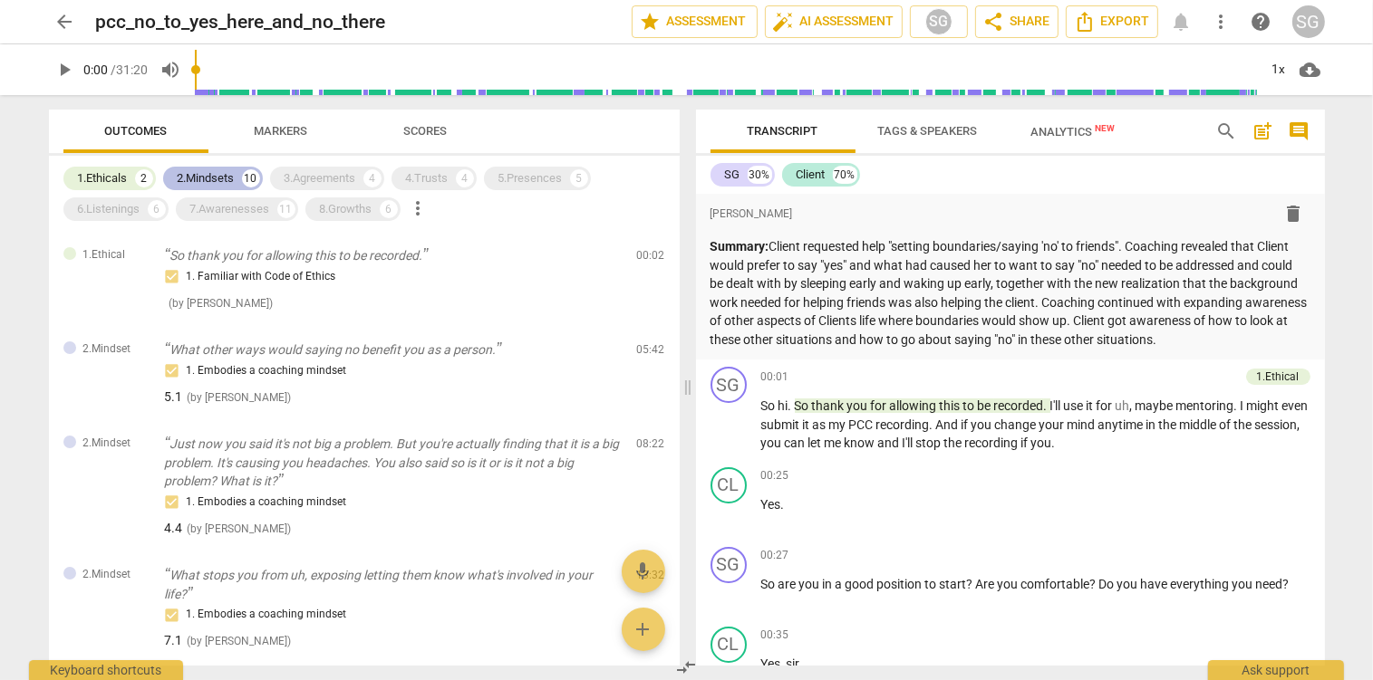
click at [221, 181] on div "2.Mindsets" at bounding box center [206, 178] width 57 height 18
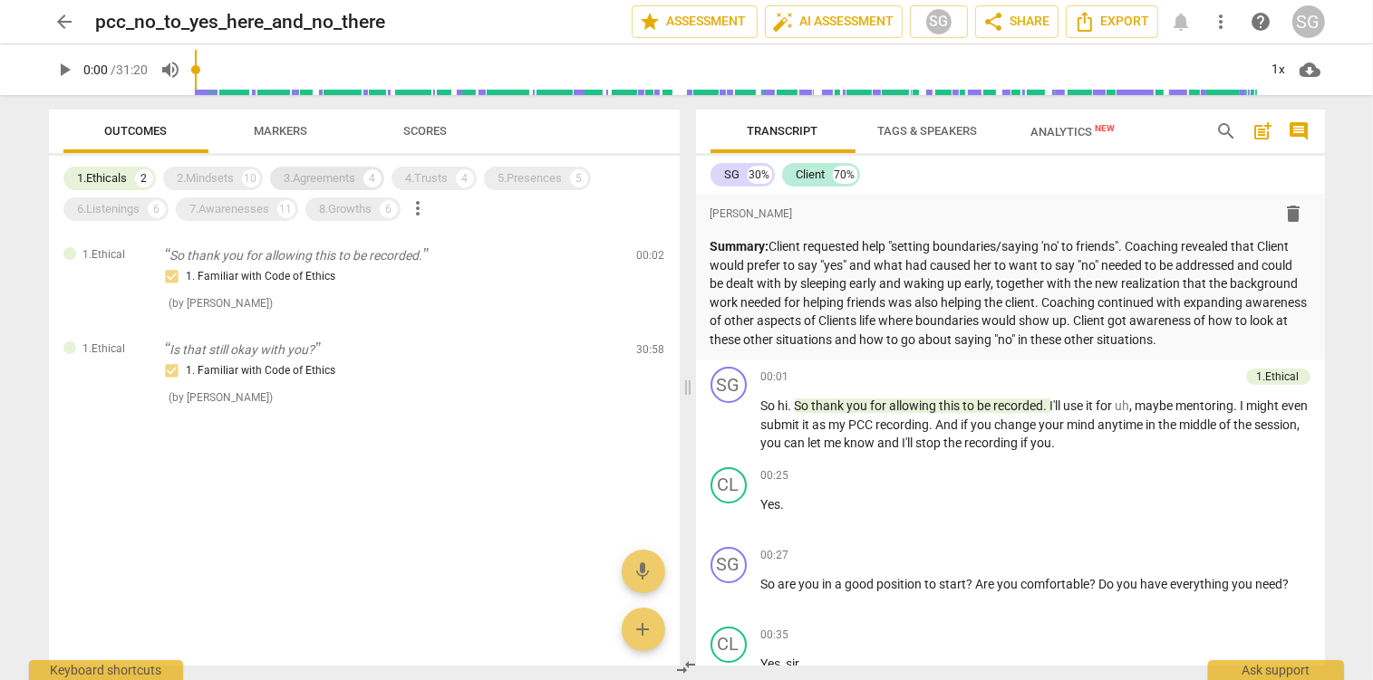
click at [313, 181] on div "3.Agreements" at bounding box center [321, 178] width 72 height 18
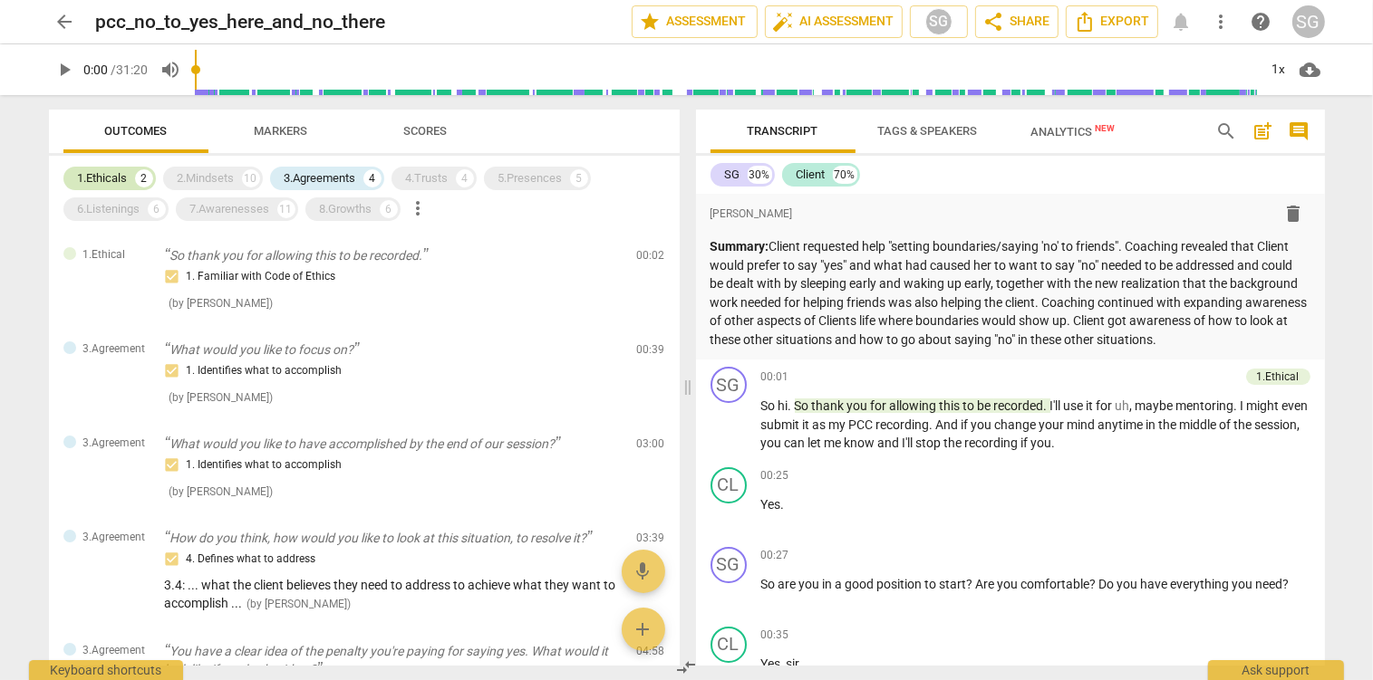
click at [99, 180] on div "1.Ethicals" at bounding box center [103, 178] width 50 height 18
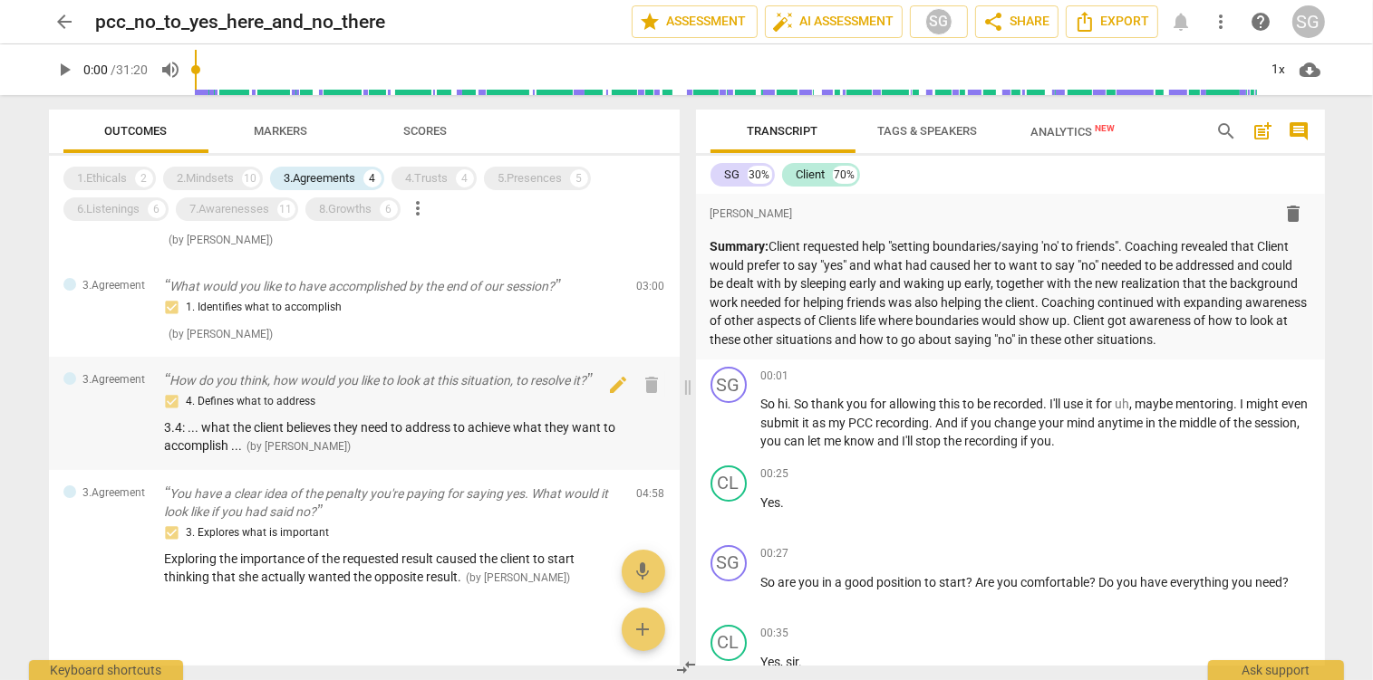
scroll to position [89, 0]
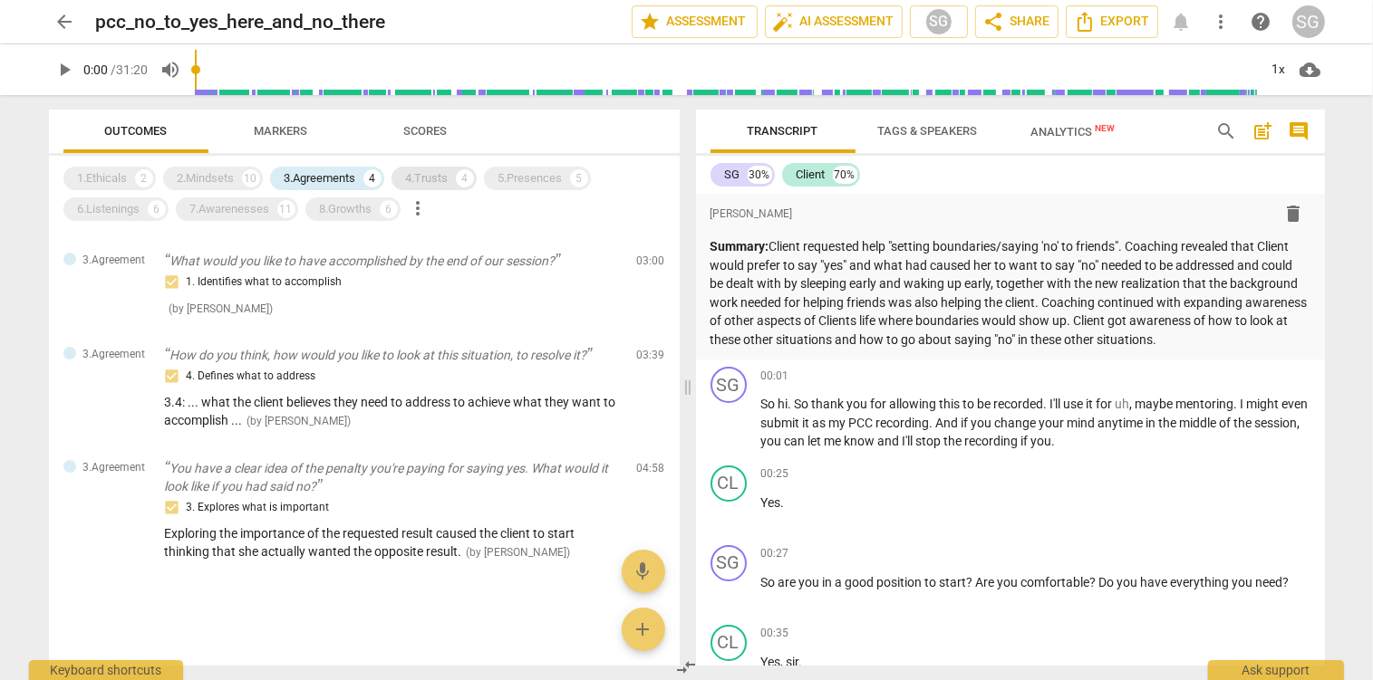
click at [417, 183] on div "4.Trusts" at bounding box center [427, 178] width 43 height 18
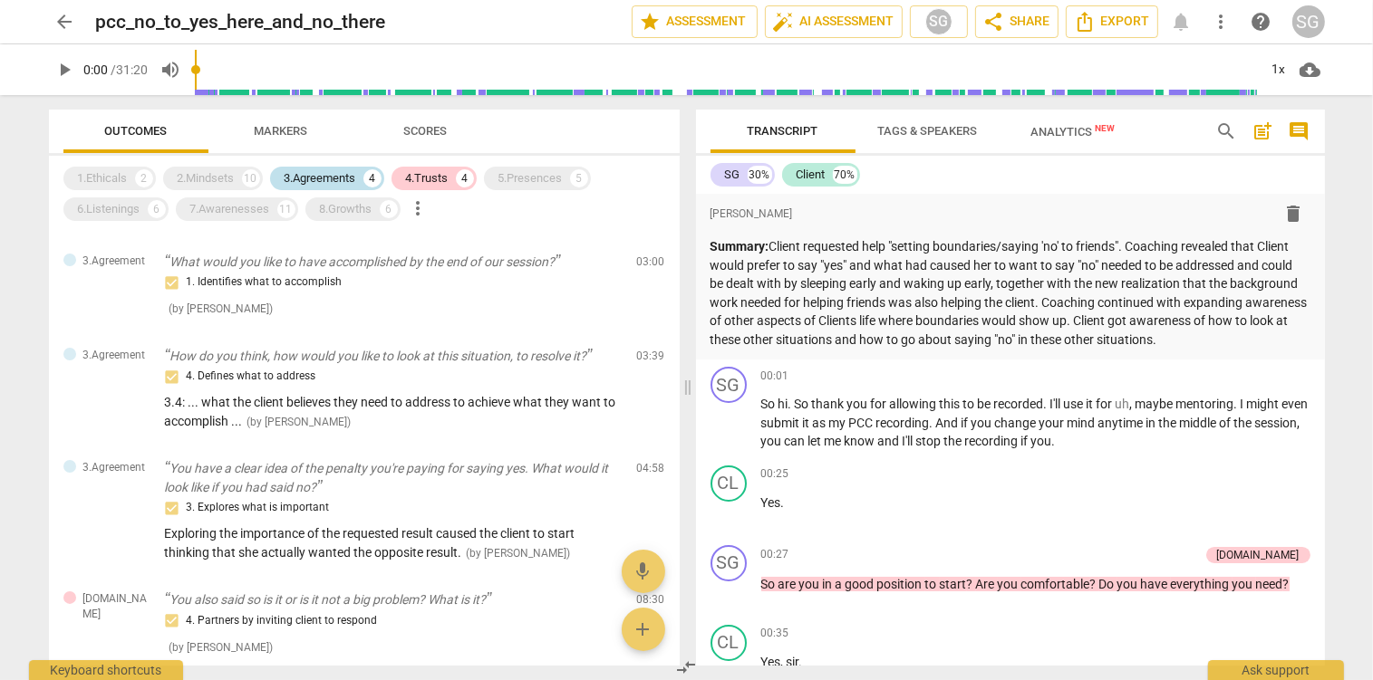
click at [326, 174] on div "3.Agreements" at bounding box center [321, 178] width 72 height 18
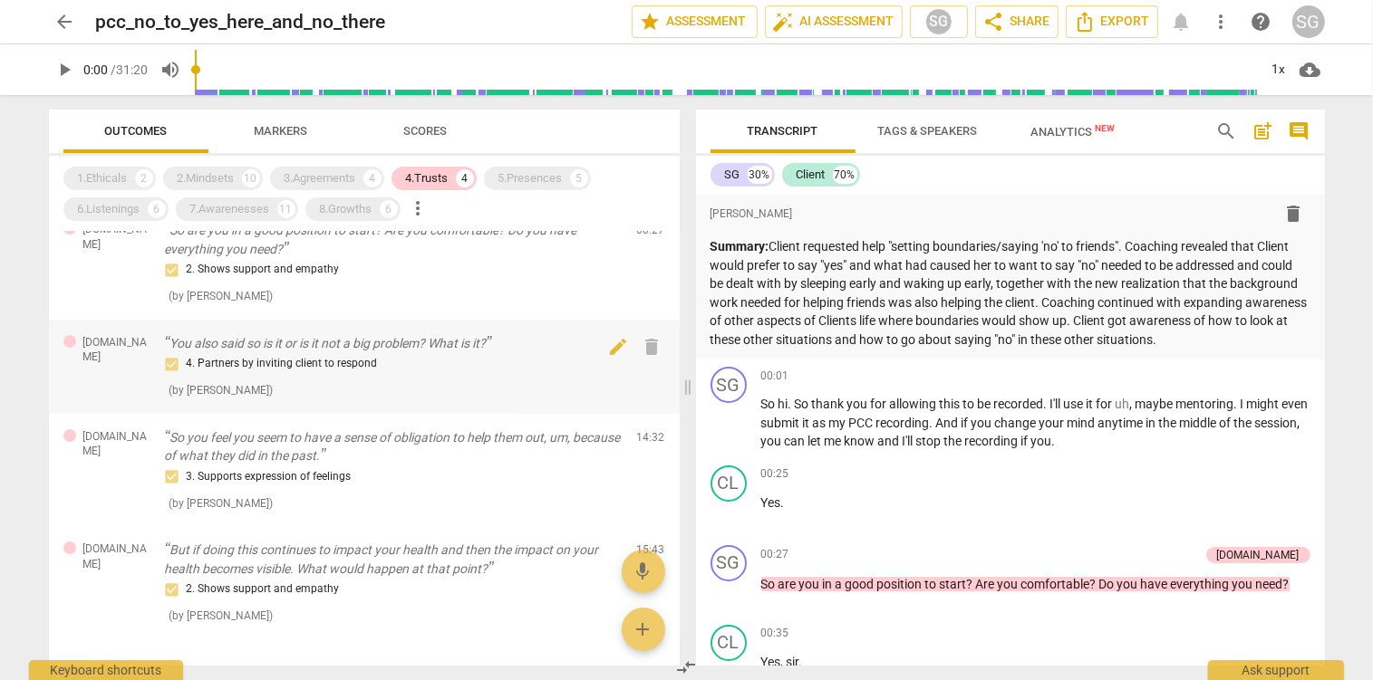
scroll to position [0, 0]
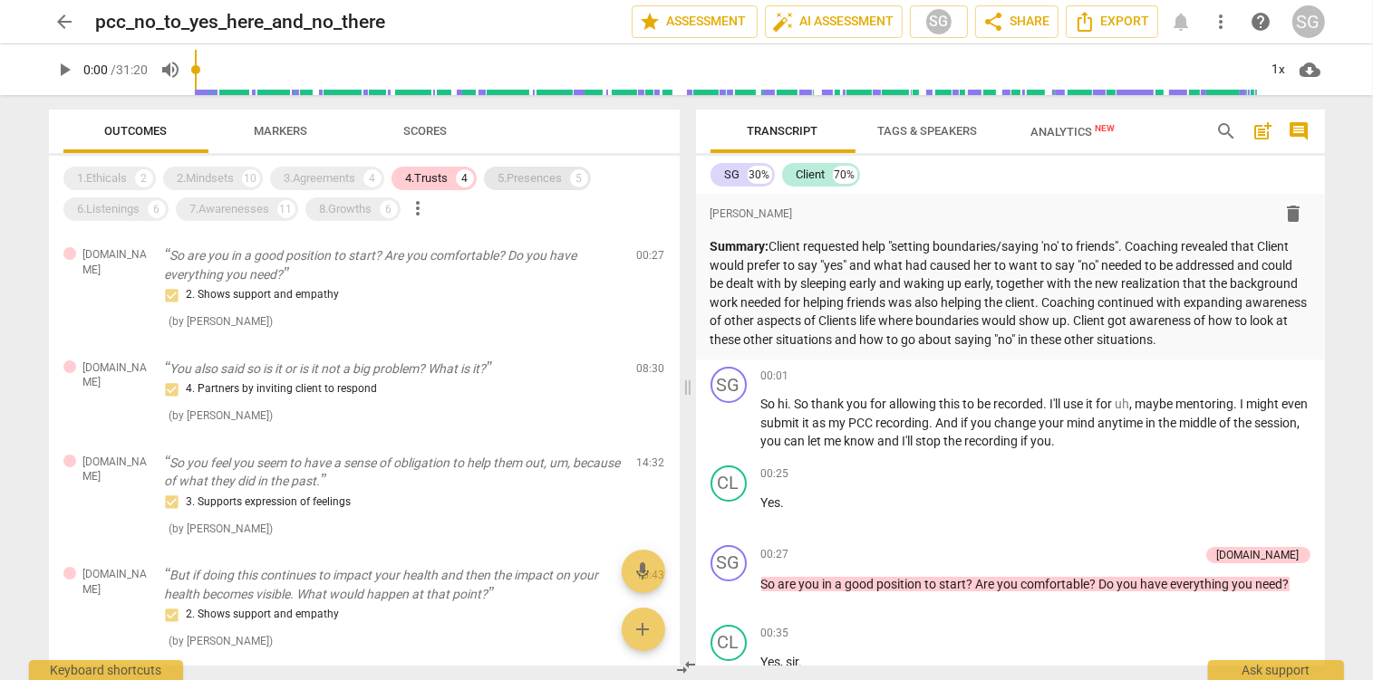
click at [519, 179] on div "5.Presences" at bounding box center [530, 178] width 64 height 18
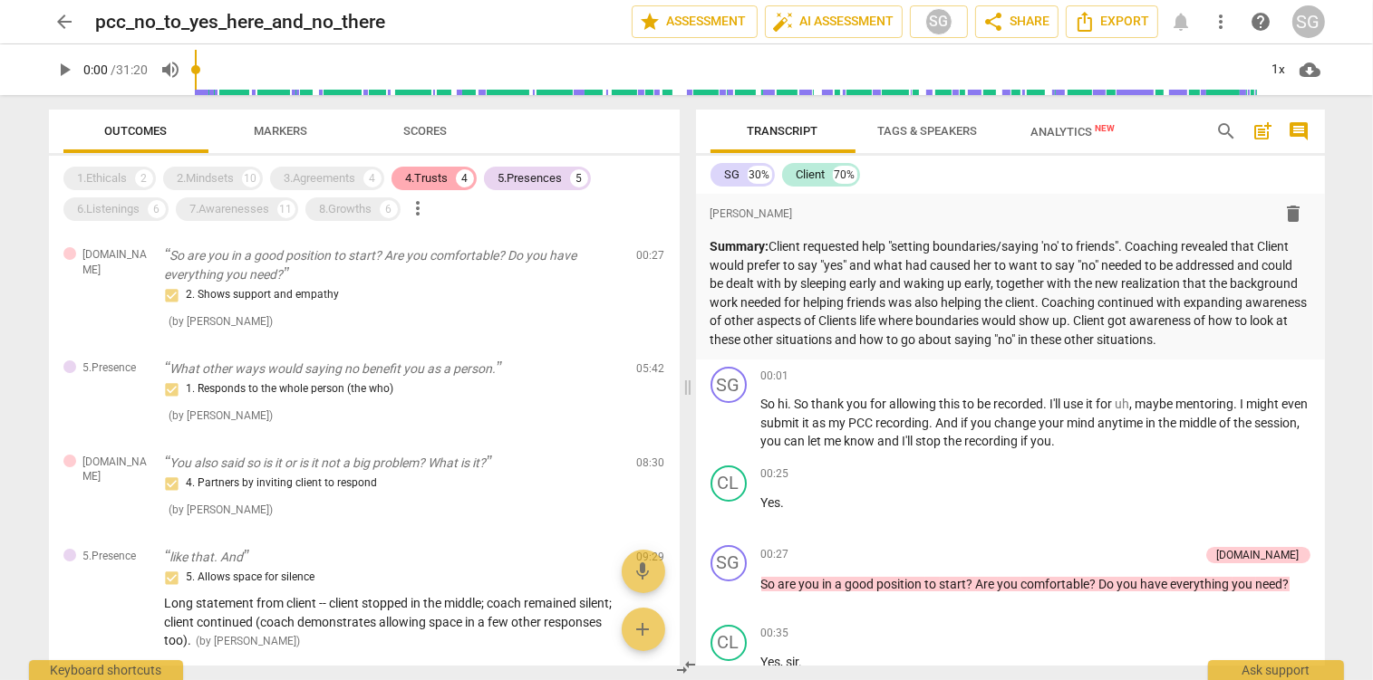
click at [427, 182] on div "4.Trusts" at bounding box center [427, 178] width 43 height 18
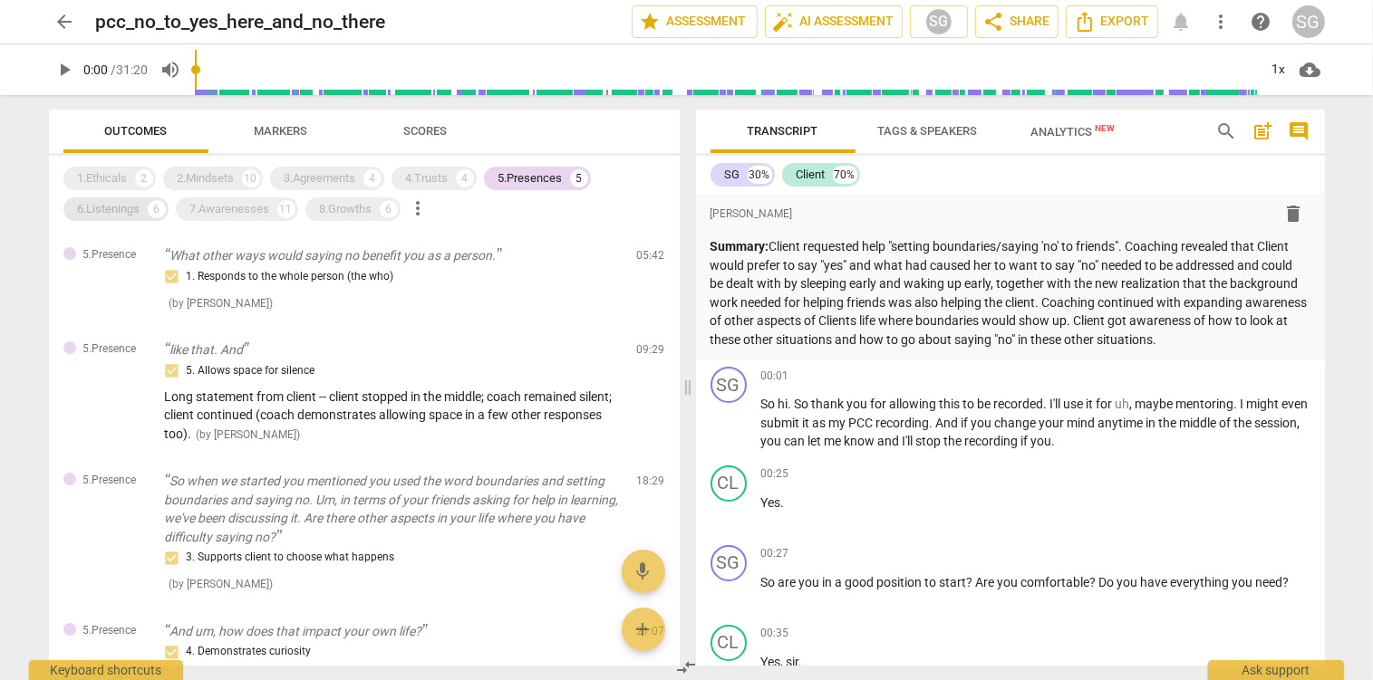
click at [92, 205] on div "6.Listenings" at bounding box center [109, 209] width 63 height 18
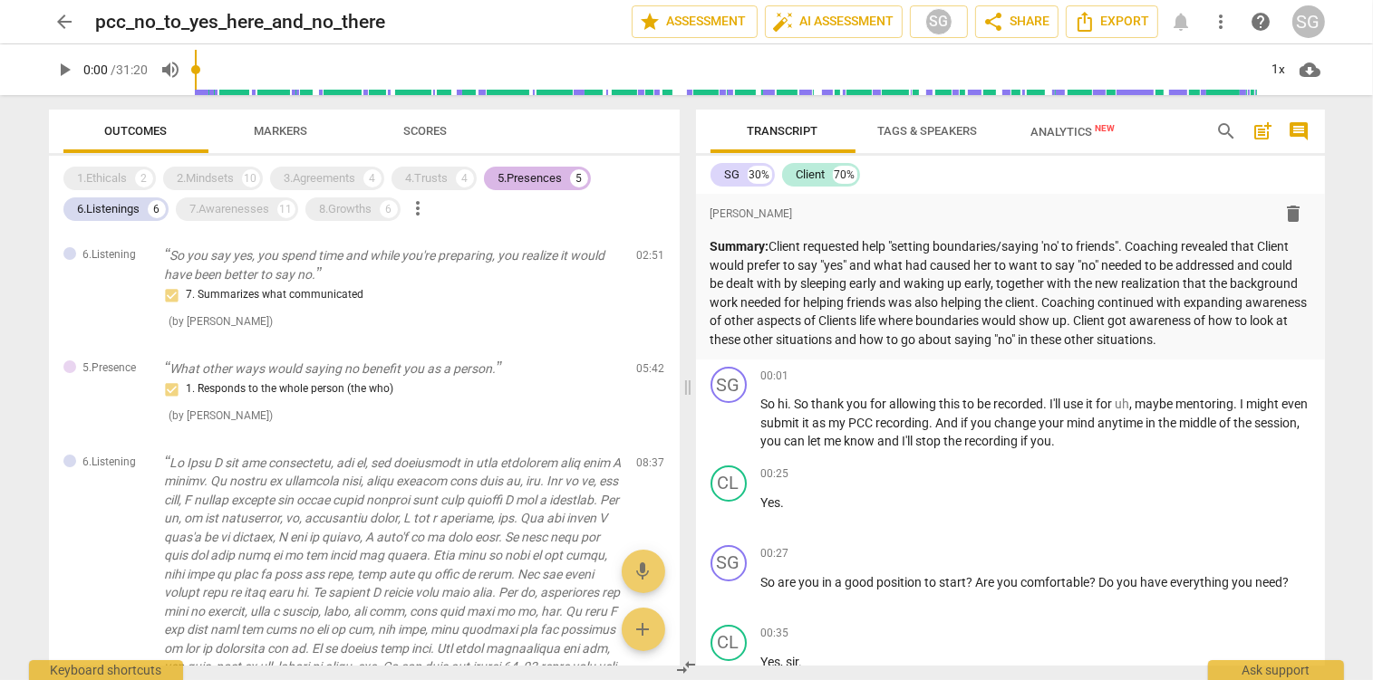
click at [529, 177] on div "5.Presences" at bounding box center [530, 178] width 64 height 18
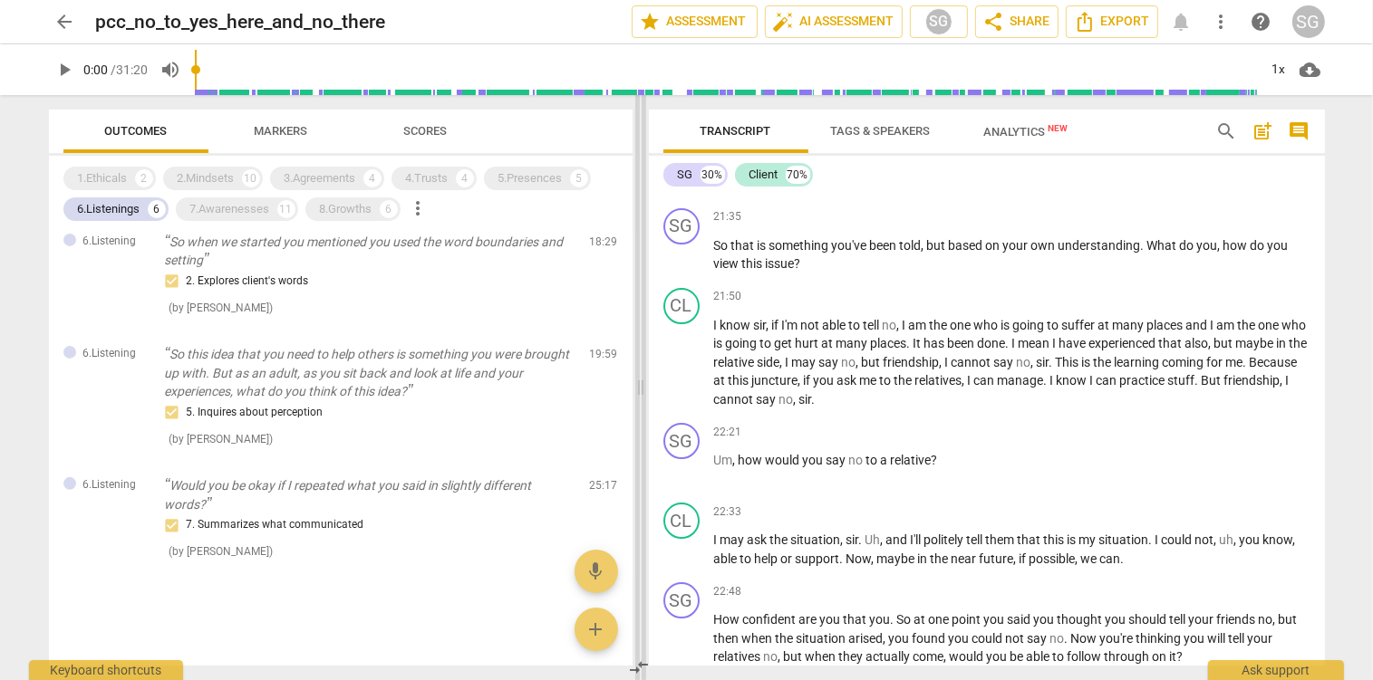
scroll to position [6070, 0]
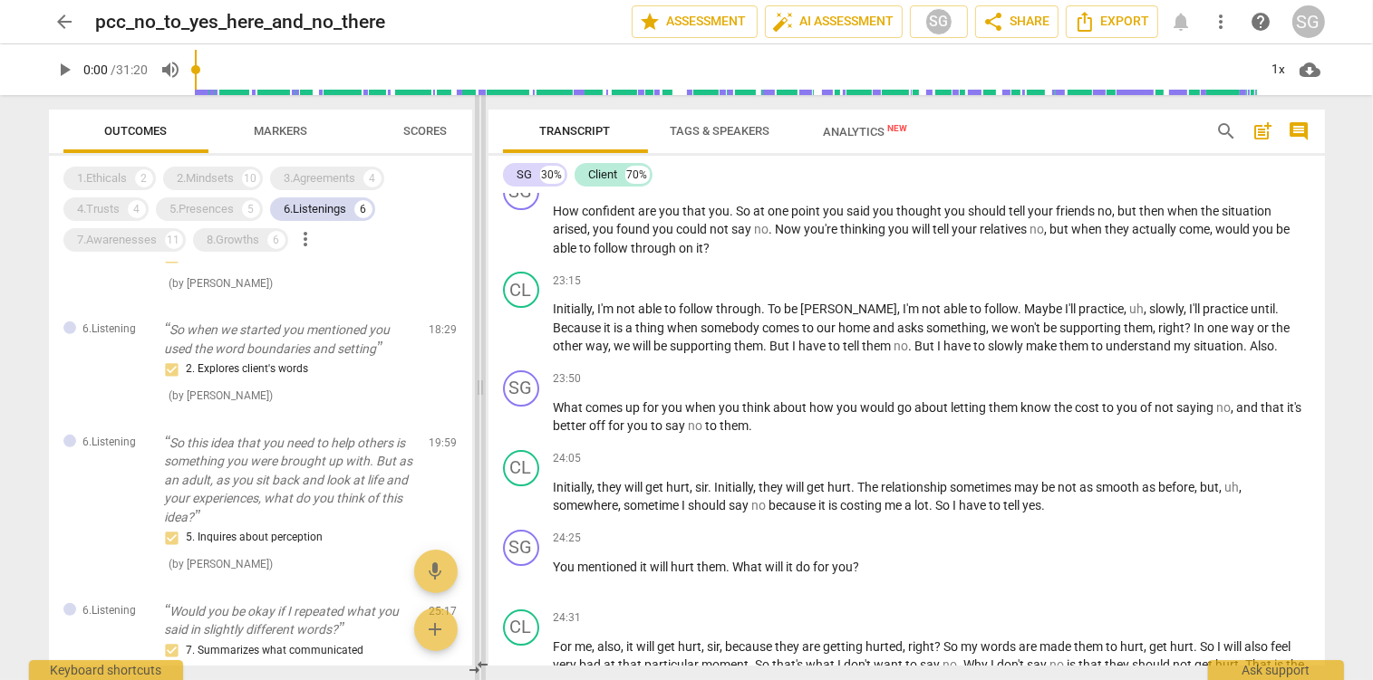
drag, startPoint x: 690, startPoint y: 390, endPoint x: 482, endPoint y: 390, distance: 207.5
click at [482, 390] on span at bounding box center [480, 387] width 11 height 585
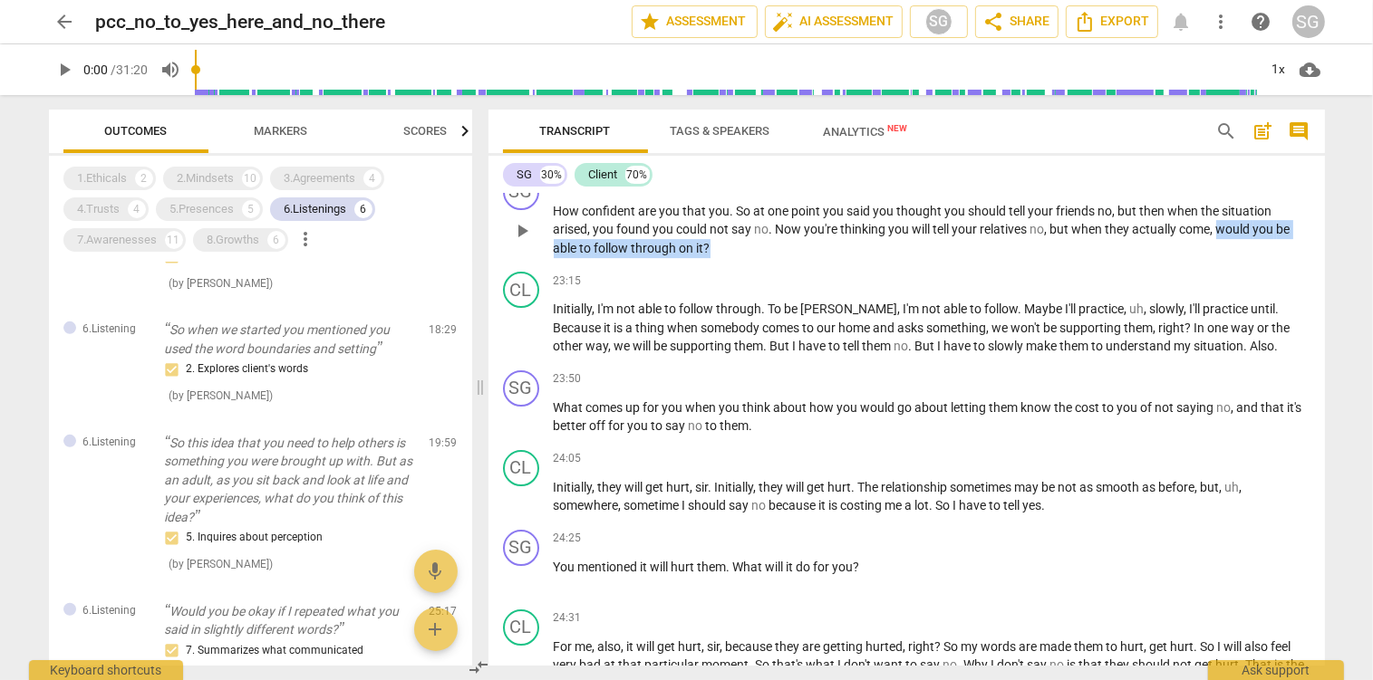
drag, startPoint x: 1225, startPoint y: 228, endPoint x: 1230, endPoint y: 240, distance: 13.0
click at [1230, 240] on p "How confident are you that you . So at one point you said you thought you shoul…" at bounding box center [932, 230] width 757 height 56
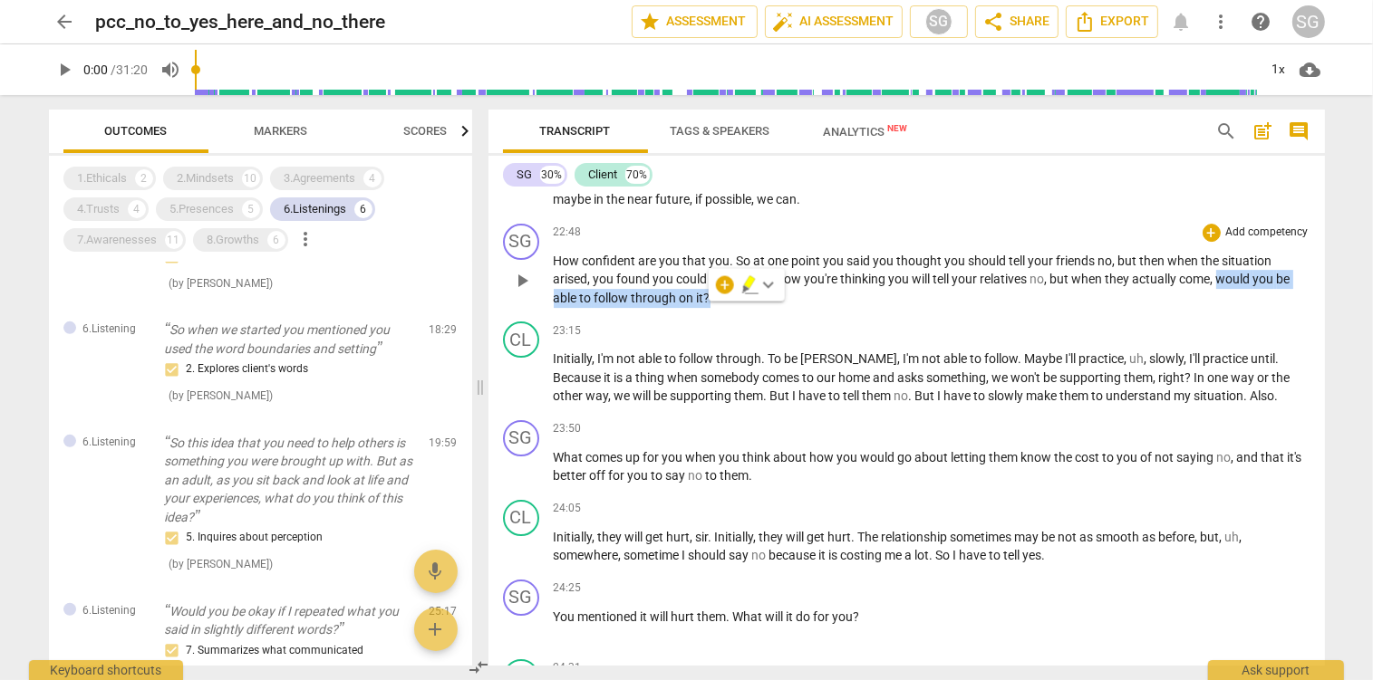
scroll to position [5974, 0]
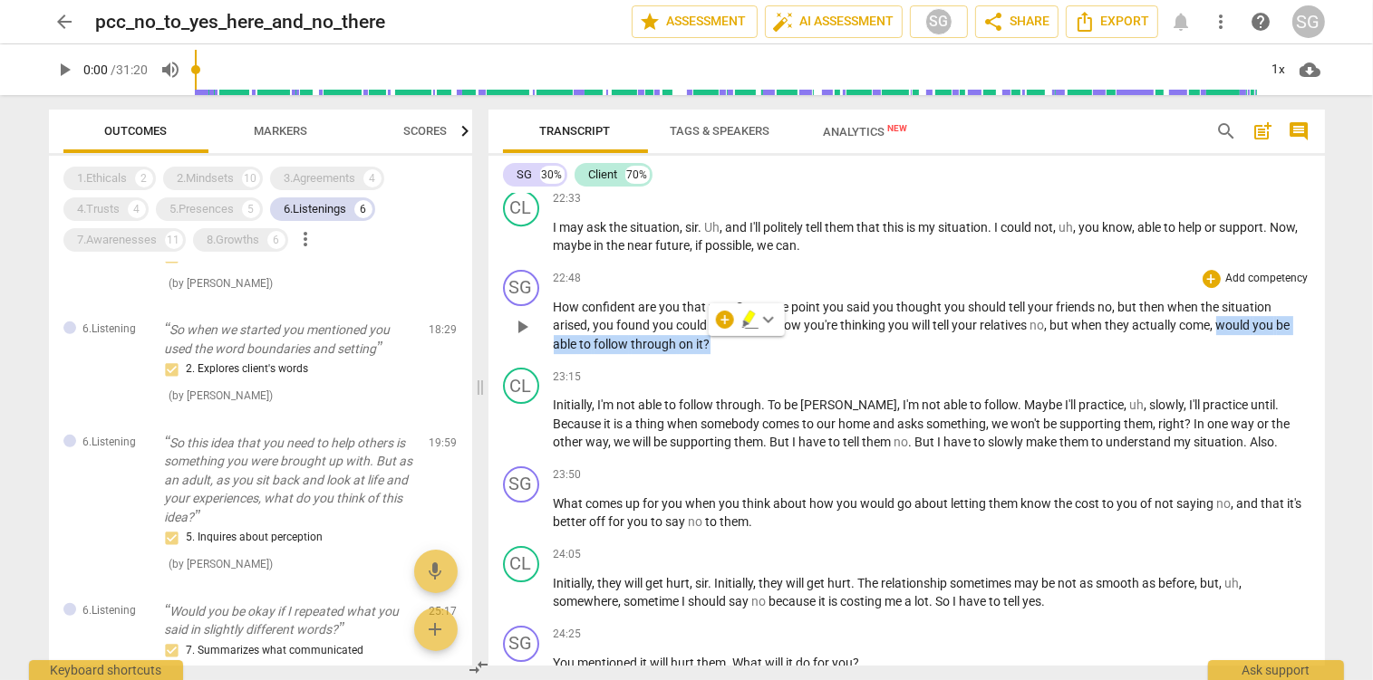
click at [1239, 272] on p "Add competency" at bounding box center [1267, 279] width 86 height 16
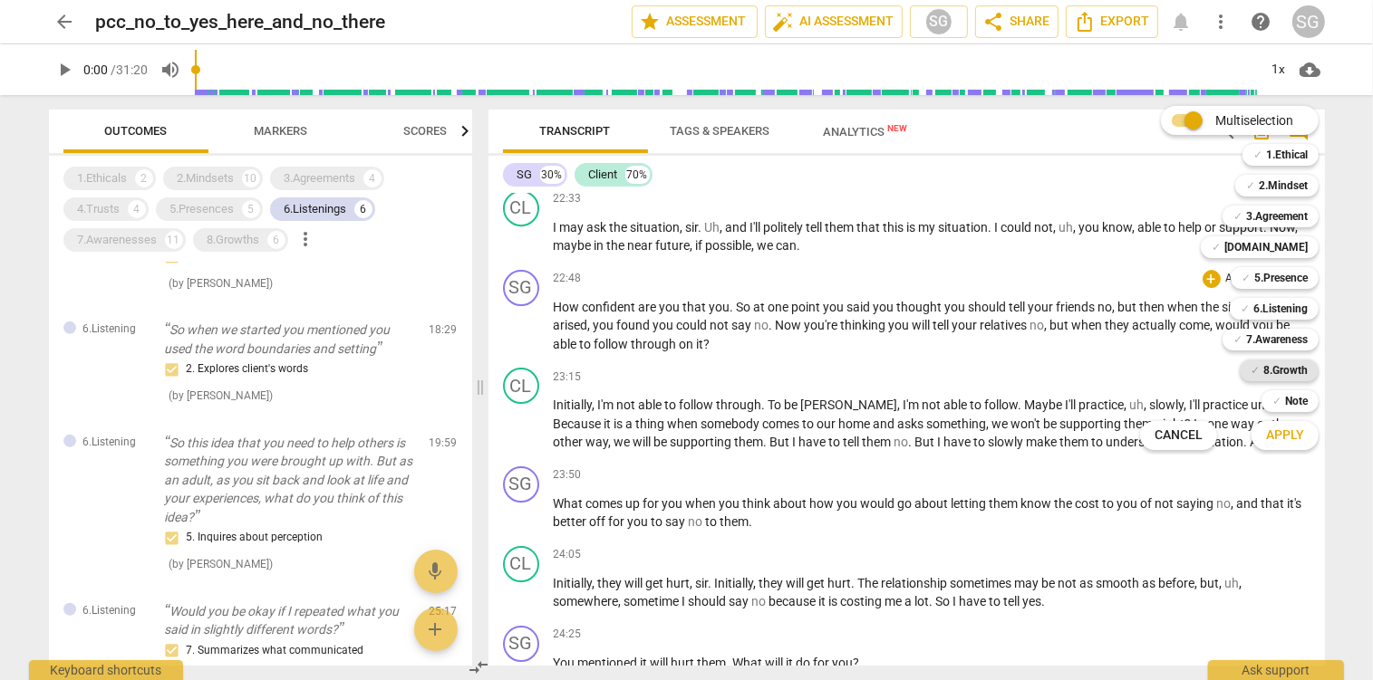
click at [1294, 369] on b "8.Growth" at bounding box center [1285, 371] width 44 height 22
click at [1285, 442] on span "Apply" at bounding box center [1285, 436] width 38 height 18
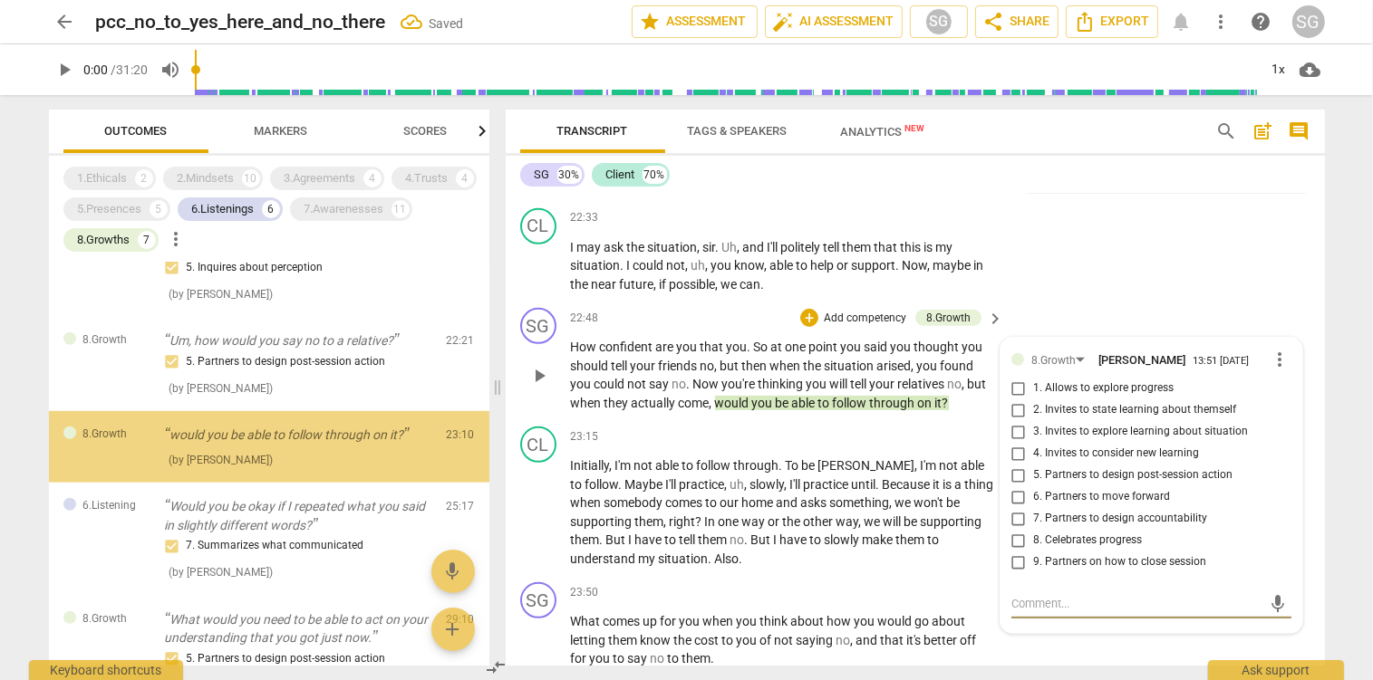
scroll to position [1255, 0]
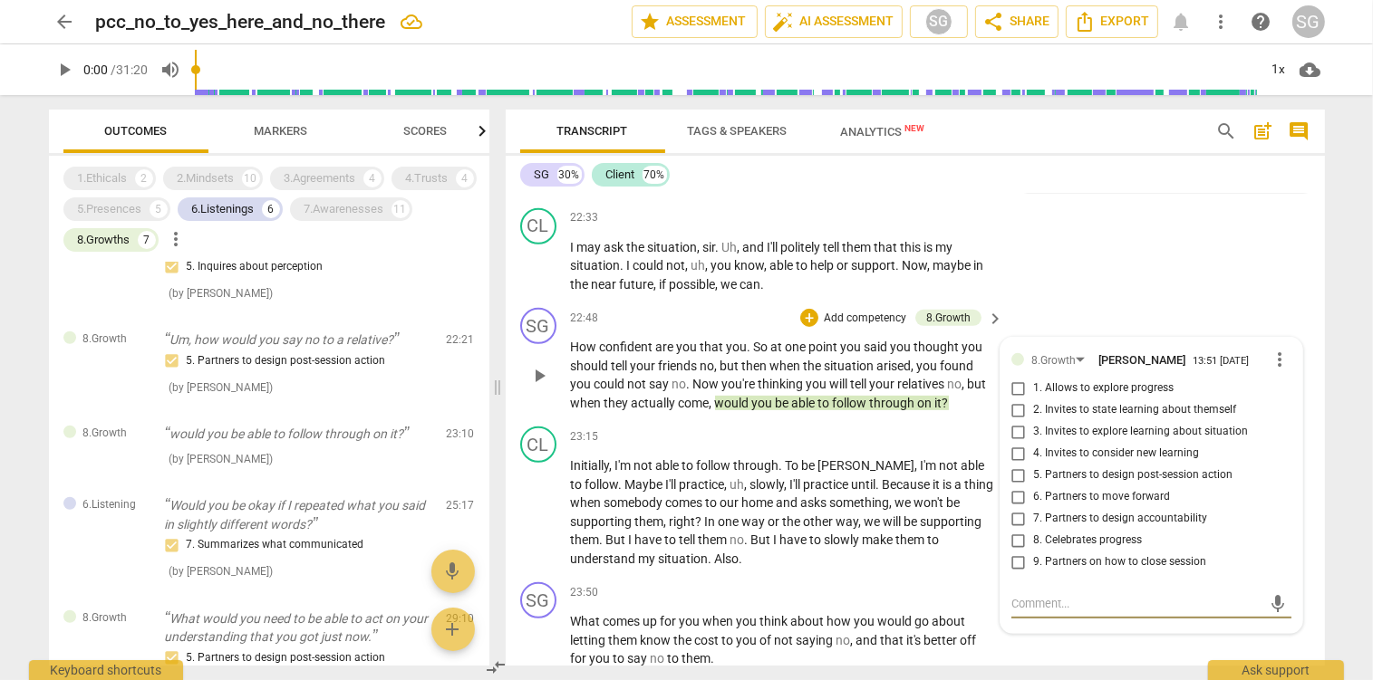
click at [1052, 489] on span "6. Partners to move forward" at bounding box center [1101, 497] width 137 height 16
click at [1033, 487] on input "6. Partners to move forward" at bounding box center [1018, 498] width 29 height 22
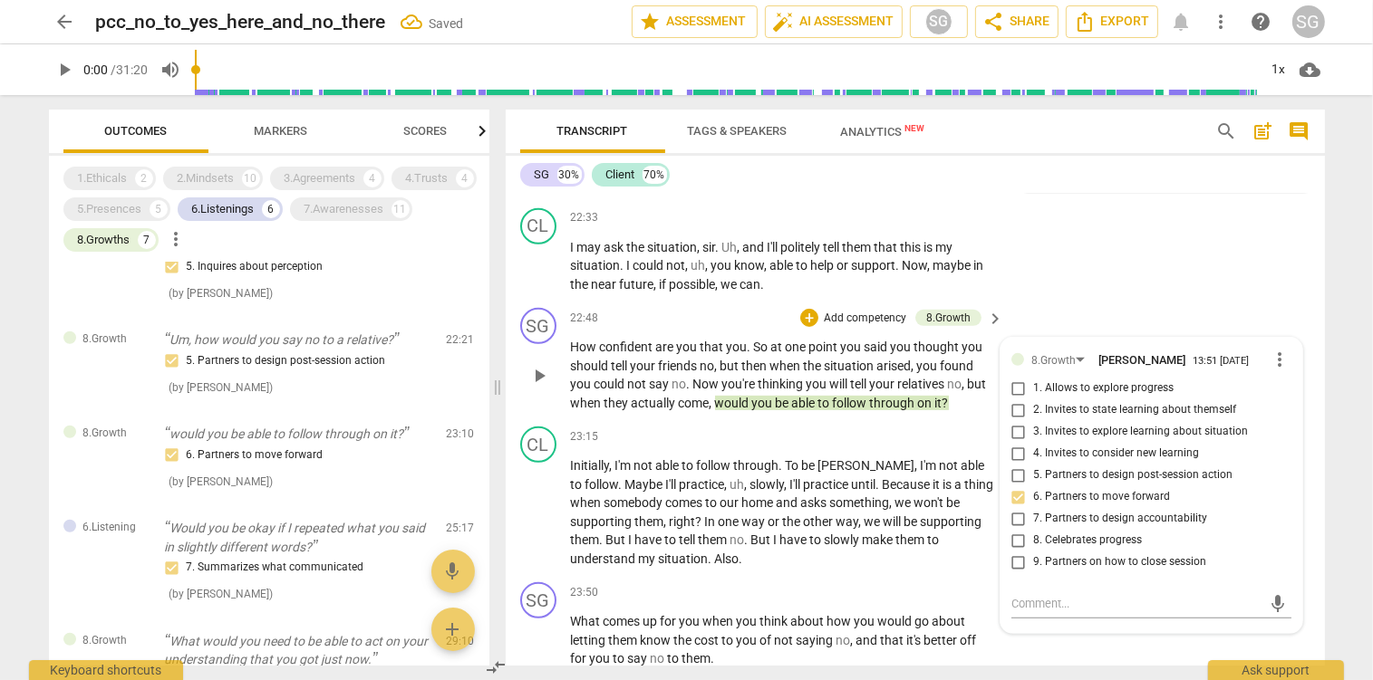
click at [803, 377] on span "thinking" at bounding box center [782, 384] width 48 height 14
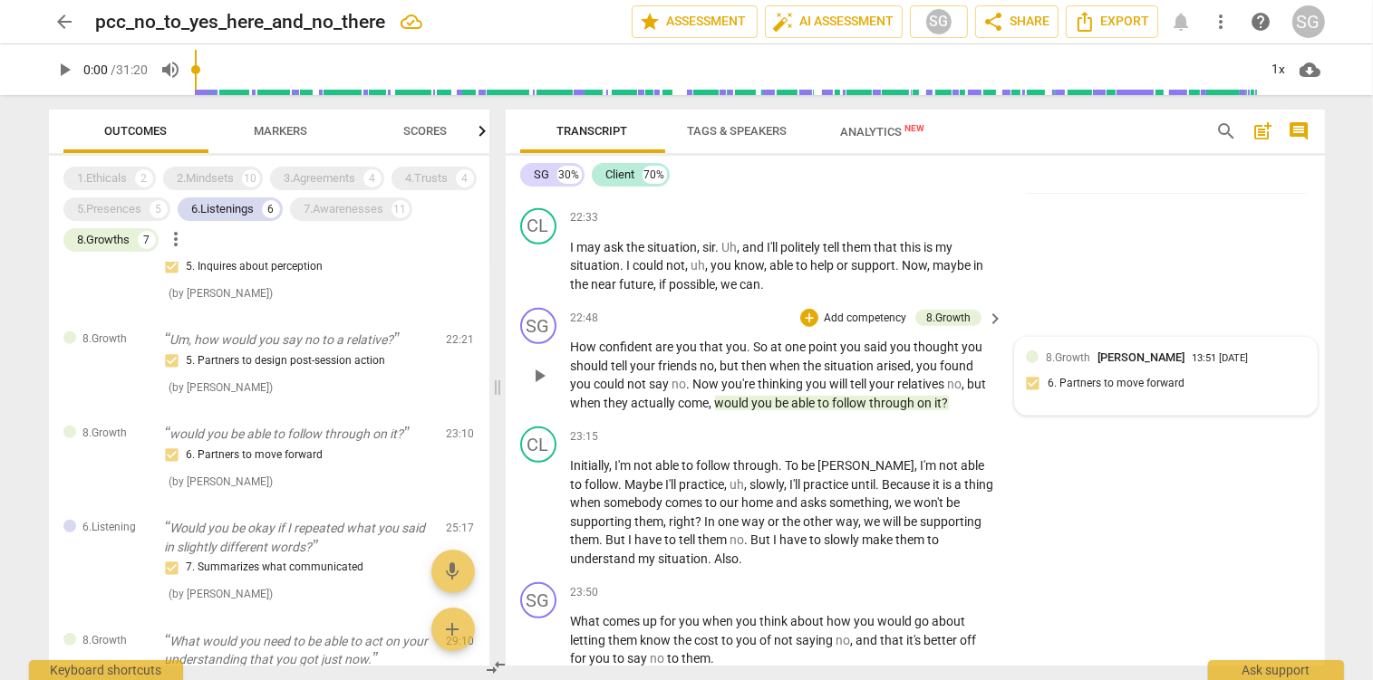
click at [1103, 351] on span "[PERSON_NAME]" at bounding box center [1140, 358] width 87 height 14
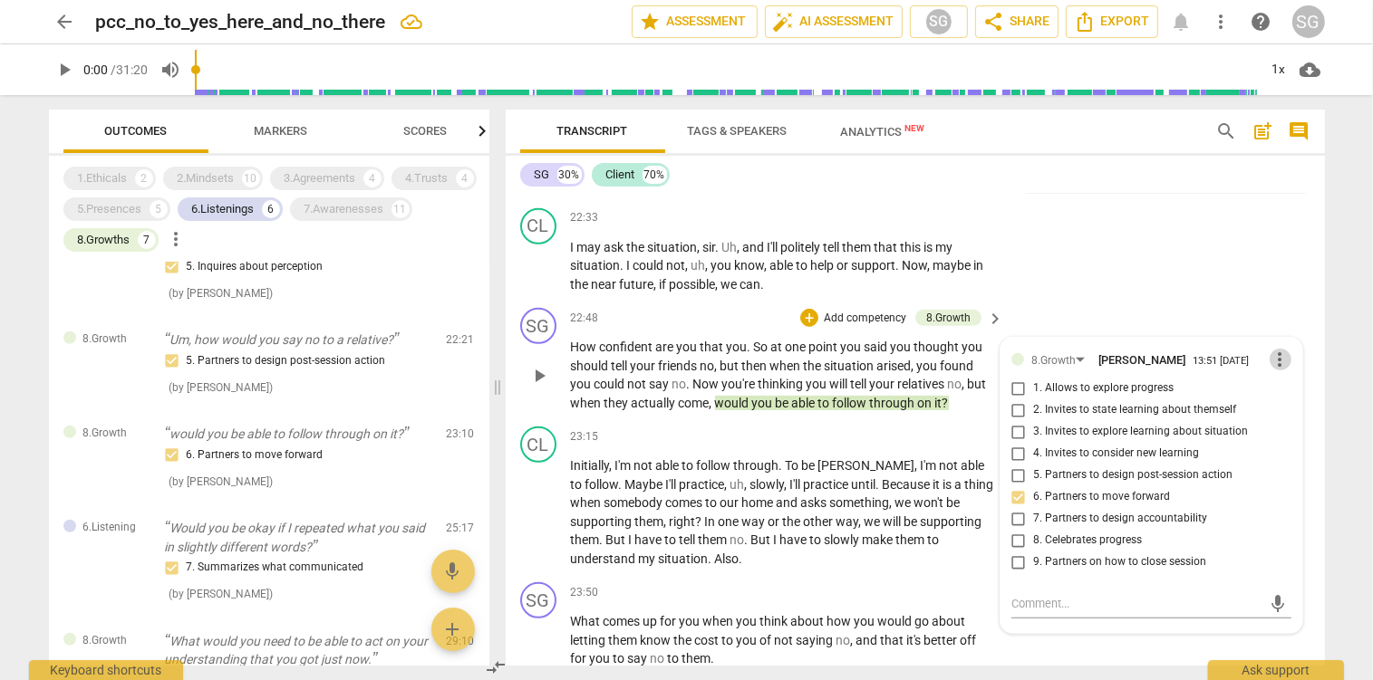
click at [1278, 349] on span "more_vert" at bounding box center [1280, 360] width 22 height 22
click at [1291, 376] on li "Delete" at bounding box center [1300, 378] width 63 height 34
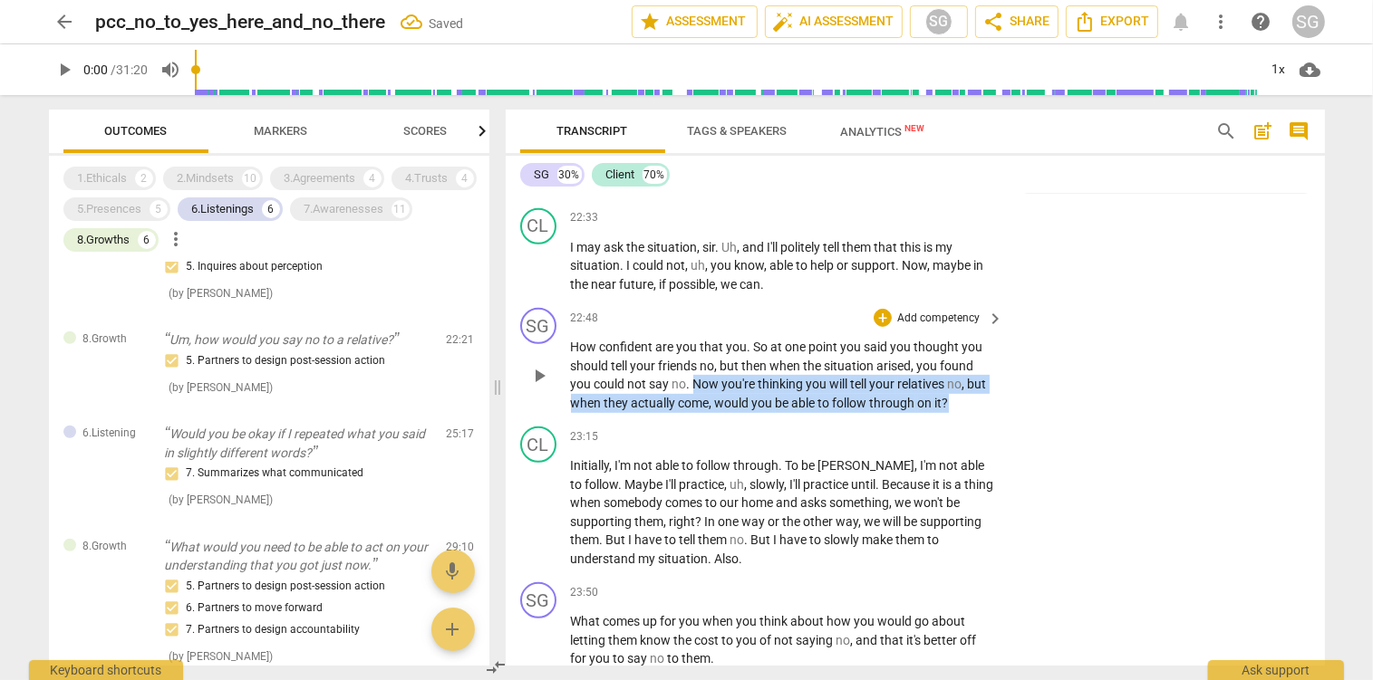
drag, startPoint x: 695, startPoint y: 369, endPoint x: 965, endPoint y: 381, distance: 270.3
click at [965, 381] on p "How confident are you that you . So at one point you said you thought you shoul…" at bounding box center [783, 375] width 424 height 74
click at [938, 311] on p "Add competency" at bounding box center [938, 319] width 86 height 16
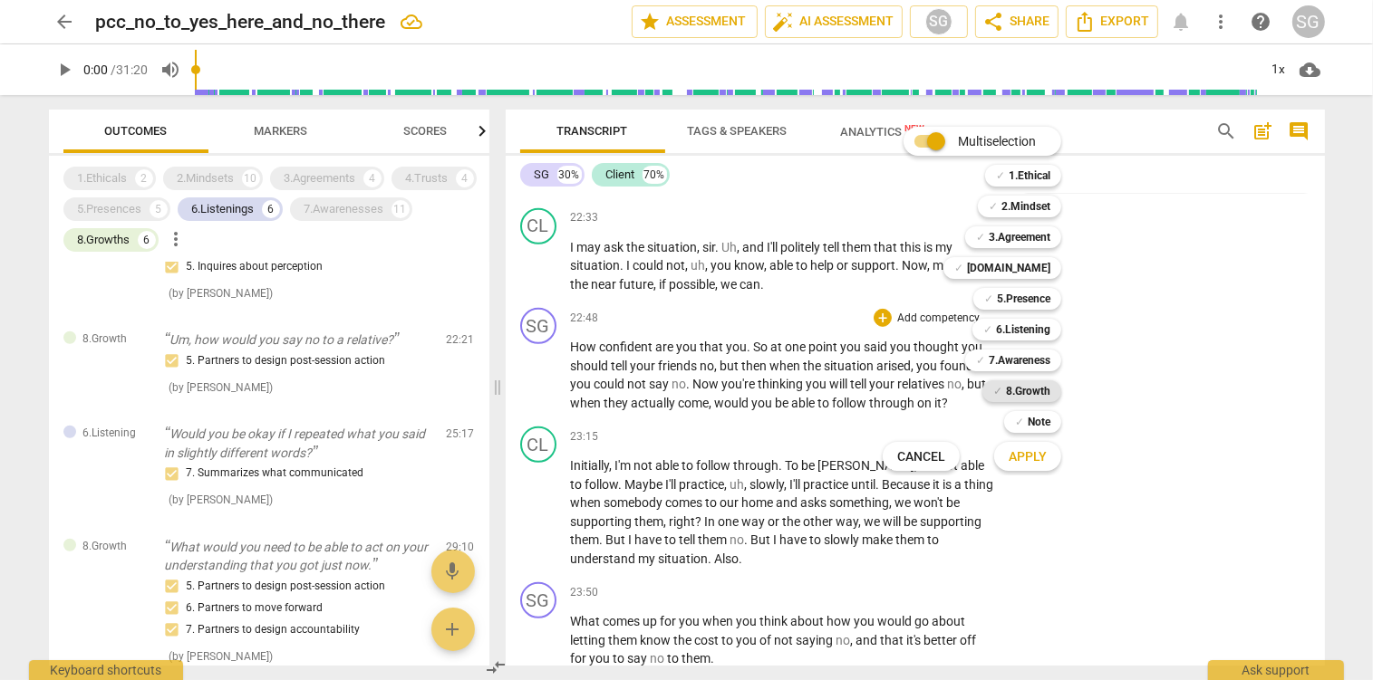
click at [1050, 392] on b "8.Growth" at bounding box center [1028, 392] width 44 height 22
click at [1046, 458] on span "Apply" at bounding box center [1027, 458] width 38 height 18
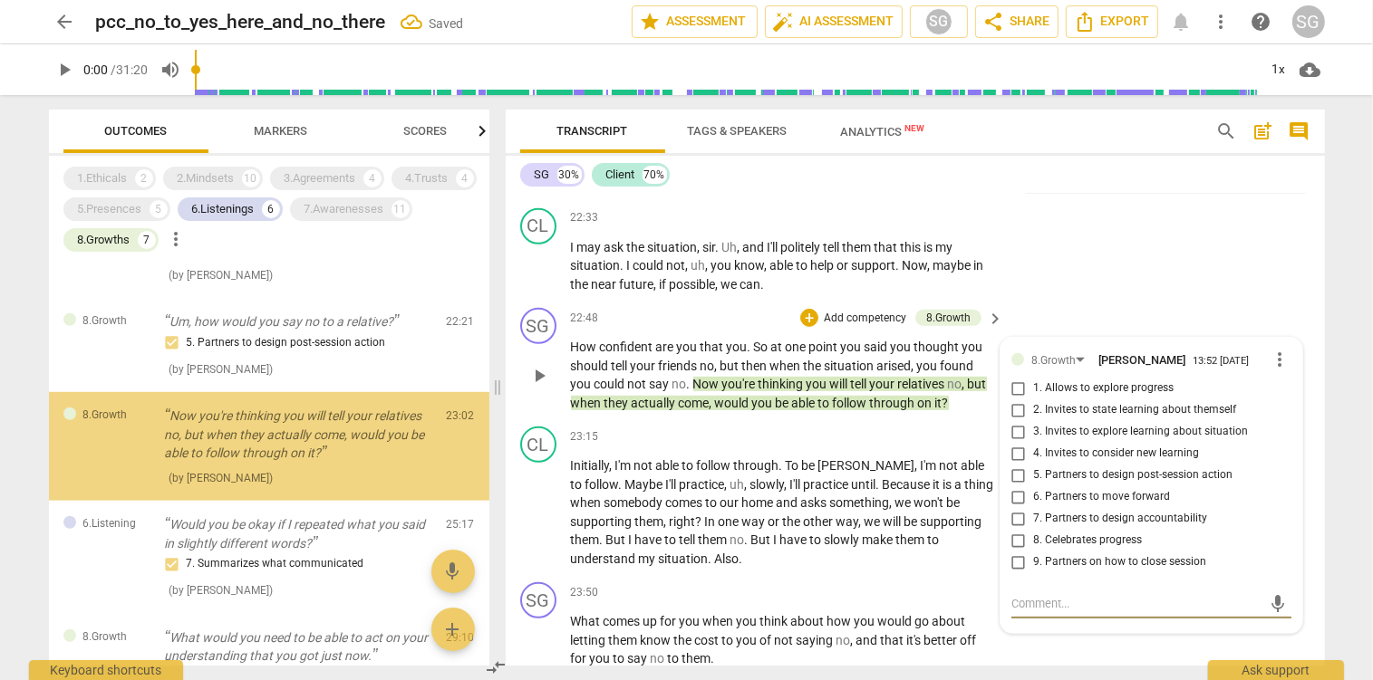
scroll to position [1273, 0]
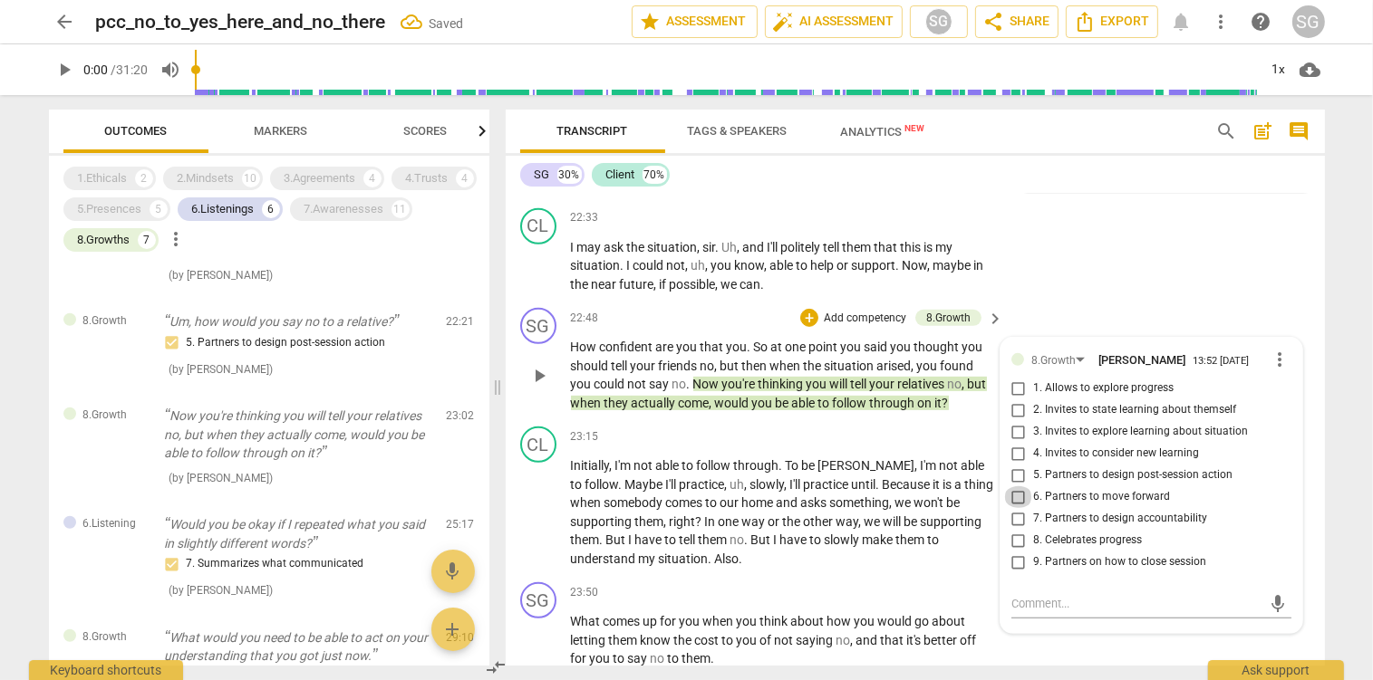
click at [1019, 487] on input "6. Partners to move forward" at bounding box center [1018, 498] width 29 height 22
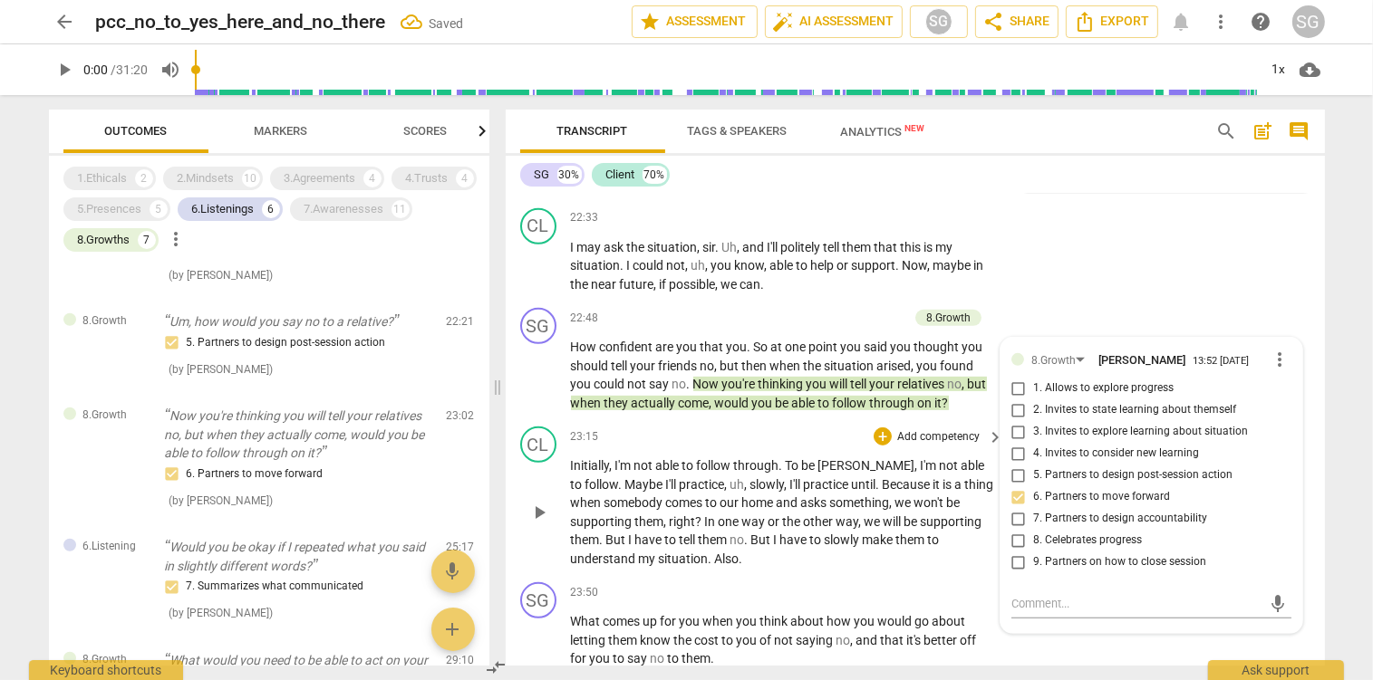
click at [804, 477] on span "practice" at bounding box center [828, 484] width 48 height 14
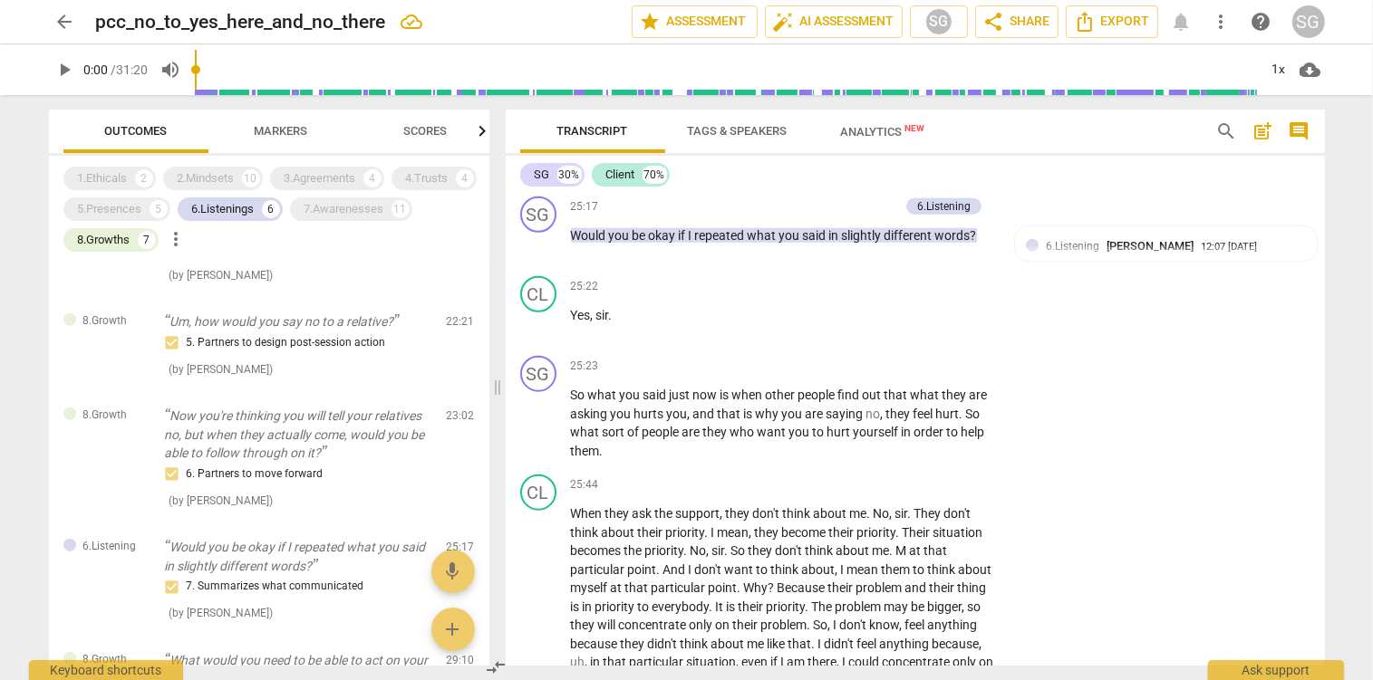
scroll to position [8589, 0]
drag, startPoint x: 731, startPoint y: 428, endPoint x: 893, endPoint y: 432, distance: 162.2
click at [893, 432] on p "So what you said just now is when other people find out that what they are aski…" at bounding box center [783, 421] width 424 height 74
click at [948, 361] on p "Add competency" at bounding box center [938, 365] width 86 height 16
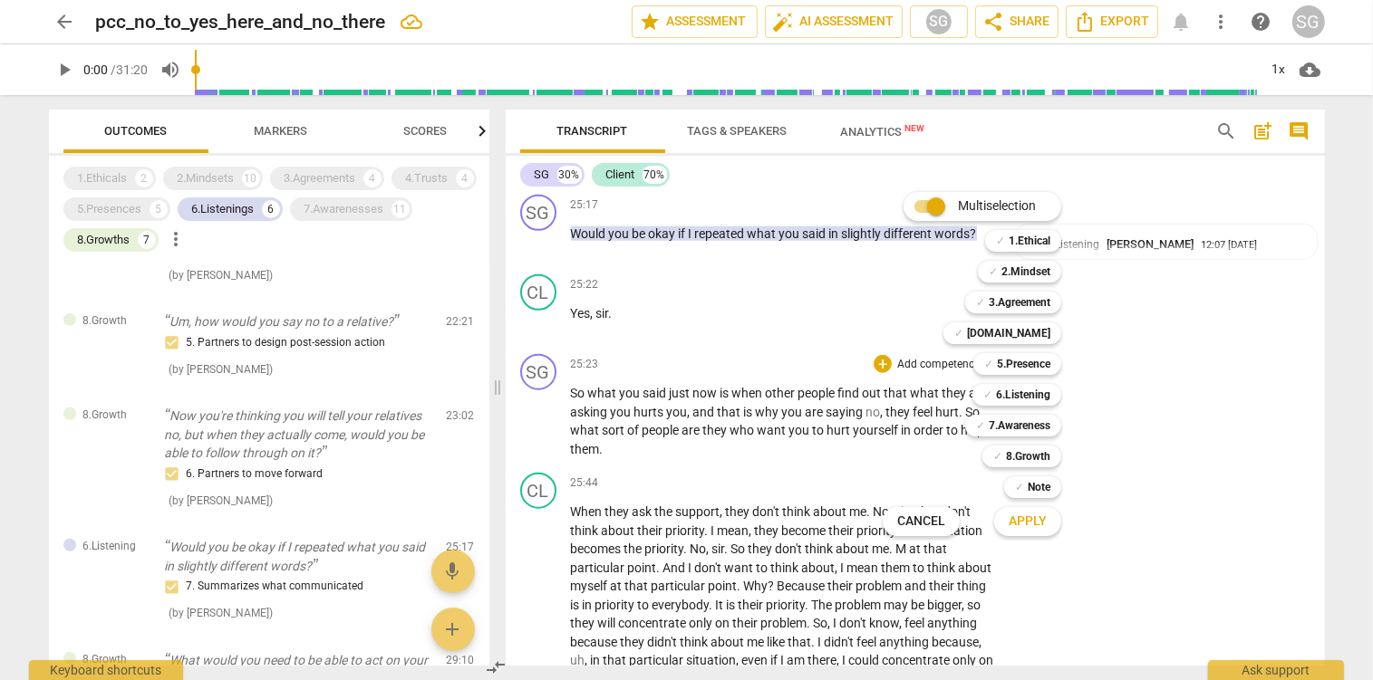
click at [761, 409] on div at bounding box center [686, 340] width 1373 height 680
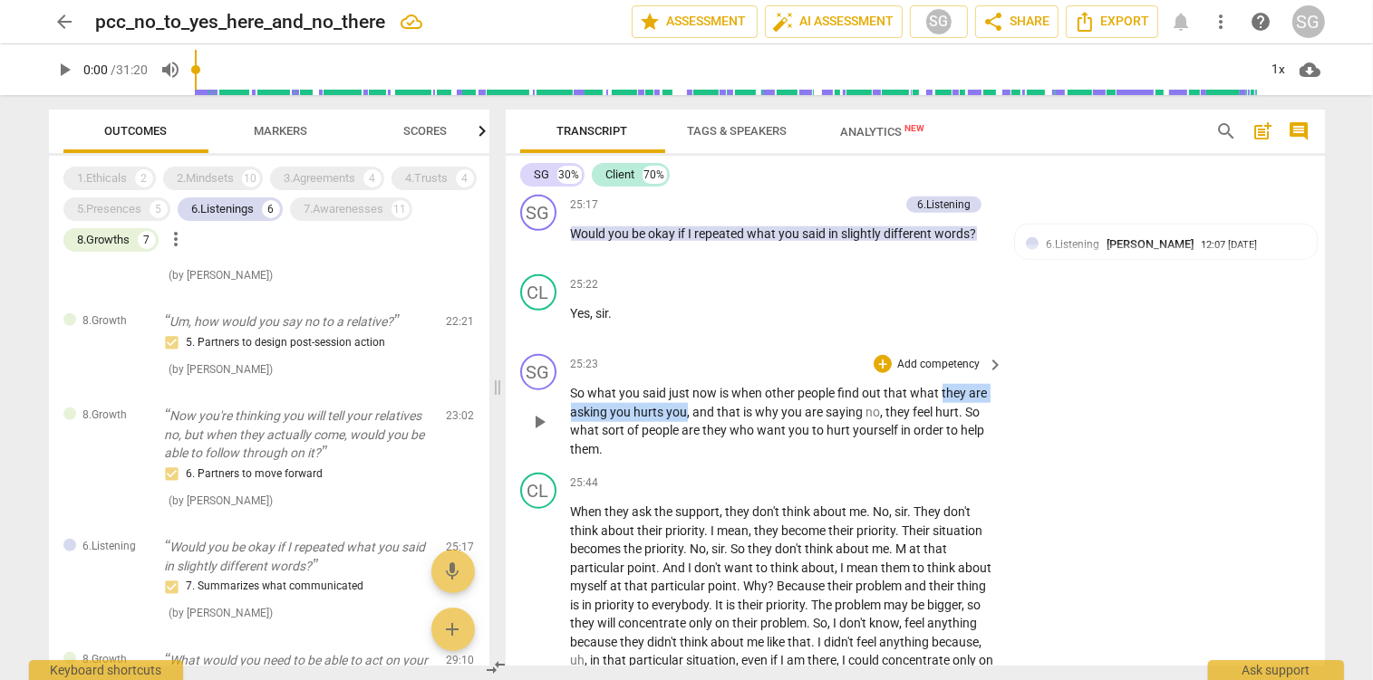
drag, startPoint x: 941, startPoint y: 393, endPoint x: 686, endPoint y: 409, distance: 256.0
click at [686, 409] on p "So what you said just now is when other people find out that what they are aski…" at bounding box center [783, 421] width 424 height 74
click at [940, 364] on p "Add competency" at bounding box center [938, 365] width 86 height 16
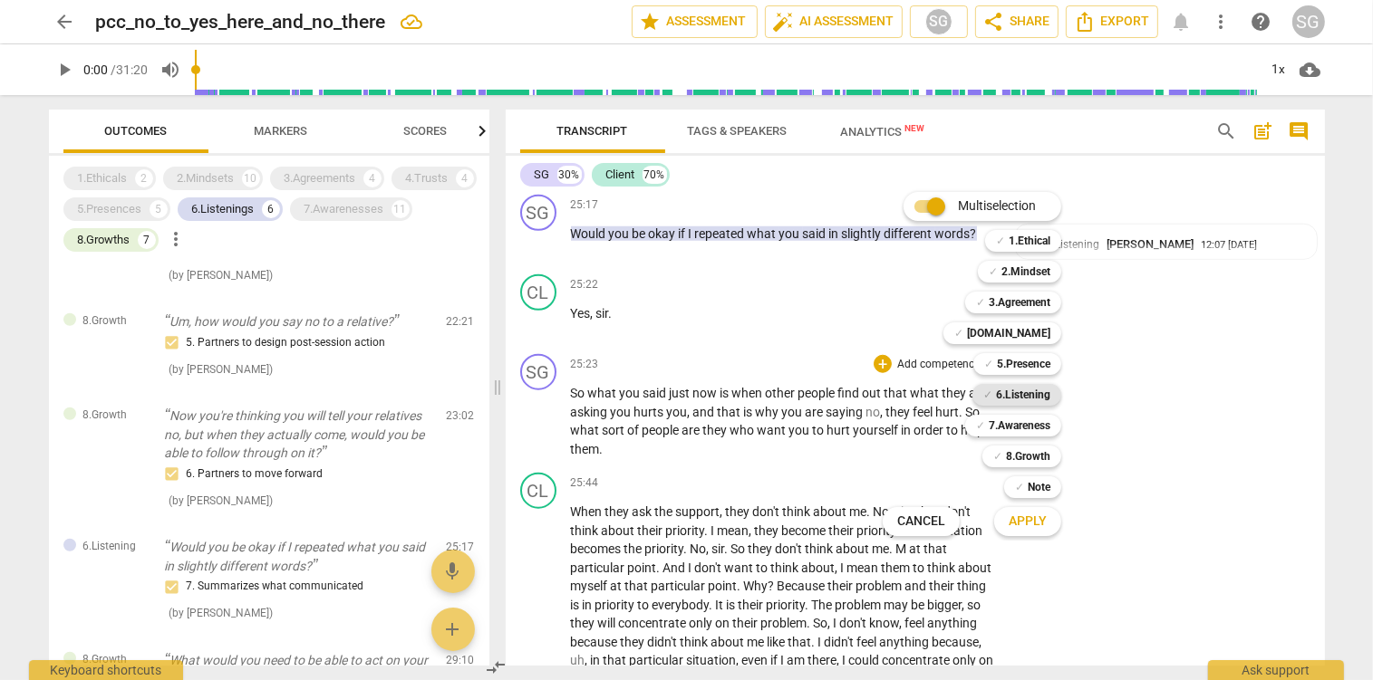
click at [1029, 394] on b "6.Listening" at bounding box center [1023, 395] width 54 height 22
click at [1030, 524] on span "Apply" at bounding box center [1027, 522] width 38 height 18
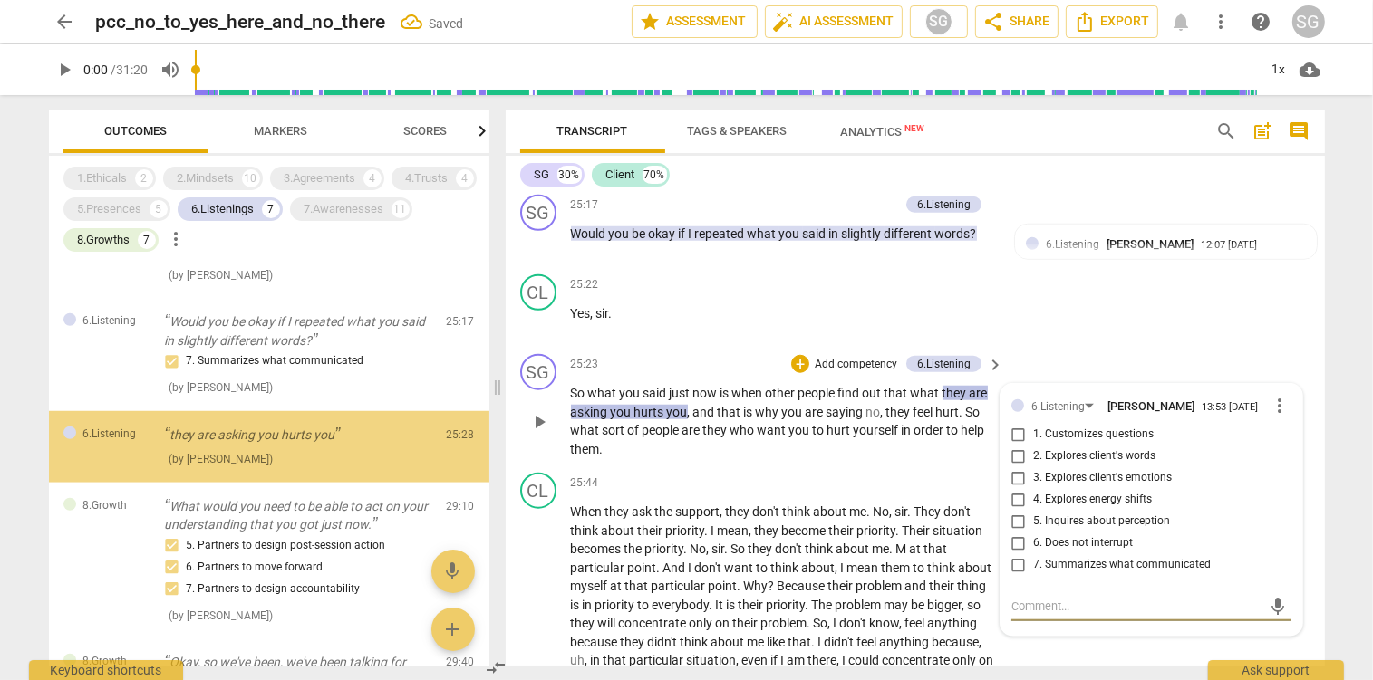
scroll to position [1500, 0]
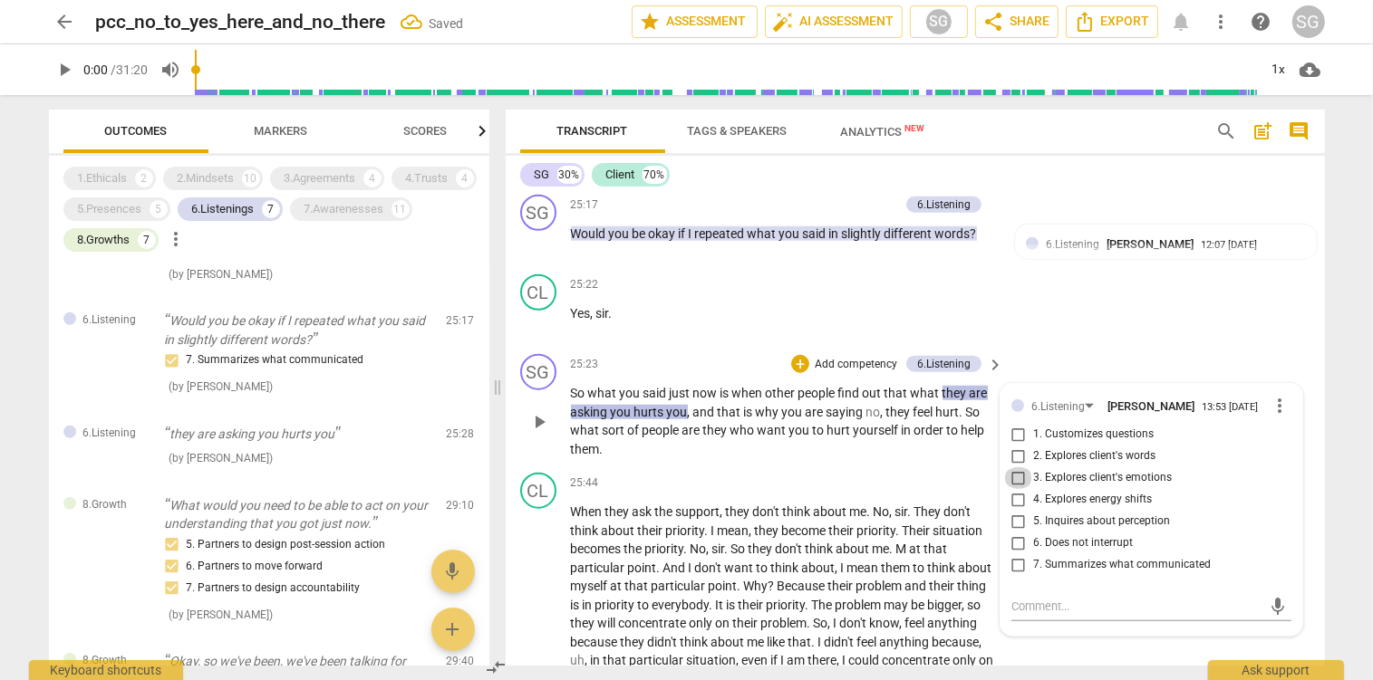
click at [1023, 487] on input "3. Explores client's emotions" at bounding box center [1018, 479] width 29 height 22
click at [861, 422] on p "So what you said just now is when other people find out that what they are aski…" at bounding box center [783, 421] width 424 height 74
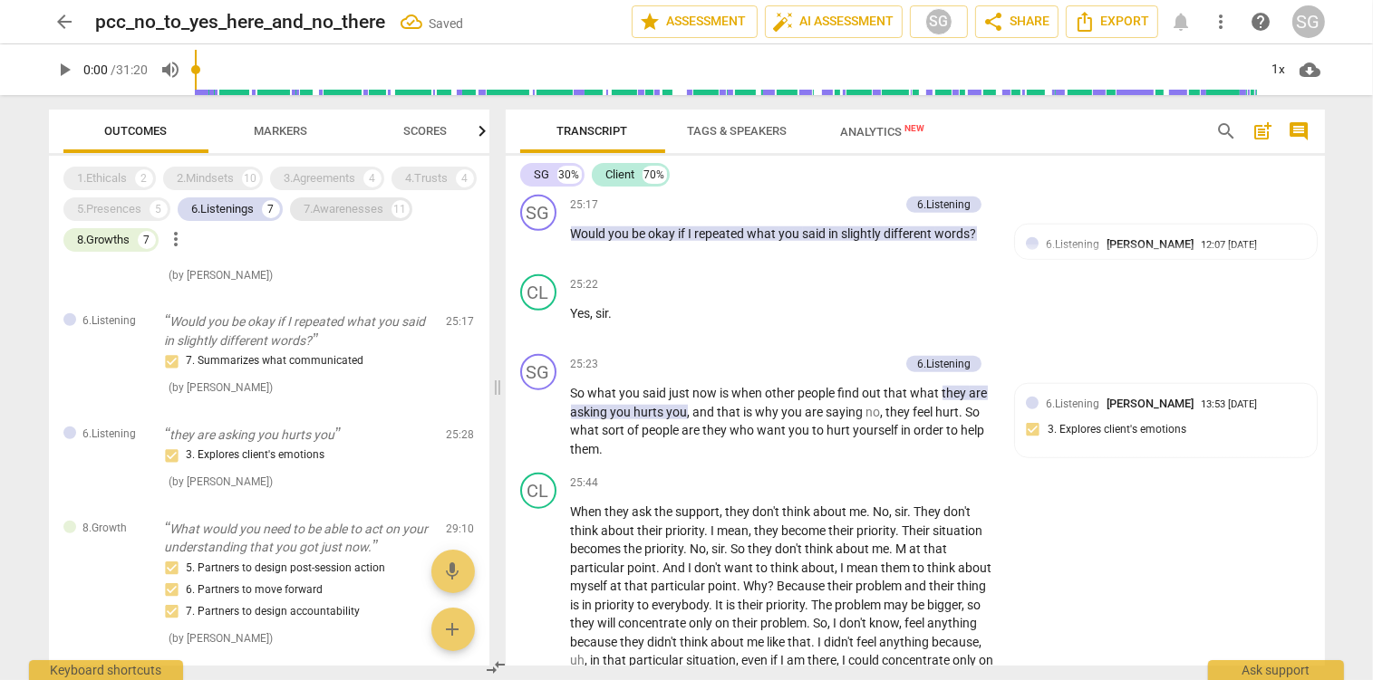
click at [360, 201] on div "7.Awarenesses" at bounding box center [344, 209] width 80 height 18
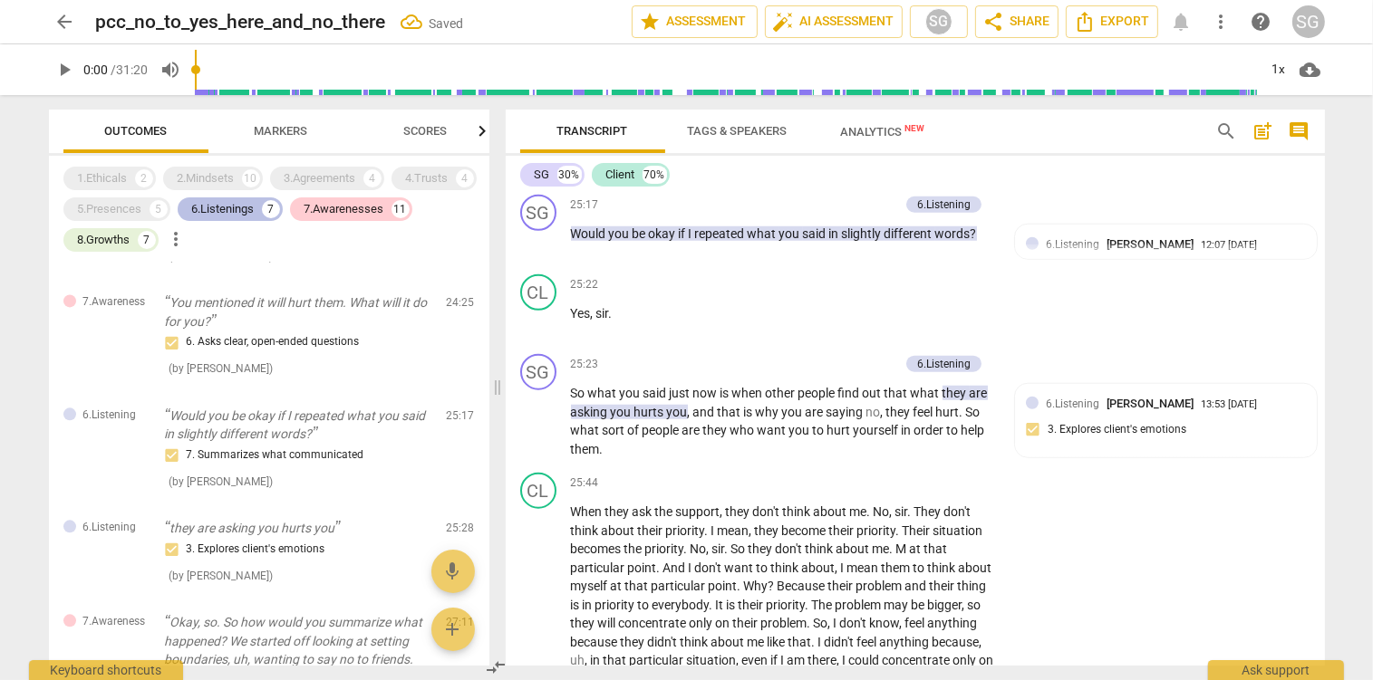
drag, startPoint x: 226, startPoint y: 210, endPoint x: 234, endPoint y: 216, distance: 9.8
click at [226, 211] on div "6.Listenings" at bounding box center [223, 209] width 63 height 18
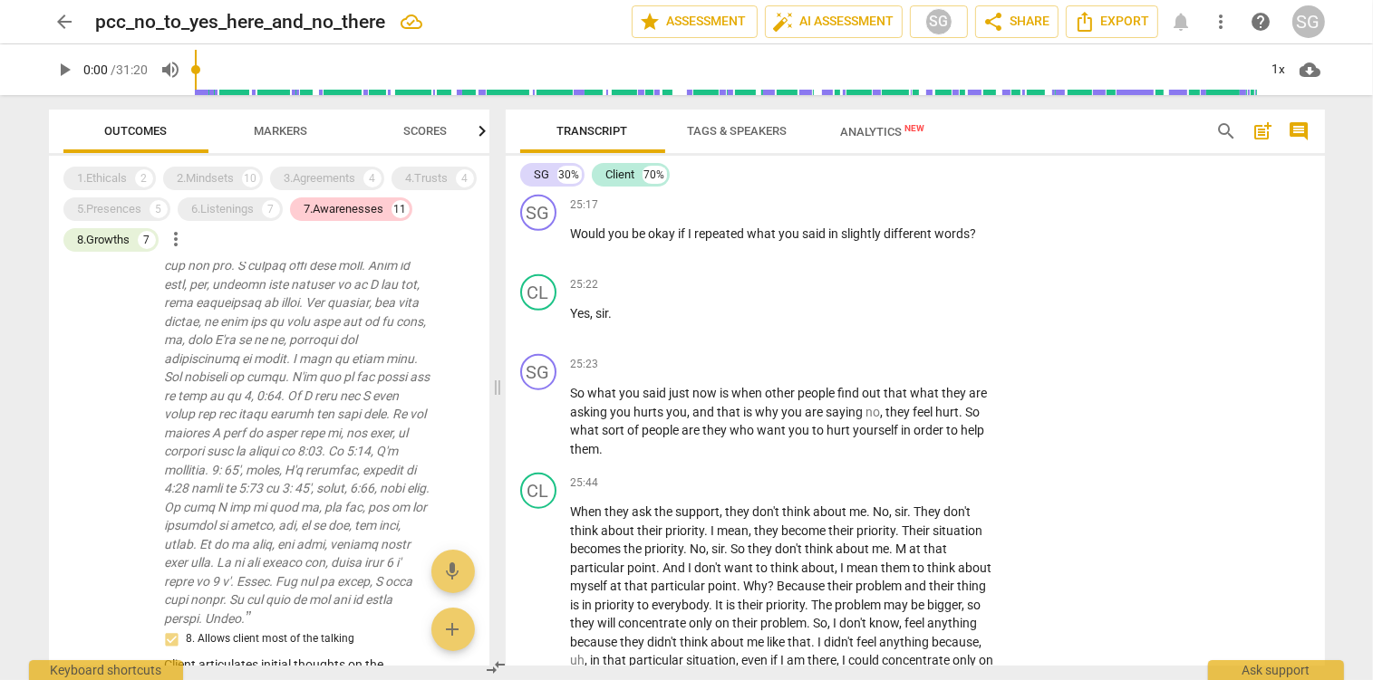
scroll to position [191, 0]
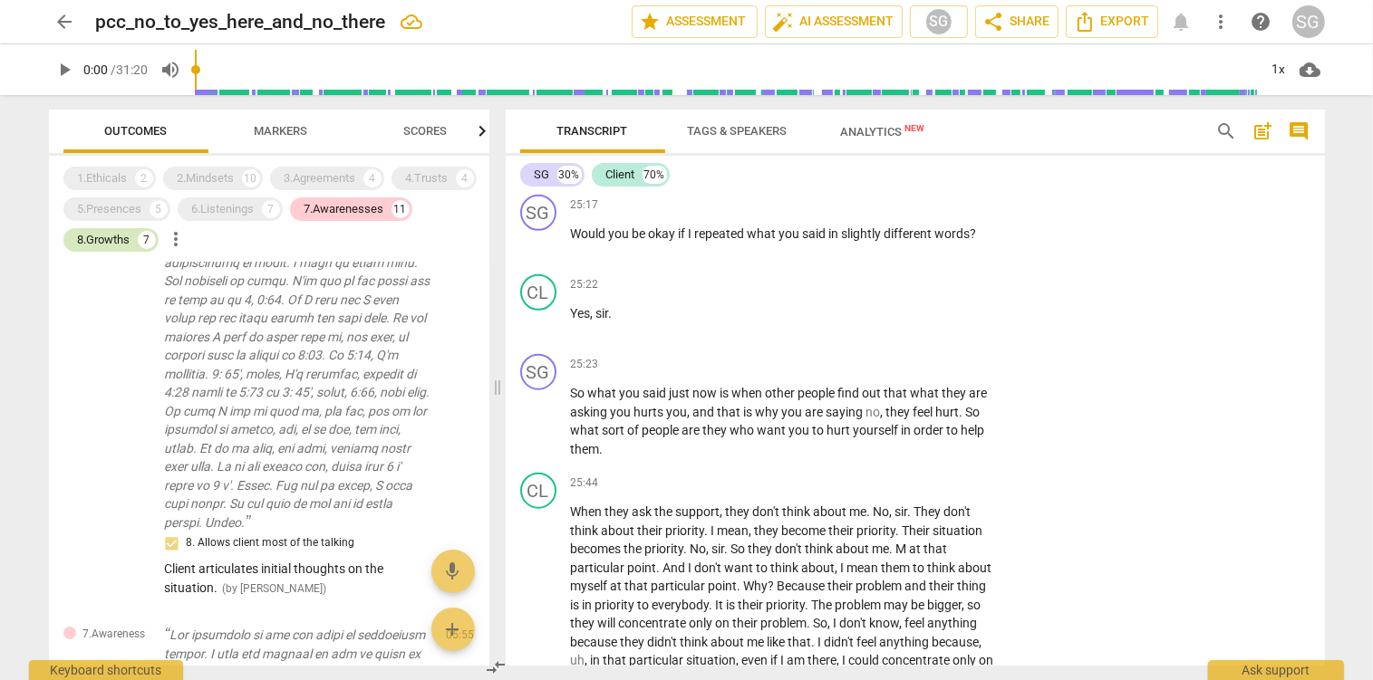
click at [103, 243] on div "8.Growths" at bounding box center [104, 240] width 53 height 18
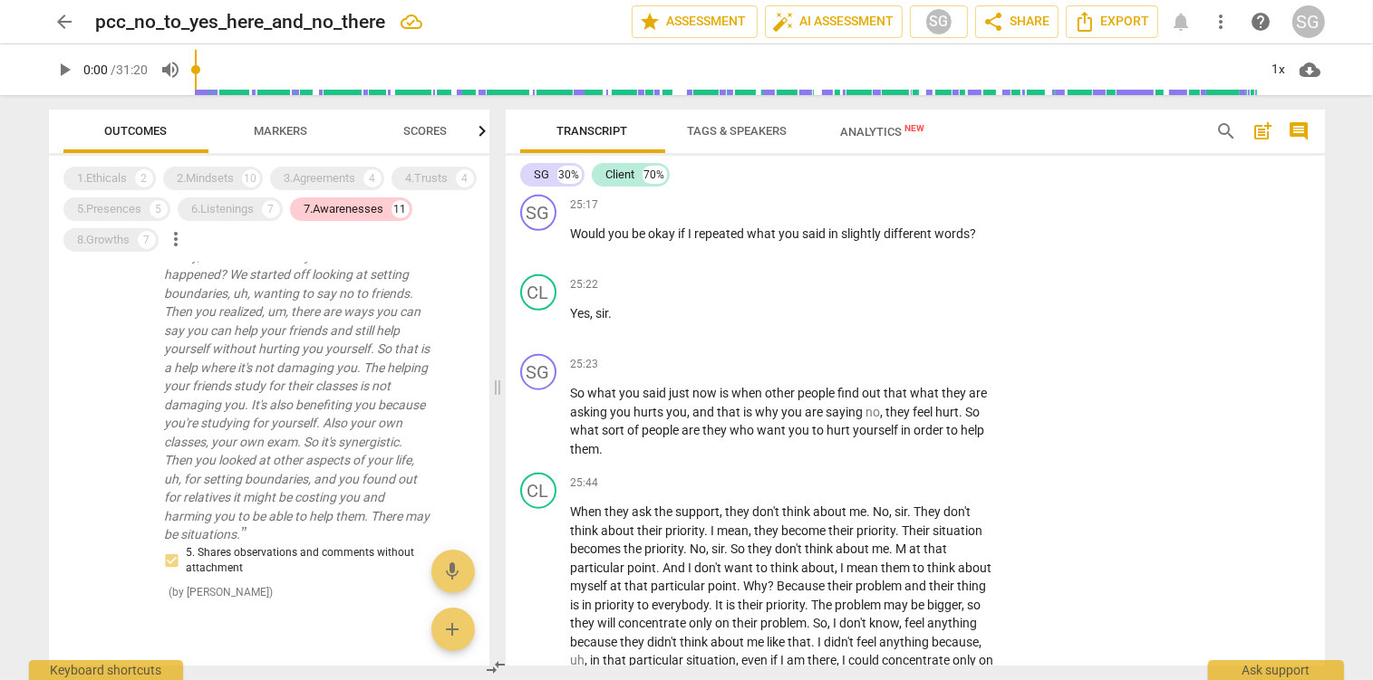
scroll to position [2832, 0]
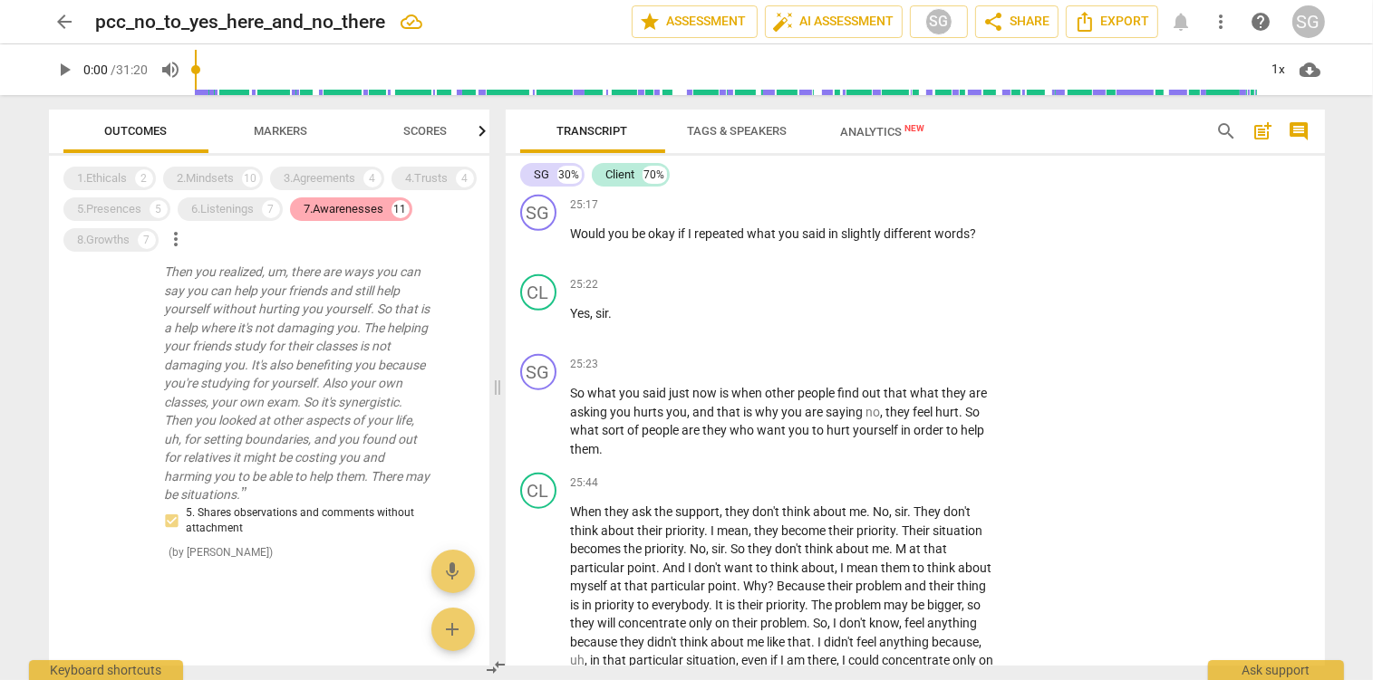
click at [320, 207] on div "7.Awarenesses" at bounding box center [344, 209] width 80 height 18
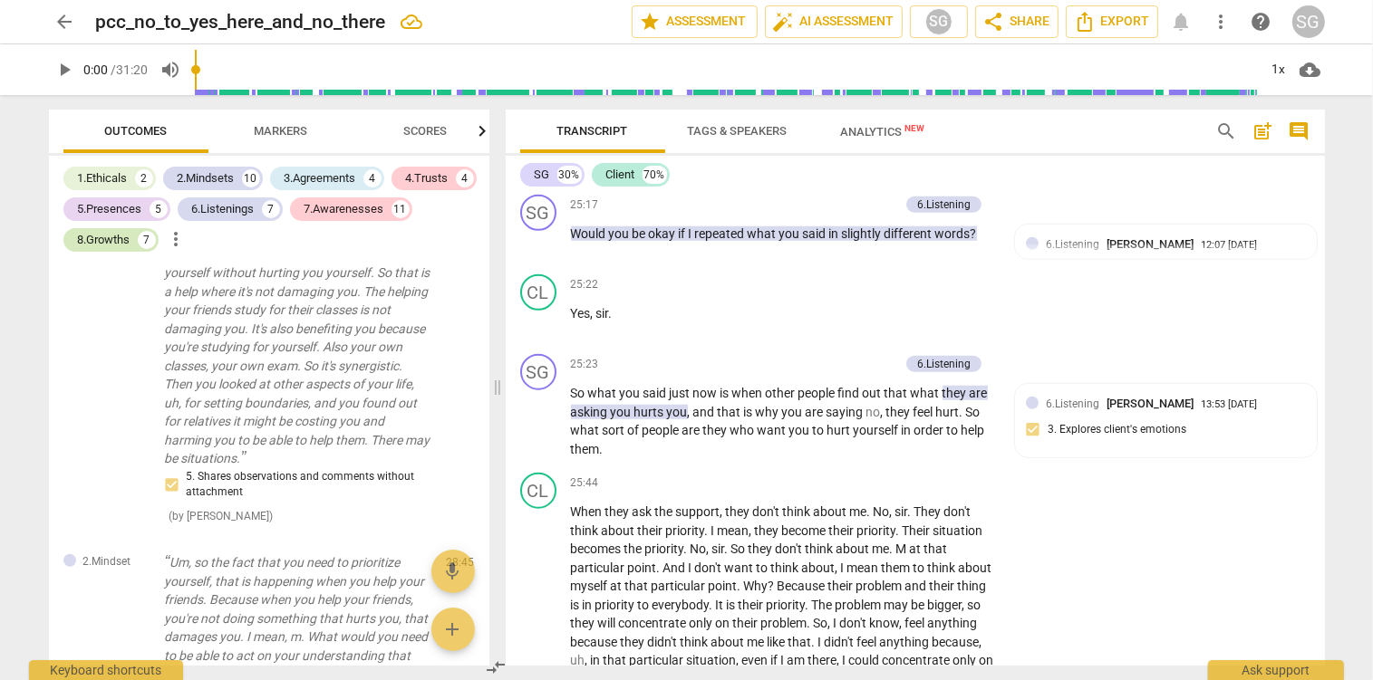
click at [101, 236] on div "8.Growths" at bounding box center [104, 240] width 53 height 18
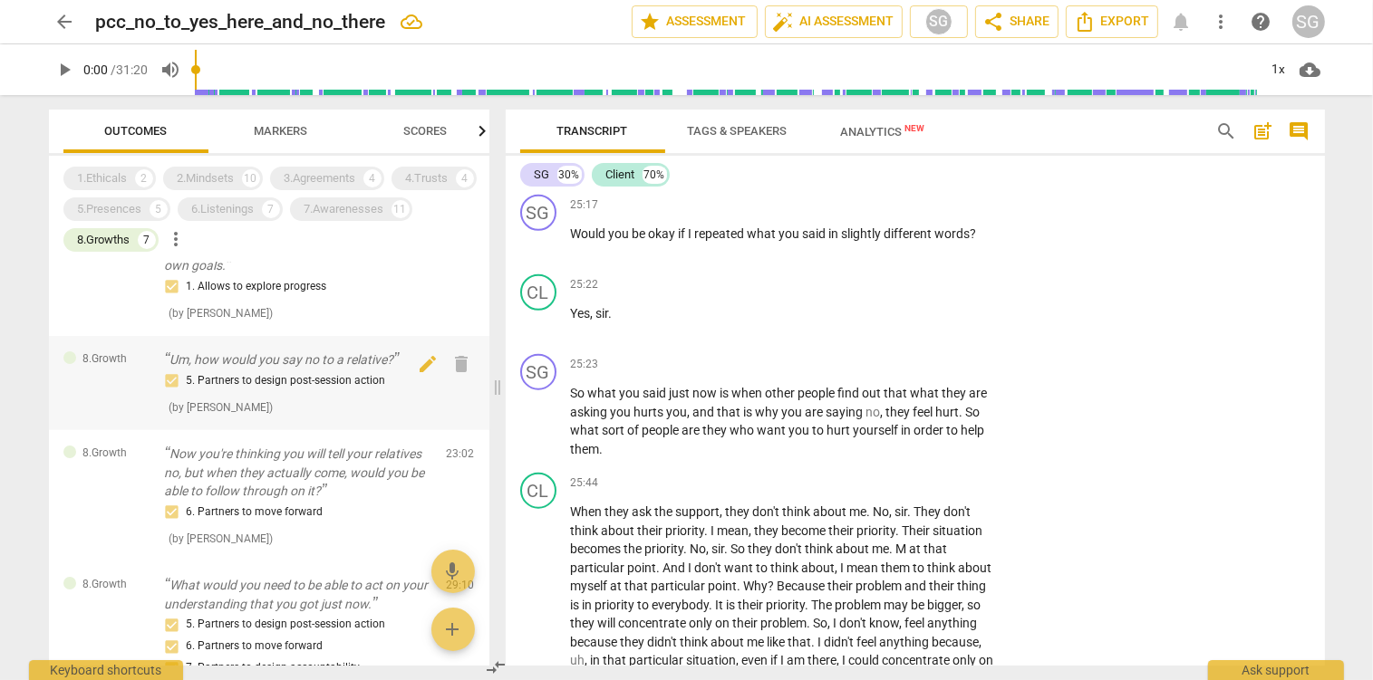
scroll to position [0, 0]
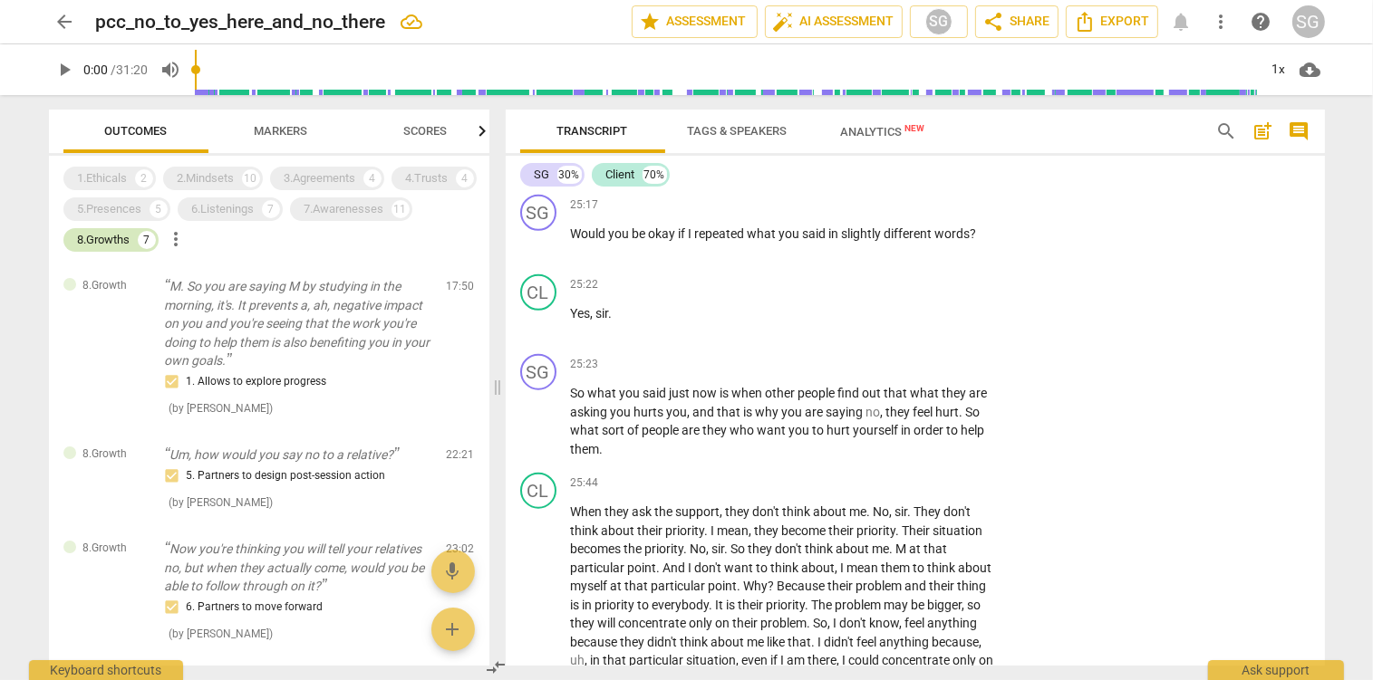
click at [102, 243] on div "8.Growths" at bounding box center [104, 240] width 53 height 18
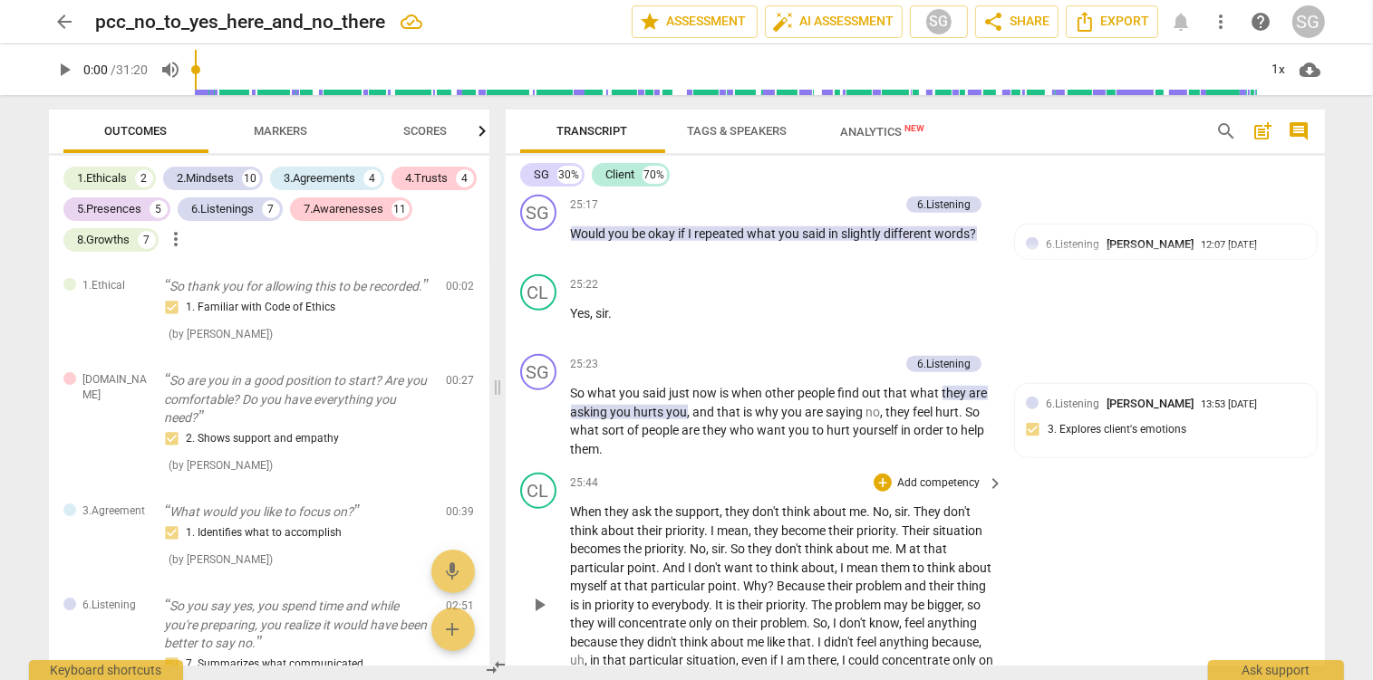
scroll to position [7823, 0]
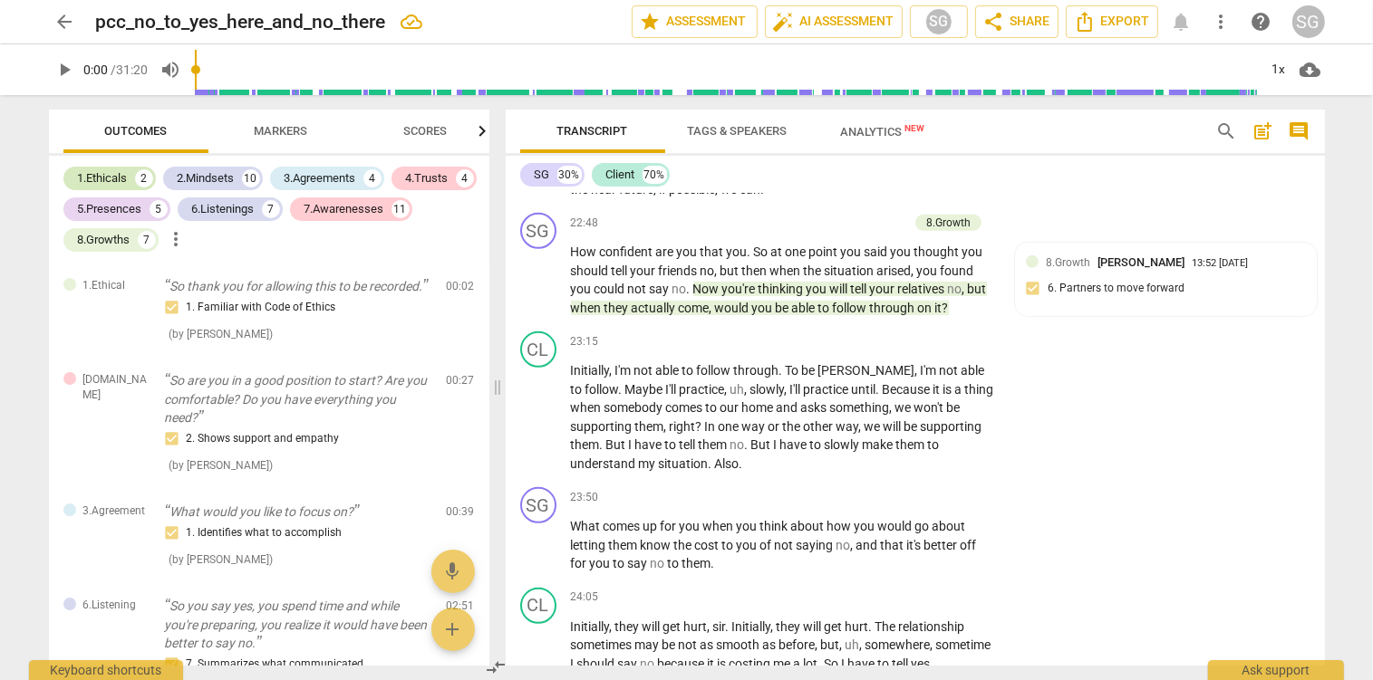
click at [97, 172] on div "1.Ethicals" at bounding box center [103, 178] width 50 height 18
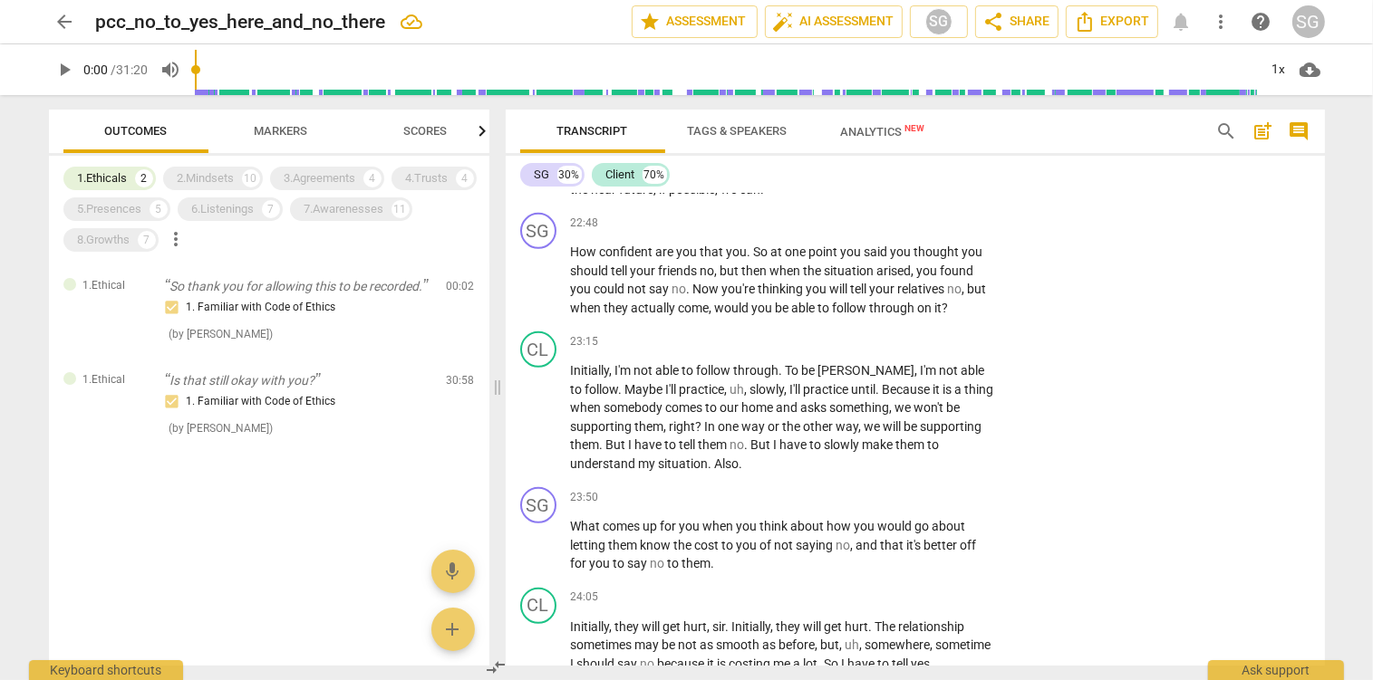
click at [70, 27] on span "arrow_back" at bounding box center [65, 22] width 22 height 22
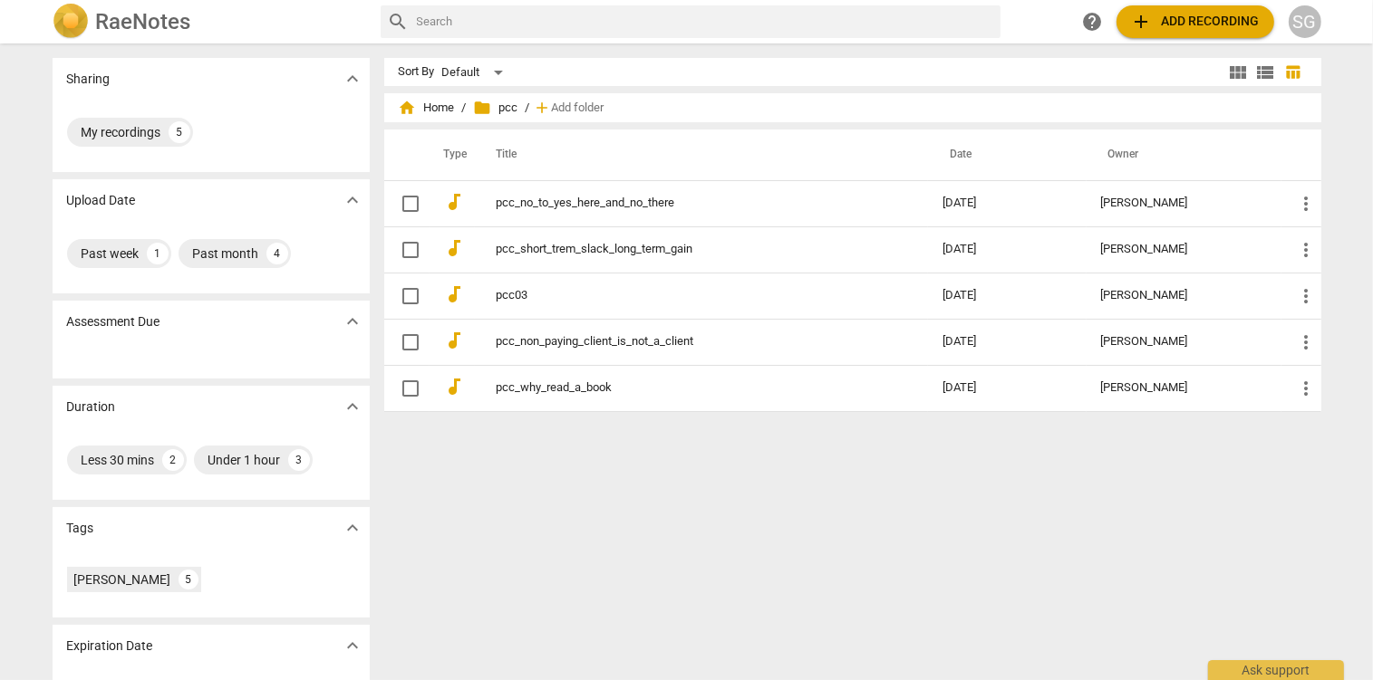
click at [493, 103] on span "folder pcc" at bounding box center [496, 108] width 44 height 18
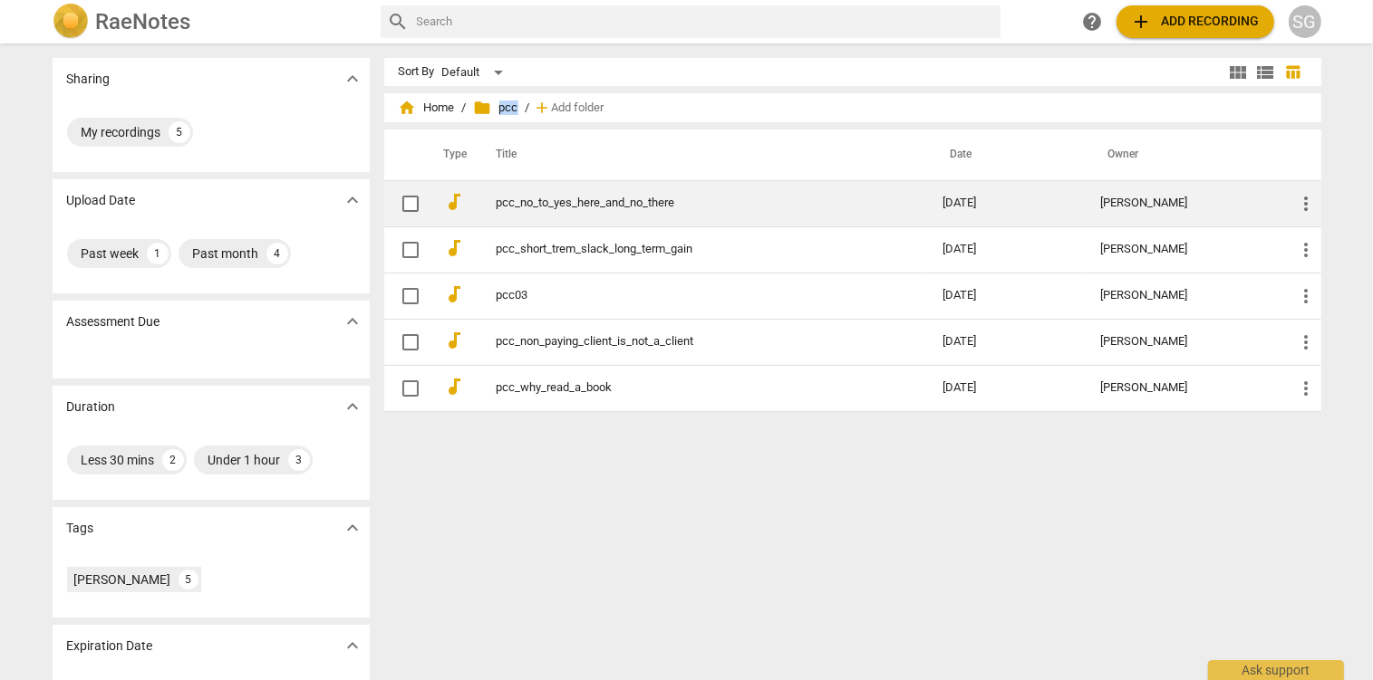
click at [535, 203] on link "pcc_no_to_yes_here_and_no_there" at bounding box center [687, 204] width 381 height 14
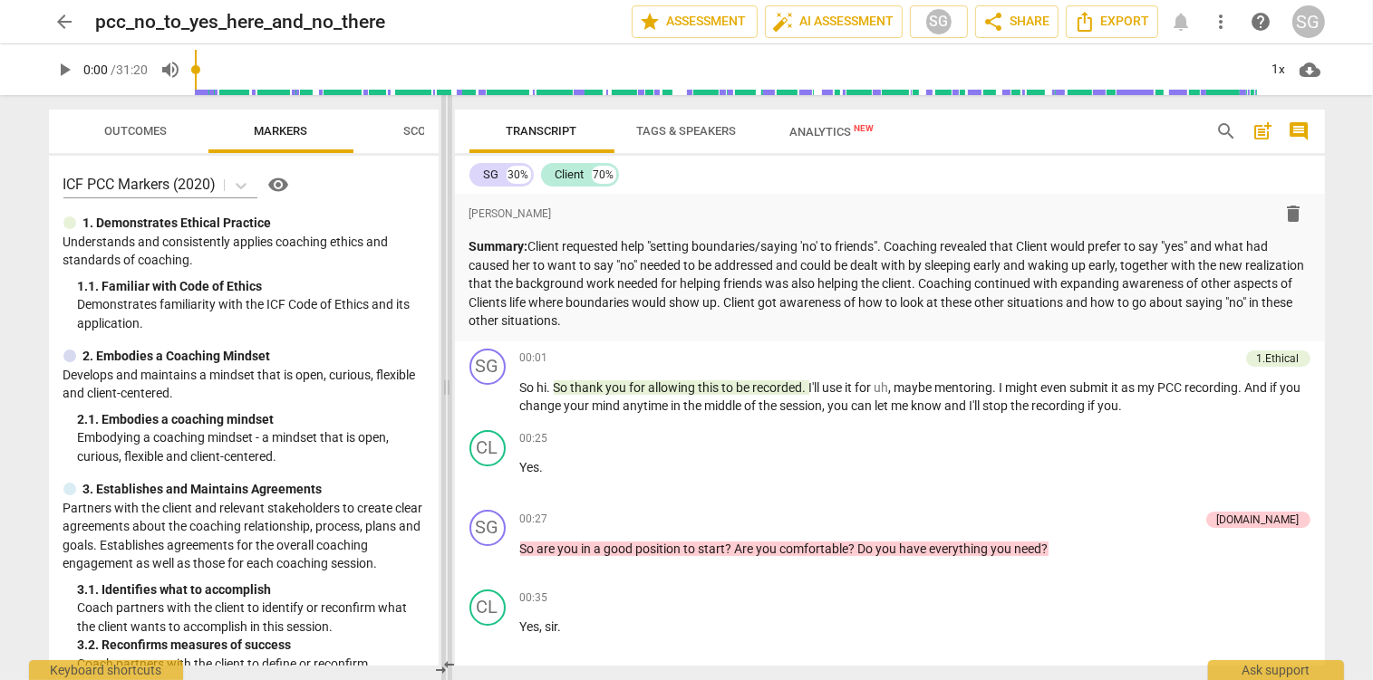
drag, startPoint x: 689, startPoint y: 387, endPoint x: 448, endPoint y: 366, distance: 241.9
click at [448, 366] on span at bounding box center [446, 387] width 11 height 585
click at [1037, 11] on span "share Share" at bounding box center [1016, 22] width 67 height 22
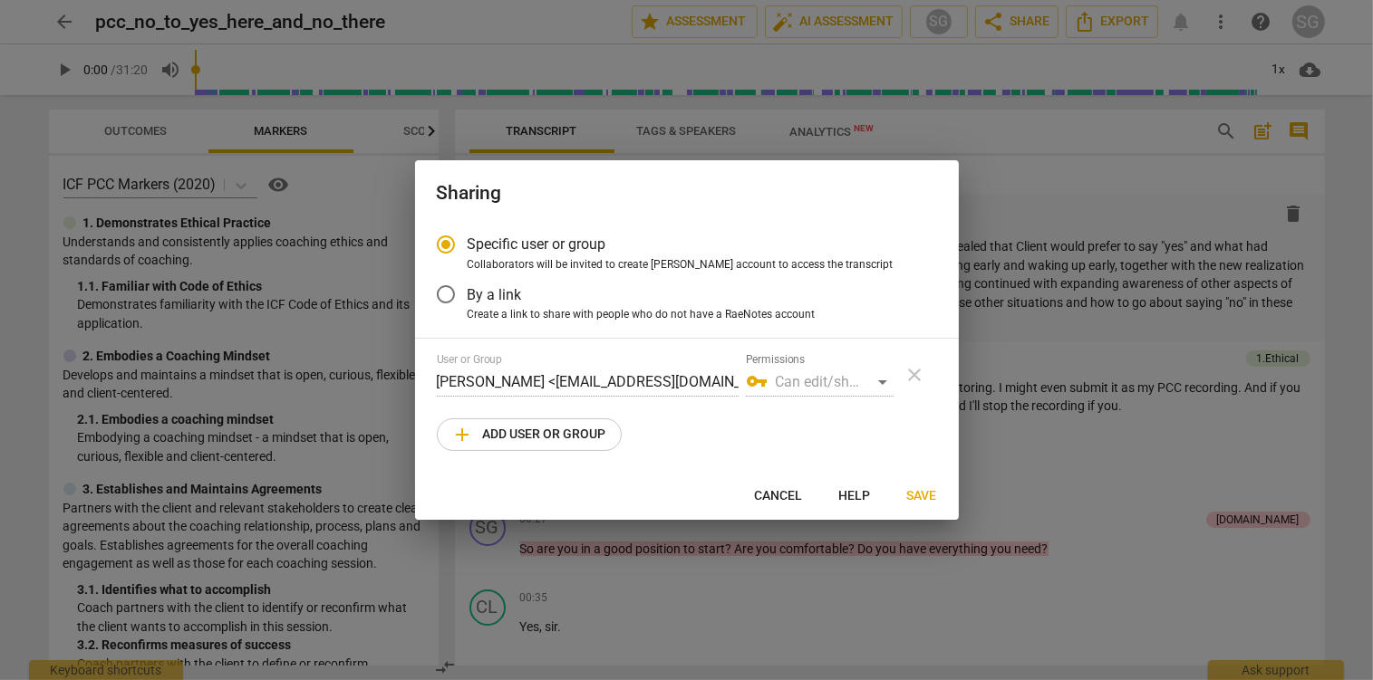
click at [594, 432] on span "add Add user or group" at bounding box center [529, 435] width 154 height 22
radio input "false"
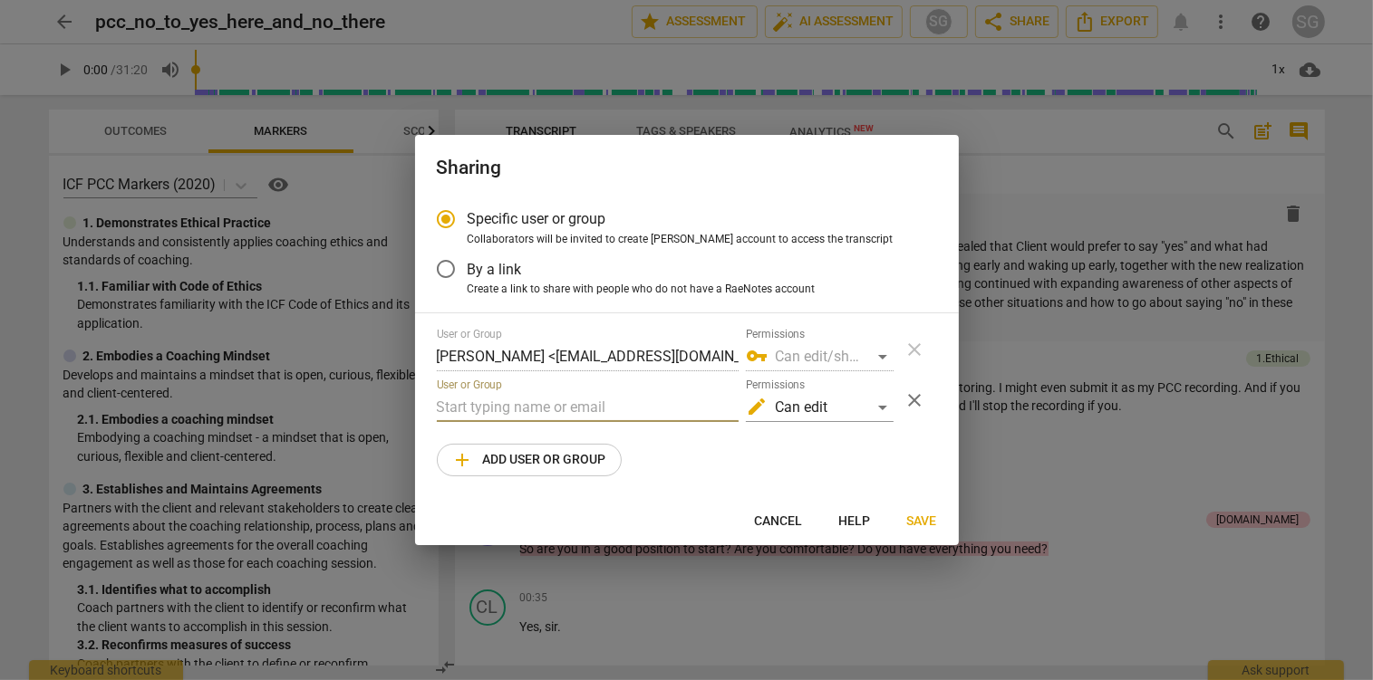
click at [549, 406] on input "text" at bounding box center [588, 407] width 302 height 29
type input "t"
paste input "trey@trey.coach"
type input "trey@trey.coach"
click at [920, 514] on span "Save" at bounding box center [922, 522] width 30 height 18
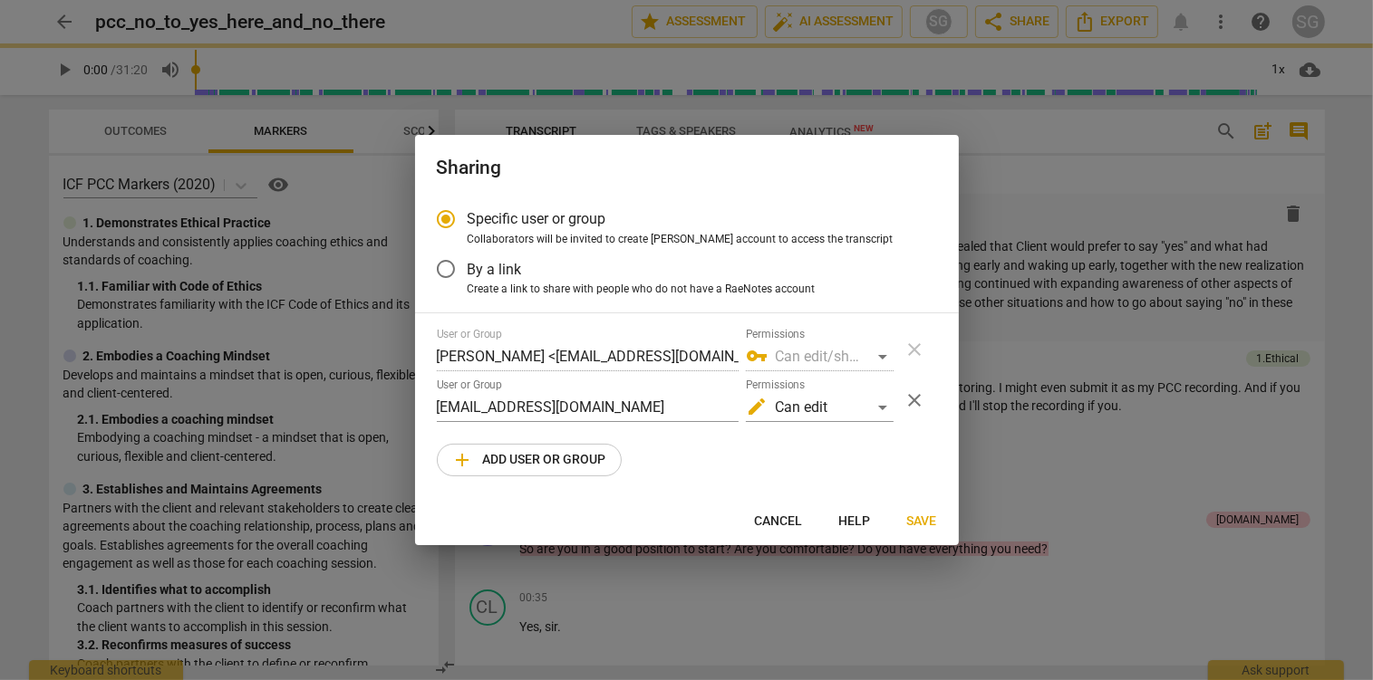
radio input "false"
type input "Trey Henderson <trey@trey.coach>"
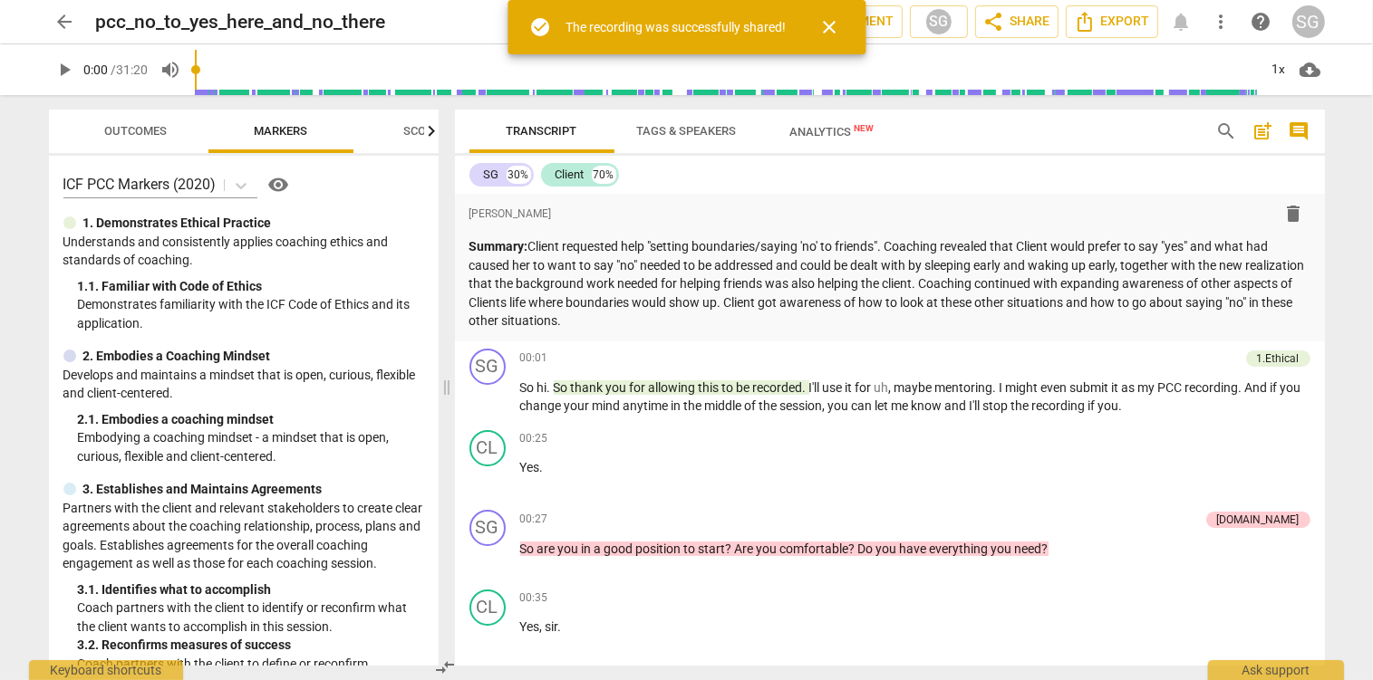
click at [826, 21] on span "close" at bounding box center [829, 27] width 22 height 22
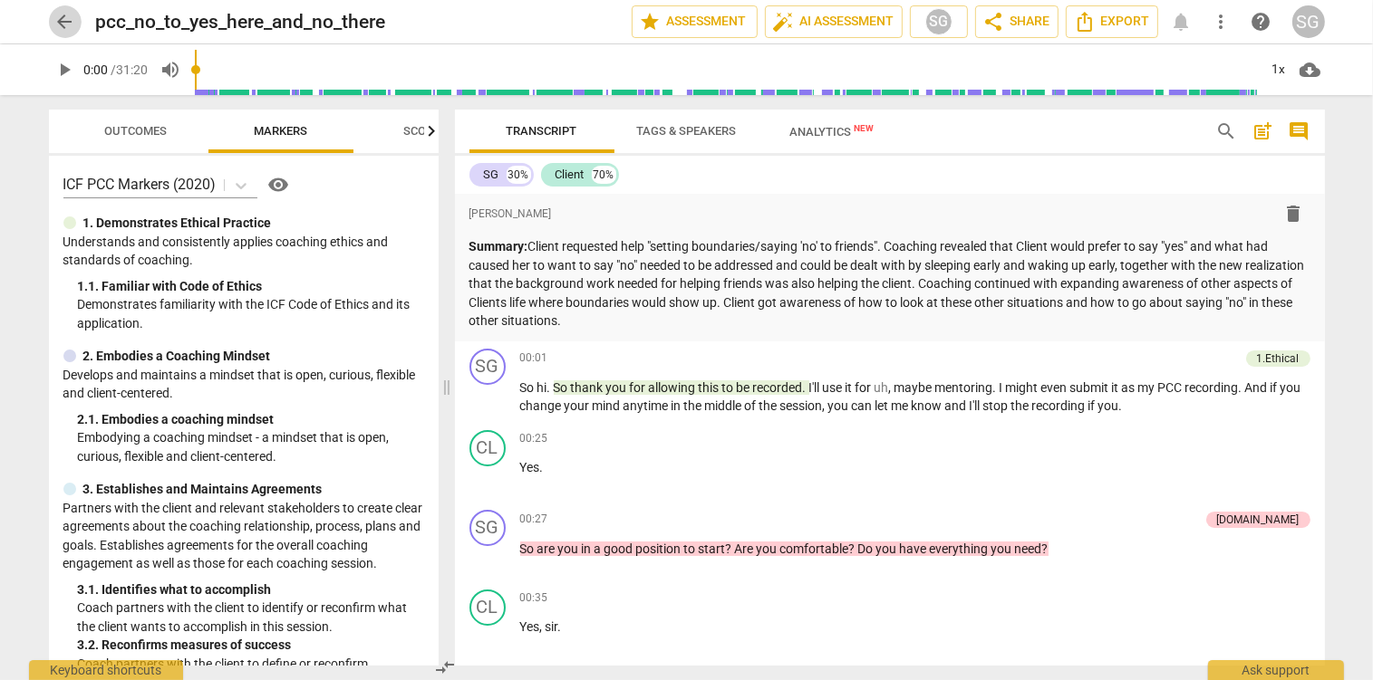
click at [71, 20] on span "arrow_back" at bounding box center [65, 22] width 22 height 22
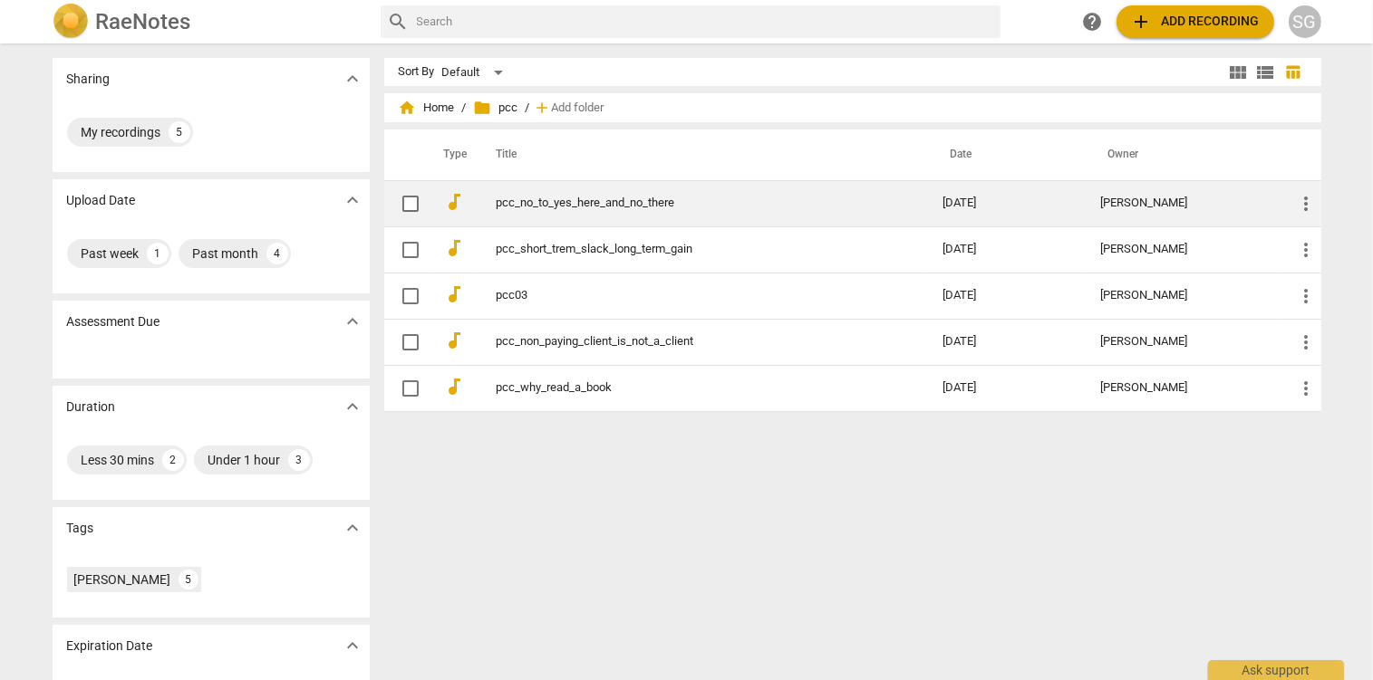
click at [1307, 205] on span "more_vert" at bounding box center [1307, 204] width 22 height 22
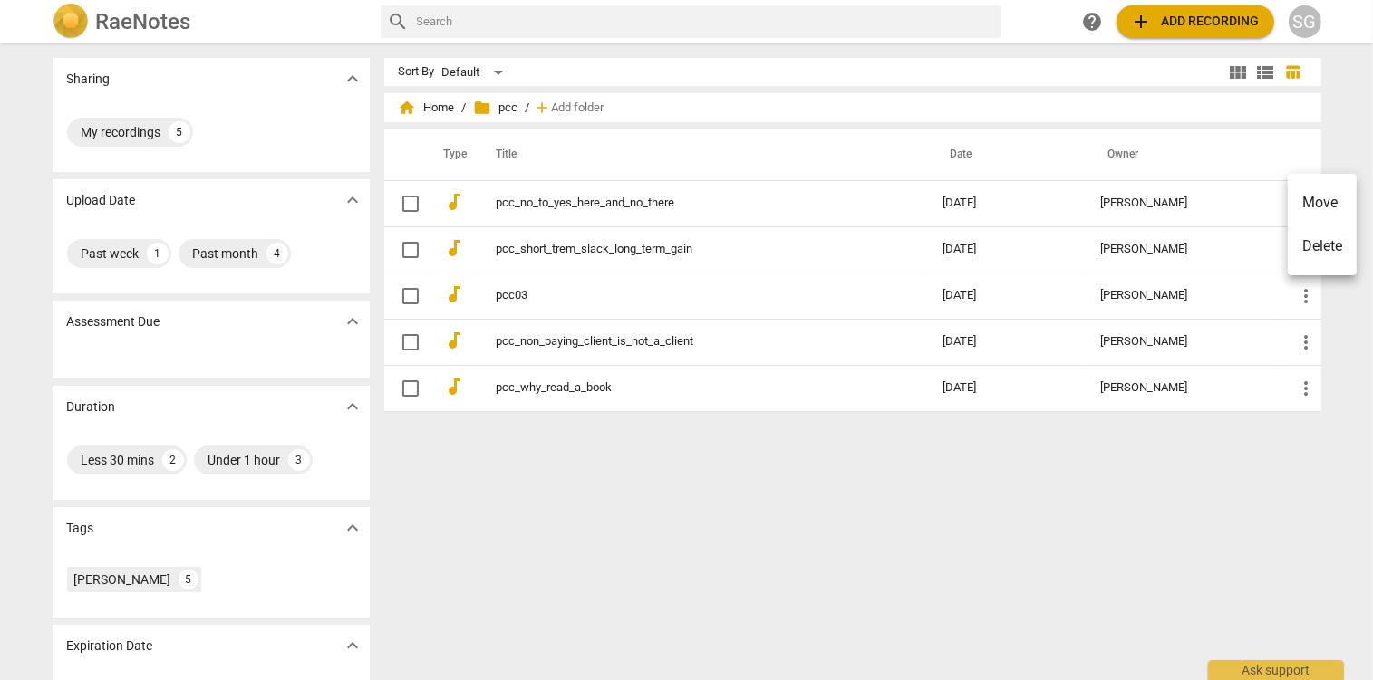
click at [406, 204] on div at bounding box center [686, 340] width 1373 height 680
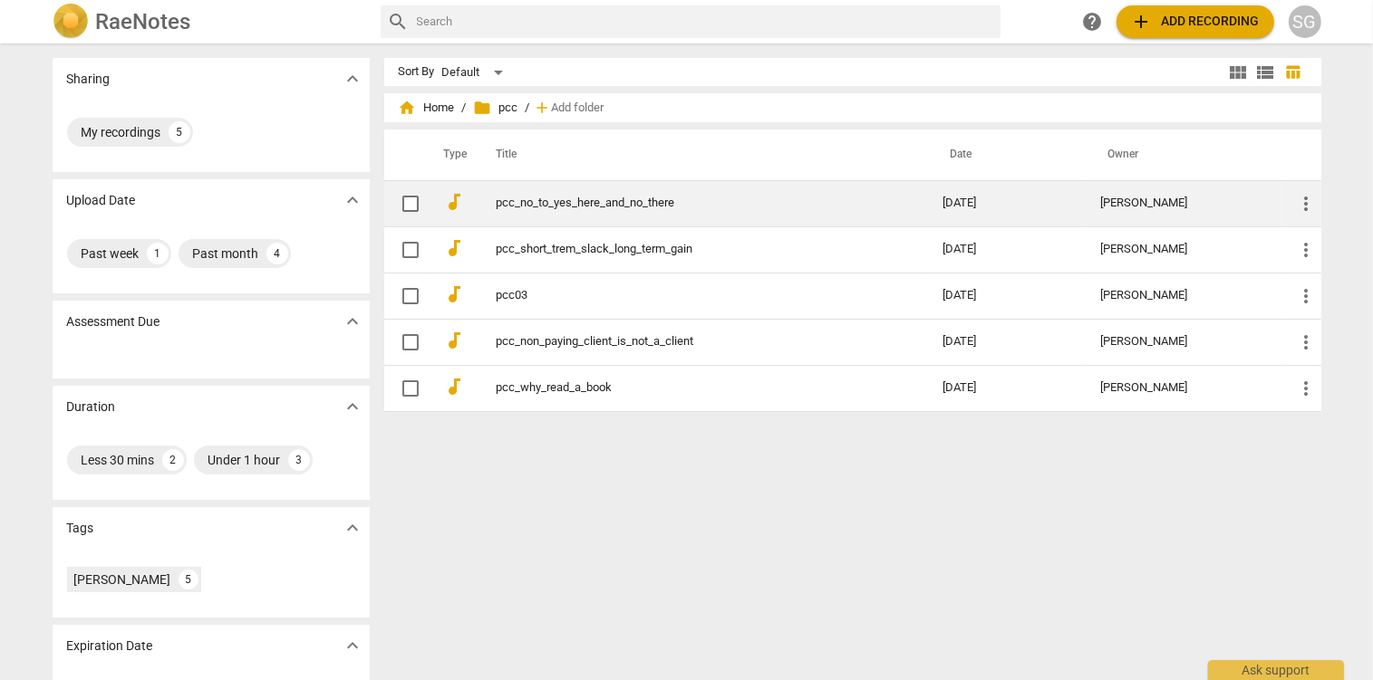
click at [413, 205] on input "checkbox" at bounding box center [410, 204] width 38 height 22
checkbox input "false"
click at [406, 207] on input "checkbox" at bounding box center [410, 204] width 38 height 22
click at [565, 205] on link "pcc_no_to_yes_here_and_no_there" at bounding box center [687, 204] width 381 height 14
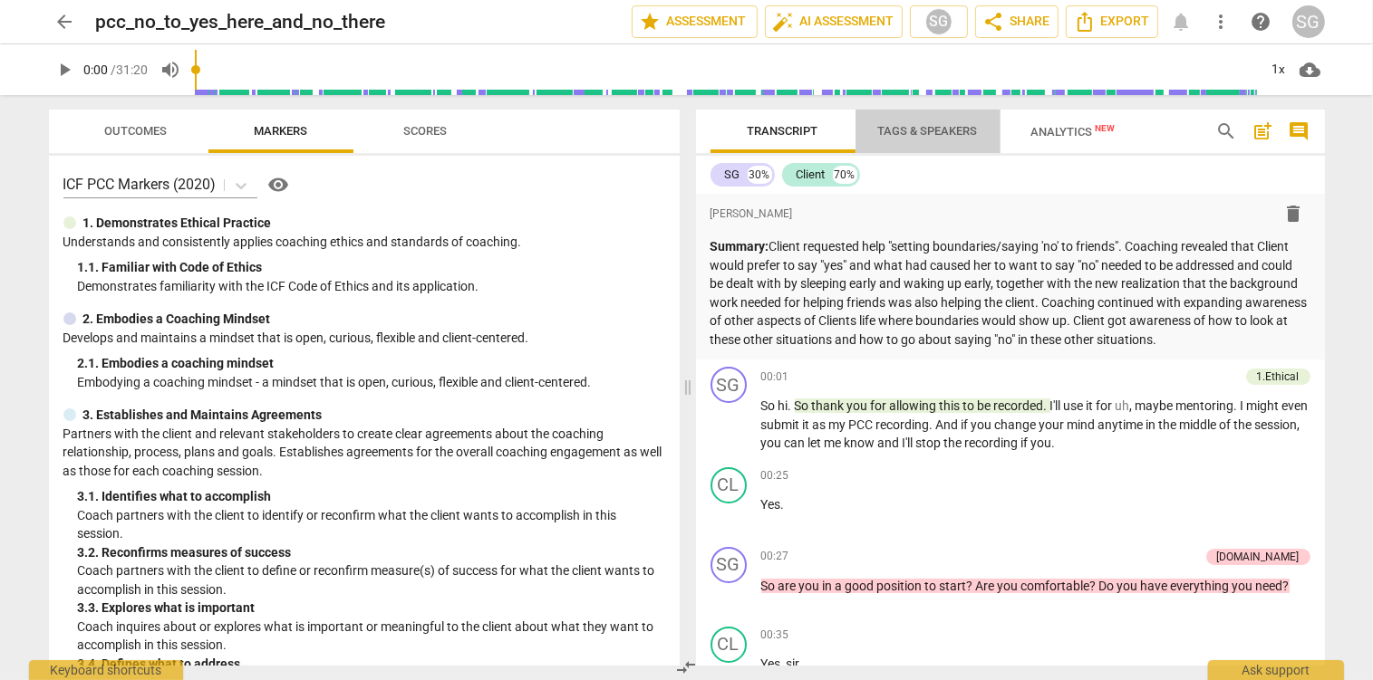
click at [920, 134] on span "Tags & Speakers" at bounding box center [928, 131] width 100 height 14
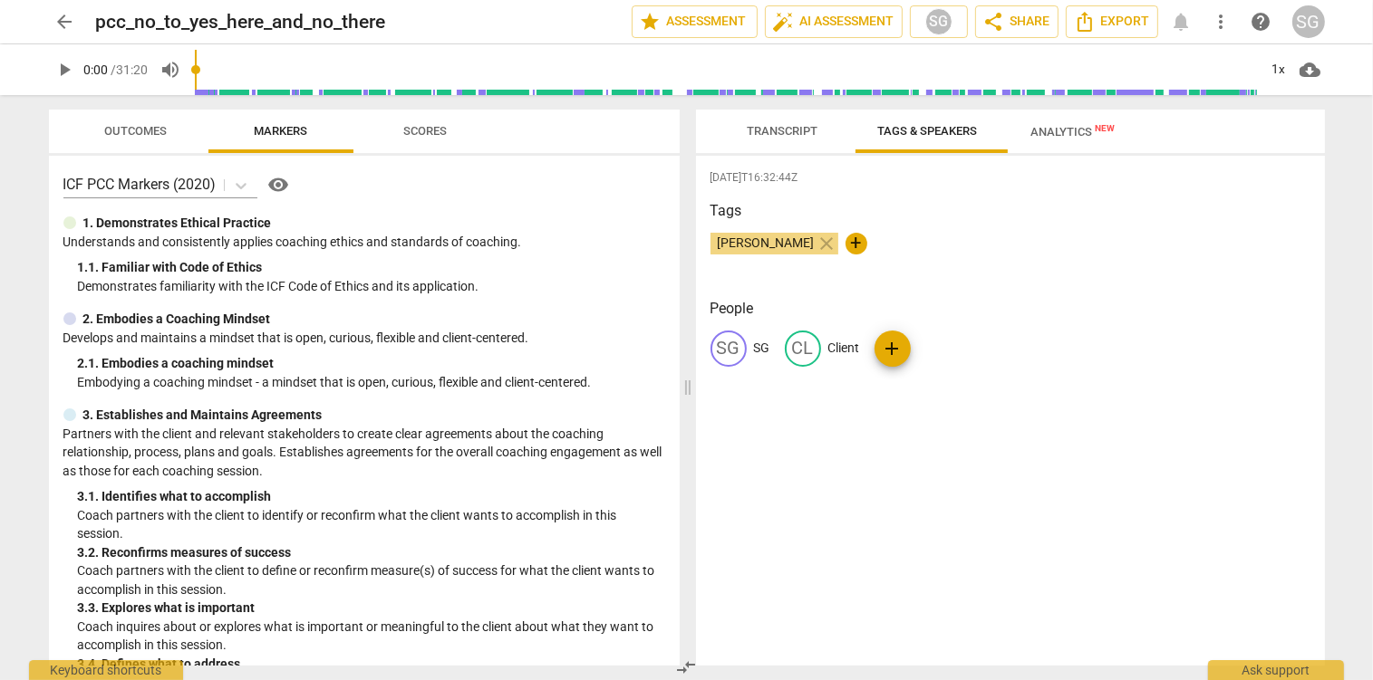
click at [774, 122] on span "Transcript" at bounding box center [783, 132] width 114 height 24
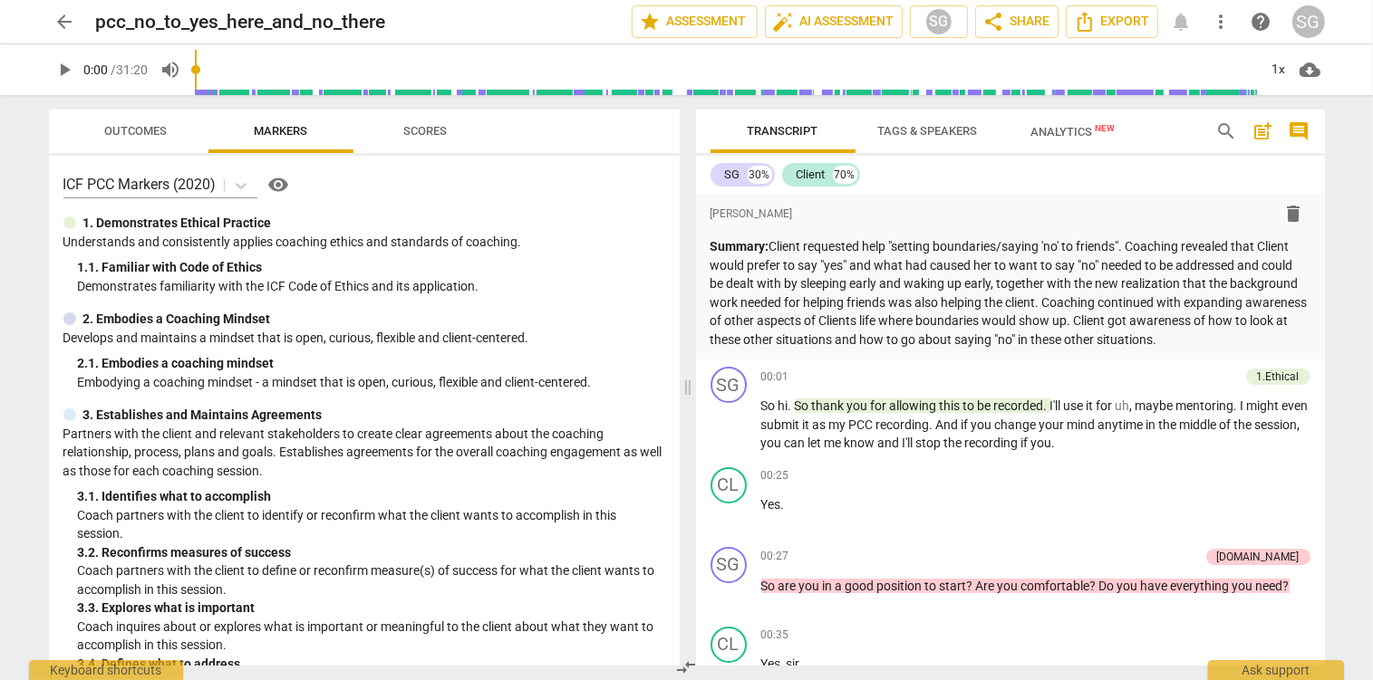
click at [1073, 140] on span "Analytics New" at bounding box center [1072, 131] width 128 height 27
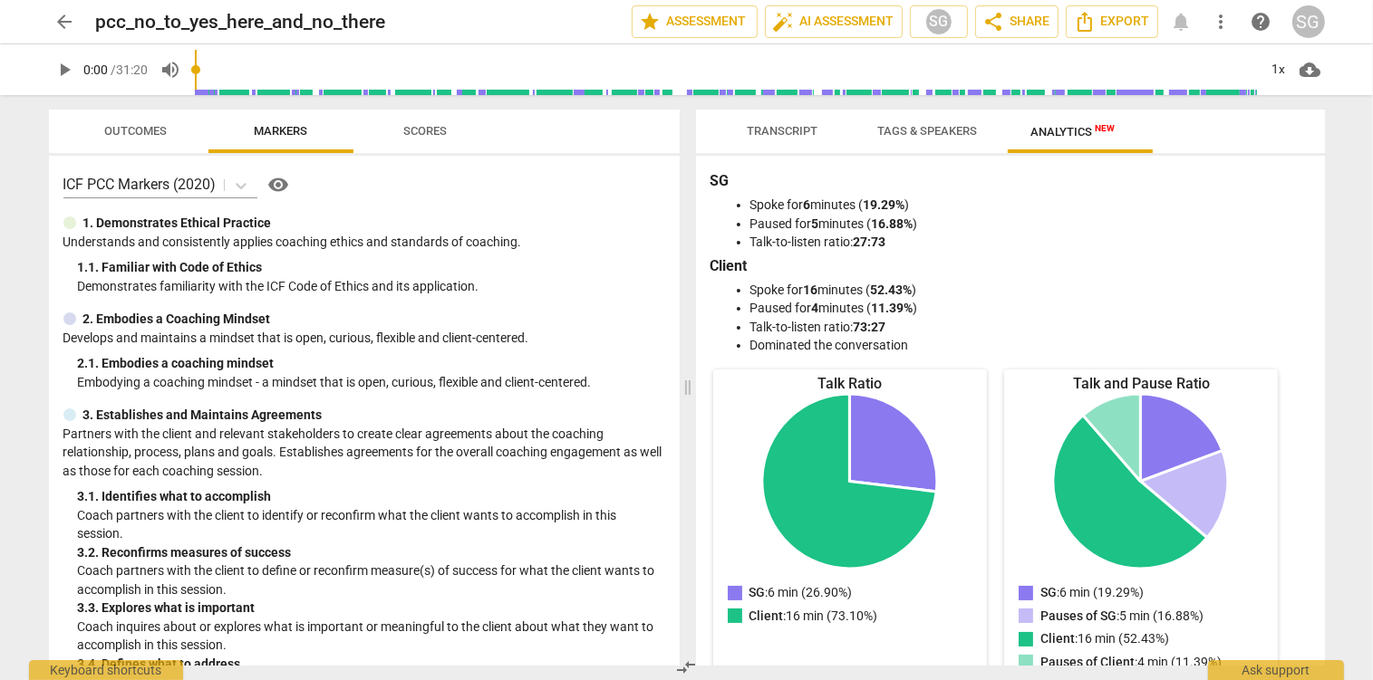
click at [959, 140] on span "Tags & Speakers" at bounding box center [927, 132] width 143 height 24
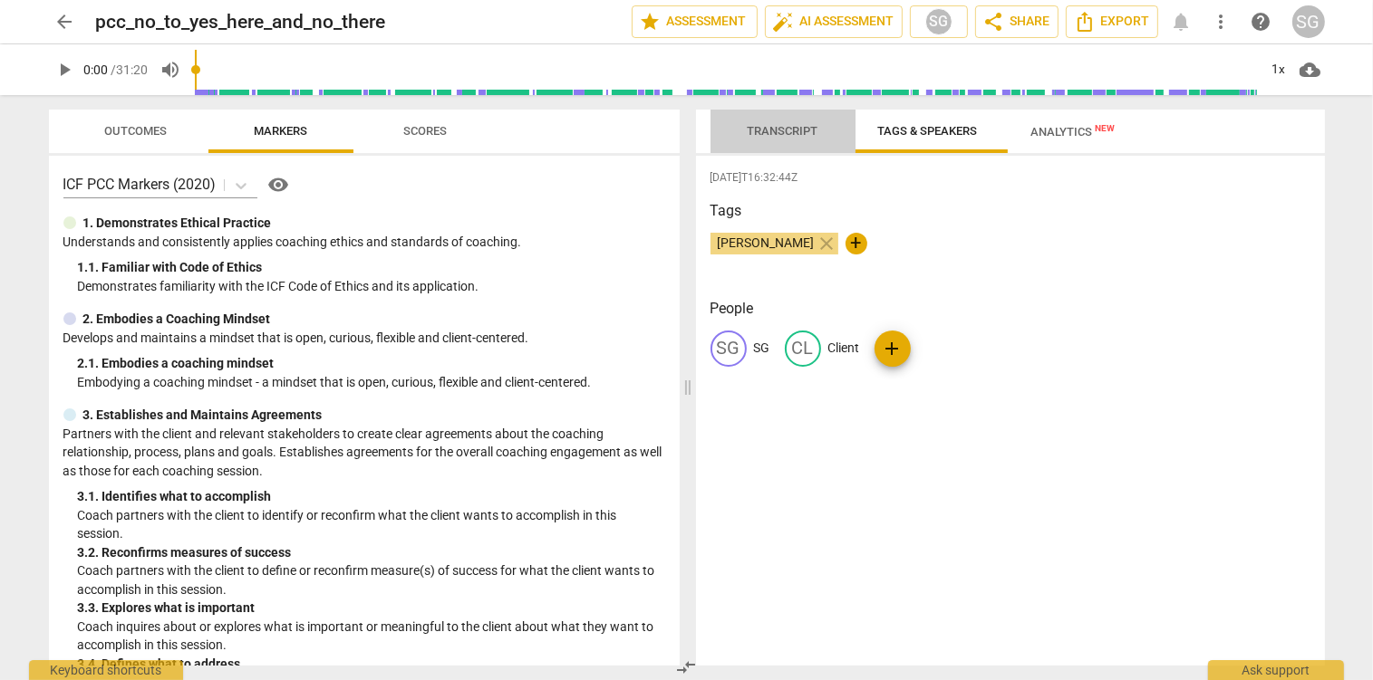
click at [774, 135] on span "Transcript" at bounding box center [783, 131] width 71 height 14
